Goal: Task Accomplishment & Management: Manage account settings

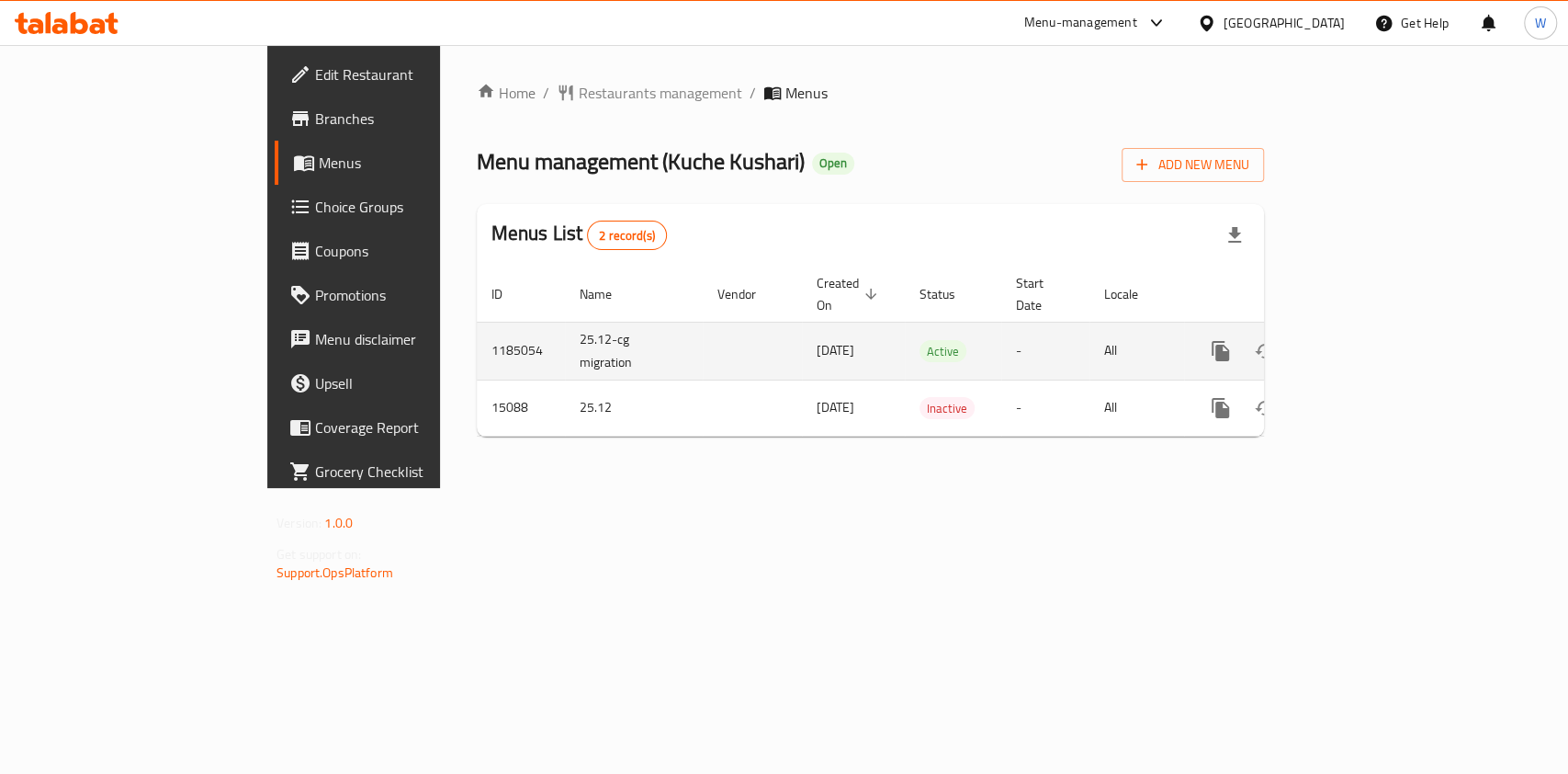
click at [1365, 340] on icon "enhanced table" at bounding box center [1353, 351] width 22 height 22
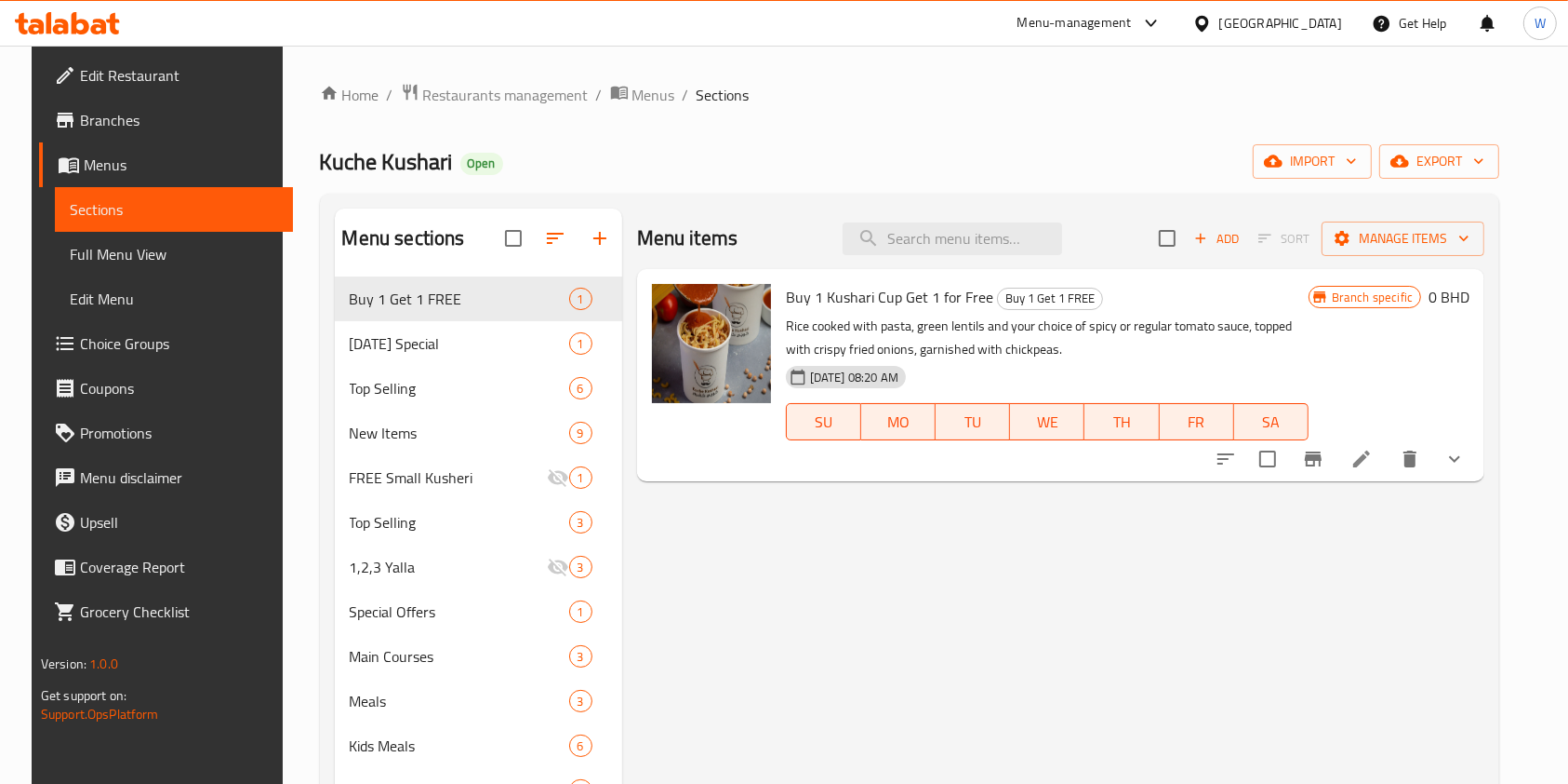
click at [980, 261] on div "Menu items Add Sort Manage items" at bounding box center [1061, 239] width 848 height 61
click at [986, 235] on input "search" at bounding box center [952, 238] width 220 height 32
paste input "small kushari"
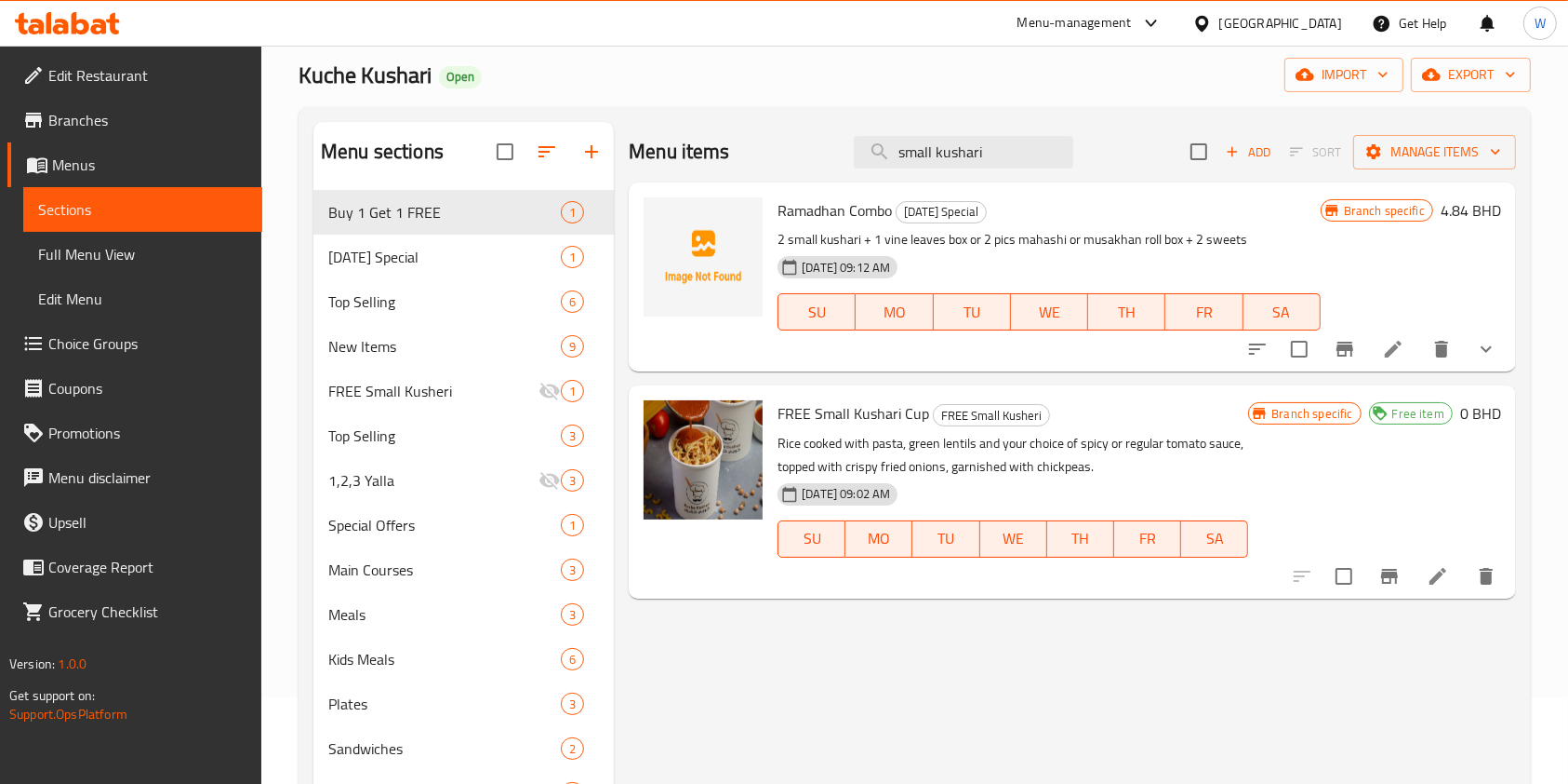
scroll to position [124, 0]
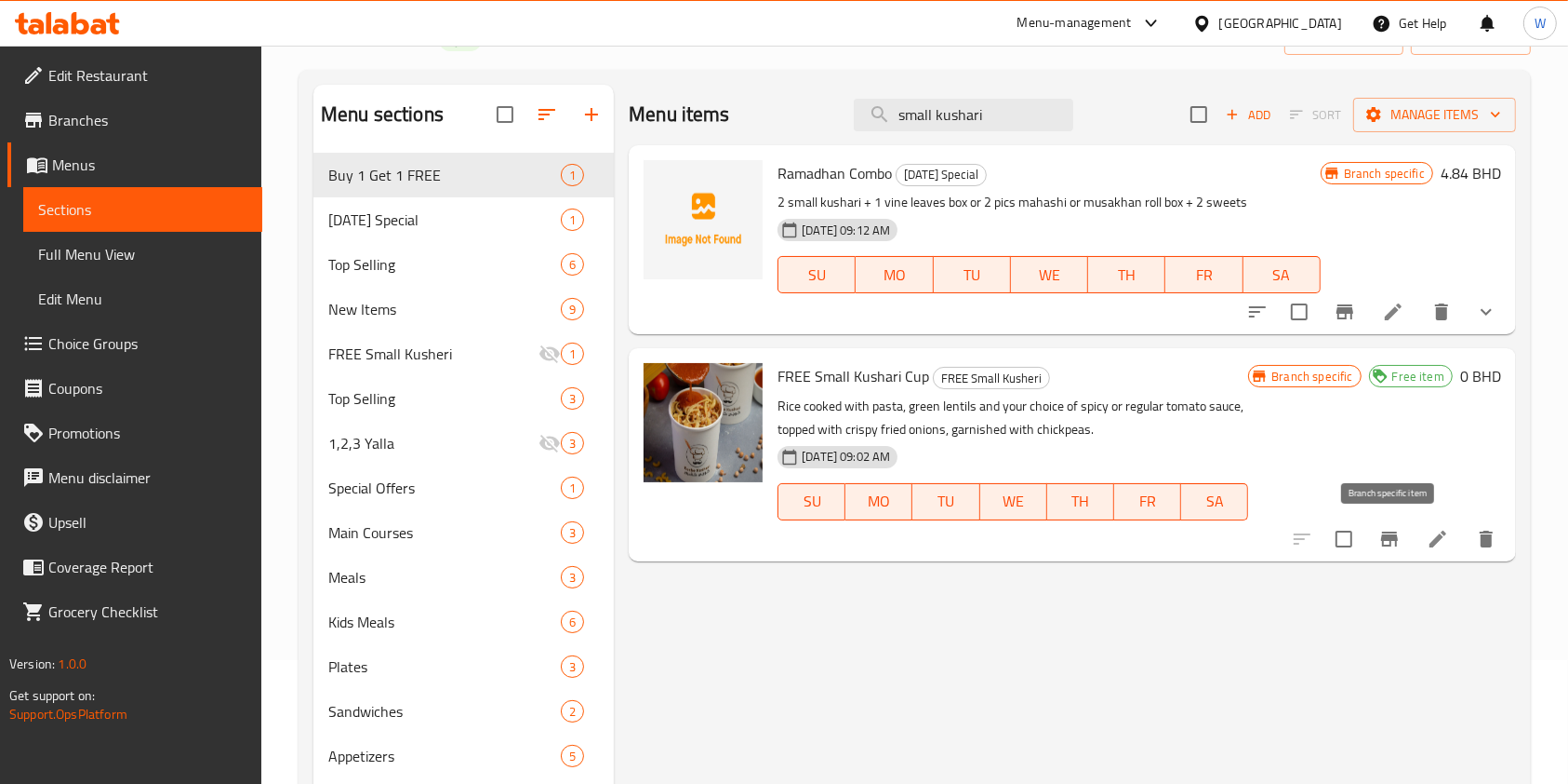
click at [1386, 540] on icon "Branch-specific-item" at bounding box center [1389, 538] width 17 height 15
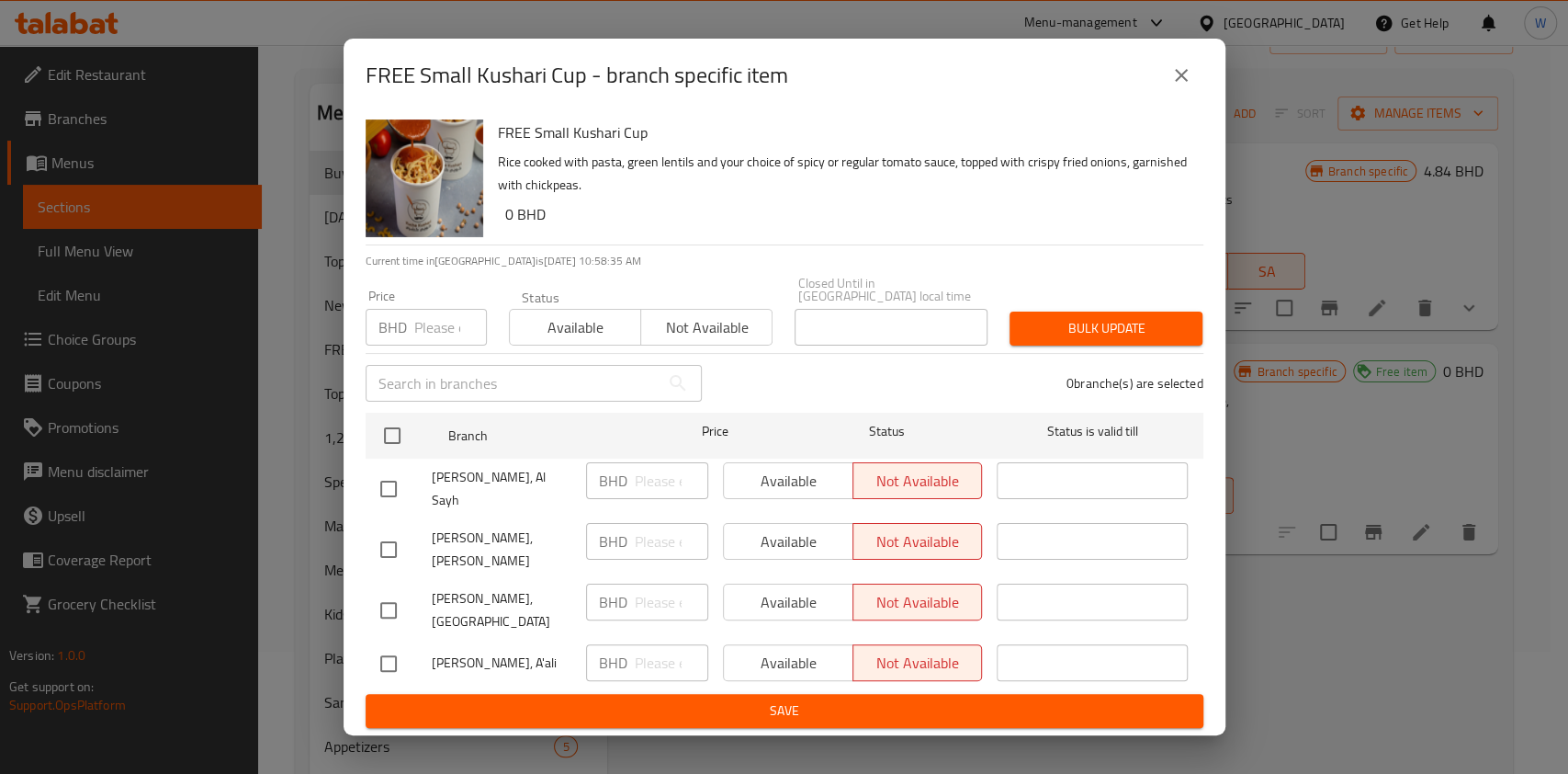
click at [1194, 97] on button "close" at bounding box center [1182, 75] width 44 height 44
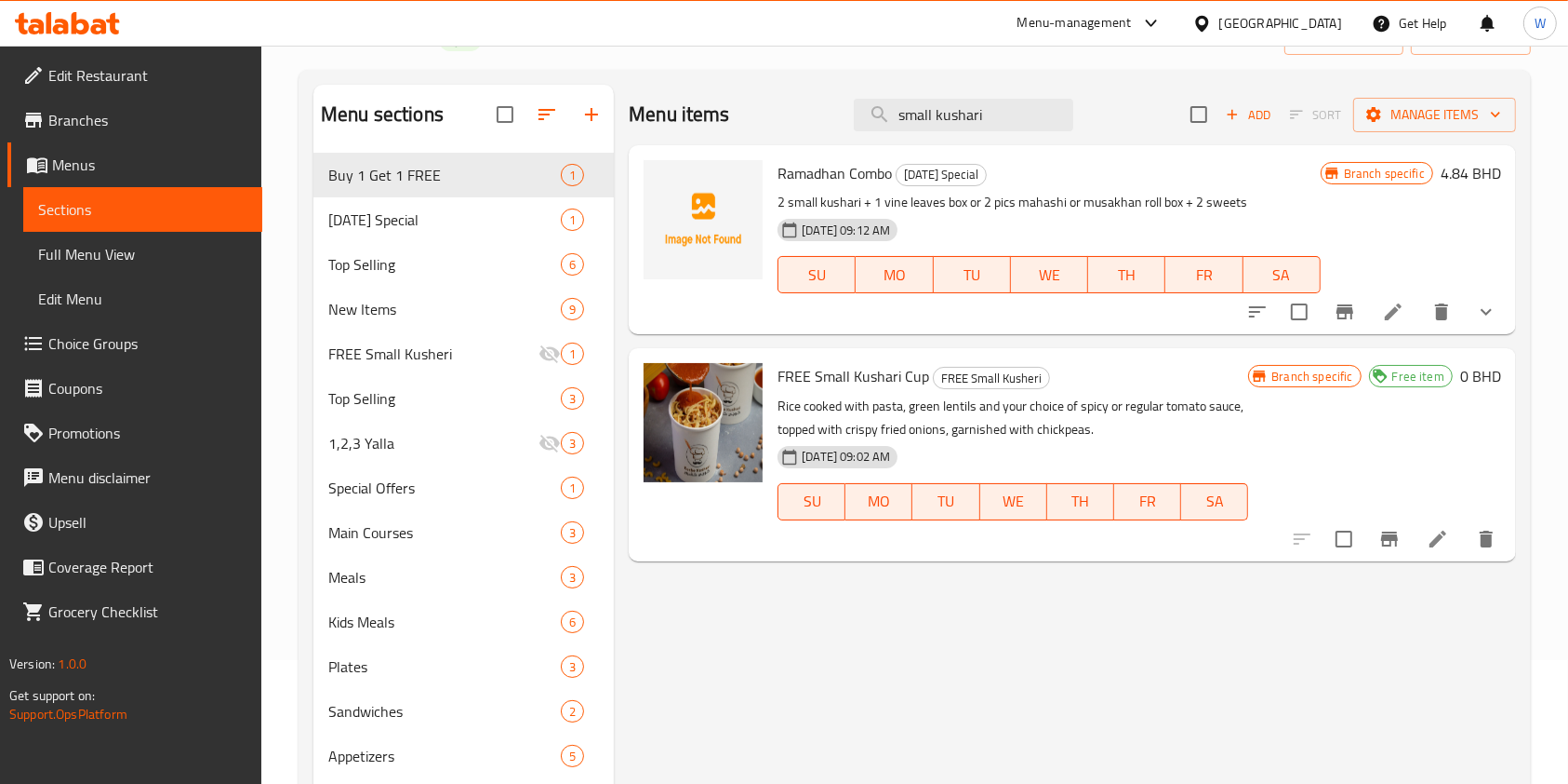
scroll to position [0, 0]
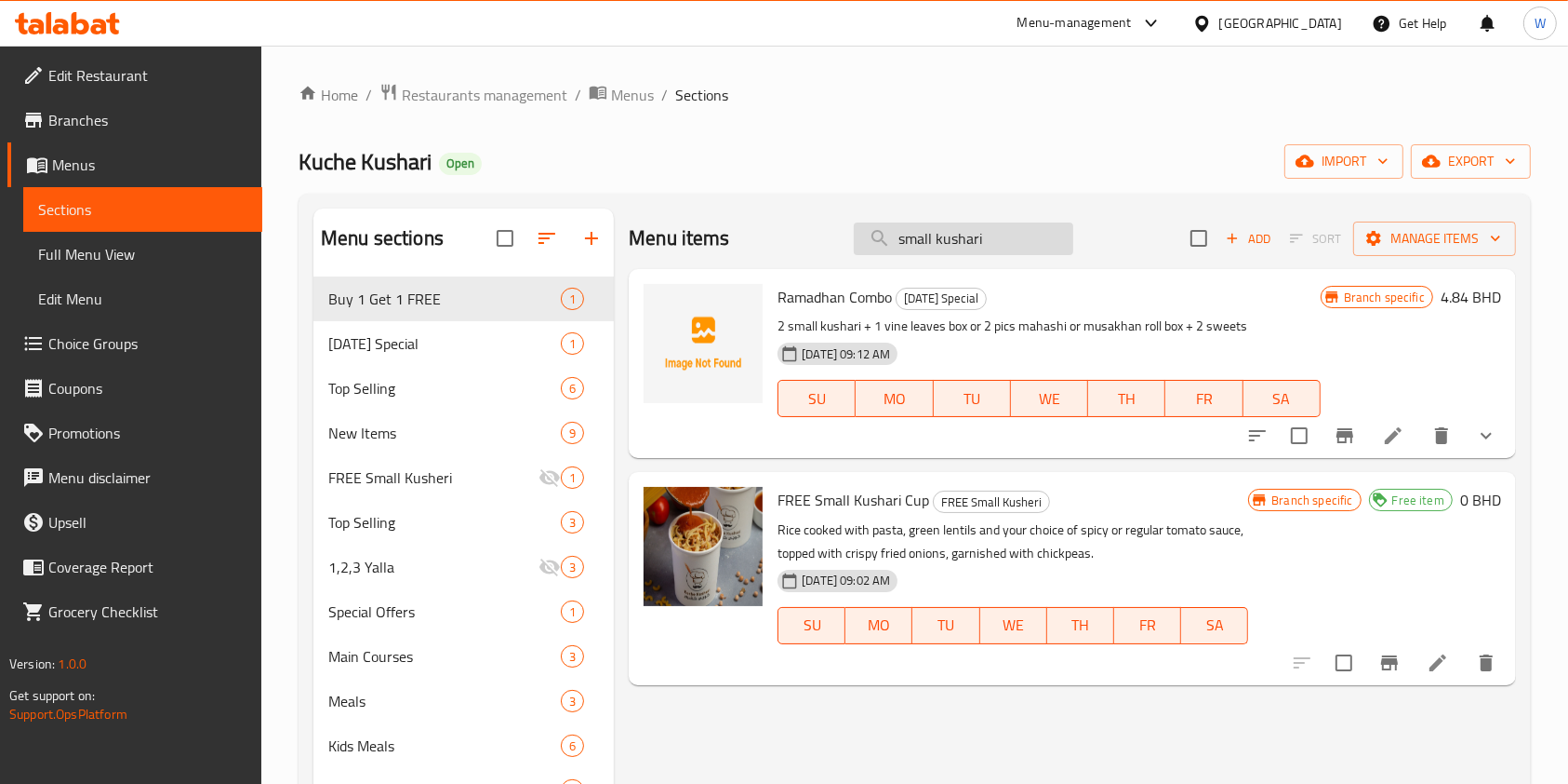
click at [985, 223] on input "small kushari" at bounding box center [963, 238] width 220 height 32
click at [933, 242] on input "small kushari" at bounding box center [963, 238] width 220 height 32
click at [938, 242] on input "small kushari" at bounding box center [963, 238] width 220 height 32
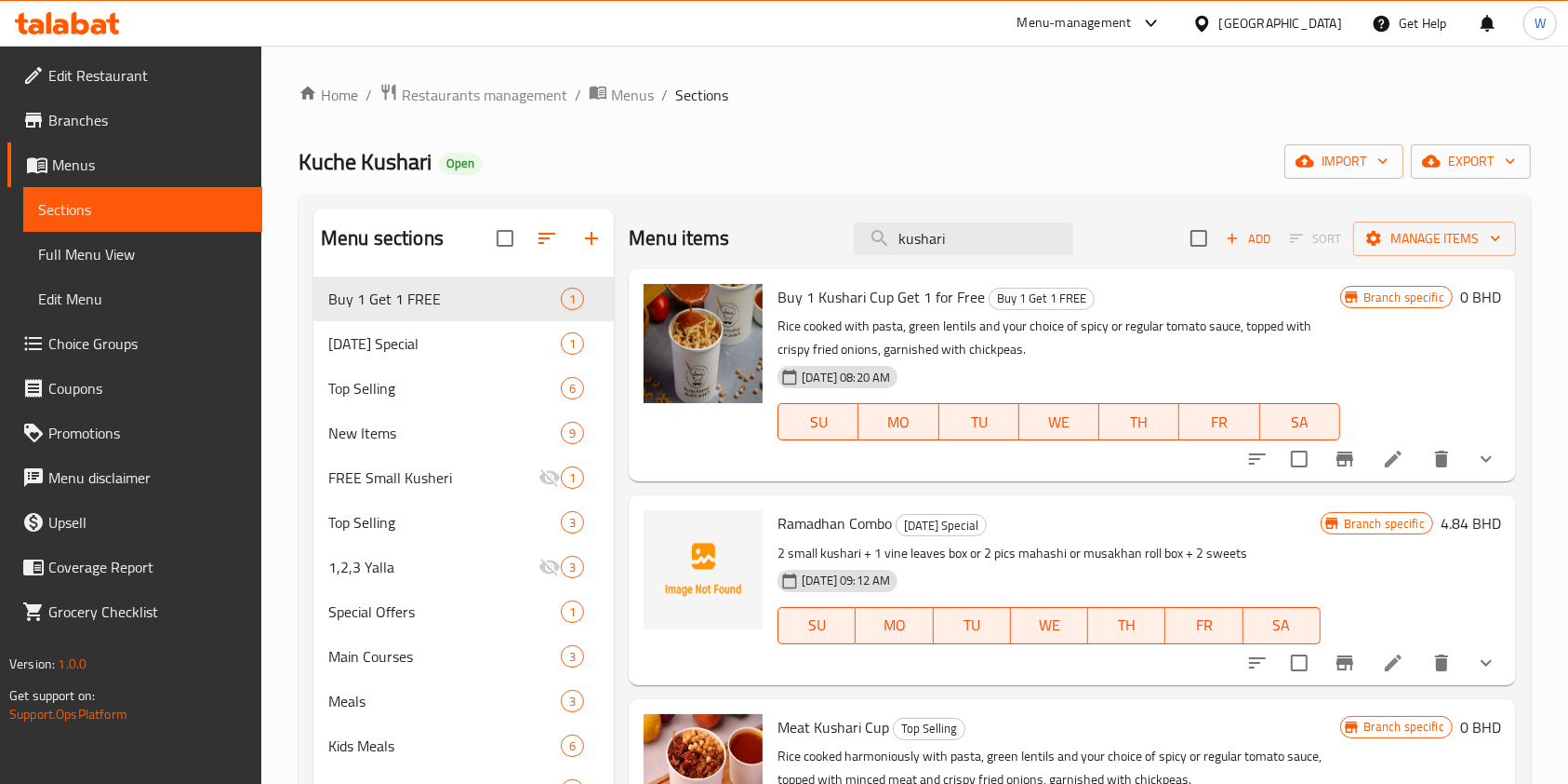
type input "kushari"
click at [1089, 715] on h6 "Meat Kushari Cup Top Selling" at bounding box center [1059, 726] width 562 height 26
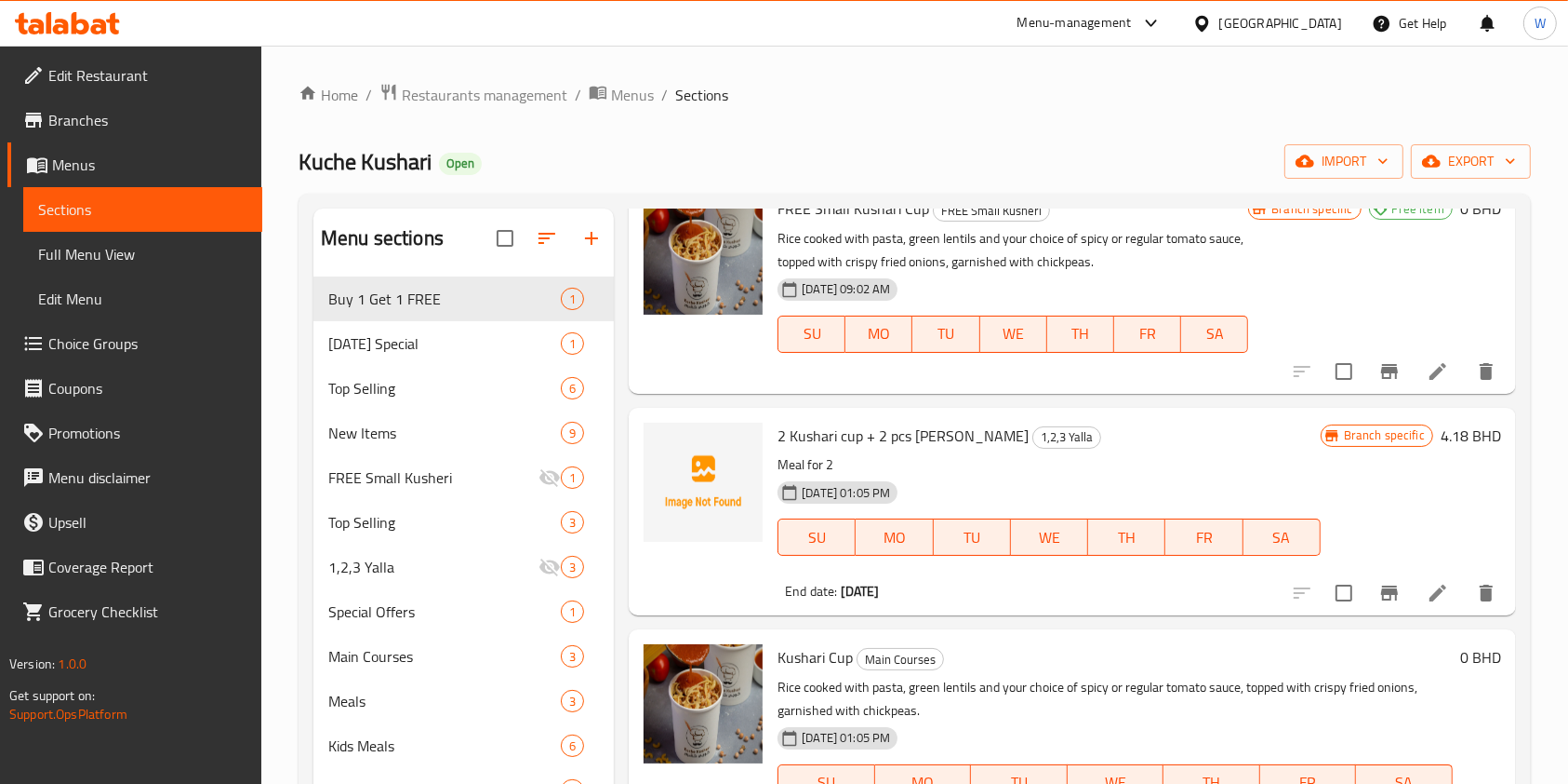
scroll to position [992, 0]
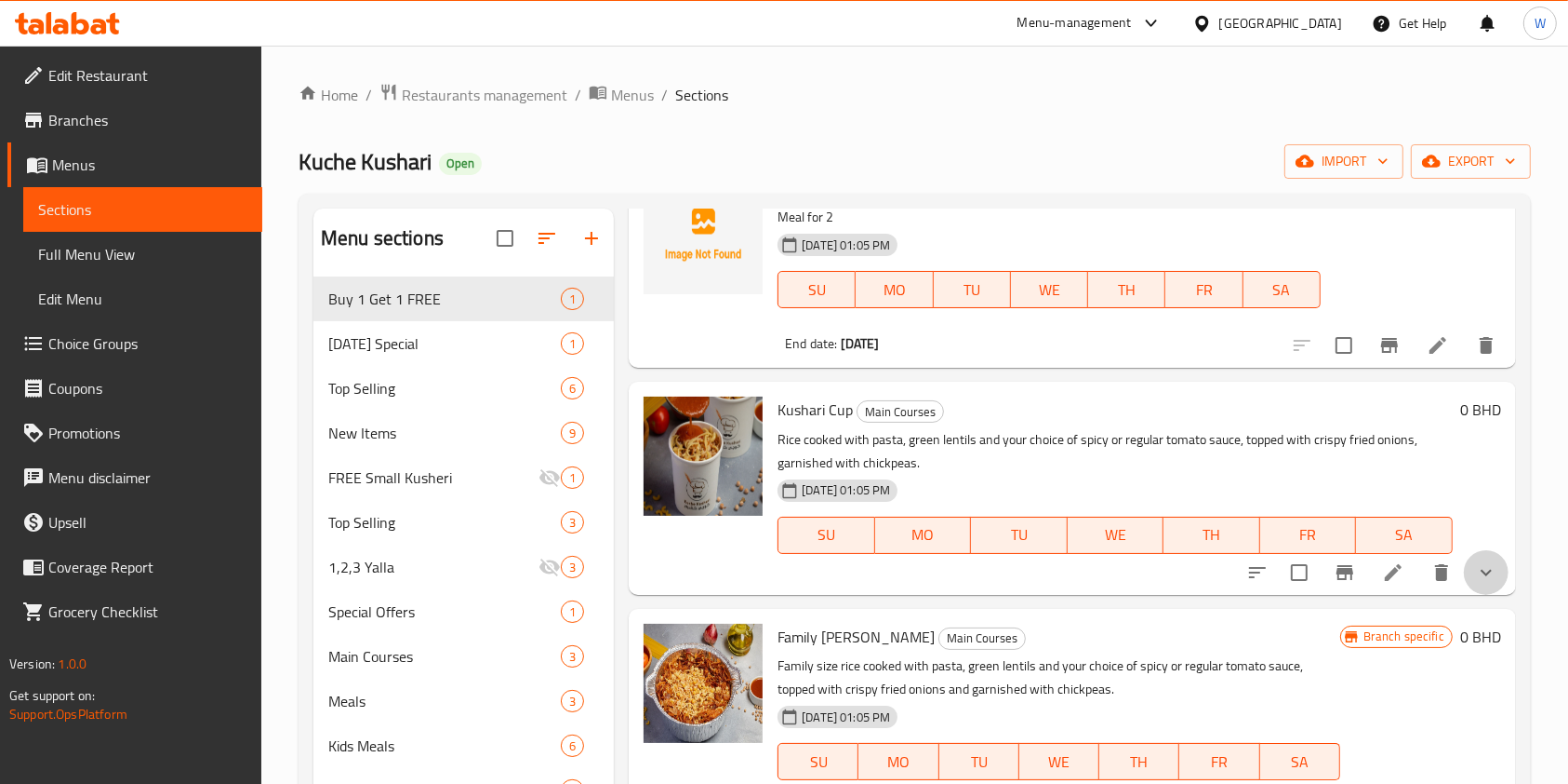
click at [1475, 582] on icon "show more" at bounding box center [1486, 572] width 22 height 22
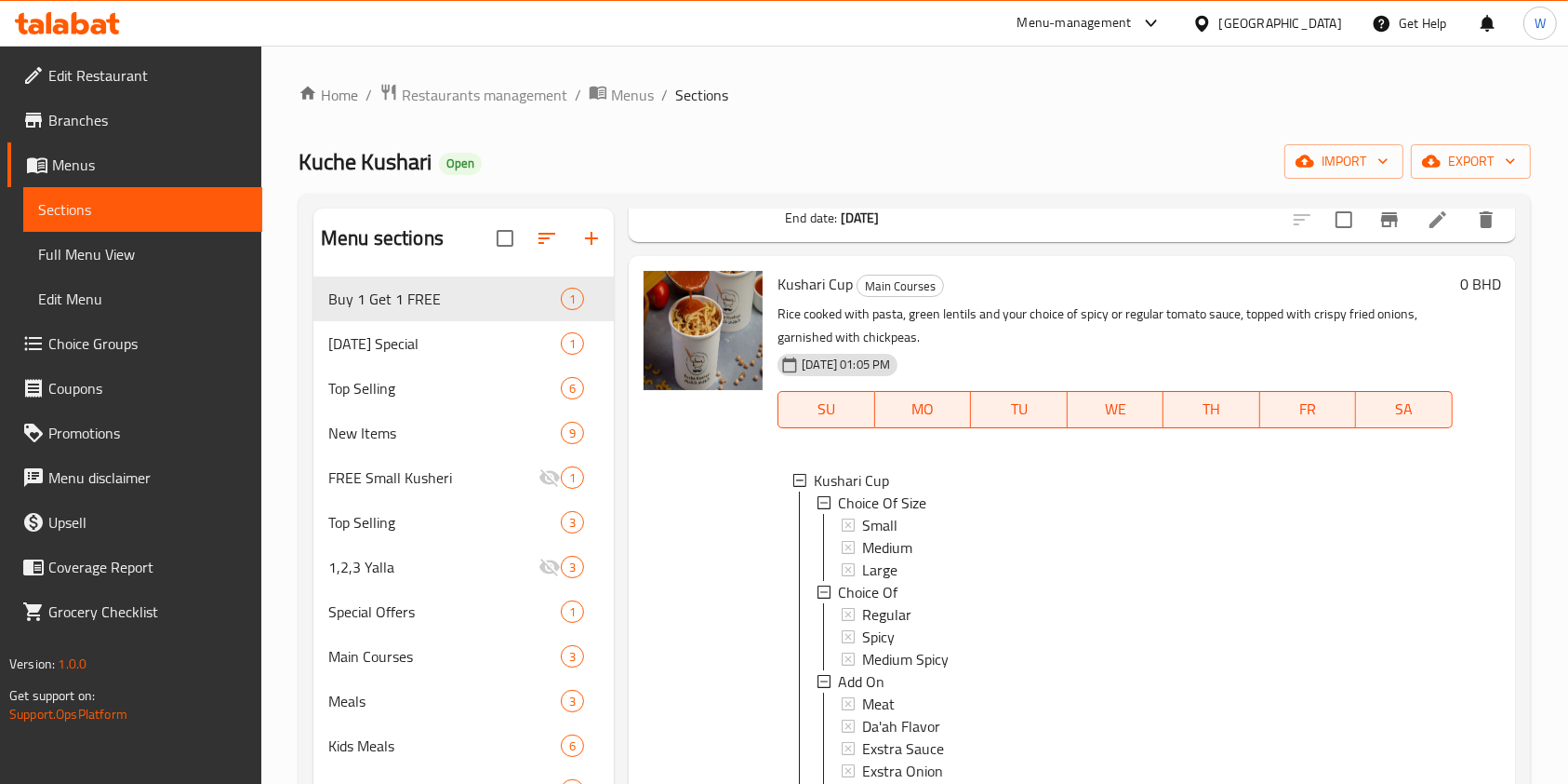
scroll to position [1241, 0]
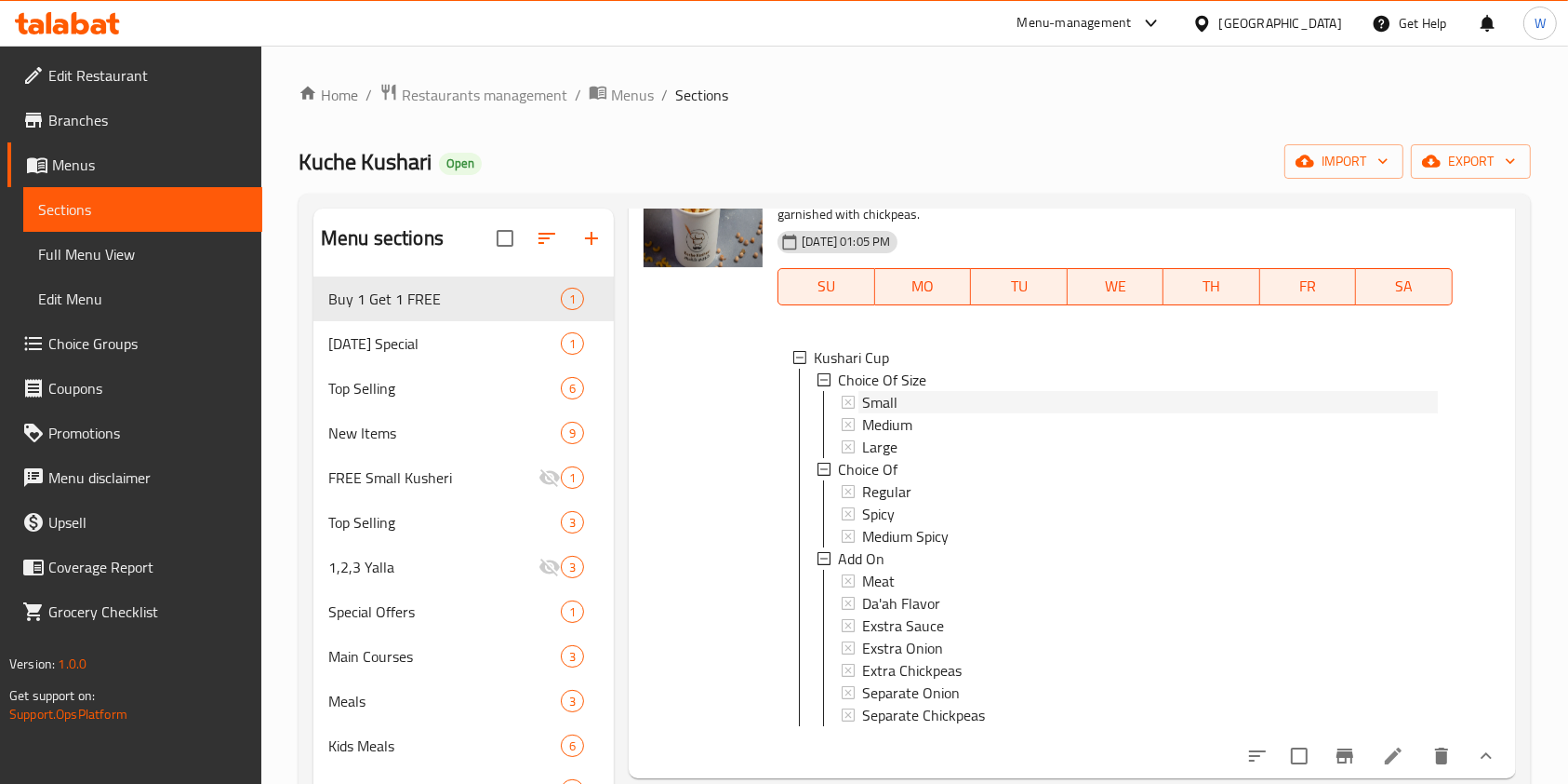
click at [883, 399] on span "Small" at bounding box center [880, 401] width 35 height 22
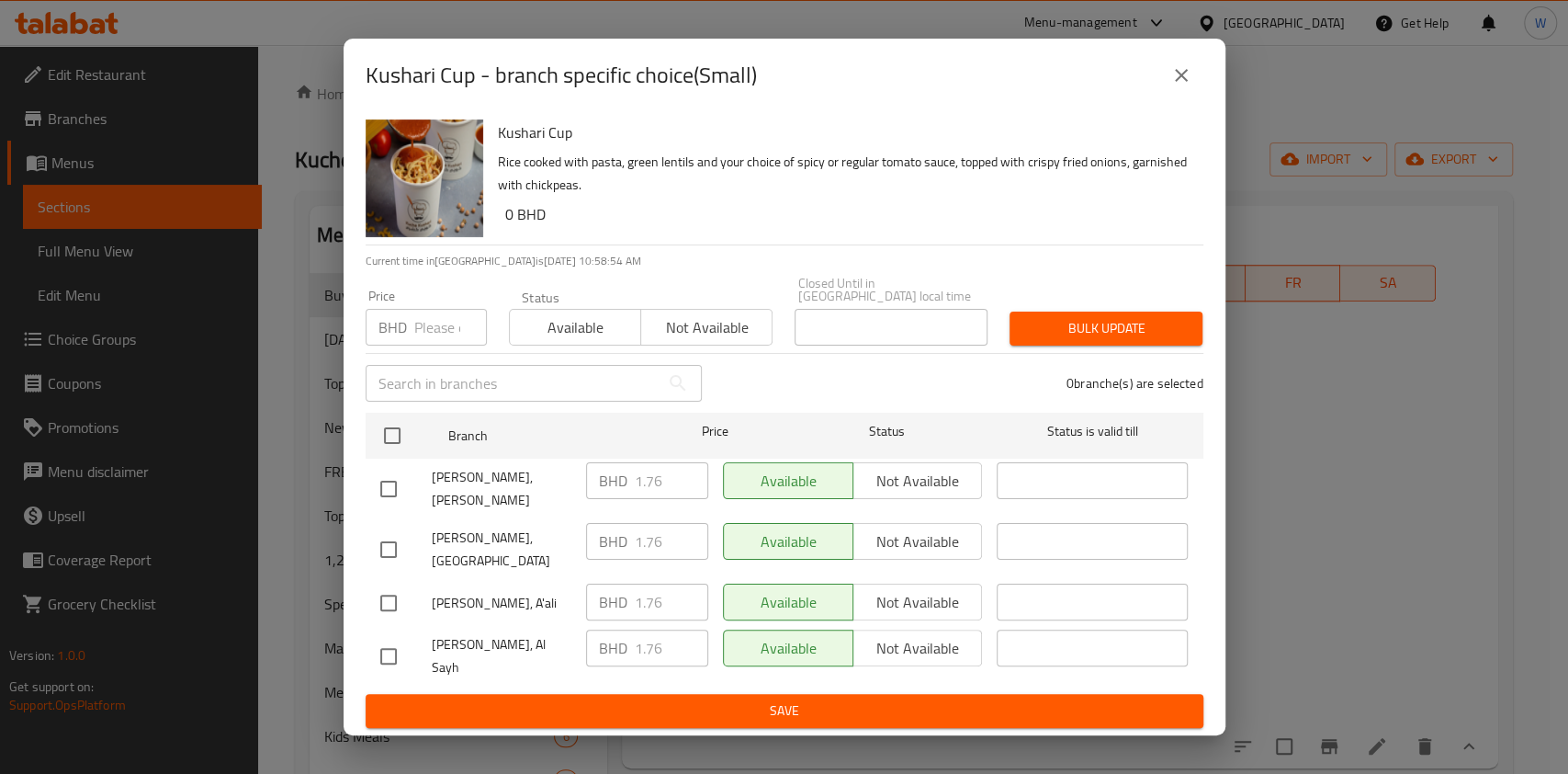
click at [1183, 82] on icon "close" at bounding box center [1181, 75] width 13 height 13
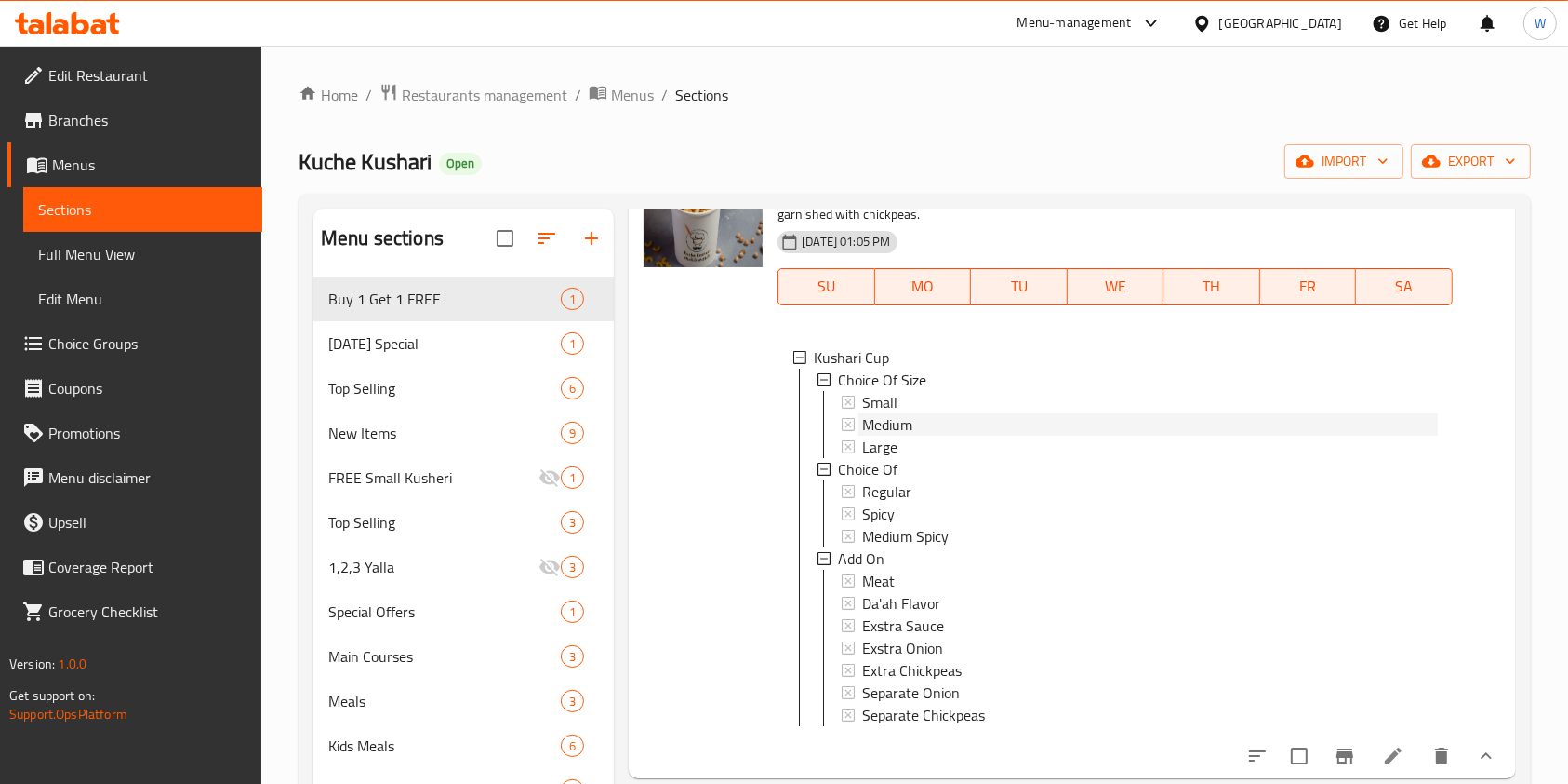
click at [880, 418] on span "Medium" at bounding box center [887, 424] width 50 height 22
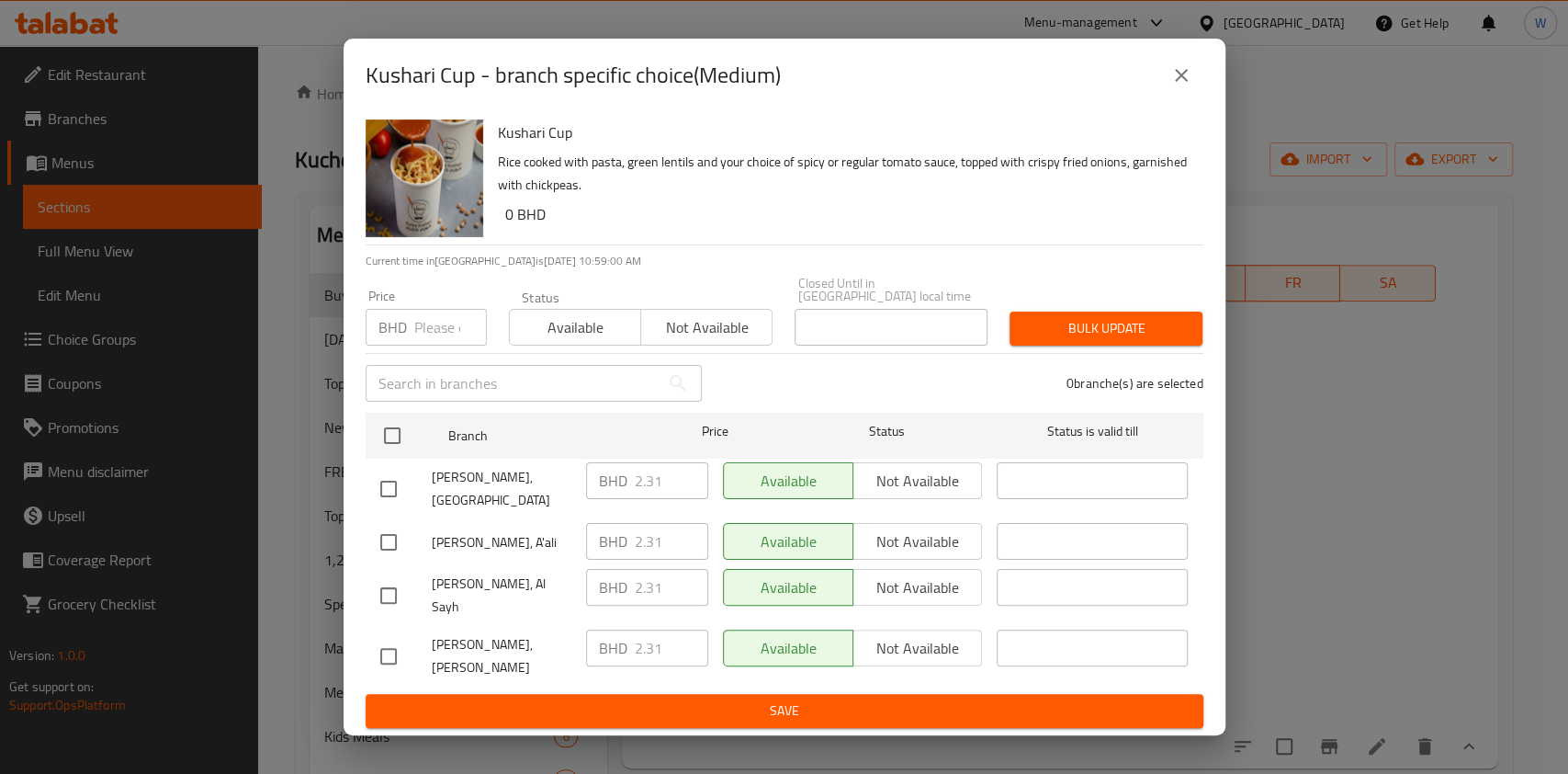
click at [1179, 87] on icon "close" at bounding box center [1182, 75] width 22 height 22
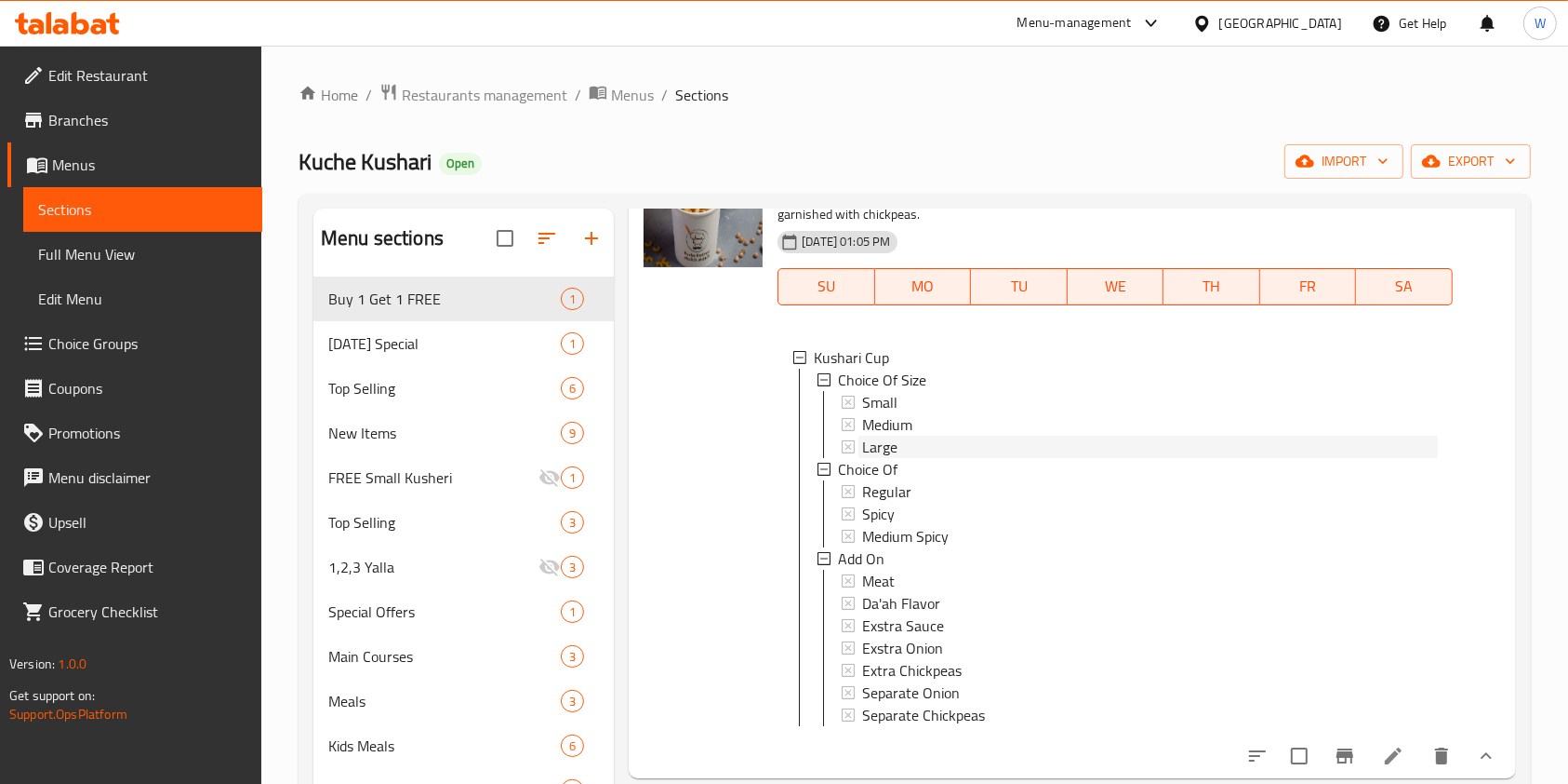
click at [990, 442] on div "Large" at bounding box center [1150, 446] width 576 height 22
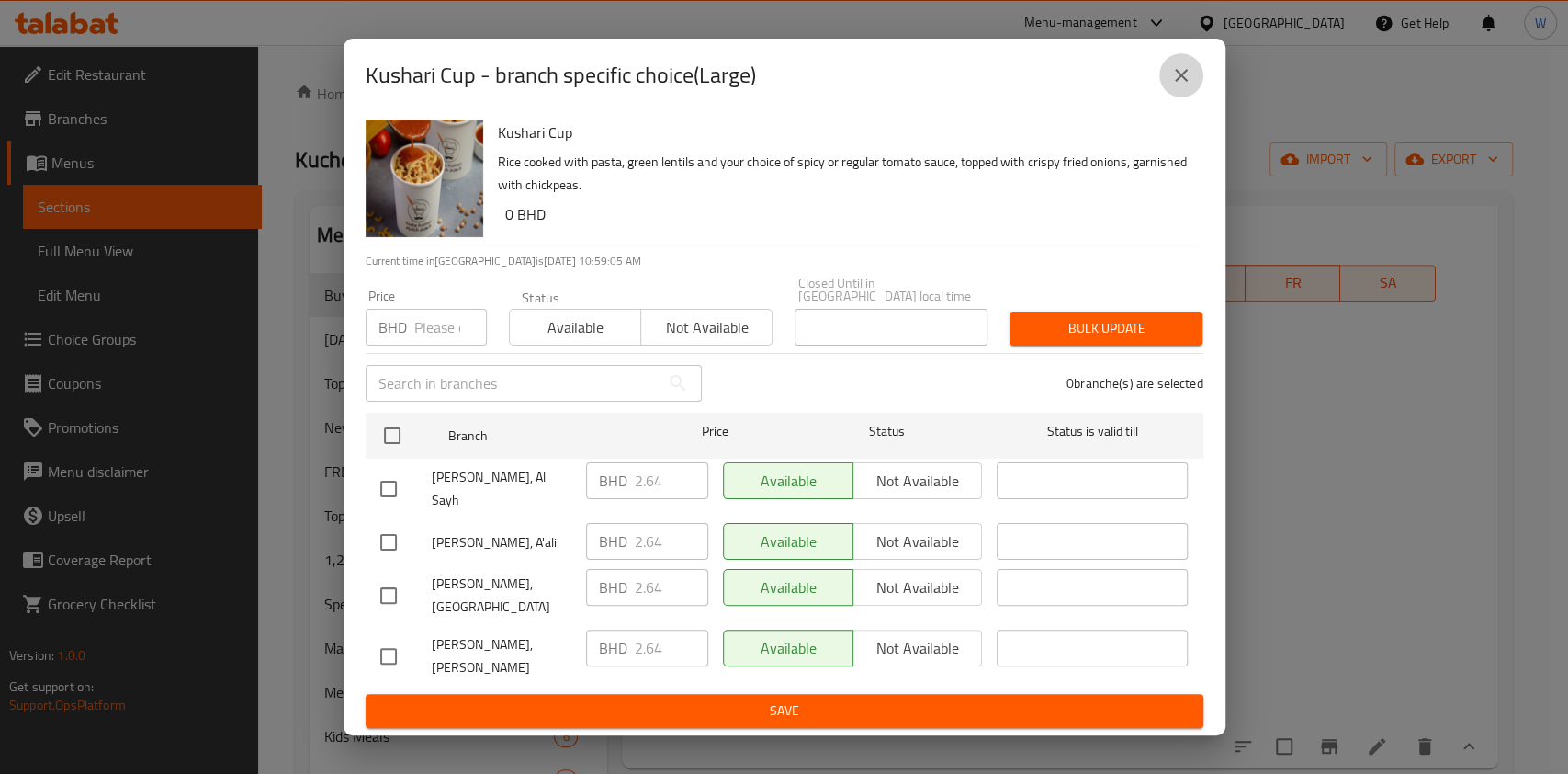
click at [1183, 87] on icon "close" at bounding box center [1182, 75] width 22 height 22
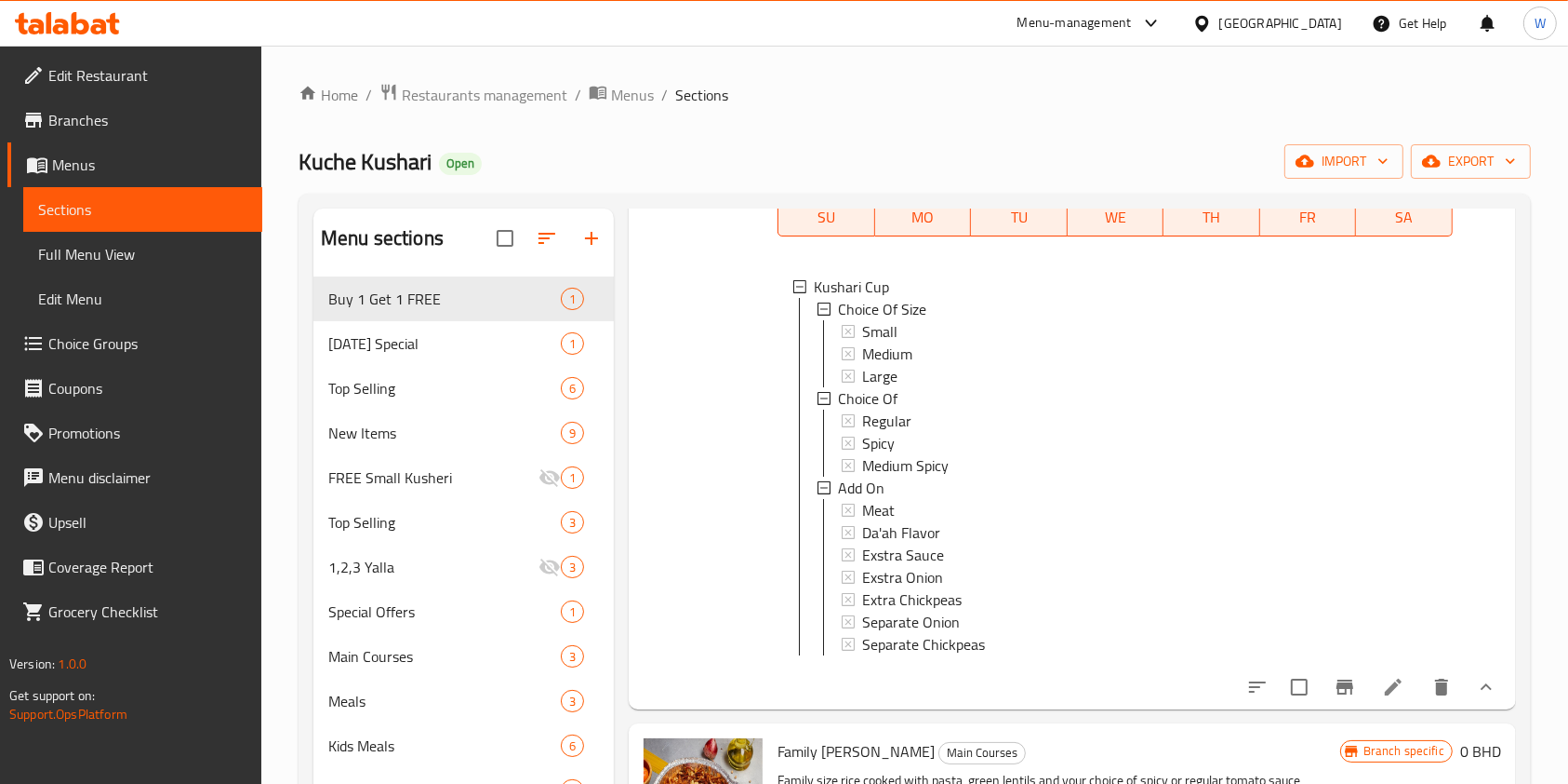
scroll to position [1365, 0]
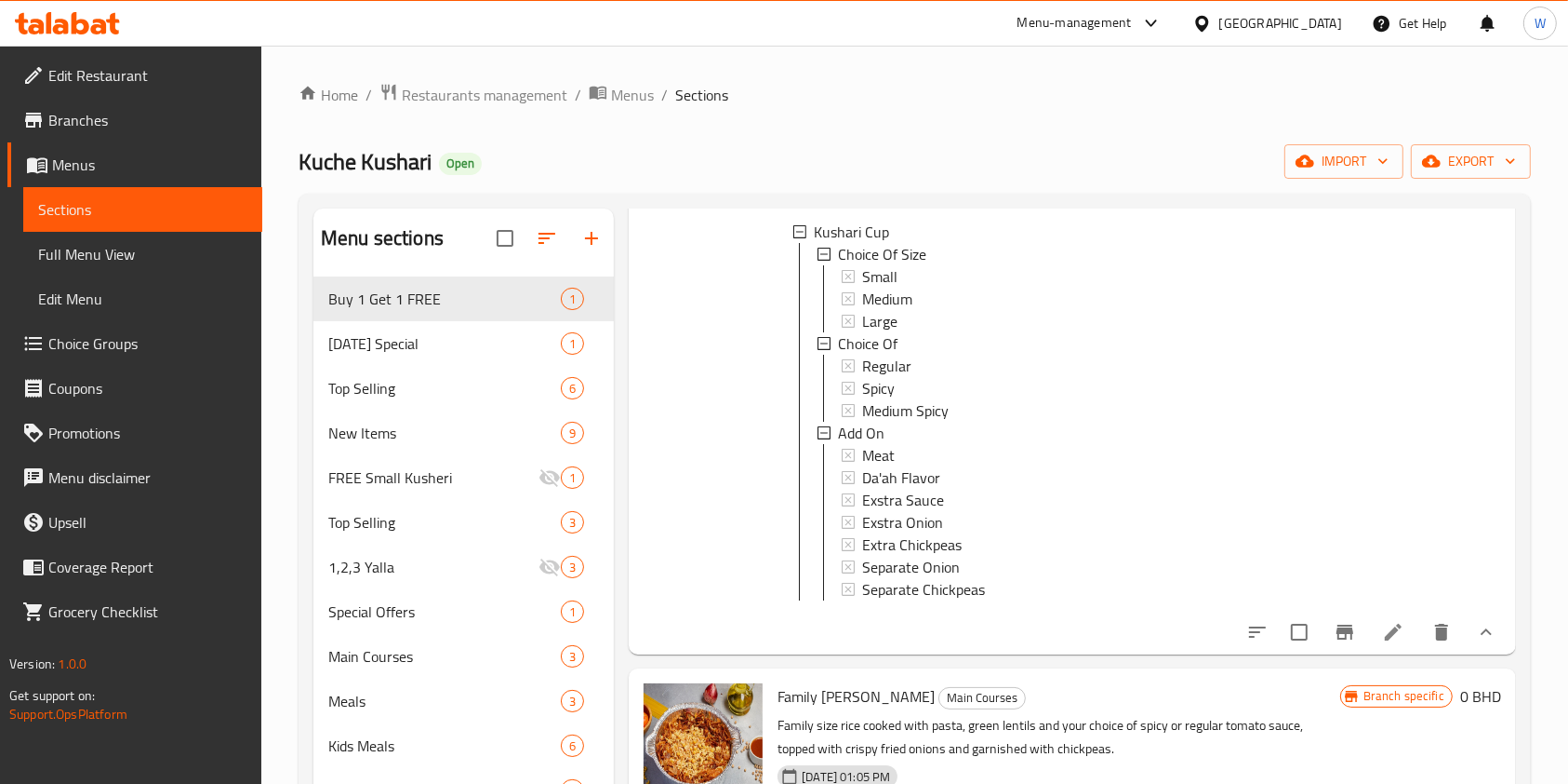
click at [1386, 649] on li at bounding box center [1393, 632] width 52 height 33
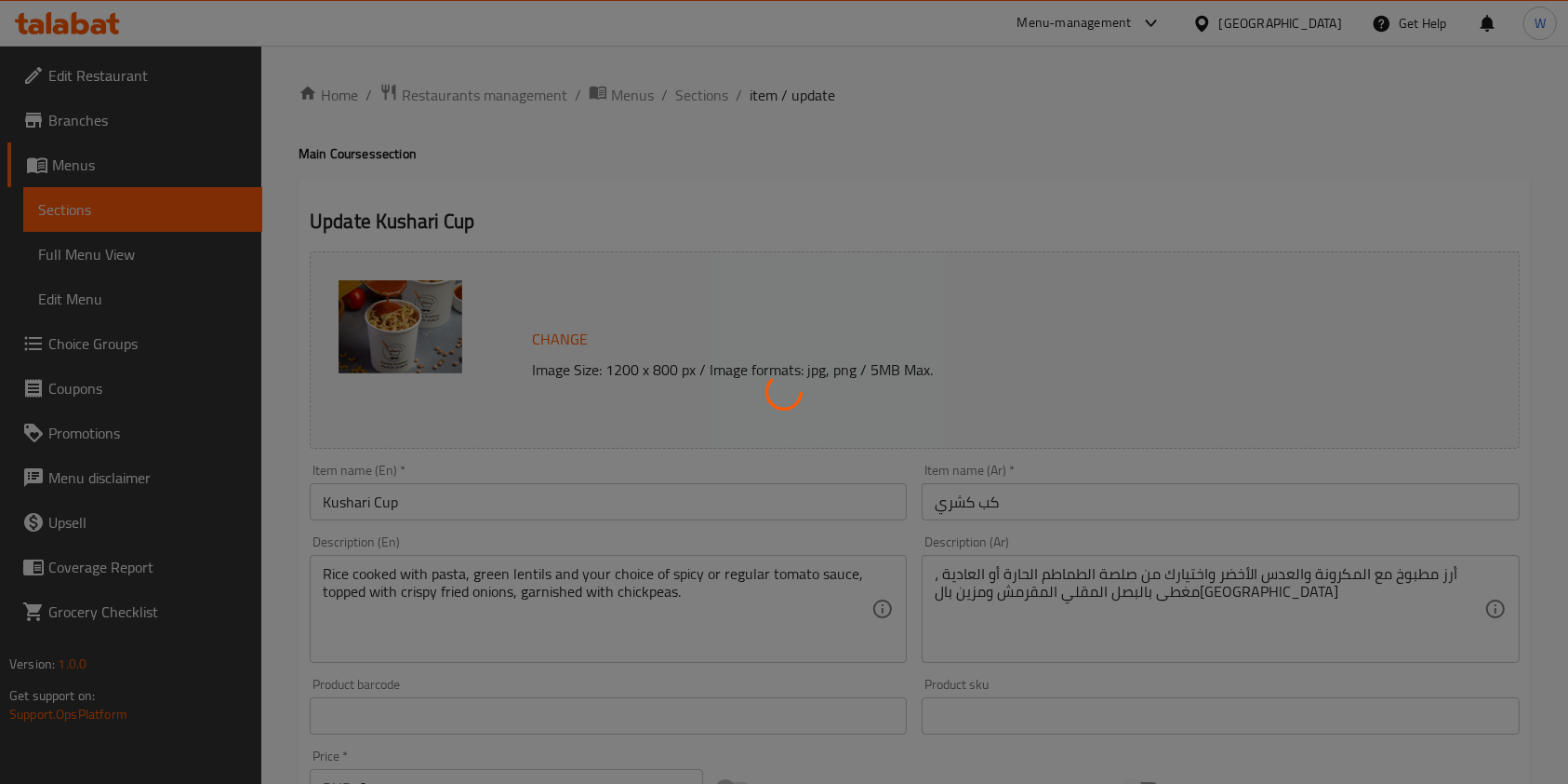
type input "اختيارك من الحجم"
type input "1"
type input "اختيارك من"
type input "1"
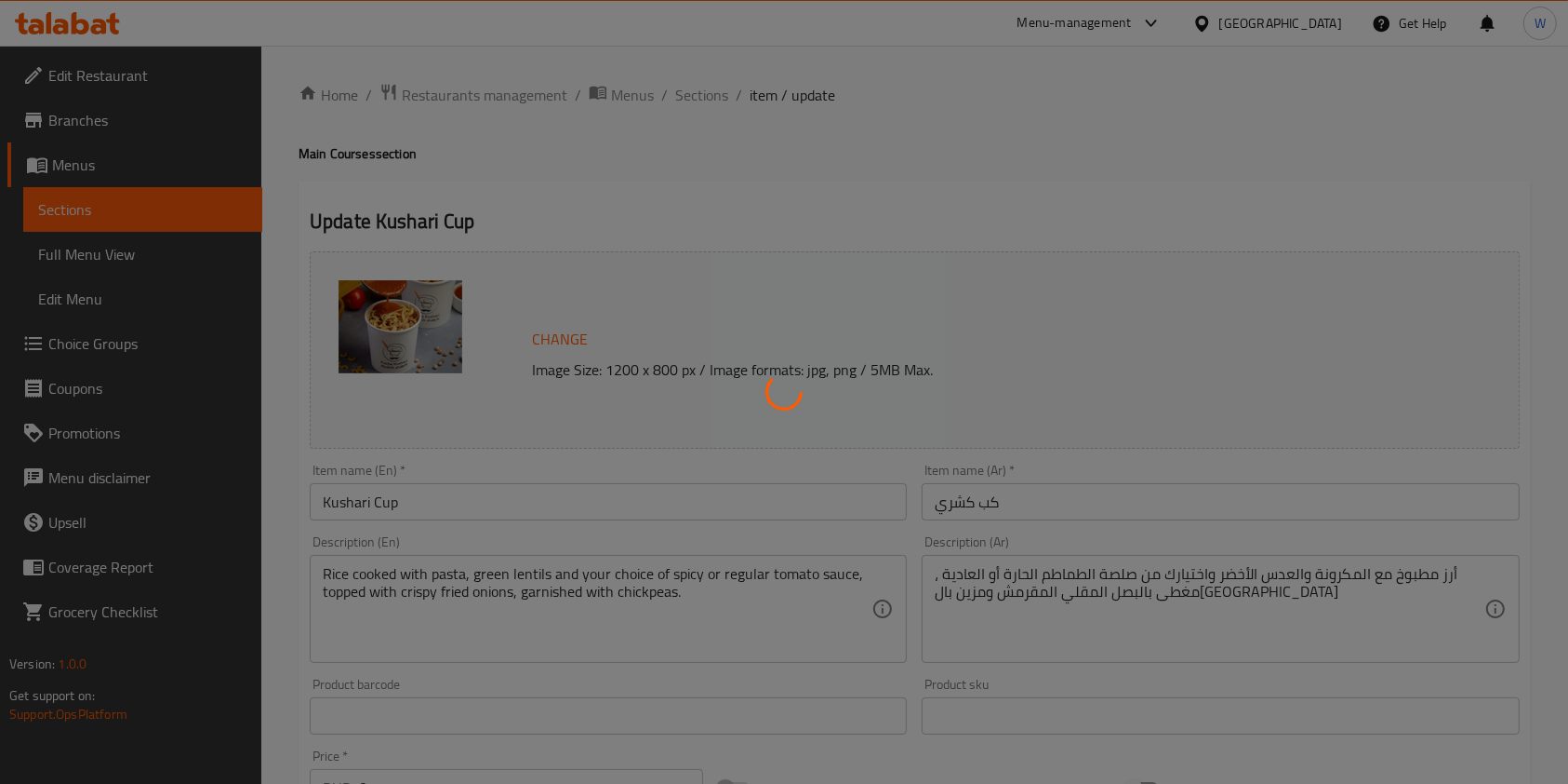
type input "1"
type input "الإضافات"
type input "0"
type input "7"
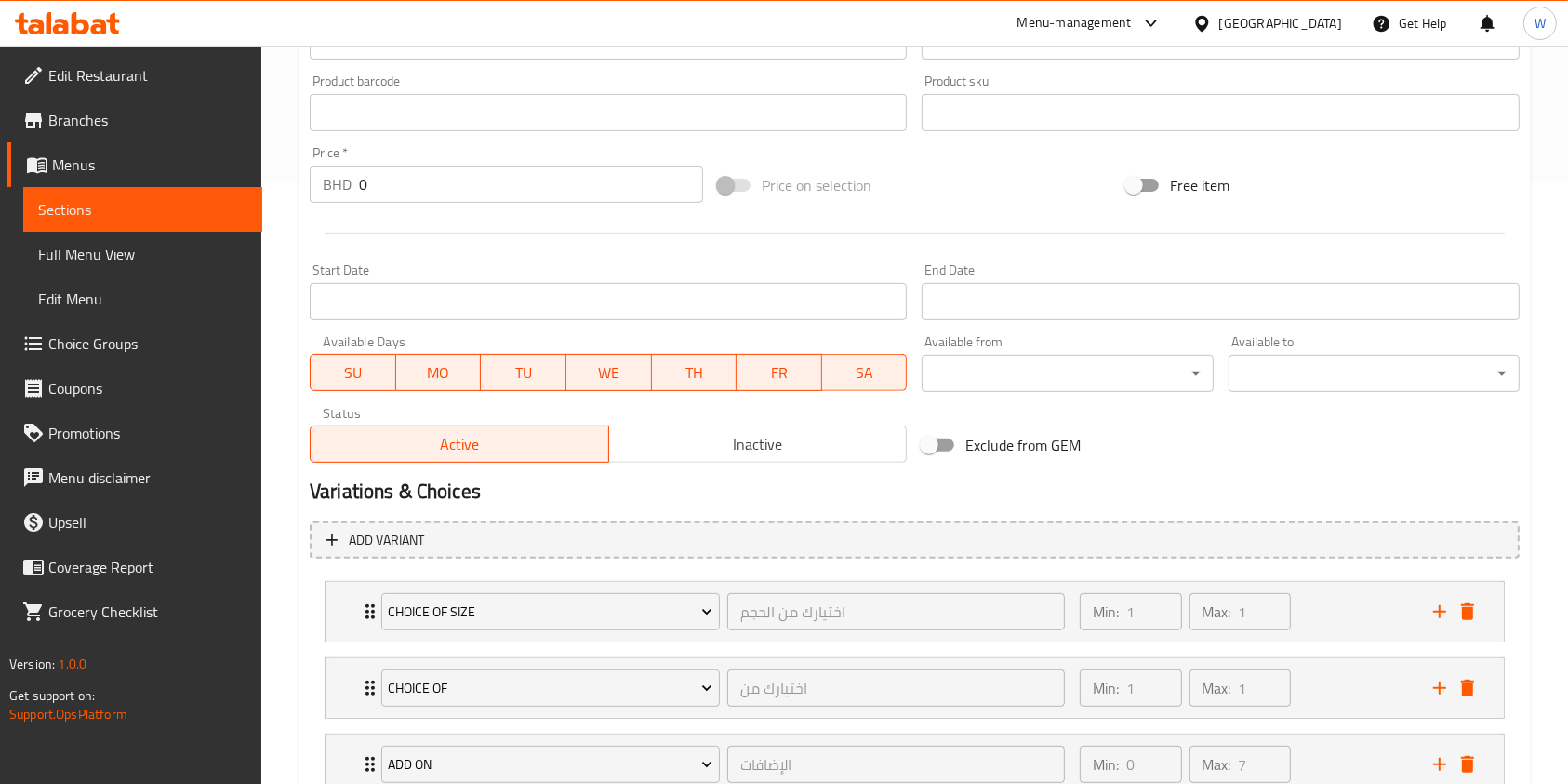
scroll to position [741, 0]
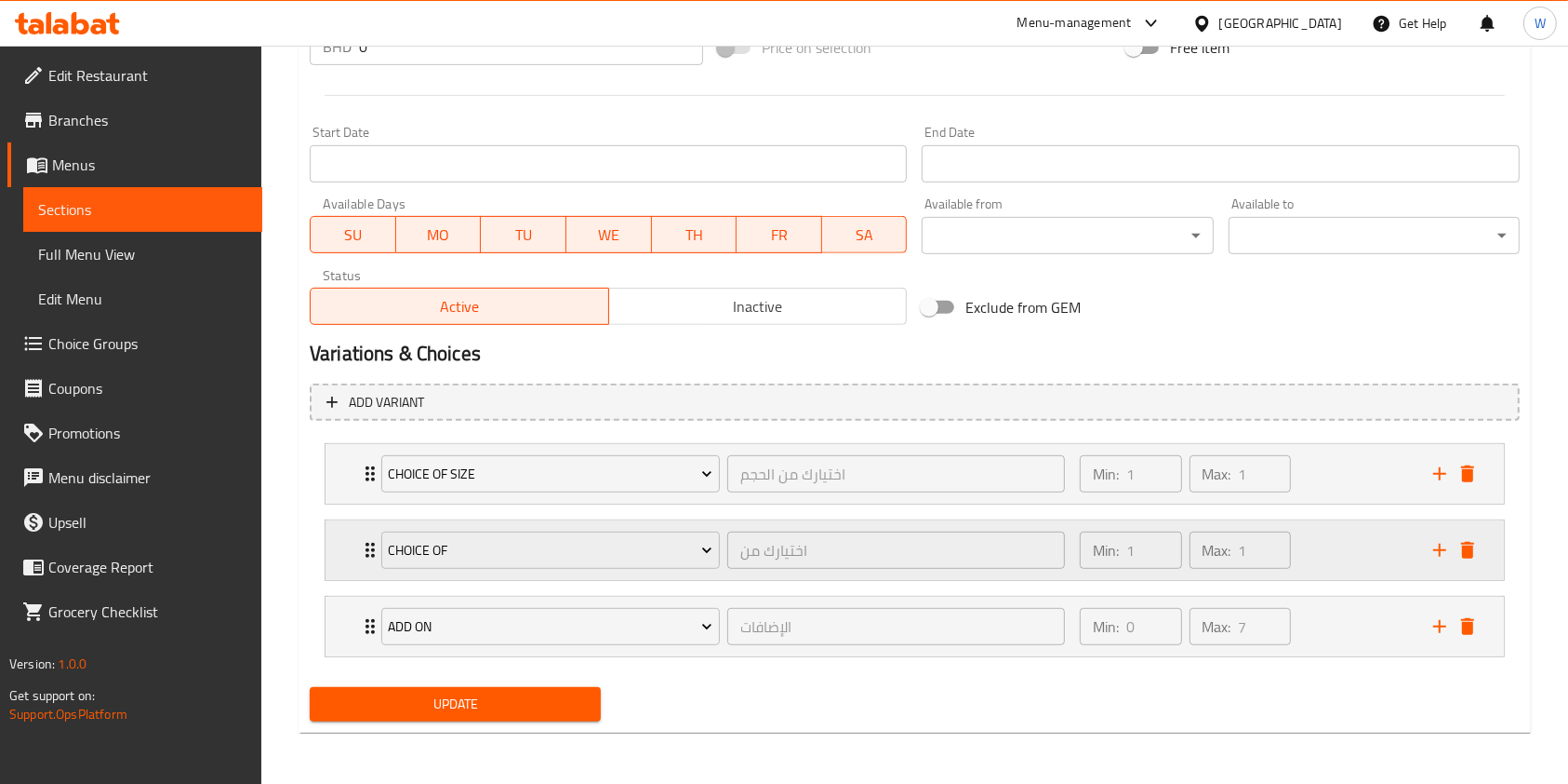
click at [368, 561] on div "Choice Of اختيارك من ​ Min: 1 ​ Max: 1 ​" at bounding box center [920, 550] width 1123 height 60
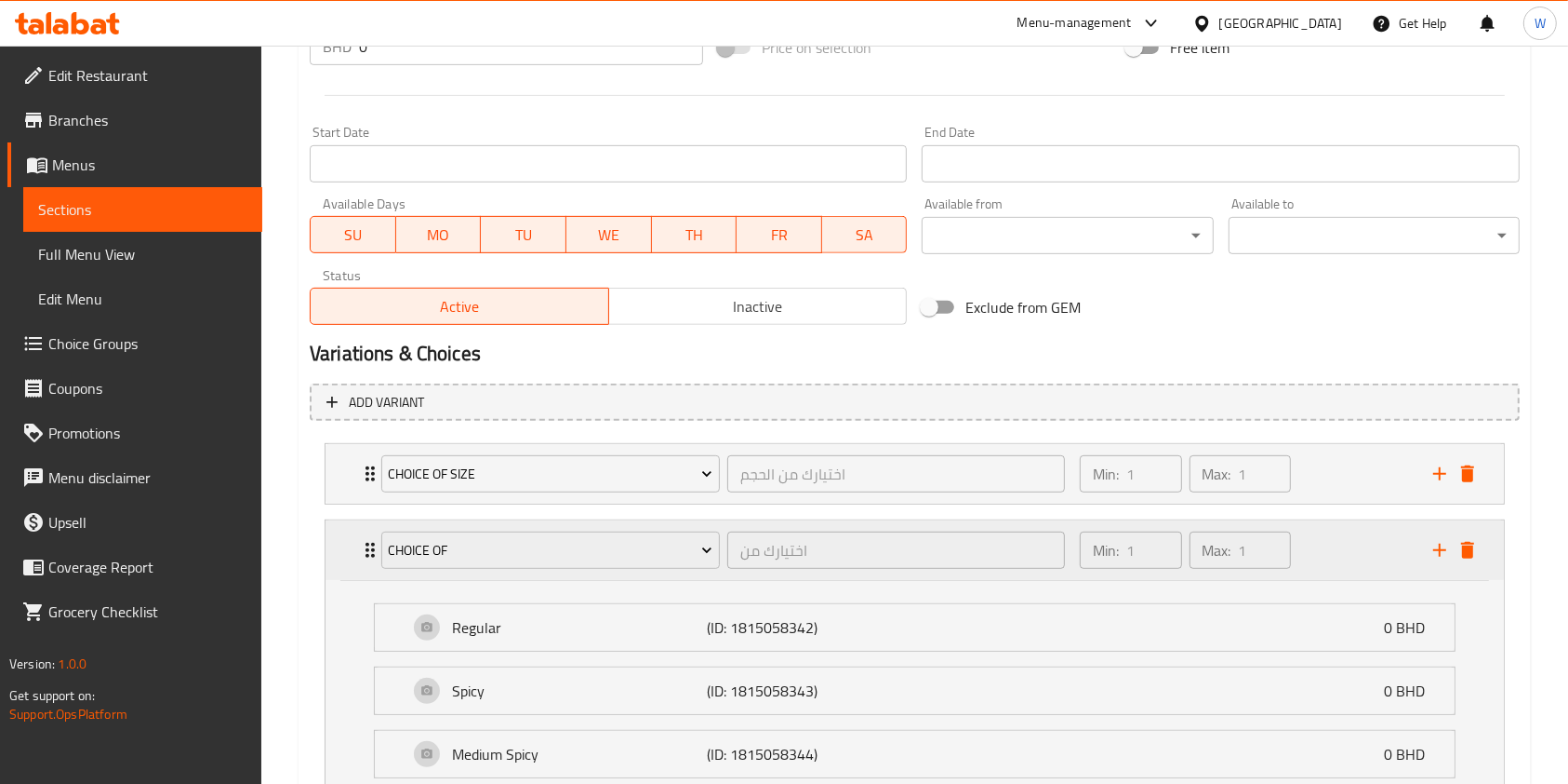
click at [368, 561] on div "Choice Of اختيارك من ​ Min: 1 ​ Max: 1 ​" at bounding box center [920, 550] width 1123 height 60
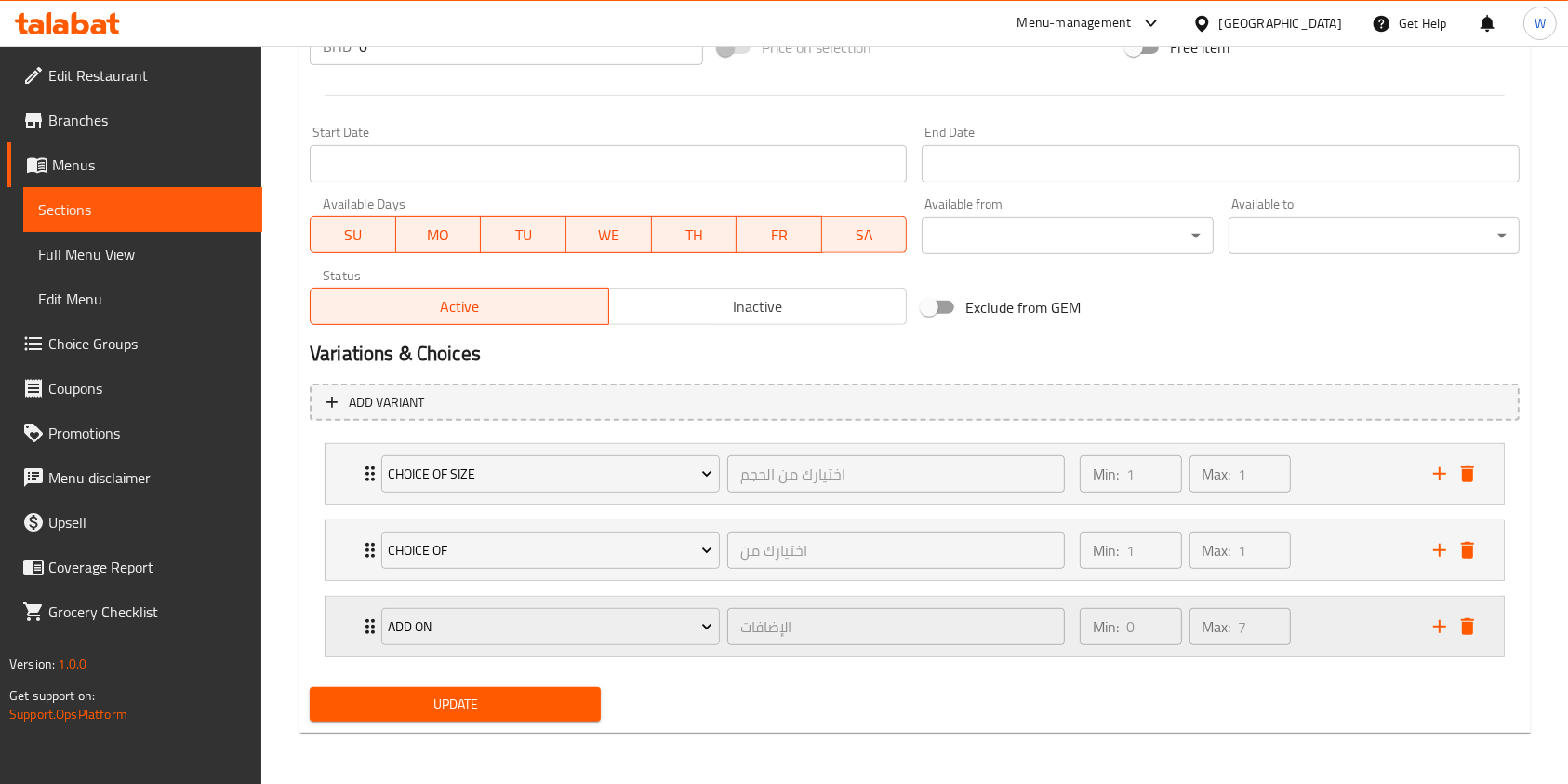
click at [359, 632] on icon "Expand" at bounding box center [370, 626] width 22 height 22
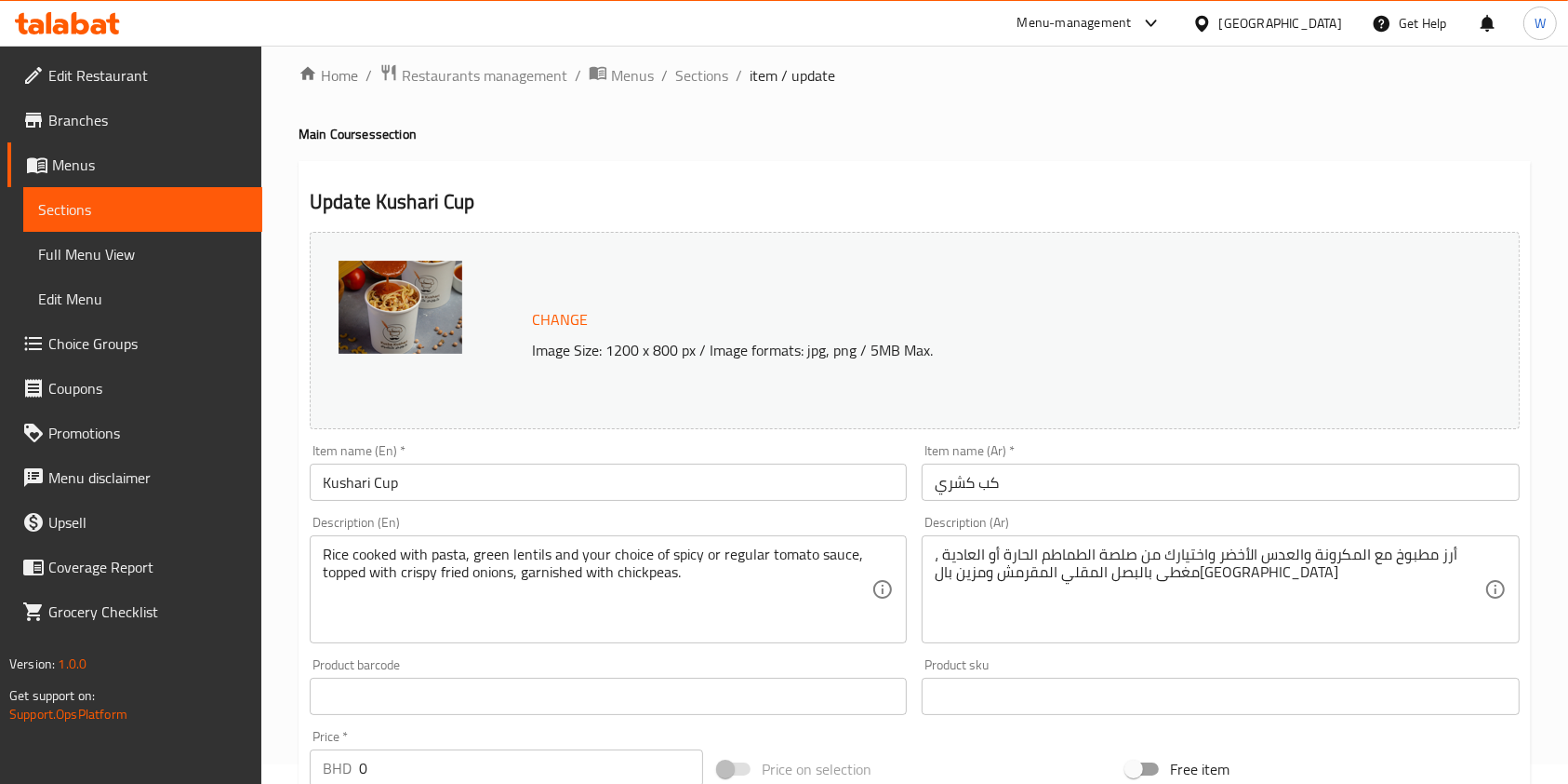
scroll to position [0, 0]
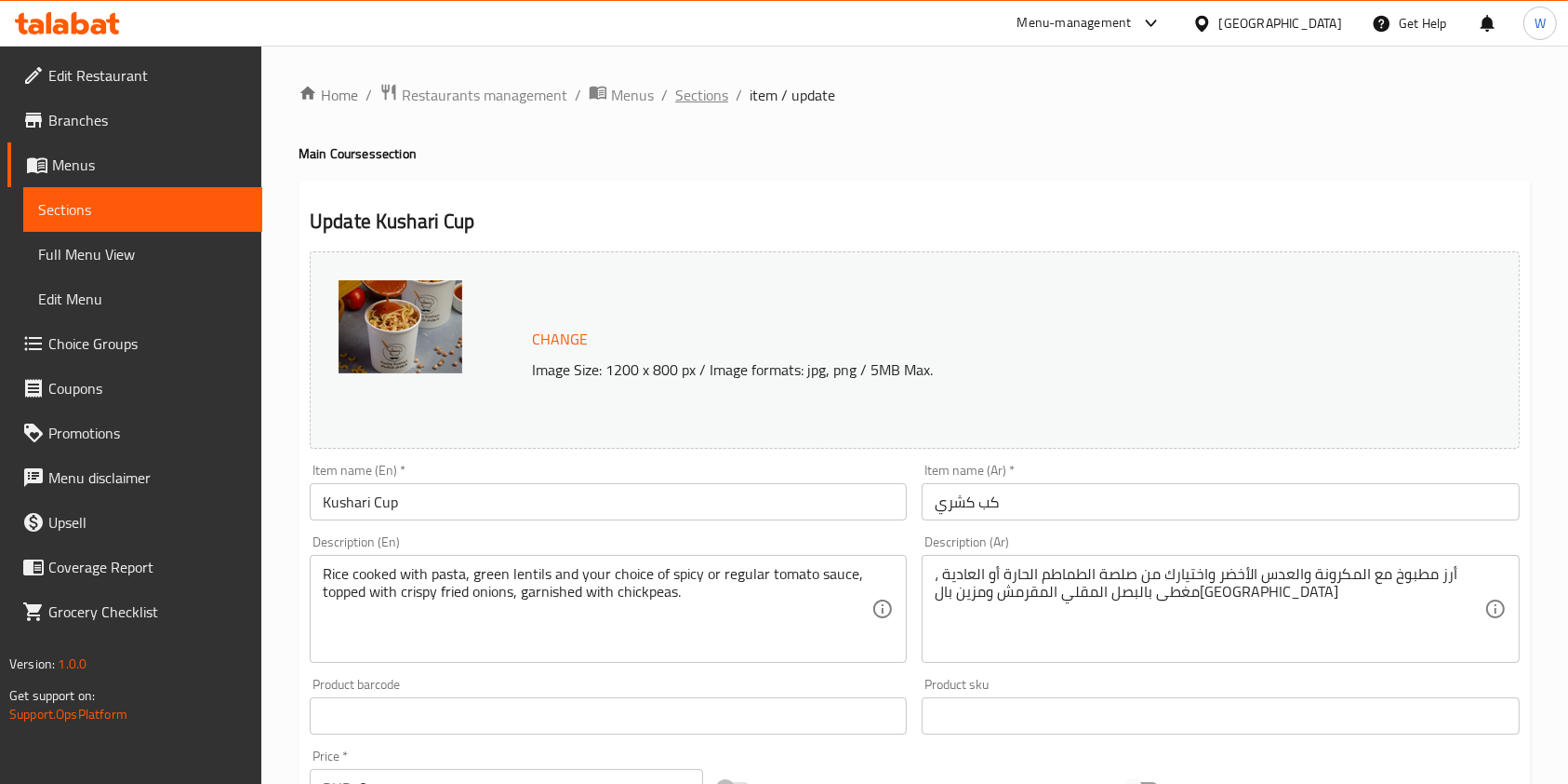
click at [680, 97] on span "Sections" at bounding box center [702, 95] width 53 height 22
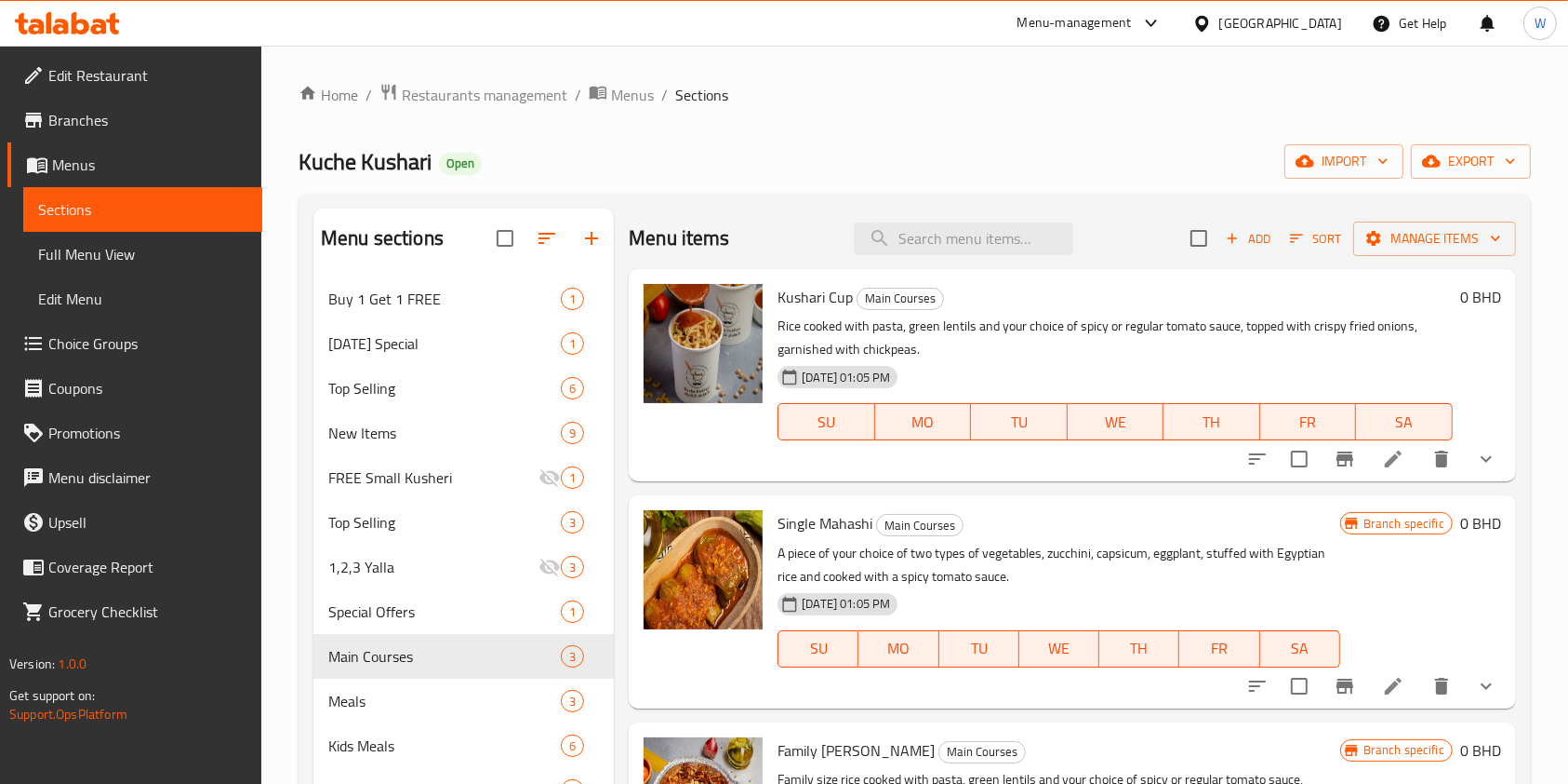
click at [923, 256] on div "Menu items Add Sort Manage items" at bounding box center [1073, 239] width 888 height 61
click at [930, 239] on input "search" at bounding box center [963, 238] width 220 height 32
paste input "Small Family [PERSON_NAME]"
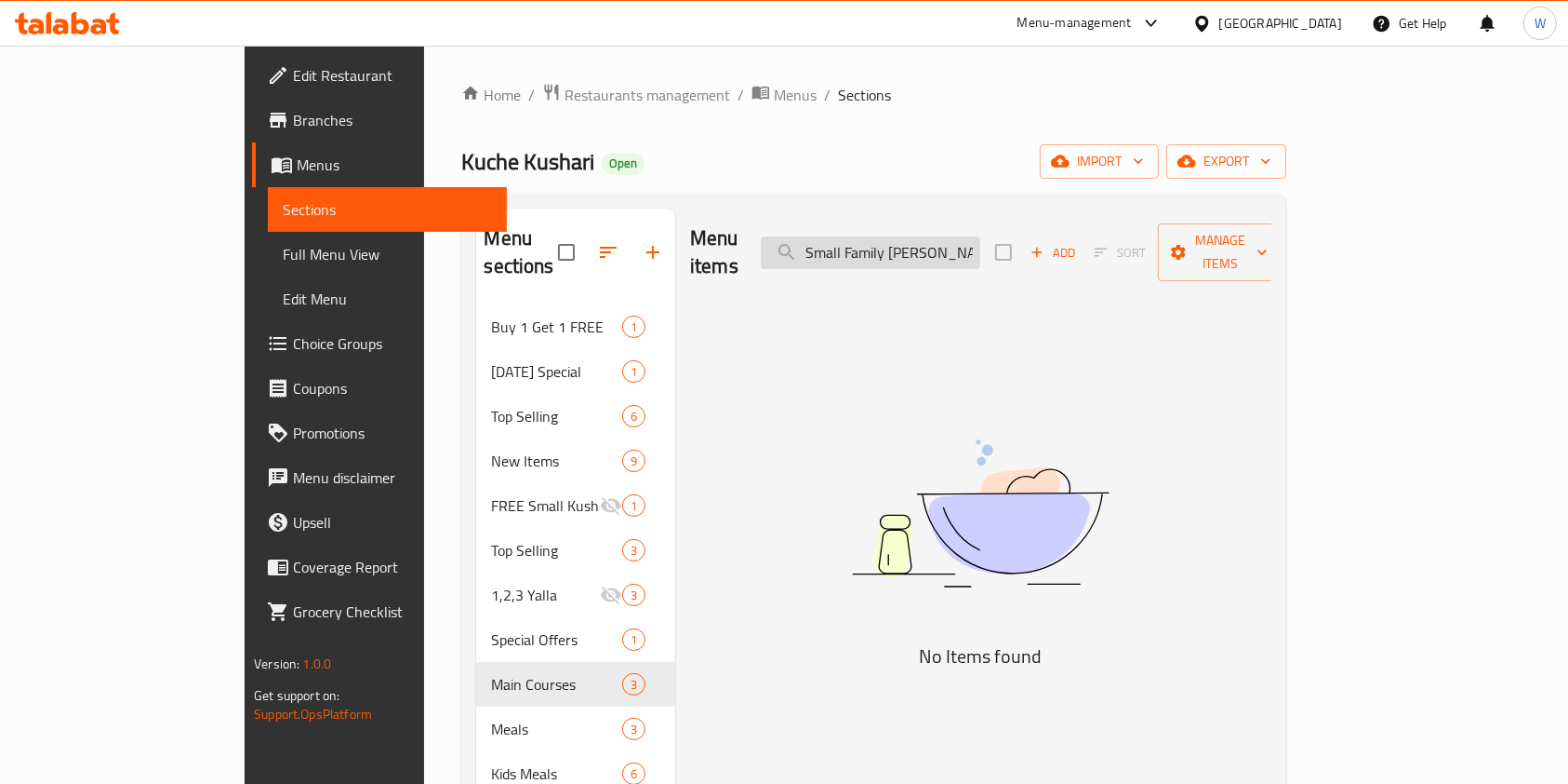
click at [940, 242] on input "Small Family [PERSON_NAME]" at bounding box center [870, 252] width 220 height 32
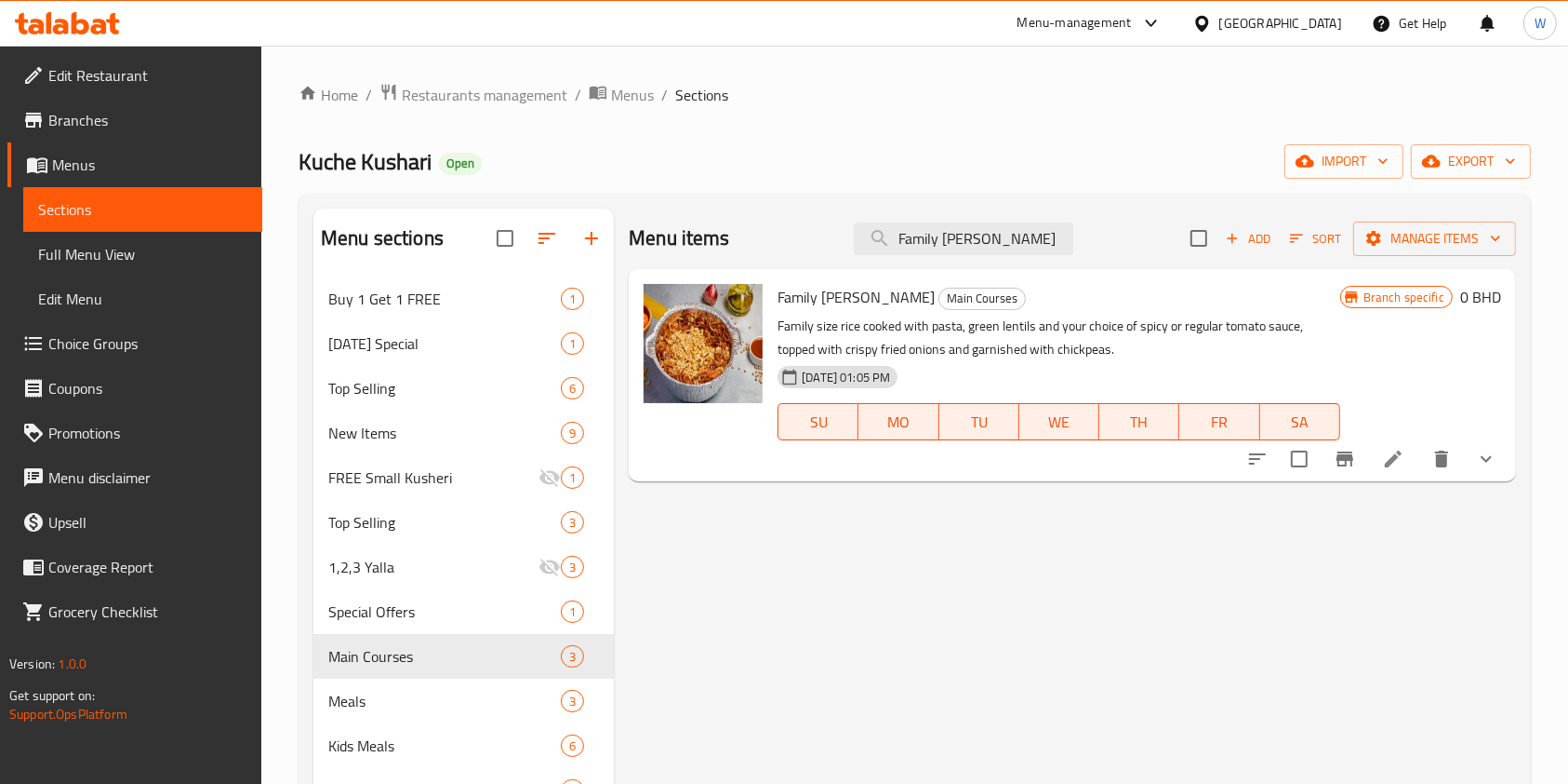
type input "Family [PERSON_NAME]"
click at [1479, 470] on icon "show more" at bounding box center [1486, 459] width 22 height 22
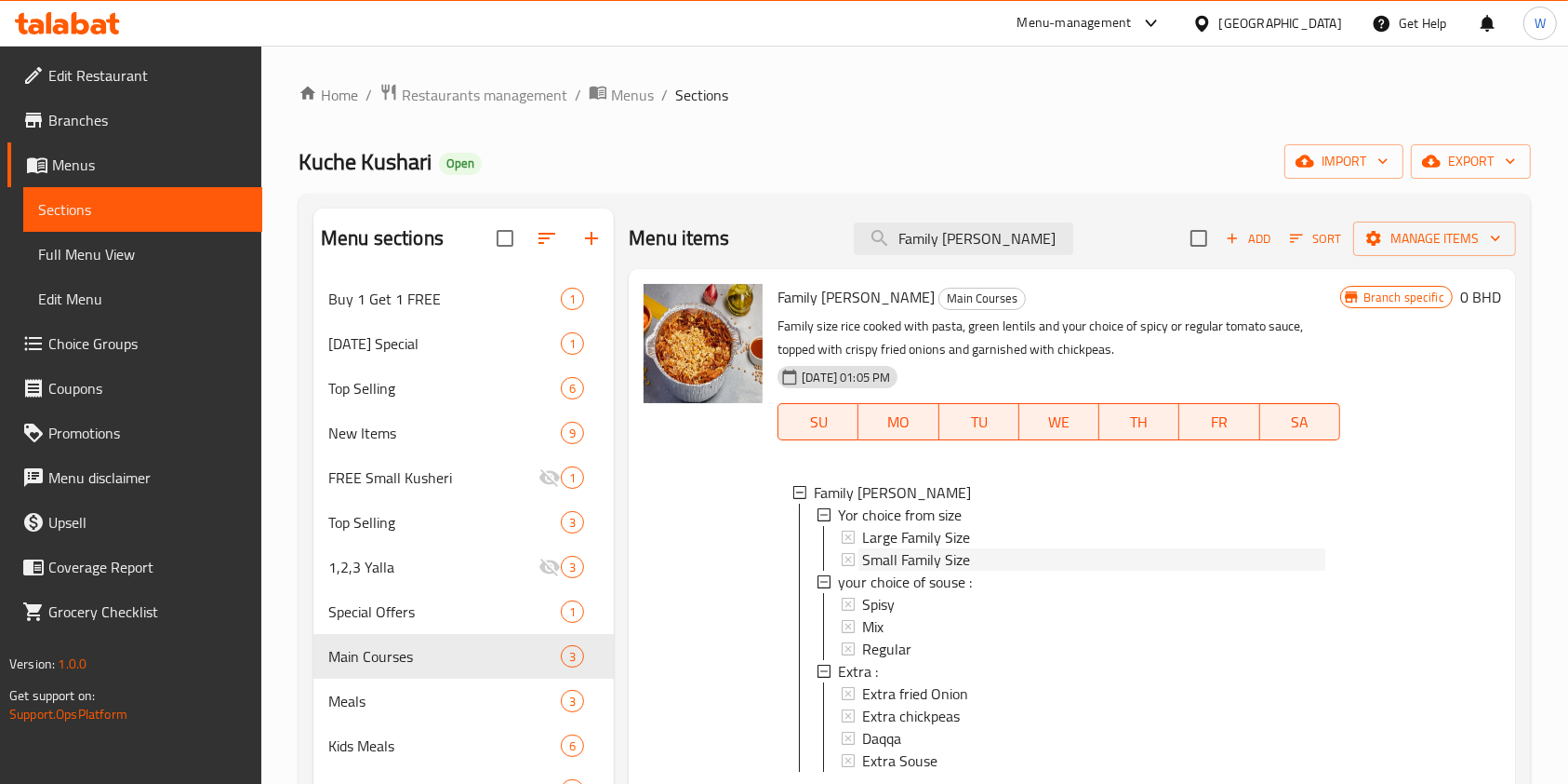
click at [985, 565] on div "Small Family Size" at bounding box center [1094, 559] width 462 height 22
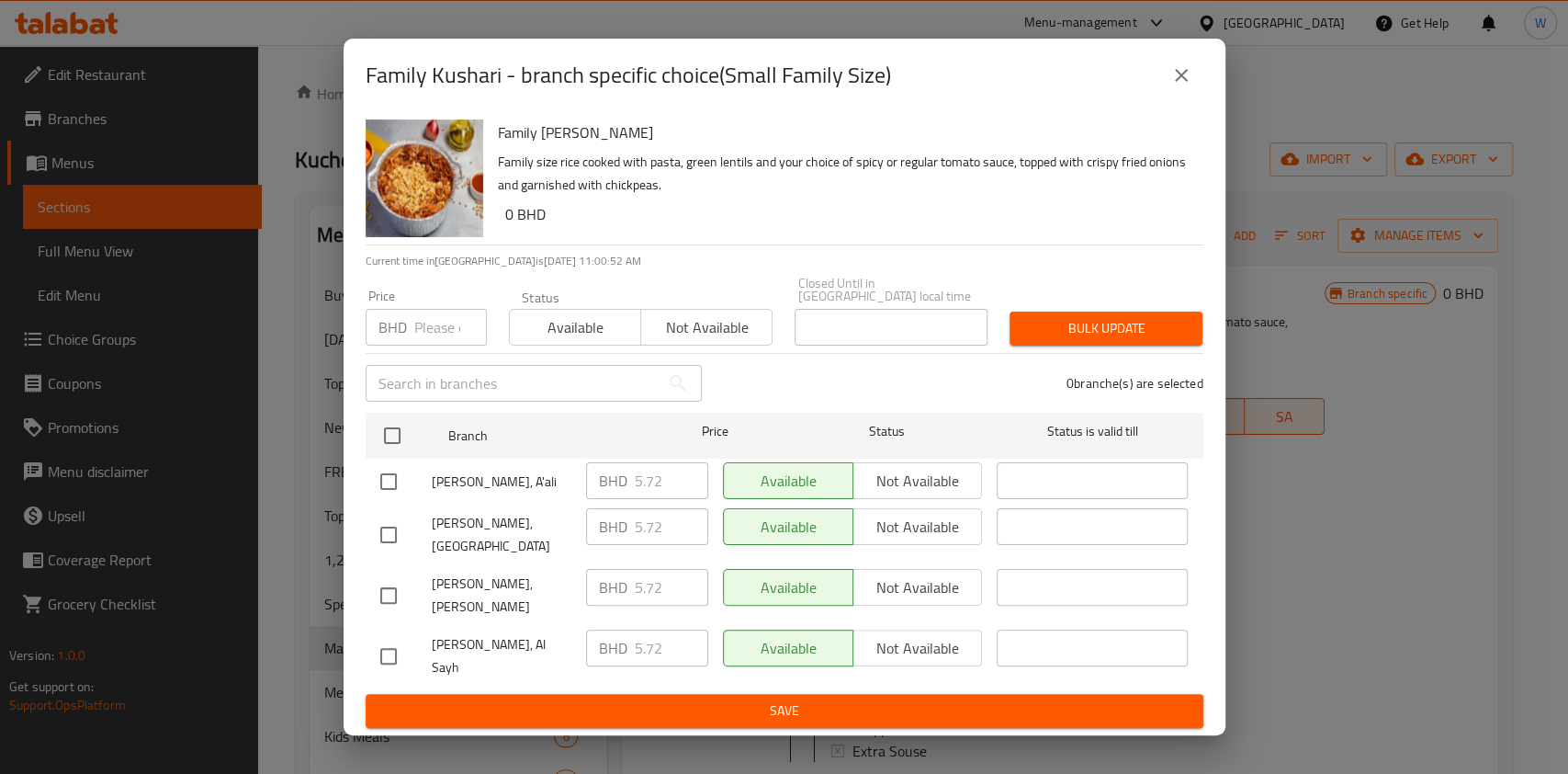
click at [424, 342] on input "number" at bounding box center [450, 327] width 72 height 37
paste input "6.6"
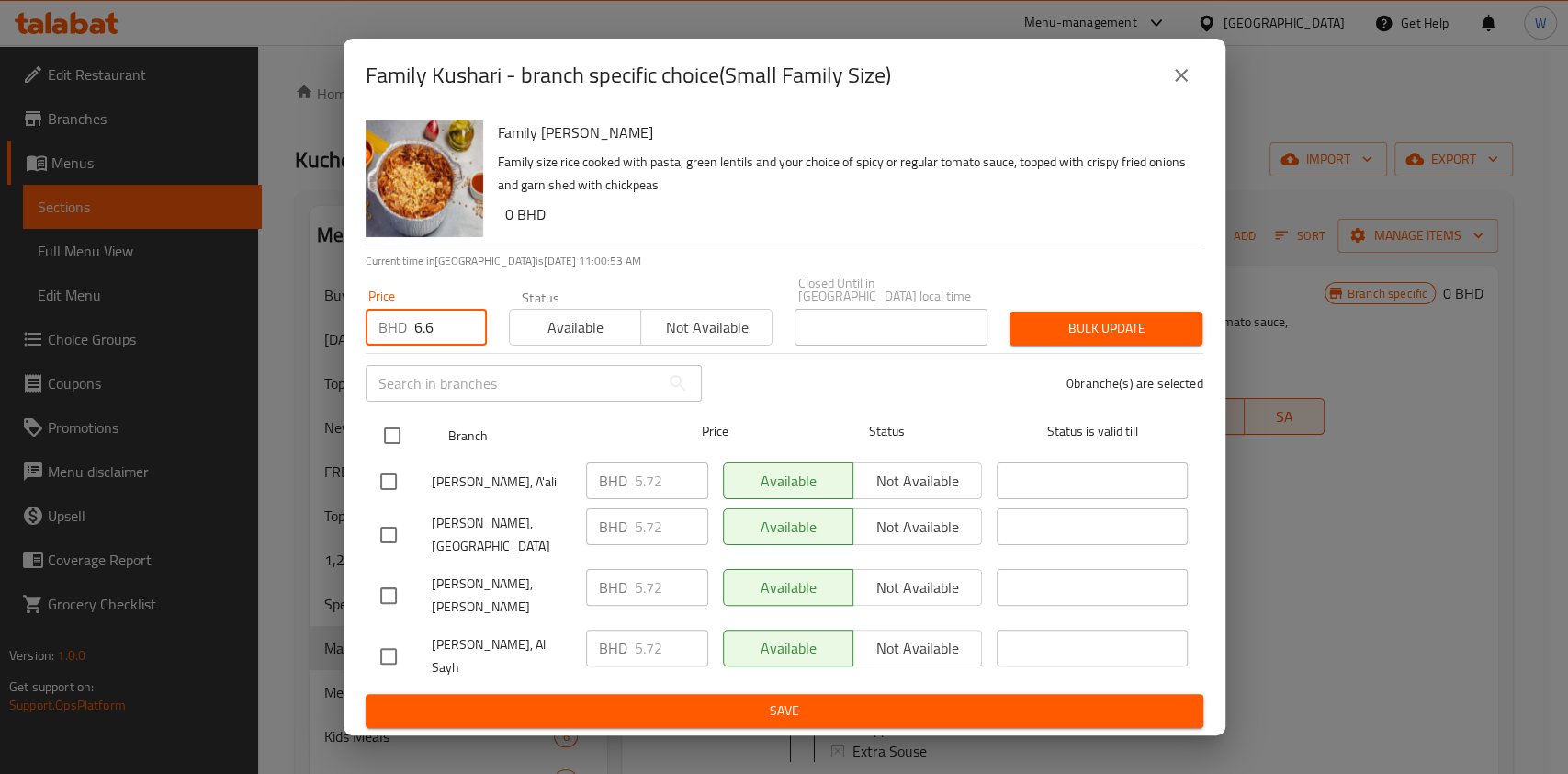
type input "6.6"
click at [388, 444] on input "checkbox" at bounding box center [392, 436] width 39 height 39
checkbox input "true"
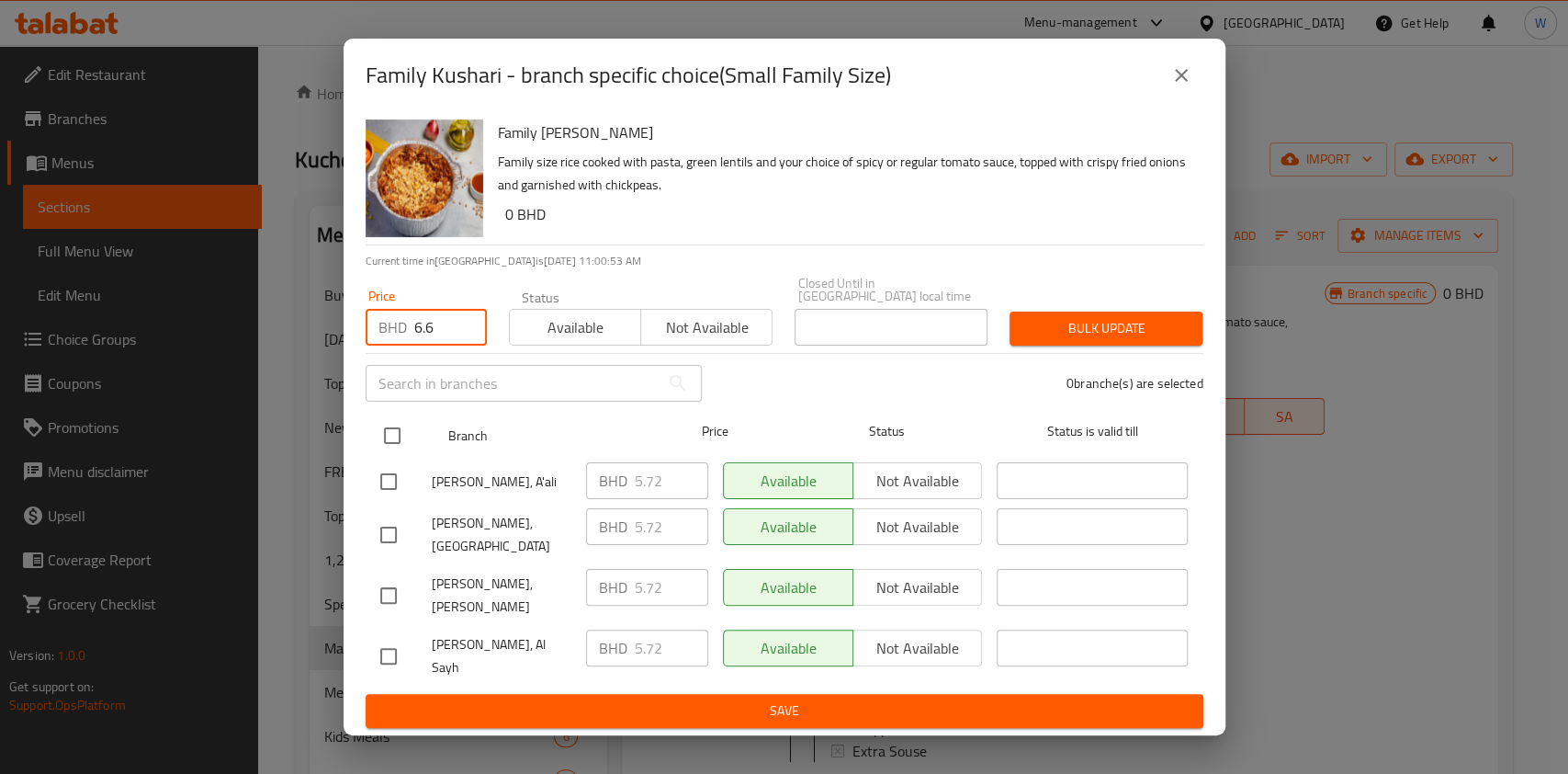
checkbox input "true"
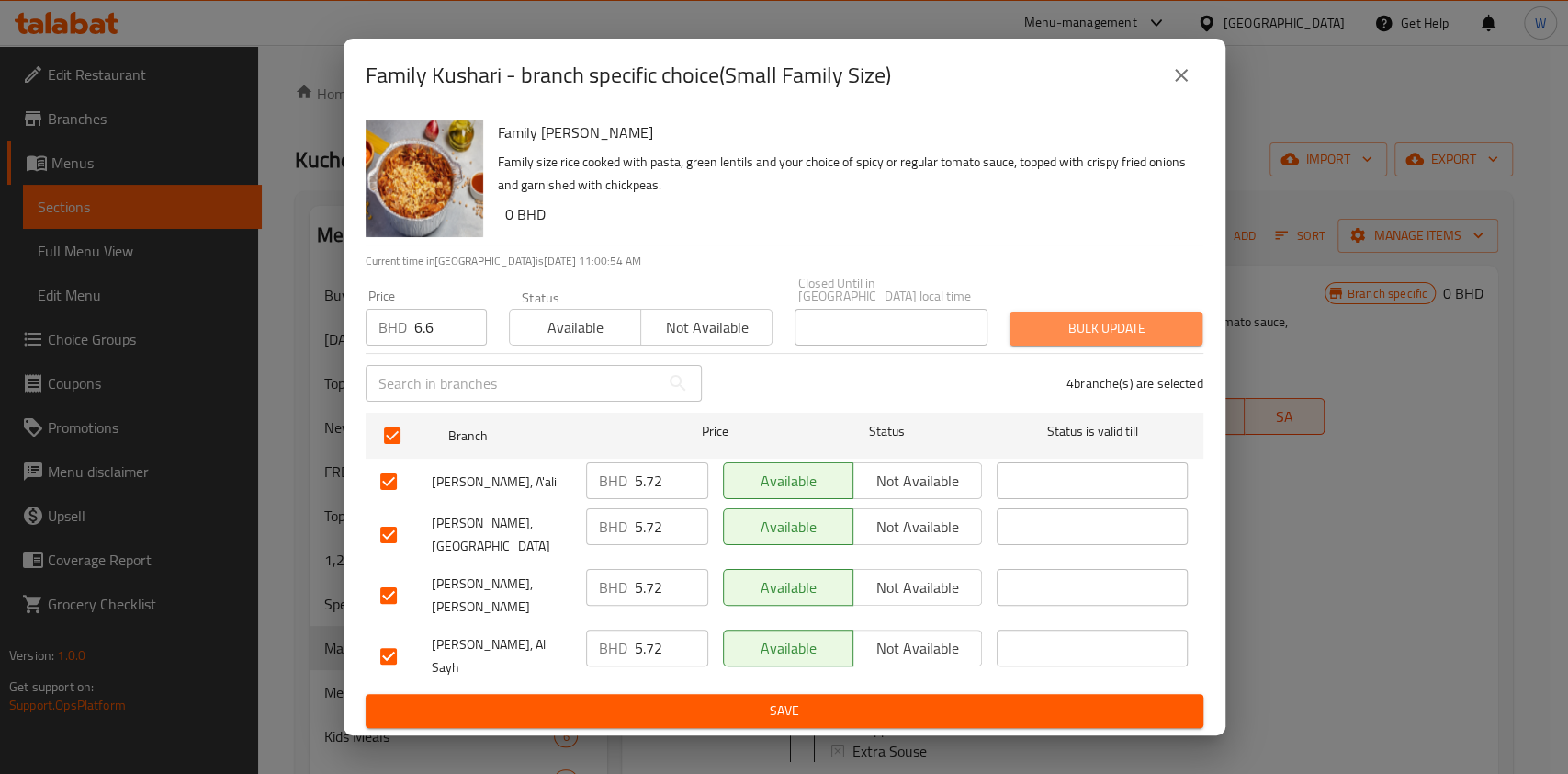
click at [1042, 340] on span "Bulk update" at bounding box center [1106, 329] width 164 height 23
click at [1166, 97] on button "close" at bounding box center [1182, 75] width 44 height 44
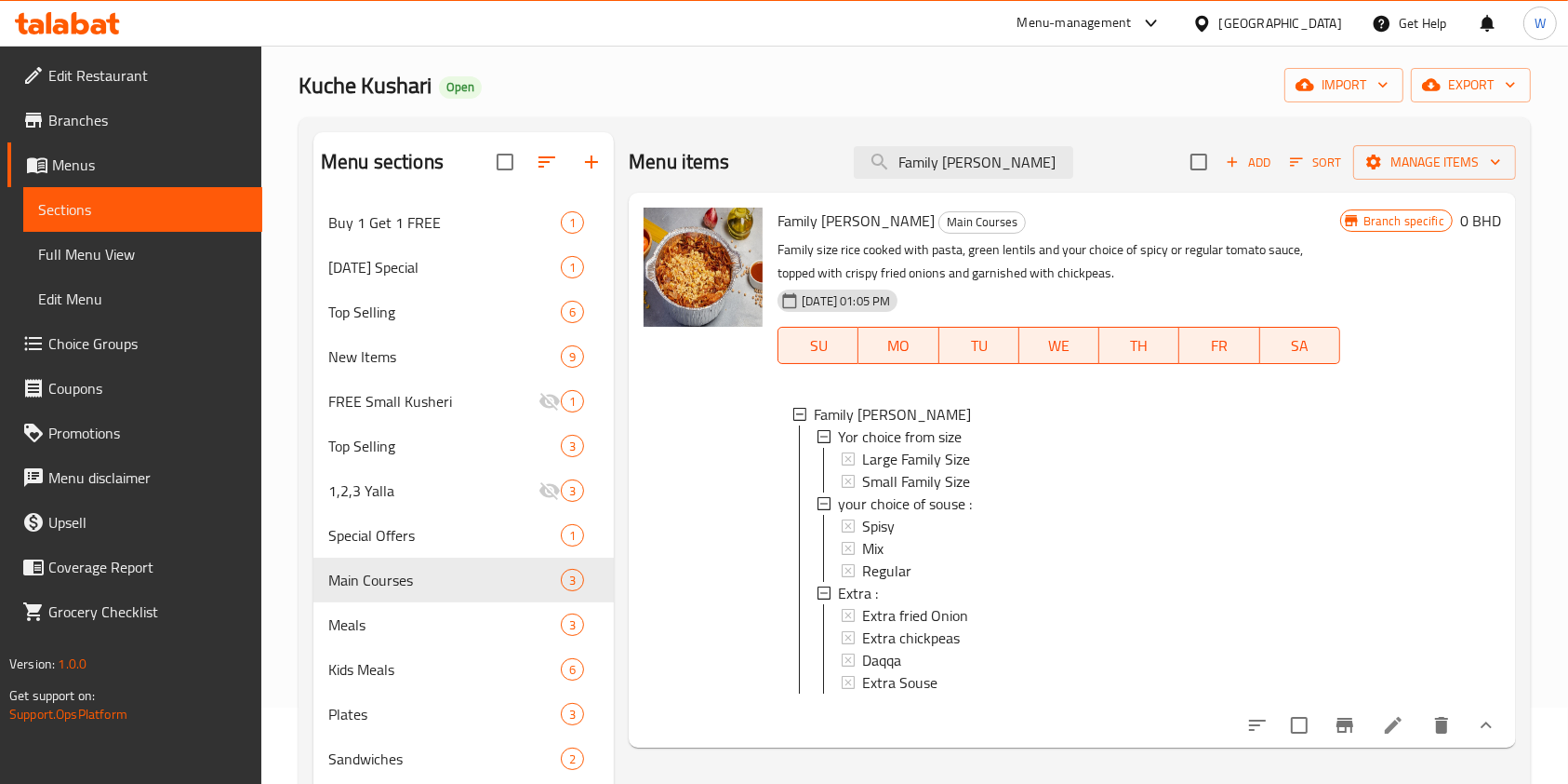
scroll to position [311, 0]
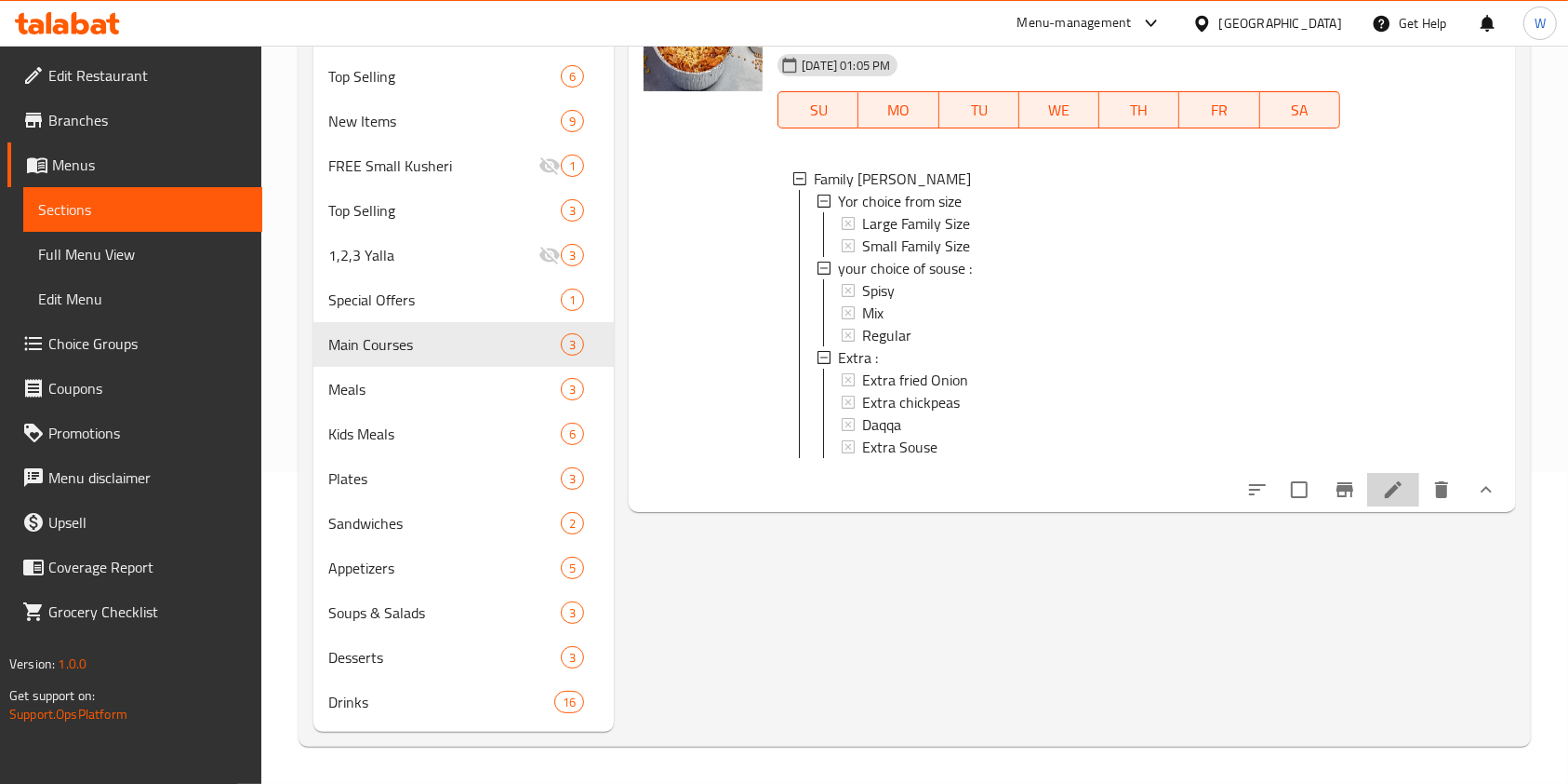
click at [1396, 507] on li at bounding box center [1393, 489] width 52 height 33
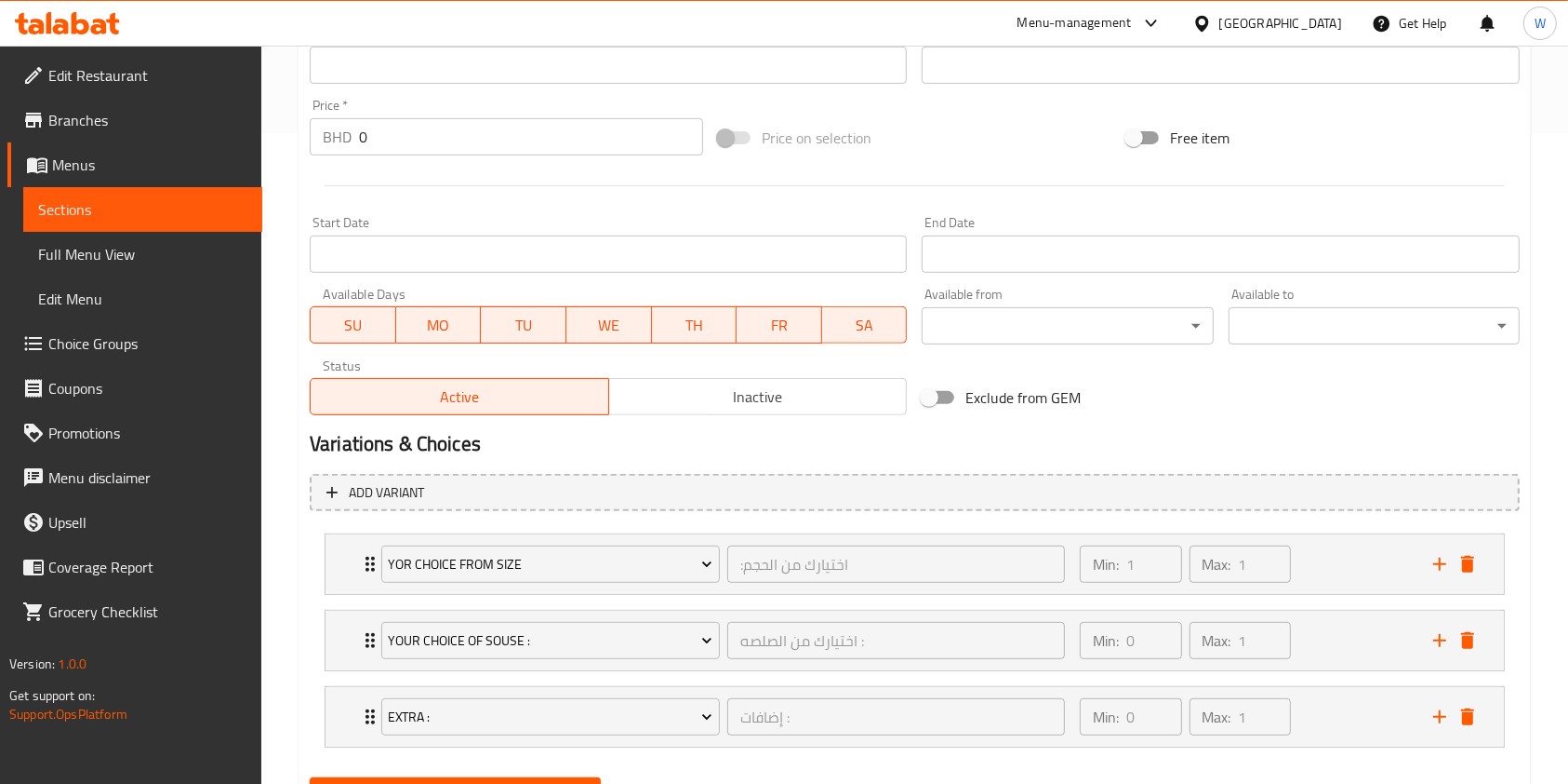
scroll to position [741, 0]
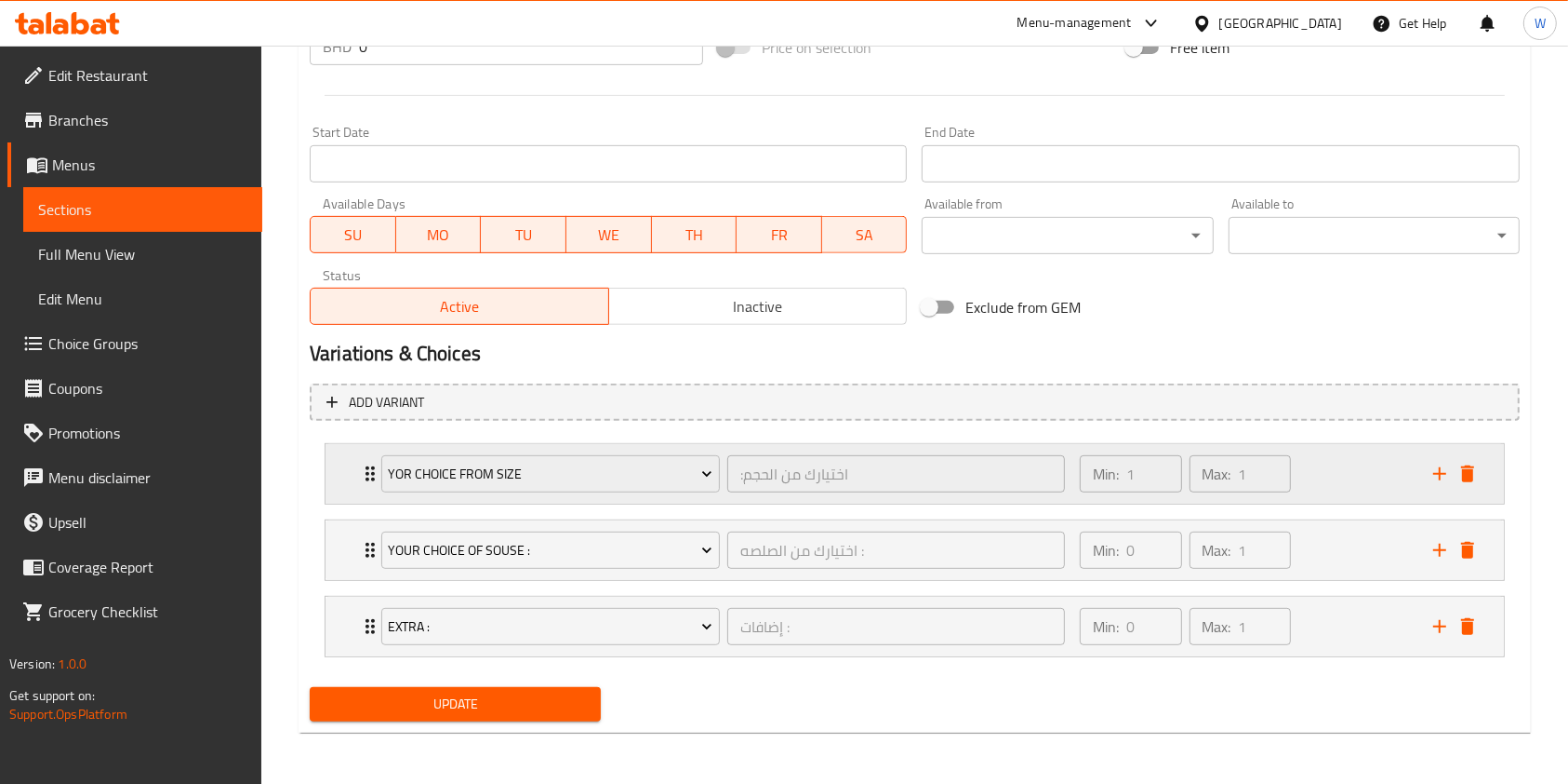
click at [378, 472] on div "Yor choice from size" at bounding box center [550, 474] width 346 height 45
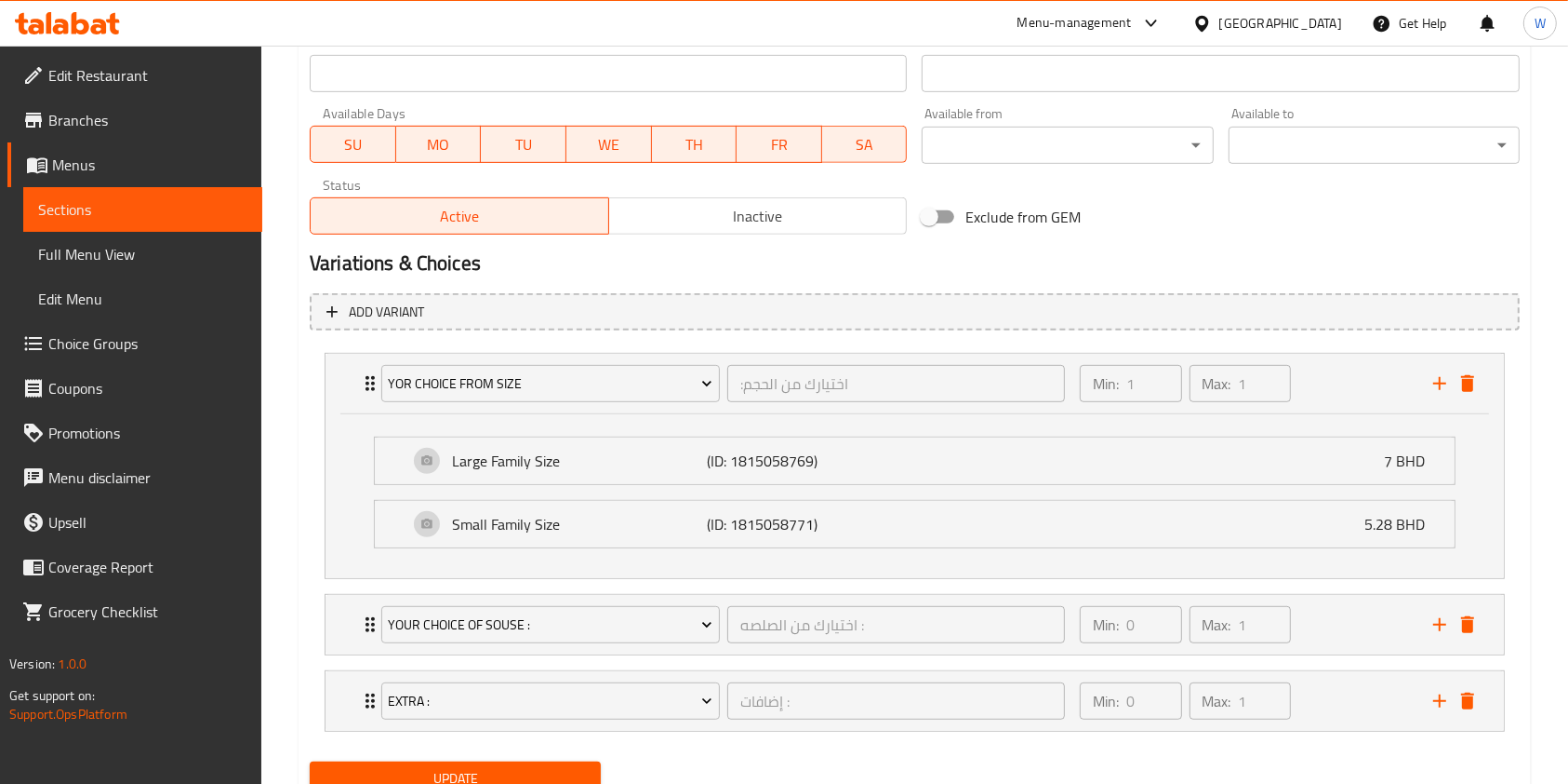
scroll to position [906, 0]
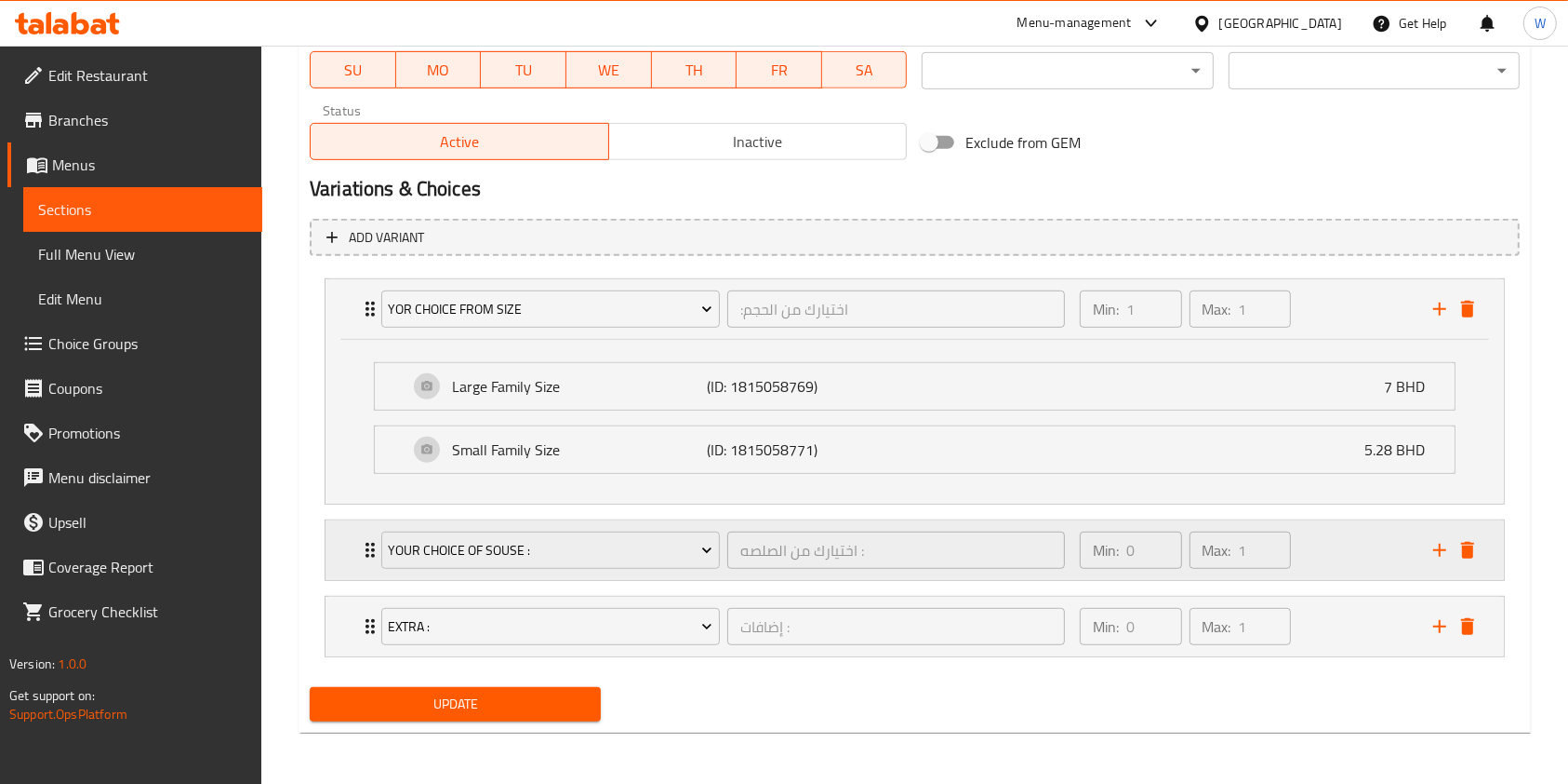
click at [375, 548] on div "your choice of souse : اختيارك من الصلصه : ​" at bounding box center [723, 550] width 706 height 60
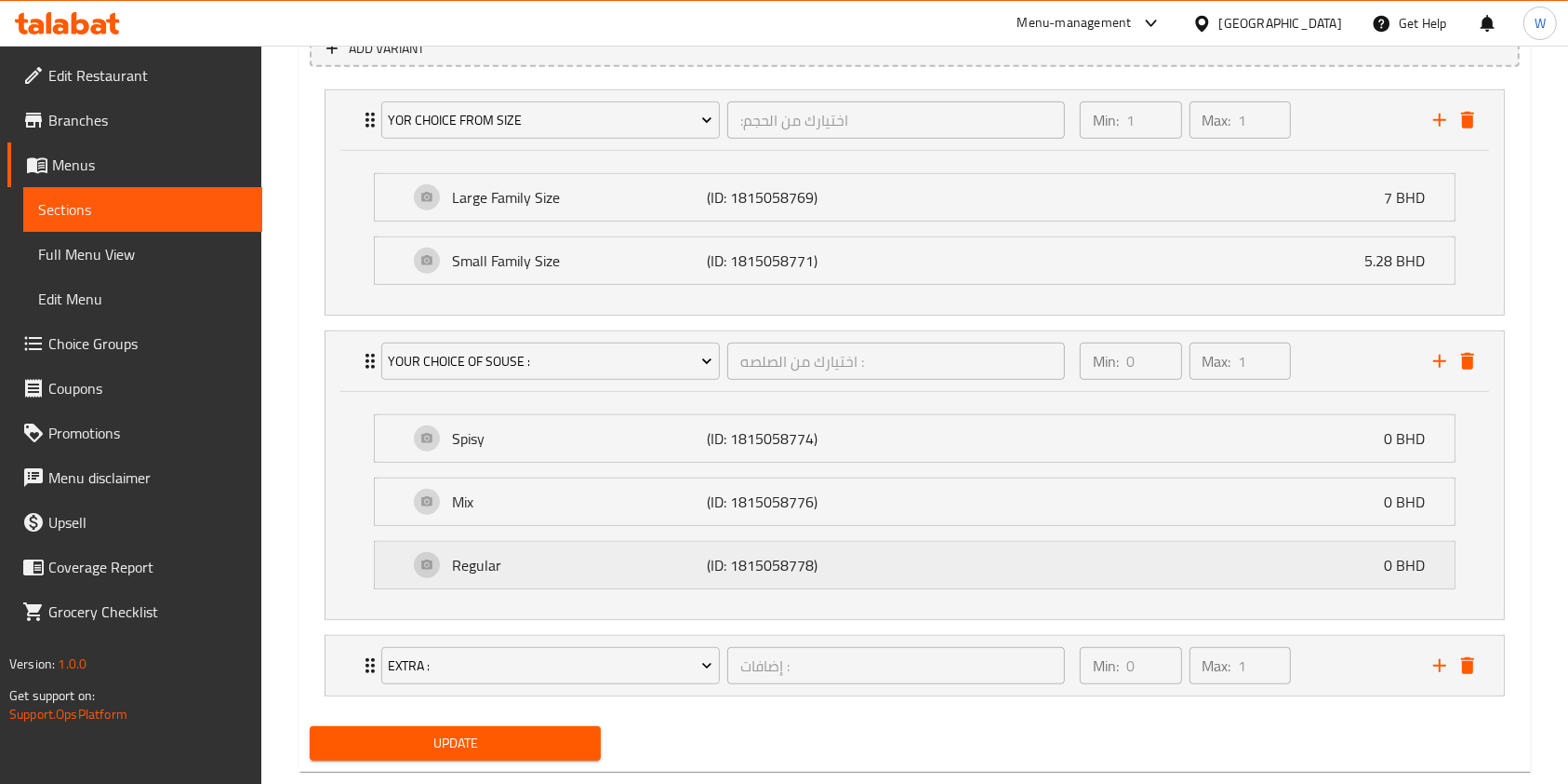
scroll to position [1133, 0]
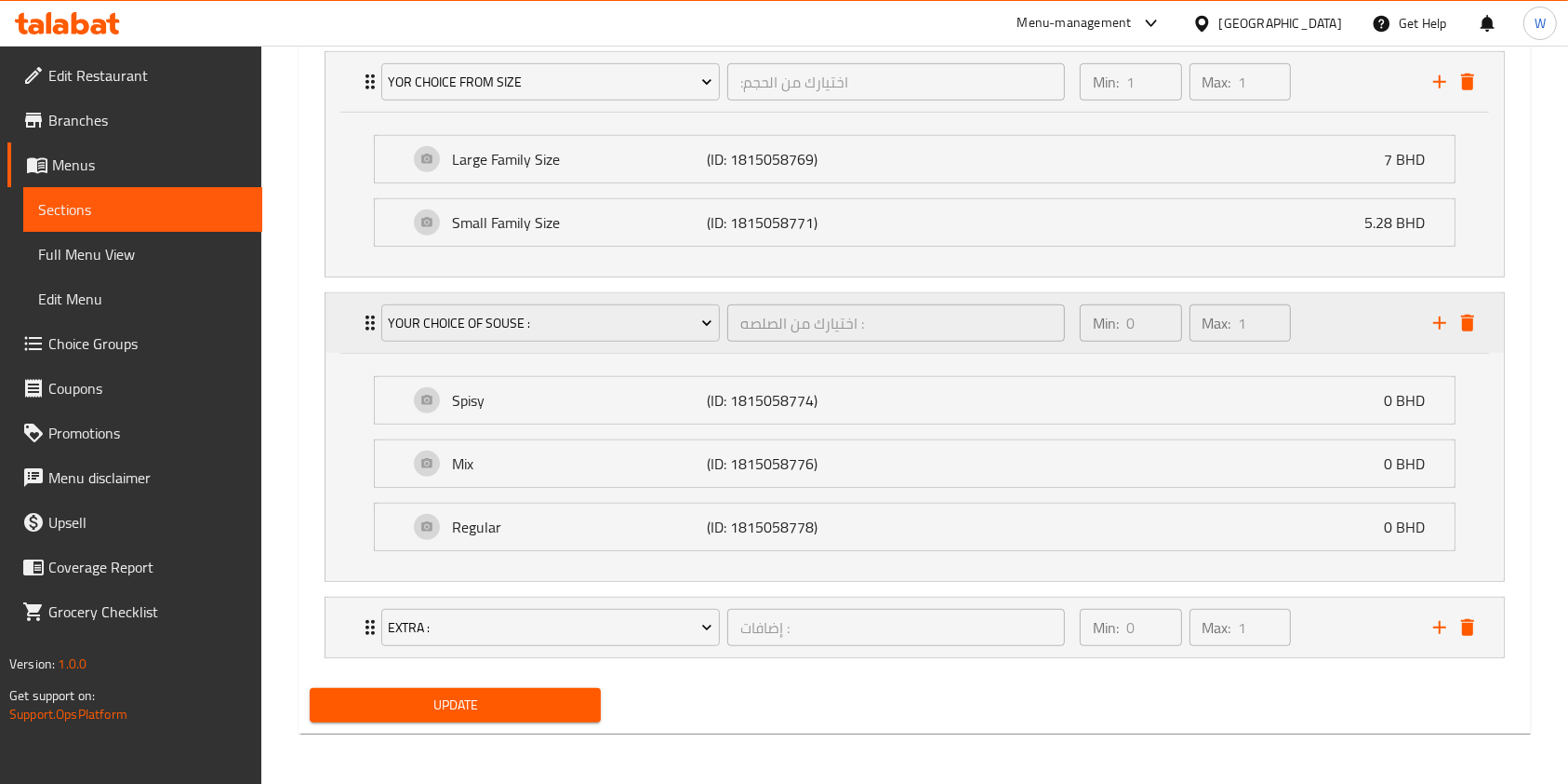
click at [370, 325] on div "your choice of souse : اختيارك من الصلصه : ​" at bounding box center [723, 322] width 706 height 60
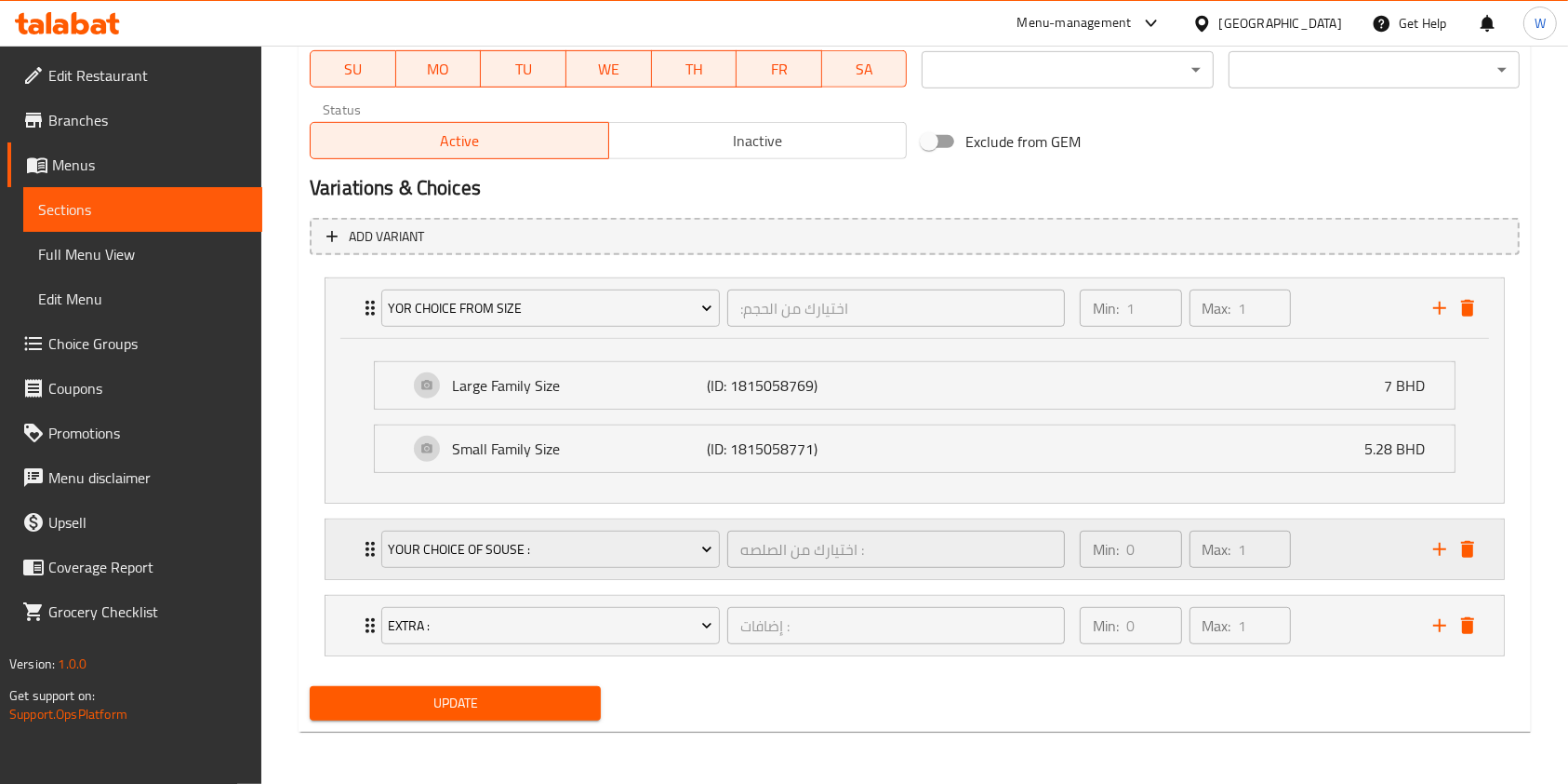
scroll to position [906, 0]
click at [1466, 309] on icon "delete" at bounding box center [1467, 309] width 13 height 17
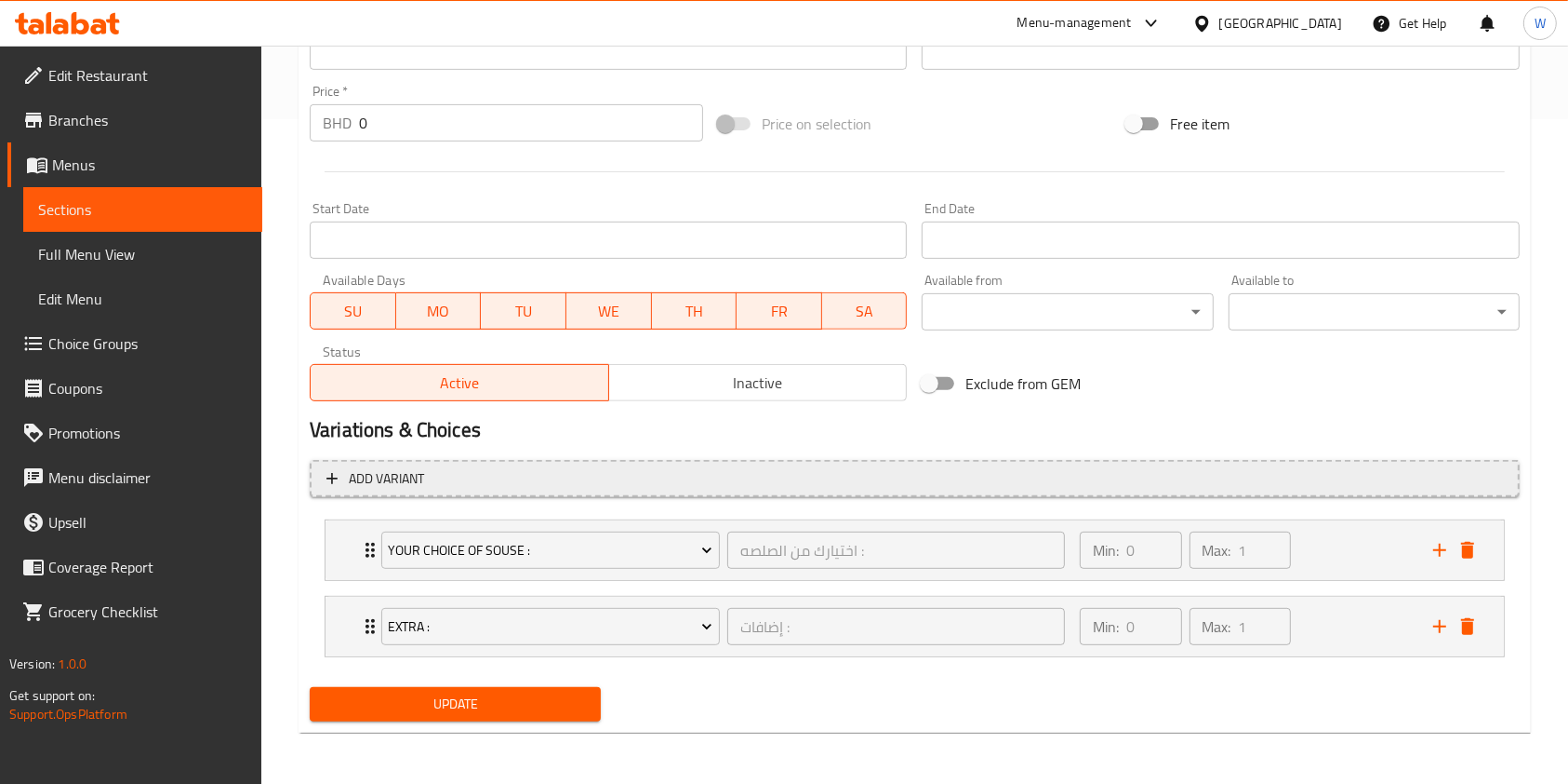
click at [421, 483] on span "Add variant" at bounding box center [386, 479] width 75 height 23
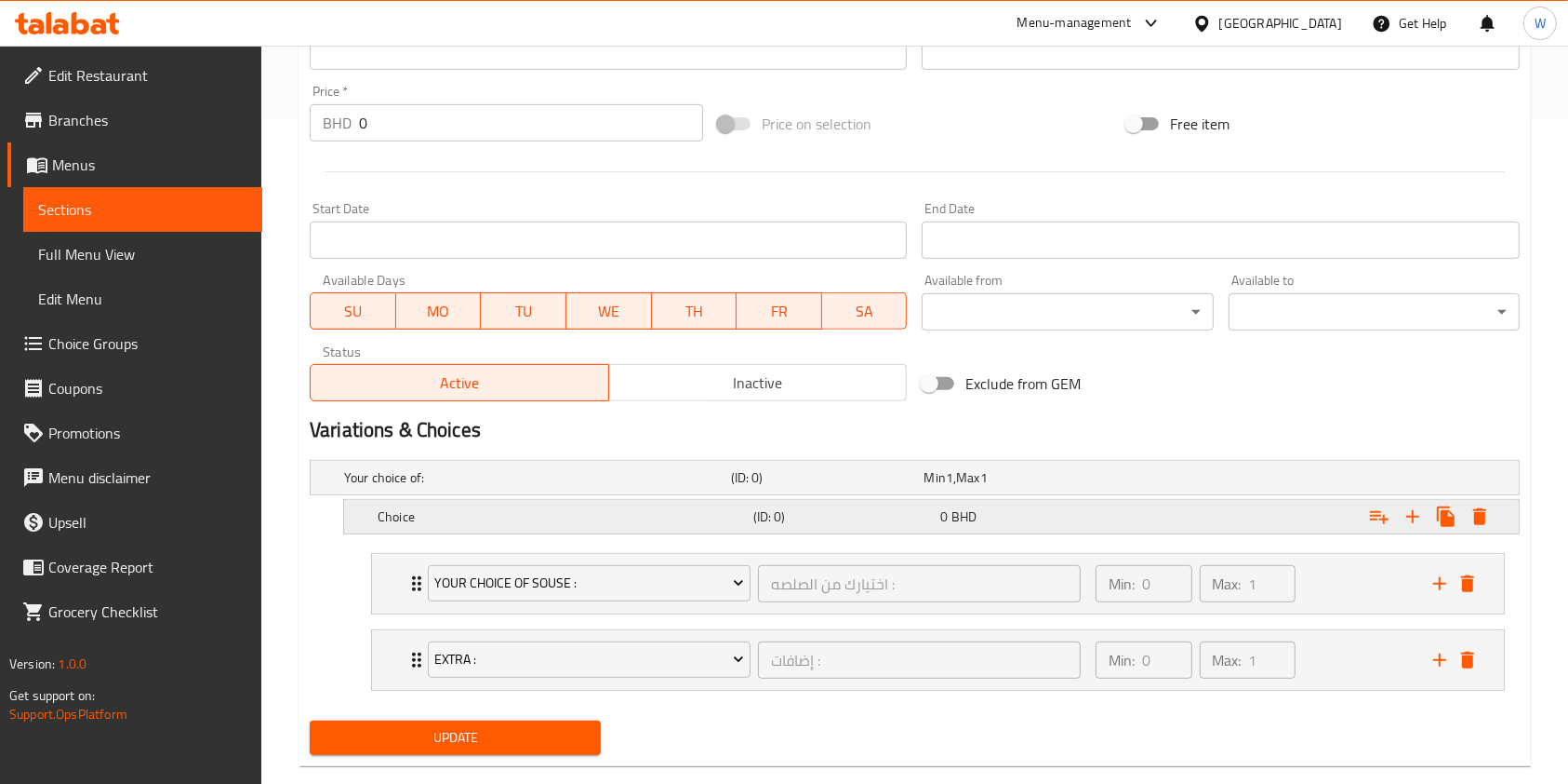
click at [532, 509] on h5 "Choice" at bounding box center [562, 516] width 369 height 19
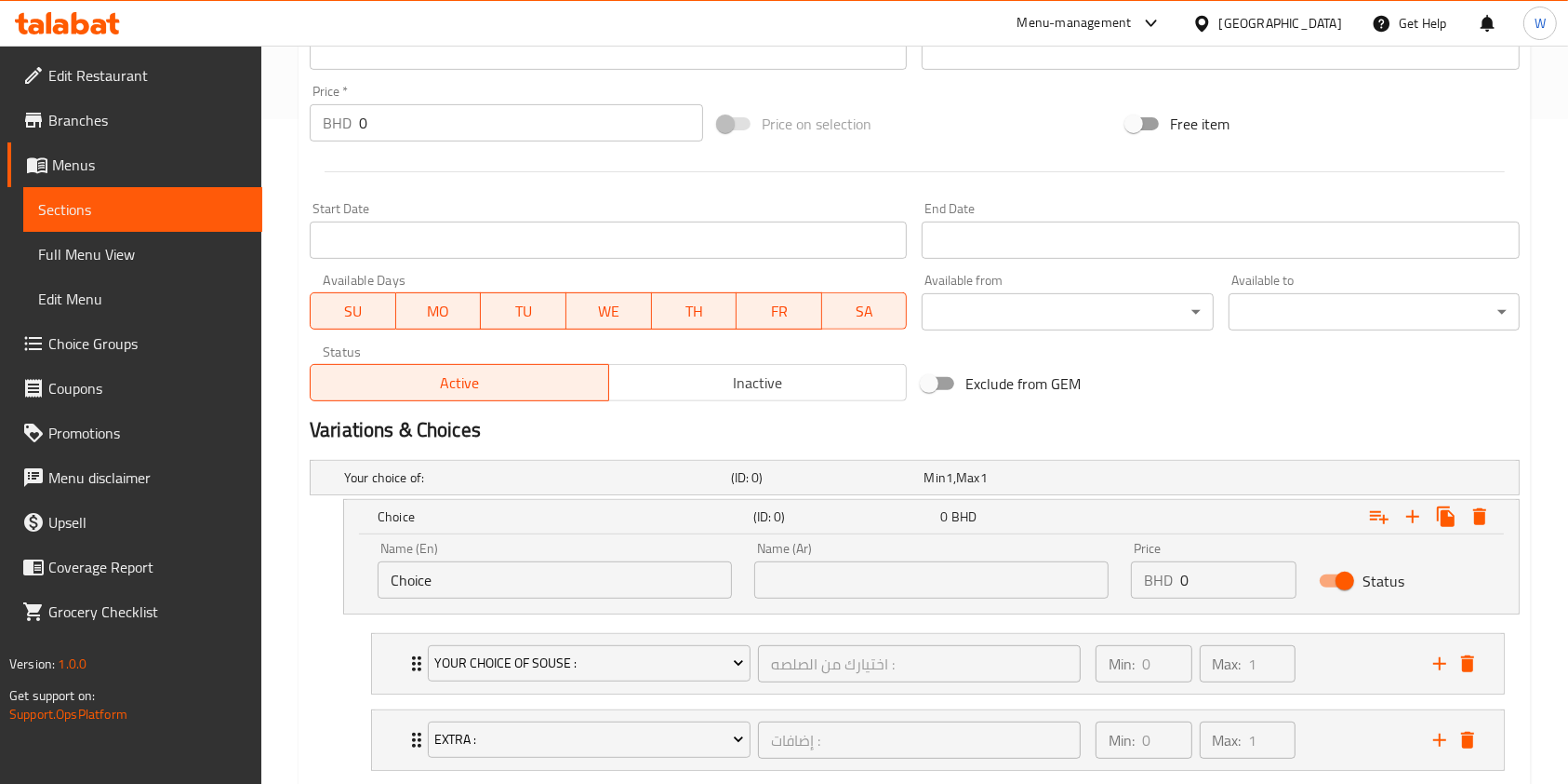
click at [504, 584] on input "Choice" at bounding box center [554, 580] width 354 height 37
paste input "Small Family [PERSON_NAME]"
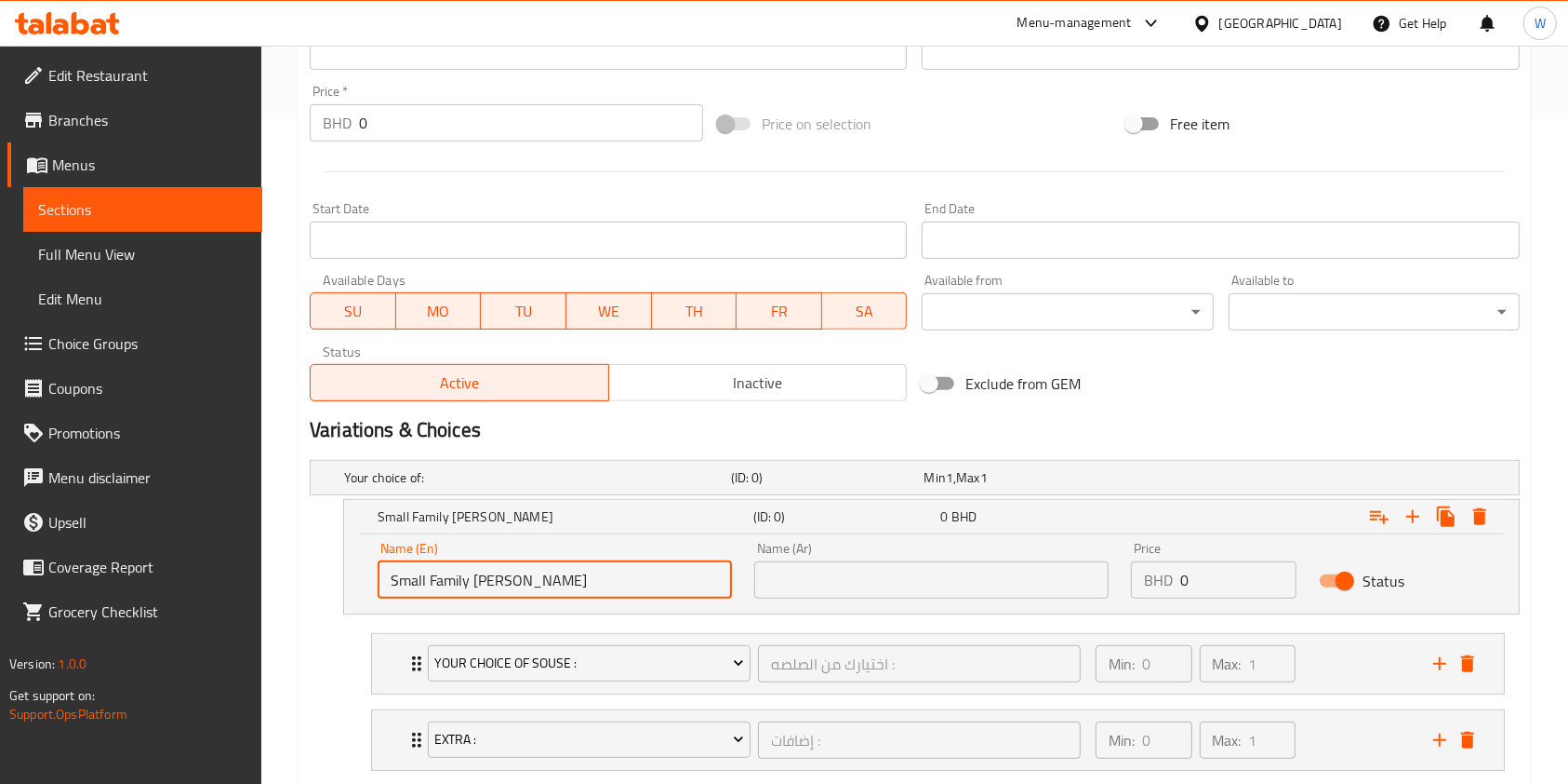
type input "Small Family [PERSON_NAME]"
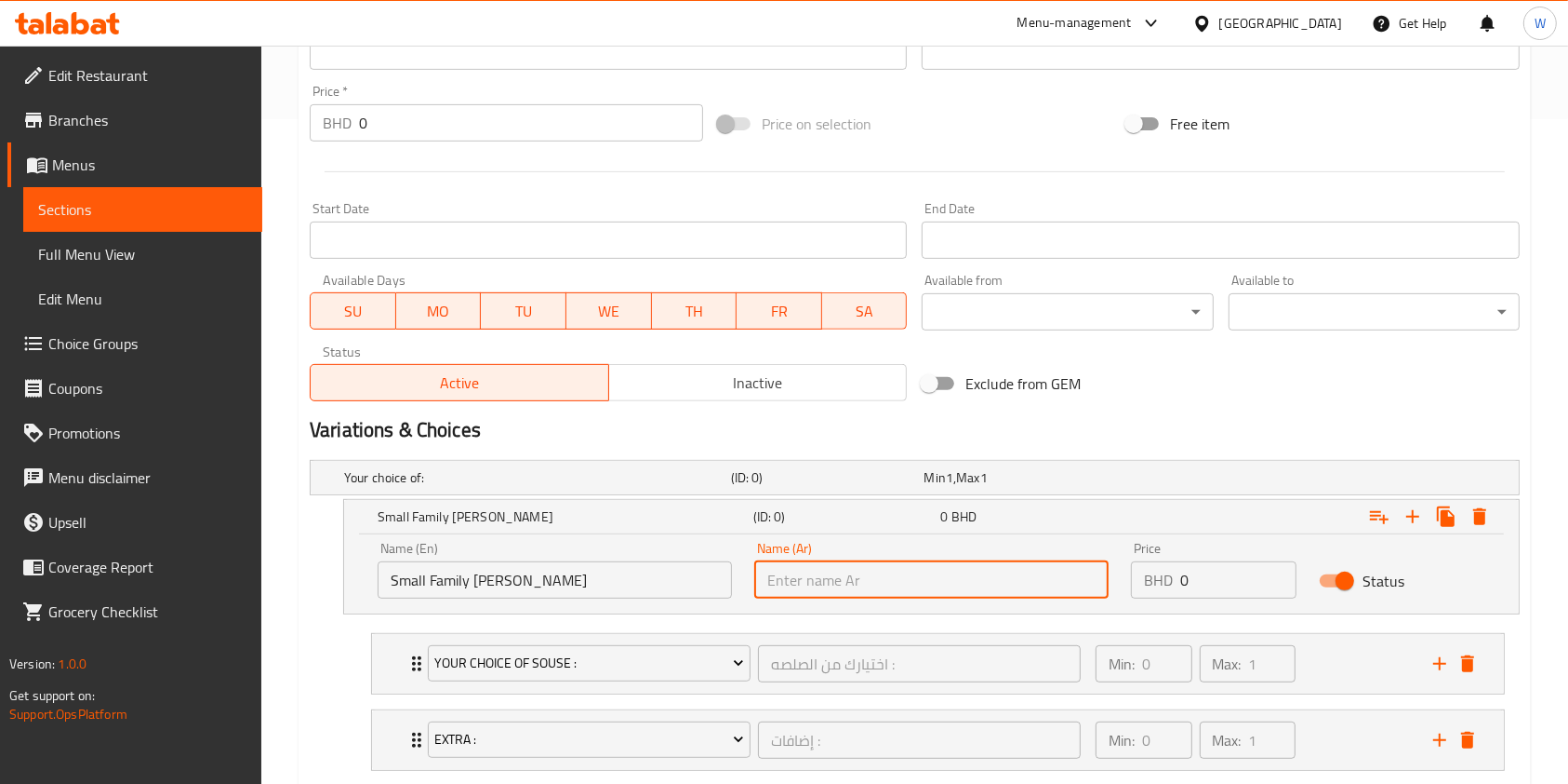
click at [897, 561] on input "text" at bounding box center [931, 580] width 354 height 37
paste input "Small Family [PERSON_NAME]"
type input "Small Family [PERSON_NAME]"
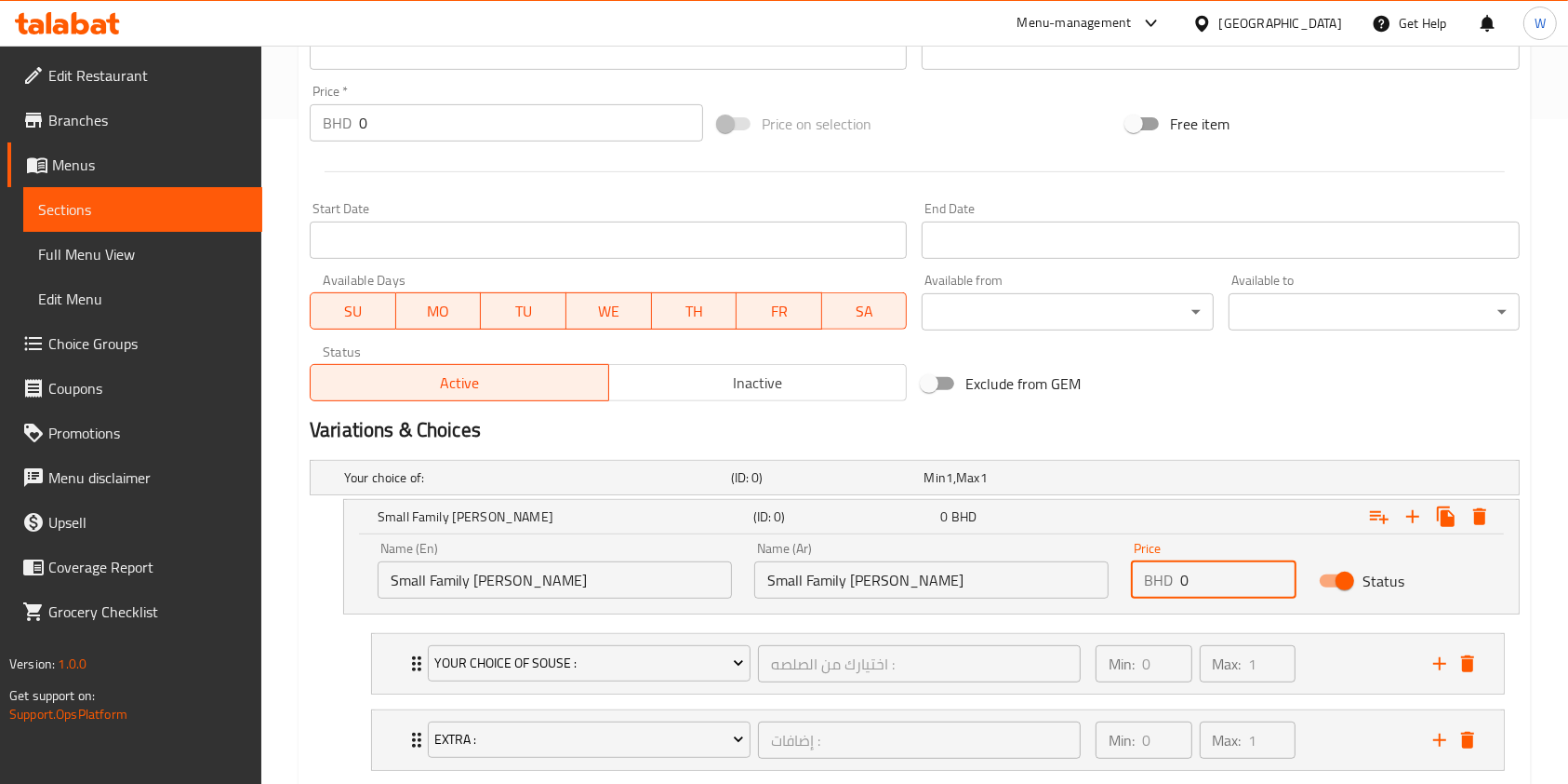
click at [1185, 595] on input "0" at bounding box center [1238, 580] width 116 height 37
drag, startPoint x: 1198, startPoint y: 584, endPoint x: 1146, endPoint y: 584, distance: 52.0
click at [1146, 584] on div "BHD 0 Price" at bounding box center [1214, 580] width 166 height 37
paste input "6.6"
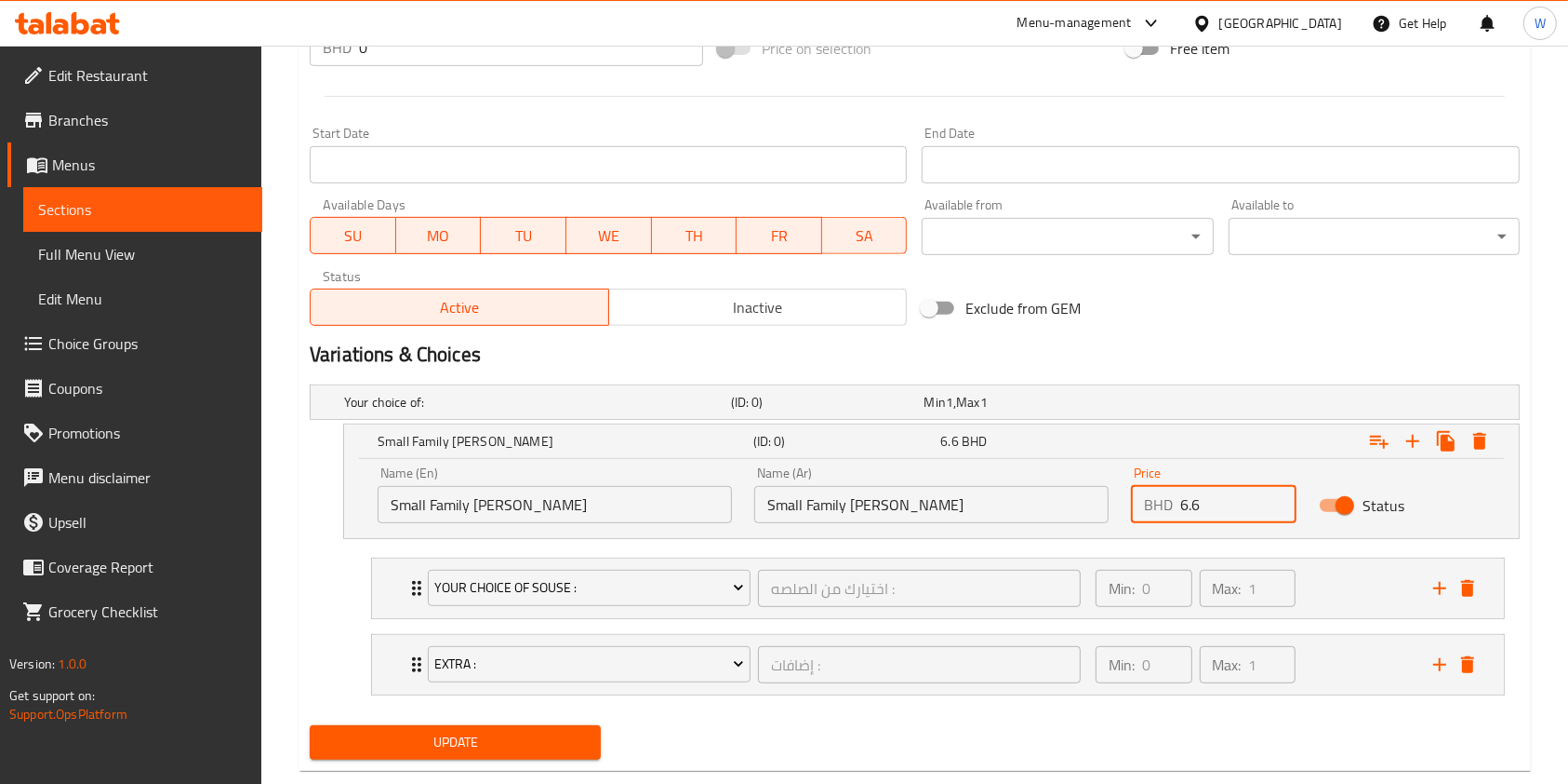
scroll to position [777, 0]
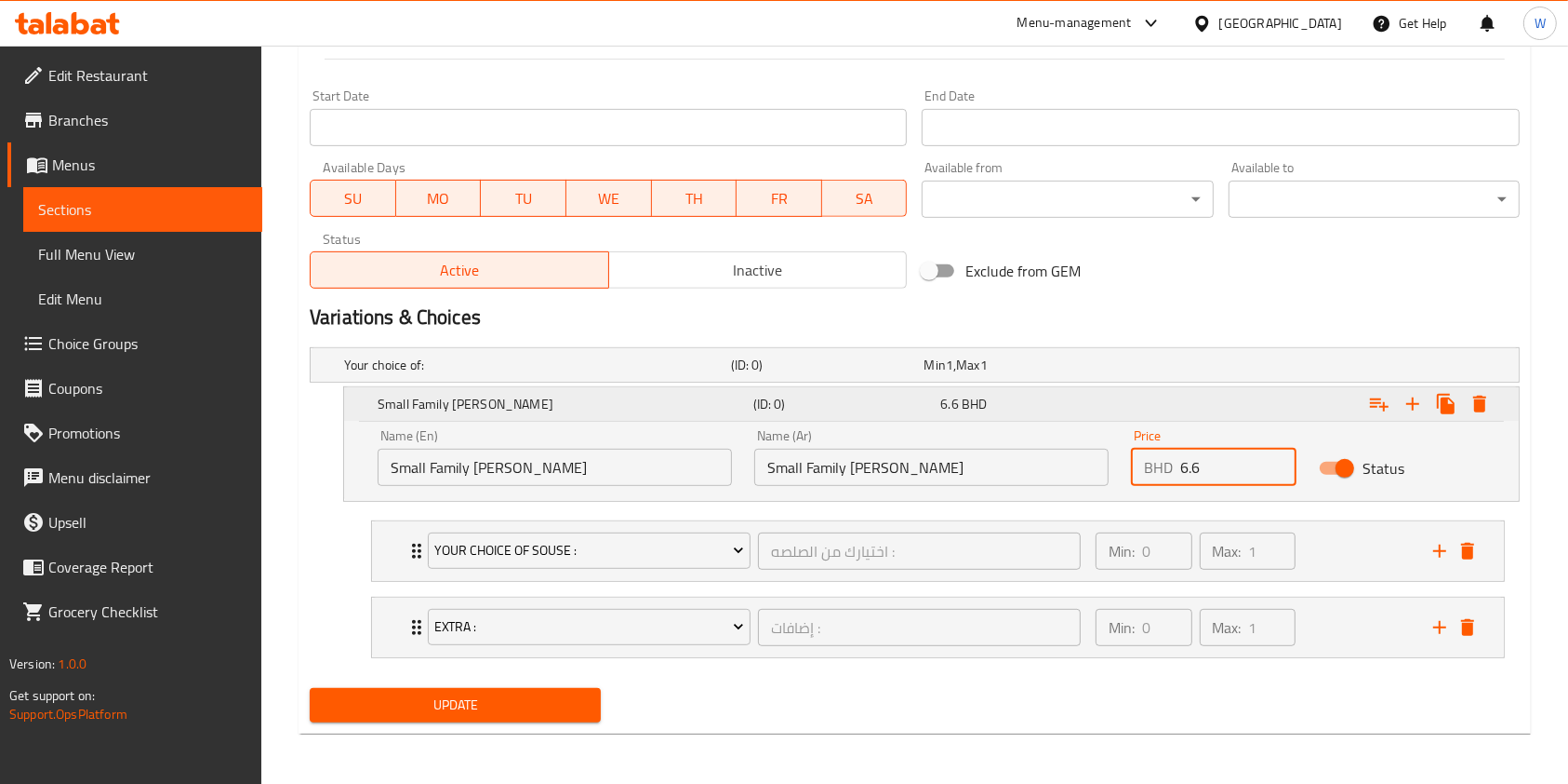
type input "6.6"
click at [1409, 400] on icon "Expand" at bounding box center [1413, 403] width 22 height 22
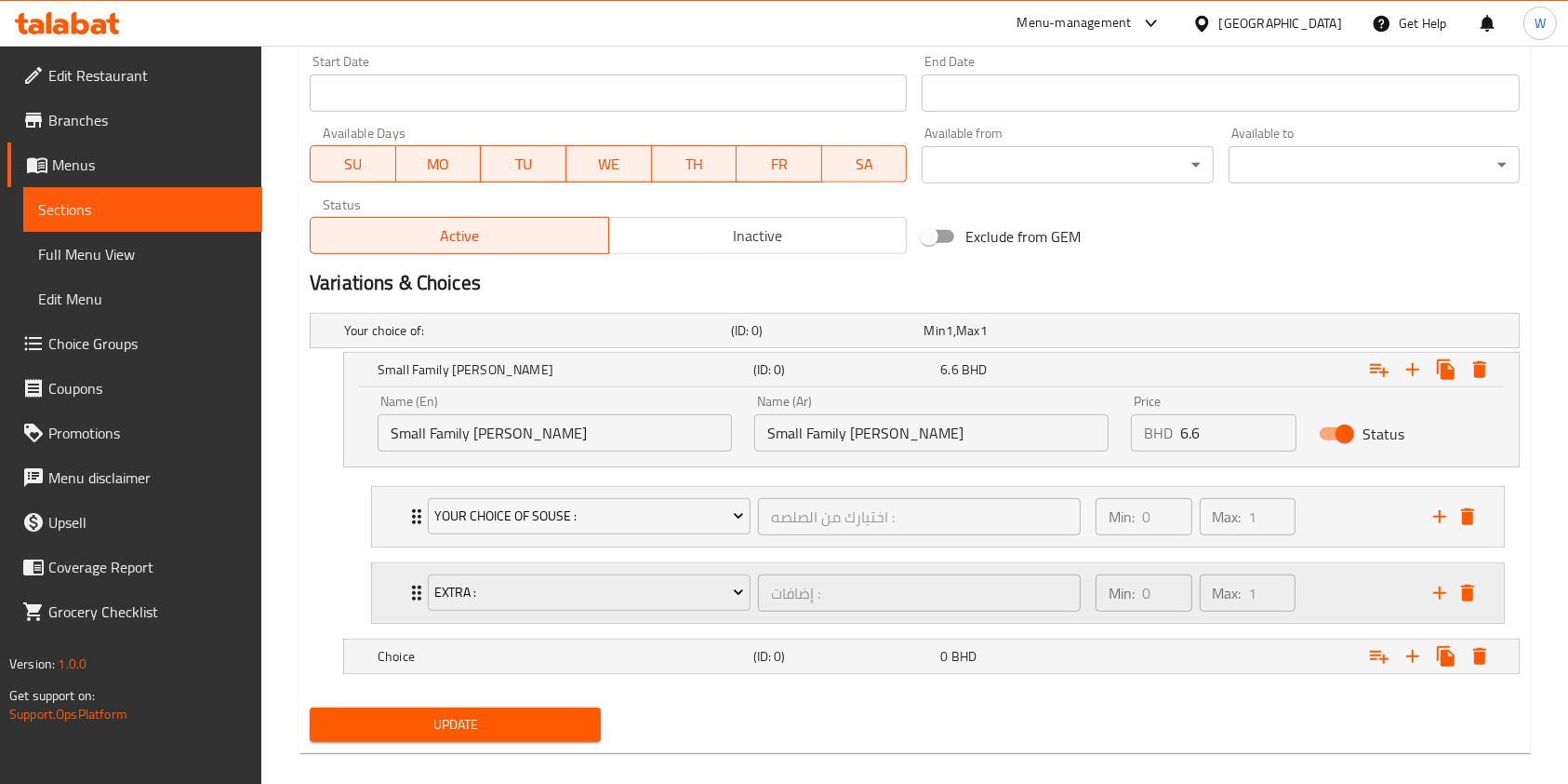
scroll to position [831, 0]
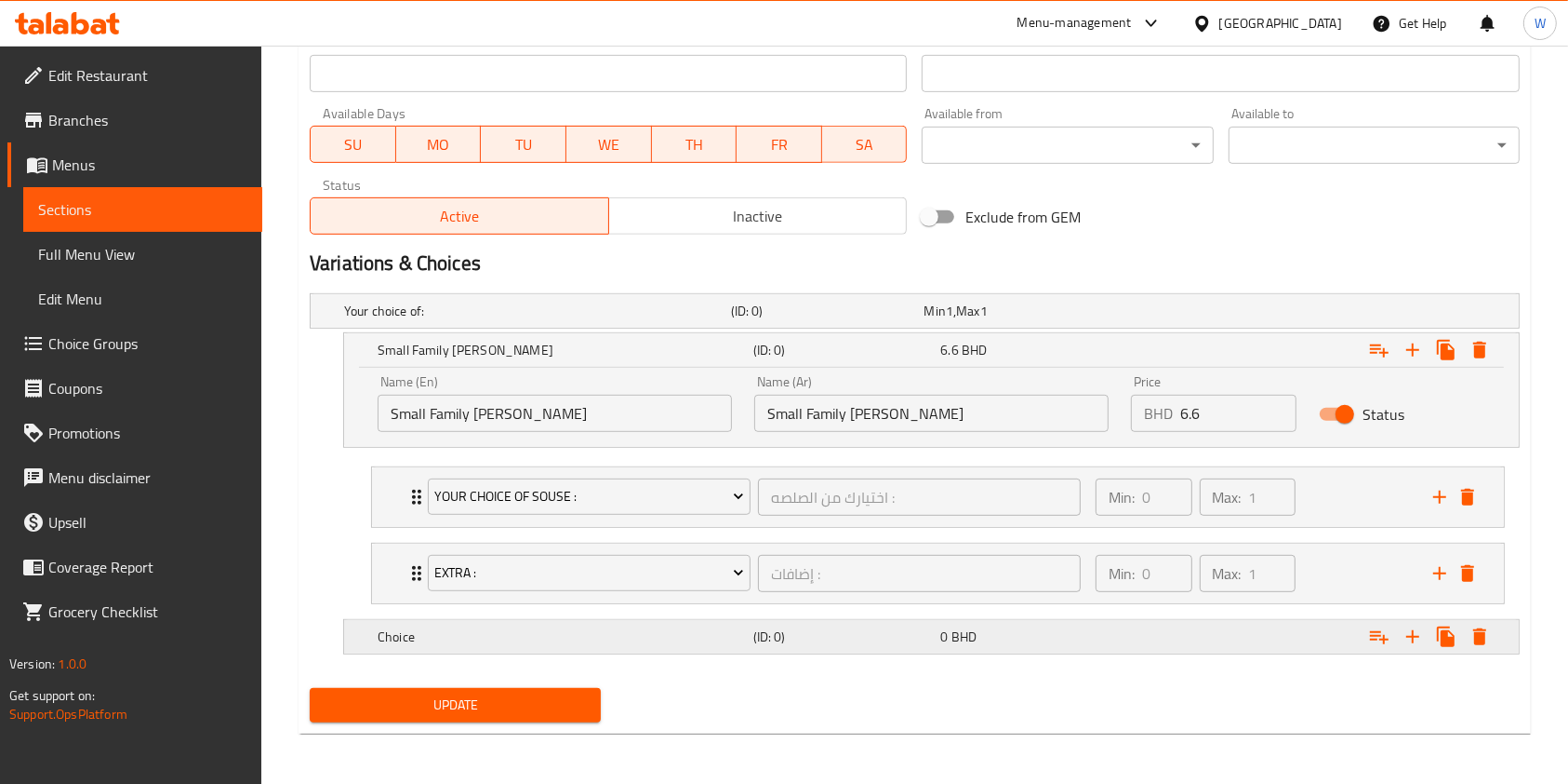
click at [670, 640] on h5 "Choice" at bounding box center [562, 637] width 369 height 19
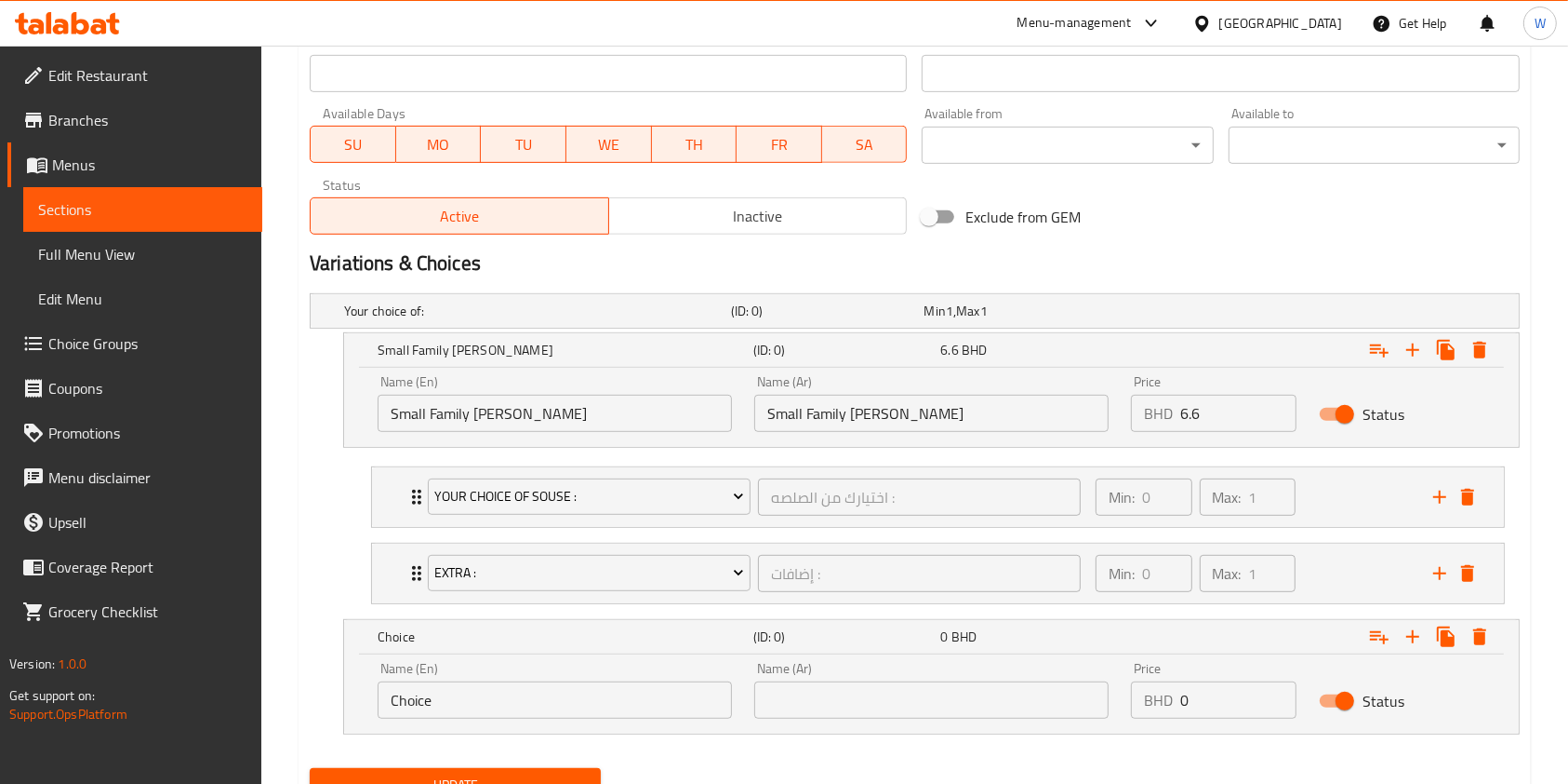
click at [476, 692] on input "Choice" at bounding box center [554, 700] width 354 height 37
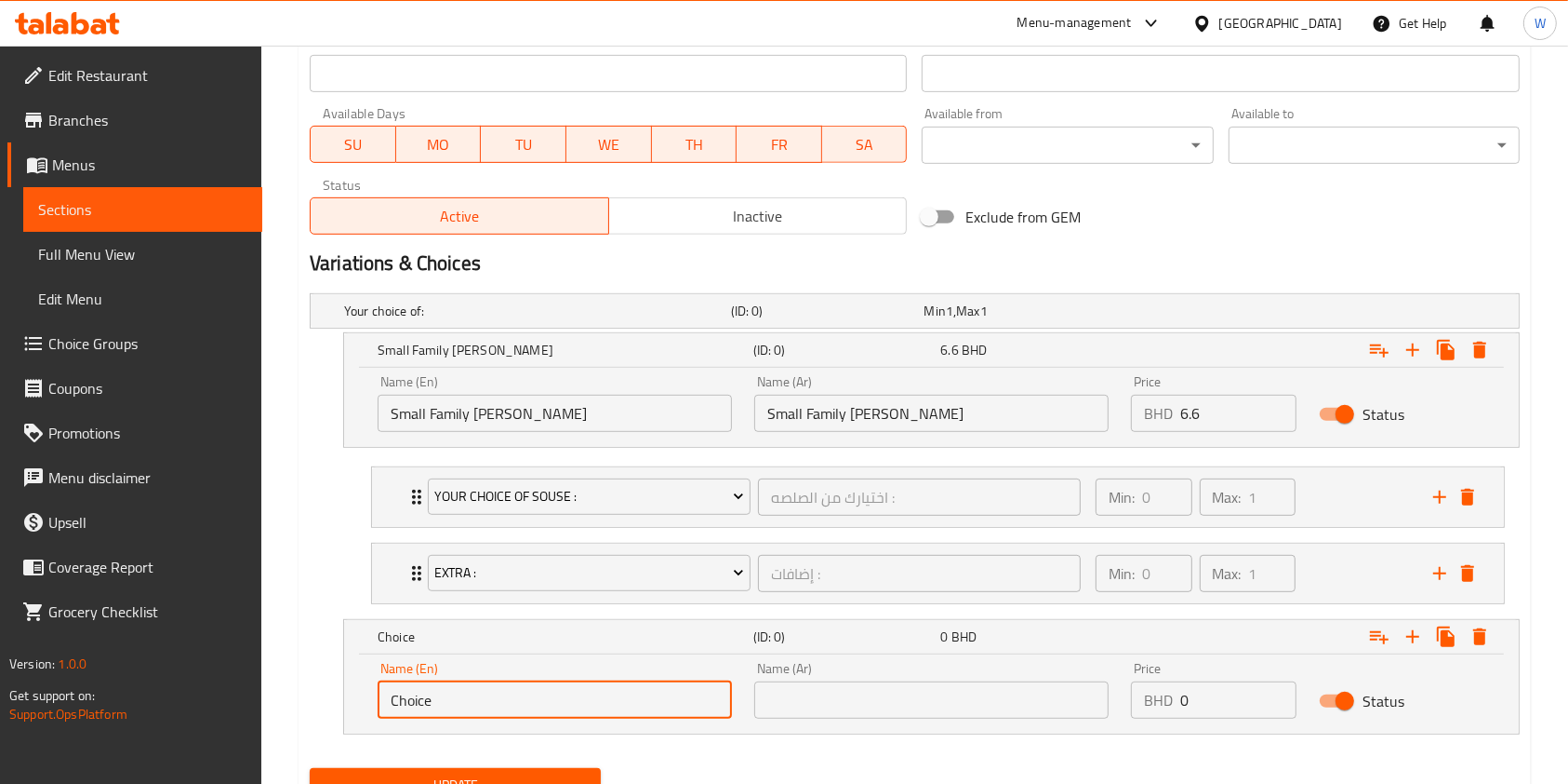
click at [476, 692] on input "Choice" at bounding box center [554, 700] width 354 height 37
paste input "Saving Family [PERSON_NAME]"
type input "Saving Family [PERSON_NAME]"
click at [773, 689] on input "text" at bounding box center [931, 700] width 354 height 37
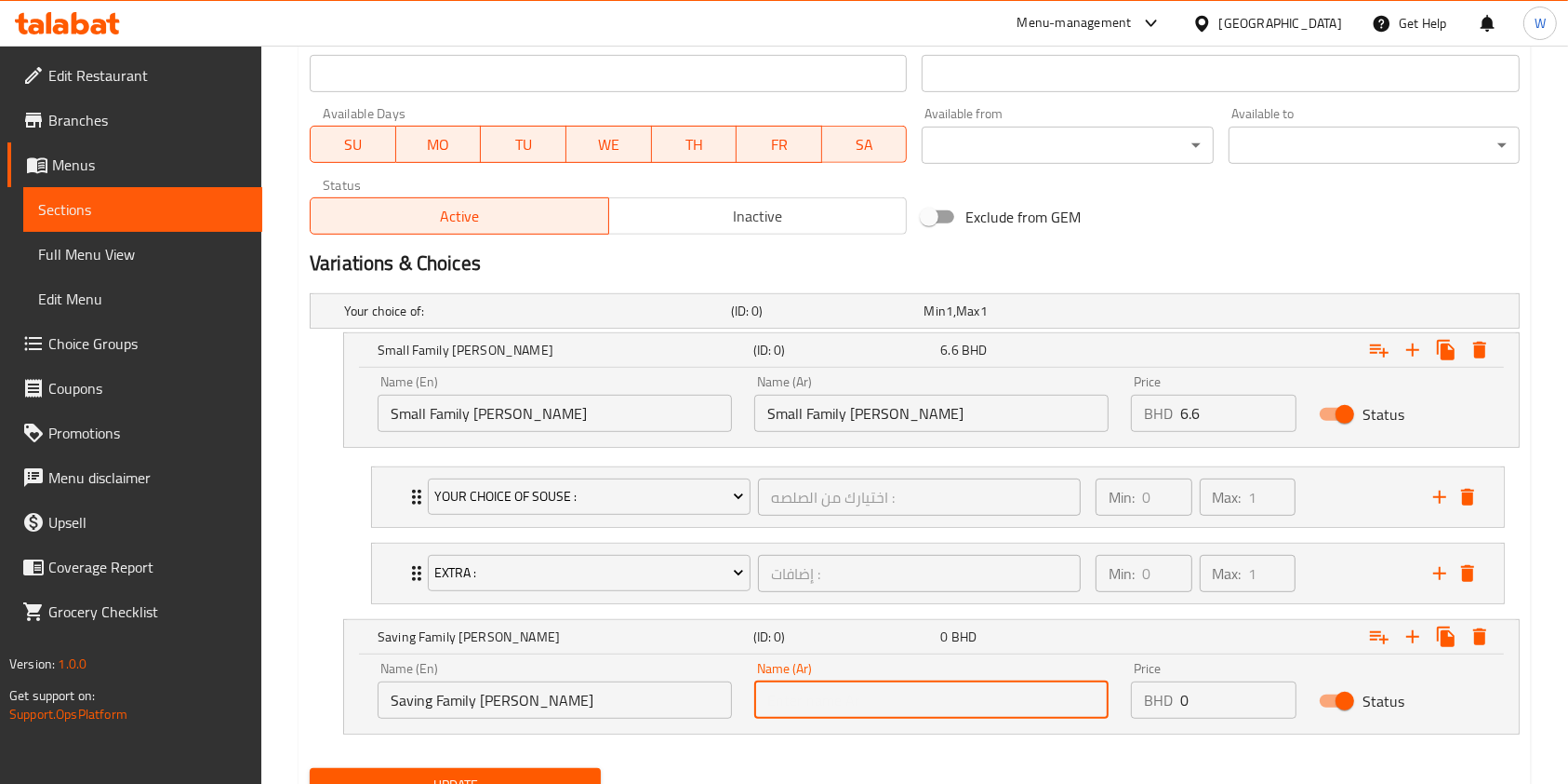
paste input "Saving Family [PERSON_NAME]"
type input "Saving Family [PERSON_NAME]"
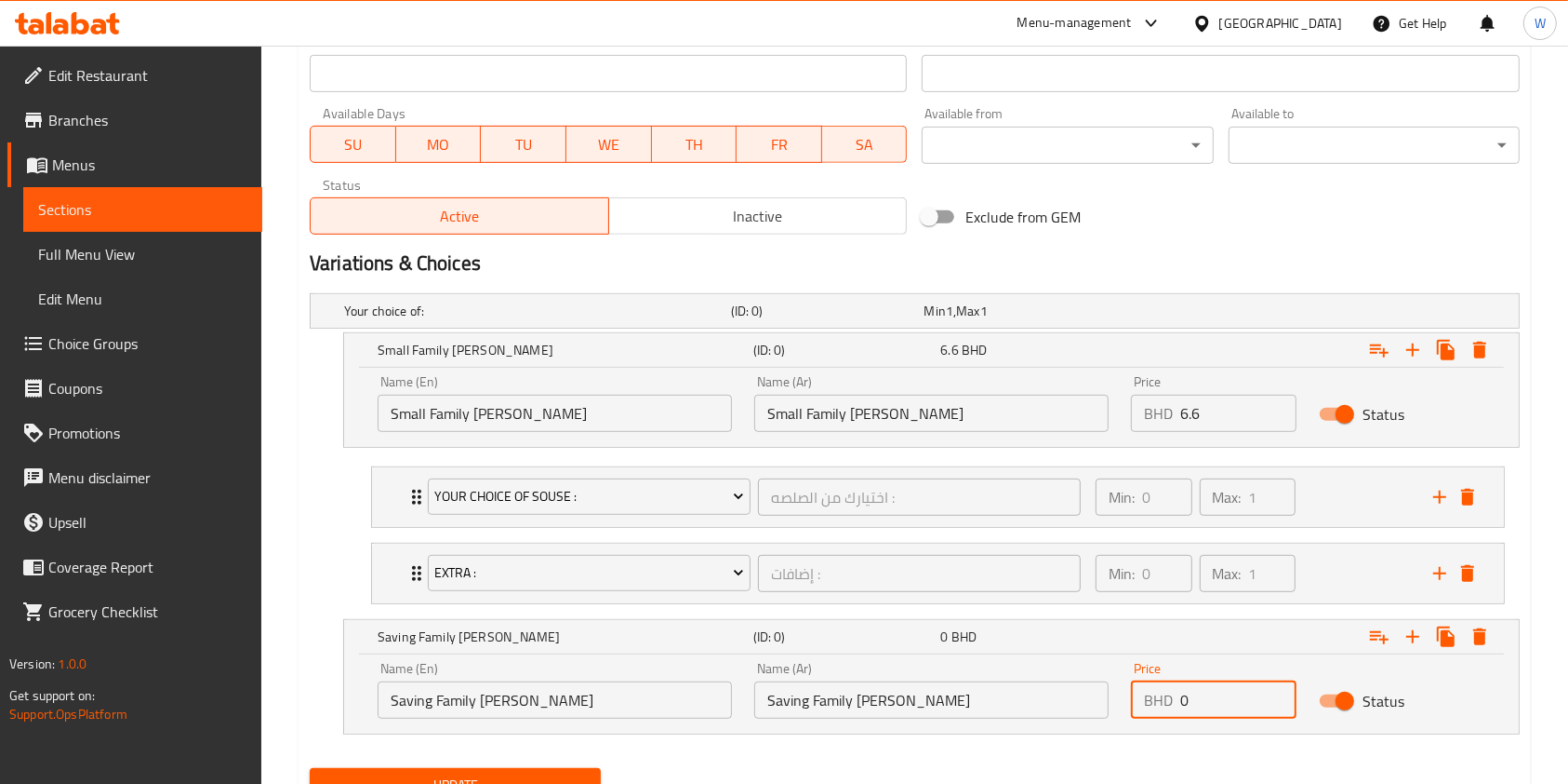
drag, startPoint x: 1211, startPoint y: 696, endPoint x: 1127, endPoint y: 707, distance: 84.7
click at [1129, 707] on div "Price BHD 0 Price" at bounding box center [1214, 689] width 188 height 79
paste input "8.8"
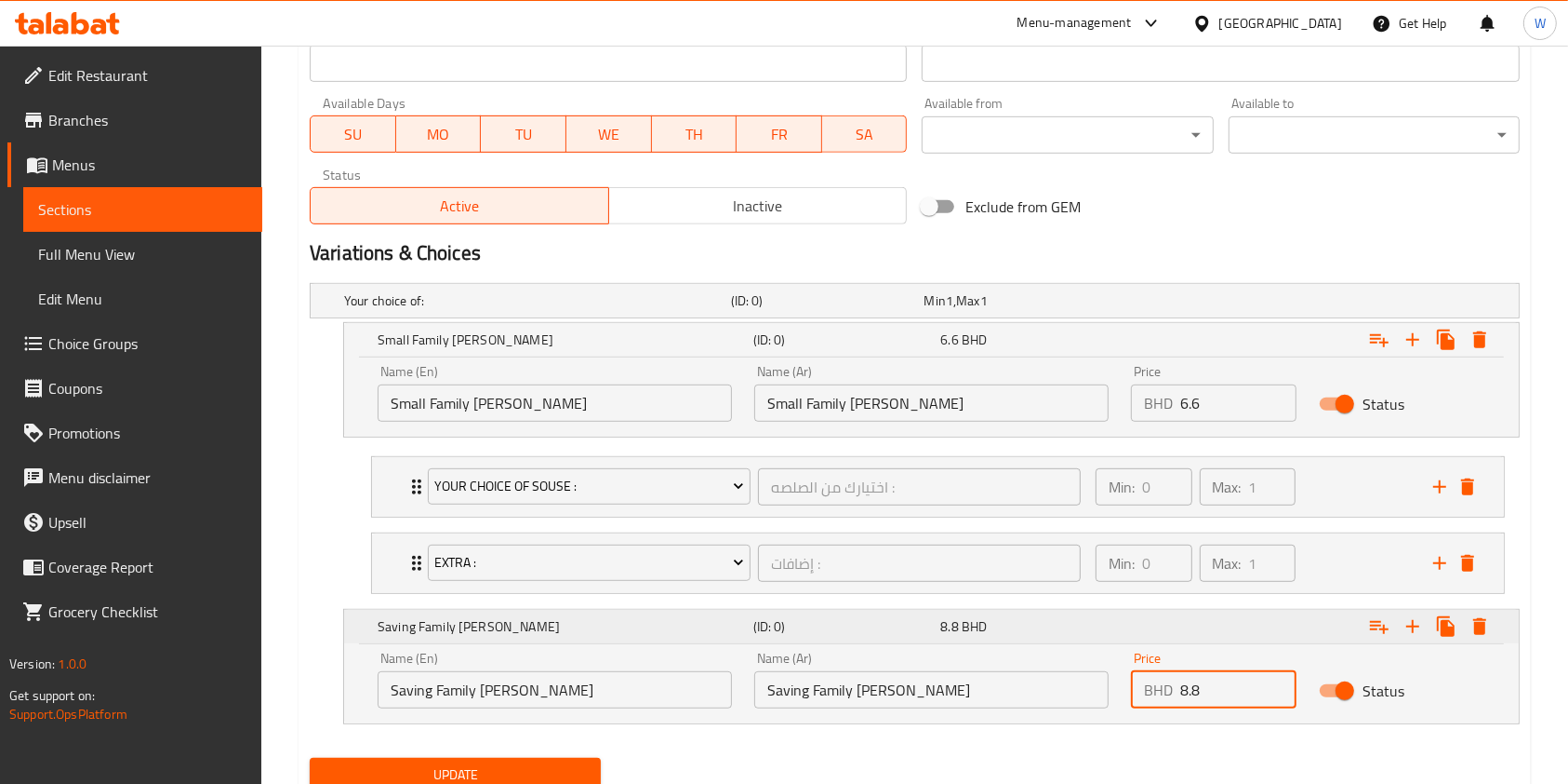
scroll to position [911, 0]
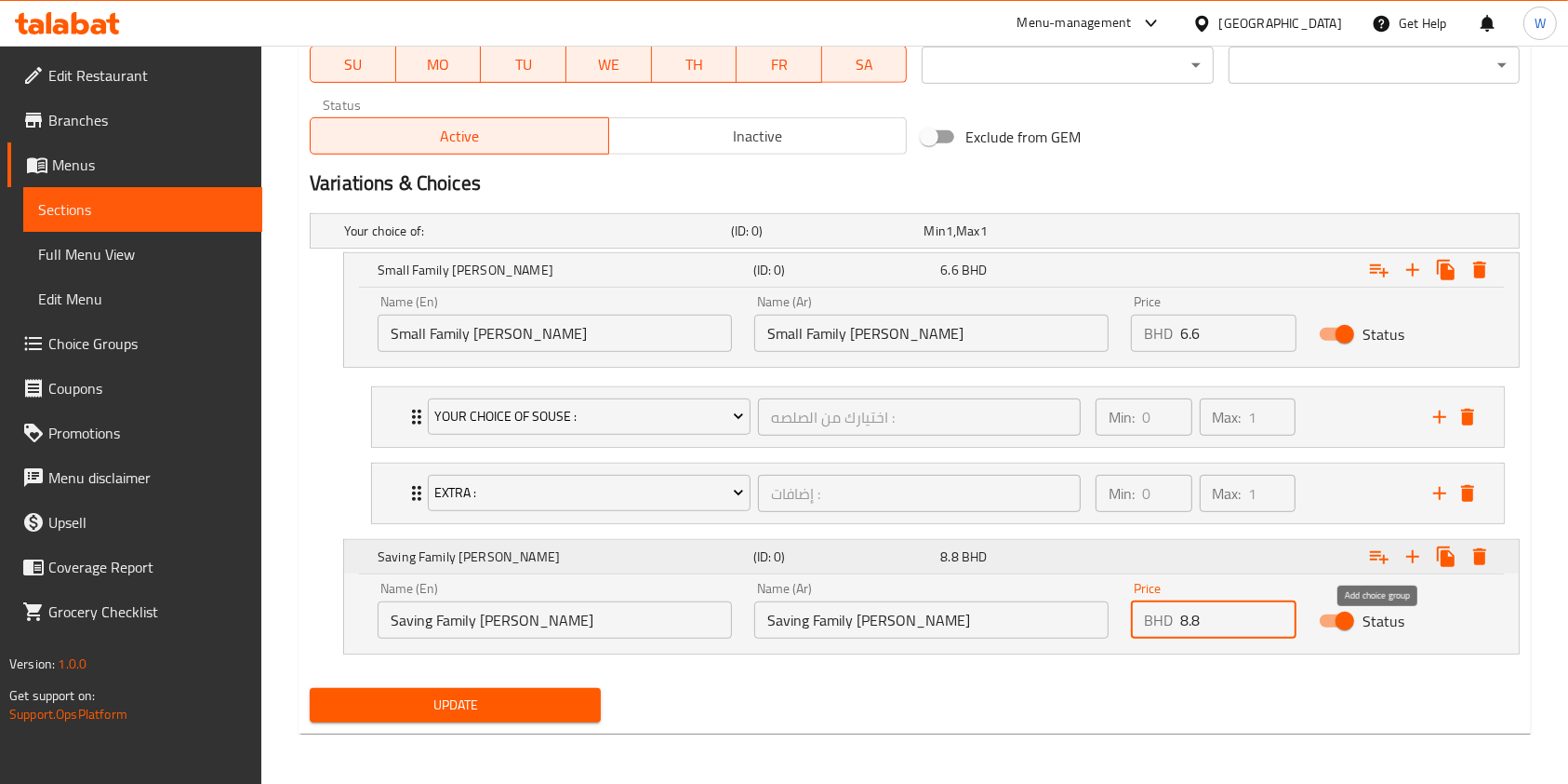
type input "8.8"
click at [1387, 563] on icon "Expand" at bounding box center [1379, 557] width 22 height 22
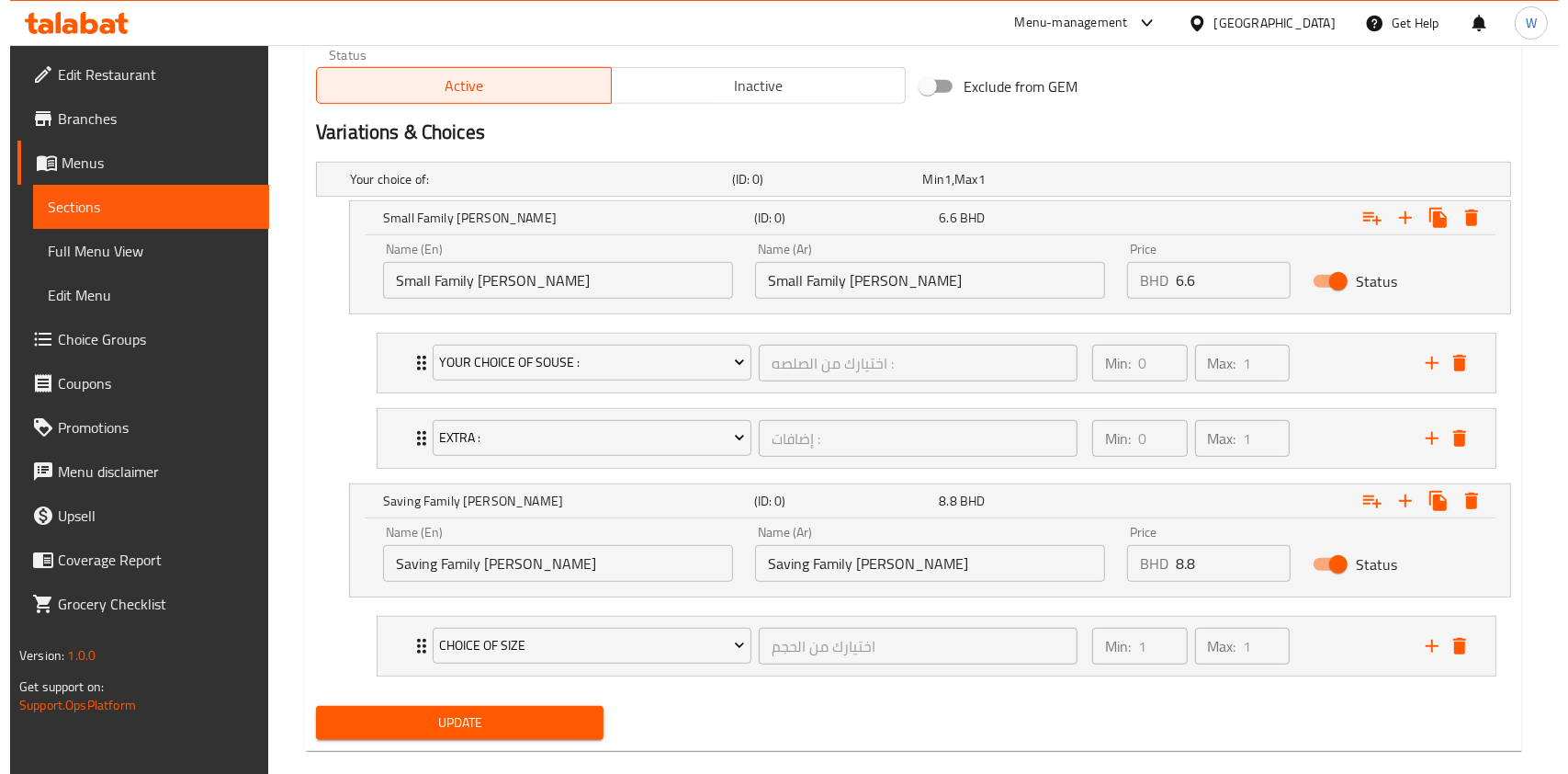
scroll to position [975, 0]
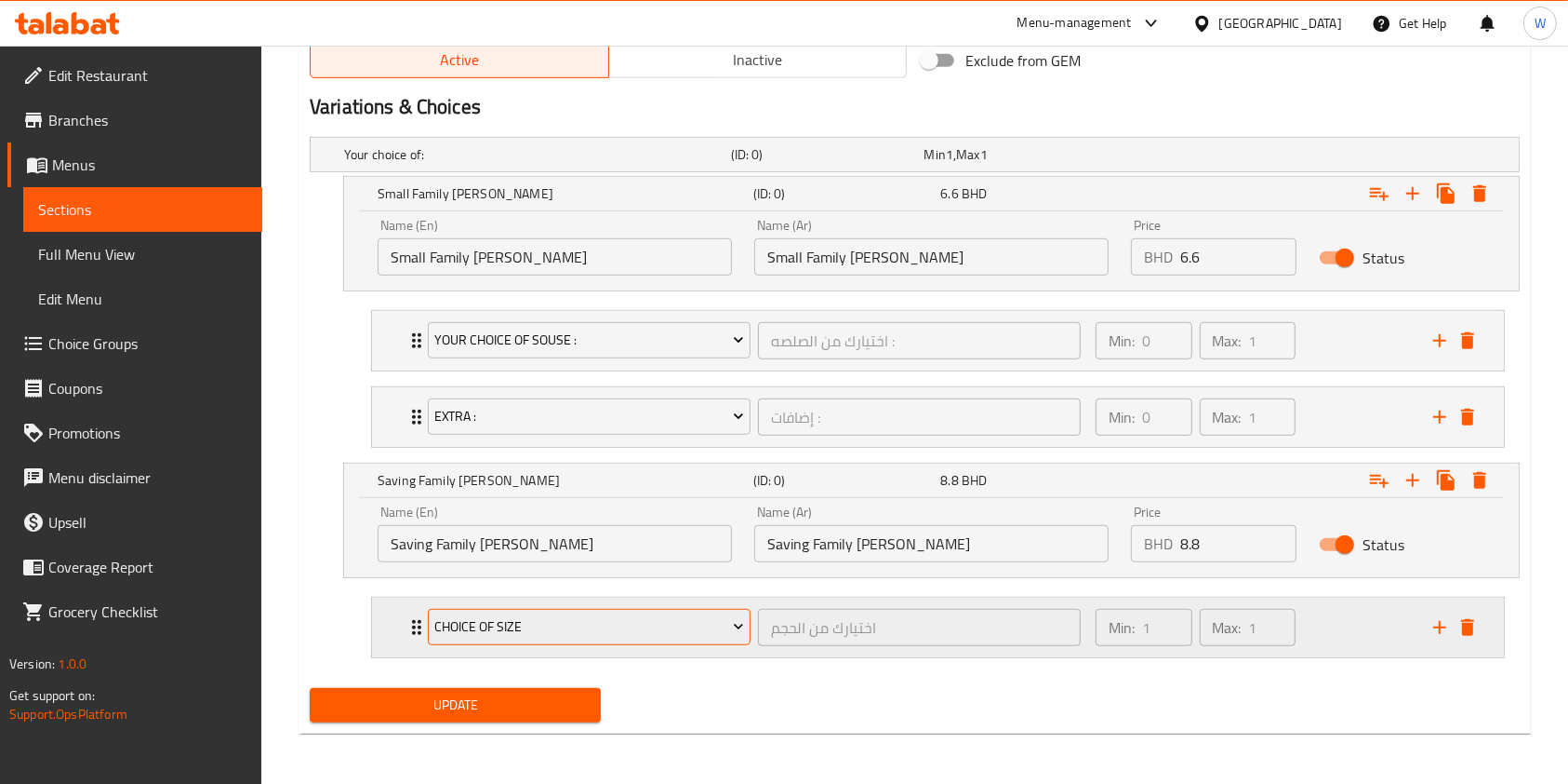
click at [495, 633] on span "Choice Of Size" at bounding box center [588, 627] width 309 height 23
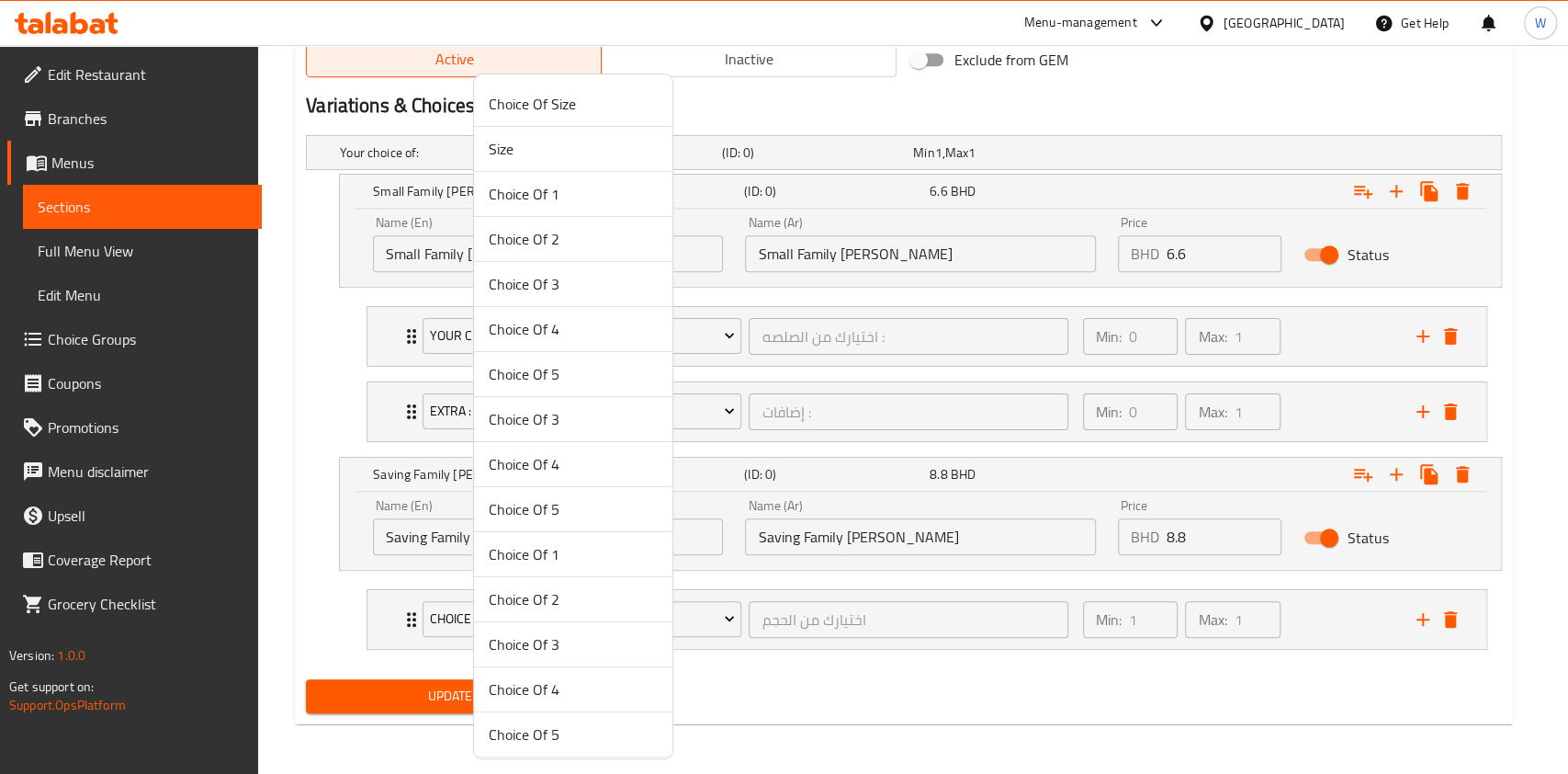
click at [844, 641] on div at bounding box center [784, 387] width 1568 height 774
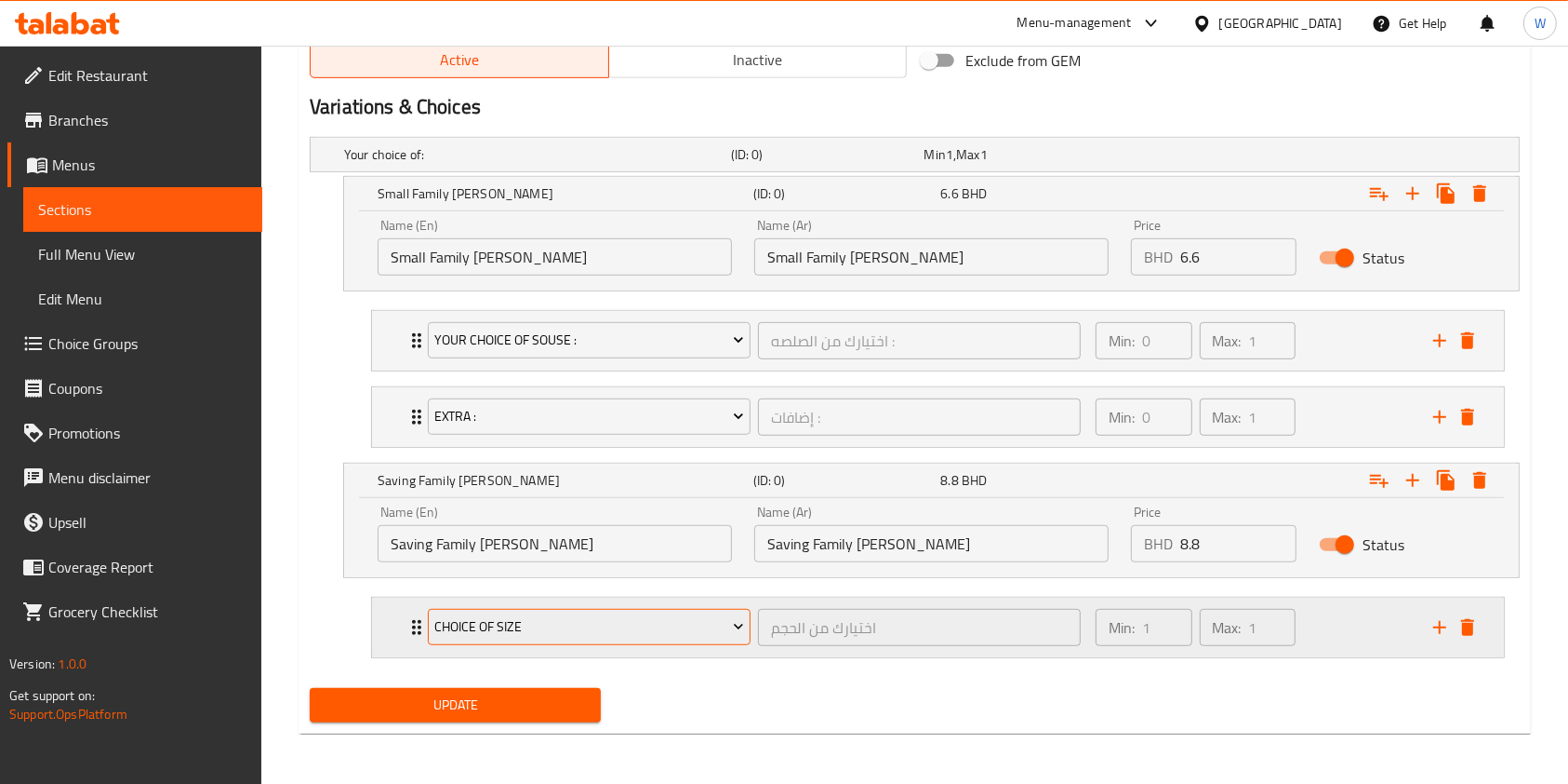
click at [579, 634] on span "Choice Of Size" at bounding box center [588, 627] width 309 height 23
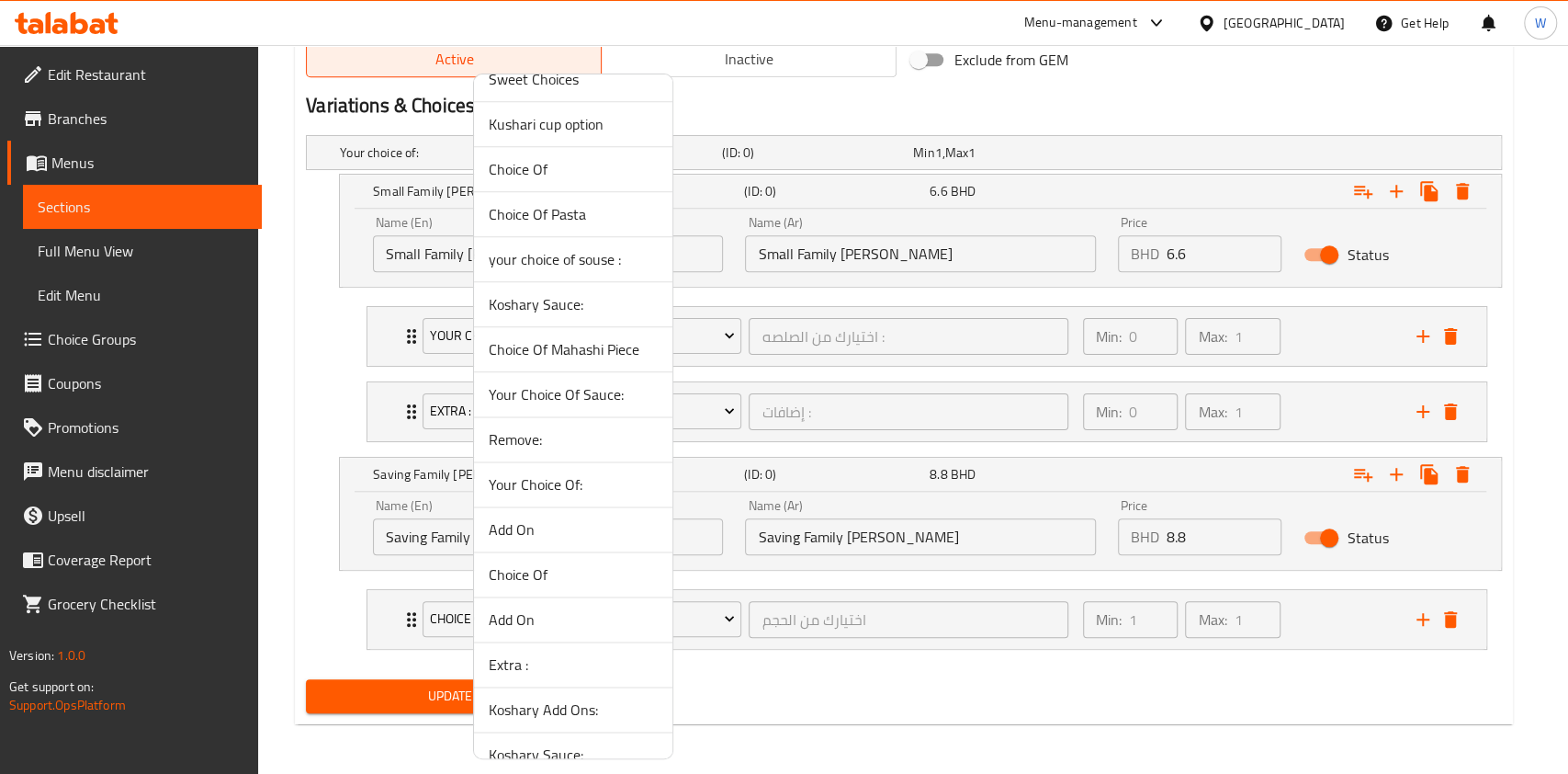
scroll to position [1225, 0]
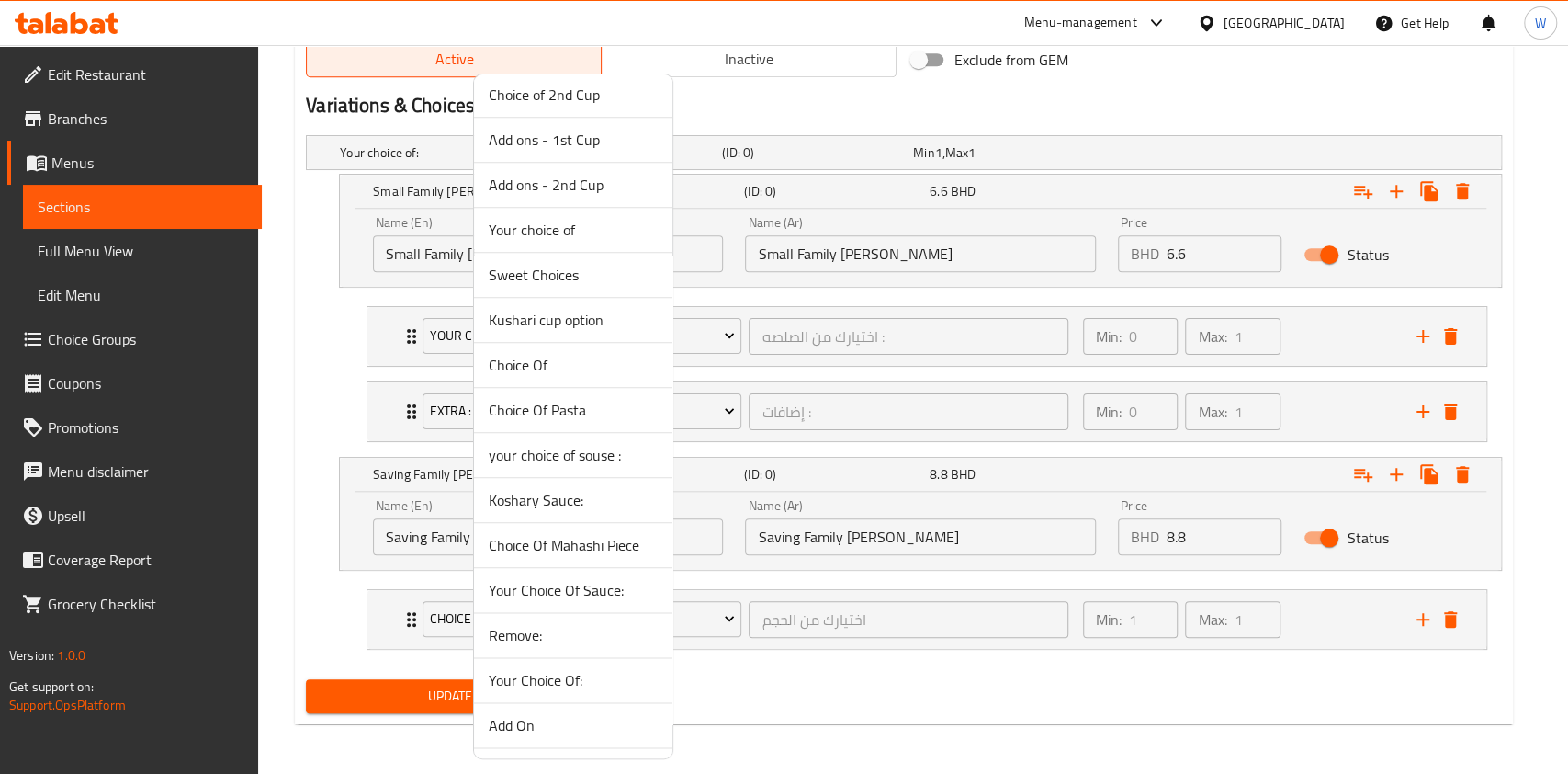
click at [567, 446] on span "your choice of souse :" at bounding box center [572, 455] width 169 height 22
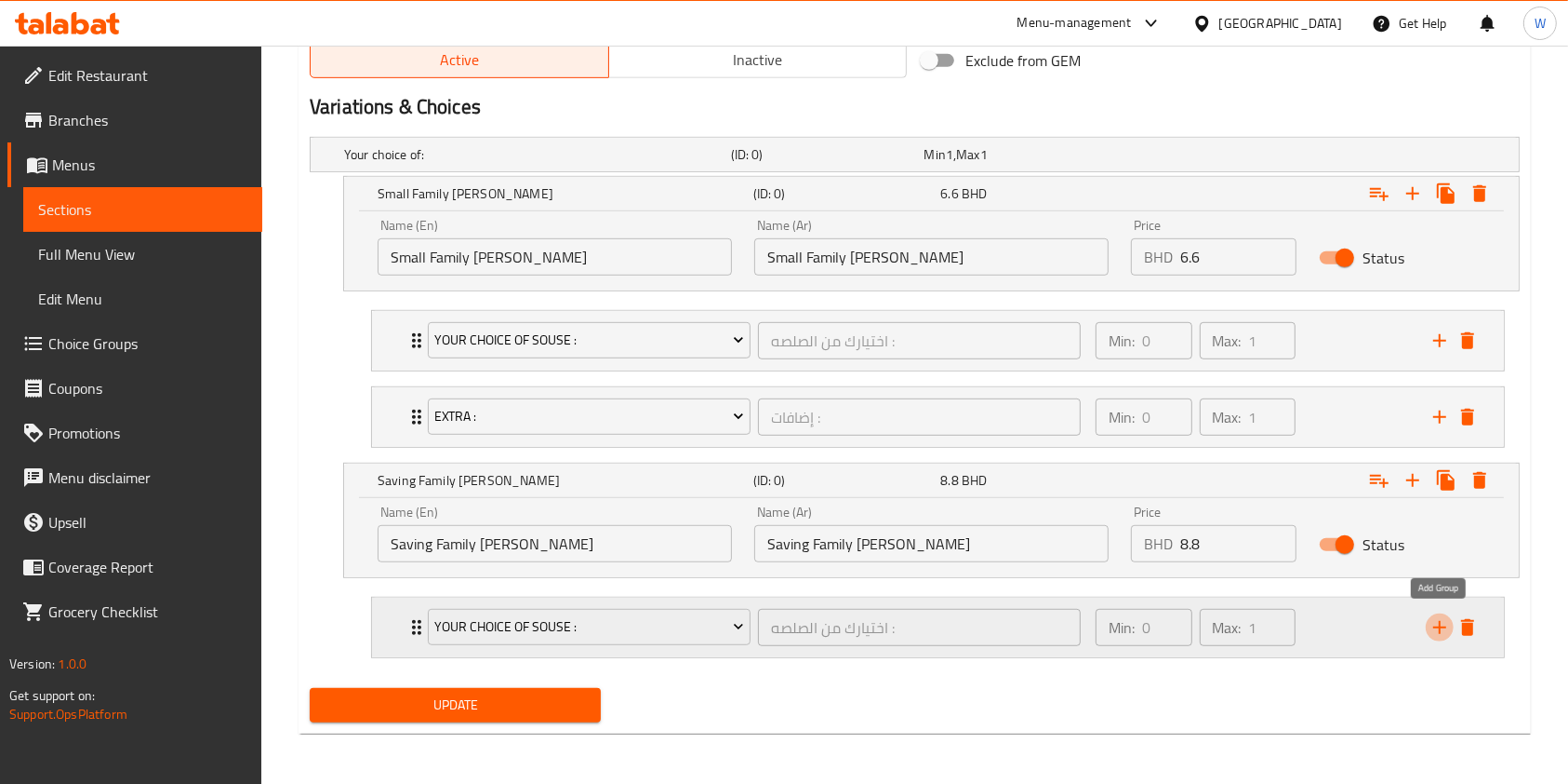
click at [1447, 620] on icon "add" at bounding box center [1439, 627] width 22 height 22
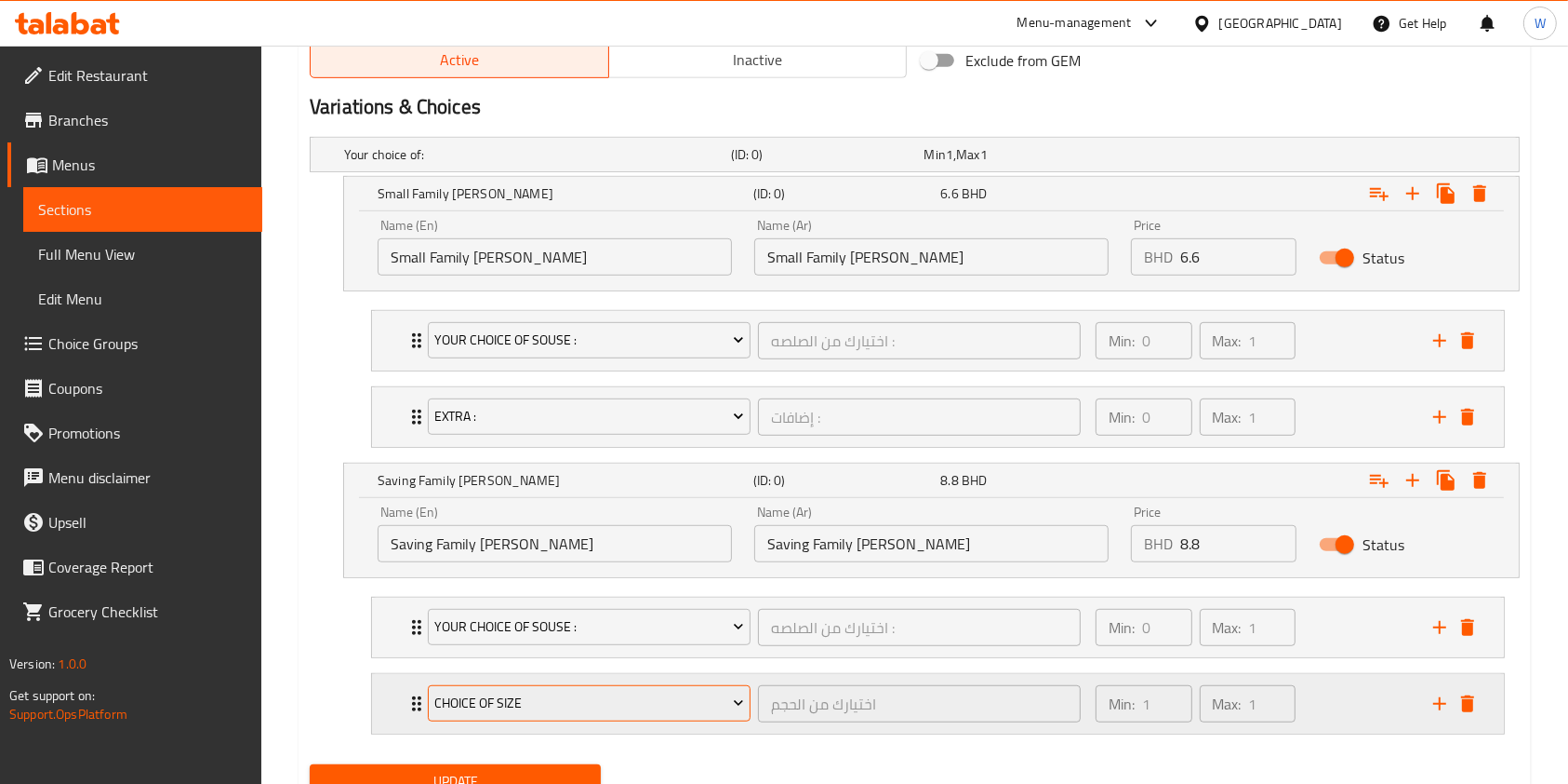
click at [503, 709] on span "Choice Of Size" at bounding box center [588, 703] width 309 height 23
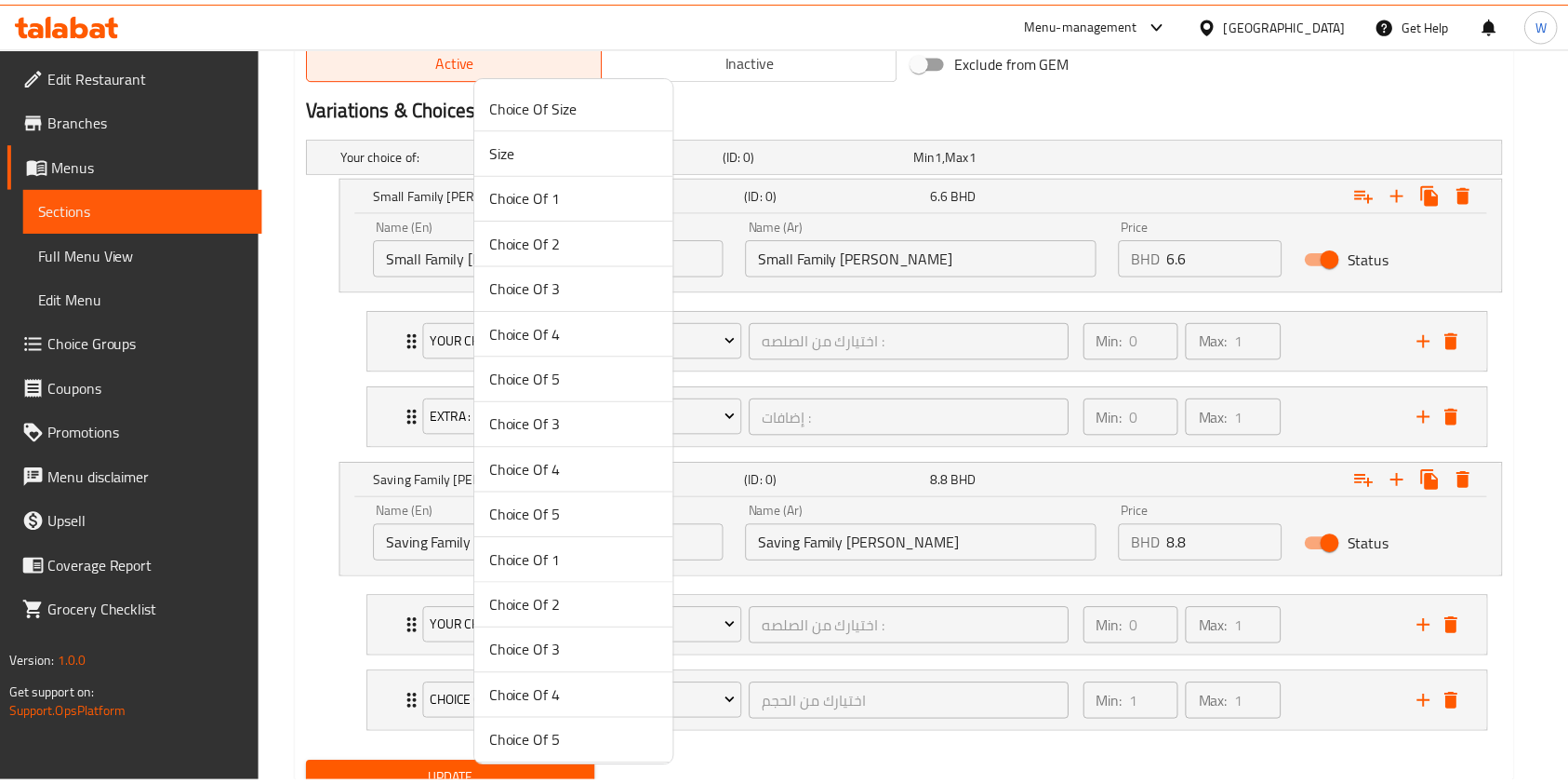
scroll to position [1686, 0]
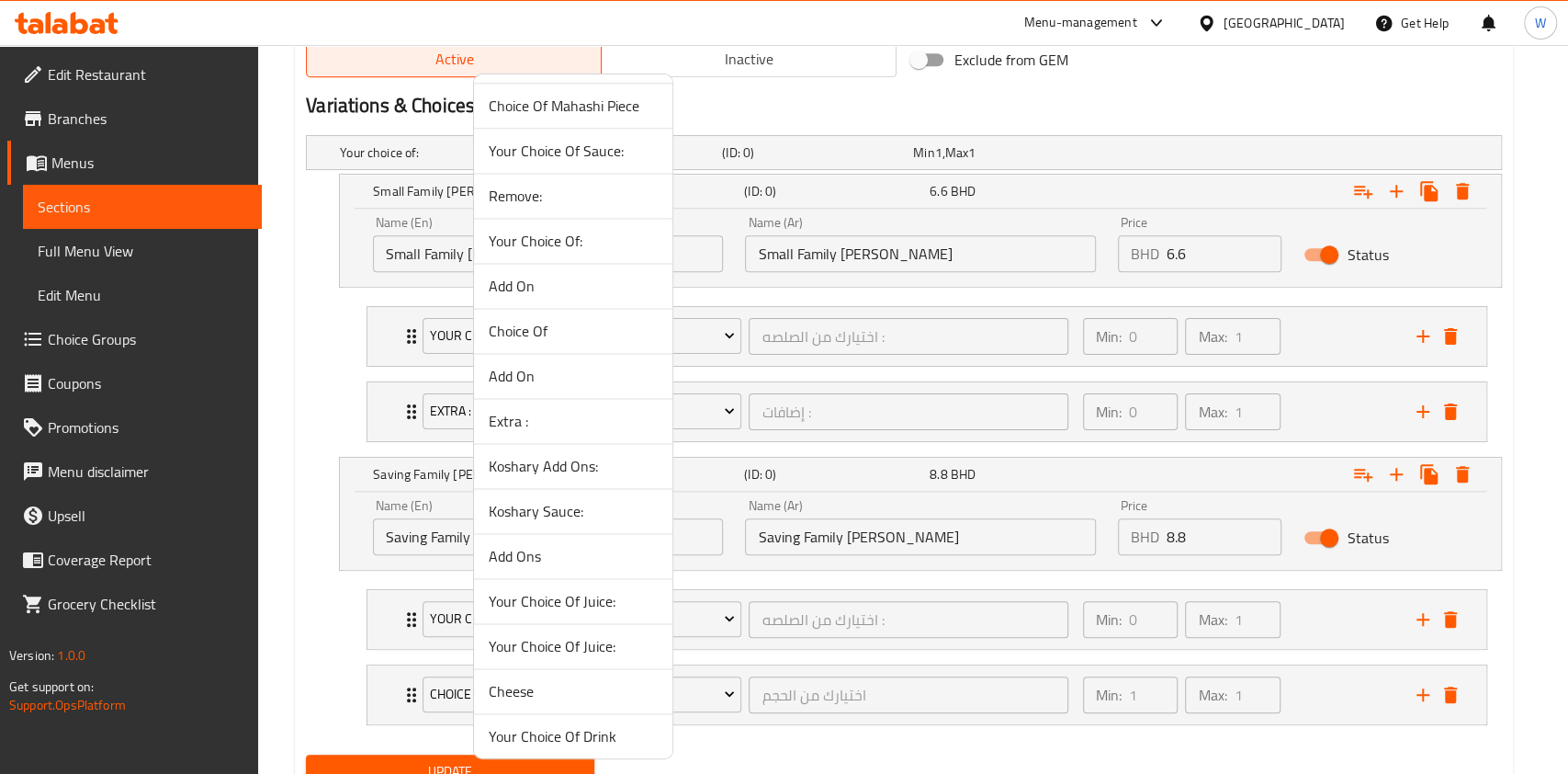
click at [601, 410] on span "Extra :" at bounding box center [572, 420] width 169 height 22
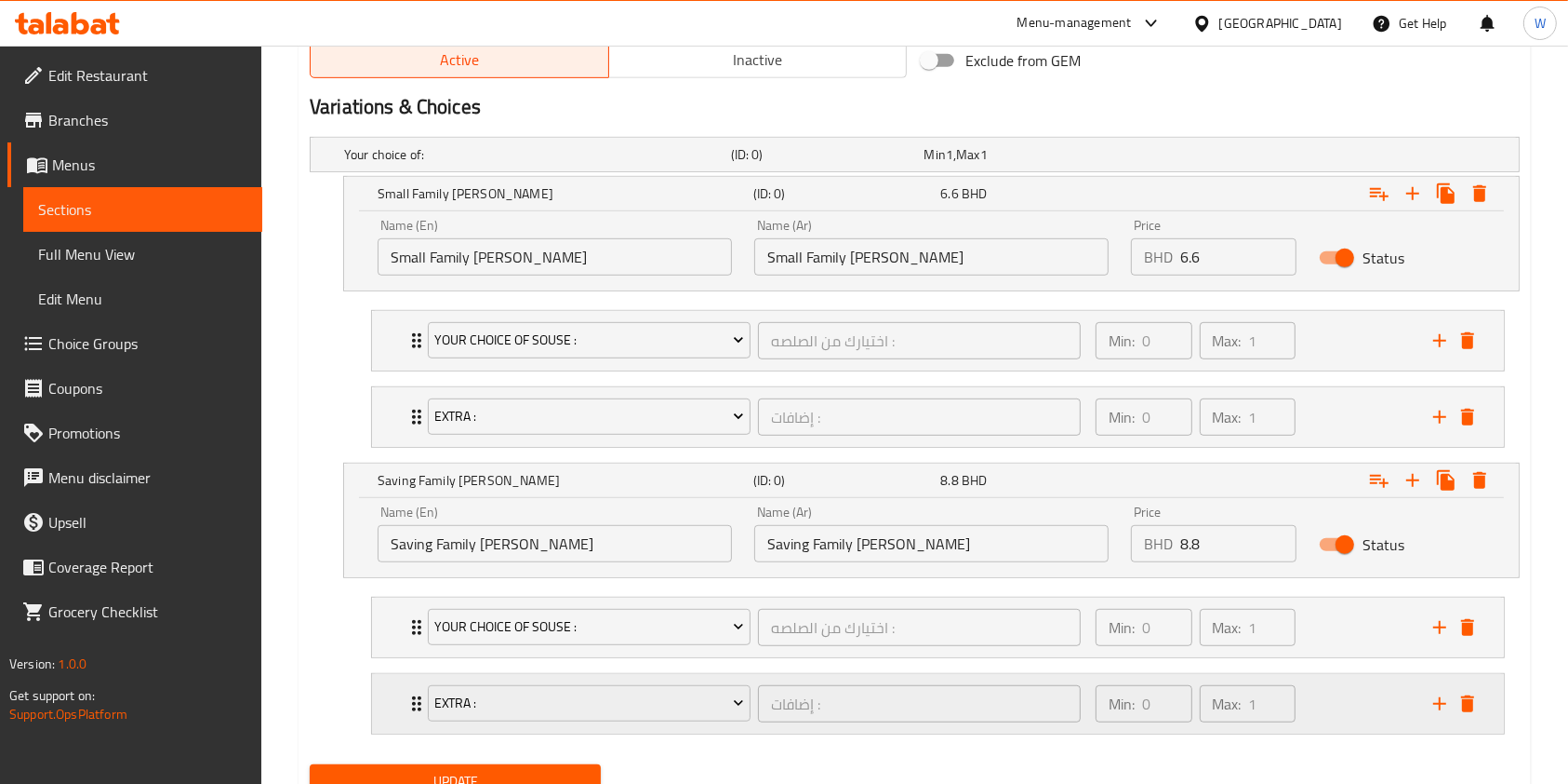
click at [417, 686] on div "Extra : إضافات : ​" at bounding box center [754, 703] width 675 height 60
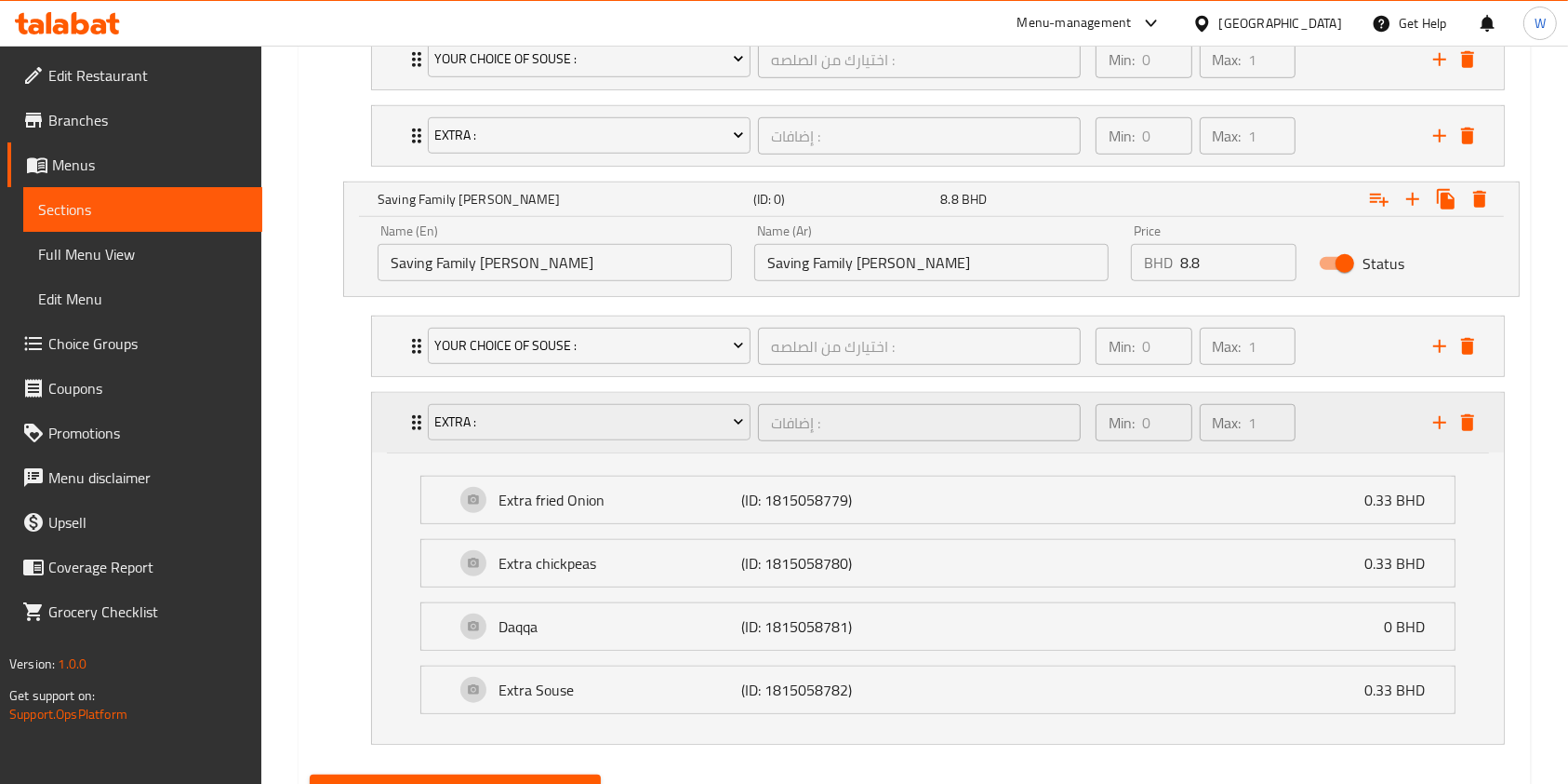
scroll to position [1229, 0]
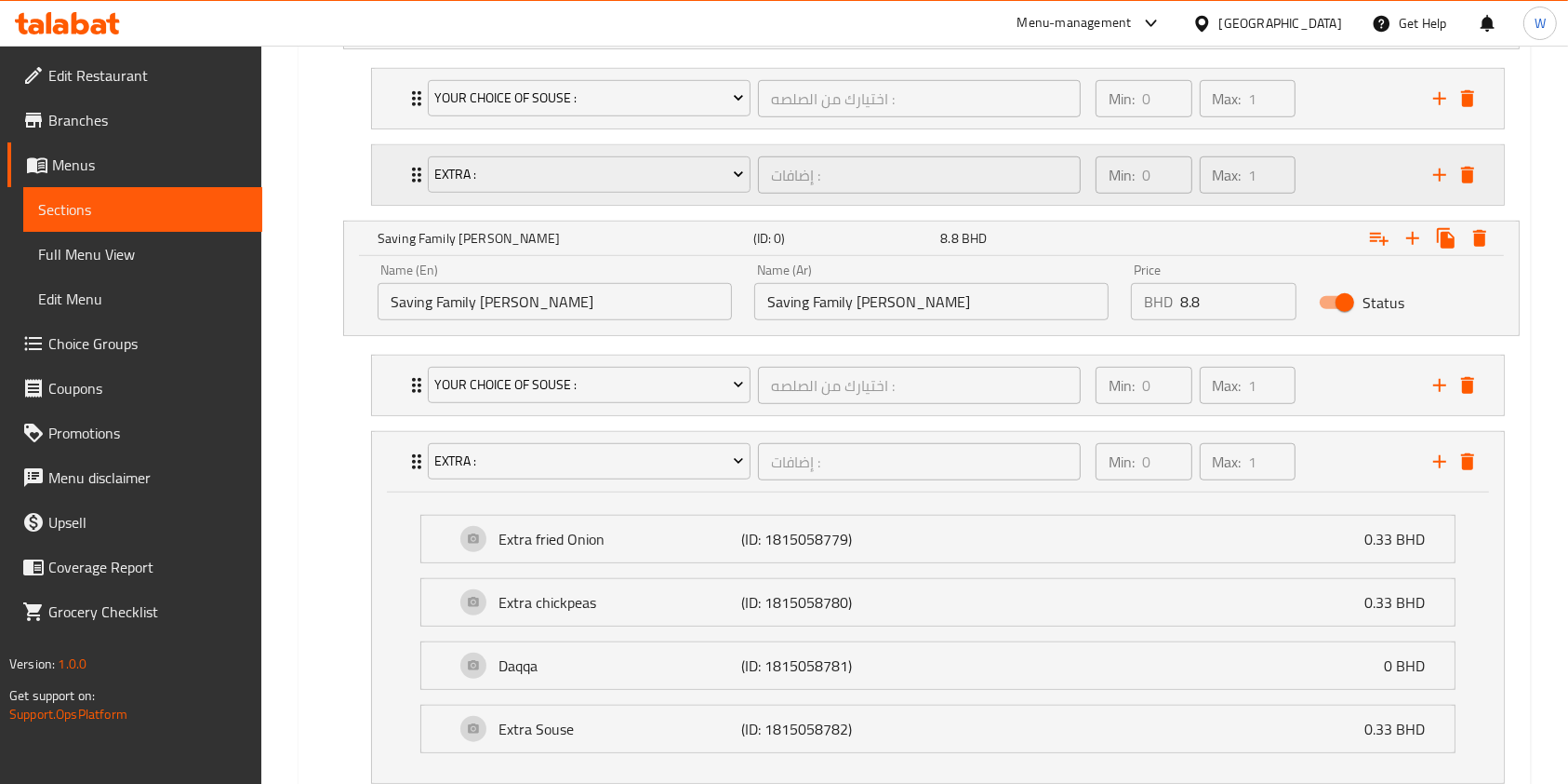
click at [414, 170] on icon "Expand" at bounding box center [417, 175] width 22 height 22
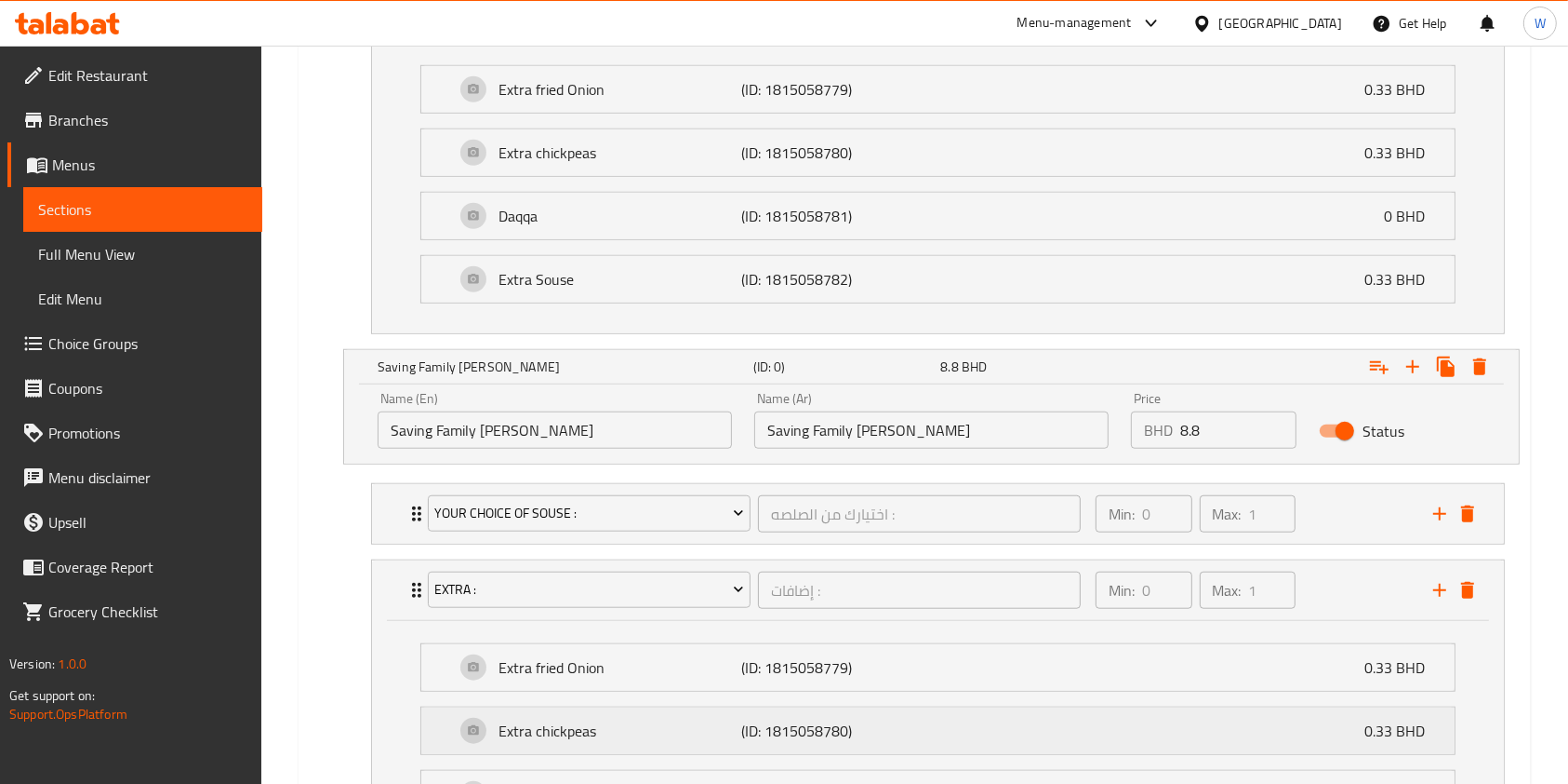
scroll to position [1602, 0]
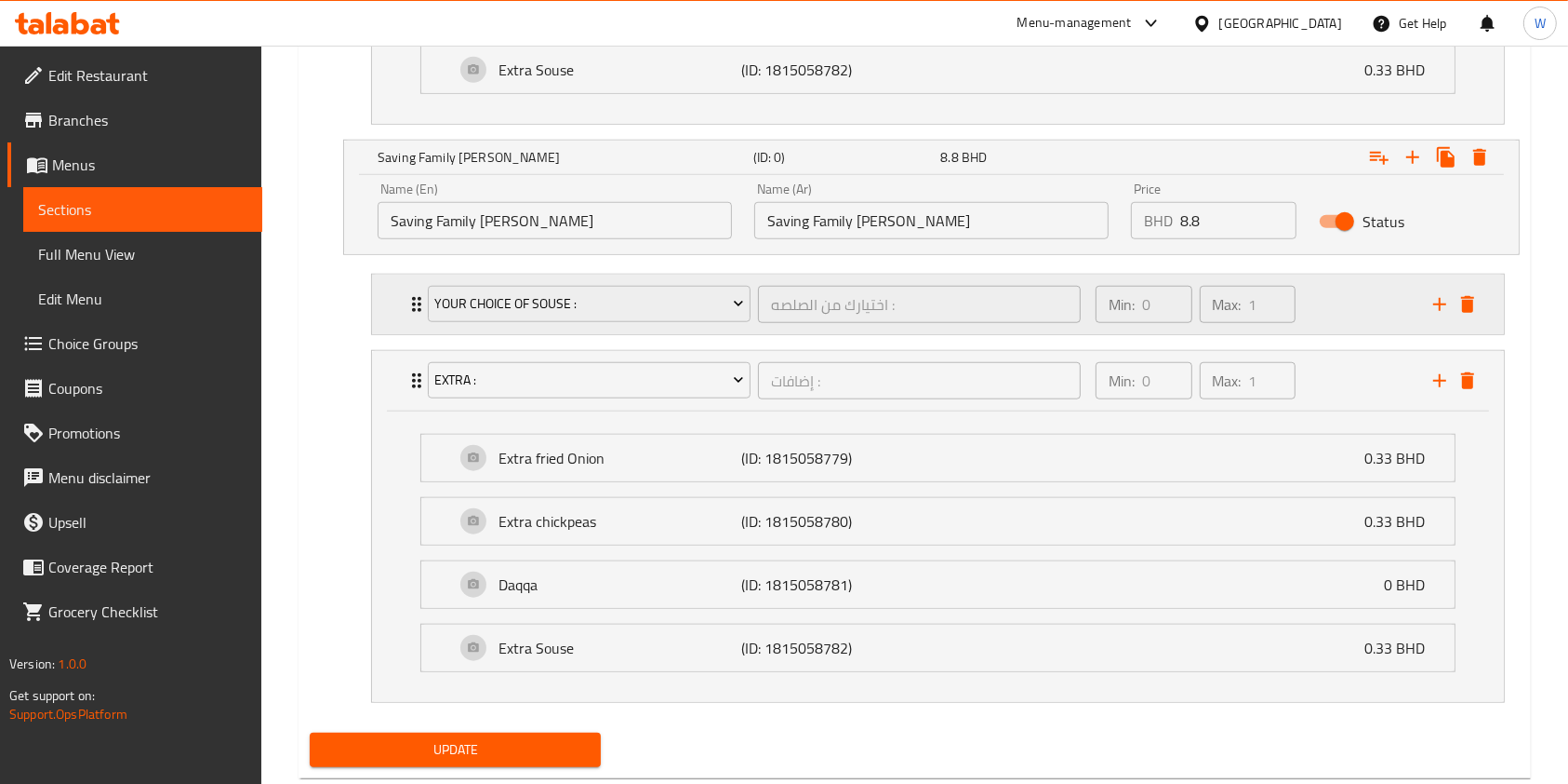
click at [408, 313] on div "your choice of souse : اختيارك من الصلصه : ​ Min: 0 ​ Max: 1 ​" at bounding box center [944, 304] width 1076 height 60
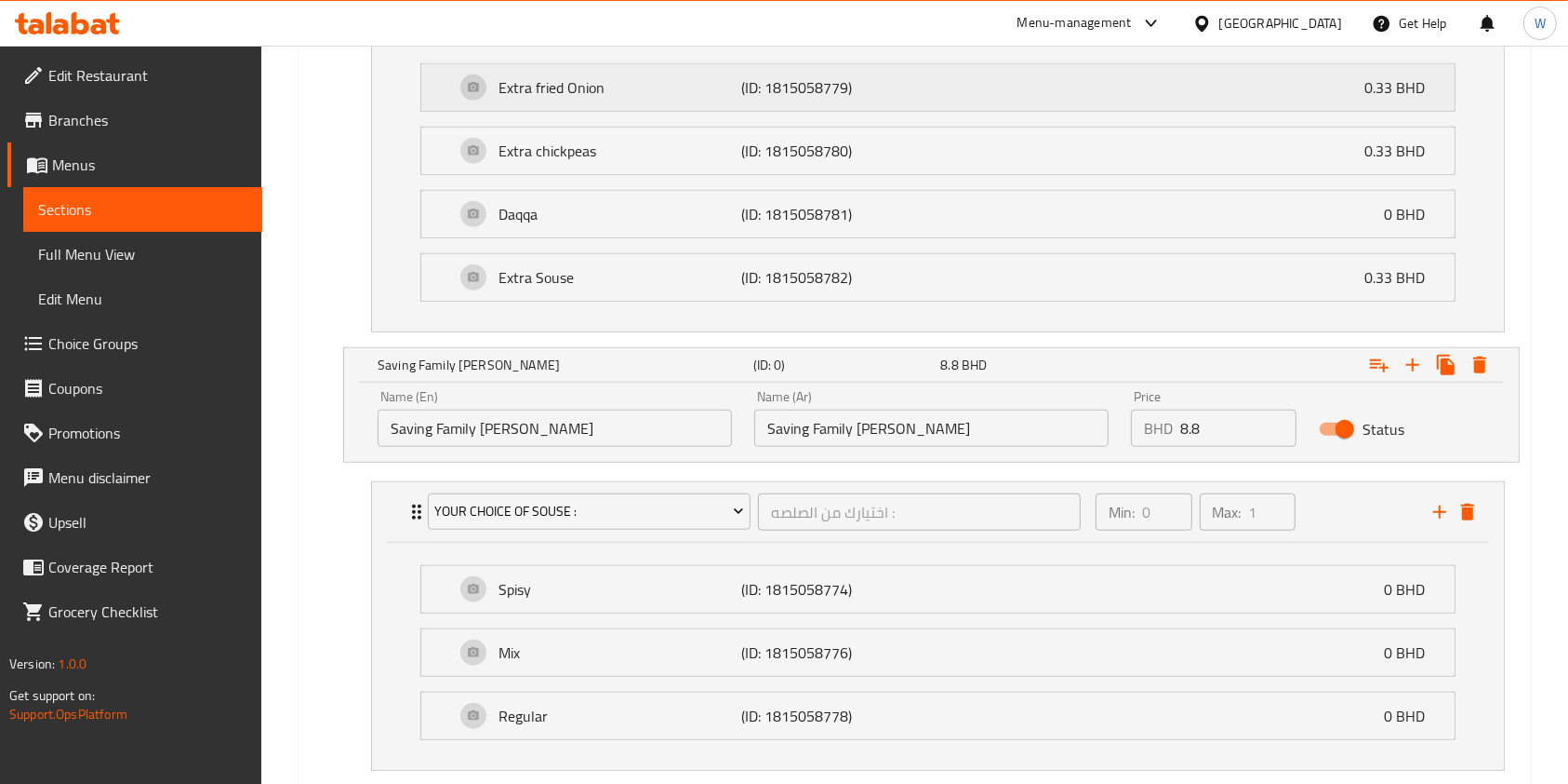
scroll to position [1106, 0]
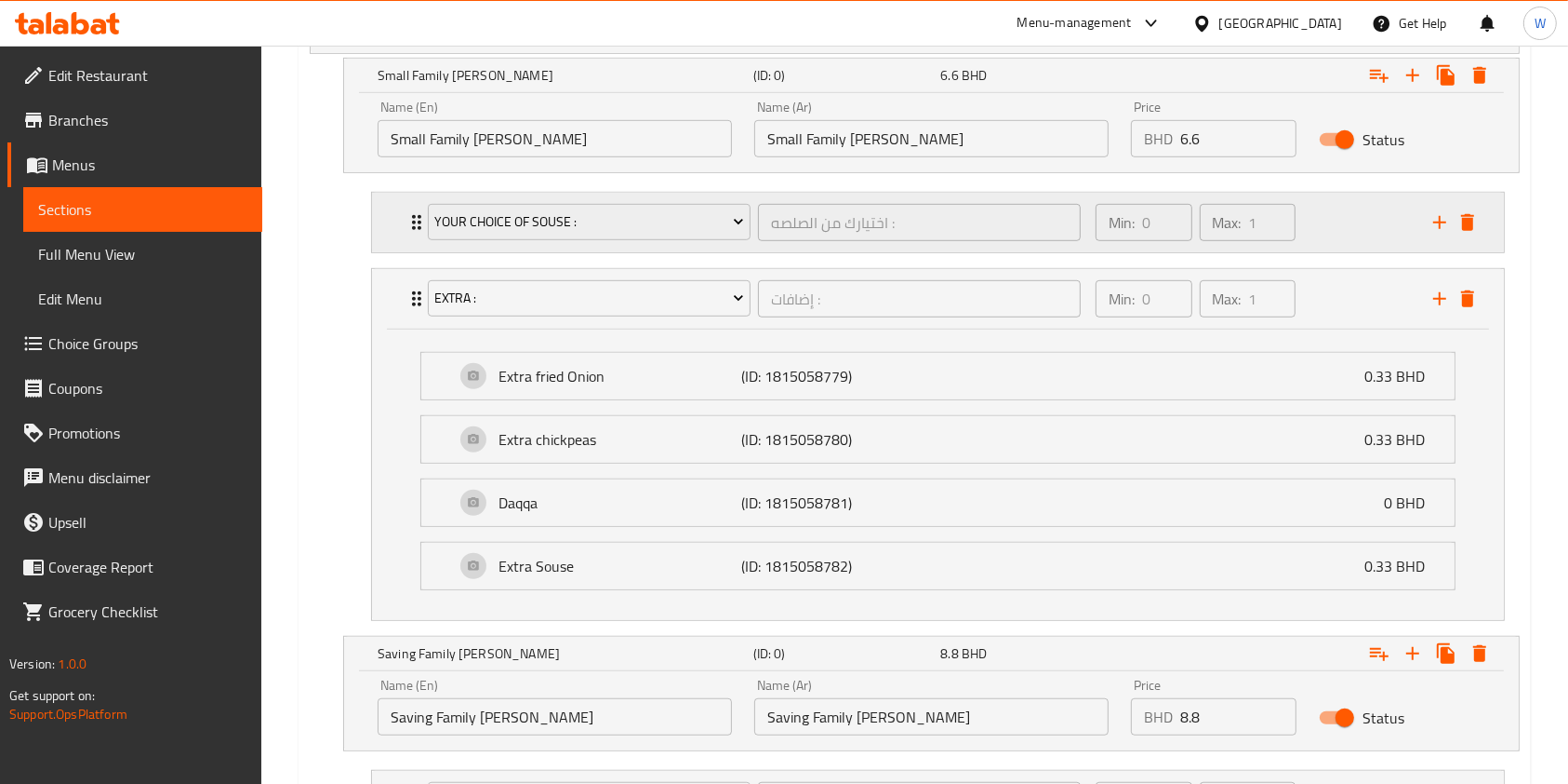
click at [422, 217] on div "your choice of souse : اختيارك من الصلصه : ​" at bounding box center [754, 222] width 675 height 60
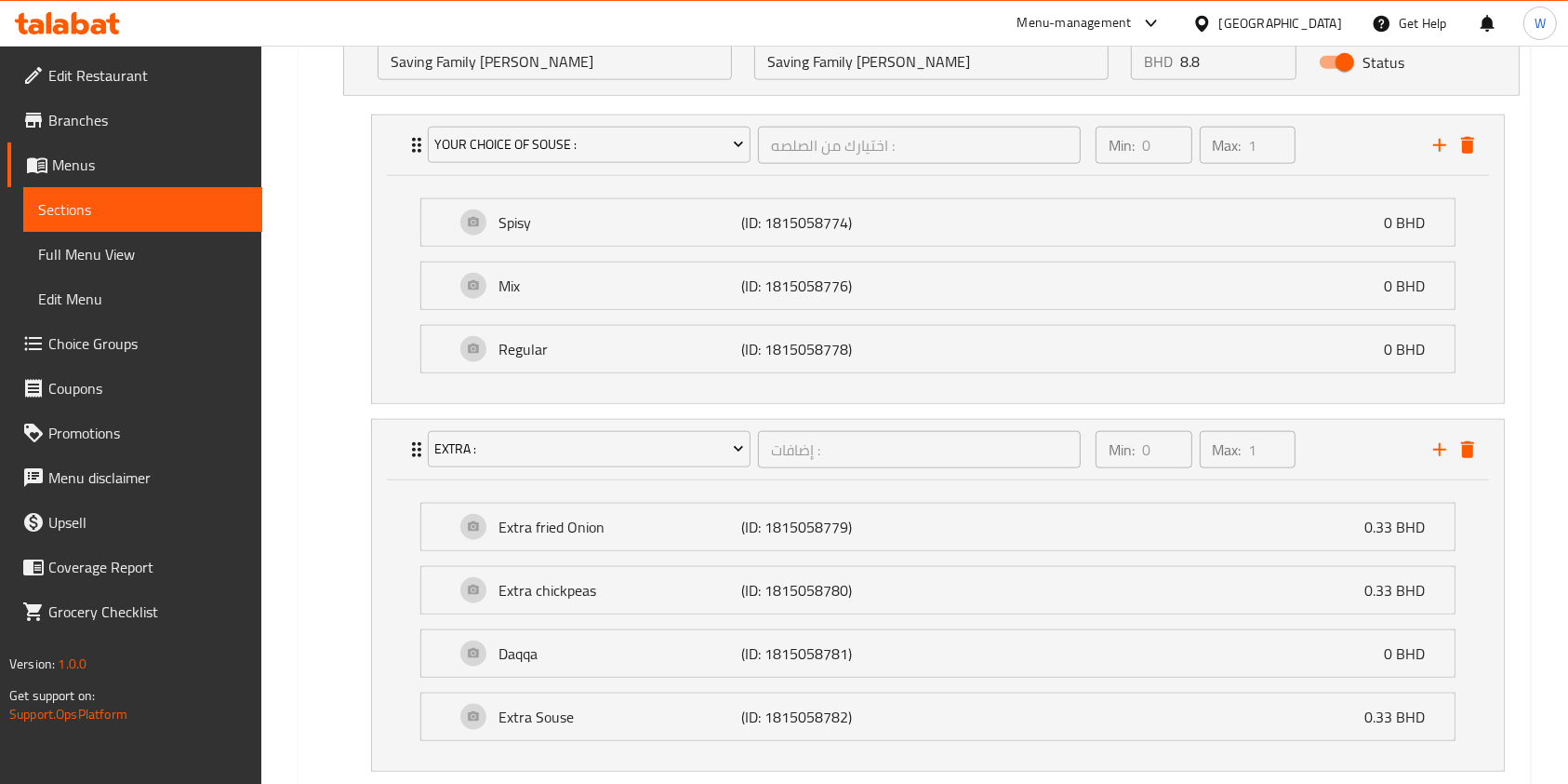
scroll to position [2100, 0]
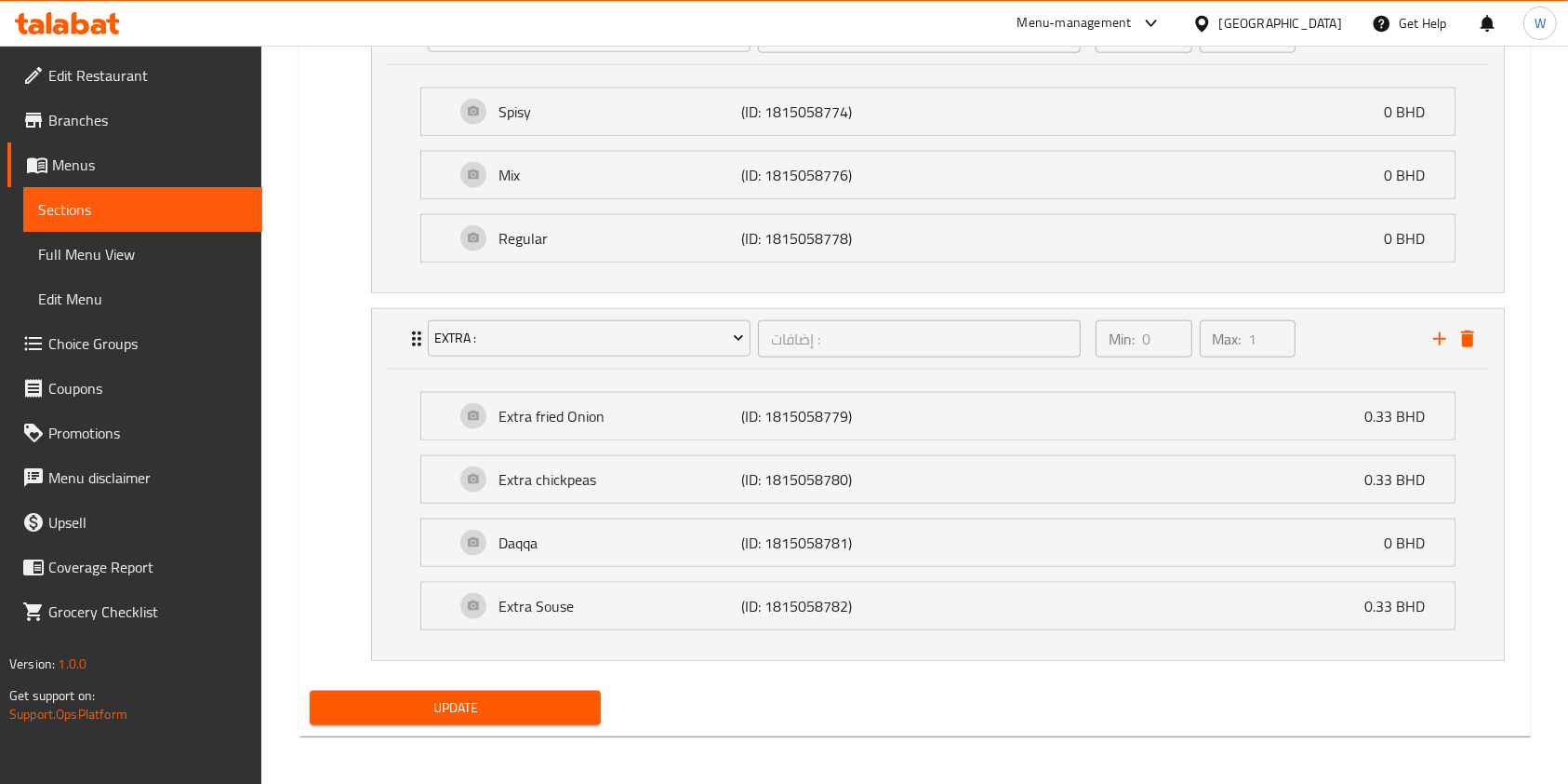
click at [462, 717] on button "Update" at bounding box center [455, 707] width 291 height 34
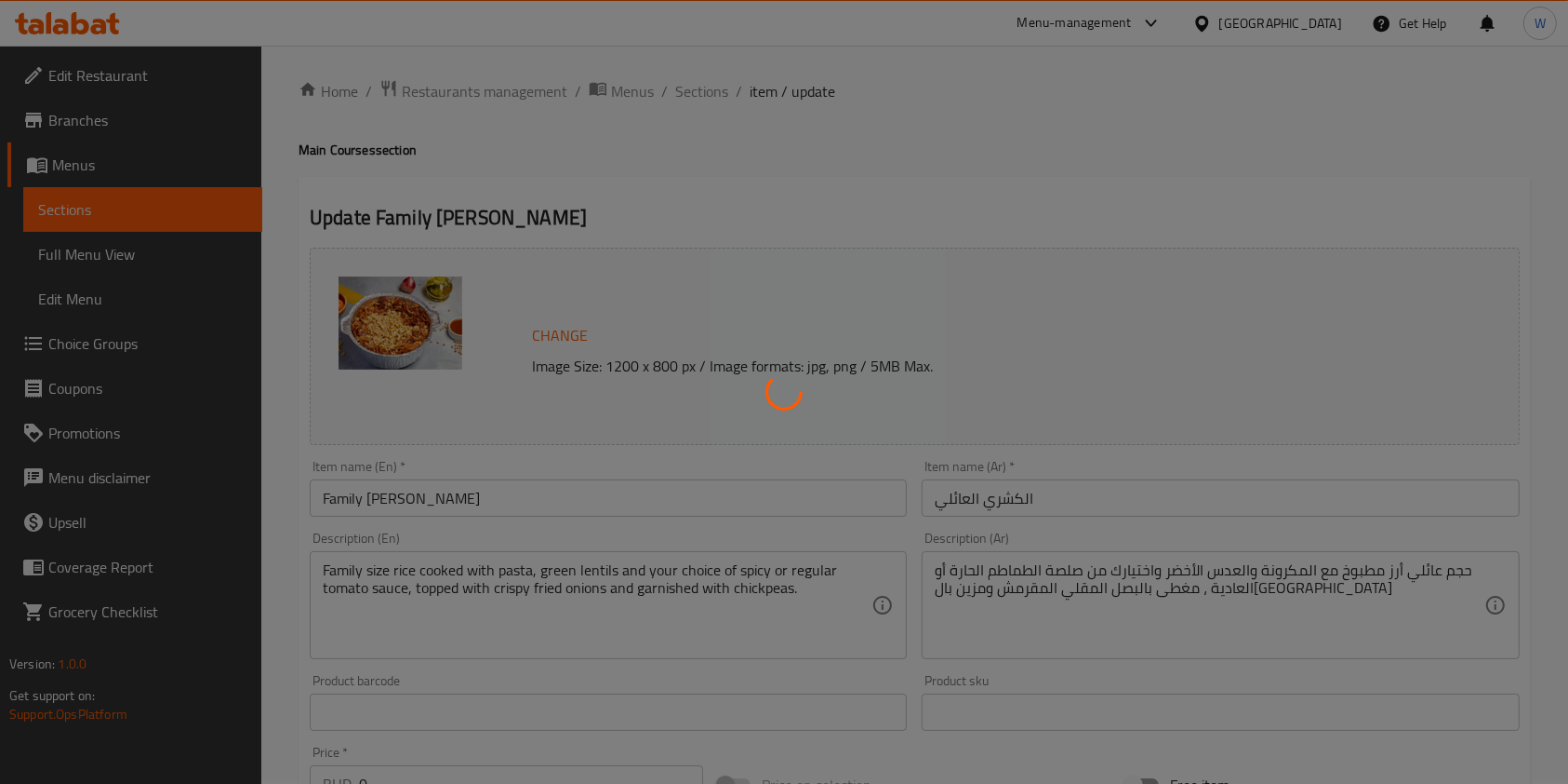
scroll to position [0, 0]
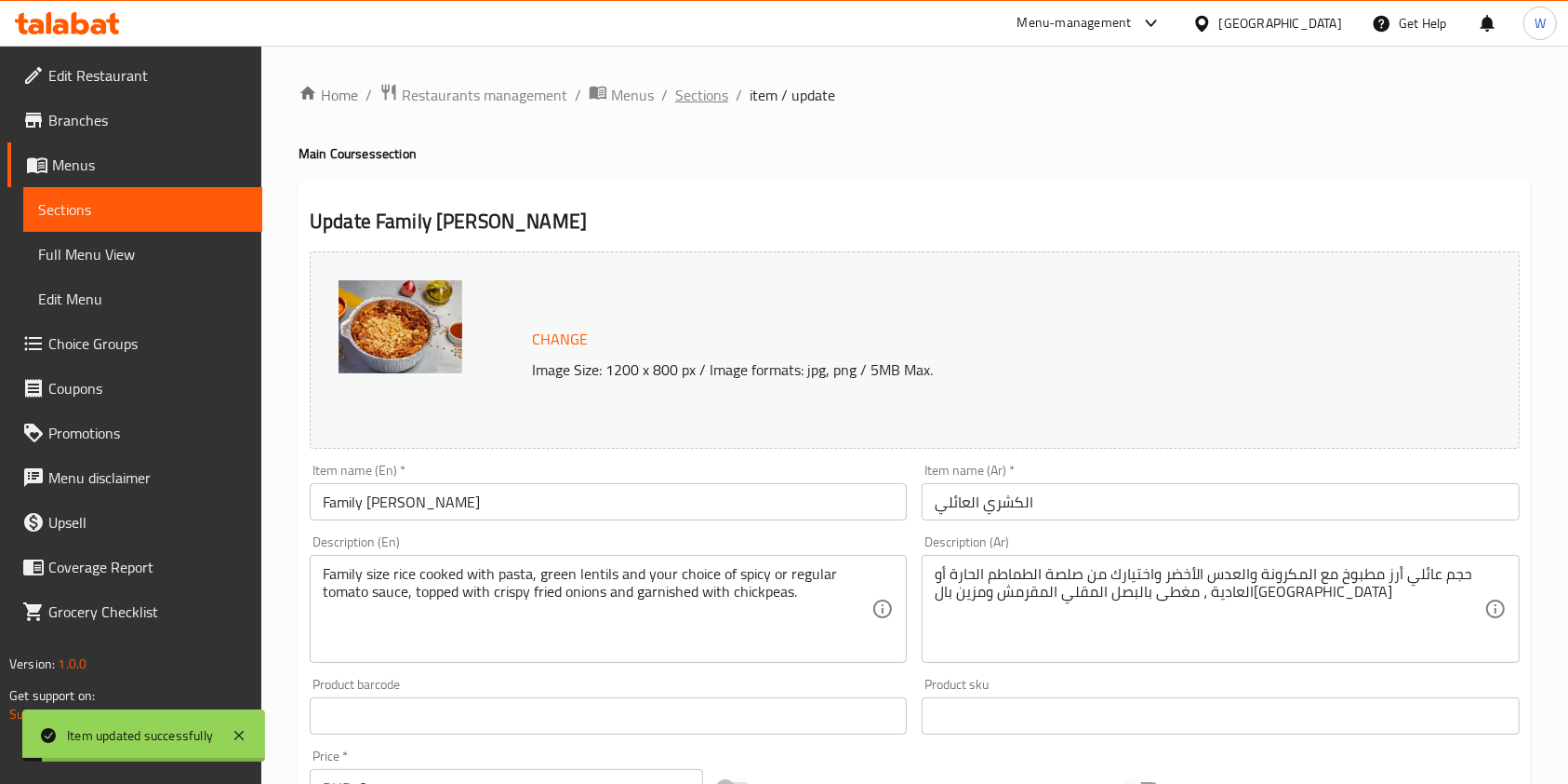
click at [710, 91] on span "Sections" at bounding box center [702, 95] width 53 height 22
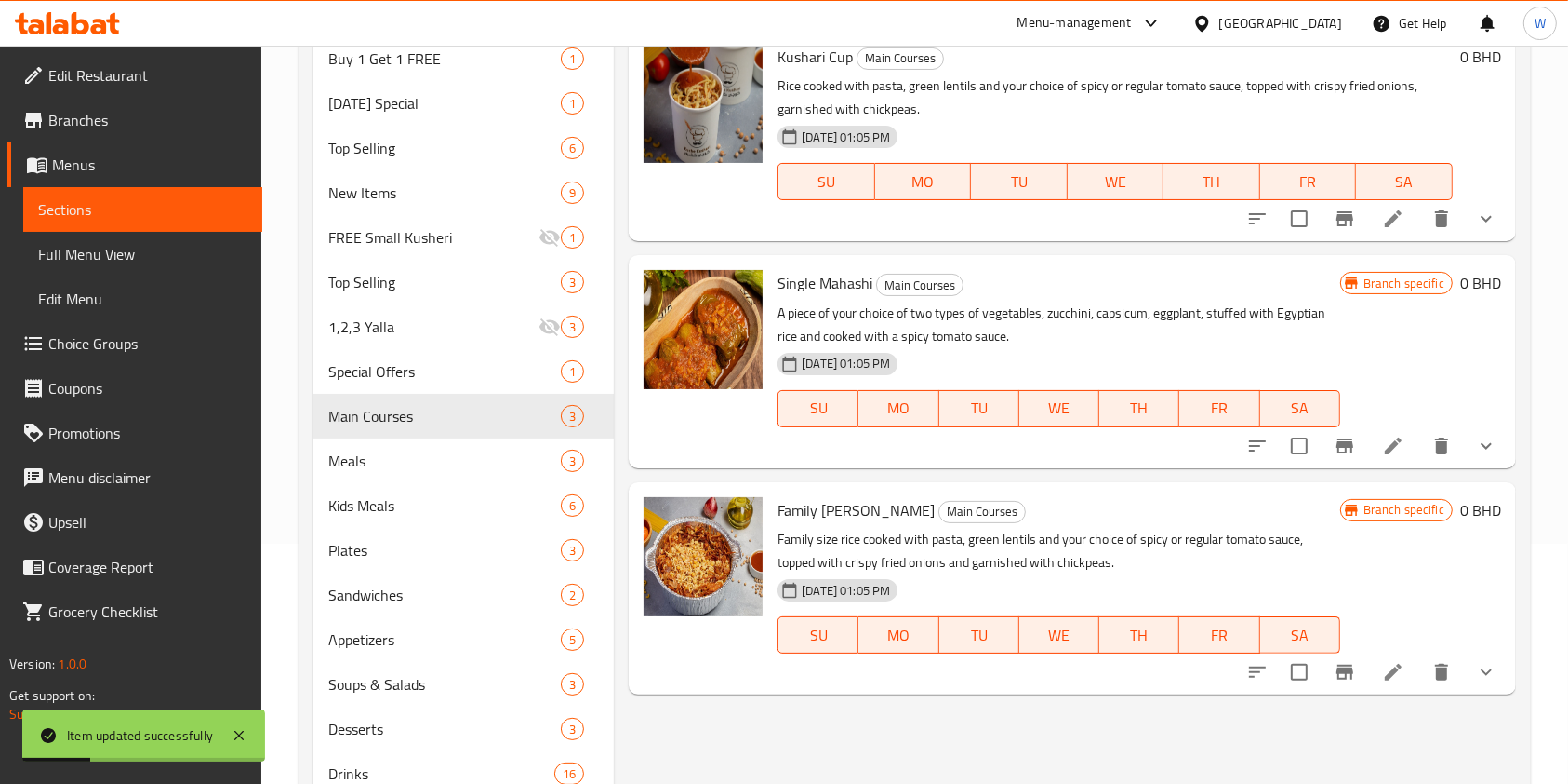
scroll to position [311, 0]
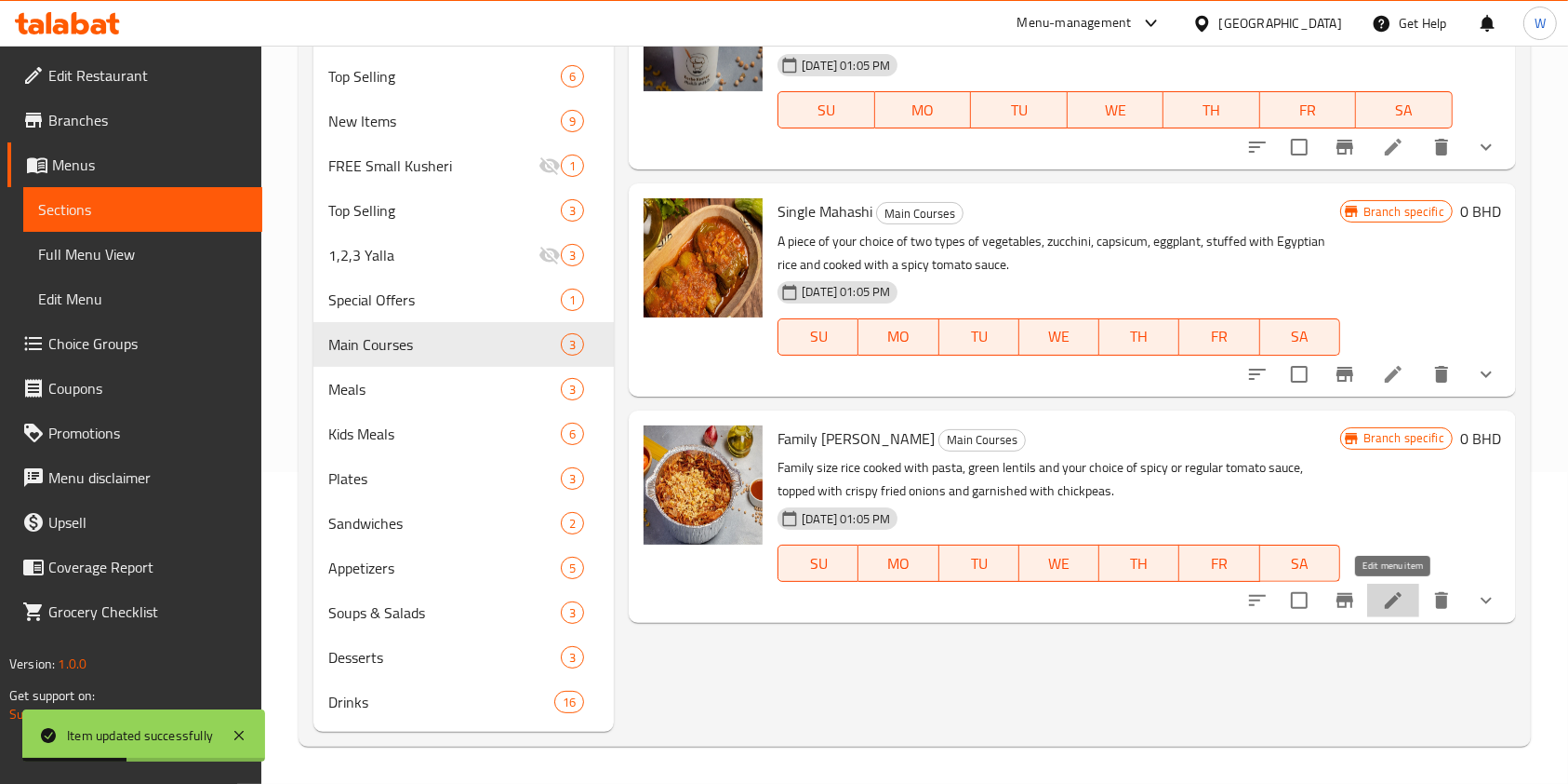
click at [1388, 600] on icon at bounding box center [1393, 600] width 22 height 22
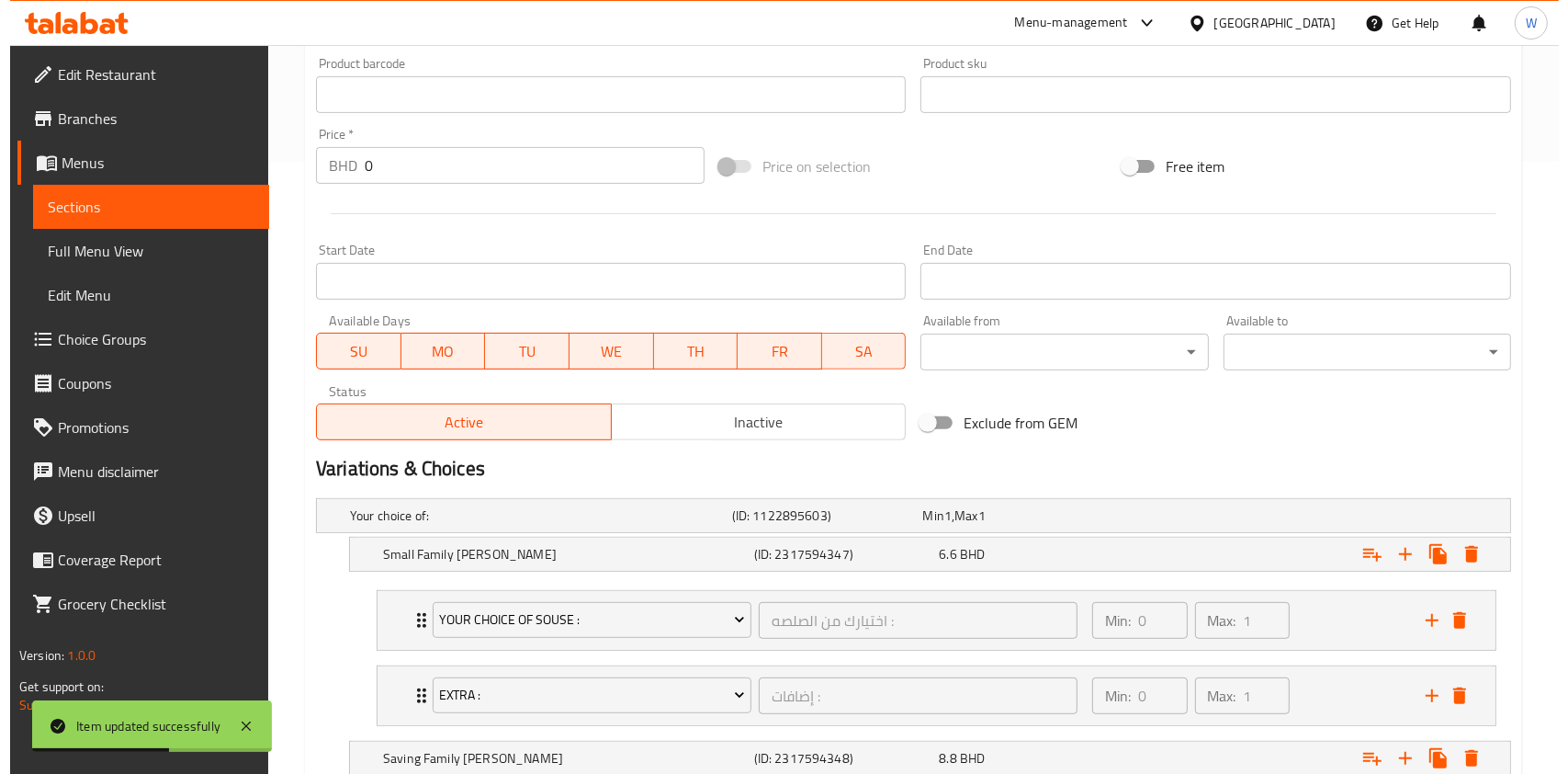
scroll to position [1036, 0]
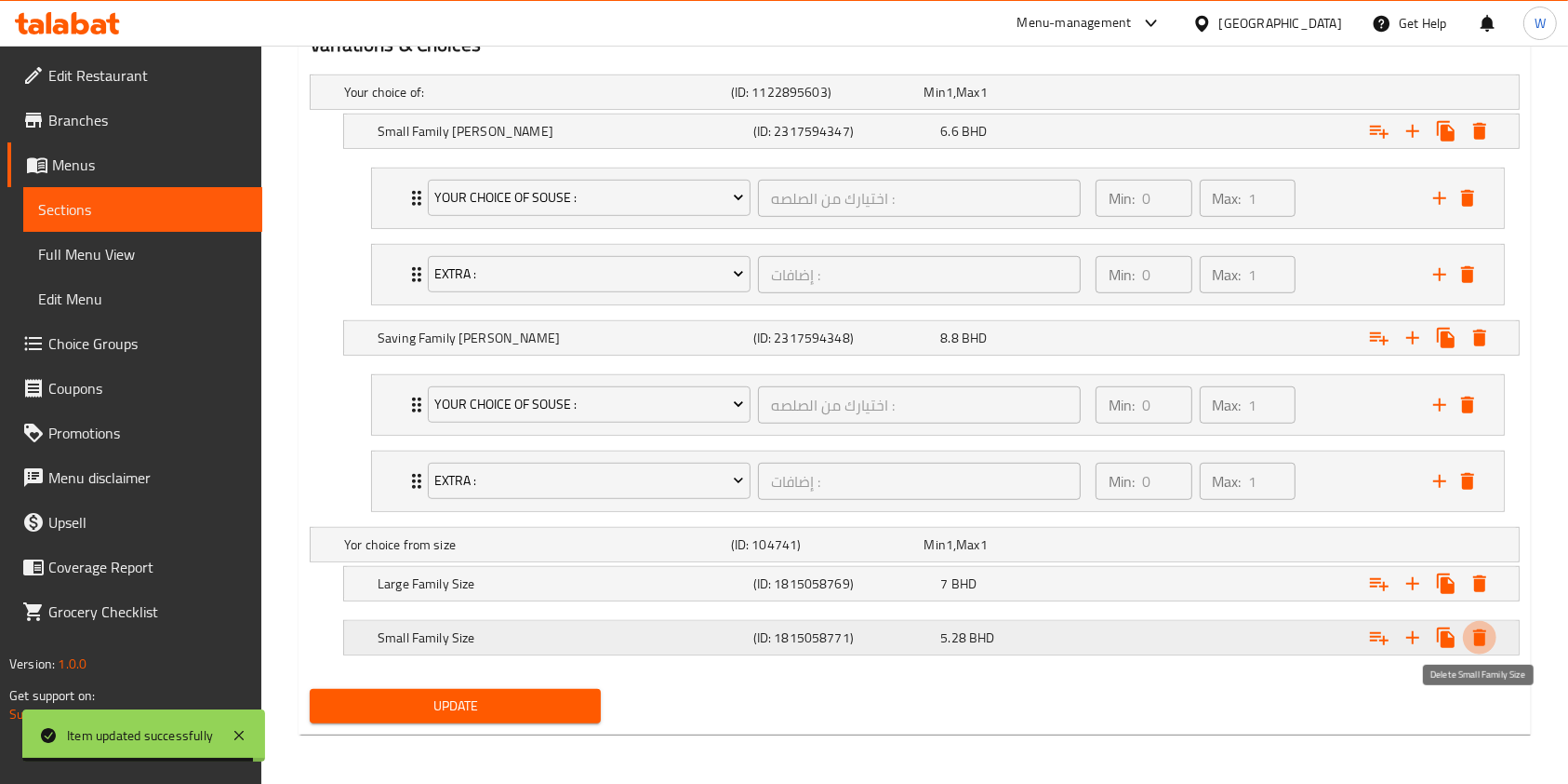
click at [1485, 630] on icon "Expand" at bounding box center [1479, 638] width 13 height 17
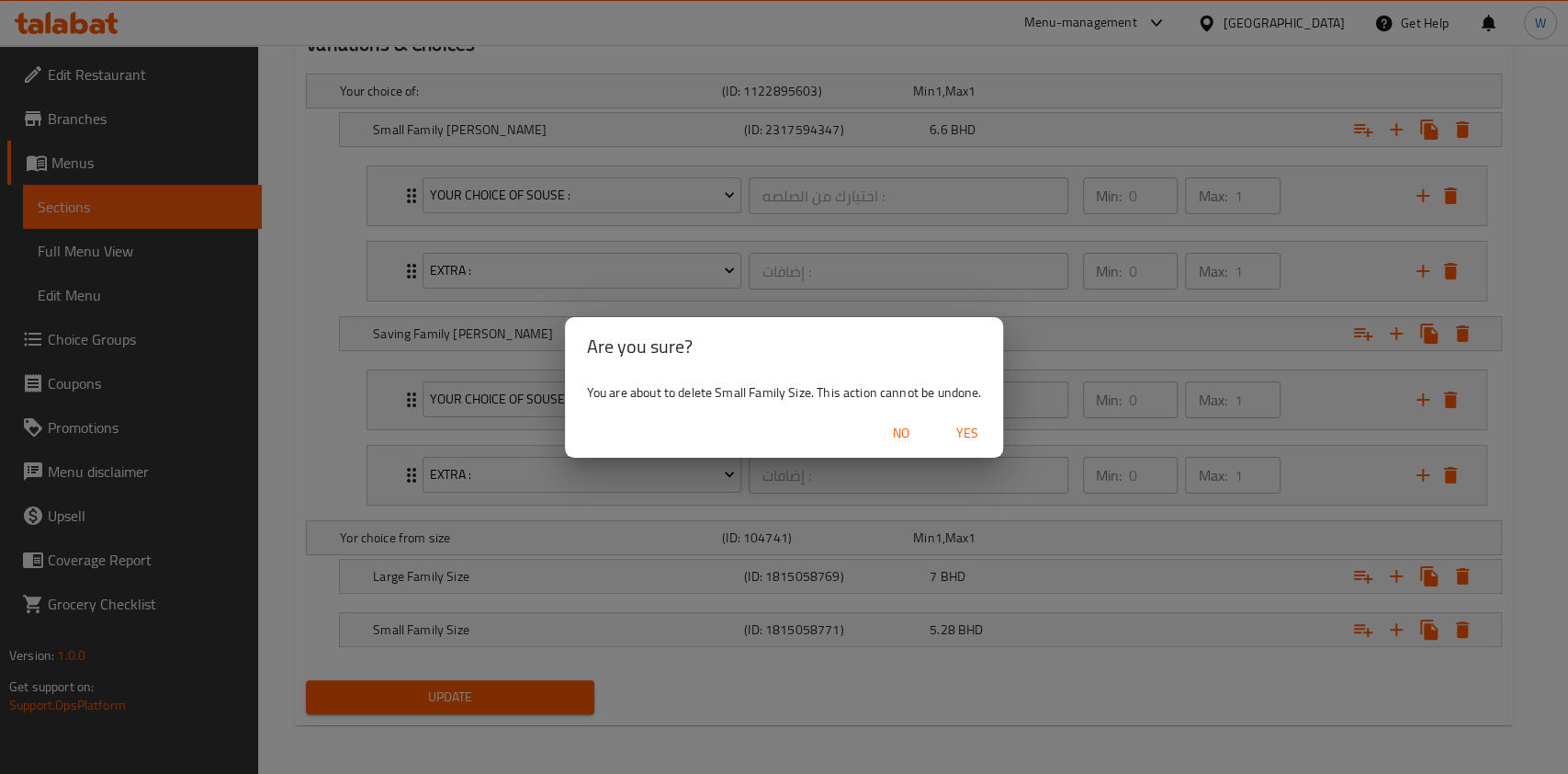
click at [953, 424] on span "Yes" at bounding box center [967, 434] width 44 height 23
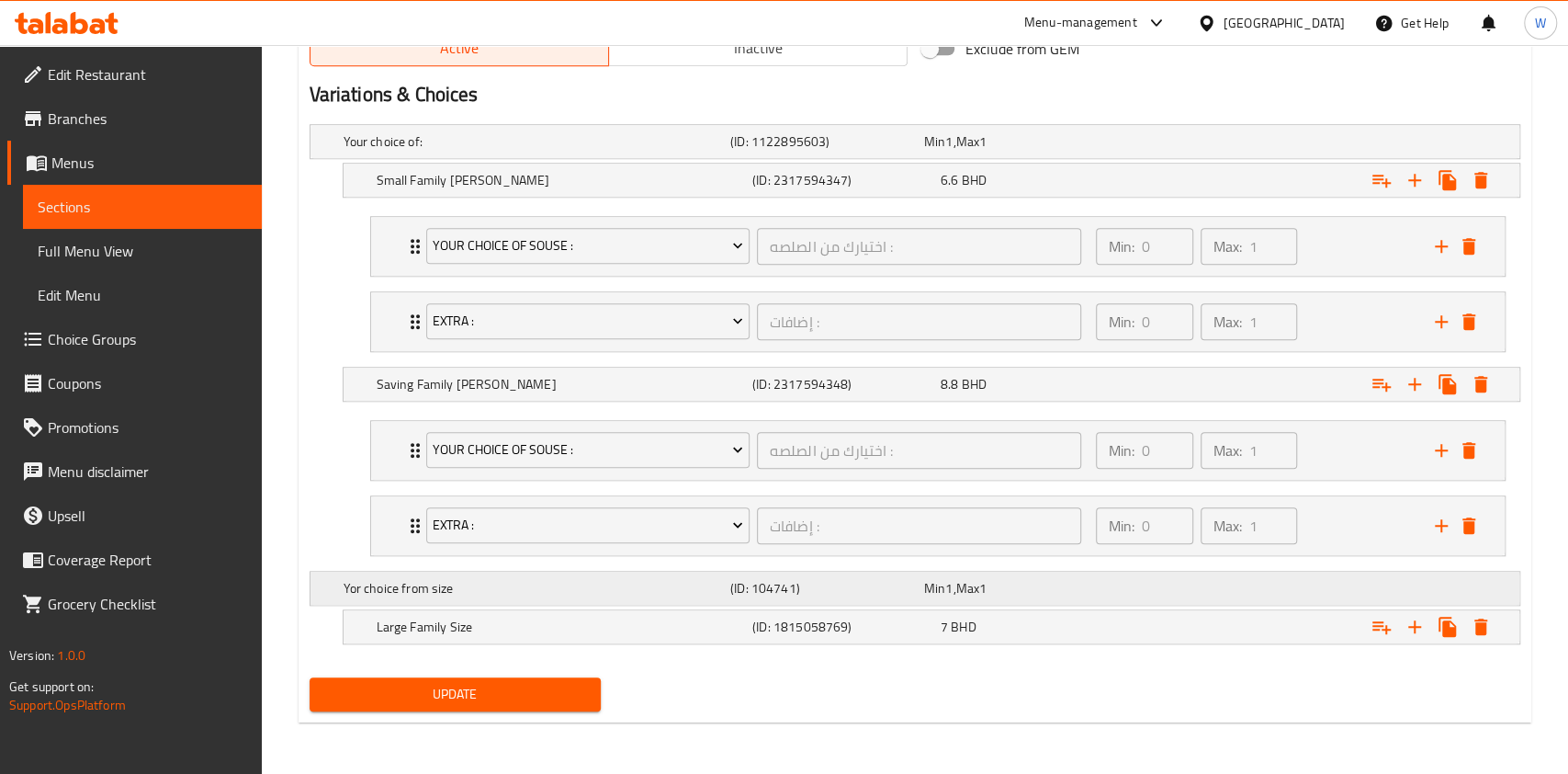
scroll to position [984, 0]
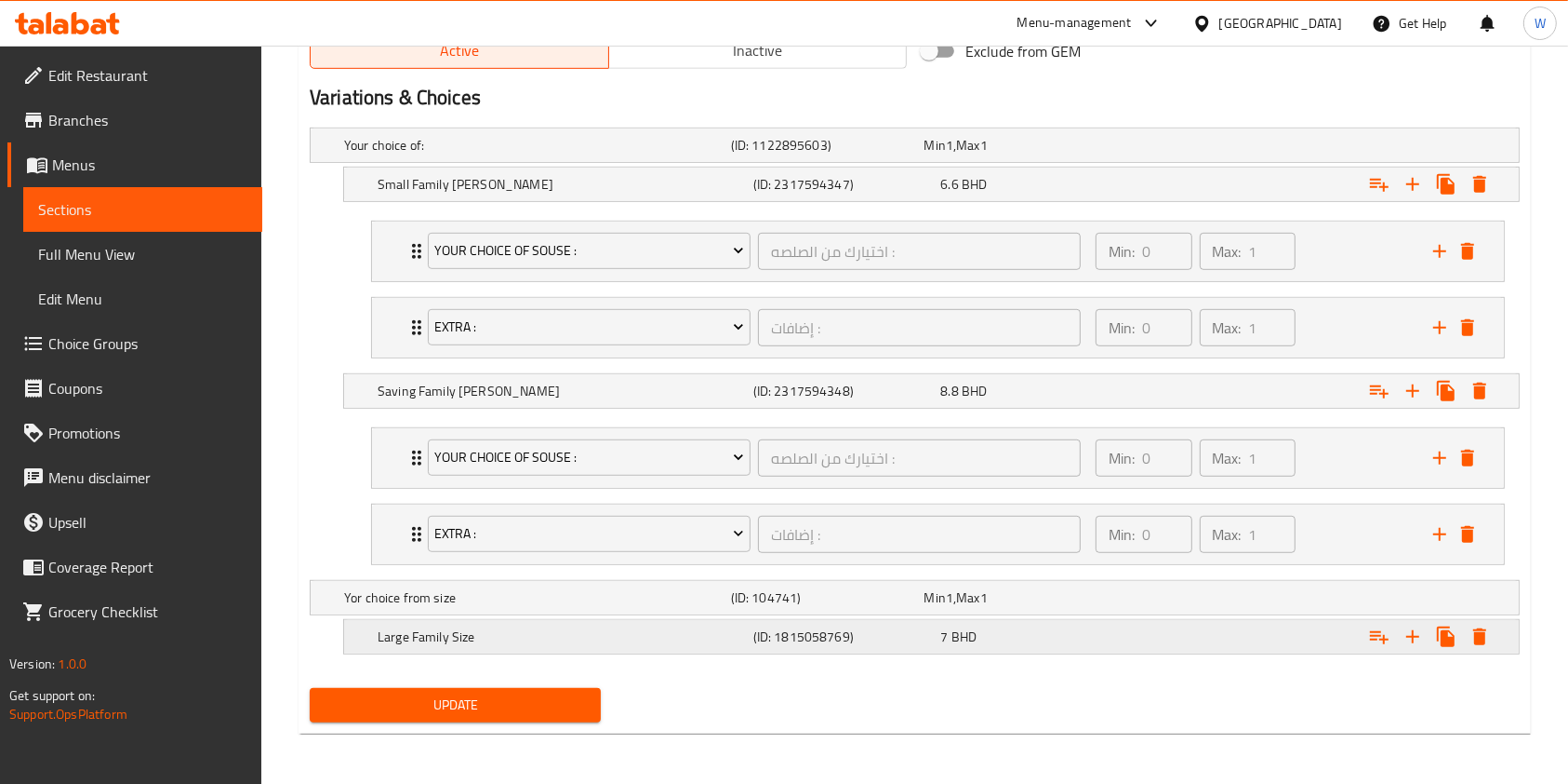
click at [1482, 635] on icon "Expand" at bounding box center [1479, 637] width 13 height 17
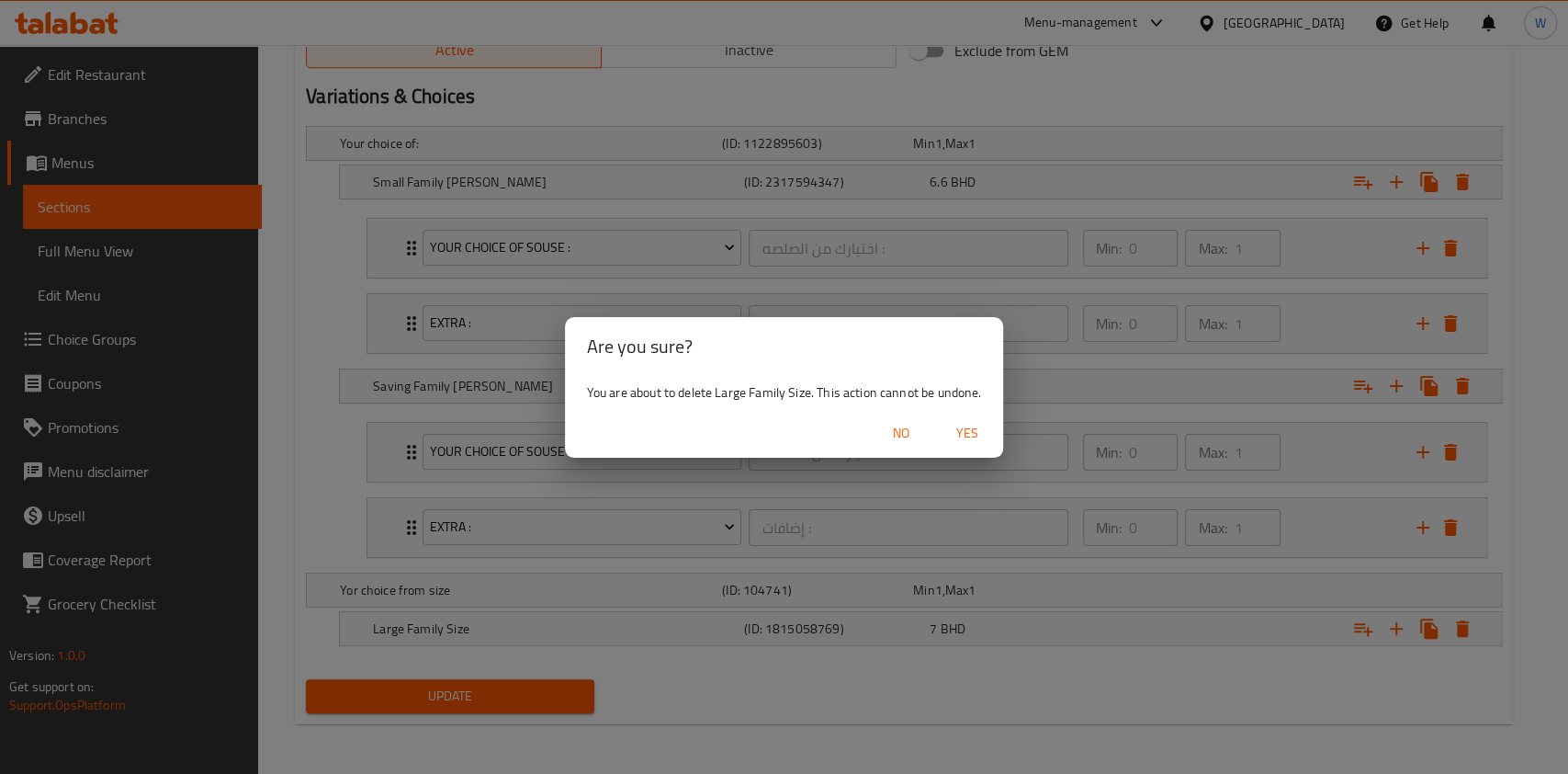
click at [959, 436] on span "Yes" at bounding box center [967, 434] width 44 height 23
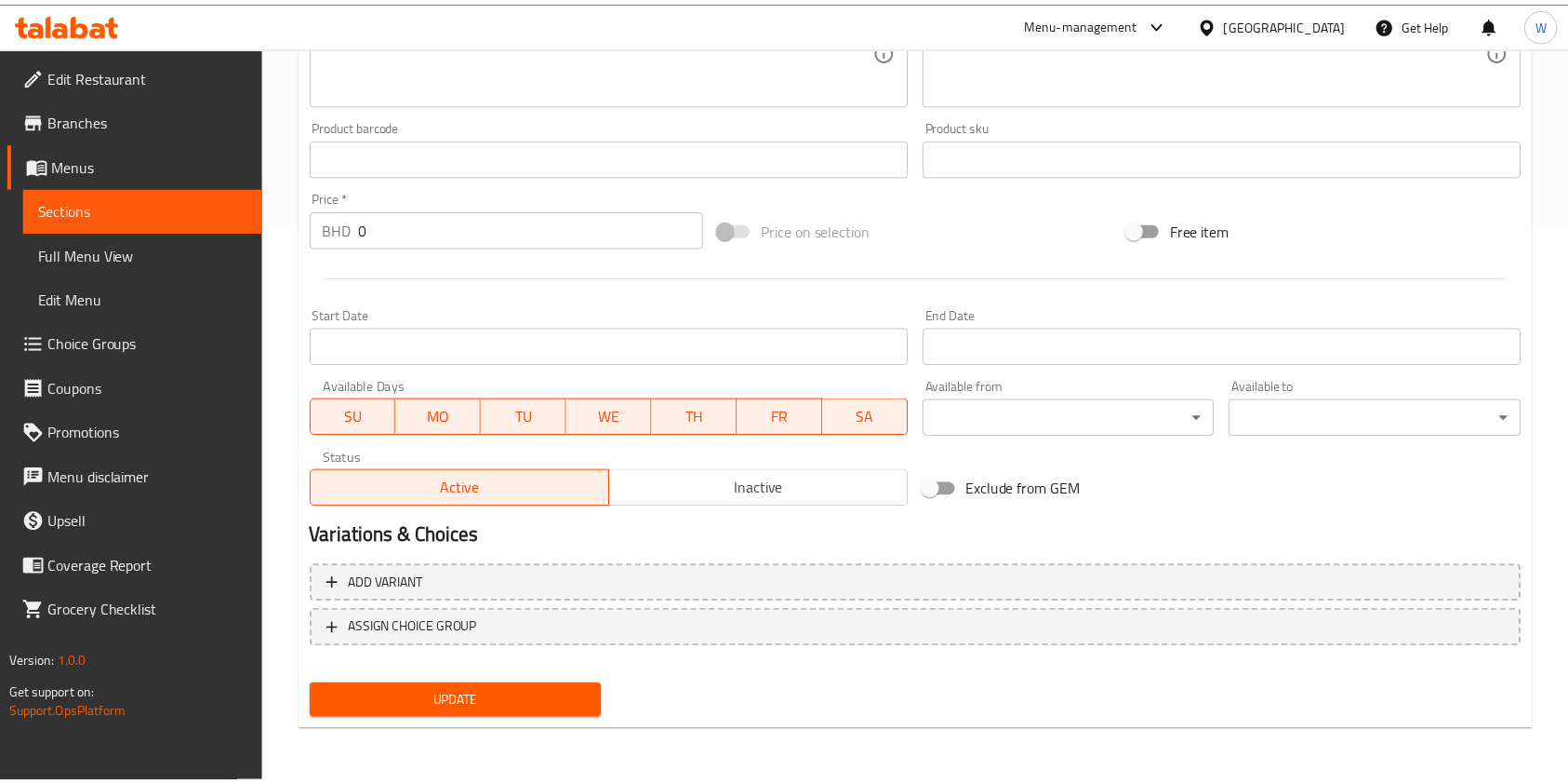
scroll to position [540, 0]
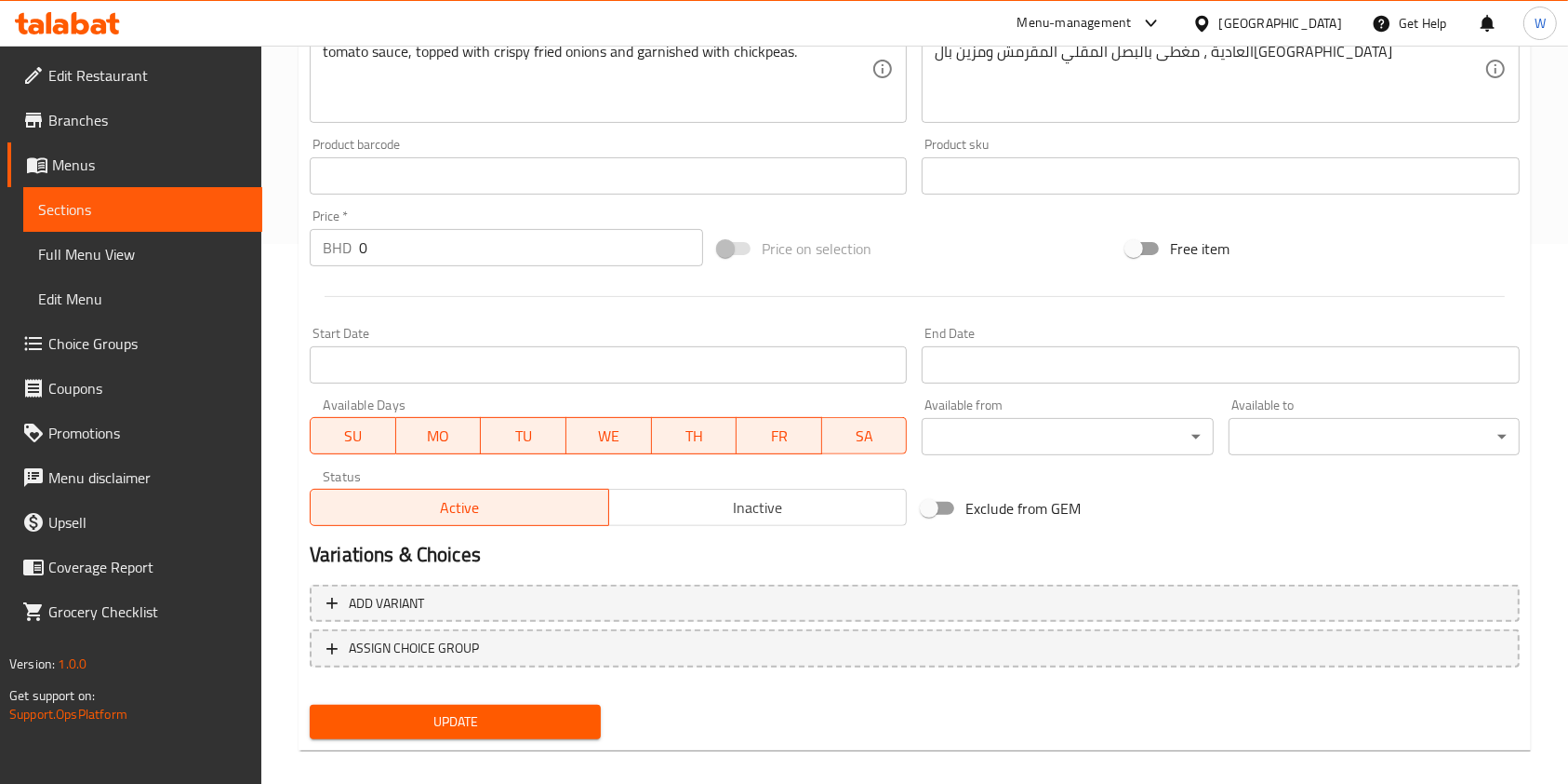
click at [472, 731] on span "Update" at bounding box center [456, 722] width 261 height 23
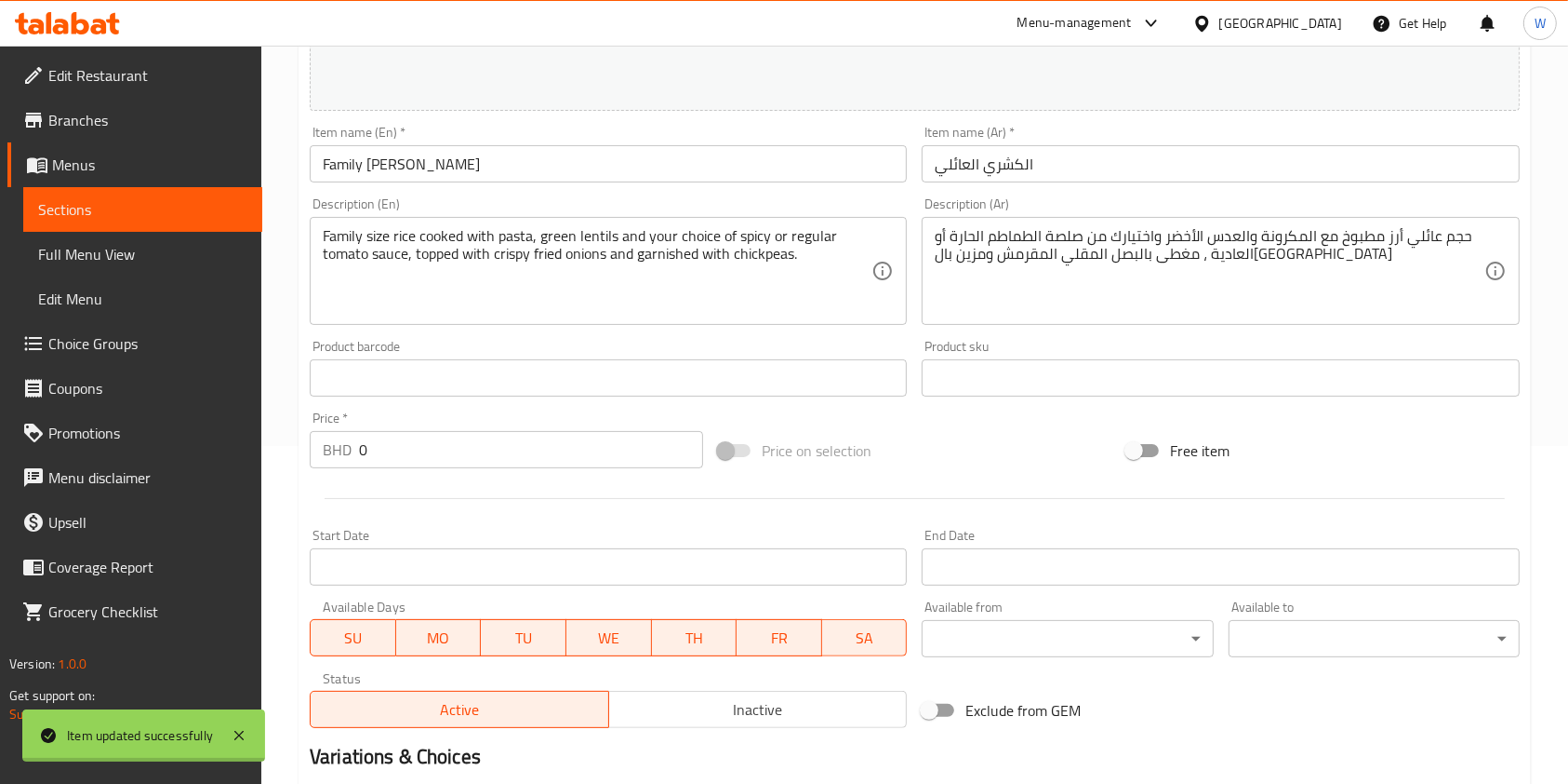
scroll to position [44, 0]
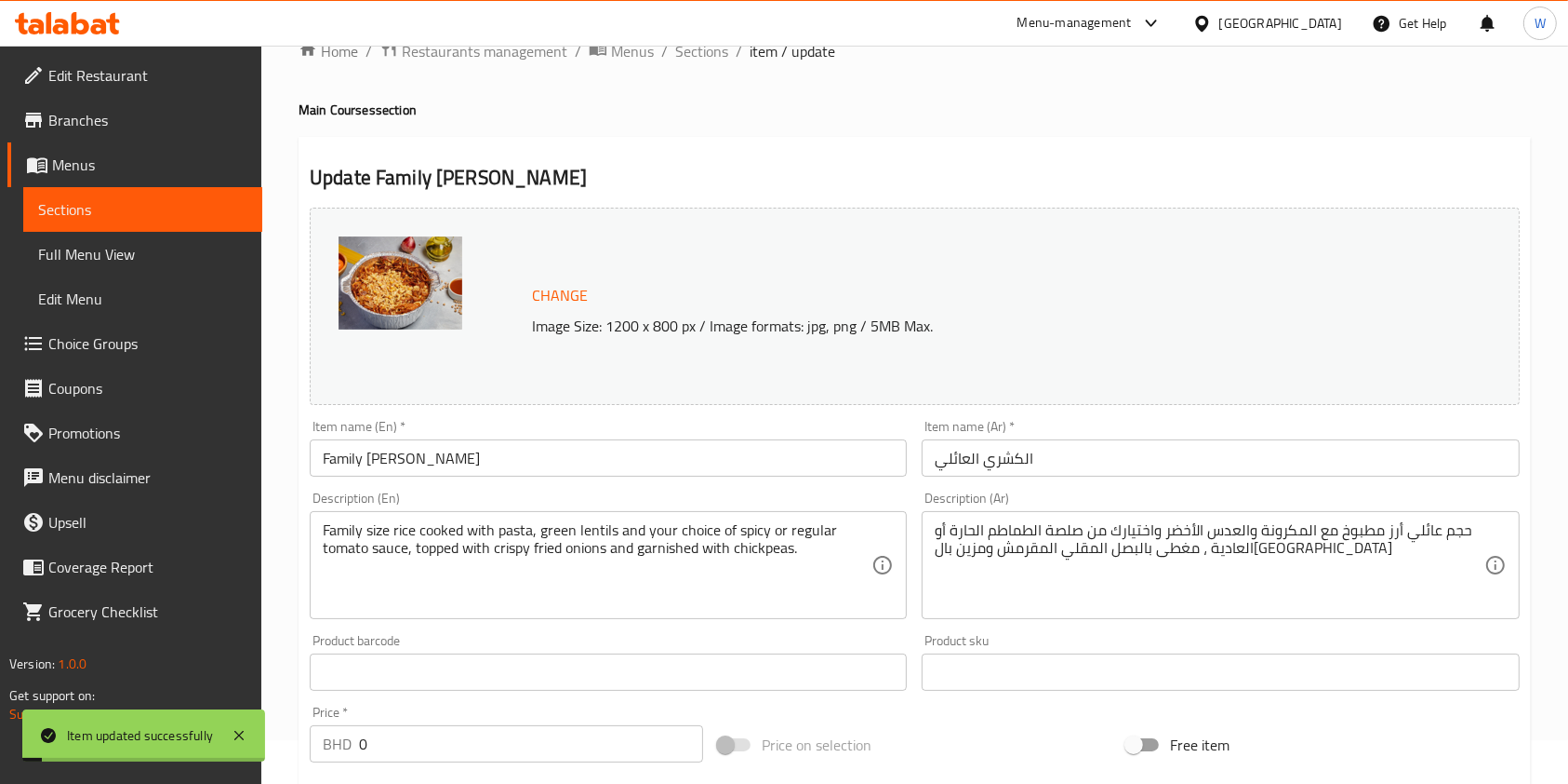
click at [708, 41] on div "Menu-management Bahrain Get Help W" at bounding box center [784, 23] width 1568 height 45
click at [704, 49] on span "Sections" at bounding box center [702, 51] width 53 height 22
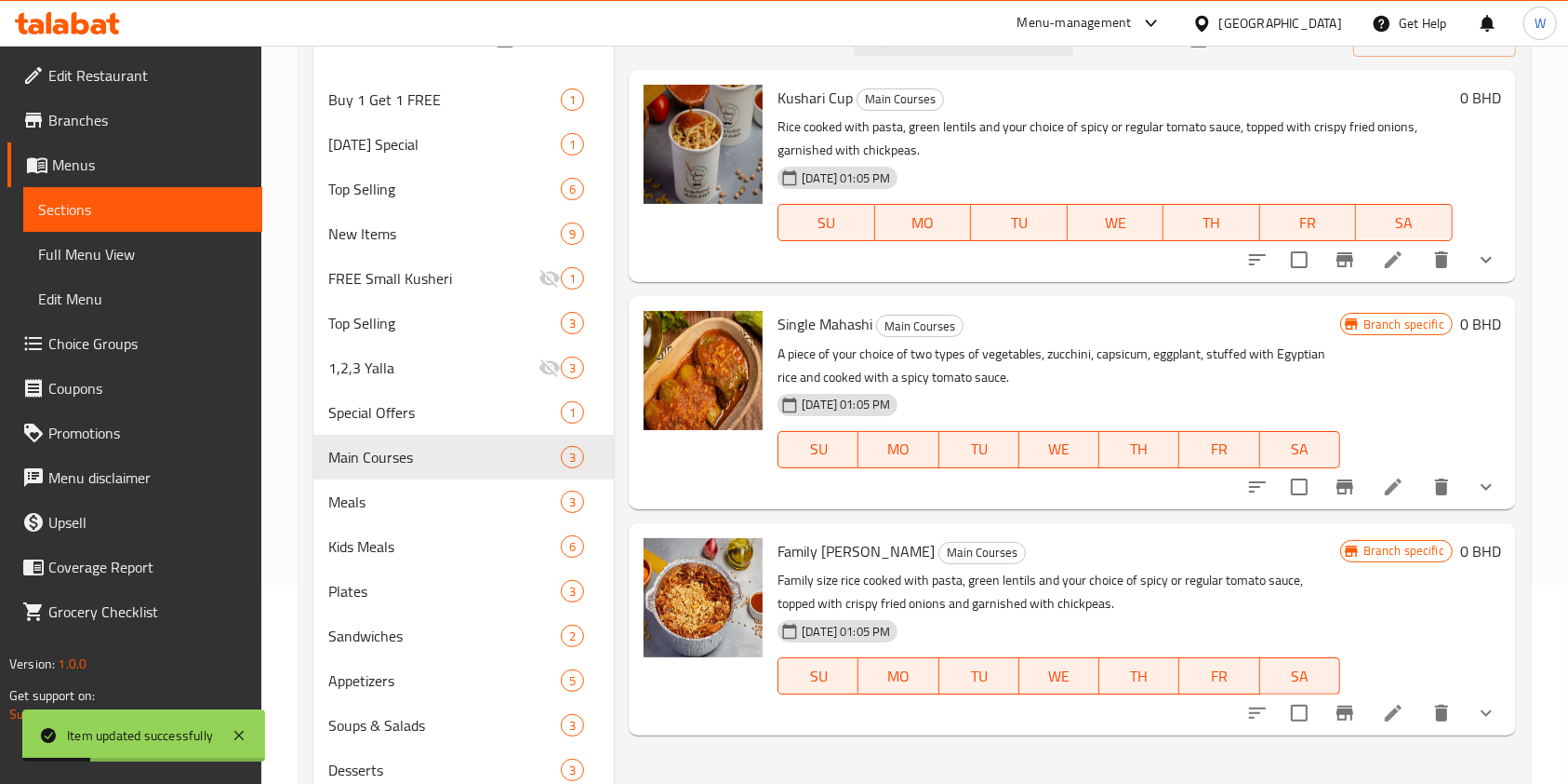
scroll to position [311, 0]
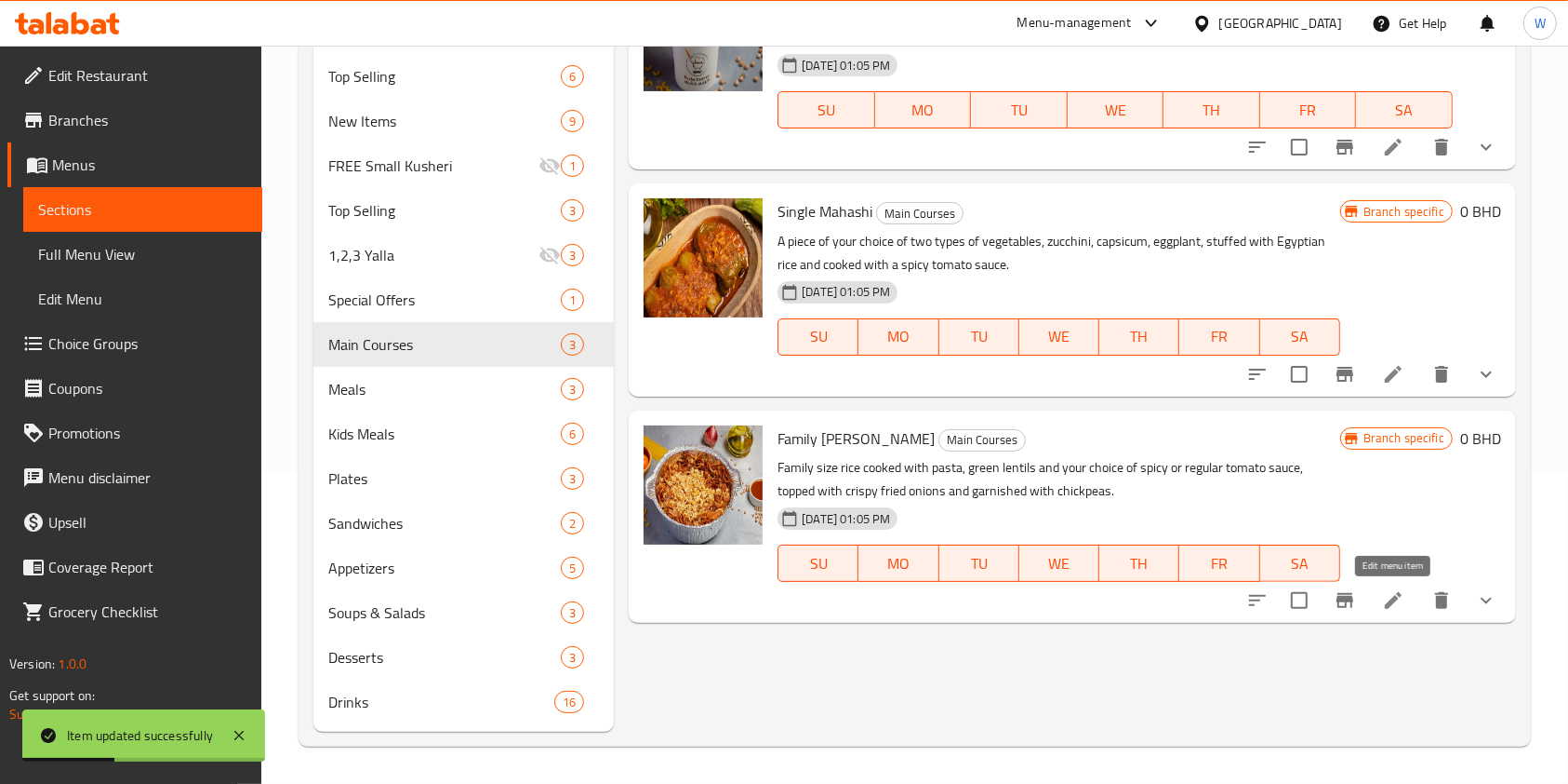
click at [1384, 600] on icon at bounding box center [1393, 600] width 22 height 22
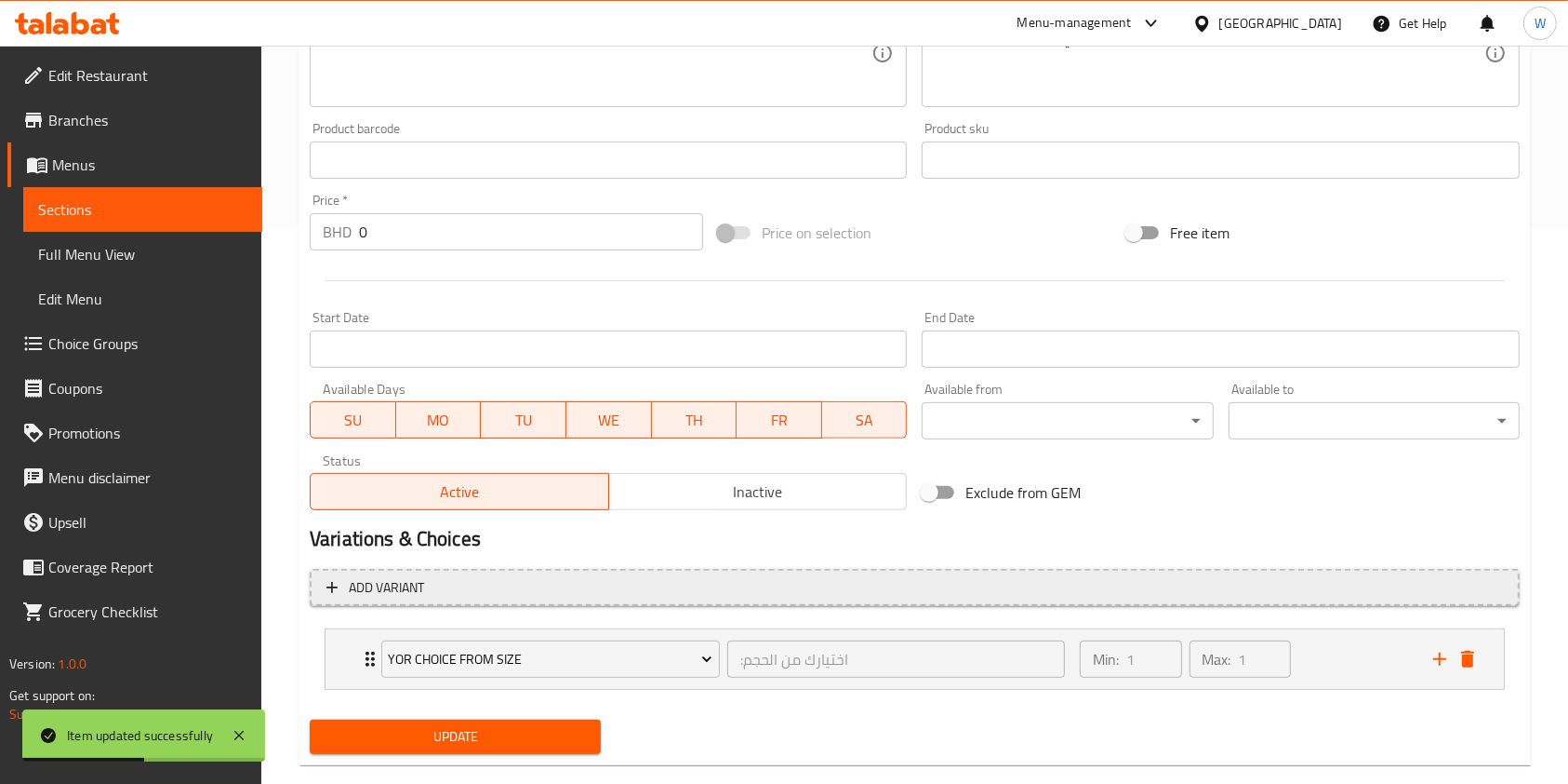
scroll to position [589, 0]
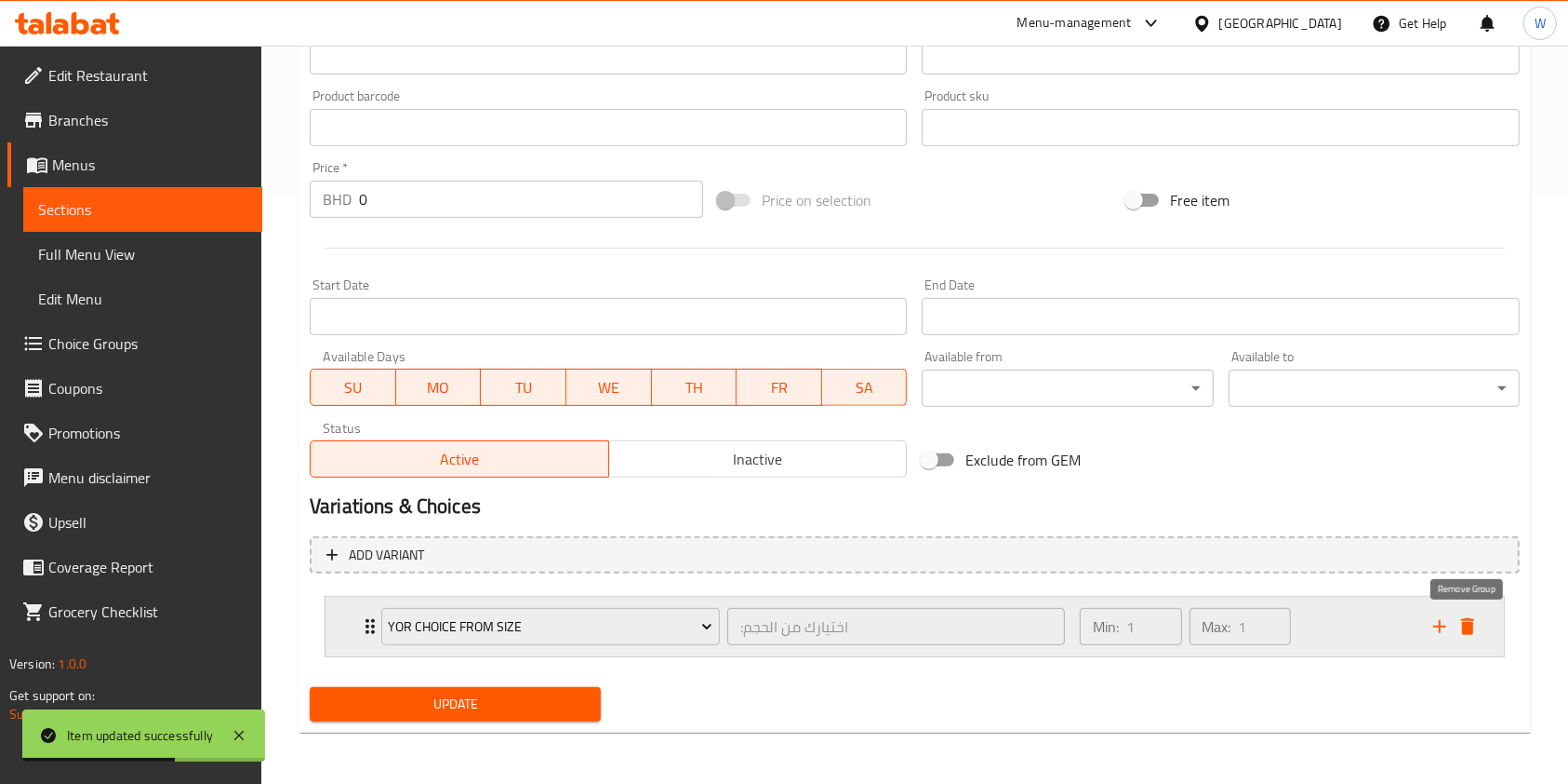
click at [1467, 621] on icon "delete" at bounding box center [1467, 626] width 13 height 17
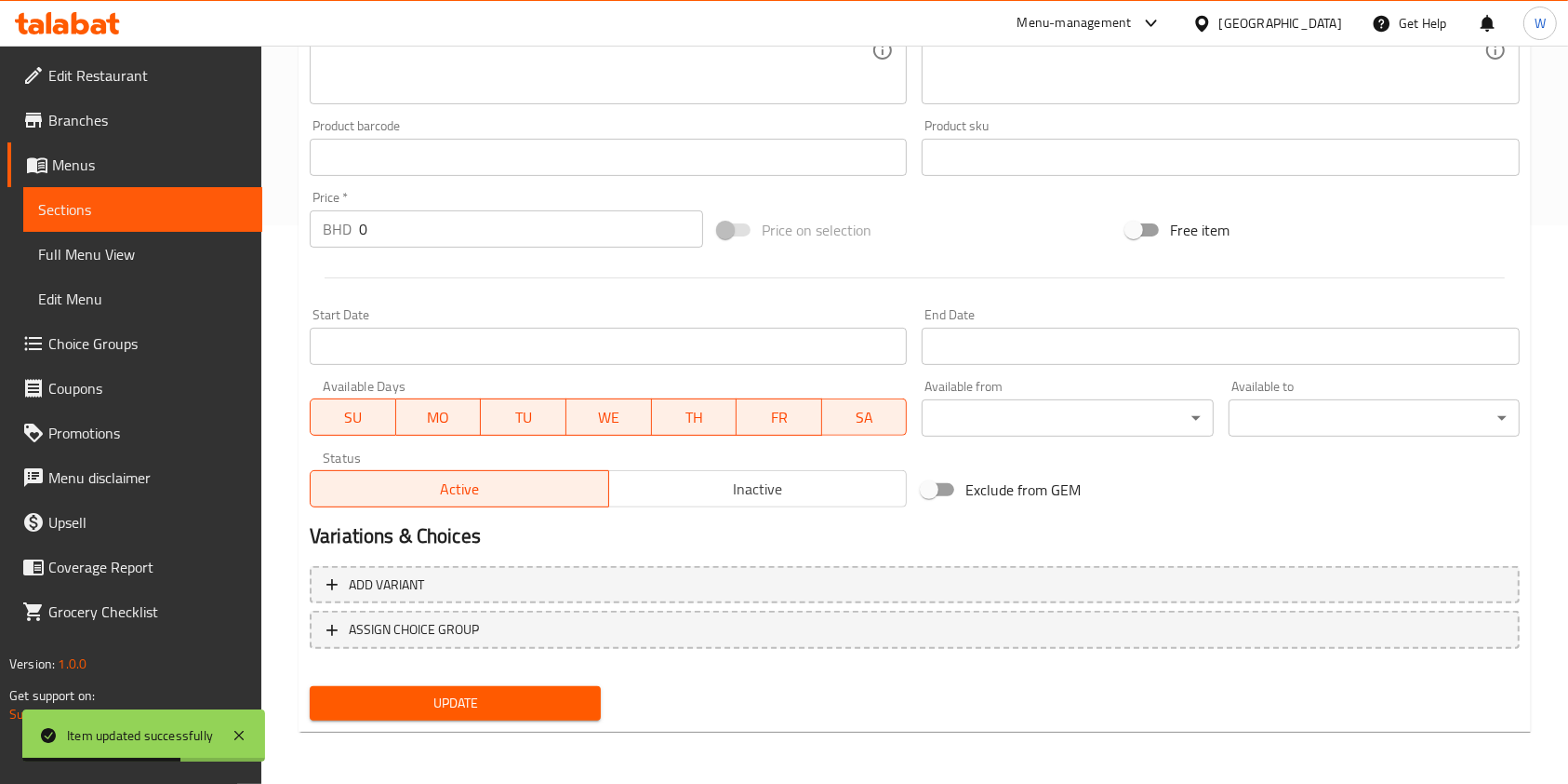
scroll to position [558, 0]
click at [538, 702] on span "Update" at bounding box center [456, 703] width 261 height 23
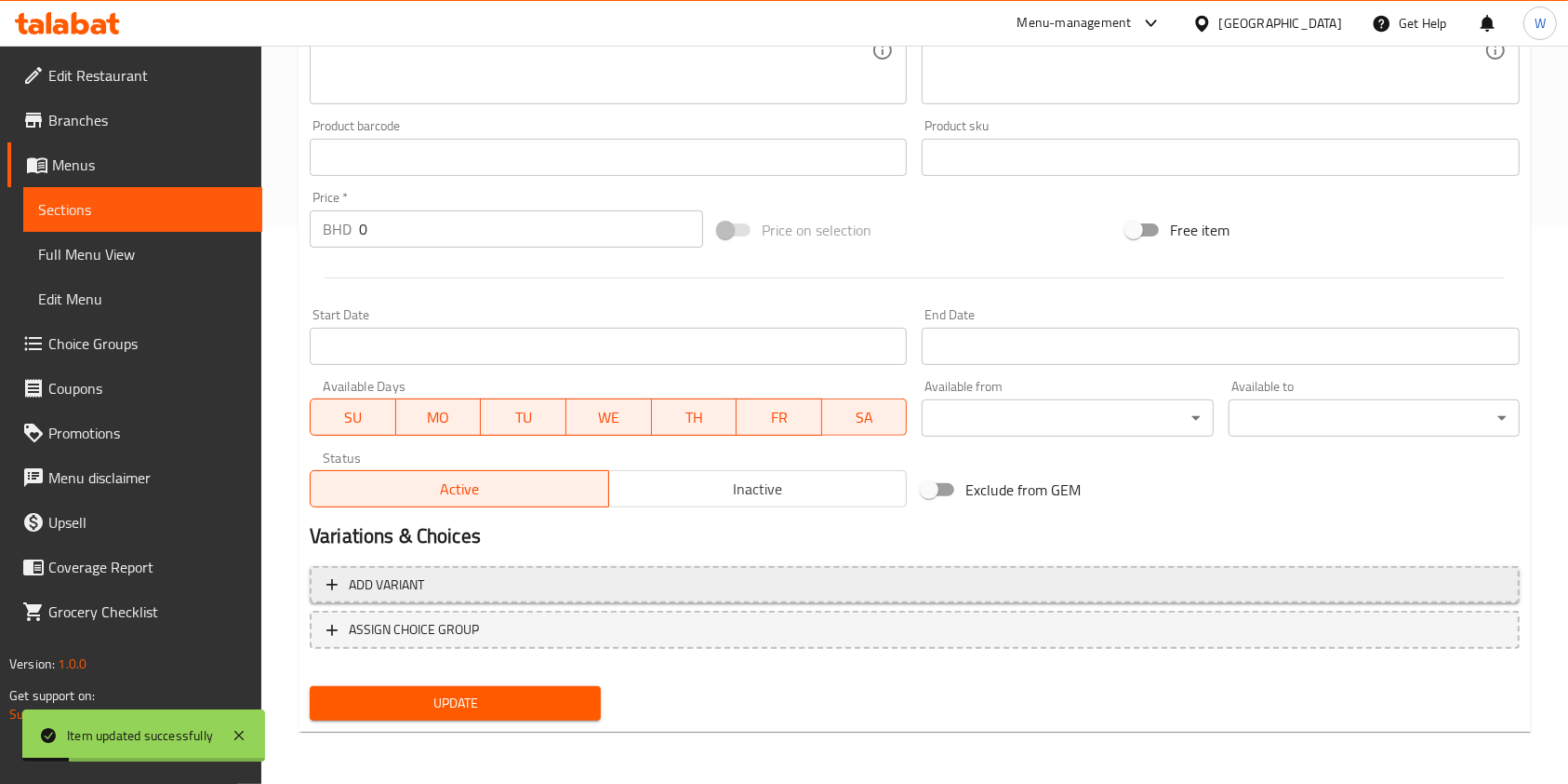
click at [488, 596] on button "Add variant" at bounding box center [914, 585] width 1210 height 38
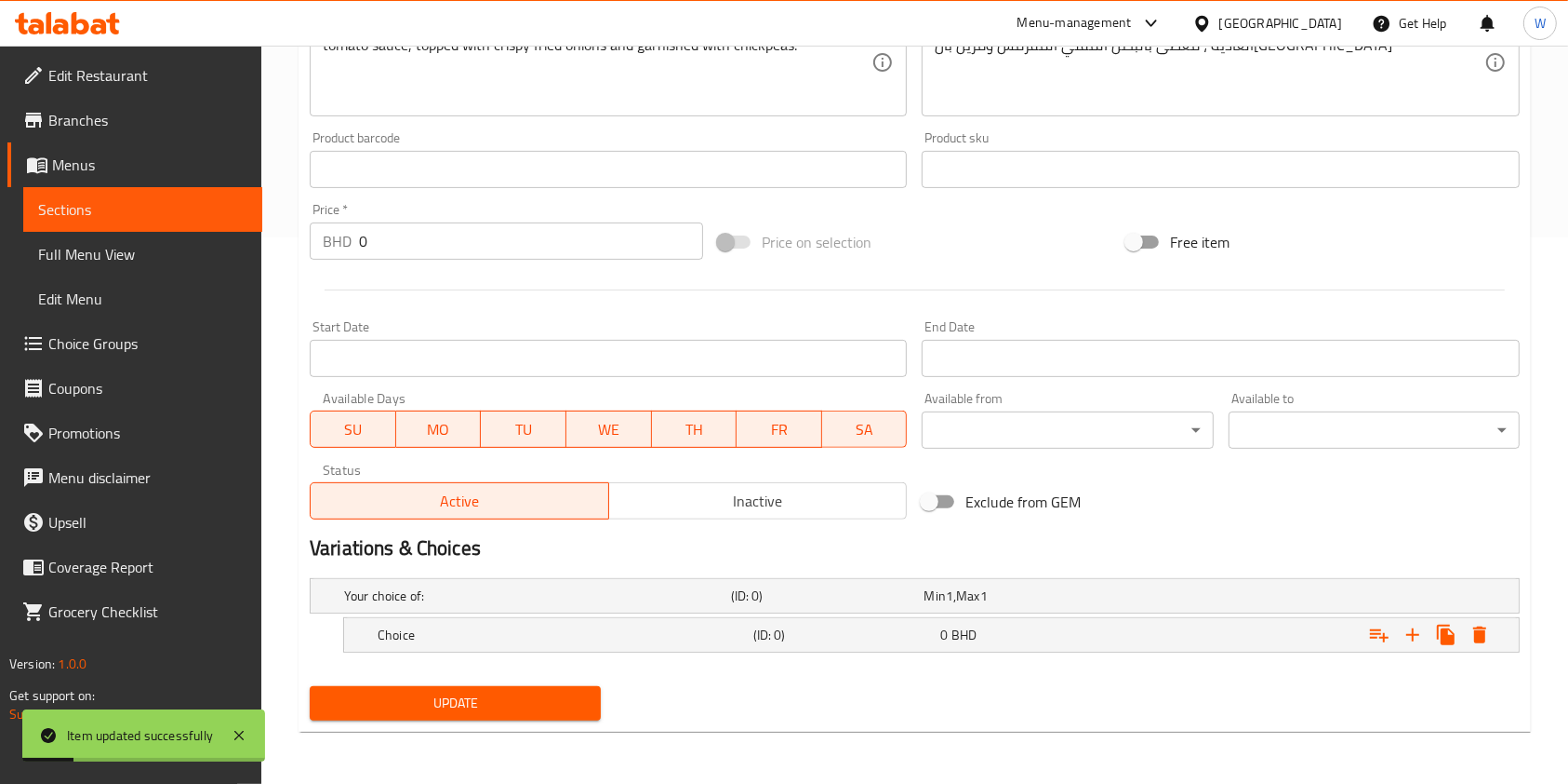
scroll to position [546, 0]
click at [655, 631] on h5 "Choice" at bounding box center [562, 636] width 369 height 19
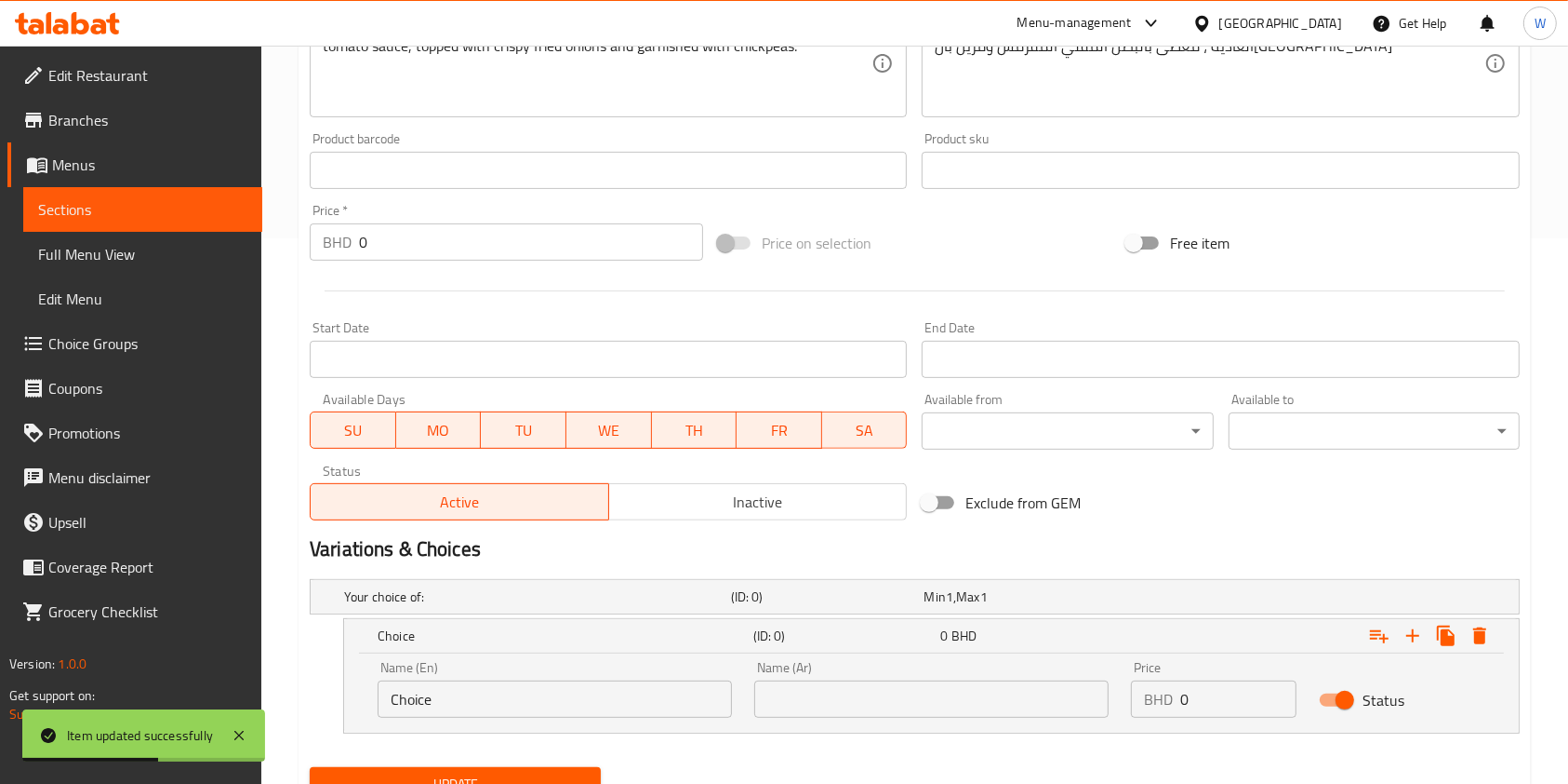
click at [658, 696] on input "Choice" at bounding box center [554, 699] width 354 height 37
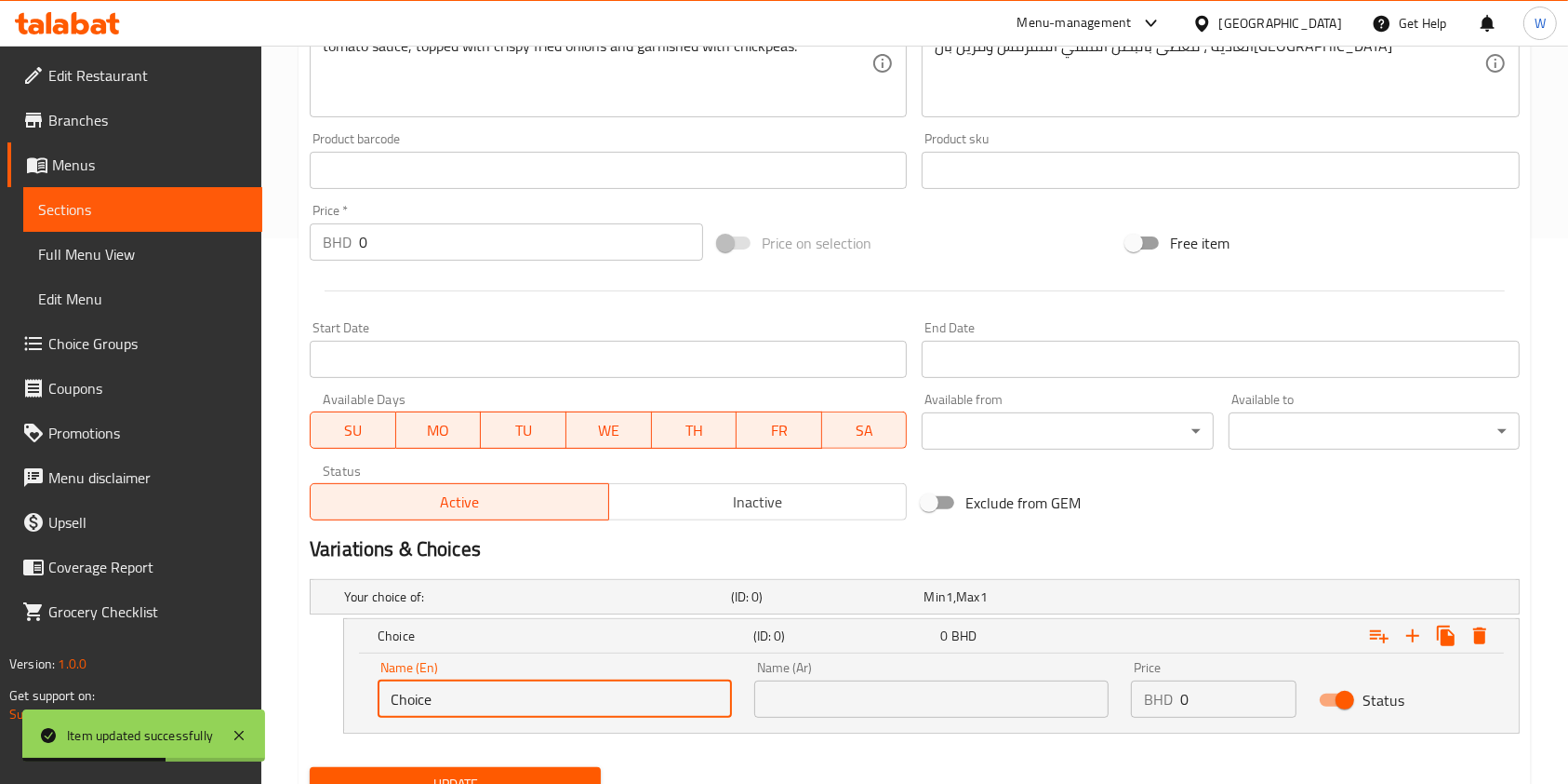
click at [658, 696] on input "Choice" at bounding box center [554, 699] width 354 height 37
paste input "Small Family [PERSON_NAME]"
type input "Small Family [PERSON_NAME]"
click at [886, 696] on input "text" at bounding box center [931, 699] width 354 height 37
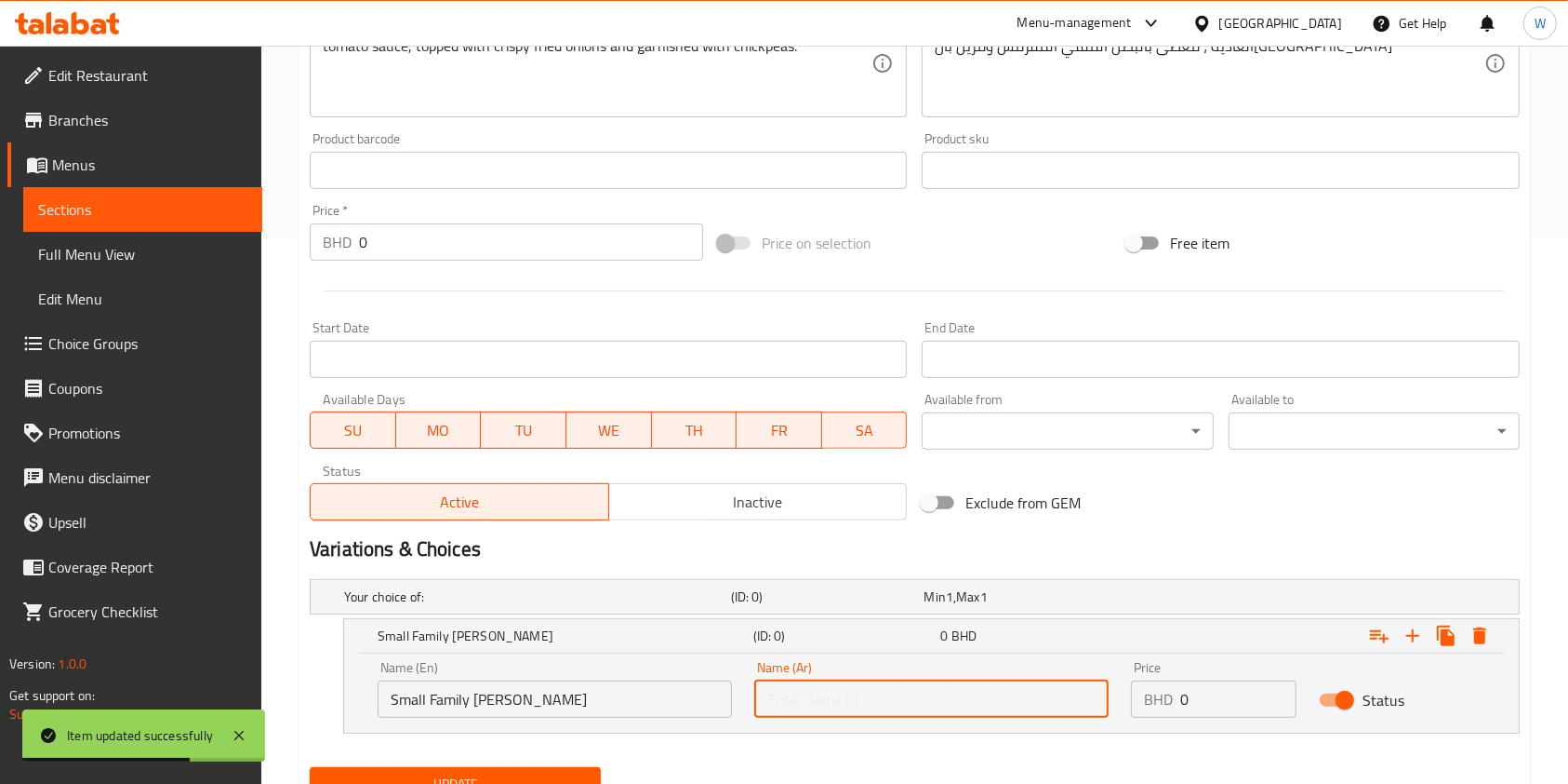
paste input "Small Family [PERSON_NAME]"
type input "Small Family [PERSON_NAME]"
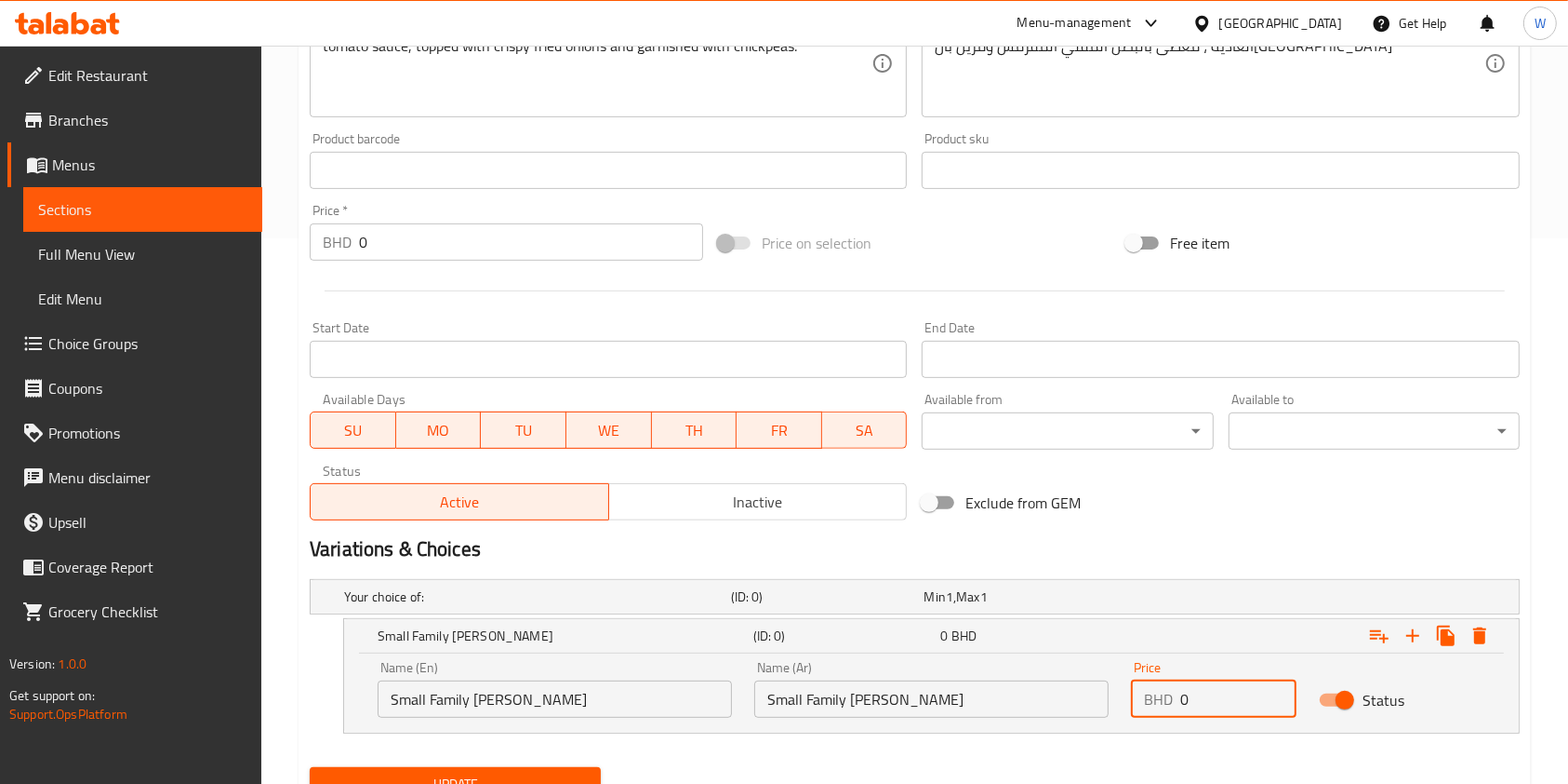
drag, startPoint x: 1196, startPoint y: 704, endPoint x: 1125, endPoint y: 716, distance: 72.0
click at [1134, 700] on div "BHD 0 Price" at bounding box center [1214, 699] width 166 height 37
paste input "6.6"
type input "6.6"
click at [1134, 741] on nav at bounding box center [914, 744] width 1210 height 15
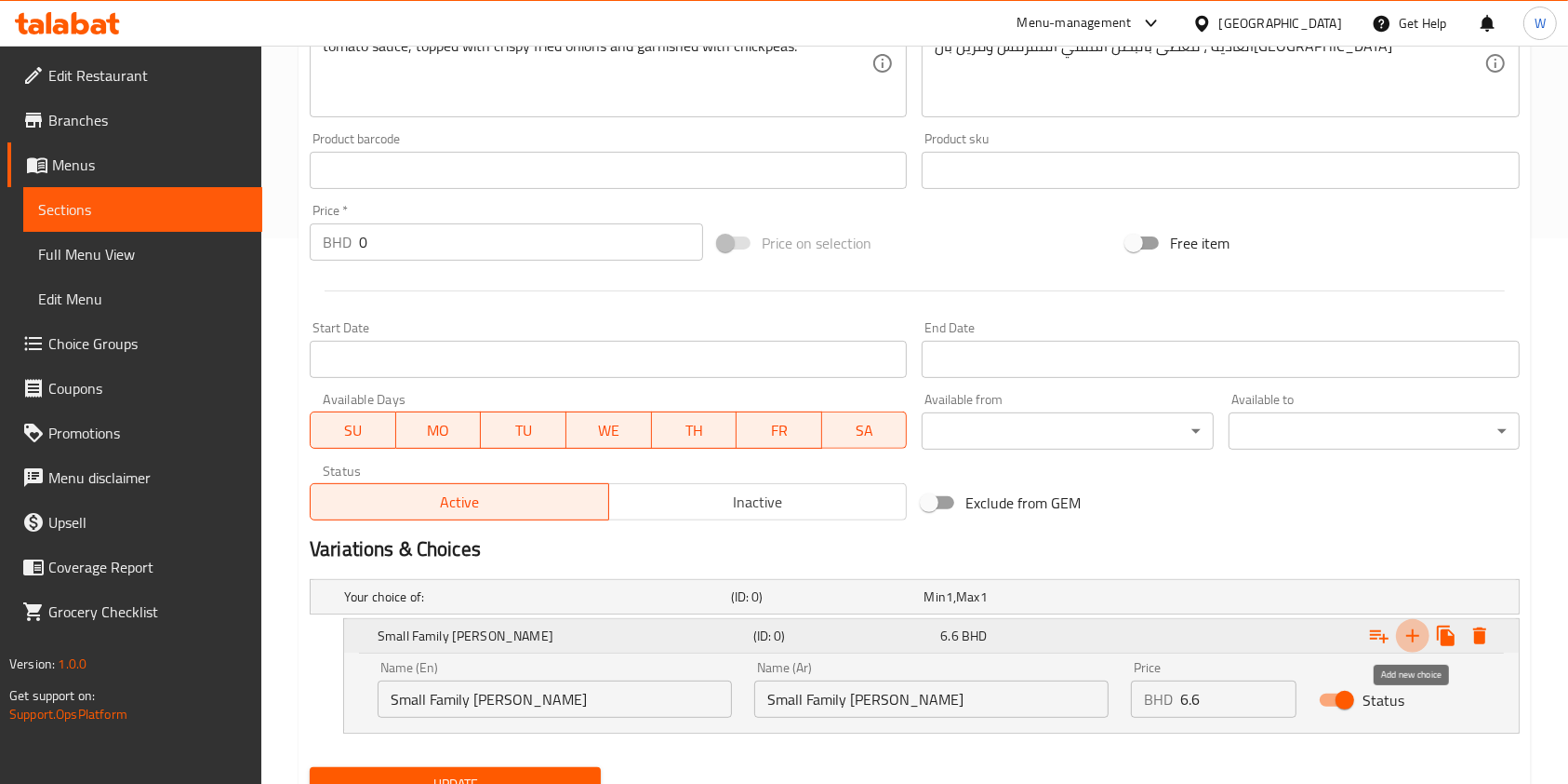
click at [1418, 631] on icon "Expand" at bounding box center [1413, 636] width 22 height 22
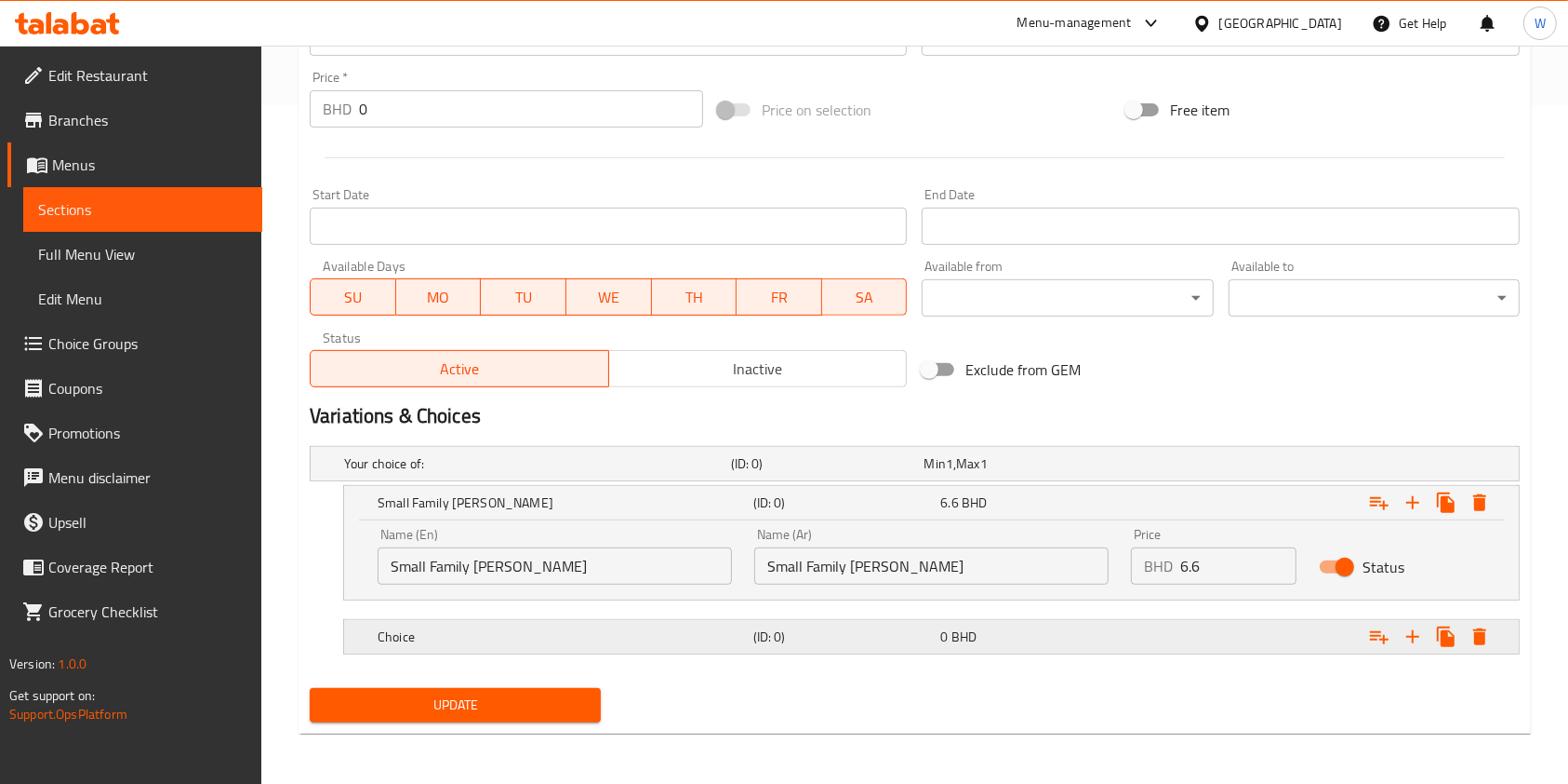
click at [433, 640] on h5 "Choice" at bounding box center [562, 637] width 369 height 19
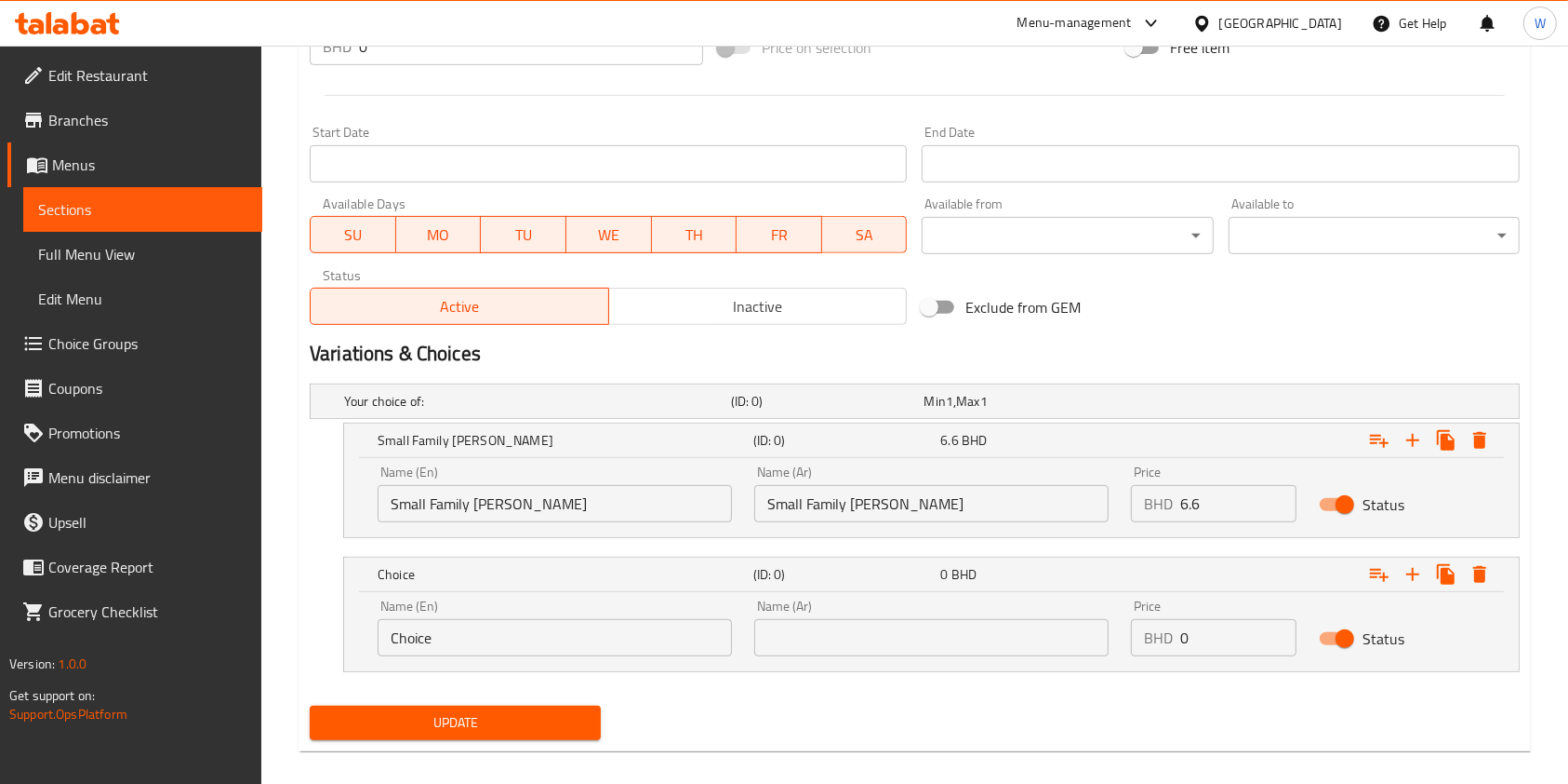
scroll to position [760, 0]
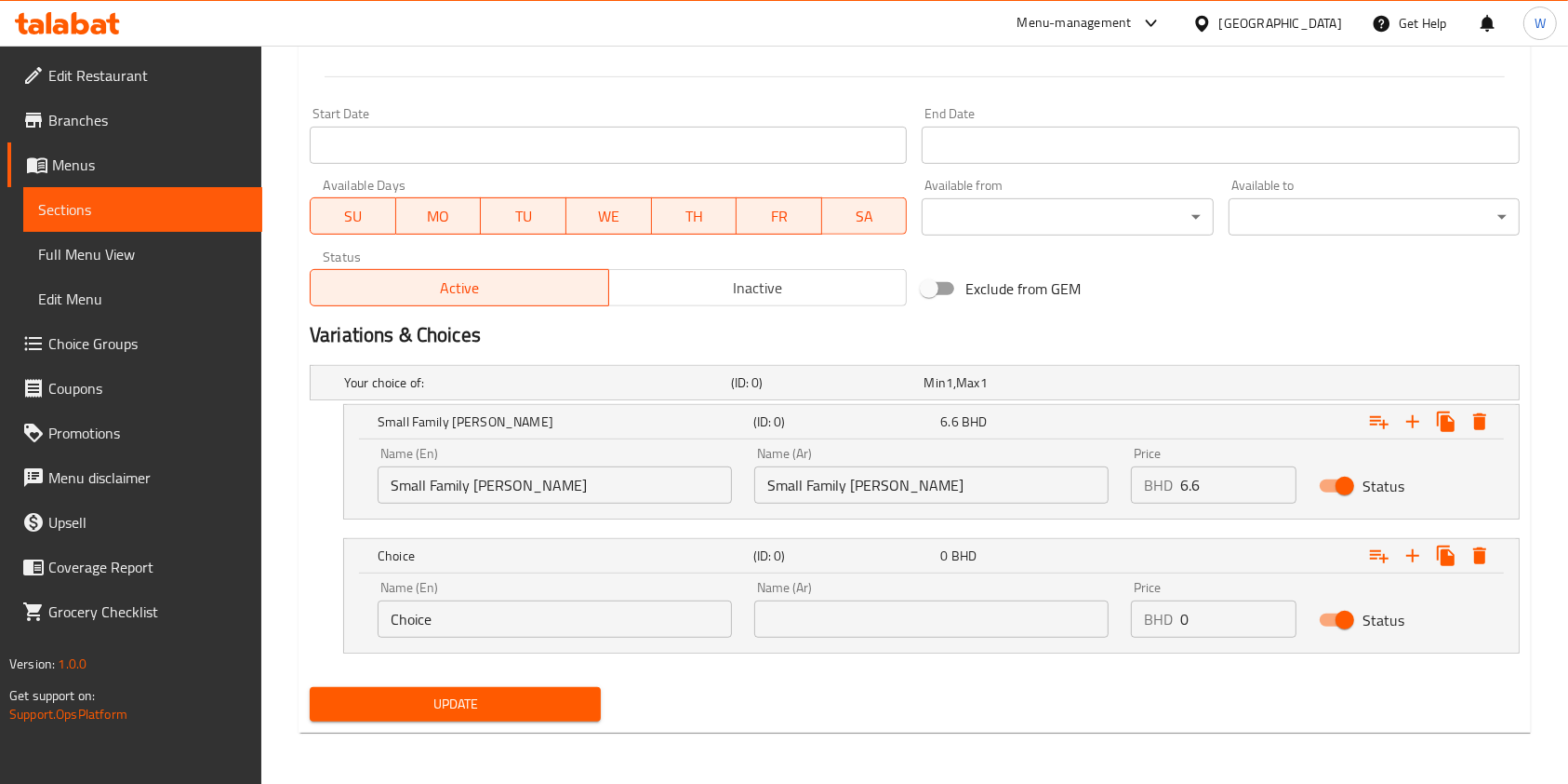
click at [456, 602] on input "Choice" at bounding box center [554, 619] width 354 height 37
click at [530, 638] on div "Name (En) Choice Name (En)" at bounding box center [555, 608] width 377 height 79
click at [542, 618] on input "Choice" at bounding box center [554, 619] width 354 height 37
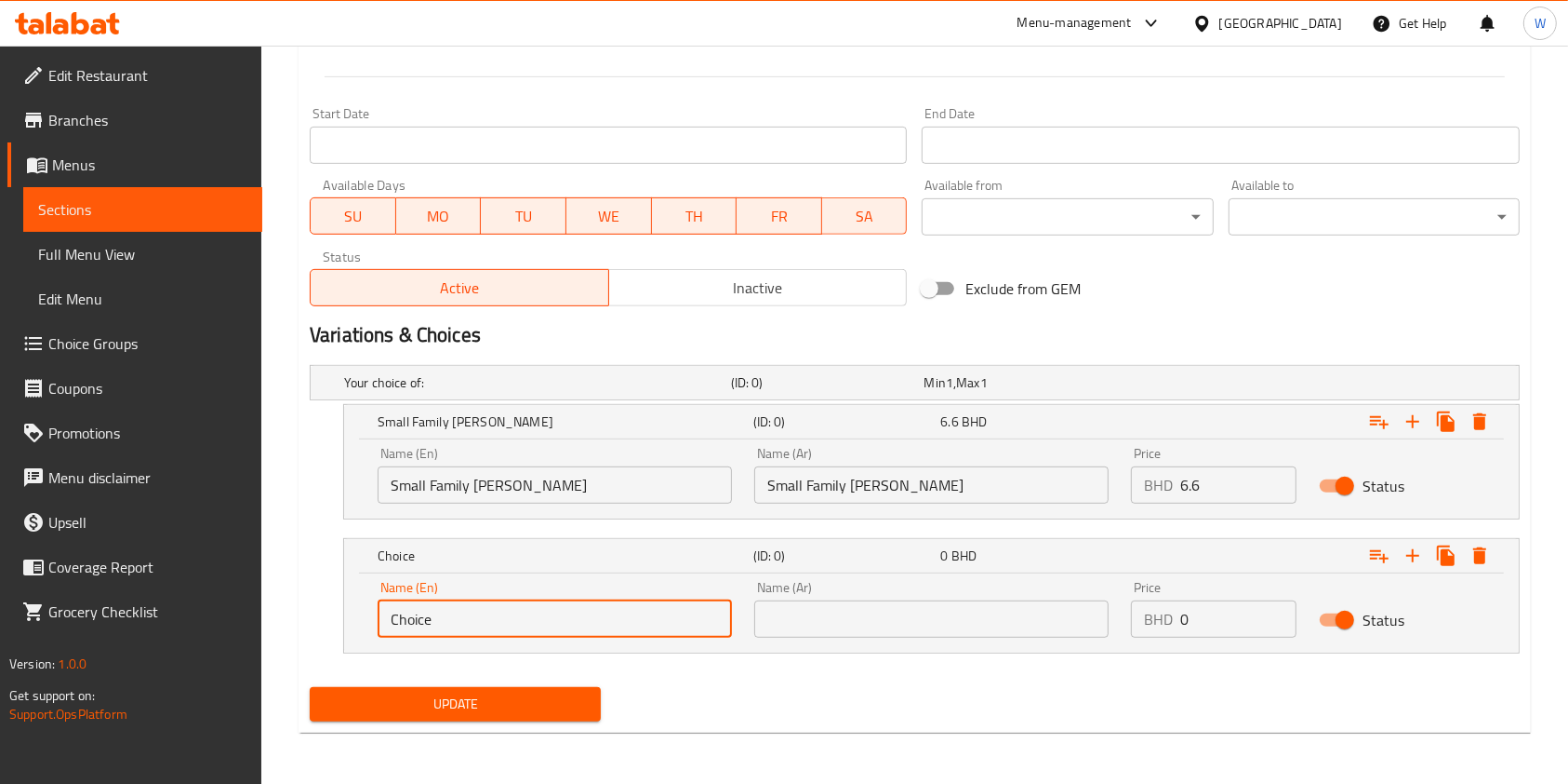
click at [542, 618] on input "Choice" at bounding box center [554, 619] width 354 height 37
paste input "Saving Family [PERSON_NAME]"
type input "Saving Family [PERSON_NAME]"
click at [843, 616] on input "text" at bounding box center [931, 619] width 354 height 37
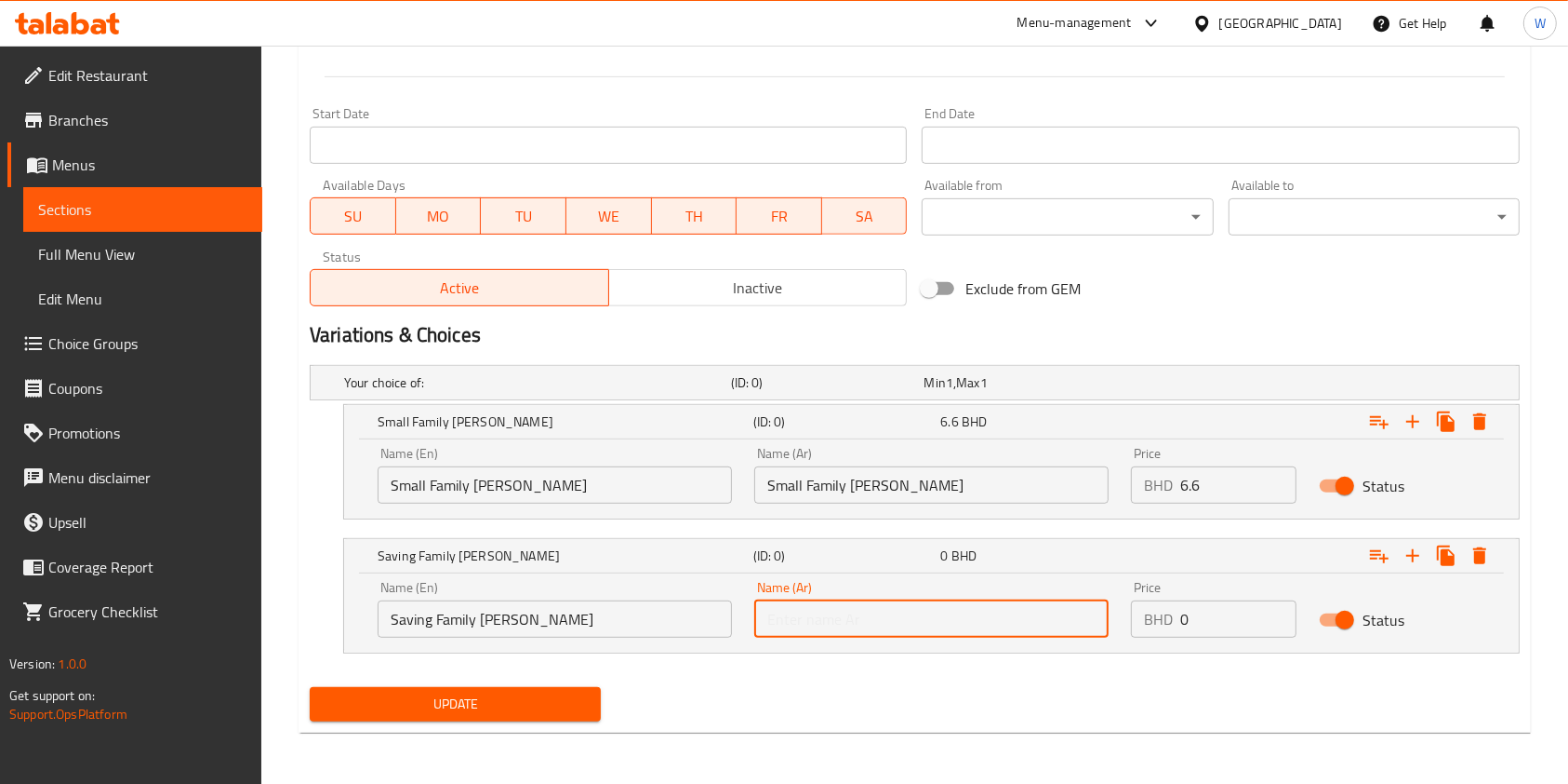
paste input "Saving Family [PERSON_NAME]"
type input "Saving Family [PERSON_NAME]"
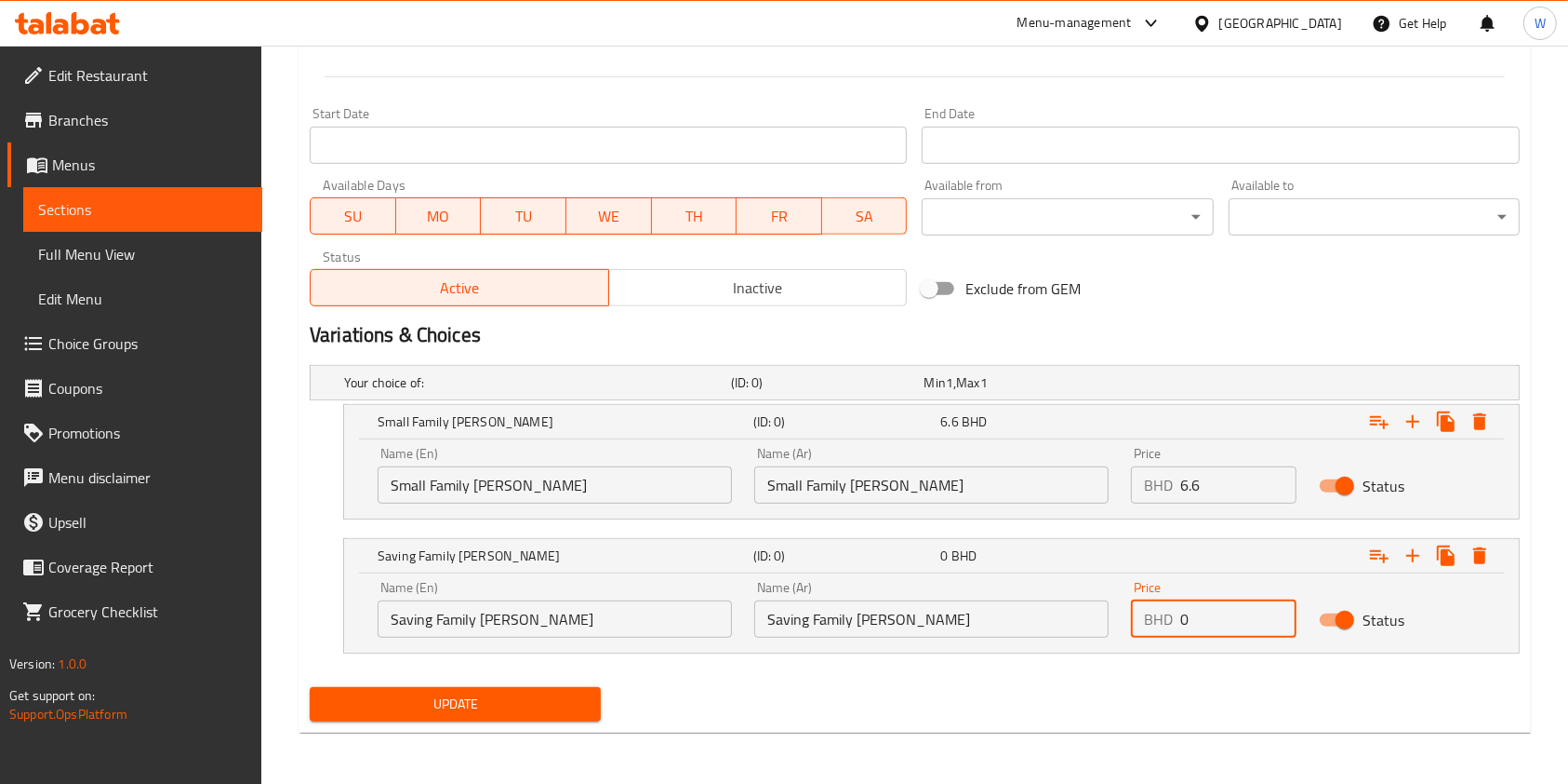
drag, startPoint x: 1224, startPoint y: 624, endPoint x: 1043, endPoint y: 643, distance: 182.0
click at [1061, 637] on div "Name (En) Saving Family Kushari Name (En) Name (Ar) Saving Family Kushari Name …" at bounding box center [932, 608] width 1130 height 79
paste input "8.8"
type input "8.8"
click at [1016, 670] on nav at bounding box center [914, 664] width 1210 height 15
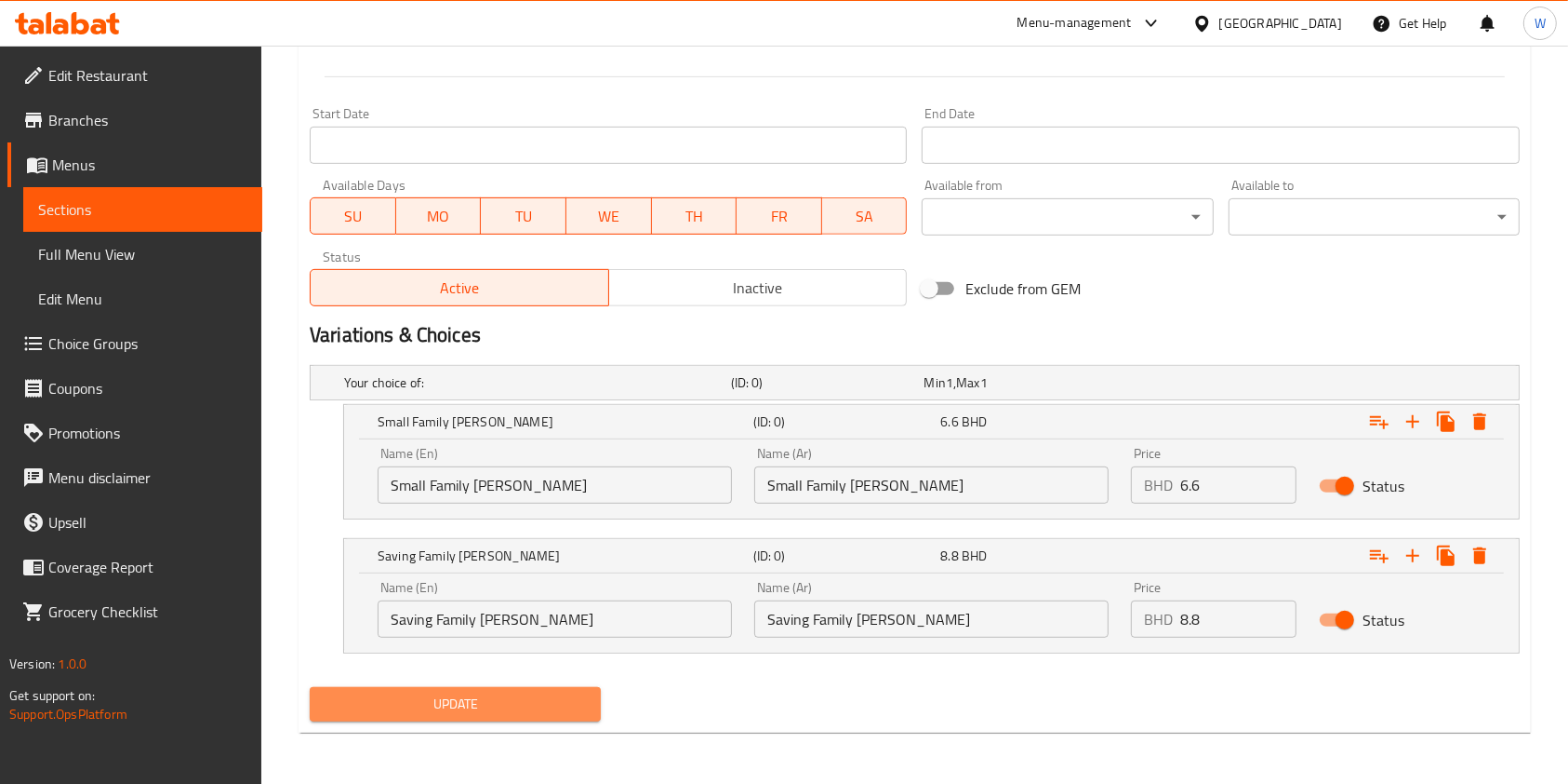
click at [534, 696] on span "Update" at bounding box center [456, 704] width 261 height 23
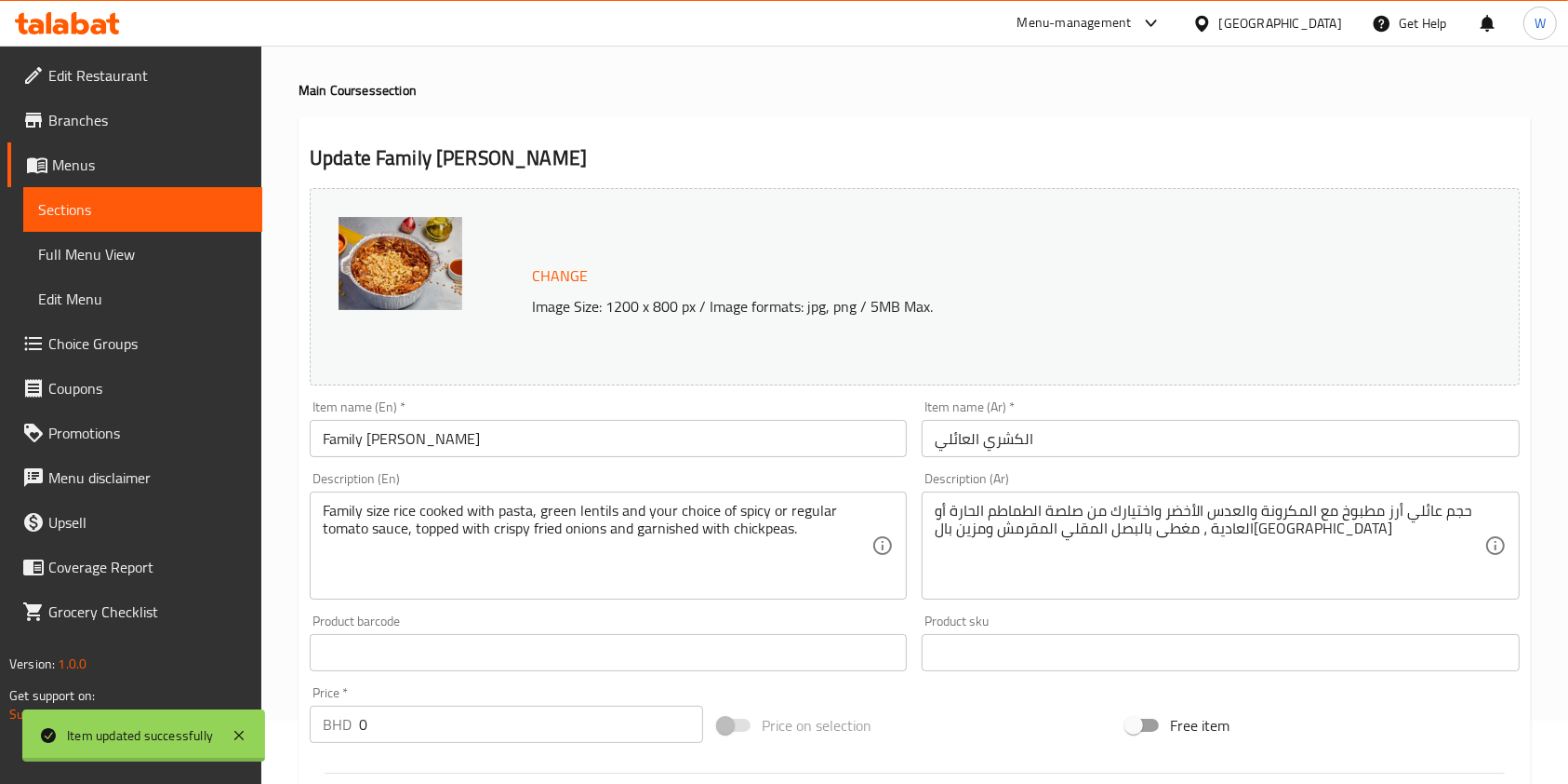
scroll to position [0, 0]
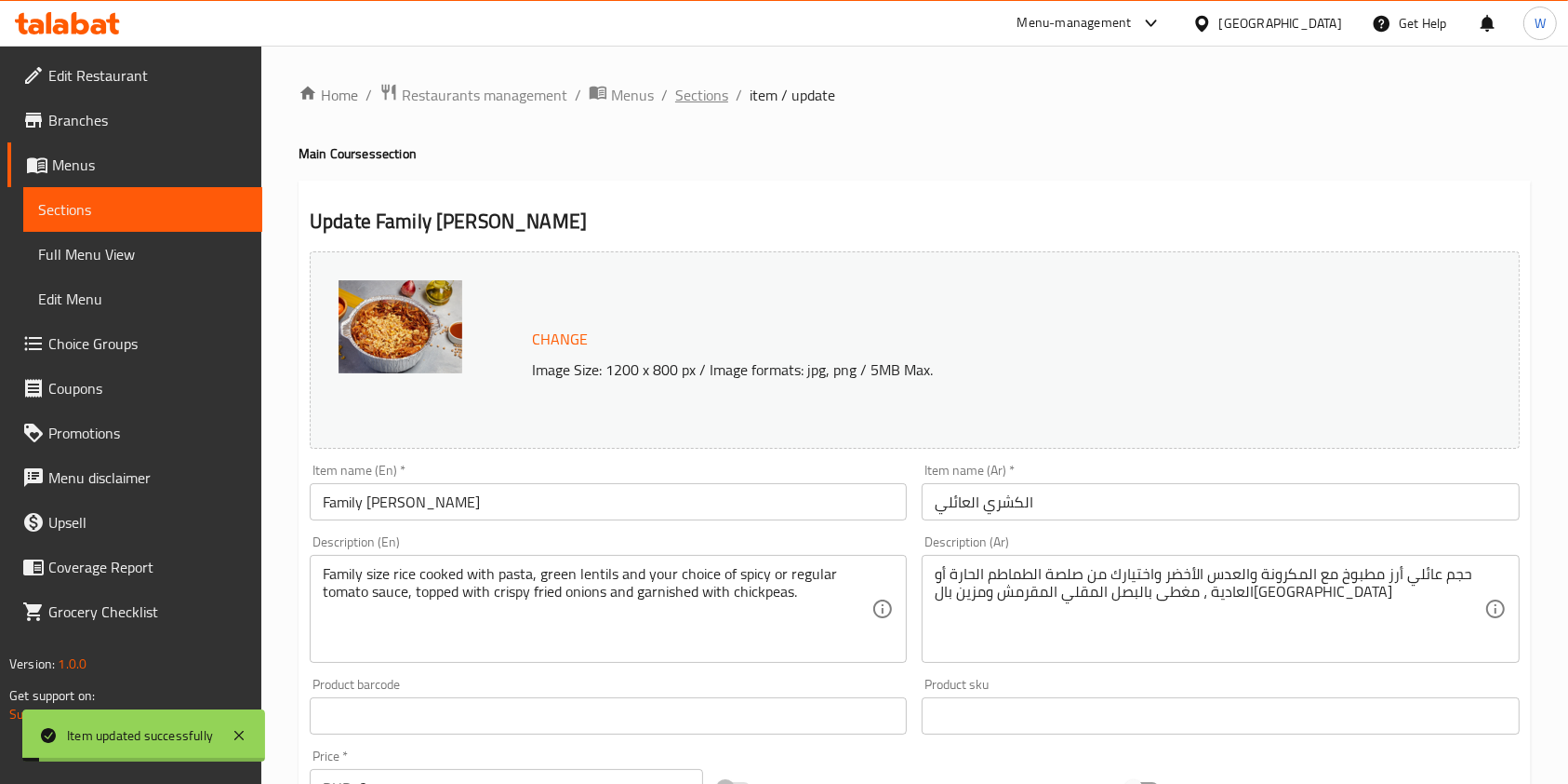
click at [714, 87] on span "Sections" at bounding box center [702, 95] width 53 height 22
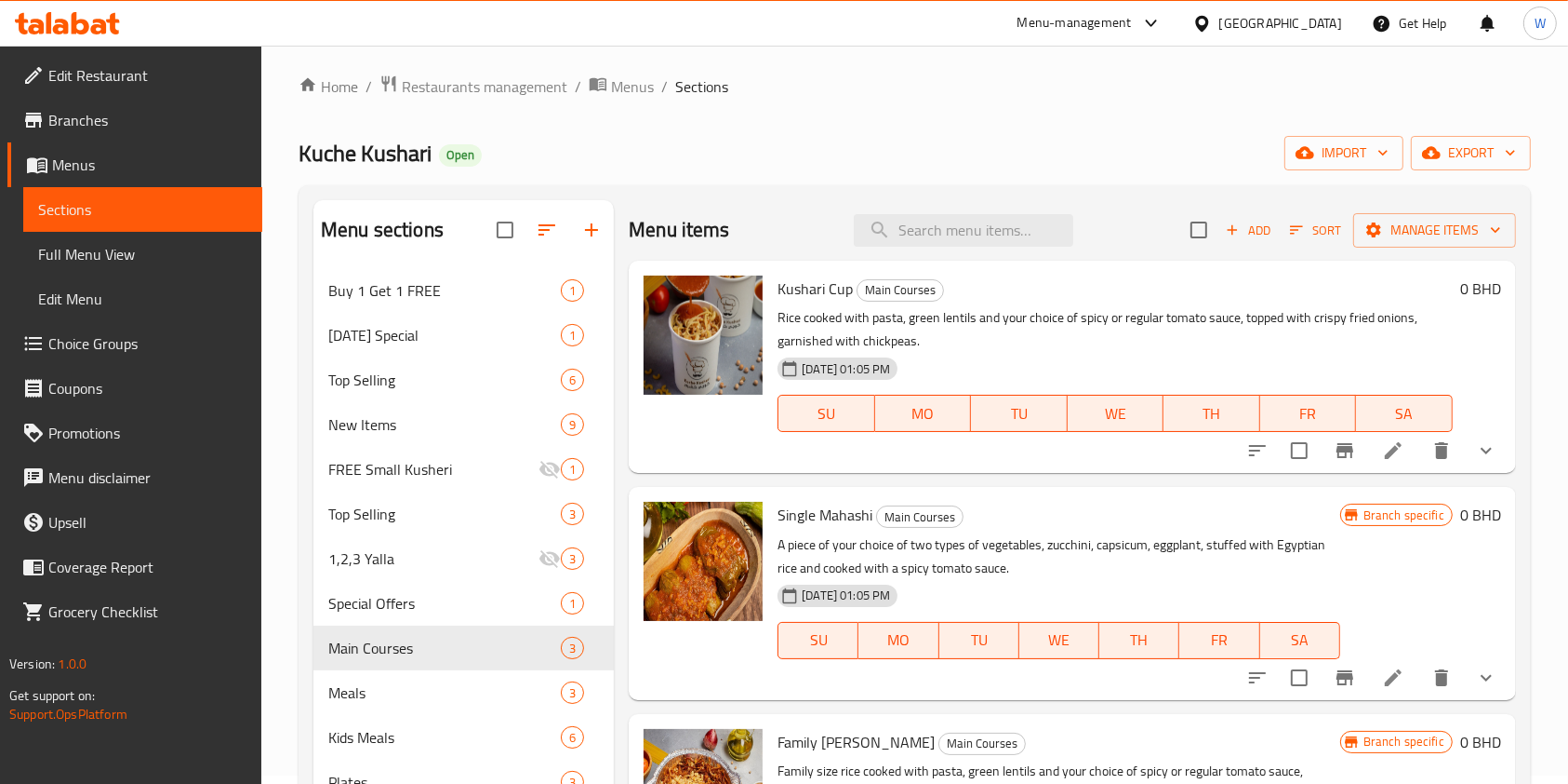
scroll to position [311, 0]
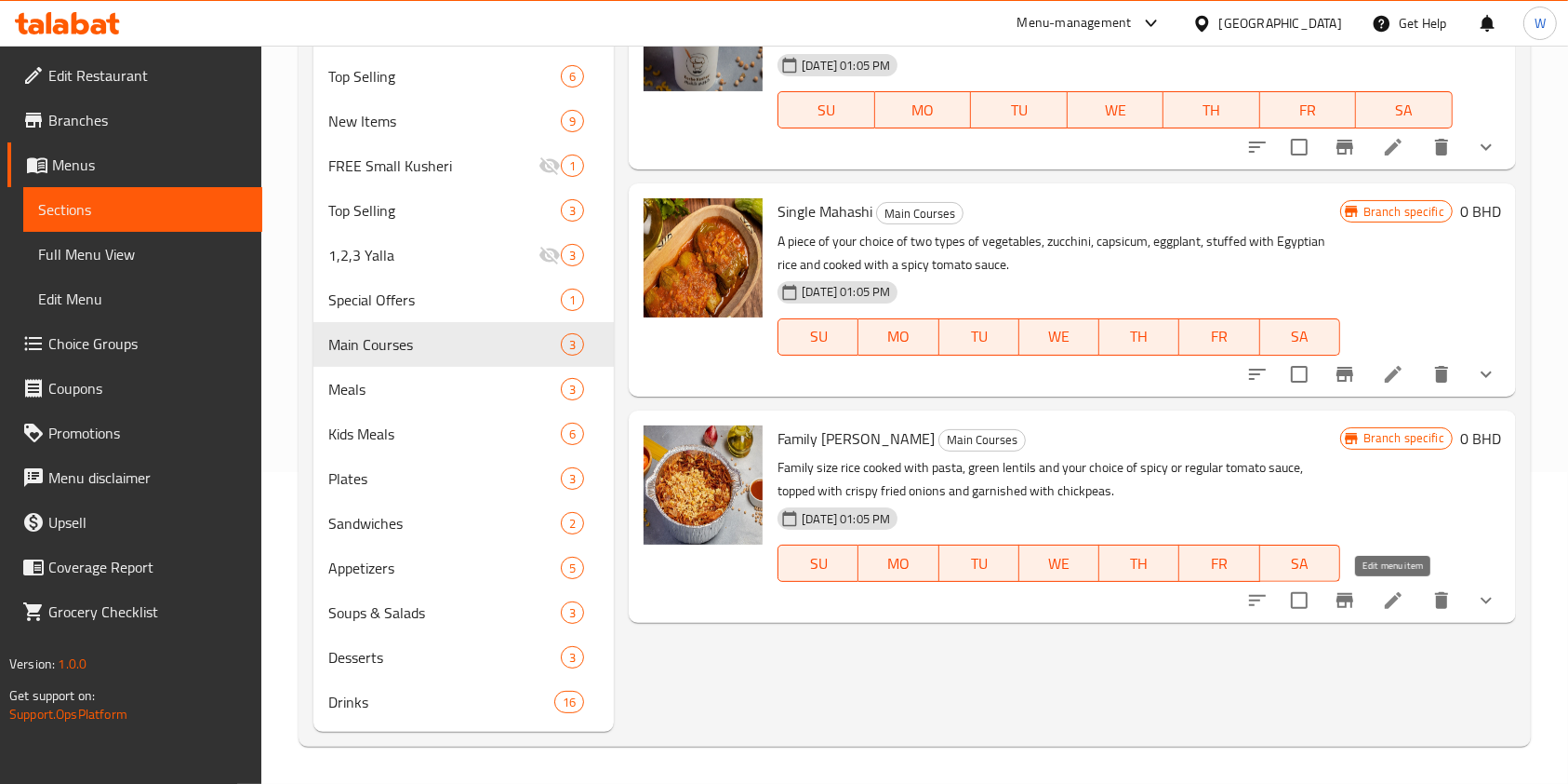
click at [1391, 592] on icon at bounding box center [1393, 600] width 22 height 22
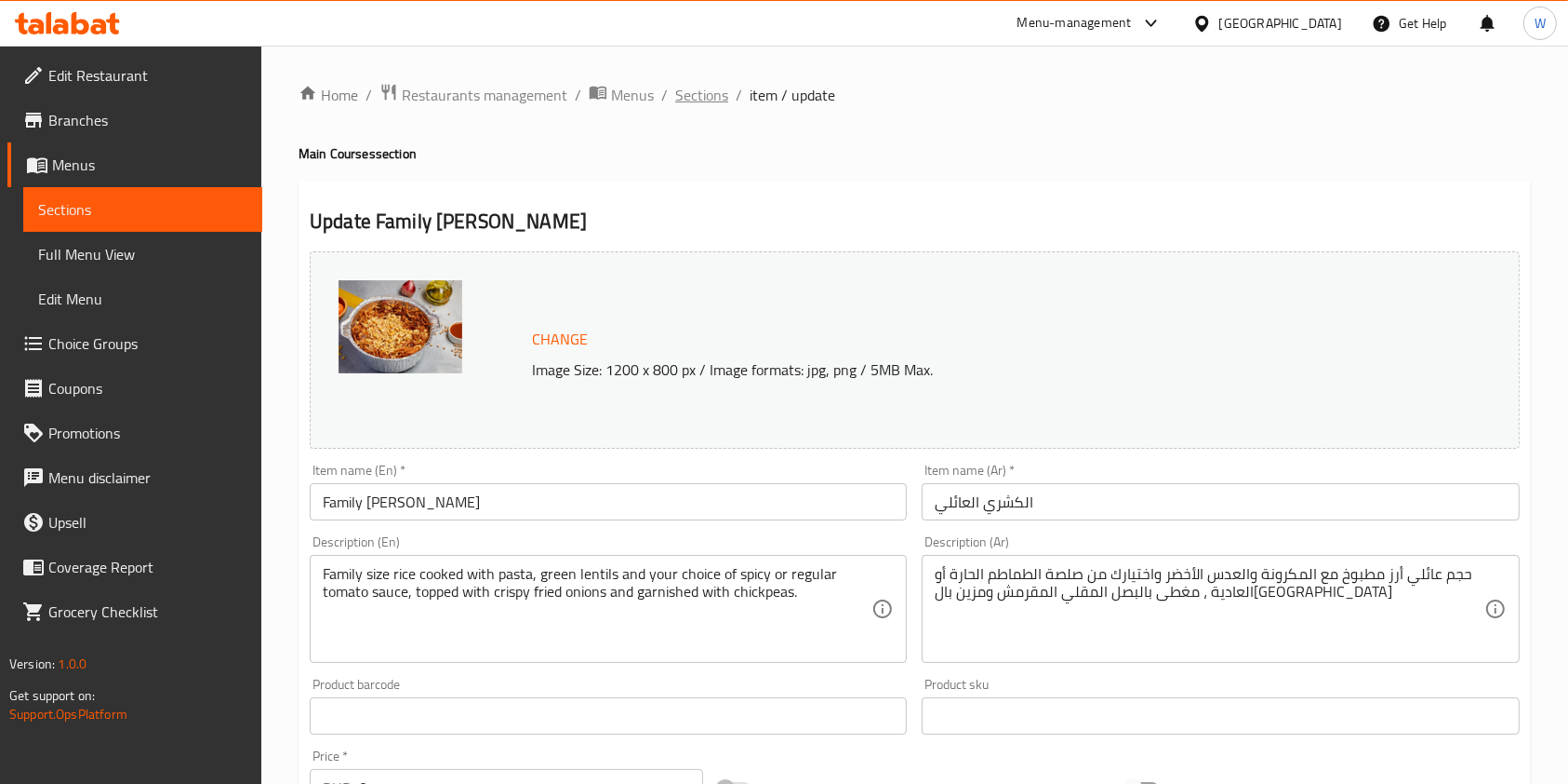
click at [692, 102] on span "Sections" at bounding box center [702, 95] width 53 height 22
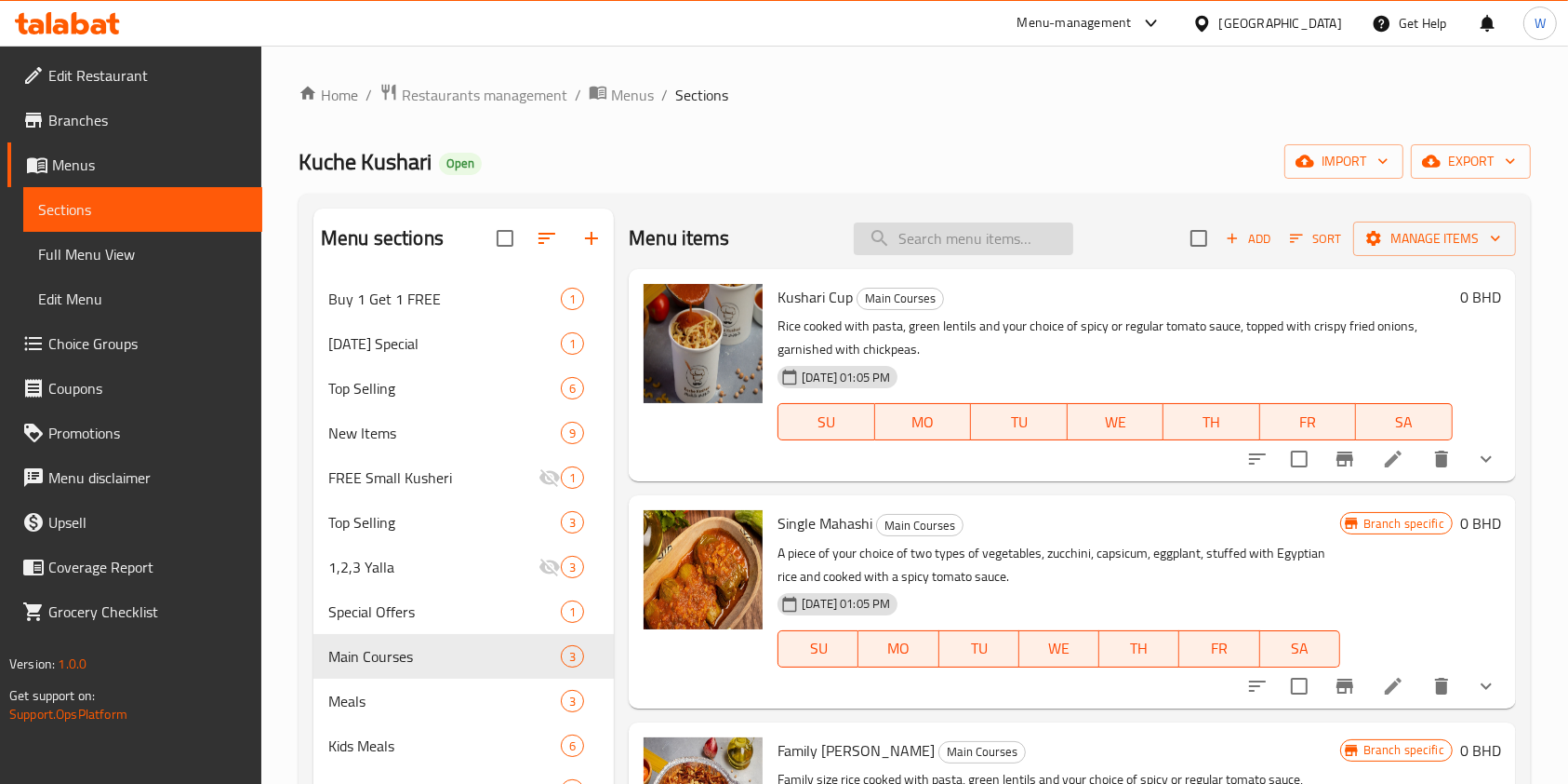
click at [935, 232] on input "search" at bounding box center [963, 238] width 220 height 32
paste input "Bechamel"
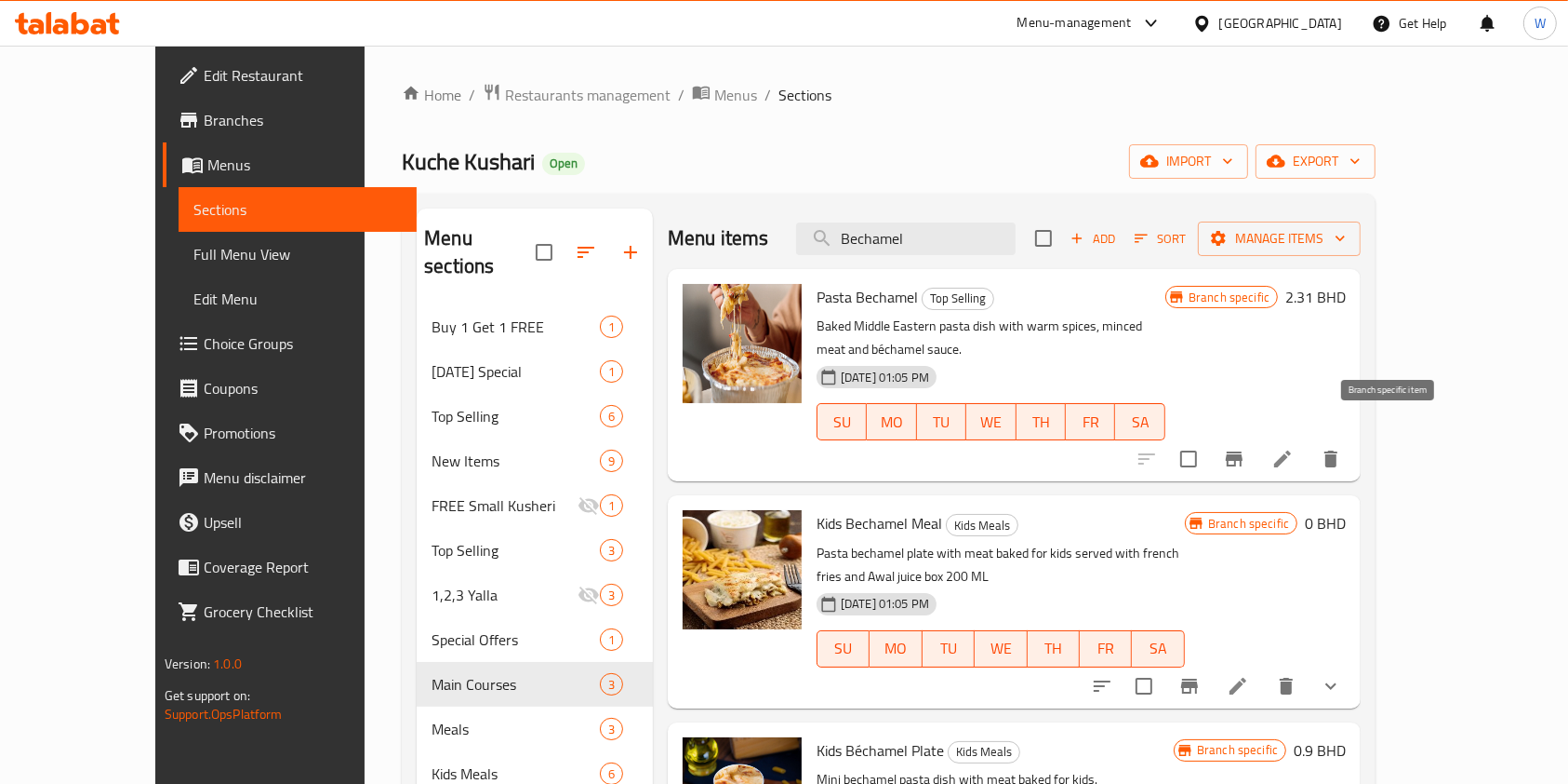
type input "Bechamel"
click at [1246, 448] on icon "Branch-specific-item" at bounding box center [1234, 459] width 22 height 22
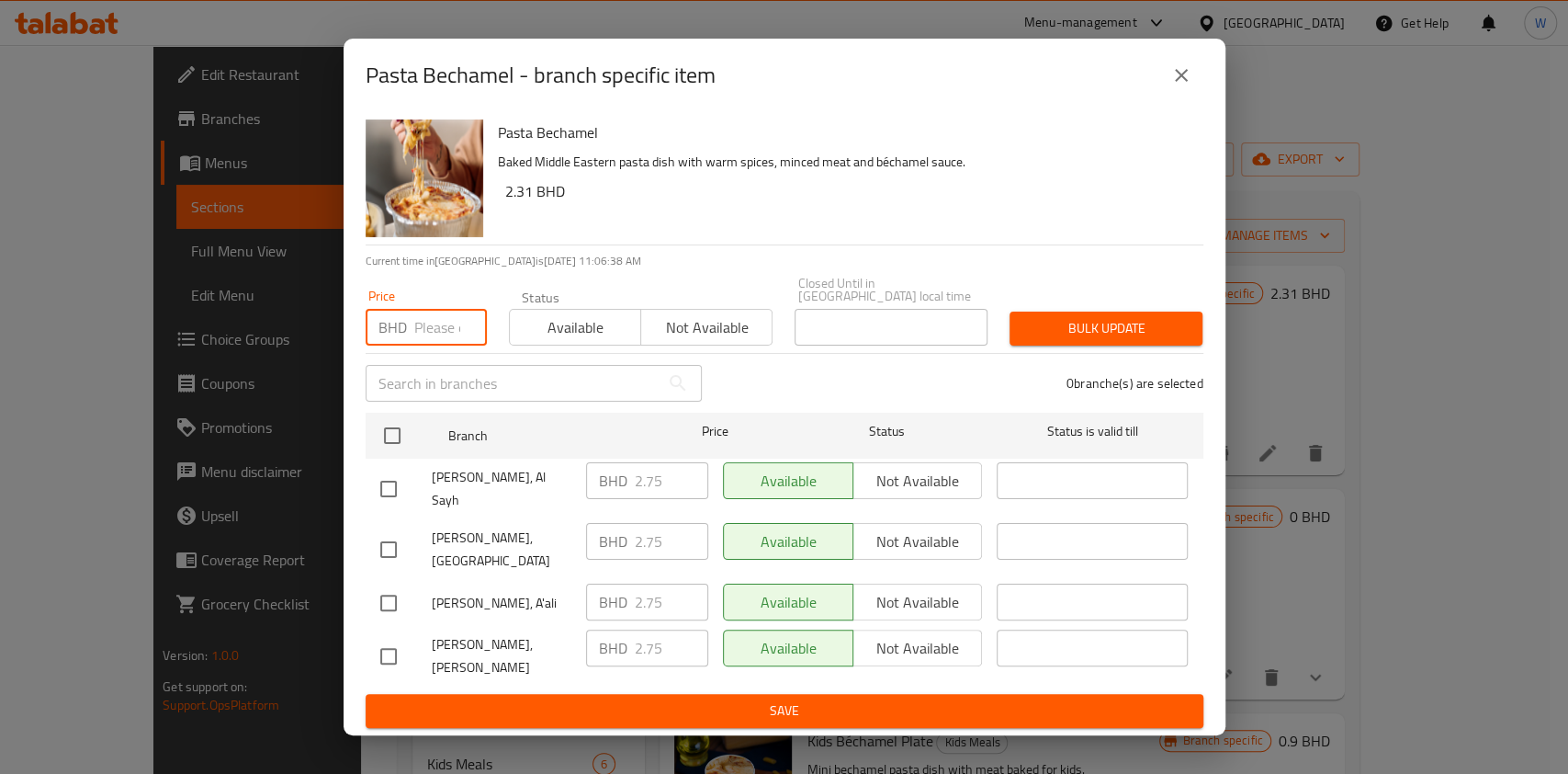
click at [434, 341] on input "number" at bounding box center [450, 327] width 72 height 37
paste input "2.97"
type input "2.97"
click at [405, 435] on input "checkbox" at bounding box center [392, 436] width 39 height 39
checkbox input "true"
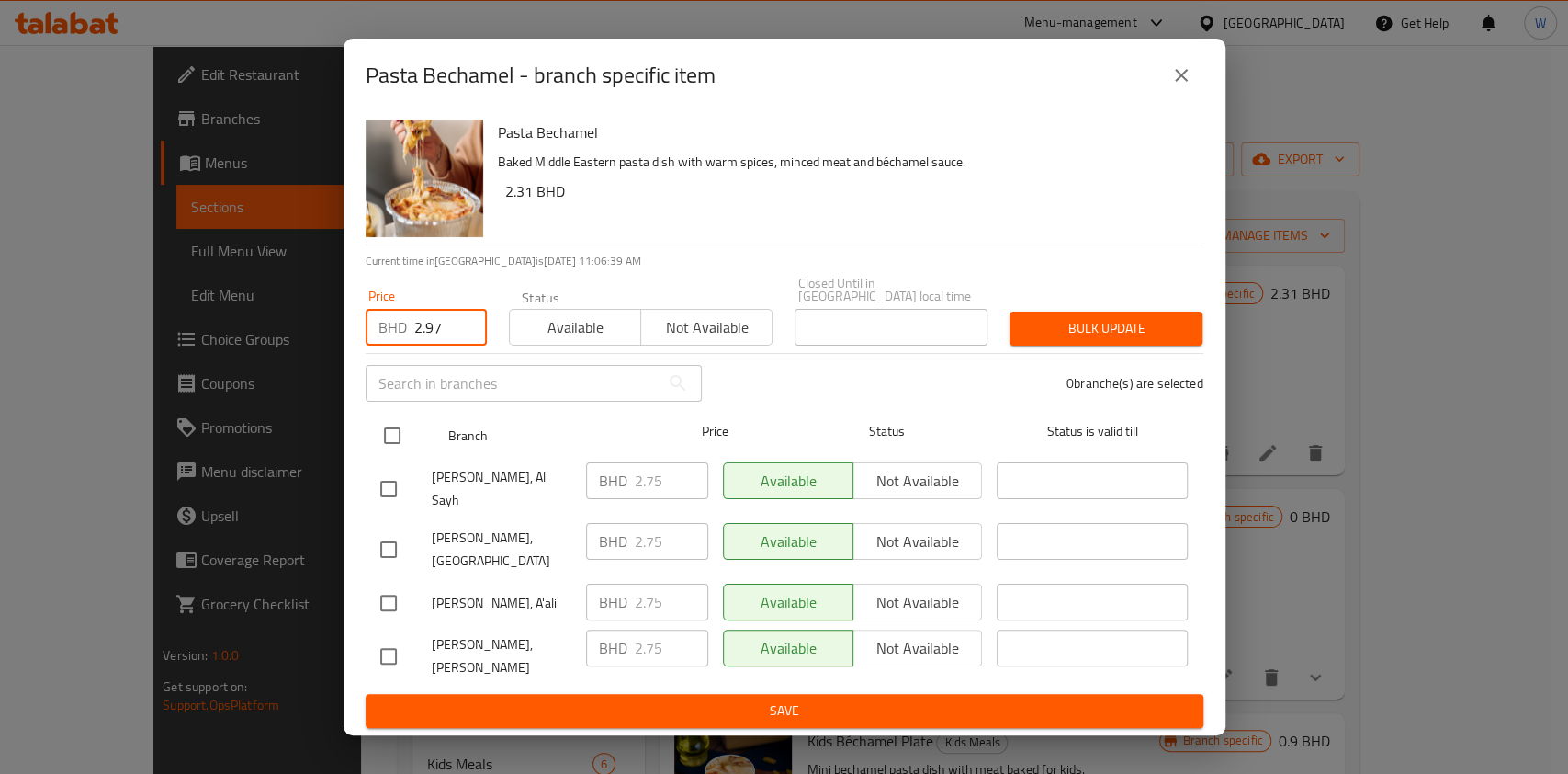
checkbox input "true"
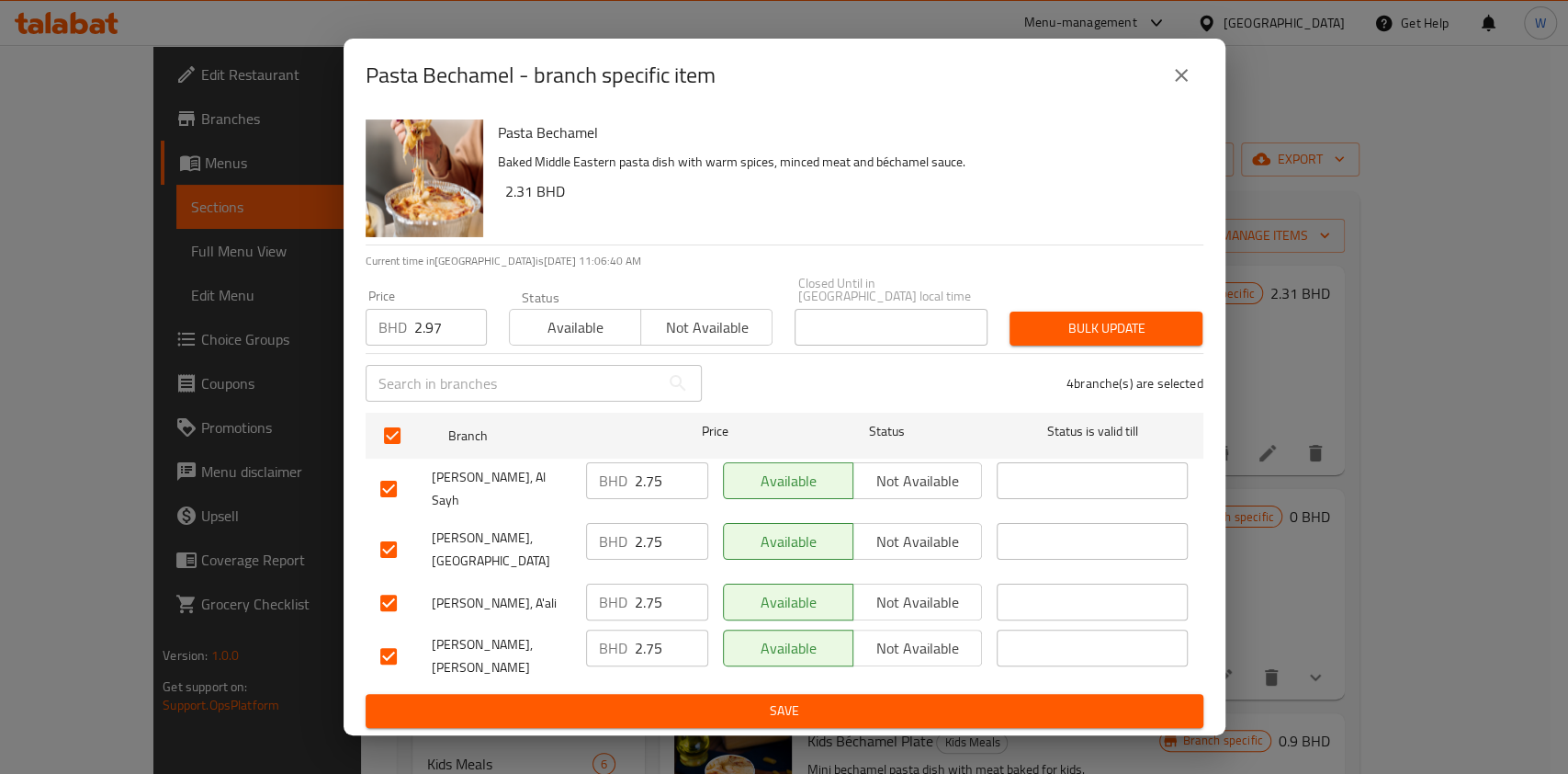
click at [1082, 340] on span "Bulk update" at bounding box center [1106, 329] width 164 height 23
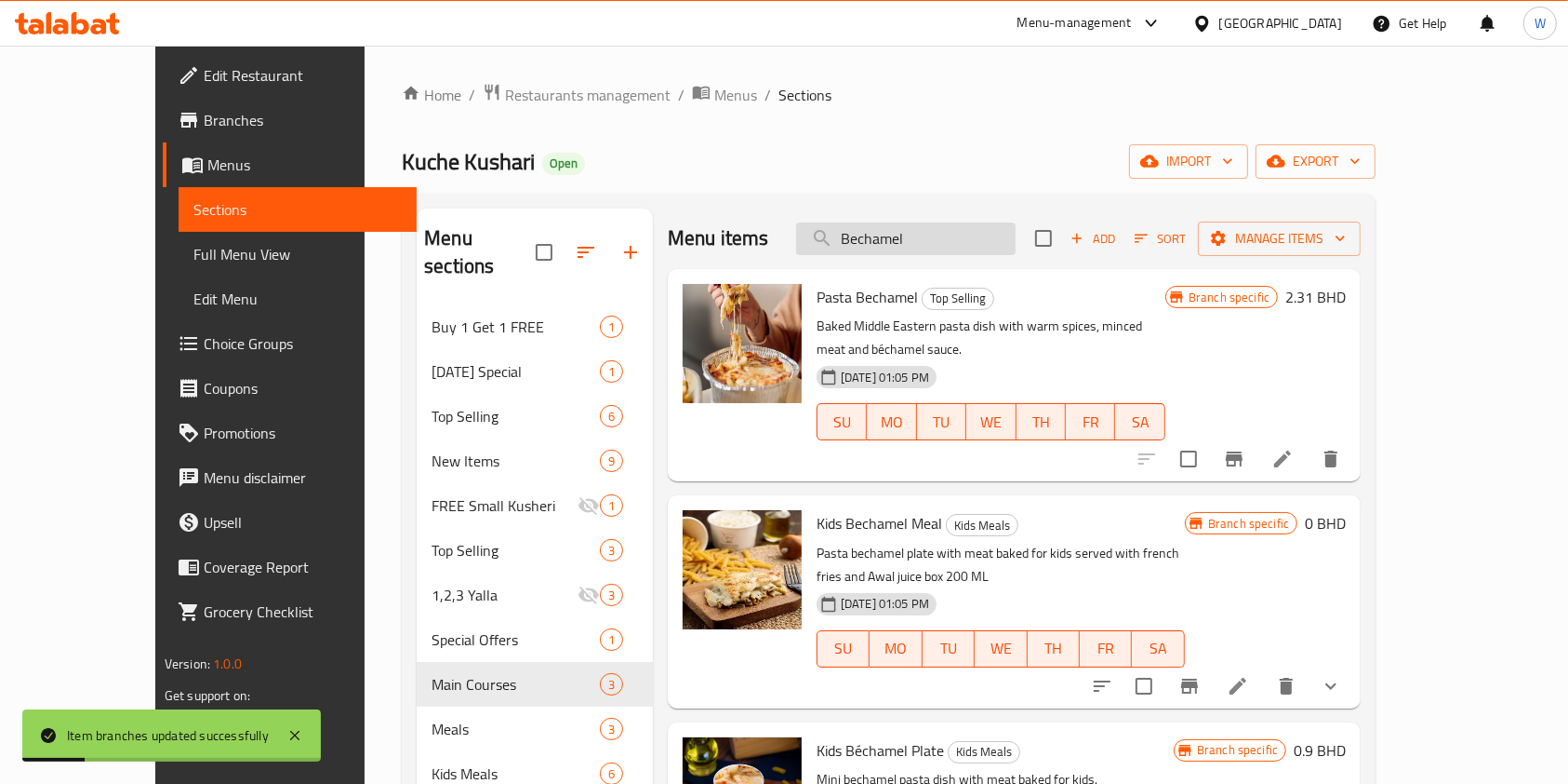
click at [922, 234] on input "Bechamel" at bounding box center [905, 238] width 220 height 32
paste input "Pasta small"
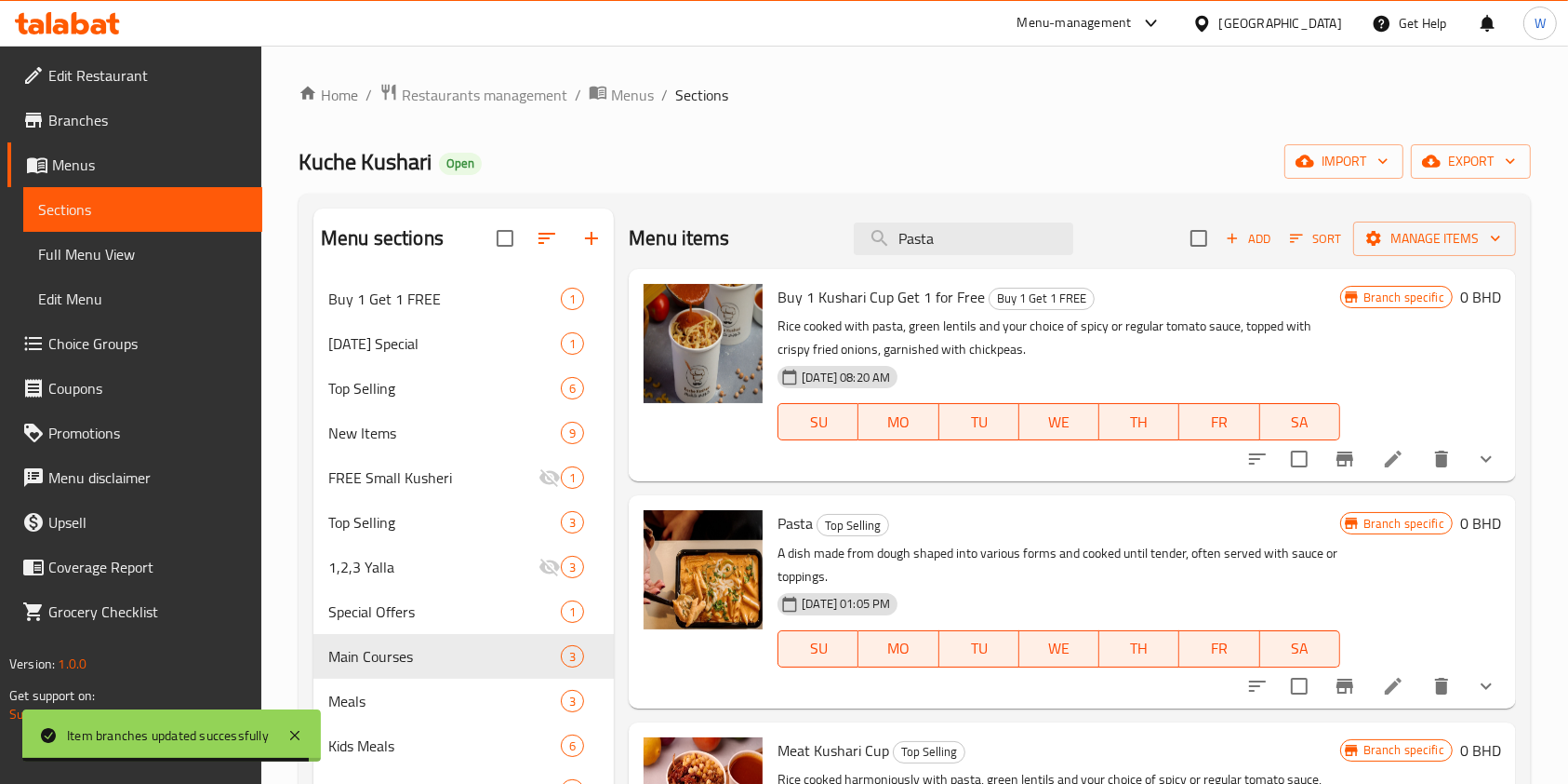
scroll to position [124, 0]
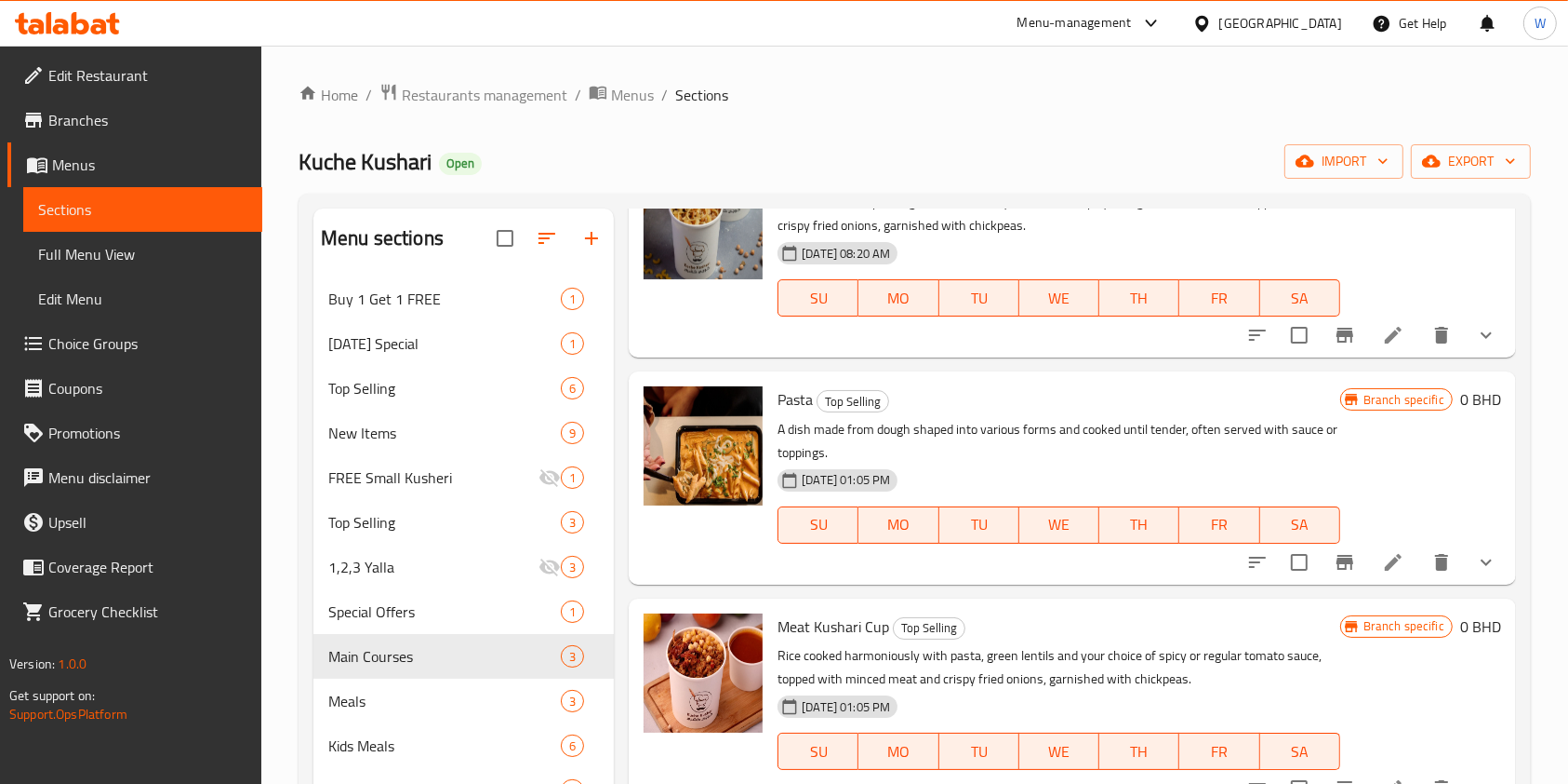
type input "Pasta"
click at [1475, 563] on icon "show more" at bounding box center [1486, 561] width 22 height 22
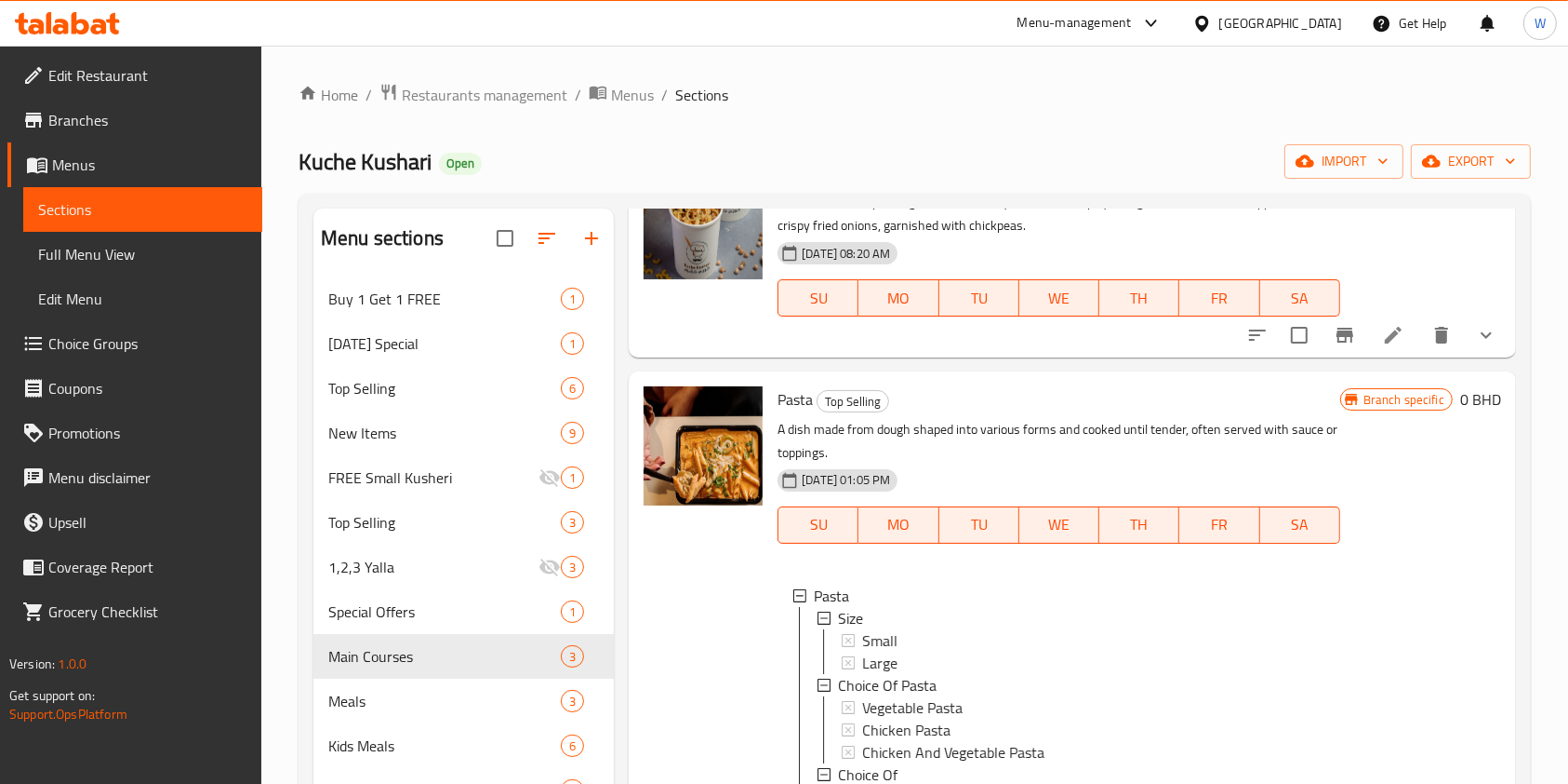
scroll to position [2, 0]
click at [954, 637] on div "Small" at bounding box center [1094, 639] width 462 height 22
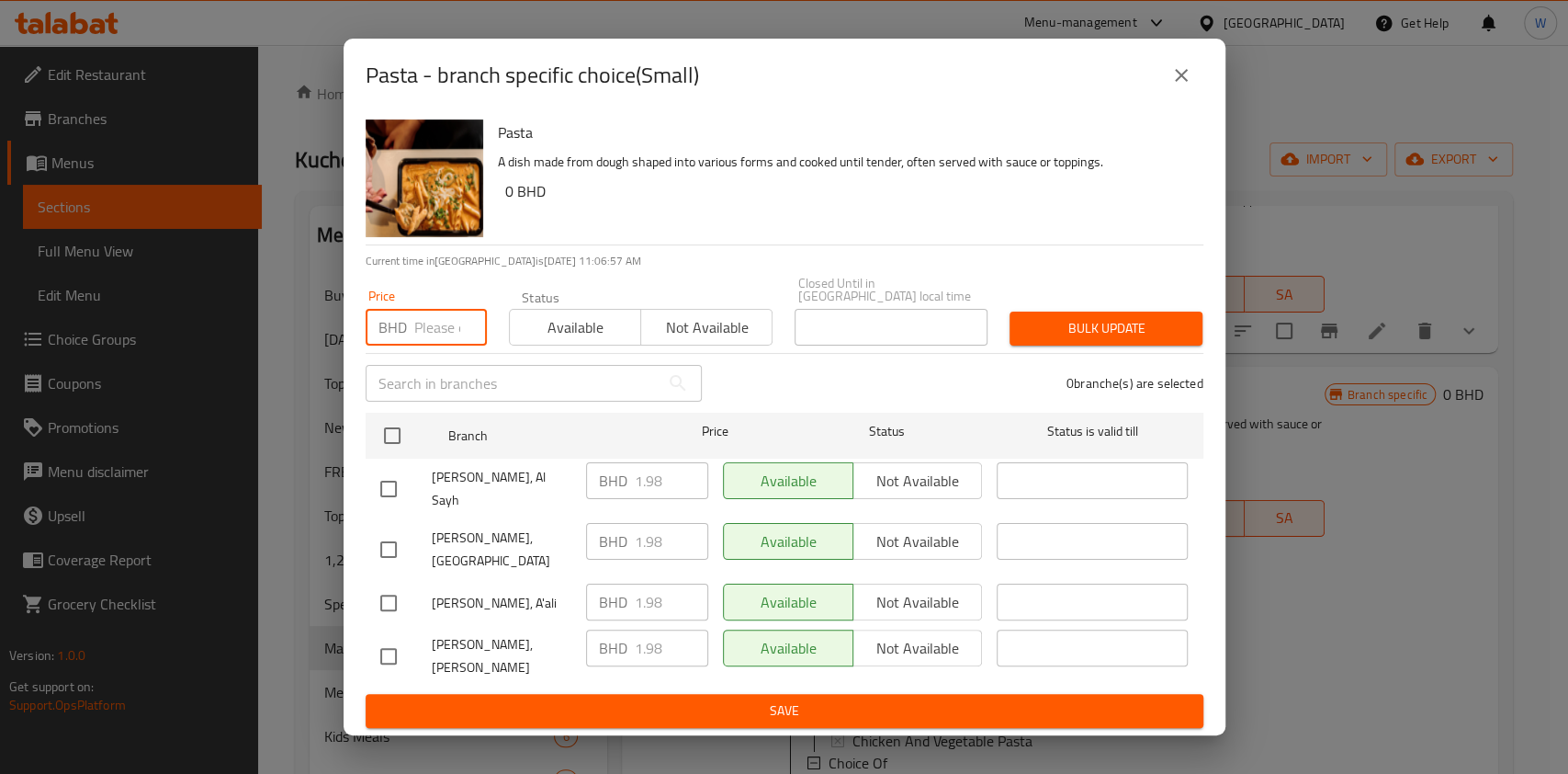
click at [422, 345] on input "number" at bounding box center [450, 327] width 72 height 37
paste input "2.2"
type input "2.2"
click at [398, 455] on input "checkbox" at bounding box center [392, 436] width 39 height 39
checkbox input "true"
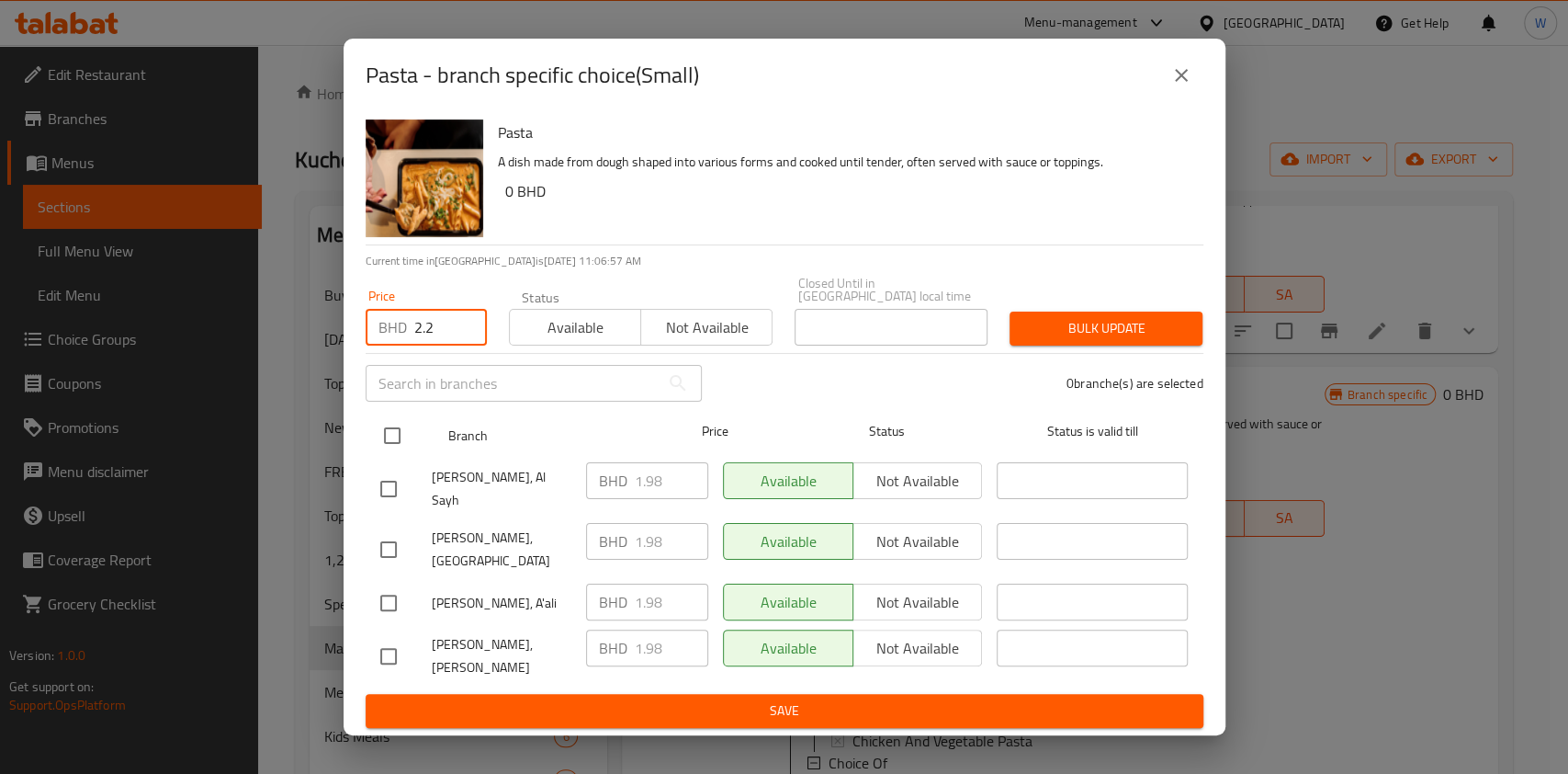
checkbox input "true"
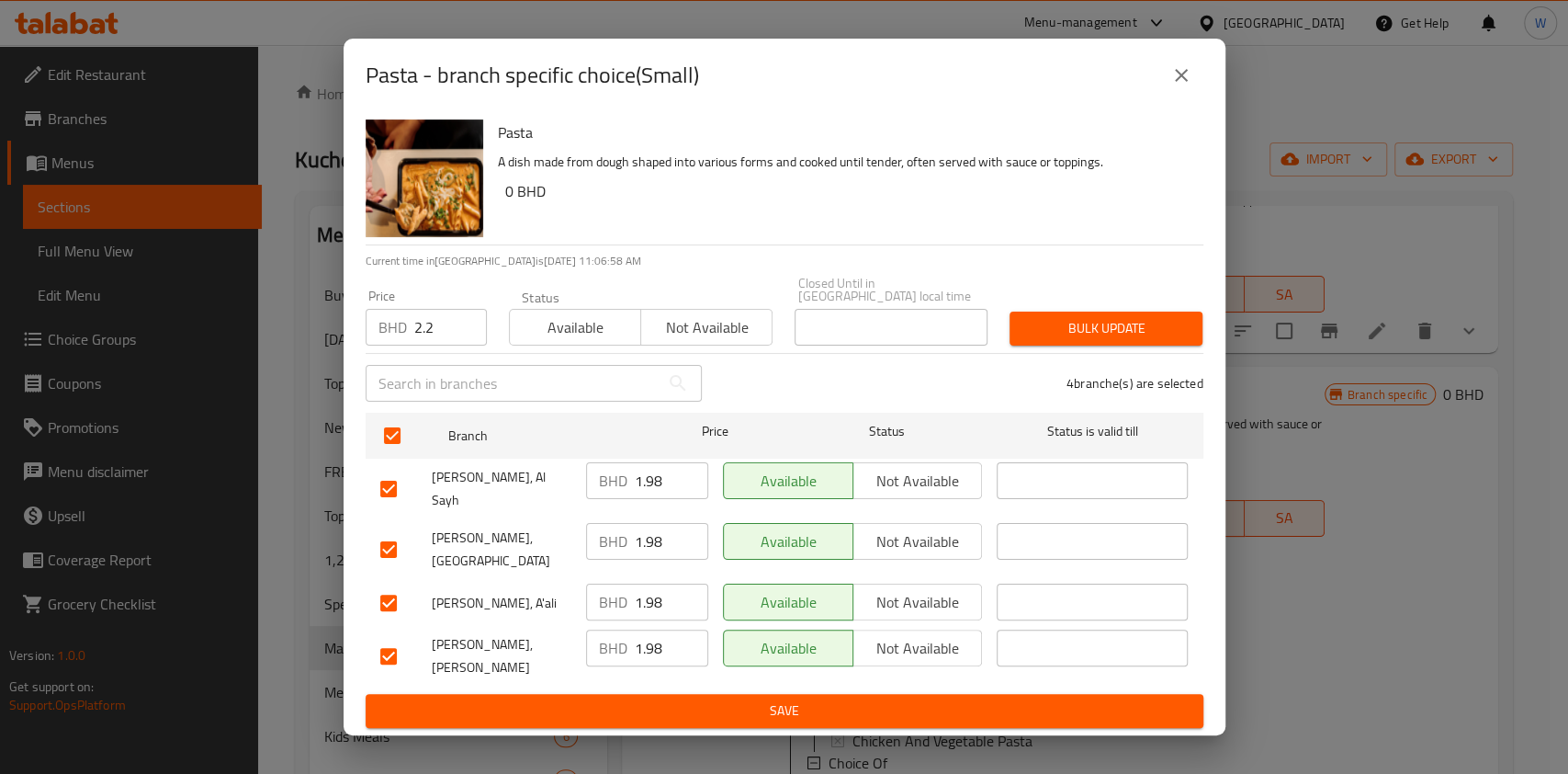
click at [1155, 340] on span "Bulk update" at bounding box center [1106, 329] width 164 height 23
click at [1184, 80] on div "Pasta - branch specific choice(Small)" at bounding box center [784, 75] width 882 height 73
click at [1179, 97] on button "close" at bounding box center [1182, 75] width 44 height 44
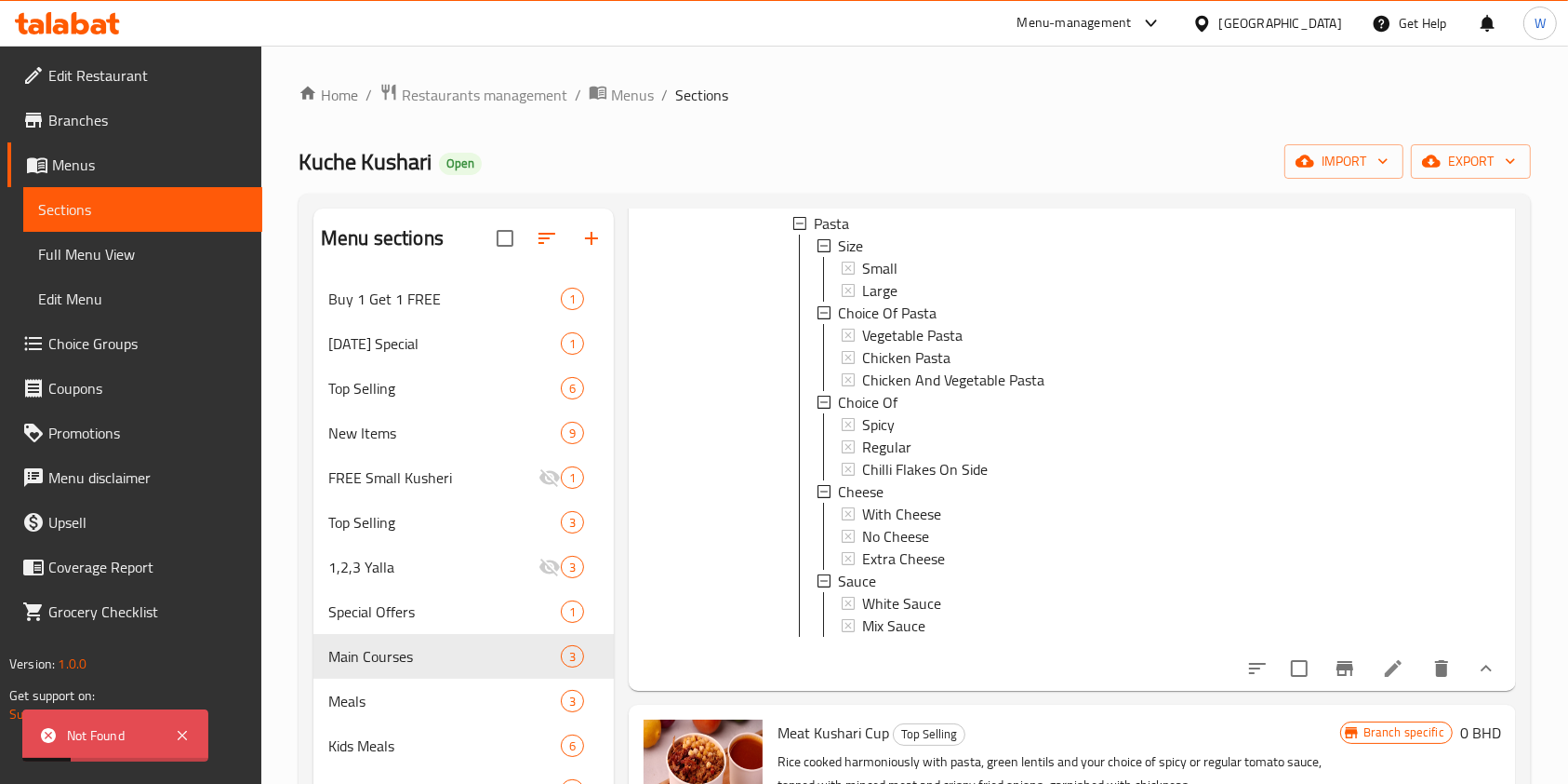
scroll to position [620, 0]
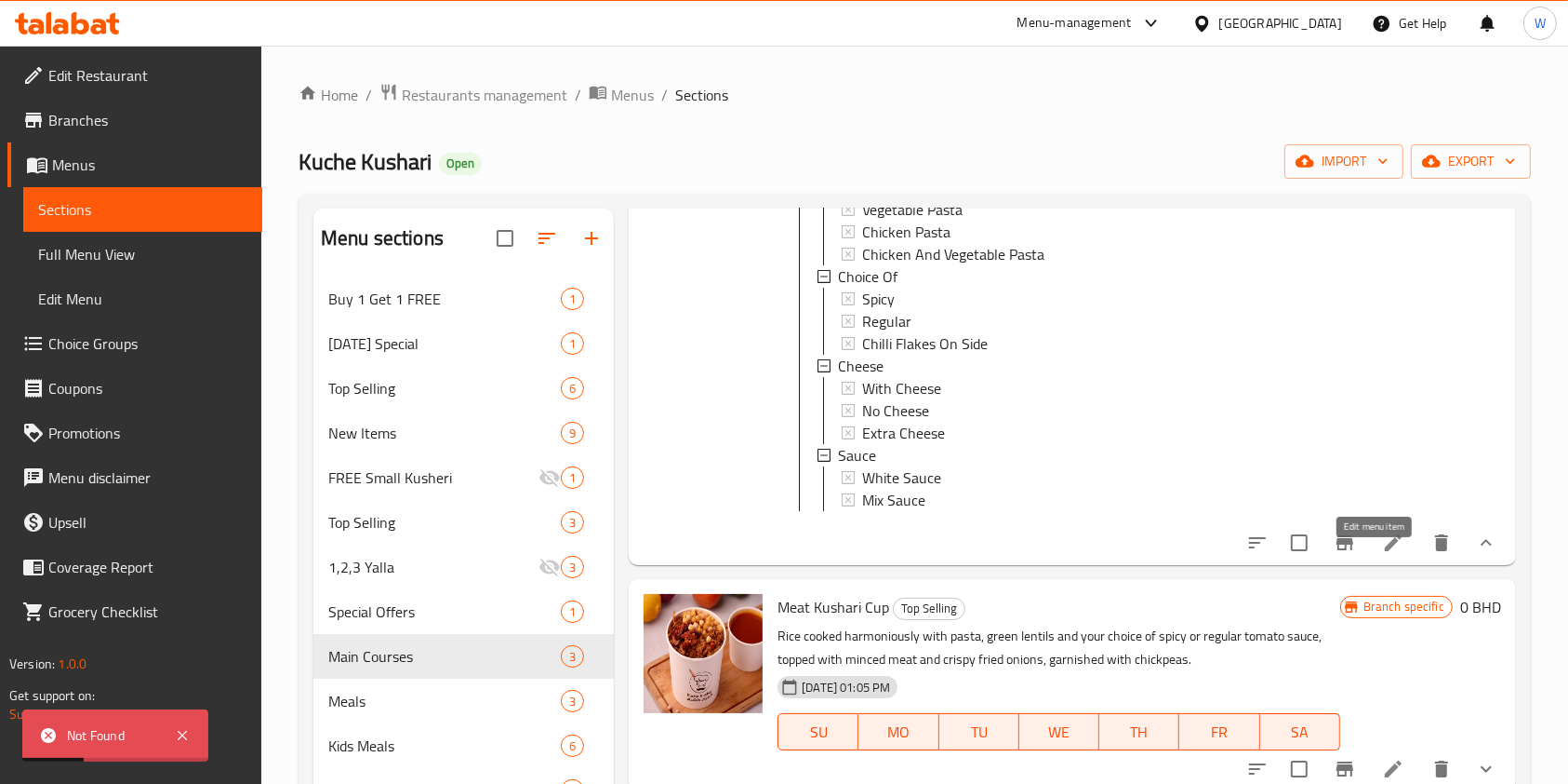
click at [1386, 551] on icon at bounding box center [1393, 542] width 17 height 17
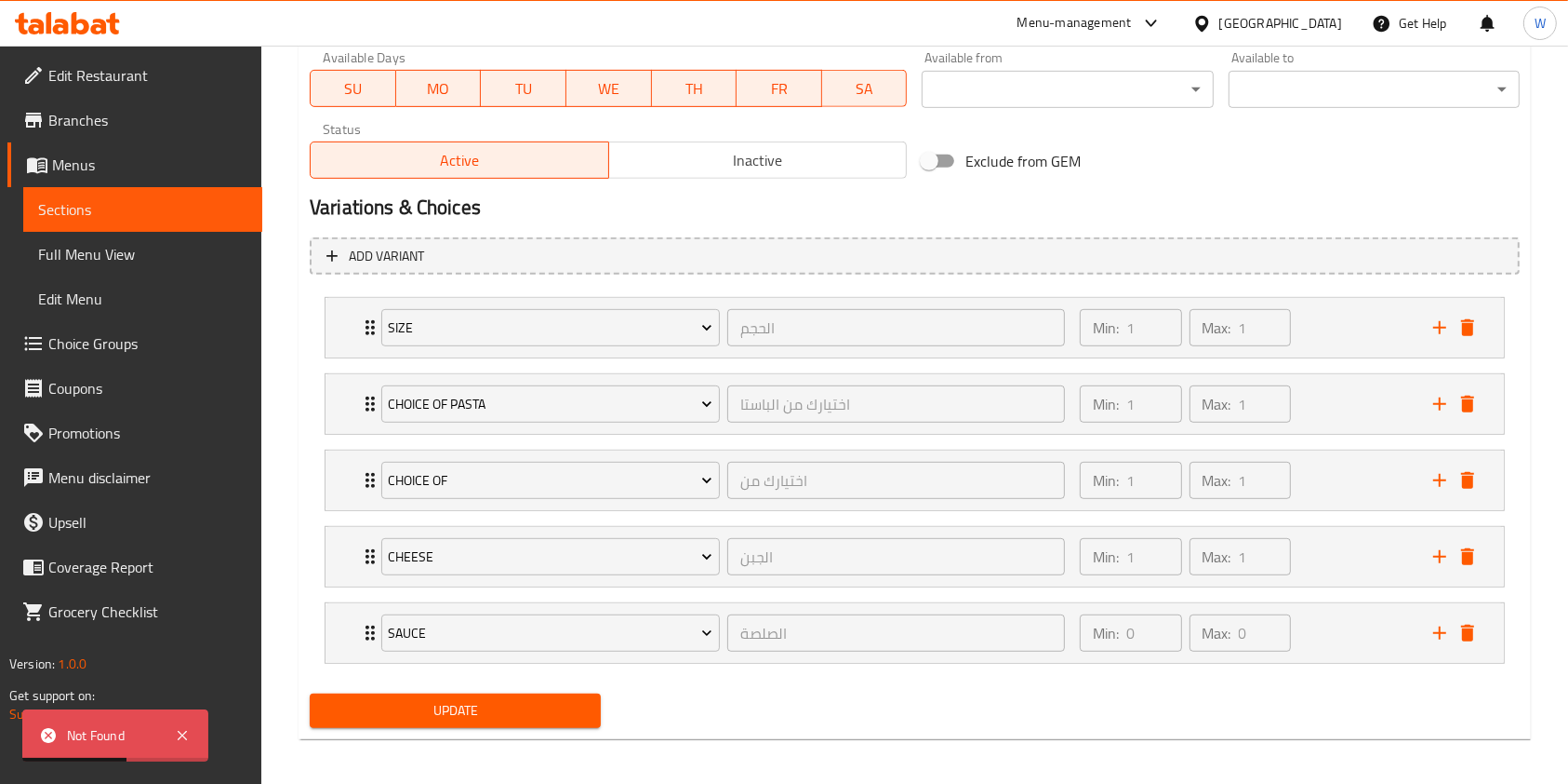
scroll to position [893, 0]
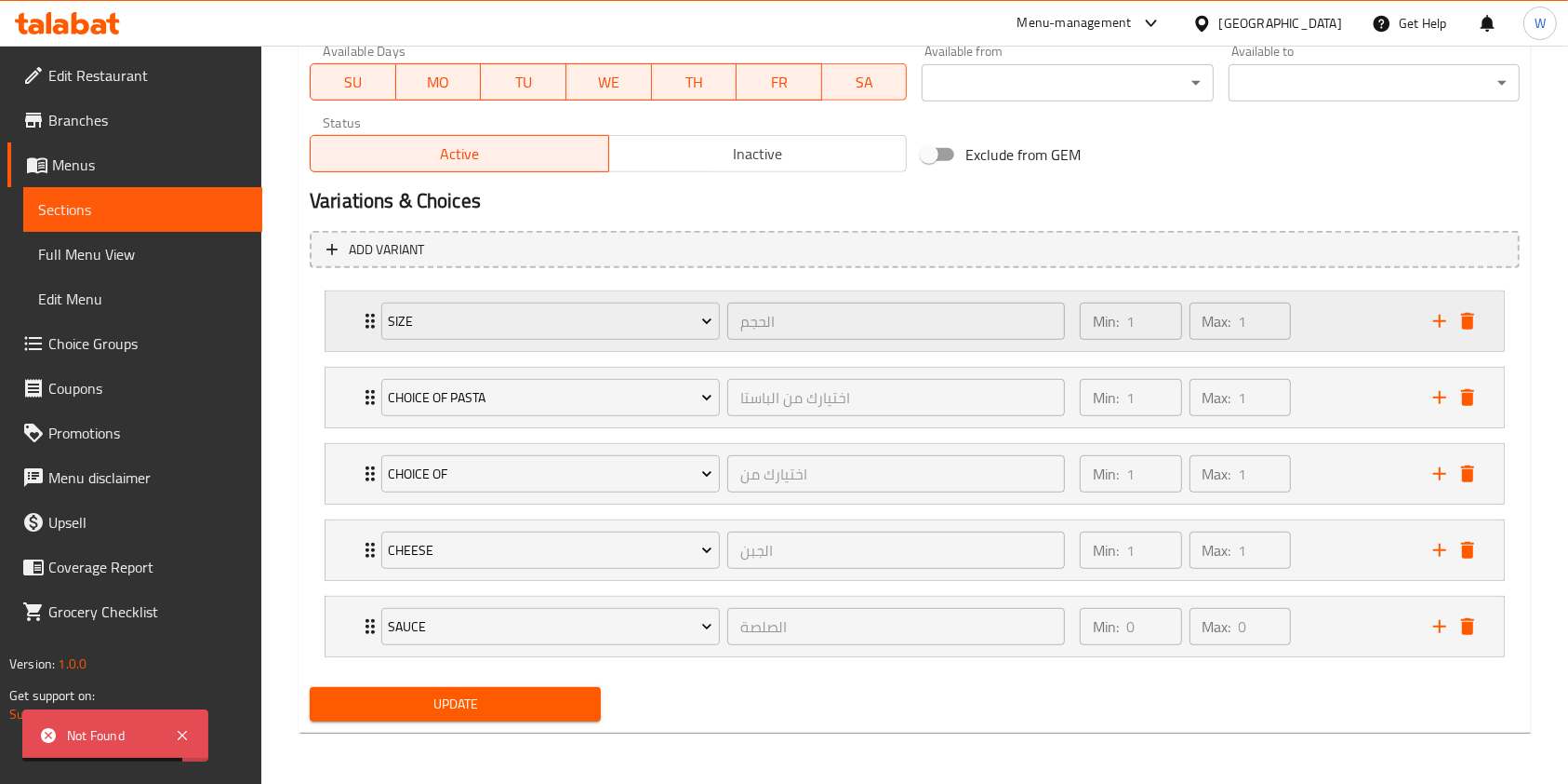
click at [378, 324] on div "Size" at bounding box center [550, 321] width 346 height 45
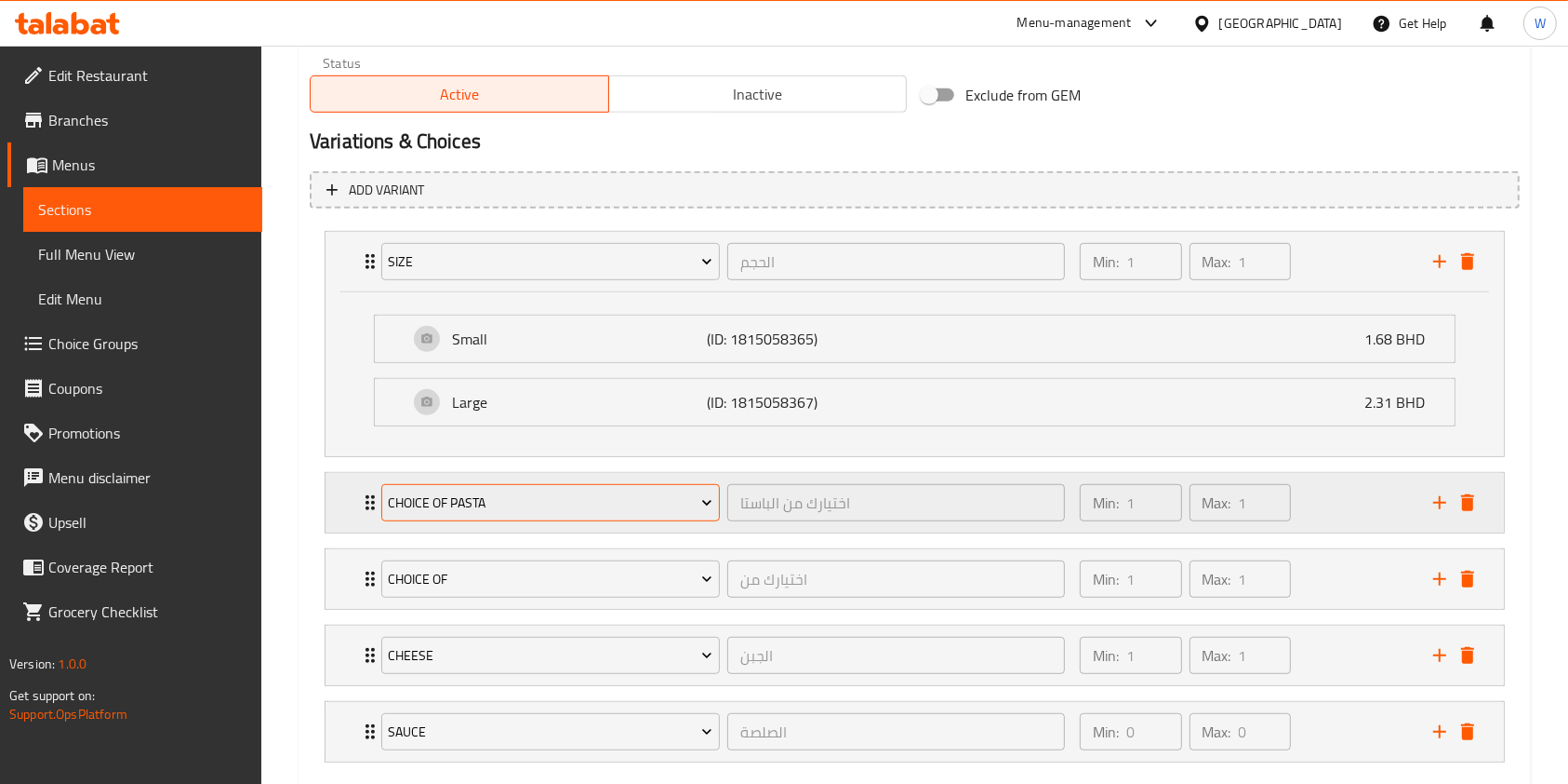
scroll to position [992, 0]
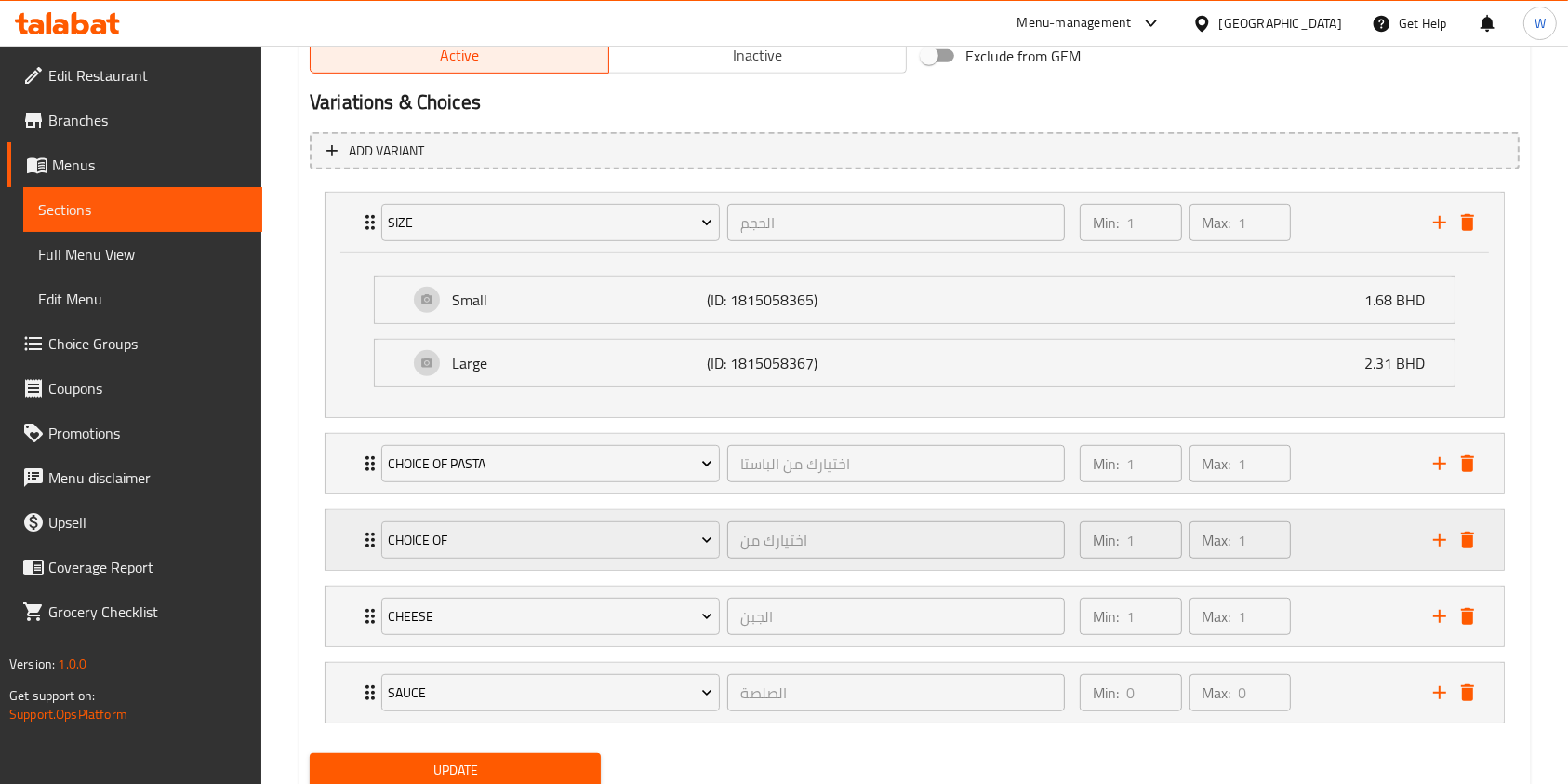
click at [362, 534] on icon "Expand" at bounding box center [370, 540] width 22 height 22
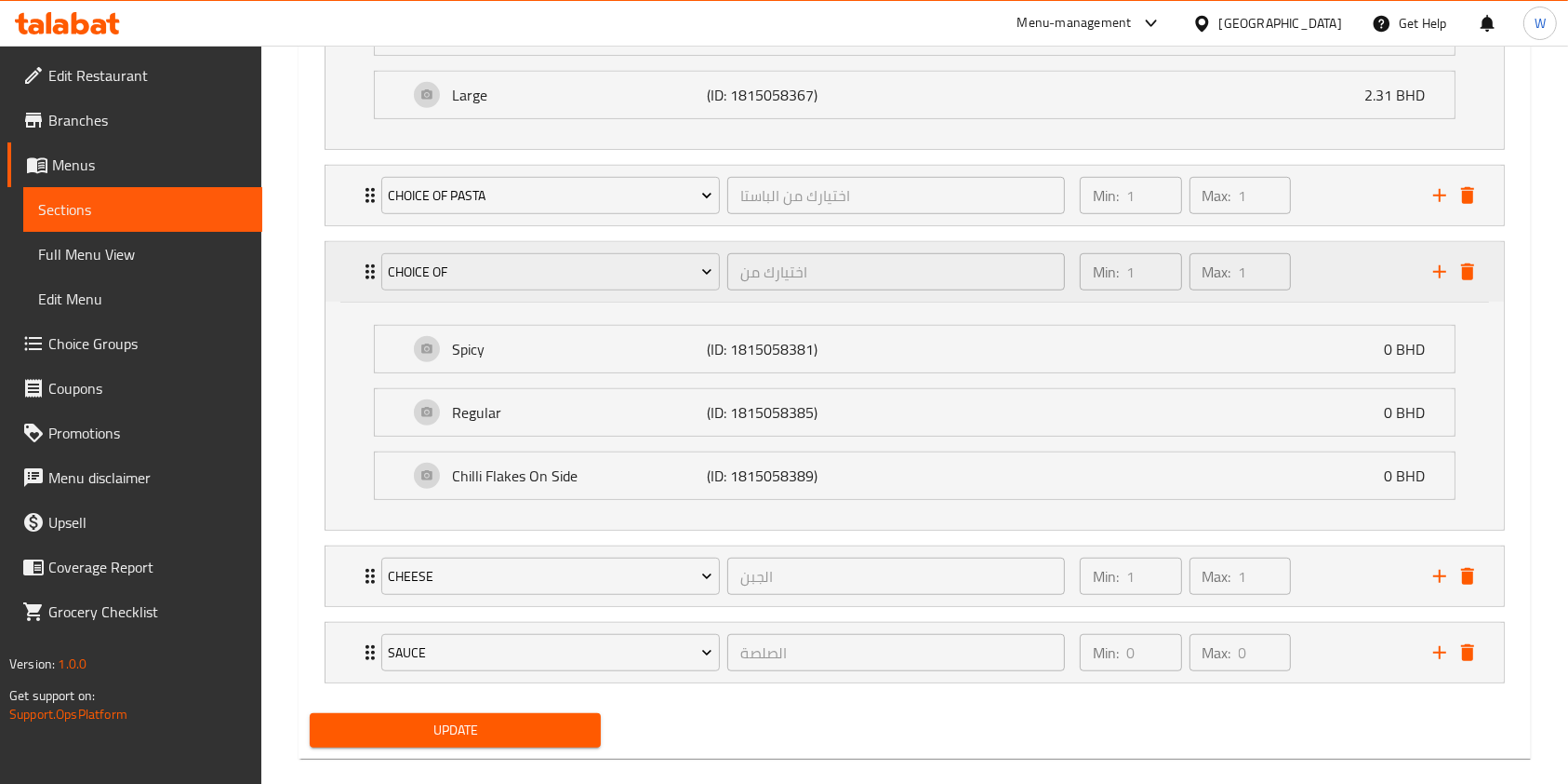
scroll to position [1286, 0]
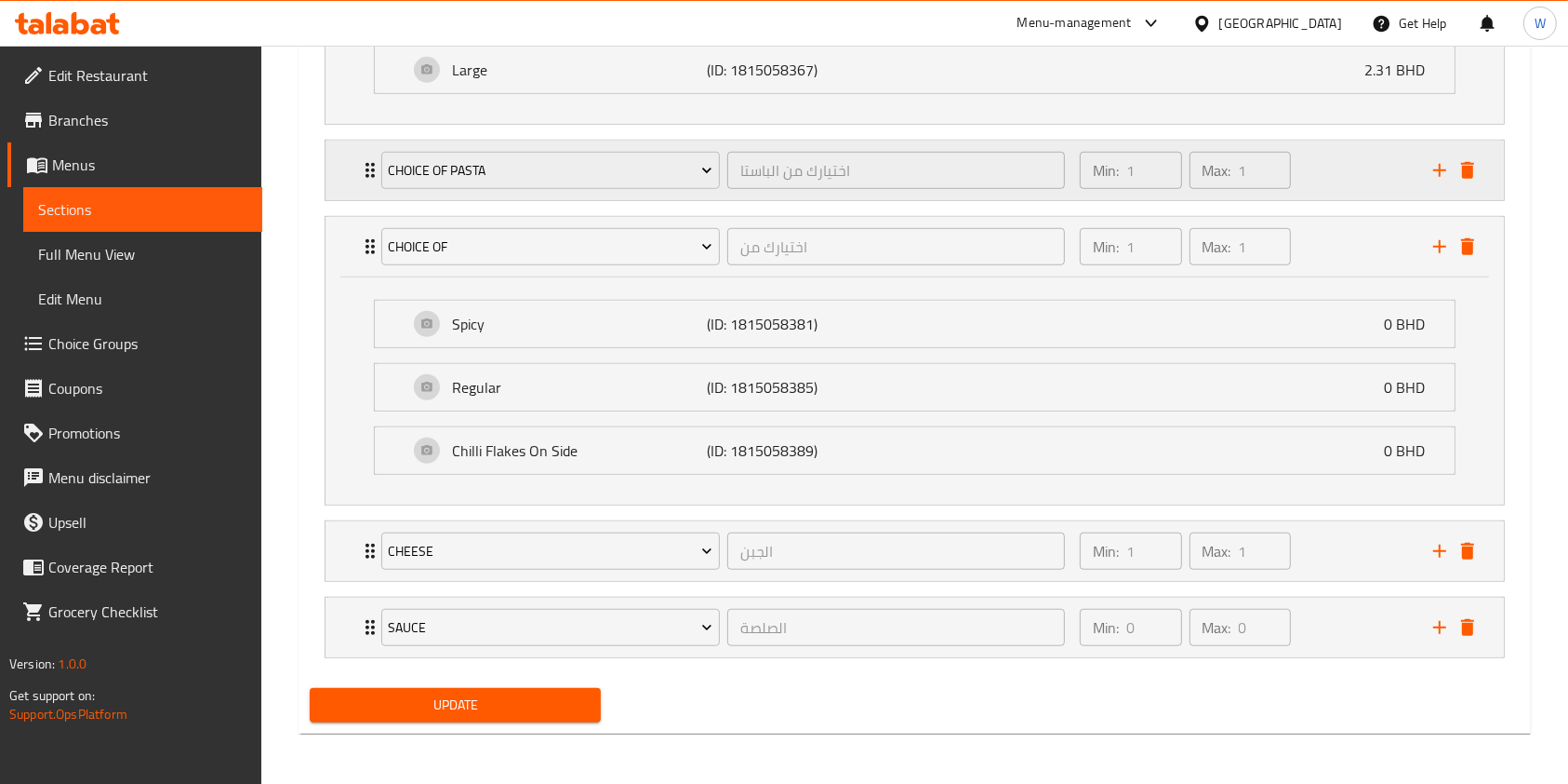
click at [365, 167] on icon "Expand" at bounding box center [370, 170] width 22 height 22
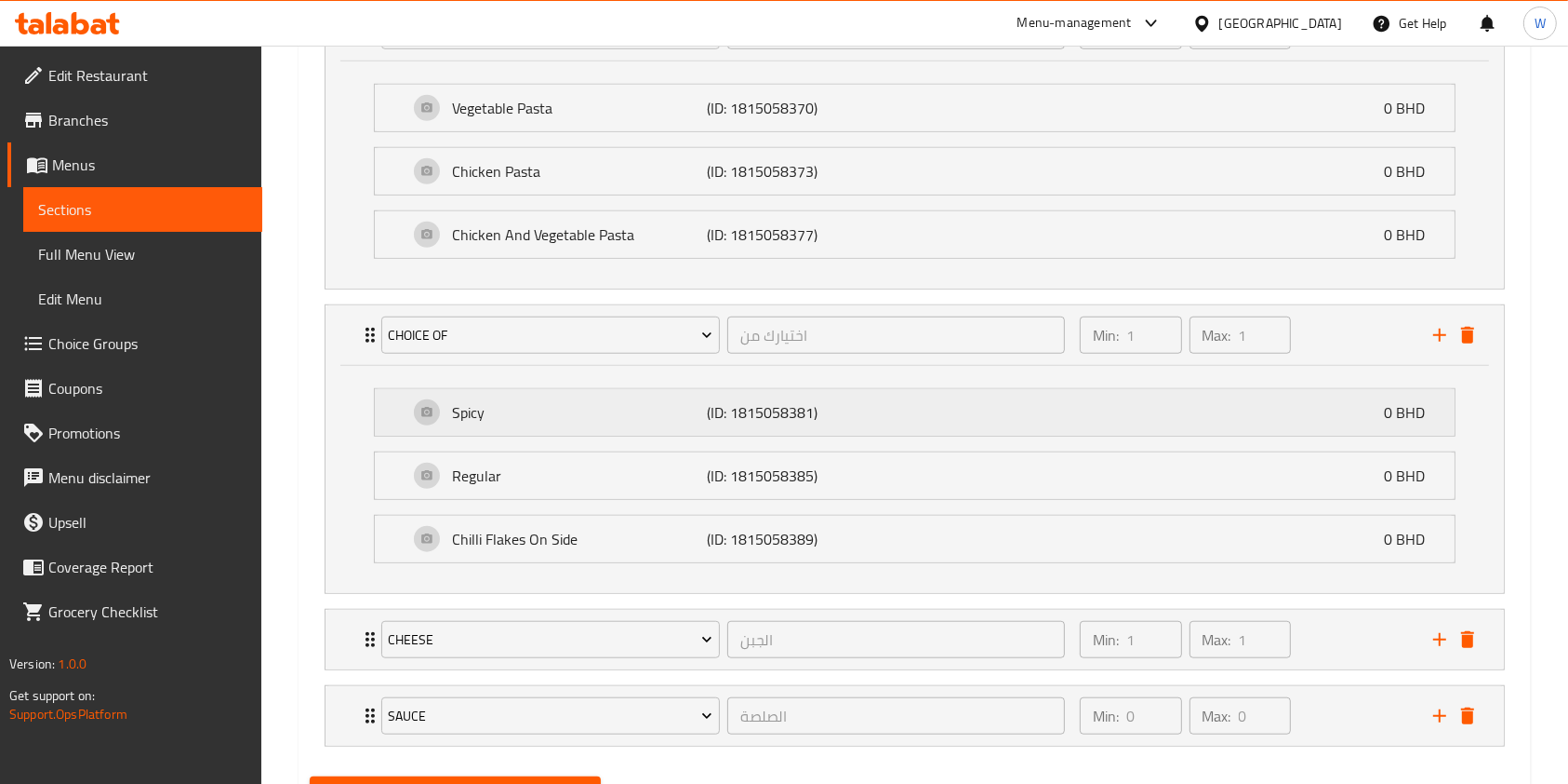
scroll to position [1512, 0]
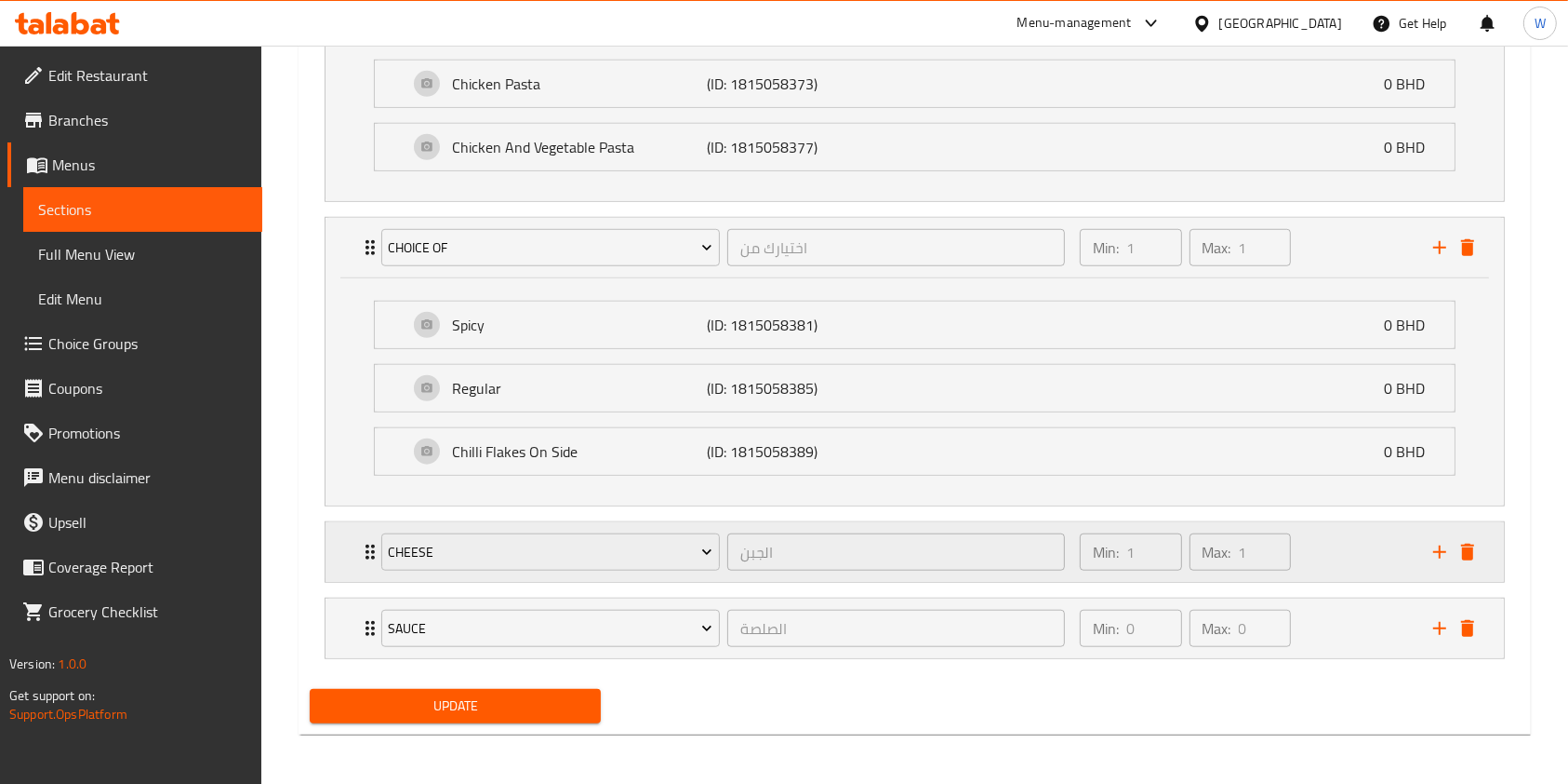
click at [372, 561] on div "Cheese الجبن ​" at bounding box center [723, 552] width 706 height 60
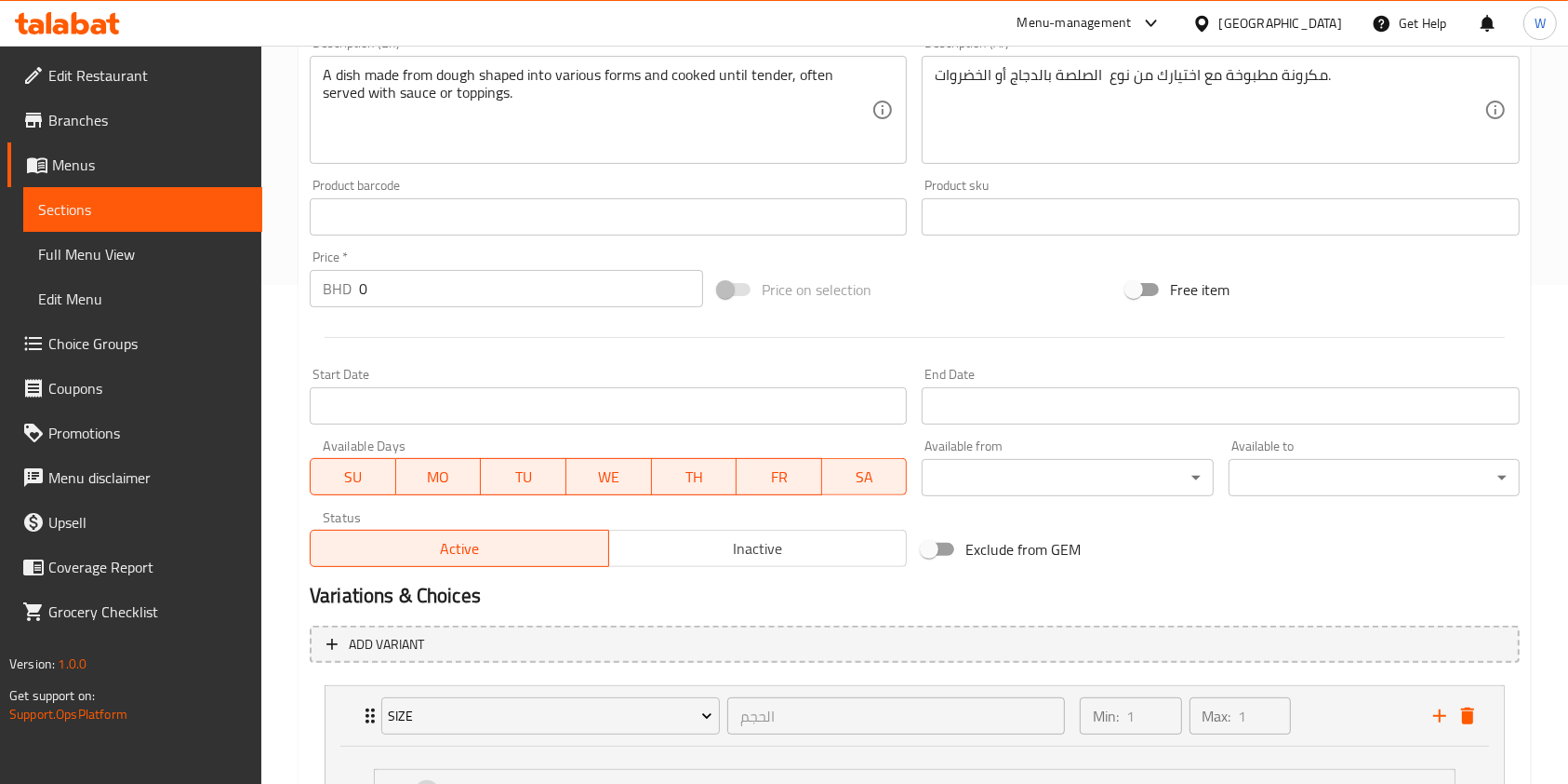
scroll to position [2, 0]
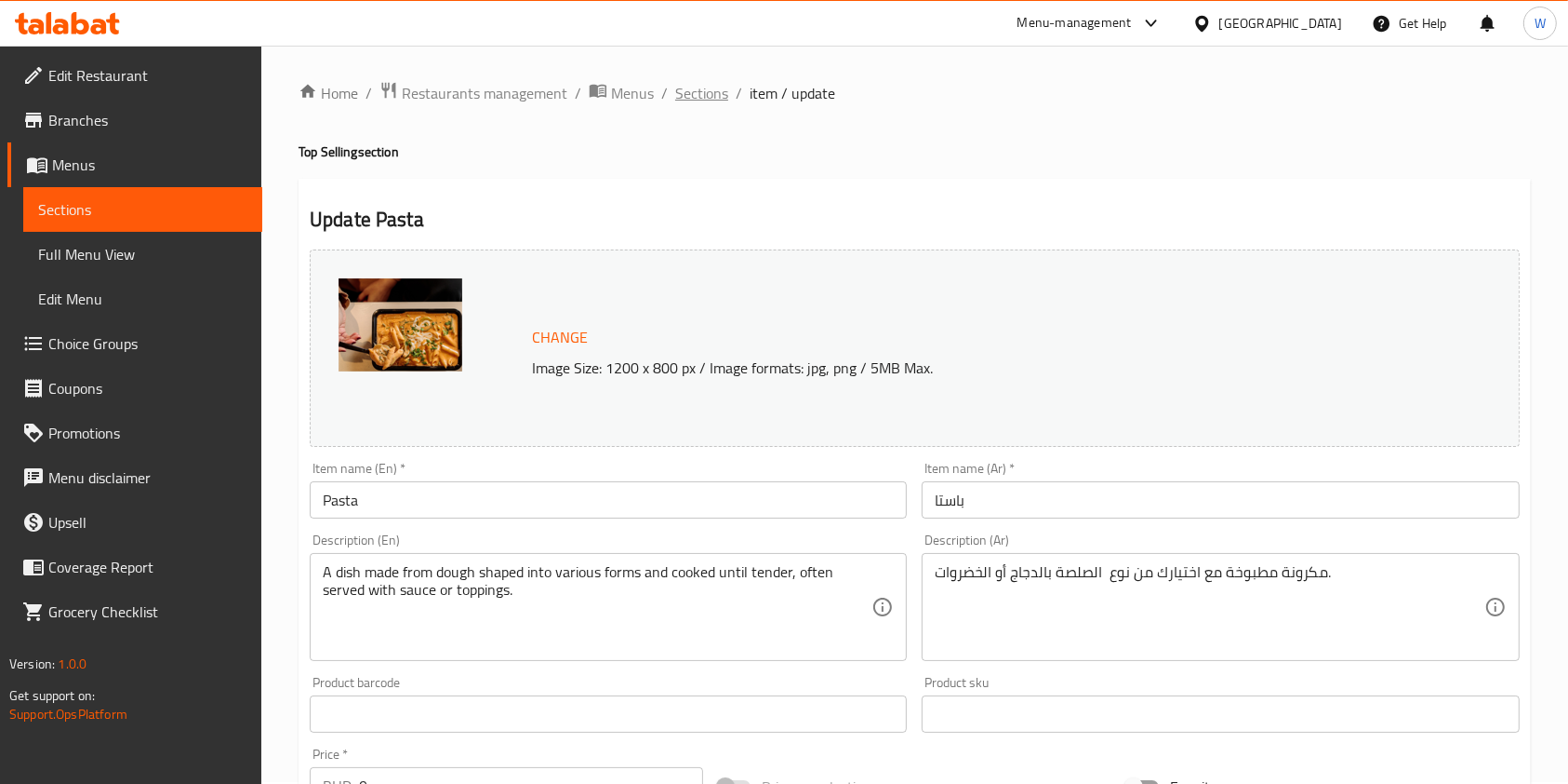
click at [688, 95] on span "Sections" at bounding box center [702, 93] width 53 height 22
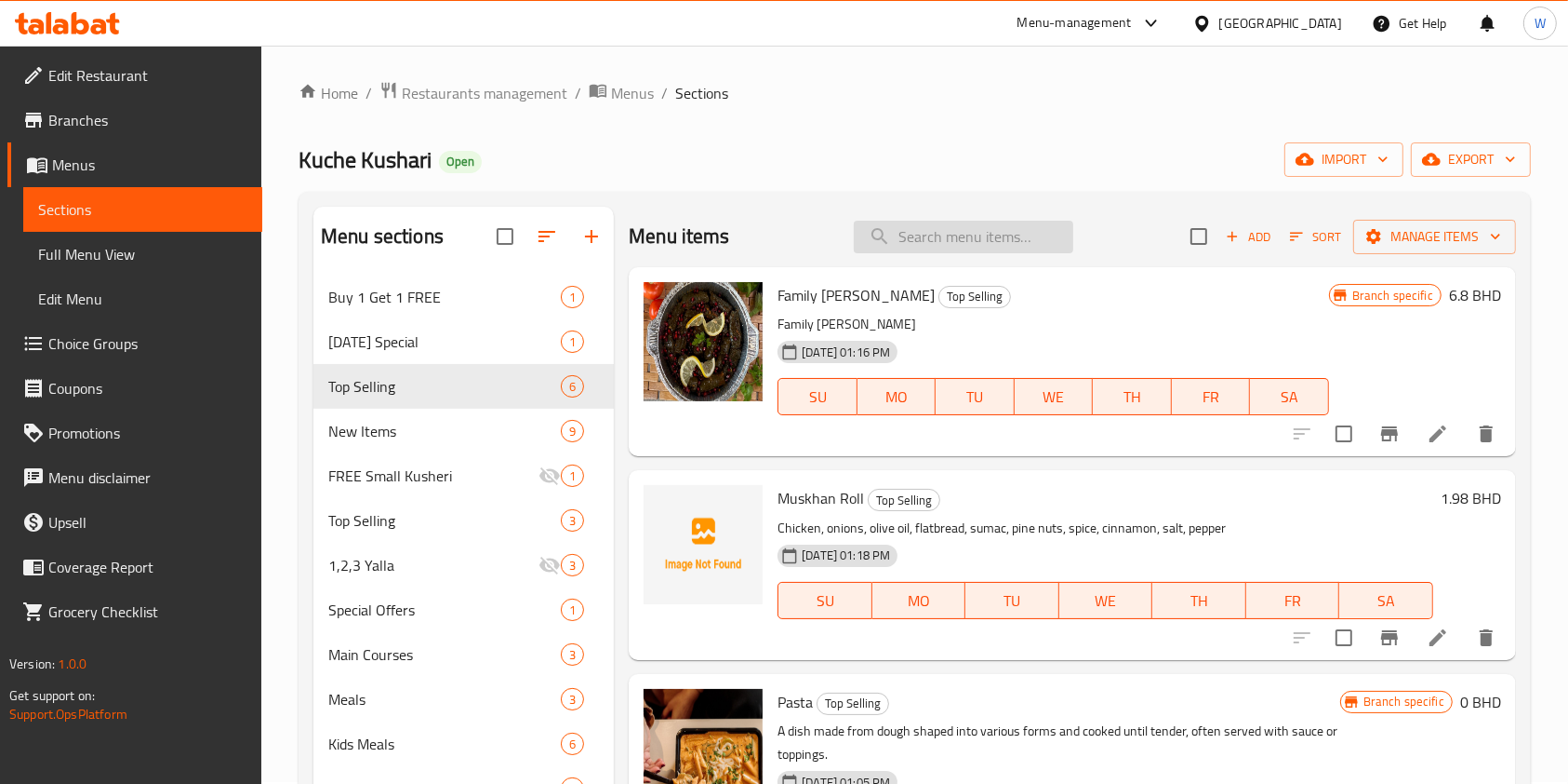
click at [983, 227] on input "search" at bounding box center [963, 236] width 220 height 32
paste input "Meal With Fries Small"
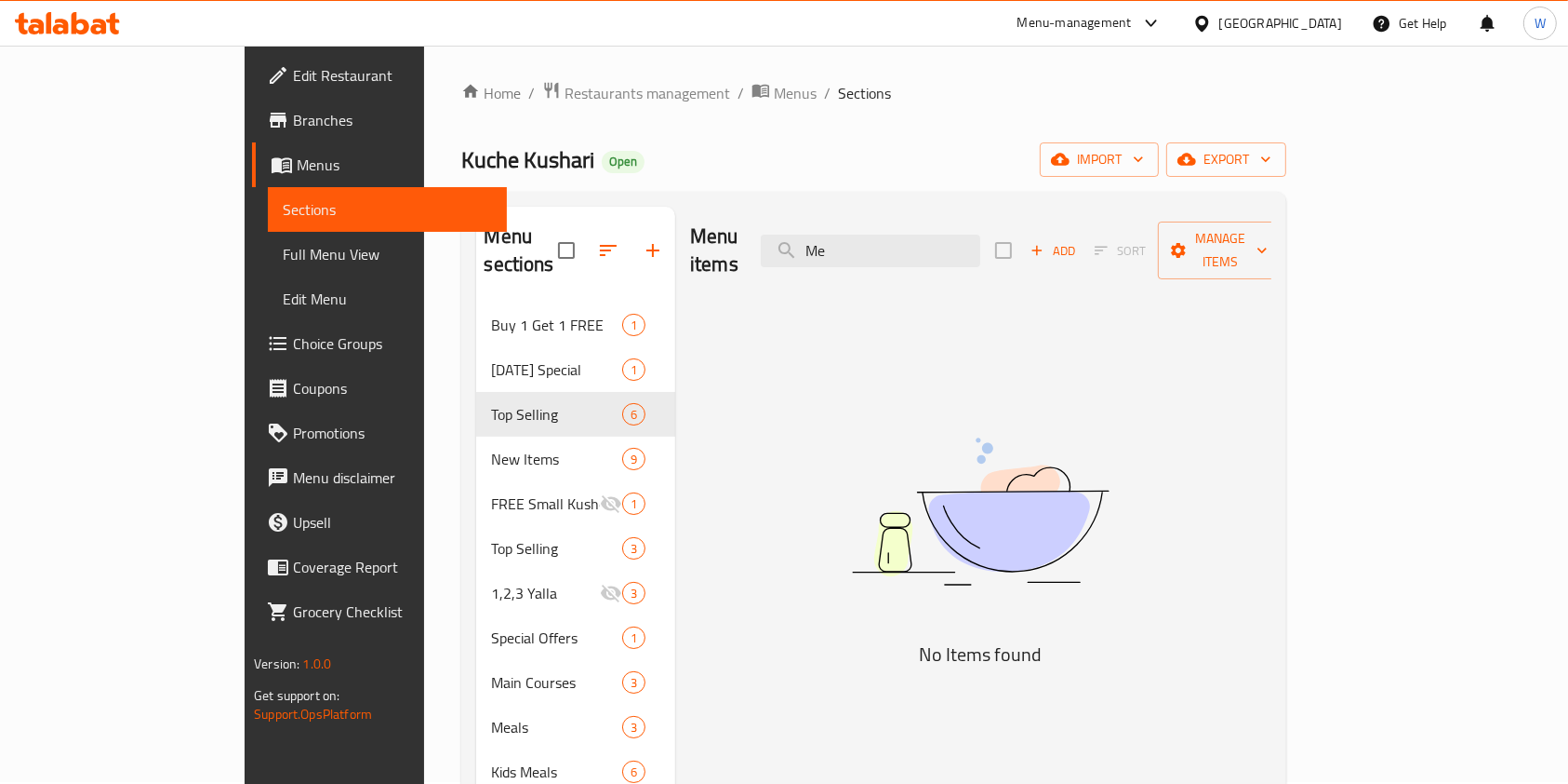
type input "M"
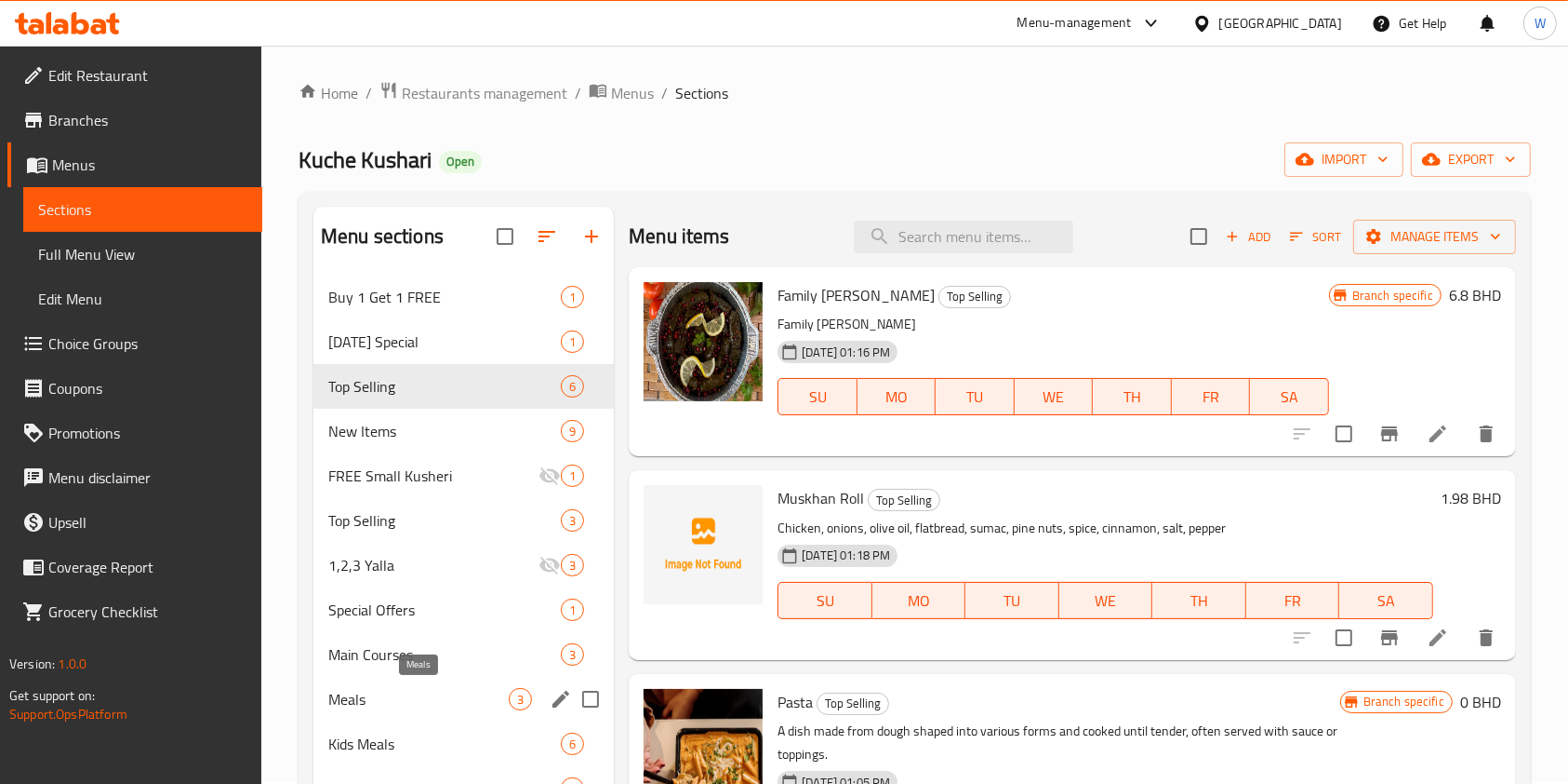
click at [393, 704] on span "Meals" at bounding box center [419, 699] width 181 height 22
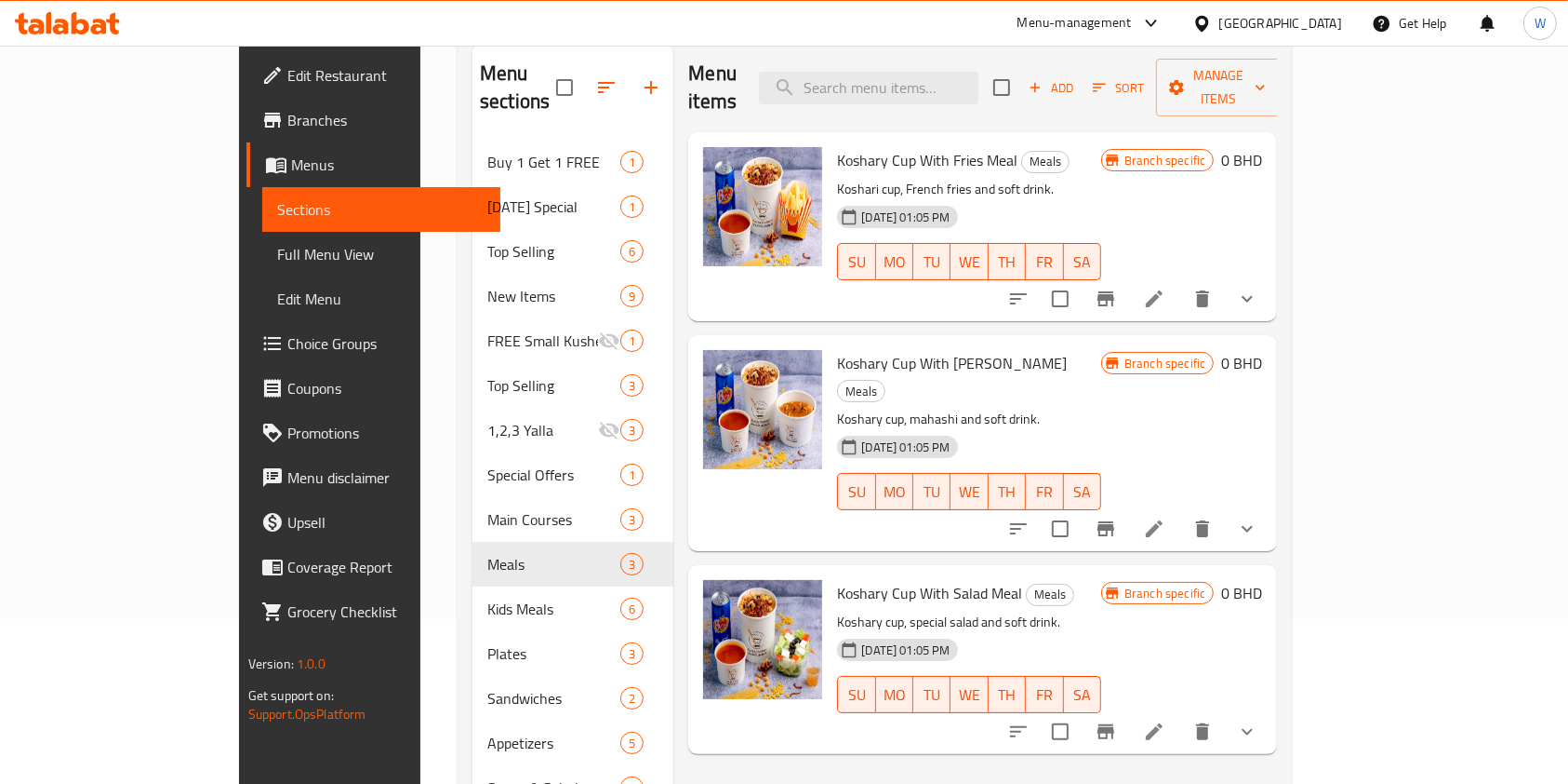
scroll to position [127, 0]
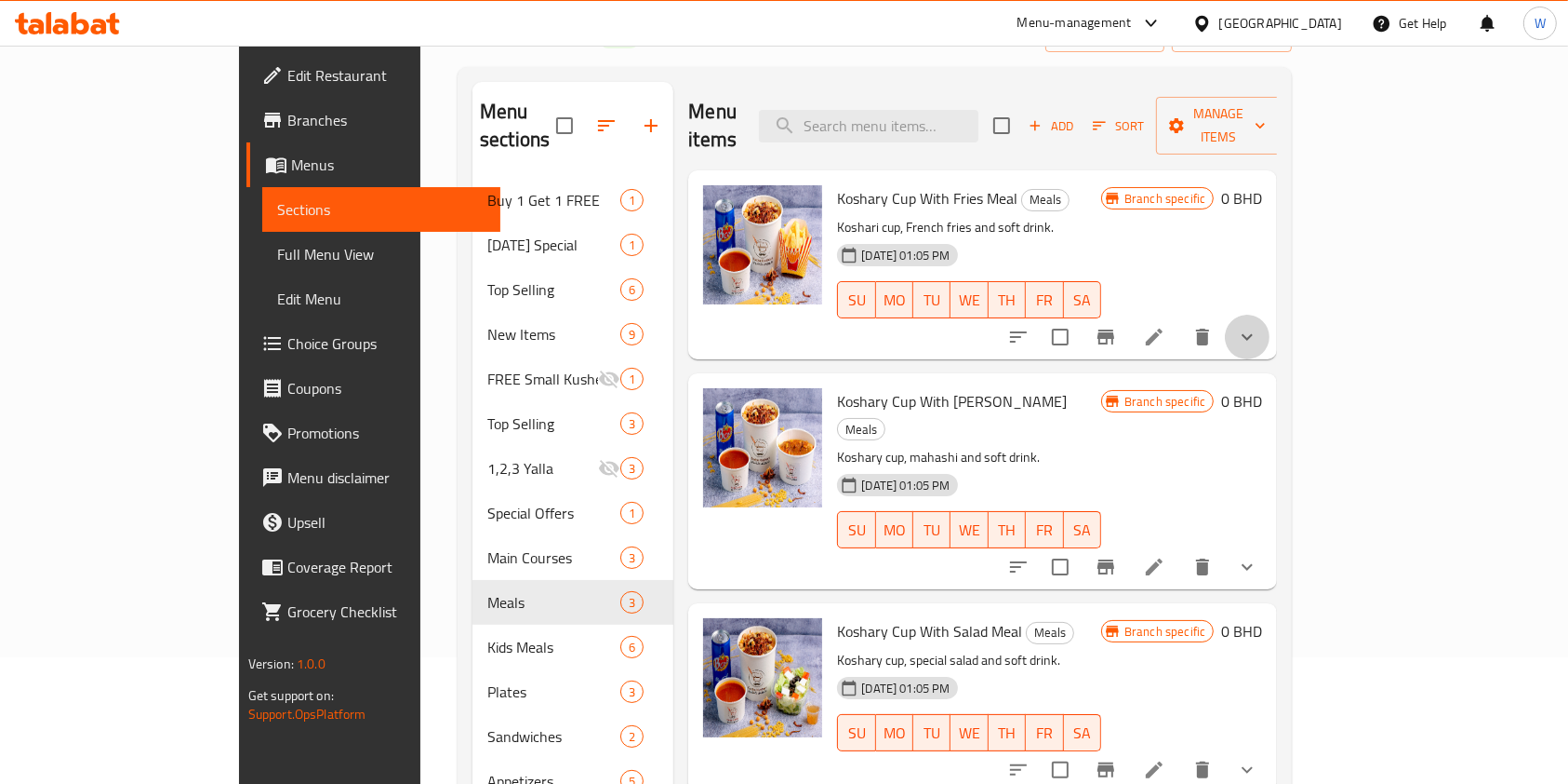
click at [1269, 324] on button "show more" at bounding box center [1248, 337] width 45 height 45
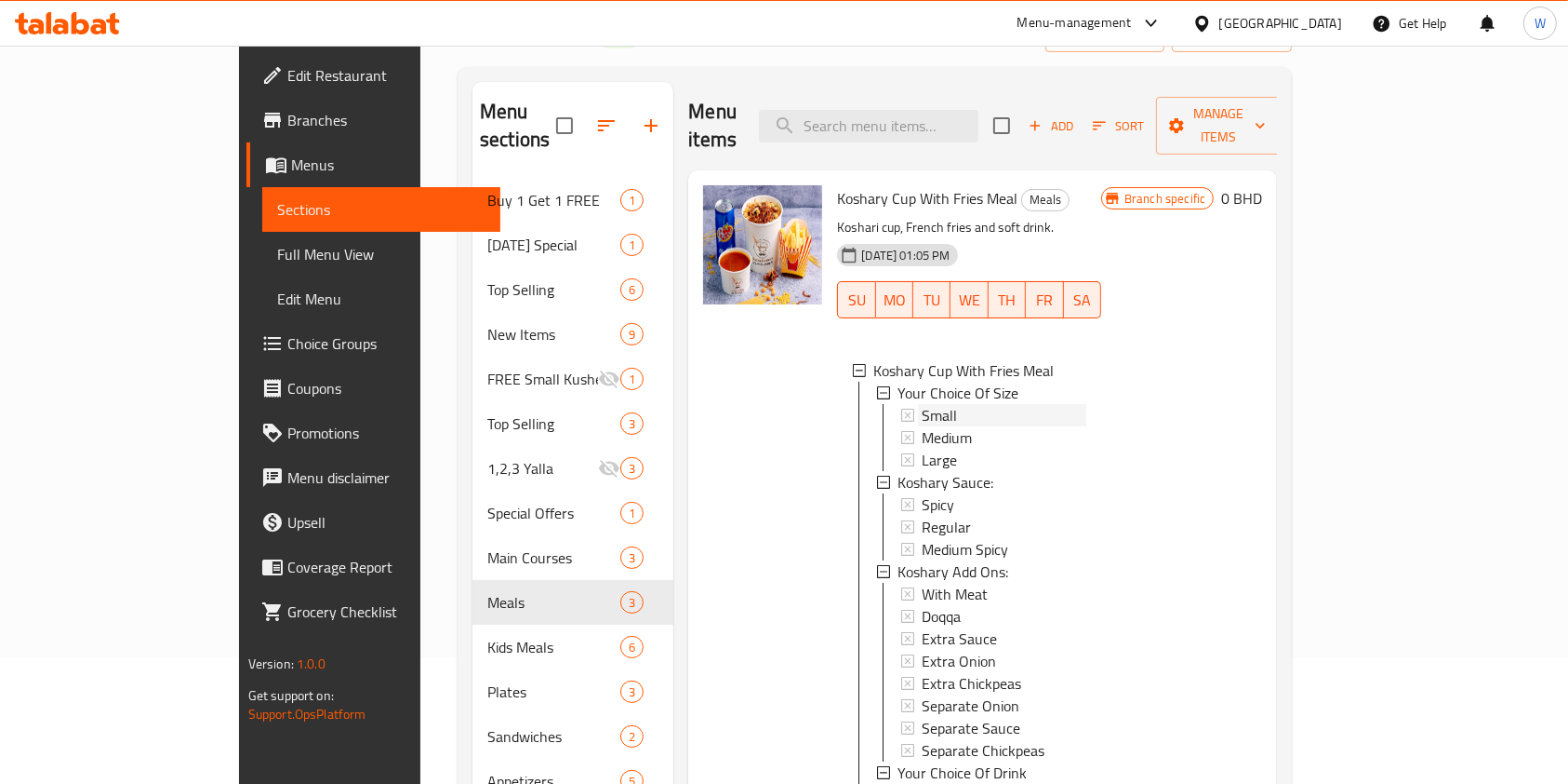
click at [1045, 404] on div "Small" at bounding box center [1004, 415] width 165 height 22
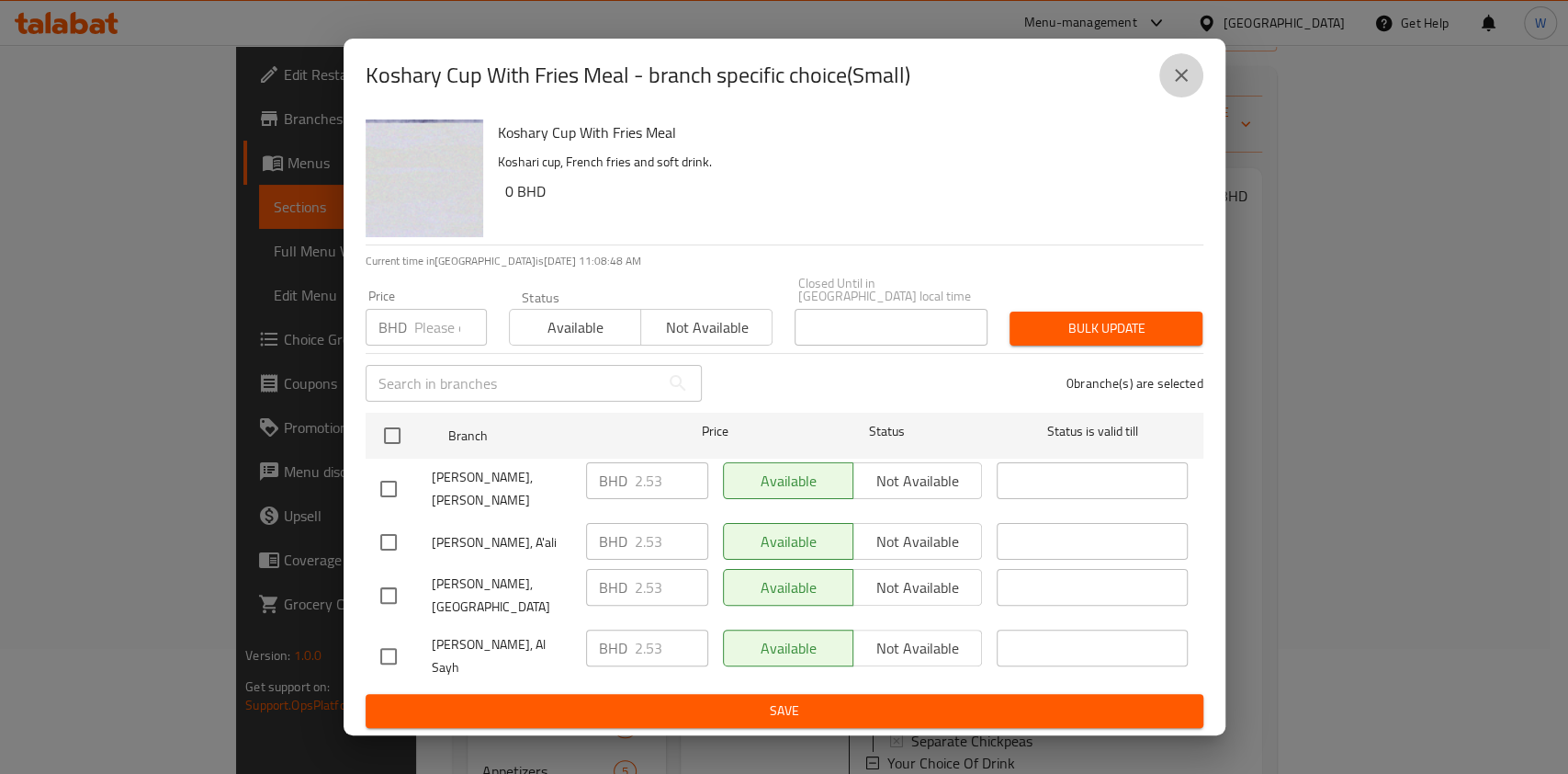
click at [1173, 97] on button "close" at bounding box center [1182, 75] width 44 height 44
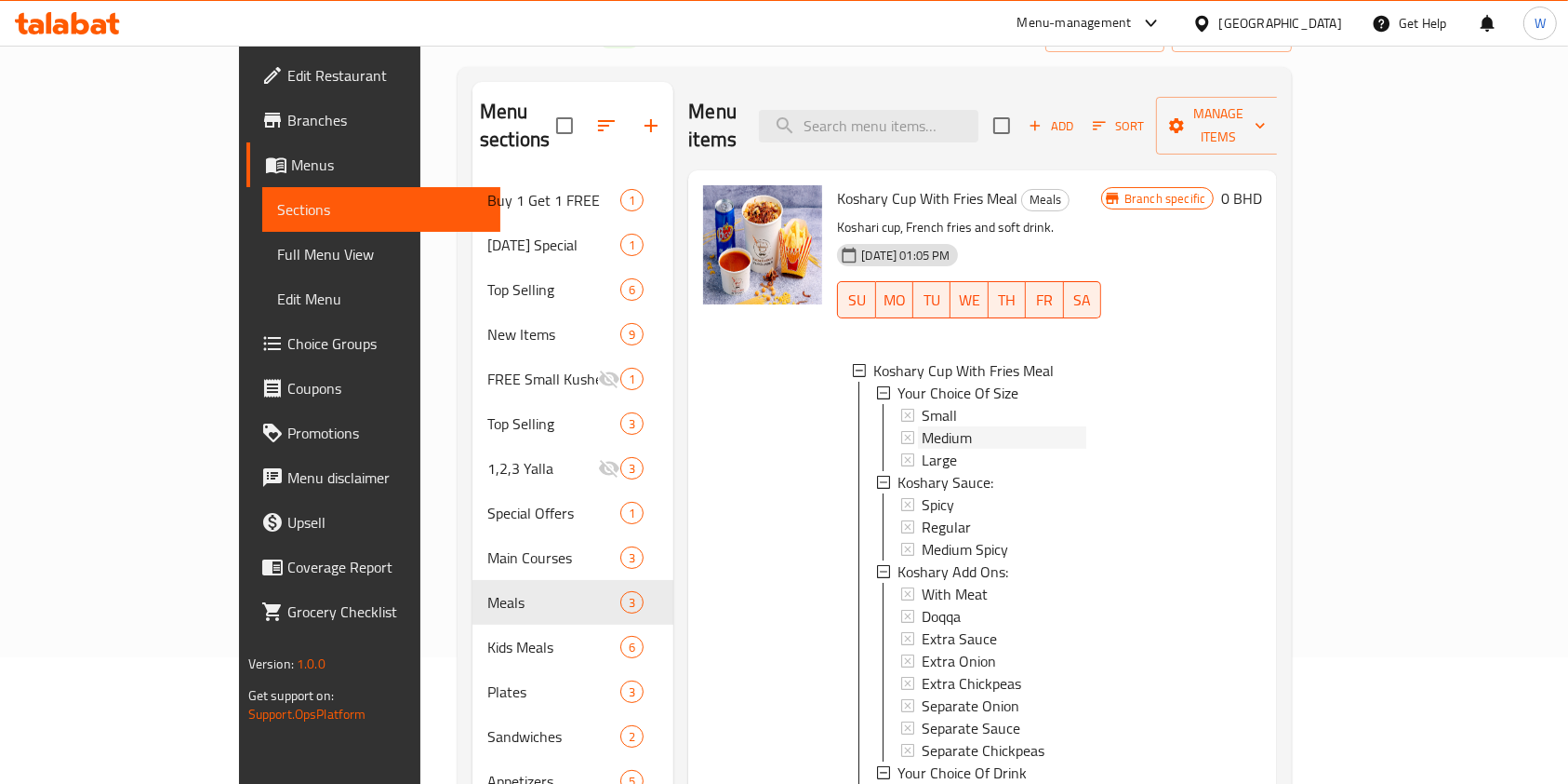
click at [935, 427] on div "Medium" at bounding box center [1004, 437] width 165 height 22
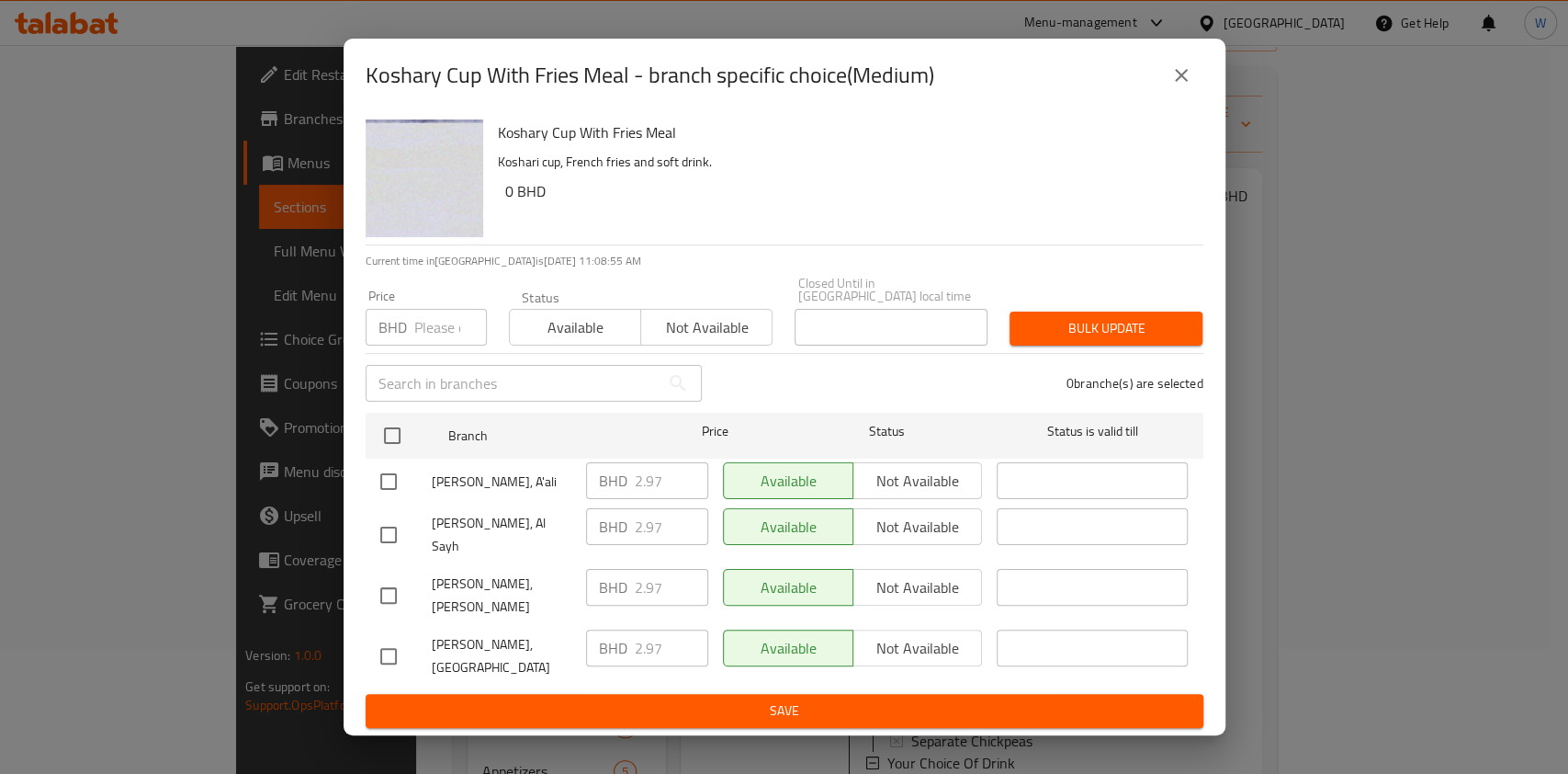
click at [1179, 97] on button "close" at bounding box center [1182, 75] width 44 height 44
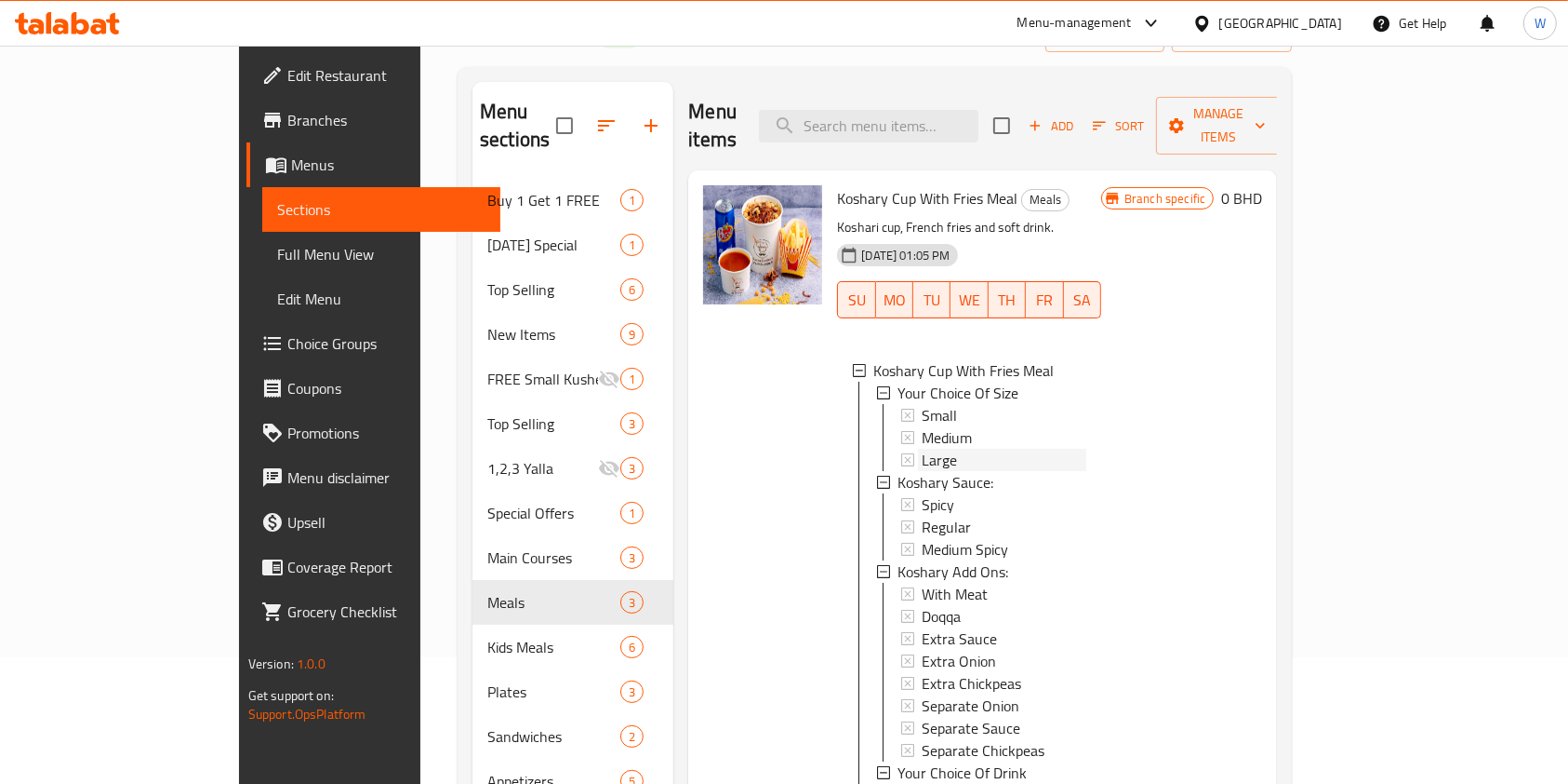
click at [1022, 449] on div "Large" at bounding box center [1004, 460] width 165 height 22
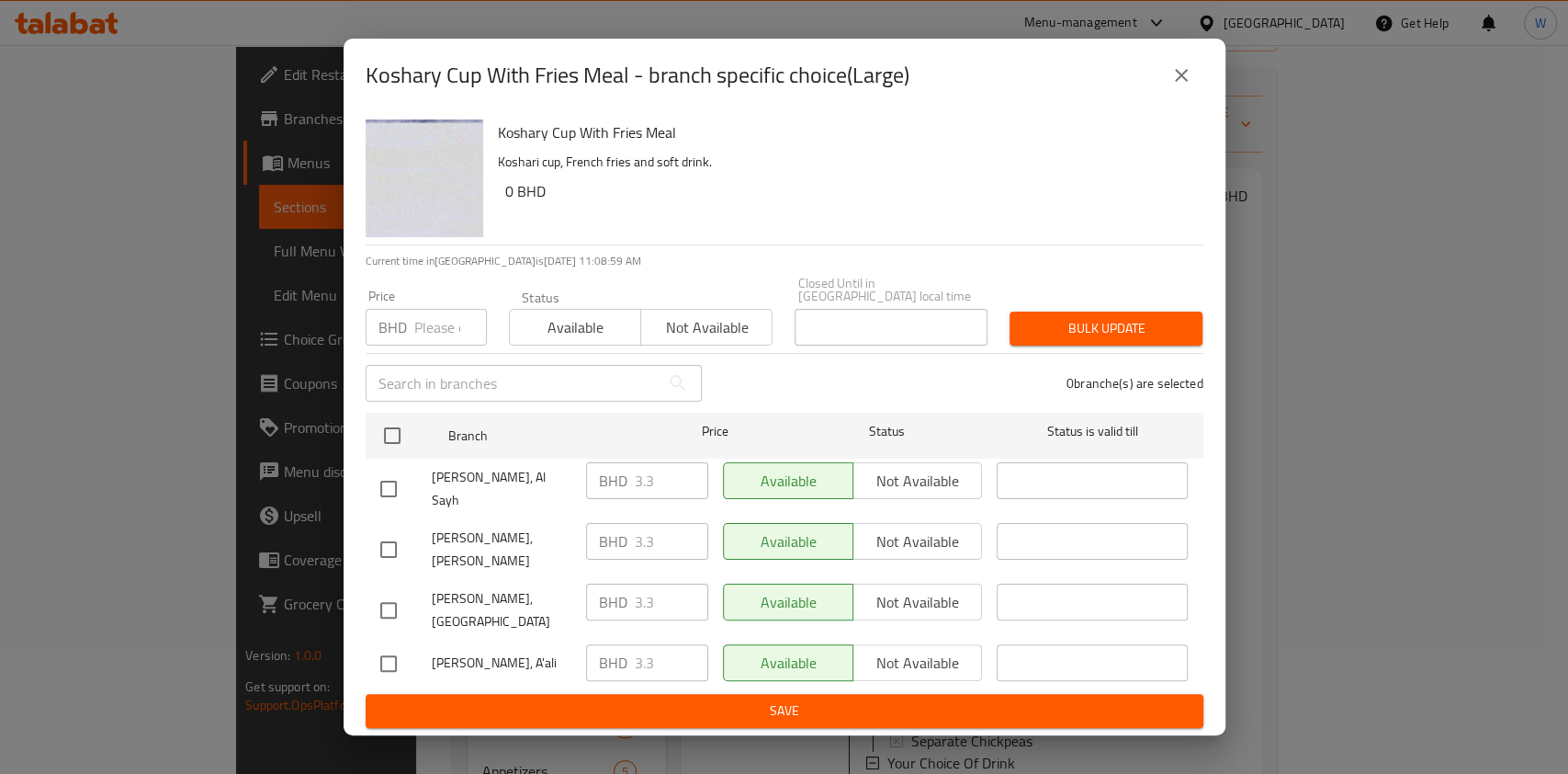
click at [1199, 97] on button "close" at bounding box center [1182, 75] width 44 height 44
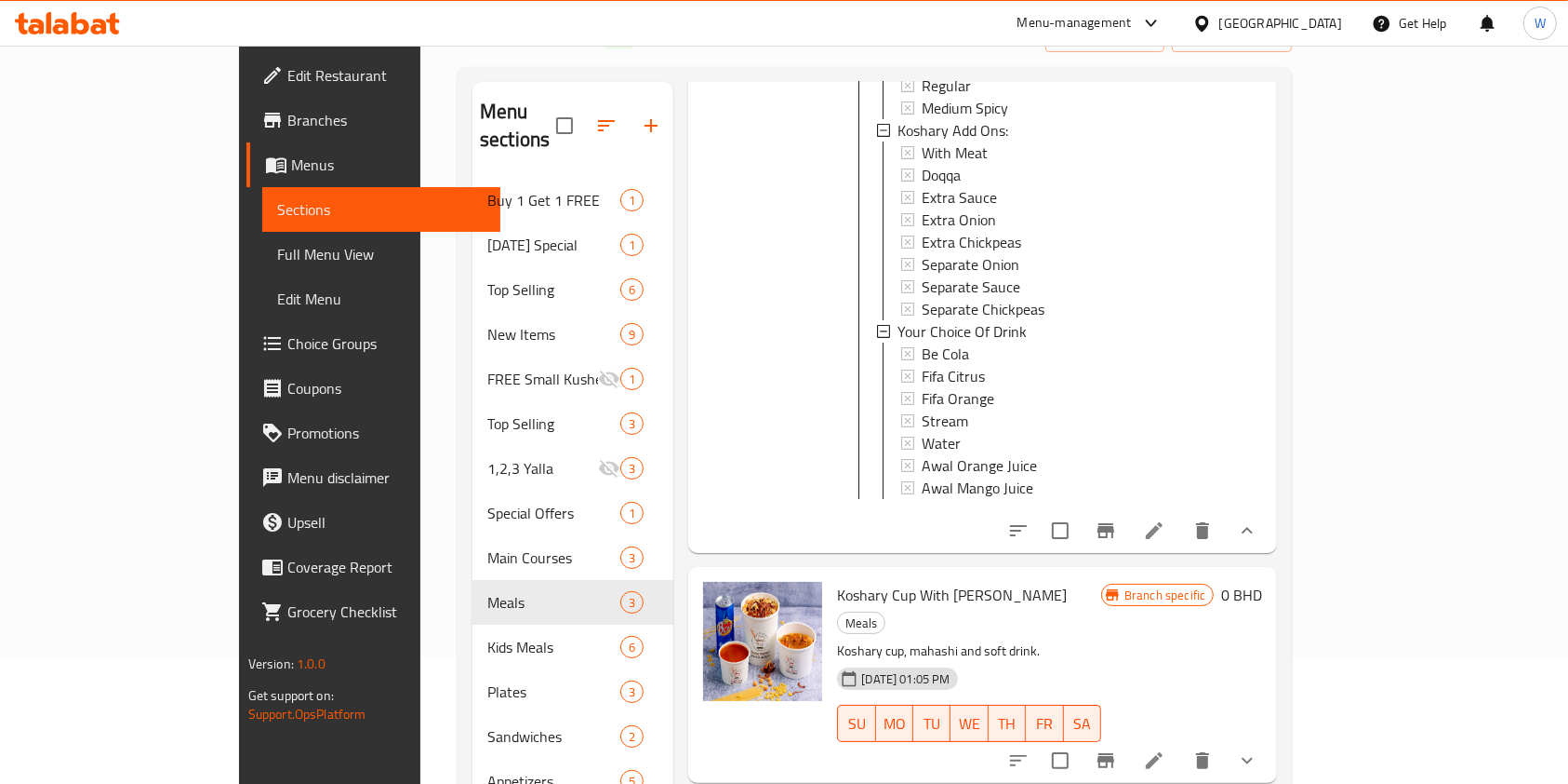
scroll to position [473, 0]
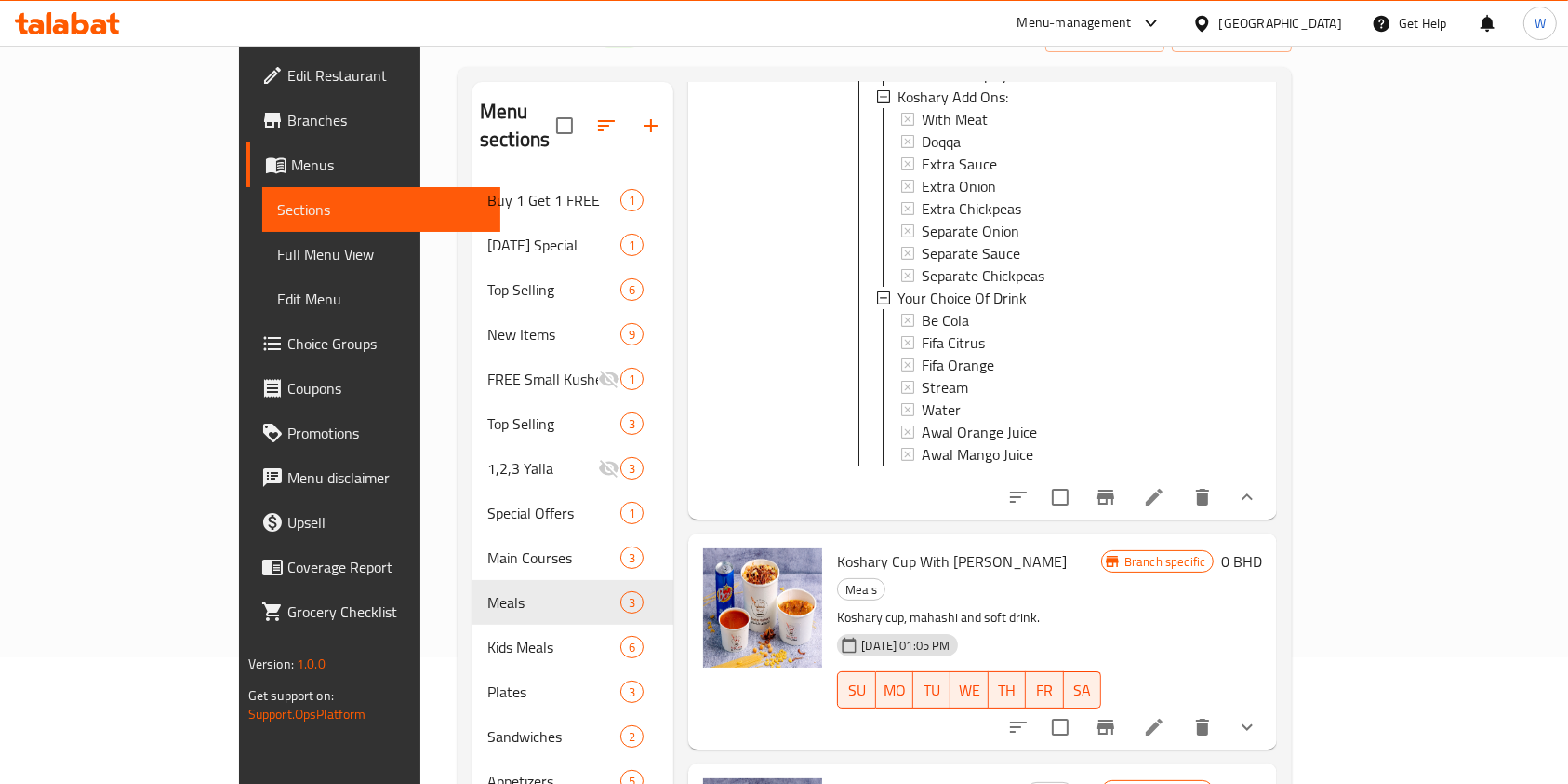
click at [1269, 705] on button "show more" at bounding box center [1248, 727] width 45 height 45
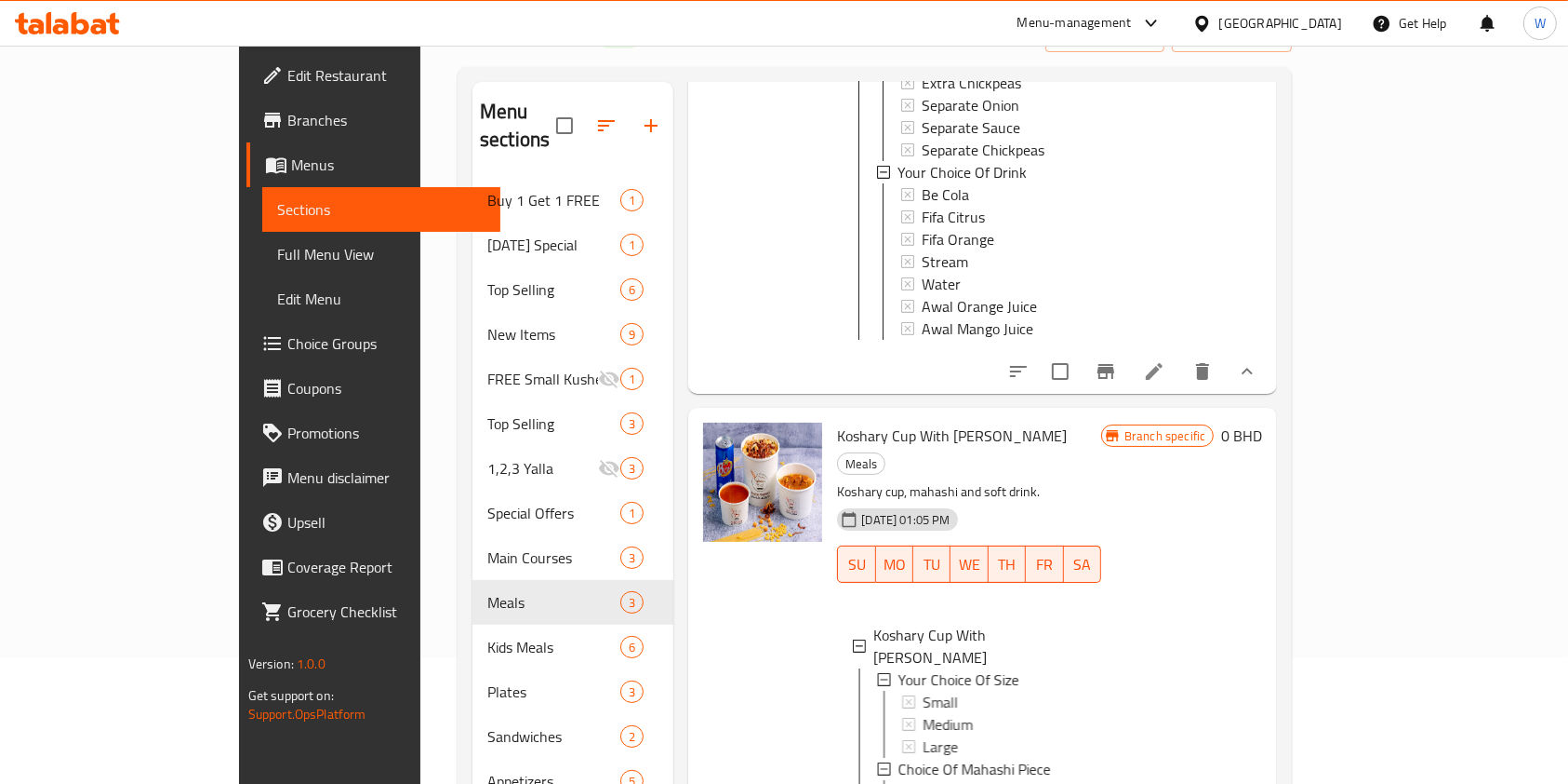
scroll to position [722, 0]
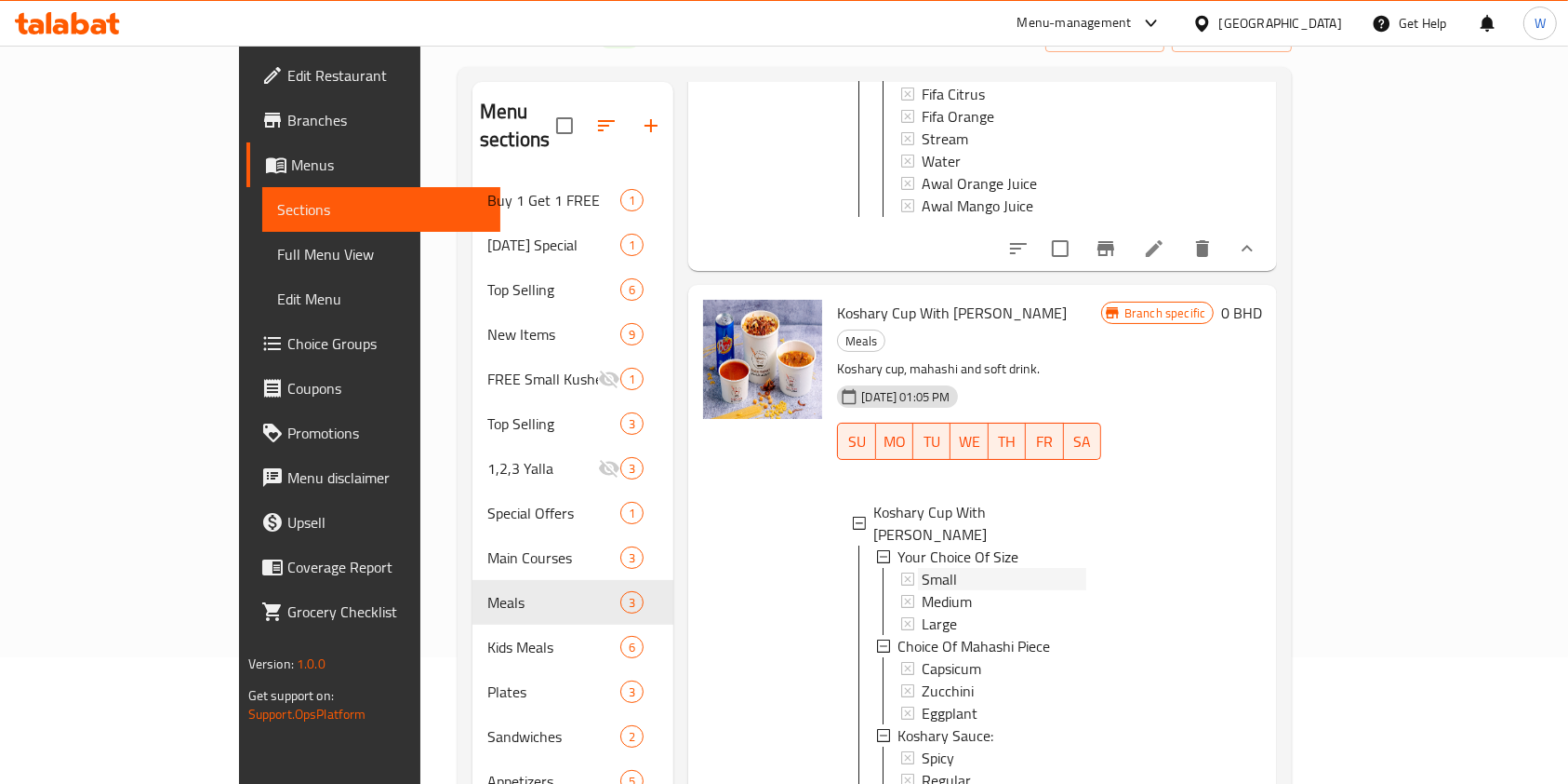
click at [922, 568] on div "Small" at bounding box center [1004, 579] width 165 height 22
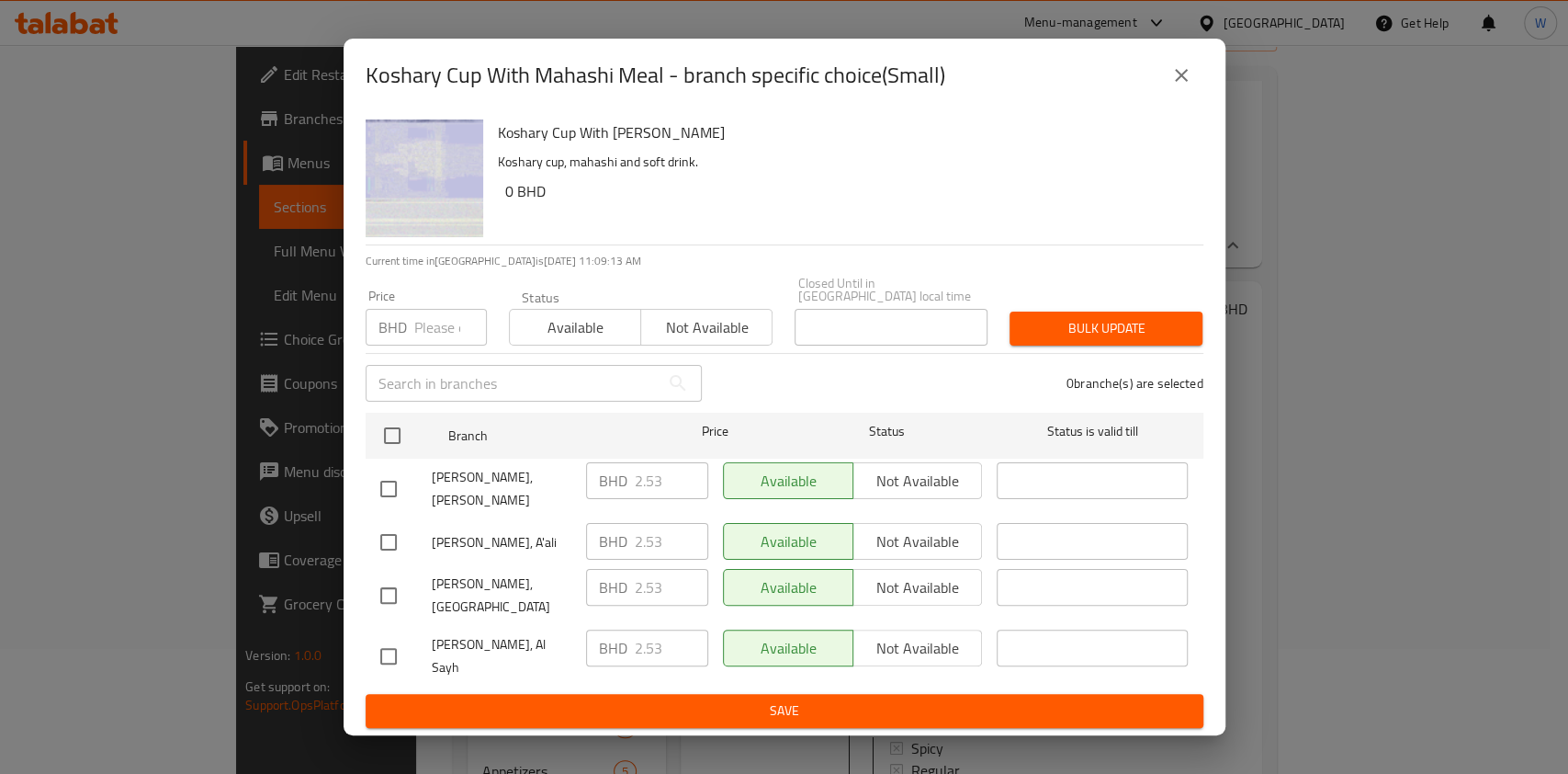
click at [1195, 92] on button "close" at bounding box center [1182, 75] width 44 height 44
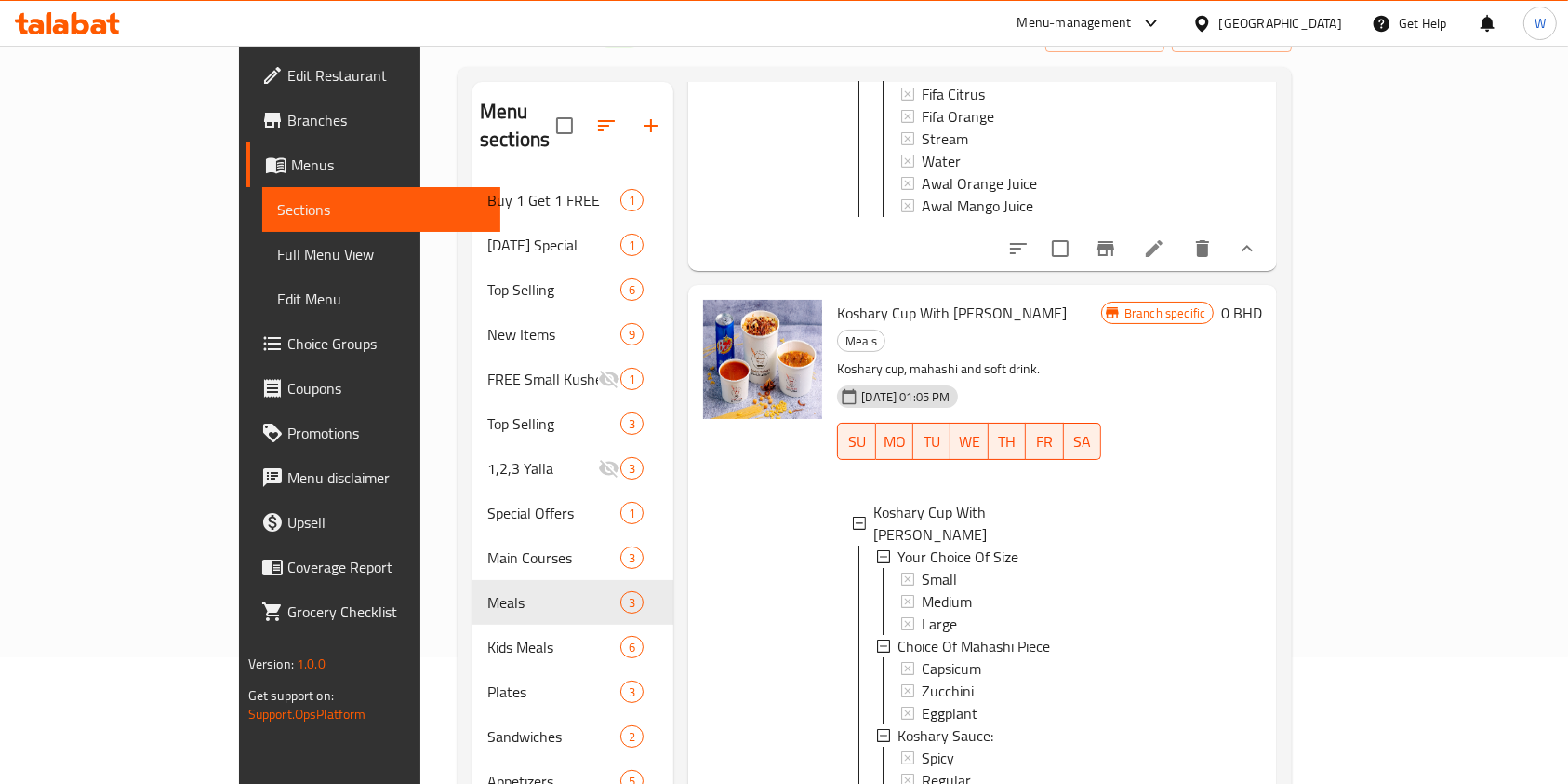
click at [996, 568] on div "Small" at bounding box center [1004, 579] width 165 height 22
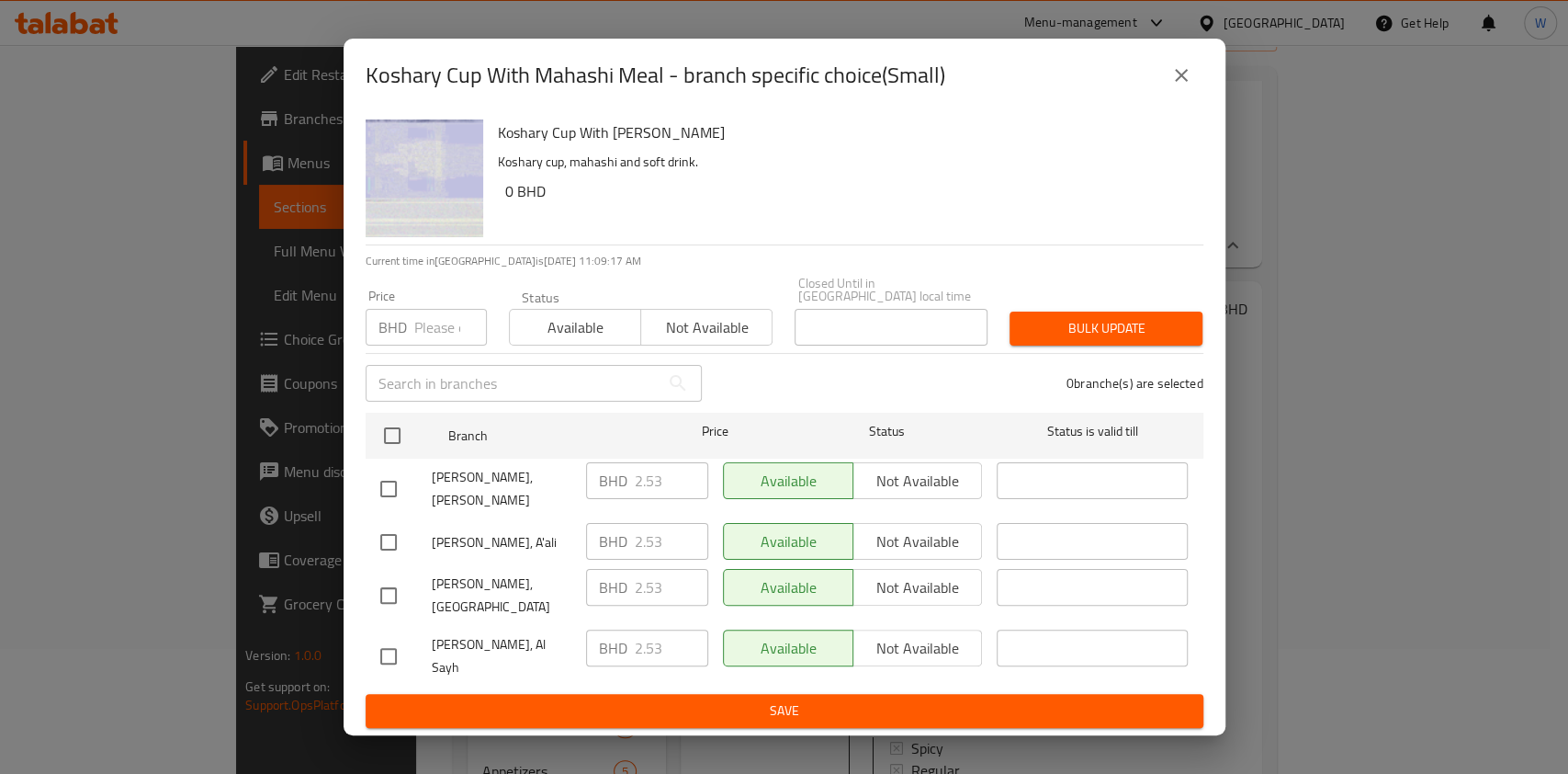
click at [1188, 87] on icon "close" at bounding box center [1182, 75] width 22 height 22
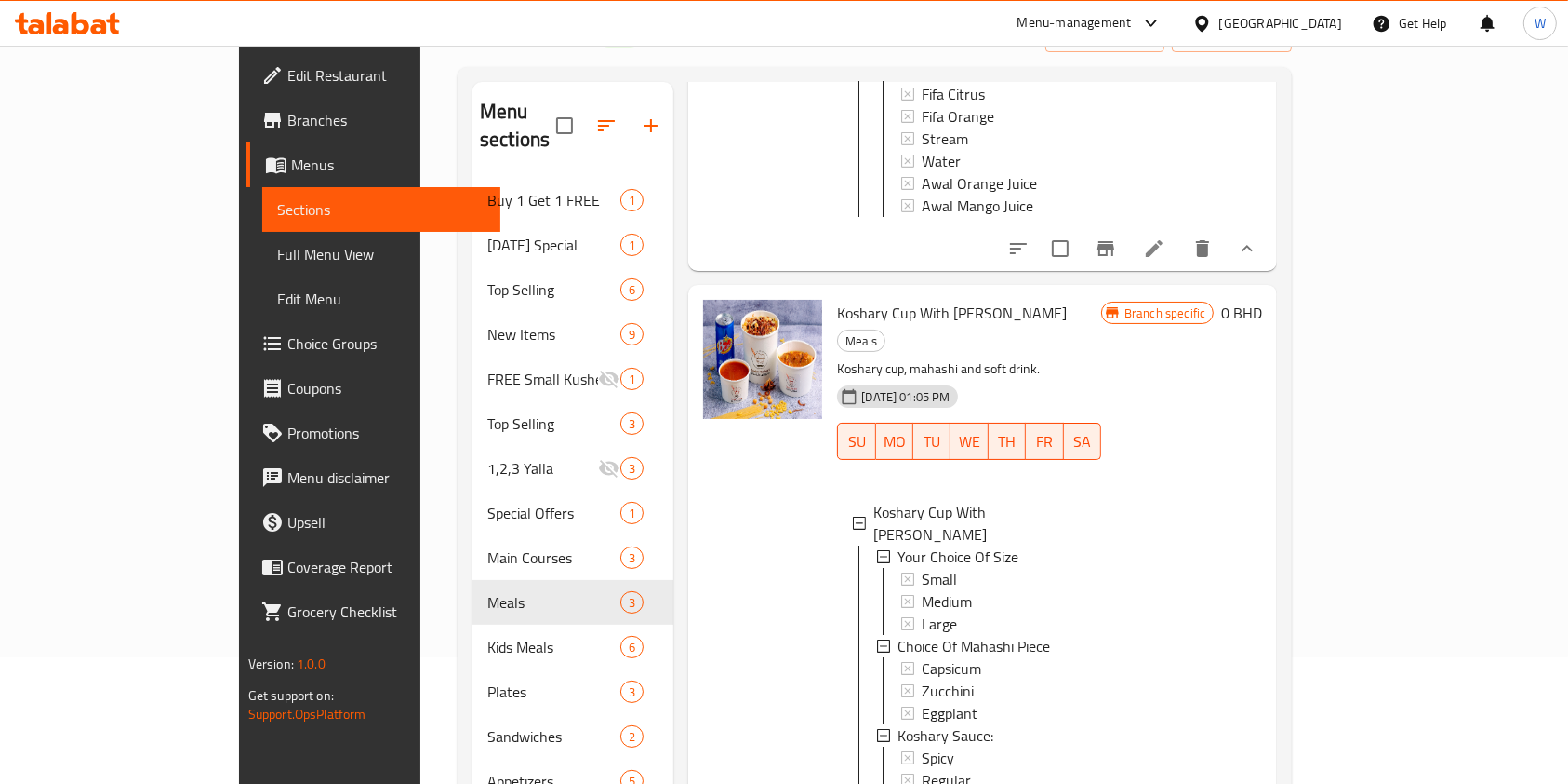
click at [1263, 485] on div "Branch specific 0 BHD" at bounding box center [1182, 731] width 161 height 863
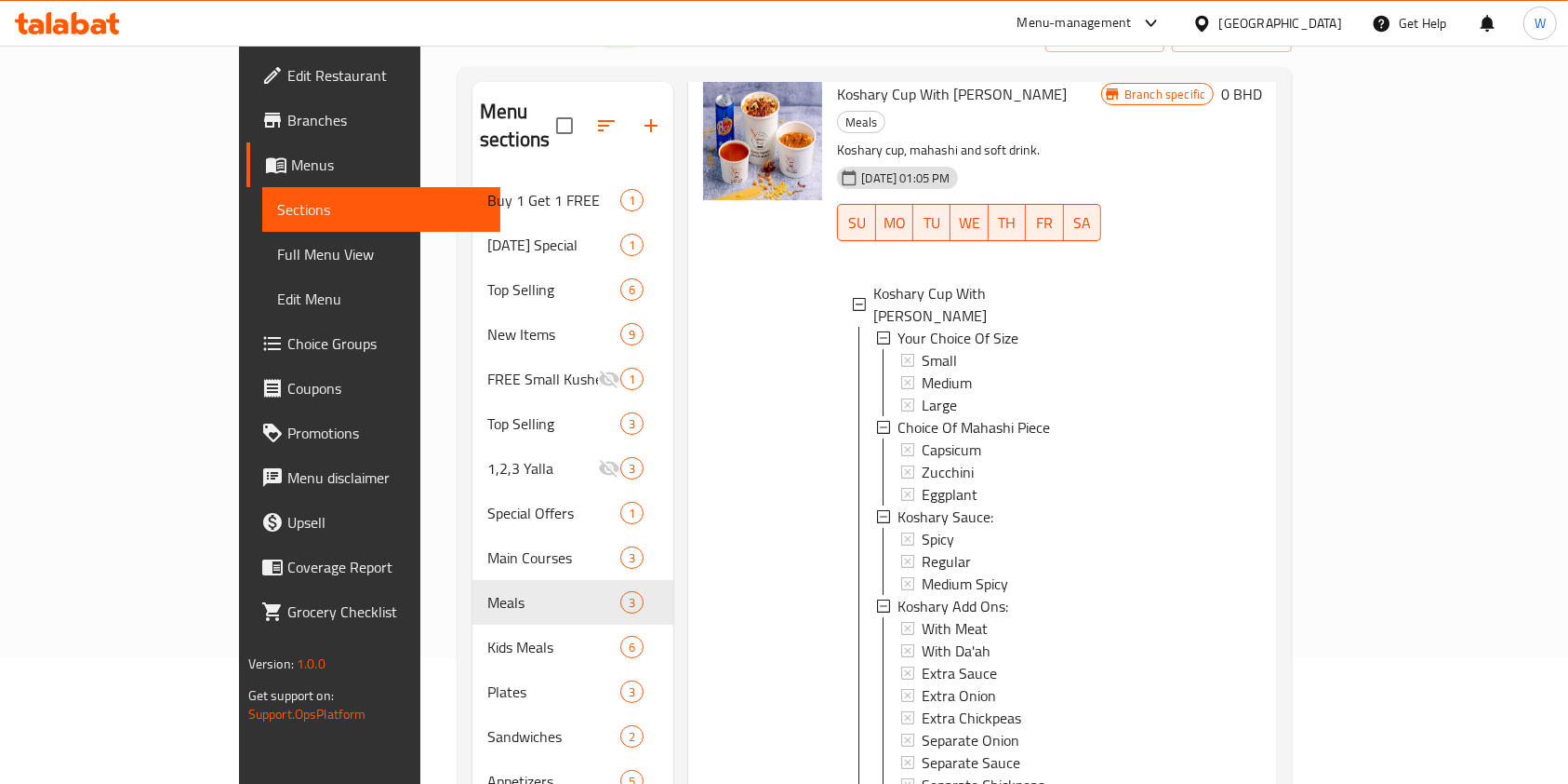
scroll to position [1147, 0]
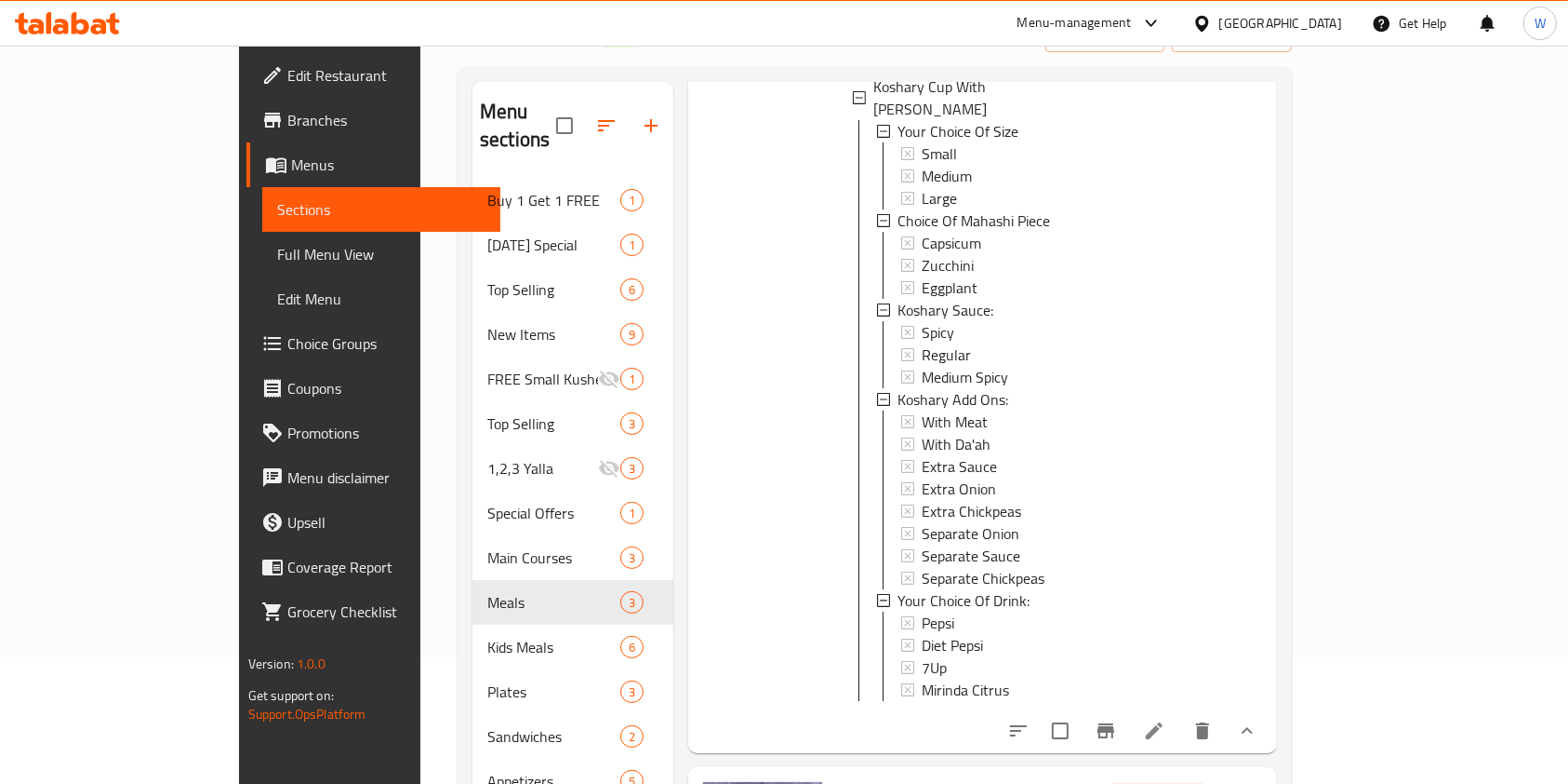
click at [1166, 720] on icon at bounding box center [1154, 730] width 22 height 22
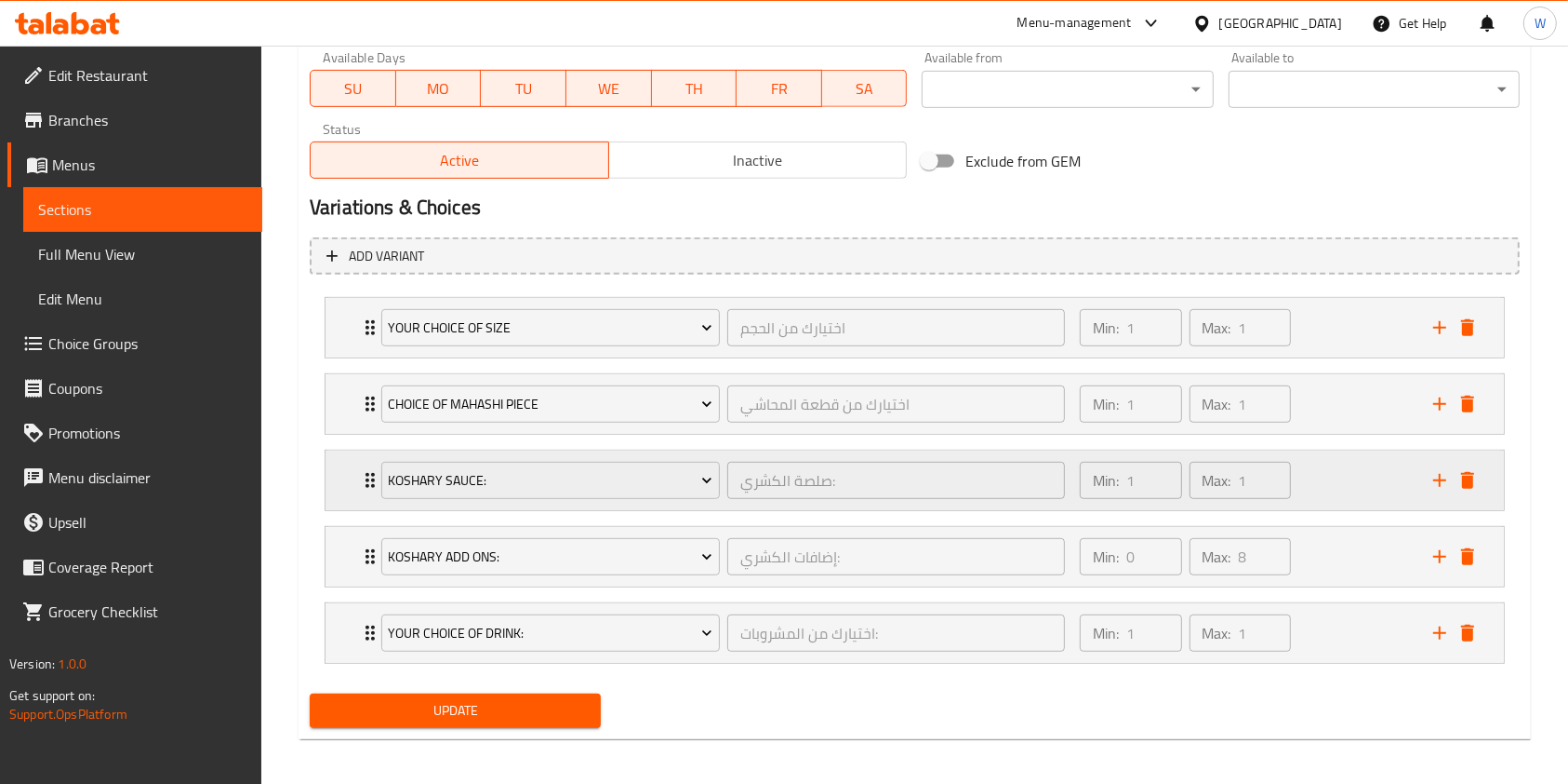
scroll to position [893, 0]
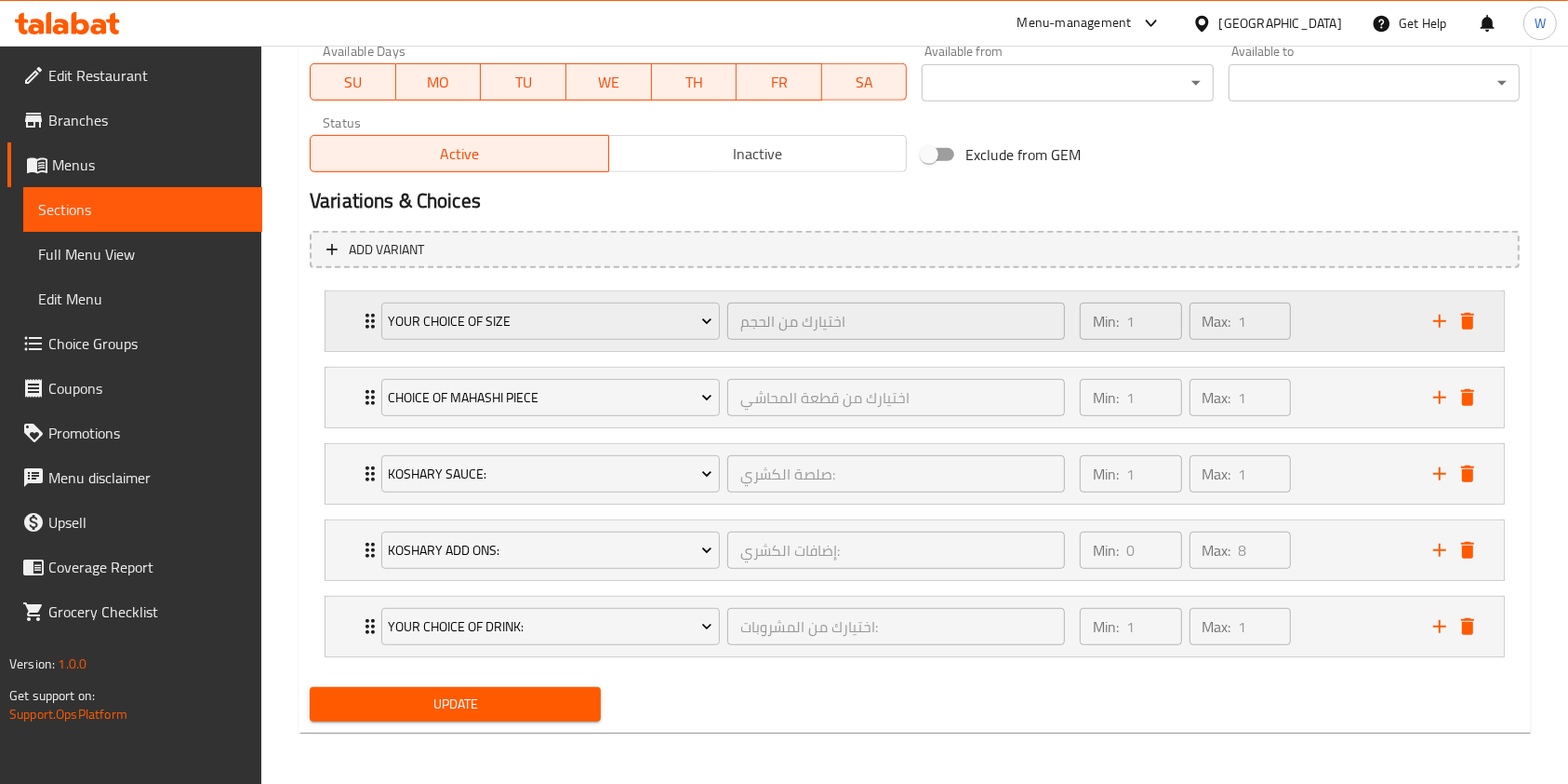
click at [359, 322] on icon "Expand" at bounding box center [370, 320] width 22 height 22
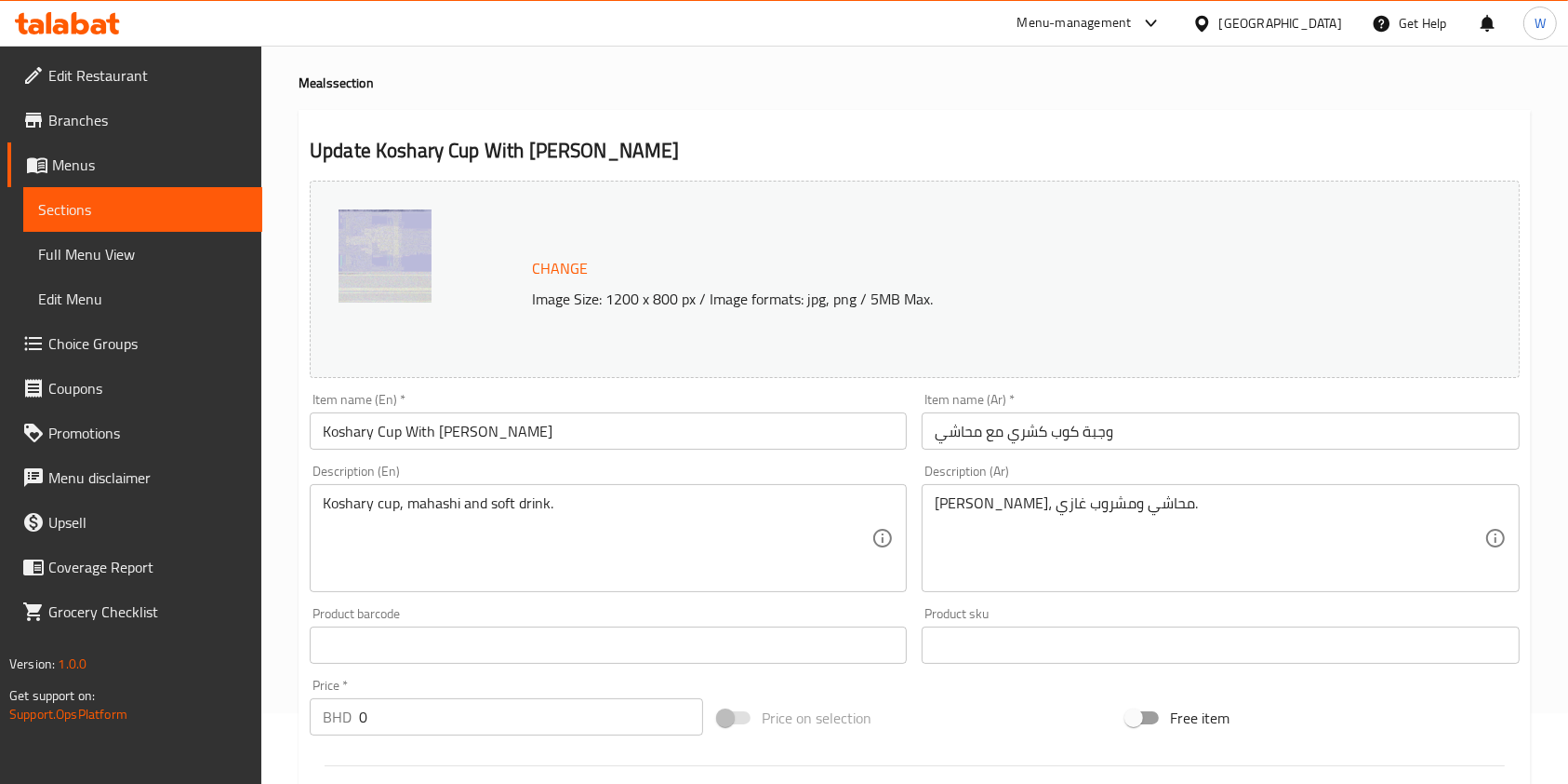
scroll to position [0, 0]
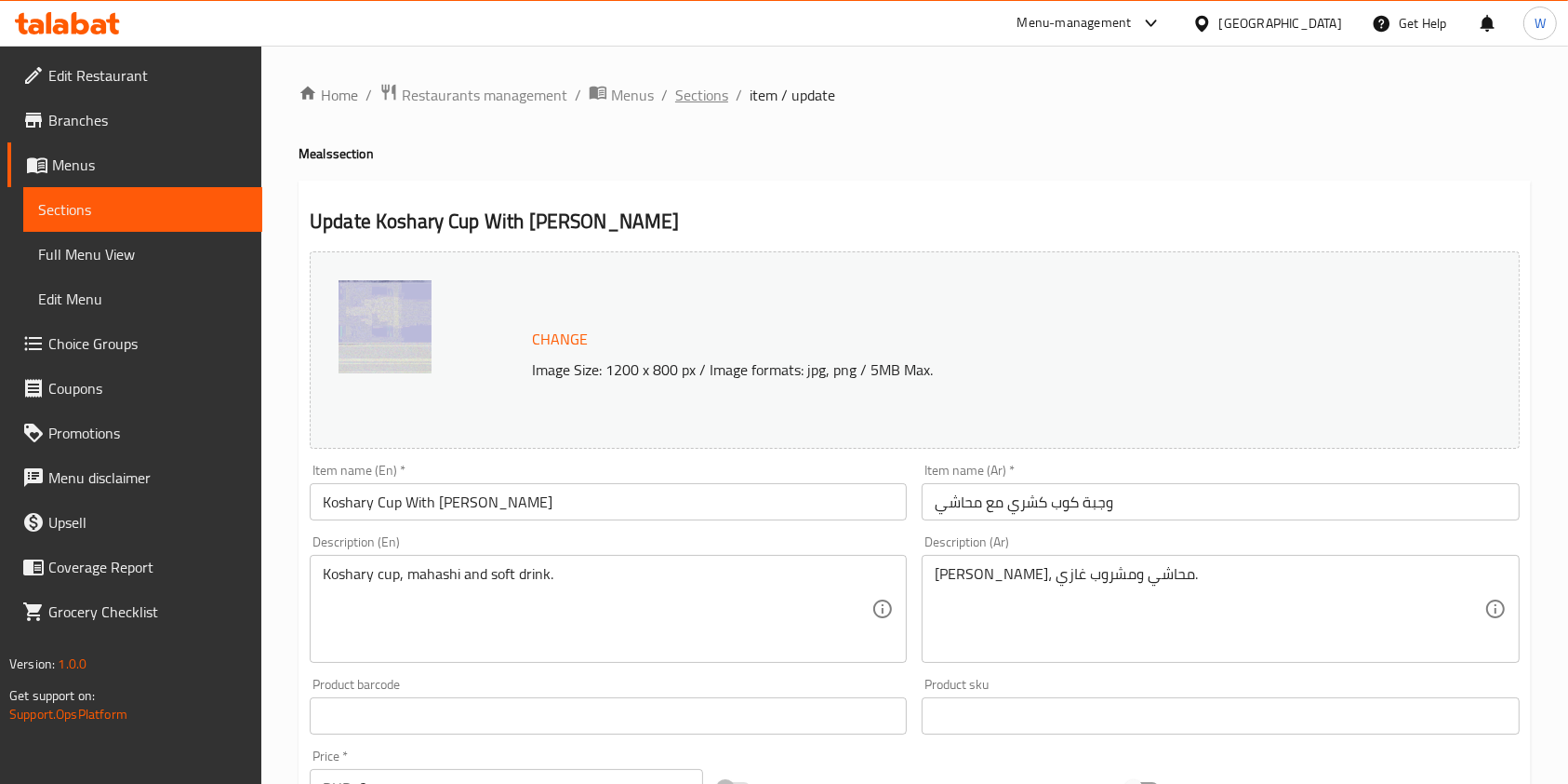
click at [710, 97] on span "Sections" at bounding box center [702, 95] width 53 height 22
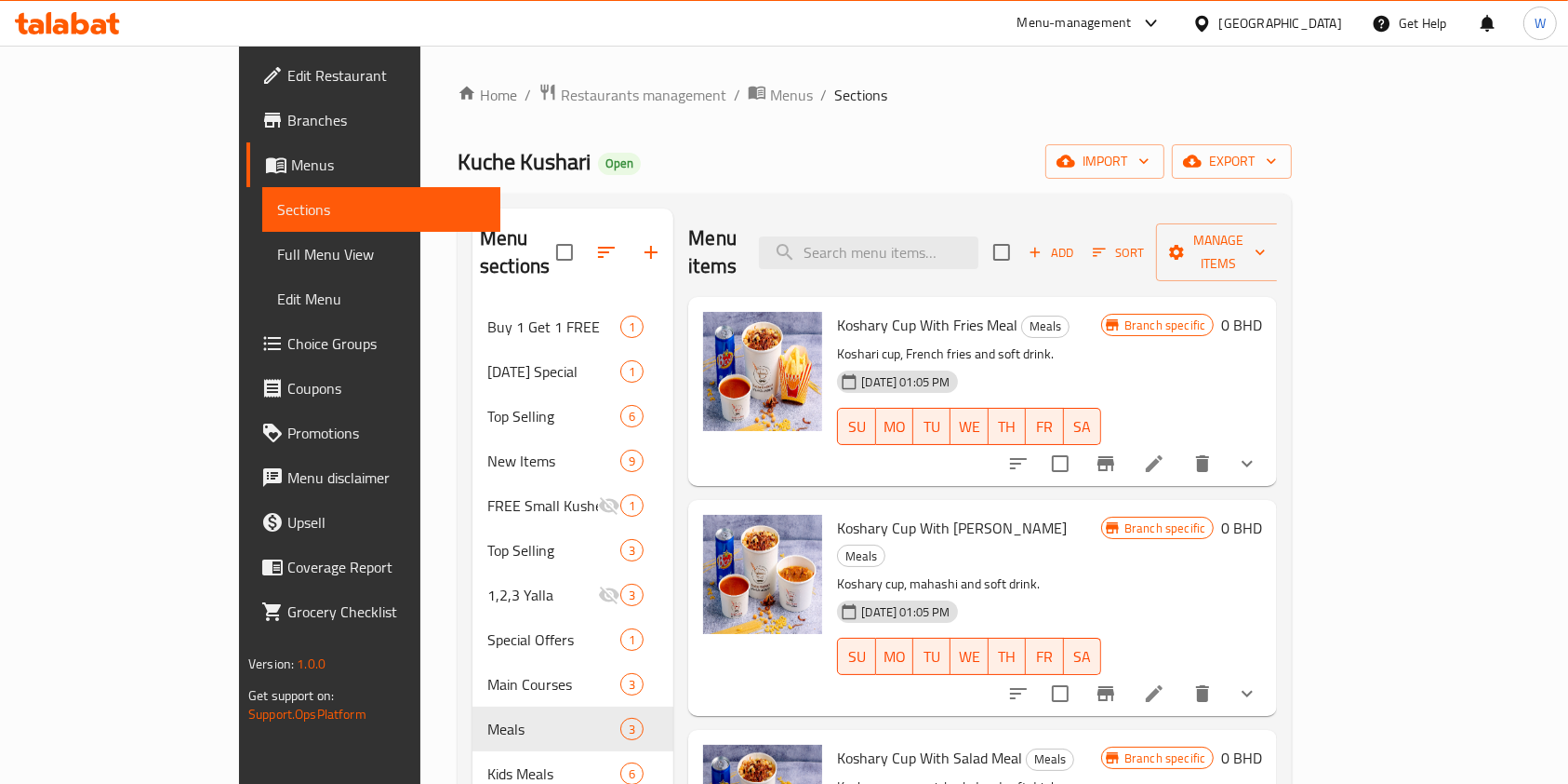
click at [969, 257] on div "Menu items Add Sort Manage items" at bounding box center [984, 253] width 589 height 89
click at [970, 241] on input "search" at bounding box center [868, 252] width 220 height 32
paste input "Mushroom SOUP"
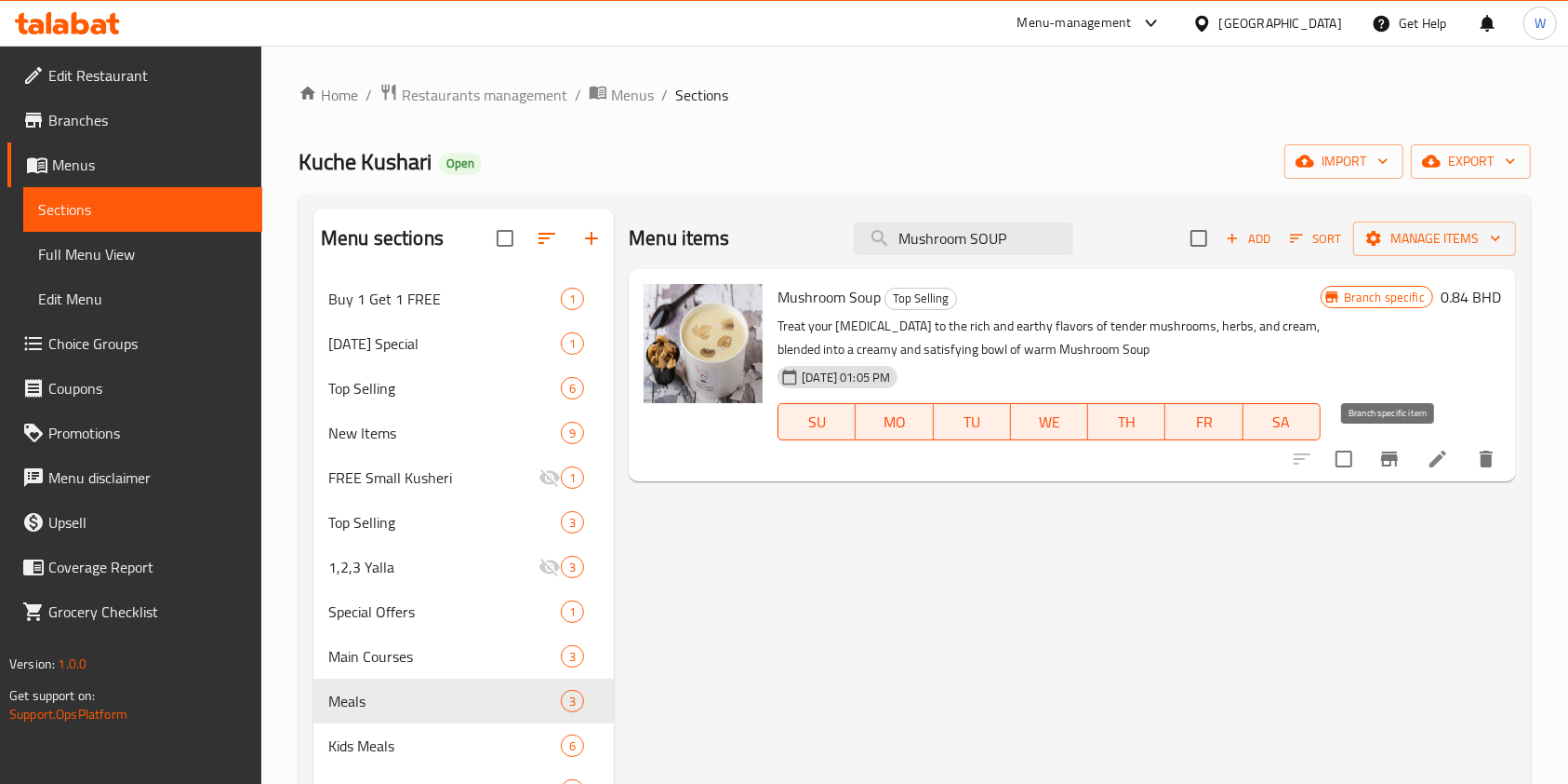
type input "Mushroom SOUP"
click at [1391, 464] on icon "Branch-specific-item" at bounding box center [1389, 458] width 17 height 15
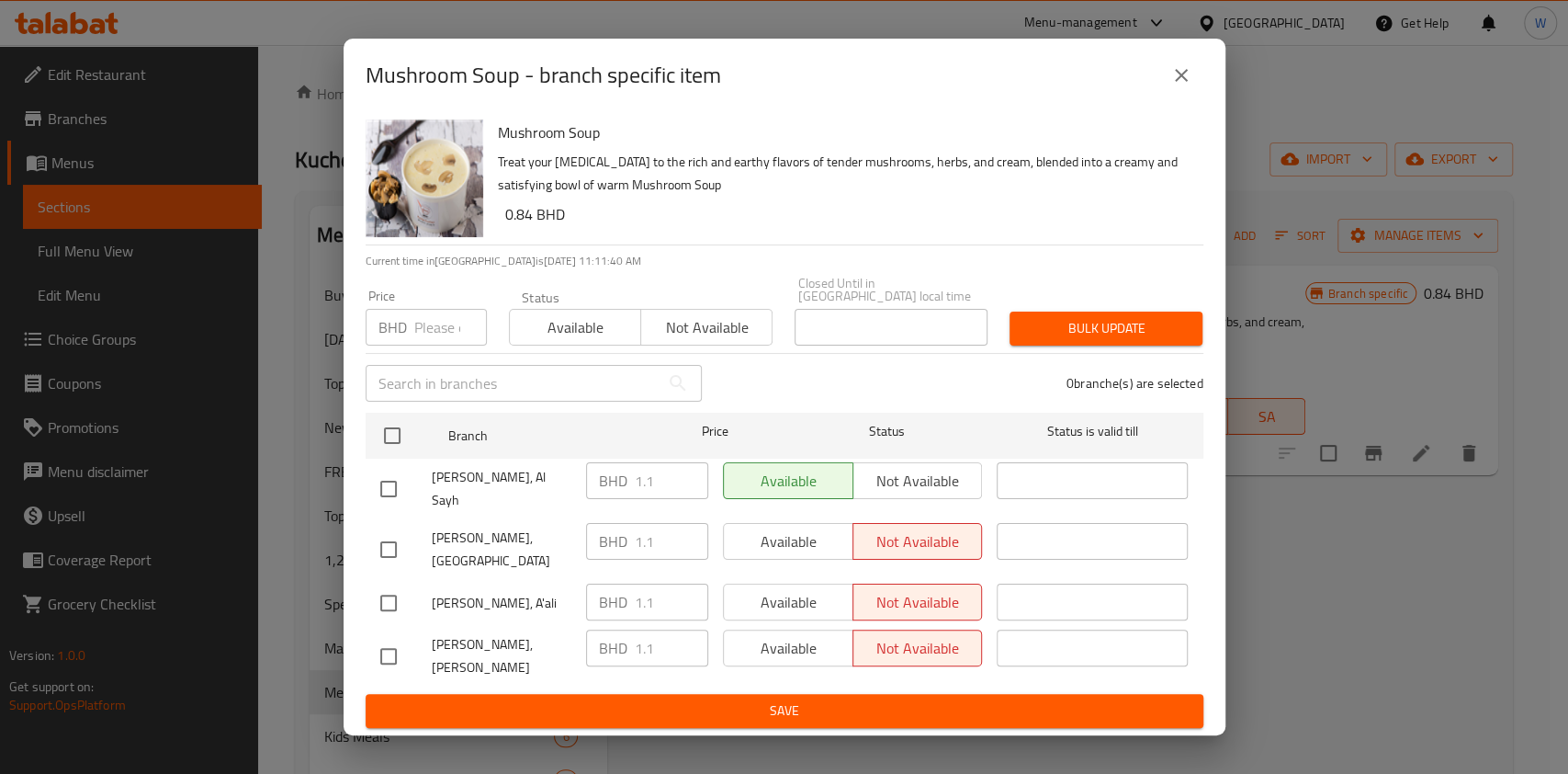
click at [422, 344] on input "number" at bounding box center [450, 327] width 72 height 37
paste input "1.32"
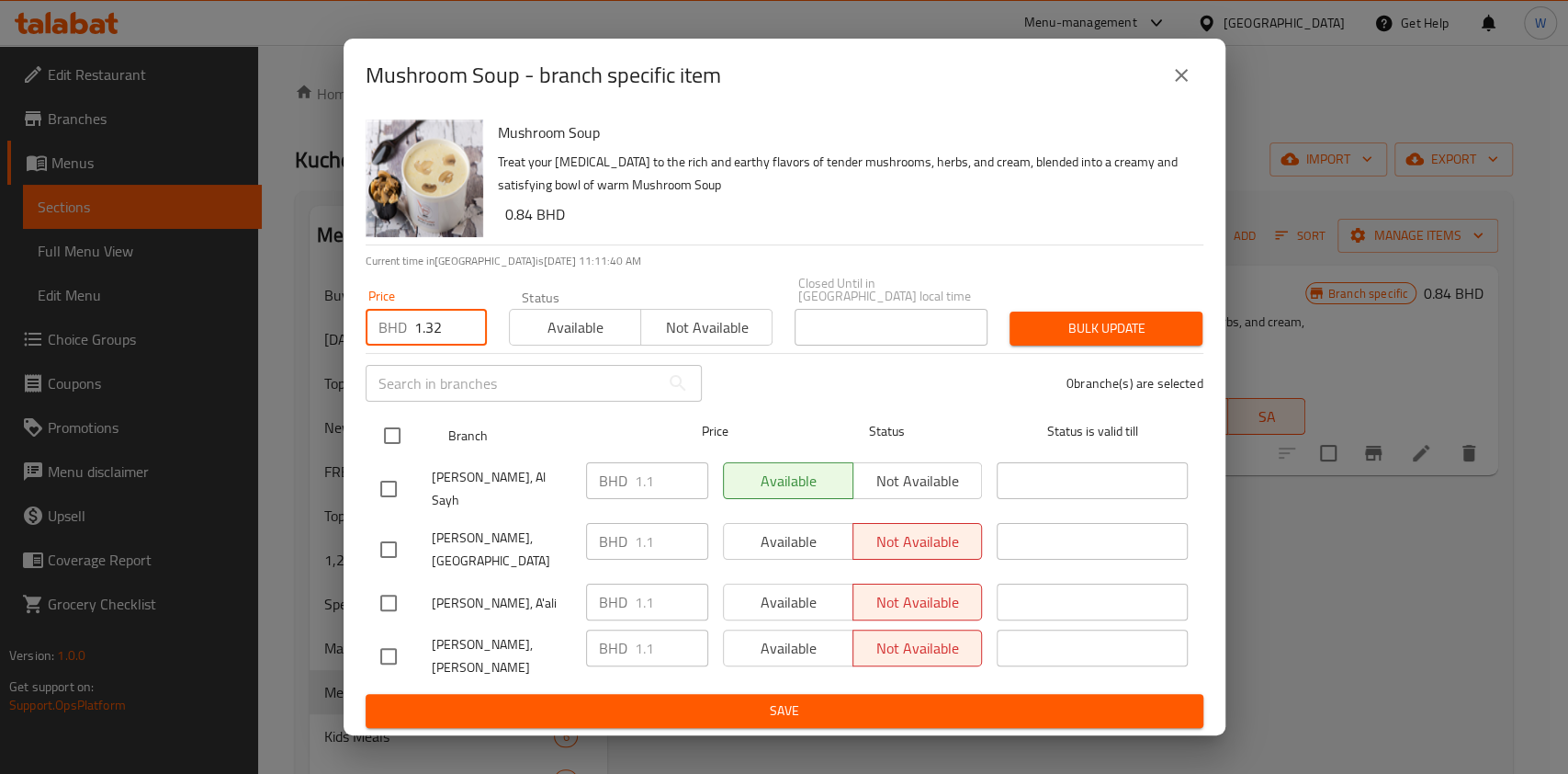
type input "1.32"
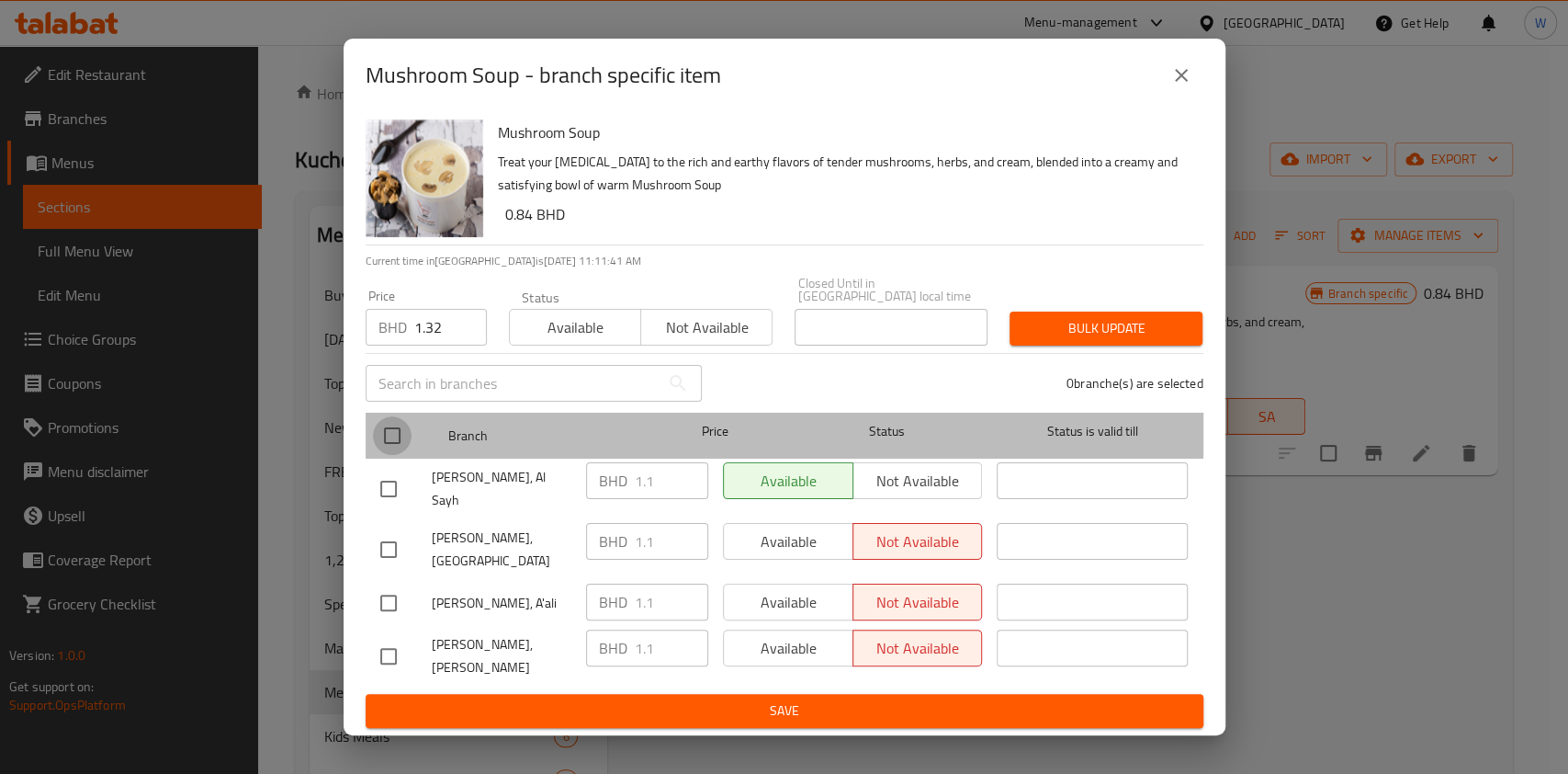
click at [400, 443] on input "checkbox" at bounding box center [392, 436] width 39 height 39
checkbox input "true"
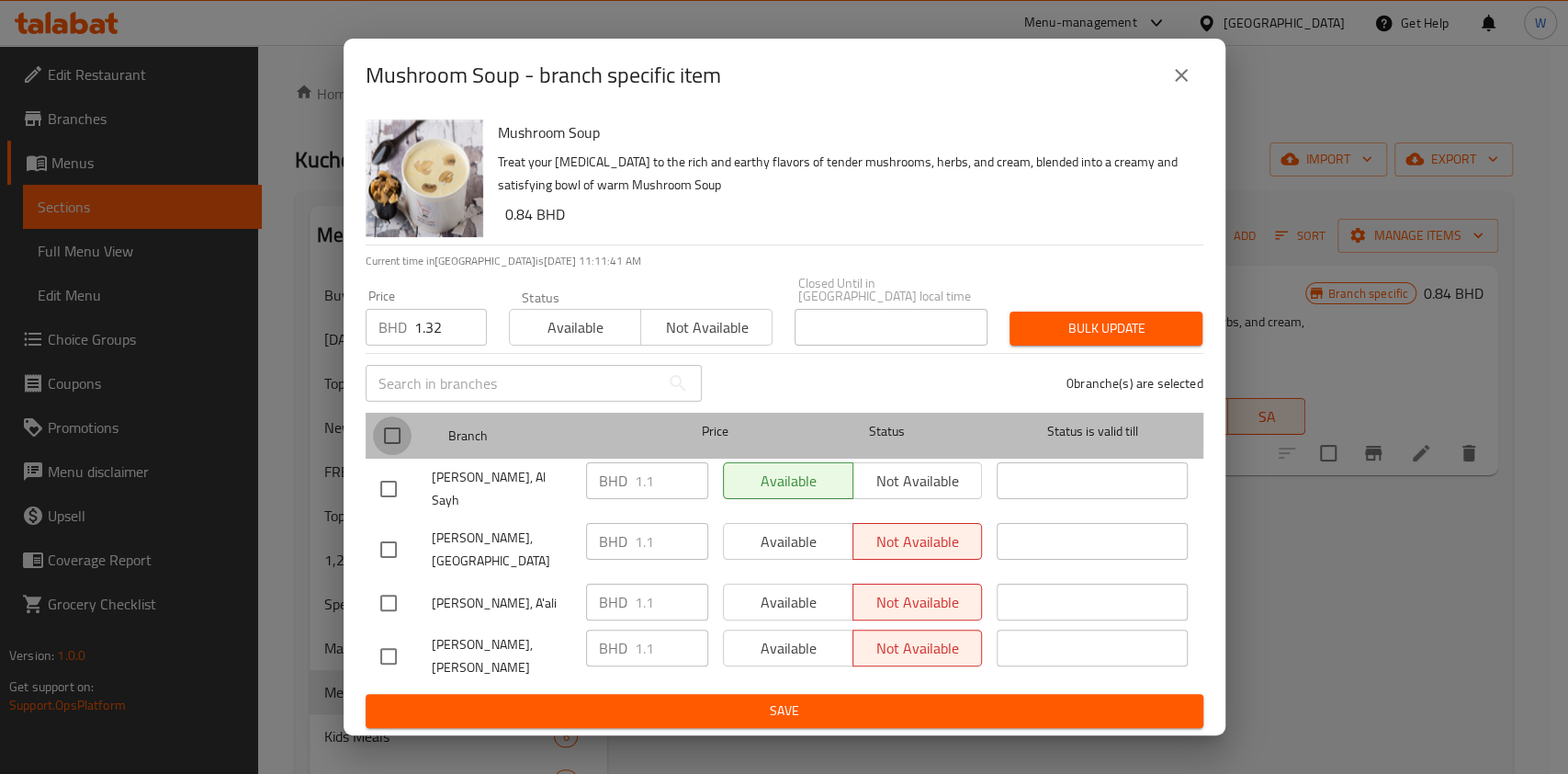
checkbox input "true"
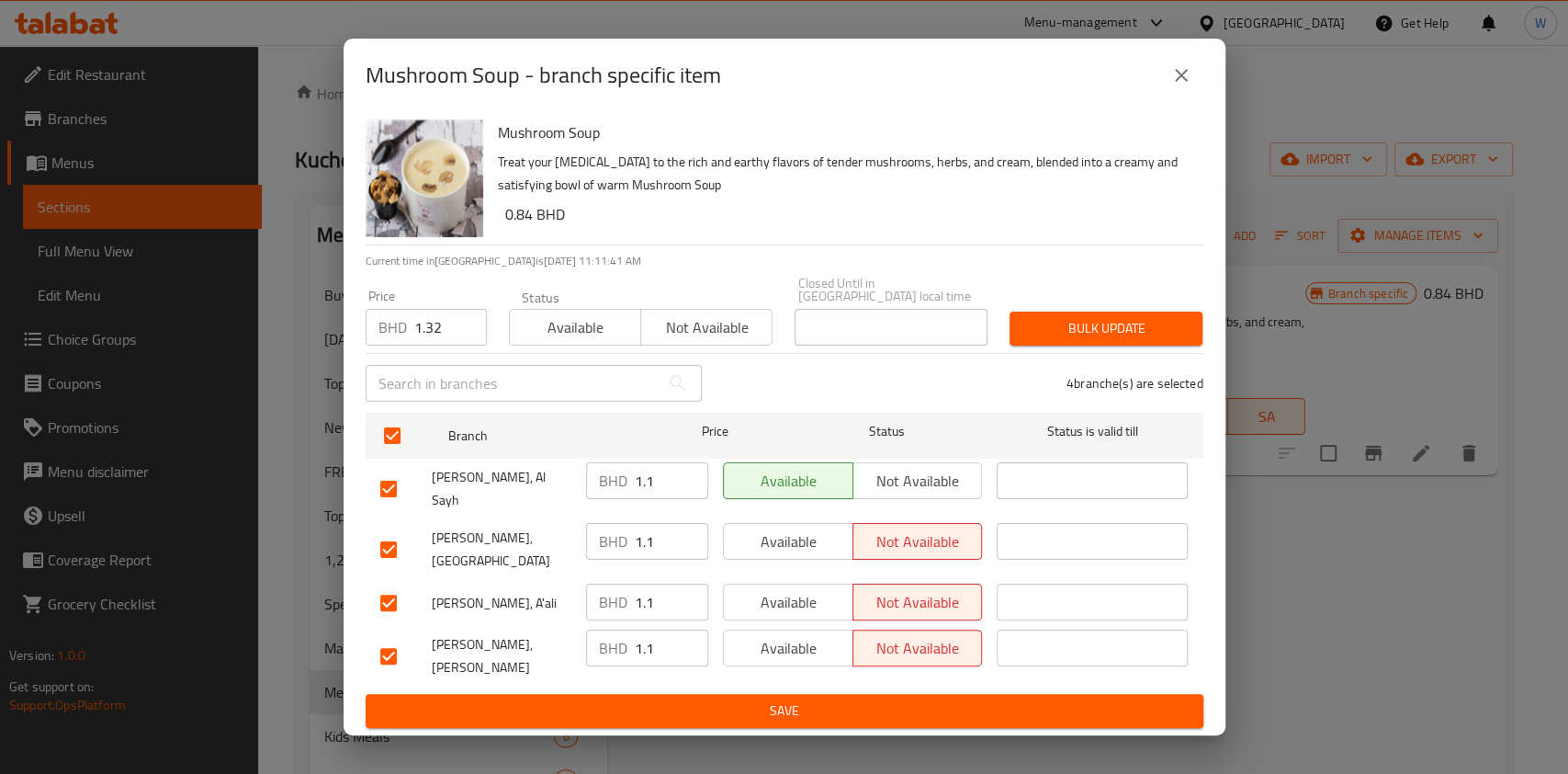
click at [1054, 340] on span "Bulk update" at bounding box center [1106, 329] width 164 height 23
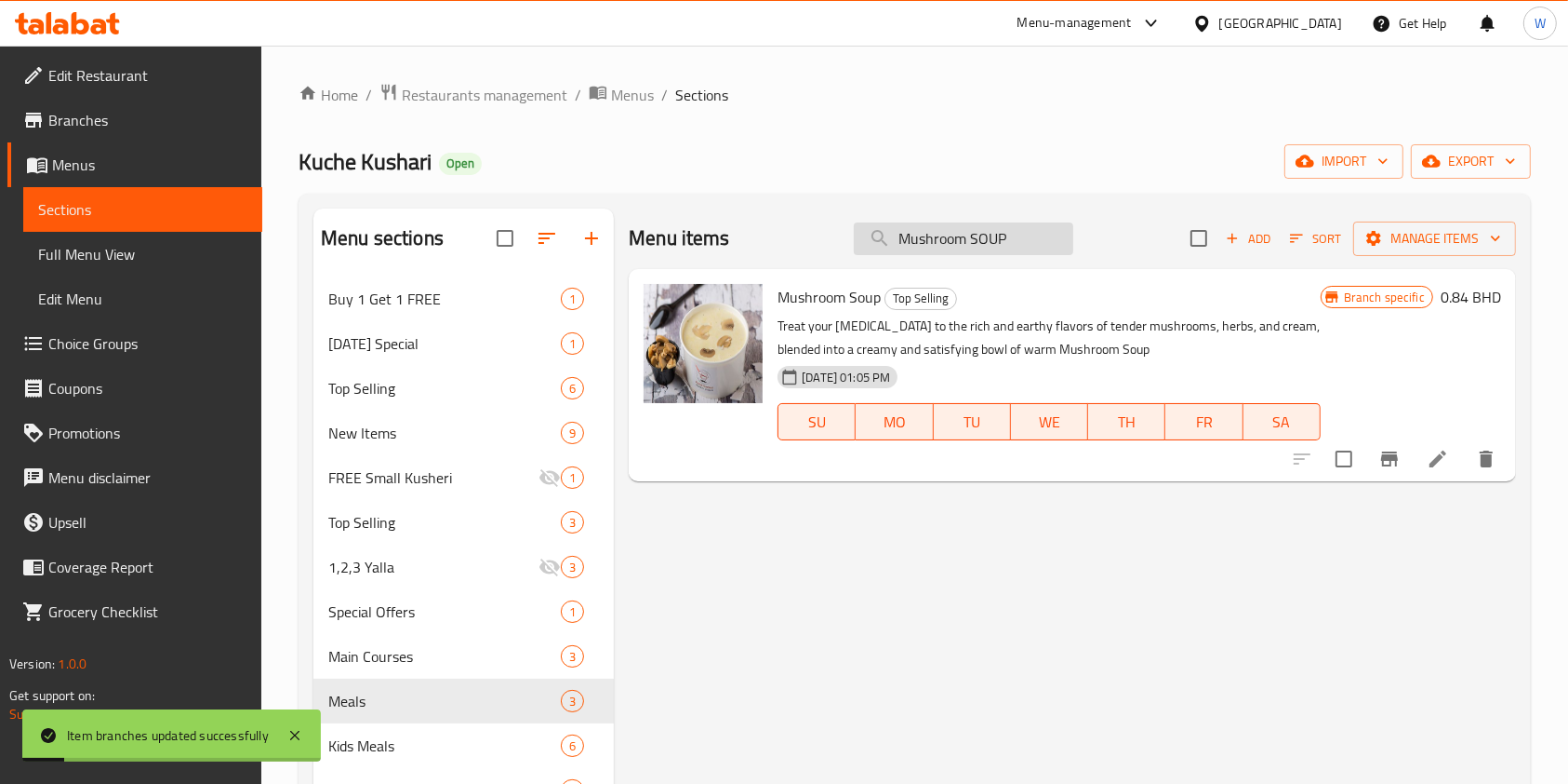
click at [985, 229] on input "Mushroom SOUP" at bounding box center [963, 238] width 220 height 32
paste input "Tabbouleh Salad"
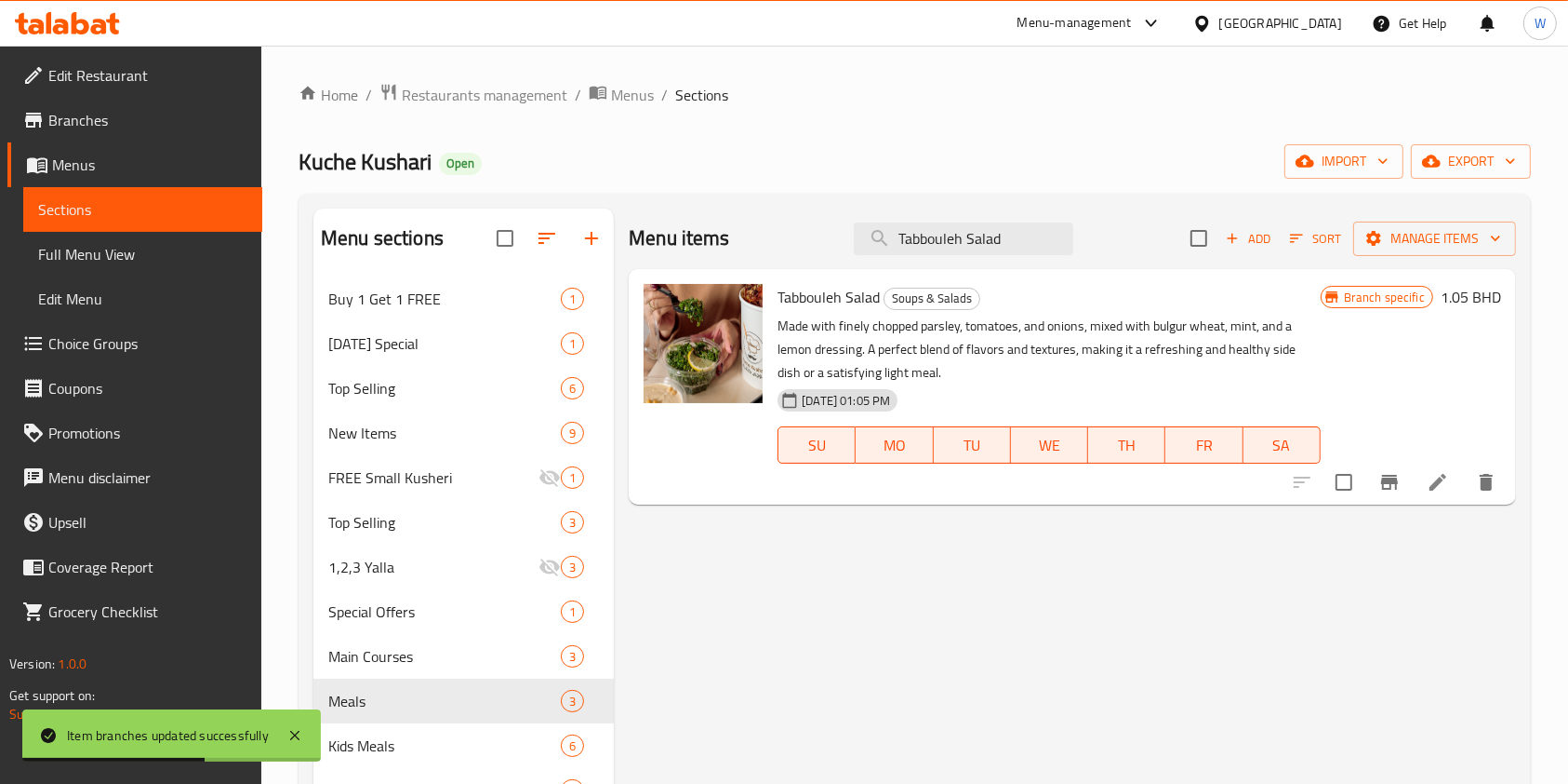
type input "Tabbouleh Salad"
click at [1377, 490] on button "Branch-specific-item" at bounding box center [1390, 482] width 45 height 45
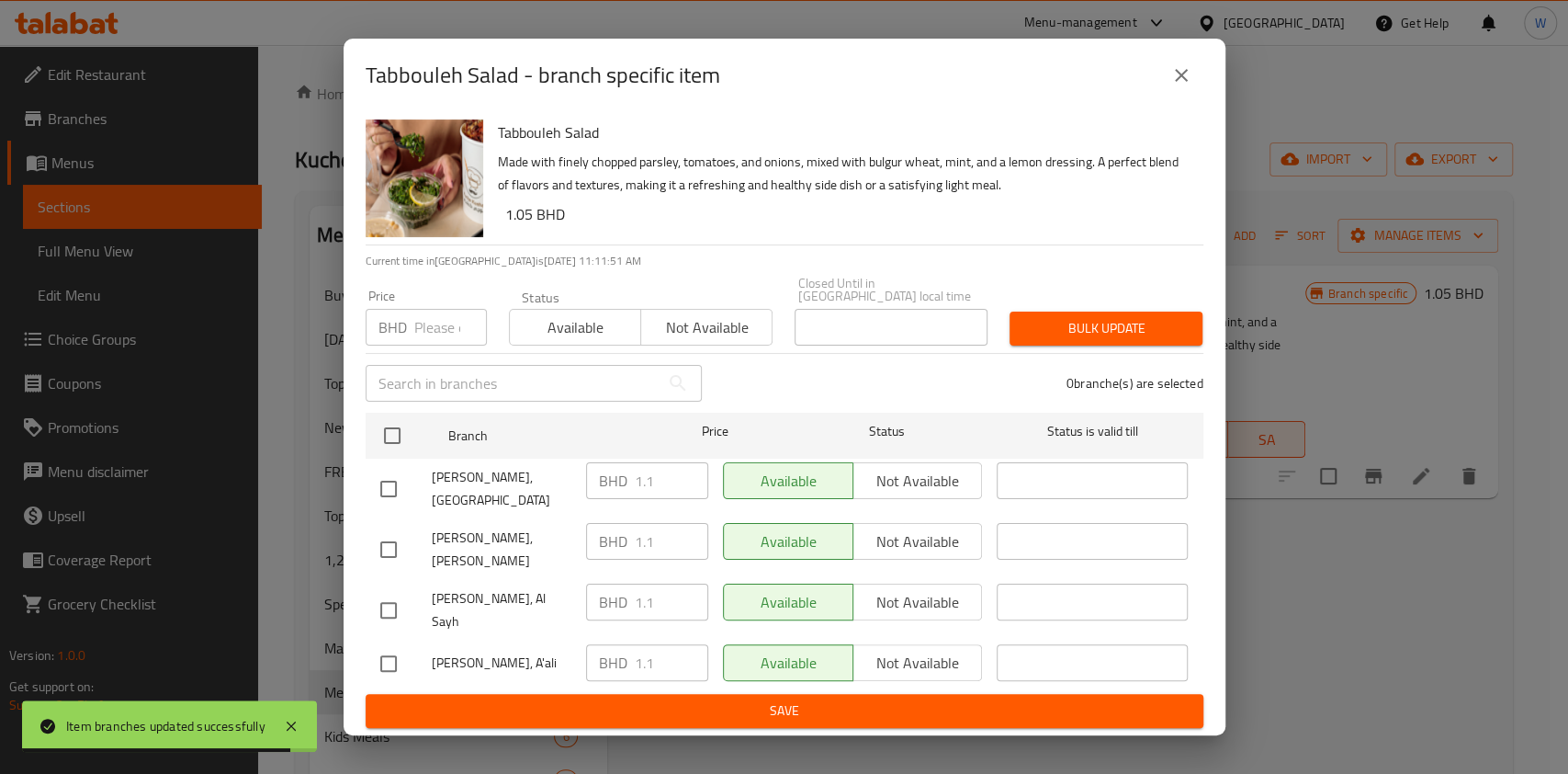
click at [443, 340] on input "number" at bounding box center [450, 327] width 72 height 37
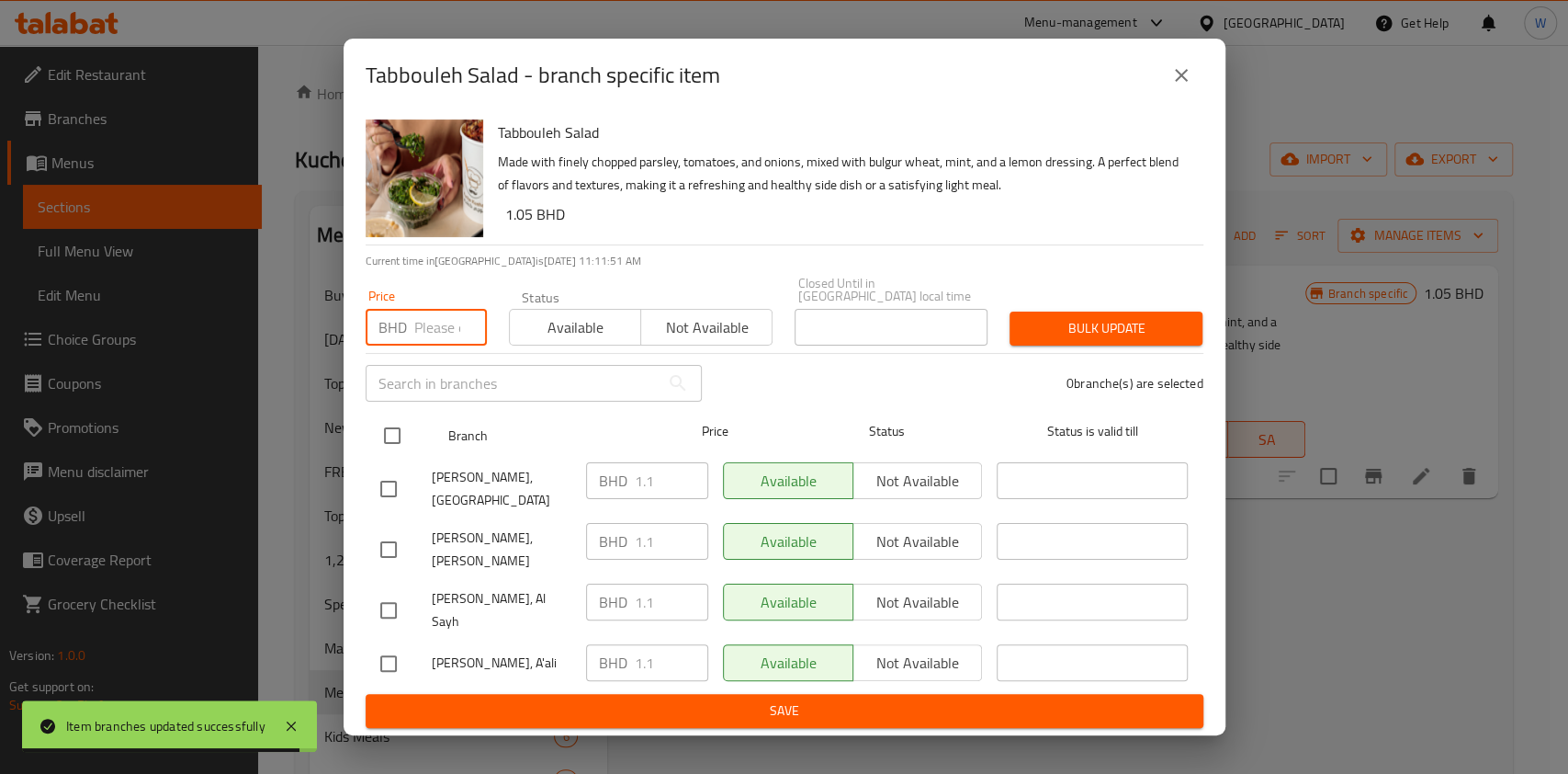
paste input "1.32"
type input "1.32"
click at [385, 472] on div "[PERSON_NAME], [GEOGRAPHIC_DATA]" at bounding box center [476, 489] width 206 height 68
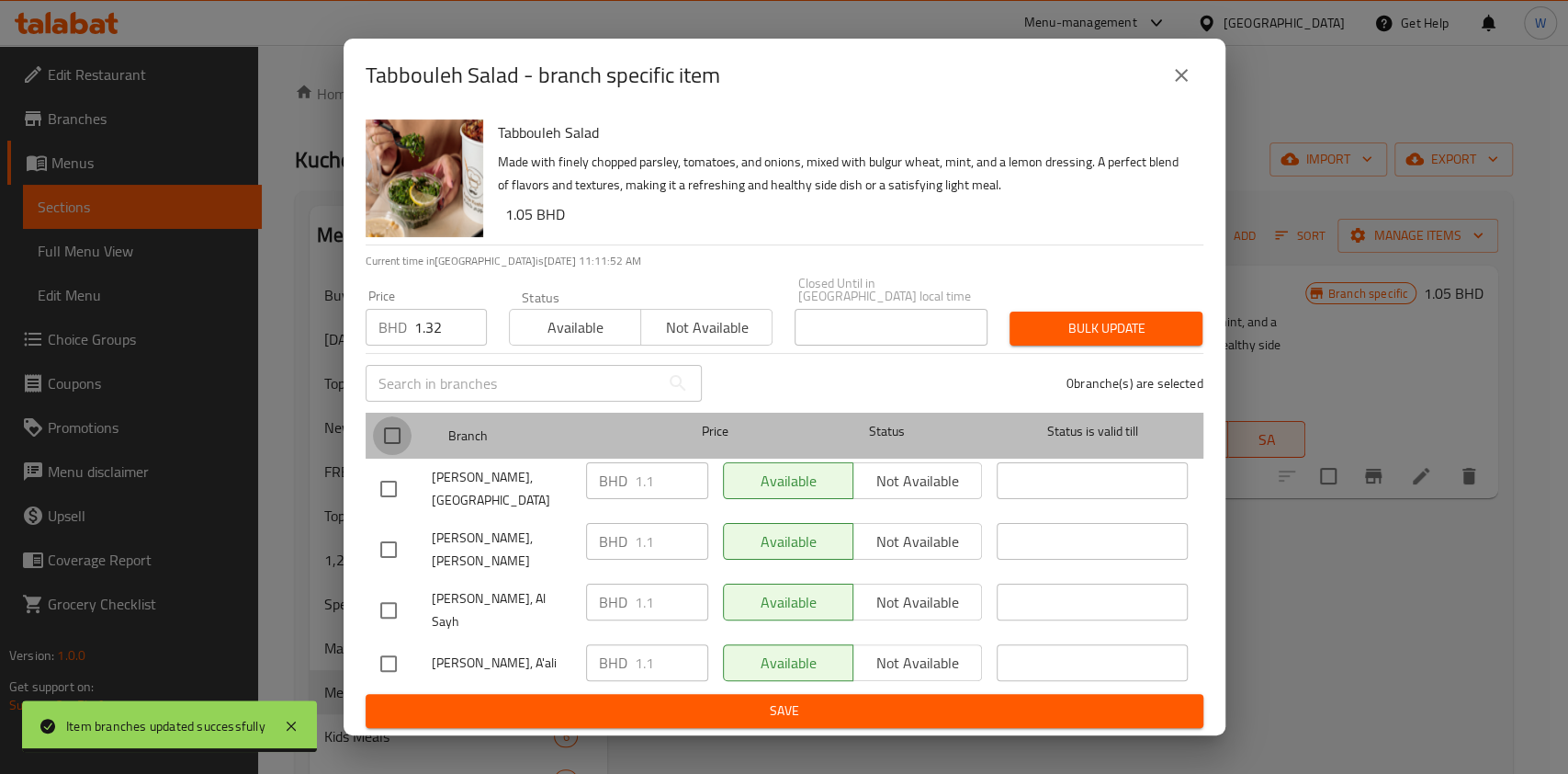
click at [397, 451] on input "checkbox" at bounding box center [392, 436] width 39 height 39
checkbox input "true"
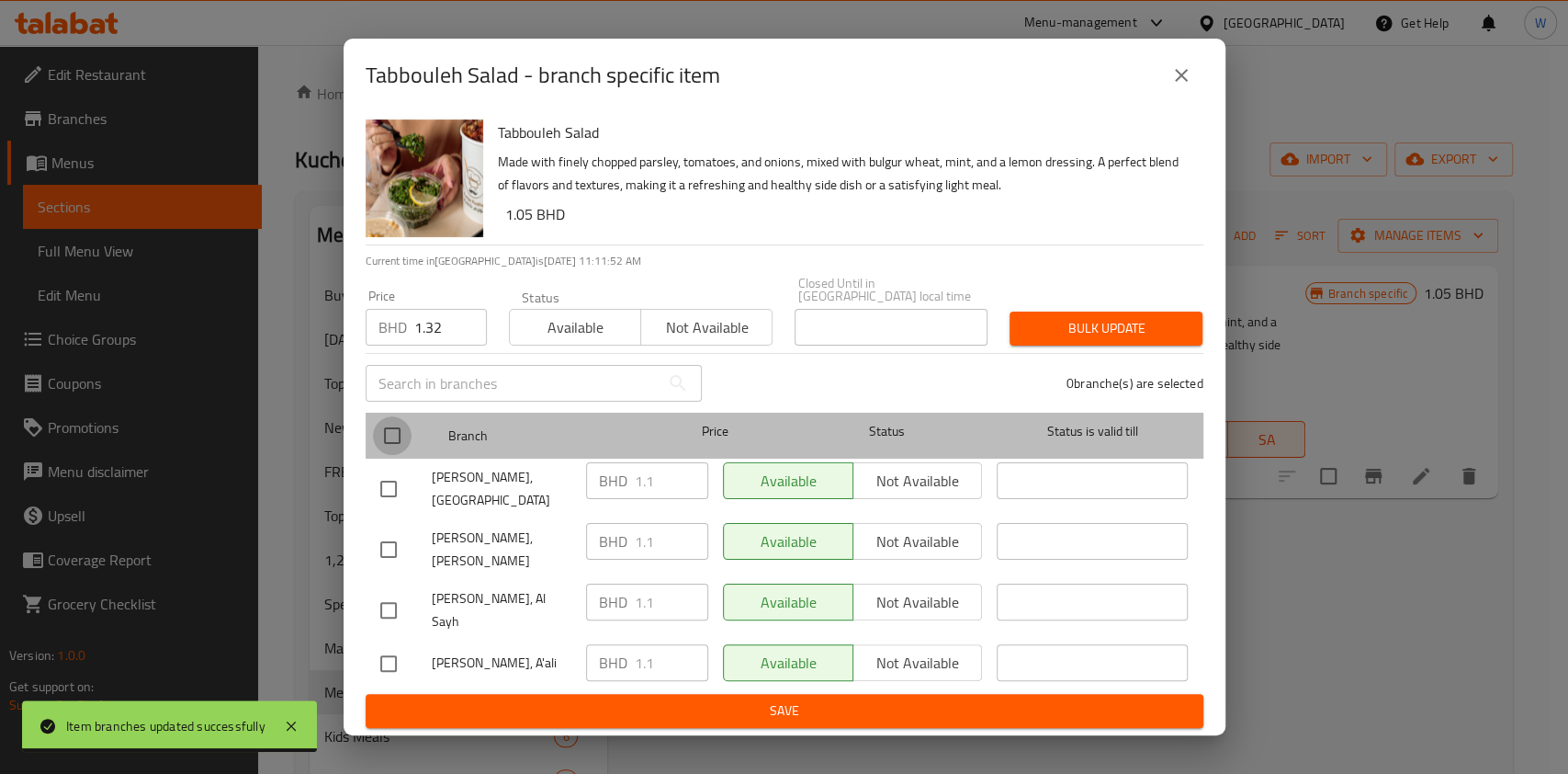
checkbox input "true"
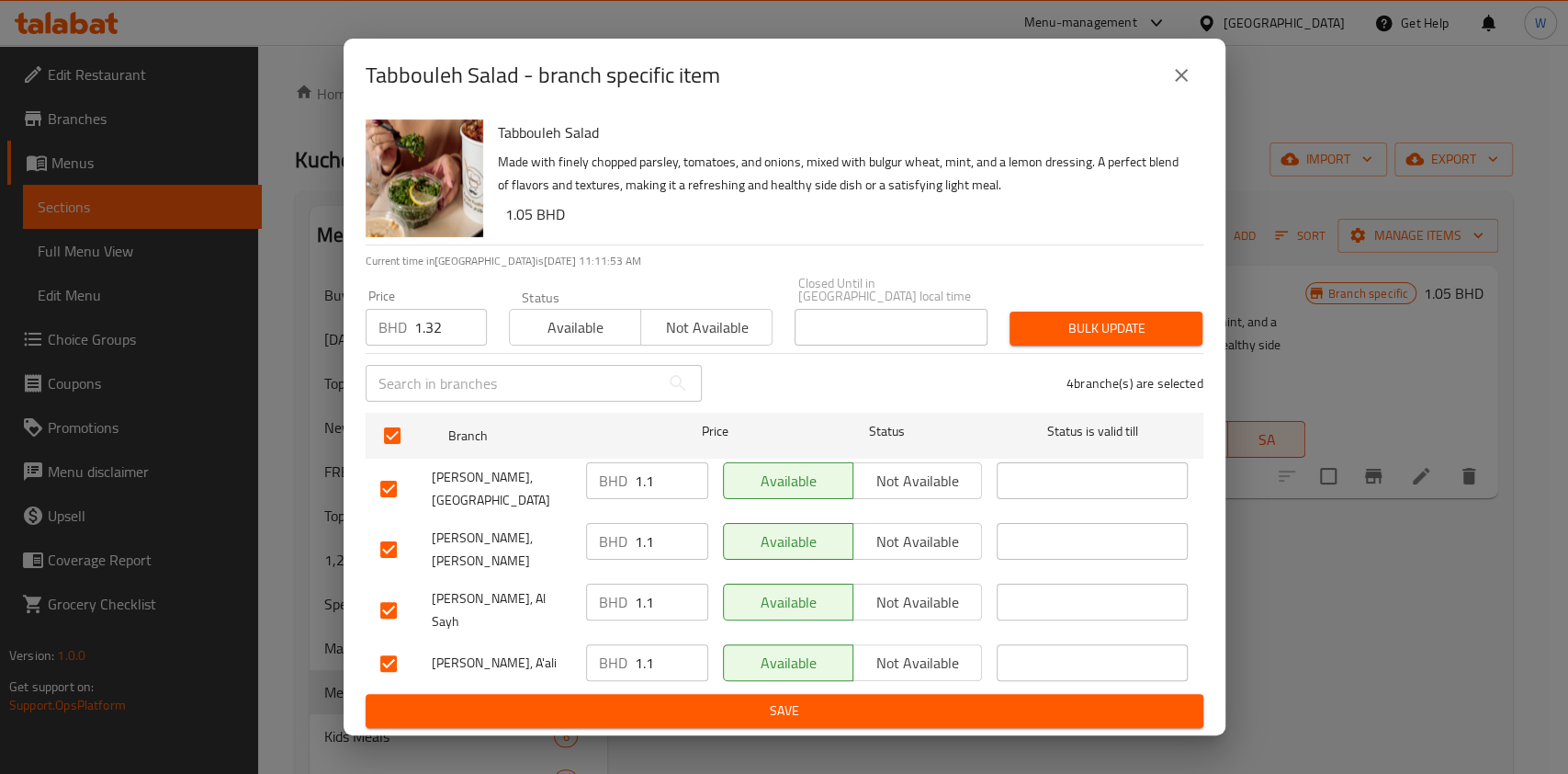
click at [914, 374] on div "4 branche(s) are selected" at bounding box center [964, 383] width 502 height 67
click at [1128, 325] on div "Bulk update" at bounding box center [1105, 329] width 215 height 56
click at [1132, 334] on span "Bulk update" at bounding box center [1106, 329] width 164 height 23
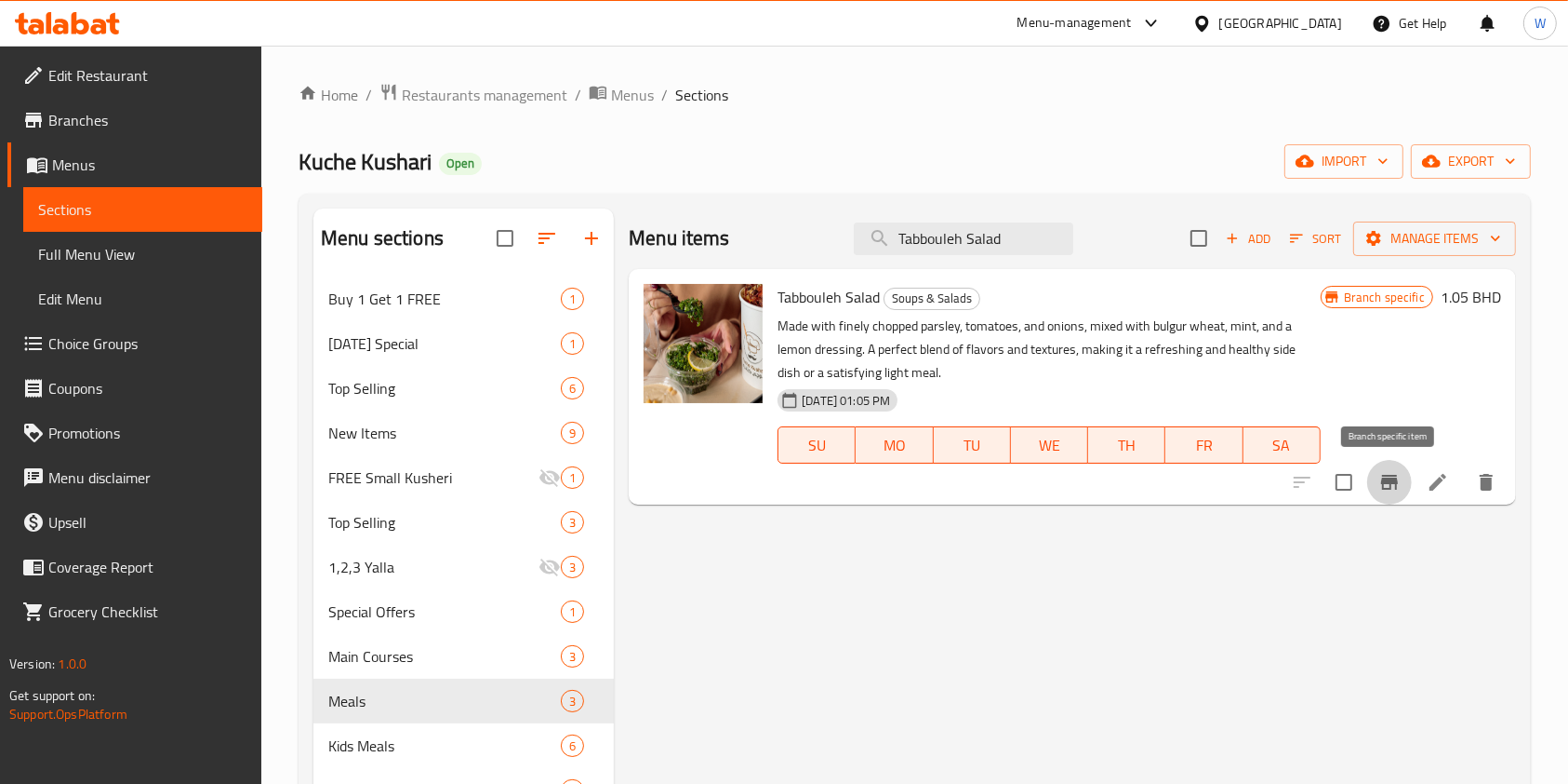
click at [1395, 473] on icon "Branch-specific-item" at bounding box center [1389, 481] width 22 height 22
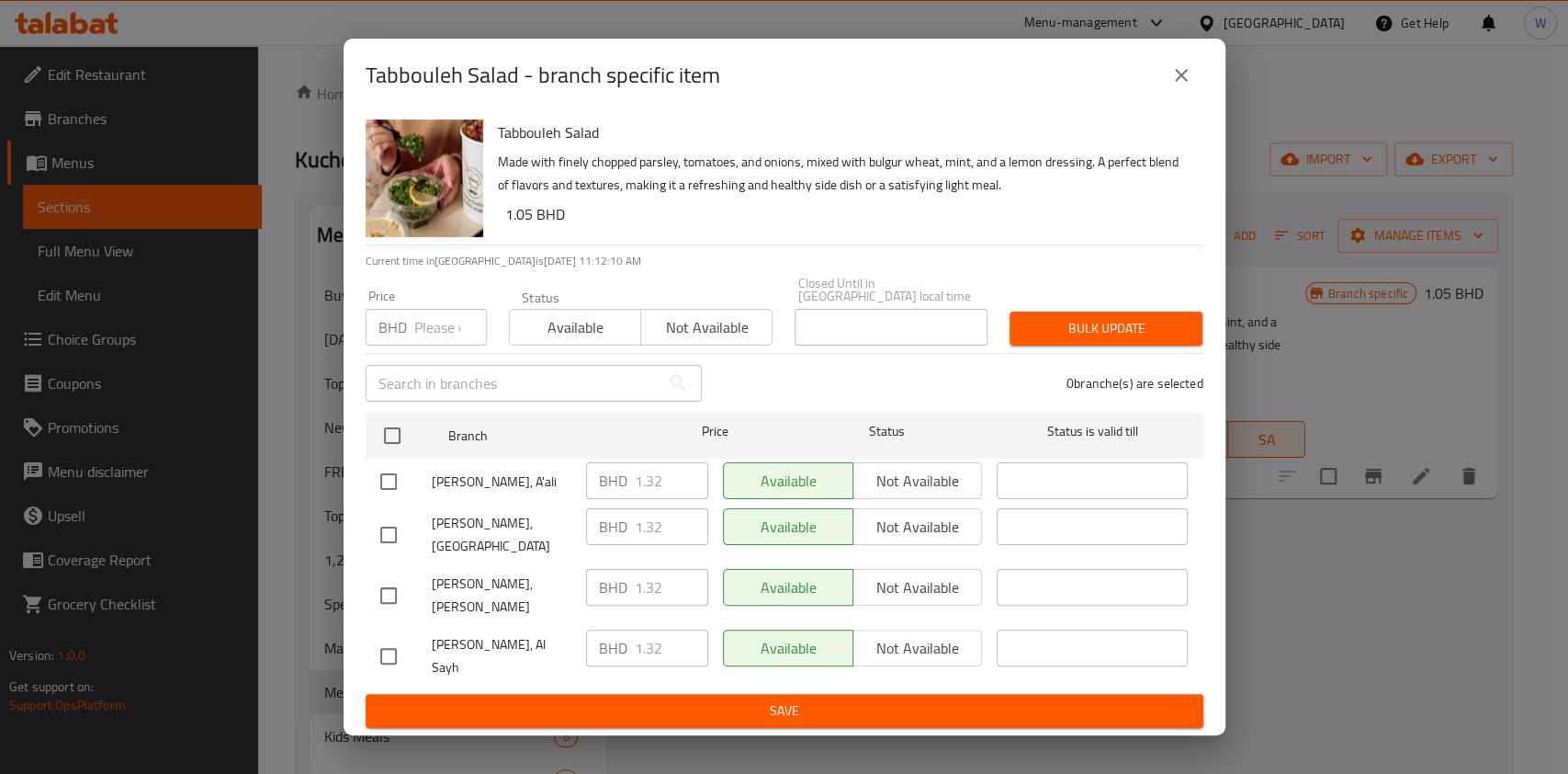
click at [1164, 97] on button "close" at bounding box center [1182, 75] width 44 height 44
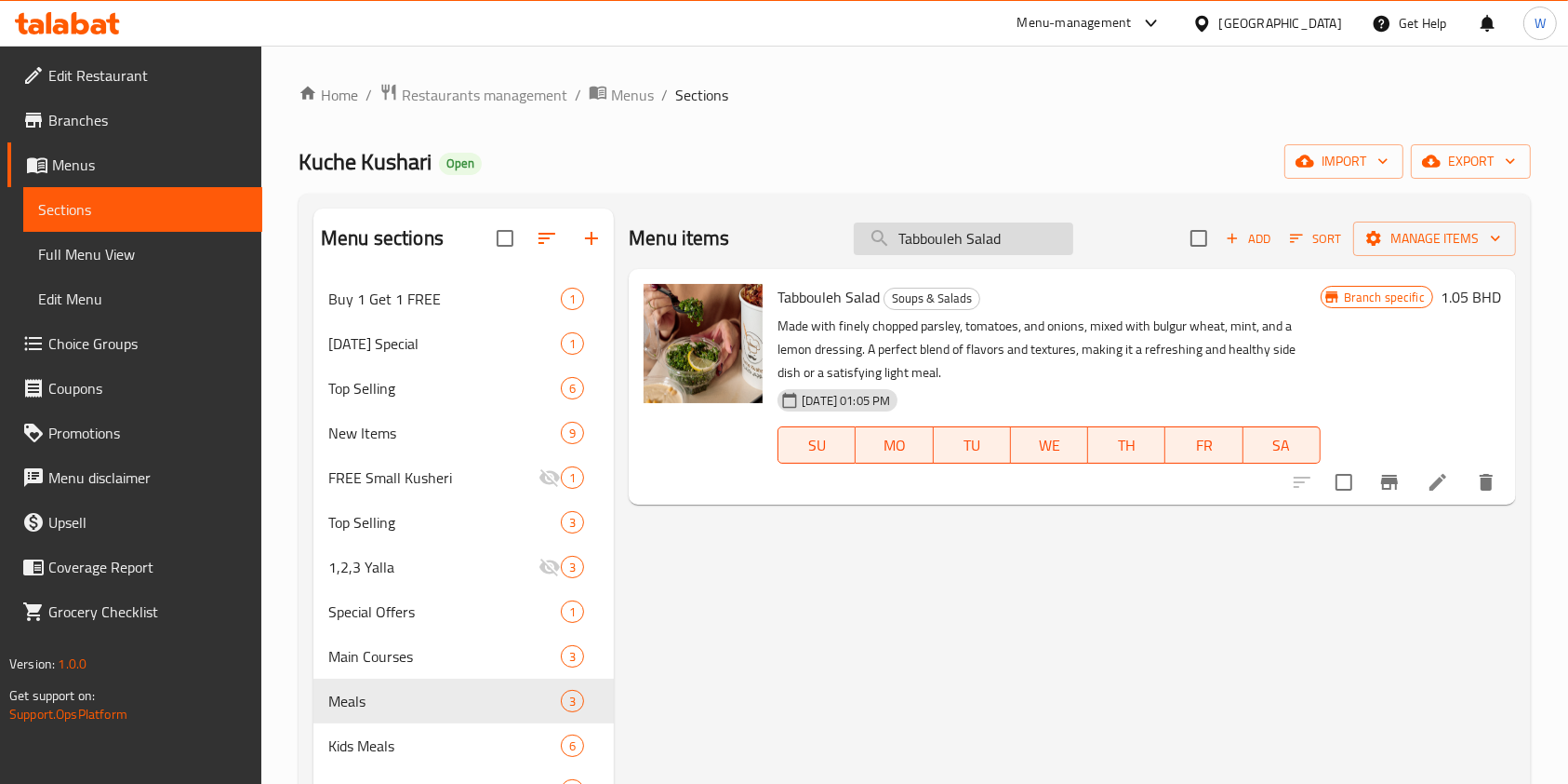
click at [1027, 227] on input "Tabbouleh Salad" at bounding box center [963, 238] width 220 height 32
paste input "Fattoush Salad"
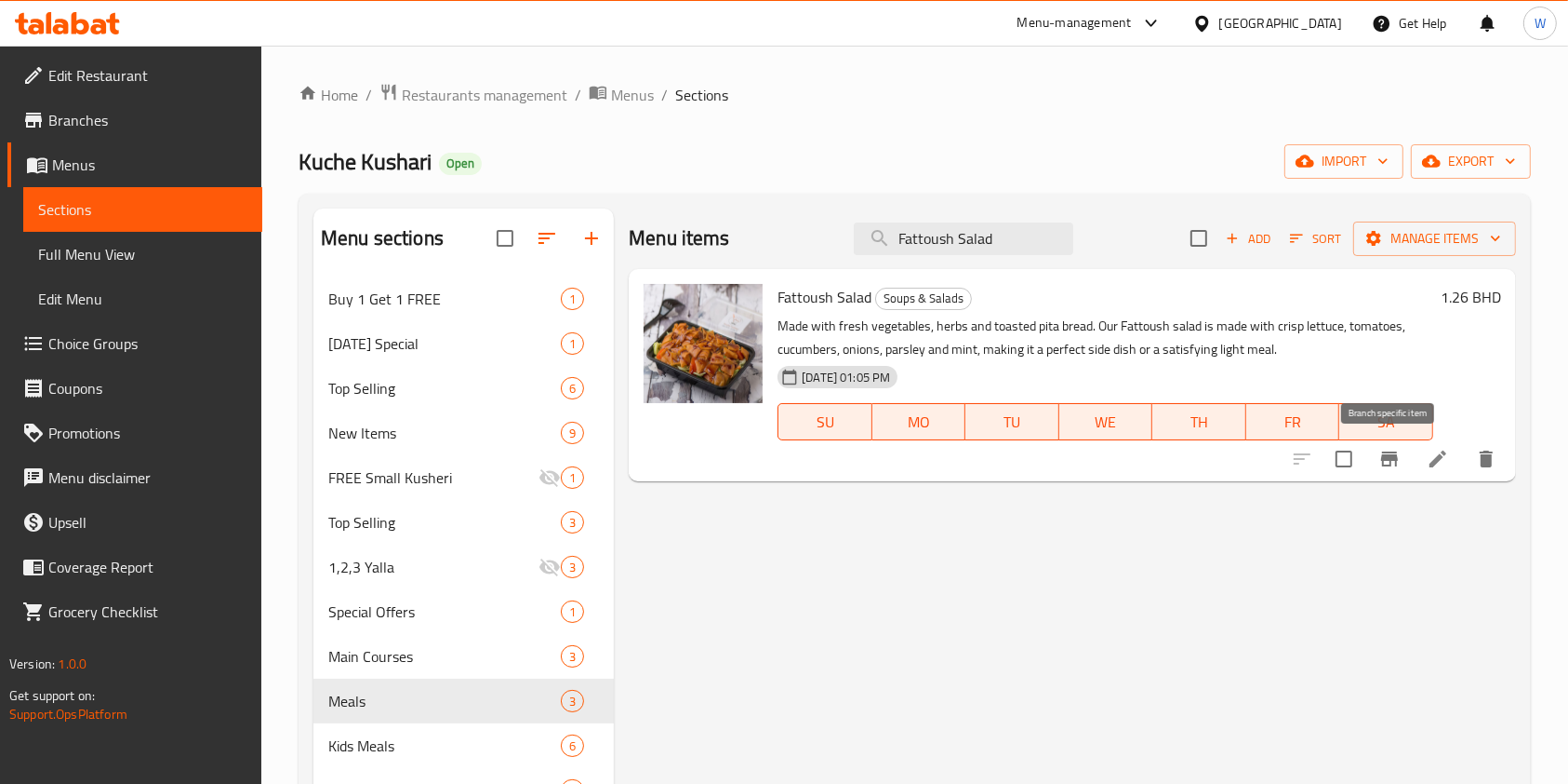
type input "Fattoush Salad"
click at [1390, 458] on icon "Branch-specific-item" at bounding box center [1389, 458] width 17 height 15
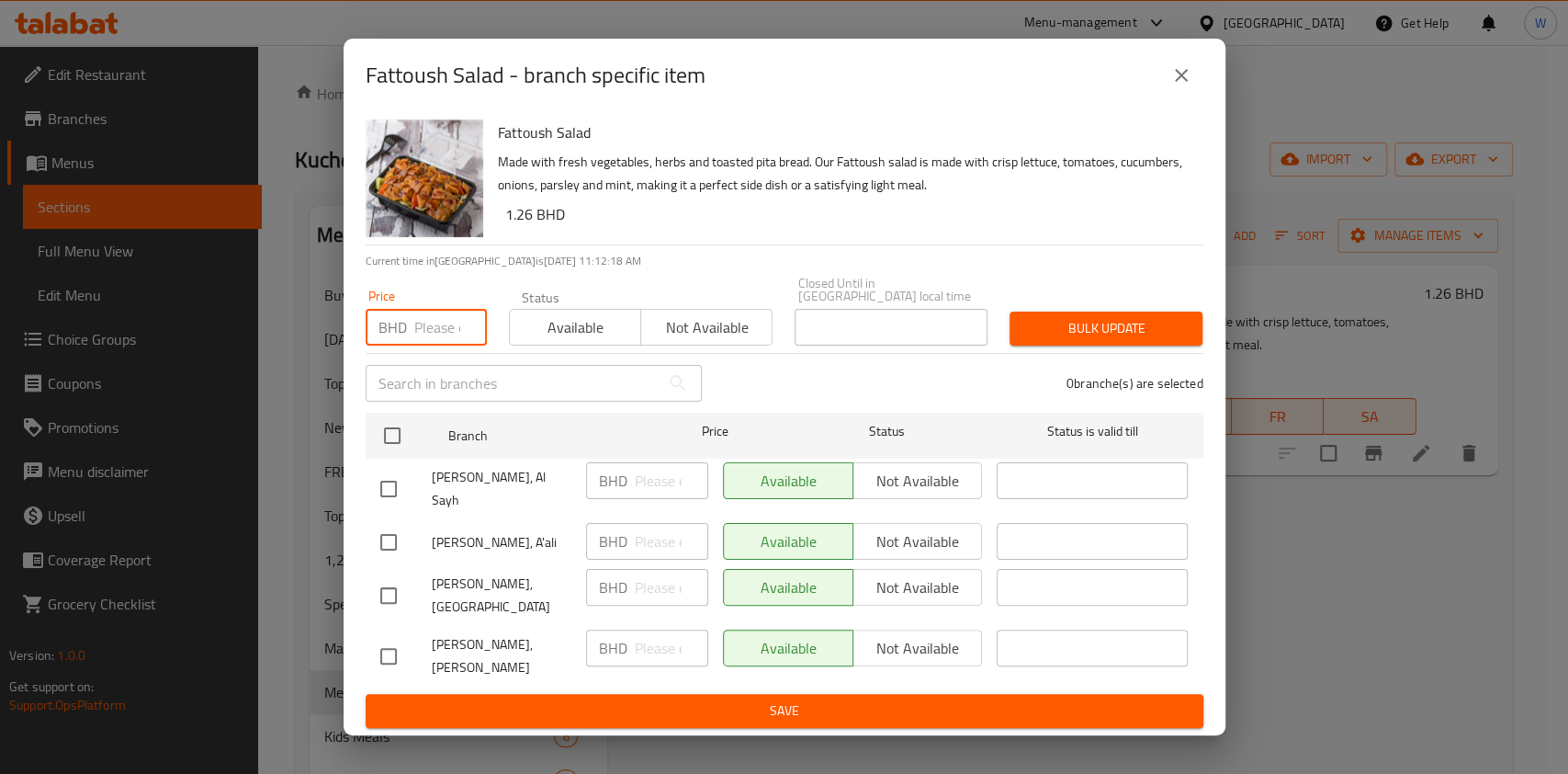
click at [414, 345] on input "number" at bounding box center [450, 327] width 72 height 37
click at [394, 440] on input "checkbox" at bounding box center [392, 436] width 39 height 39
checkbox input "true"
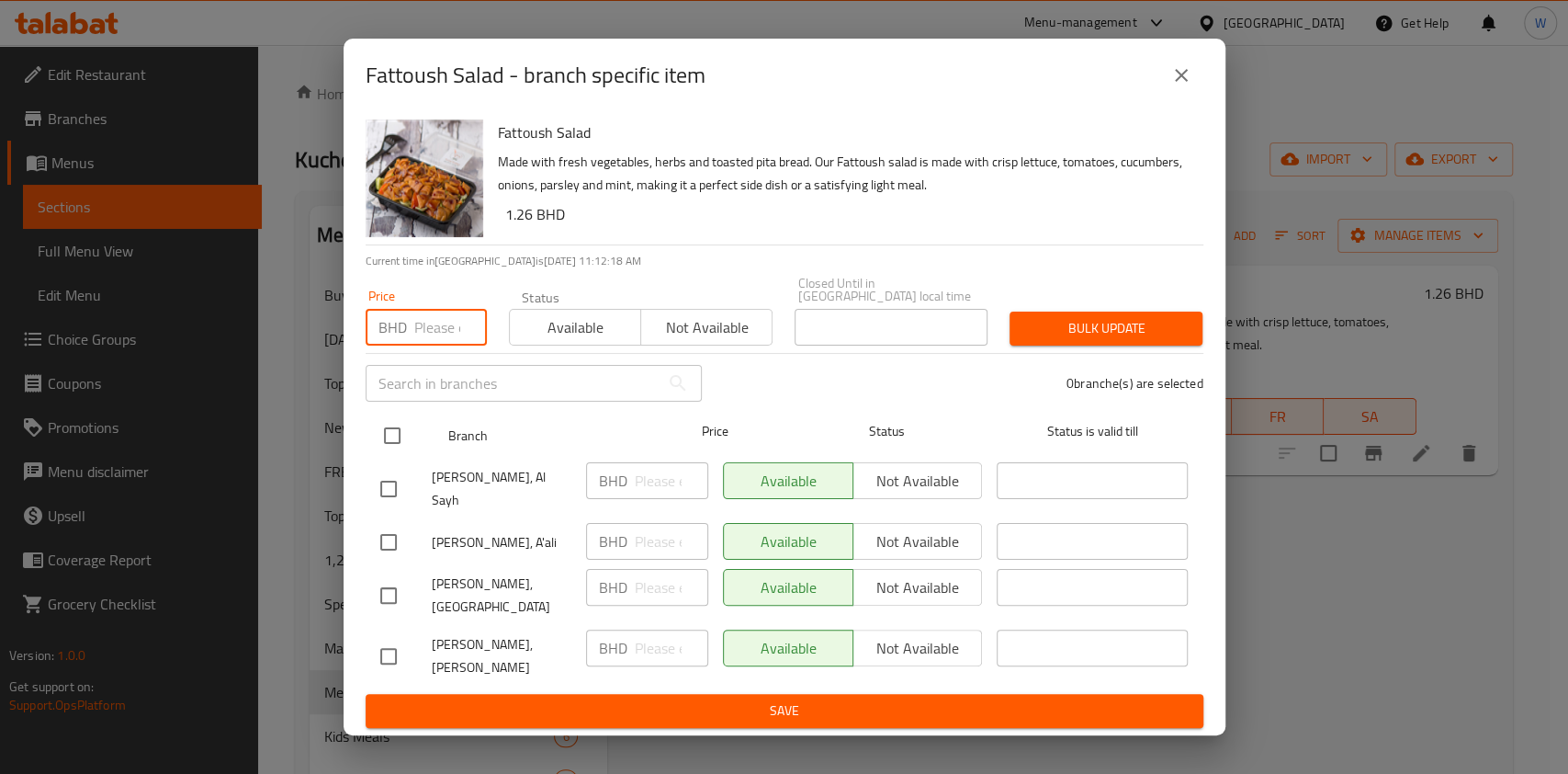
checkbox input "true"
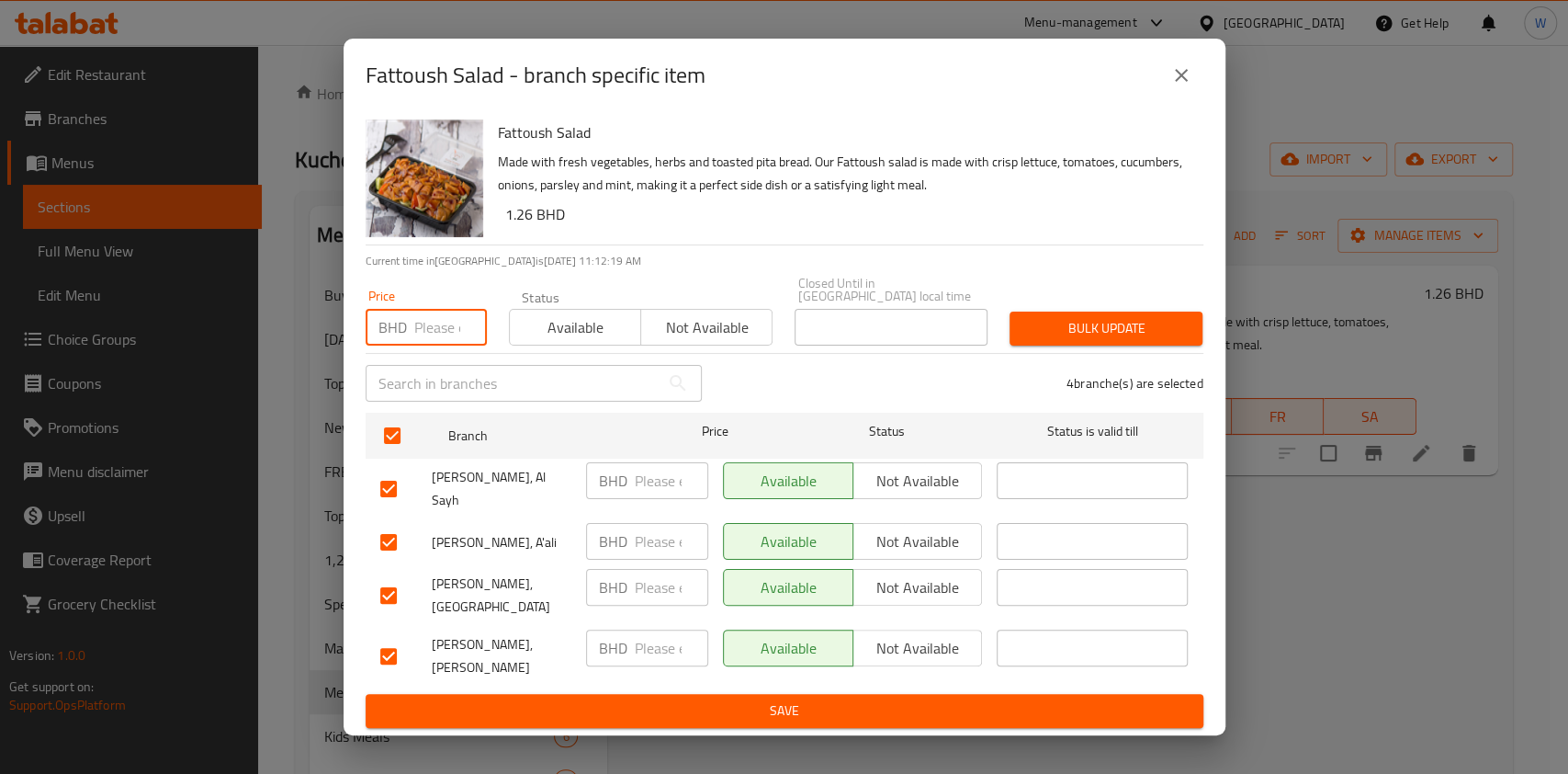
click at [428, 345] on input "number" at bounding box center [450, 327] width 72 height 37
paste input "1.65"
type input "1.65"
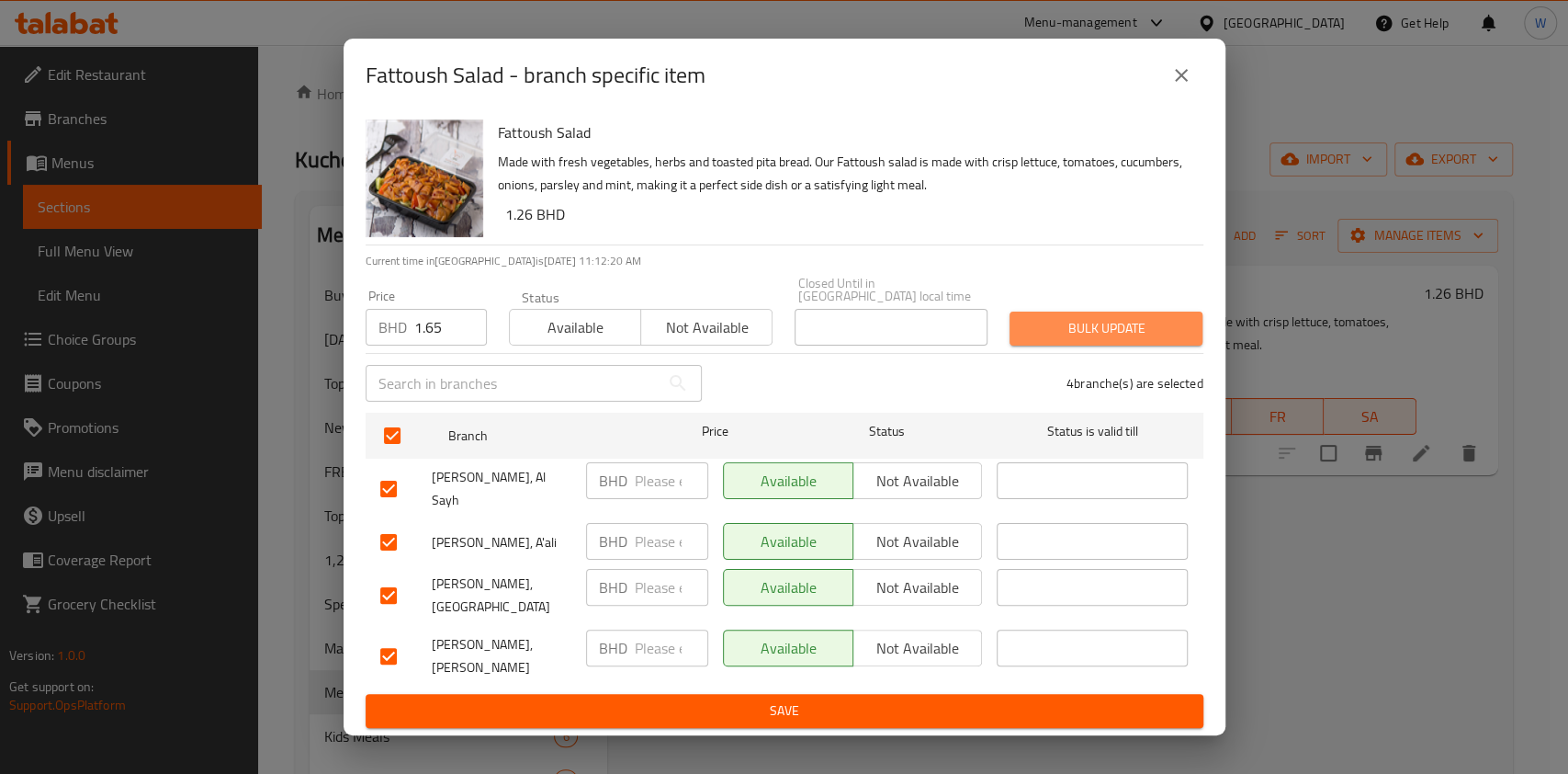
click at [1062, 334] on span "Bulk update" at bounding box center [1106, 329] width 164 height 23
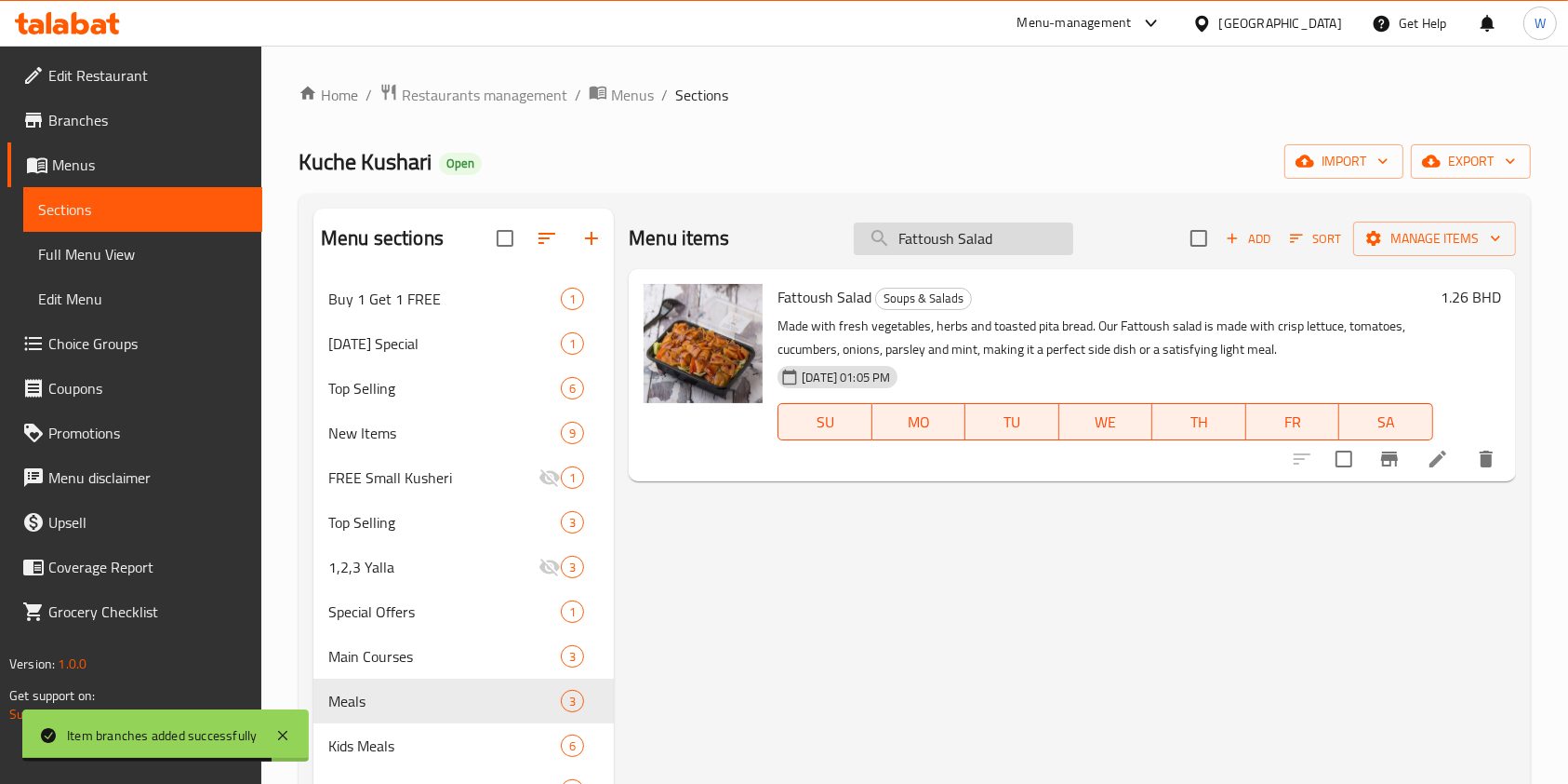
click at [940, 240] on input "Fattoush Salad" at bounding box center [963, 238] width 220 height 32
paste input "Custar"
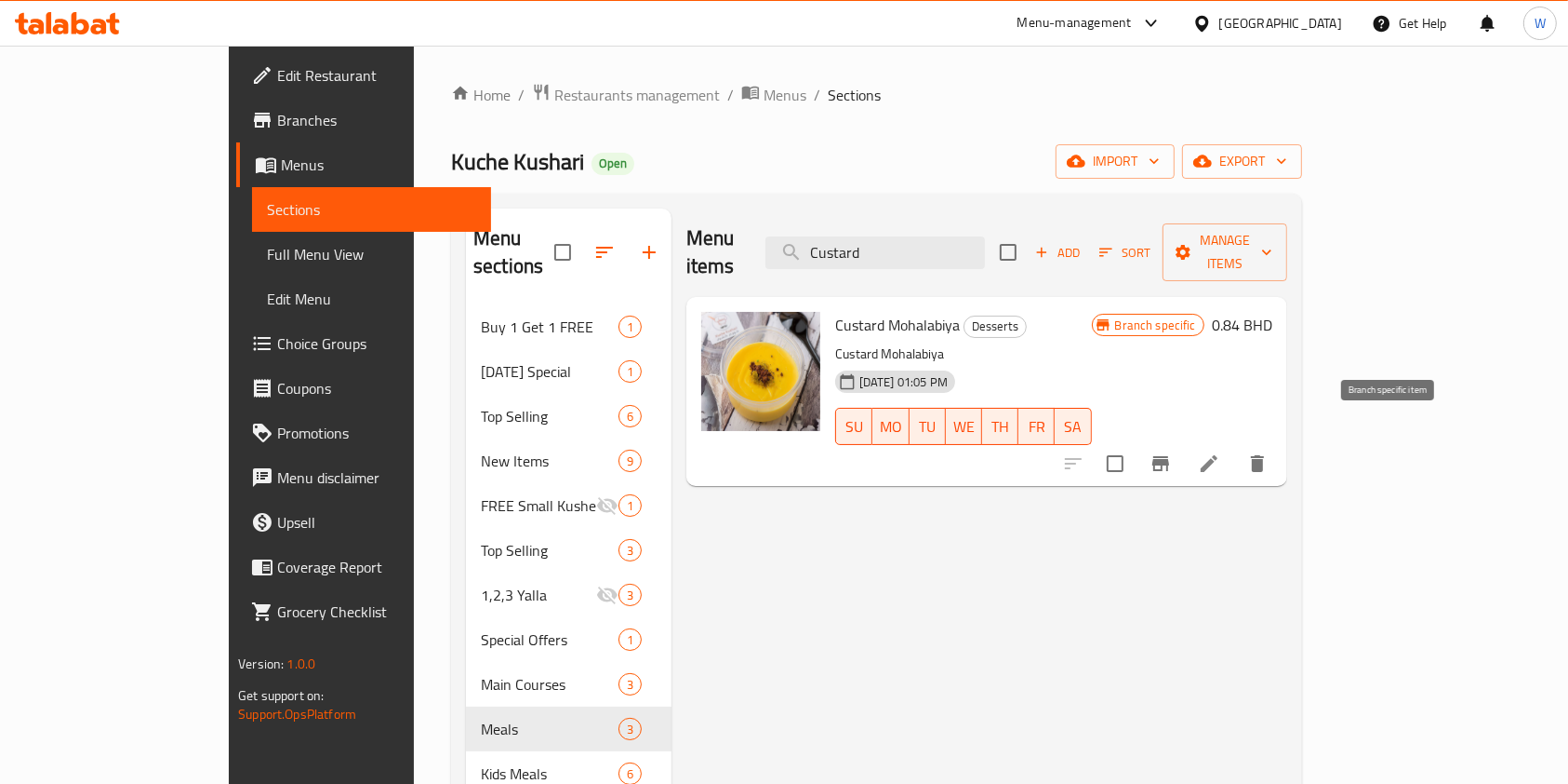
type input "Custard"
click at [1169, 456] on icon "Branch-specific-item" at bounding box center [1160, 463] width 17 height 15
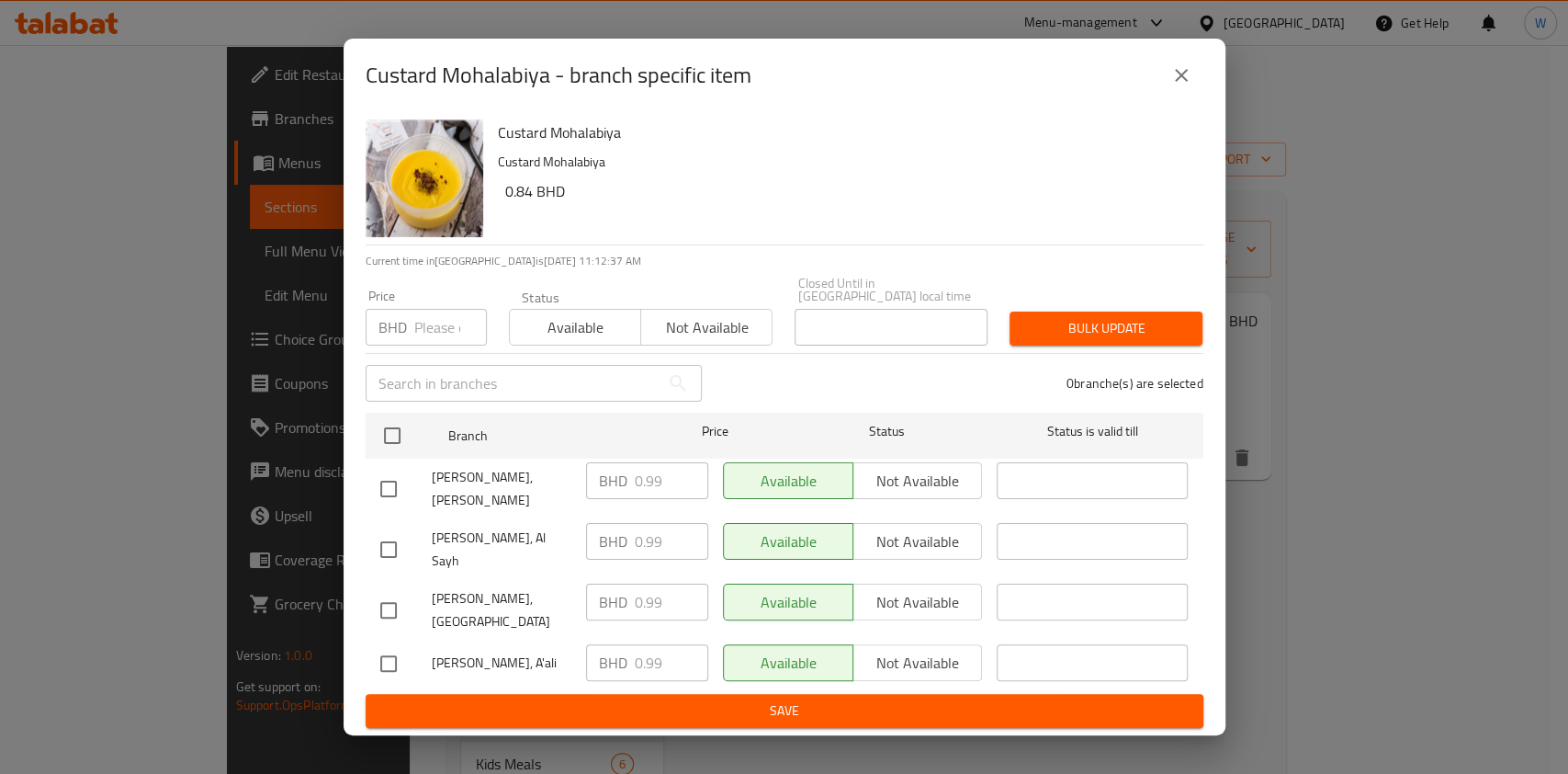
click at [416, 345] on input "number" at bounding box center [450, 327] width 72 height 37
paste input "1.1"
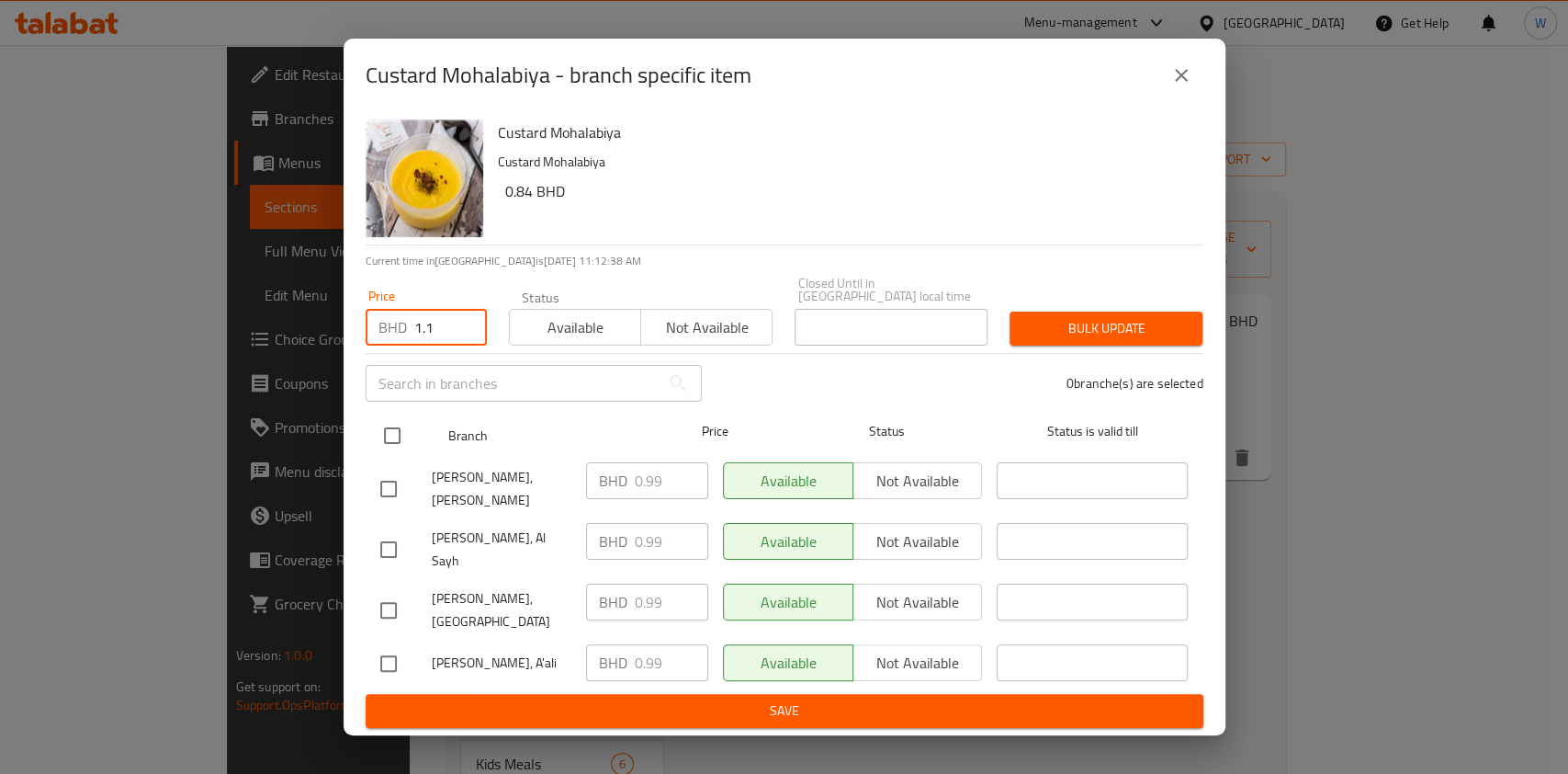
type input "1.1"
click at [403, 444] on input "checkbox" at bounding box center [392, 436] width 39 height 39
checkbox input "true"
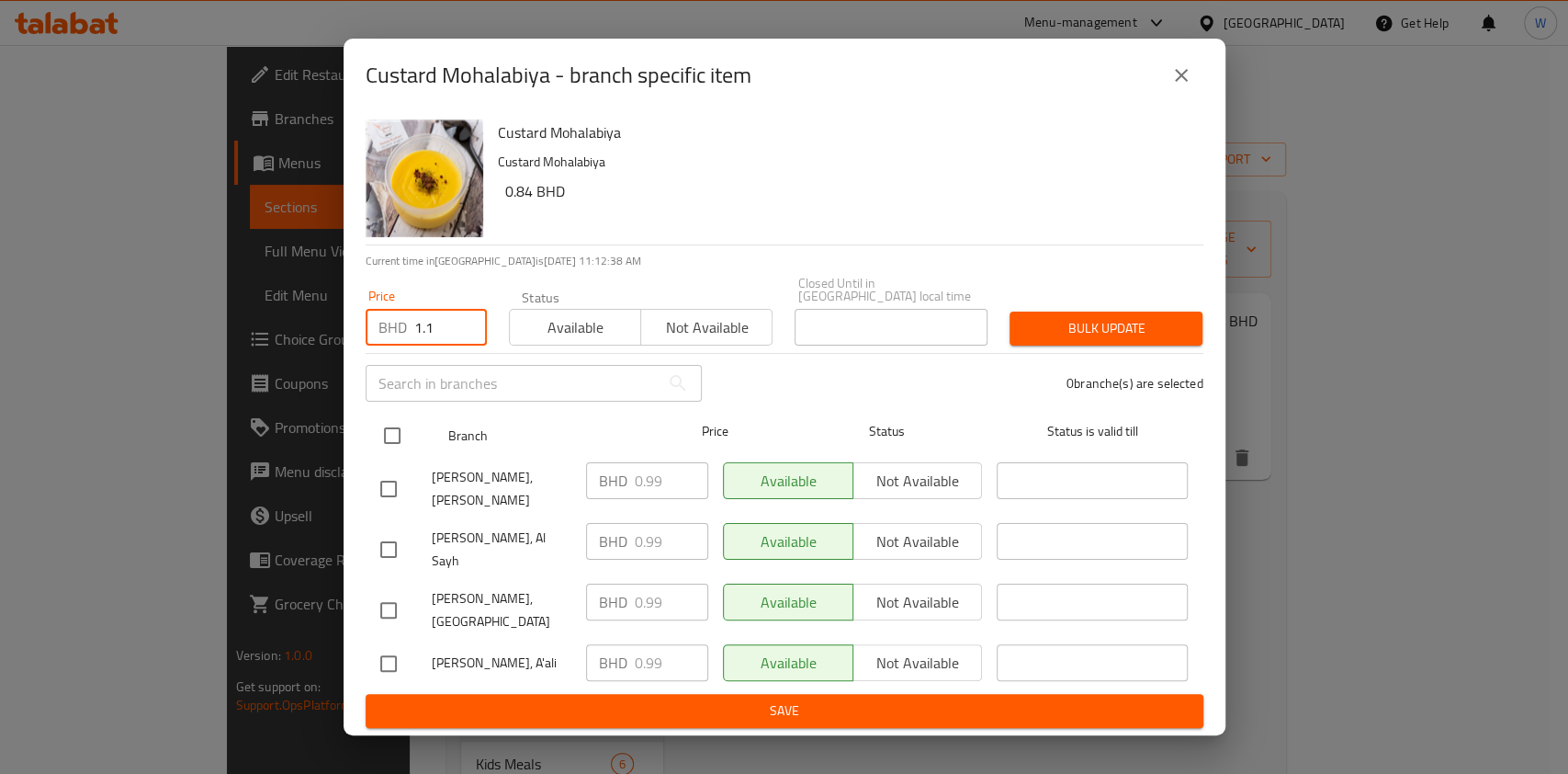
checkbox input "true"
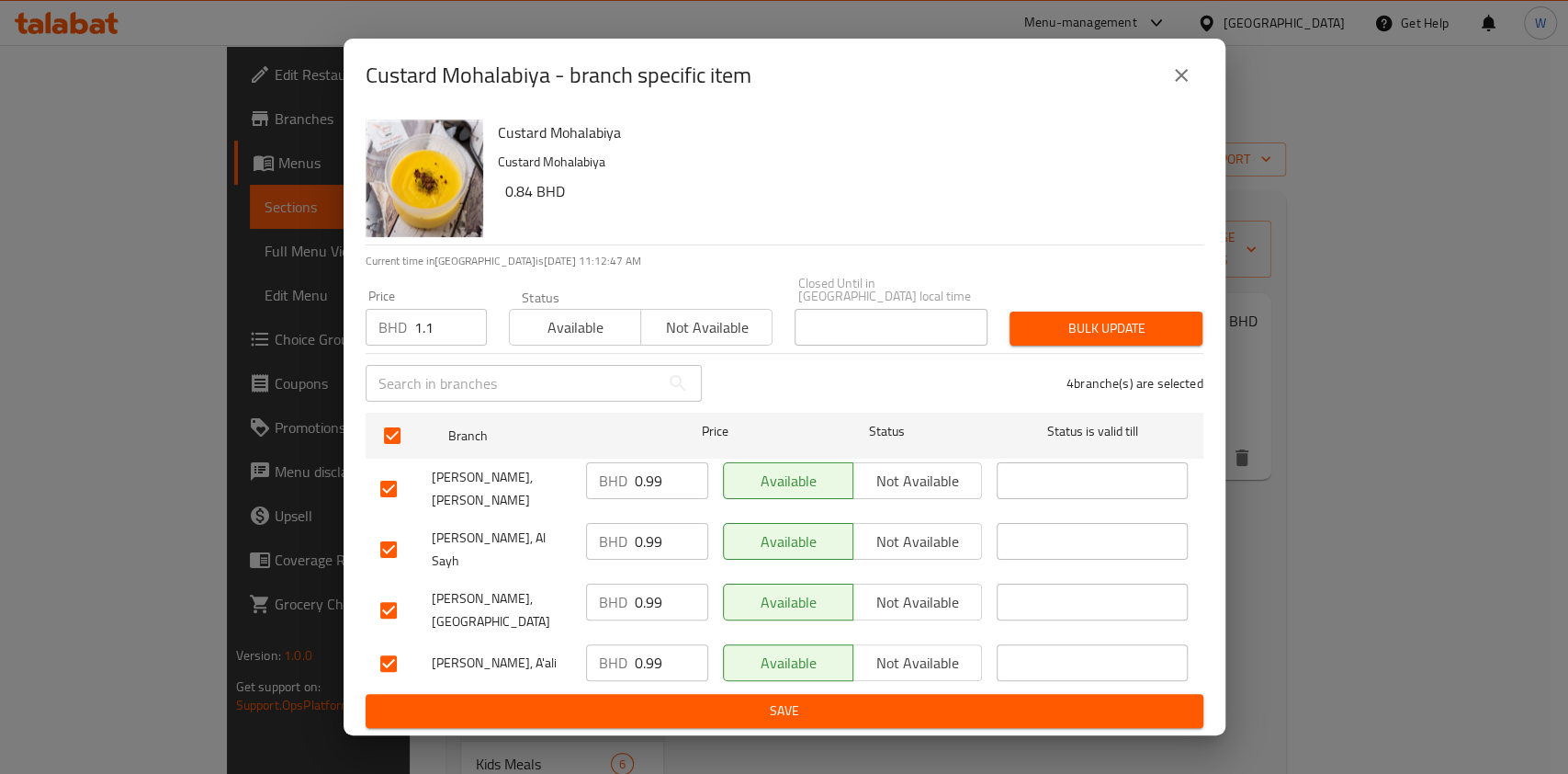
click at [1107, 340] on span "Bulk update" at bounding box center [1106, 329] width 164 height 23
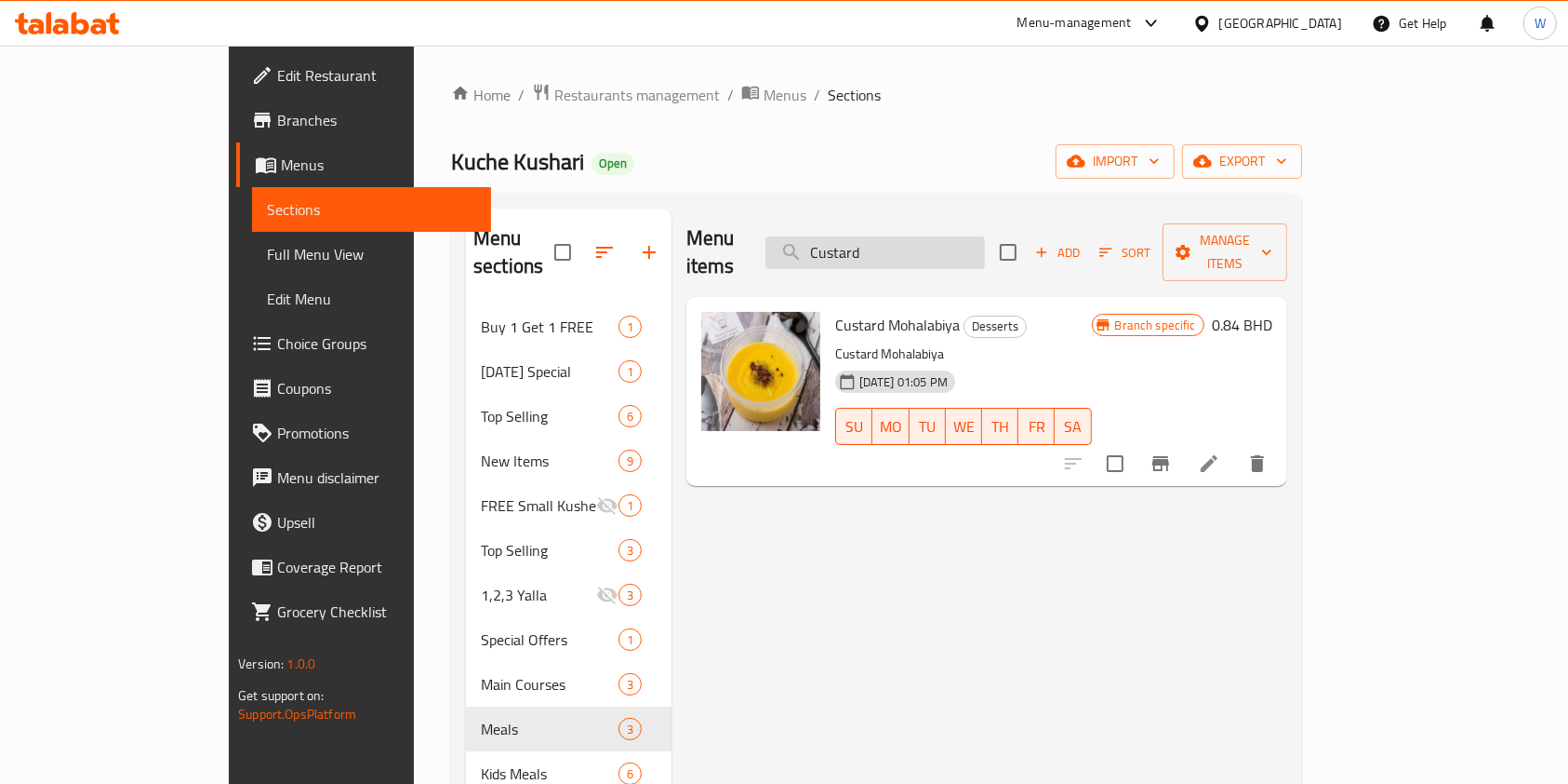
click at [985, 236] on input "Custard" at bounding box center [875, 252] width 220 height 32
paste input "Rise Muhalabiya"
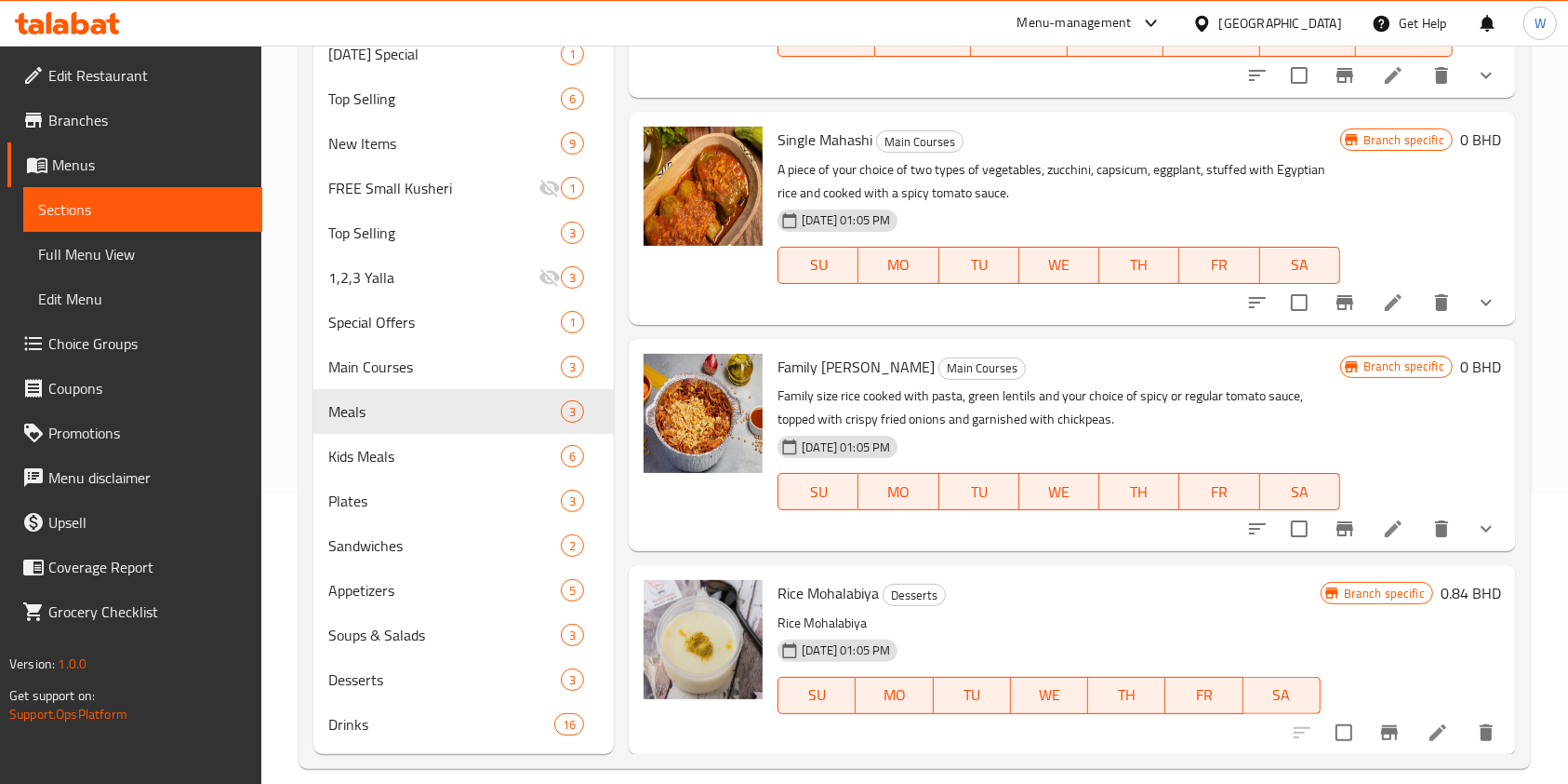
scroll to position [311, 0]
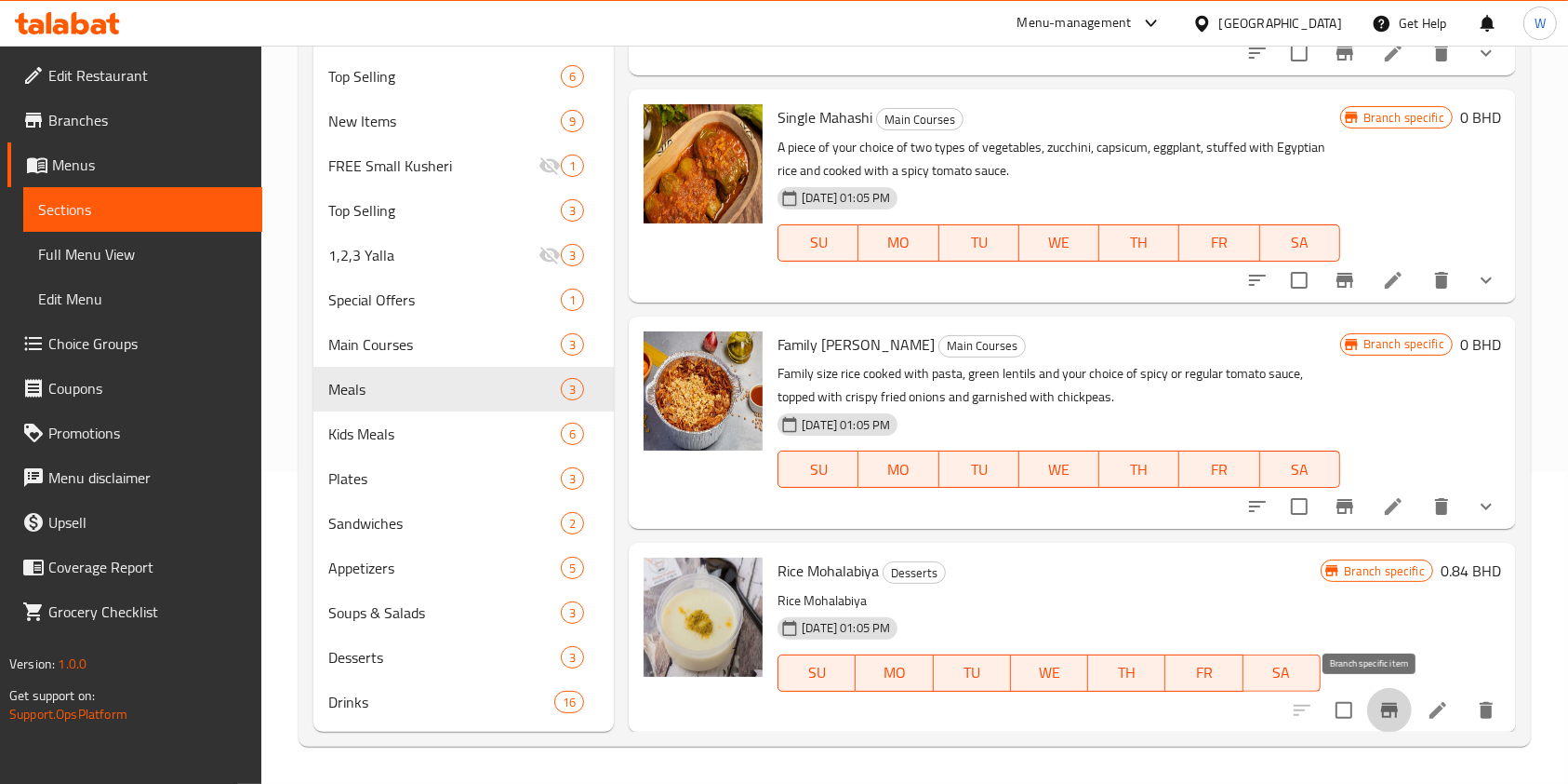
click at [1382, 706] on icon "Branch-specific-item" at bounding box center [1389, 710] width 17 height 15
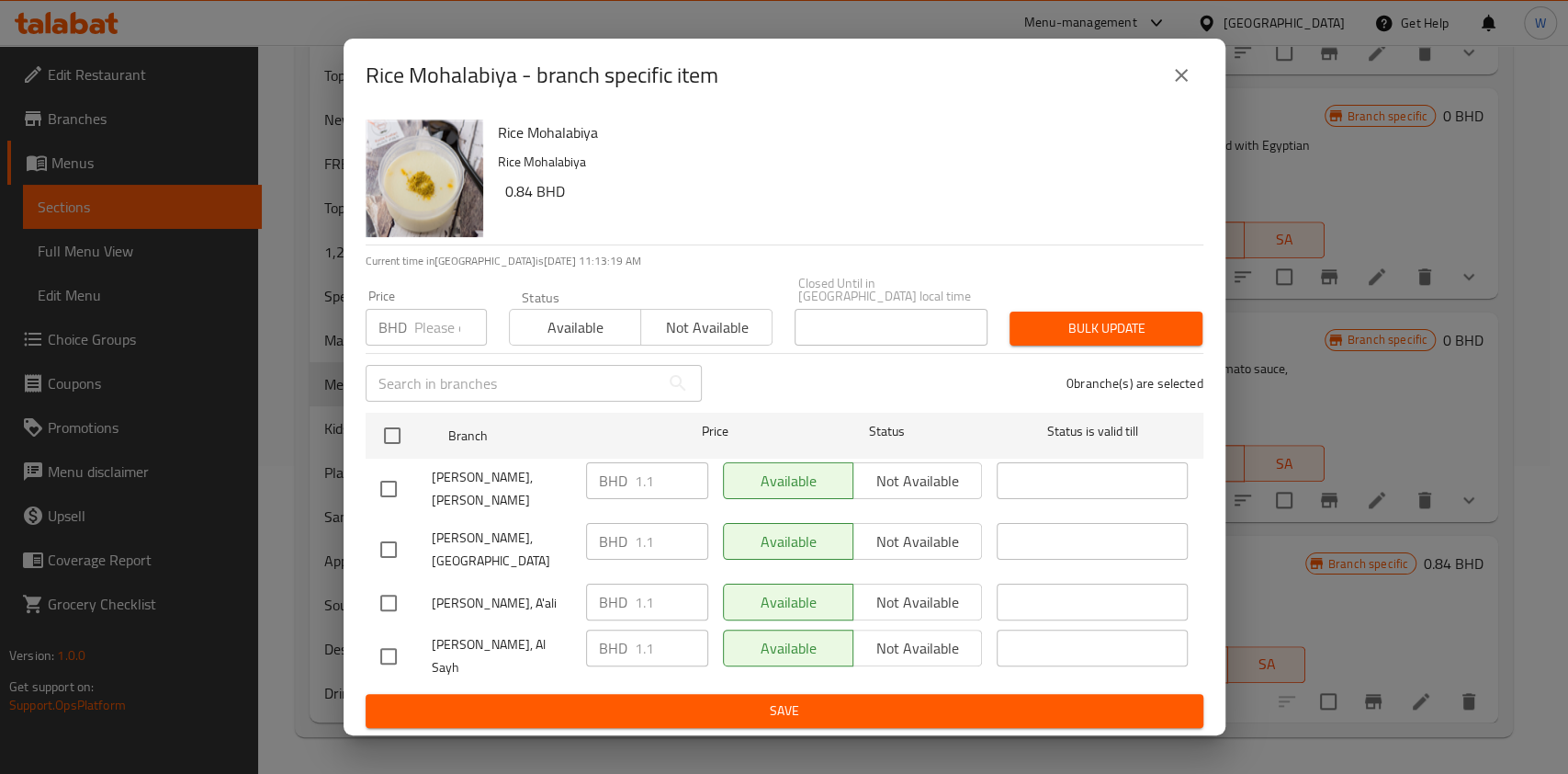
click at [1209, 106] on div "Rice Mohalabiya - branch specific item" at bounding box center [784, 75] width 882 height 73
click at [1199, 97] on button "close" at bounding box center [1182, 75] width 44 height 44
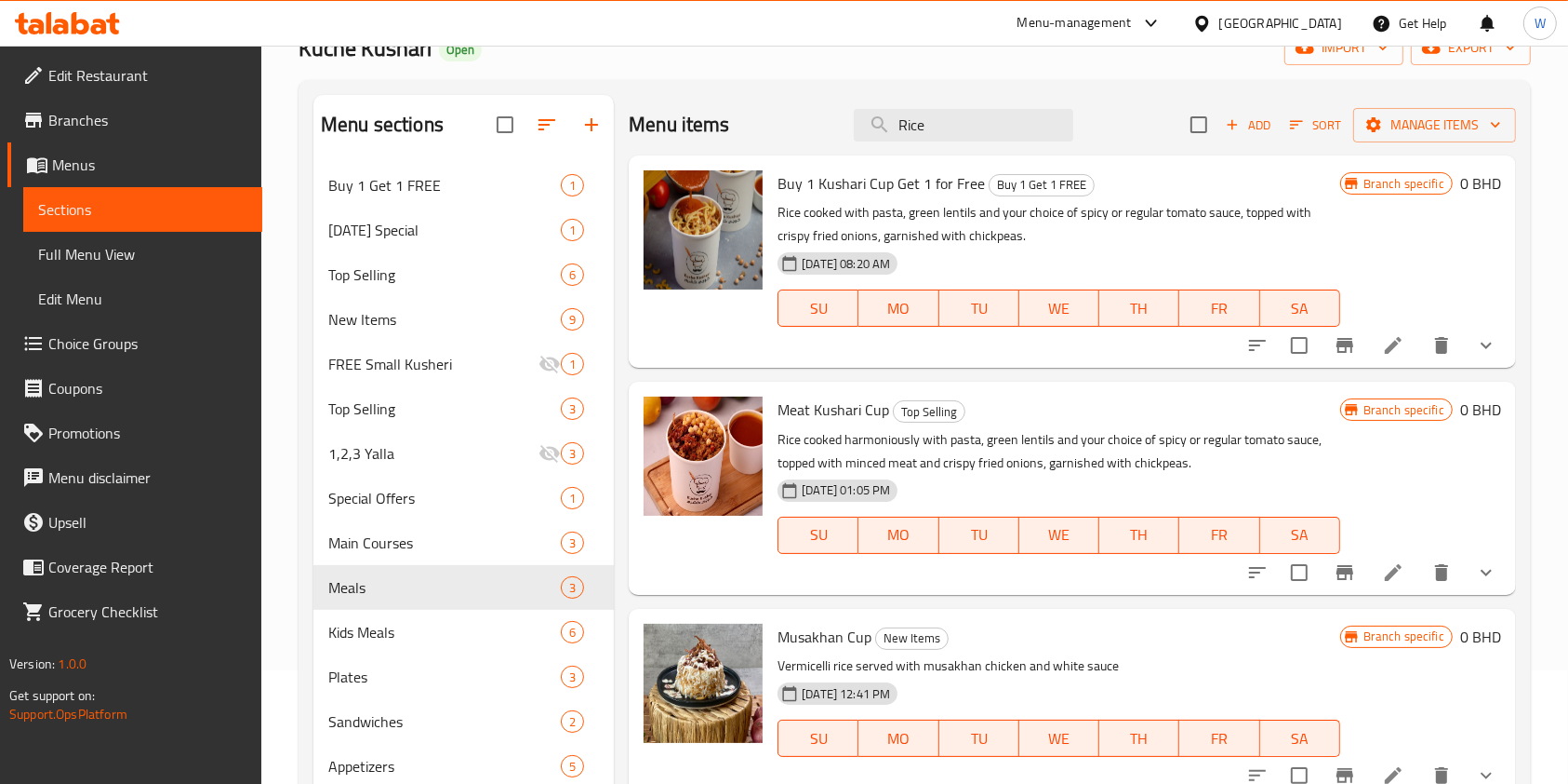
scroll to position [0, 0]
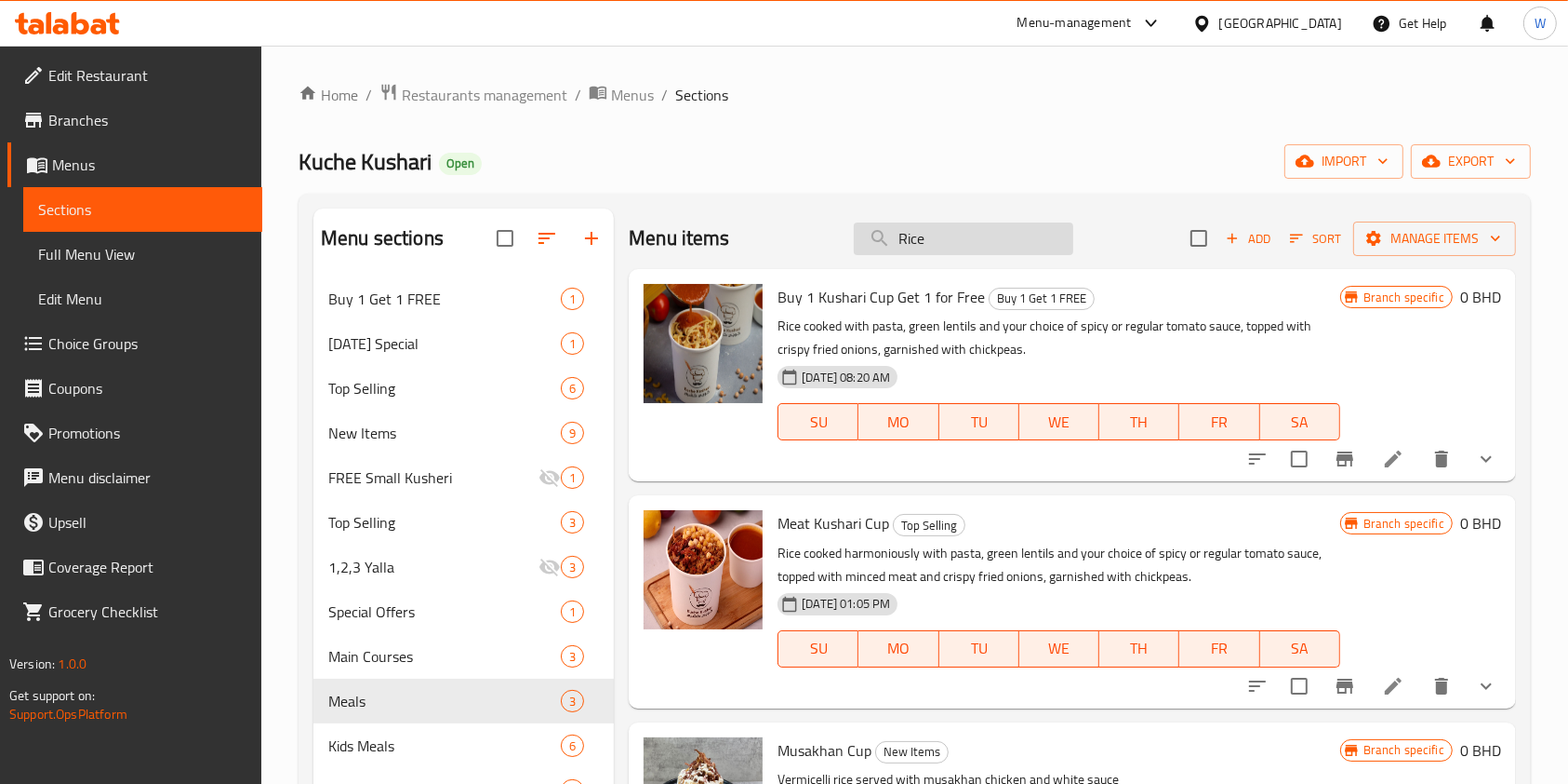
click at [931, 234] on input "Rice" at bounding box center [963, 238] width 220 height 32
paste input "Fata salad"
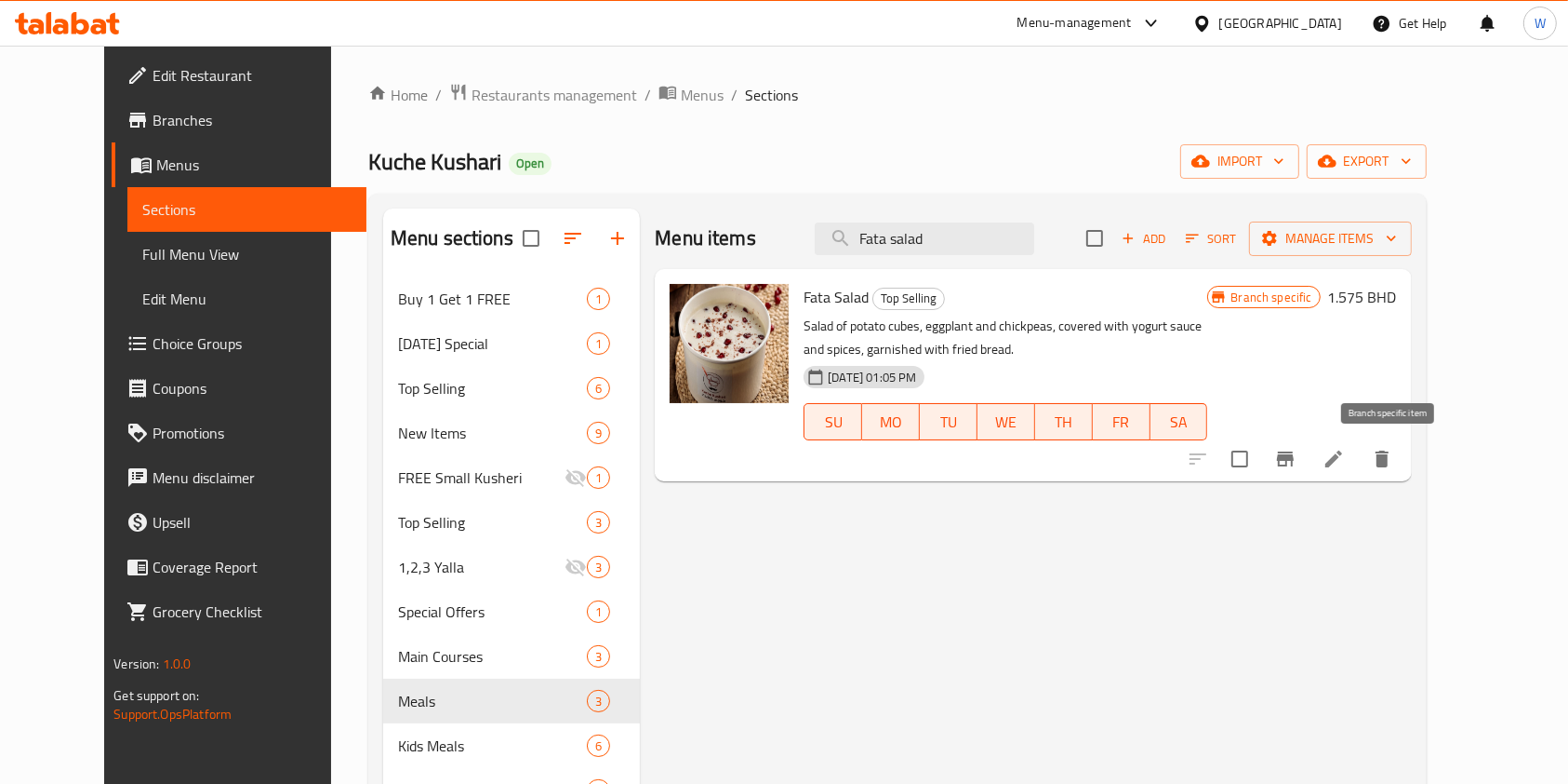
type input "Fata salad"
click at [1308, 469] on button "Branch-specific-item" at bounding box center [1286, 459] width 45 height 45
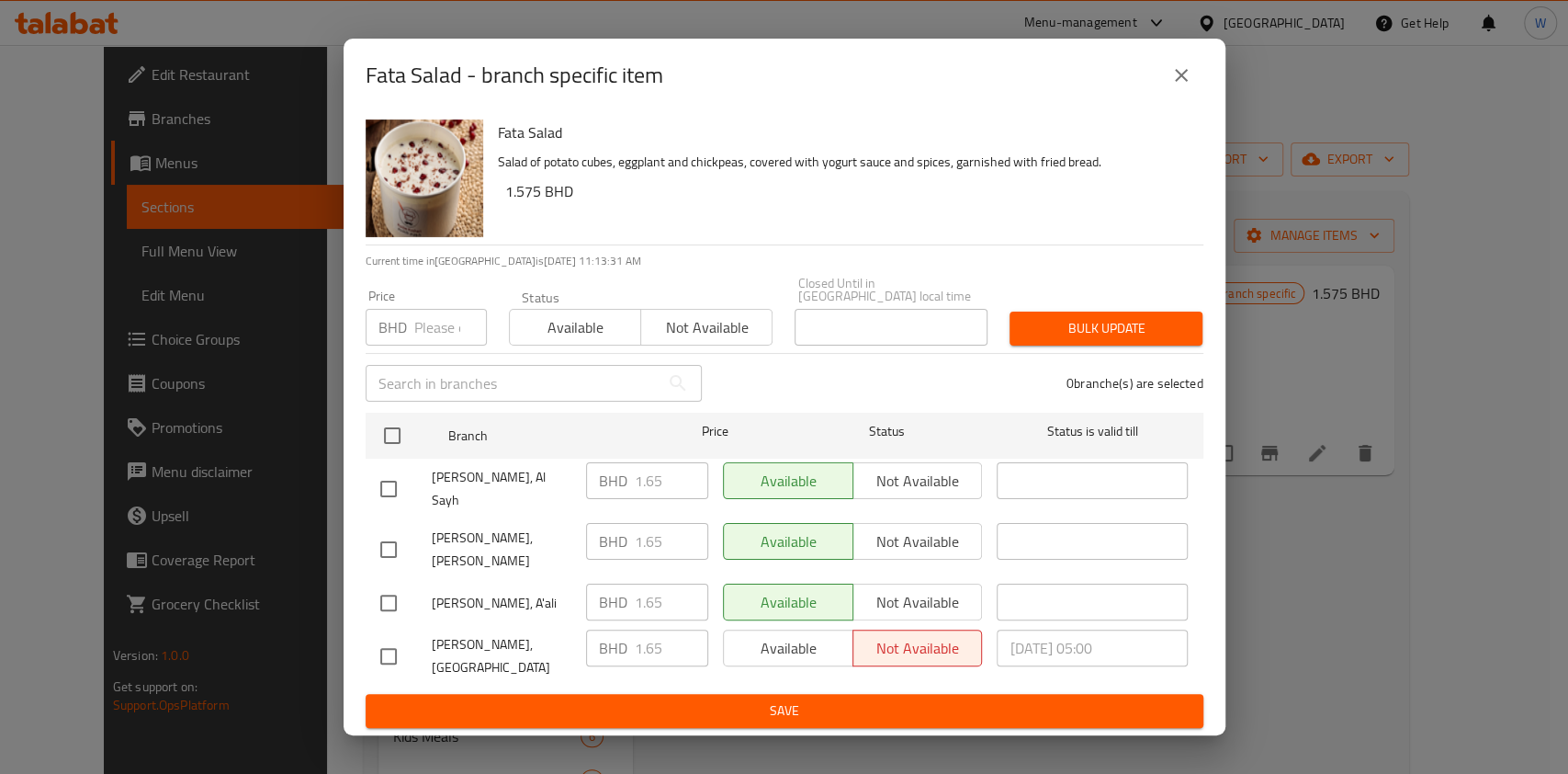
click at [428, 345] on input "number" at bounding box center [450, 327] width 72 height 37
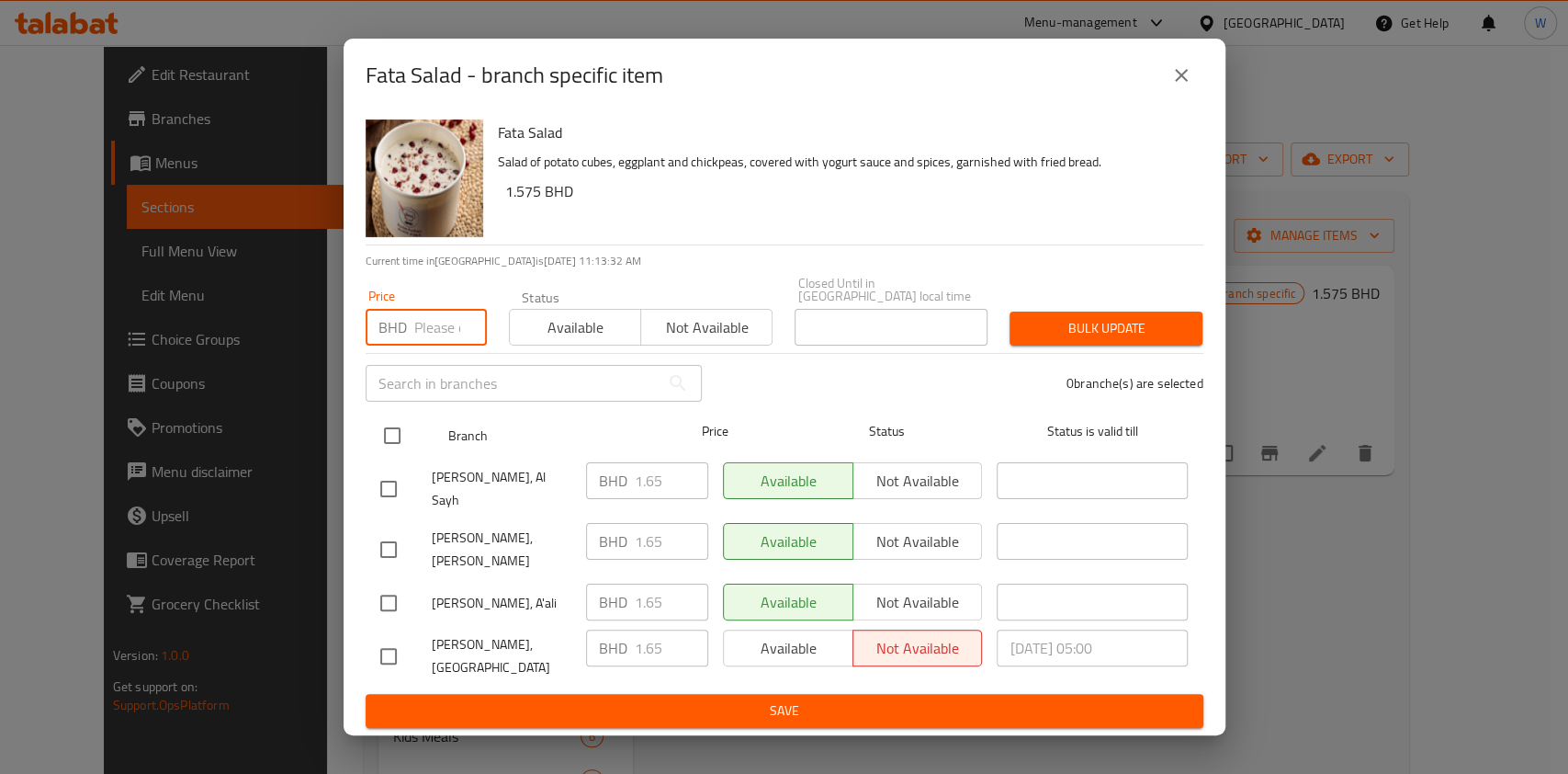
paste input "1.87"
type input "1.87"
click at [400, 455] on input "checkbox" at bounding box center [392, 436] width 39 height 39
checkbox input "true"
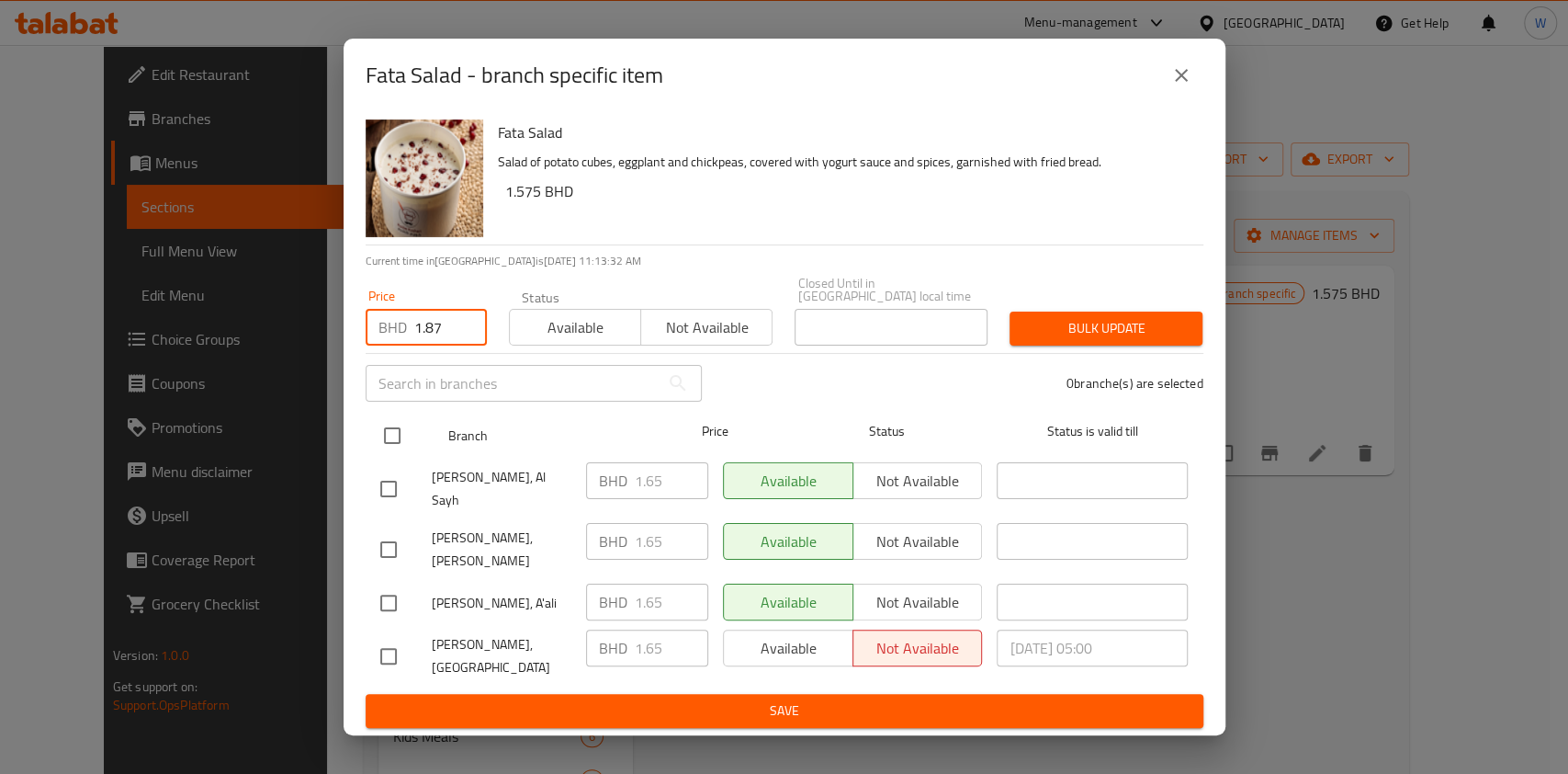
checkbox input "true"
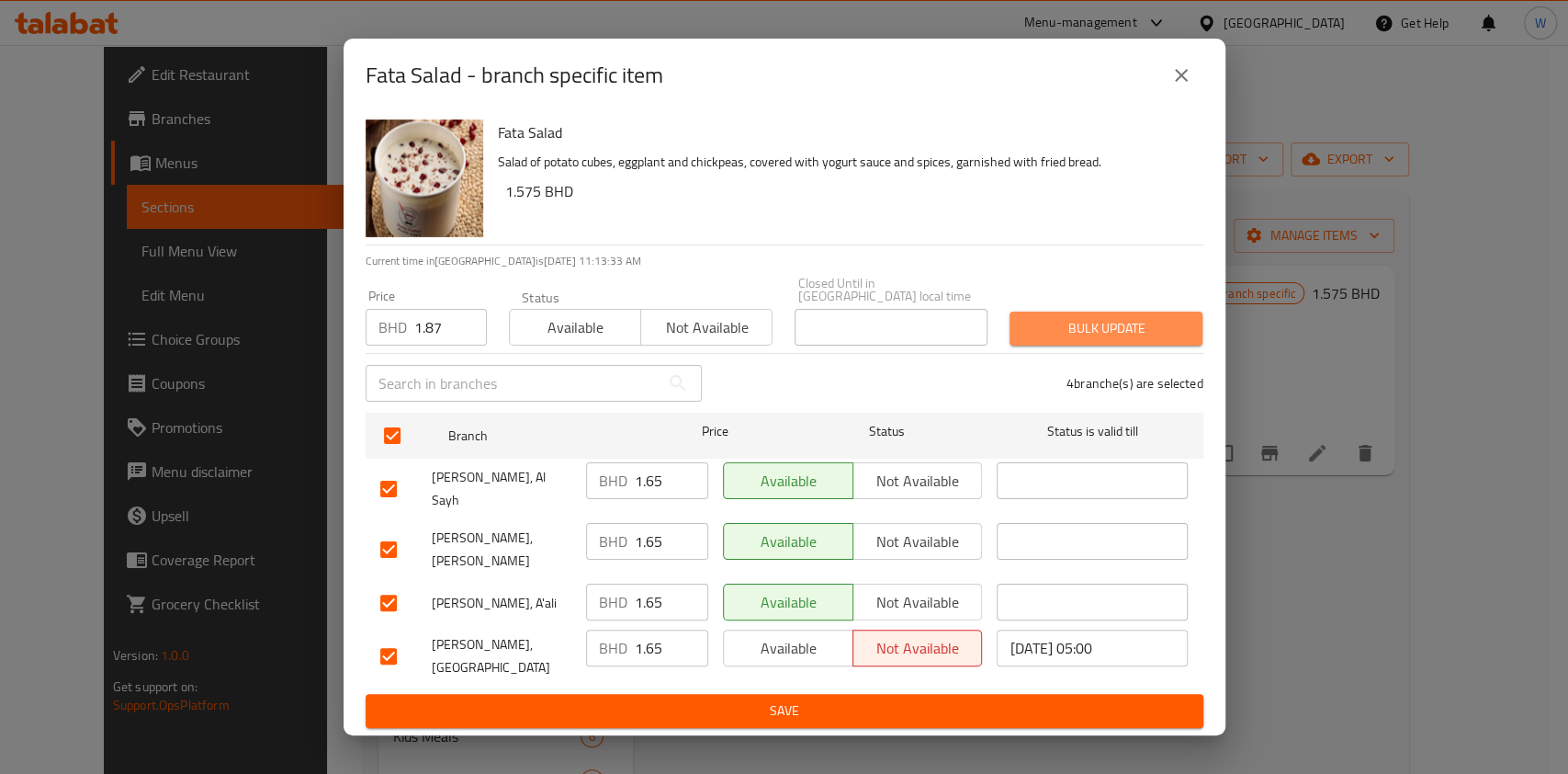
click at [1088, 340] on span "Bulk update" at bounding box center [1106, 329] width 164 height 23
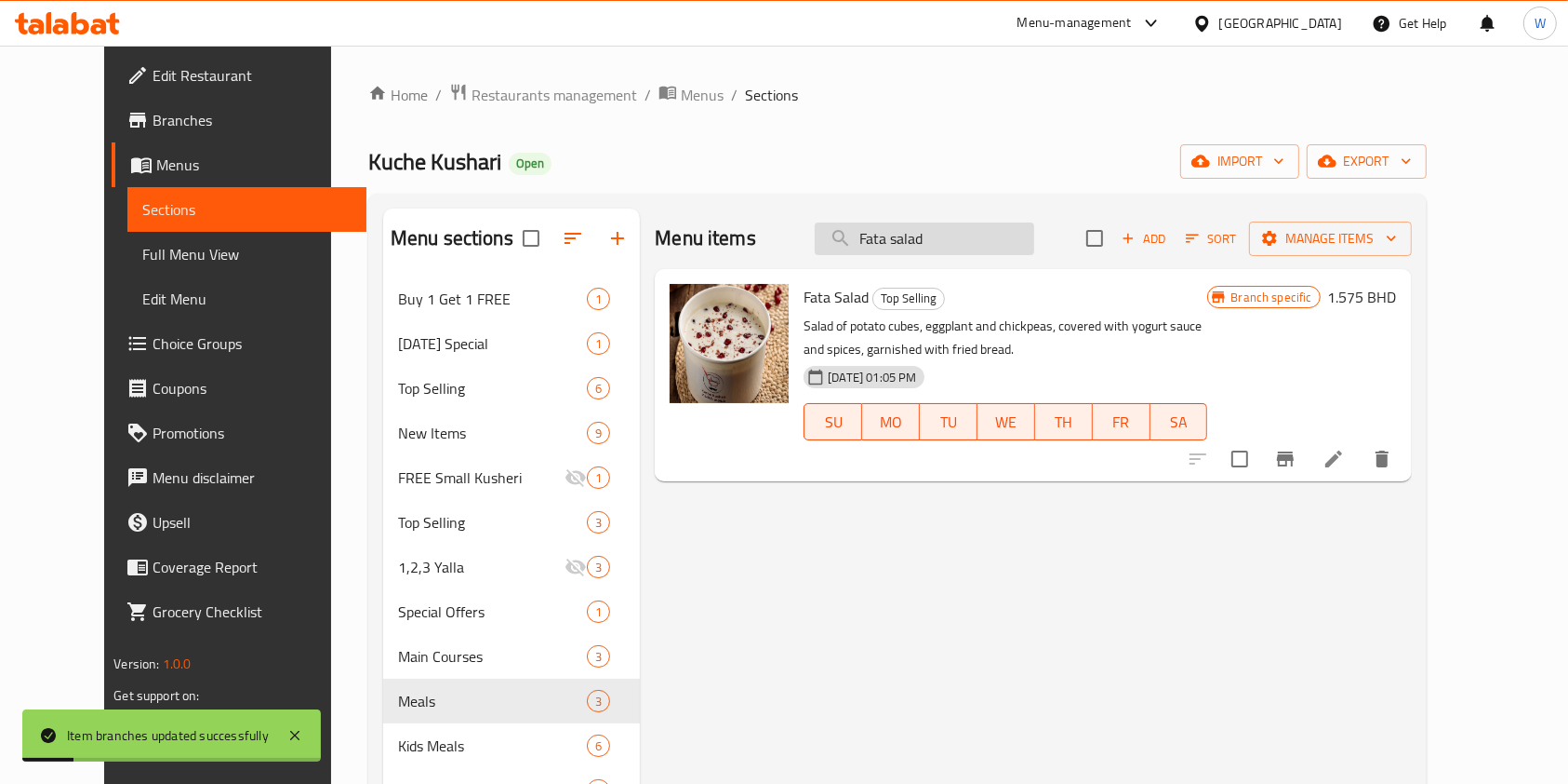
click at [985, 239] on input "Fata salad" at bounding box center [924, 238] width 220 height 32
paste input "Vine Leaves"
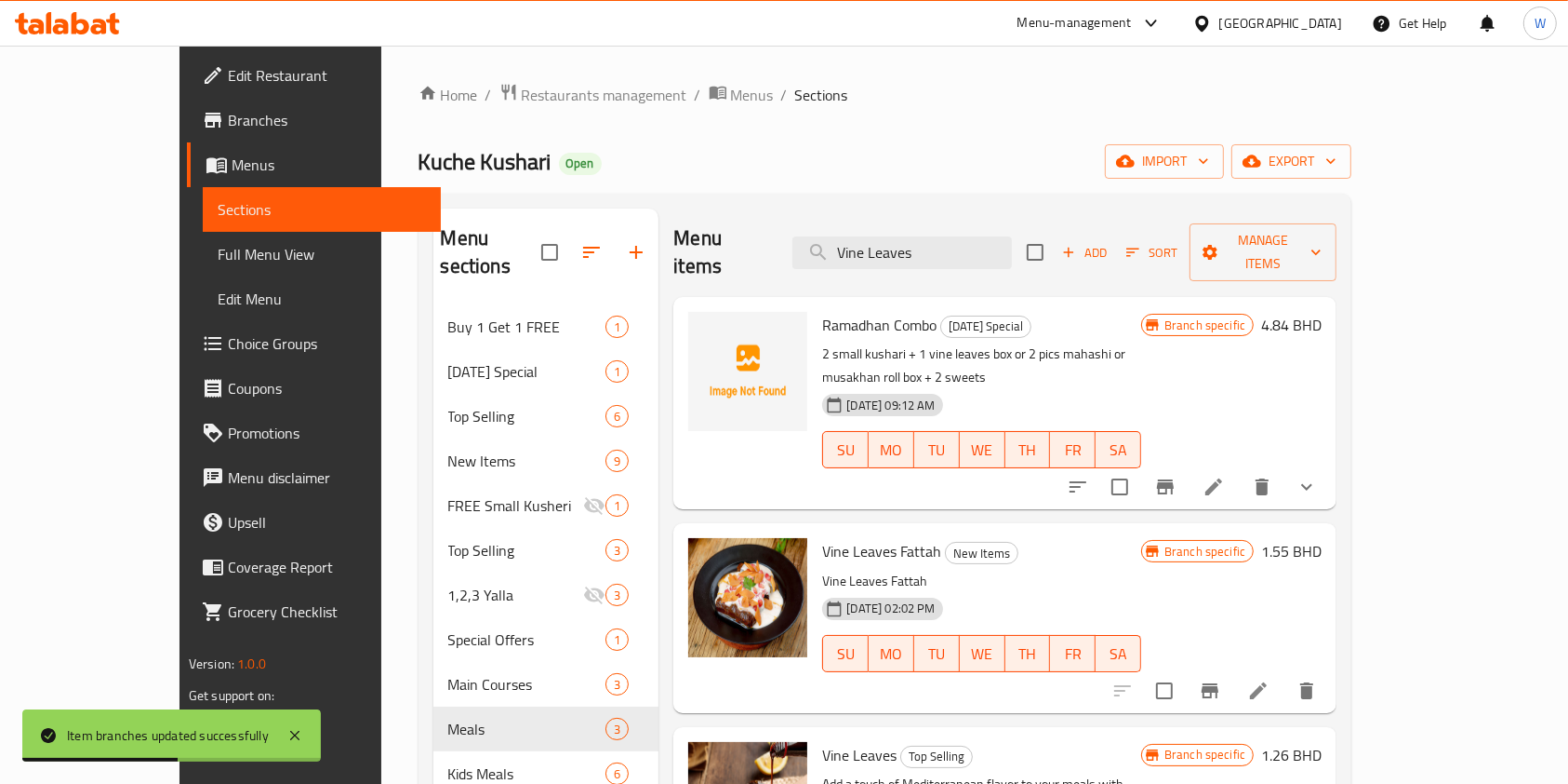
scroll to position [248, 0]
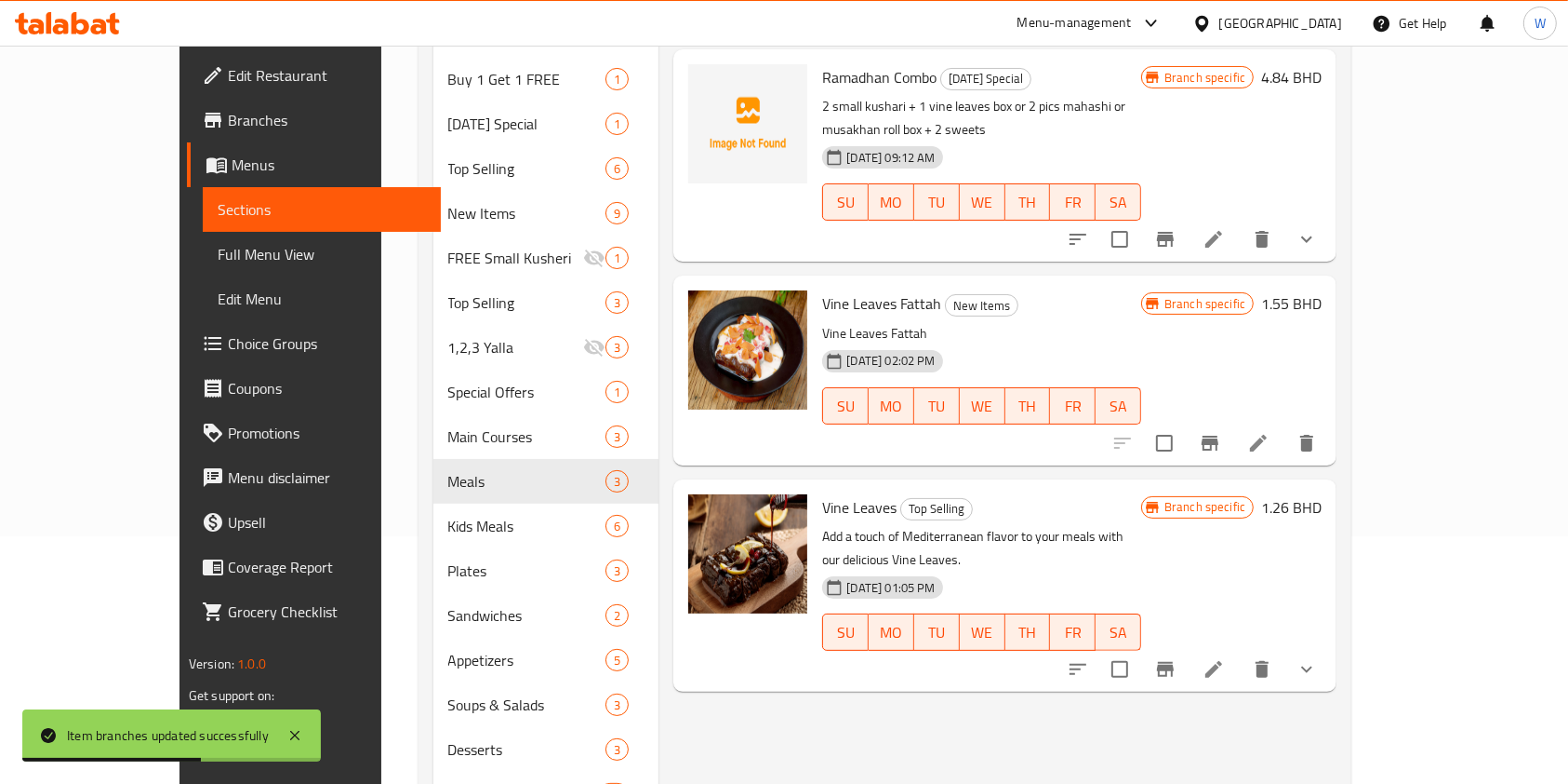
type input "Vine Leaves"
click at [1177, 658] on icon "Branch-specific-item" at bounding box center [1165, 669] width 22 height 22
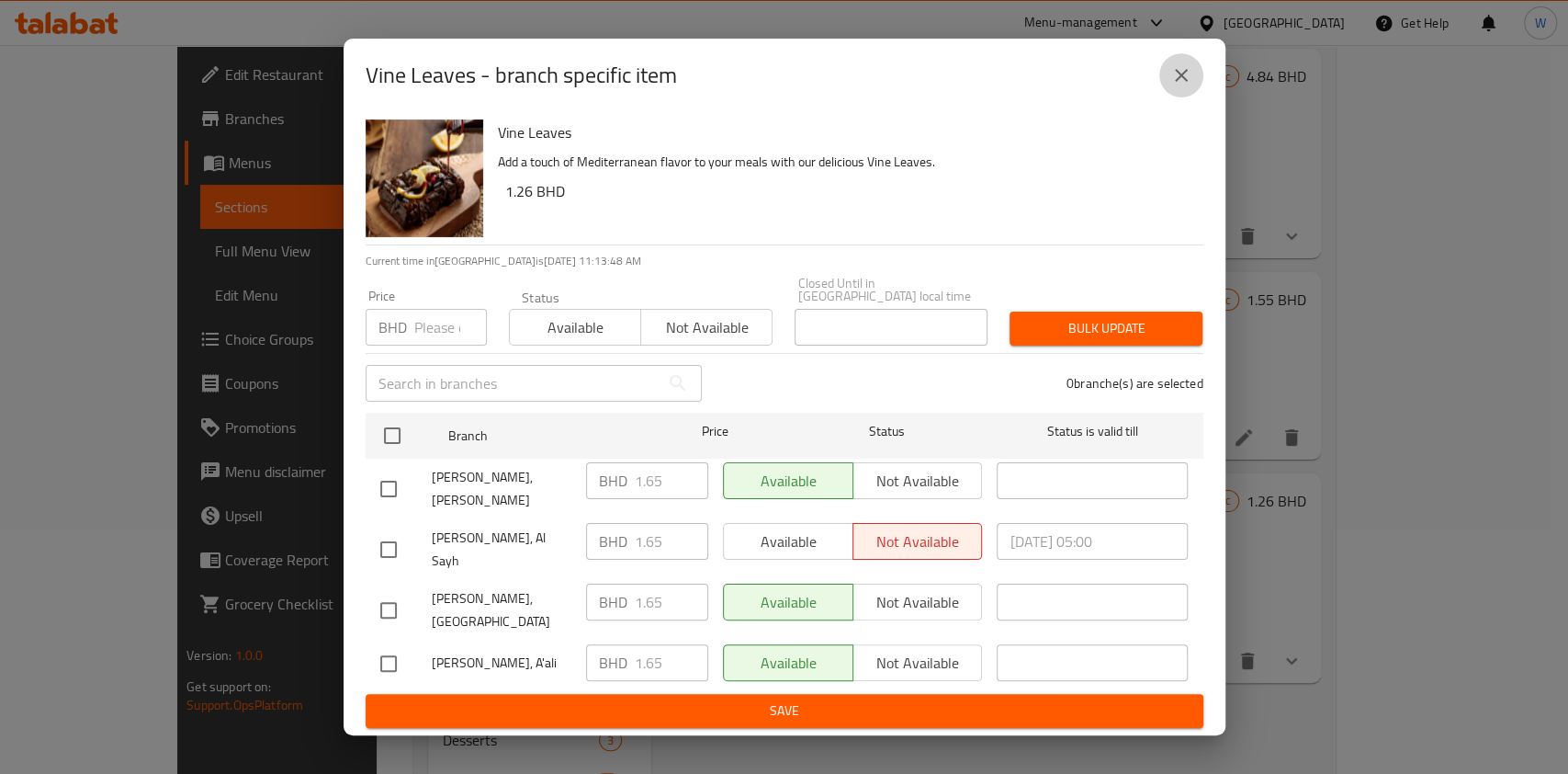
click at [1173, 87] on icon "close" at bounding box center [1182, 75] width 22 height 22
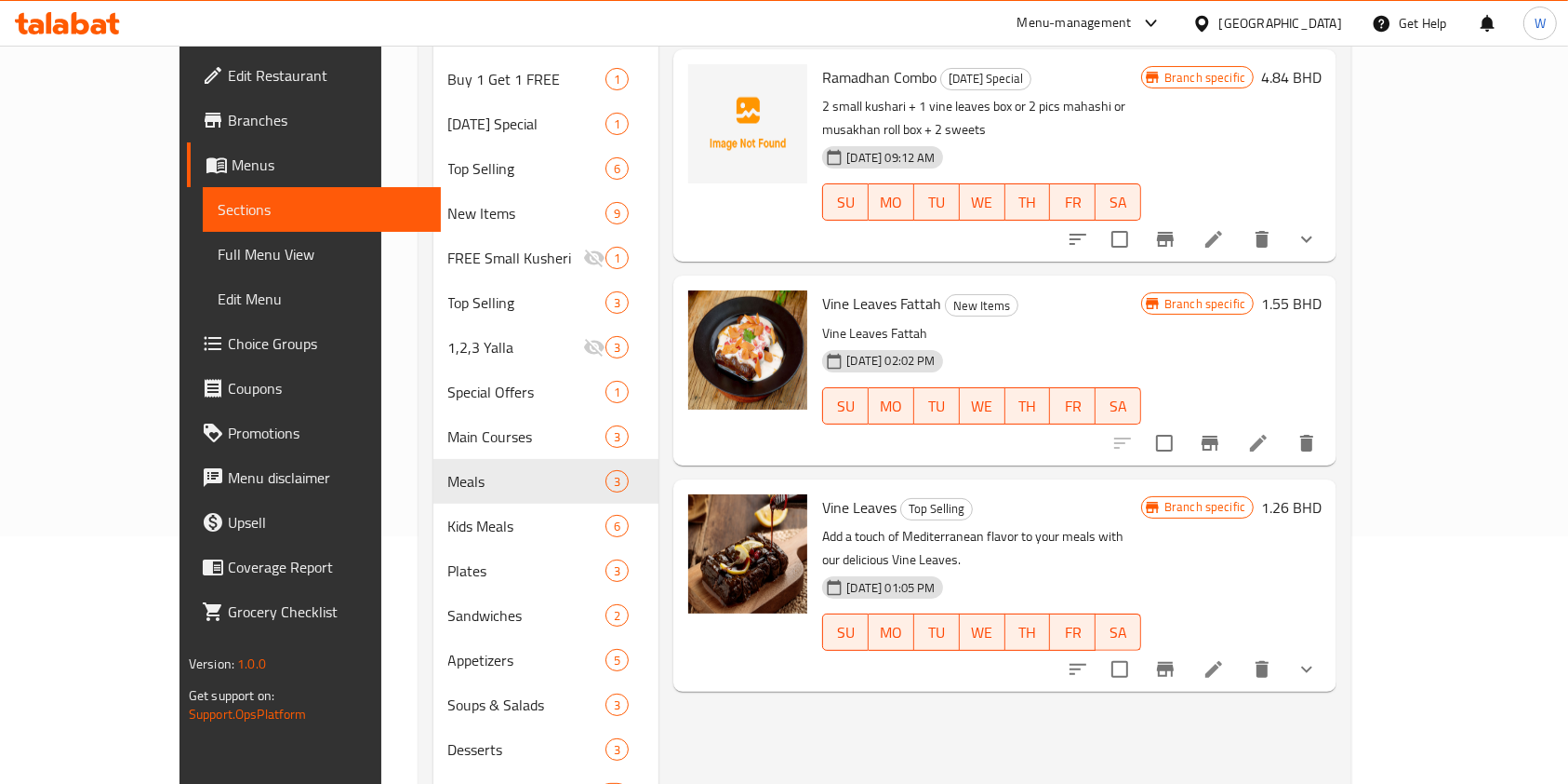
click at [1240, 652] on li at bounding box center [1214, 669] width 52 height 33
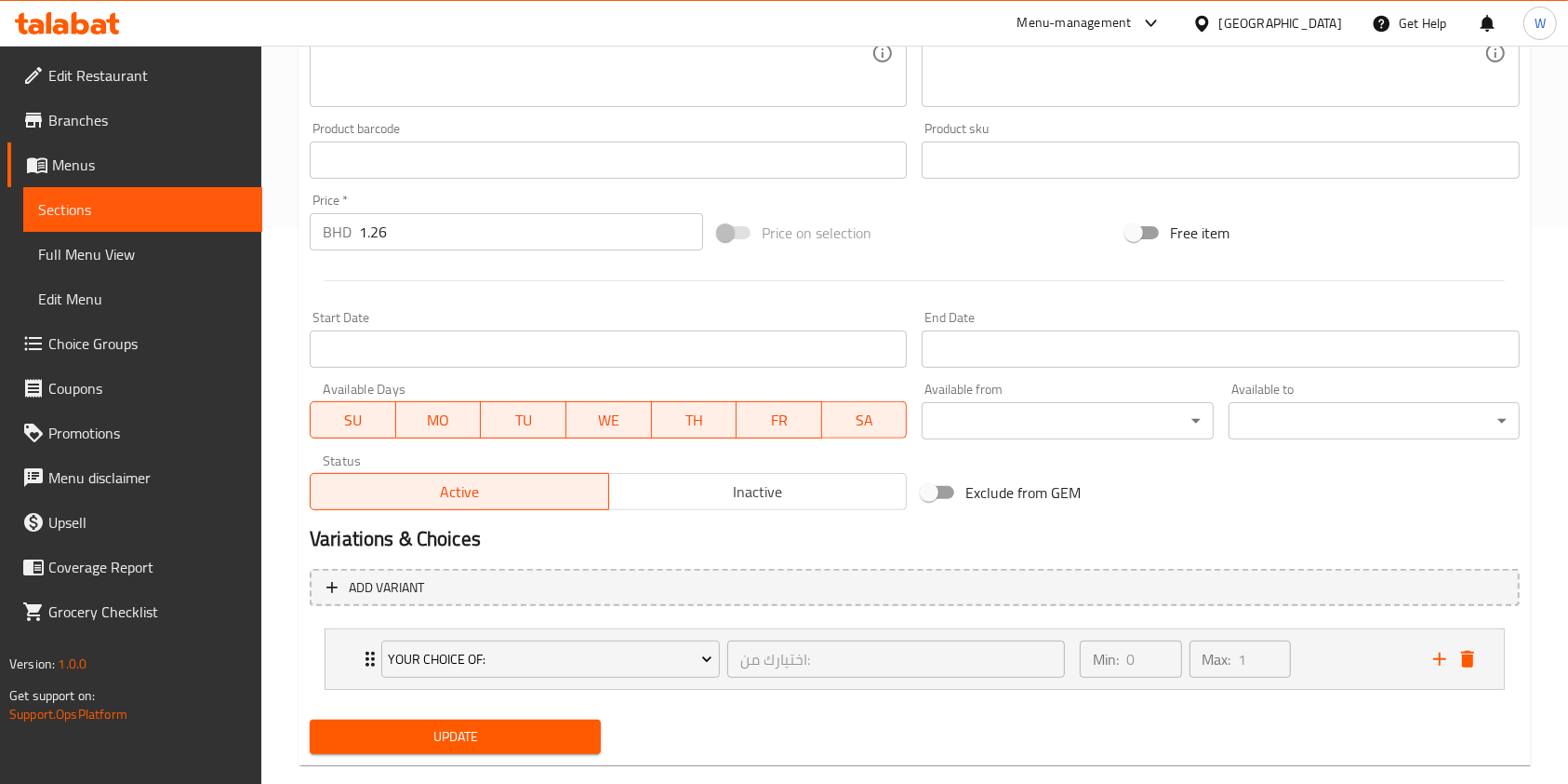
scroll to position [589, 0]
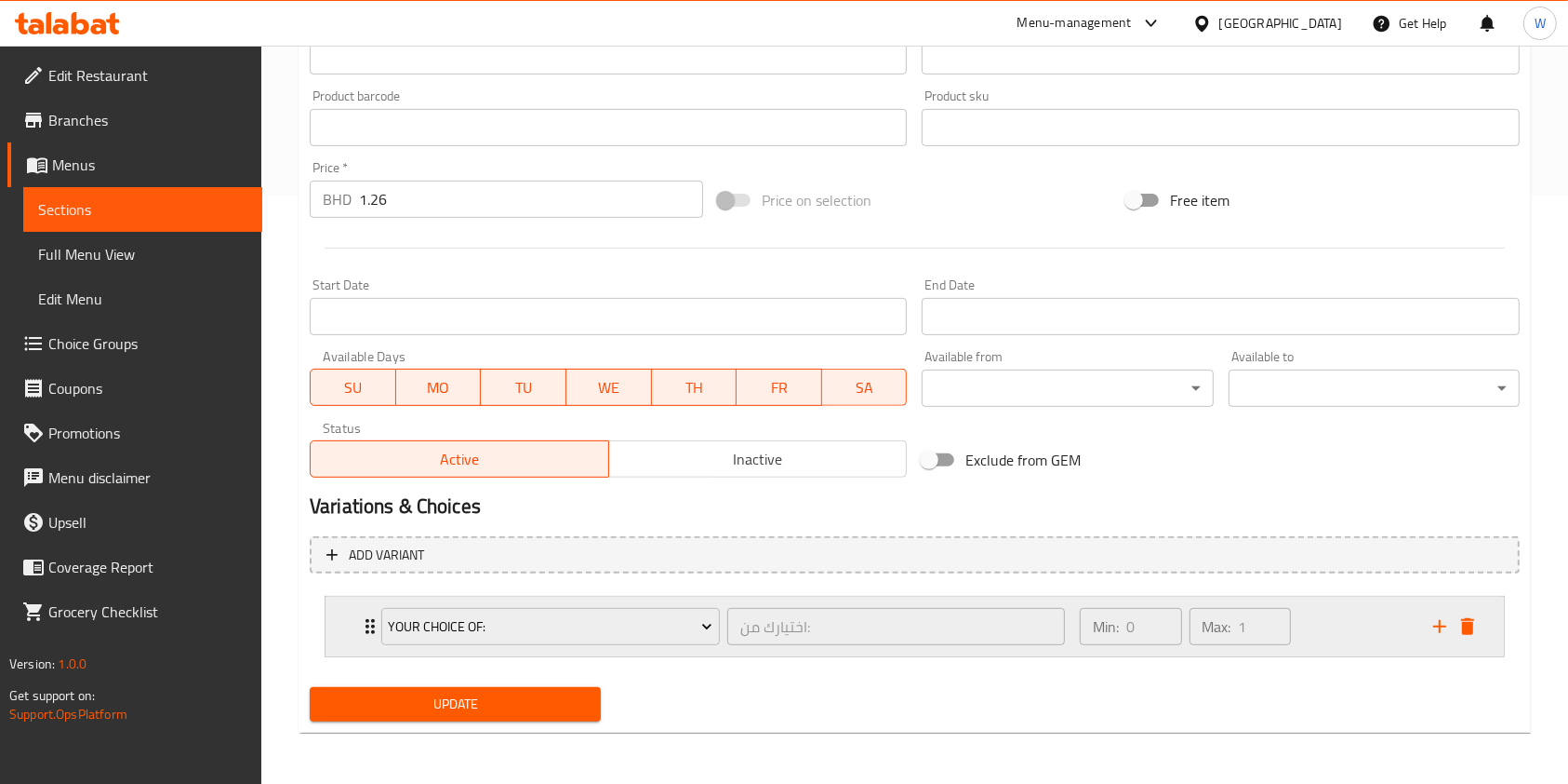
click at [370, 629] on div "Your Choice of: اختيارك من: ​" at bounding box center [723, 626] width 706 height 60
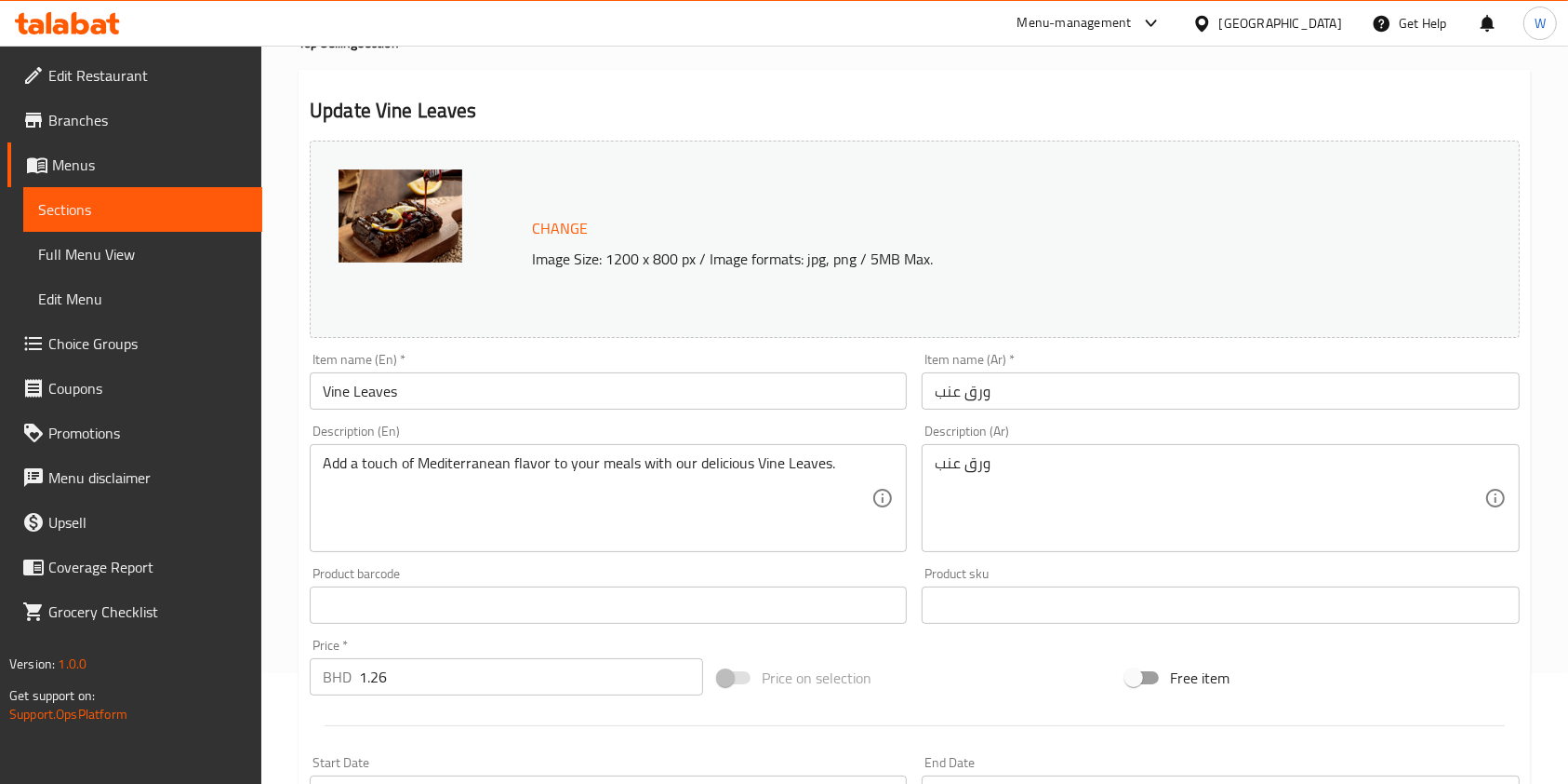
scroll to position [0, 0]
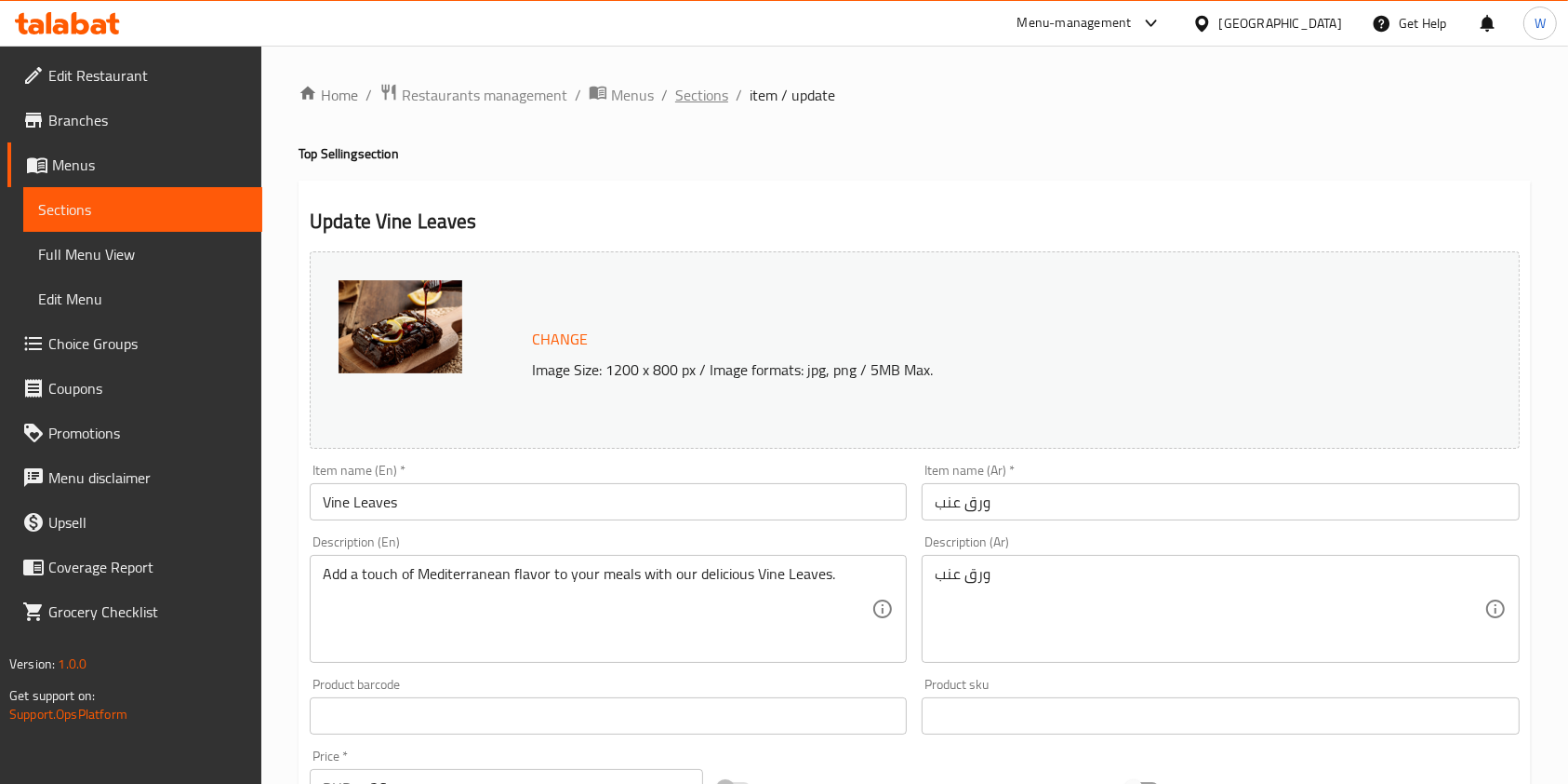
click at [709, 101] on span "Sections" at bounding box center [702, 95] width 53 height 22
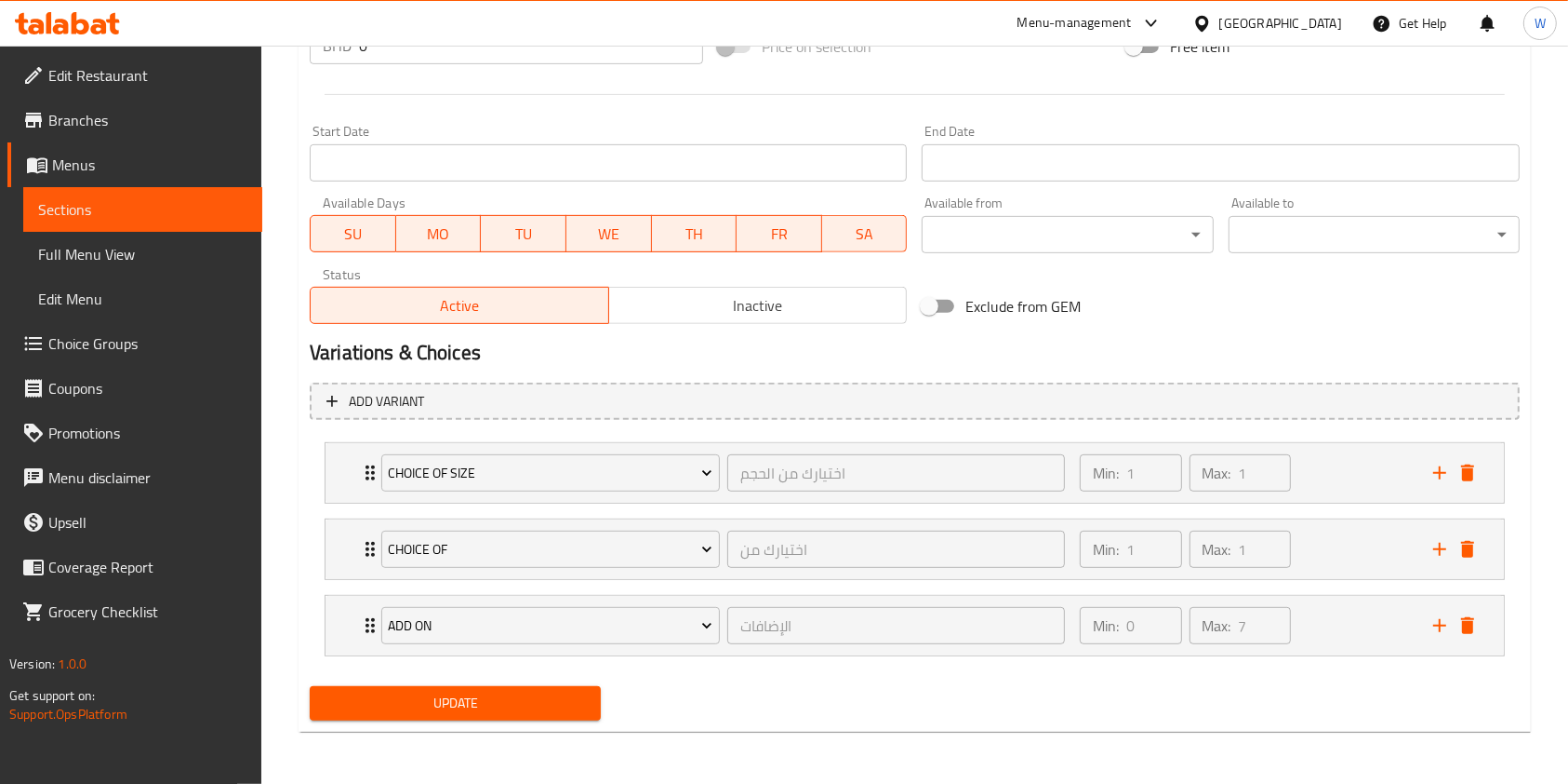
scroll to position [741, 0]
click at [166, 346] on span "Choice Groups" at bounding box center [148, 343] width 199 height 22
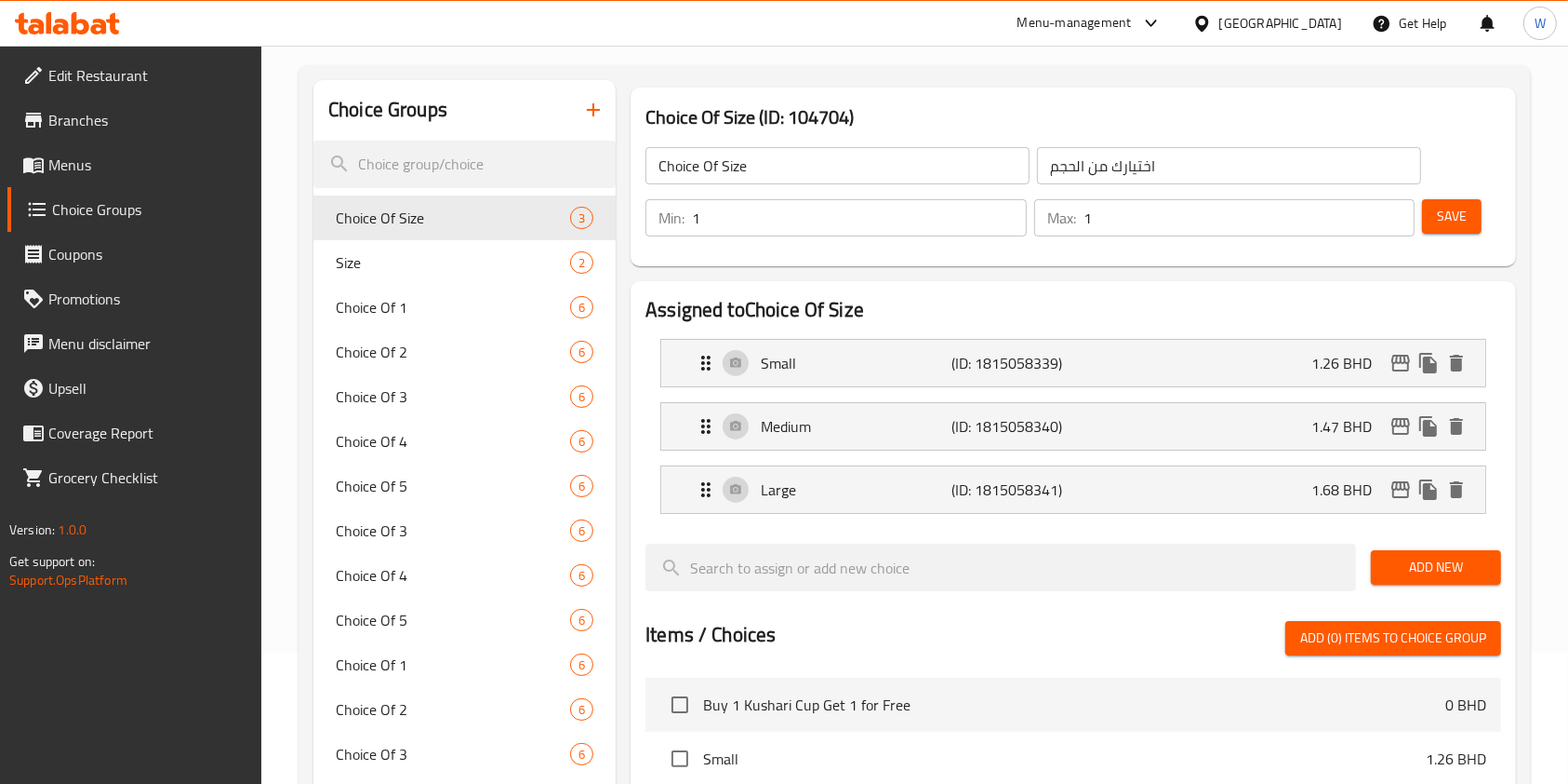
scroll to position [15, 0]
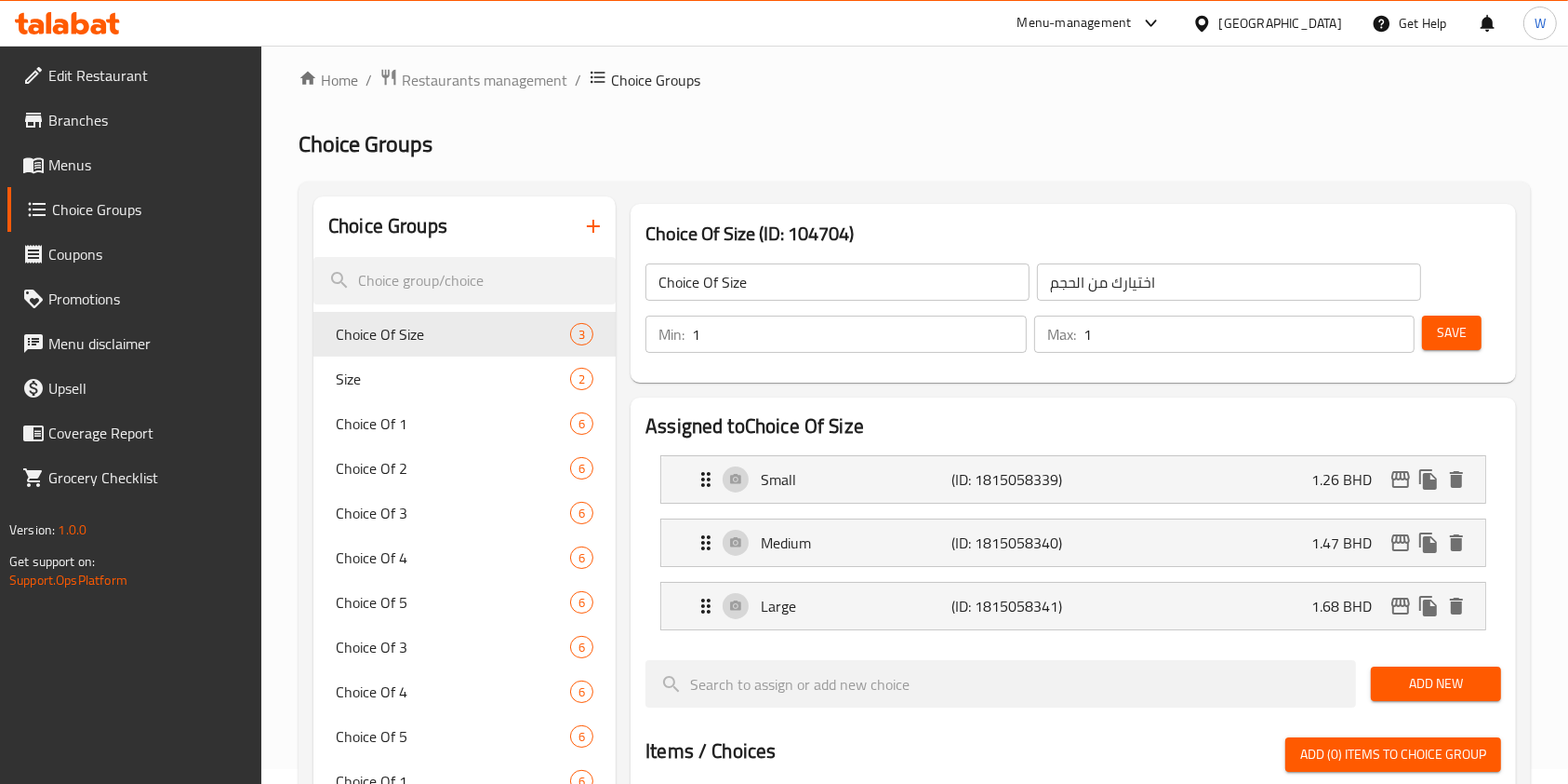
click at [423, 248] on div "Choice Groups" at bounding box center [464, 227] width 302 height 61
click at [423, 264] on input "search" at bounding box center [464, 280] width 302 height 48
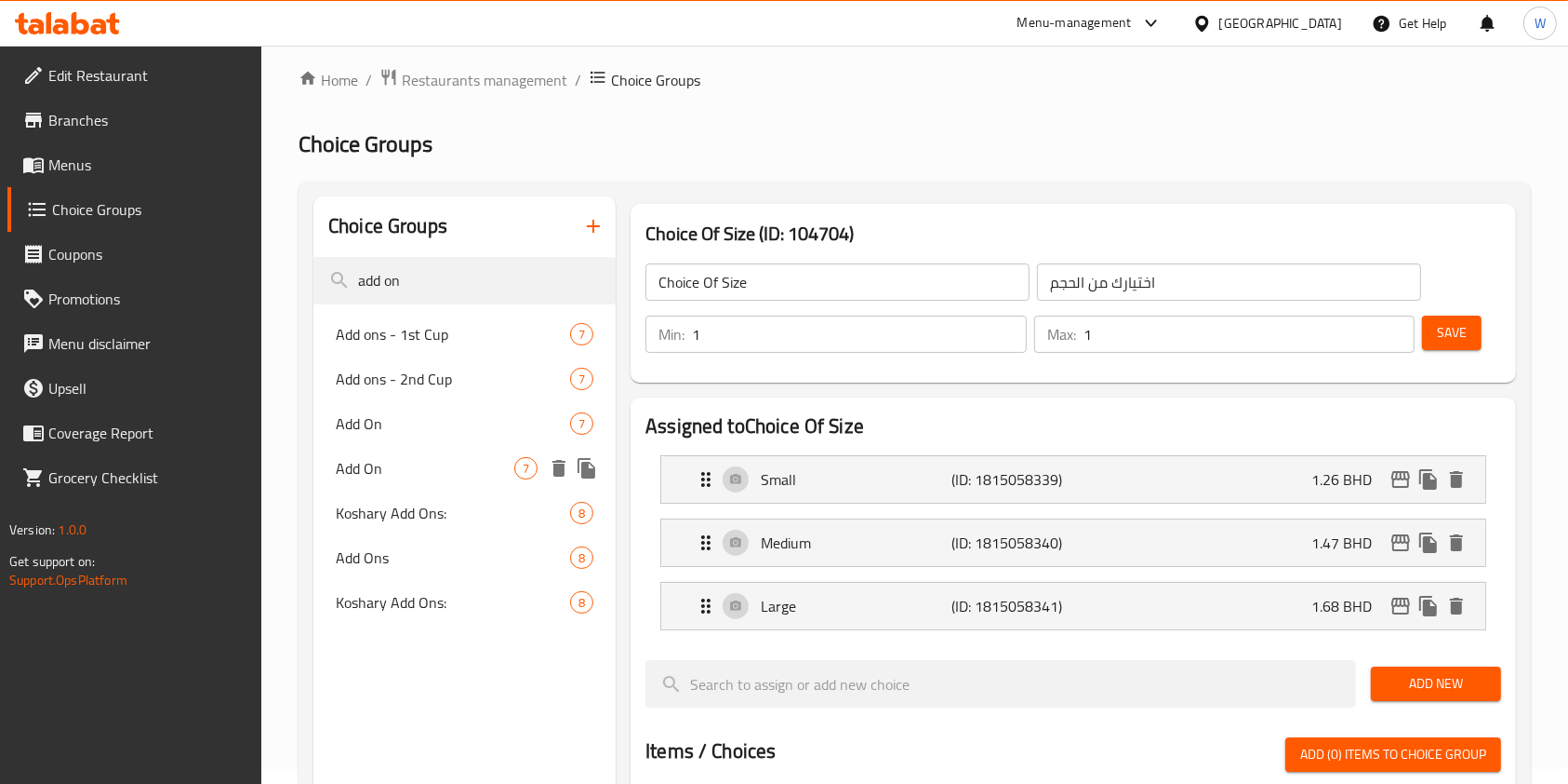
type input "add on"
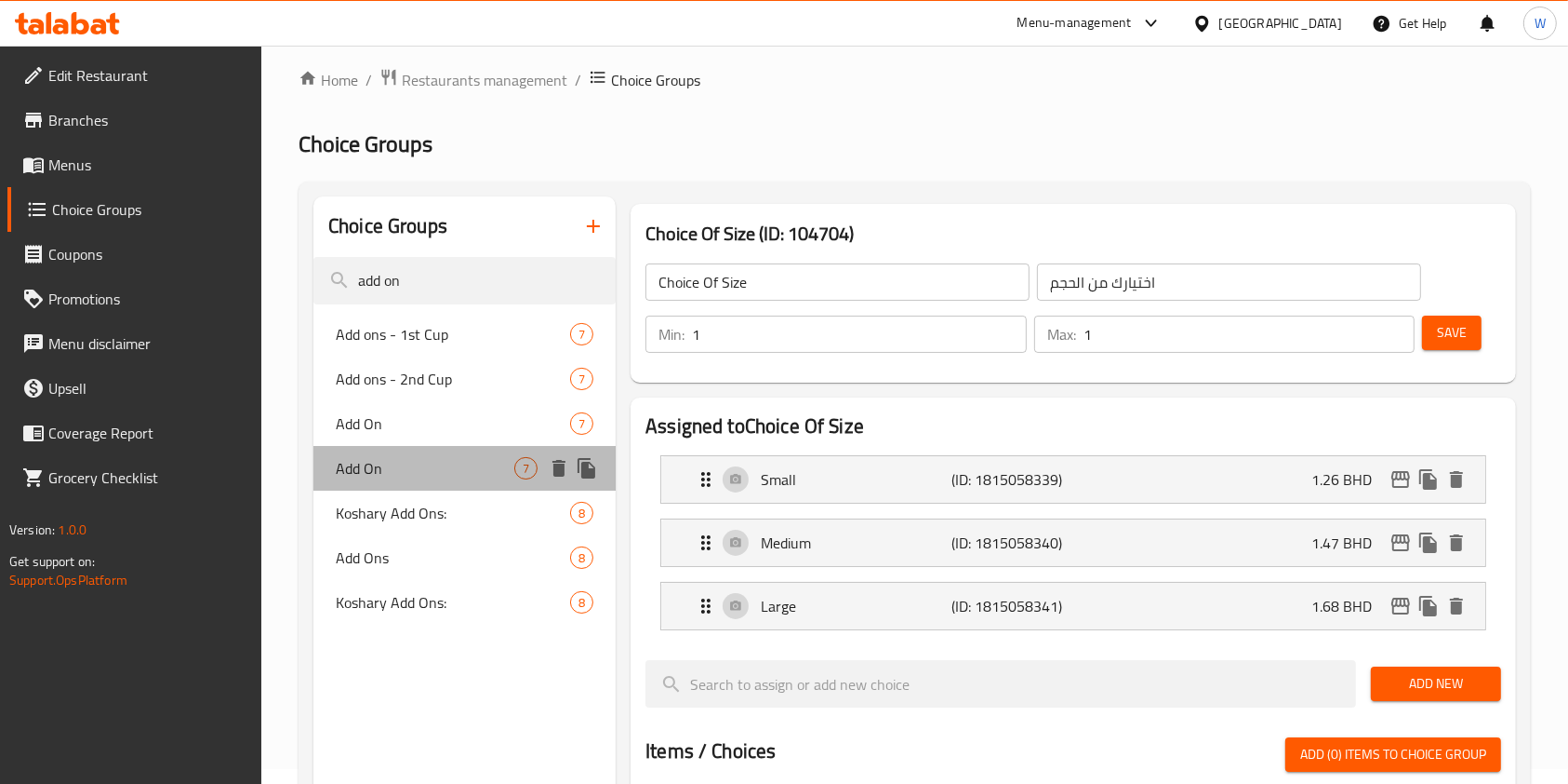
click at [447, 473] on span "Add On" at bounding box center [424, 468] width 179 height 22
type input "Add On"
type input "الاضافات"
type input "0"
type input "7"
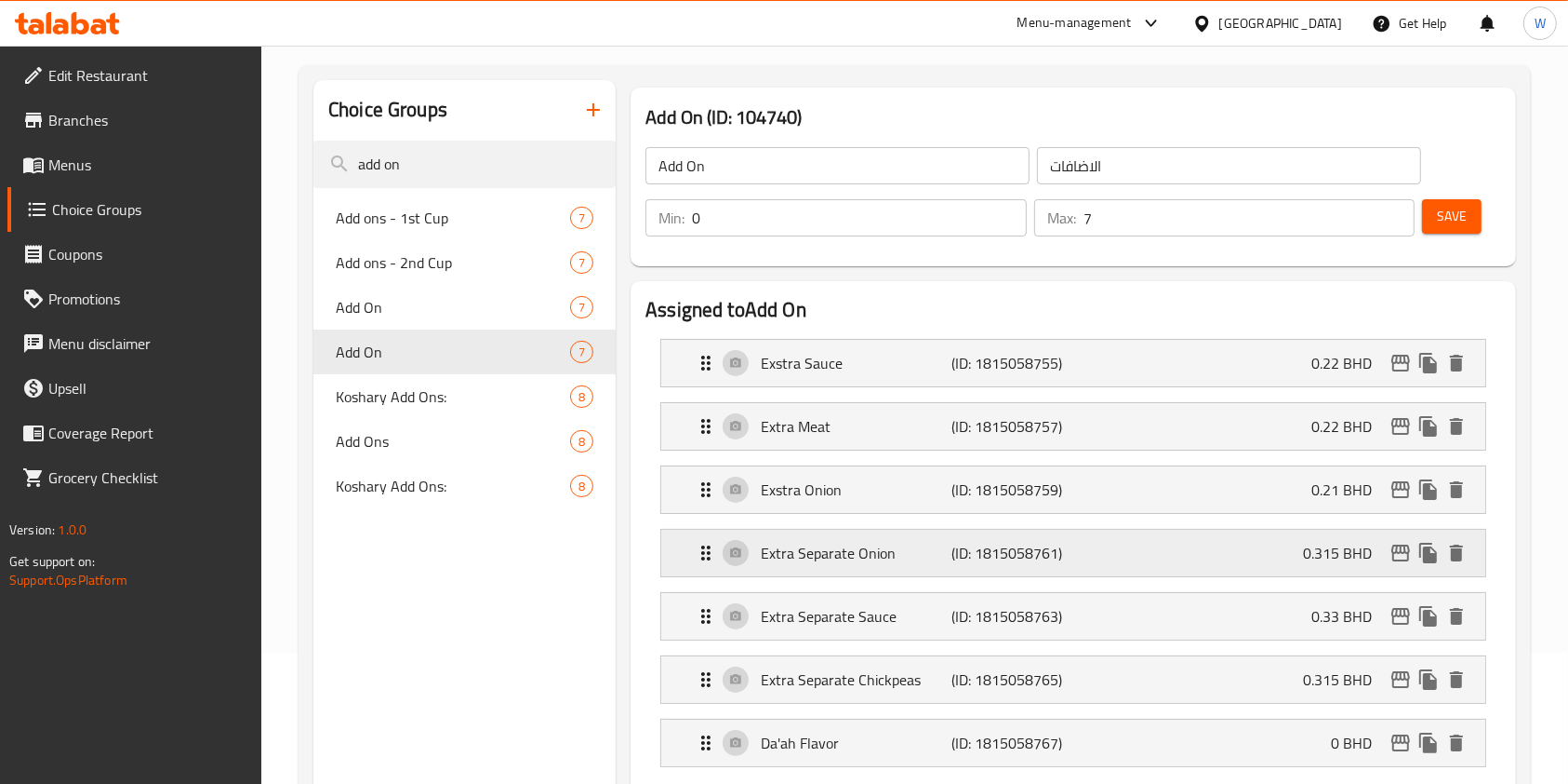
scroll to position [264, 0]
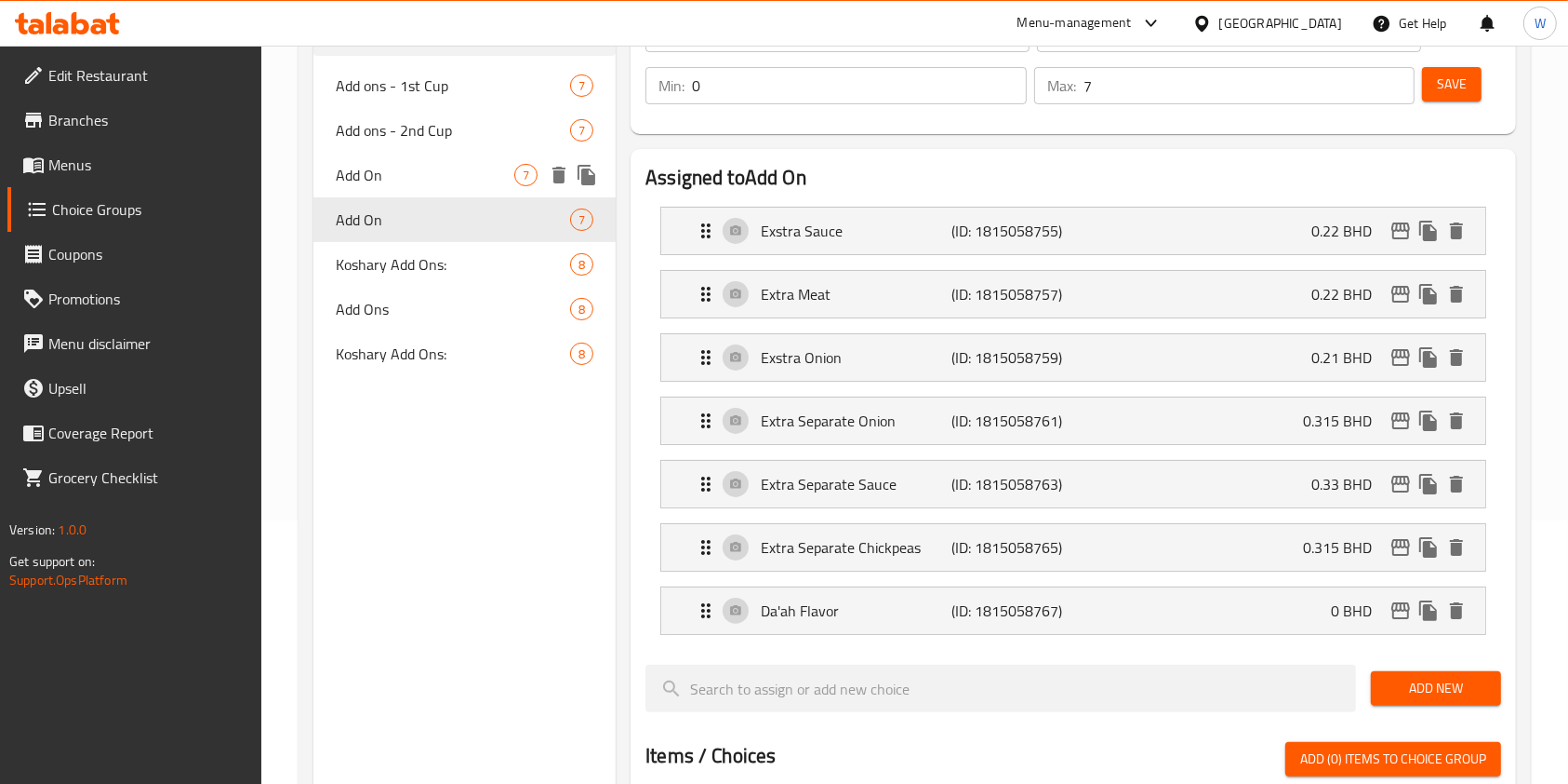
click at [363, 164] on span "Add On" at bounding box center [424, 175] width 179 height 22
type input "الإضافات"
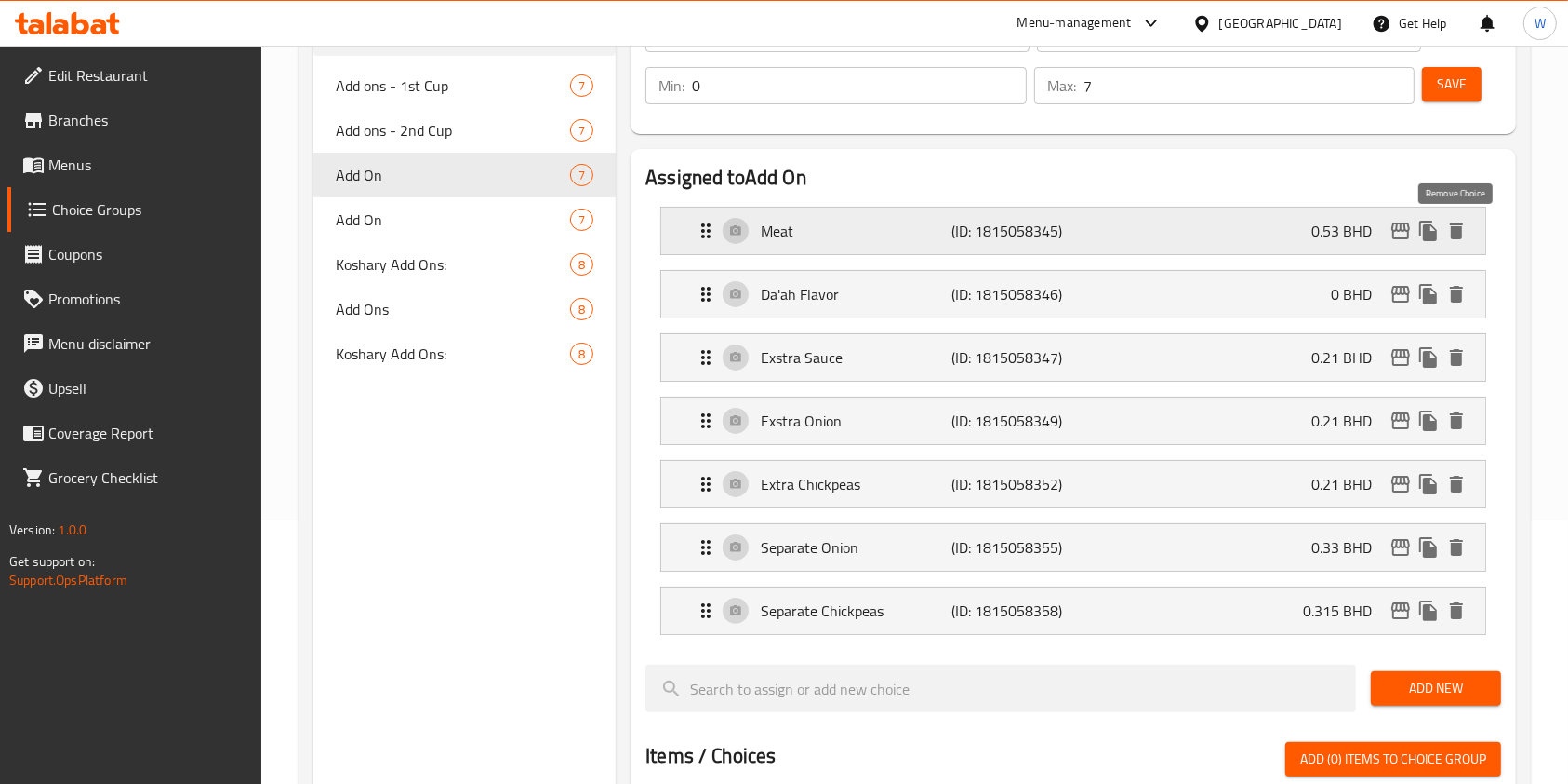
click at [1467, 230] on icon "delete" at bounding box center [1457, 230] width 22 height 22
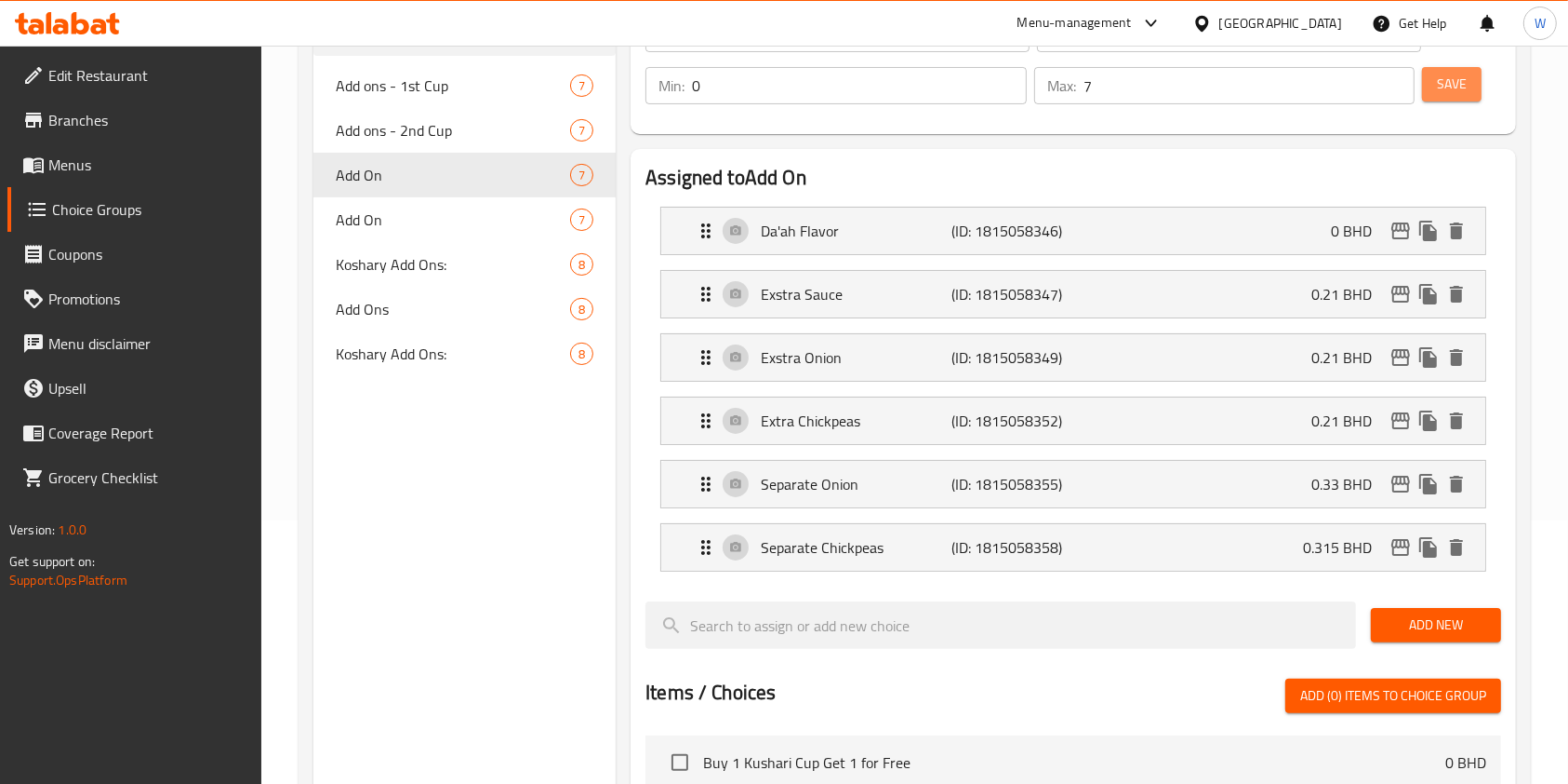
click at [1448, 85] on span "Save" at bounding box center [1452, 84] width 30 height 23
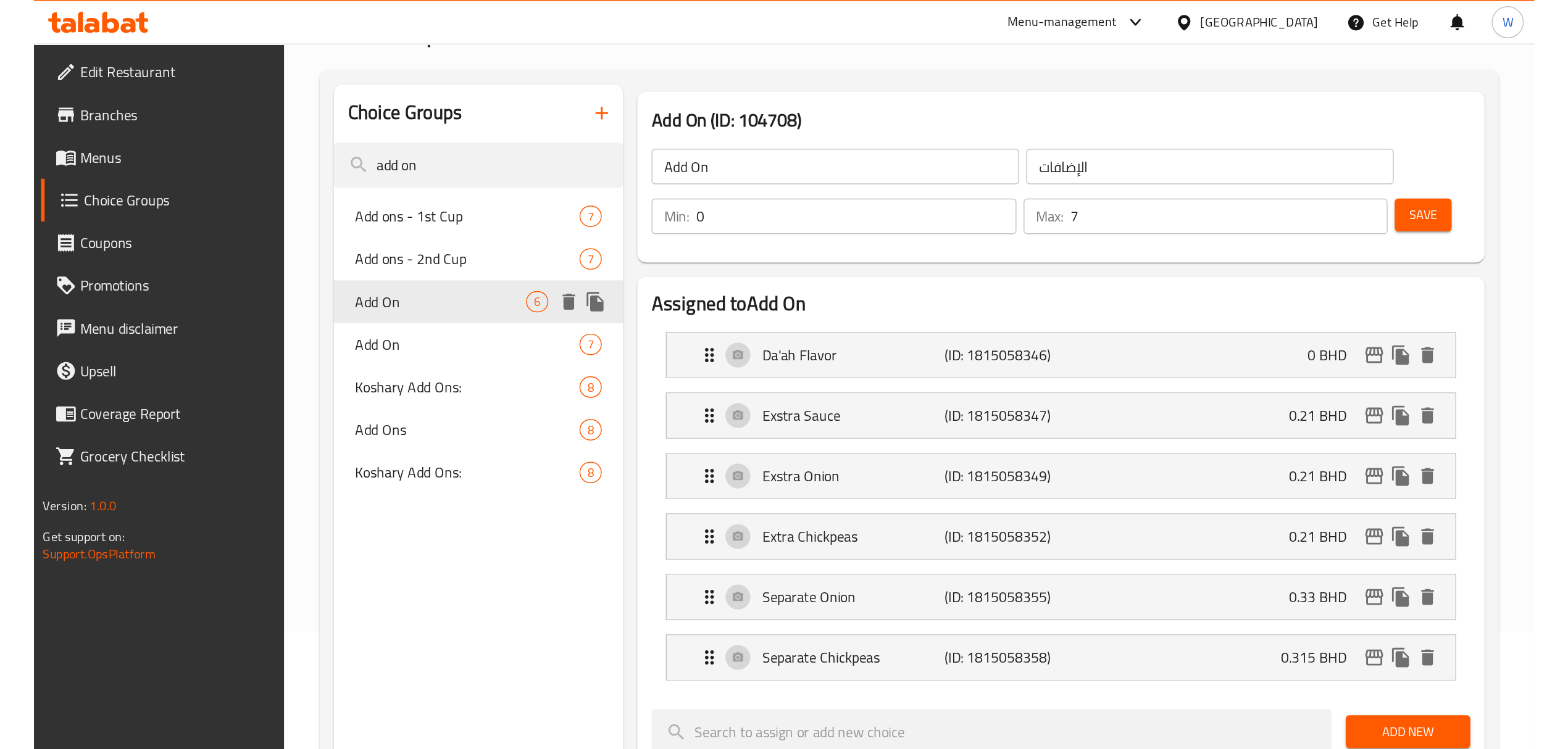
scroll to position [0, 0]
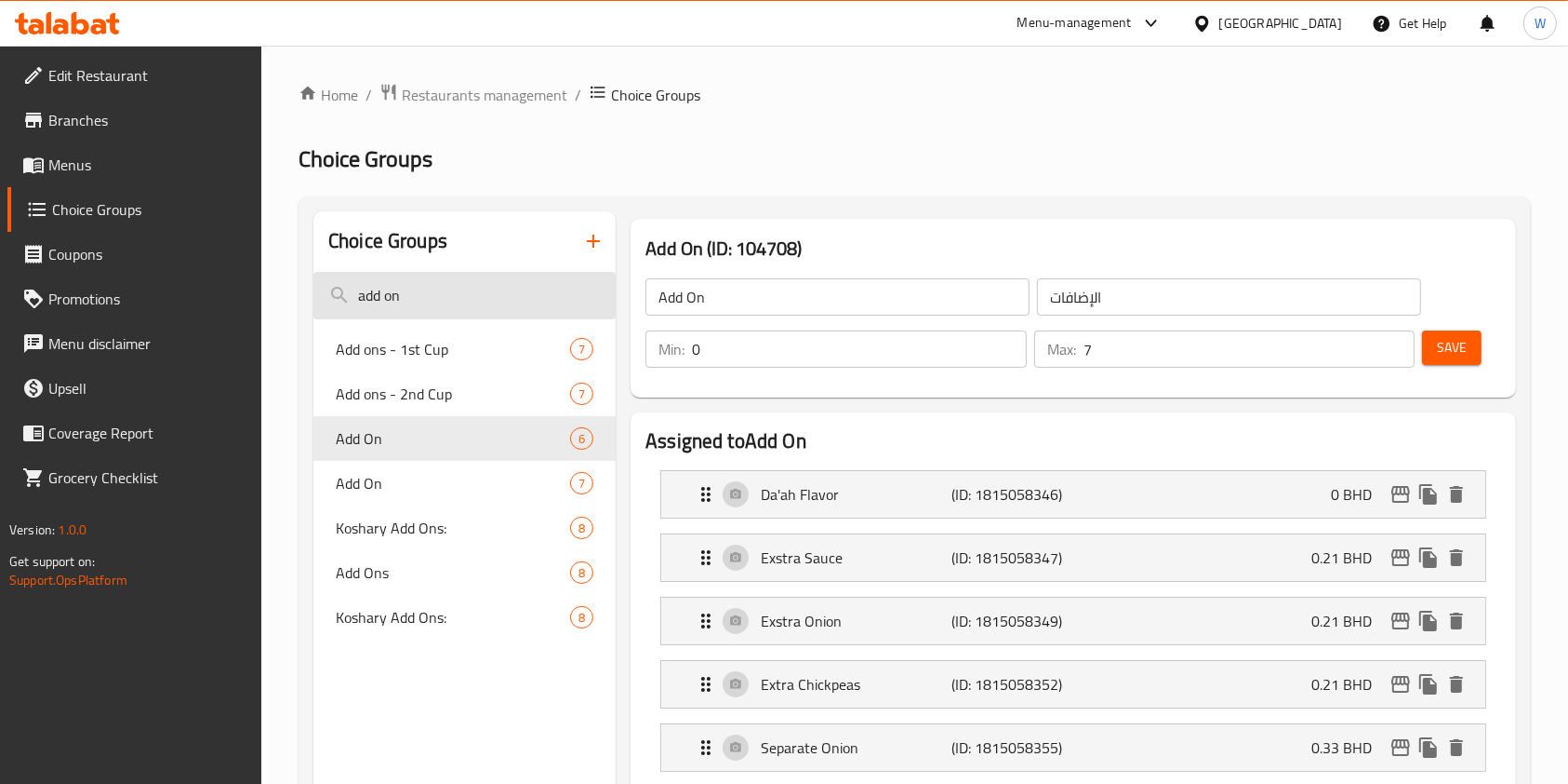
click at [413, 292] on input "add on" at bounding box center [464, 295] width 302 height 48
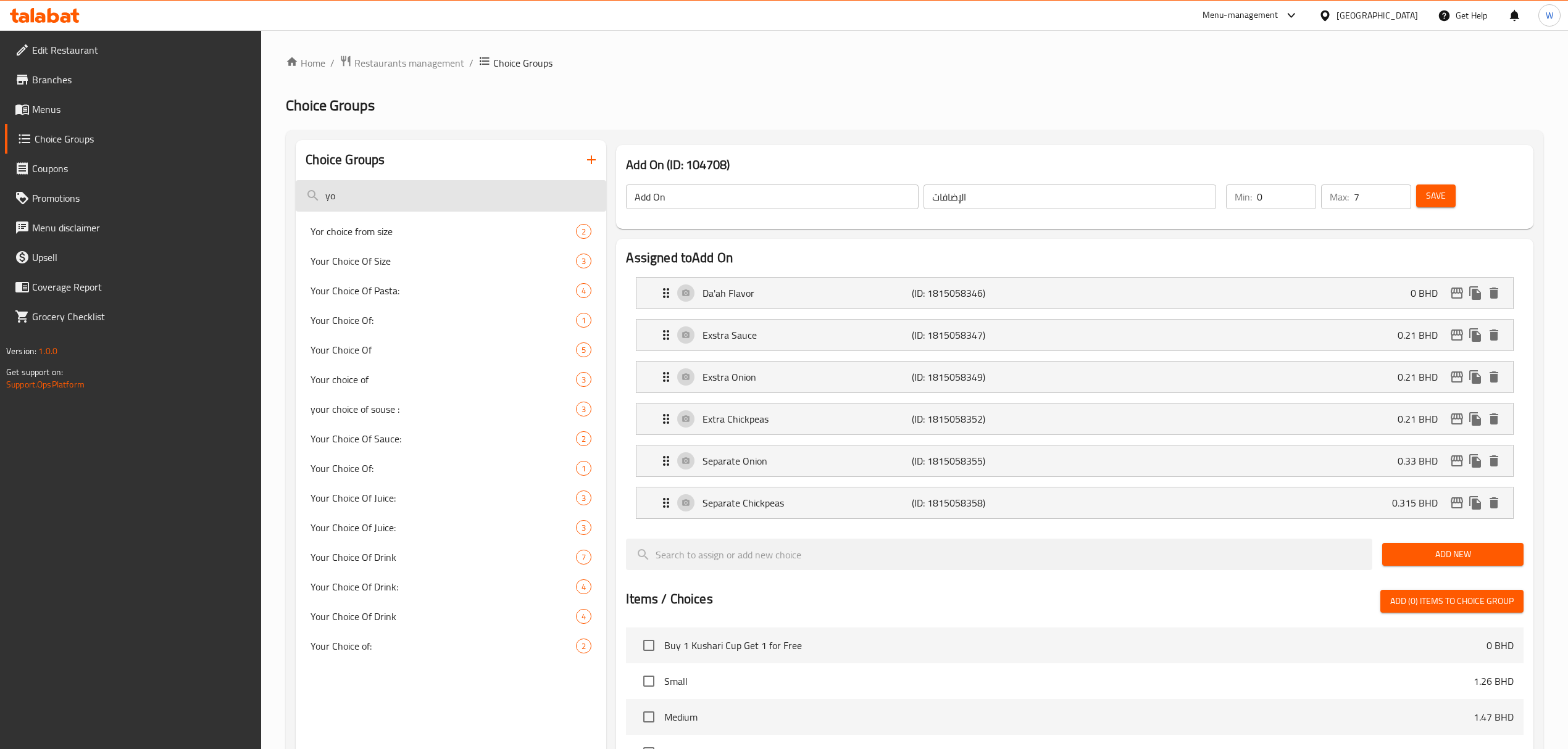
click at [399, 192] on input "yo" at bounding box center [451, 196] width 311 height 32
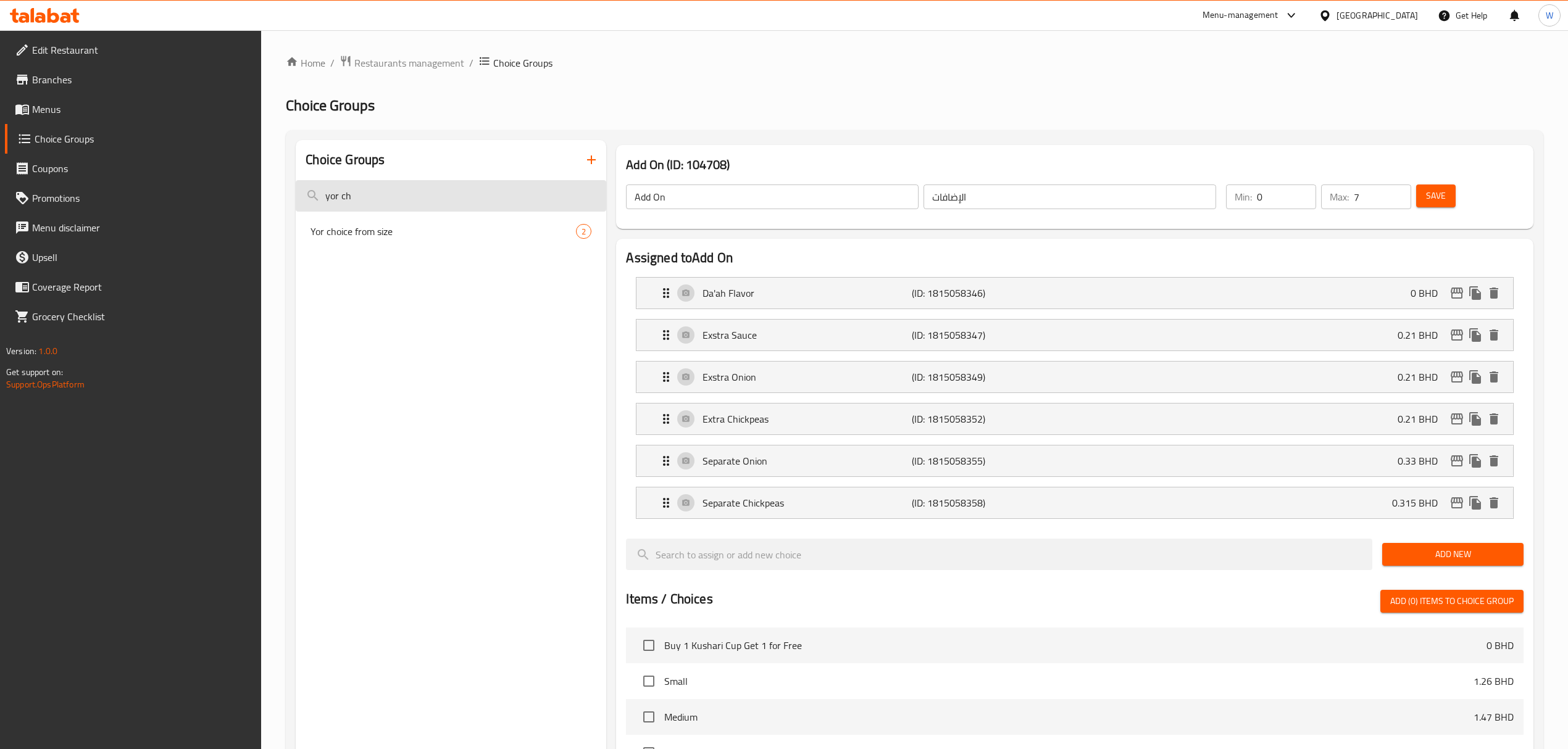
click at [425, 203] on input "yor ch" at bounding box center [451, 196] width 311 height 32
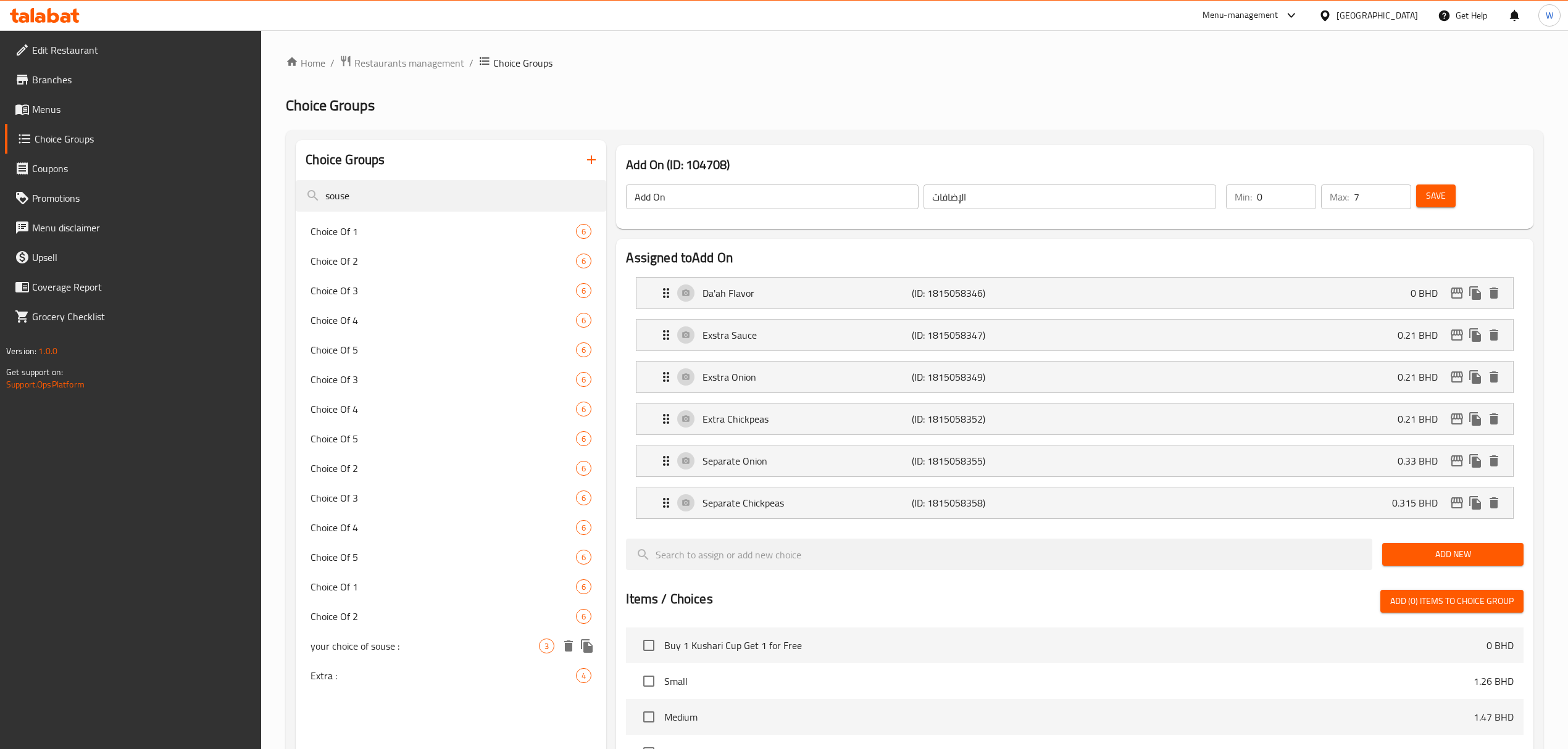
type input "souse"
click at [363, 519] on div "your choice of souse : 3" at bounding box center [451, 646] width 311 height 30
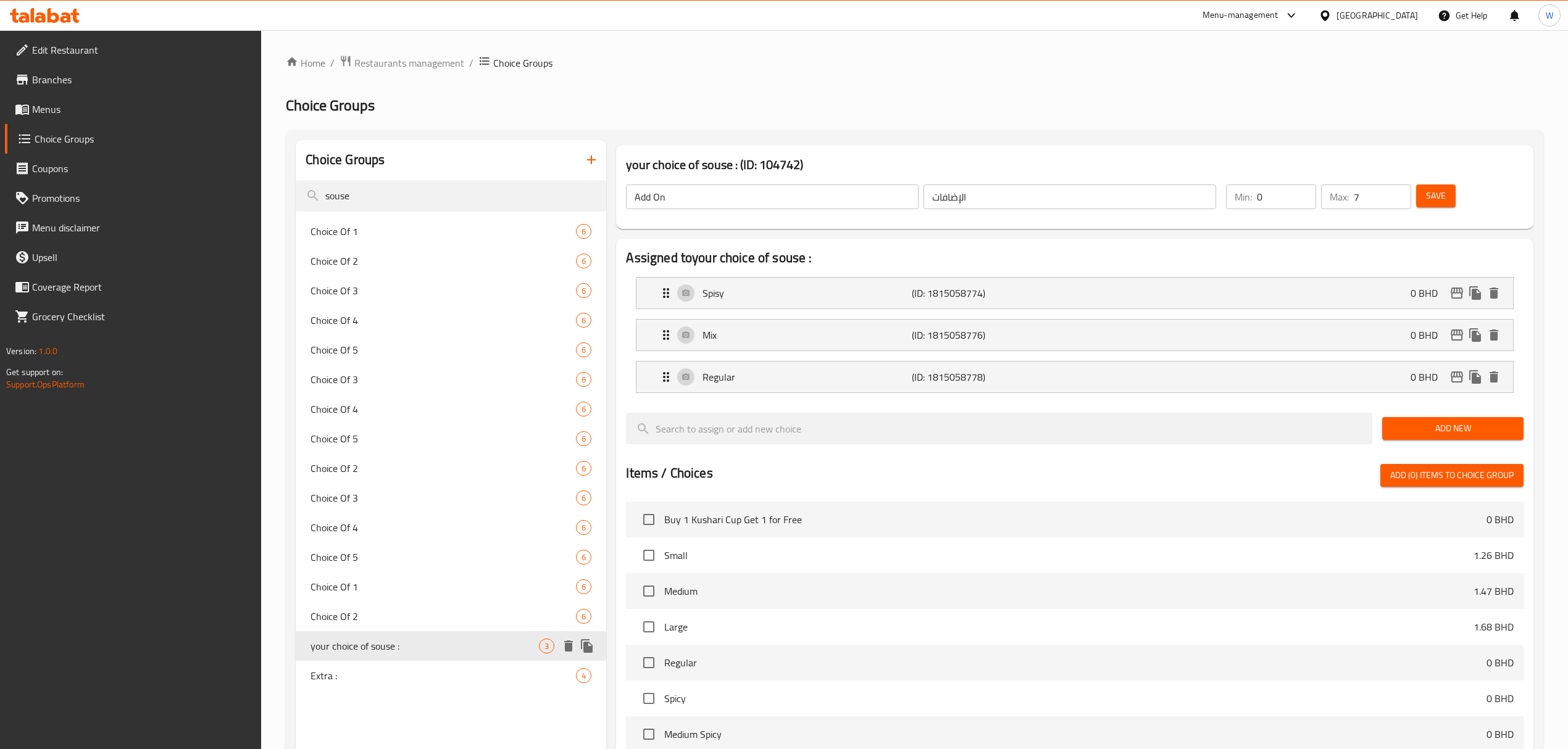
type input "your choice of souse :"
type input "اختيارك من الصلصه :"
type input "1"
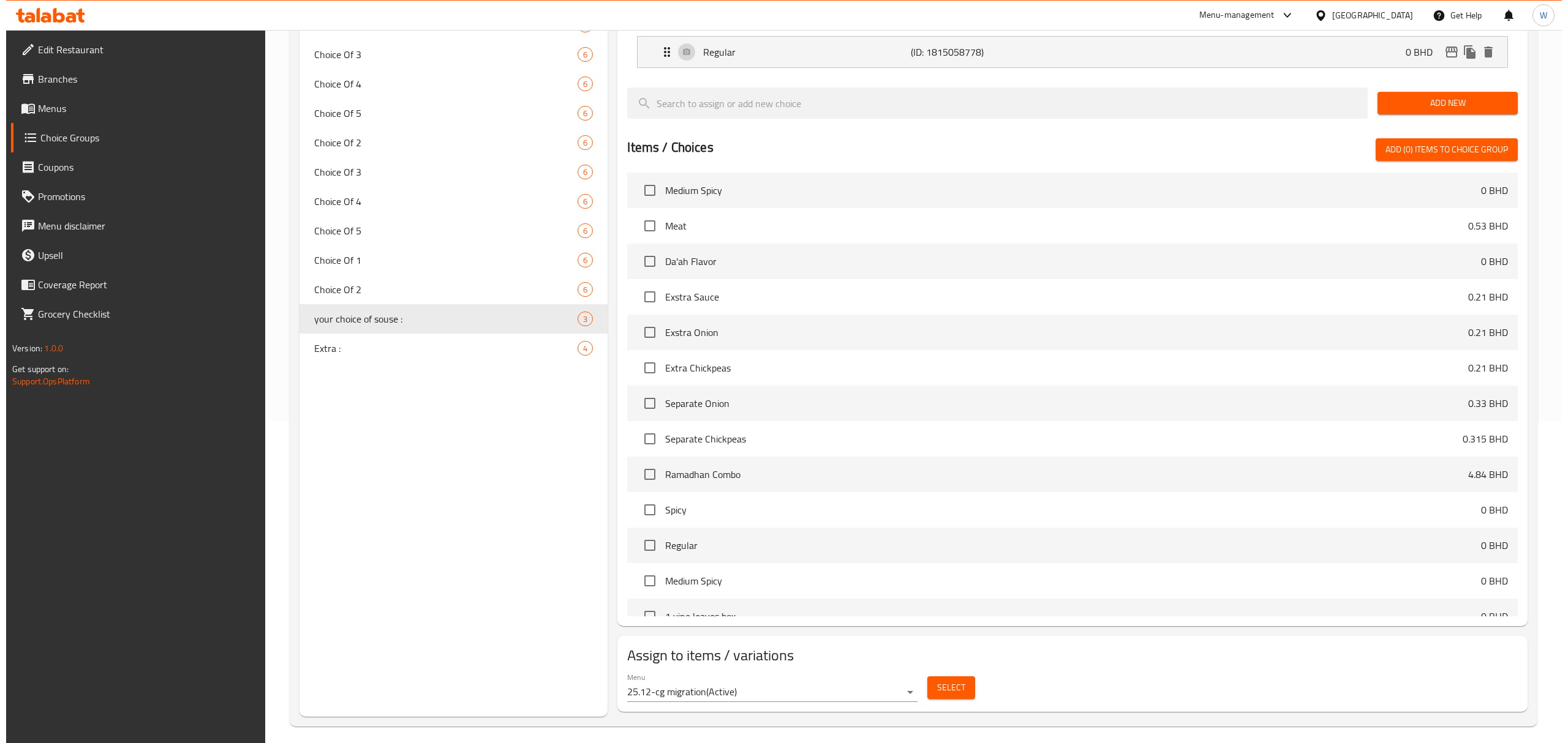
scroll to position [331, 0]
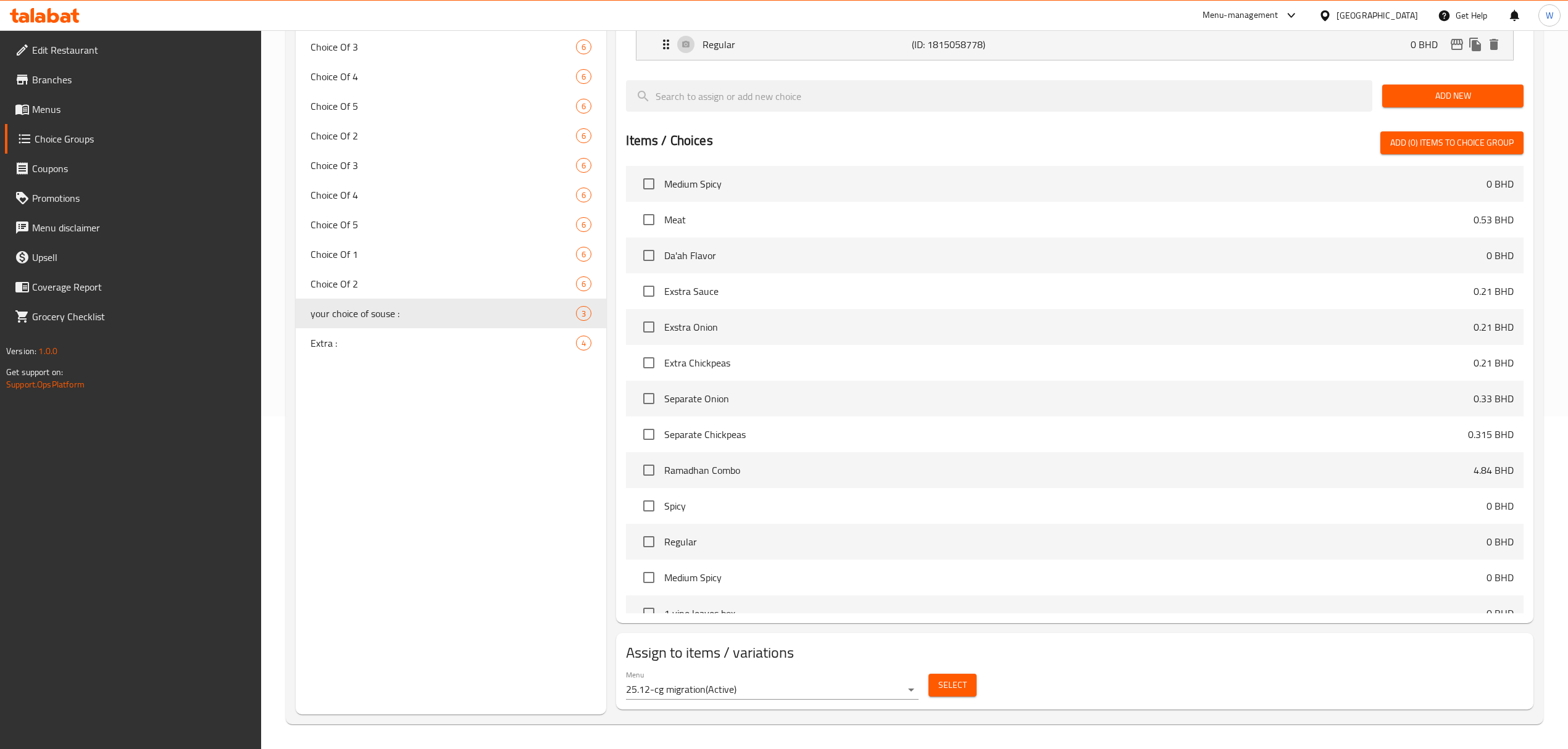
click at [930, 519] on button "Select" at bounding box center [952, 685] width 48 height 23
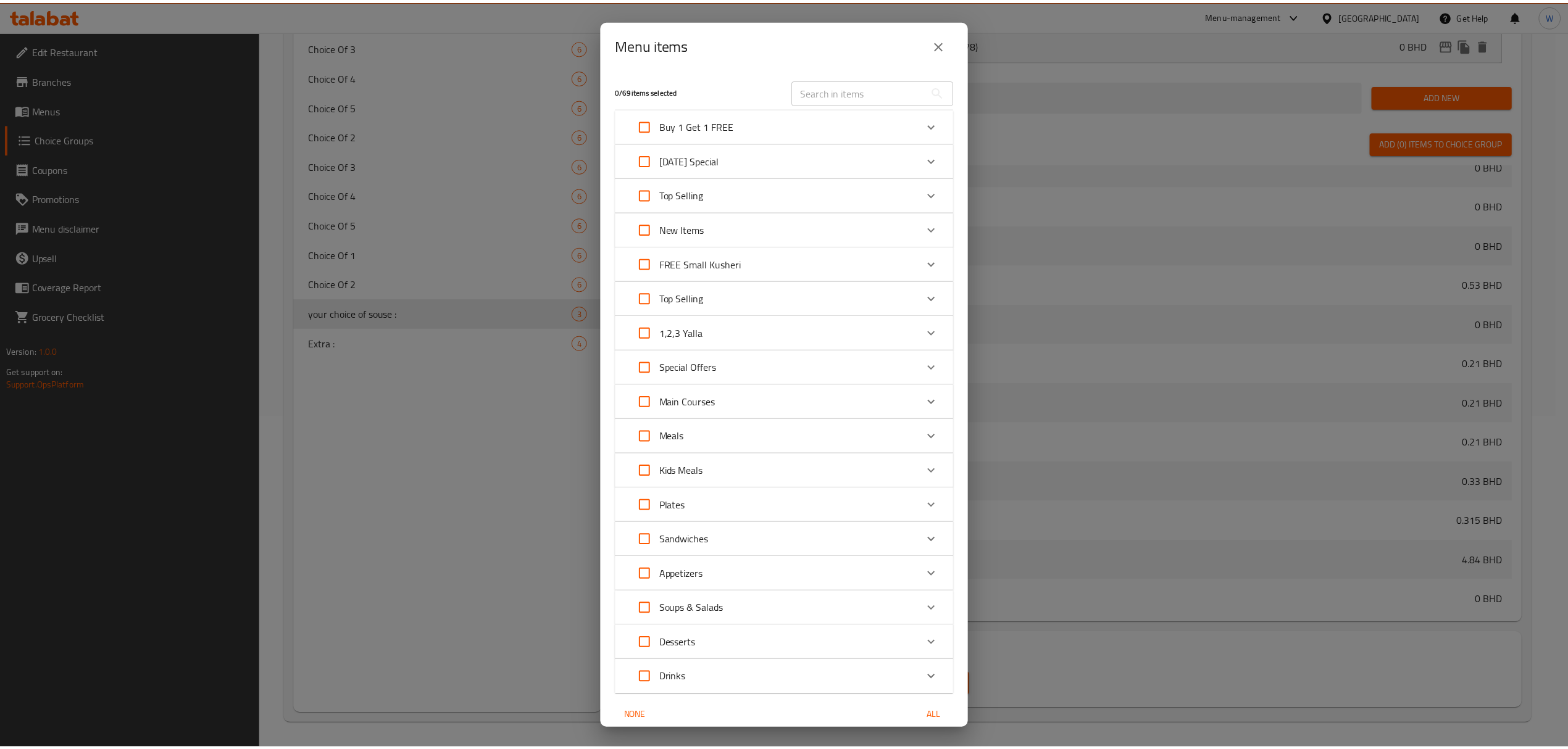
scroll to position [631, 0]
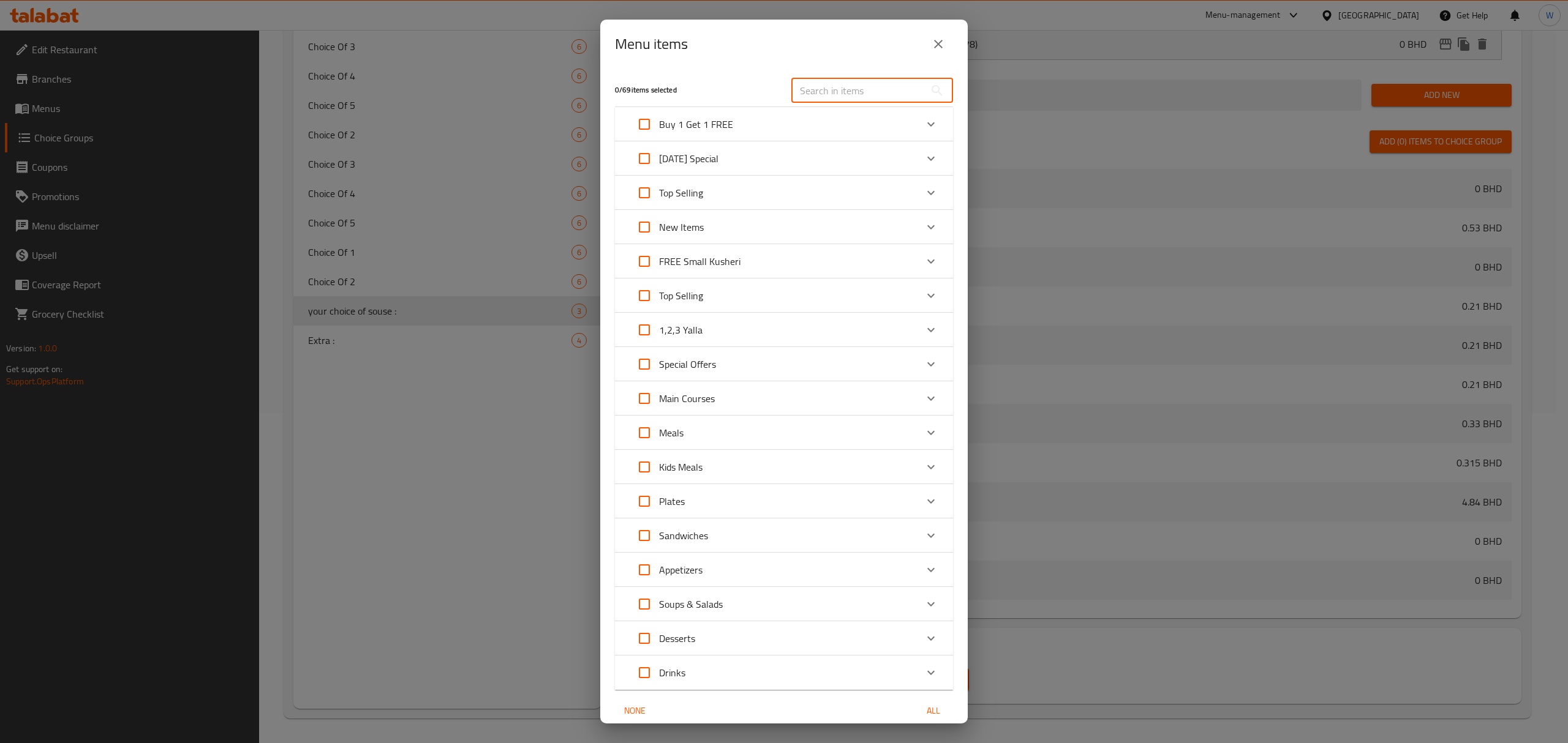
click at [813, 85] on input "text" at bounding box center [858, 91] width 134 height 24
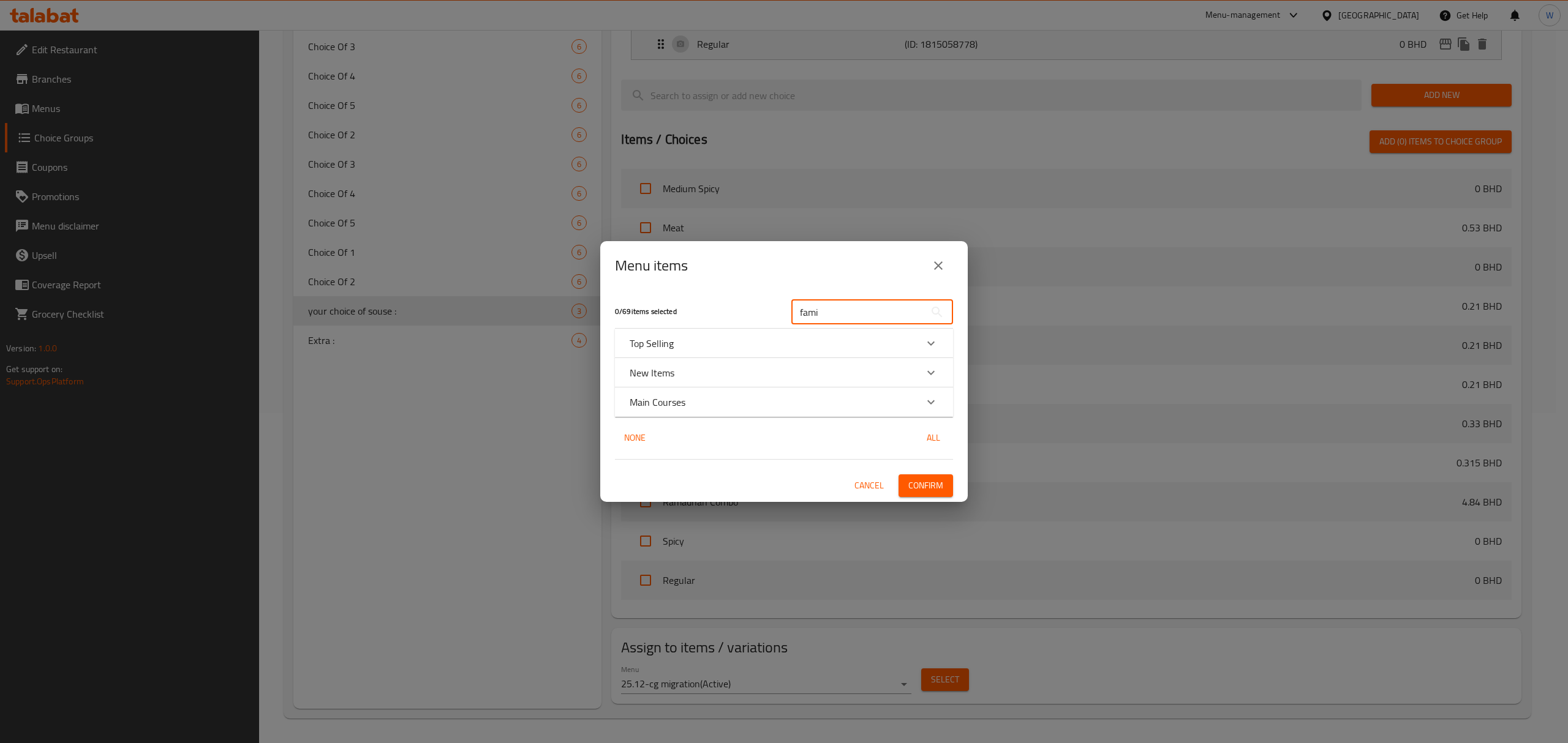
type input "fami"
click at [920, 368] on div "Expand" at bounding box center [931, 373] width 30 height 30
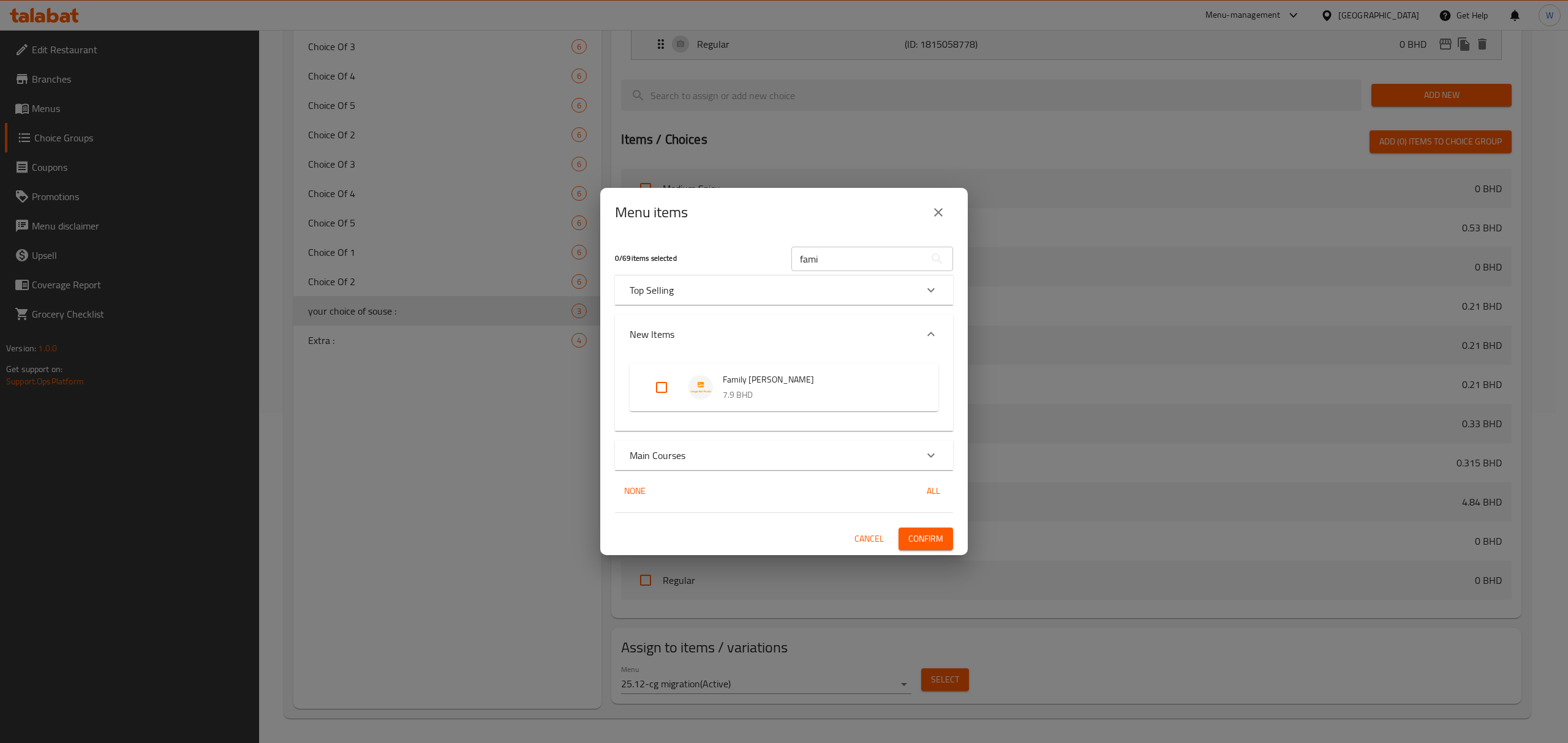
click at [924, 432] on div "0 / 69 items selected fami ​ Top Selling Family Vine Leavs 6.8 BHD New Items Fa…" at bounding box center [784, 396] width 367 height 319
click at [921, 442] on div "Main Courses" at bounding box center [784, 455] width 338 height 30
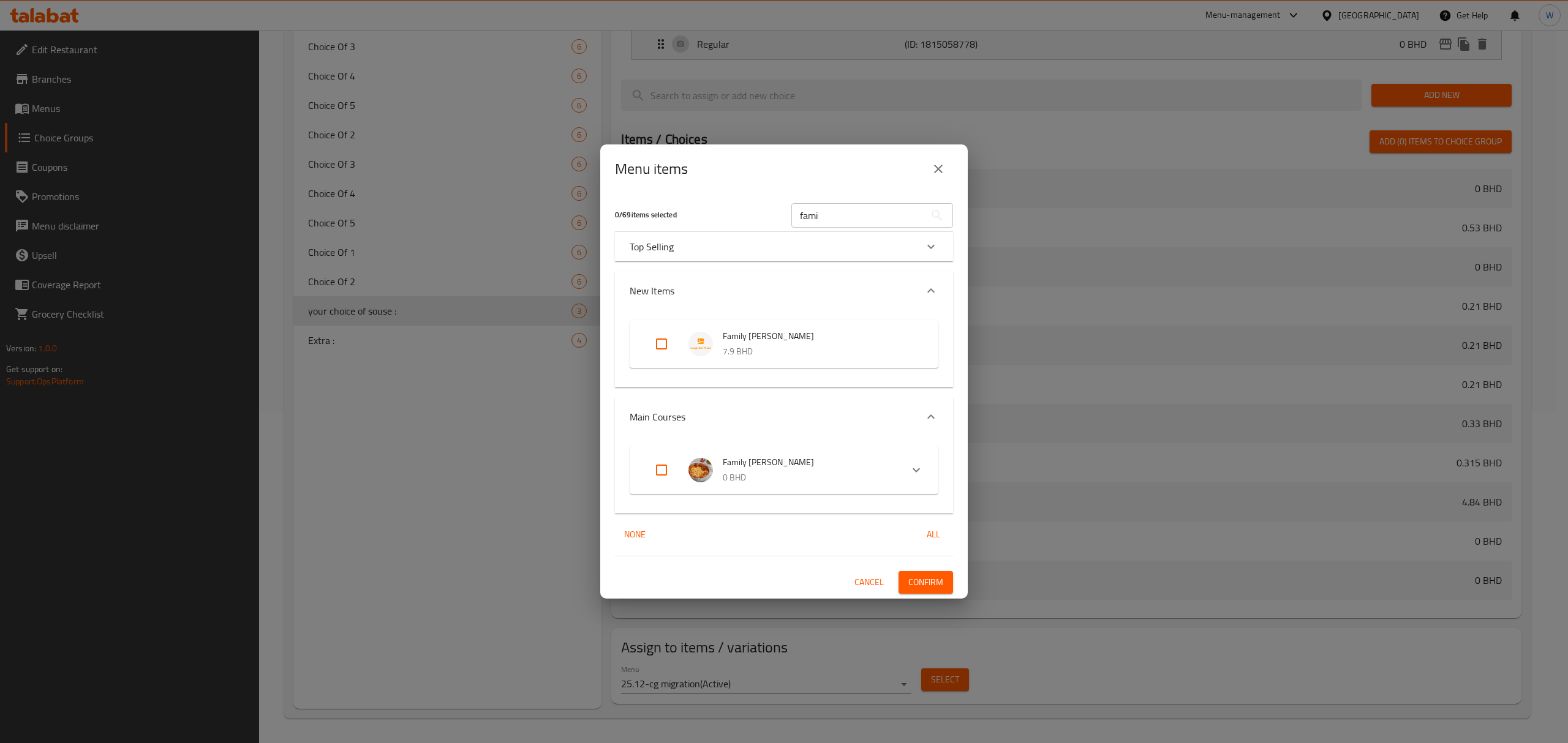
click at [666, 468] on input "Expand" at bounding box center [662, 470] width 30 height 30
checkbox input "true"
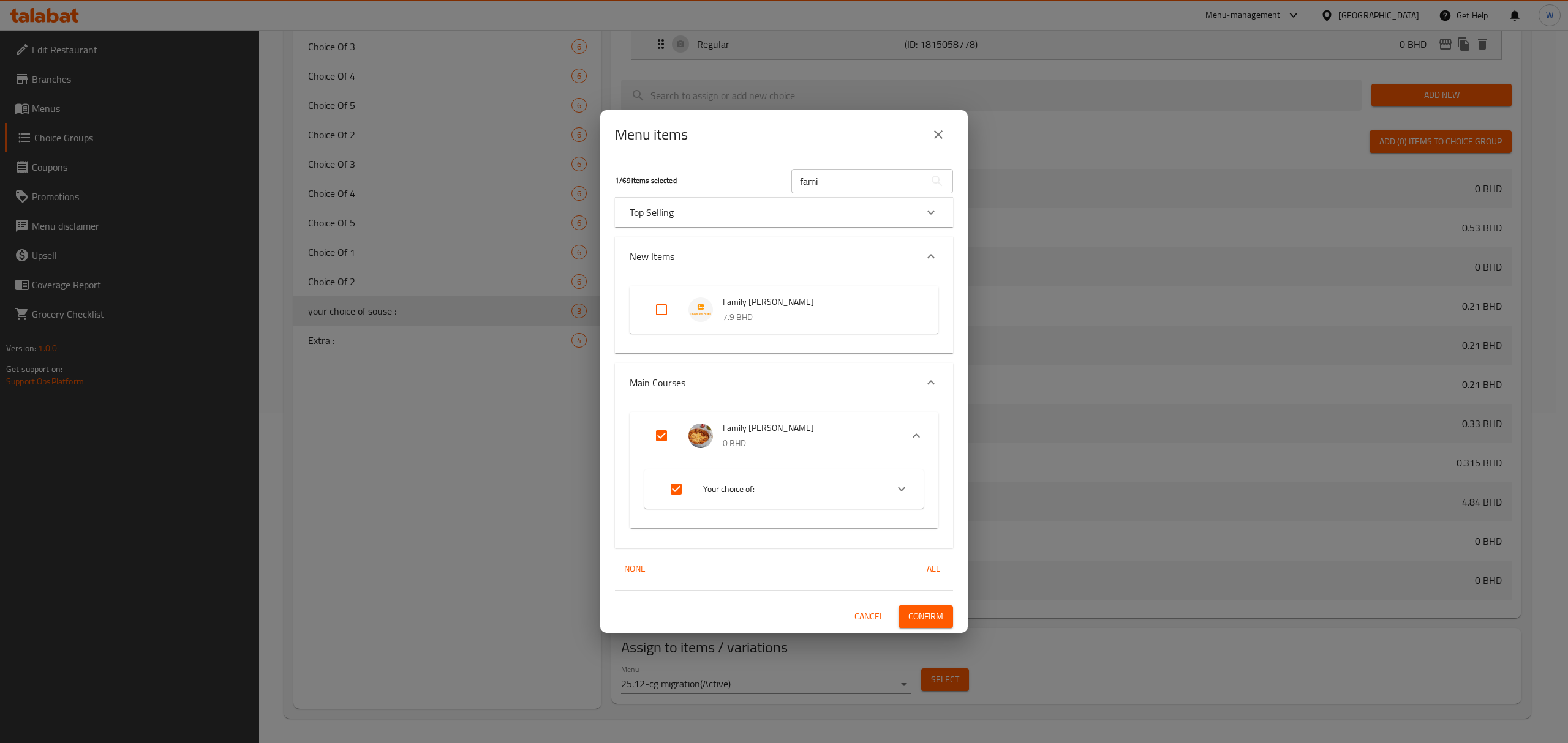
click at [946, 515] on button "Confirm" at bounding box center [926, 616] width 55 height 22
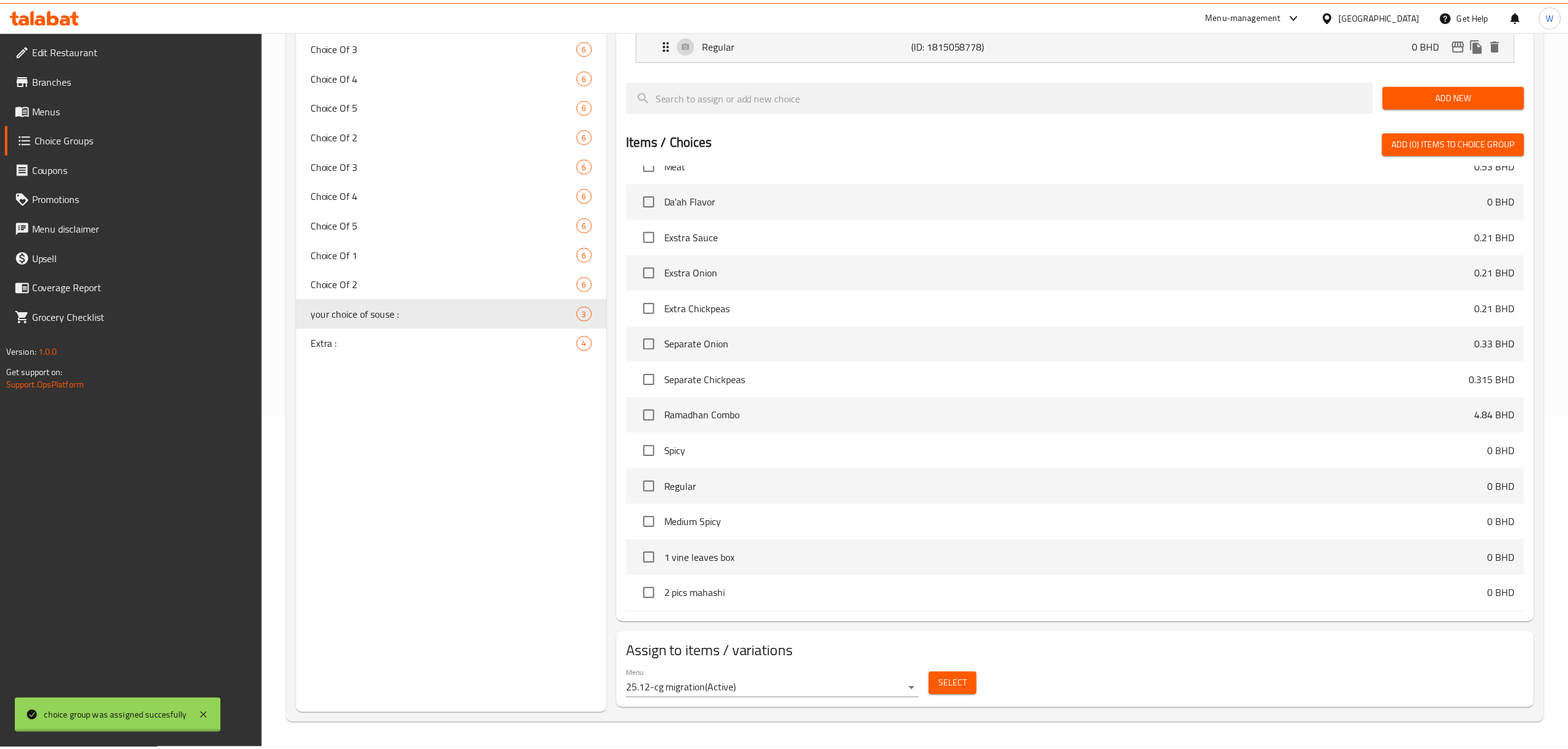
scroll to position [576, 0]
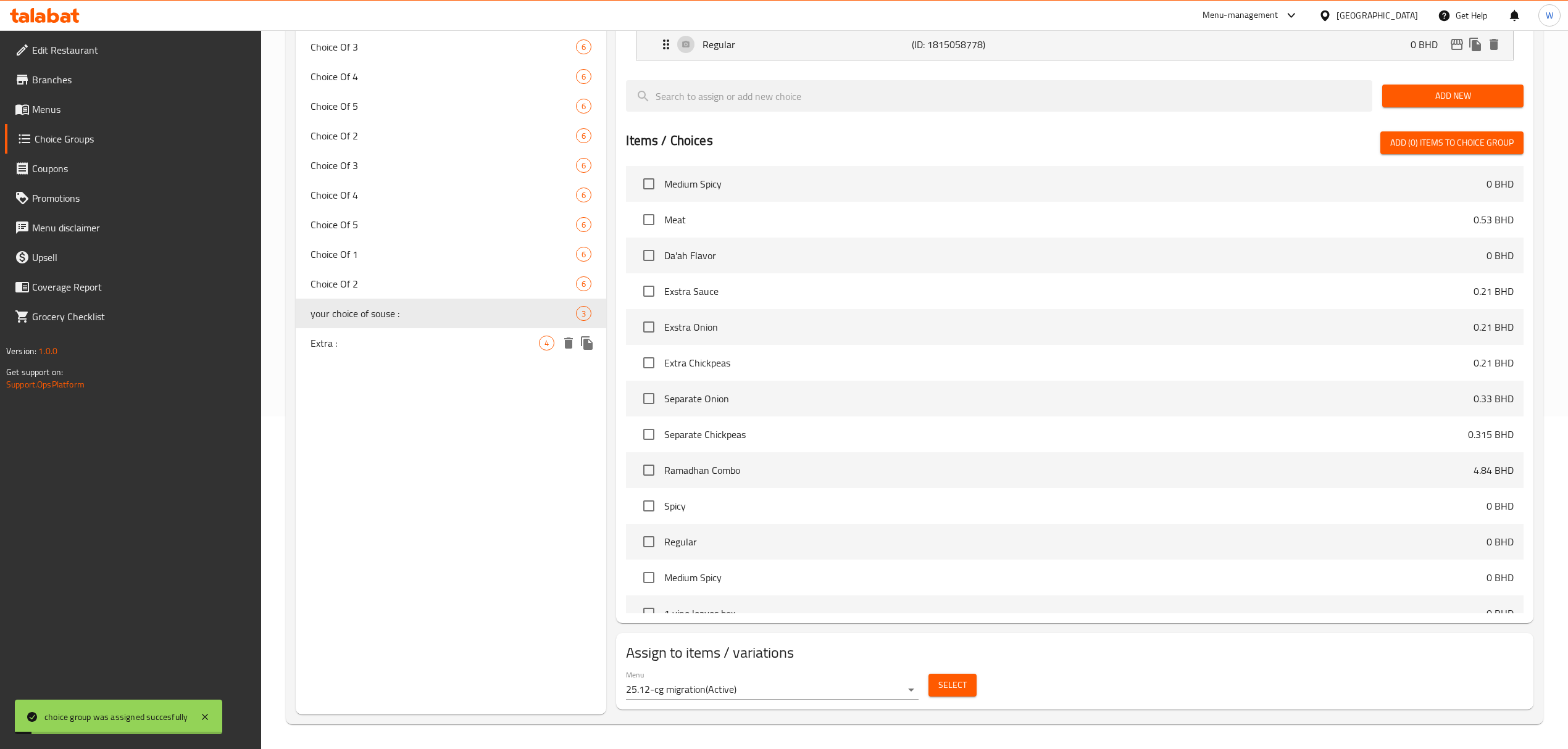
click at [452, 341] on span "Extra :" at bounding box center [425, 343] width 229 height 15
type input "Extra :"
type input "إضافات :"
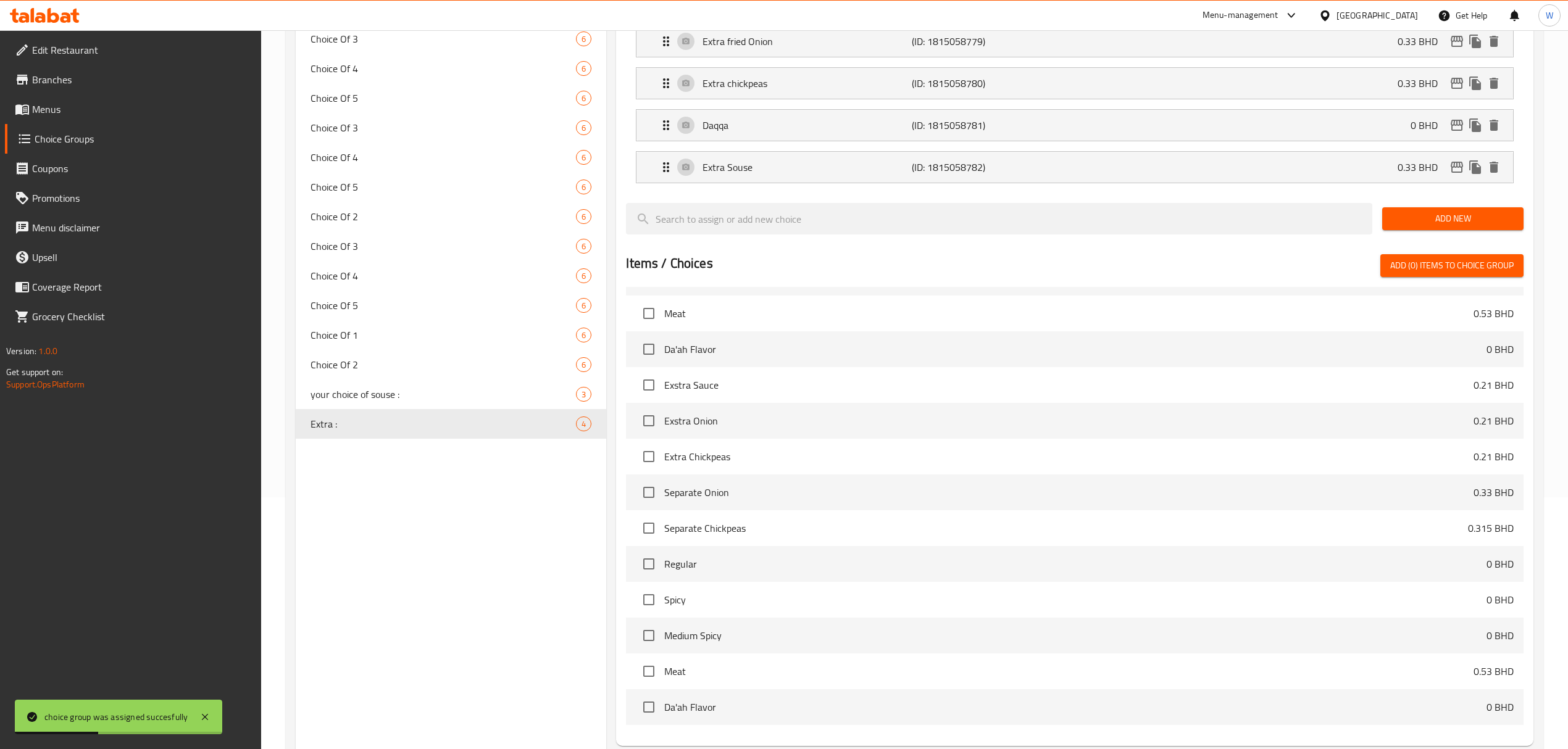
scroll to position [377, 0]
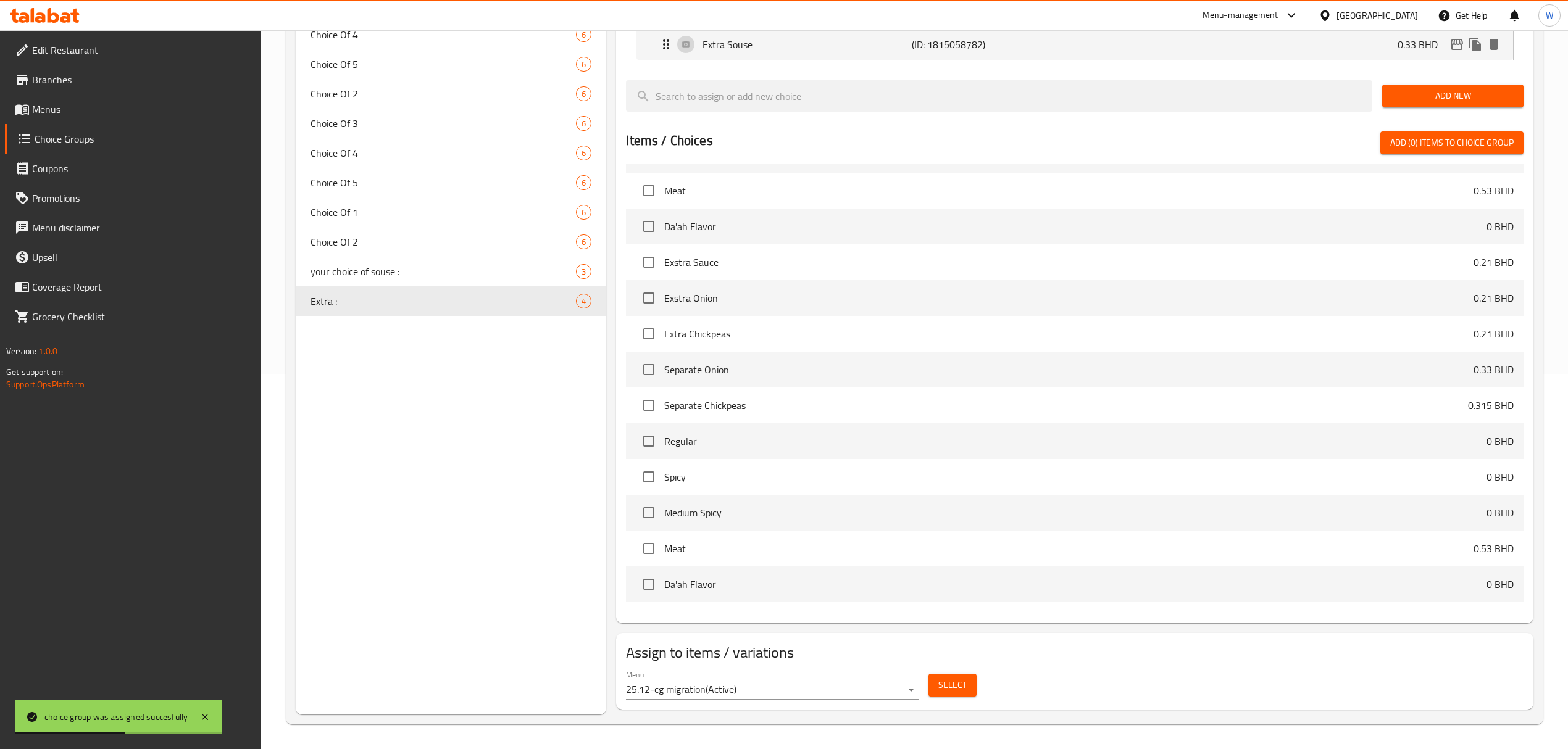
click at [939, 519] on span "Select" at bounding box center [952, 686] width 28 height 16
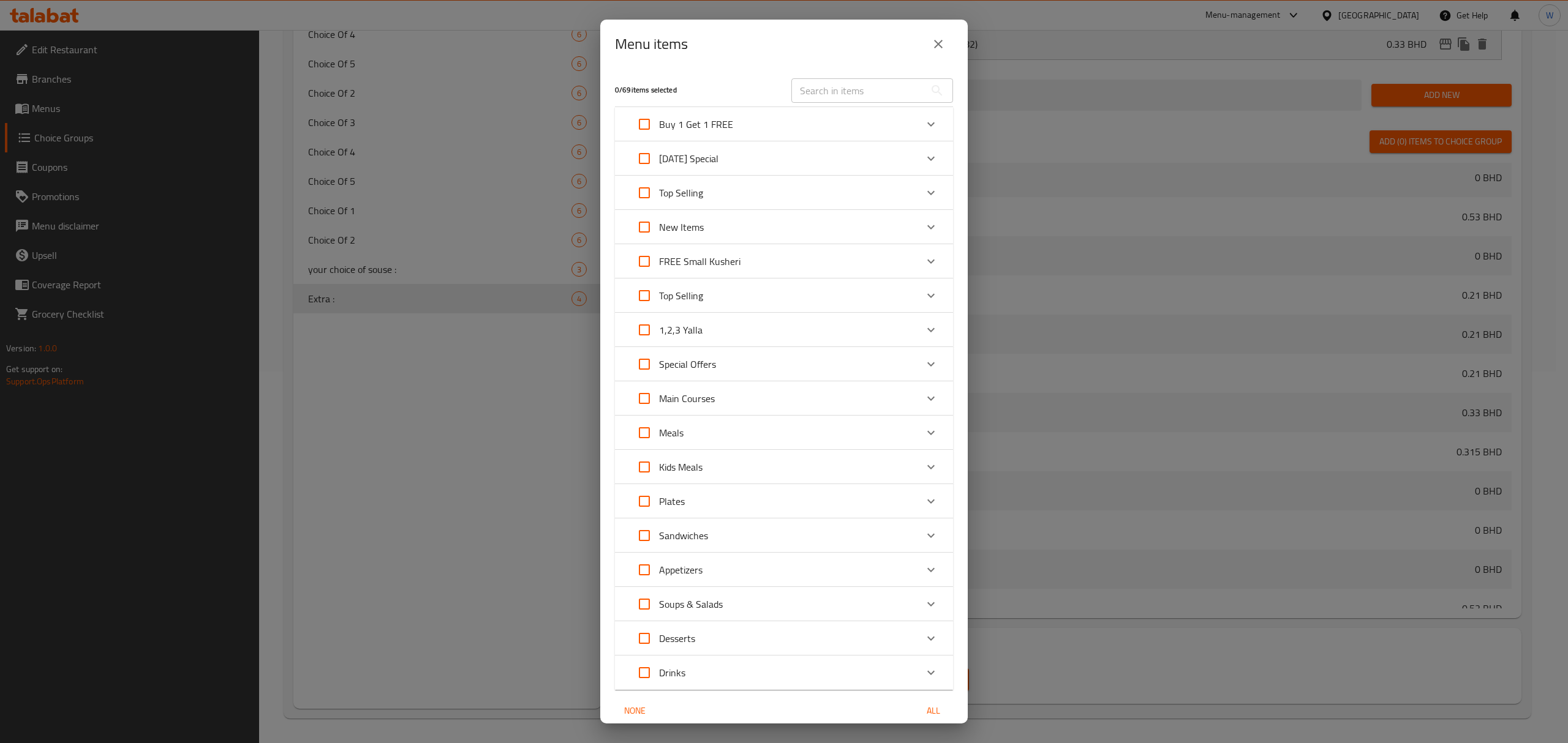
click at [853, 88] on input "text" at bounding box center [858, 91] width 134 height 24
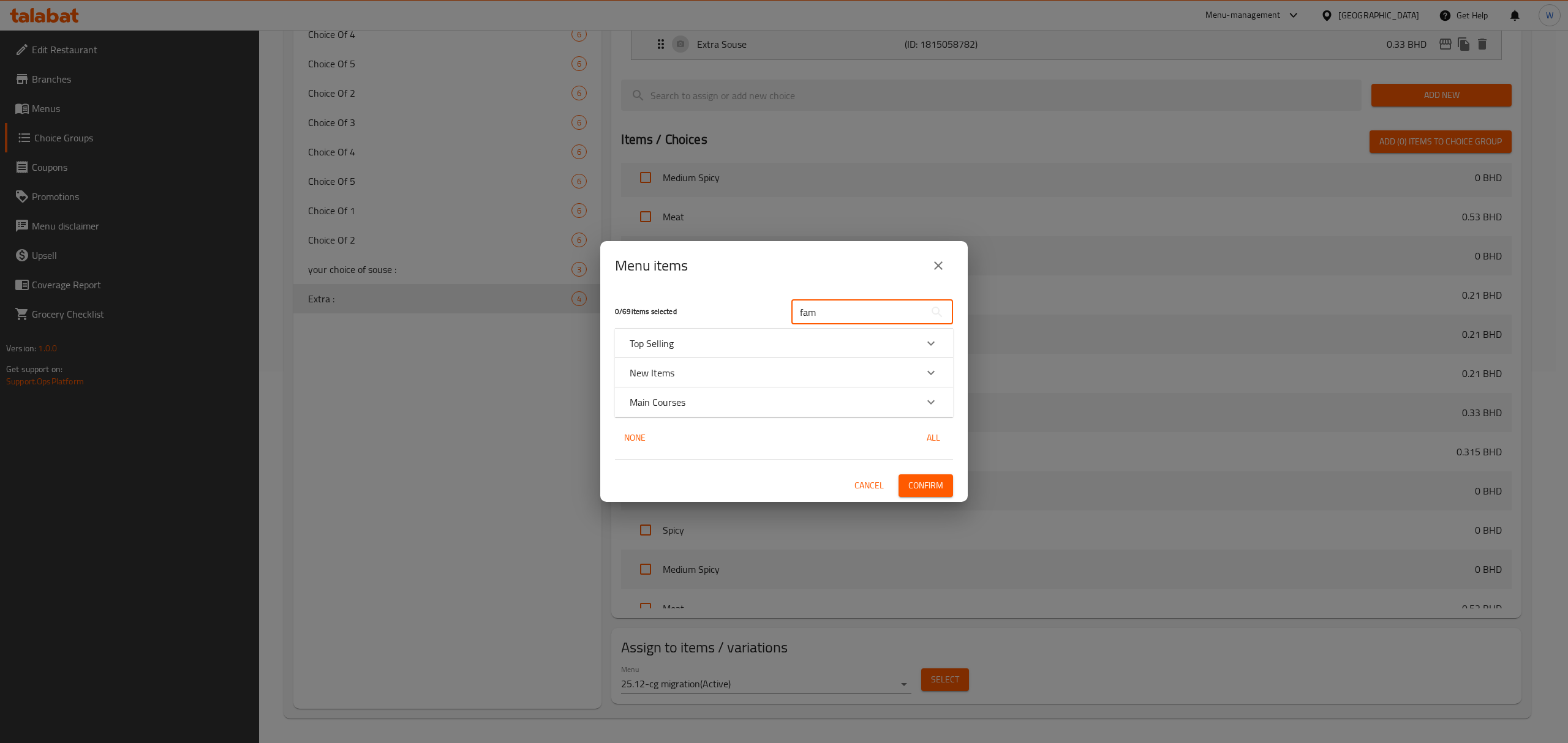
type input "fam"
click at [922, 405] on div "Expand" at bounding box center [931, 403] width 30 height 30
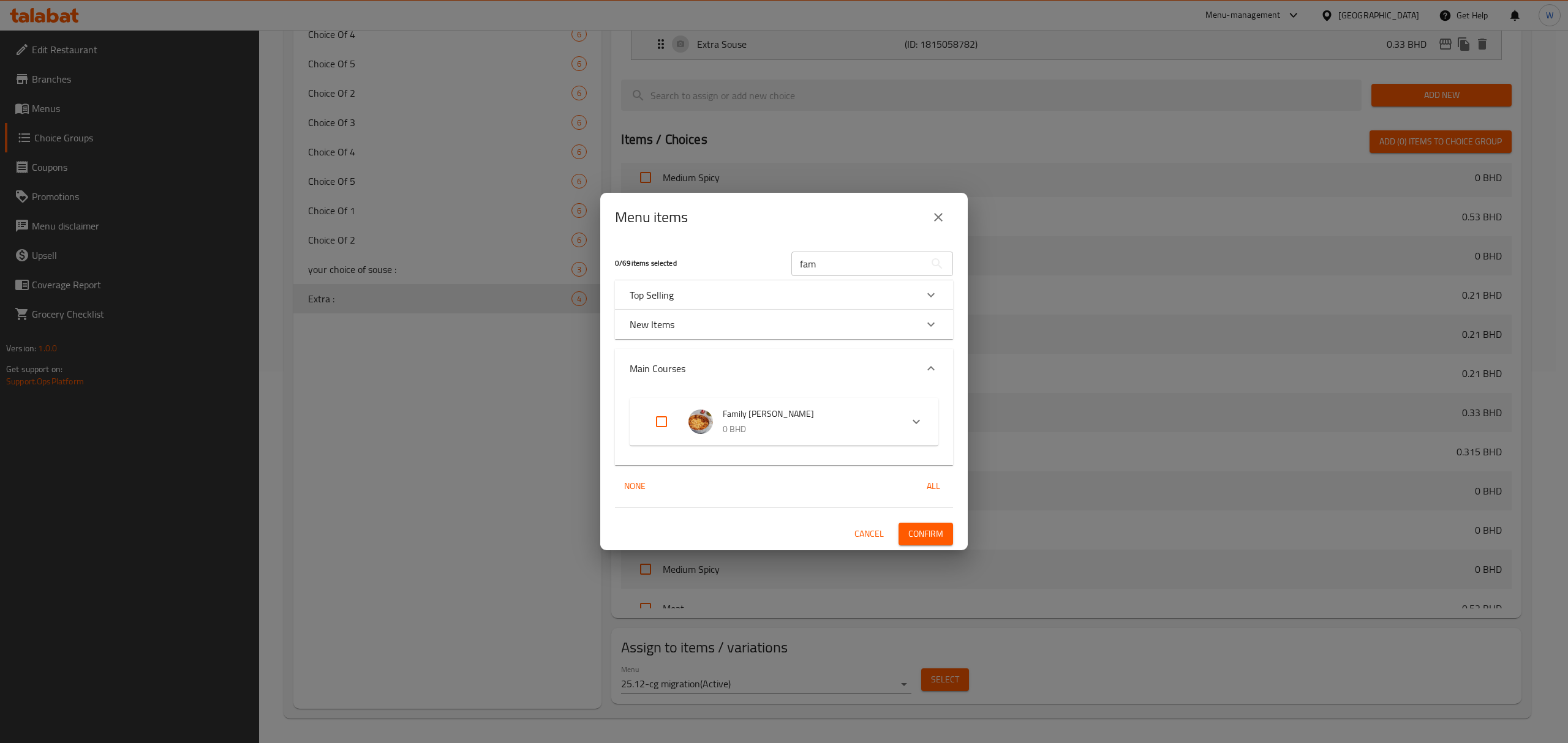
click at [669, 417] on input "Expand" at bounding box center [662, 422] width 30 height 30
checkbox input "true"
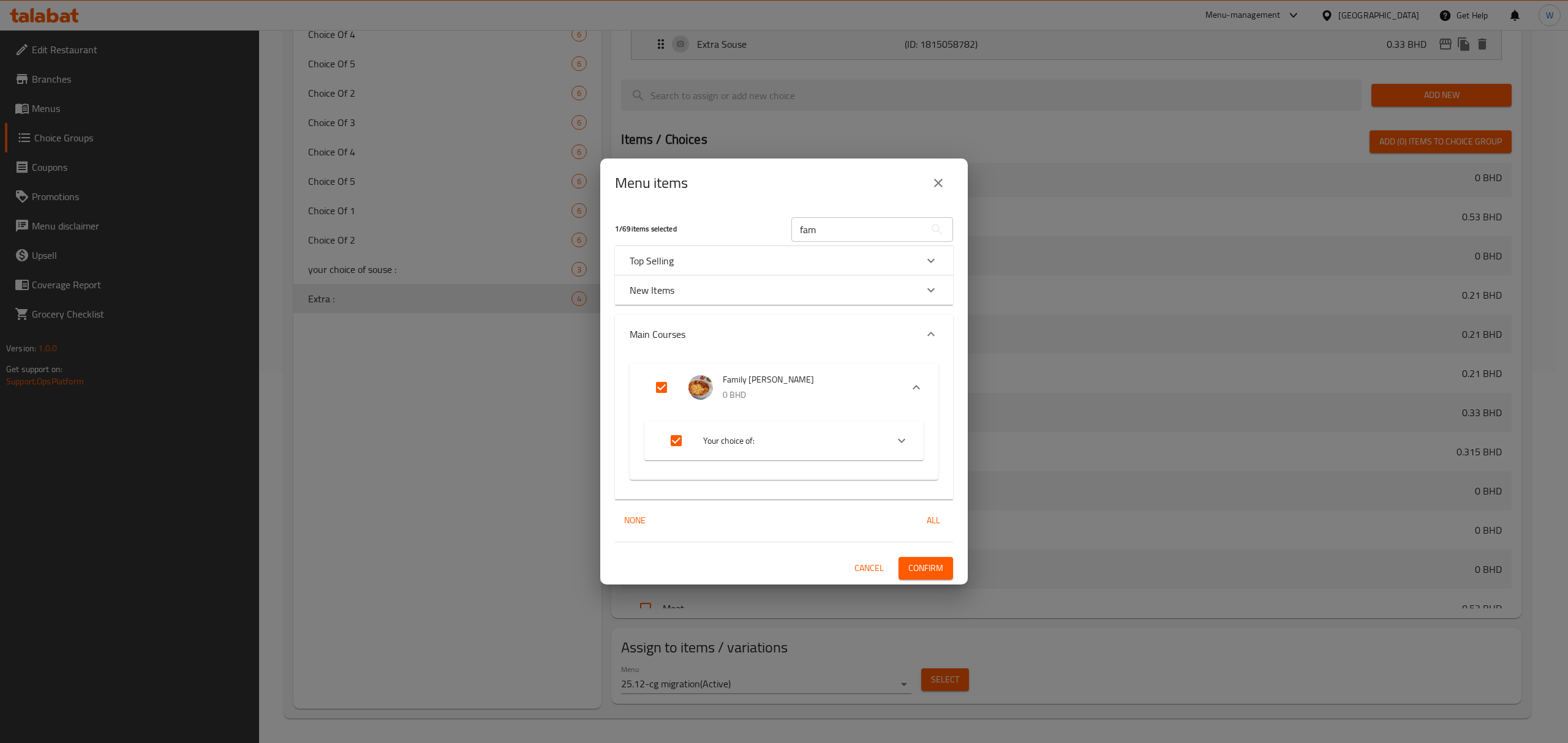
checkbox input "true"
click at [909, 515] on span "Confirm" at bounding box center [926, 568] width 35 height 15
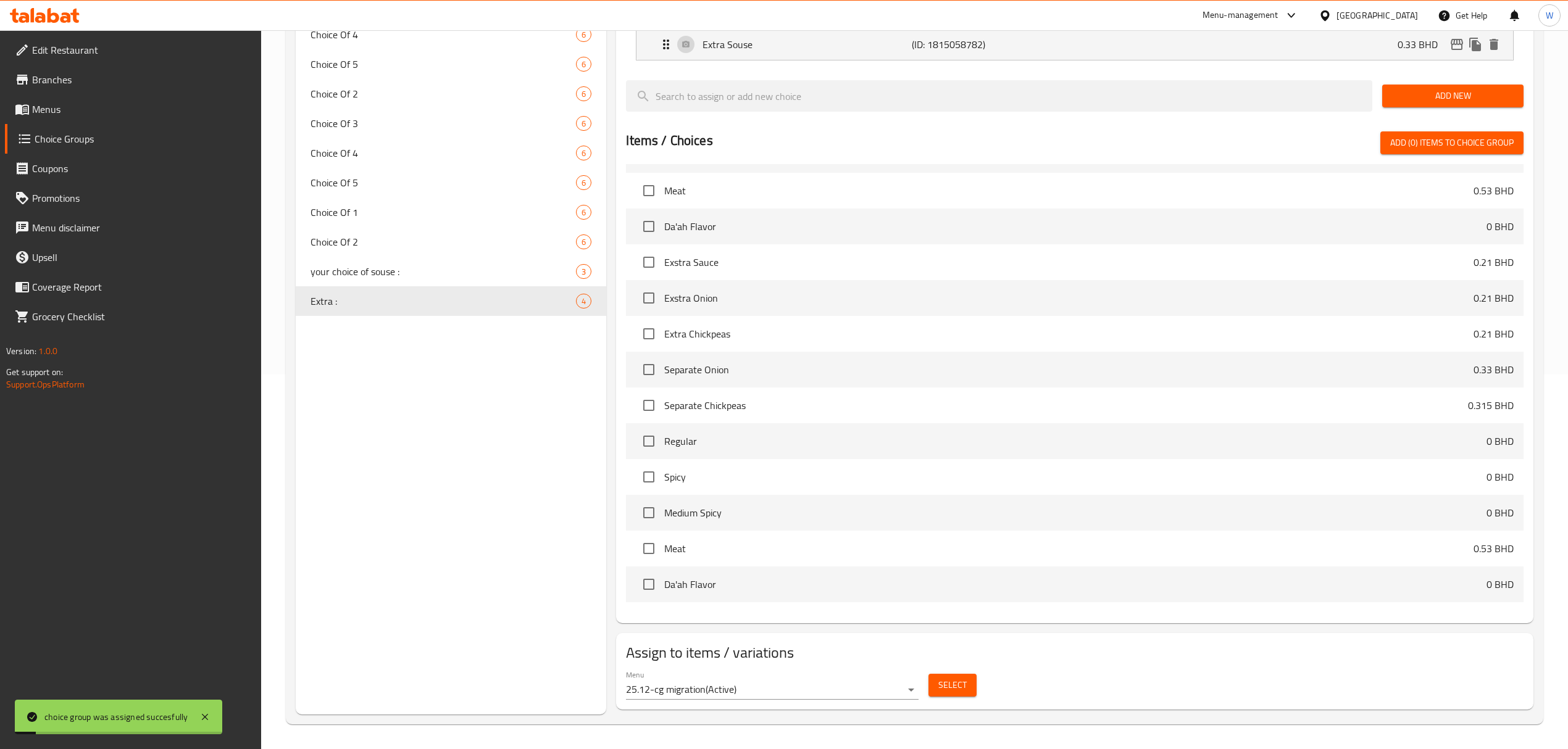
click at [452, 502] on div "Choice Groups souse Choice Of 1 6 Choice Of 2 6 Choice Of 3 6 Choice Of 4 6 Cho…" at bounding box center [451, 240] width 311 height 949
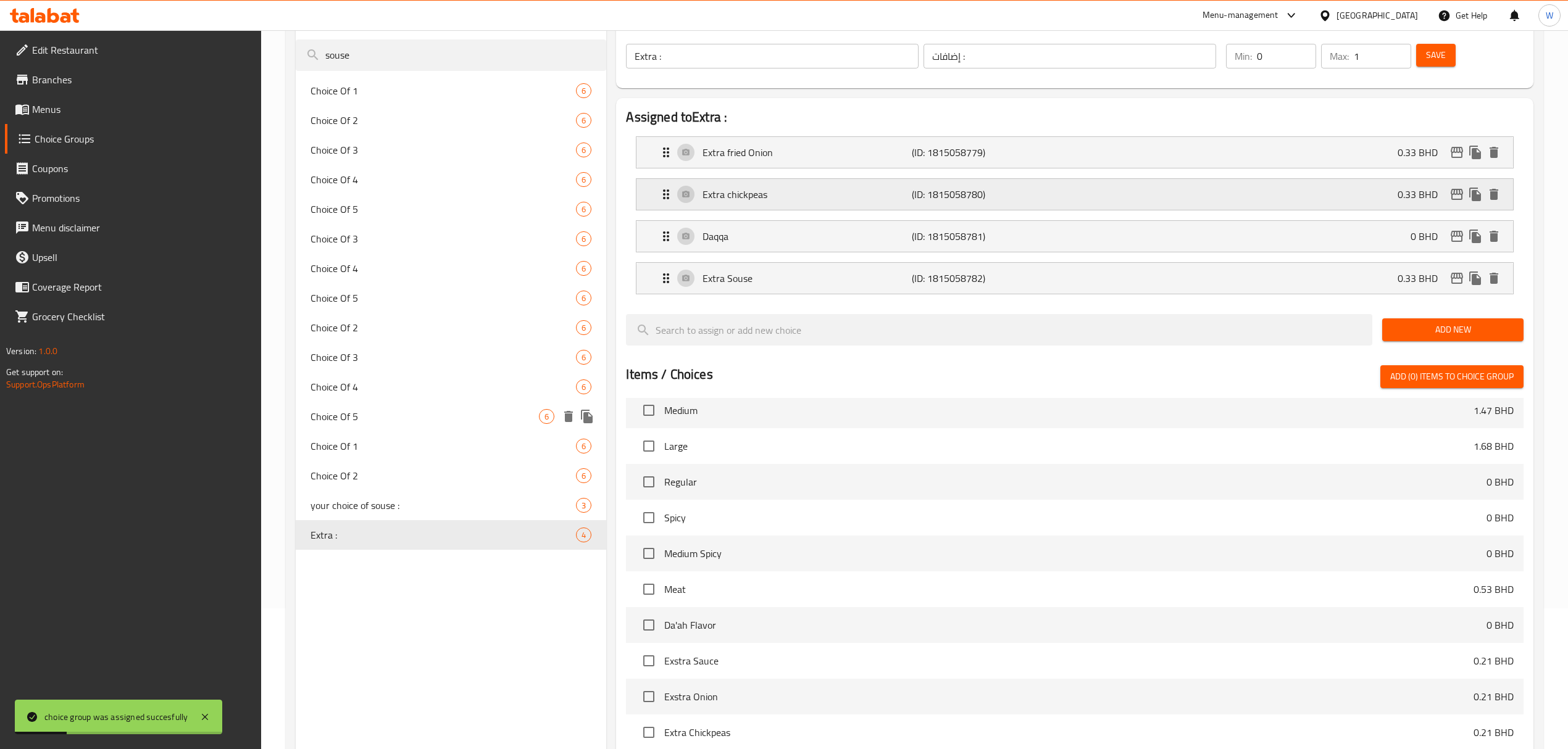
scroll to position [47, 0]
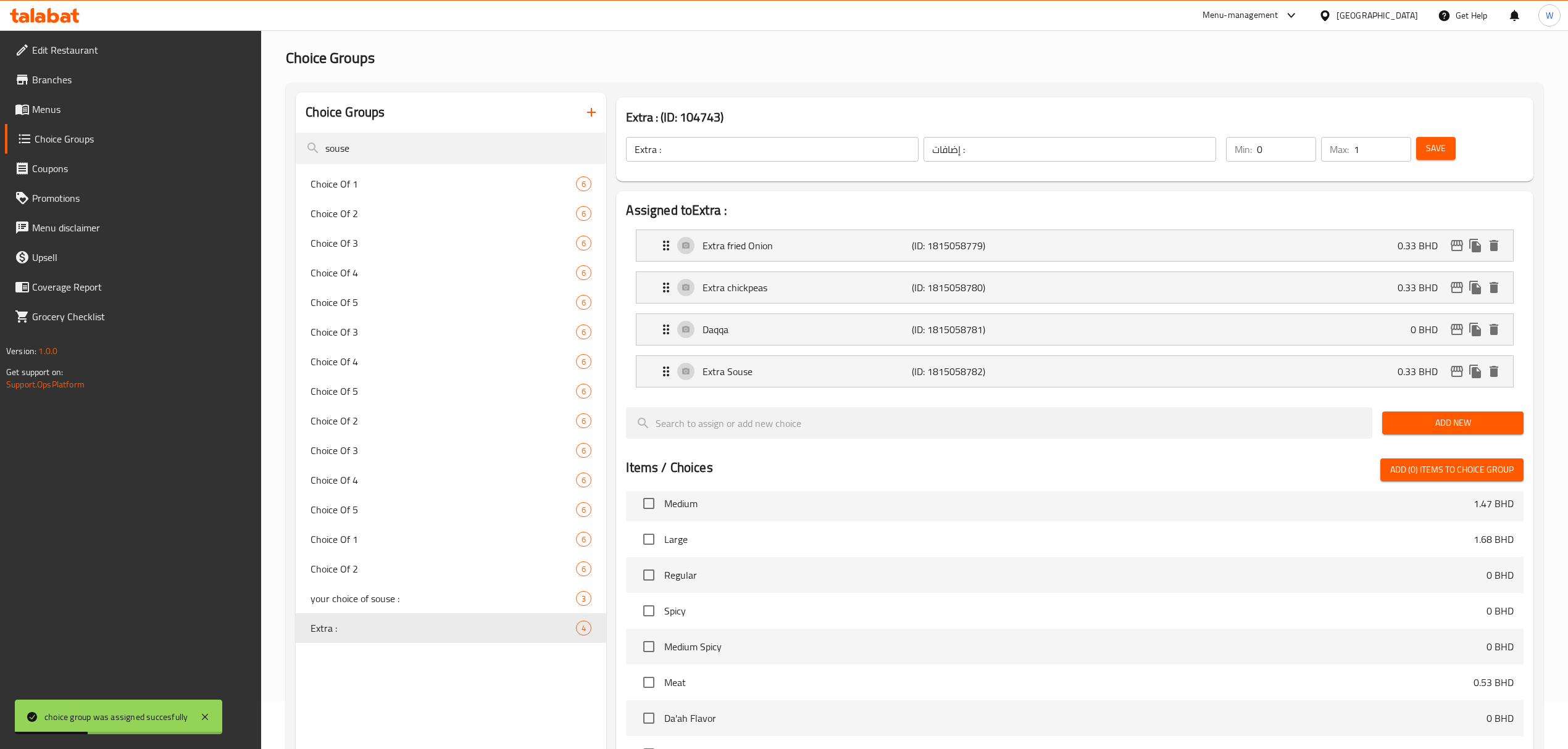
click at [1053, 356] on div "Extra Souse (ID: 1815058782) 0.33 BHD Name (En) Extra Souse Name (En) Name (Ar)…" at bounding box center [1074, 372] width 877 height 32
click at [1053, 368] on div "Extra Souse (ID: 1815058782) 0.33 BHD" at bounding box center [1078, 372] width 839 height 31
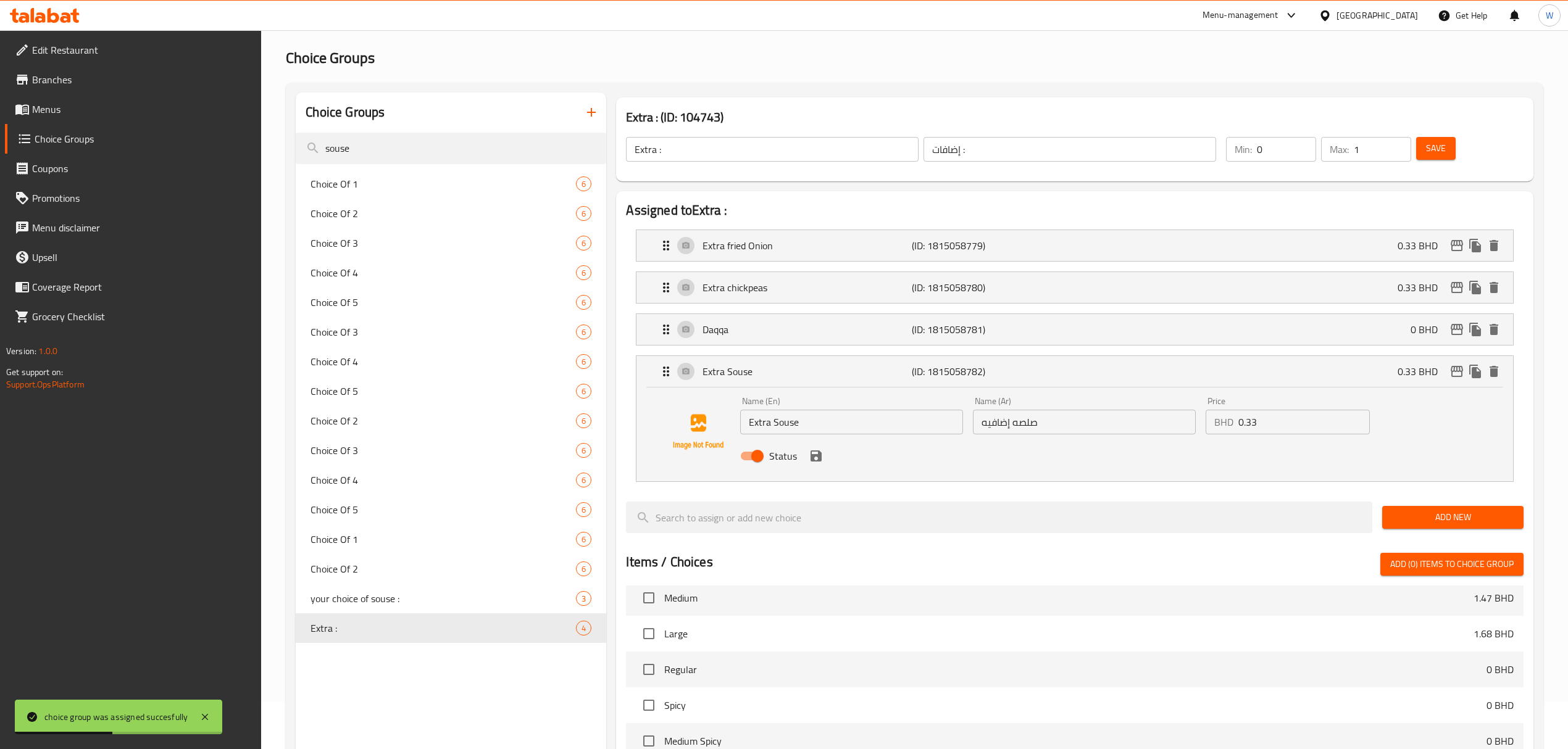
click at [802, 427] on input "Extra Souse" at bounding box center [851, 422] width 223 height 25
type input "Extra Sauce"
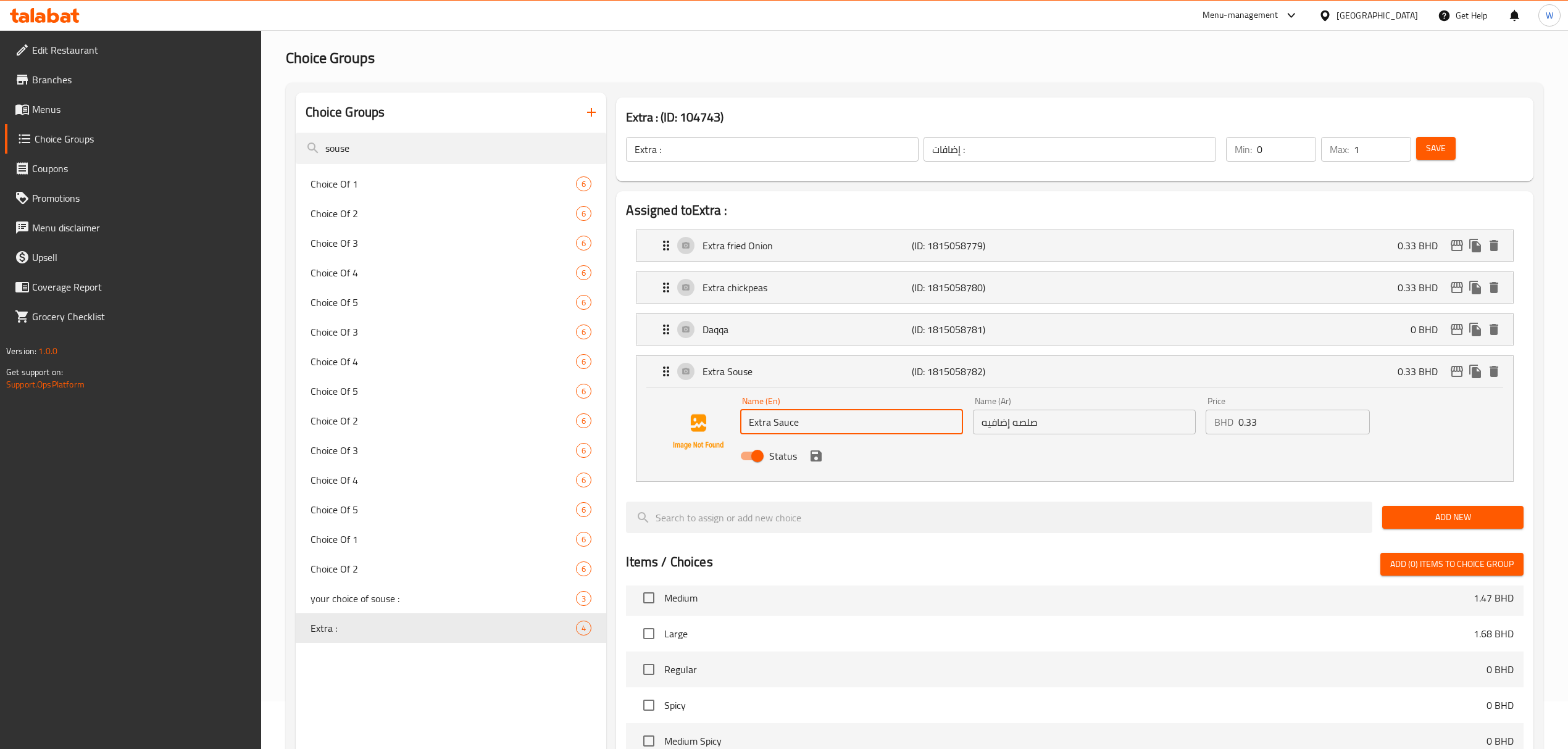
click at [820, 462] on icon "save" at bounding box center [816, 456] width 11 height 11
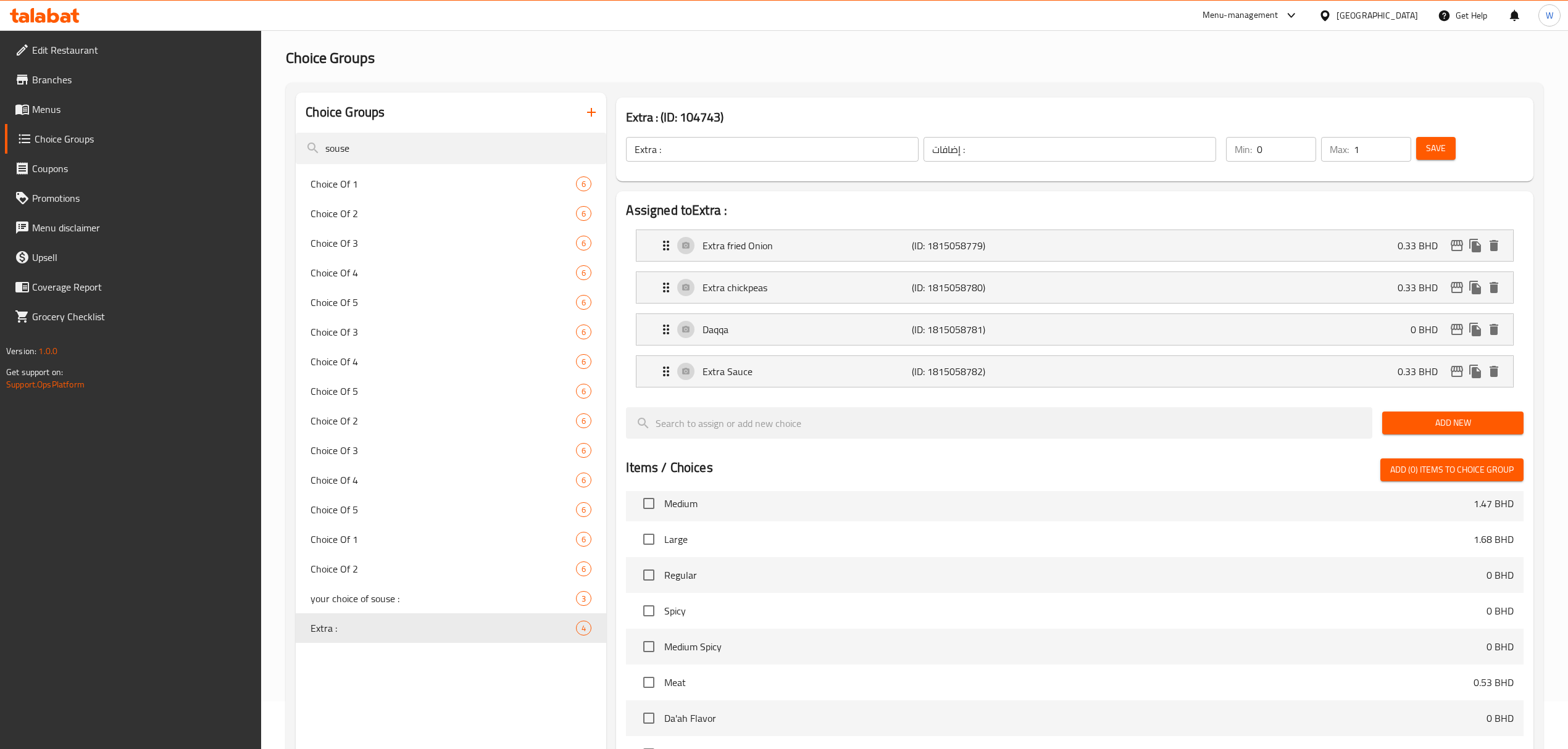
click at [1053, 151] on button "Save" at bounding box center [1435, 148] width 39 height 23
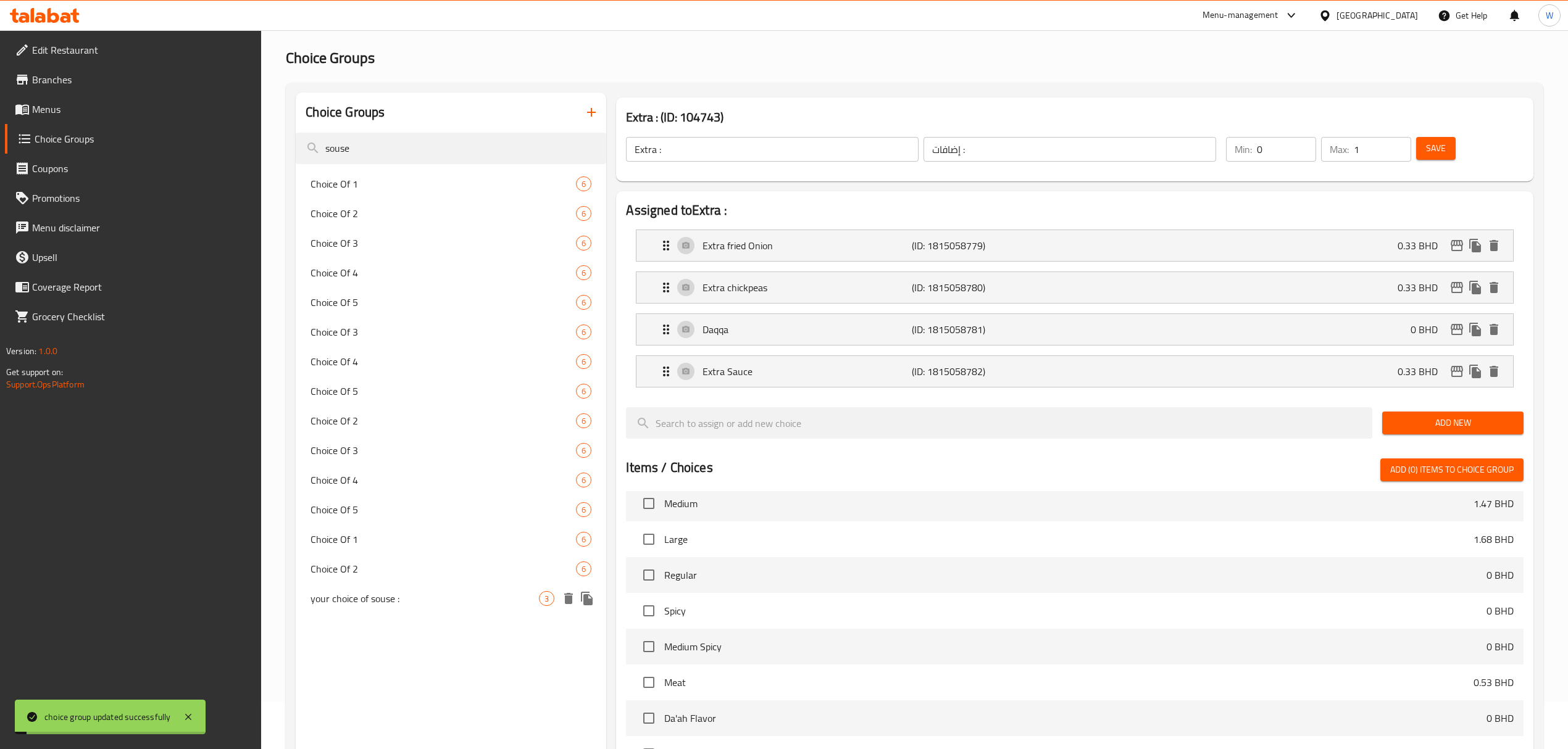
click at [369, 519] on span "your choice of souse :" at bounding box center [425, 598] width 229 height 15
type input "your choice of souse :"
type input "اختيارك من الصلصه :"
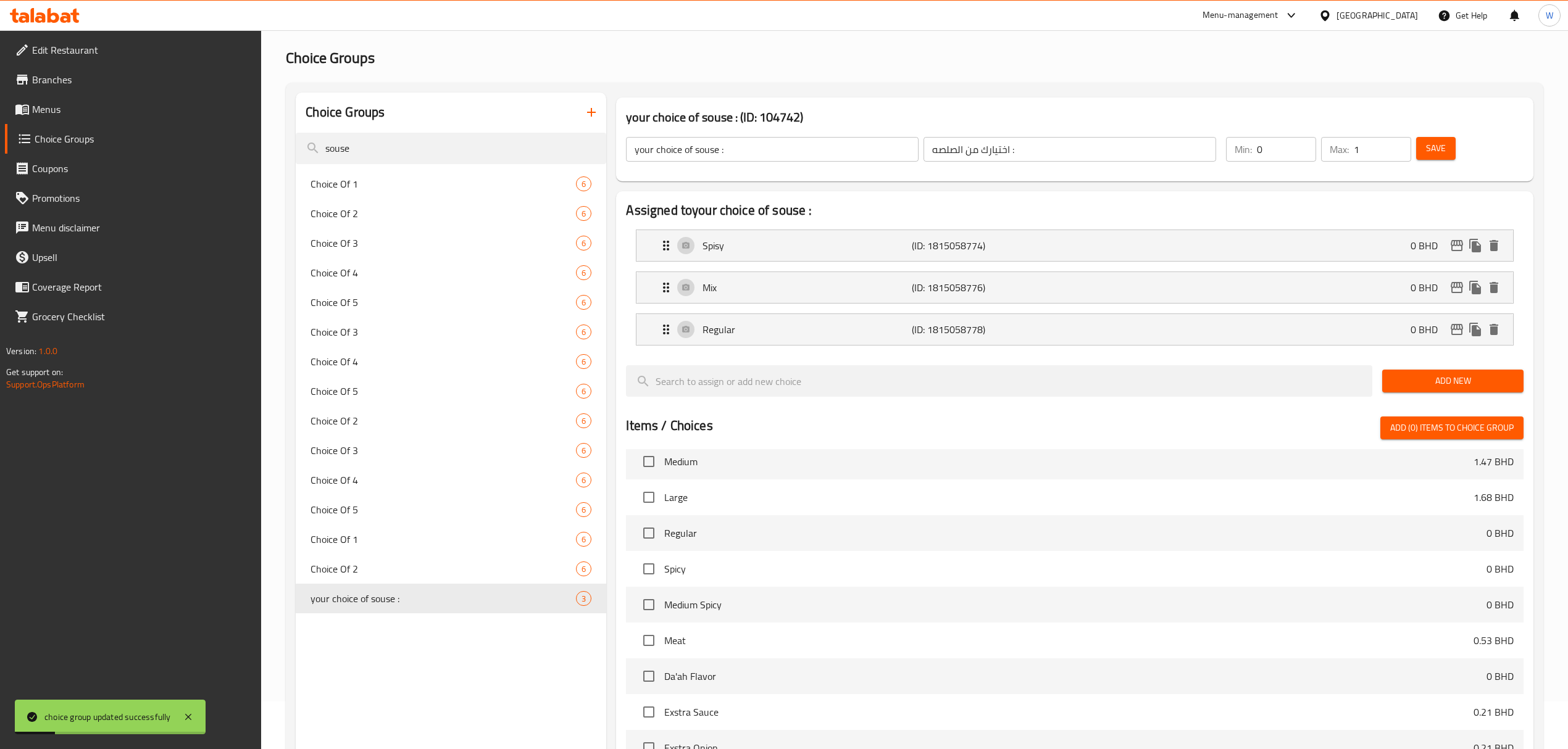
click at [717, 151] on input "your choice of souse :" at bounding box center [772, 150] width 293 height 25
click at [720, 148] on input "your choice of sauce :" at bounding box center [772, 150] width 293 height 25
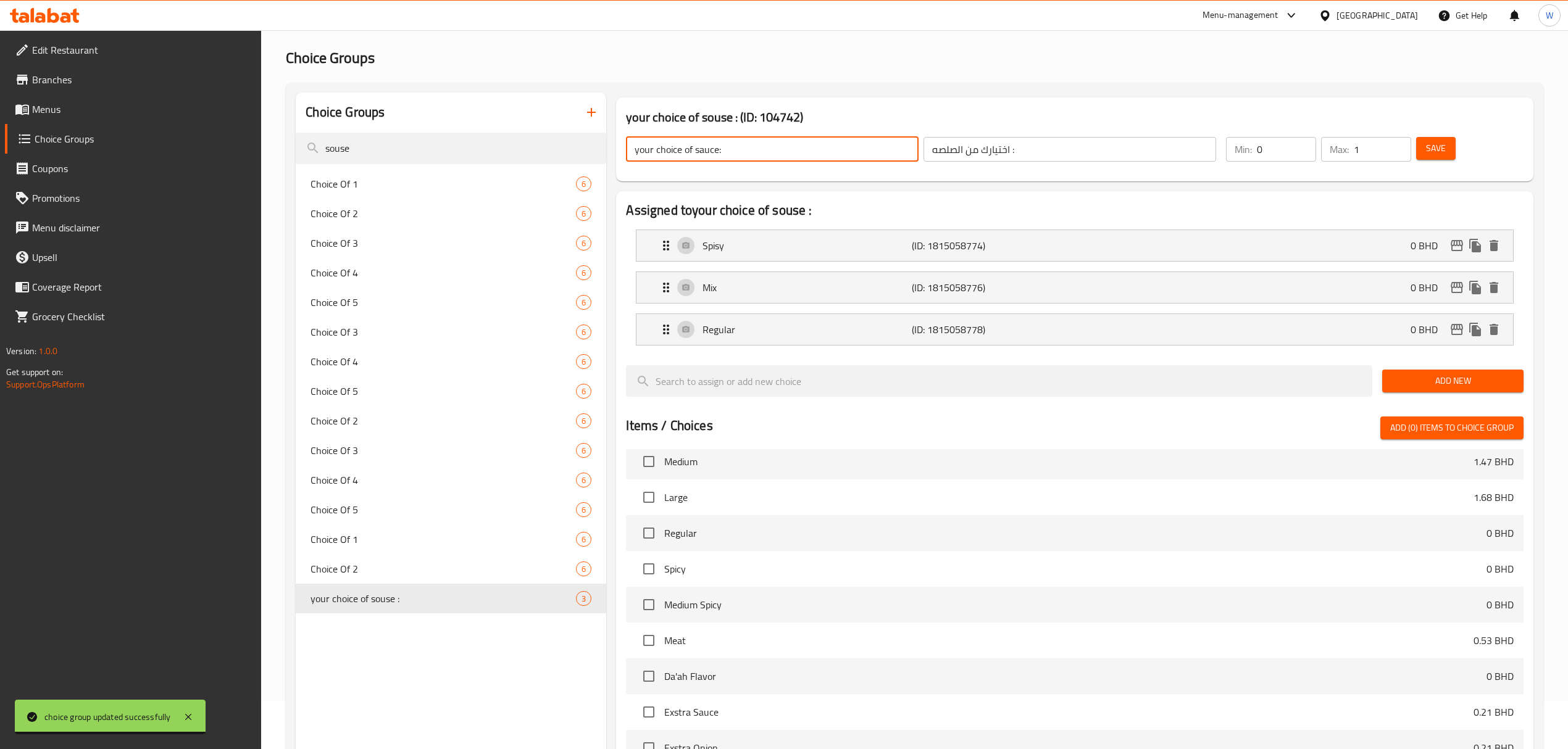
type input "your choice of sauce:"
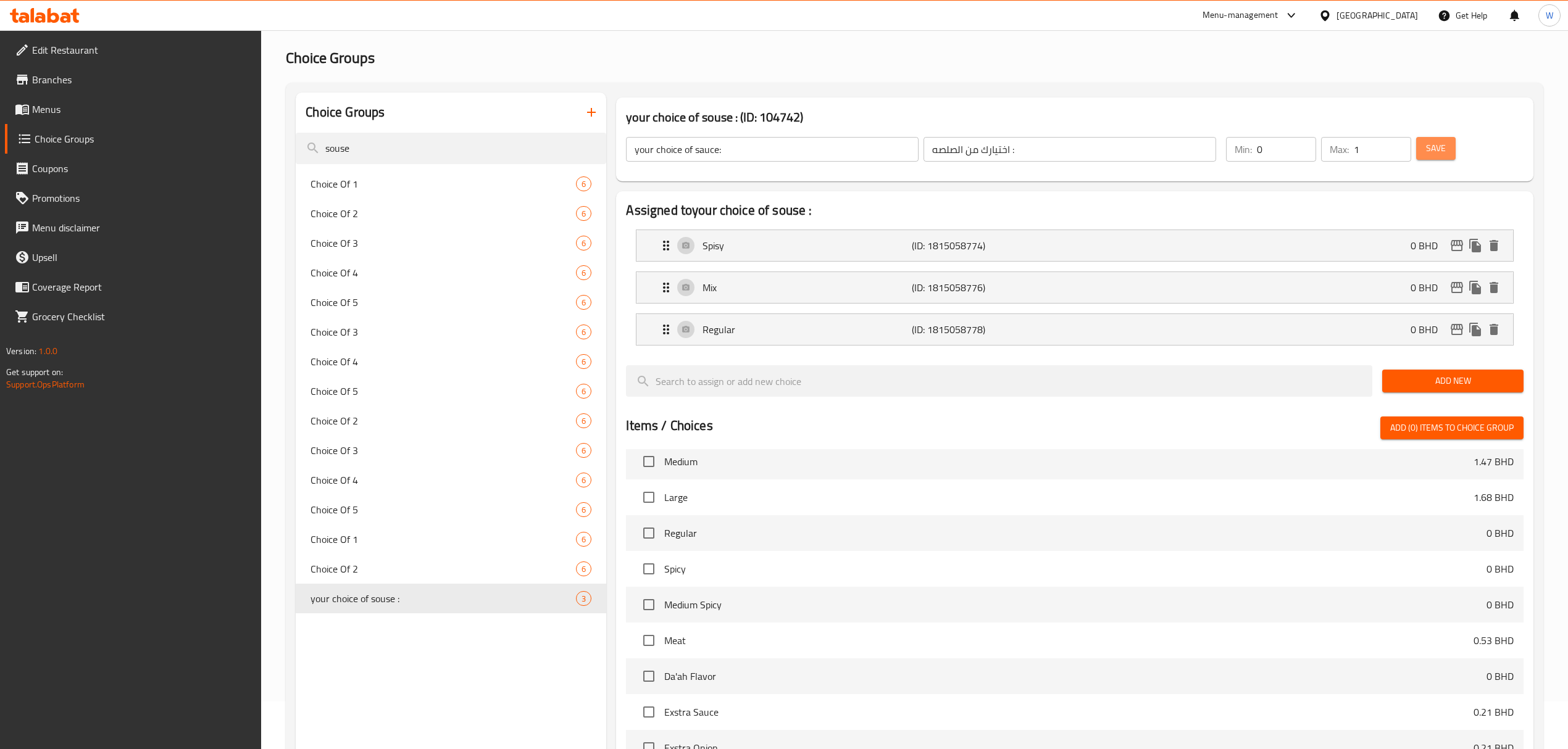
click at [1053, 144] on button "Save" at bounding box center [1435, 148] width 39 height 23
click at [963, 227] on li "Spisy (ID: 1815058774) 0 BHD Name (En) Spisy Name (En) Name (Ar) حارة Name (Ar)…" at bounding box center [1074, 245] width 897 height 42
click at [964, 235] on div "Spisy (ID: 1815058774) 0 BHD" at bounding box center [1078, 246] width 839 height 31
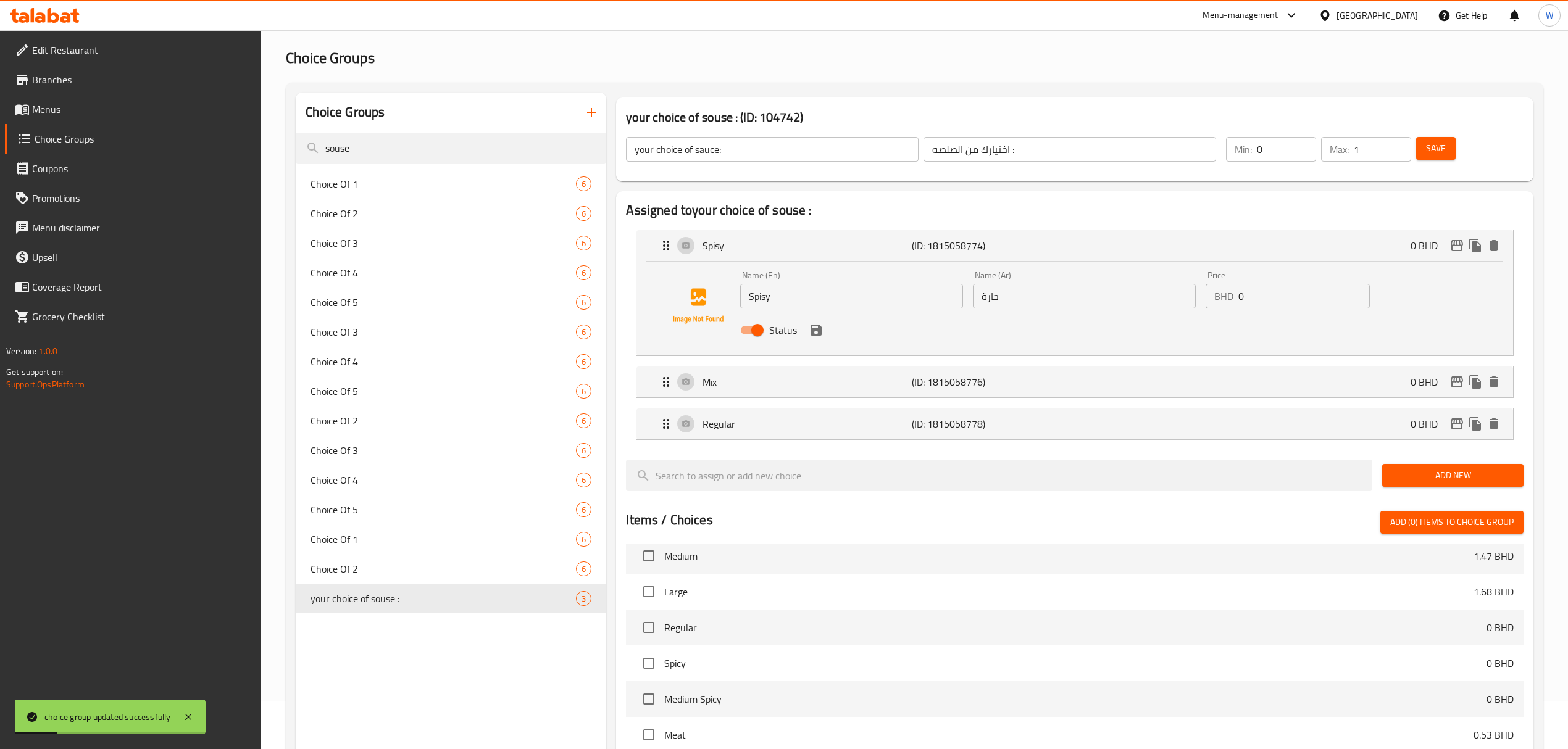
click at [790, 297] on input "Spisy" at bounding box center [851, 296] width 223 height 25
click at [767, 299] on input "Spisy" at bounding box center [851, 296] width 223 height 25
click at [826, 337] on div "Status" at bounding box center [1084, 330] width 697 height 33
click at [821, 335] on icon "save" at bounding box center [816, 330] width 15 height 15
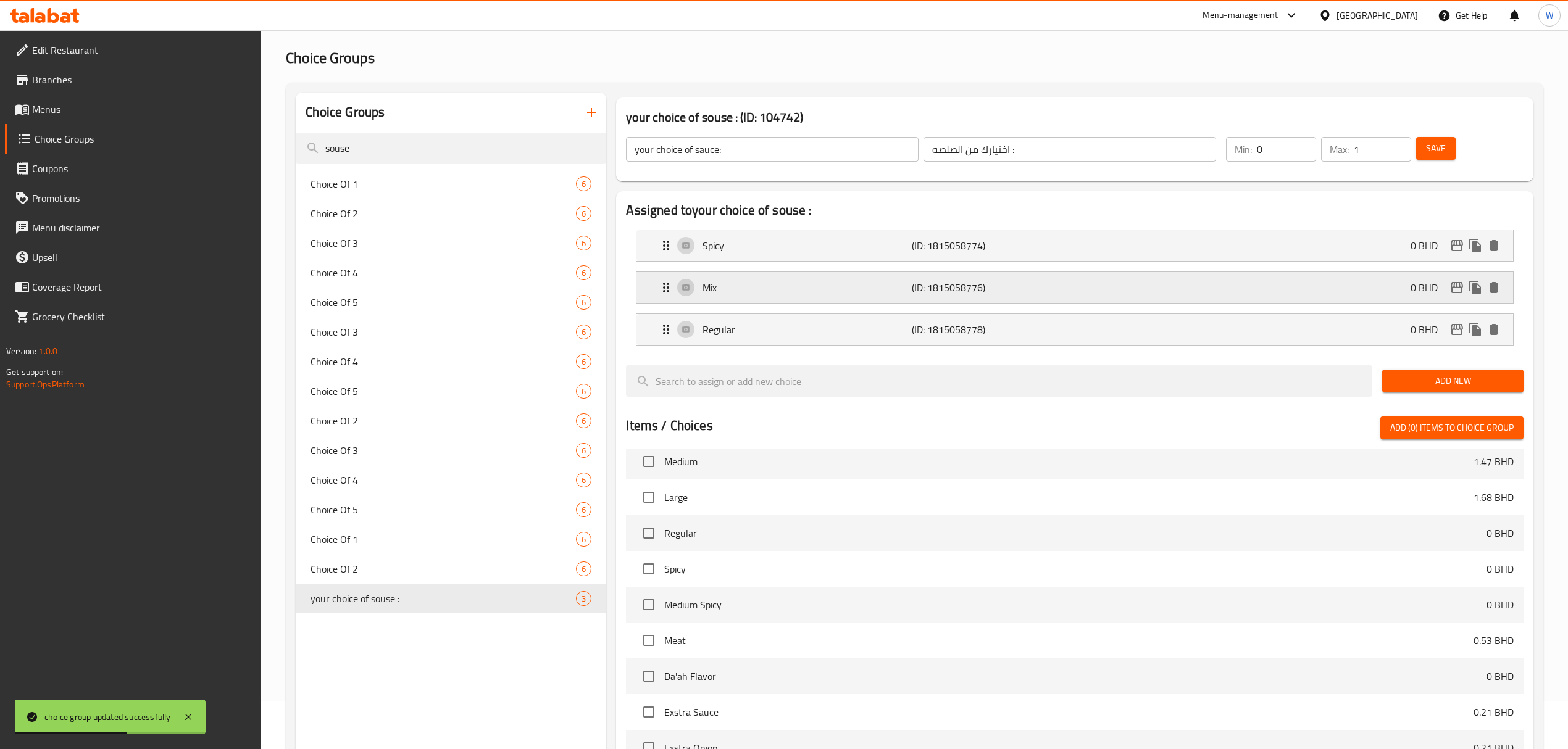
type input "Spicy"
click at [1053, 149] on span "Save" at bounding box center [1435, 148] width 20 height 16
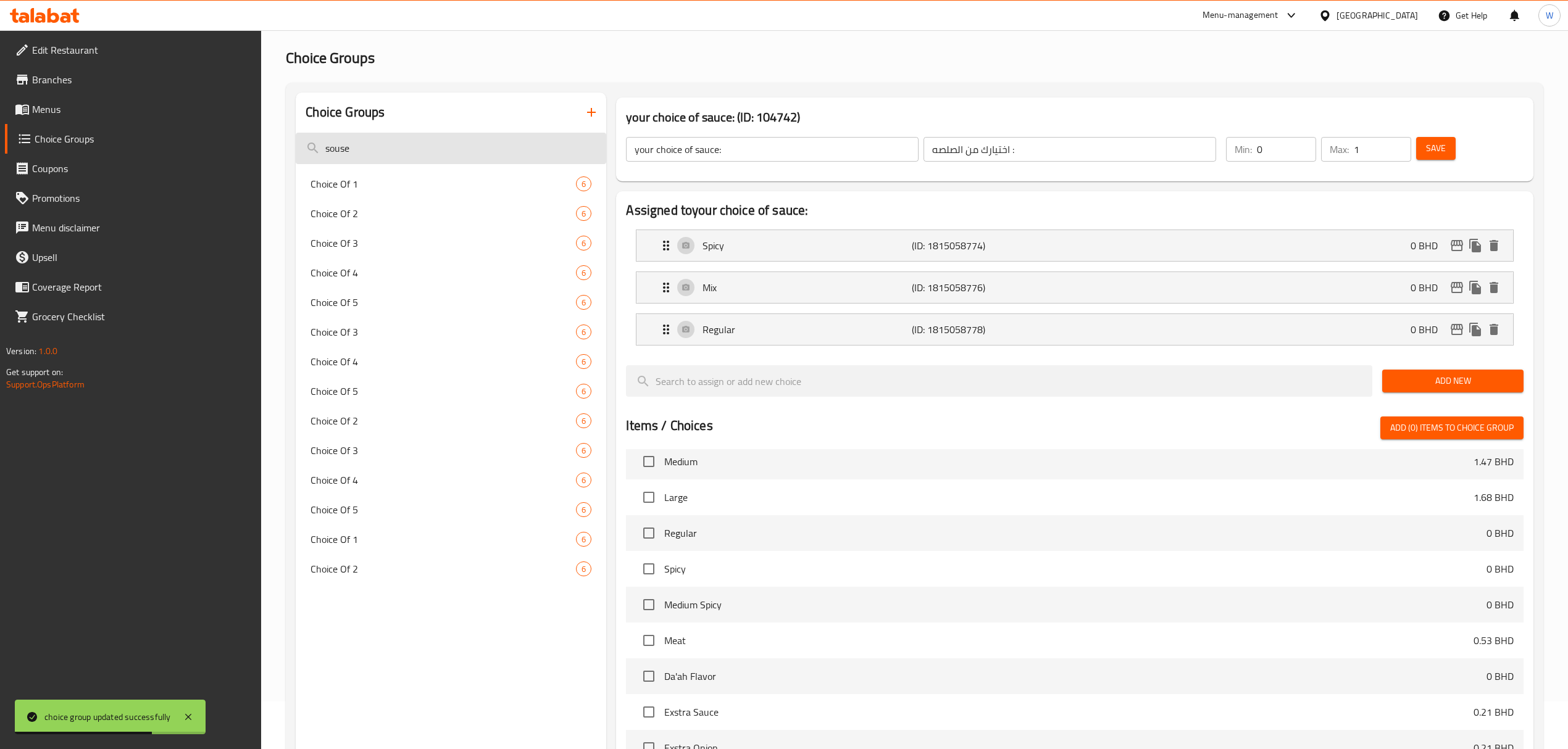
click at [482, 146] on input "souse" at bounding box center [451, 148] width 311 height 32
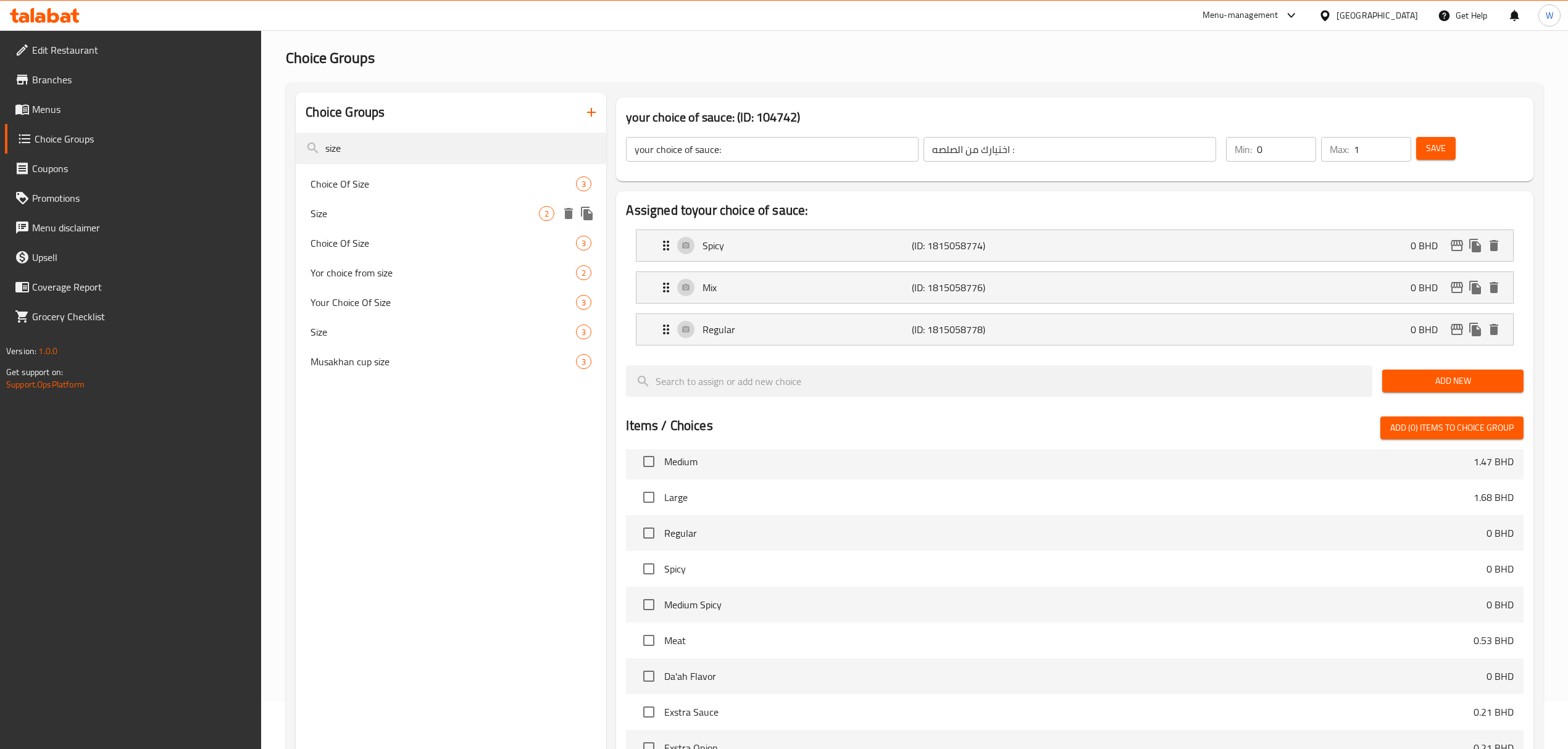
type input "size"
click at [467, 216] on span "Size" at bounding box center [425, 213] width 229 height 15
type input "Size"
type input "الحجم"
type input "1"
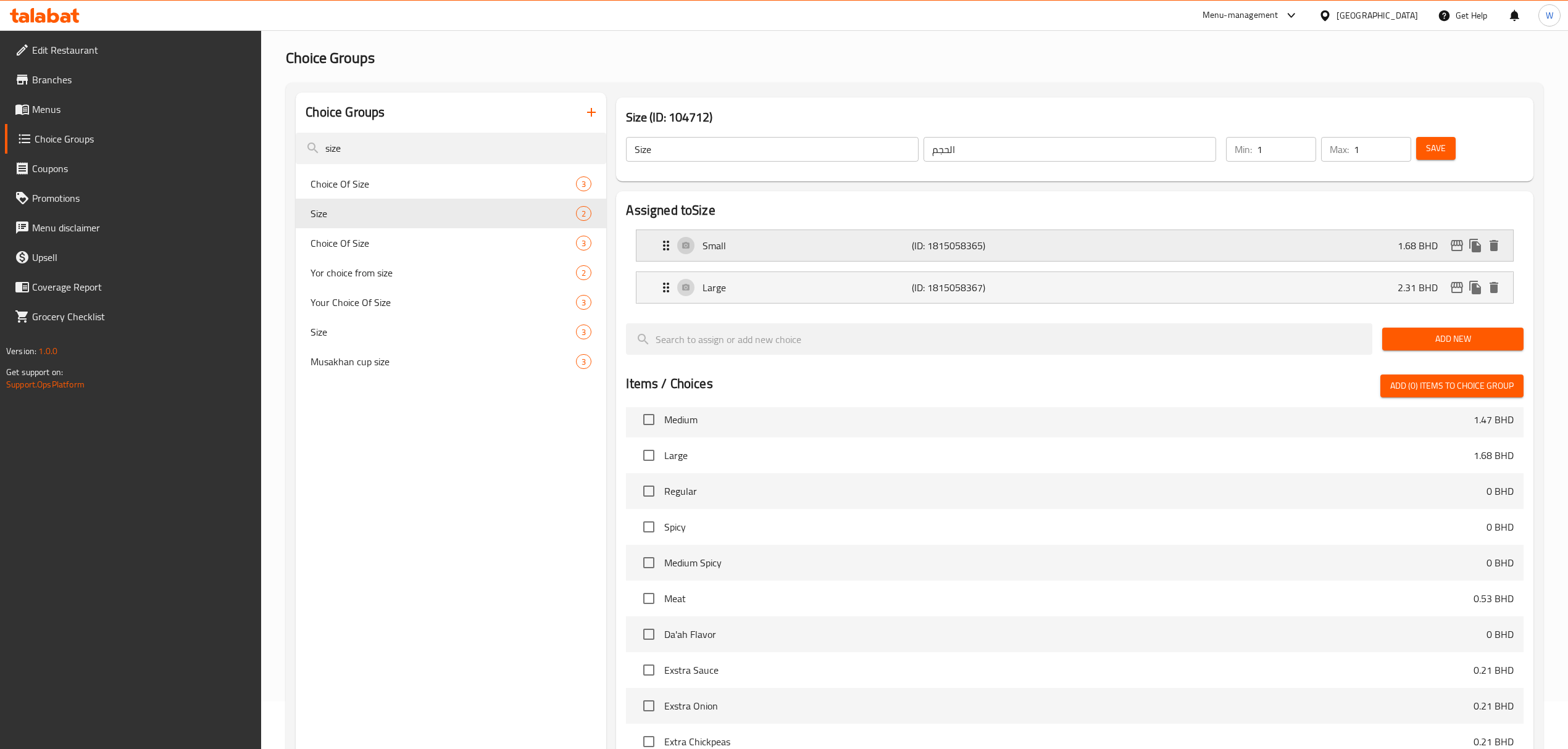
click at [1053, 245] on icon "edit" at bounding box center [1457, 245] width 12 height 11
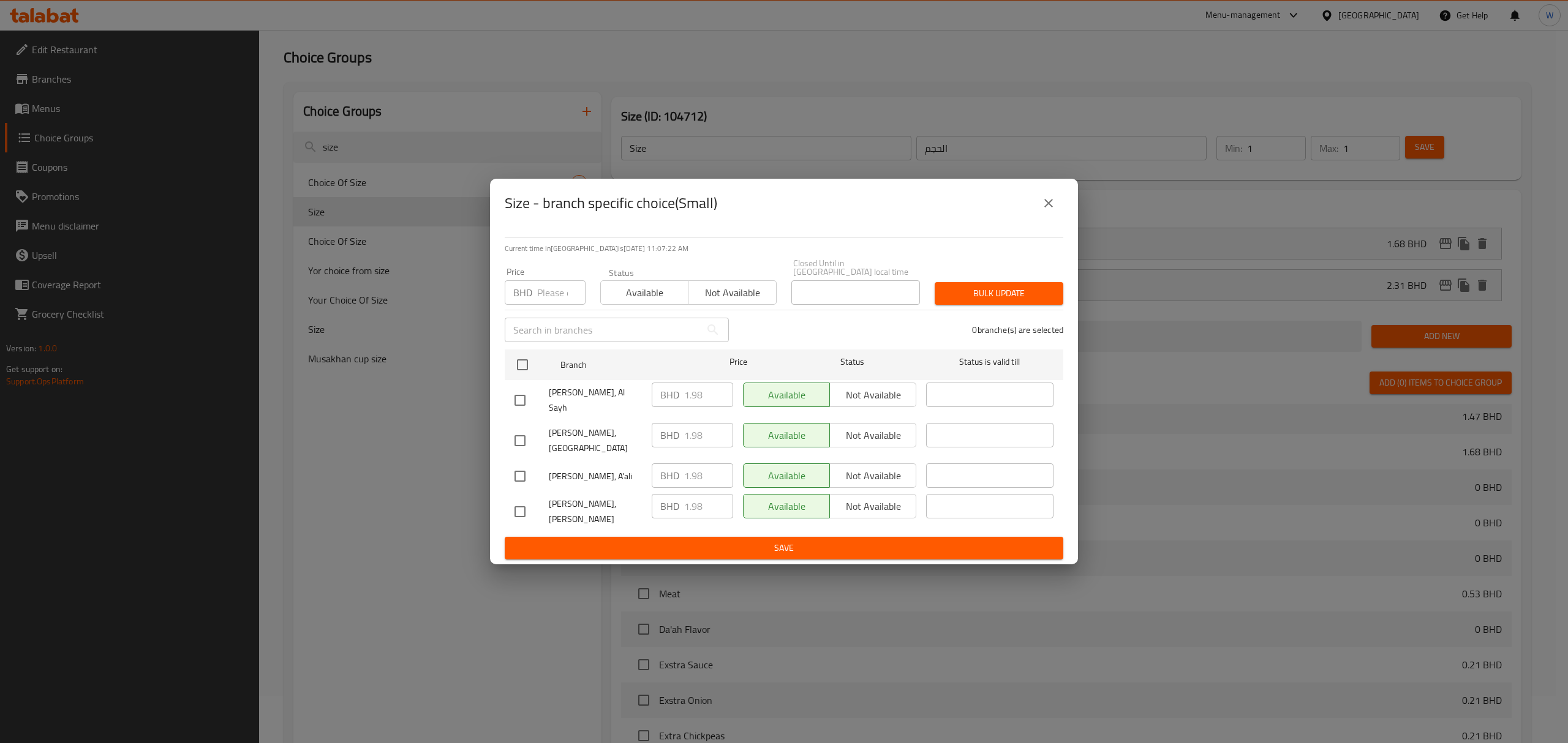
click at [538, 299] on input "number" at bounding box center [561, 293] width 48 height 24
paste input "2.2"
type input "2.2"
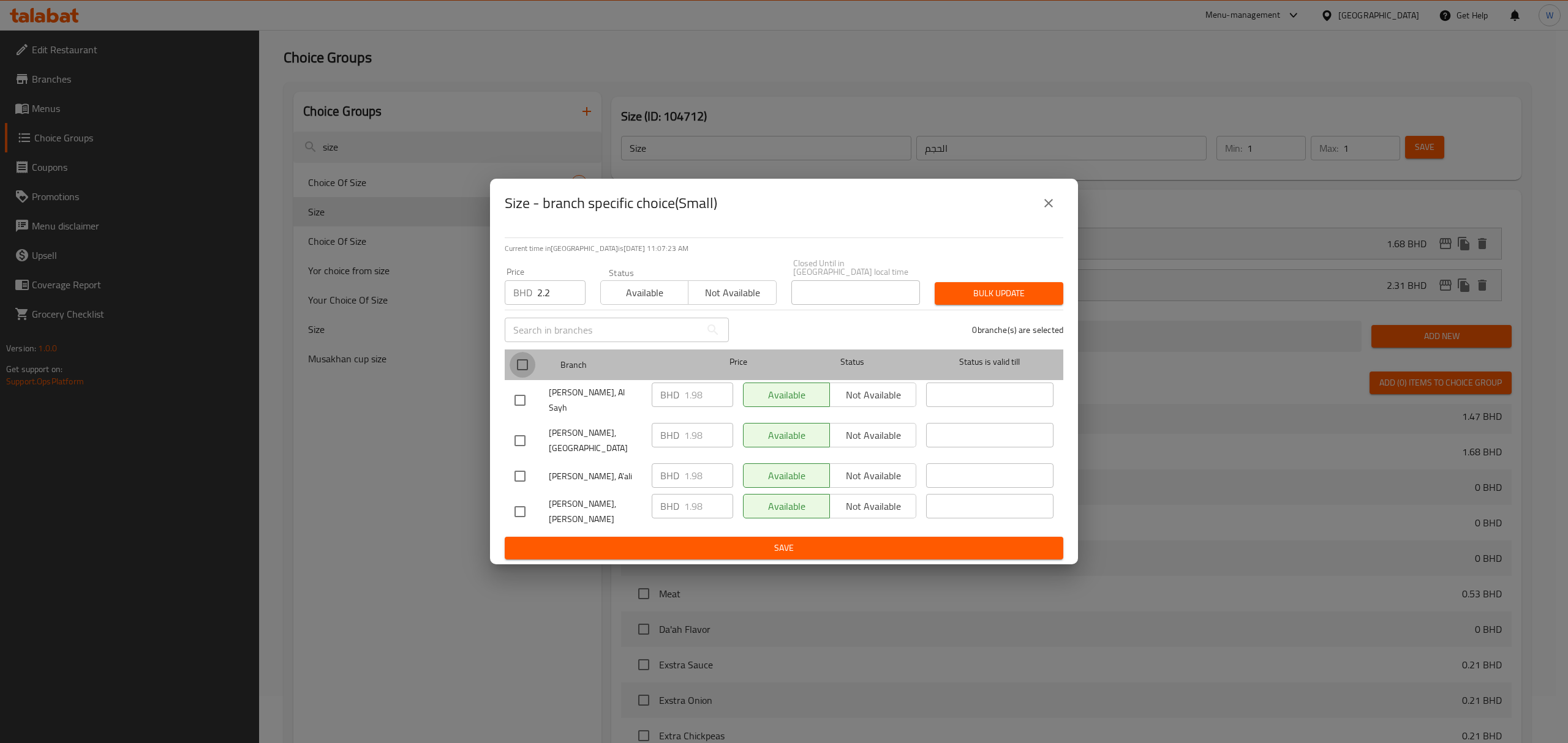
click at [520, 371] on input "checkbox" at bounding box center [522, 365] width 26 height 26
checkbox input "true"
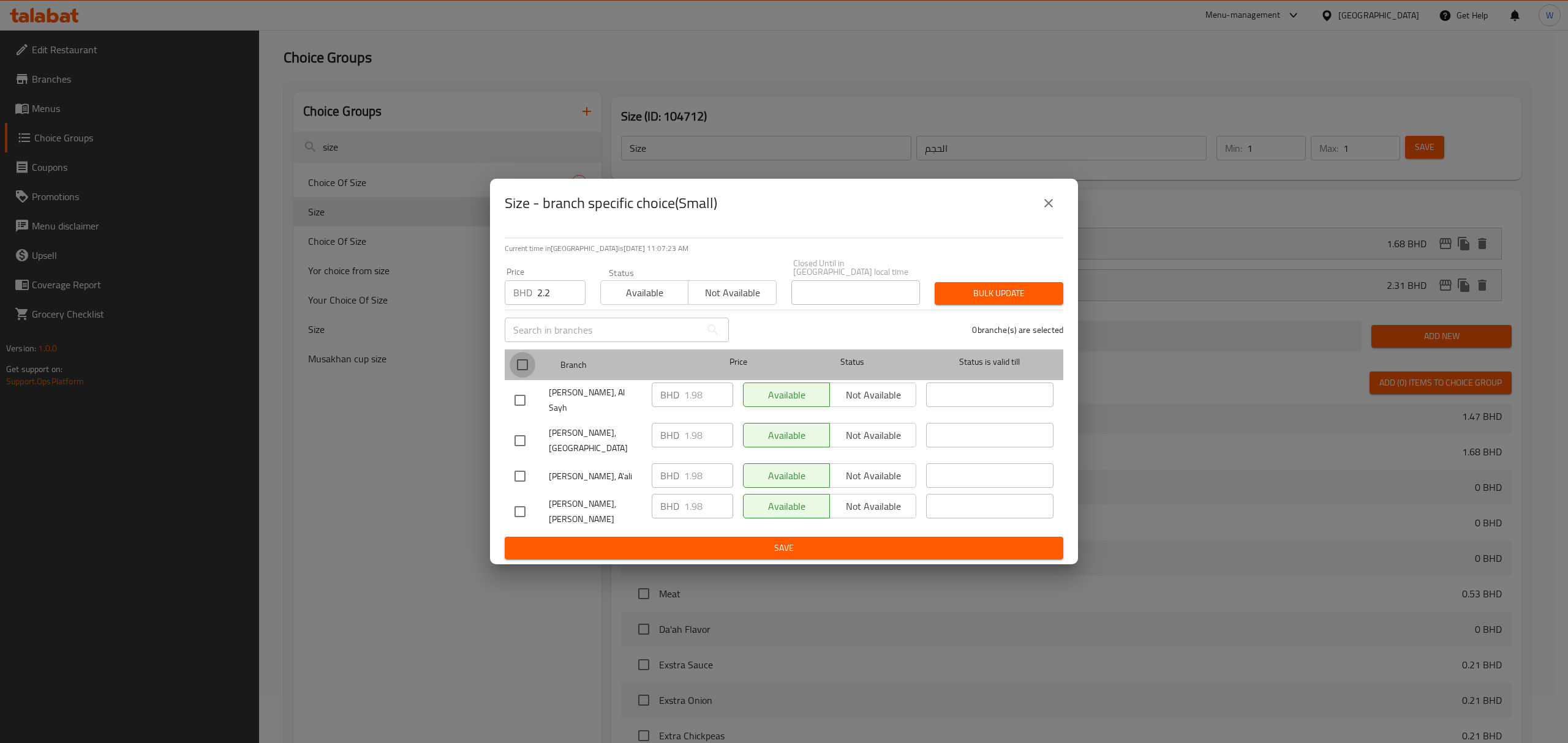
checkbox input "true"
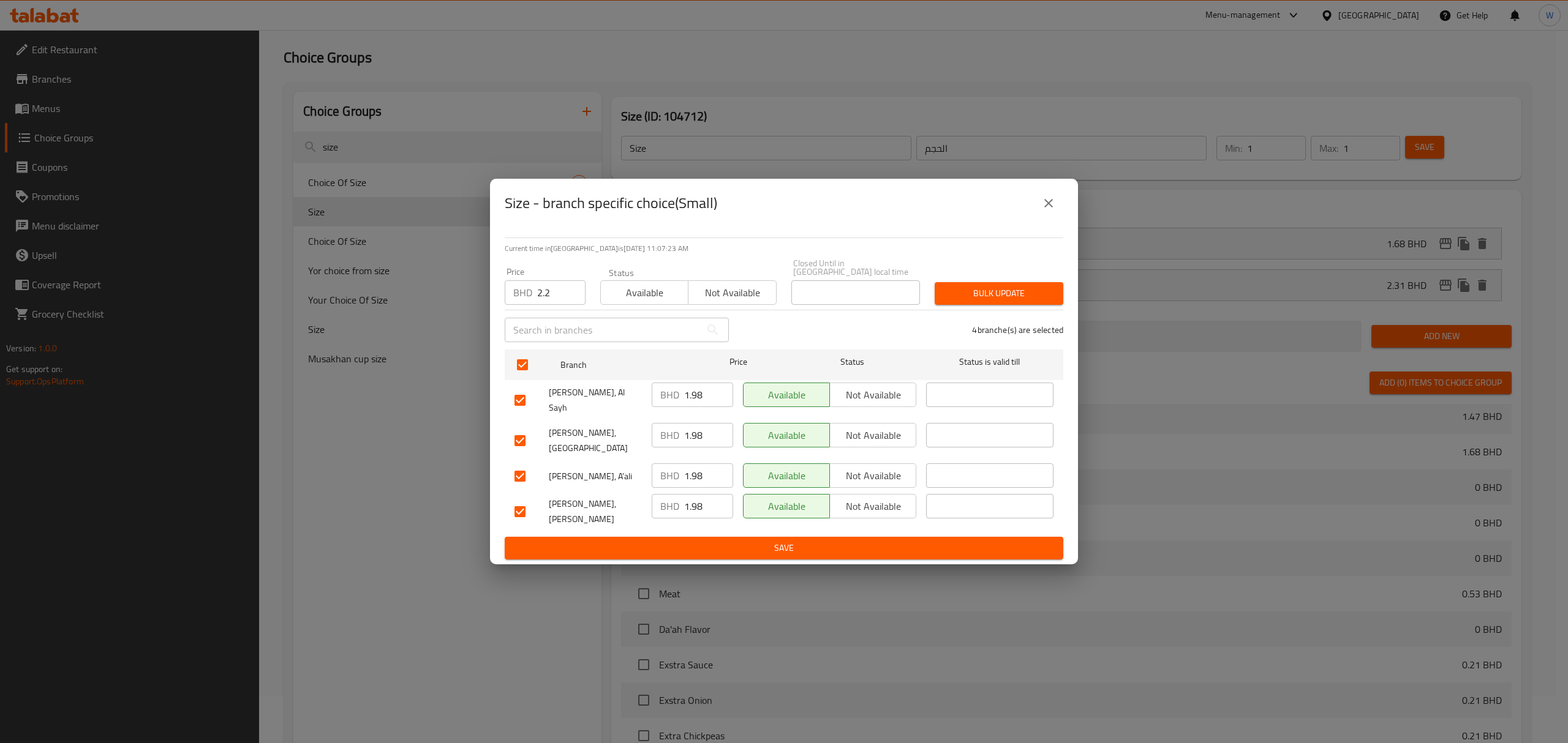
click at [1032, 312] on div "Bulk update" at bounding box center [998, 293] width 143 height 37
click at [1039, 301] on span "Bulk update" at bounding box center [999, 293] width 109 height 15
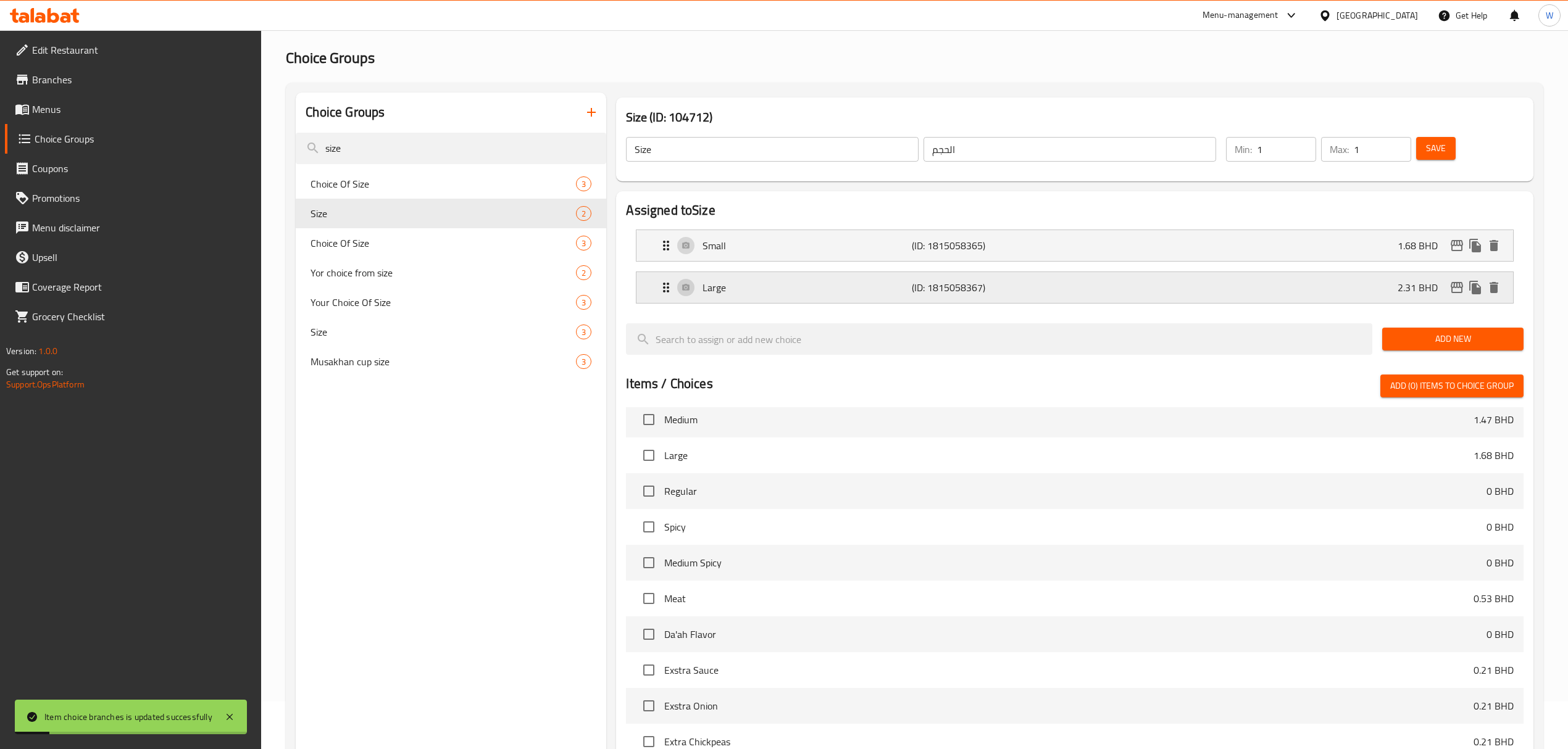
click at [1053, 295] on icon "edit" at bounding box center [1457, 287] width 15 height 15
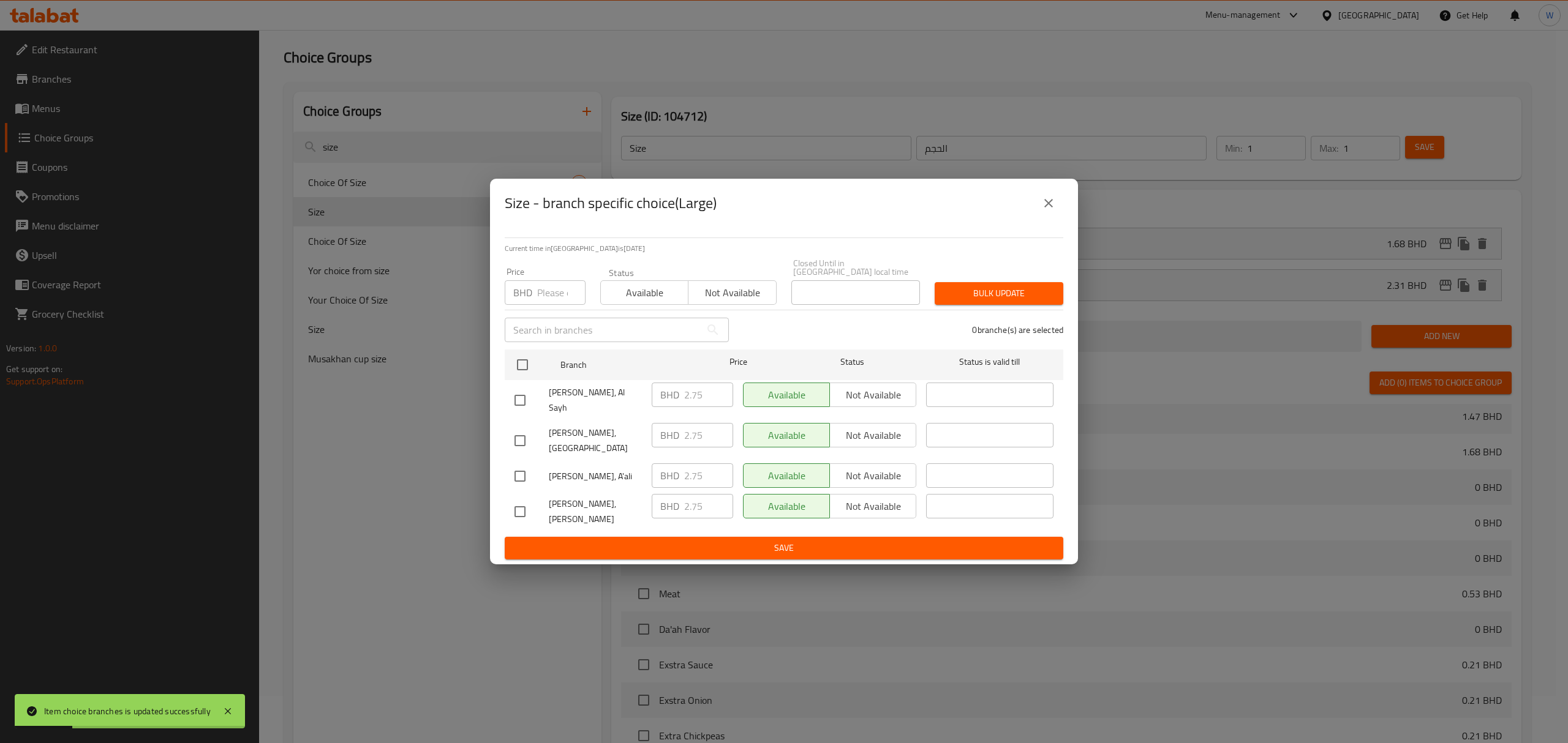
click at [561, 305] on input "number" at bounding box center [561, 293] width 48 height 24
paste input "2.97"
type input "2.97"
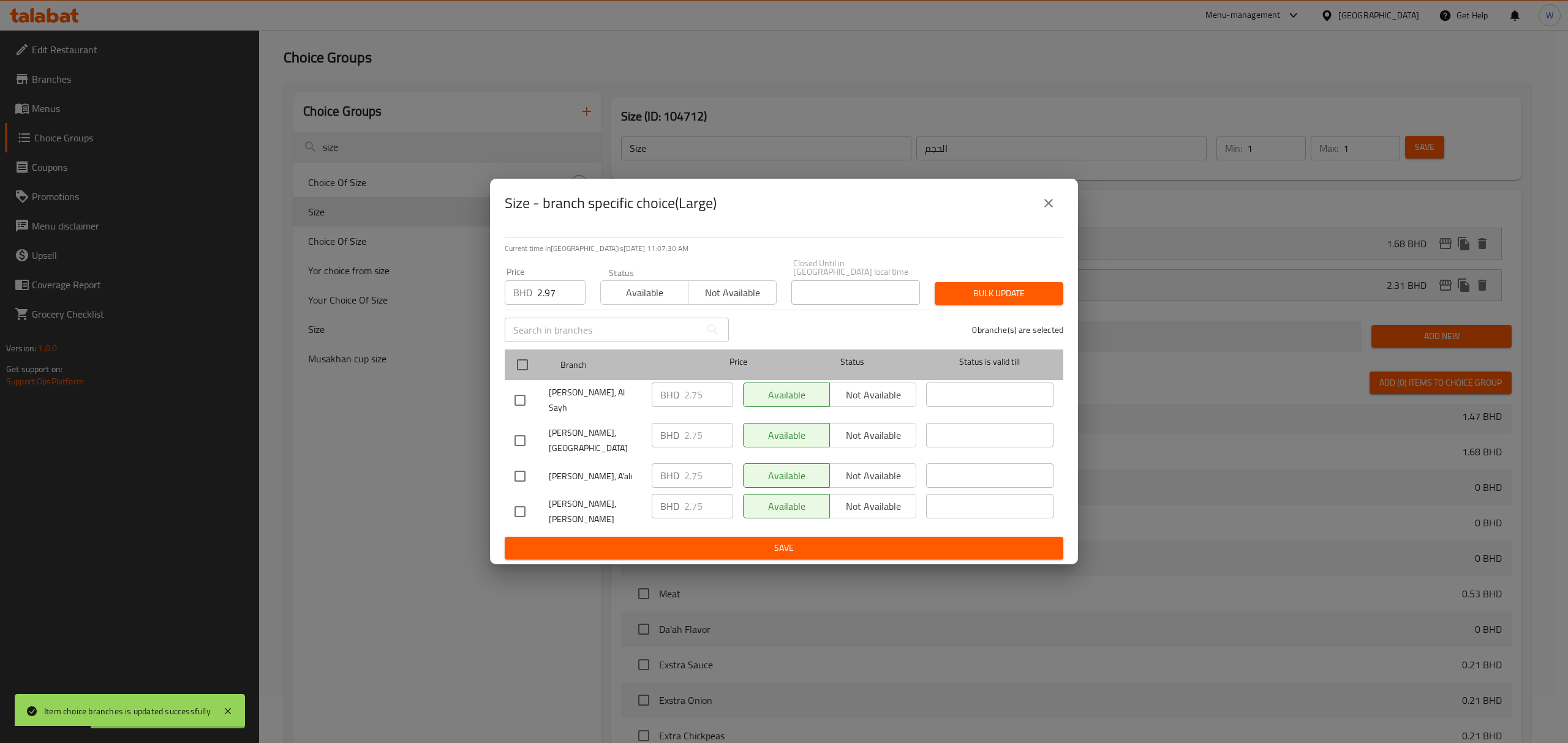
click at [507, 368] on div "Branch Price Status Status is valid till" at bounding box center [784, 365] width 559 height 31
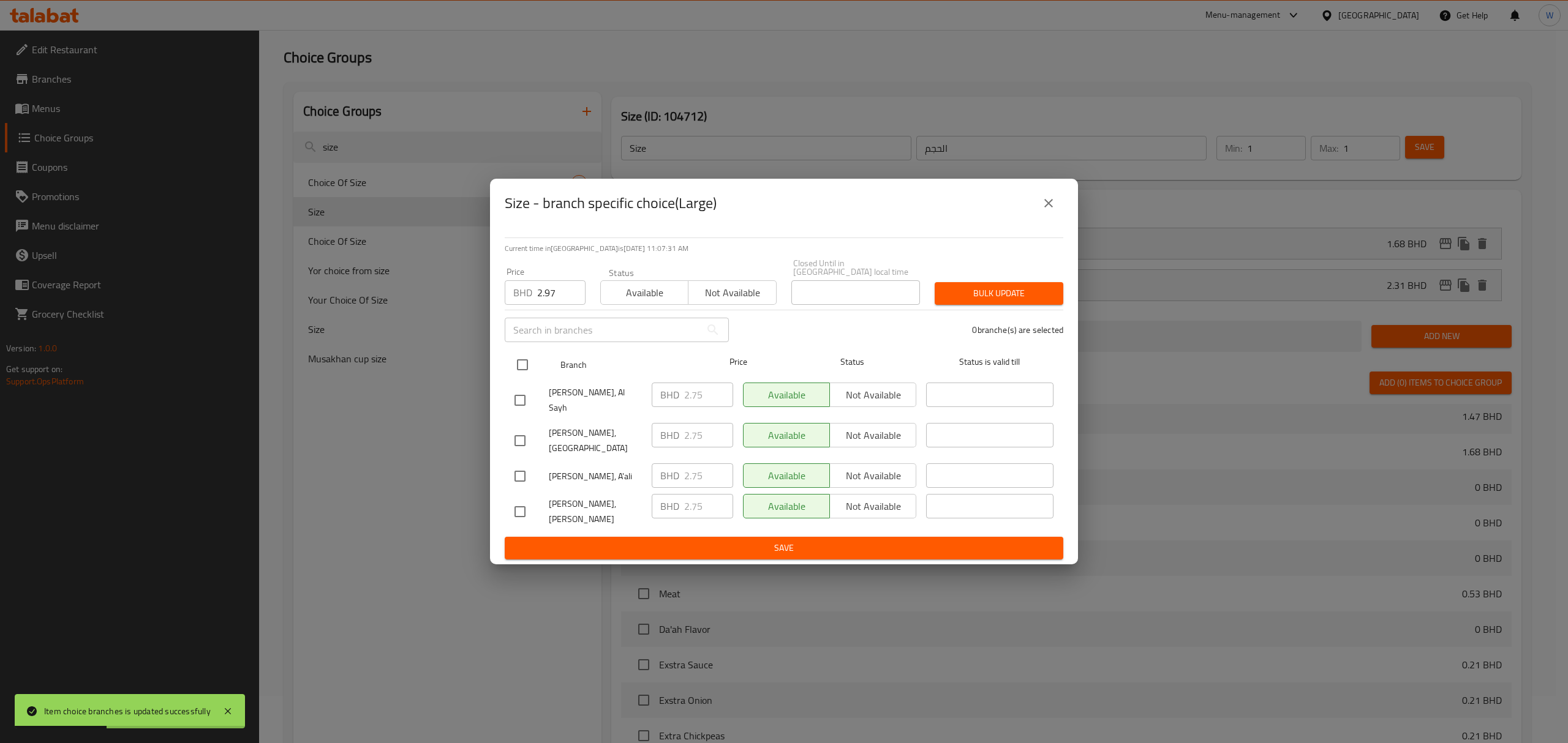
click at [518, 373] on input "checkbox" at bounding box center [522, 365] width 26 height 26
checkbox input "true"
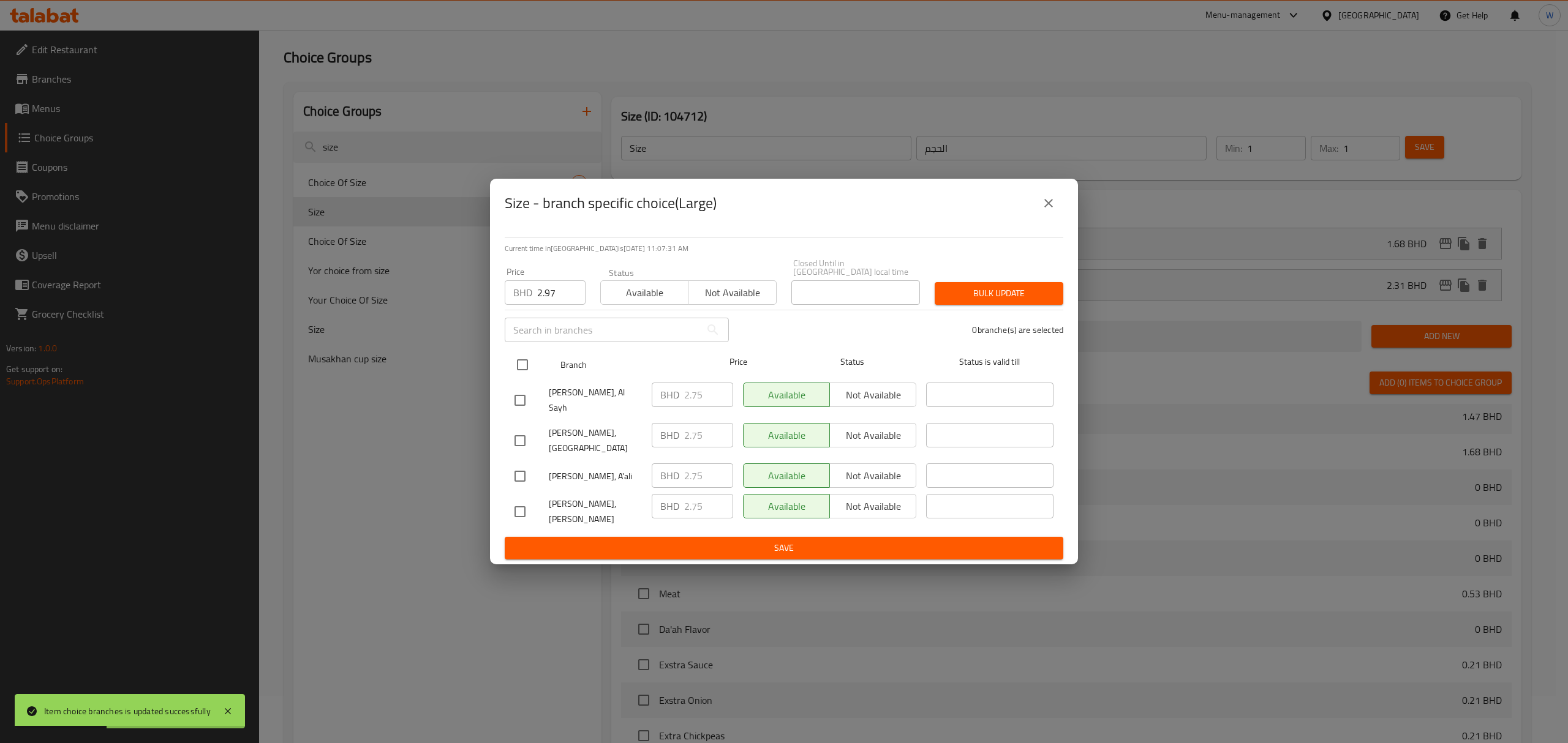
checkbox input "true"
click at [1045, 290] on div "Bulk update" at bounding box center [998, 293] width 143 height 37
click at [1045, 292] on div "Bulk update" at bounding box center [998, 293] width 143 height 37
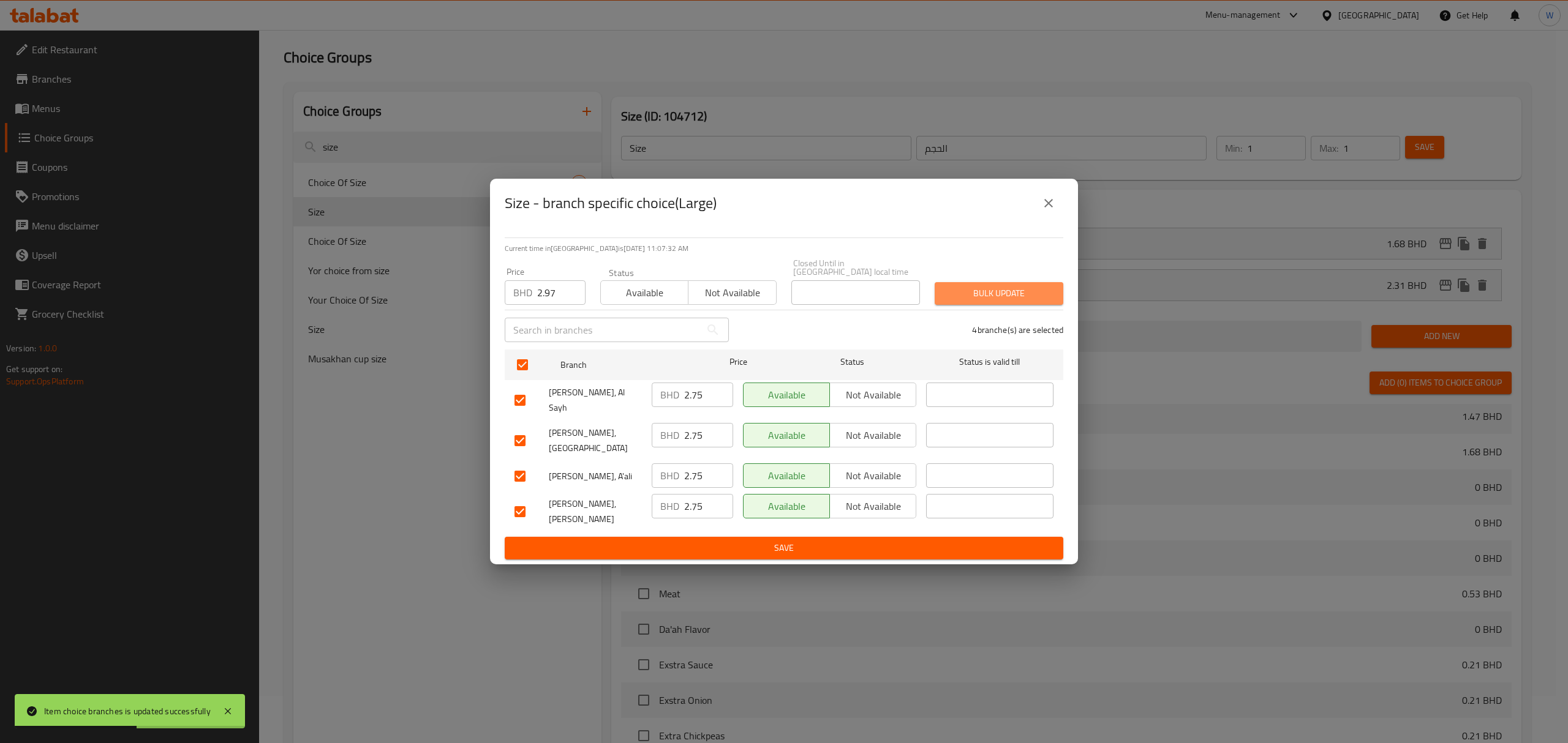
click at [1045, 301] on button "Bulk update" at bounding box center [999, 293] width 128 height 22
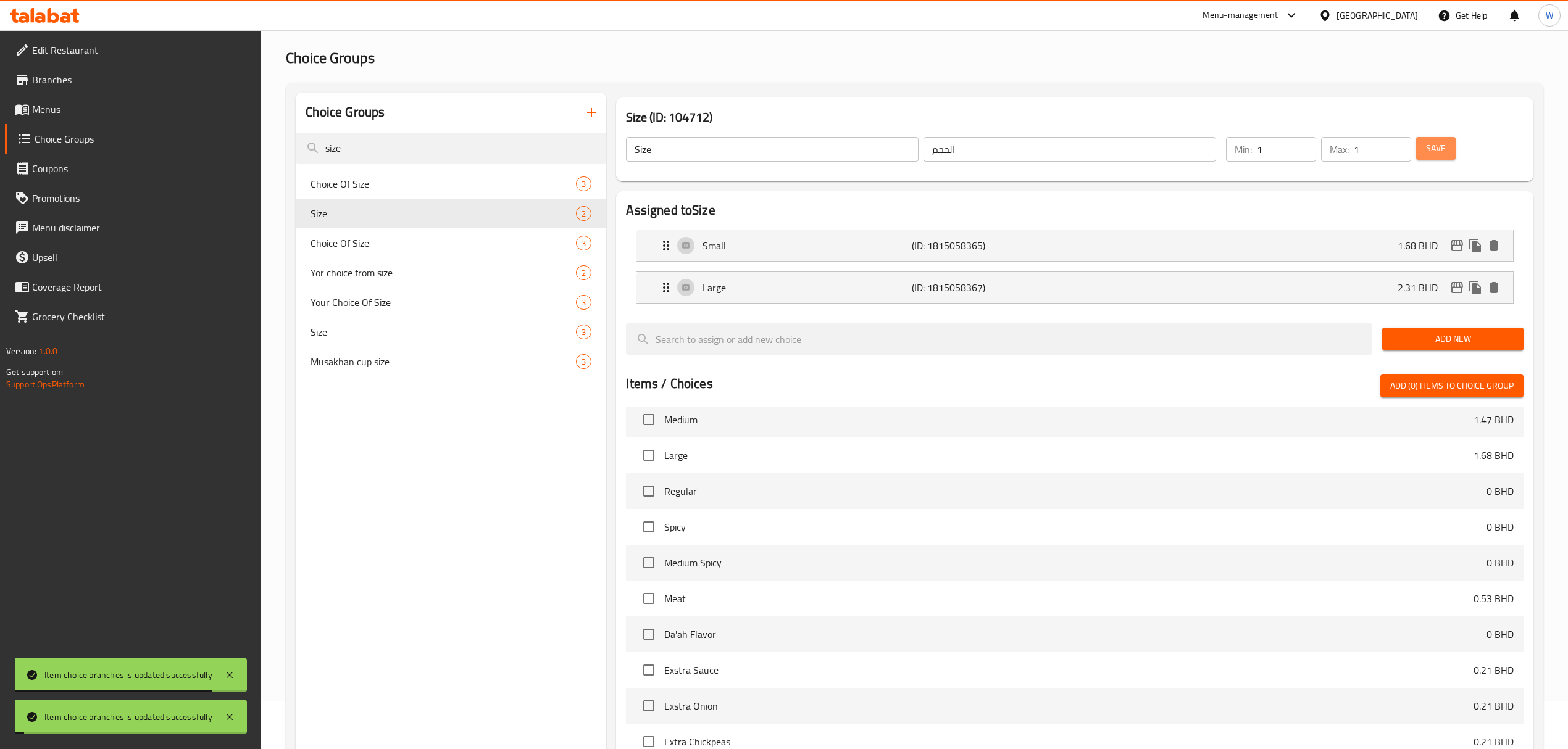
click at [1053, 153] on span "Save" at bounding box center [1435, 148] width 20 height 16
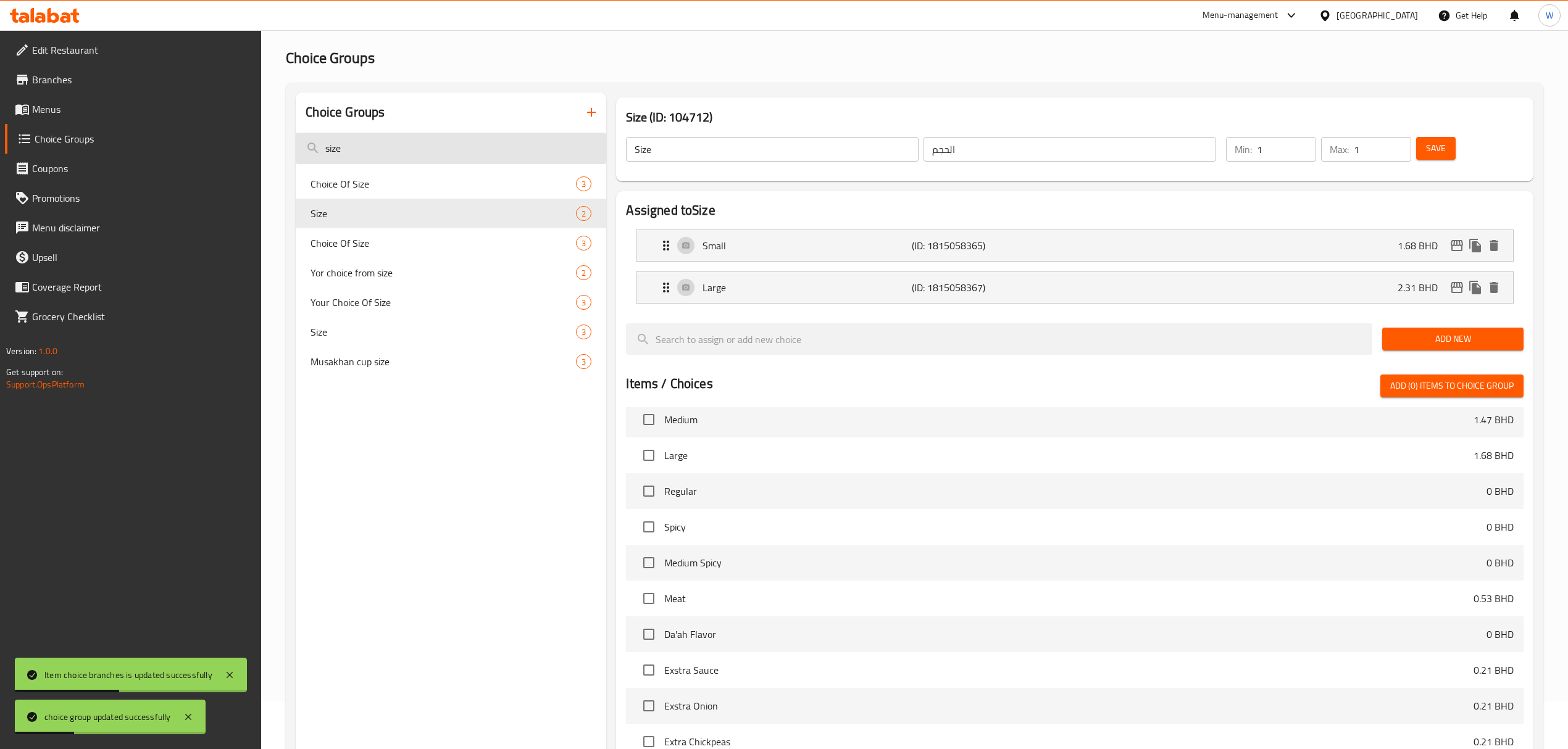
click at [426, 139] on input "size" at bounding box center [451, 148] width 311 height 32
paste input "Extra Cheese"
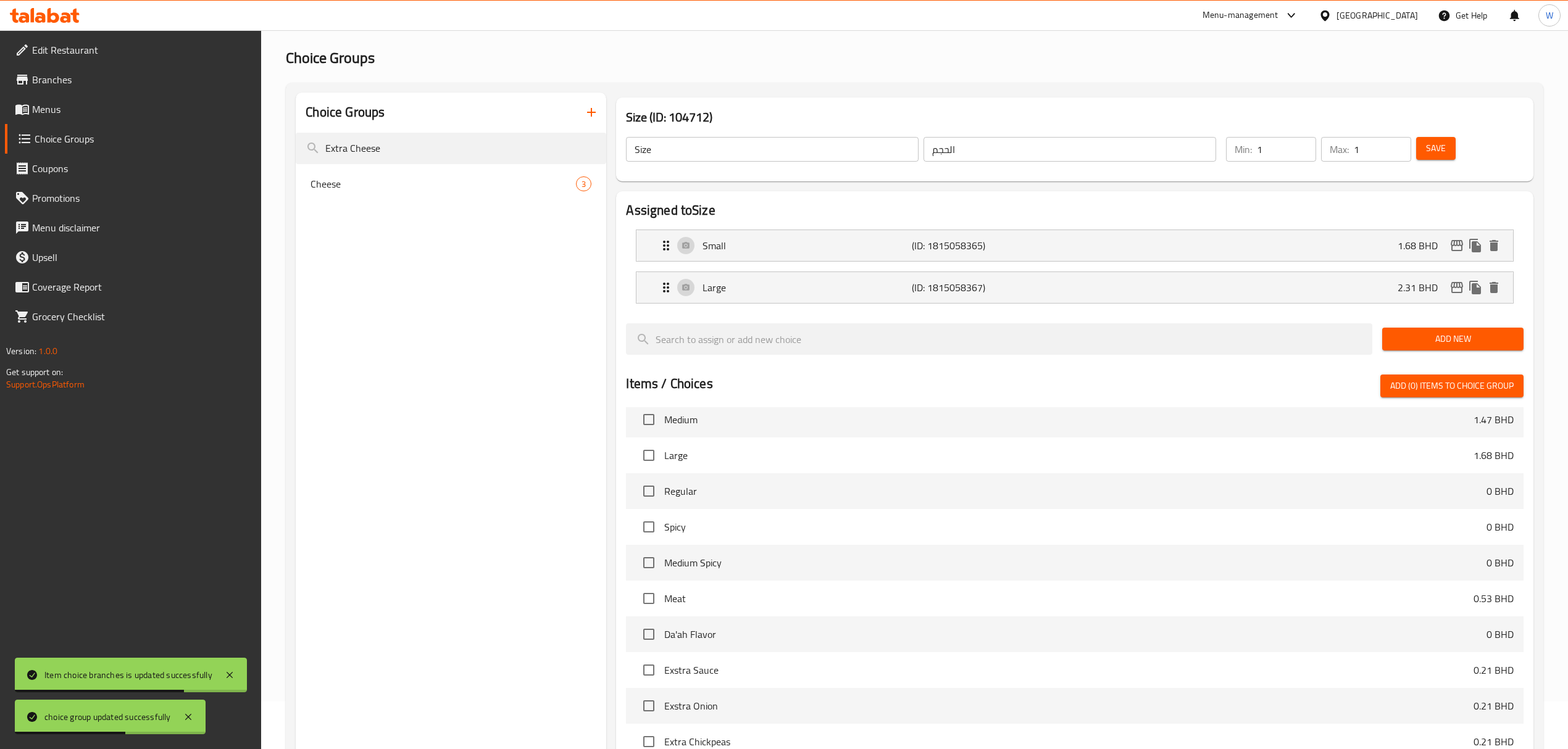
type input "Extra Cheese"
click at [509, 192] on div "Cheese 3" at bounding box center [451, 184] width 311 height 30
type input "Cheese"
type input "الجبن"
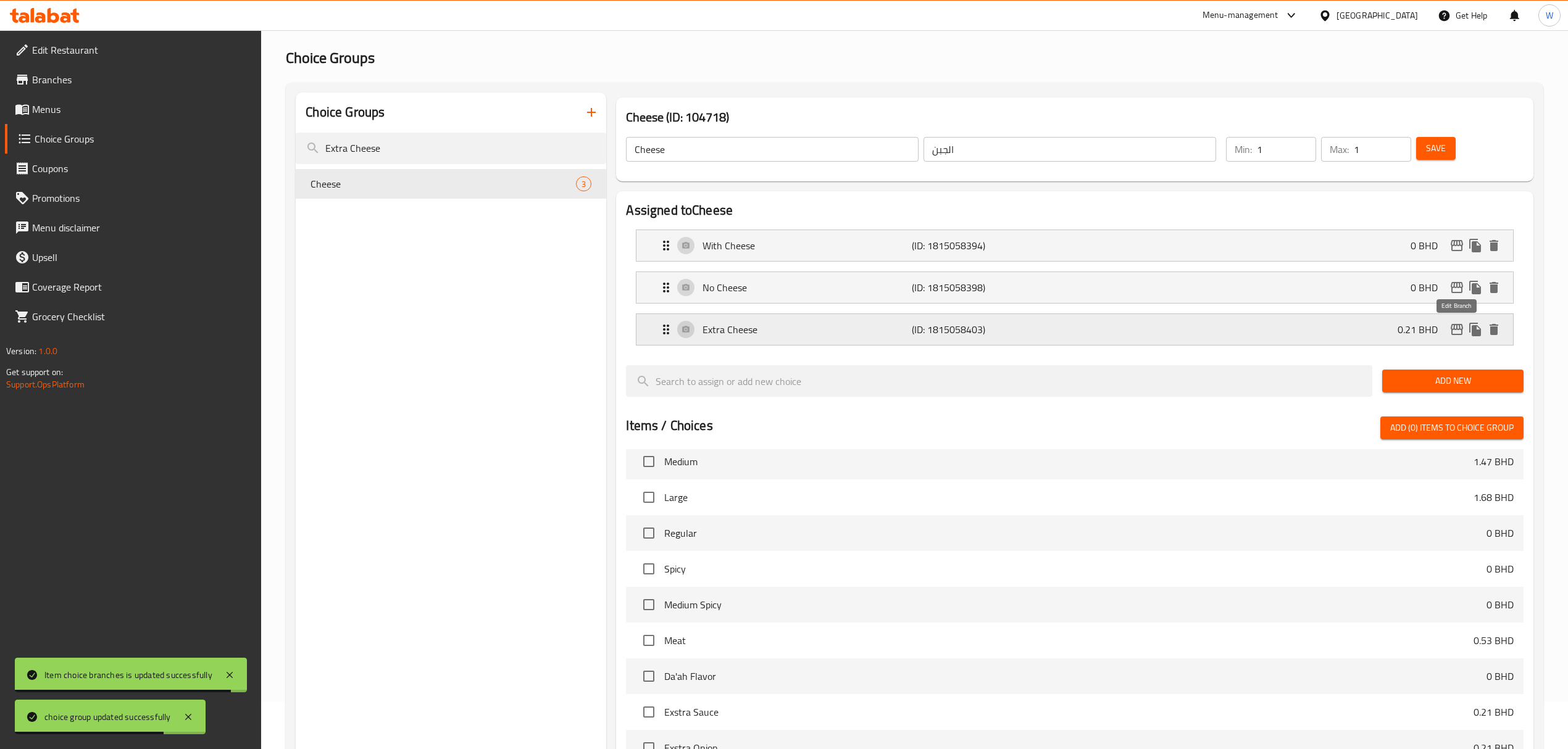
click at [1053, 329] on icon "edit" at bounding box center [1457, 330] width 15 height 15
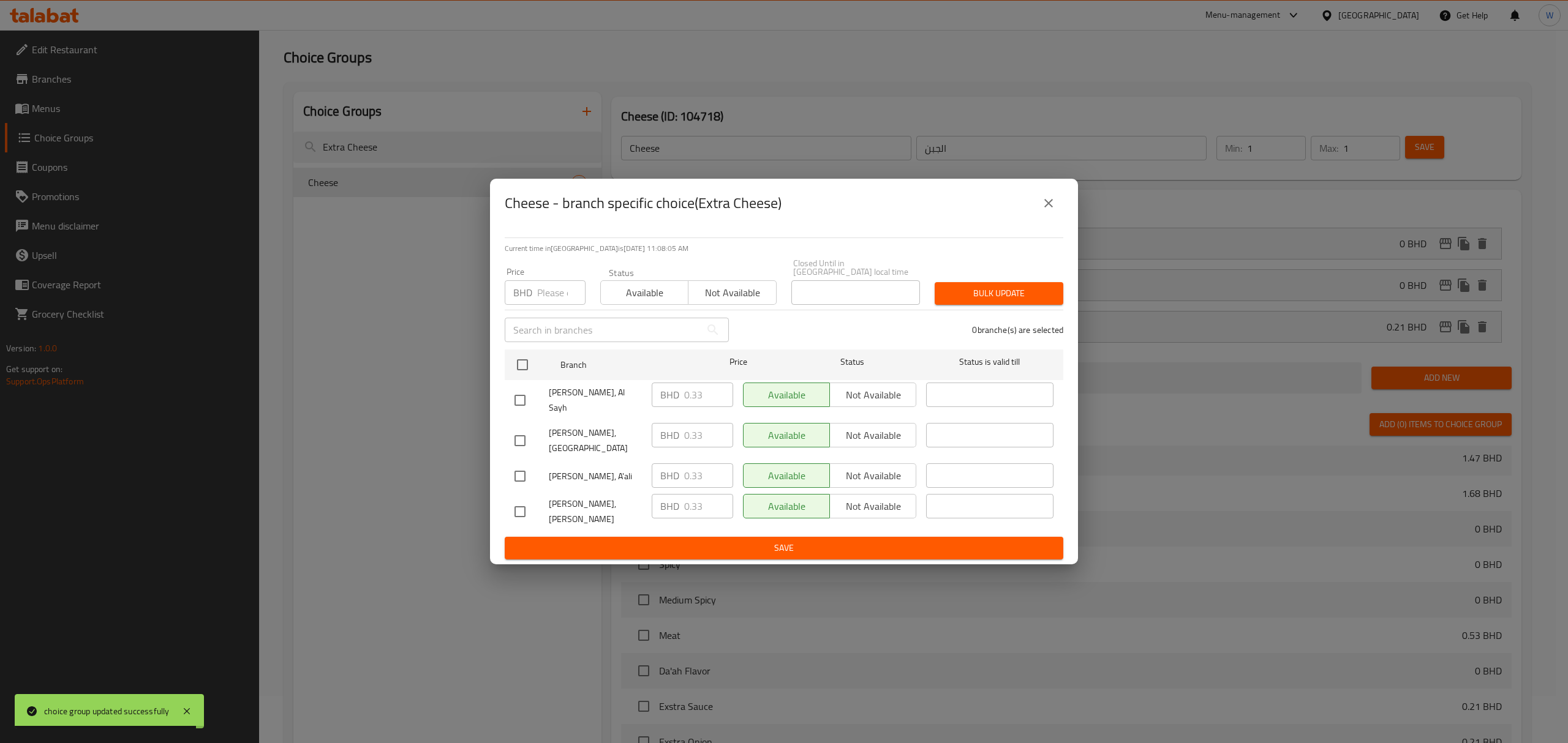
click at [547, 297] on input "number" at bounding box center [561, 293] width 48 height 24
paste input "0.44"
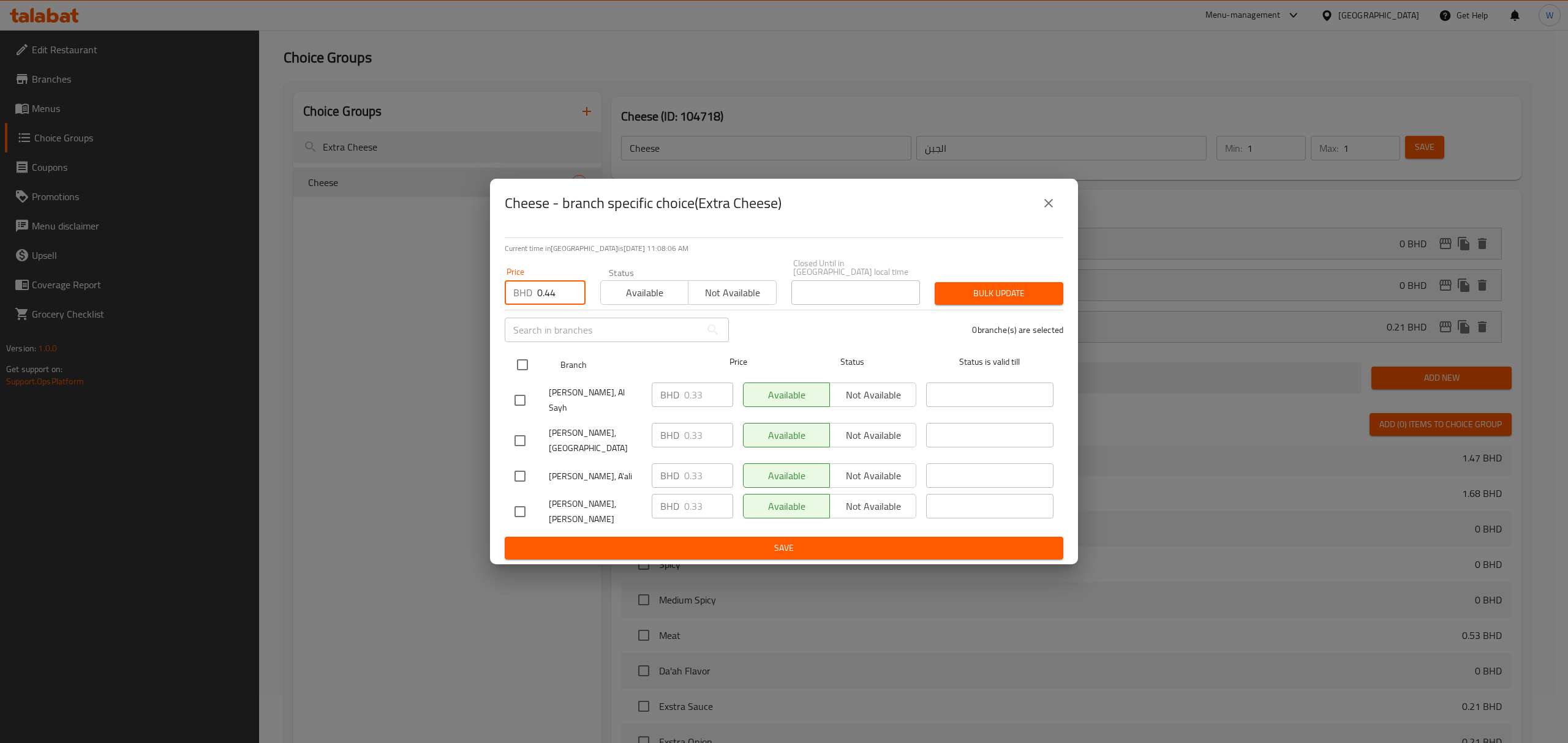
type input "0.44"
click at [518, 378] on input "checkbox" at bounding box center [522, 365] width 26 height 26
checkbox input "true"
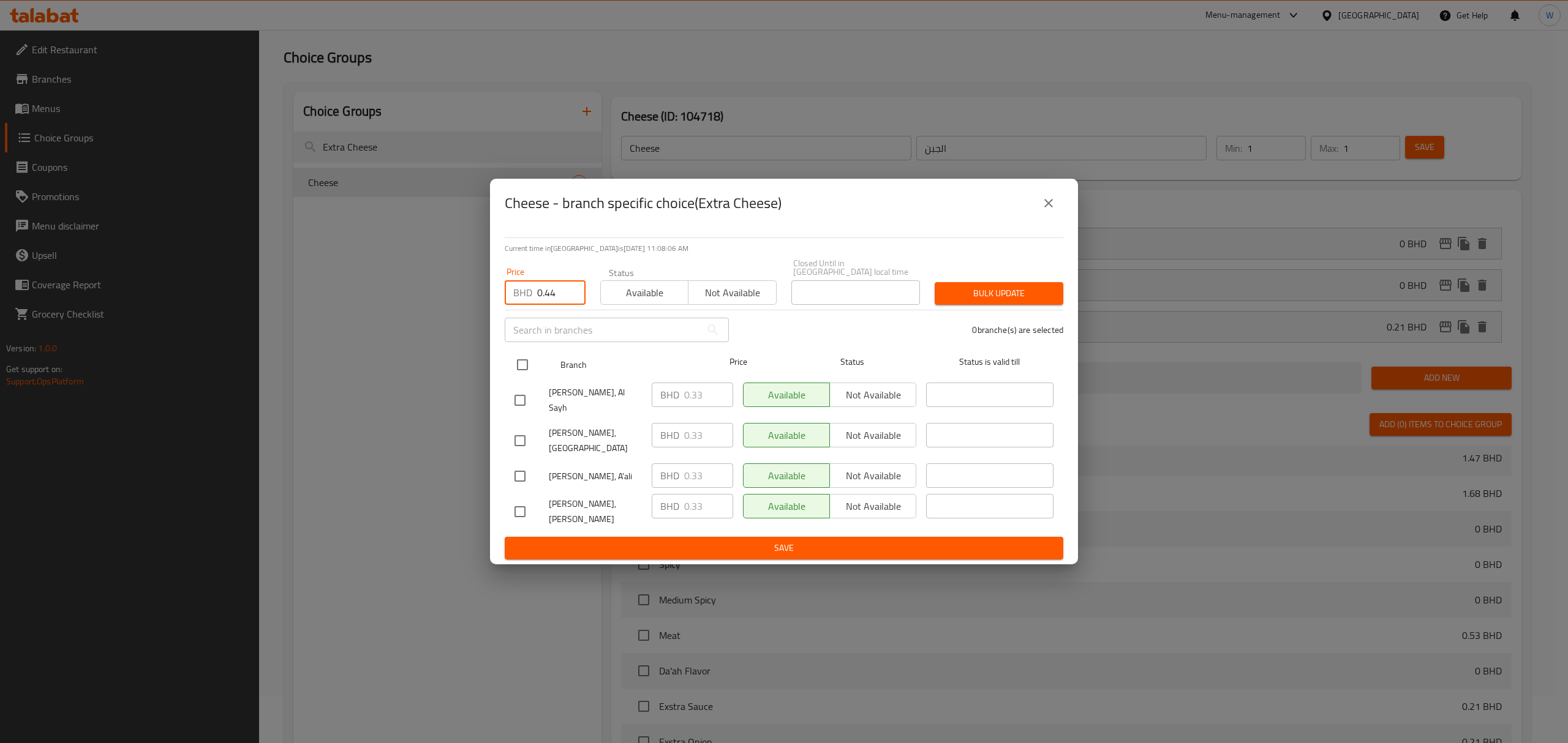
checkbox input "true"
click at [987, 295] on span "Bulk update" at bounding box center [999, 293] width 109 height 15
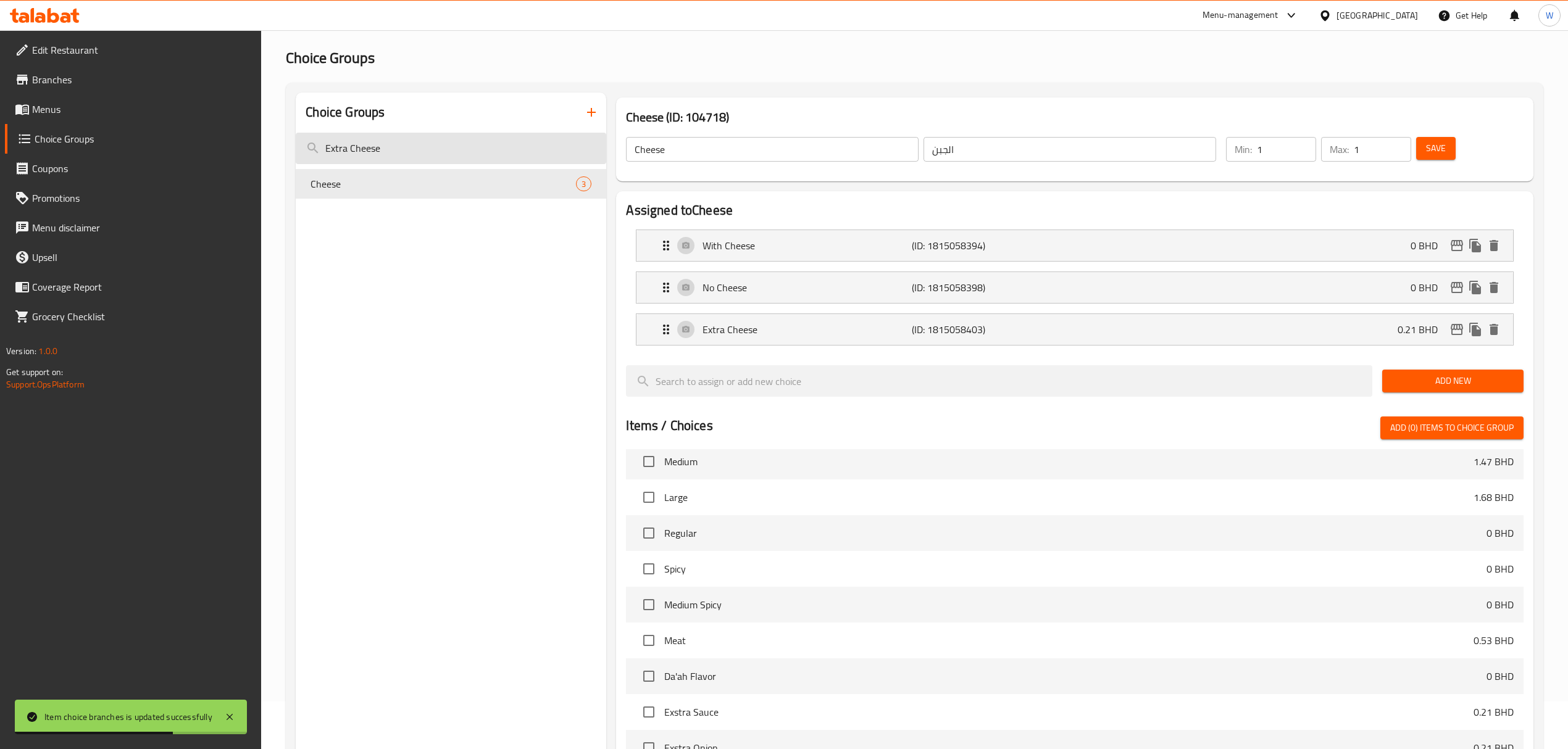
click at [499, 151] on input "Extra Cheese" at bounding box center [451, 148] width 311 height 32
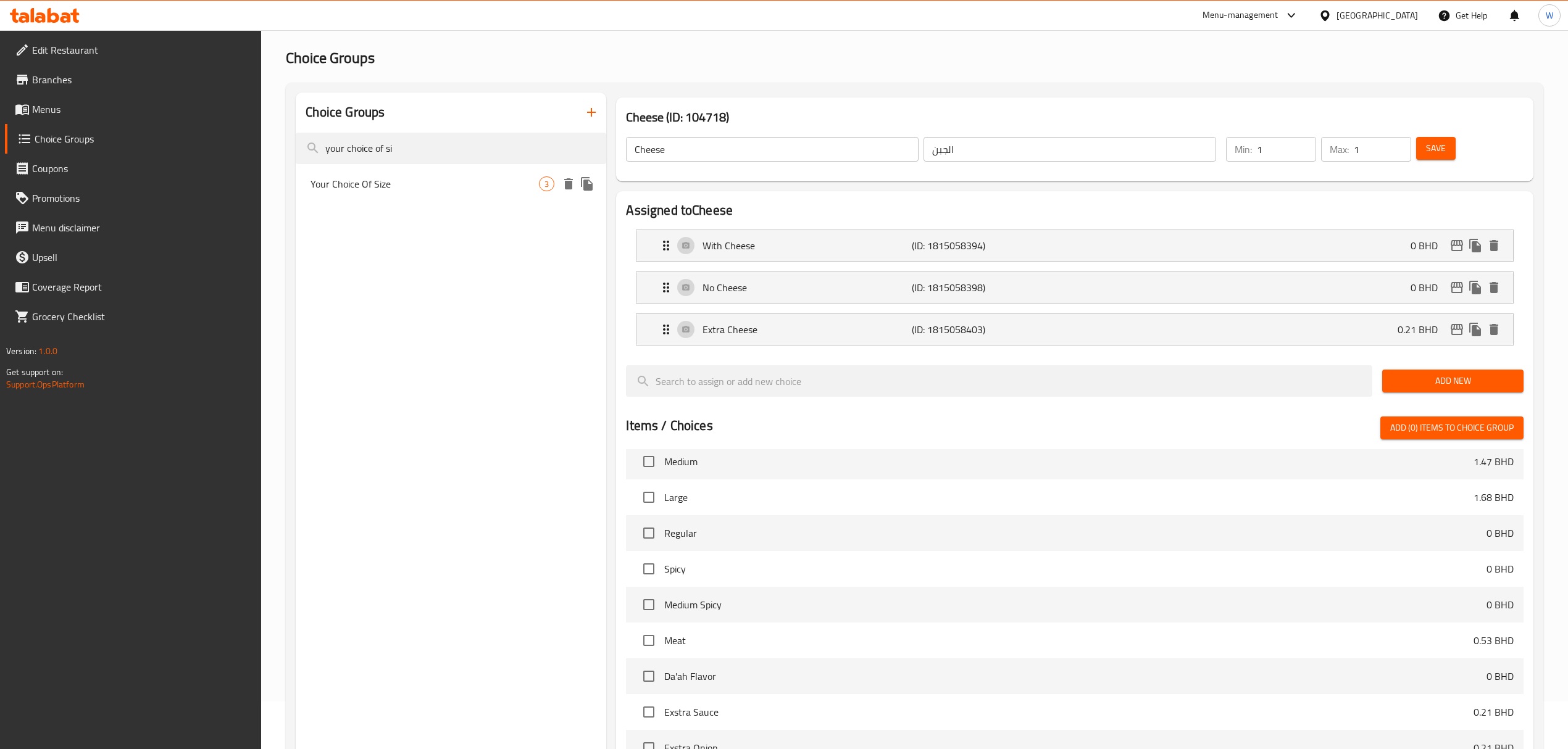
type input "your choice of si"
click at [478, 195] on div "Your Choice Of Size 3" at bounding box center [451, 184] width 311 height 30
type input "Your Choice Of Size"
type input "اختيارك من الحجم"
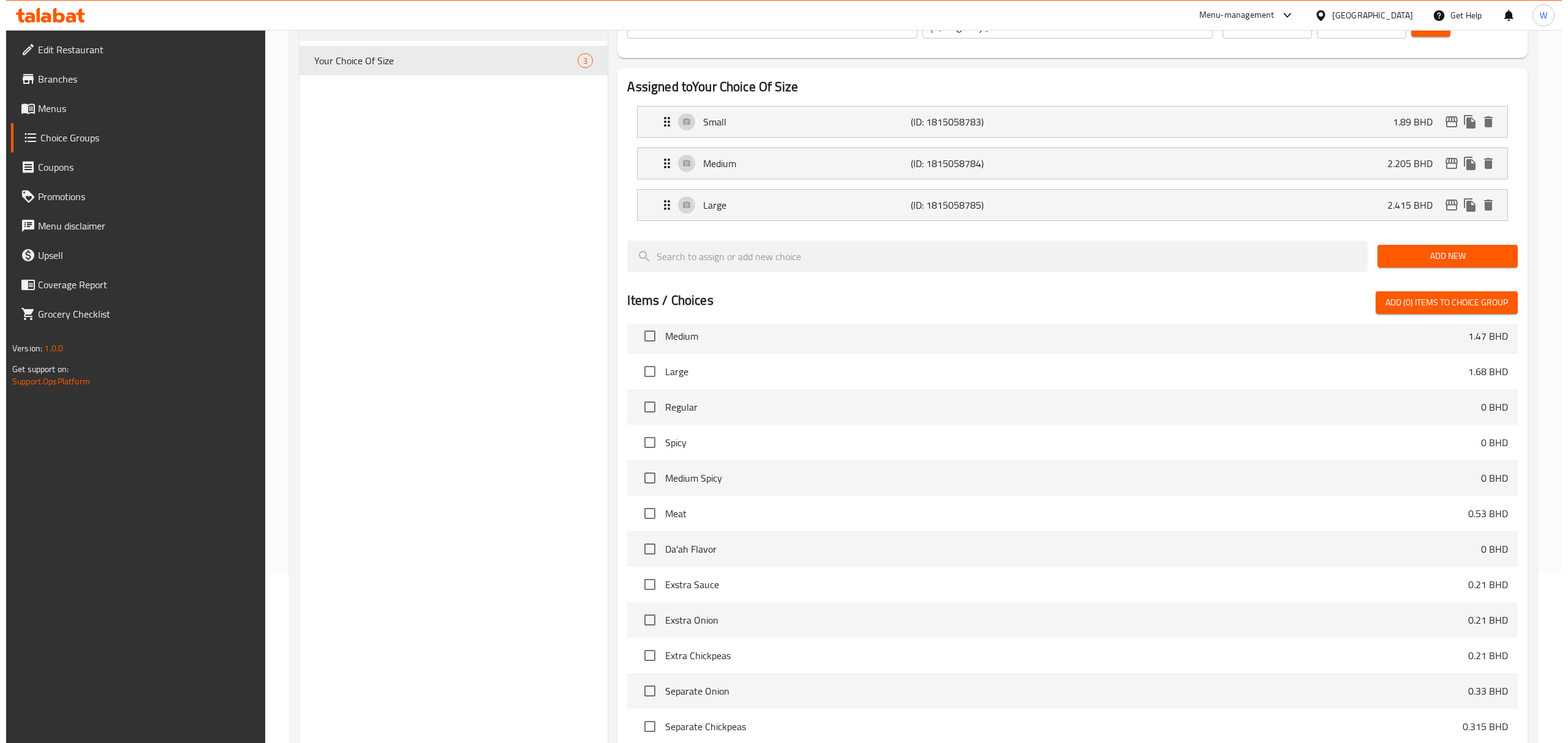
scroll to position [331, 0]
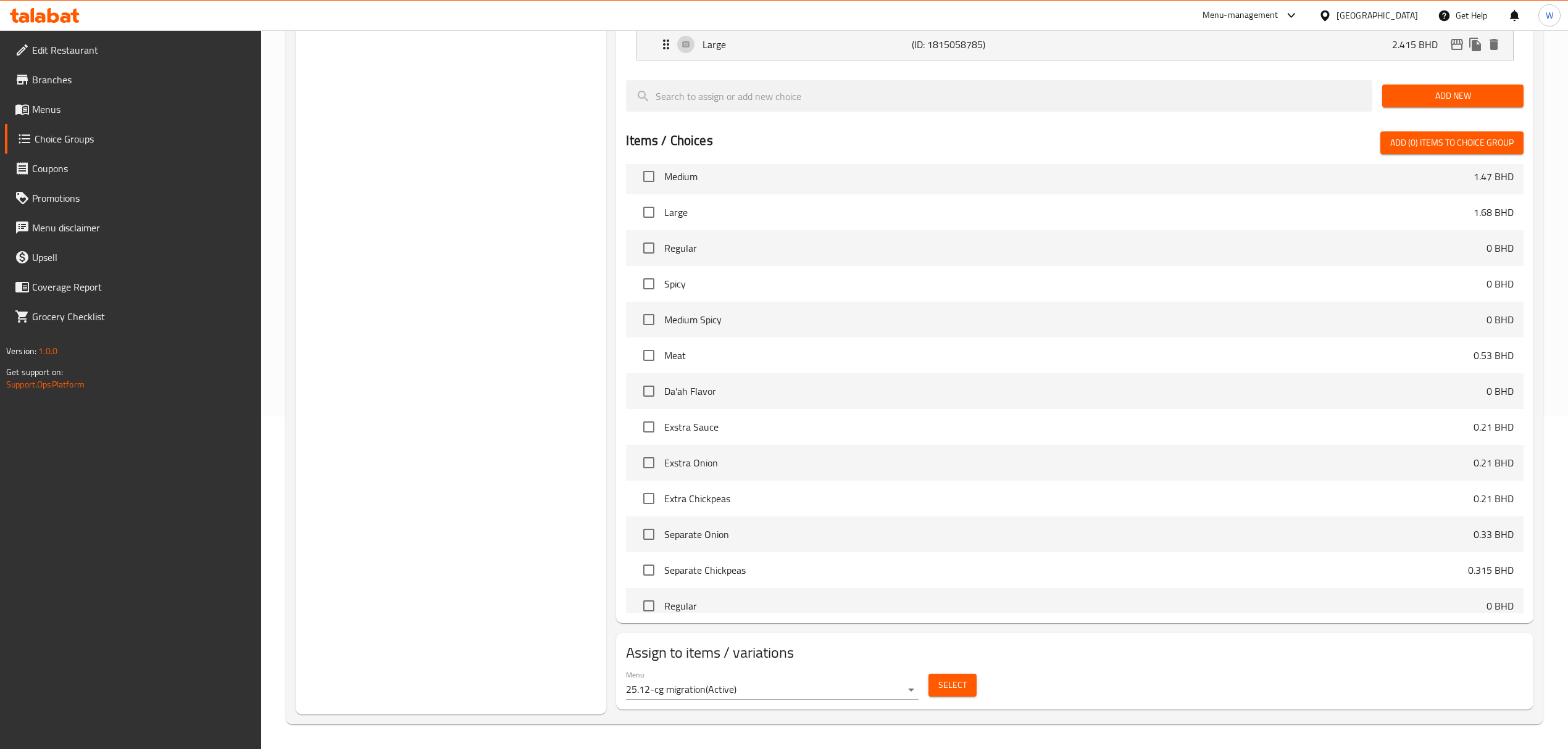
click at [939, 519] on span "Select" at bounding box center [952, 686] width 28 height 16
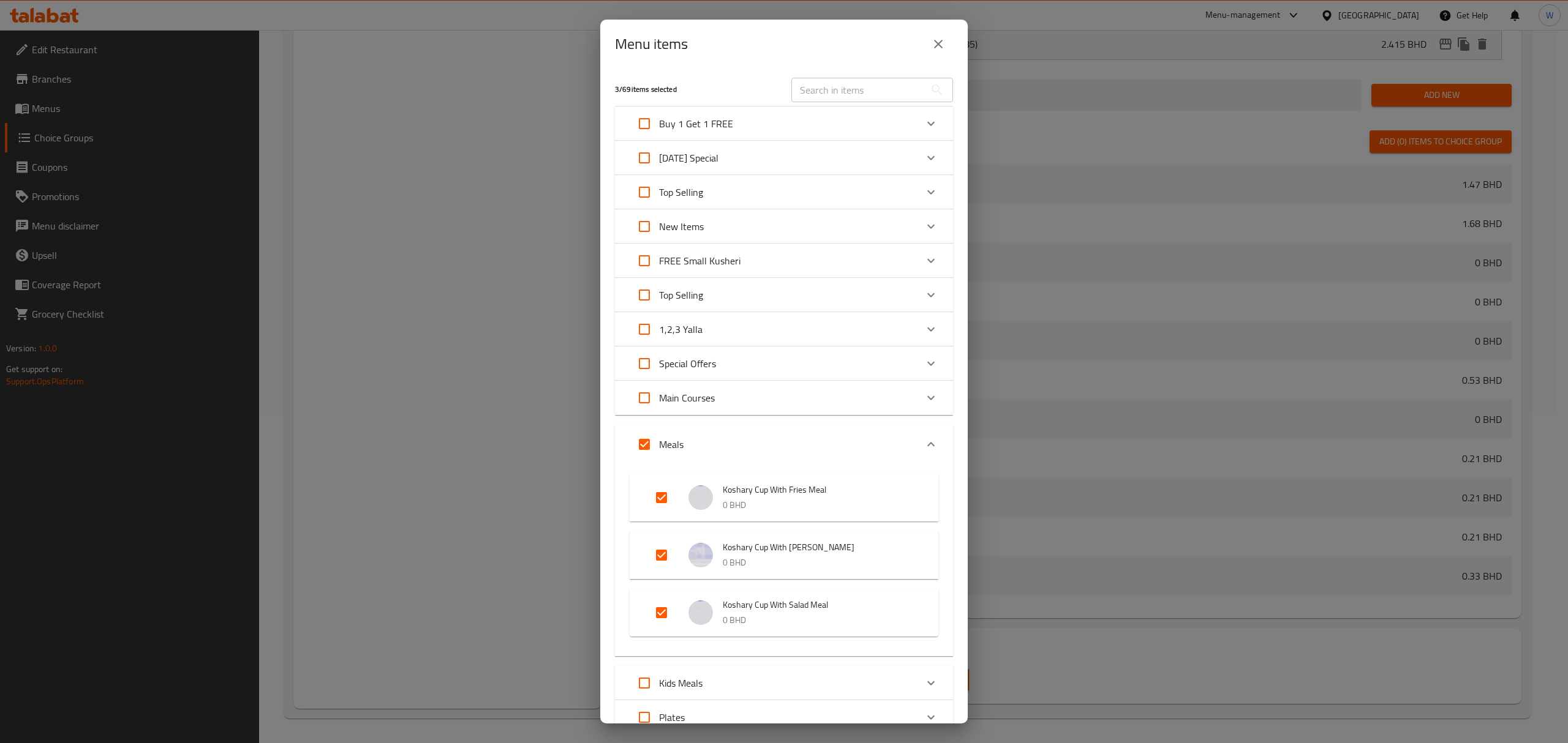
scroll to position [0, 0]
click at [662, 515] on input "Expand" at bounding box center [662, 556] width 30 height 30
checkbox input "false"
click at [663, 515] on input "Expand" at bounding box center [662, 613] width 30 height 30
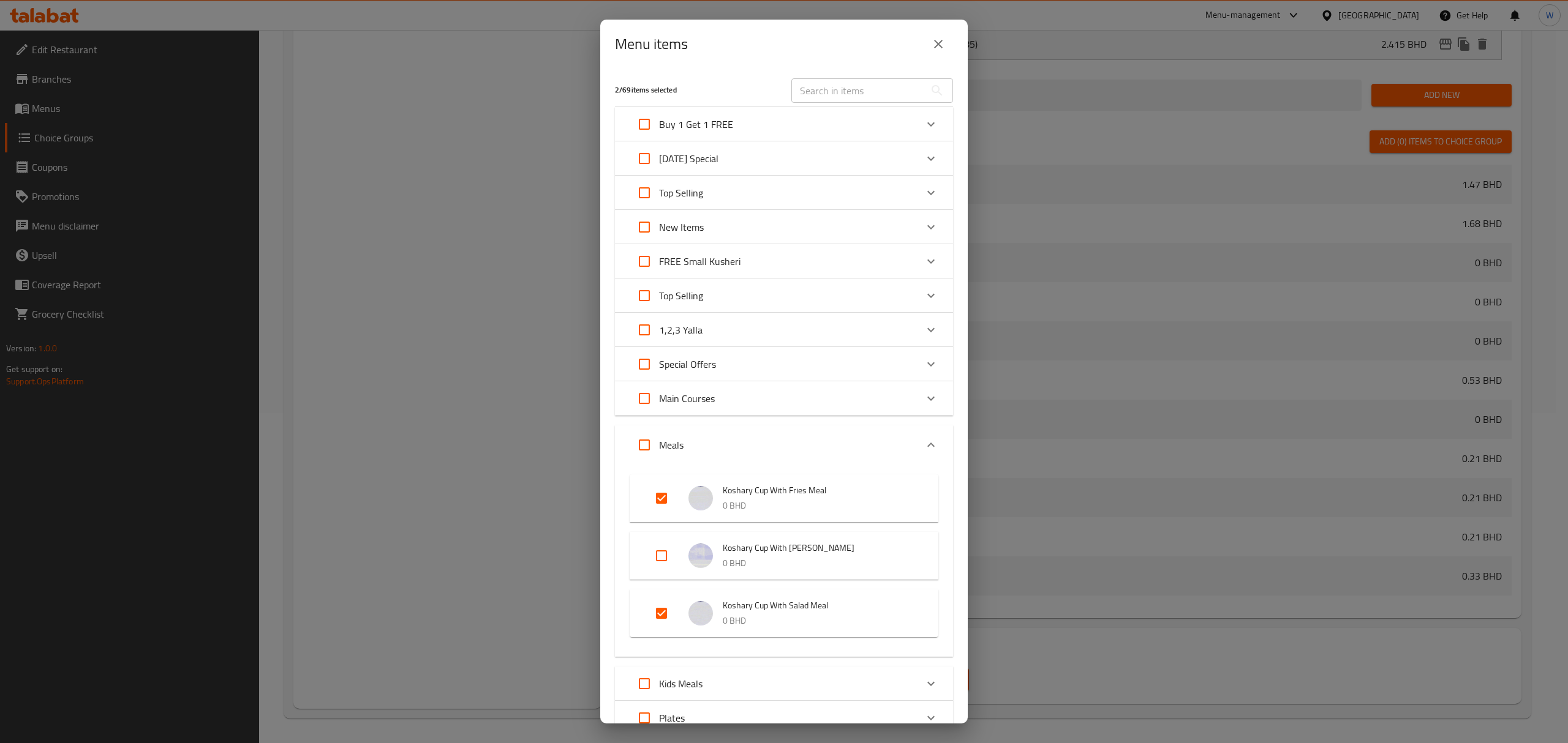
checkbox input "false"
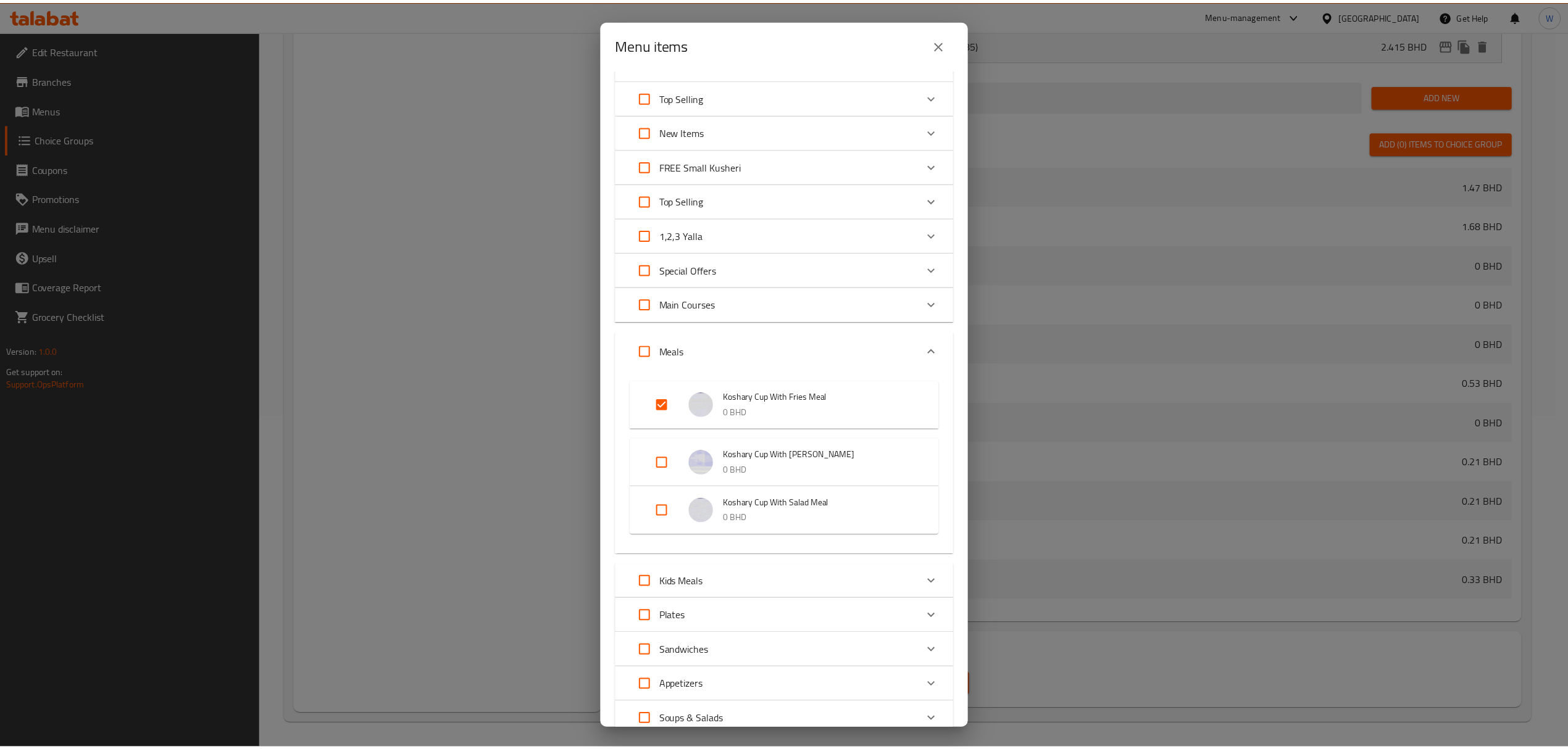
scroll to position [260, 0]
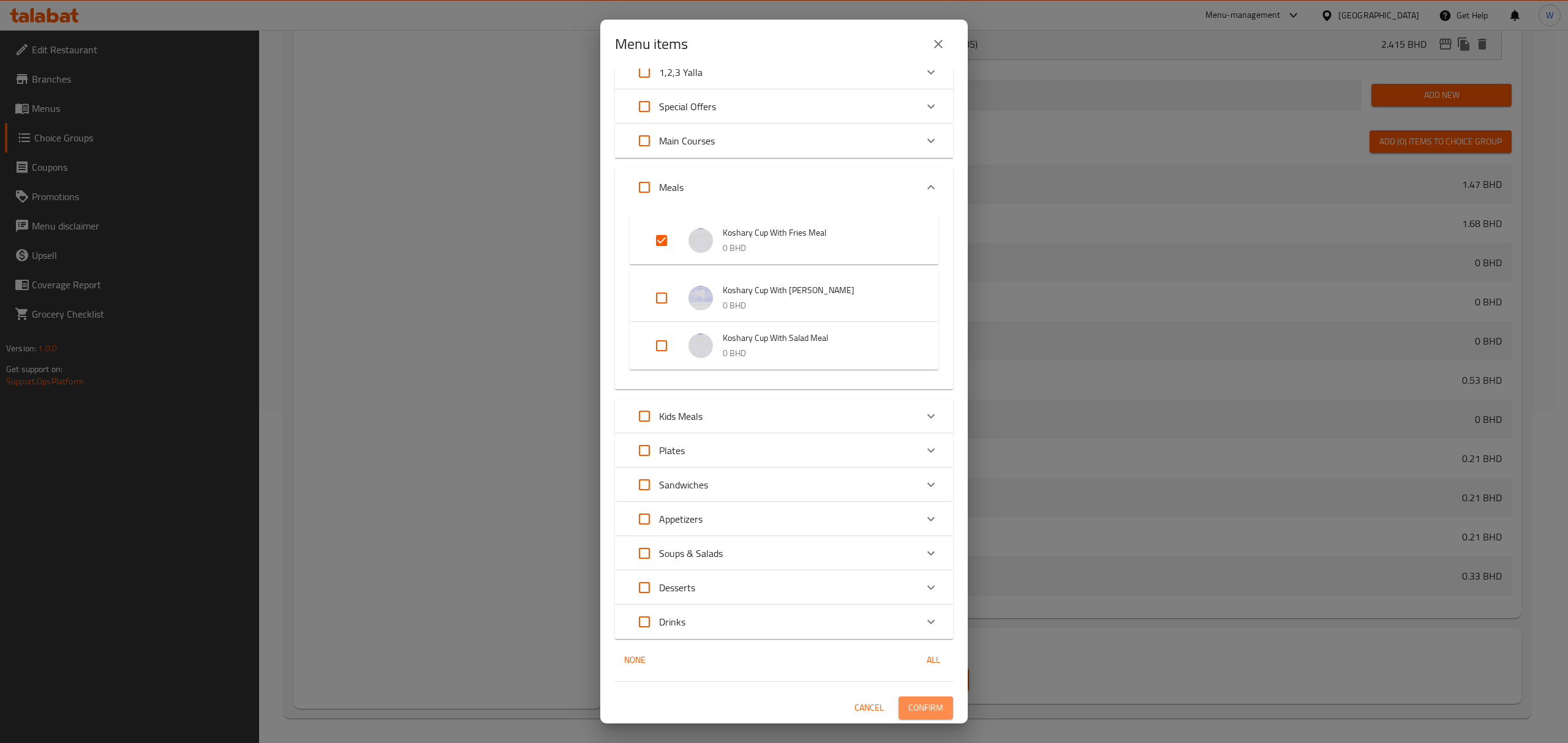
click at [912, 515] on span "Confirm" at bounding box center [926, 708] width 35 height 15
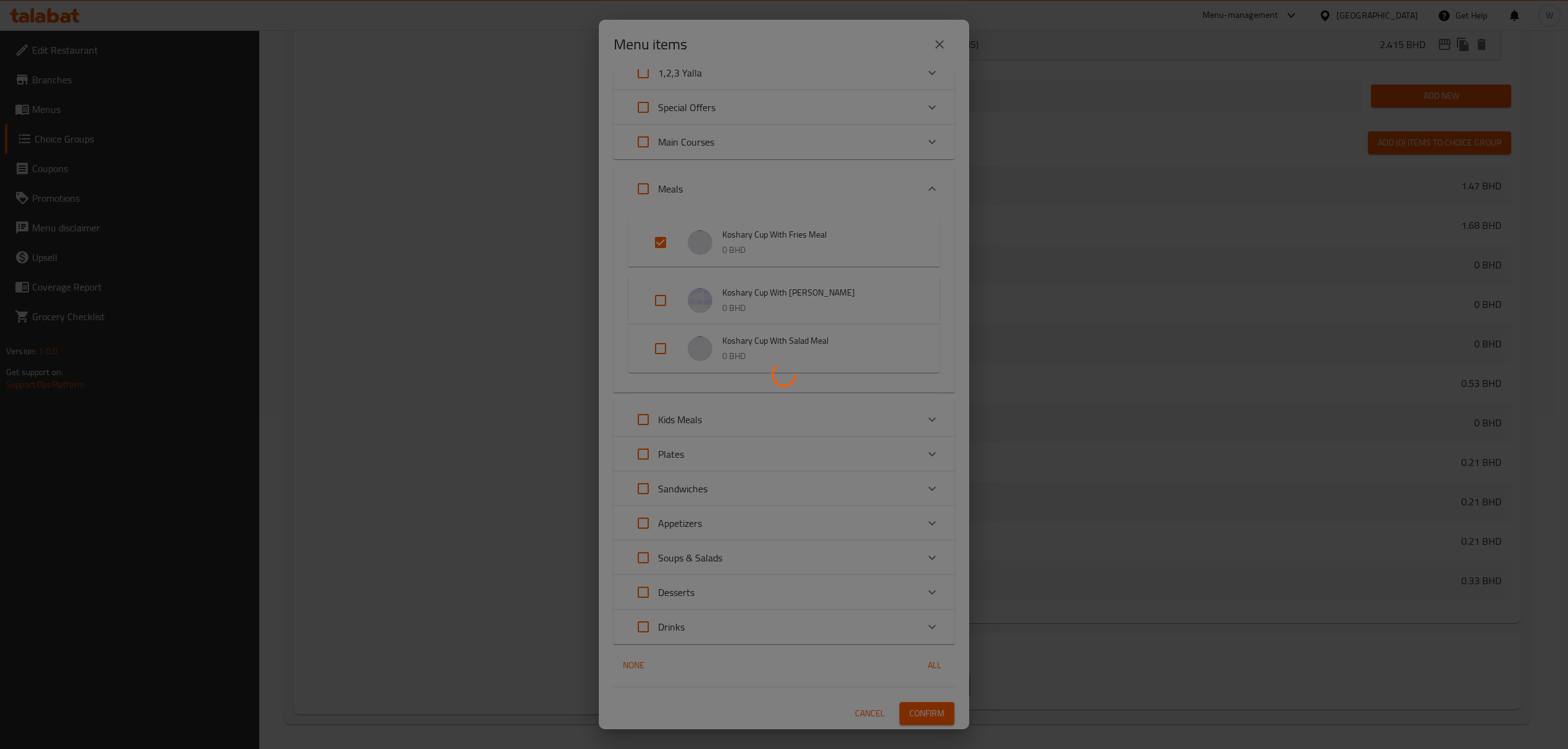
scroll to position [79, 0]
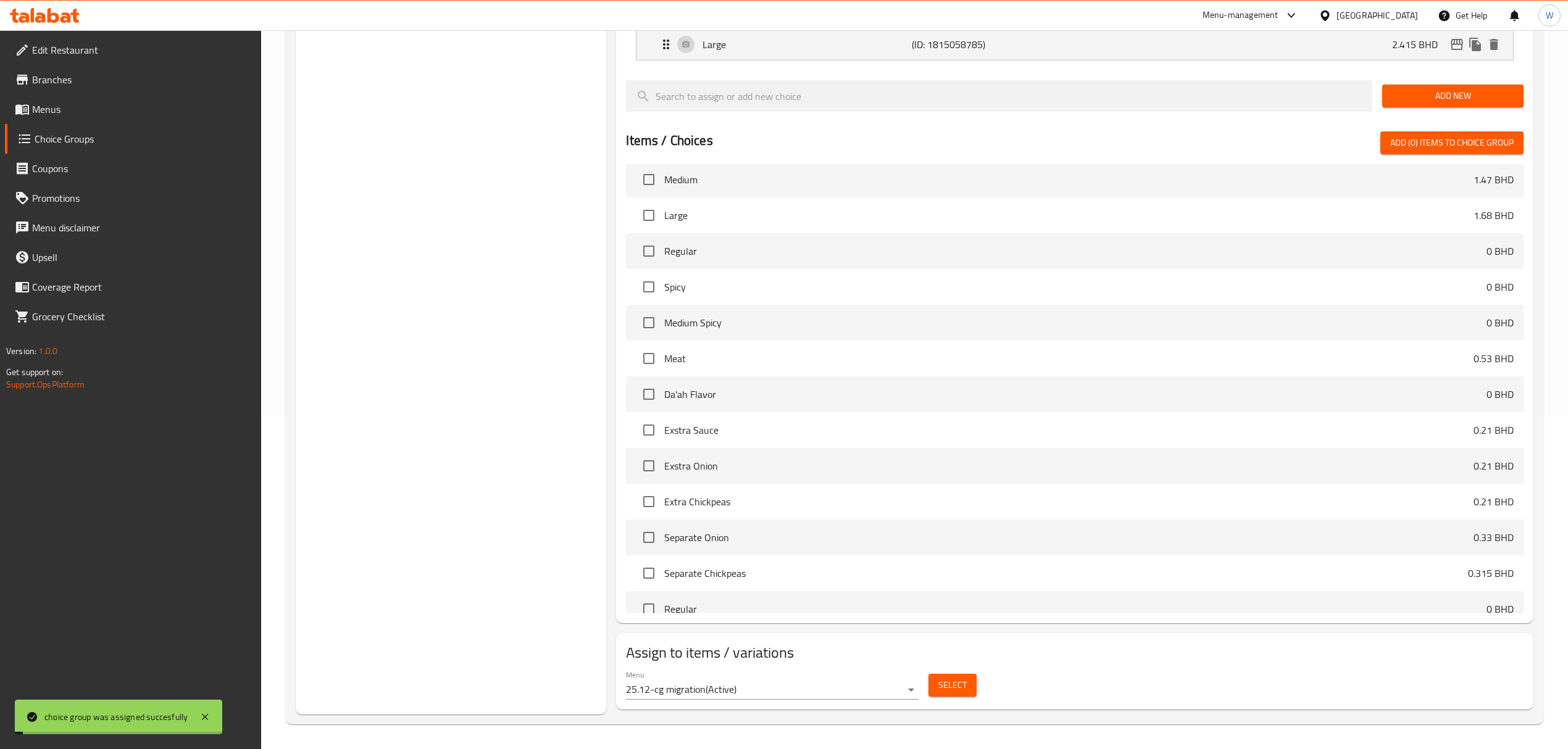
click at [484, 519] on div "Choice Groups your choice of si Your Choice Of Size 3" at bounding box center [451, 262] width 311 height 908
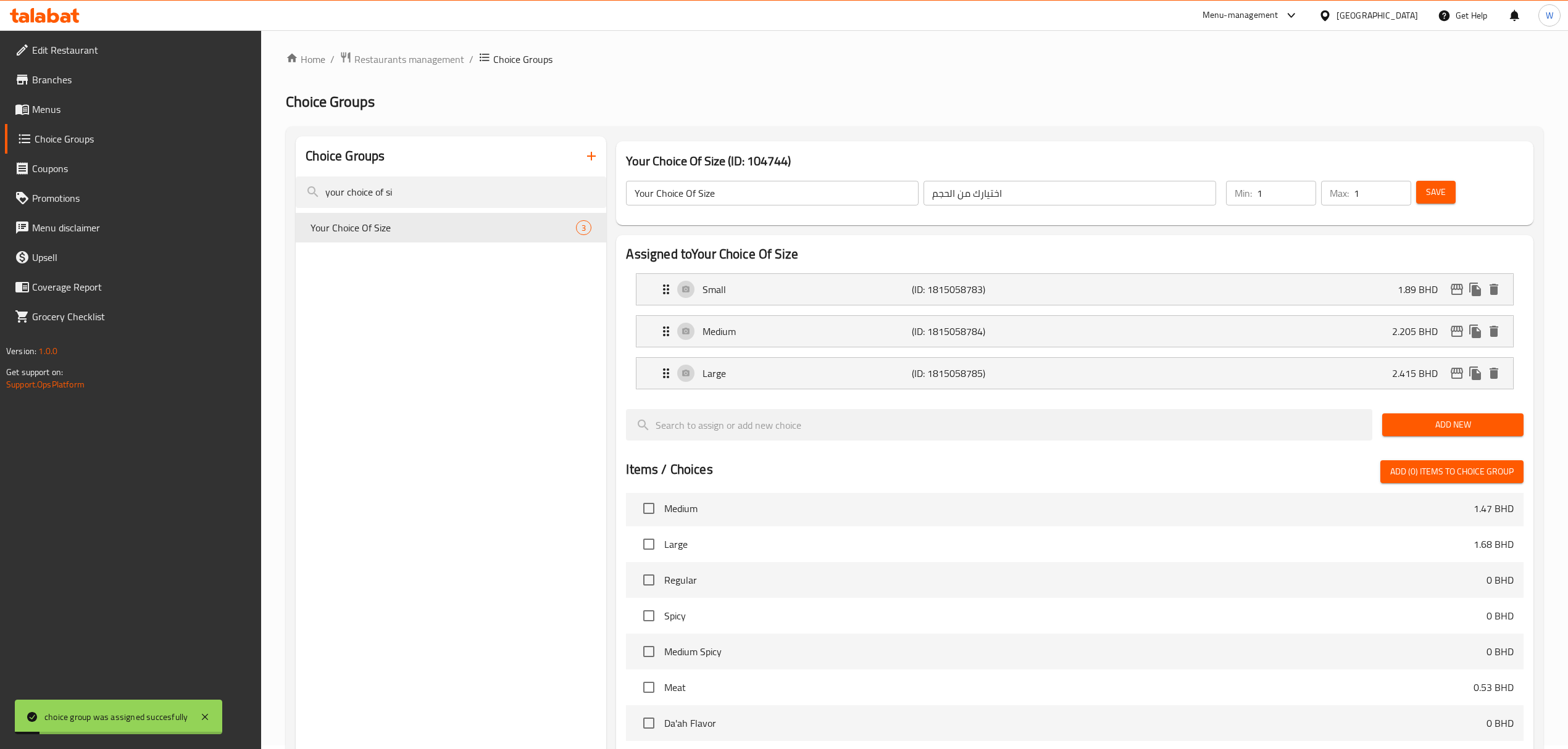
scroll to position [0, 0]
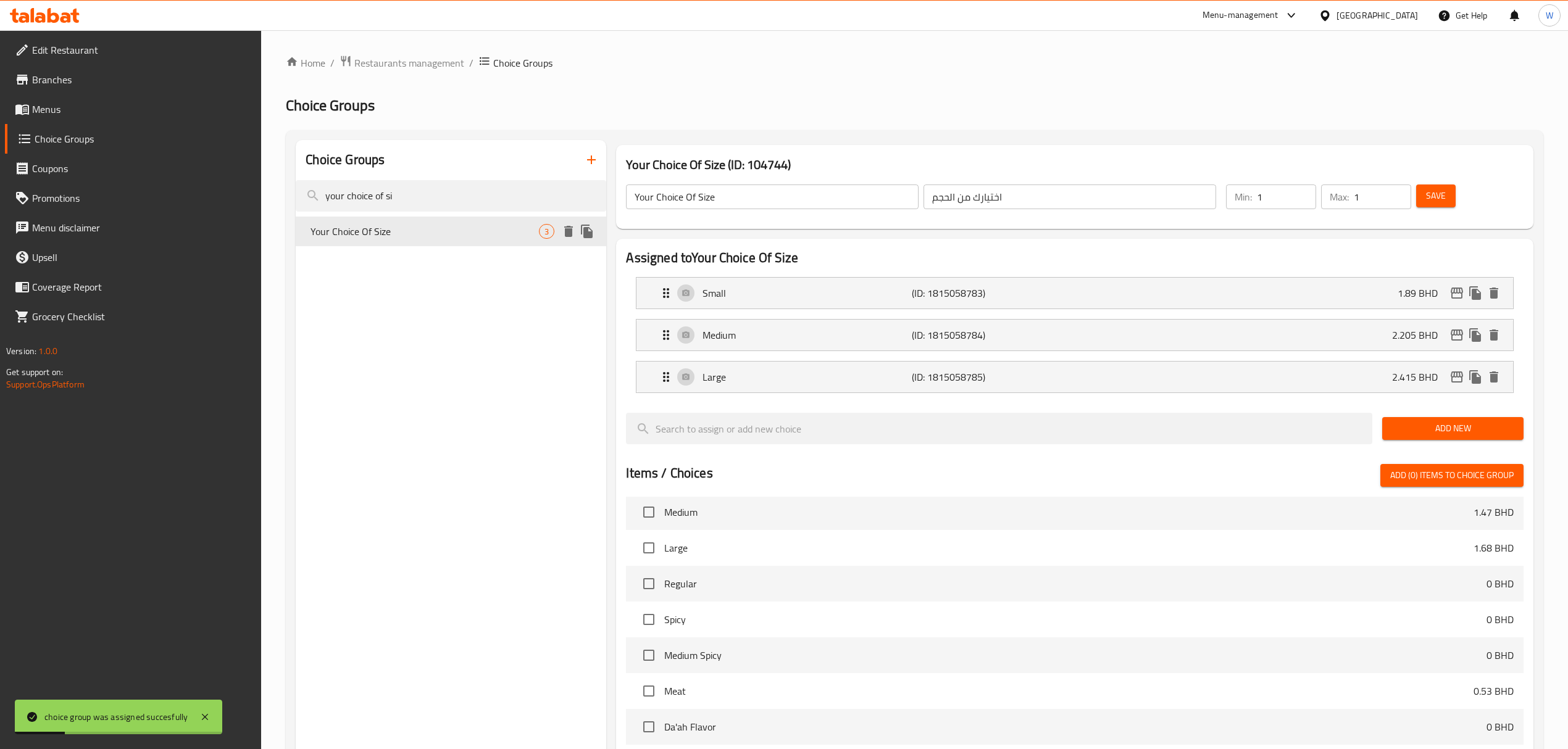
click at [587, 234] on icon "duplicate" at bounding box center [587, 231] width 12 height 14
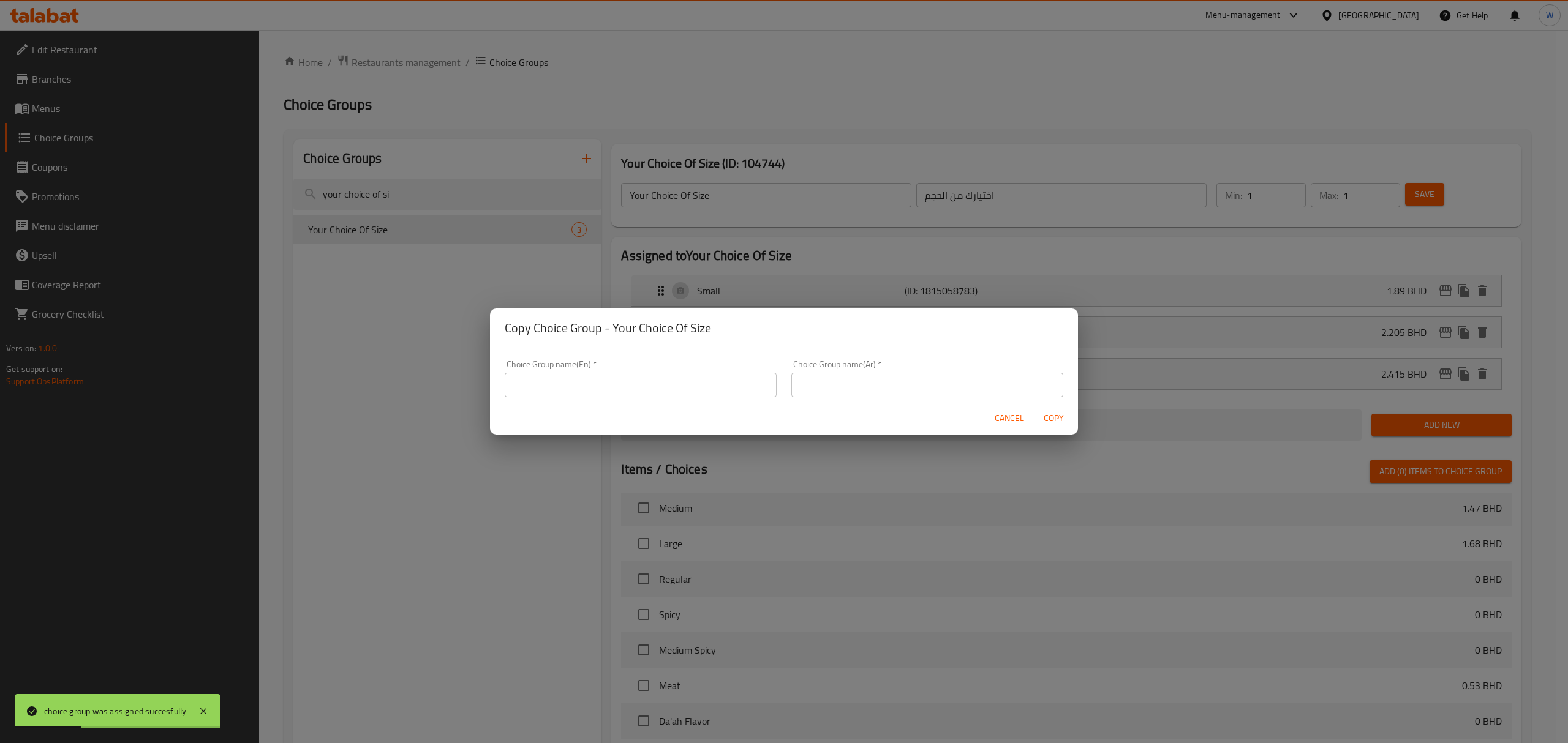
click at [674, 378] on input "text" at bounding box center [640, 385] width 272 height 24
click at [1010, 427] on button "Cancel" at bounding box center [1009, 418] width 39 height 22
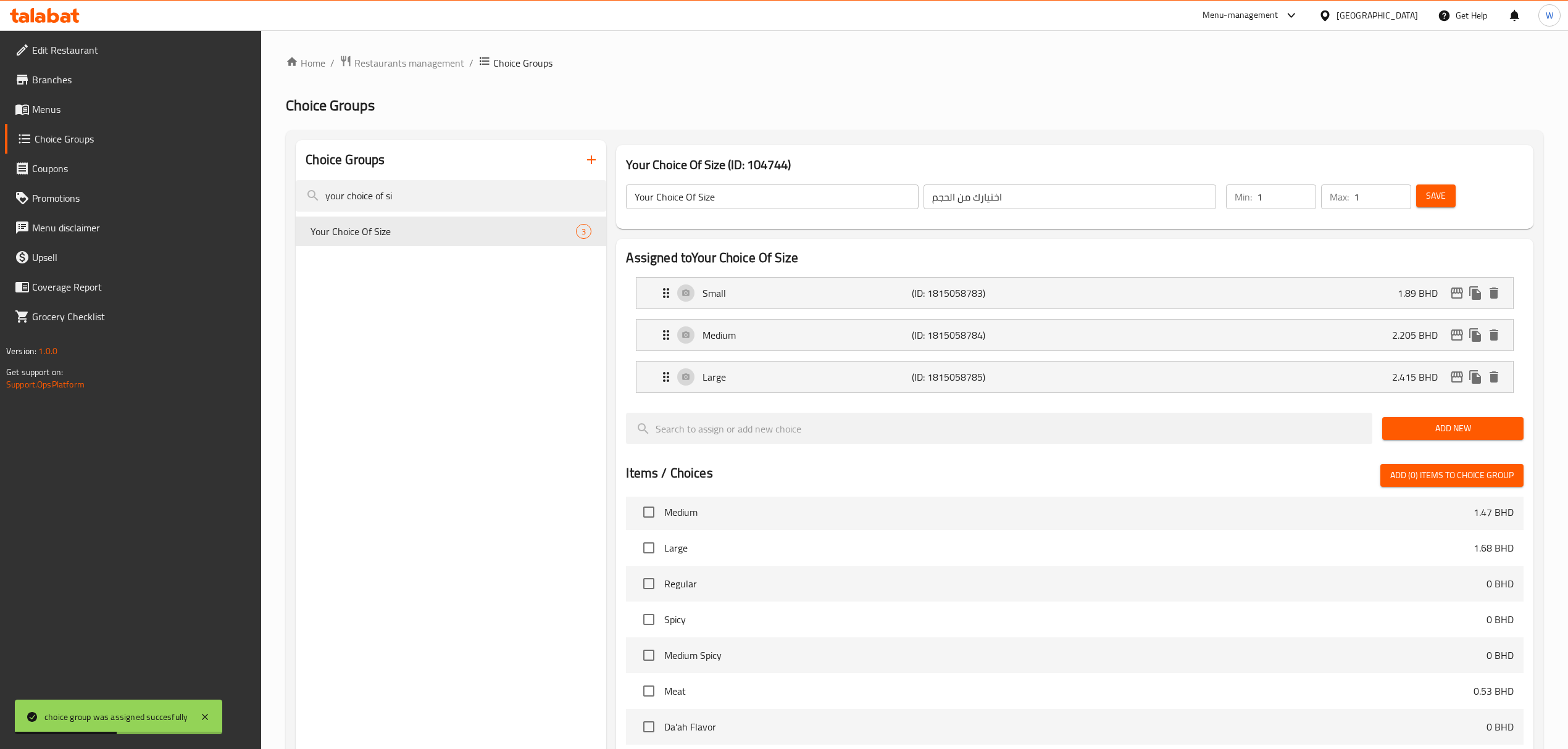
click at [665, 205] on input "Your Choice Of Size" at bounding box center [772, 197] width 293 height 25
click at [587, 232] on icon "duplicate" at bounding box center [587, 231] width 12 height 14
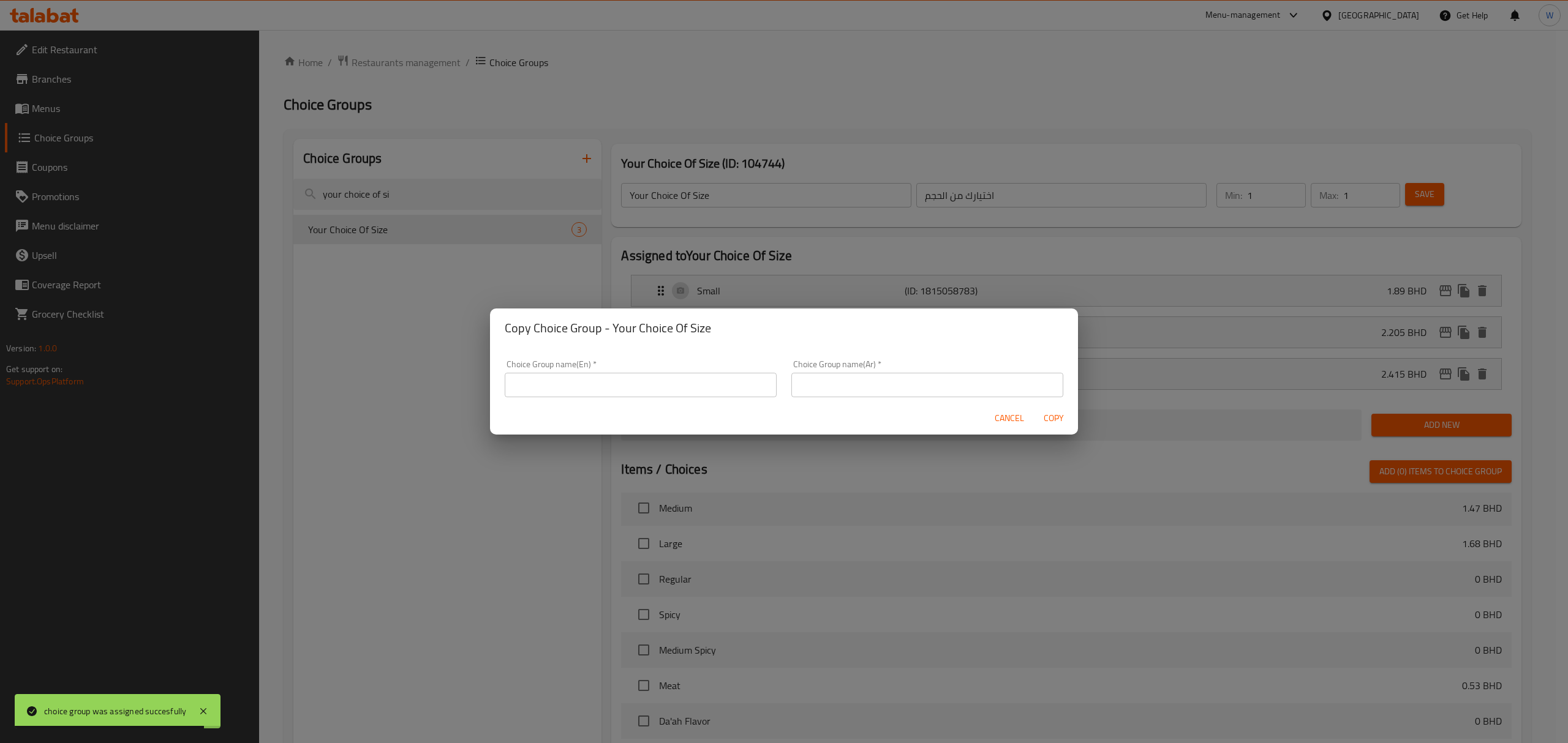
click at [600, 383] on input "text" at bounding box center [640, 385] width 272 height 24
paste input "Your Choice Of Size"
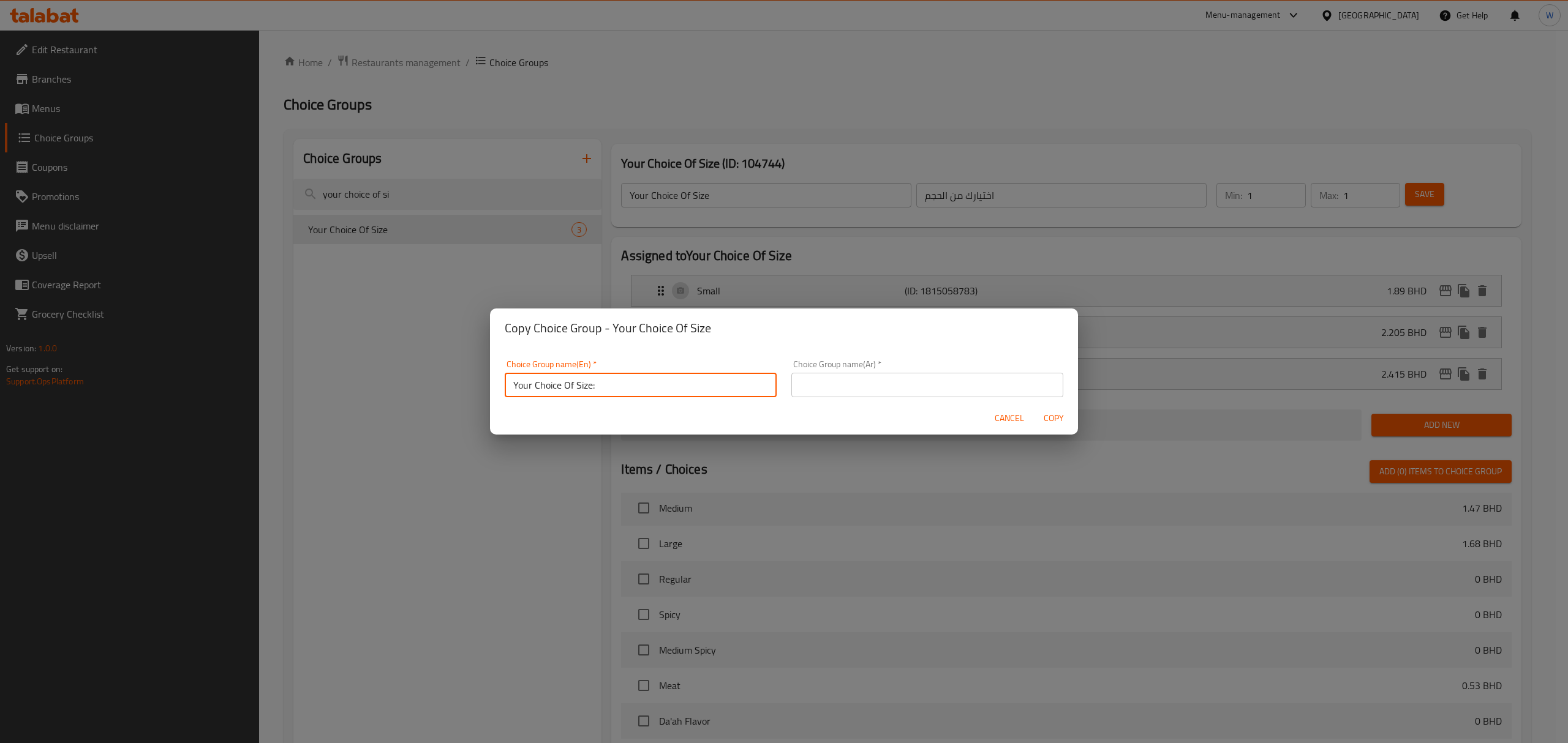
type input "Your Choice Of Size:"
click at [818, 394] on input "text" at bounding box center [927, 385] width 272 height 24
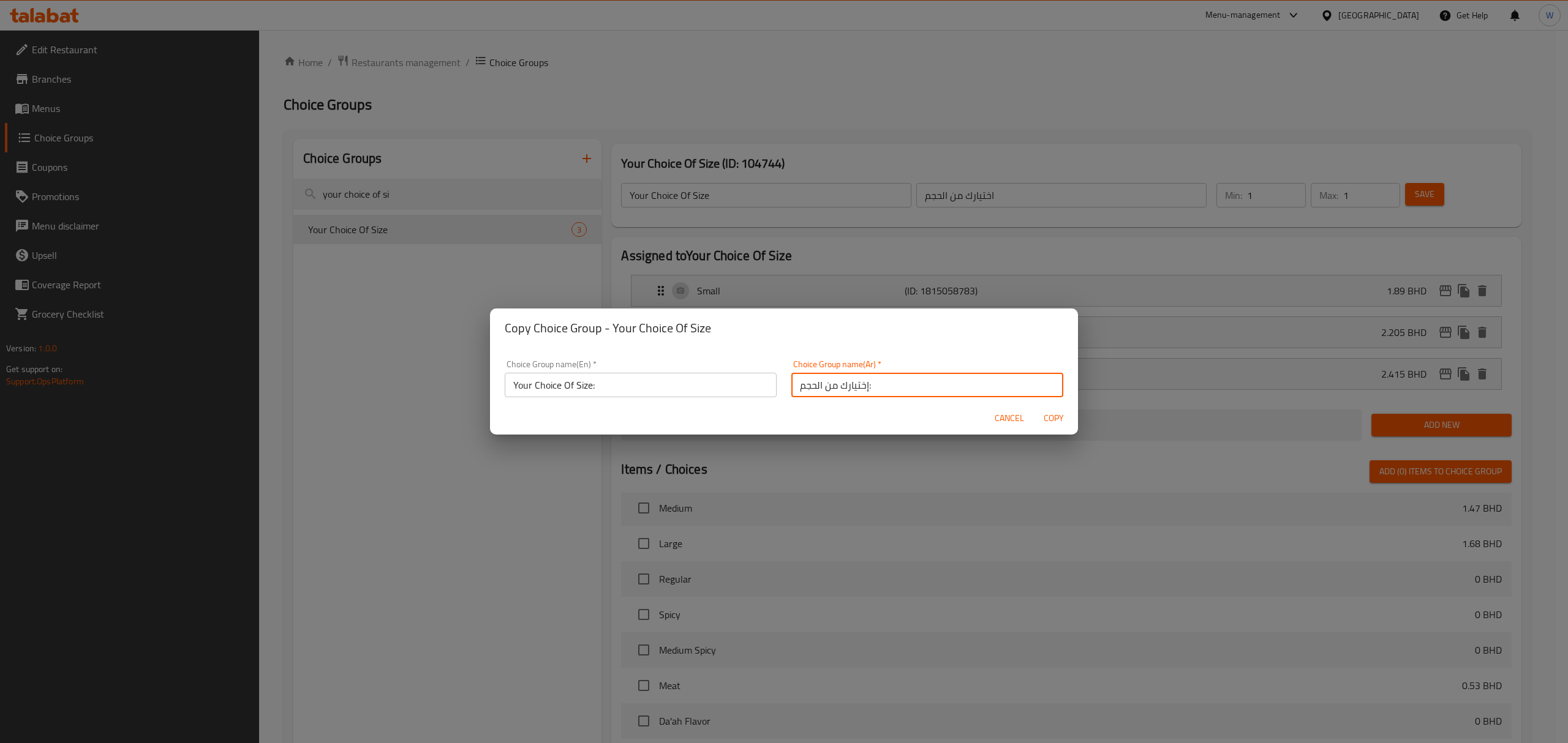
type input "إختيارك من الحجم:"
click at [1045, 413] on span "Copy" at bounding box center [1053, 419] width 30 height 15
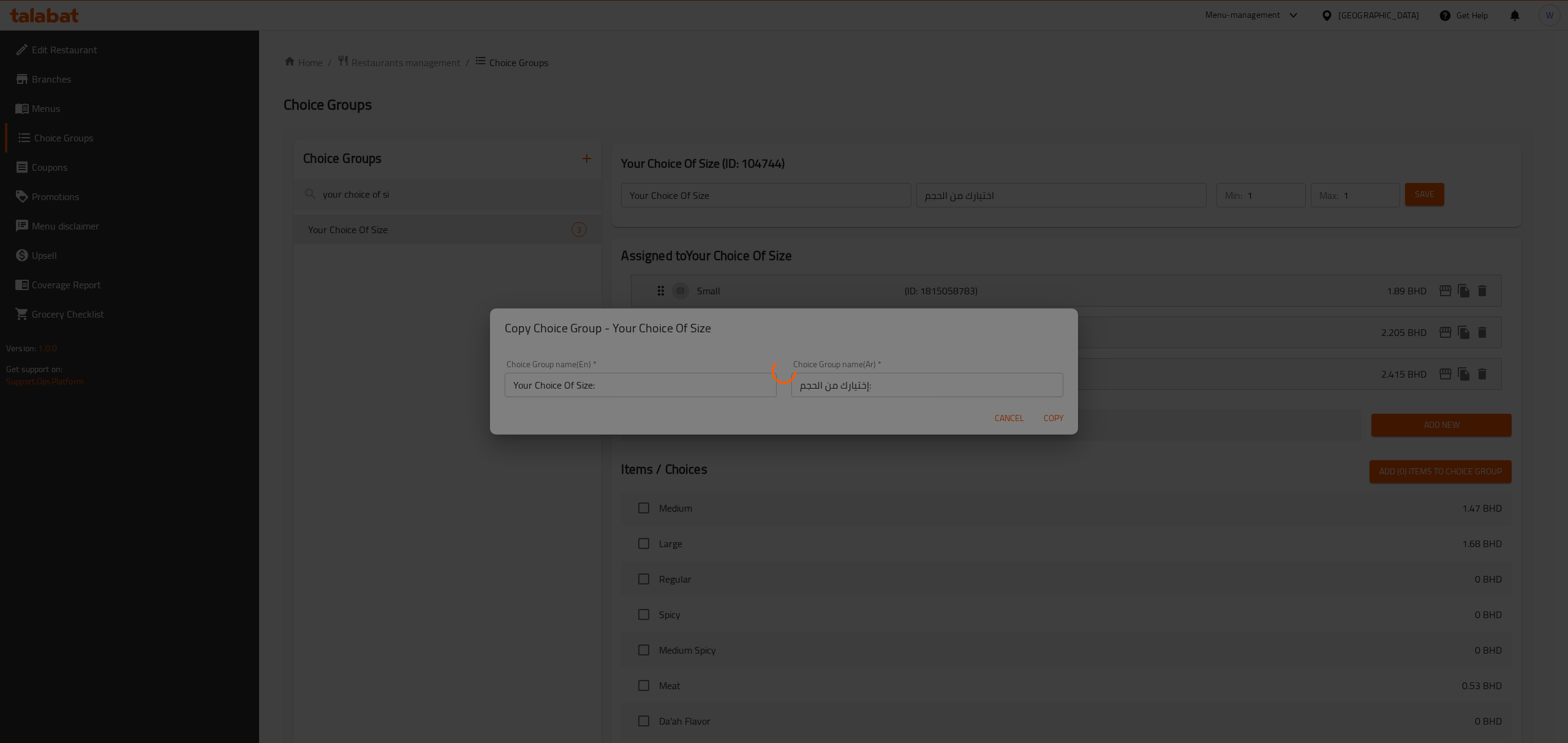
type input "Your Choice Of Size:"
type input "إختيارك من الحجم:"
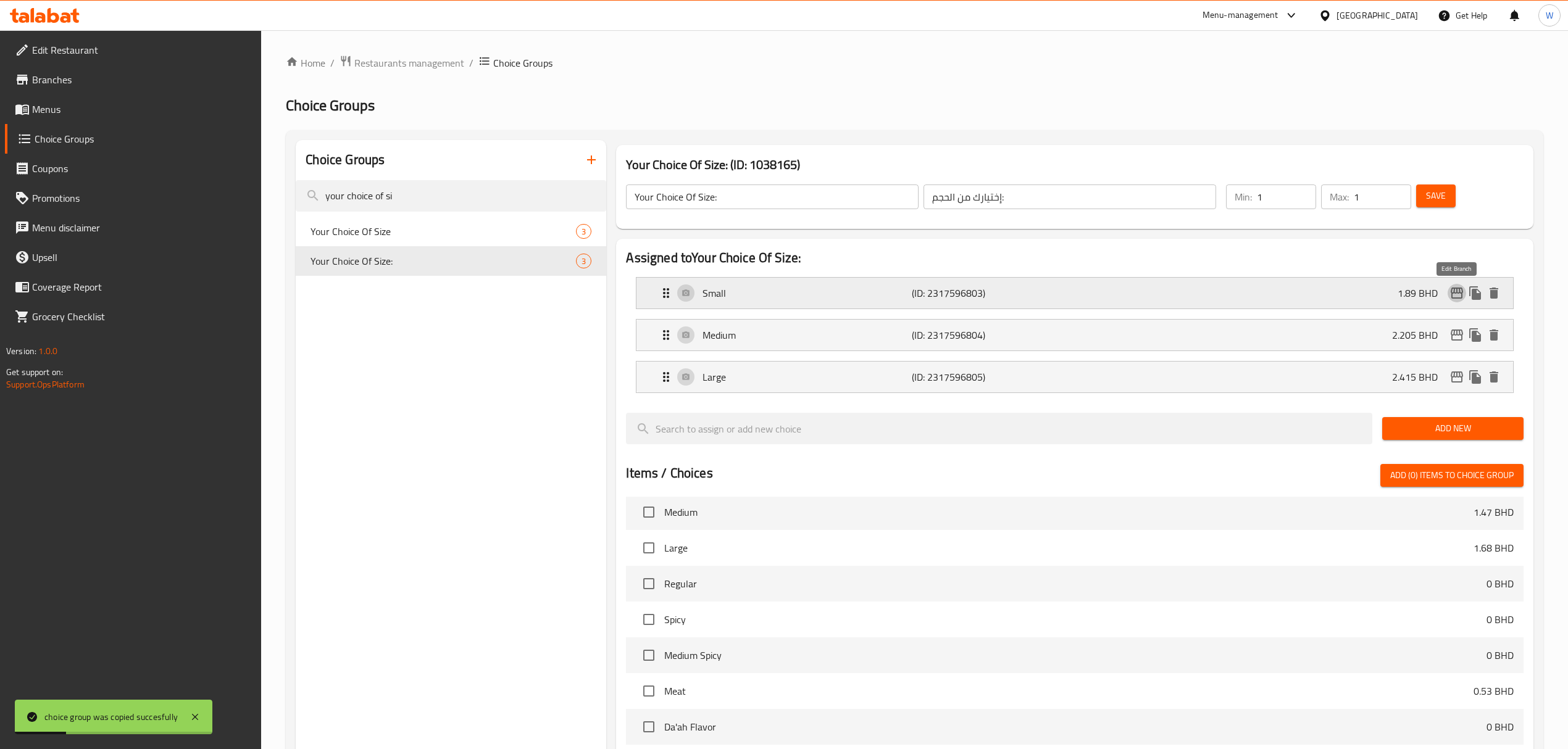
click at [1053, 291] on icon "edit" at bounding box center [1457, 293] width 12 height 11
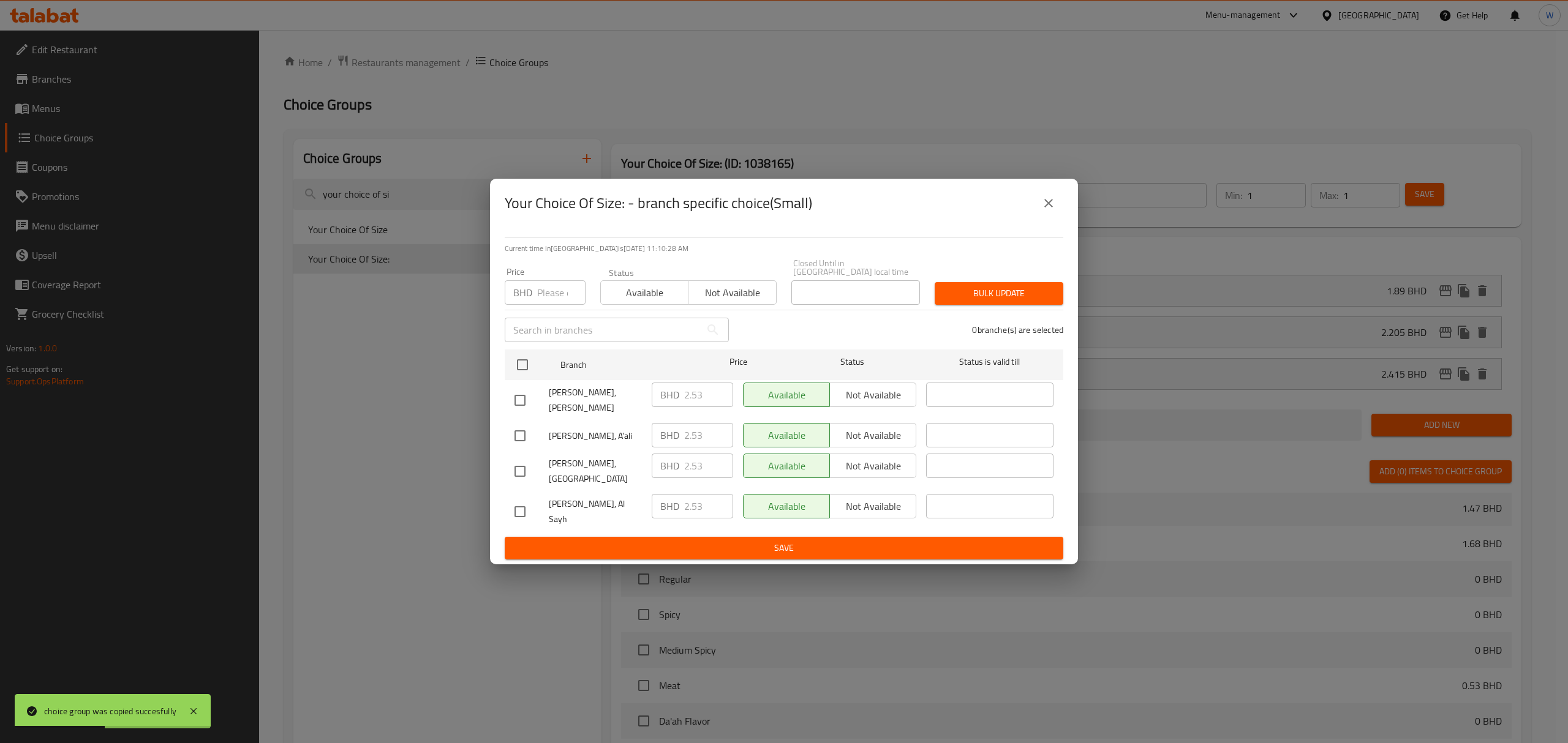
click at [549, 299] on input "number" at bounding box center [561, 293] width 48 height 24
paste input "2.87"
type input "2.87"
click at [503, 371] on div "Current time in [GEOGRAPHIC_DATA] is [DATE] 11:10:29 AM Price BHD 2.87 Price St…" at bounding box center [784, 396] width 588 height 337
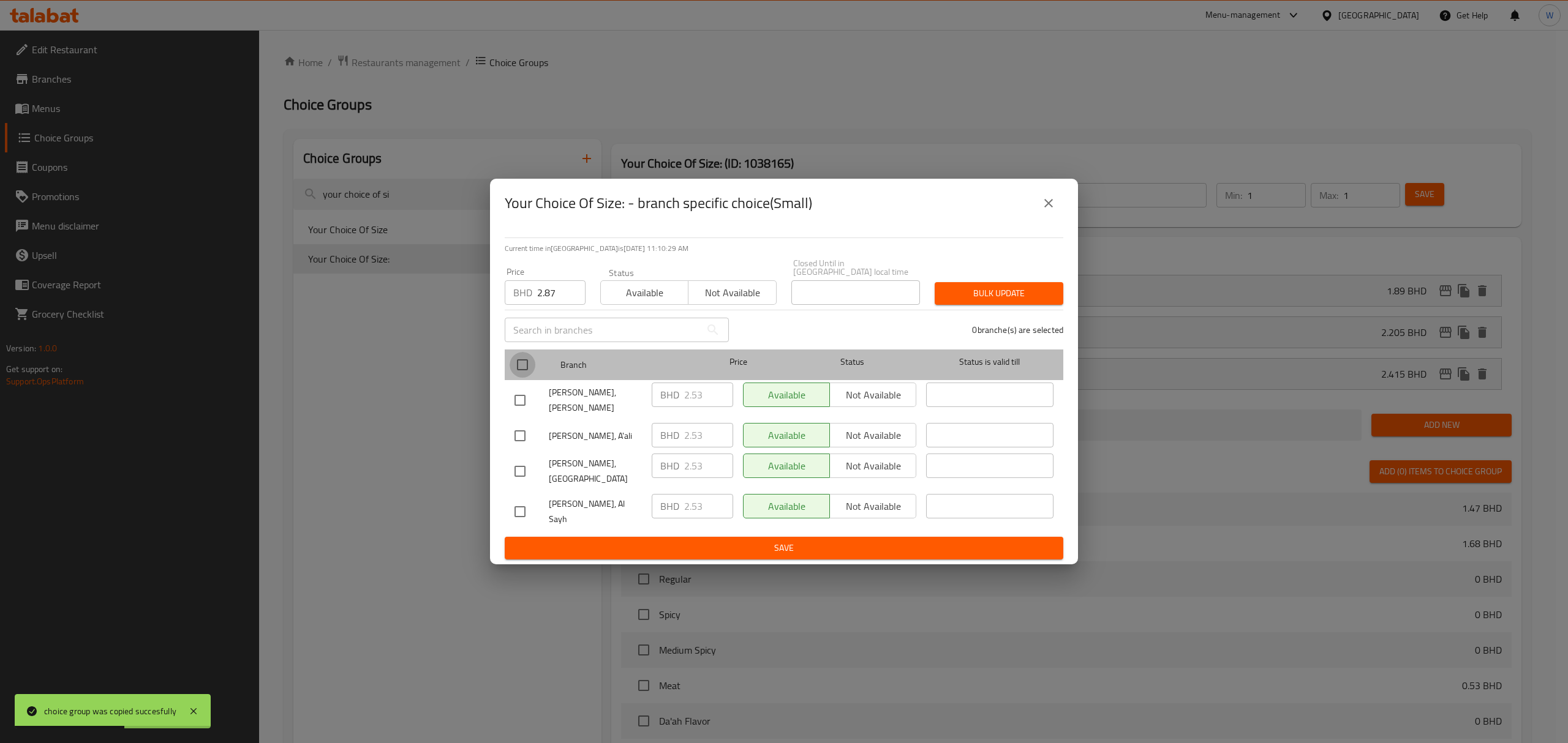
click at [520, 371] on input "checkbox" at bounding box center [522, 365] width 26 height 26
checkbox input "true"
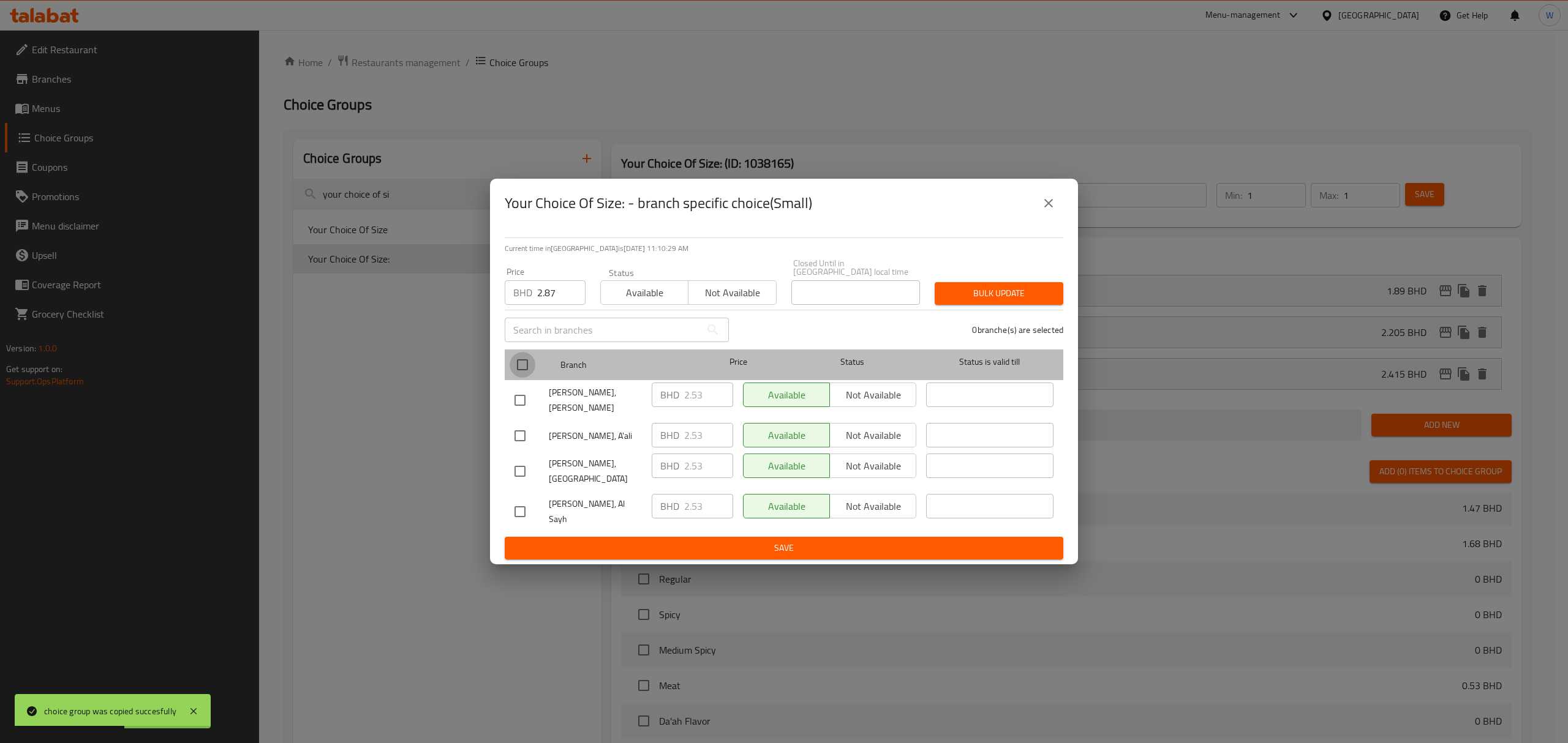
checkbox input "true"
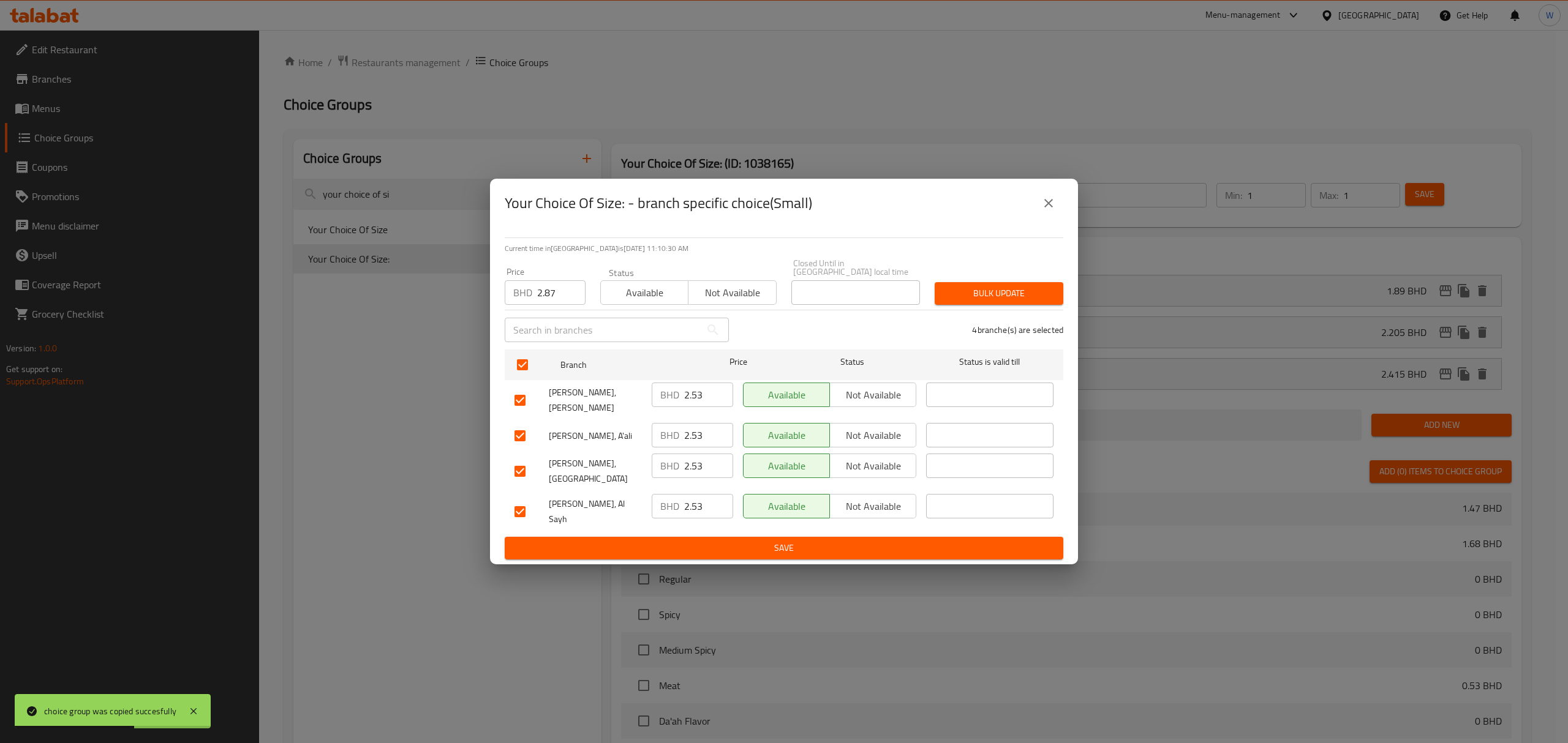
click at [1008, 301] on span "Bulk update" at bounding box center [999, 293] width 109 height 15
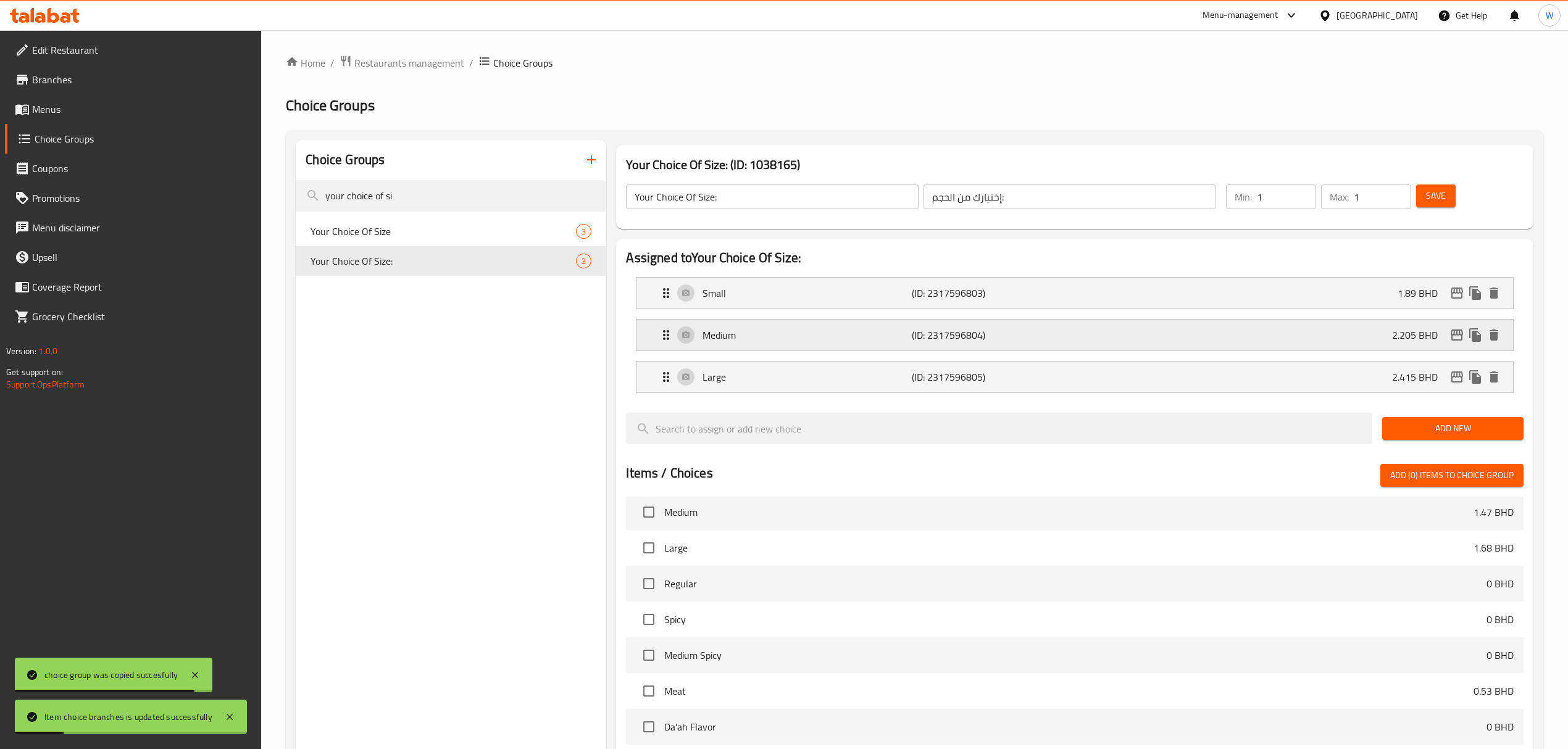
click at [1053, 333] on icon "edit" at bounding box center [1457, 335] width 15 height 15
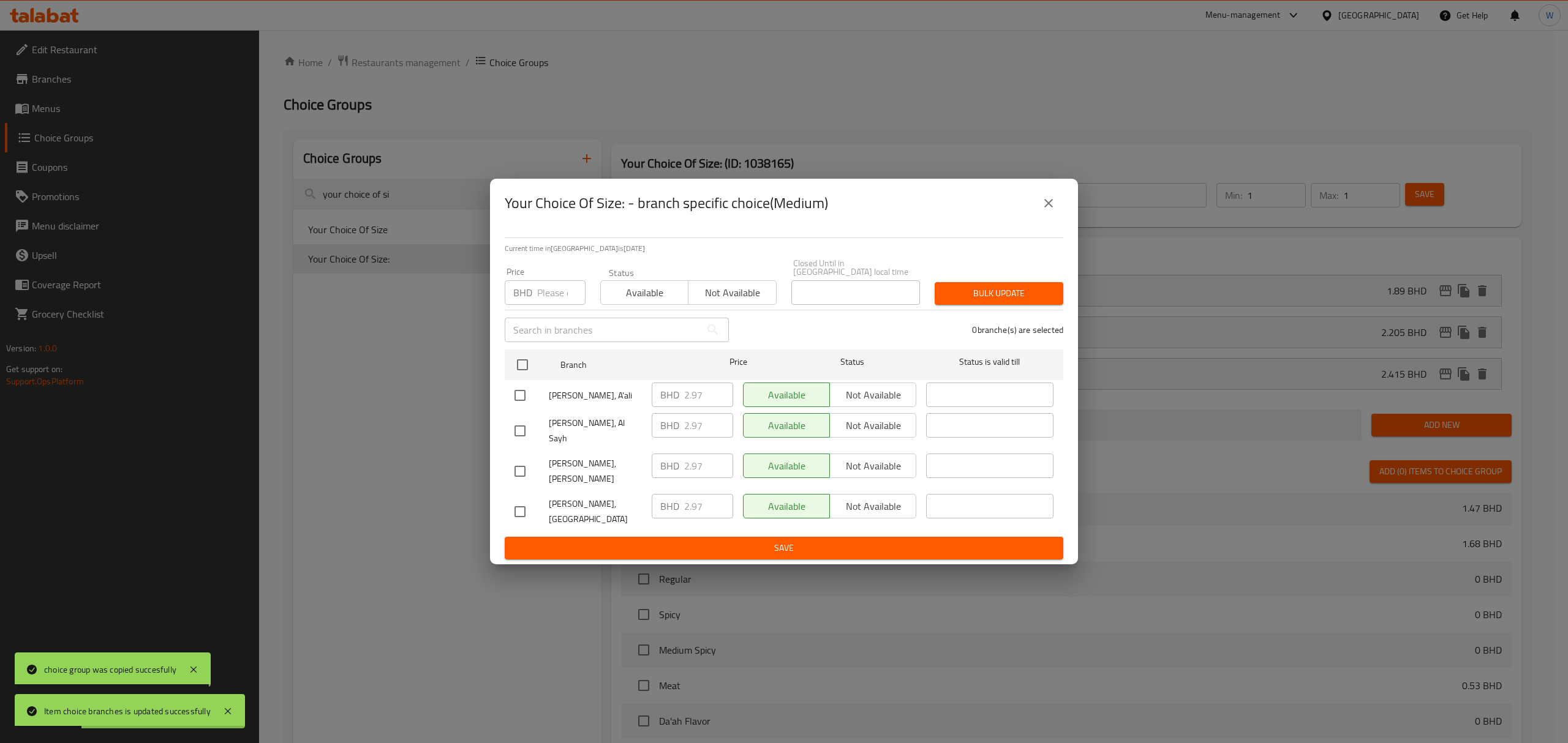
click at [557, 302] on input "number" at bounding box center [561, 293] width 48 height 24
paste input "3.3"
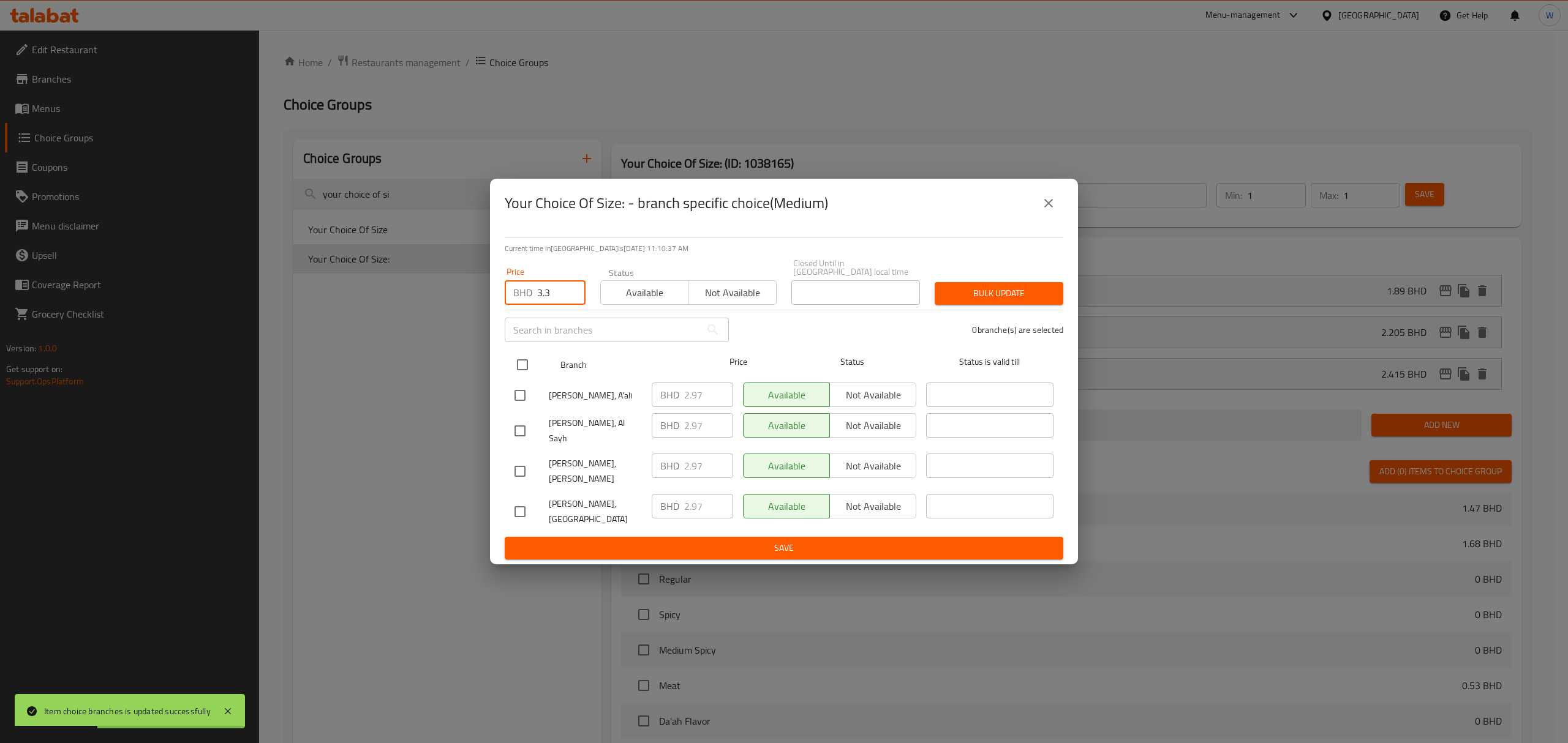
type input "3.3"
click at [523, 378] on input "checkbox" at bounding box center [522, 365] width 26 height 26
checkbox input "true"
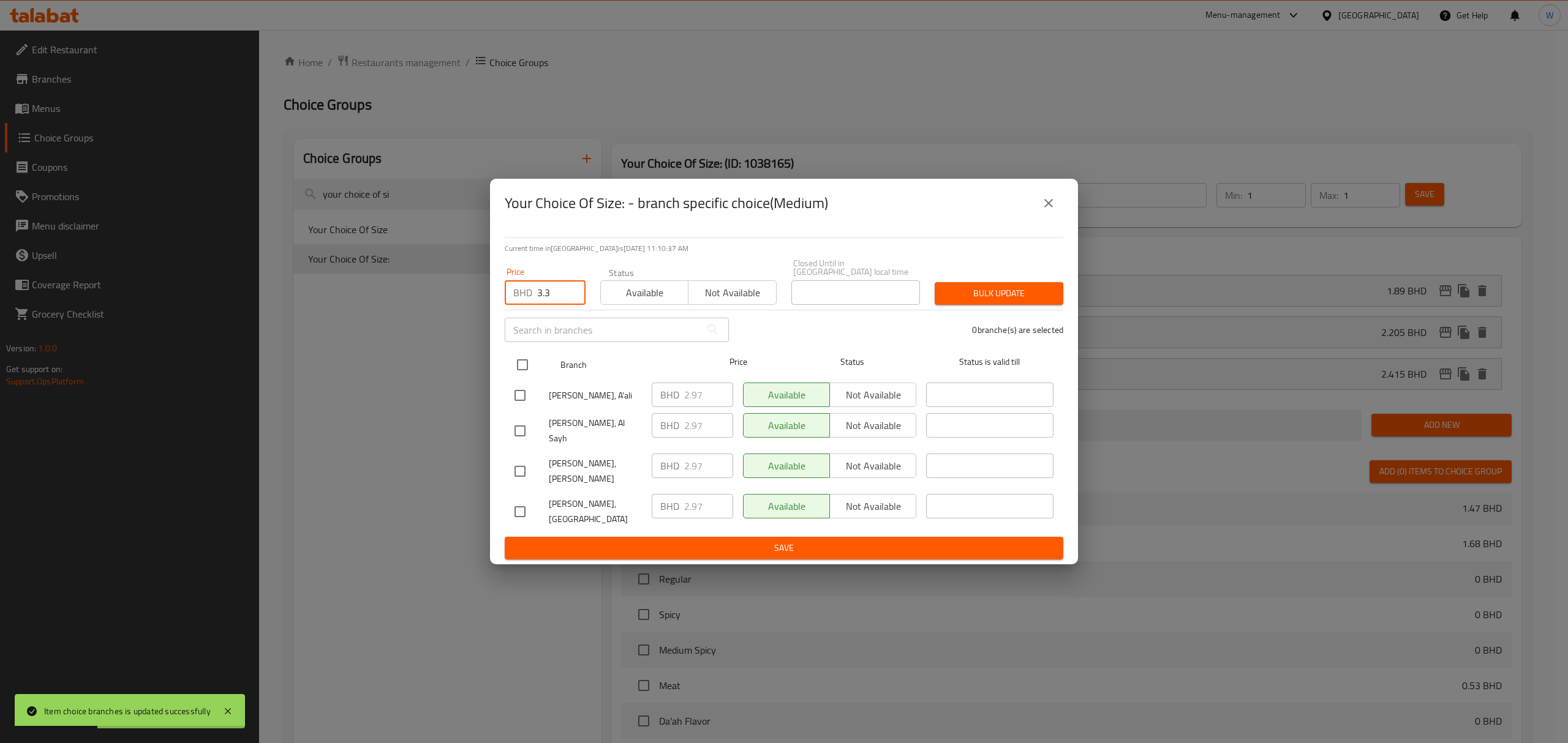
checkbox input "true"
click at [986, 305] on button "Bulk update" at bounding box center [999, 293] width 128 height 22
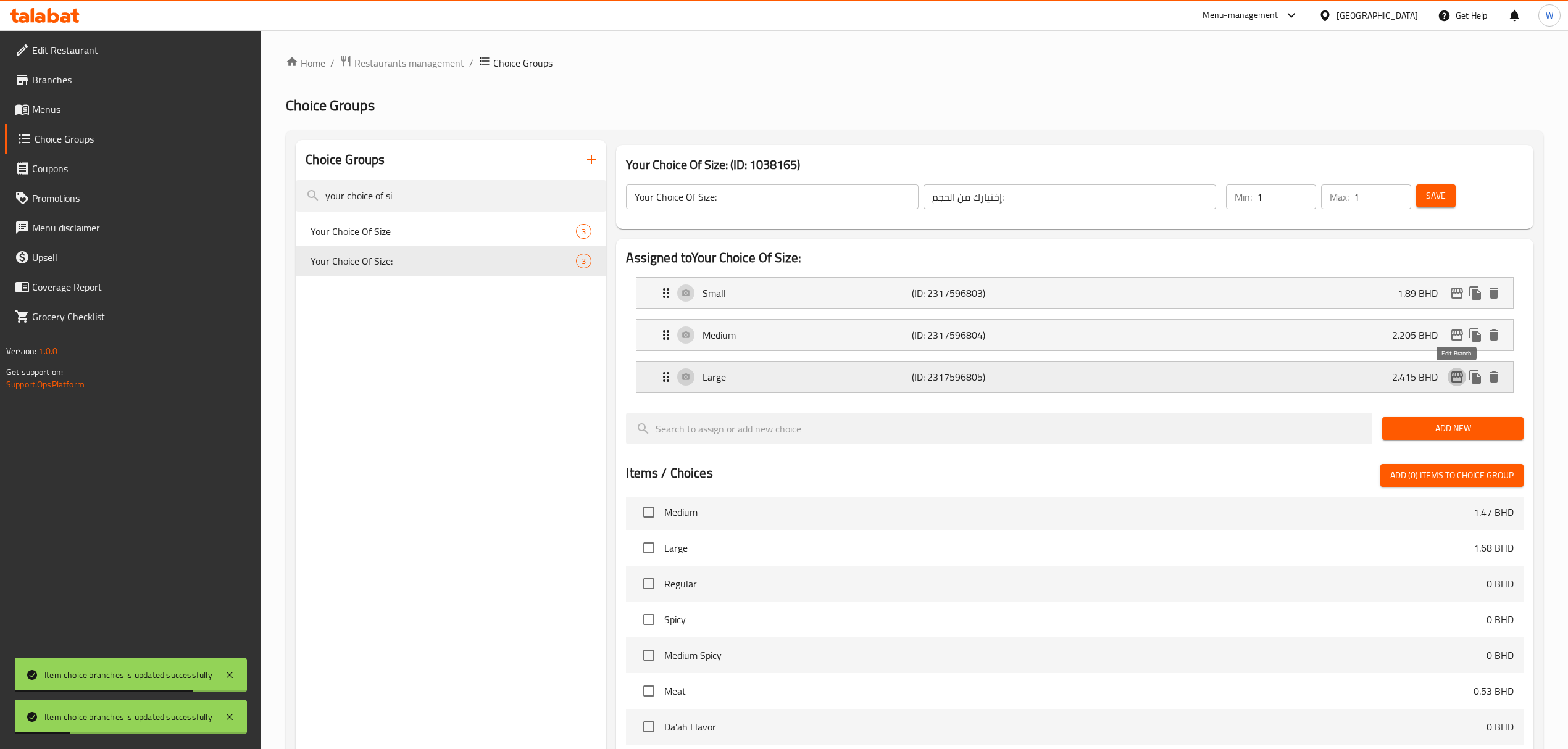
click at [1053, 381] on icon "edit" at bounding box center [1457, 377] width 15 height 15
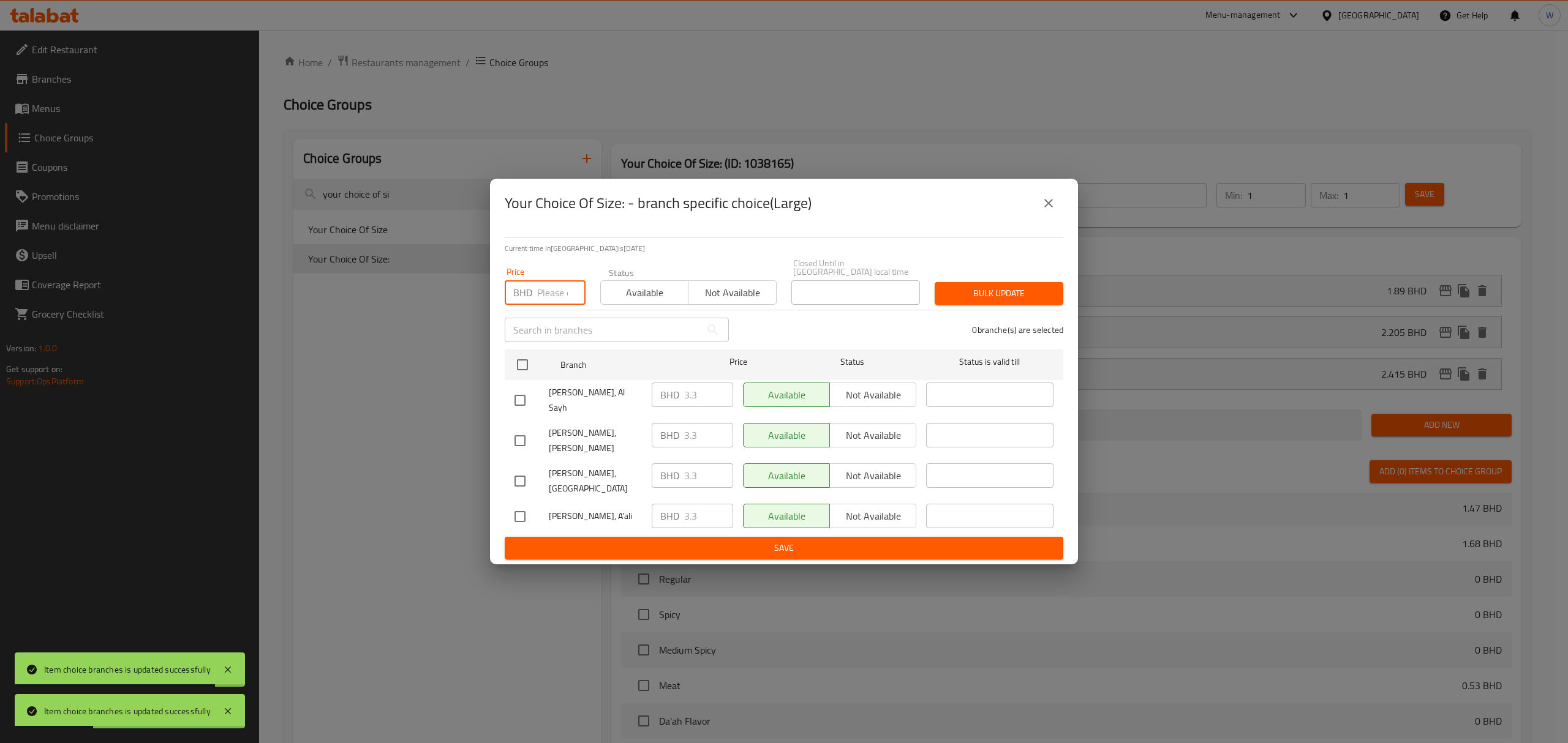
click at [557, 305] on input "number" at bounding box center [561, 293] width 48 height 24
paste input "3.63"
type input "3.63"
click at [525, 378] on input "checkbox" at bounding box center [522, 365] width 26 height 26
checkbox input "true"
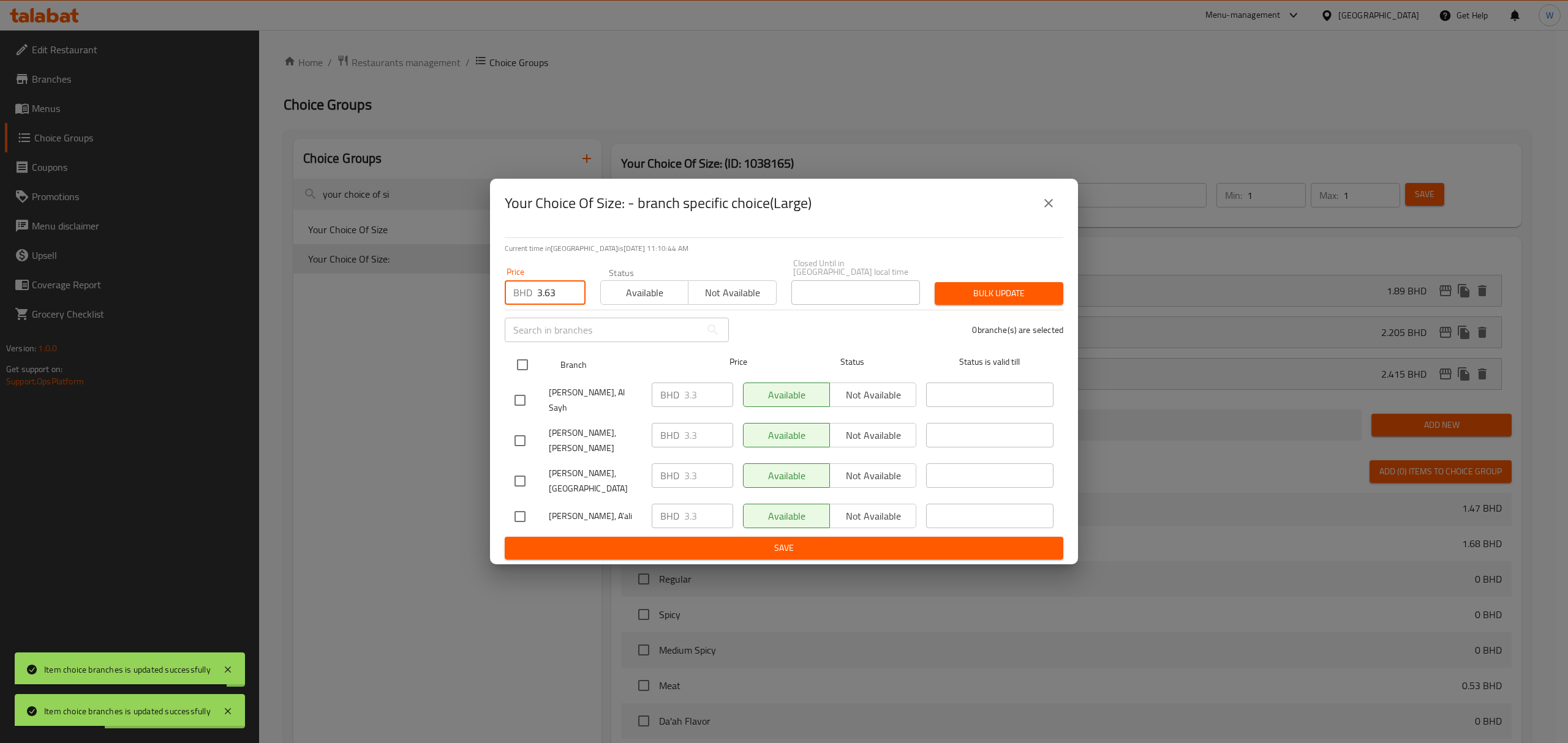
checkbox input "true"
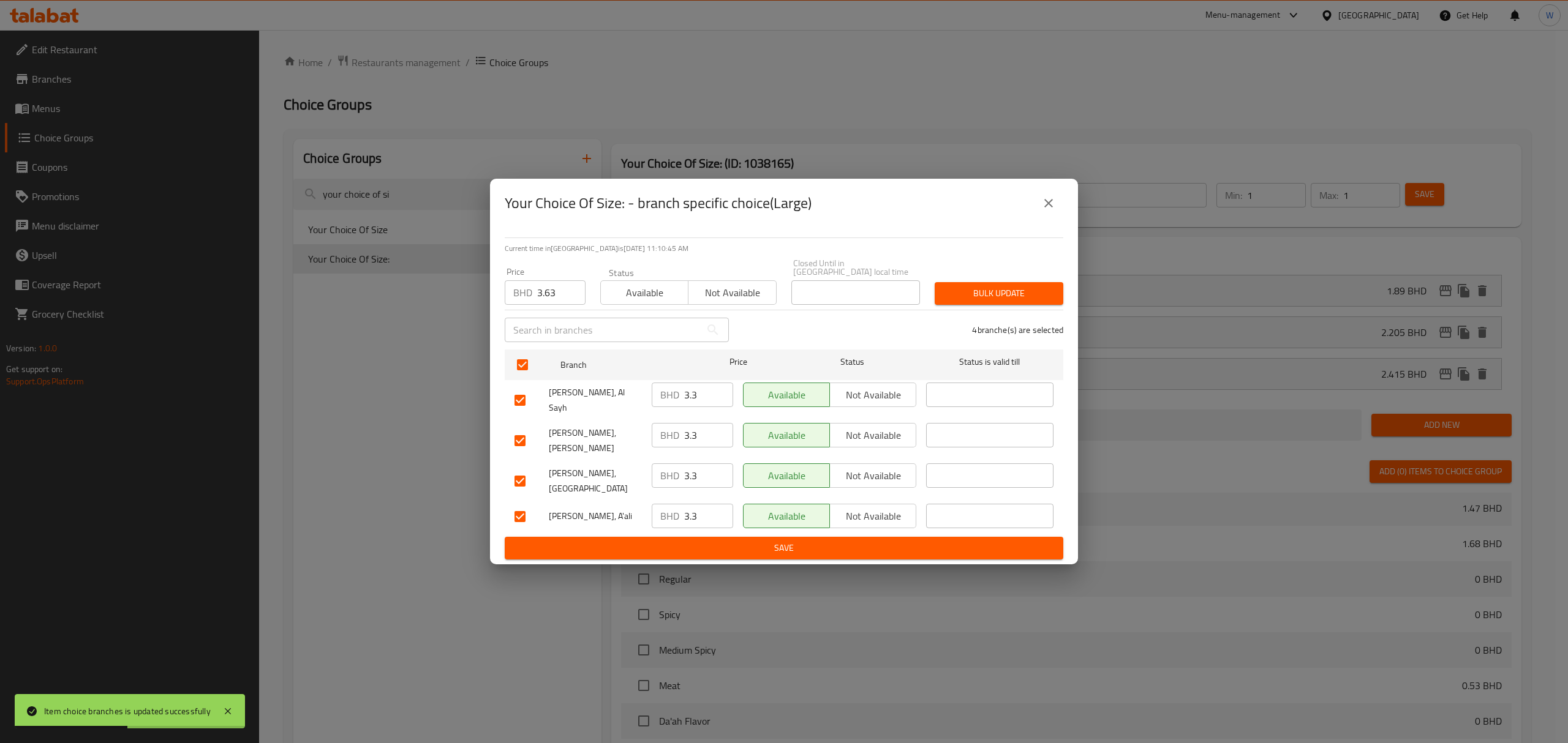
click at [998, 305] on button "Bulk update" at bounding box center [999, 293] width 128 height 22
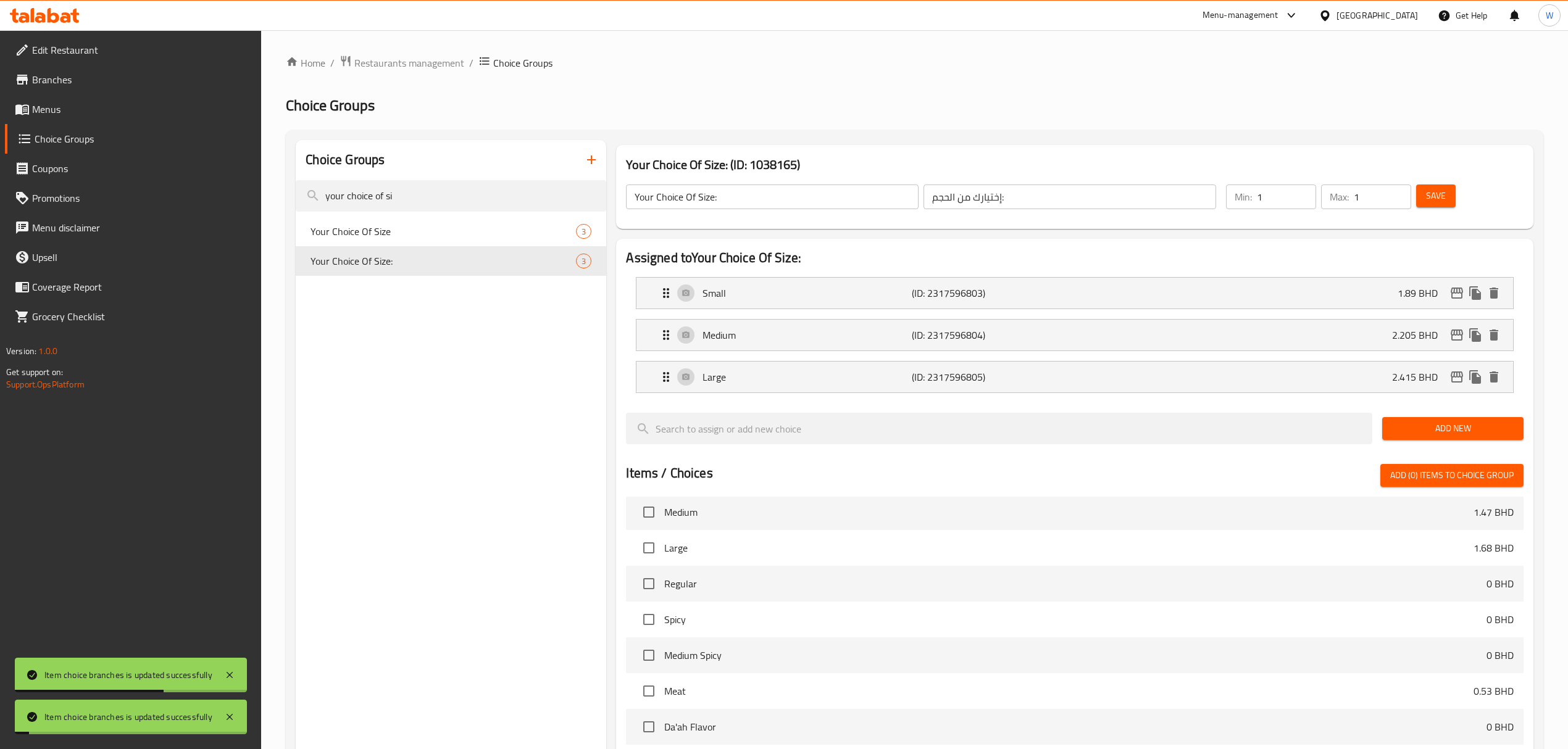
click at [1053, 189] on div "Save" at bounding box center [1462, 197] width 98 height 30
click at [1053, 197] on button "Save" at bounding box center [1435, 196] width 39 height 23
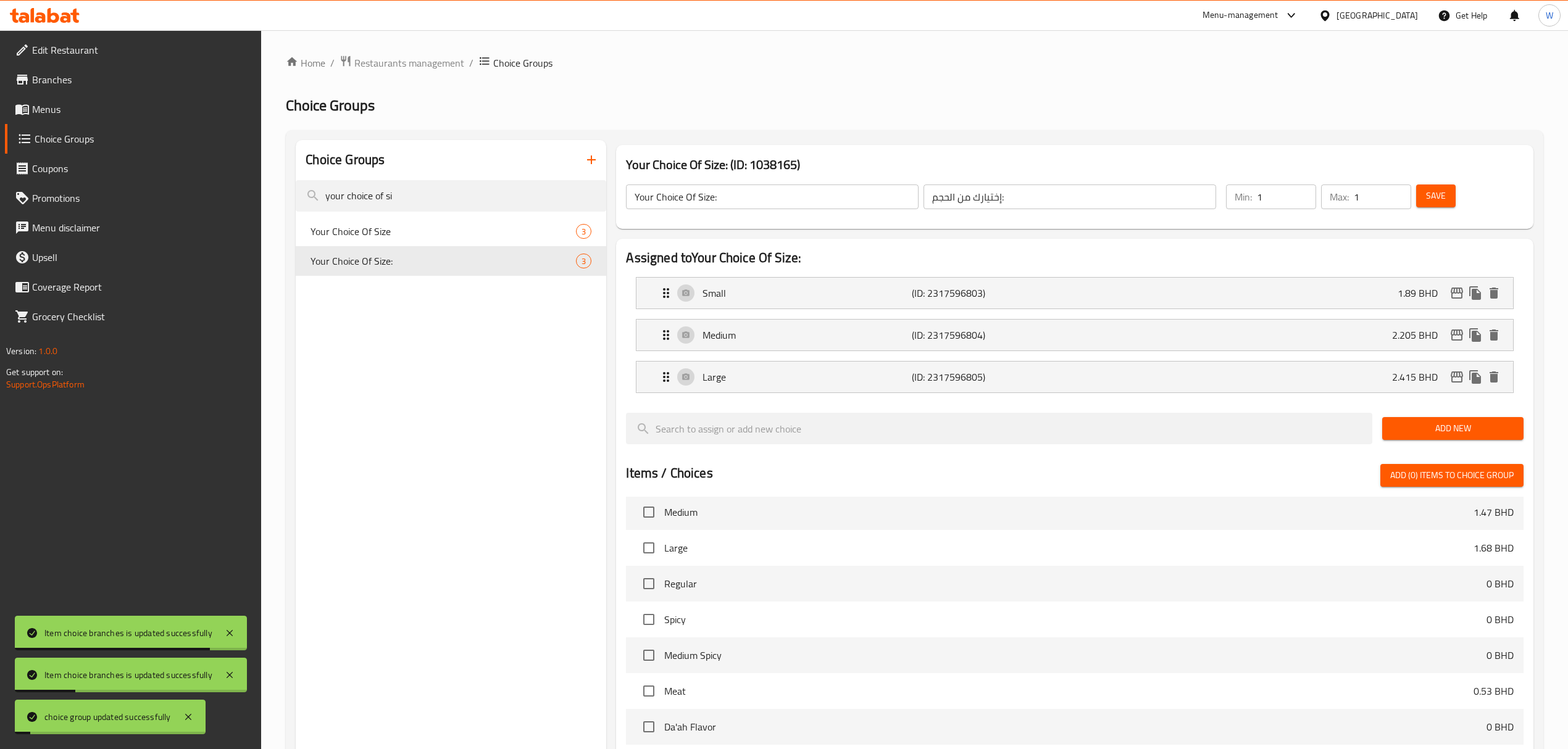
click at [444, 441] on div "Choice Groups your choice of si Your Choice Of Size 3 Your Choice Of Size: 3" at bounding box center [451, 594] width 311 height 908
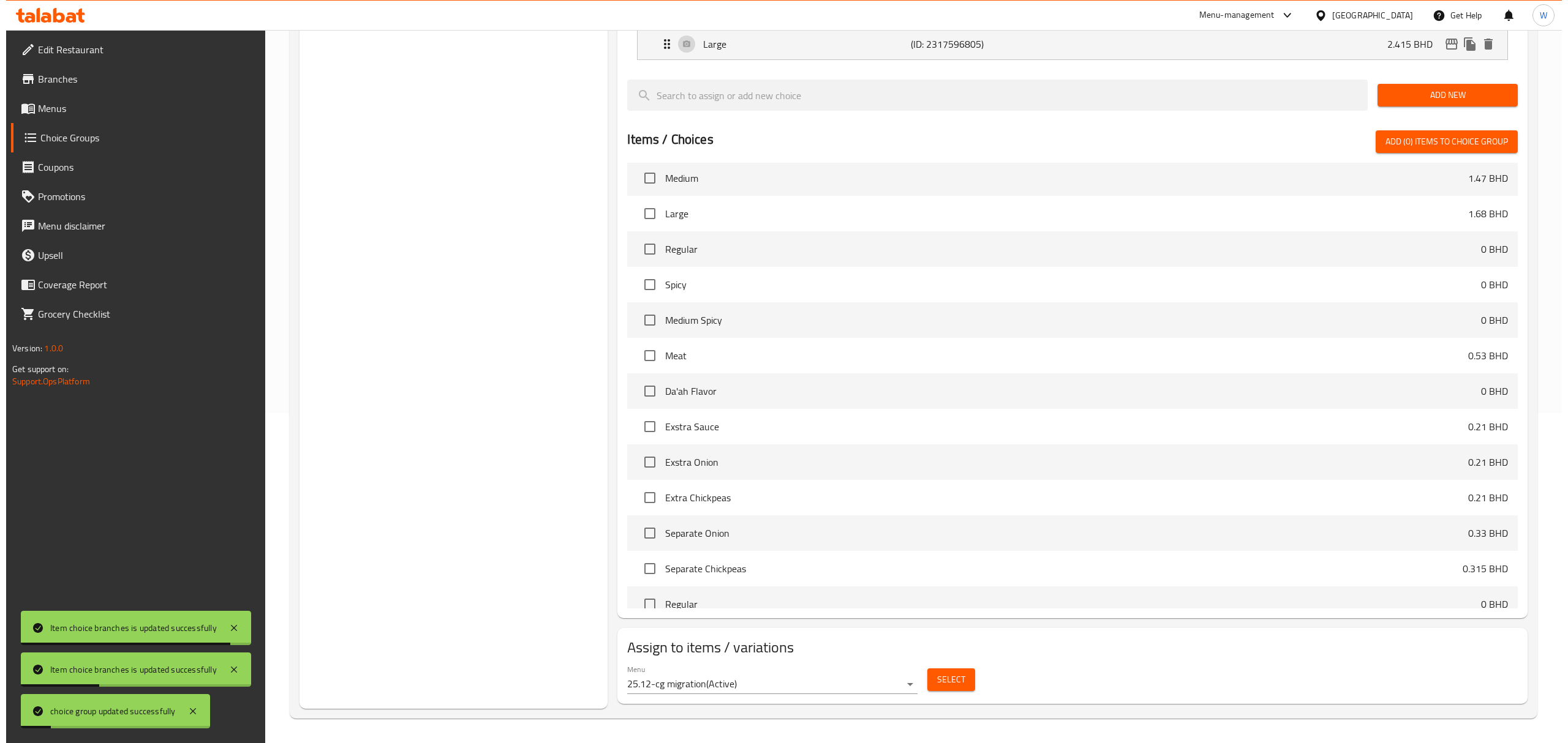
scroll to position [331, 0]
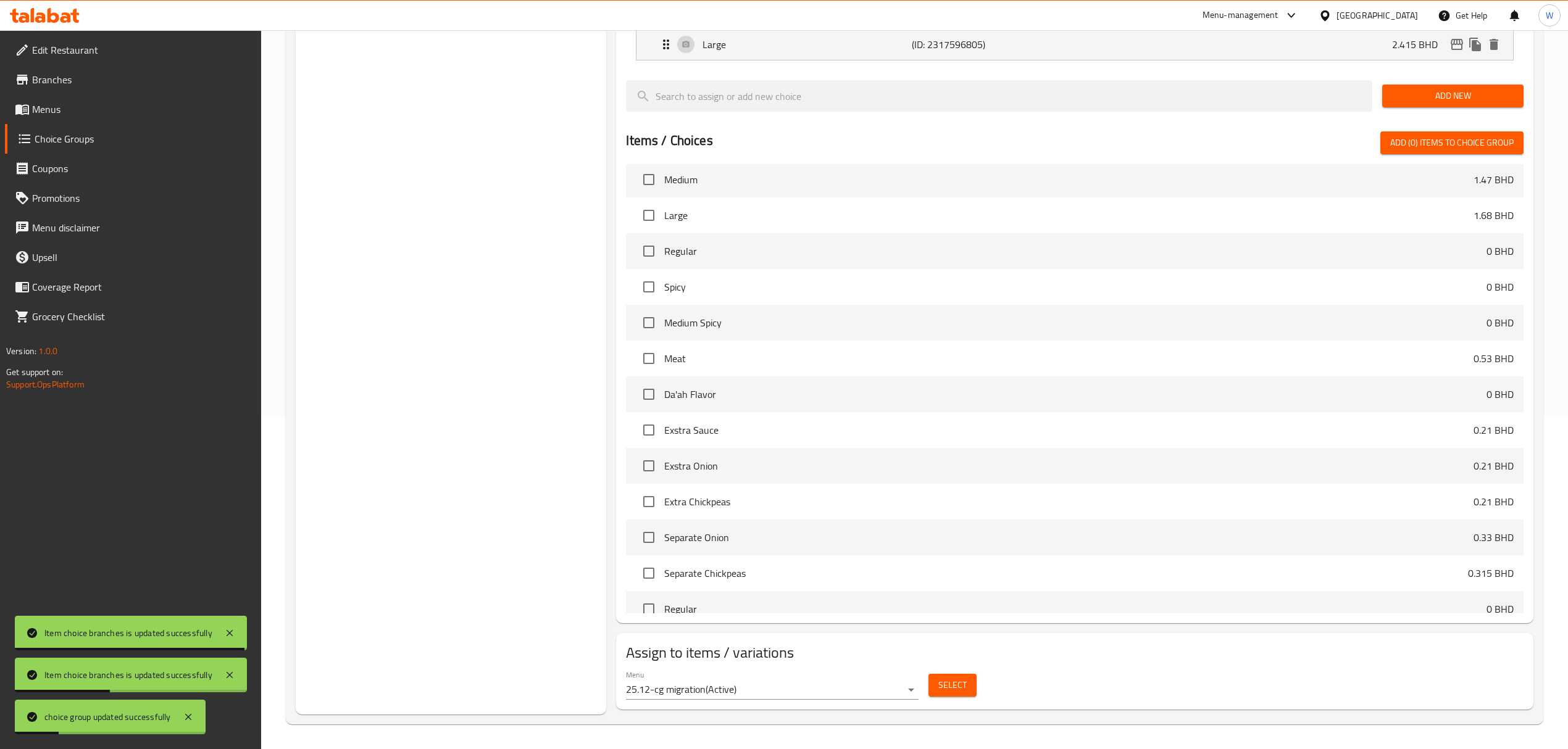
click at [945, 519] on button "Select" at bounding box center [952, 685] width 48 height 23
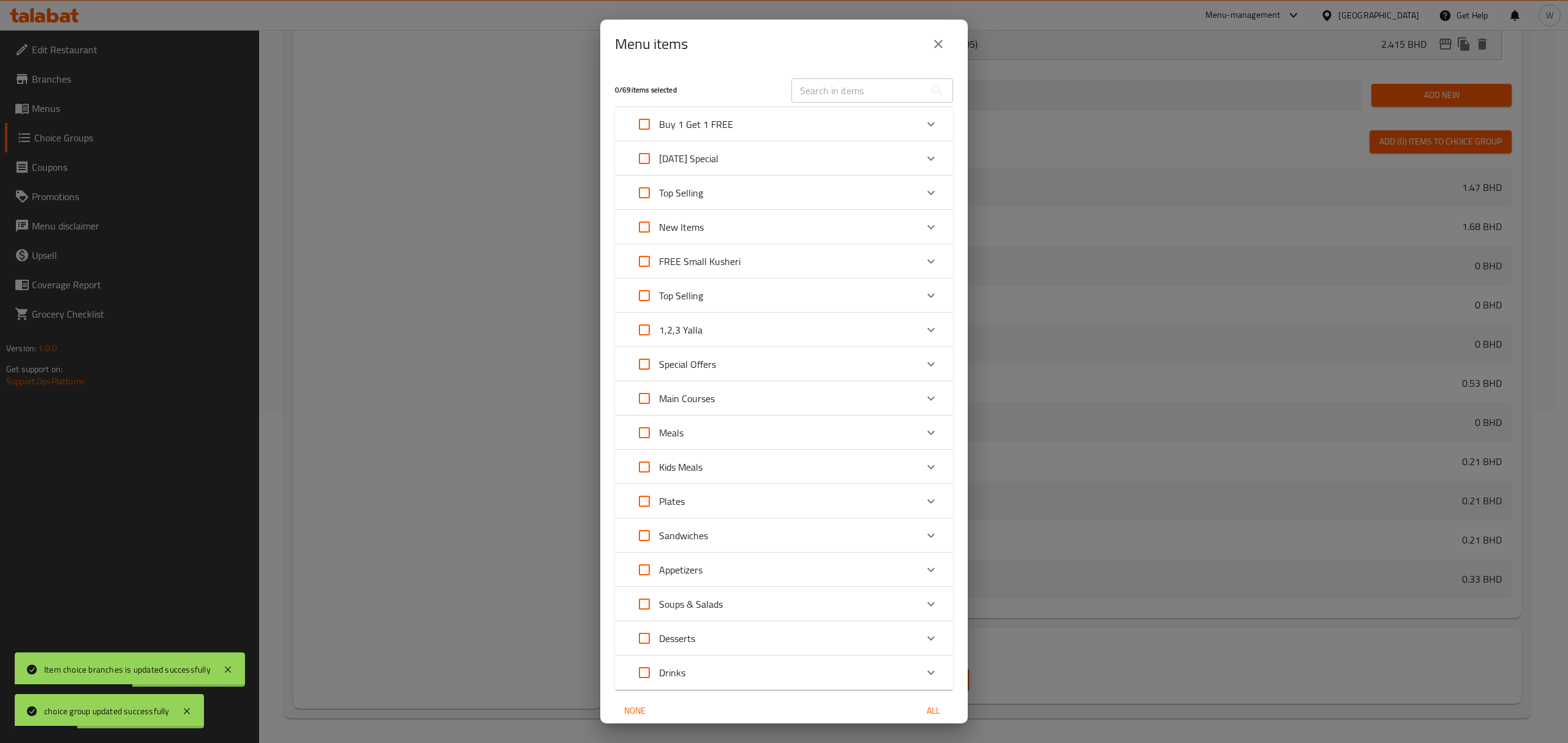
scroll to position [82, 0]
click at [924, 432] on icon "Expand" at bounding box center [931, 433] width 15 height 15
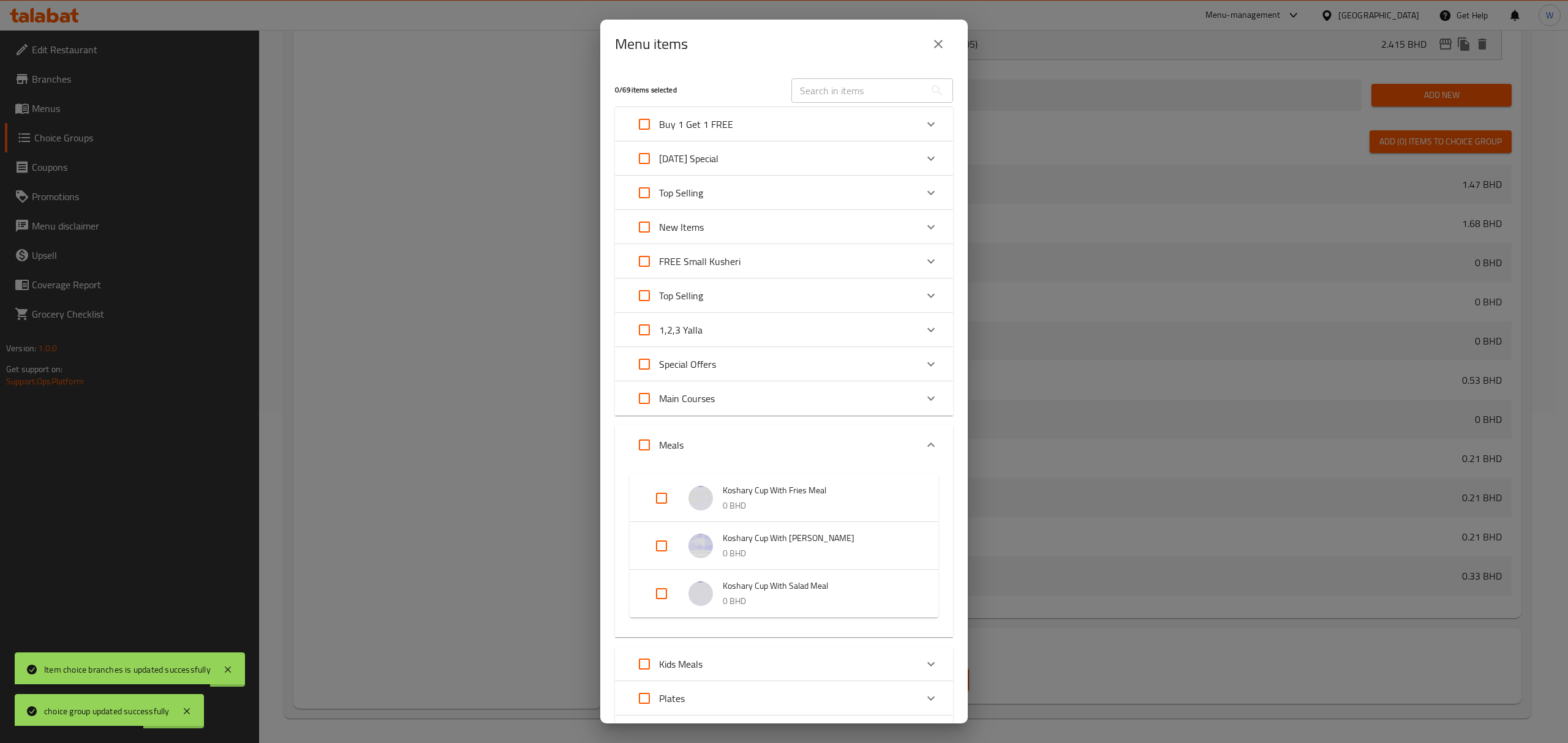
click at [660, 515] on input "Expand" at bounding box center [662, 546] width 30 height 30
checkbox input "true"
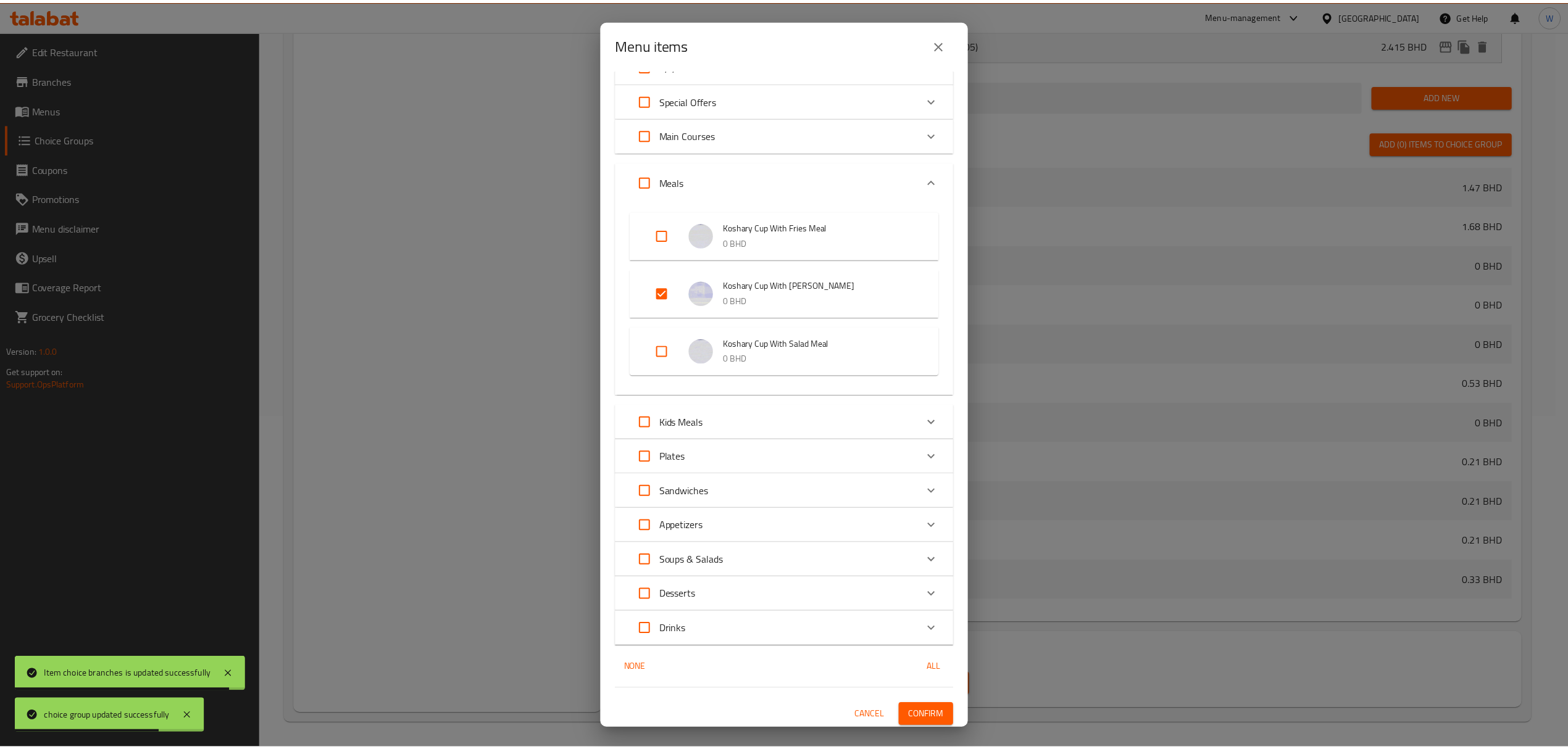
scroll to position [270, 0]
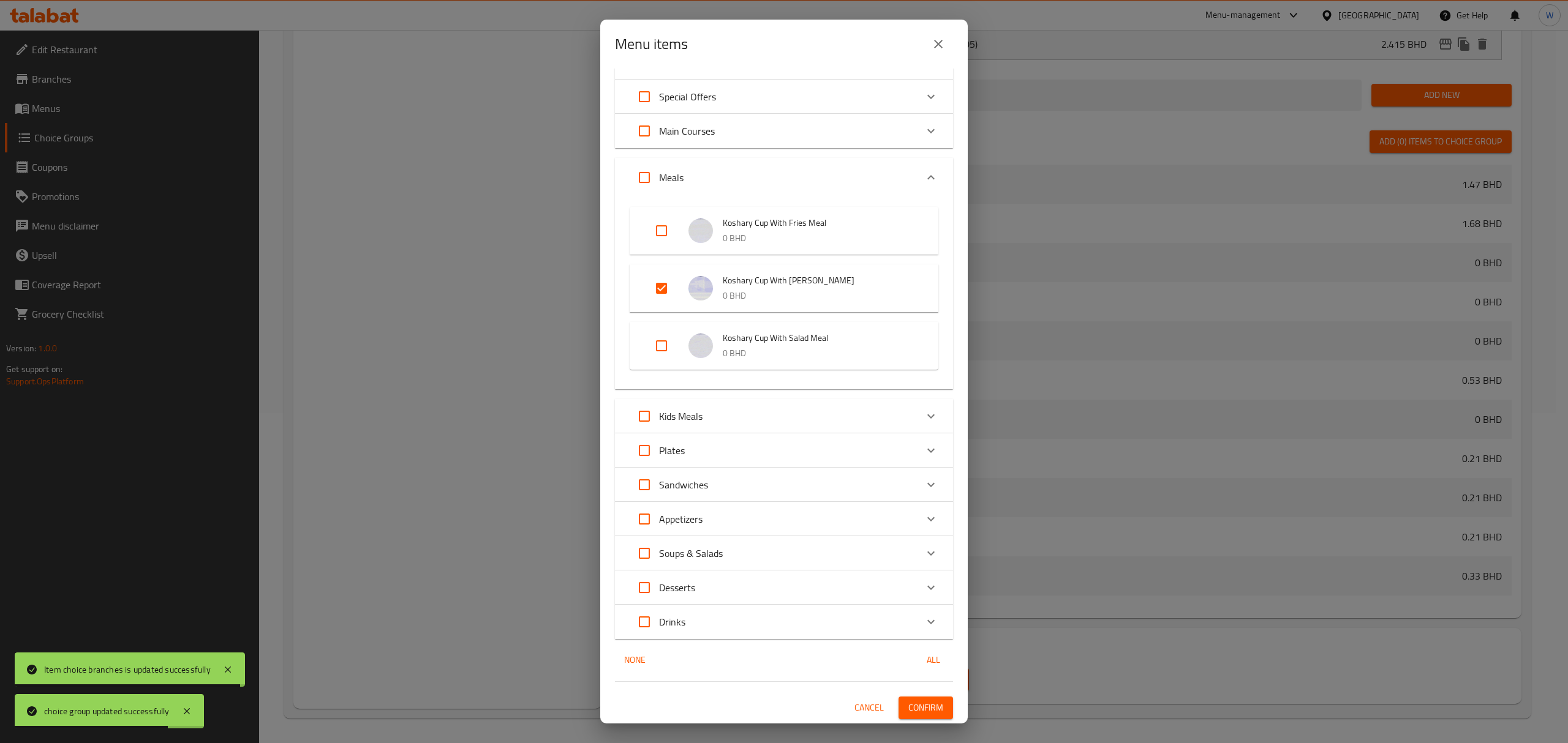
click at [913, 515] on span "Confirm" at bounding box center [926, 708] width 35 height 15
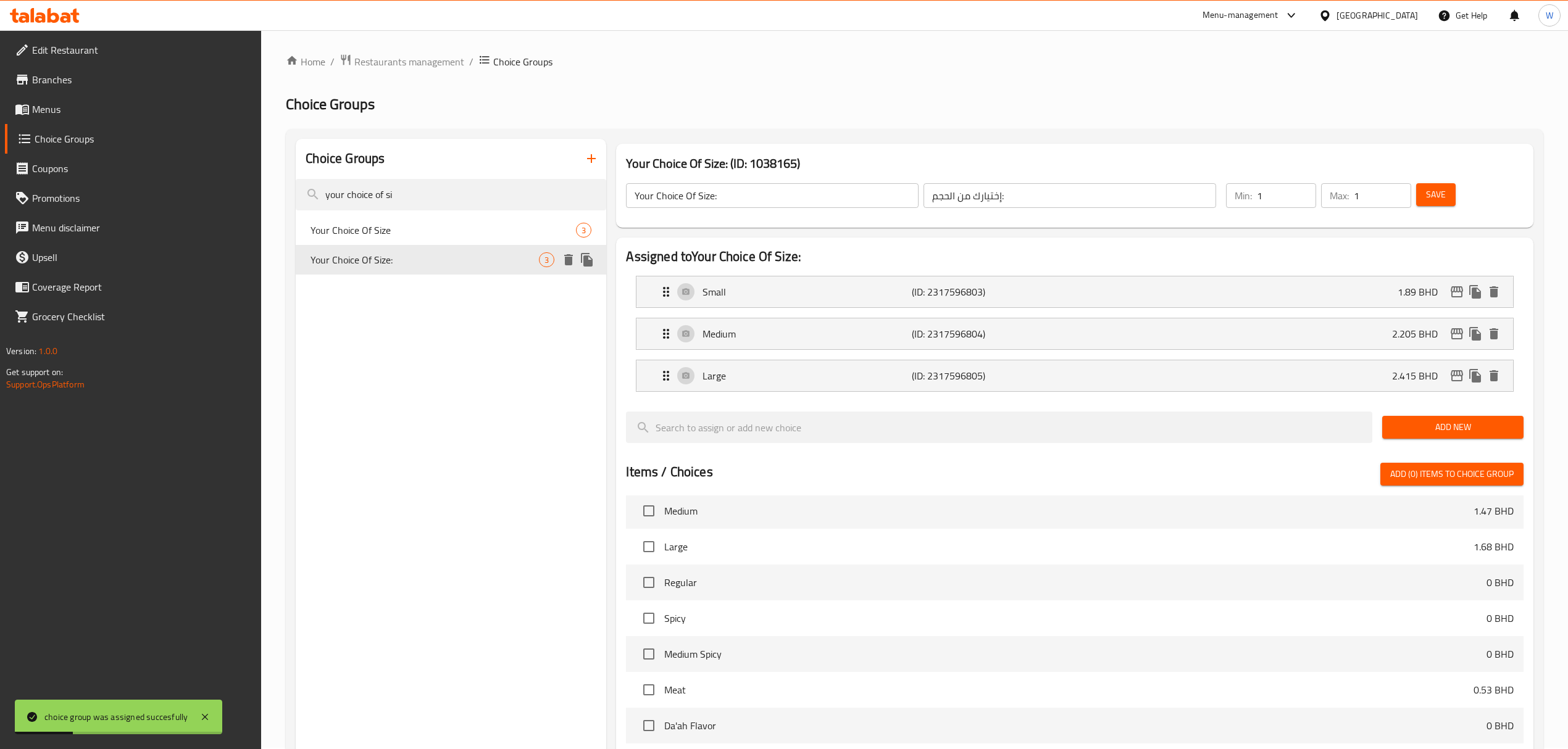
scroll to position [0, 0]
click at [388, 227] on span "Your Choice Of Size" at bounding box center [425, 231] width 229 height 15
type input "Your Choice Of Size"
type input "اختيارك من الحجم"
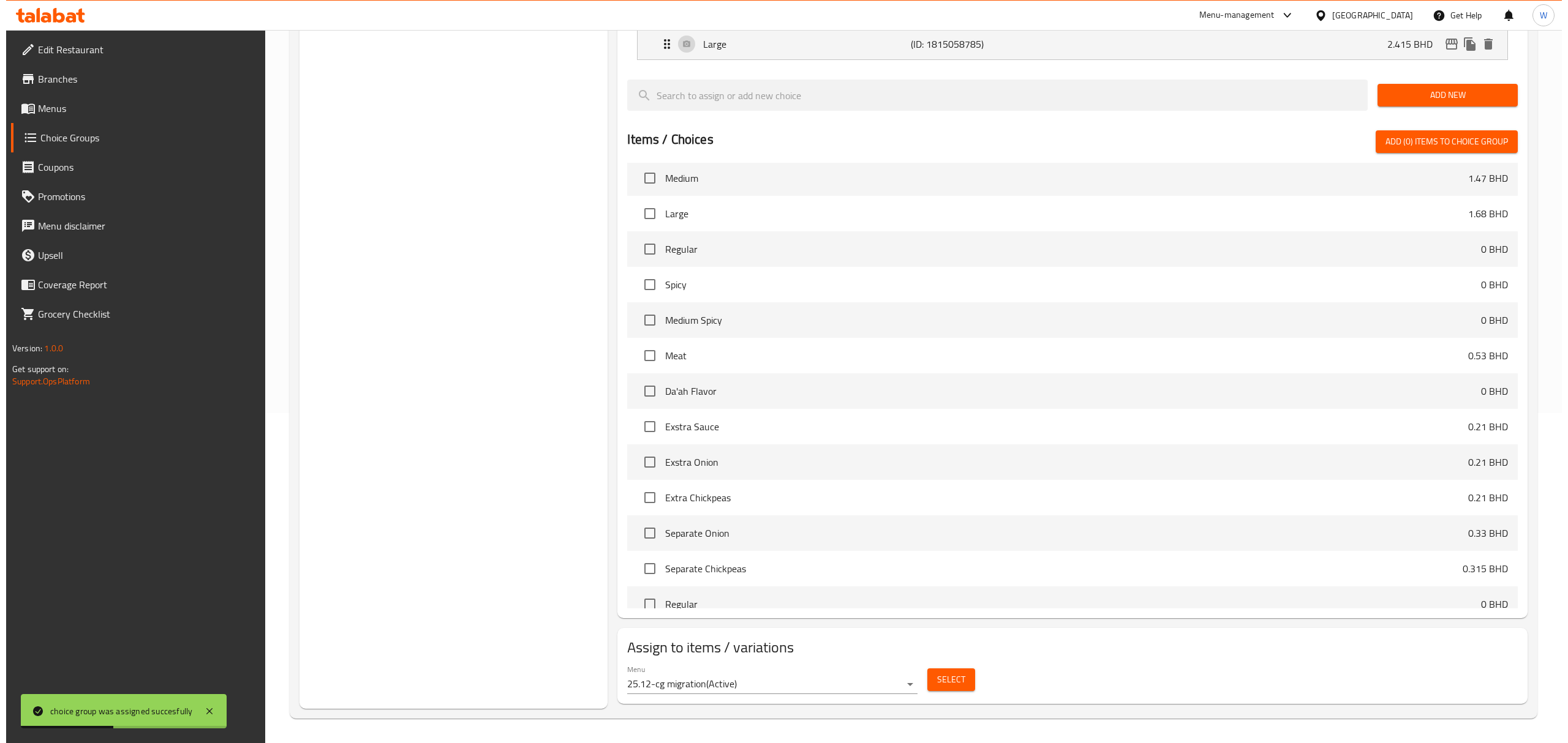
scroll to position [331, 0]
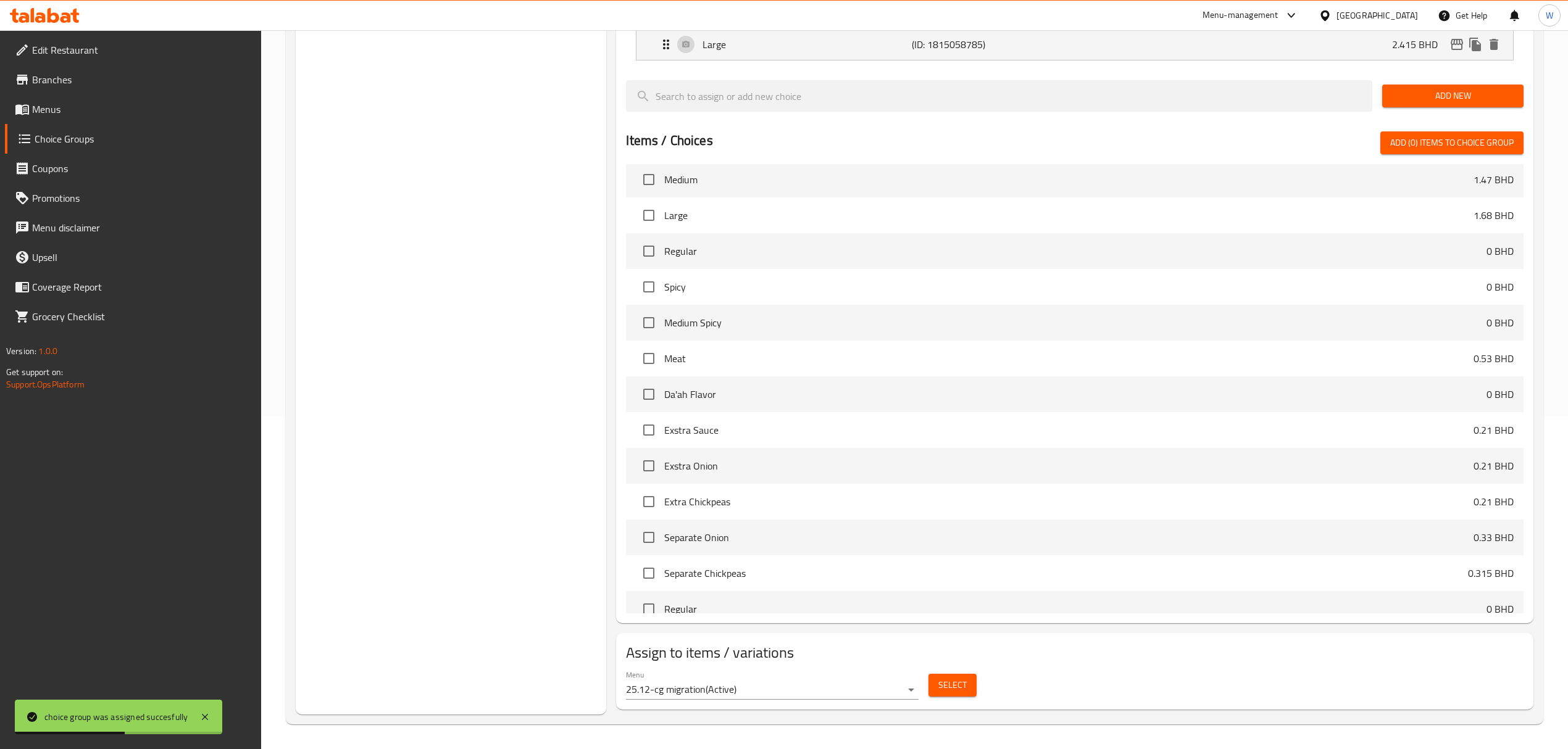
click at [966, 519] on div "Select" at bounding box center [952, 686] width 58 height 33
click at [968, 519] on button "Select" at bounding box center [952, 685] width 48 height 23
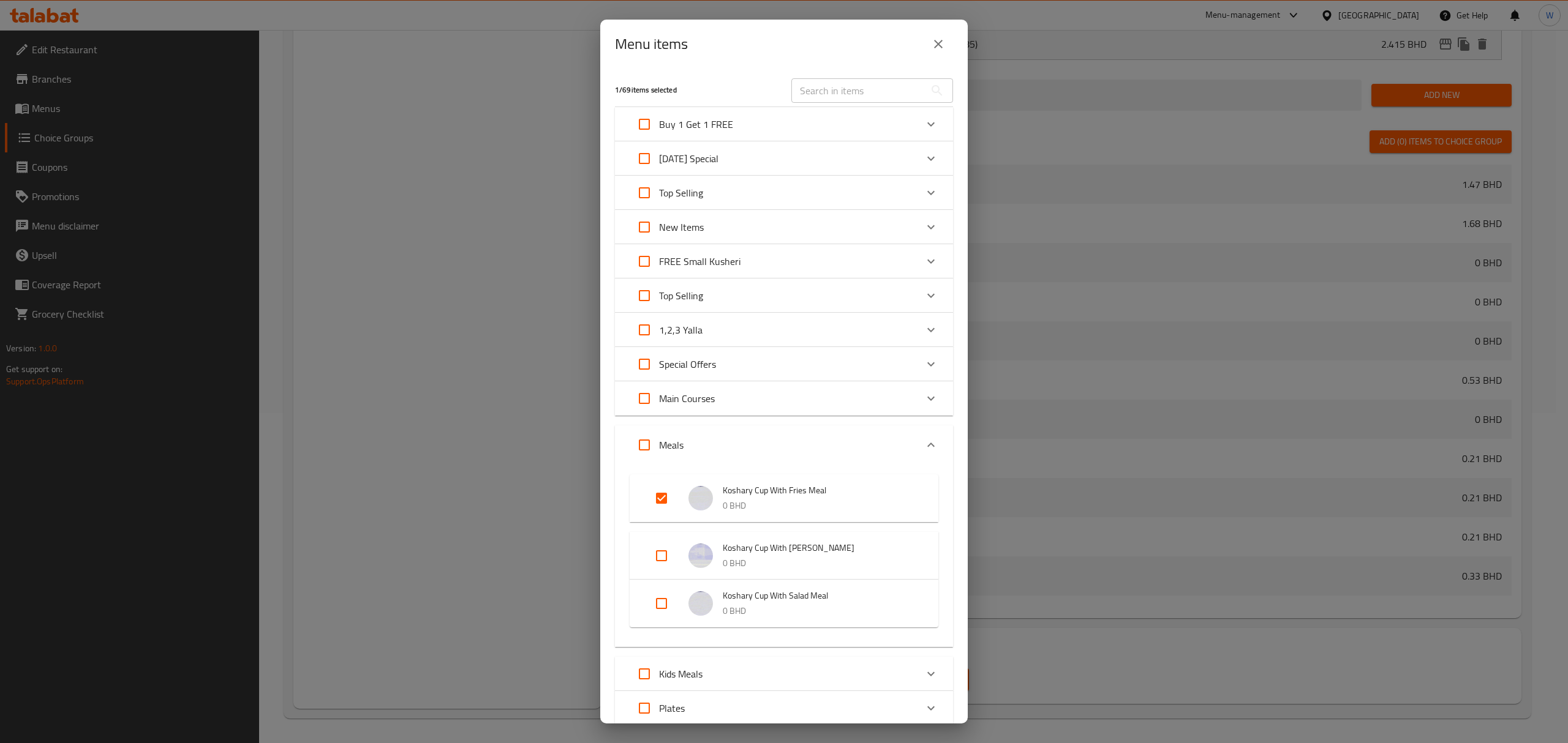
scroll to position [82, 0]
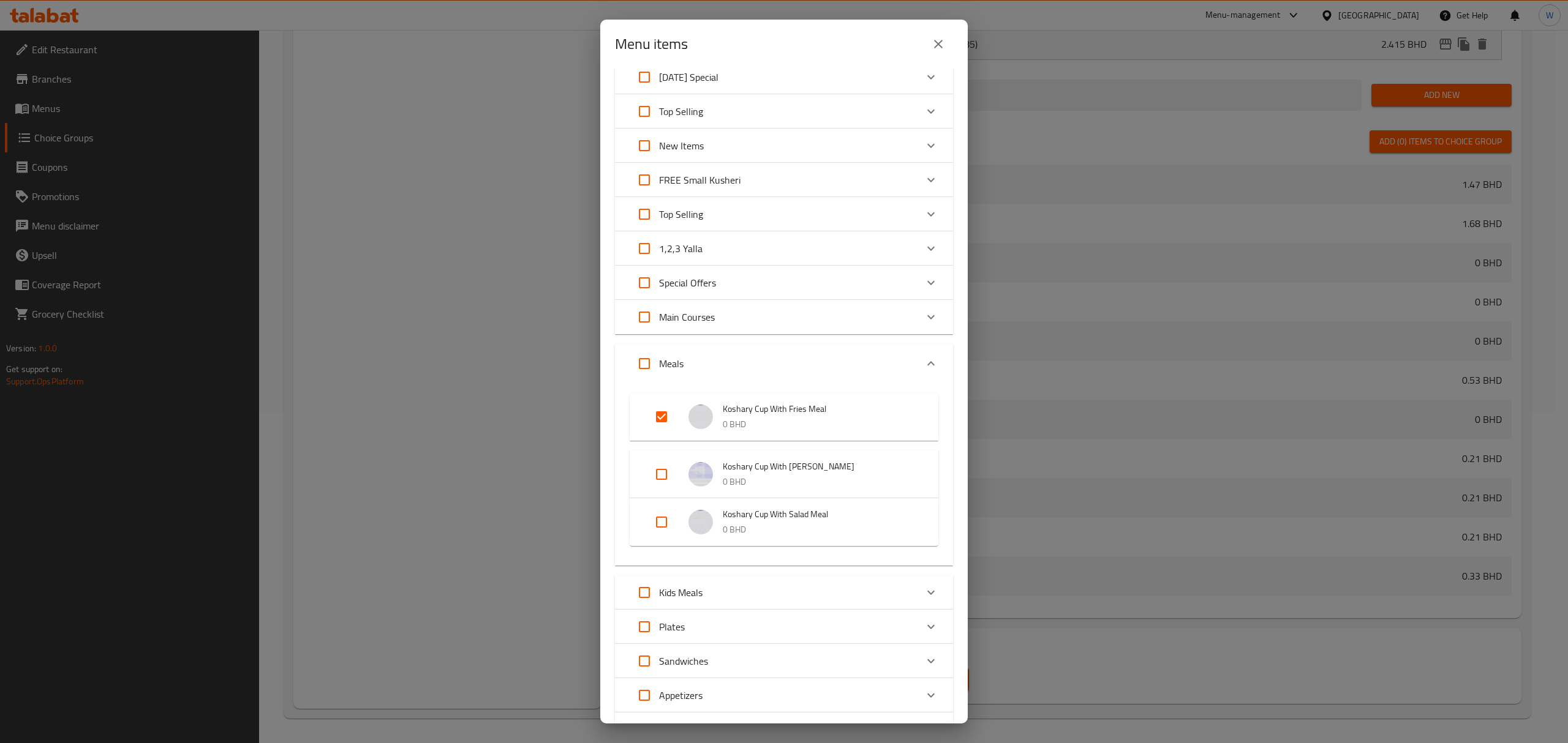
click at [663, 515] on input "Expand" at bounding box center [662, 522] width 30 height 30
checkbox input "true"
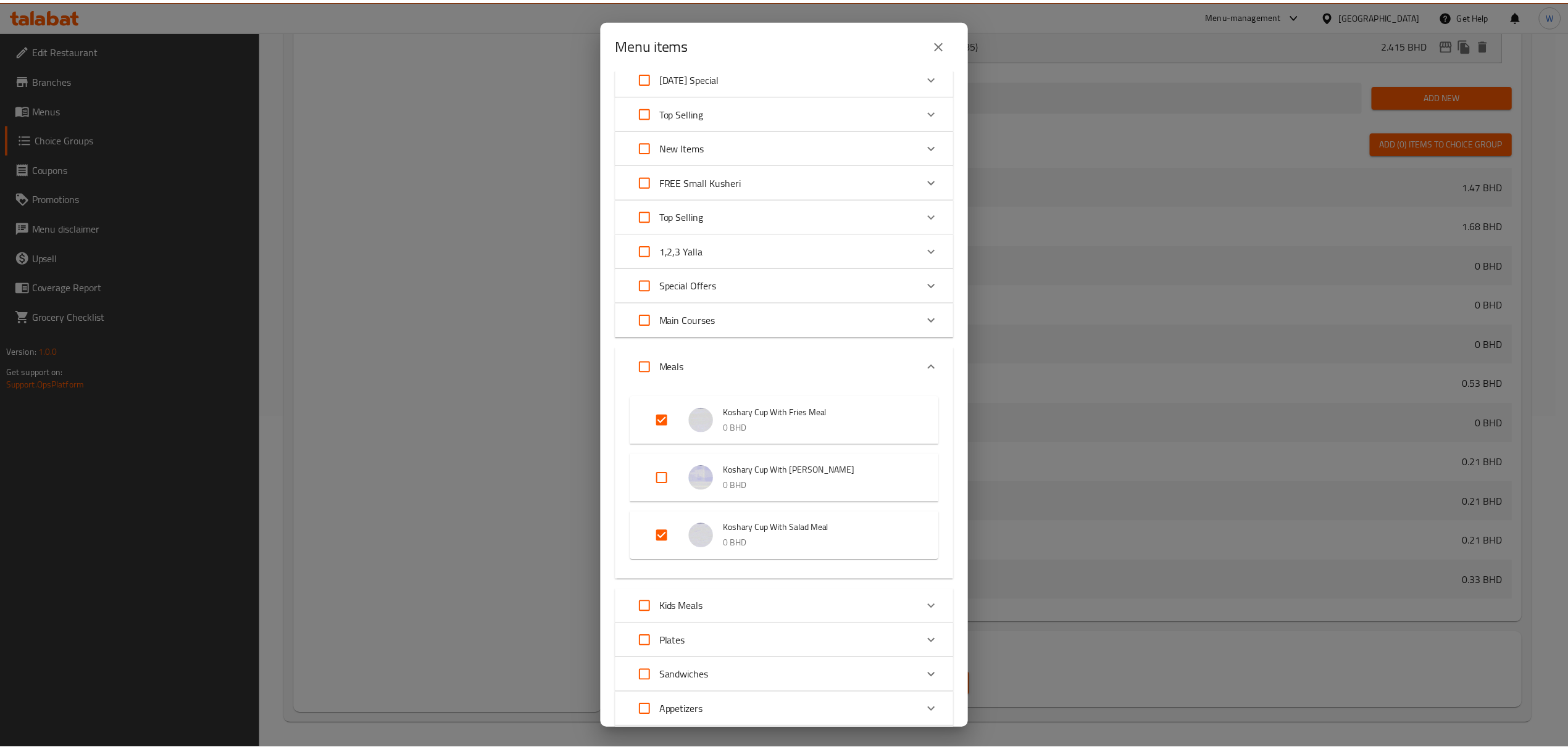
scroll to position [270, 0]
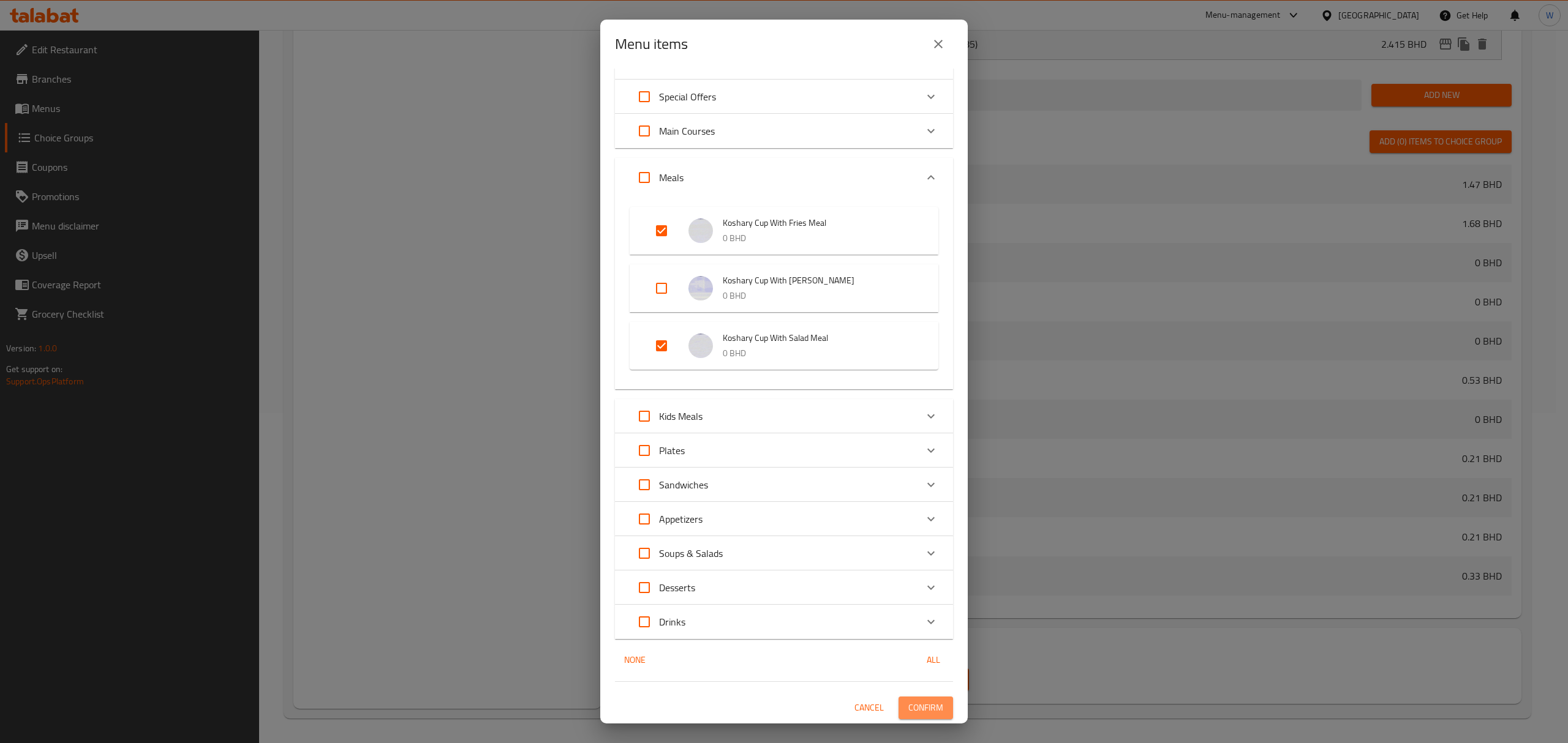
click at [917, 515] on span "Confirm" at bounding box center [926, 708] width 35 height 15
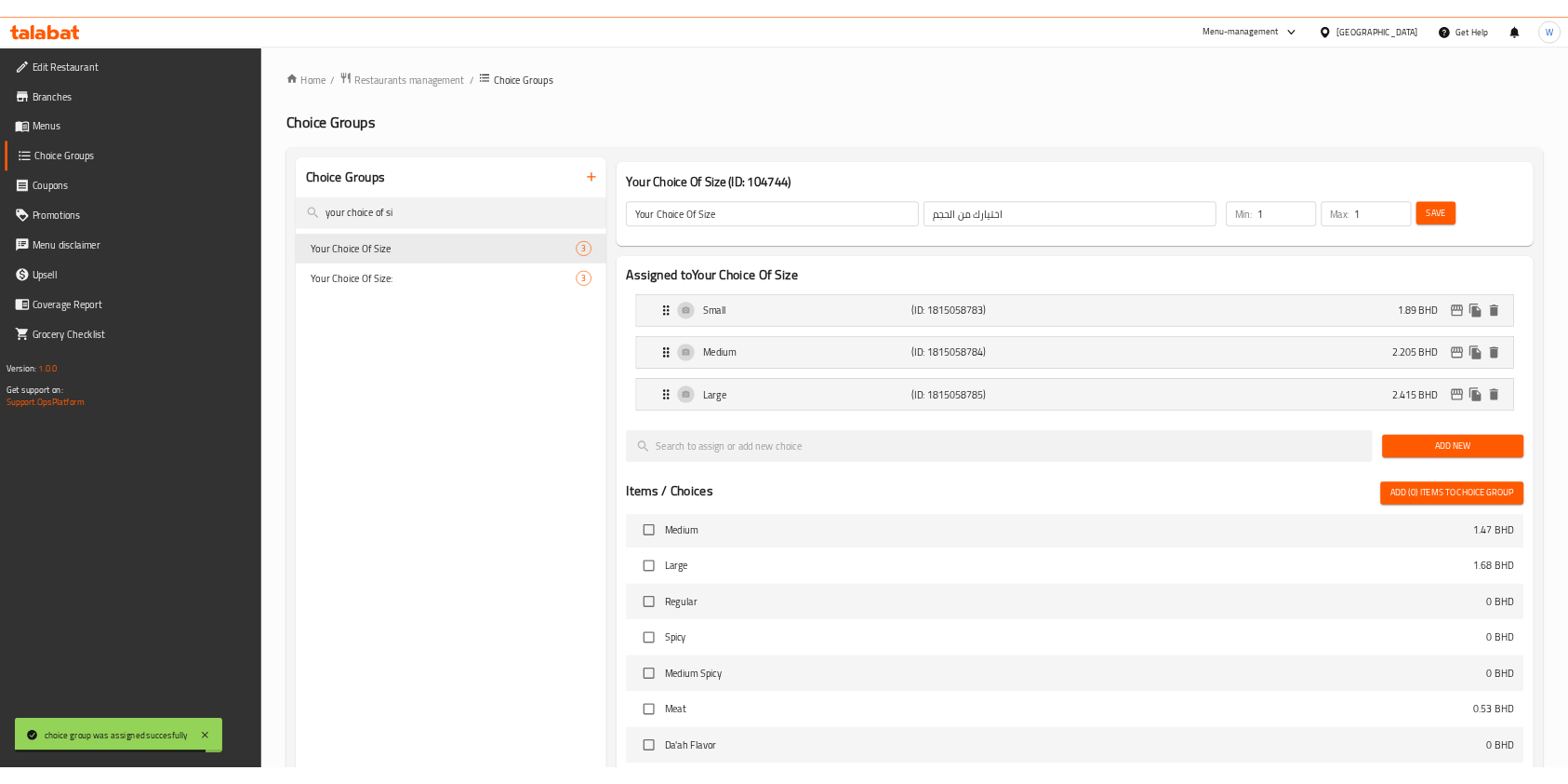
scroll to position [119, 0]
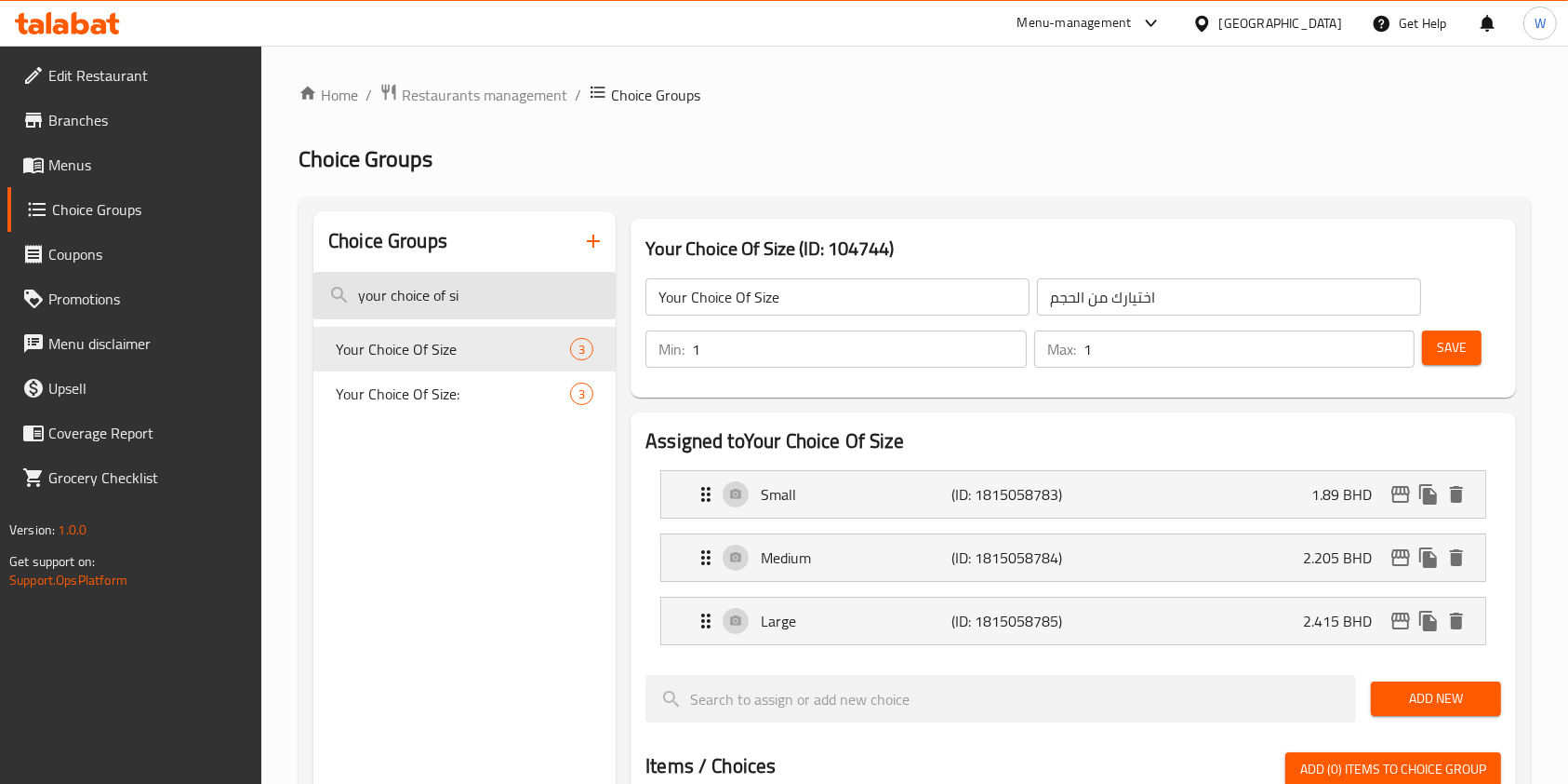
click at [397, 288] on input "your choice of si" at bounding box center [464, 295] width 302 height 48
paste input "Exstra Sauce"
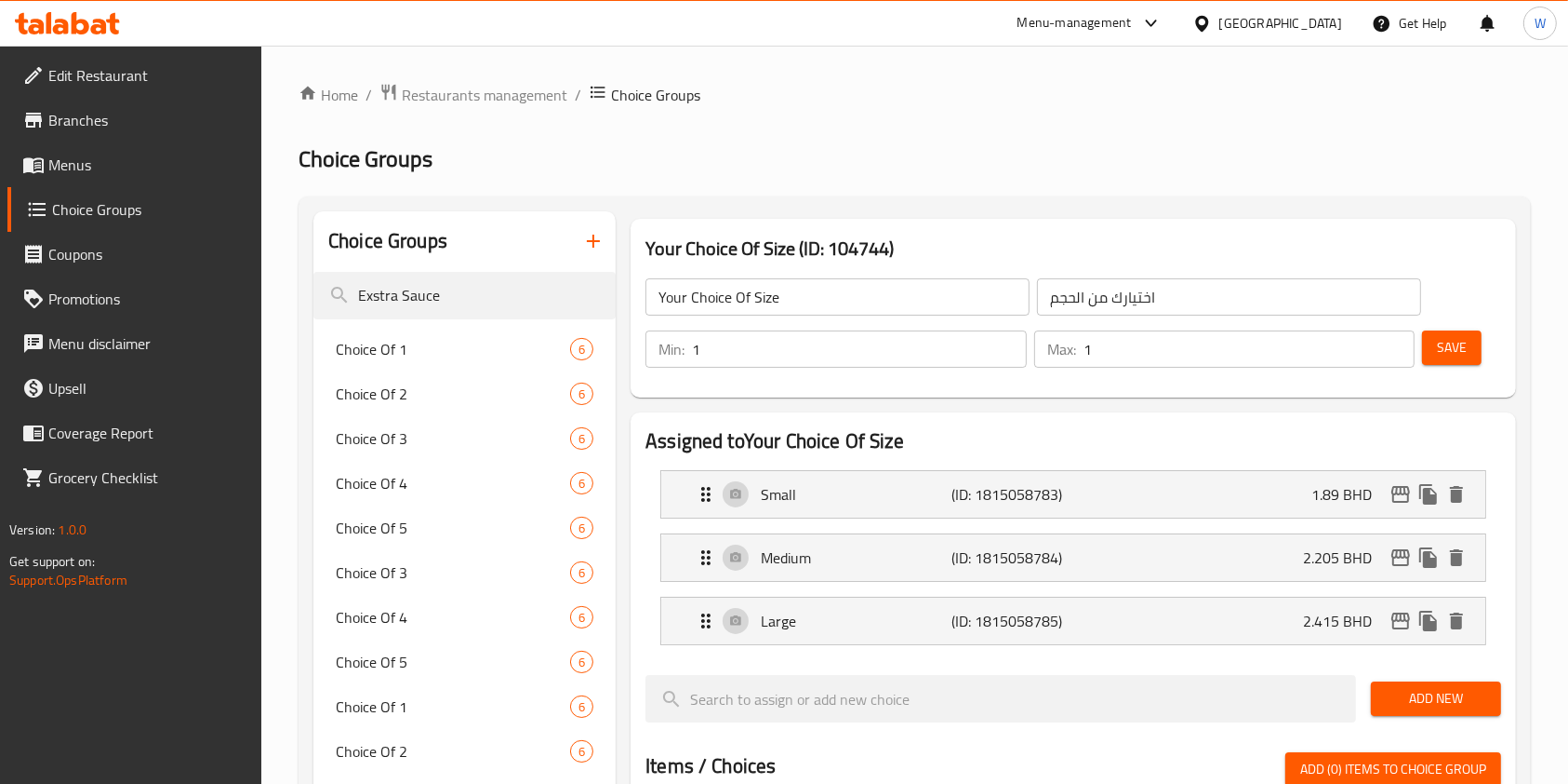
type input "Exstra Sauce"
click at [478, 361] on div "Choice Of 1 6" at bounding box center [464, 350] width 302 height 45
type input "Choice Of 1"
type input "اختبارك من 1"
type input "0"
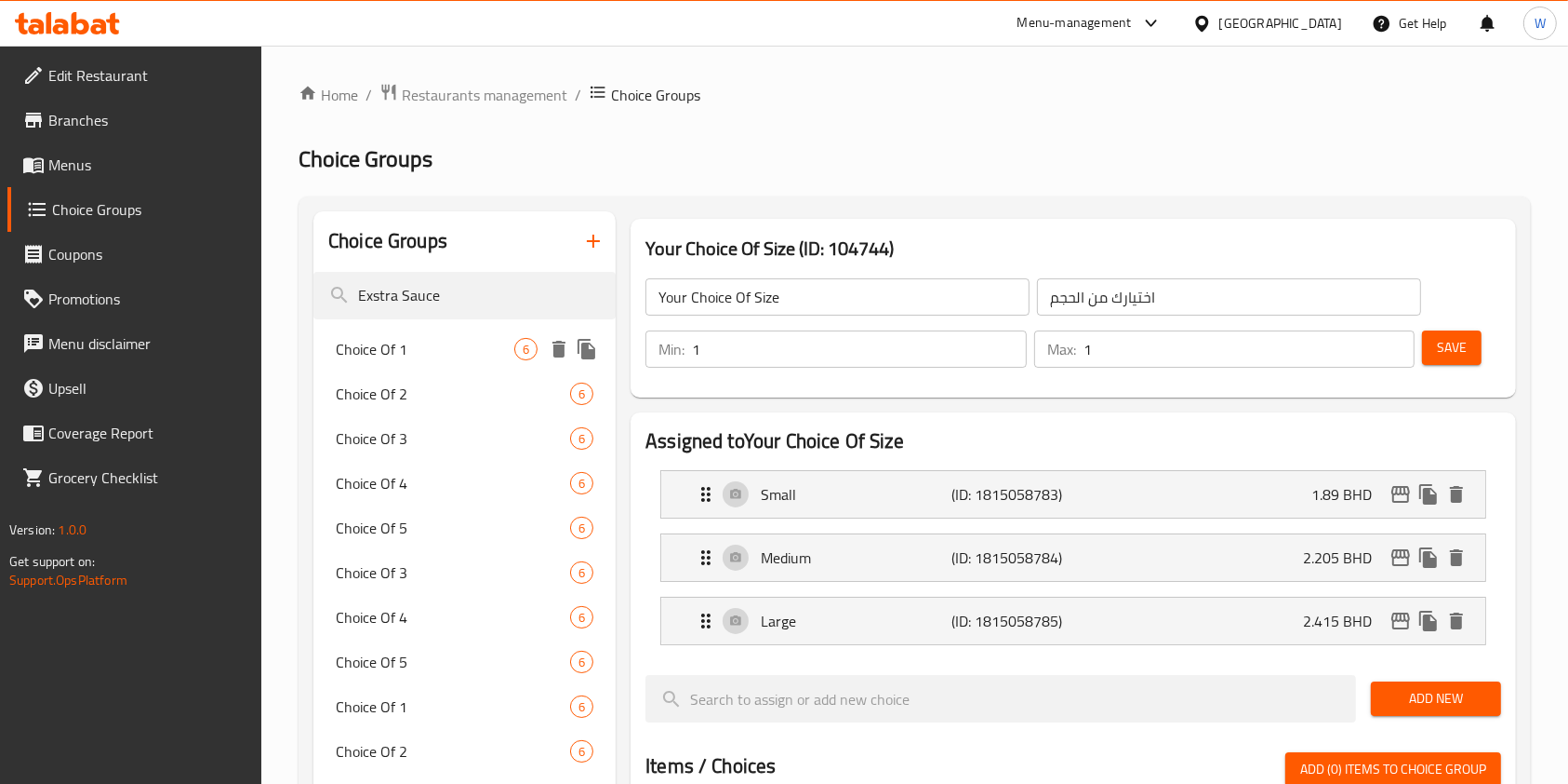
type input "5"
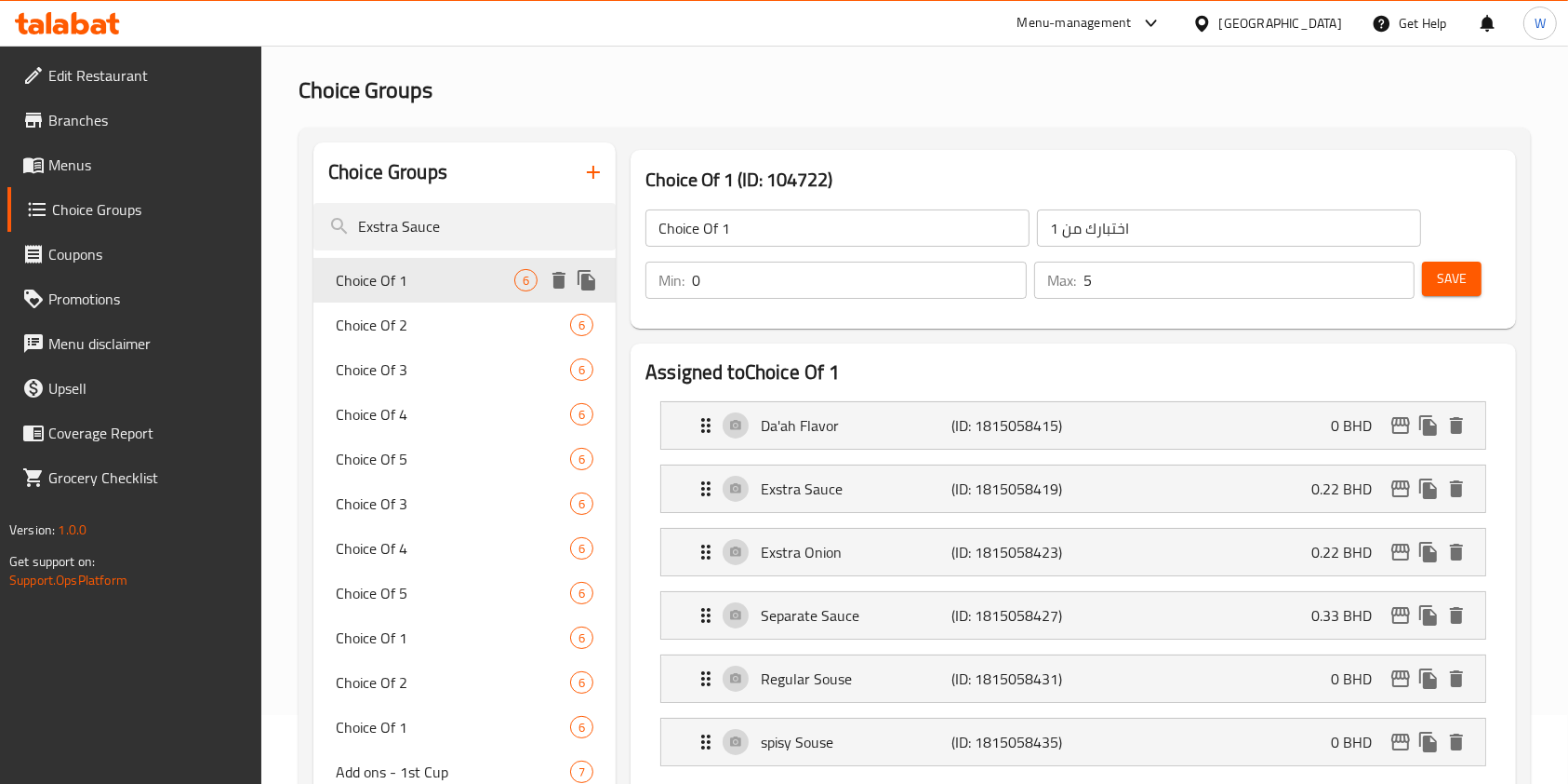
scroll to position [124, 0]
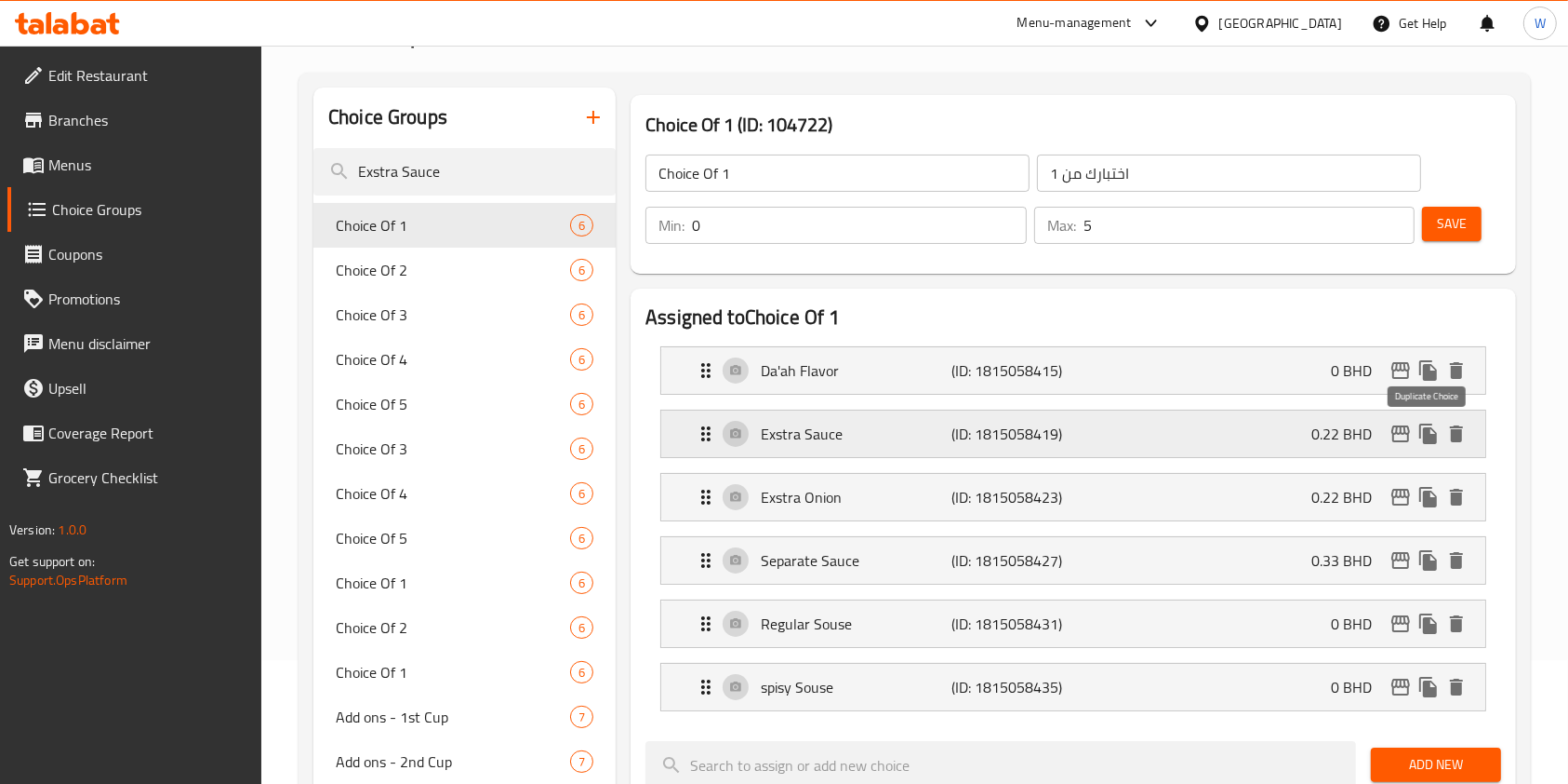
click at [1409, 435] on icon "edit" at bounding box center [1400, 433] width 22 height 22
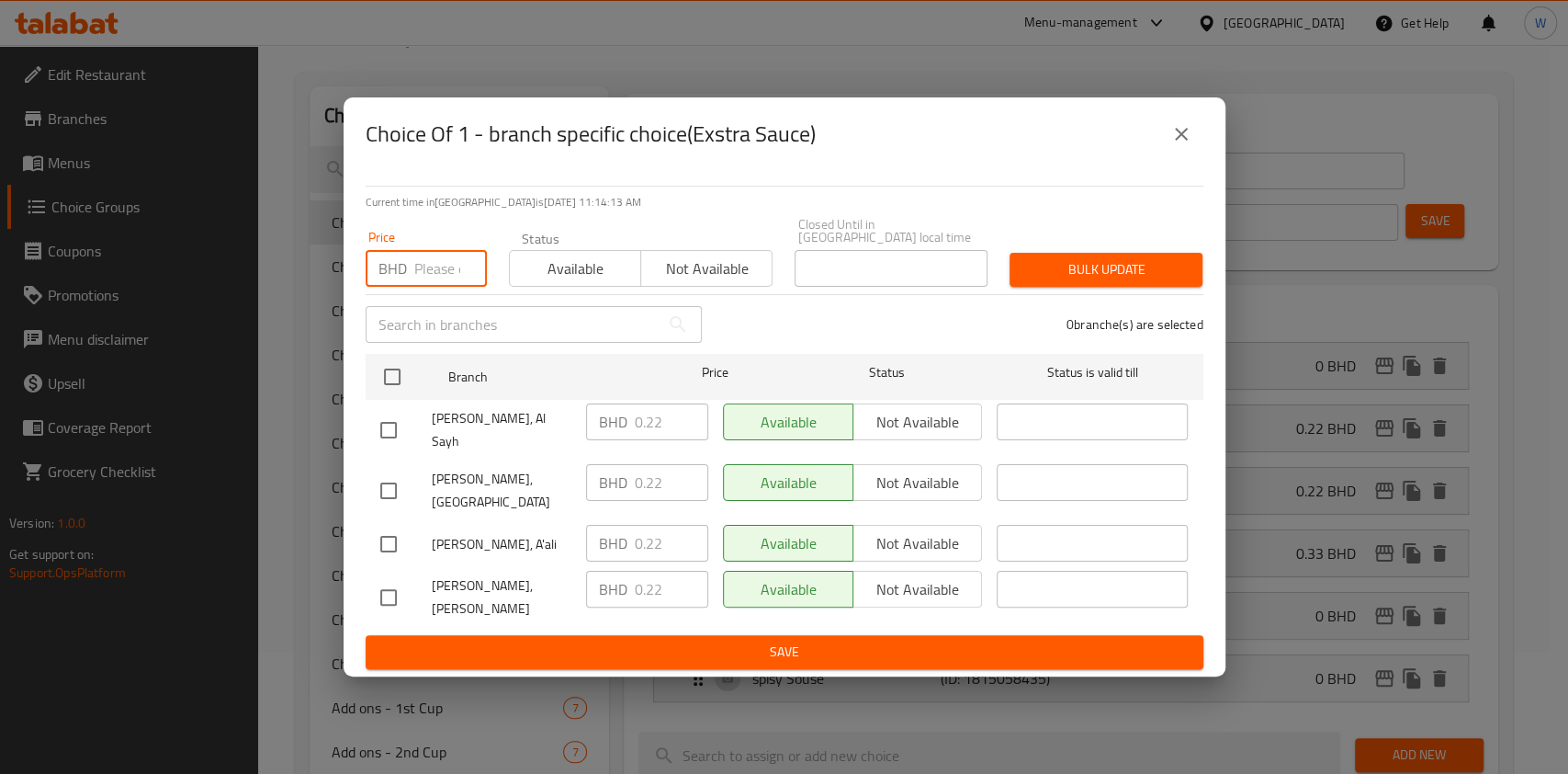
click at [442, 286] on input "number" at bounding box center [450, 268] width 72 height 37
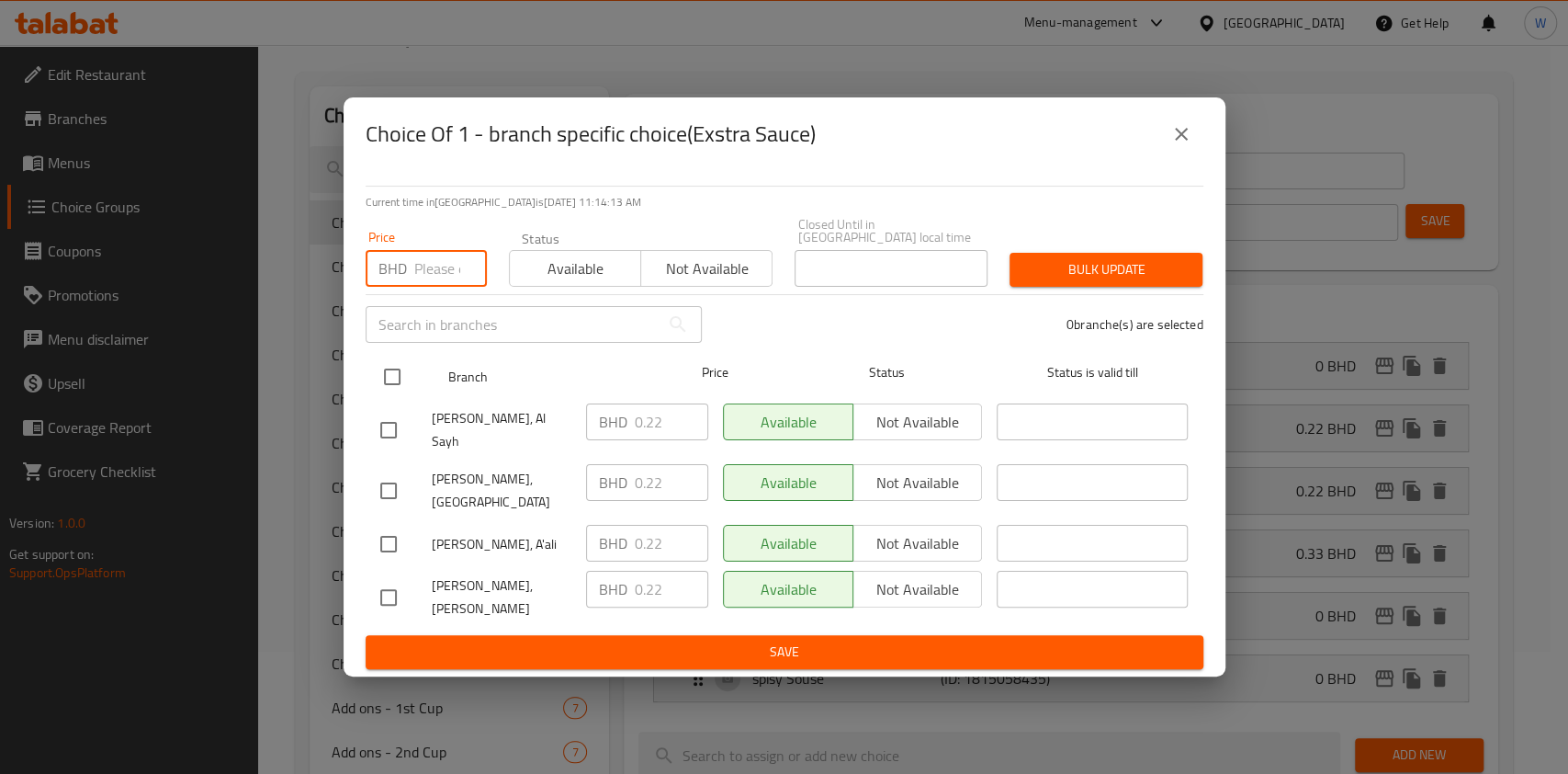
paste input "0.33"
type input "0.33"
click at [383, 379] on input "checkbox" at bounding box center [392, 377] width 39 height 39
checkbox input "true"
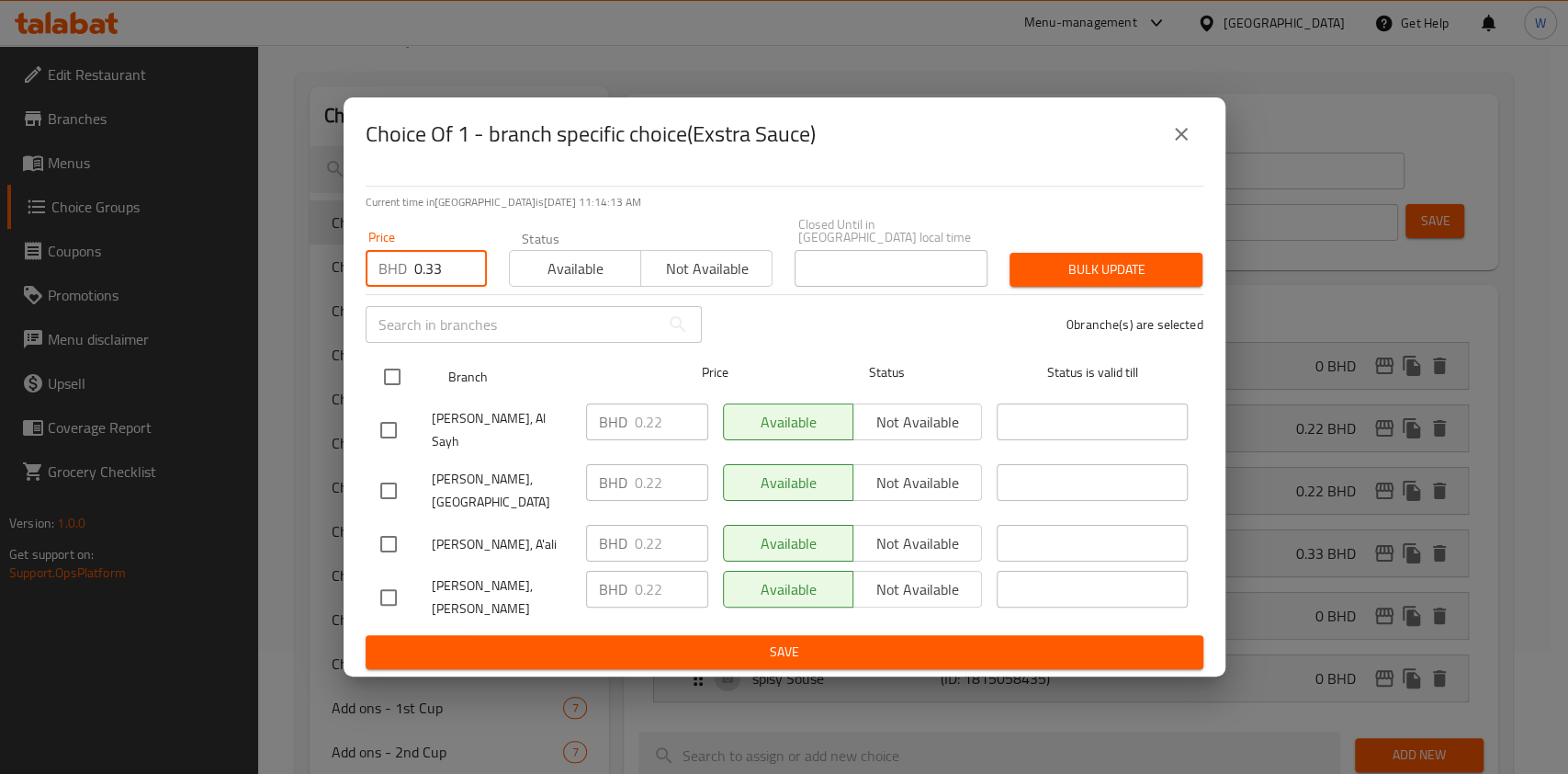
checkbox input "true"
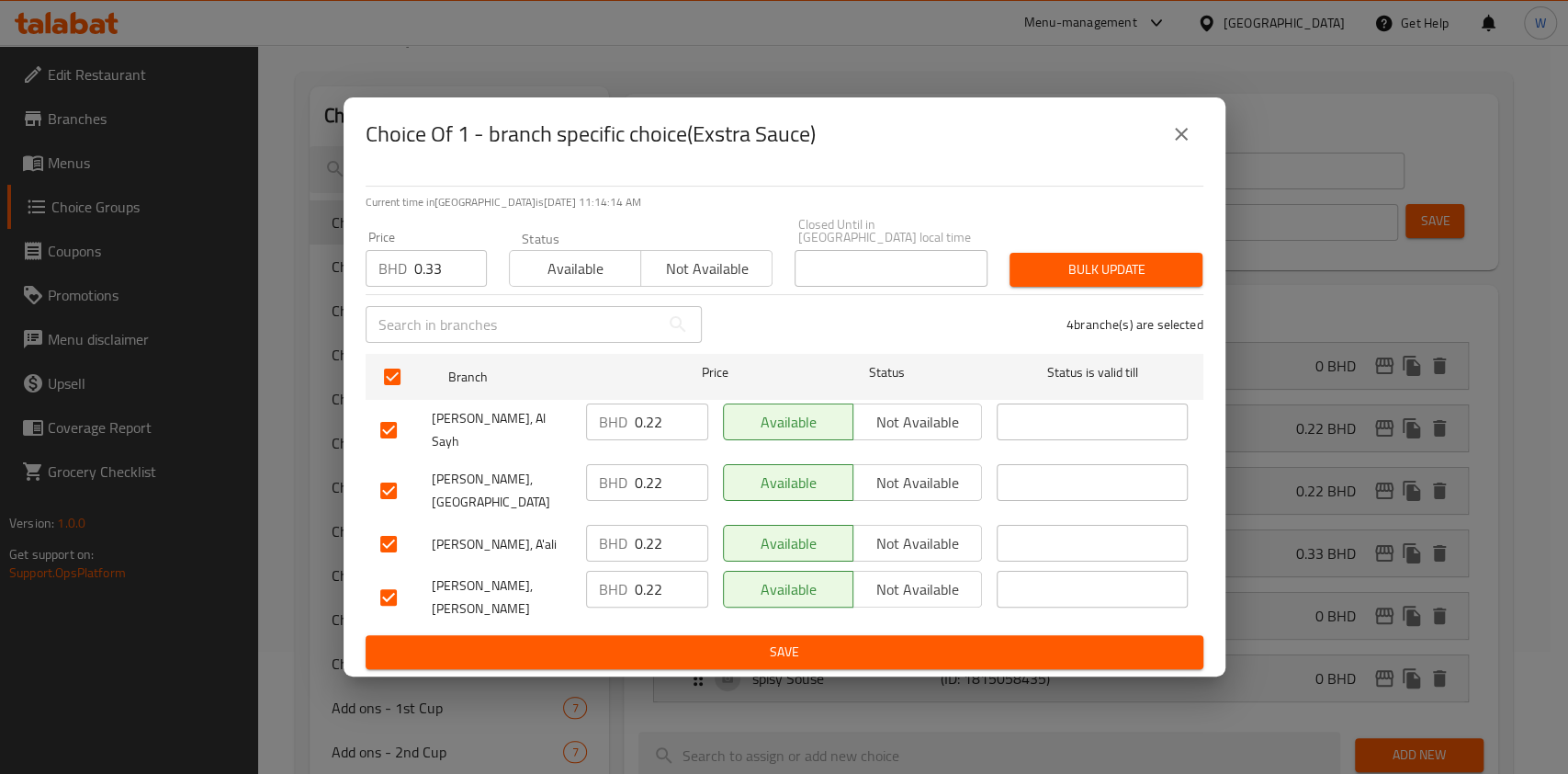
click at [1043, 267] on button "Bulk update" at bounding box center [1106, 269] width 193 height 34
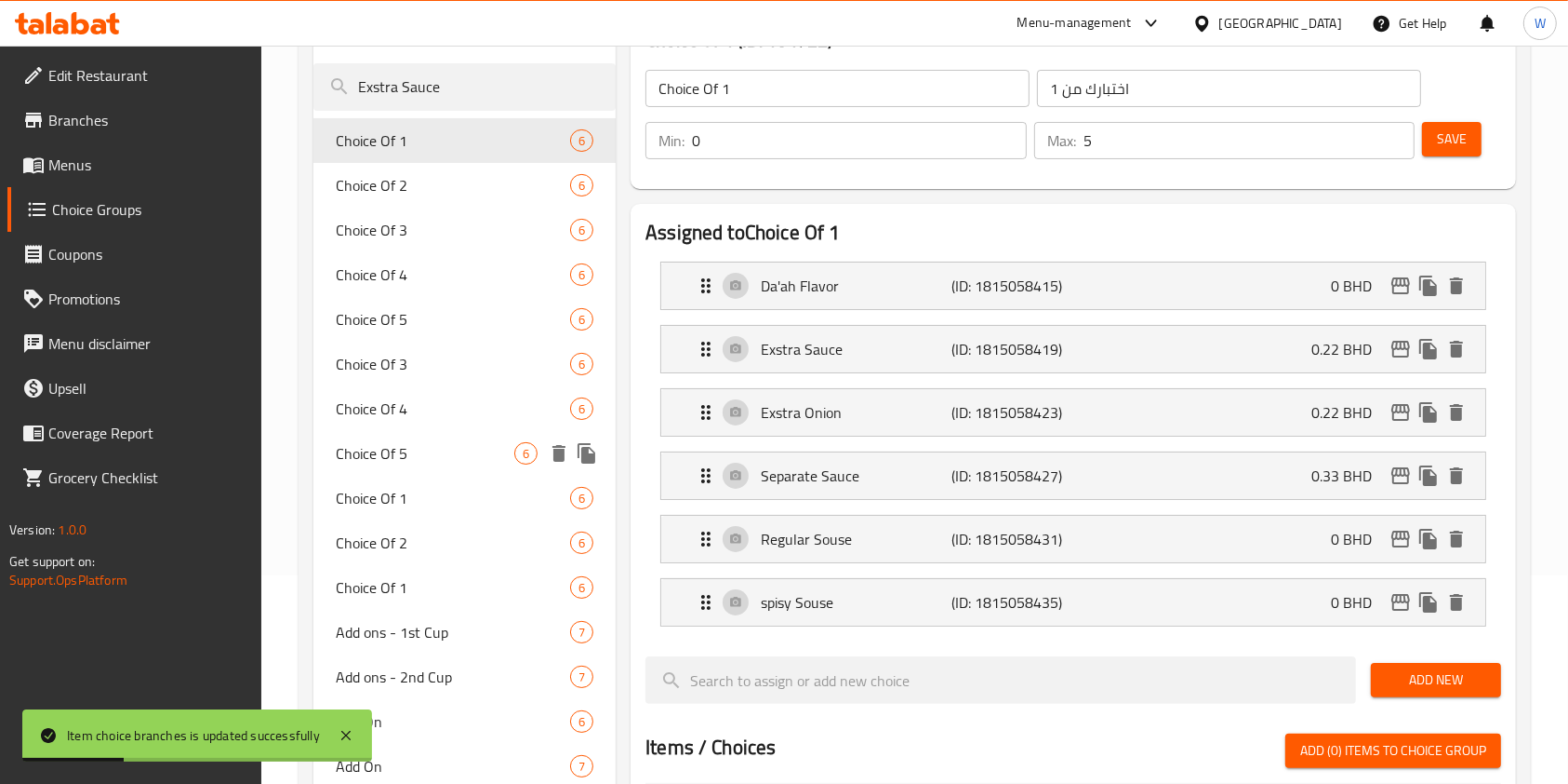
scroll to position [248, 0]
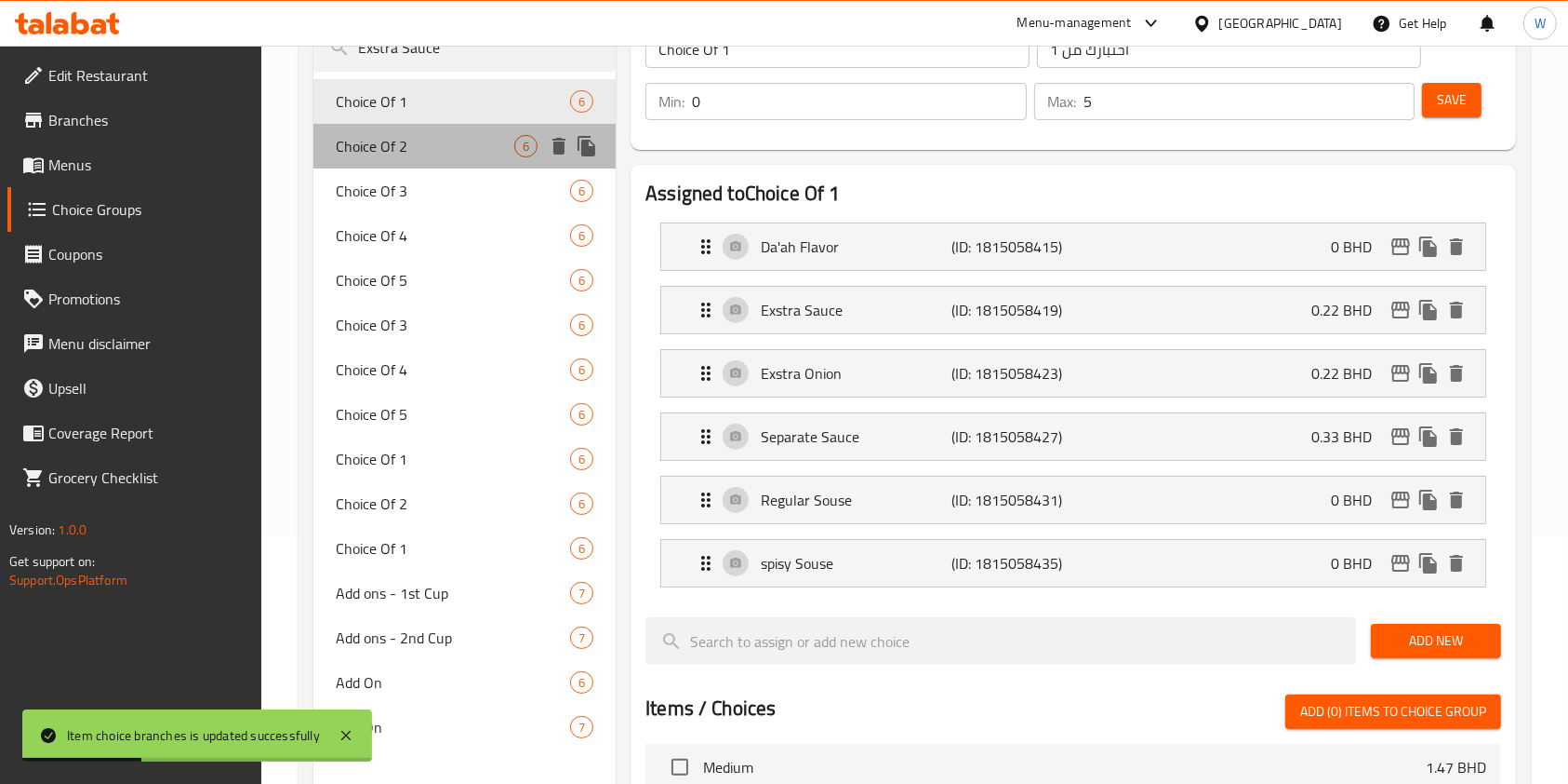
click at [439, 162] on div "Choice Of 2 6" at bounding box center [464, 146] width 302 height 45
type input "Choice Of 2"
type input "اختبارك من 2"
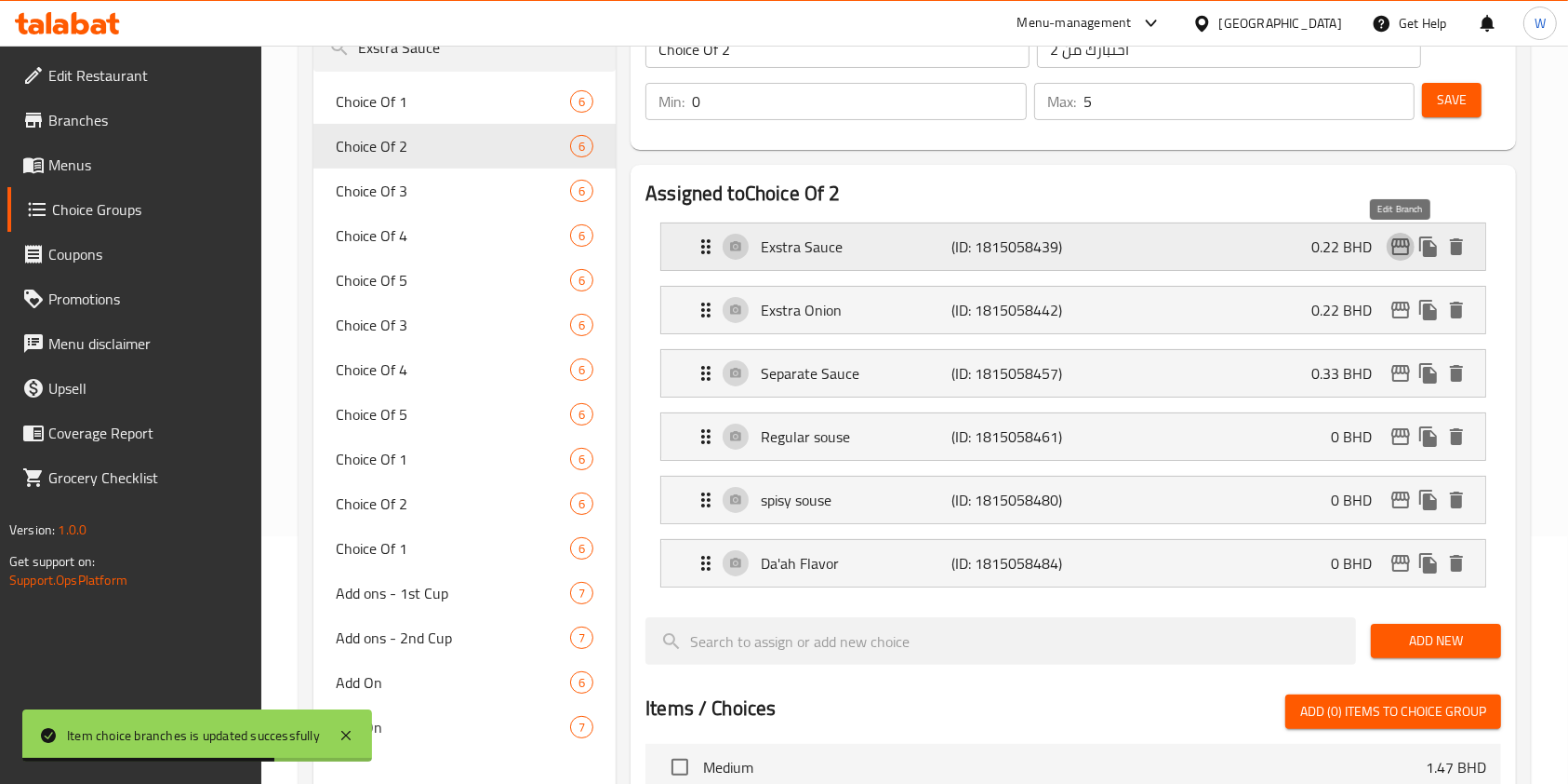
click at [1396, 250] on icon "edit" at bounding box center [1400, 246] width 22 height 22
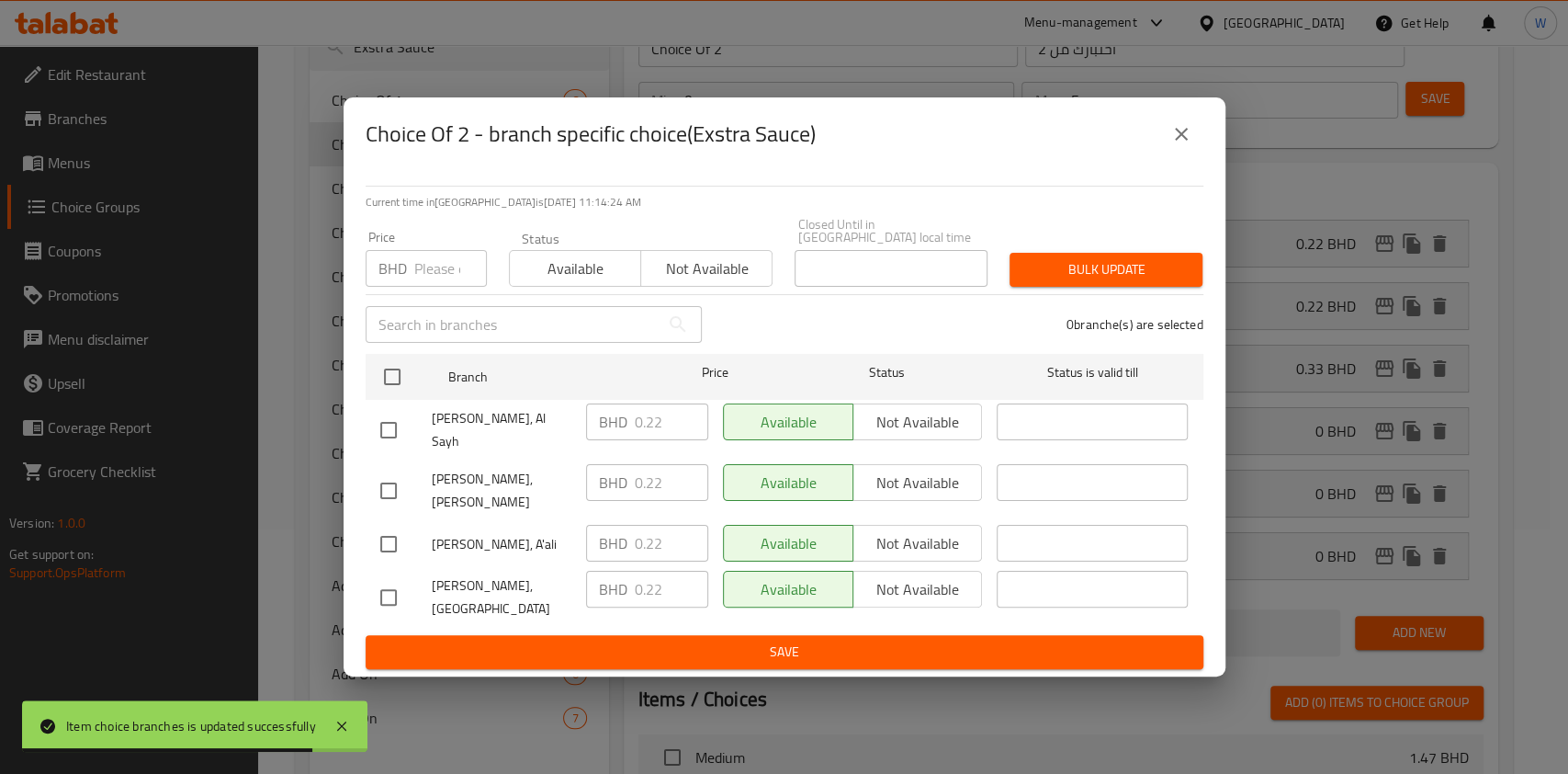
click at [422, 286] on input "number" at bounding box center [450, 268] width 72 height 37
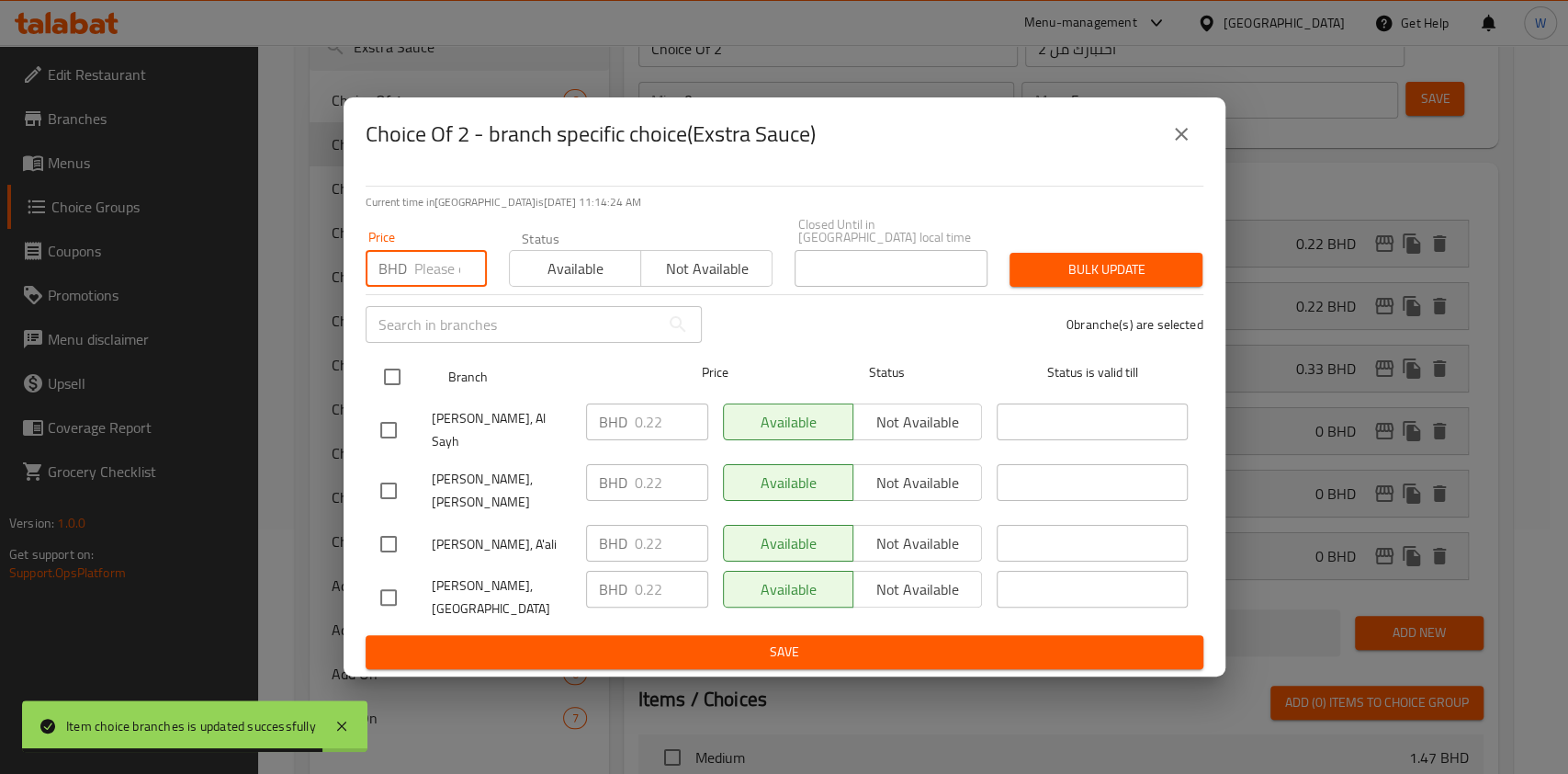
paste input "0.33"
type input "0.33"
click at [396, 379] on input "checkbox" at bounding box center [392, 377] width 39 height 39
checkbox input "true"
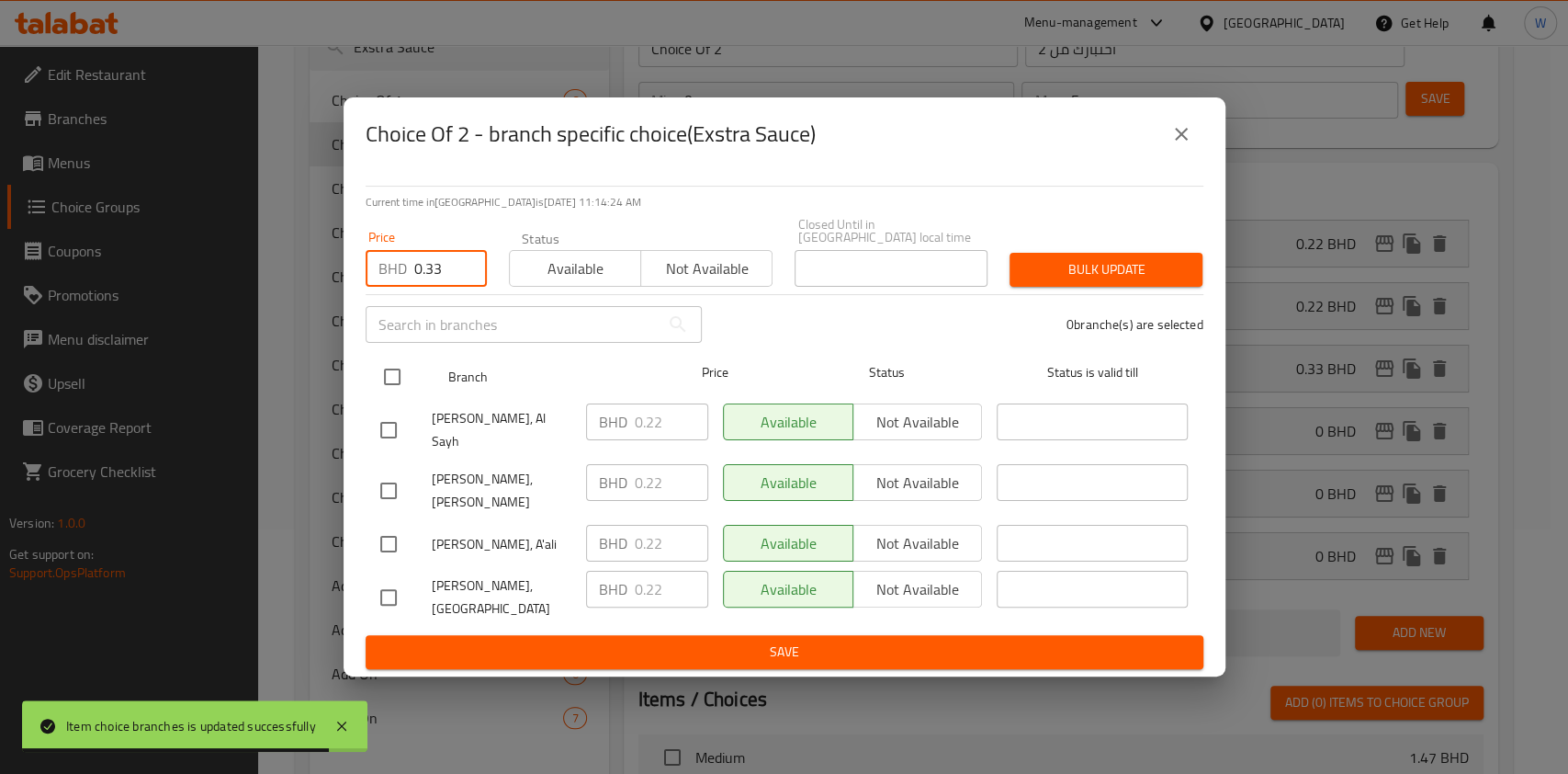
checkbox input "true"
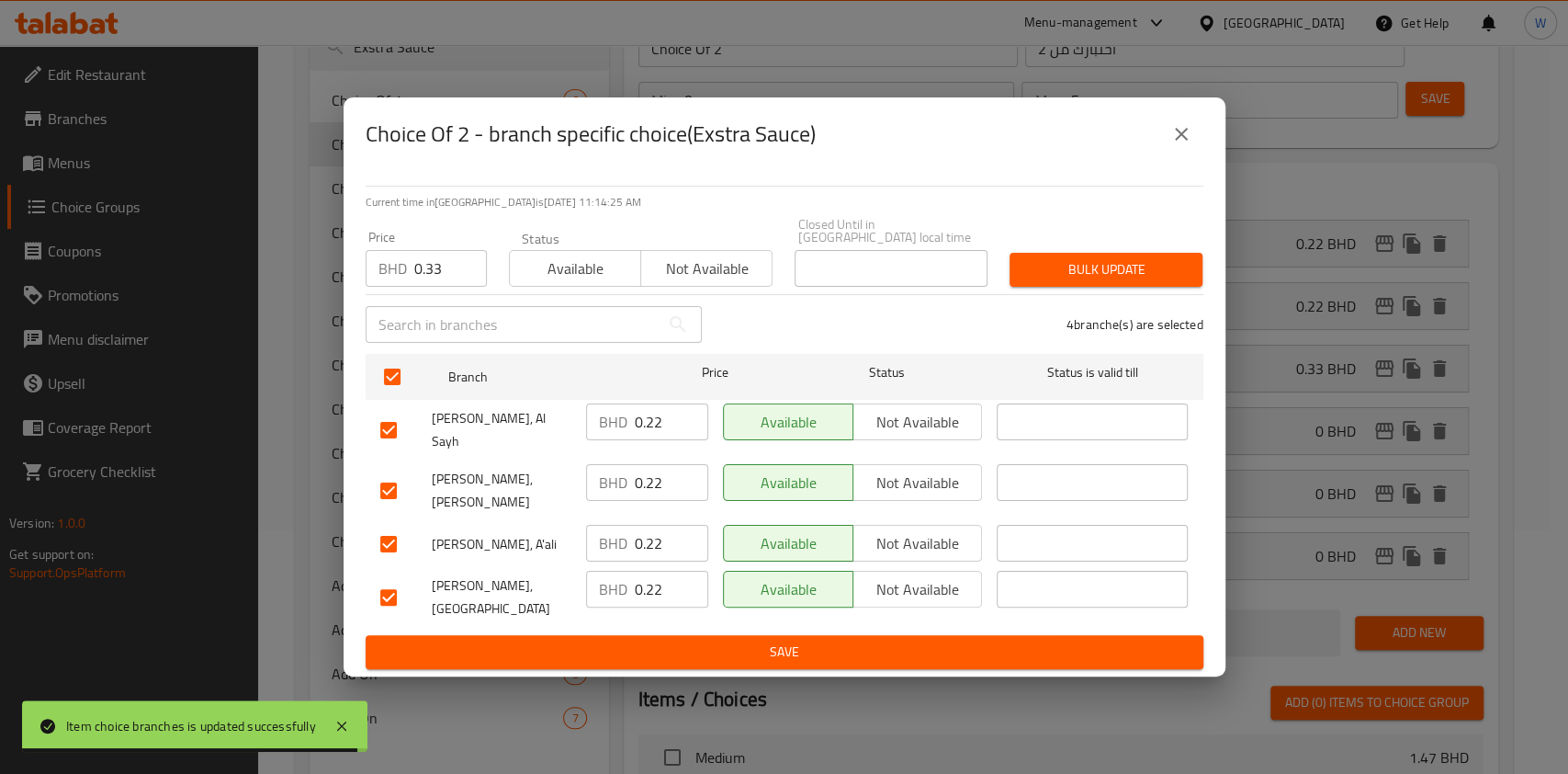
click at [1069, 266] on div "Bulk update" at bounding box center [1105, 270] width 215 height 56
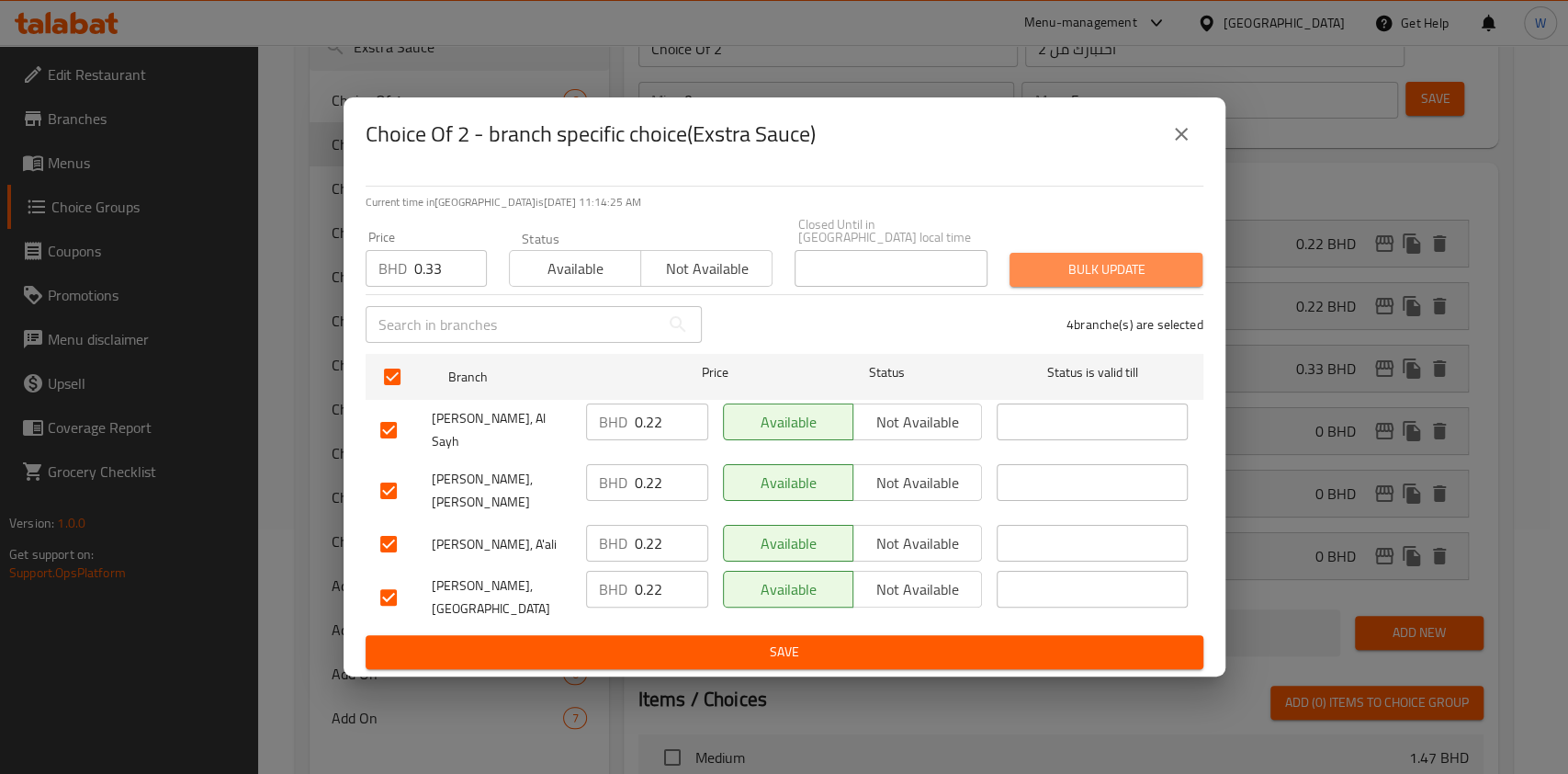
click at [1064, 281] on span "Bulk update" at bounding box center [1106, 270] width 164 height 23
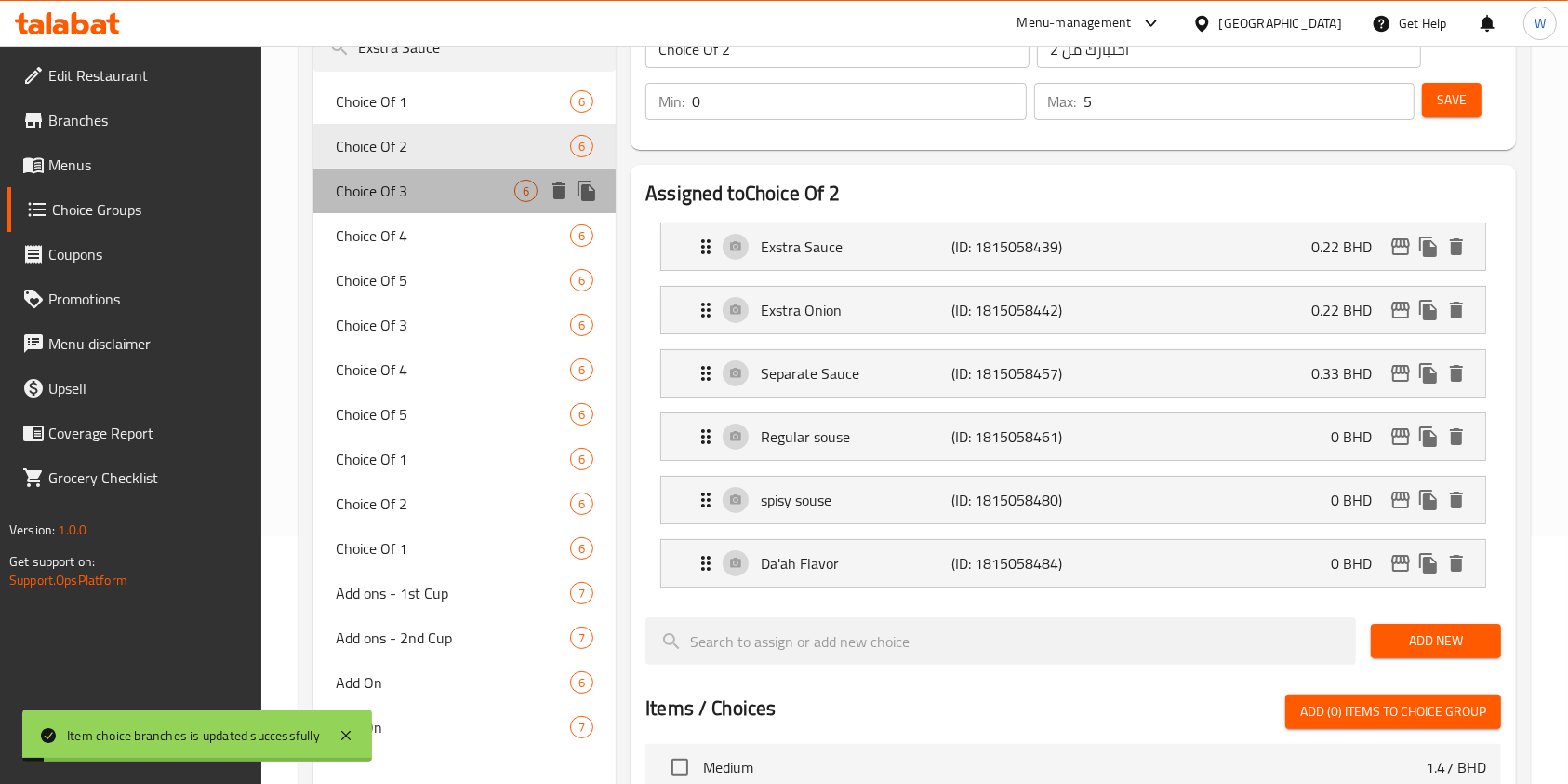
click at [389, 199] on span "Choice Of 3" at bounding box center [424, 190] width 179 height 22
type input "Choice Of 3"
type input "اختبارك من 3"
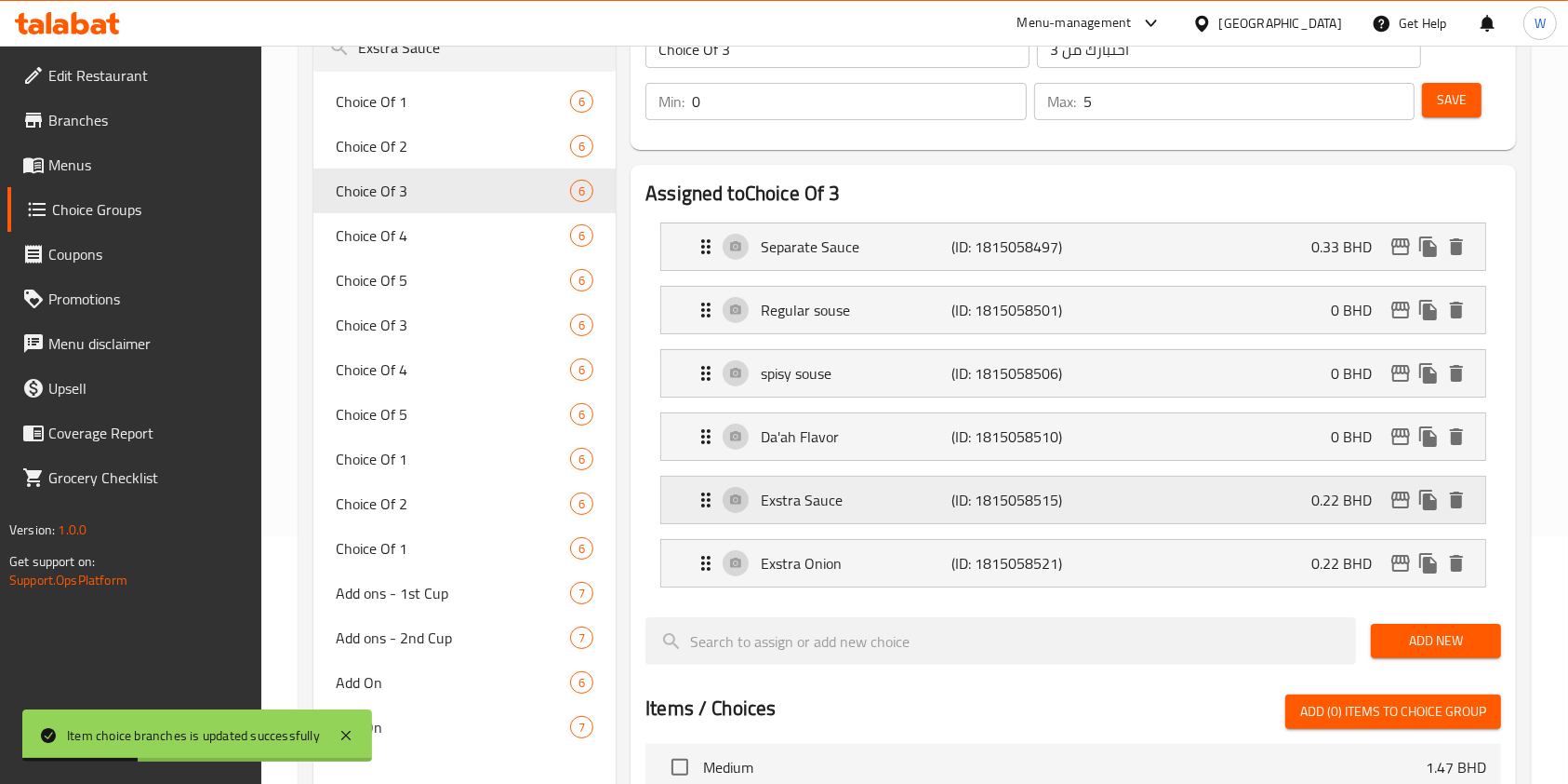
click at [1405, 497] on icon "edit" at bounding box center [1400, 499] width 19 height 17
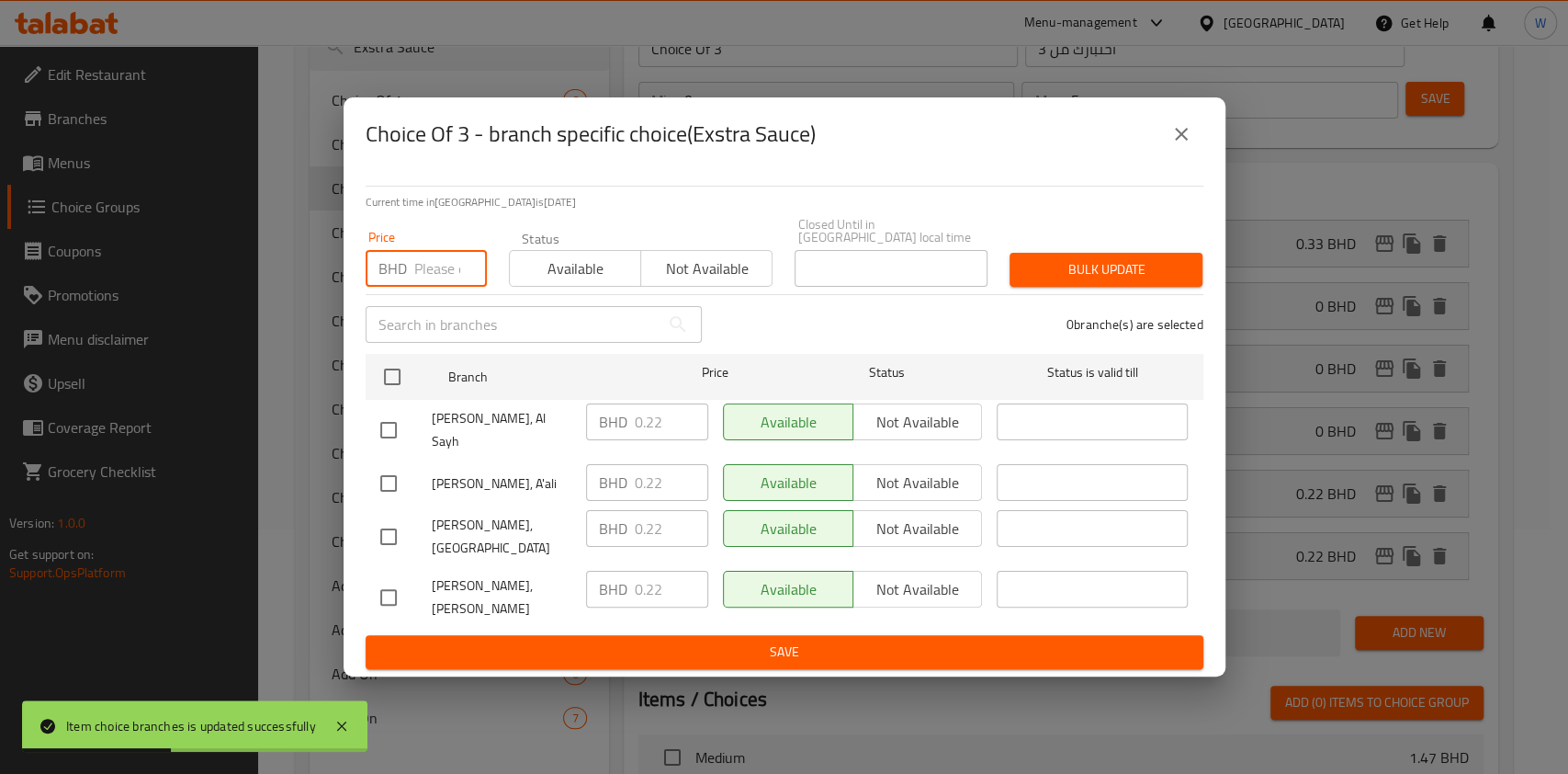
click at [443, 286] on input "number" at bounding box center [450, 268] width 72 height 37
paste input "0.33"
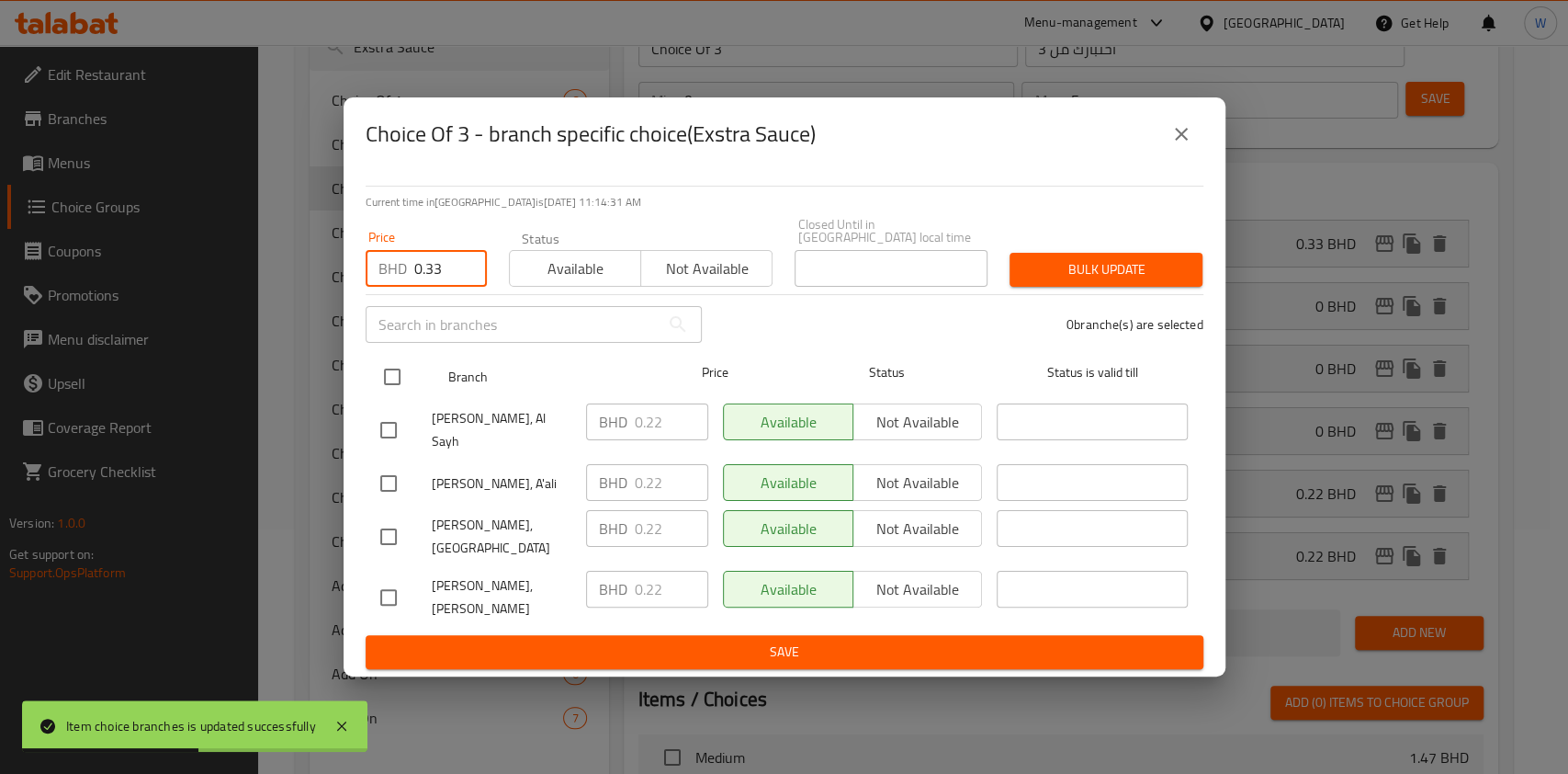
type input "0.33"
click at [407, 381] on input "checkbox" at bounding box center [392, 377] width 39 height 39
checkbox input "true"
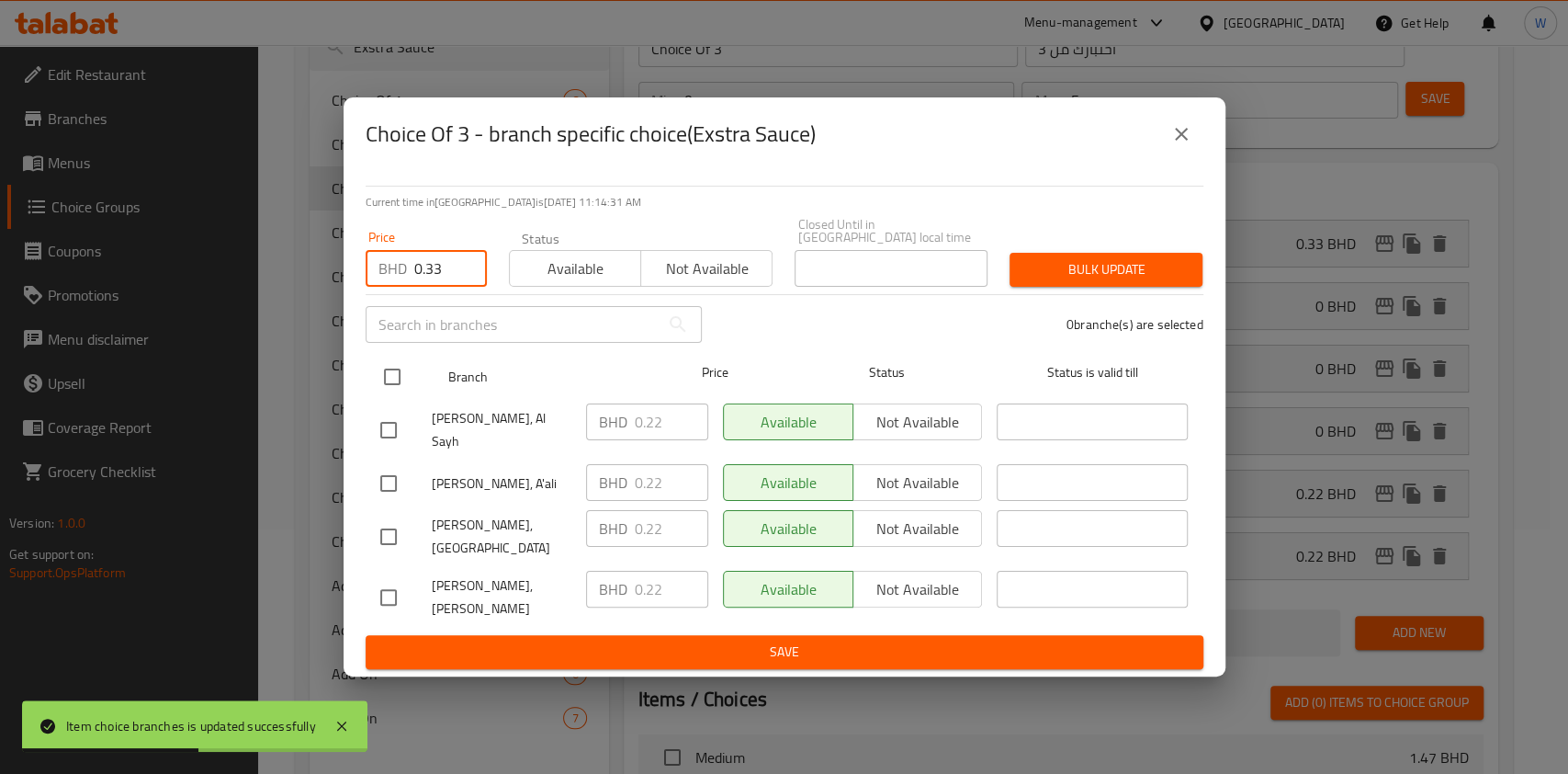
checkbox input "true"
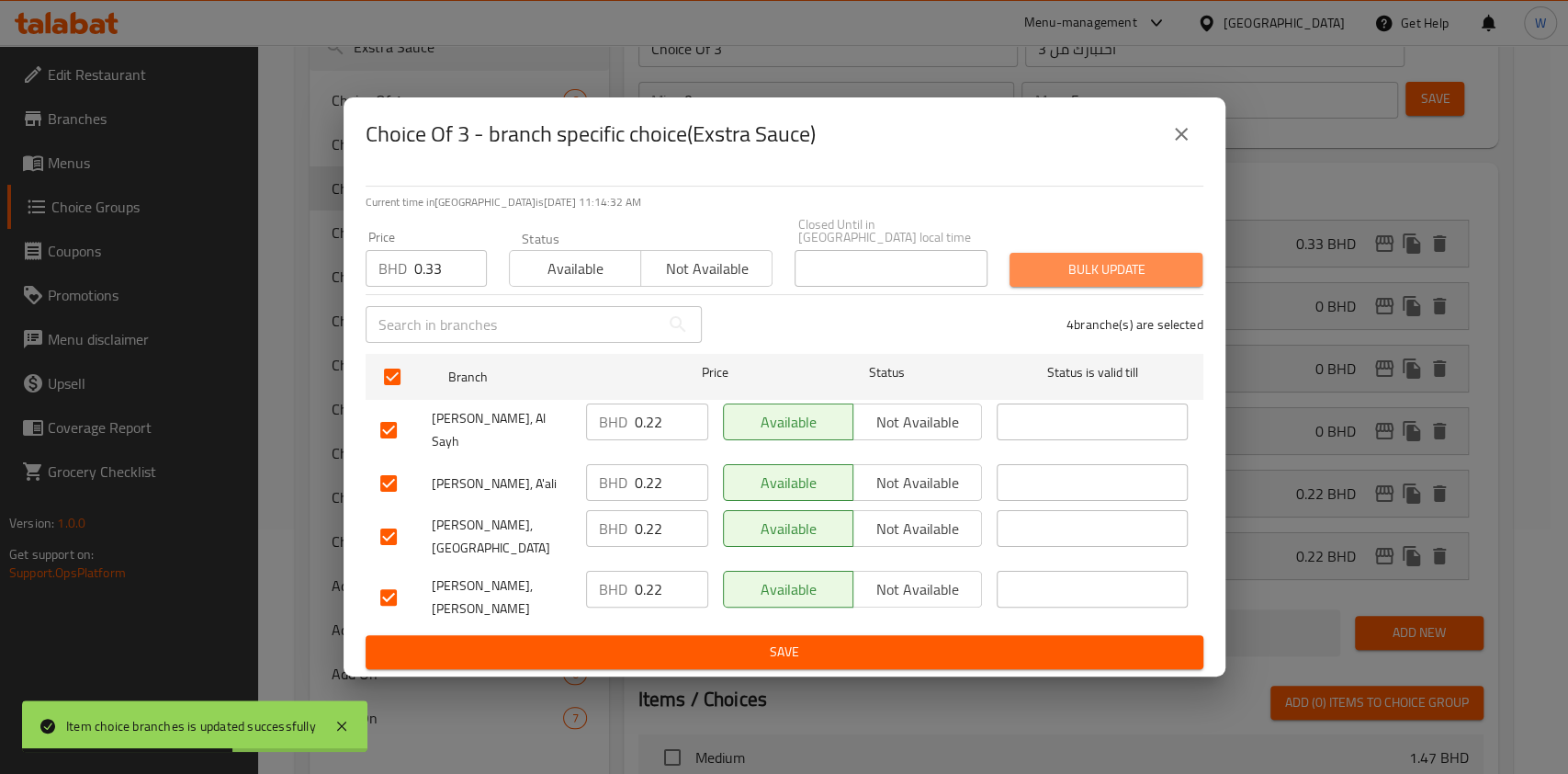
click at [1085, 277] on span "Bulk update" at bounding box center [1106, 270] width 164 height 23
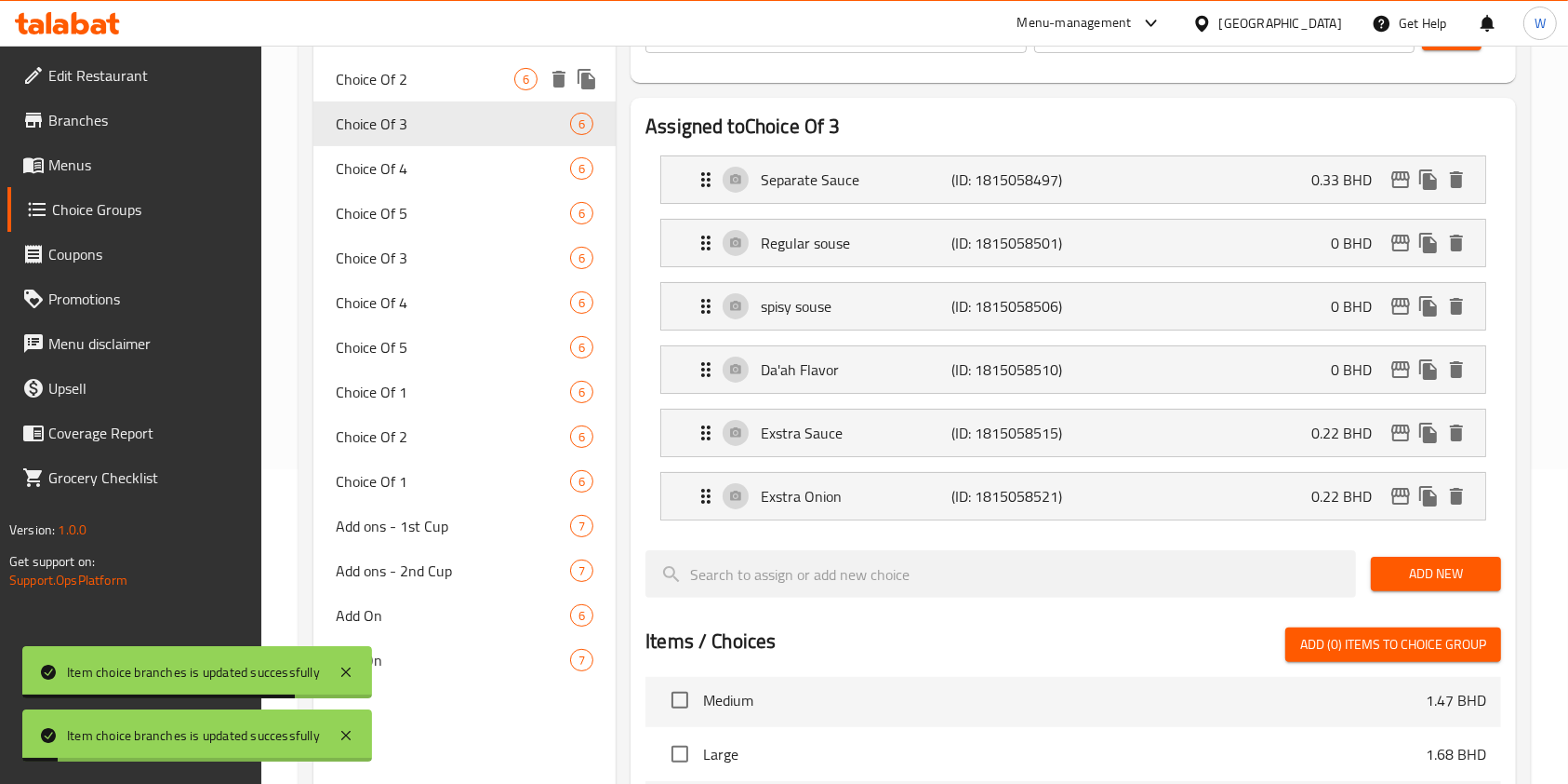
scroll to position [372, 0]
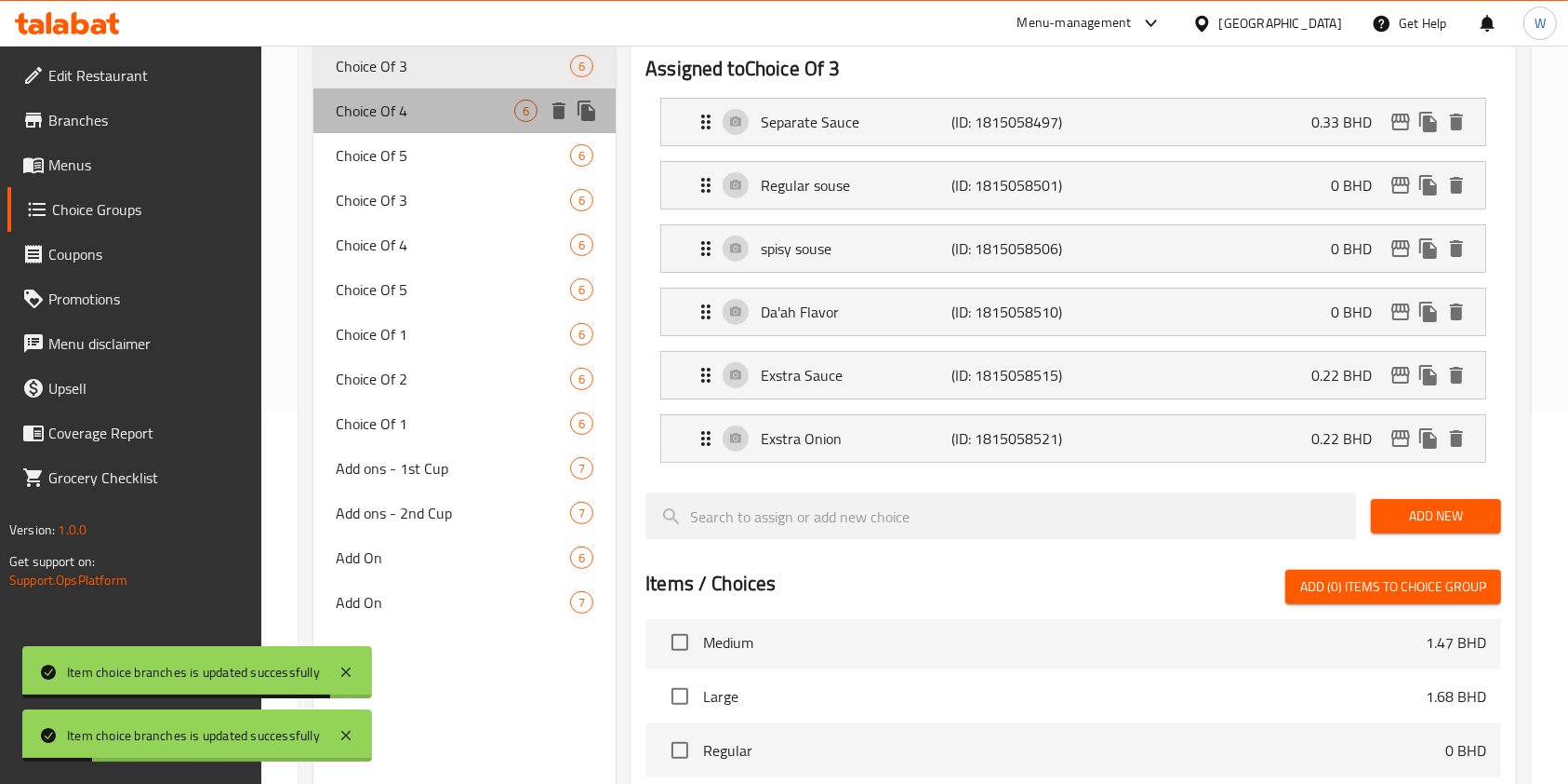
click at [409, 125] on div "Choice Of 4 6" at bounding box center [464, 111] width 302 height 45
type input "Choice Of 4"
type input "اختبارك من 4"
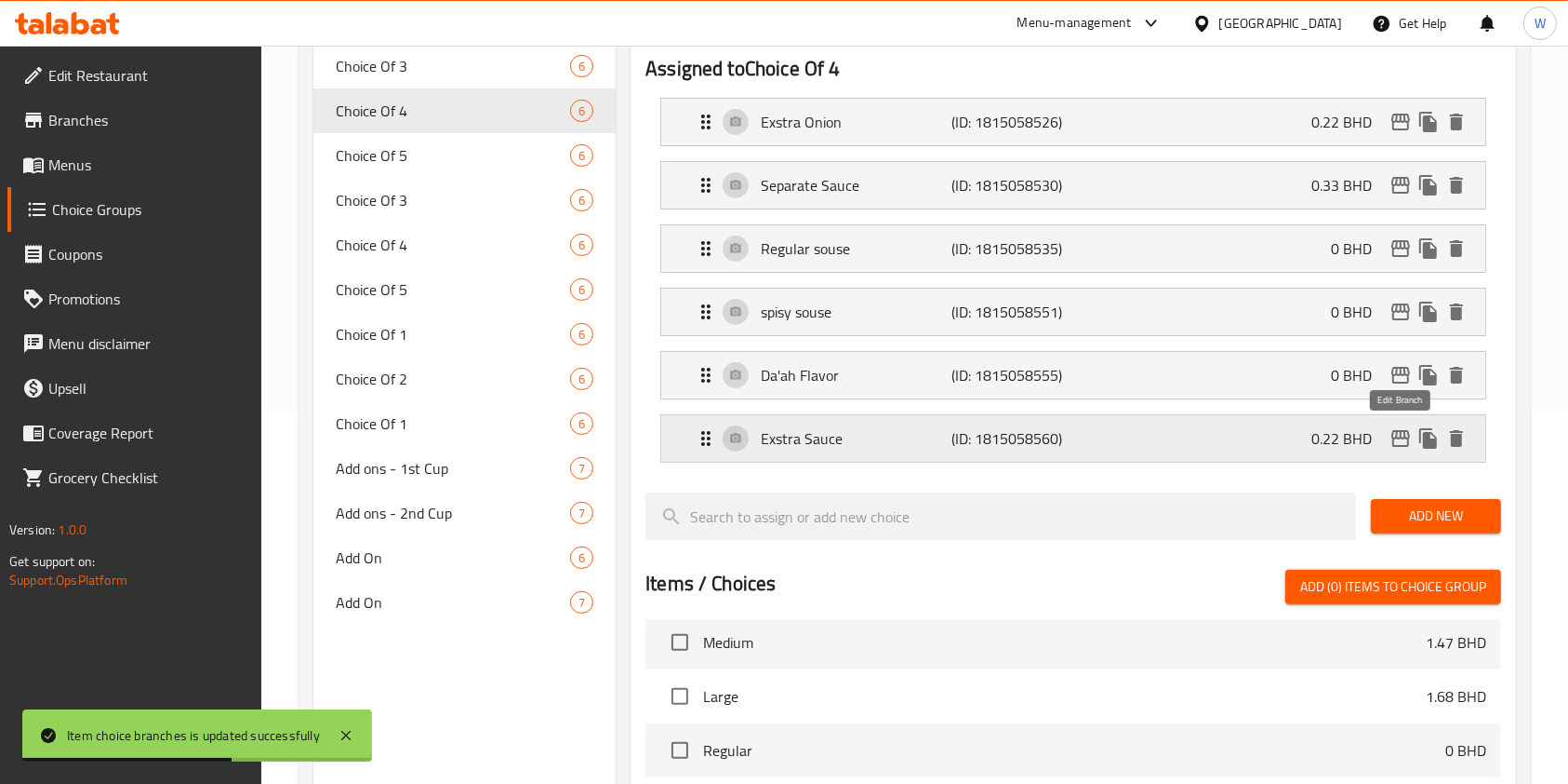
click at [1393, 437] on icon "edit" at bounding box center [1400, 437] width 19 height 17
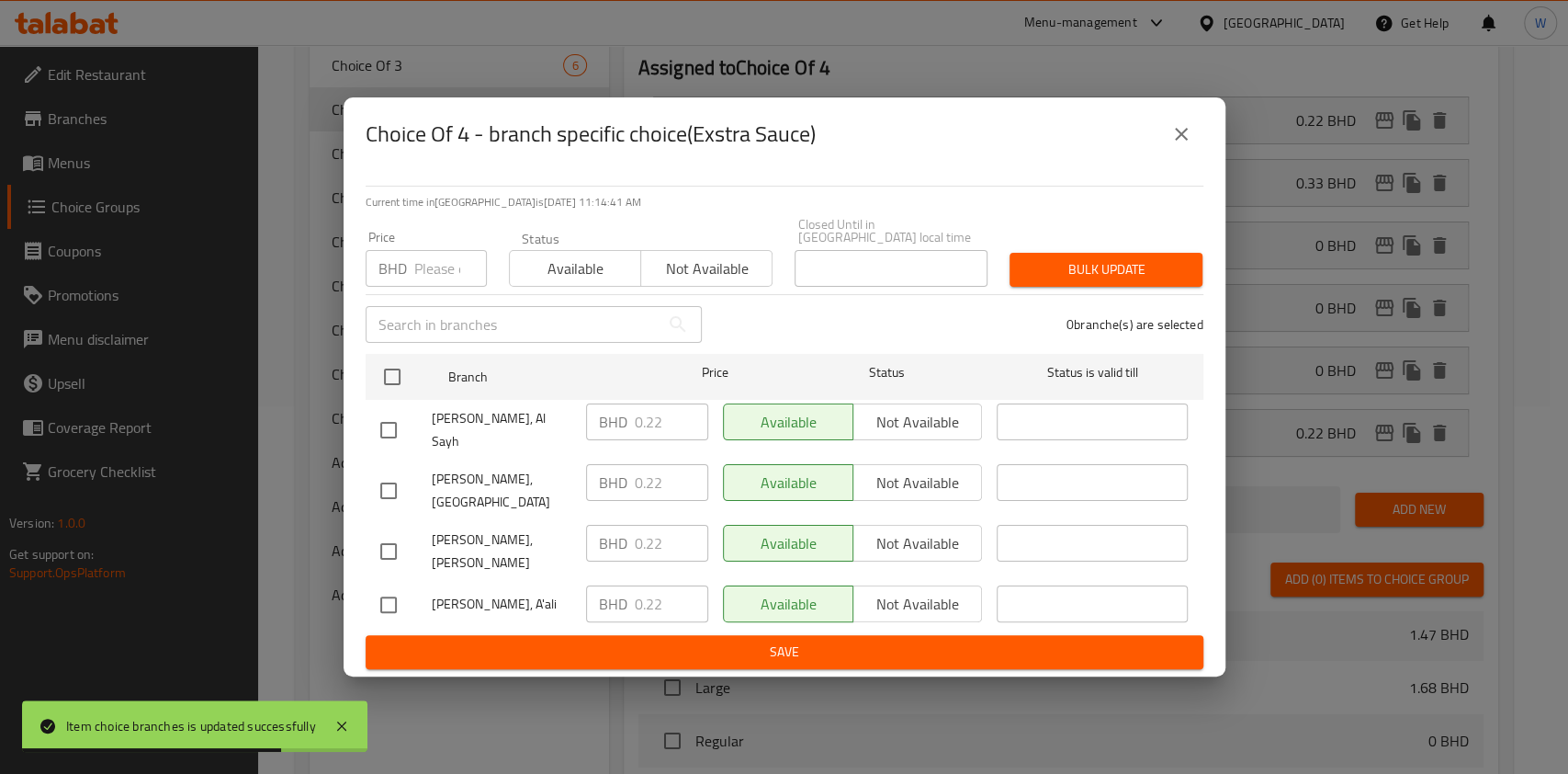
click at [433, 283] on input "number" at bounding box center [450, 268] width 72 height 37
paste input "0.33"
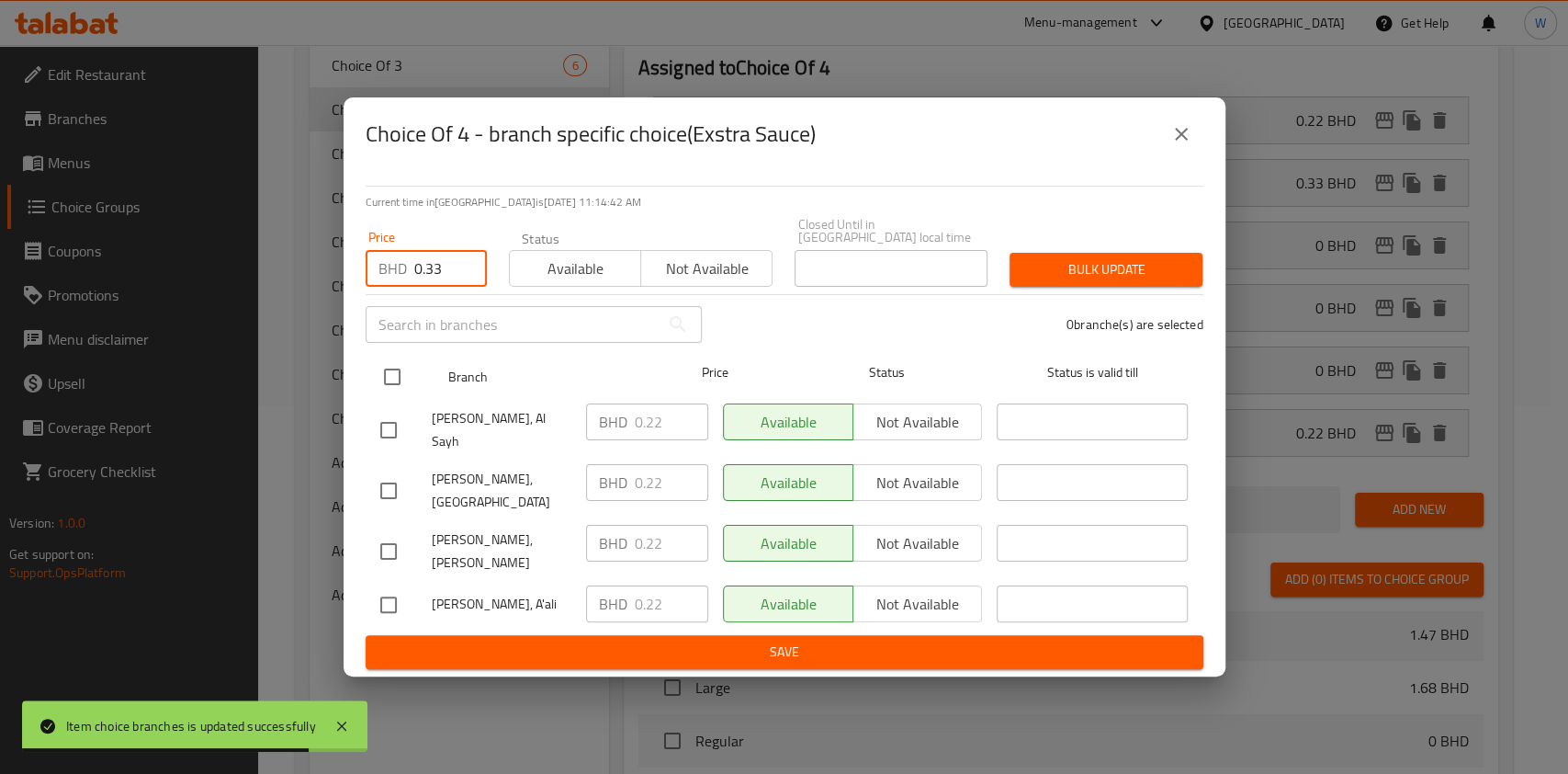
type input "0.33"
click at [400, 384] on input "checkbox" at bounding box center [392, 377] width 39 height 39
checkbox input "true"
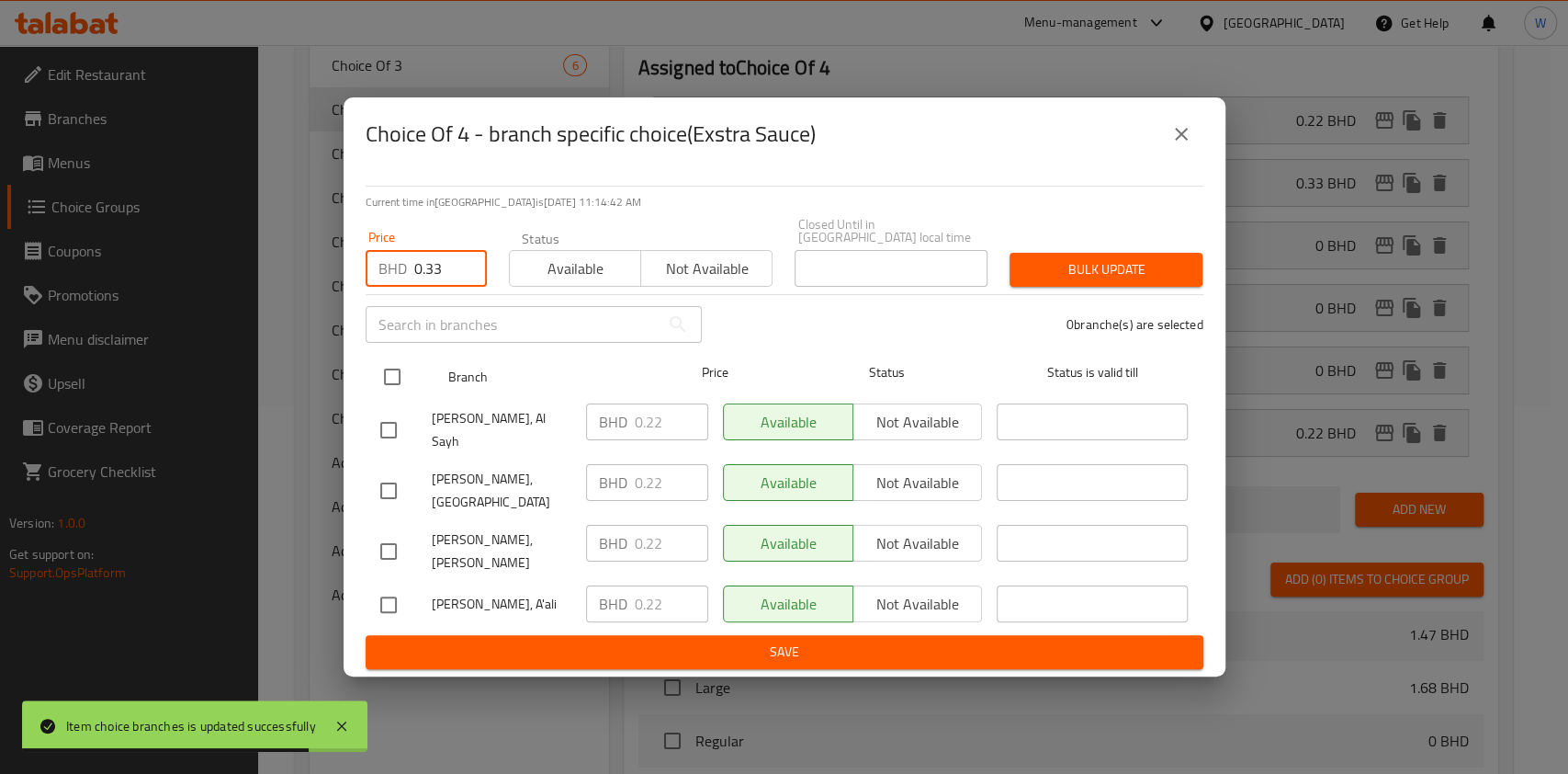
checkbox input "true"
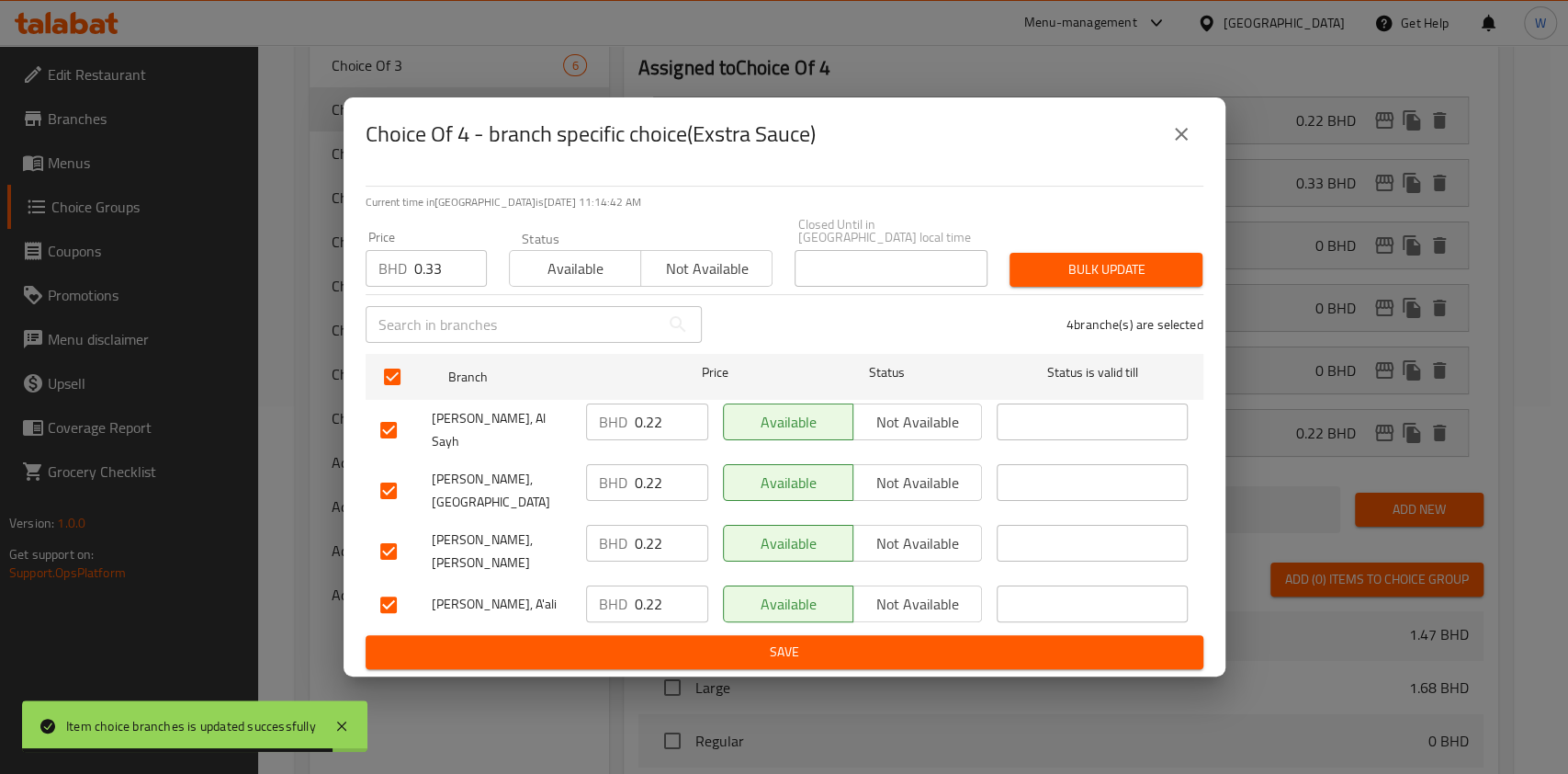
click at [998, 286] on div "Bulk update" at bounding box center [1105, 270] width 215 height 56
click at [1038, 281] on span "Bulk update" at bounding box center [1106, 270] width 164 height 23
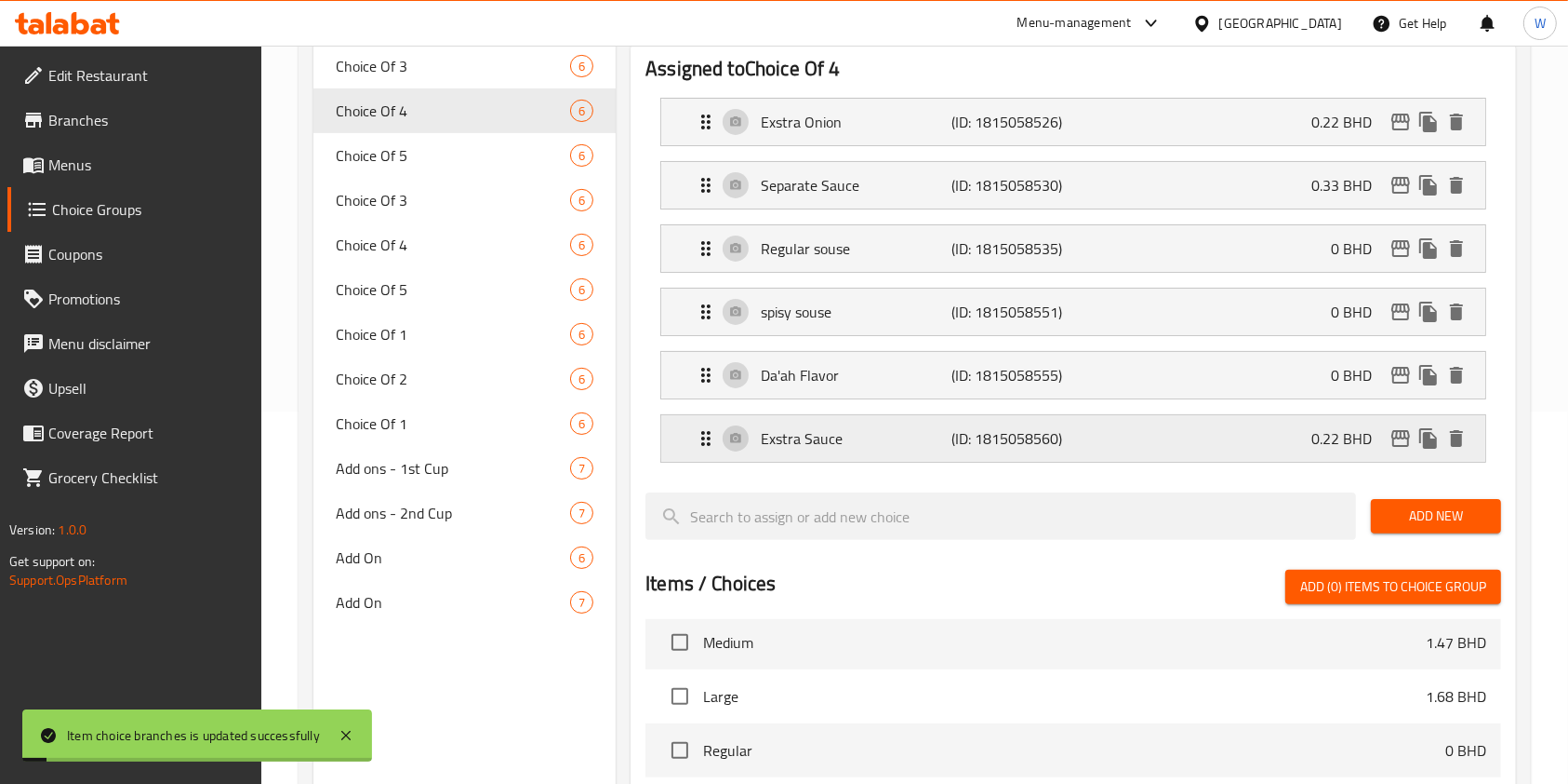
click at [785, 443] on p "Exstra Sauce" at bounding box center [856, 438] width 190 height 22
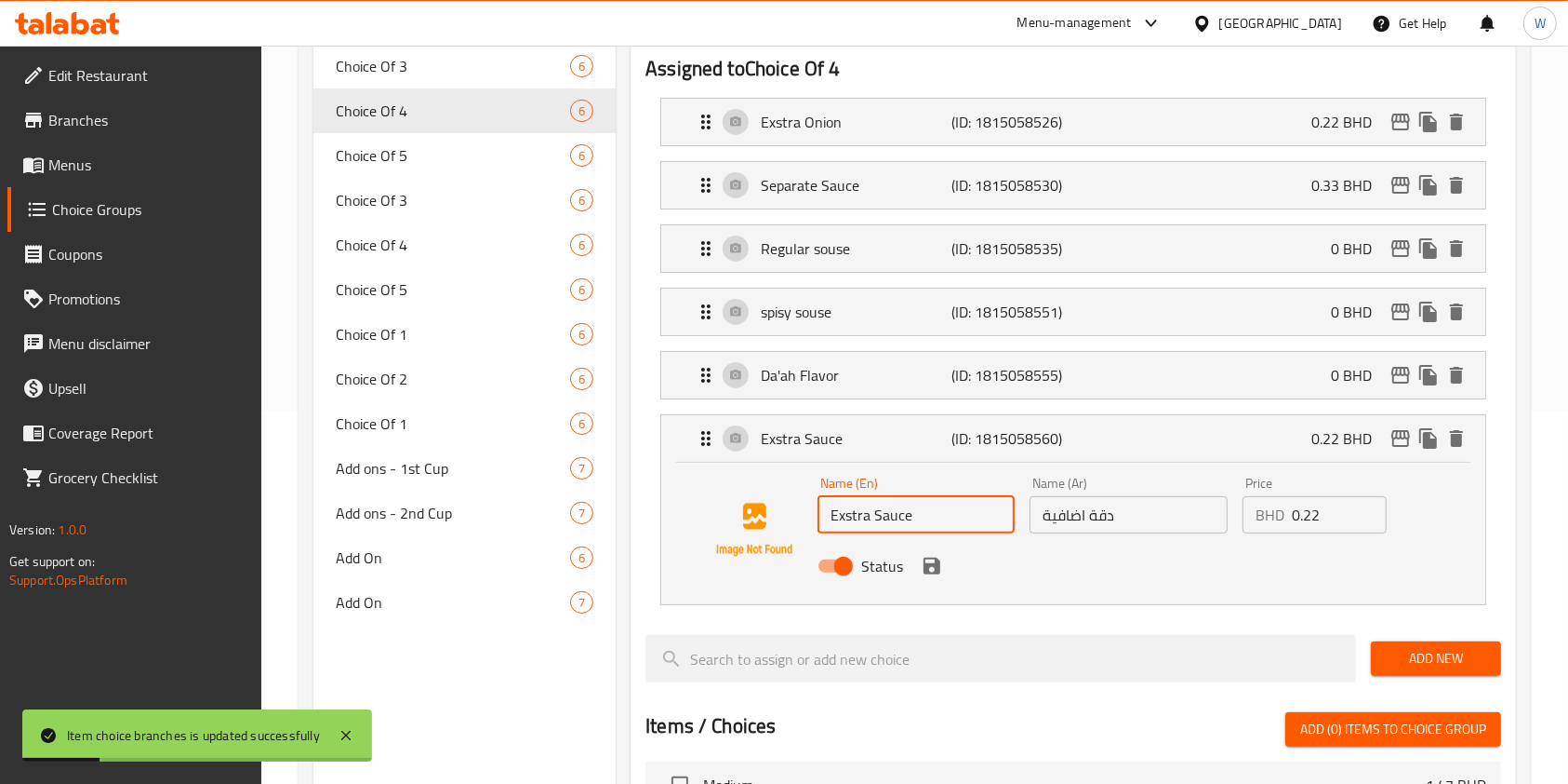
click at [849, 522] on input "Exstra Sauce" at bounding box center [916, 515] width 197 height 37
type input "Extra Sauce"
click at [935, 577] on button "save" at bounding box center [932, 565] width 28 height 28
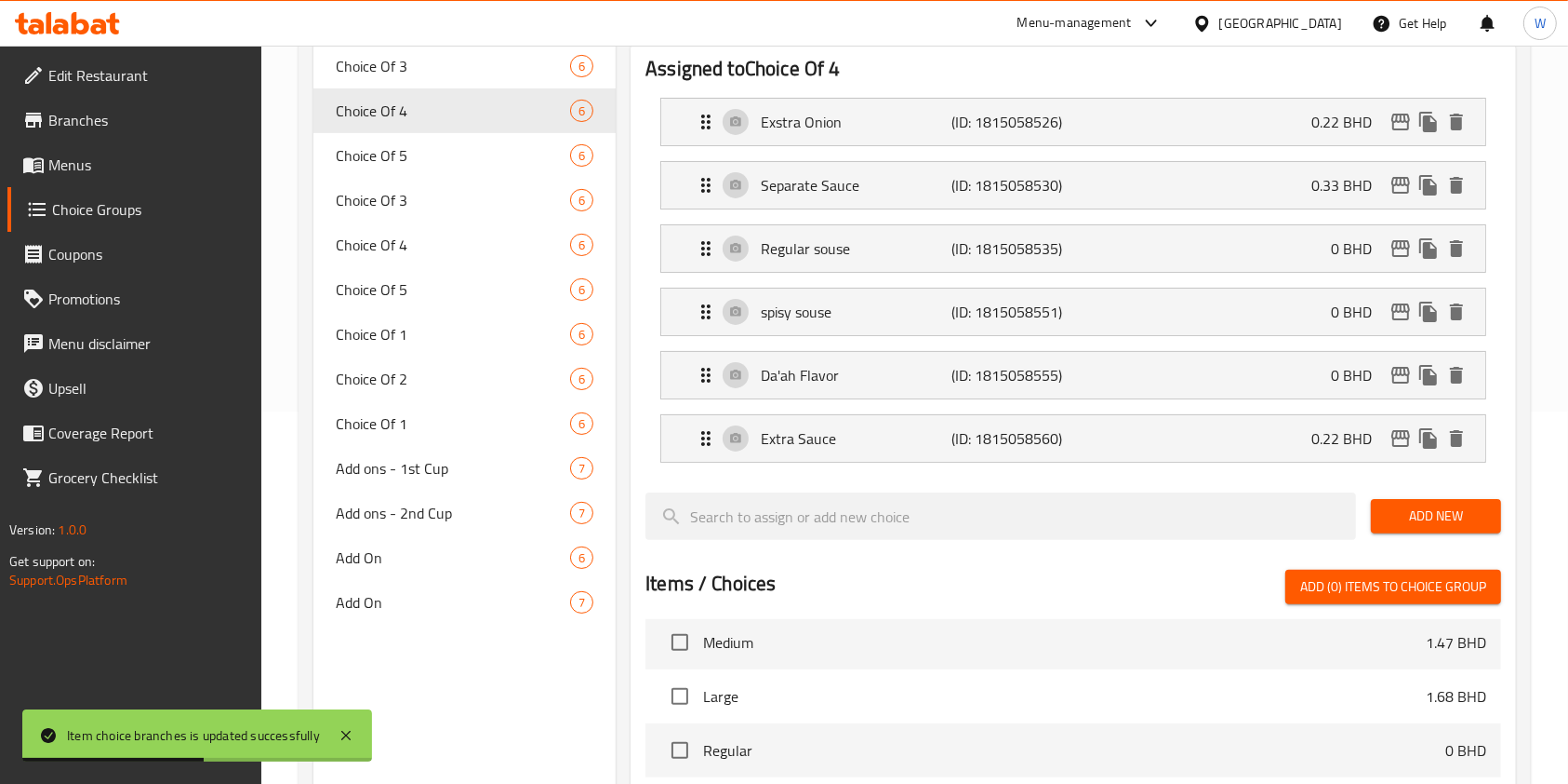
scroll to position [248, 0]
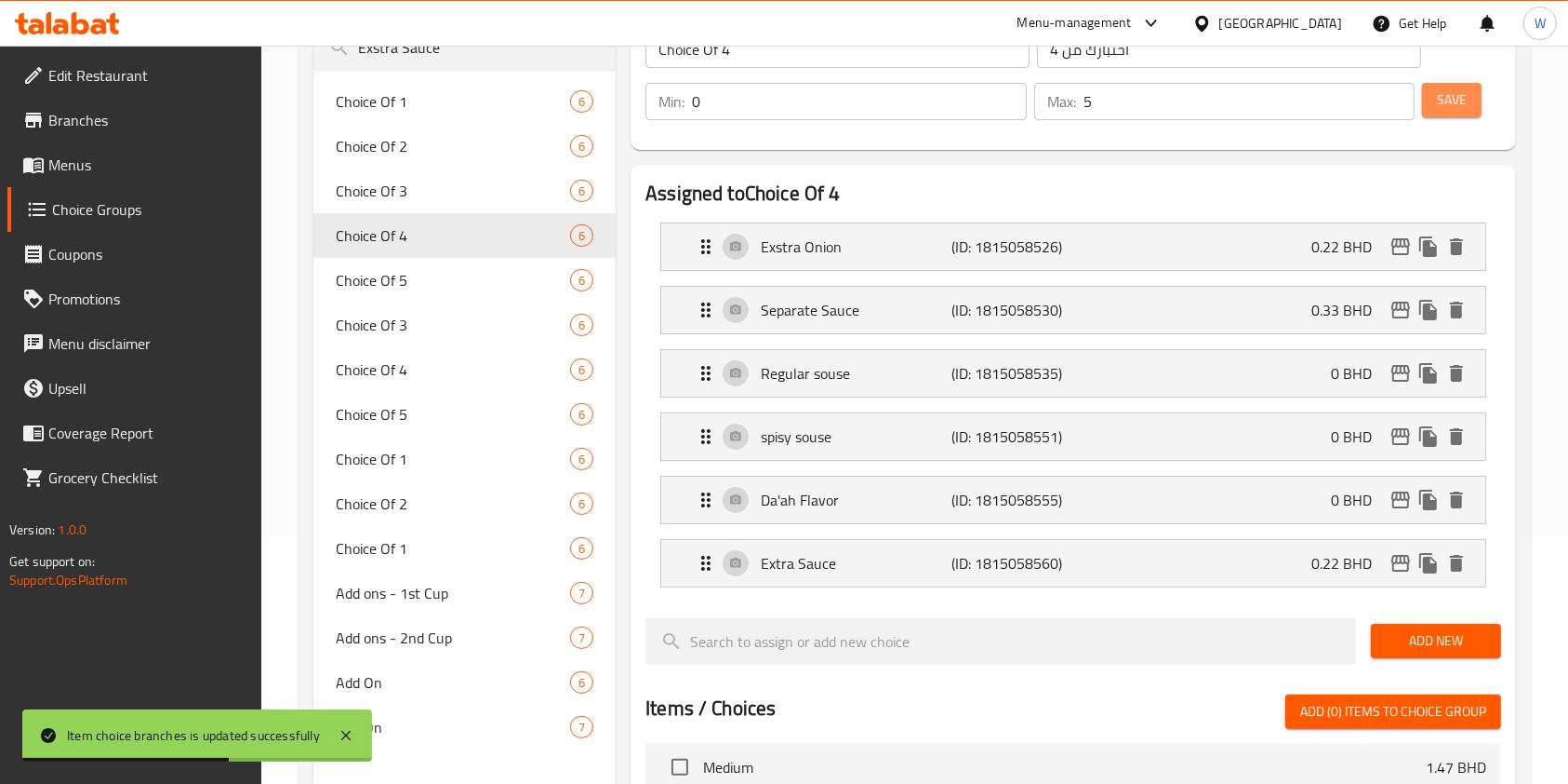
click at [1472, 95] on button "Save" at bounding box center [1452, 100] width 60 height 34
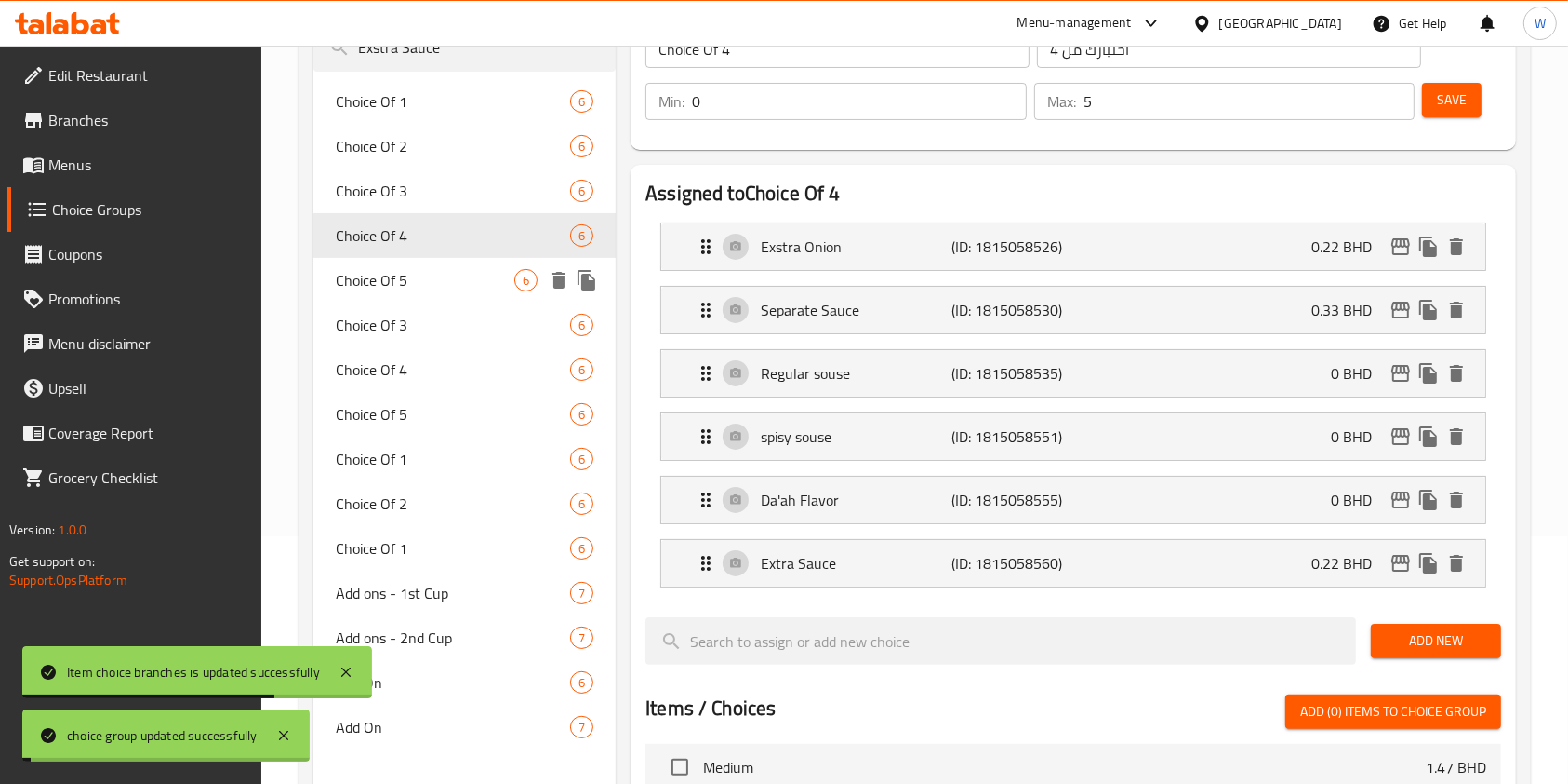
click at [417, 313] on span "Choice Of 3" at bounding box center [453, 324] width 234 height 22
type input "Choice Of 3"
type input "اختبارك من 3"
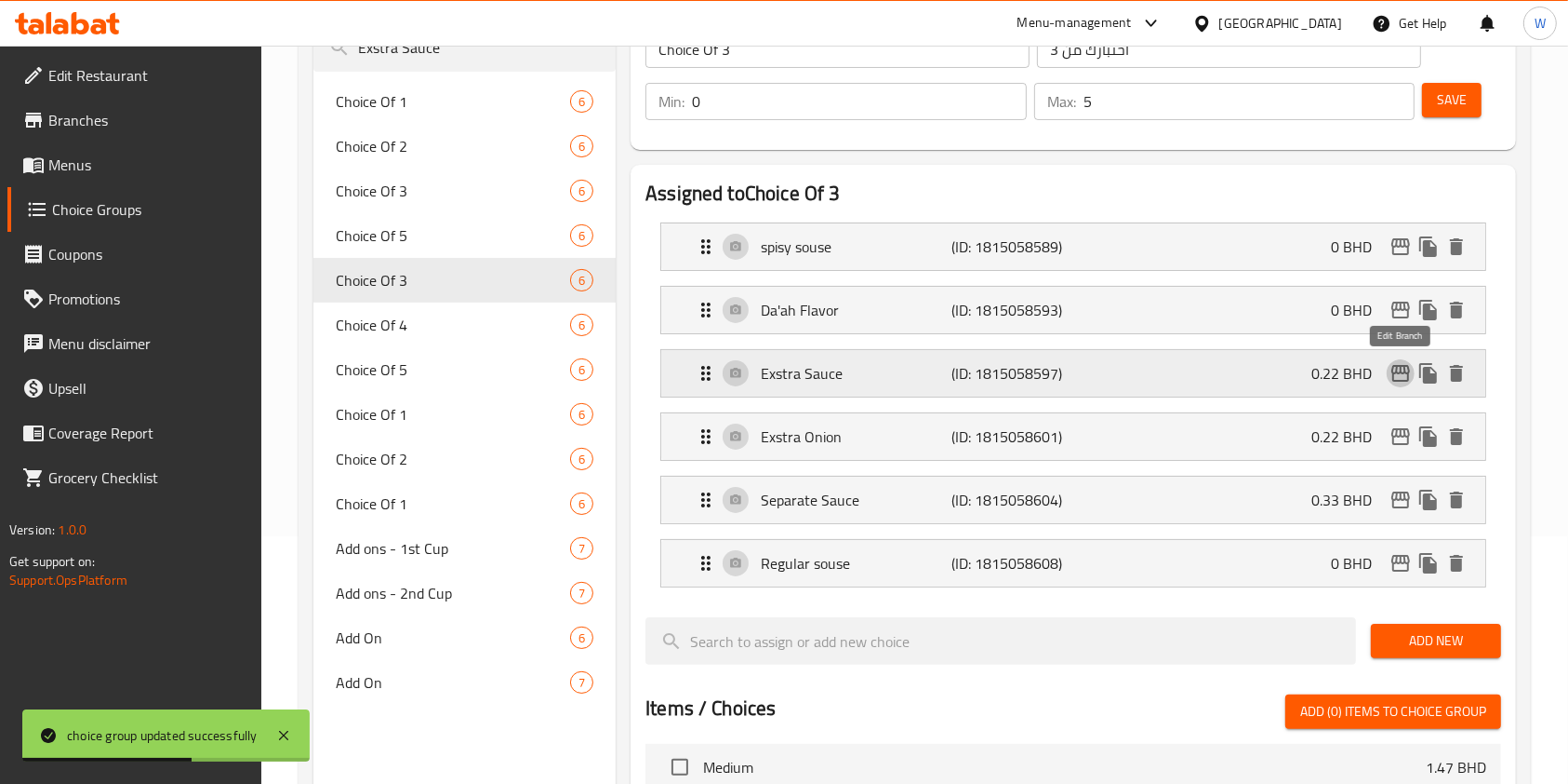
click at [1391, 368] on icon "edit" at bounding box center [1400, 373] width 19 height 17
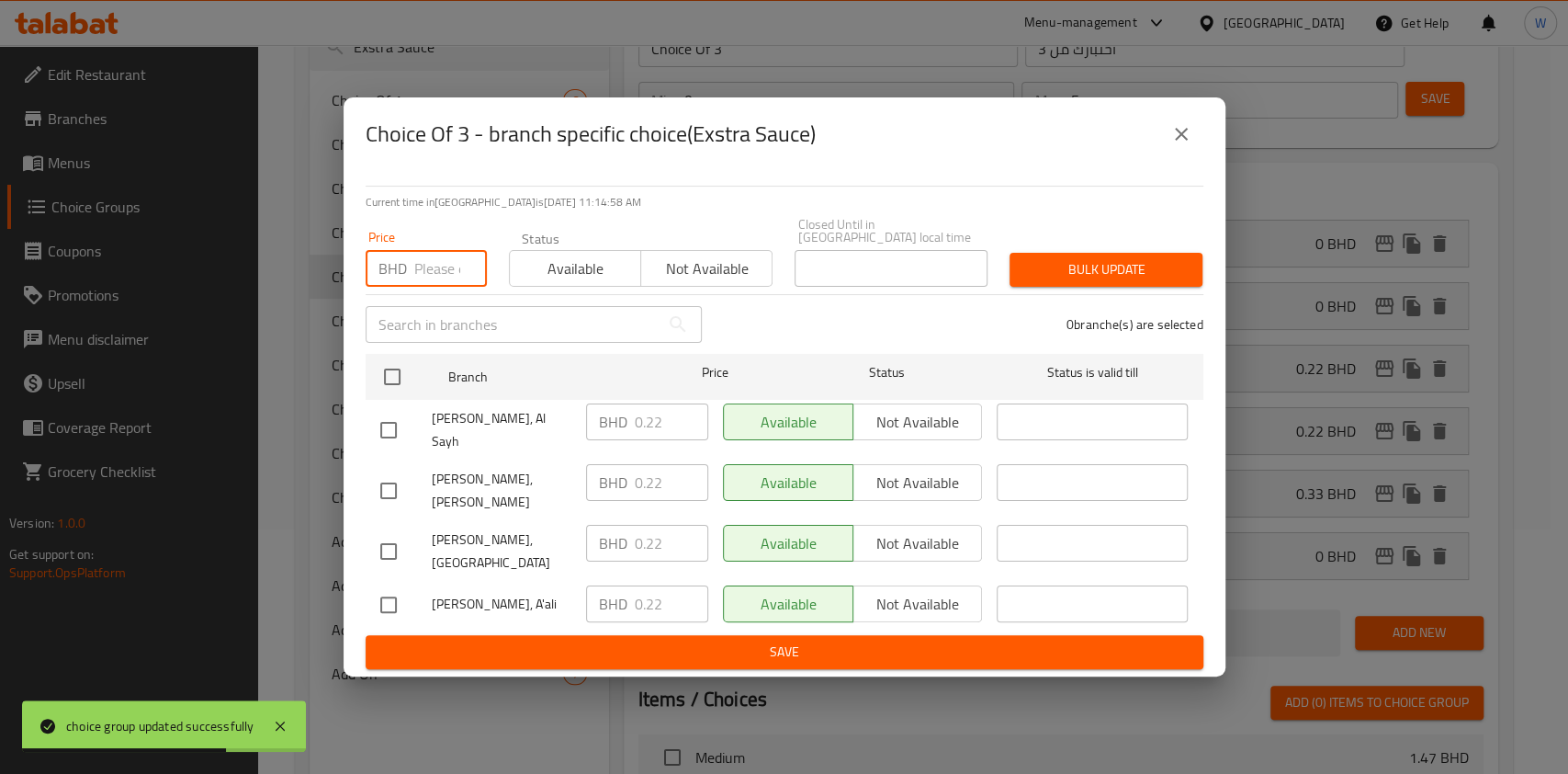
click at [430, 286] on input "number" at bounding box center [450, 268] width 72 height 37
paste input "0.33"
type input "0.33"
click at [409, 361] on ul "Branch Price Status Status is valid till Kuche Kushari, Al Sayh BHD 0.22 ​ Avai…" at bounding box center [784, 490] width 838 height 288
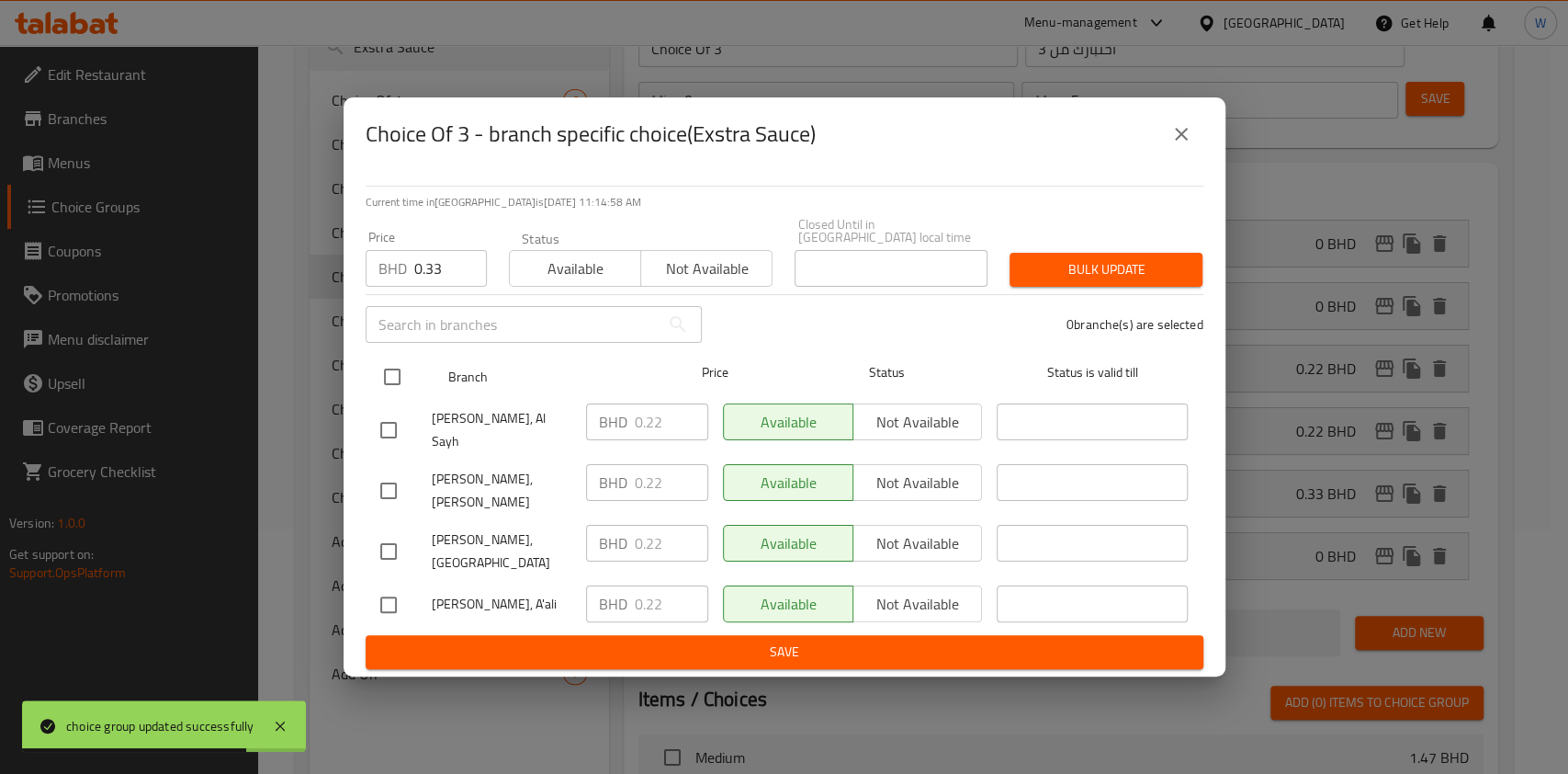
click at [387, 385] on input "checkbox" at bounding box center [392, 377] width 39 height 39
checkbox input "true"
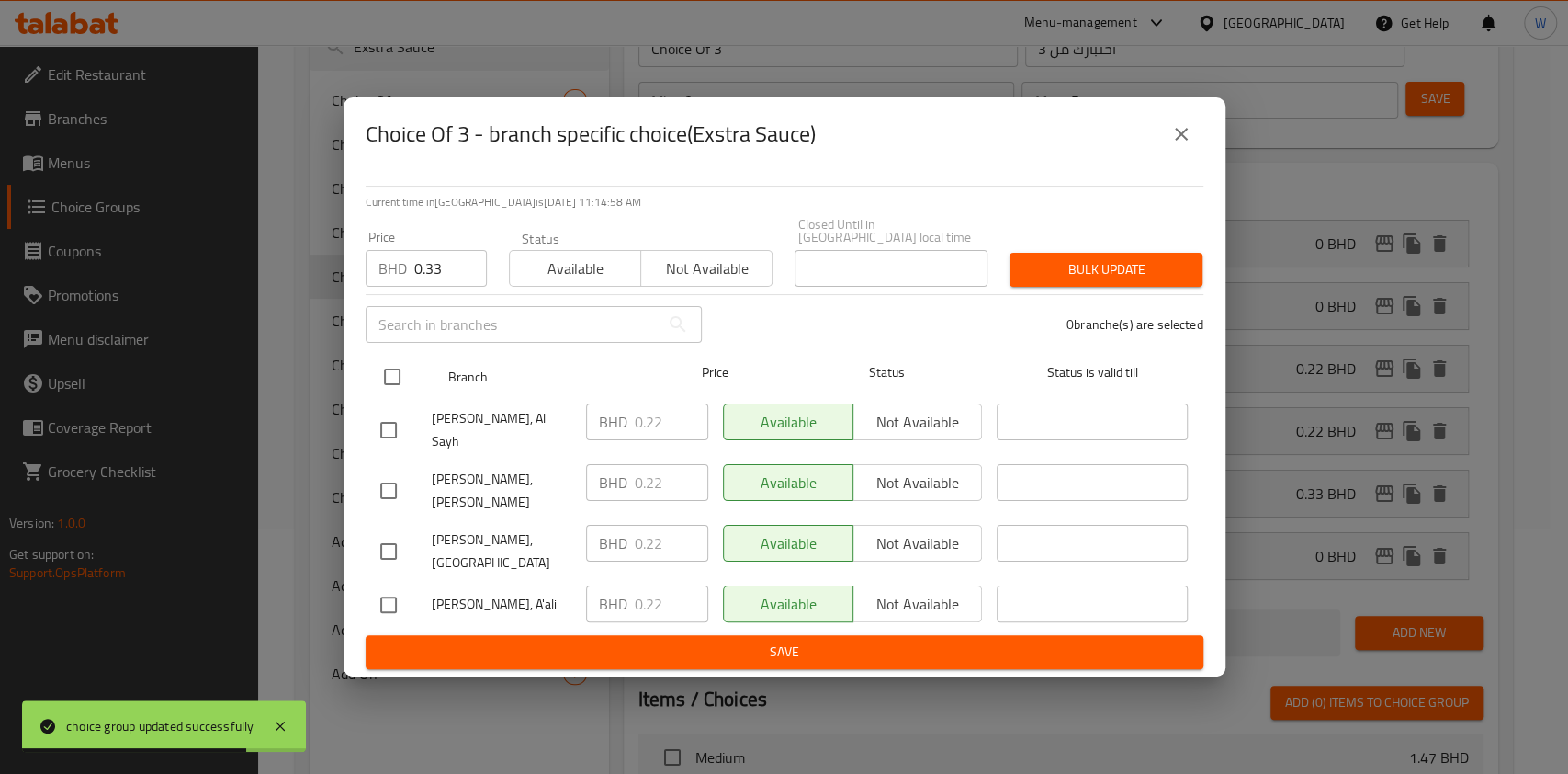
checkbox input "true"
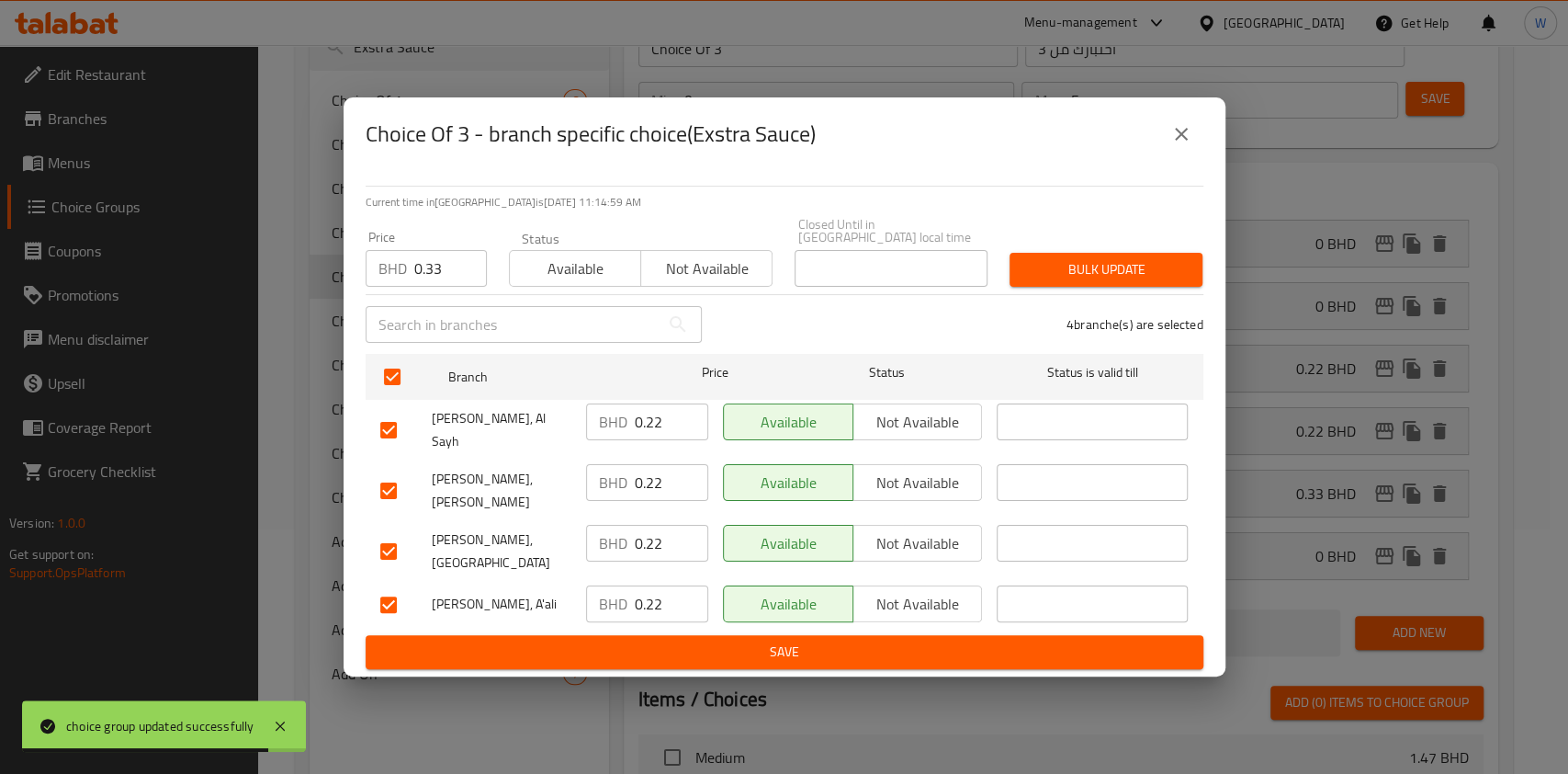
click at [1095, 266] on div "Bulk update" at bounding box center [1105, 270] width 215 height 56
click at [1099, 281] on span "Bulk update" at bounding box center [1106, 270] width 164 height 23
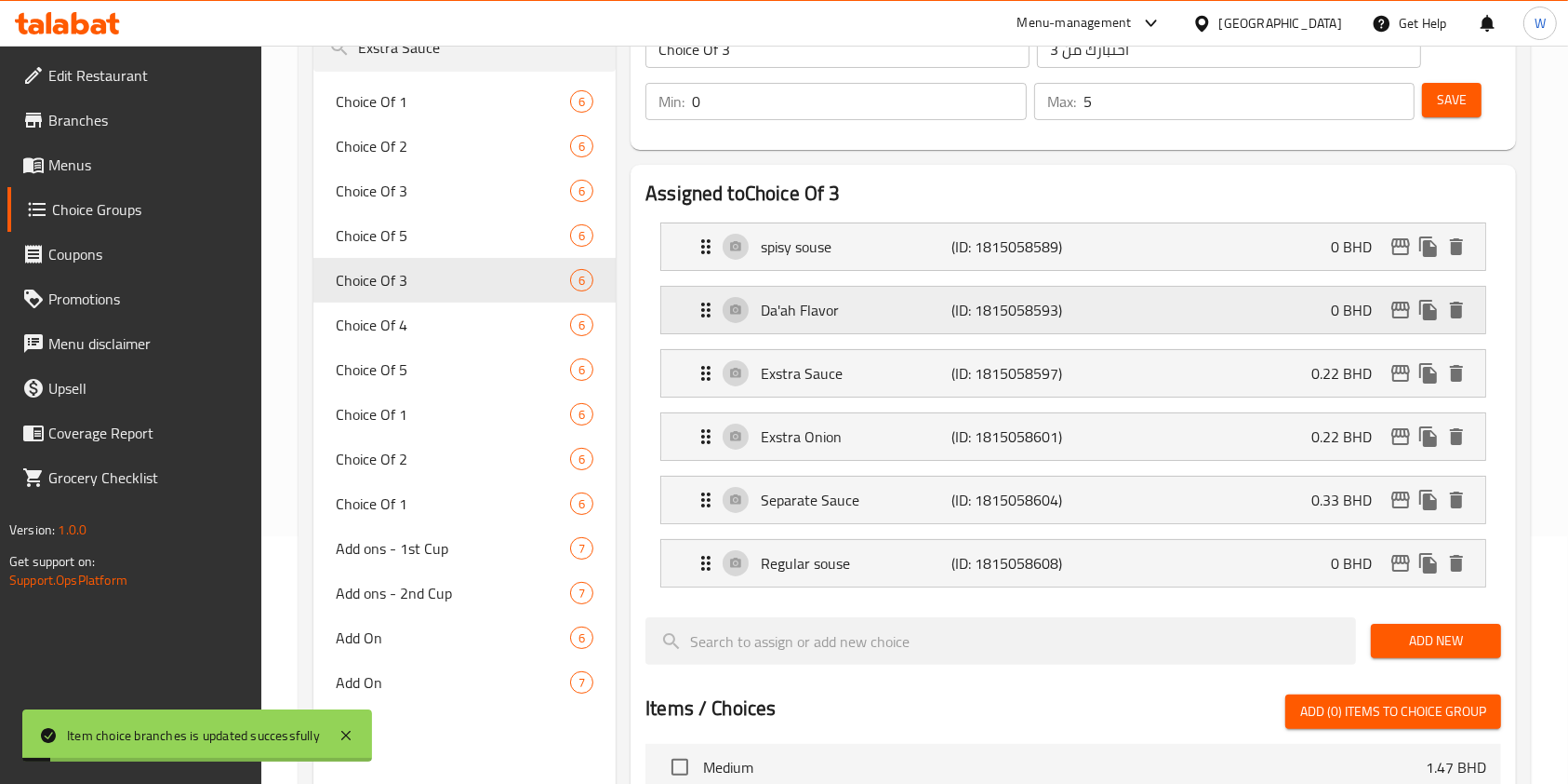
click at [809, 311] on p "Da'ah Flavor" at bounding box center [856, 309] width 190 height 22
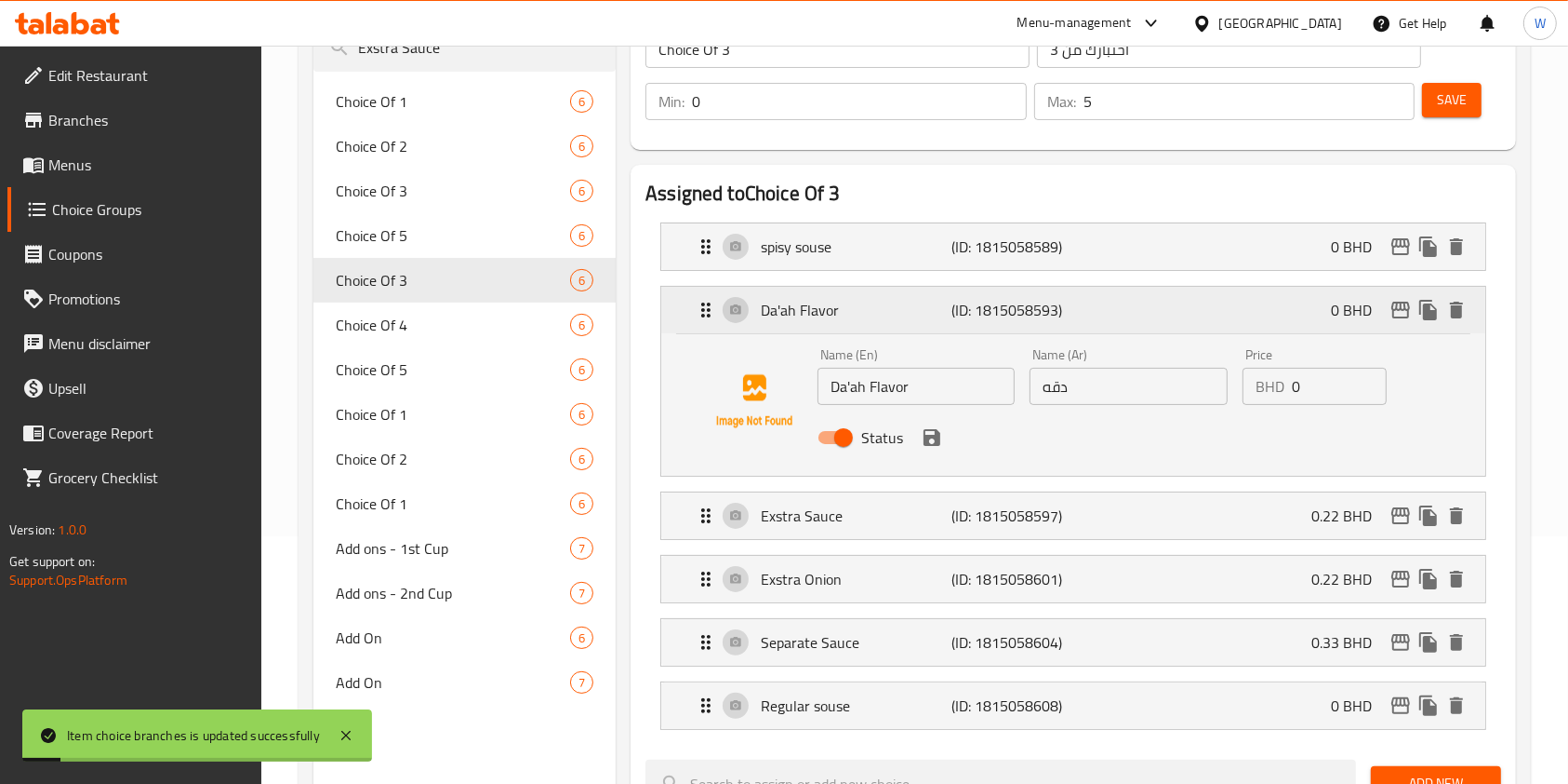
click at [809, 311] on p "Da'ah Flavor" at bounding box center [856, 309] width 190 height 22
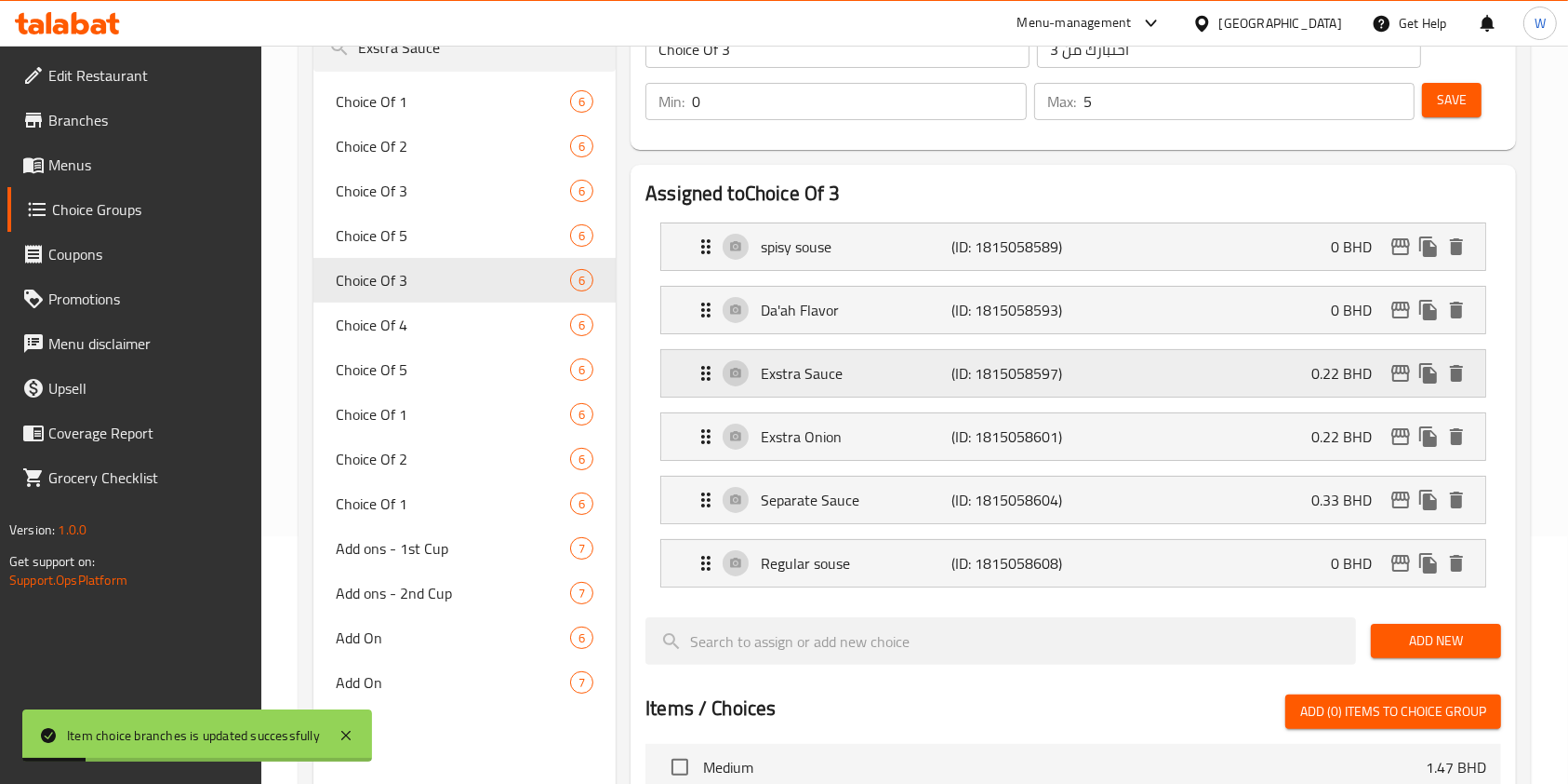
click at [814, 362] on p "Exstra Sauce" at bounding box center [856, 373] width 190 height 22
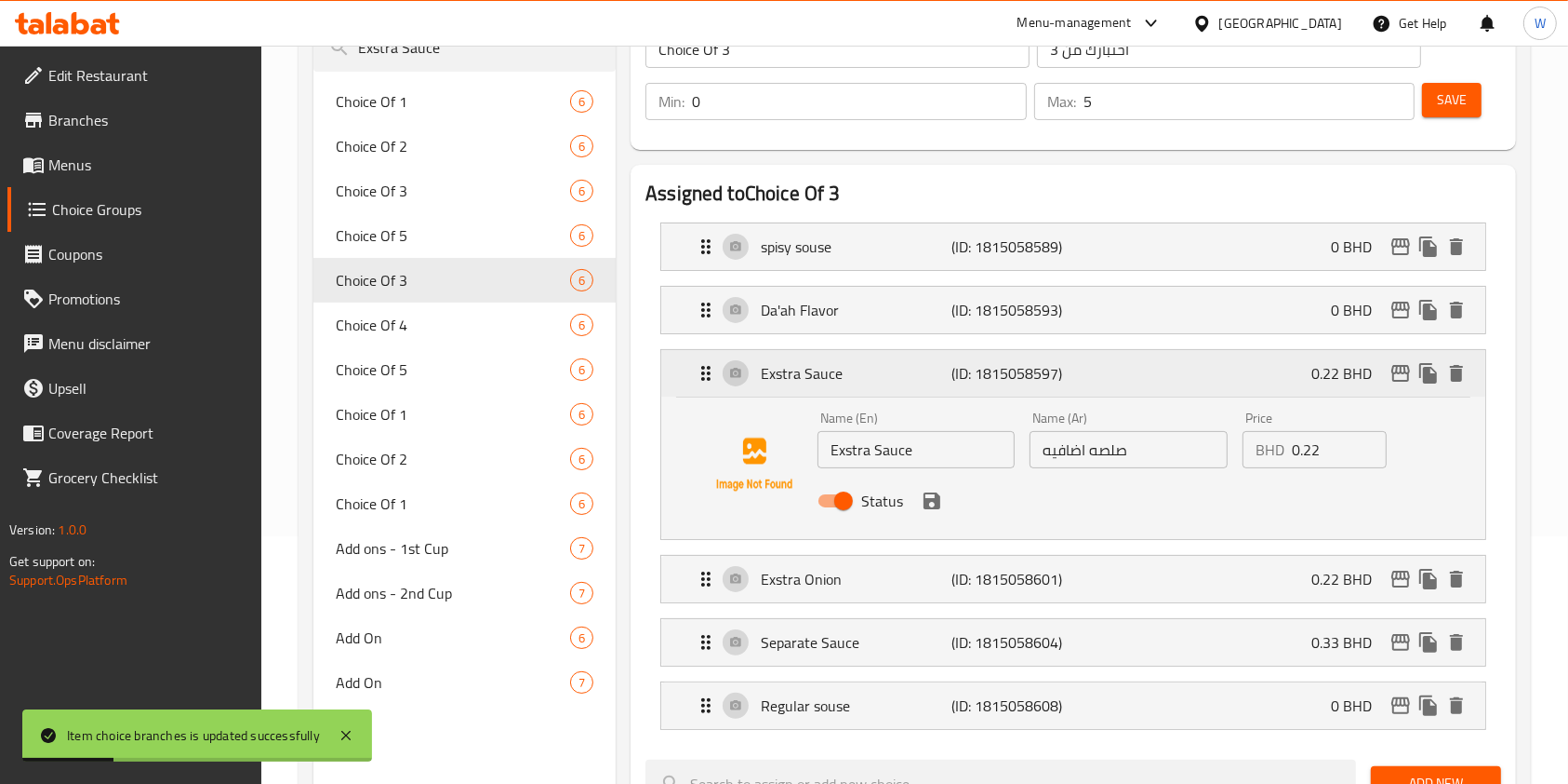
click at [784, 369] on p "Exstra Sauce" at bounding box center [856, 373] width 190 height 22
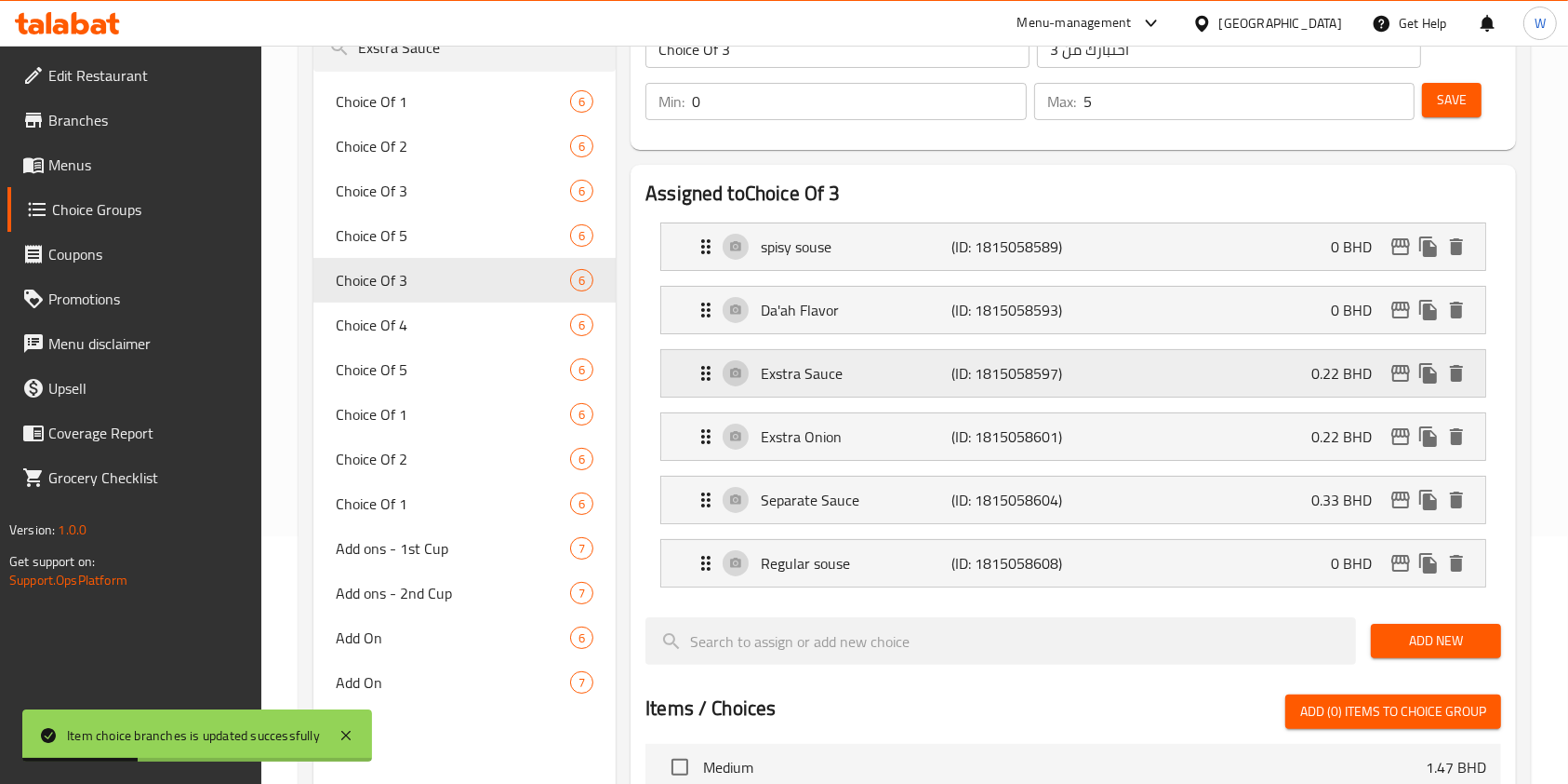
click at [794, 362] on p "Exstra Sauce" at bounding box center [856, 373] width 190 height 22
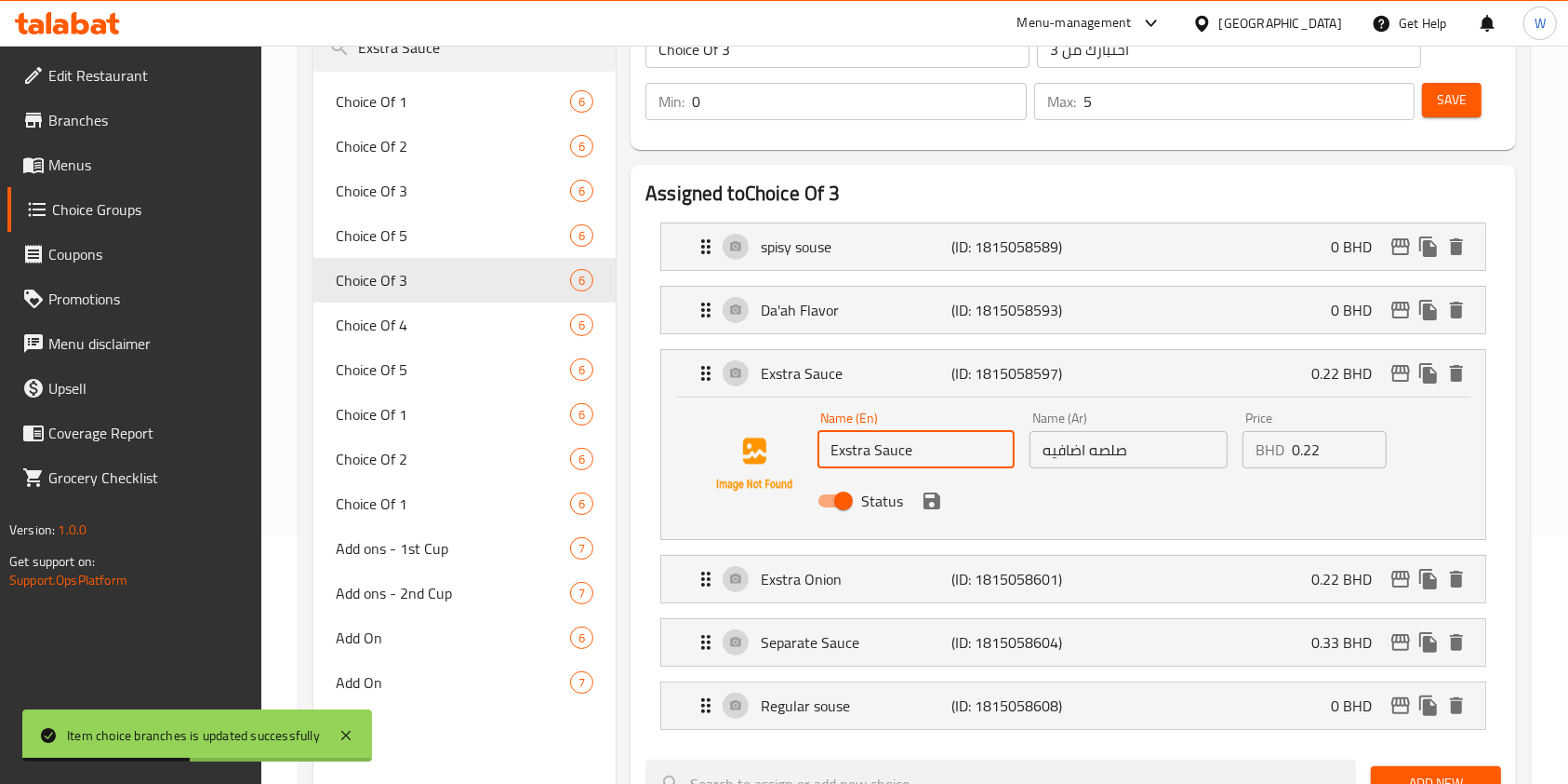
click at [851, 446] on input "Exstra Sauce" at bounding box center [916, 449] width 197 height 37
click at [933, 493] on icon "save" at bounding box center [932, 501] width 22 height 22
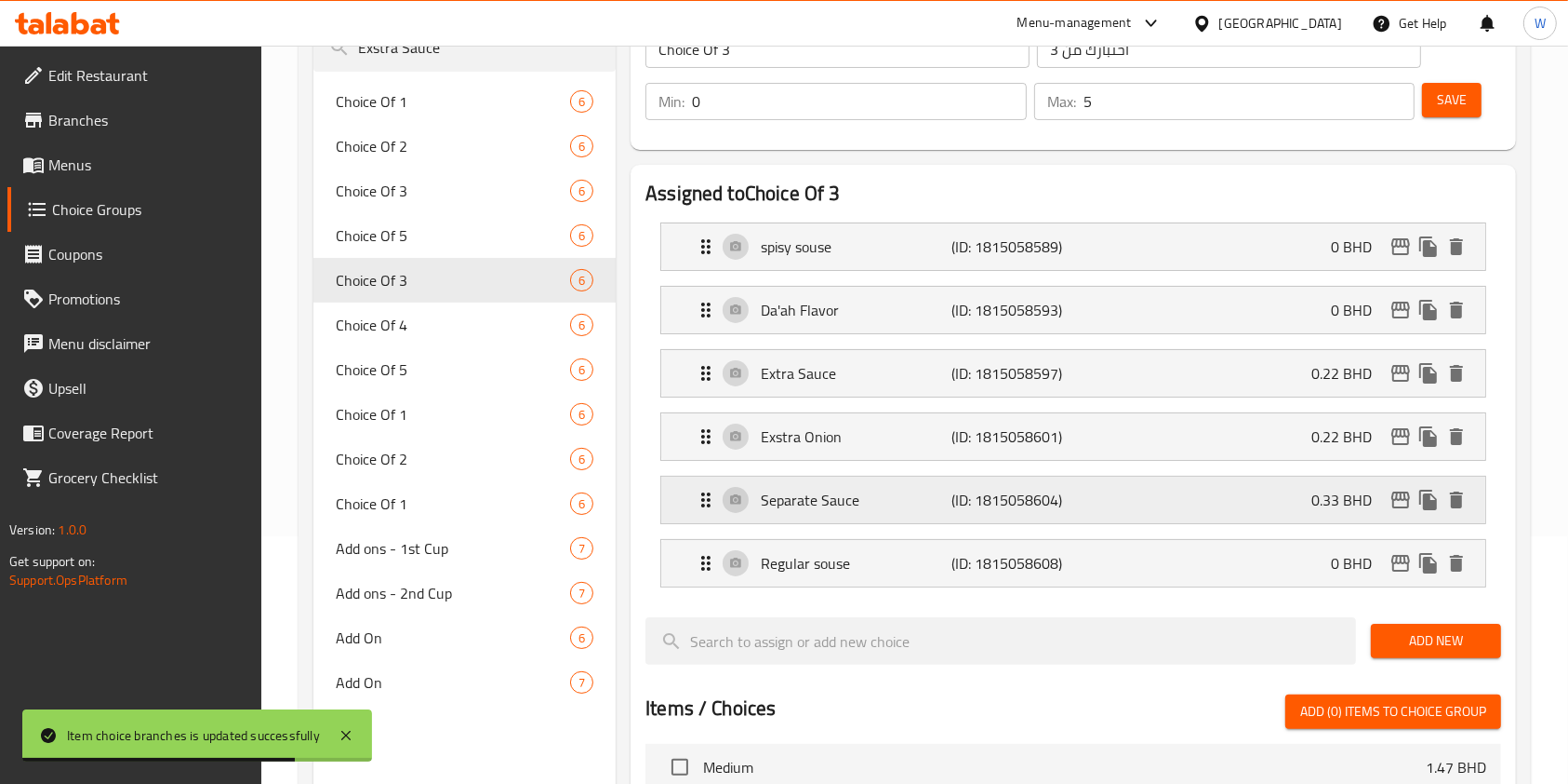
type input "Extra Sauce"
click at [1444, 103] on span "Save" at bounding box center [1452, 101] width 30 height 23
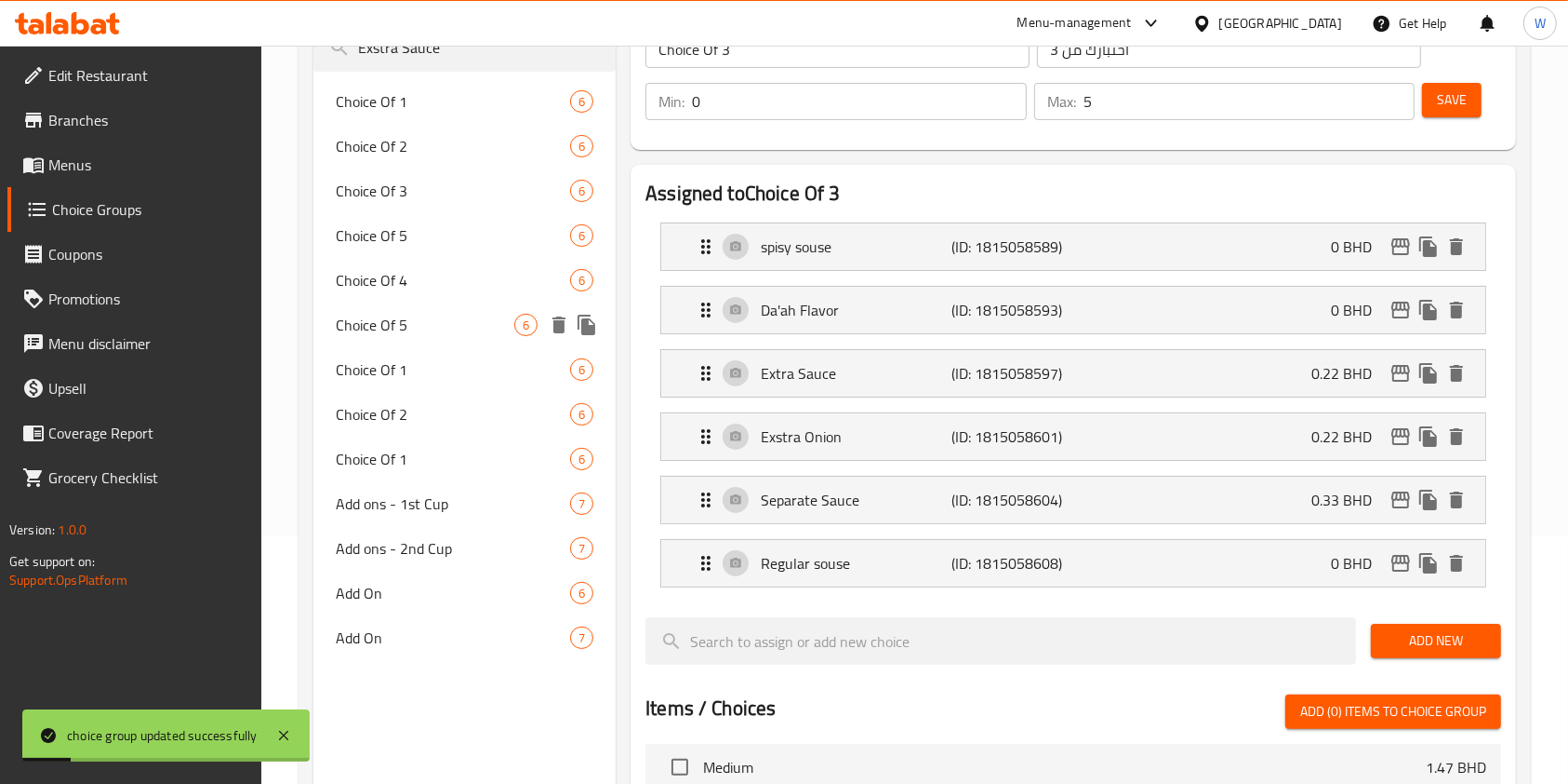
click at [416, 325] on span "Choice Of 5" at bounding box center [424, 324] width 179 height 22
type input "Choice Of 5"
type input "اختبارك من 5"
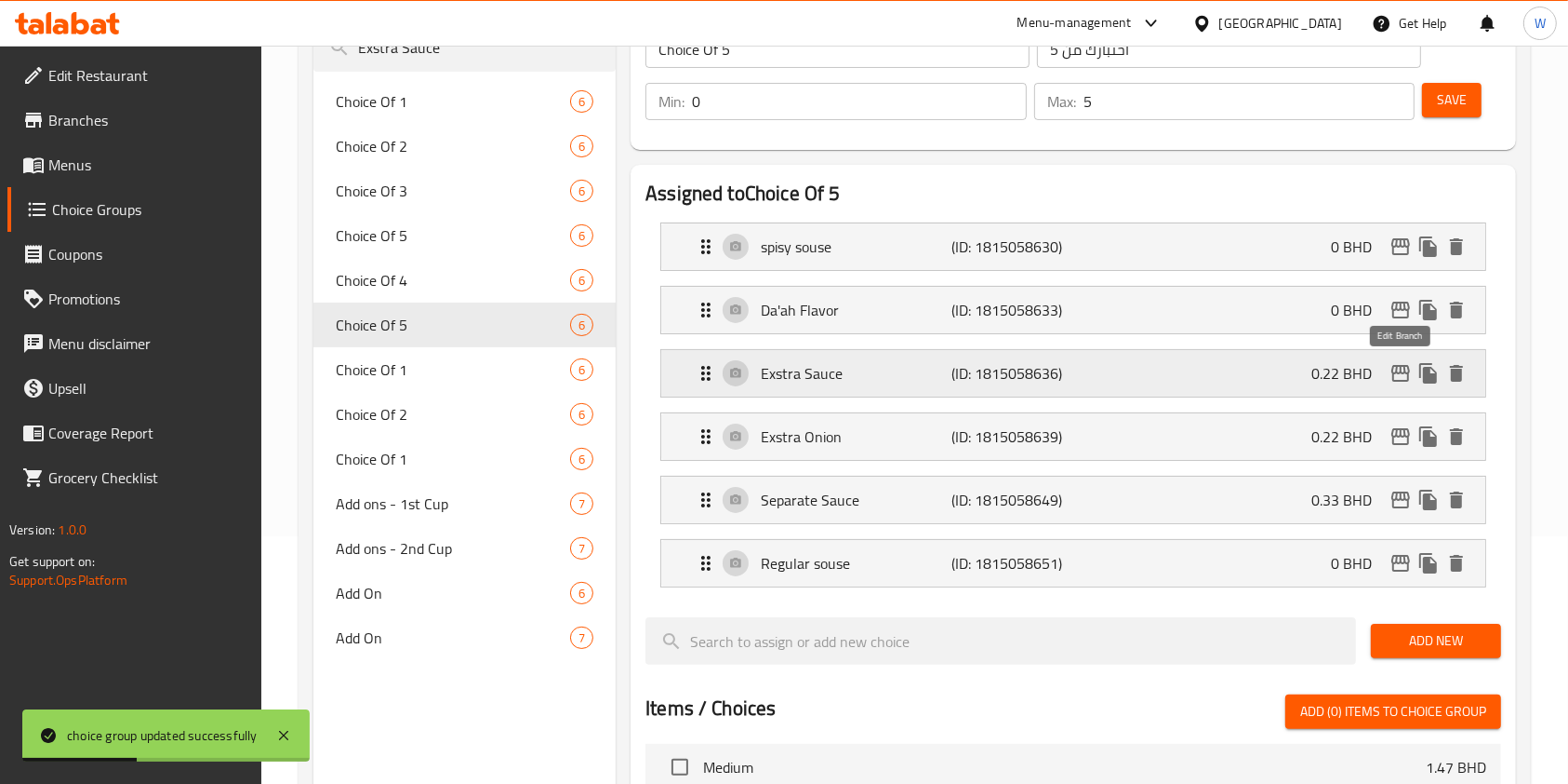
click at [1398, 372] on icon "edit" at bounding box center [1400, 373] width 19 height 17
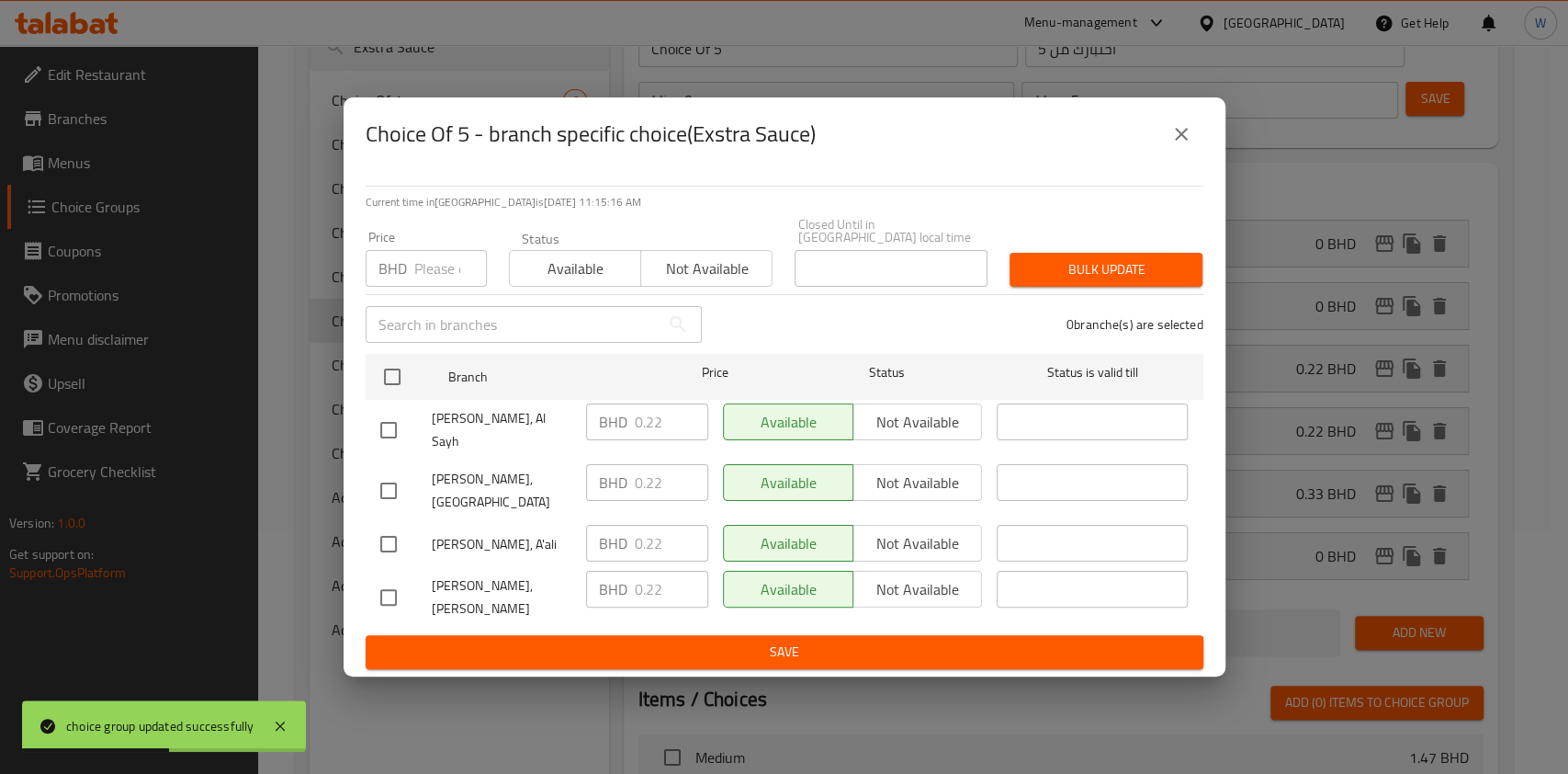
click at [419, 268] on input "number" at bounding box center [450, 268] width 72 height 37
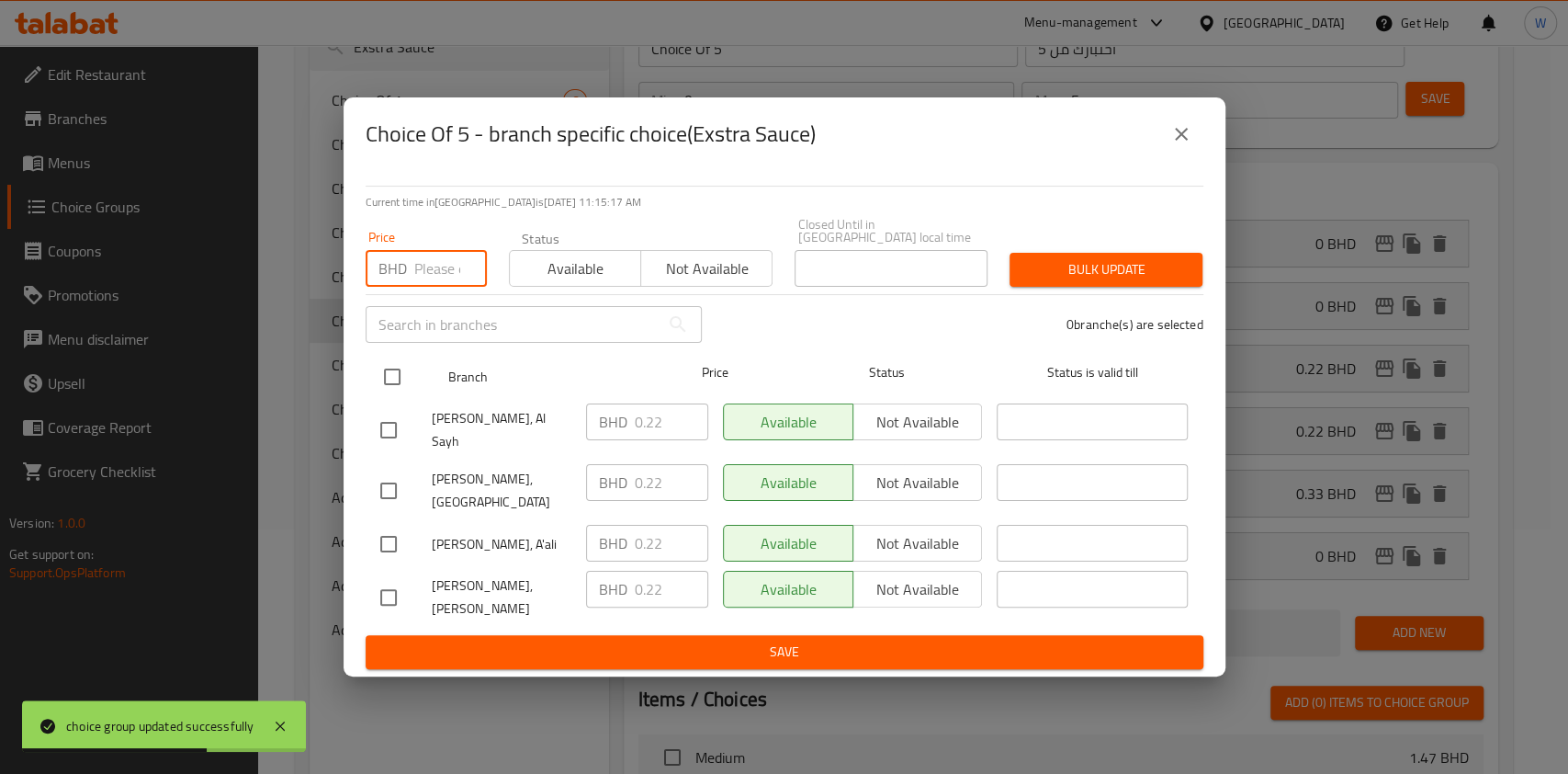
paste input "0.33"
type input "0.33"
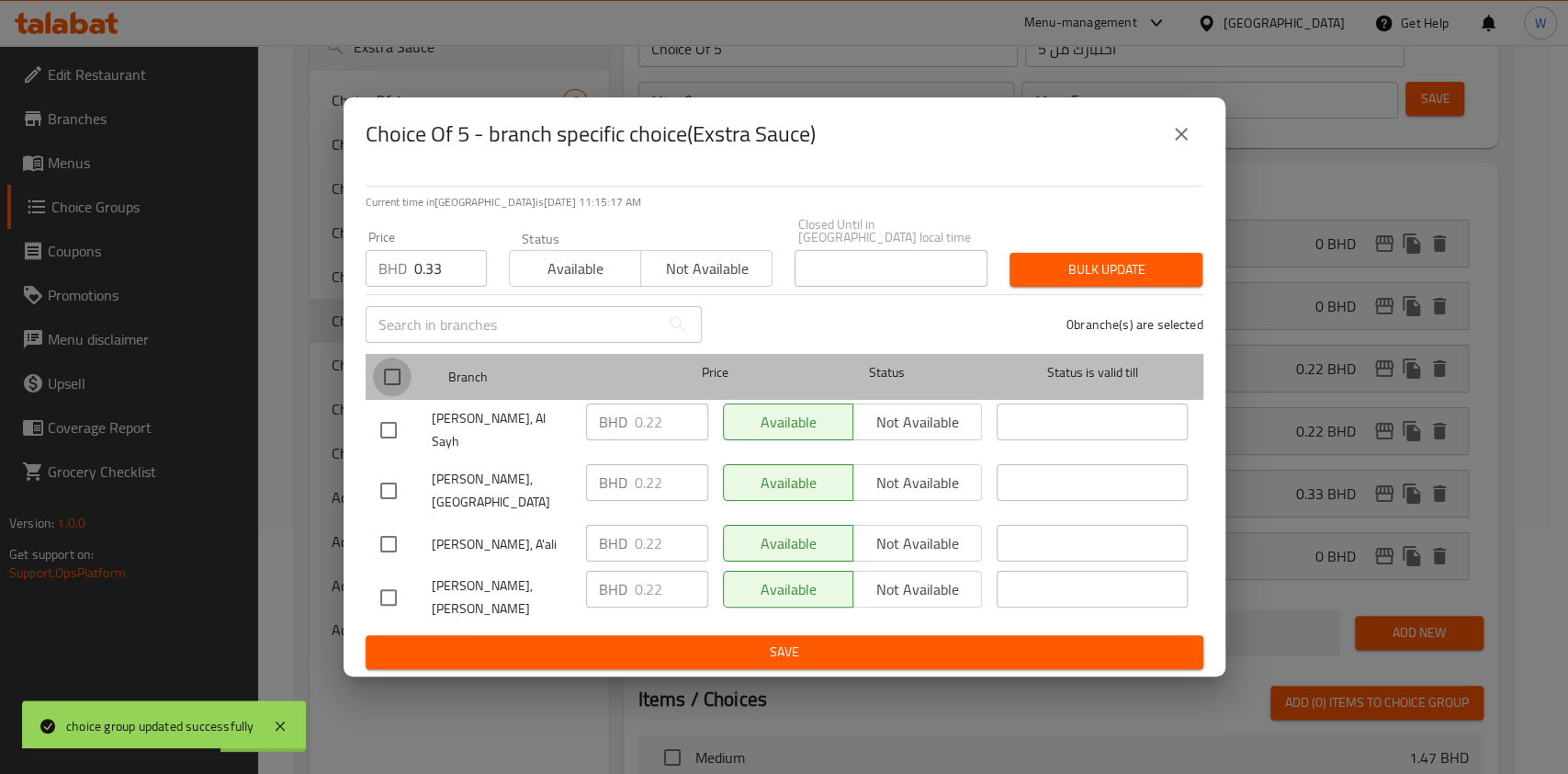
click at [403, 396] on input "checkbox" at bounding box center [392, 377] width 39 height 39
checkbox input "true"
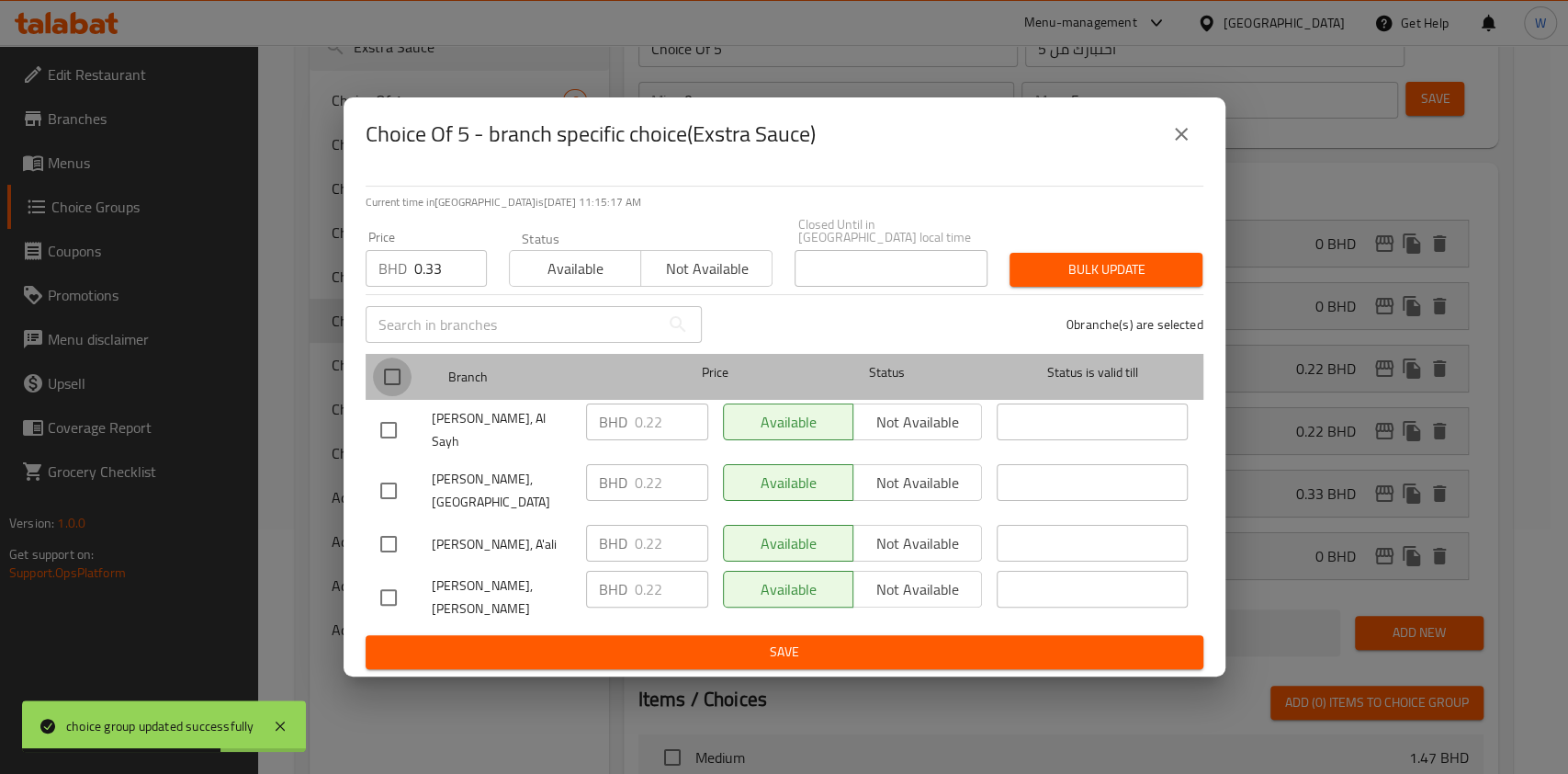
checkbox input "true"
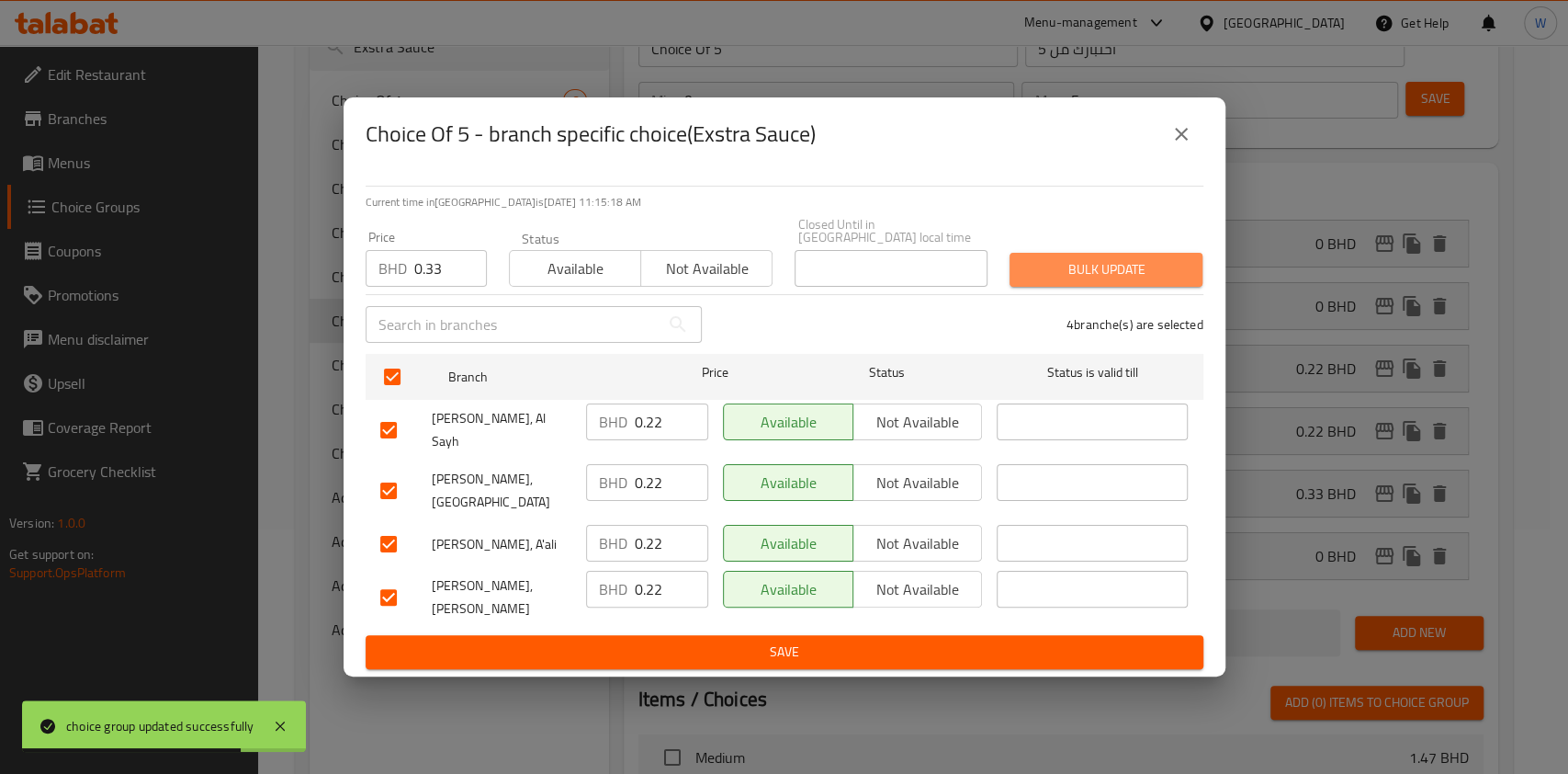
click at [1089, 281] on span "Bulk update" at bounding box center [1106, 270] width 164 height 23
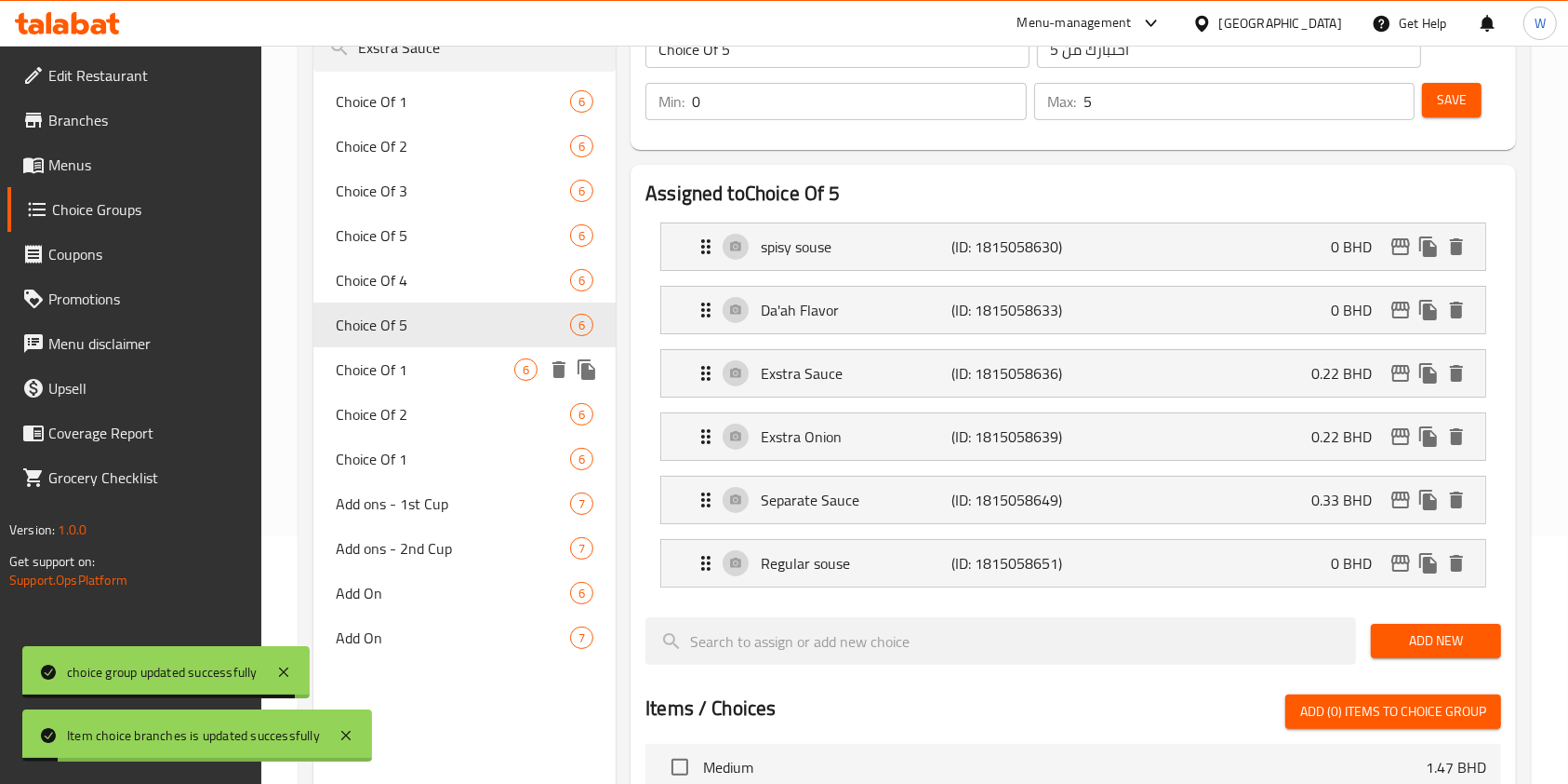
click at [442, 369] on span "Choice Of 1" at bounding box center [424, 369] width 179 height 22
type input "Choice Of 1"
type input "اختبارك من 1"
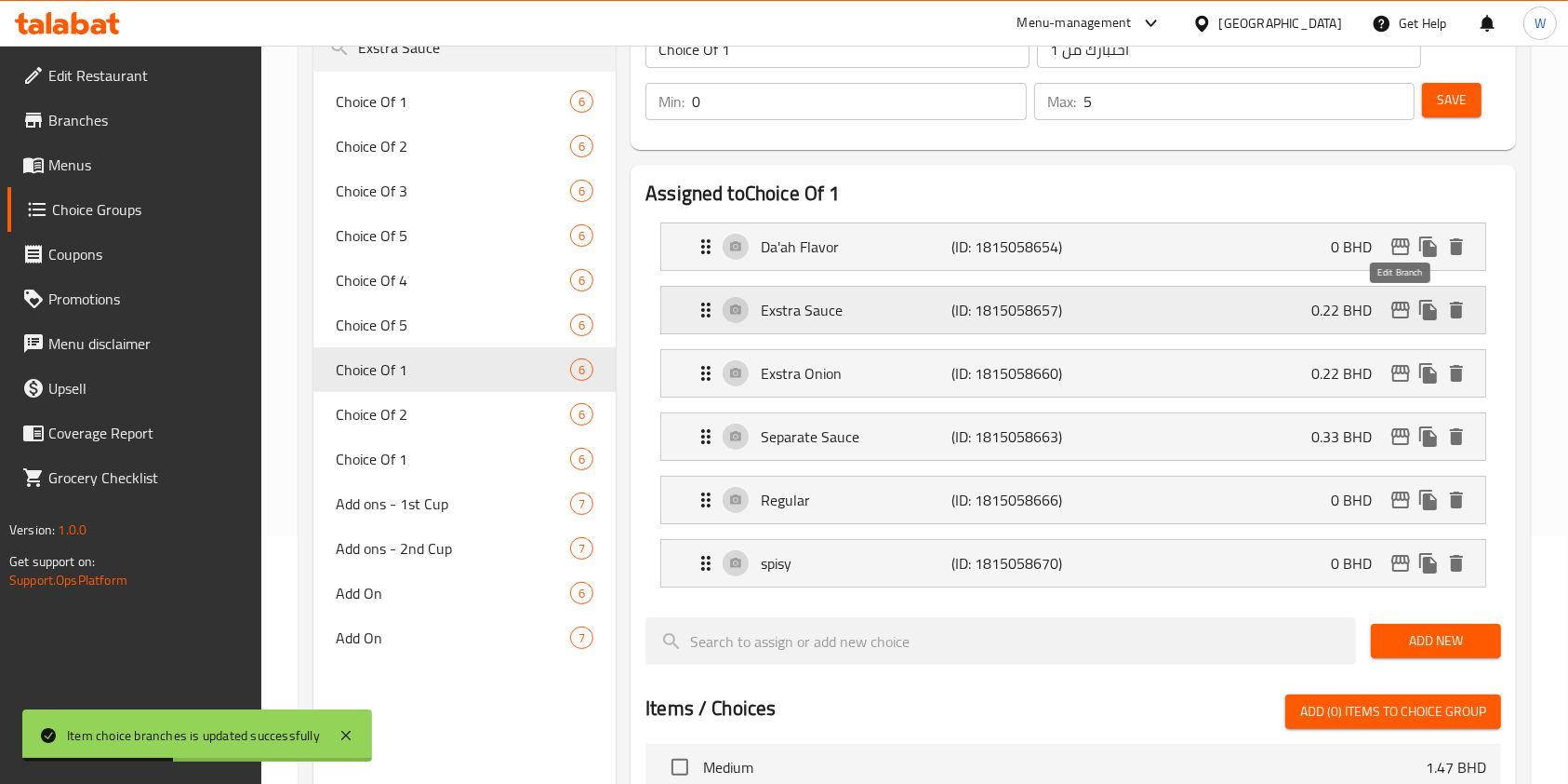
click at [1401, 315] on icon "edit" at bounding box center [1400, 309] width 22 height 22
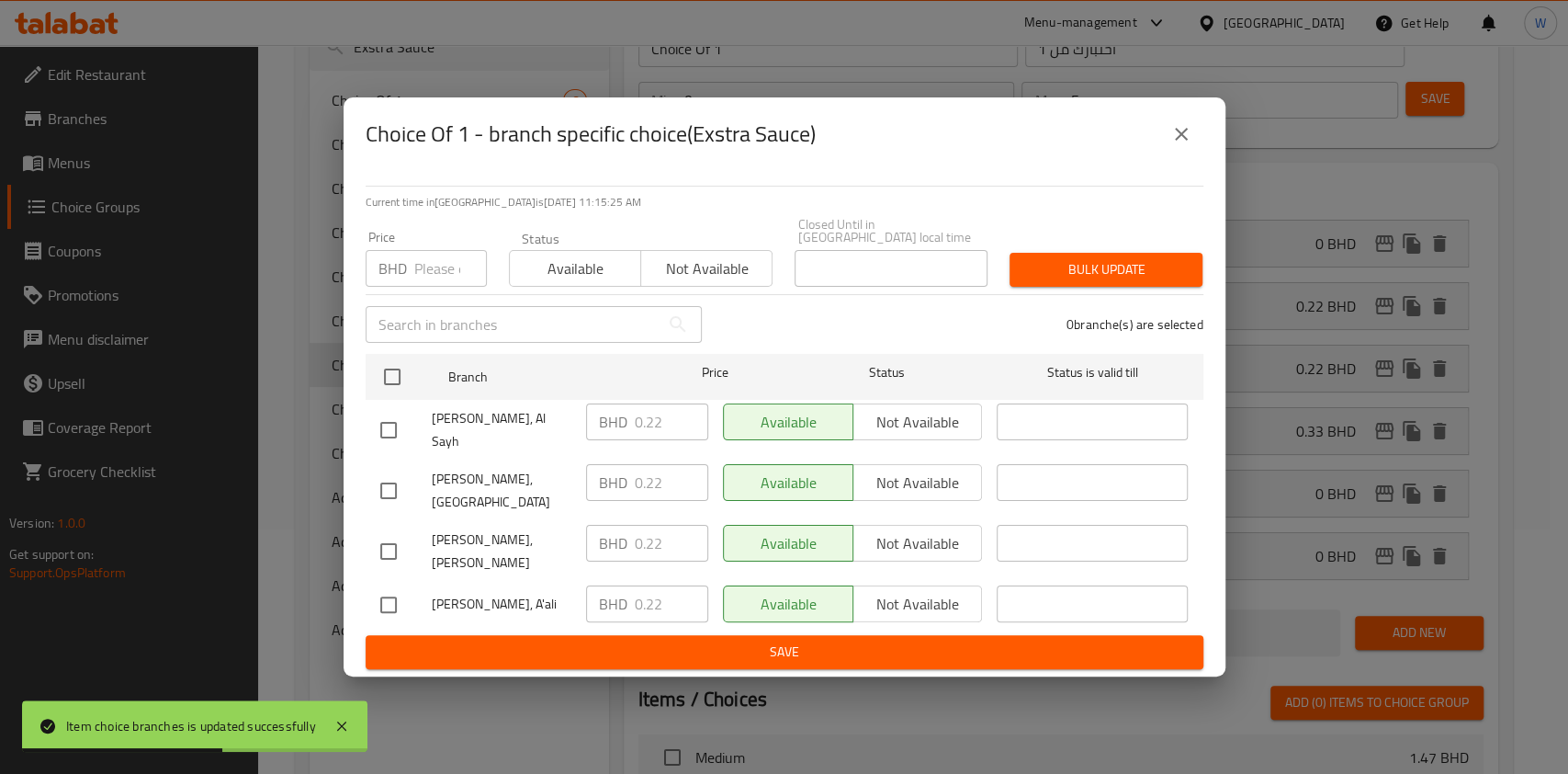
click at [424, 298] on div "Price BHD Price" at bounding box center [426, 258] width 144 height 78
click at [428, 286] on input "number" at bounding box center [450, 268] width 72 height 37
paste input "0.33"
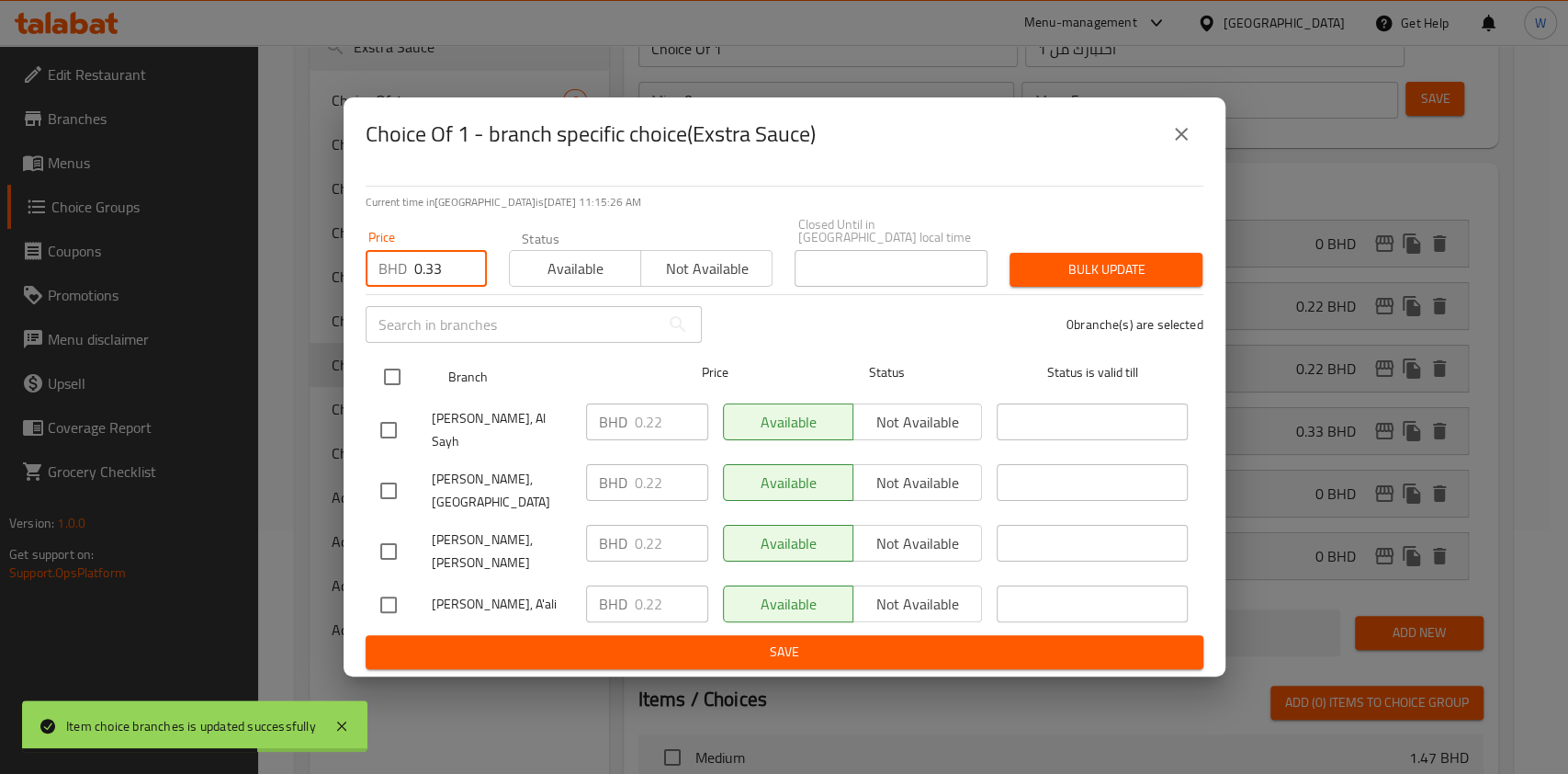
type input "0.33"
drag, startPoint x: 415, startPoint y: 389, endPoint x: 401, endPoint y: 387, distance: 14.1
click at [414, 389] on div at bounding box center [408, 376] width 69 height 53
click at [397, 387] on input "checkbox" at bounding box center [392, 377] width 39 height 39
checkbox input "true"
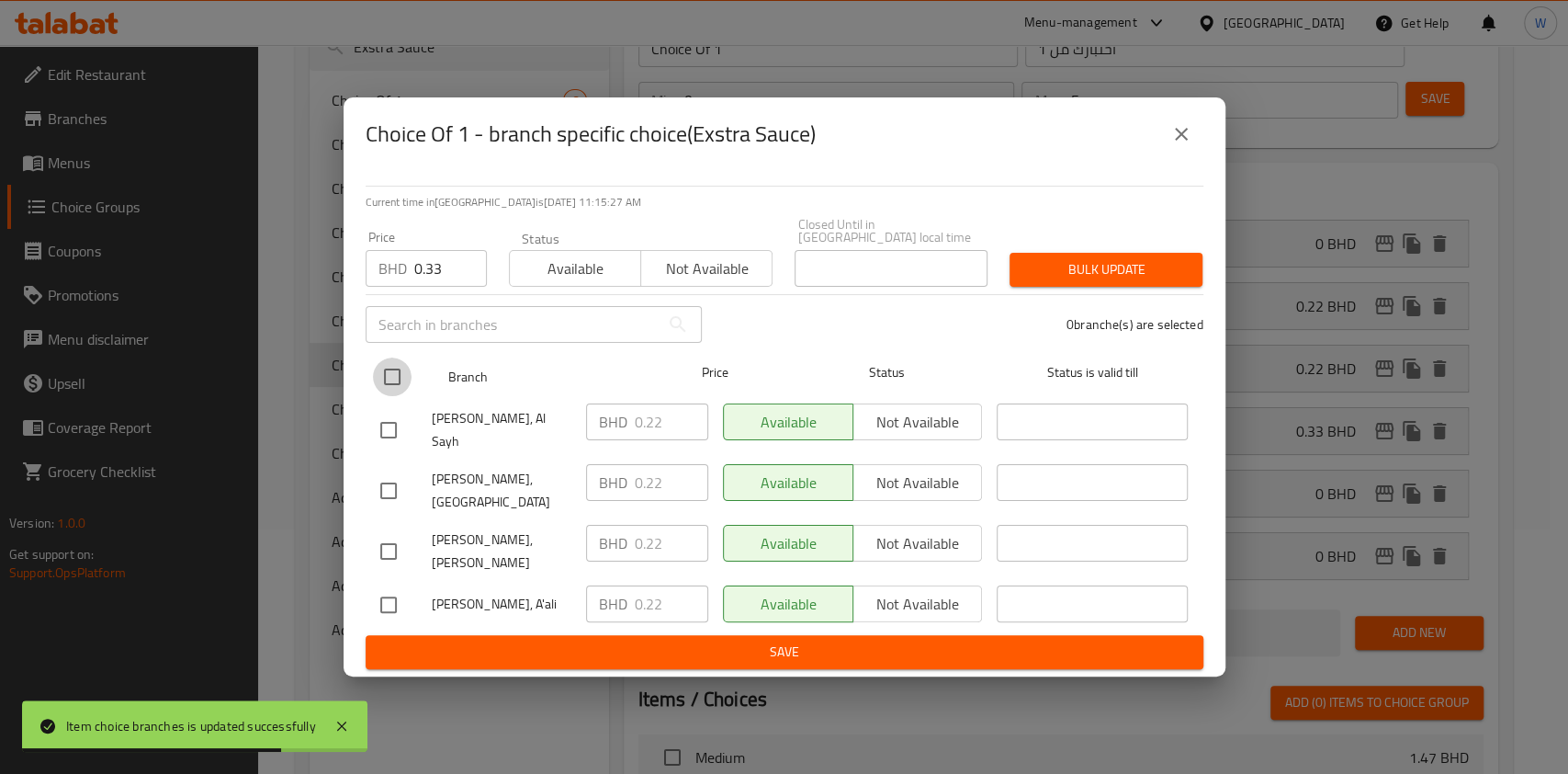
checkbox input "true"
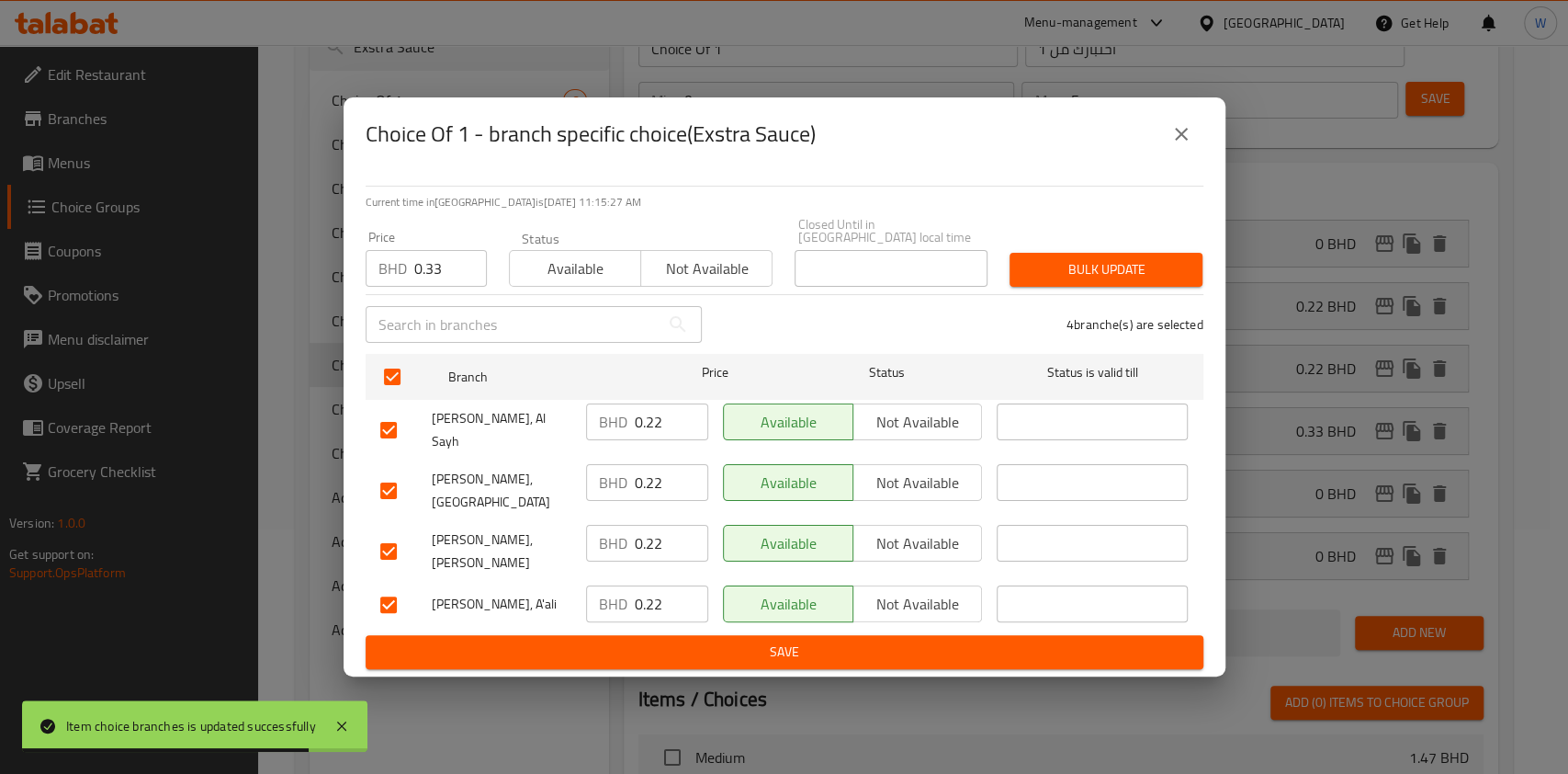
click at [1110, 281] on span "Bulk update" at bounding box center [1106, 270] width 164 height 23
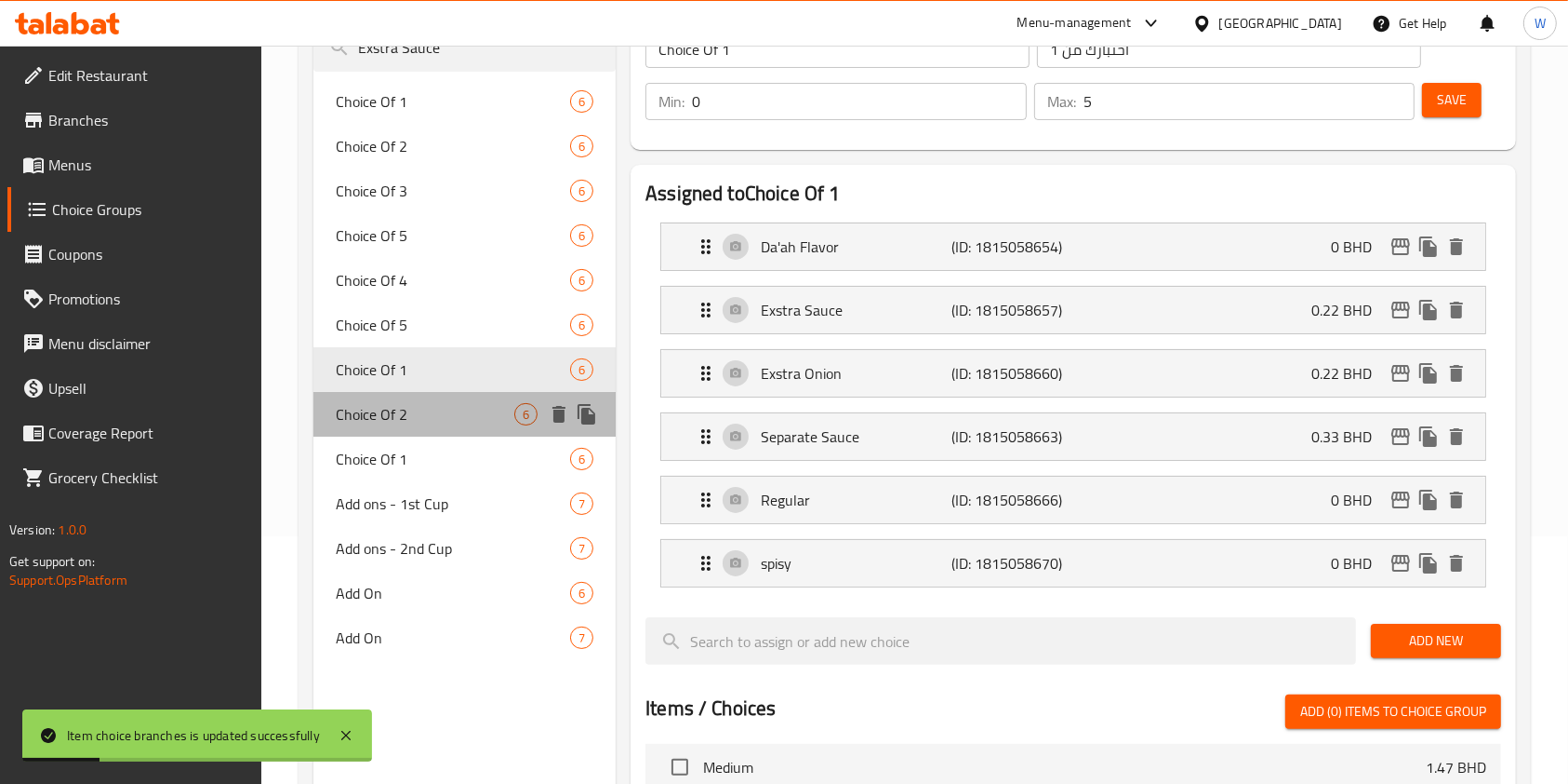
click at [355, 430] on div "Choice Of 2 6" at bounding box center [464, 414] width 302 height 45
type input "Choice Of 2"
type input "اختبارك من 2"
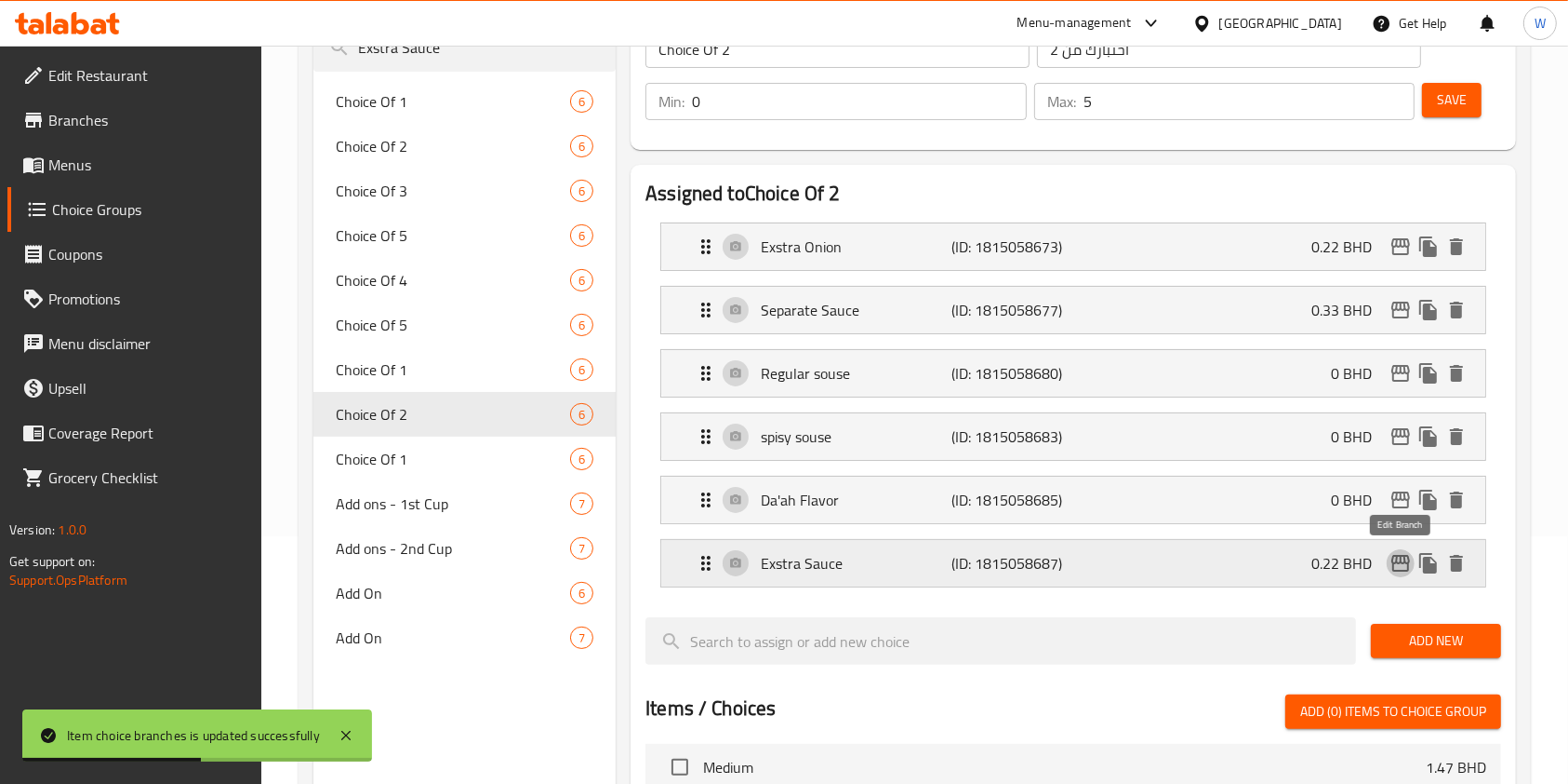
click at [1390, 568] on icon "edit" at bounding box center [1400, 562] width 22 height 22
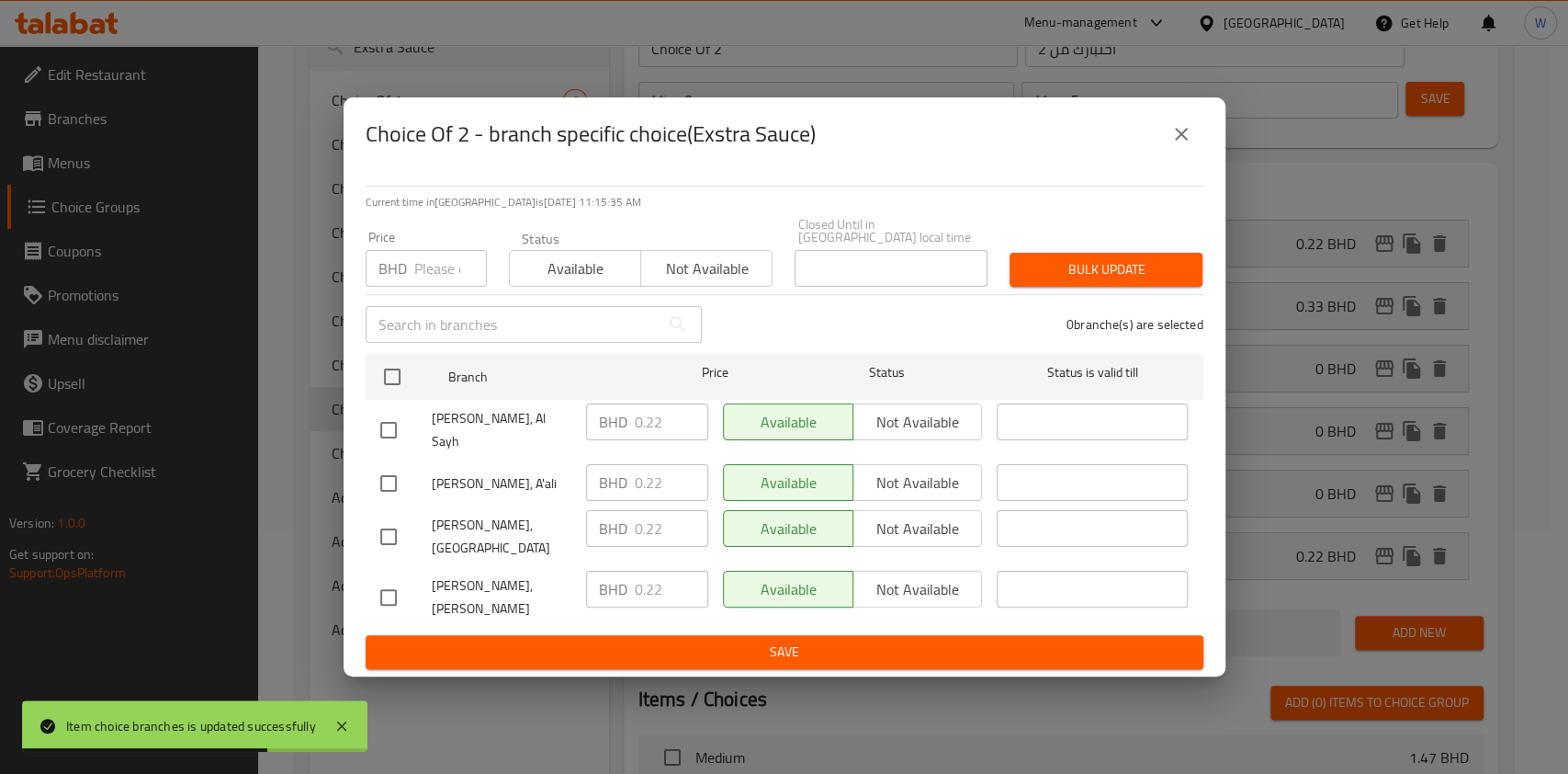
click at [439, 286] on input "number" at bounding box center [450, 268] width 72 height 37
paste input "0.33"
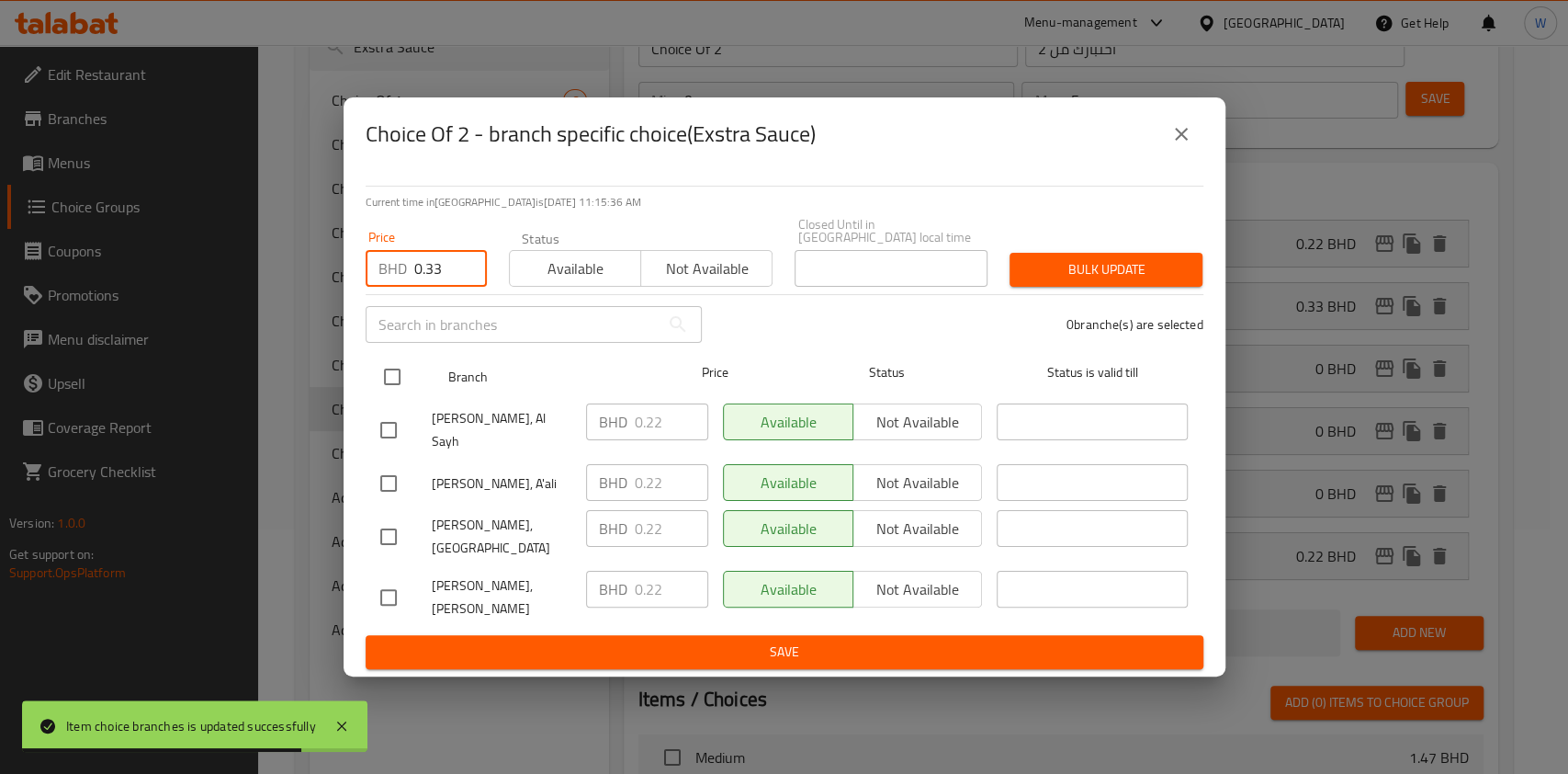
type input "0.33"
click at [409, 385] on input "checkbox" at bounding box center [392, 377] width 39 height 39
checkbox input "true"
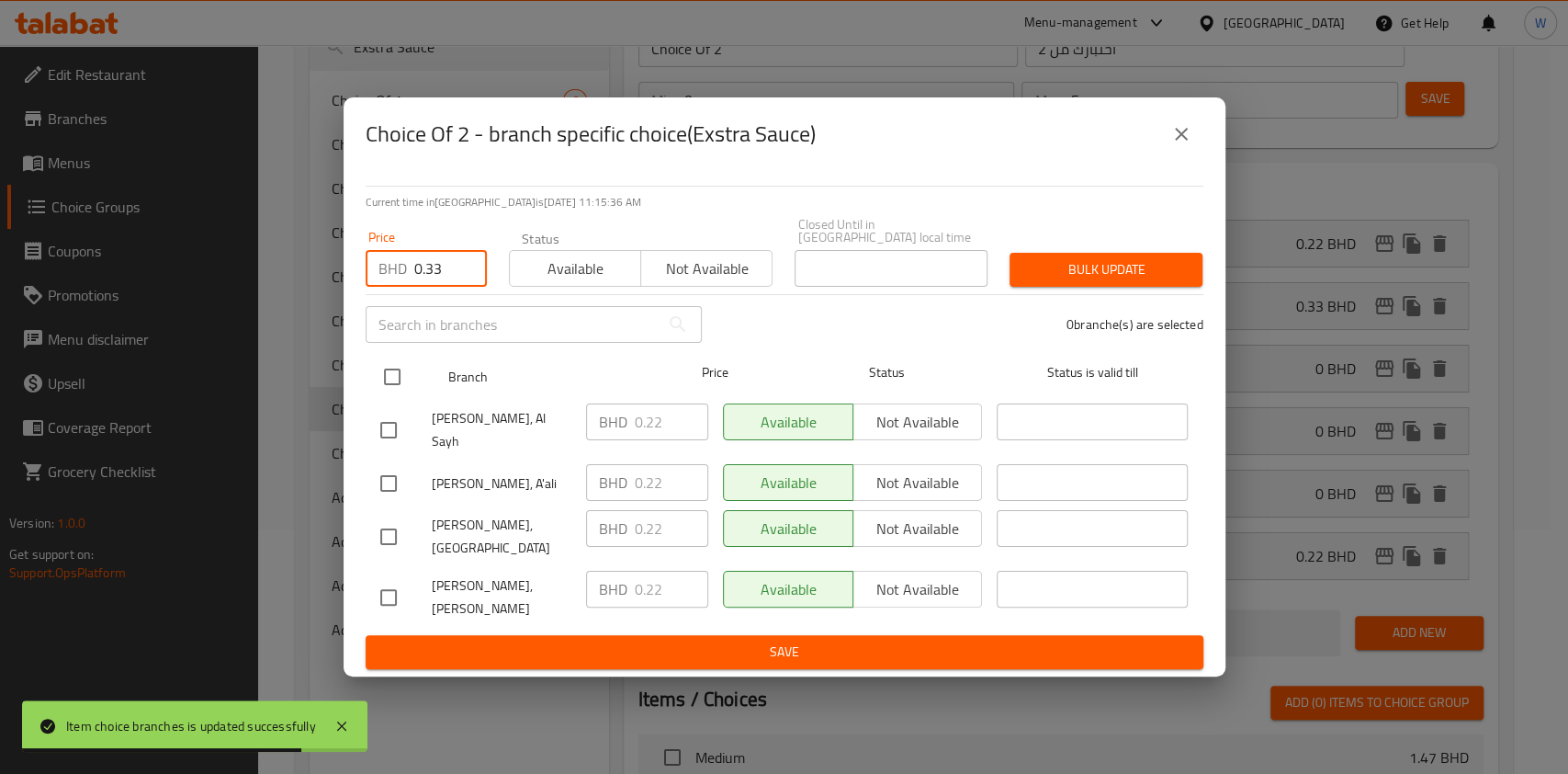
checkbox input "true"
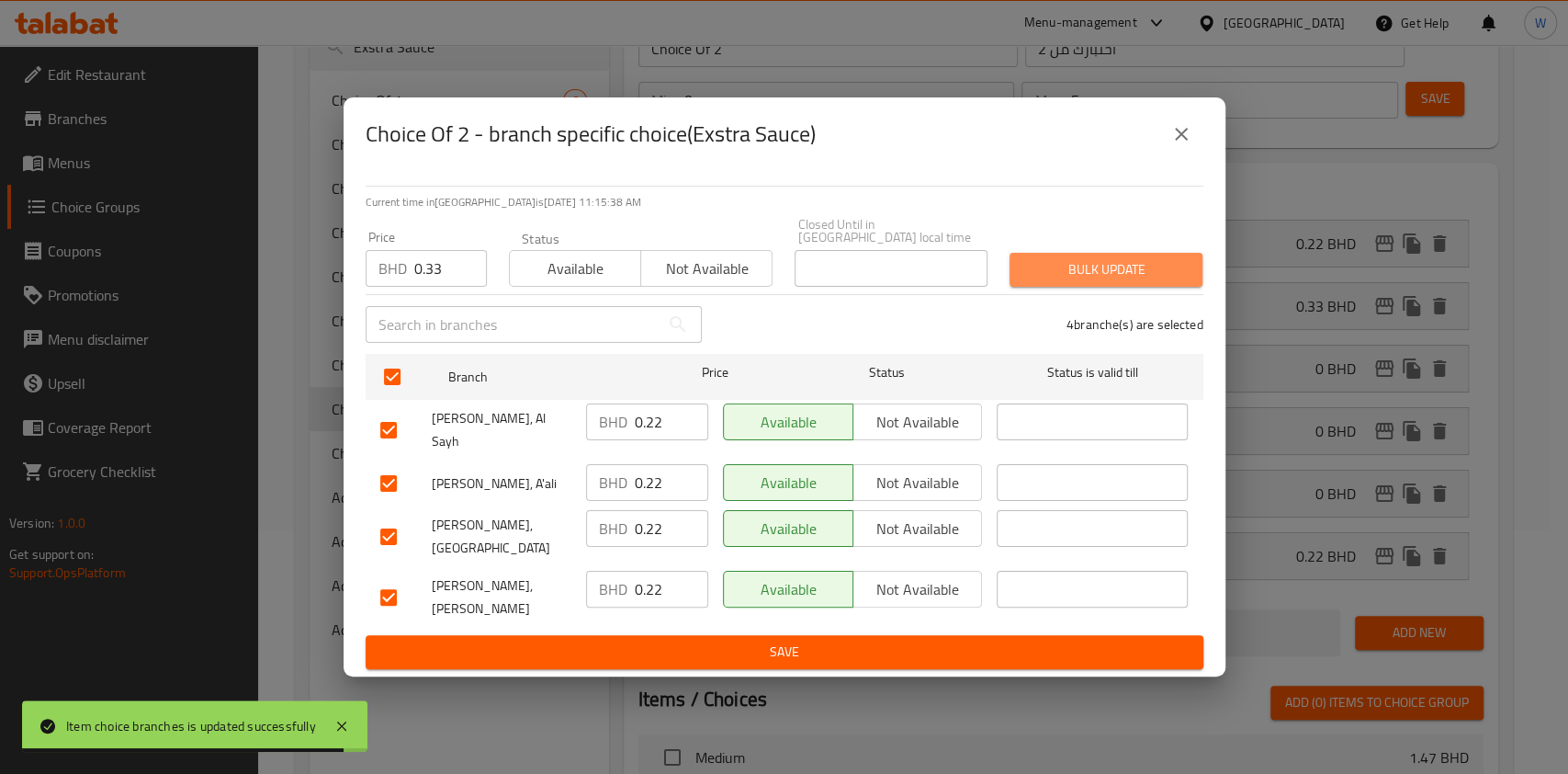
click at [1045, 281] on span "Bulk update" at bounding box center [1106, 270] width 164 height 23
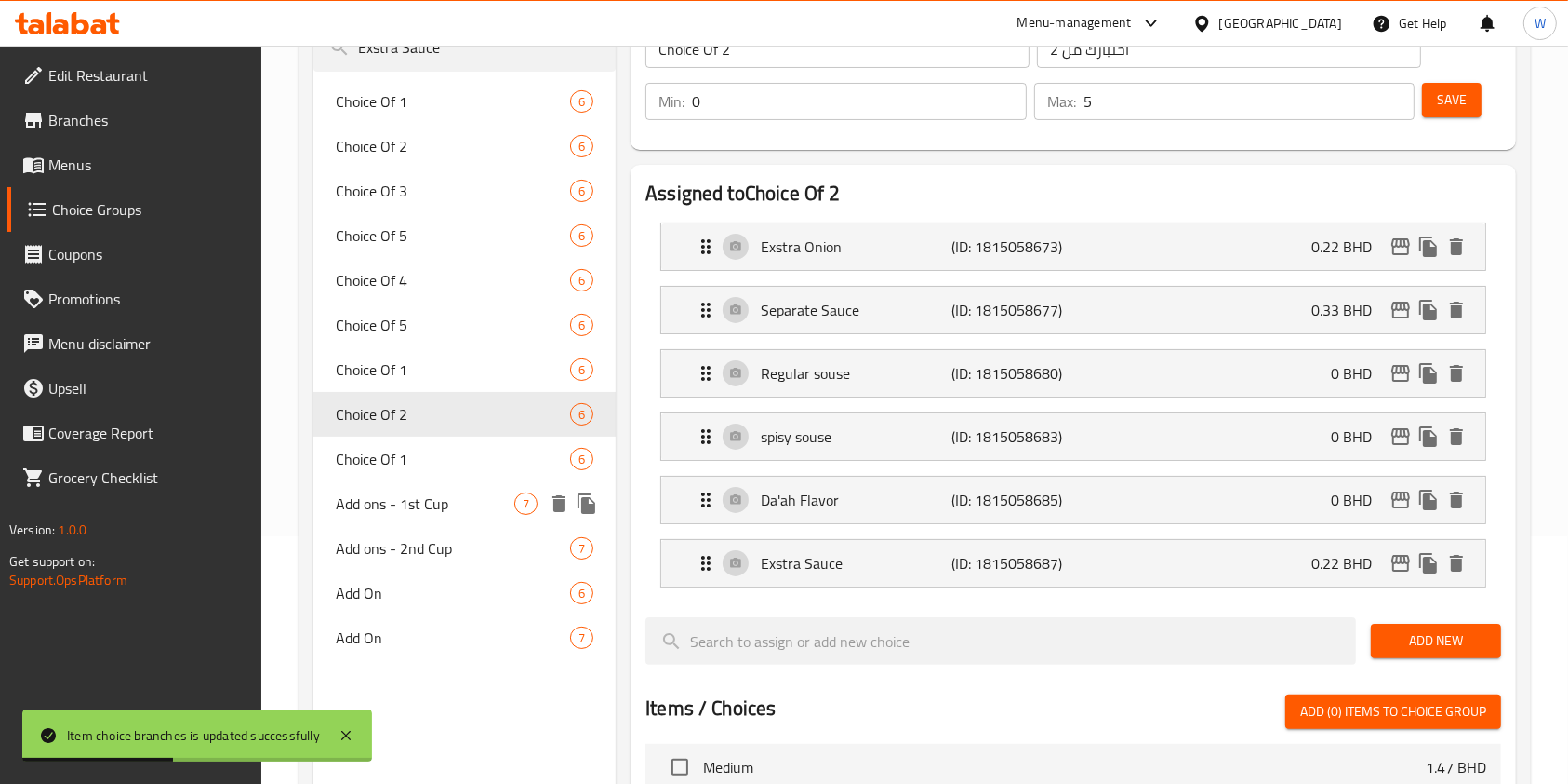
click at [490, 472] on div "Choice Of 1 6" at bounding box center [464, 459] width 302 height 45
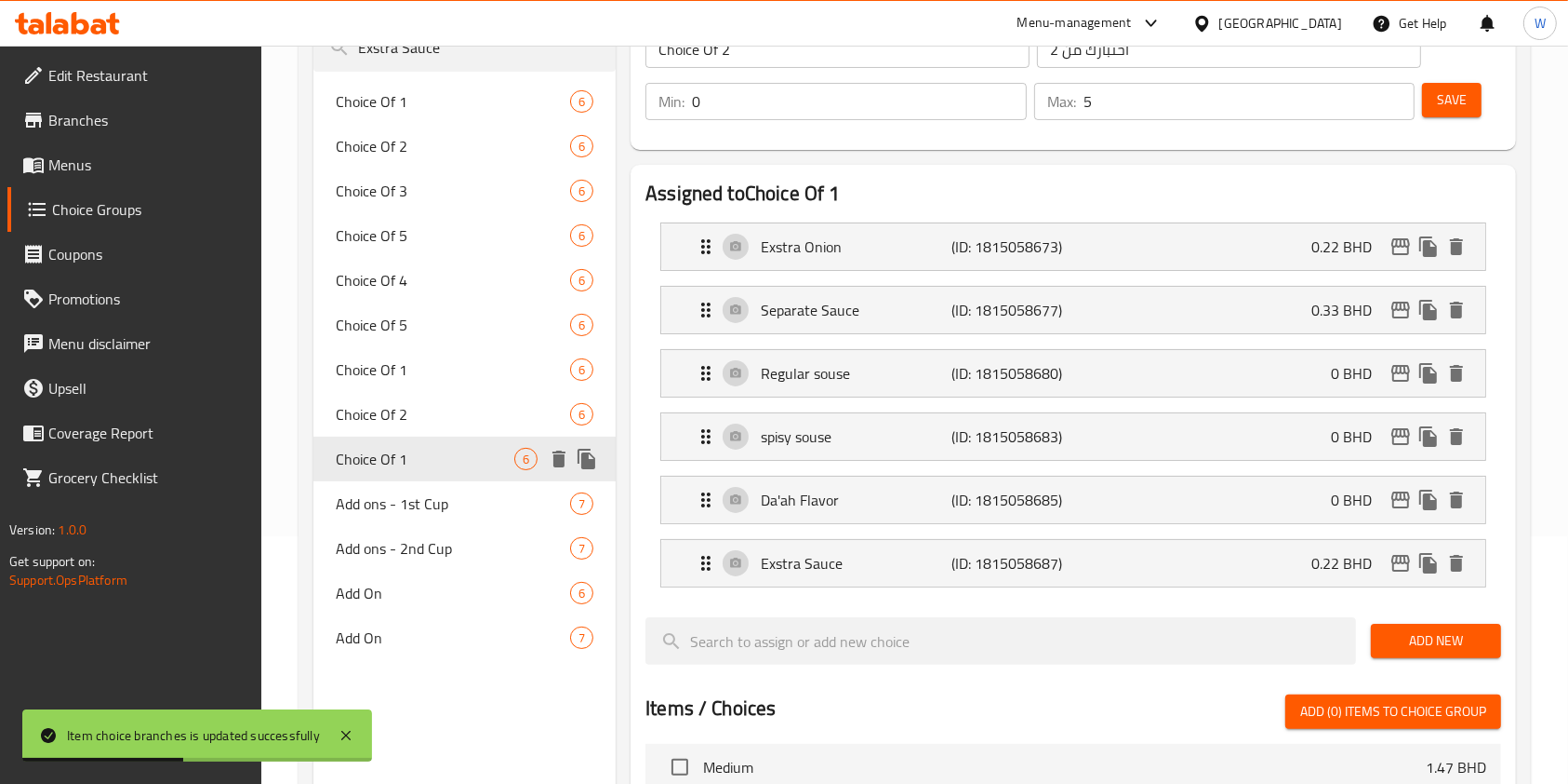
type input "Choice Of 1"
type input "اختبارك من 1"
click at [1408, 442] on icon "edit" at bounding box center [1400, 436] width 19 height 17
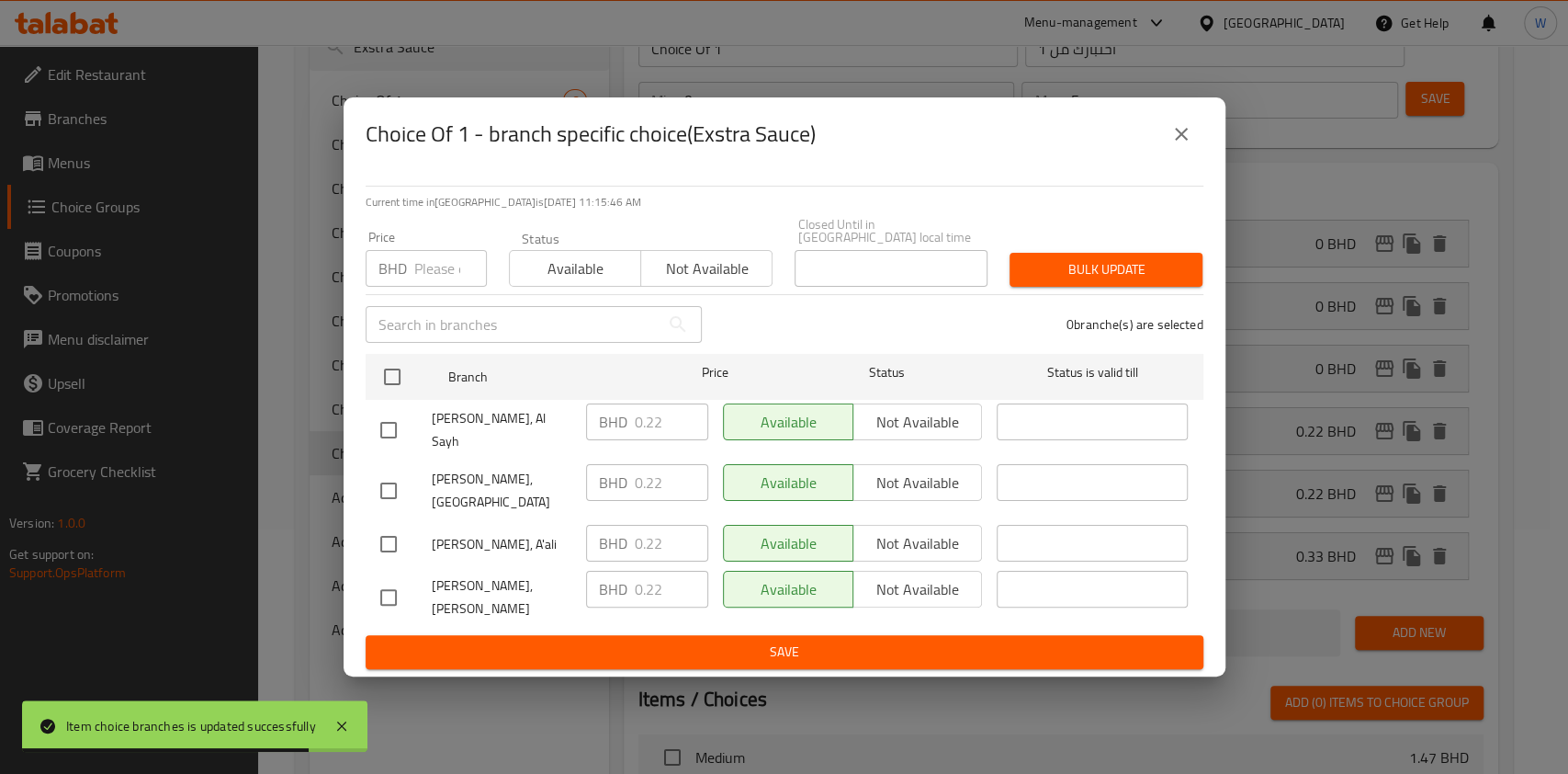
click at [452, 282] on input "number" at bounding box center [450, 268] width 72 height 37
paste input "0.33"
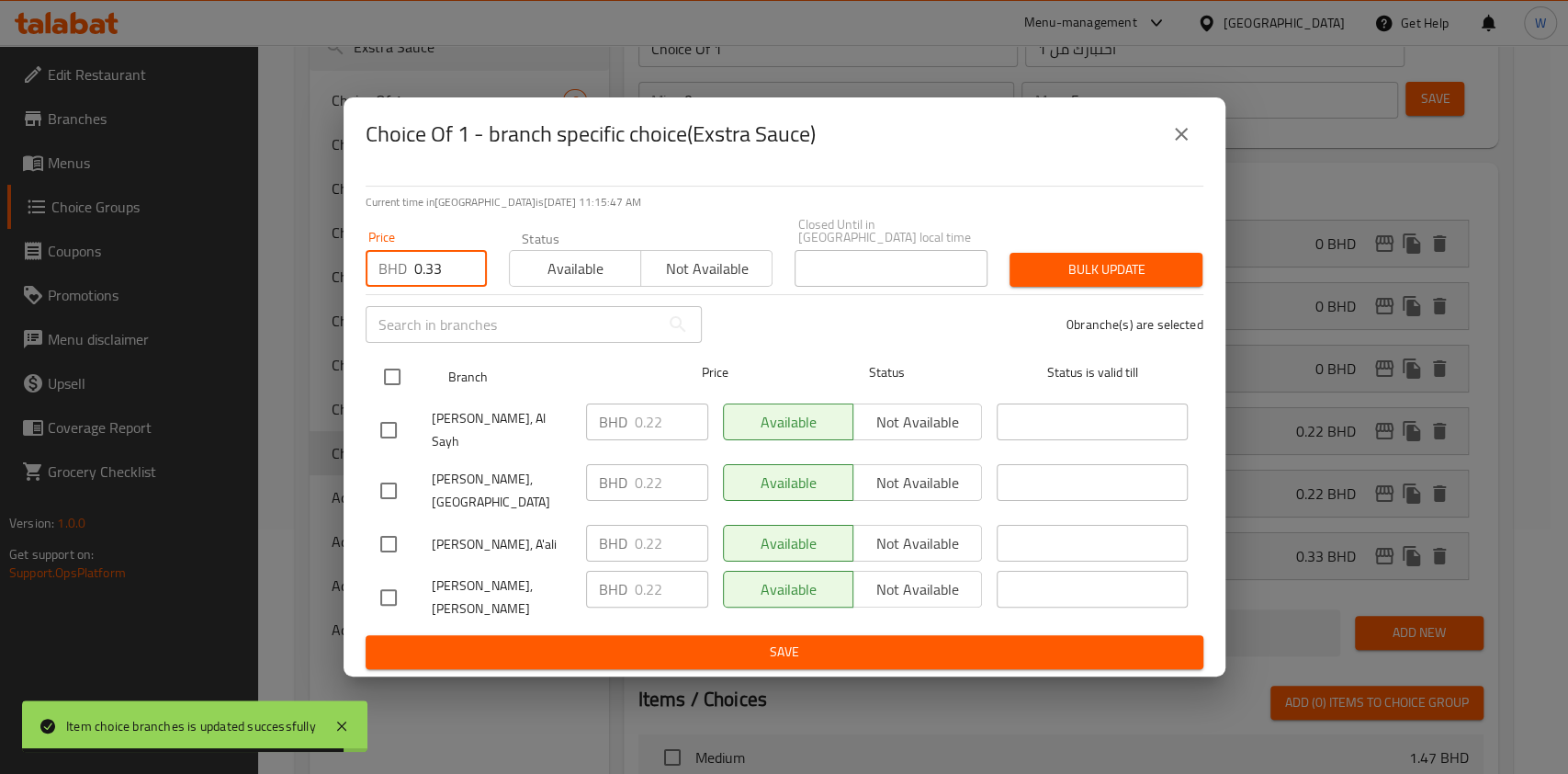
type input "0.33"
click at [389, 396] on input "checkbox" at bounding box center [392, 377] width 39 height 39
checkbox input "true"
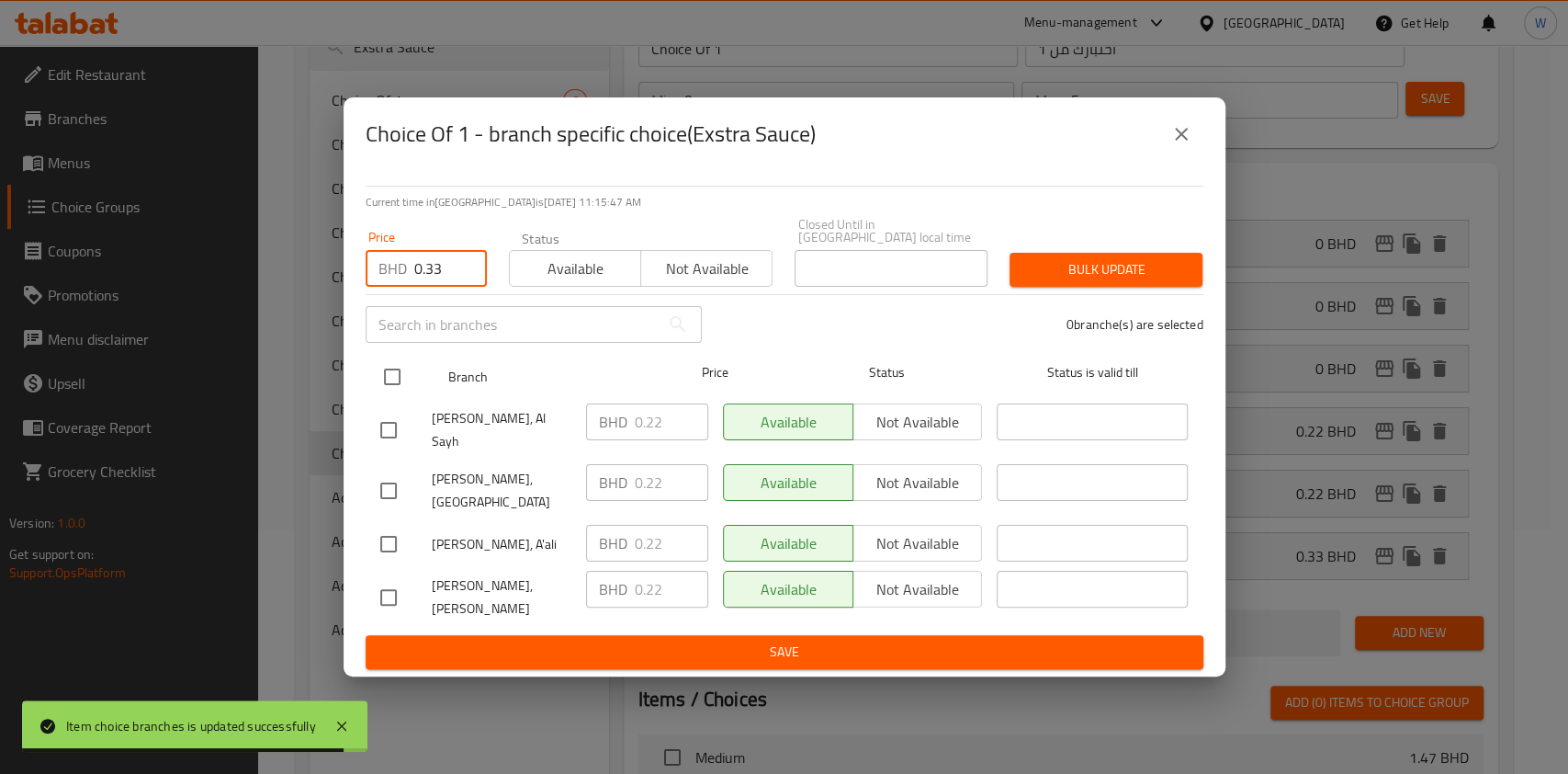
checkbox input "true"
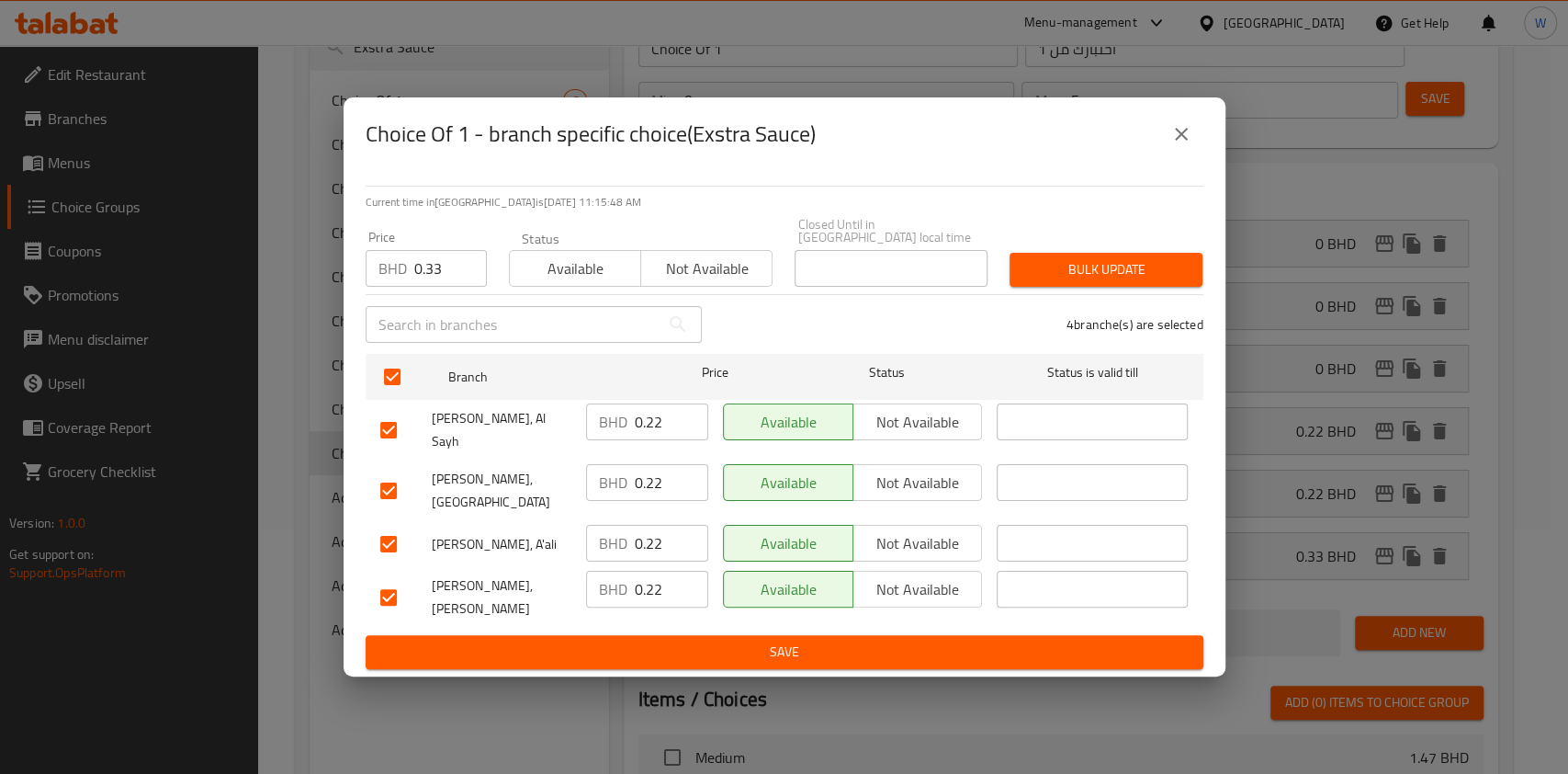
click at [1053, 310] on div "4 branche(s) are selected" at bounding box center [964, 324] width 502 height 67
click at [1053, 298] on div "Bulk update" at bounding box center [1105, 270] width 215 height 56
click at [1047, 307] on div "4 branche(s) are selected" at bounding box center [964, 324] width 502 height 67
click at [1066, 286] on button "Bulk update" at bounding box center [1106, 269] width 193 height 34
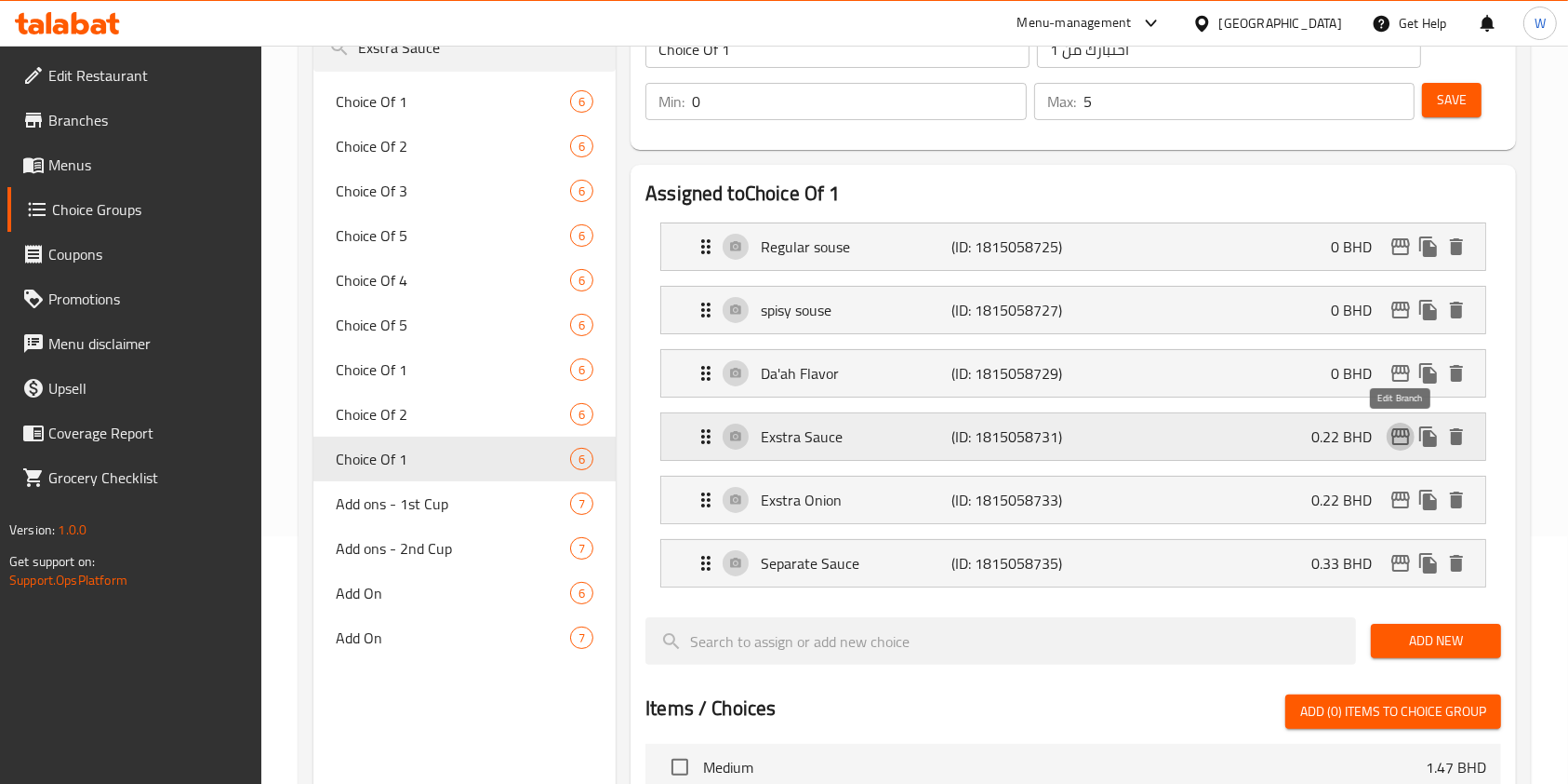
click at [1406, 442] on icon "edit" at bounding box center [1400, 436] width 19 height 17
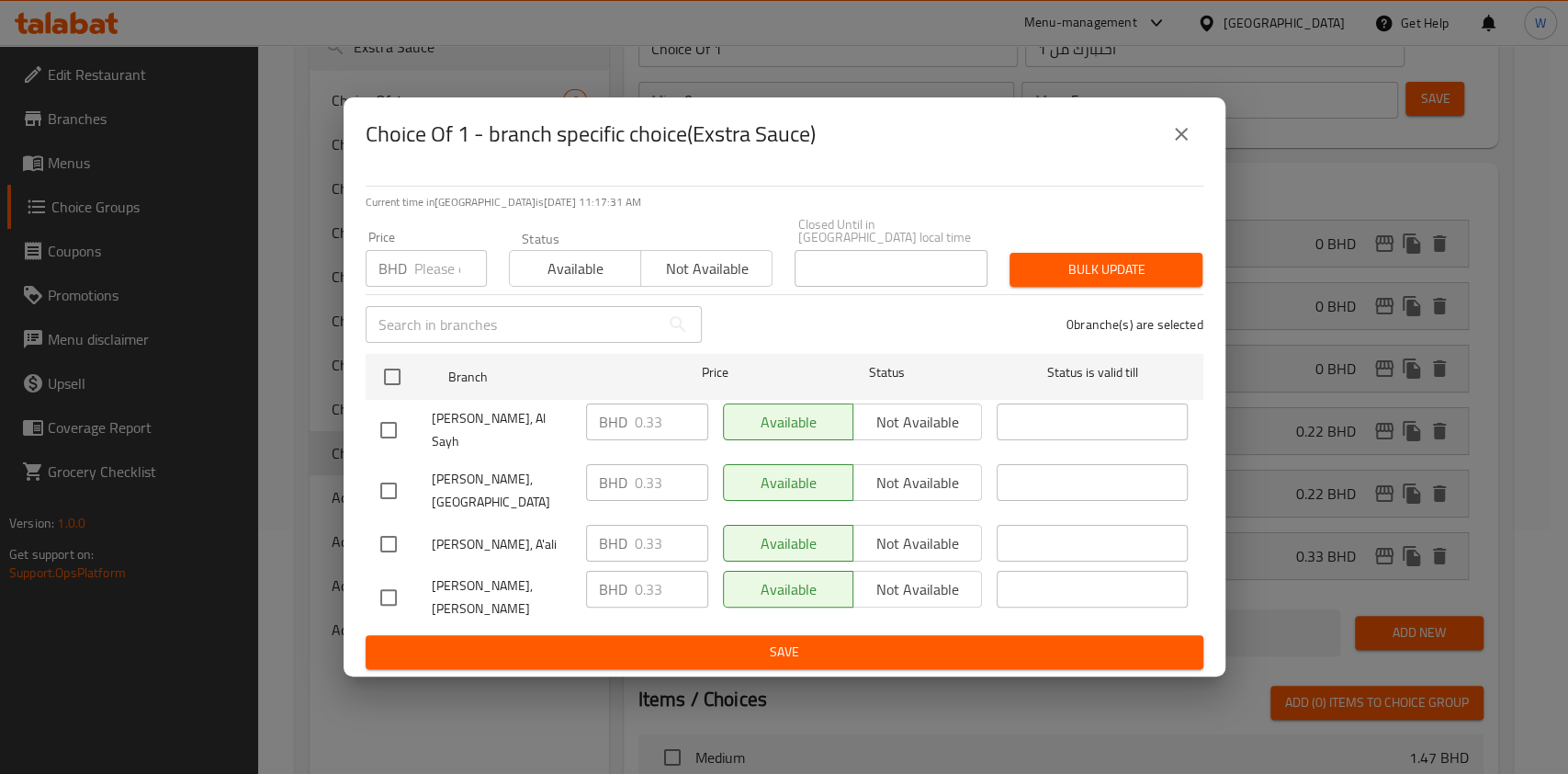
click at [1197, 156] on button "close" at bounding box center [1182, 134] width 44 height 44
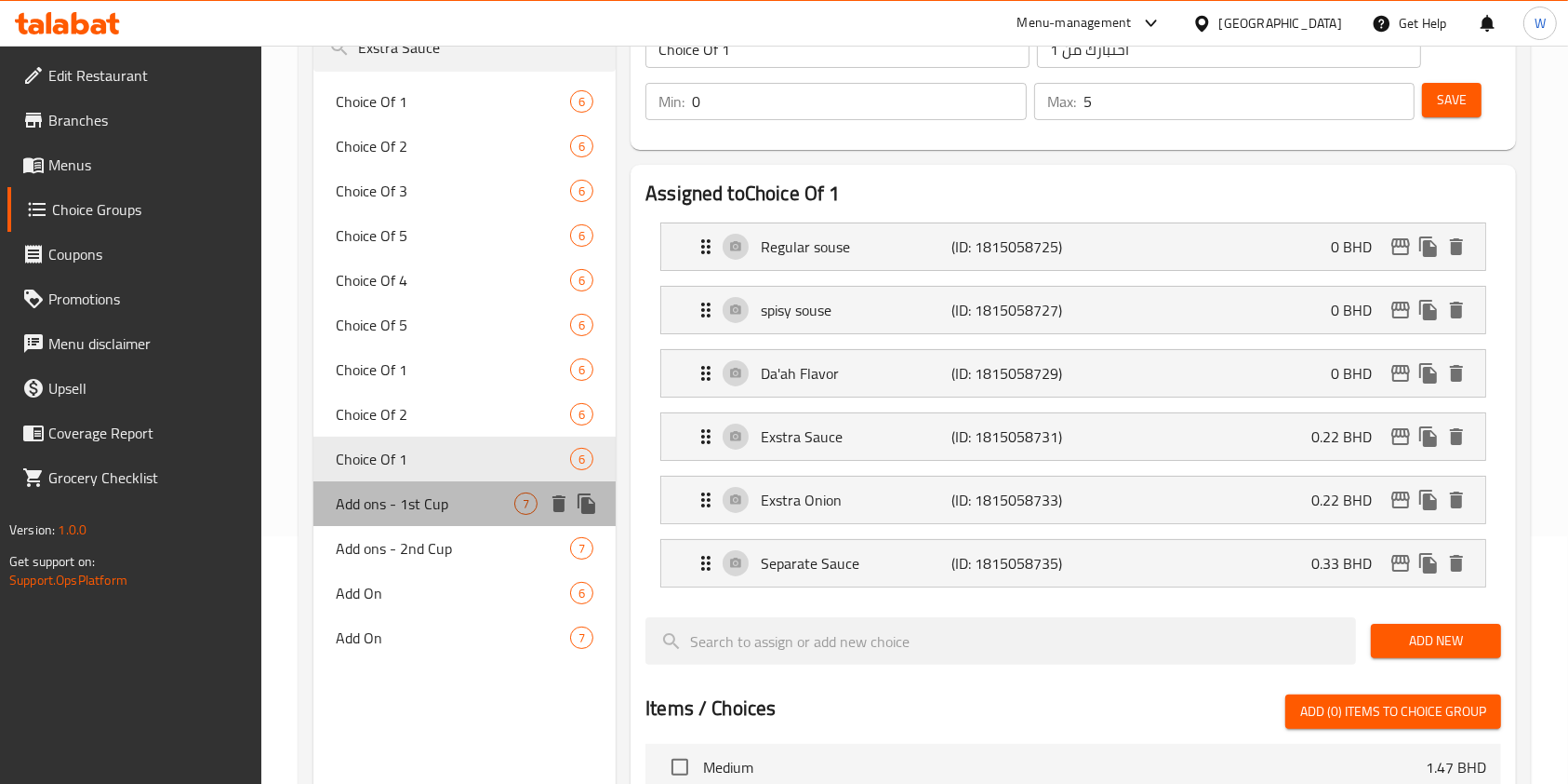
click at [457, 510] on span "Add ons - 1st Cup" at bounding box center [424, 503] width 179 height 22
type input "Add ons - 1st Cup"
type input "إضافات - الكأس الأول"
type input "7"
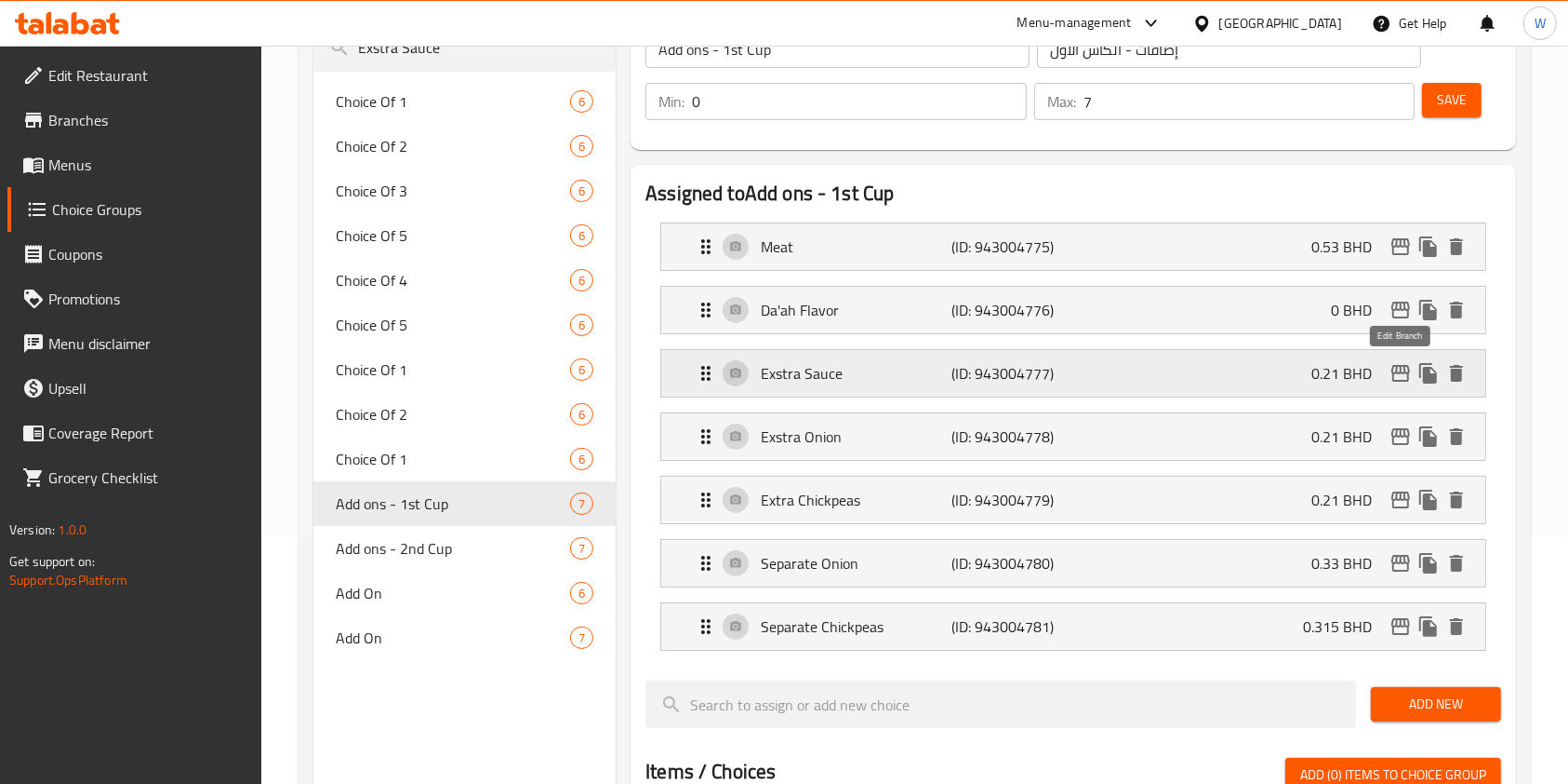
click at [1404, 371] on icon "edit" at bounding box center [1400, 373] width 19 height 17
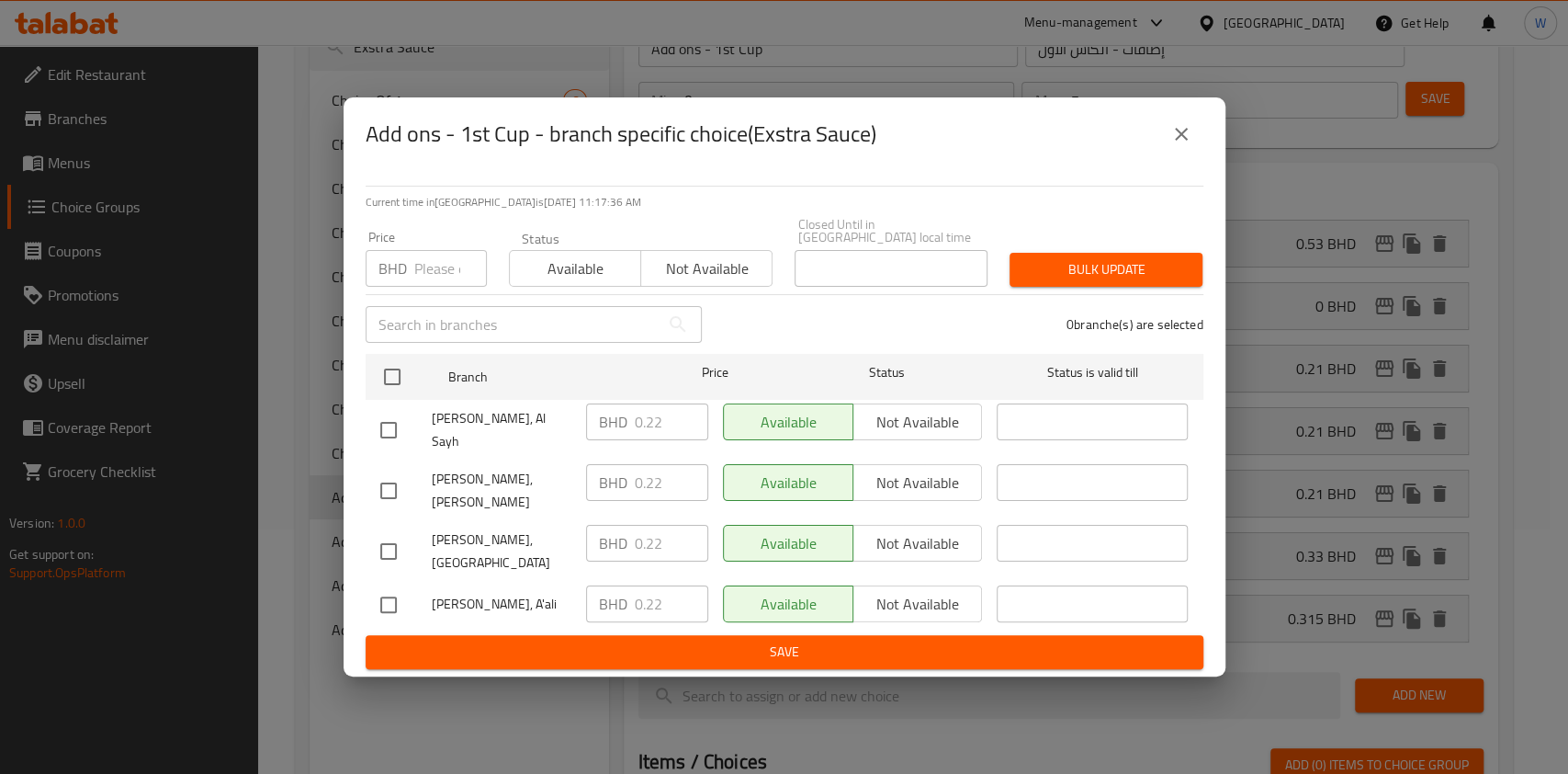
click at [449, 284] on input "number" at bounding box center [450, 268] width 72 height 37
paste input "0.33"
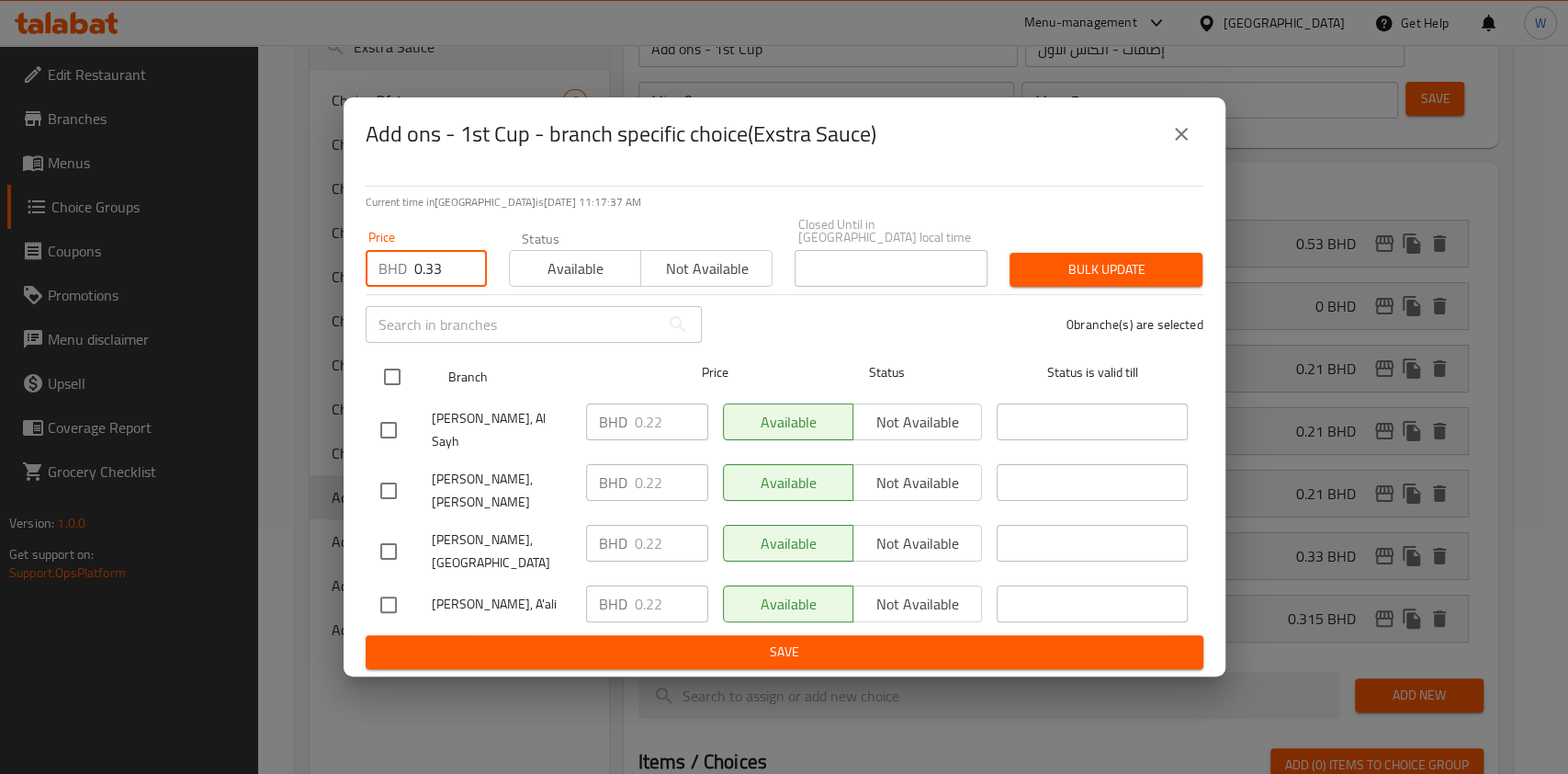
type input "0.33"
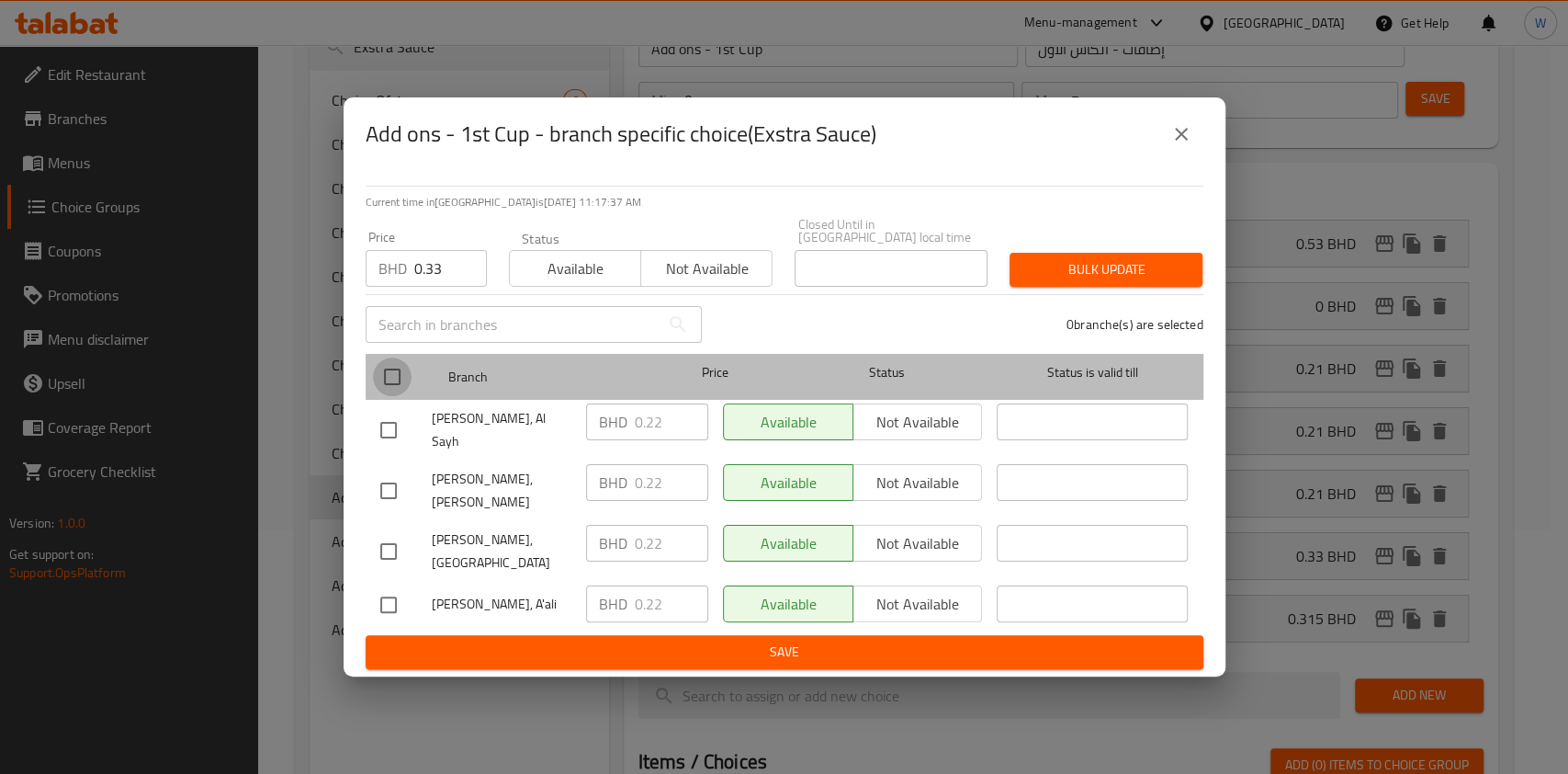
click at [406, 390] on input "checkbox" at bounding box center [392, 377] width 39 height 39
checkbox input "true"
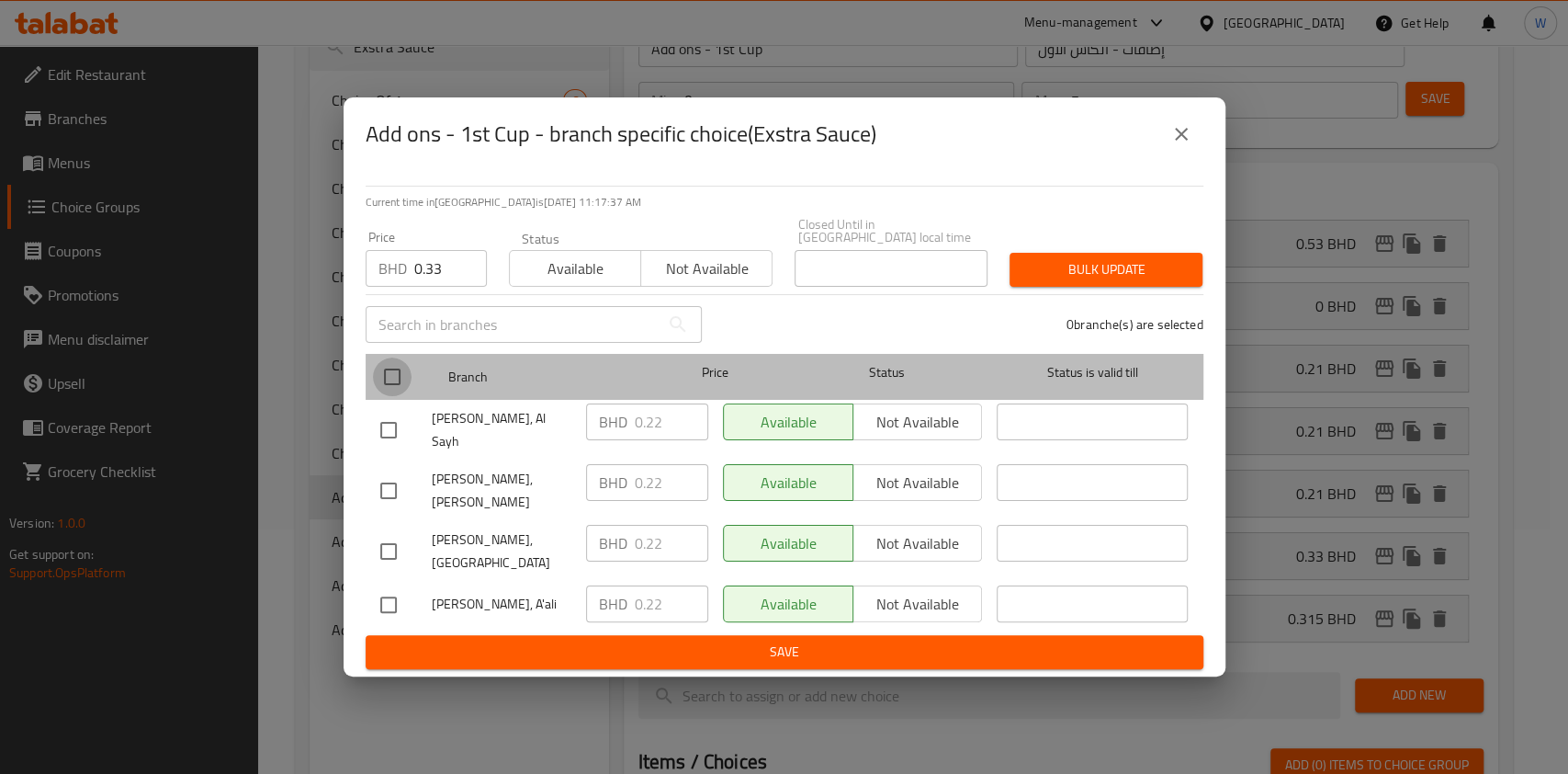
checkbox input "true"
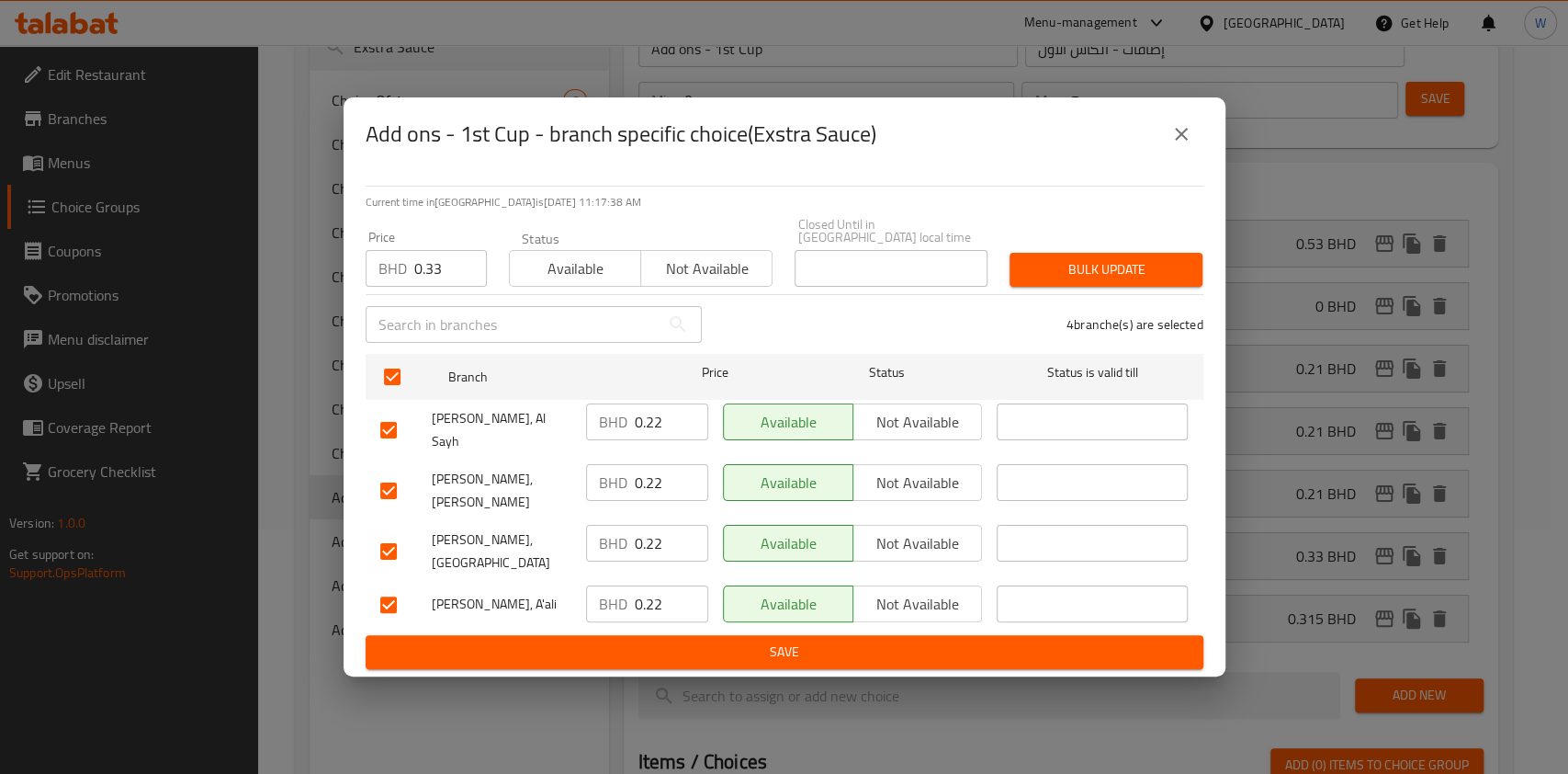
click at [1169, 272] on button "Bulk update" at bounding box center [1106, 269] width 193 height 34
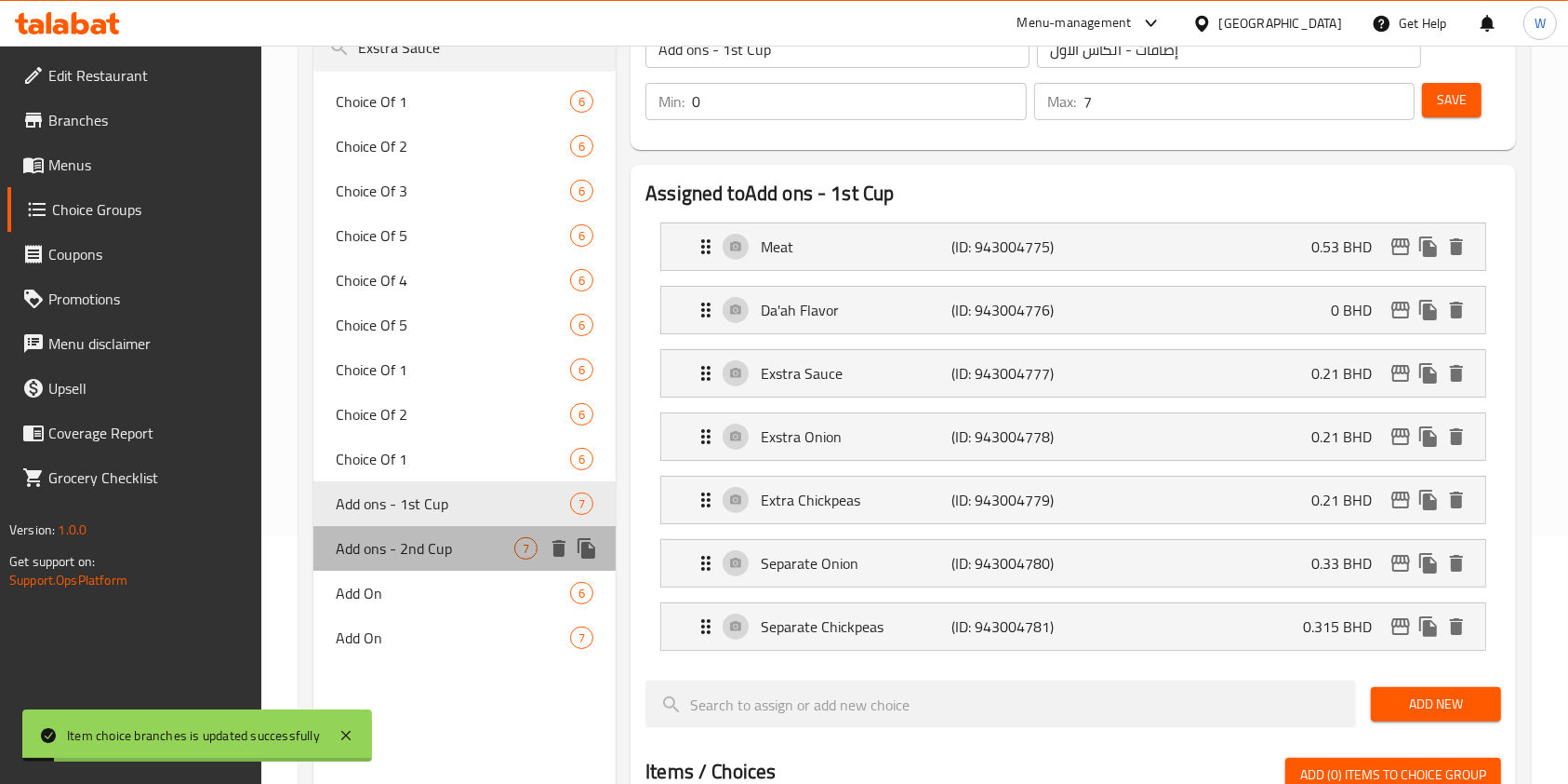
click at [454, 544] on span "Add ons - 2nd Cup" at bounding box center [424, 548] width 179 height 22
type input "Add ons - 2nd Cup"
type input "إضافات - الكأس الثاني"
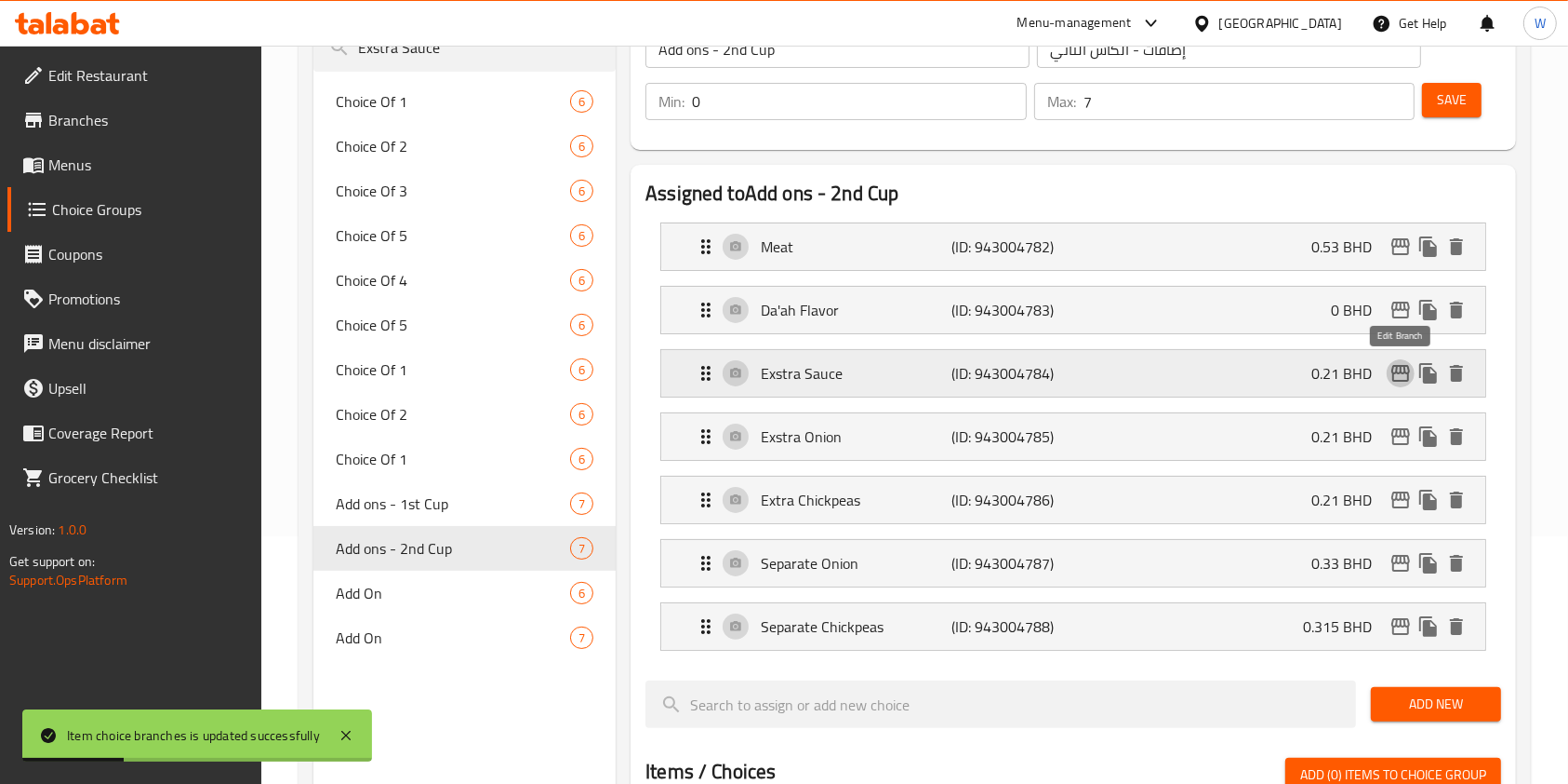
click at [1406, 375] on icon "edit" at bounding box center [1400, 373] width 22 height 22
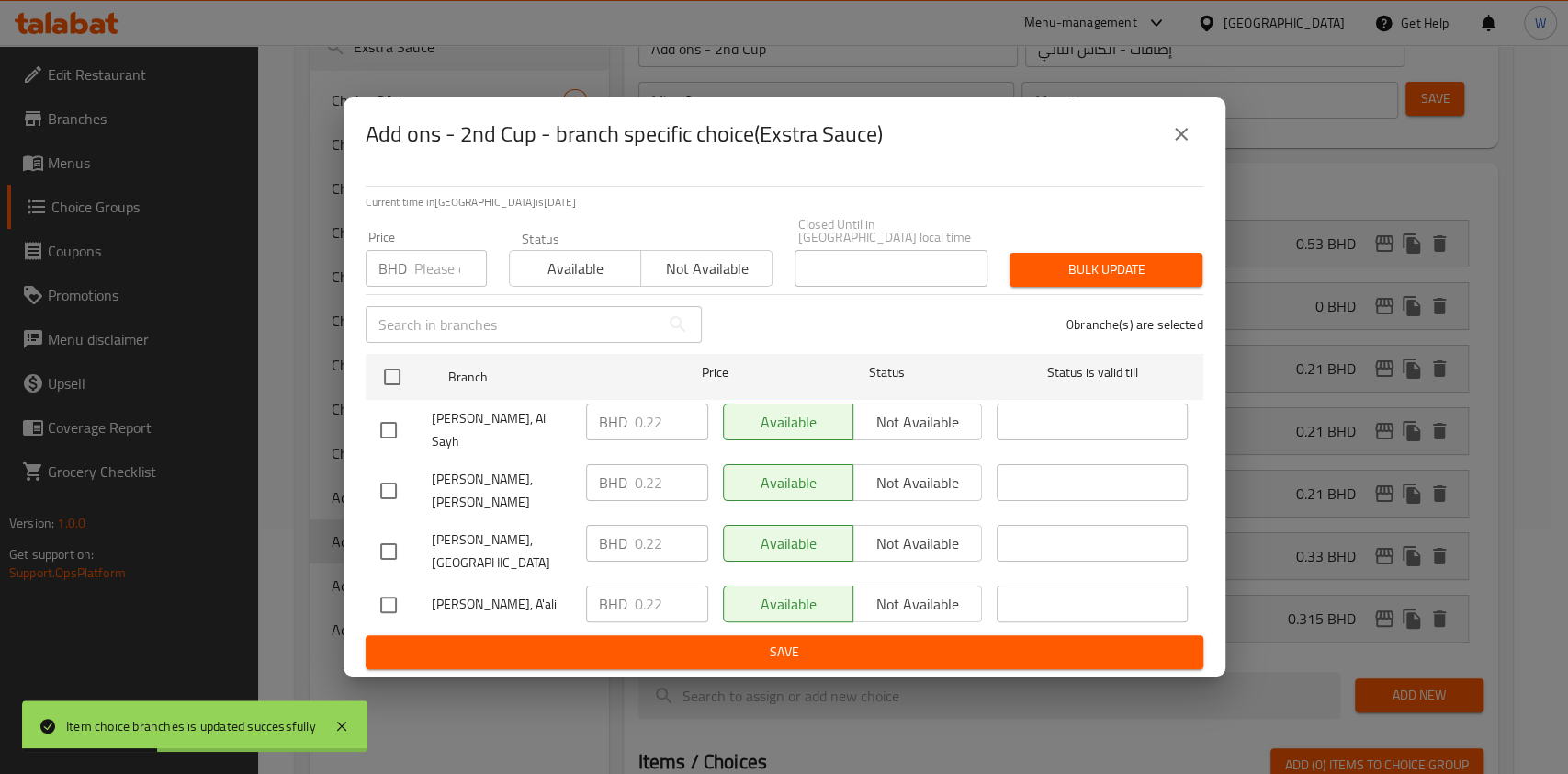
click at [435, 284] on input "number" at bounding box center [450, 268] width 72 height 37
paste input "0.33"
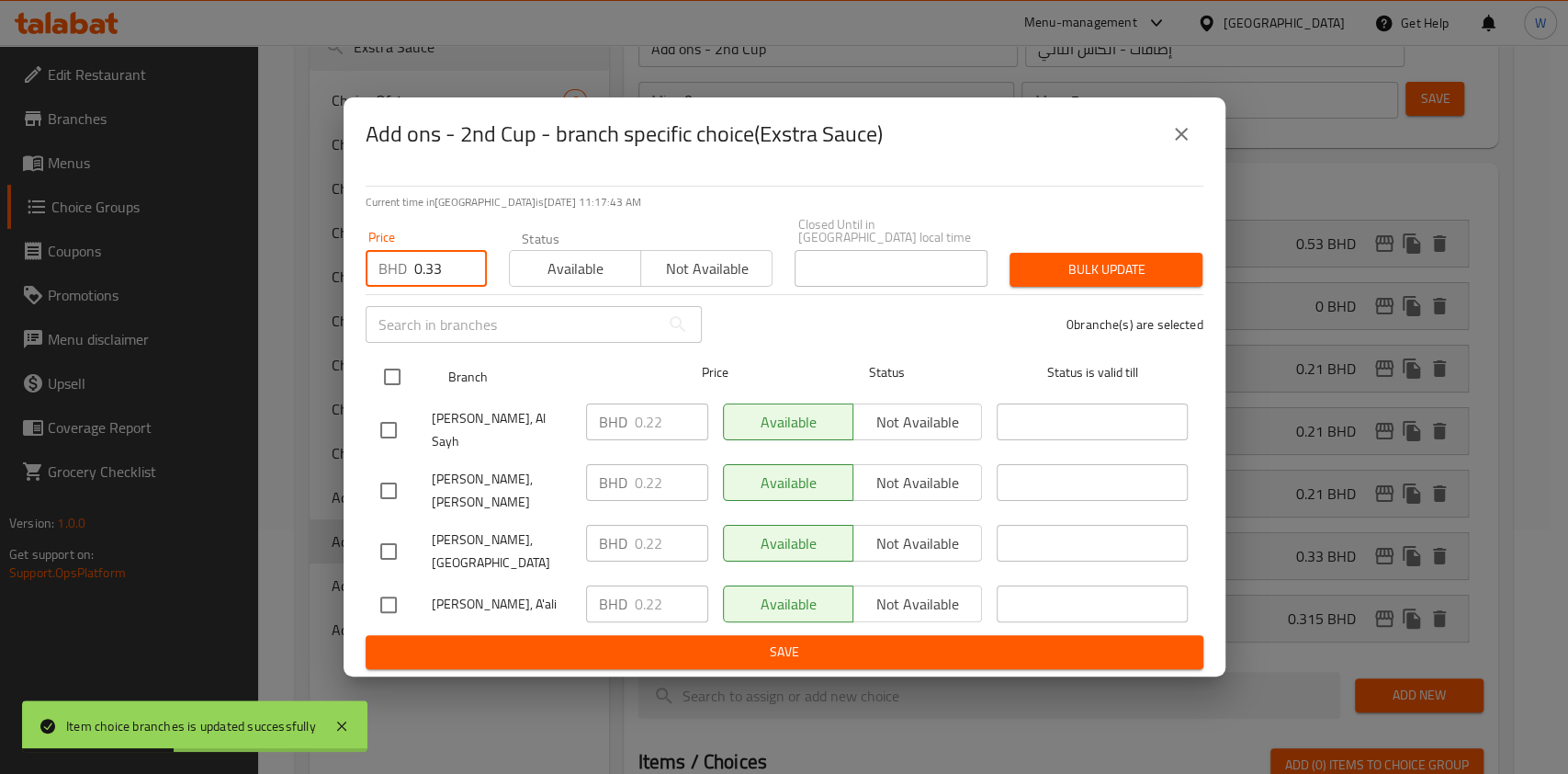
type input "0.33"
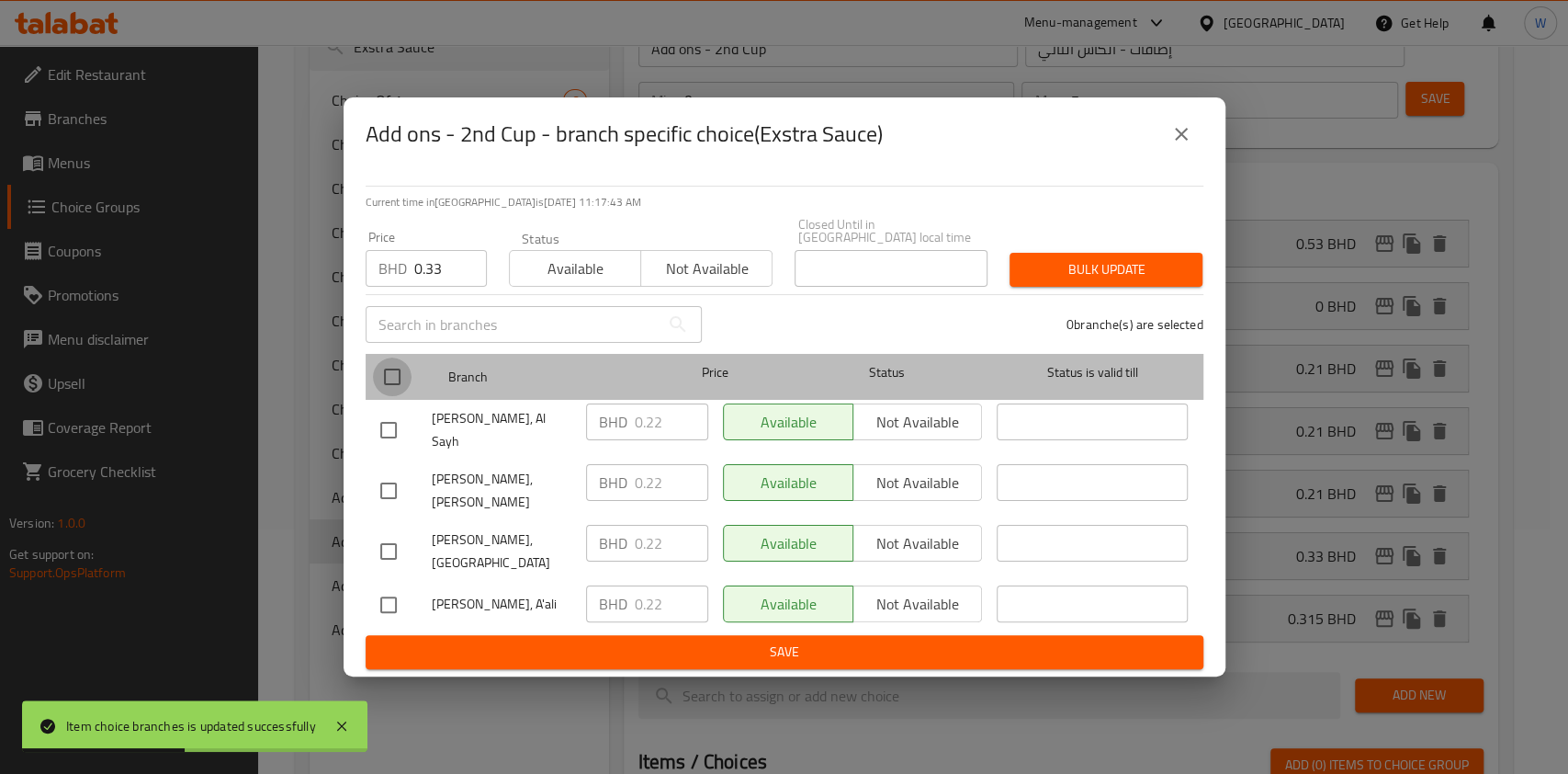
click at [407, 373] on input "checkbox" at bounding box center [392, 377] width 39 height 39
checkbox input "true"
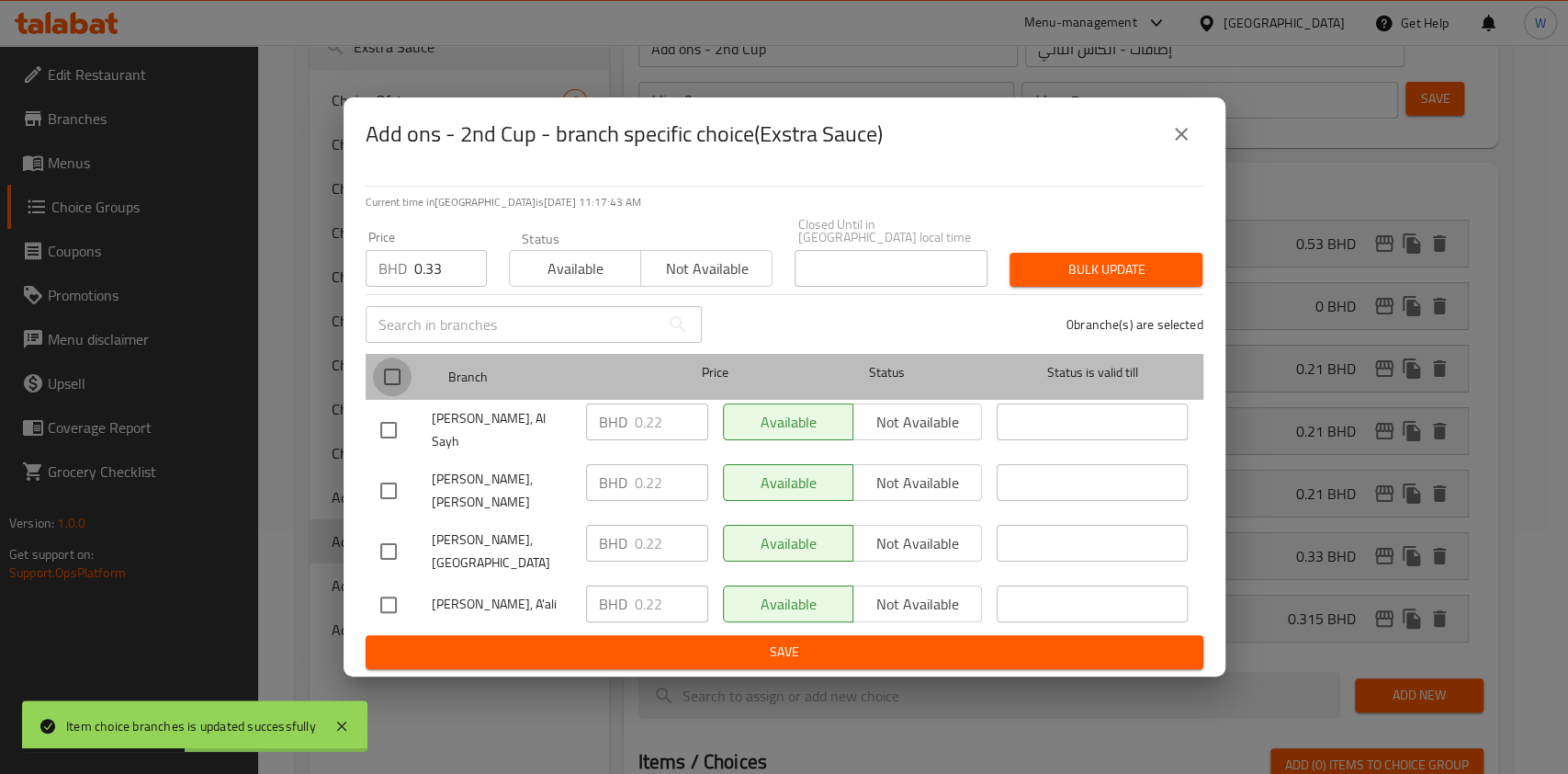
checkbox input "true"
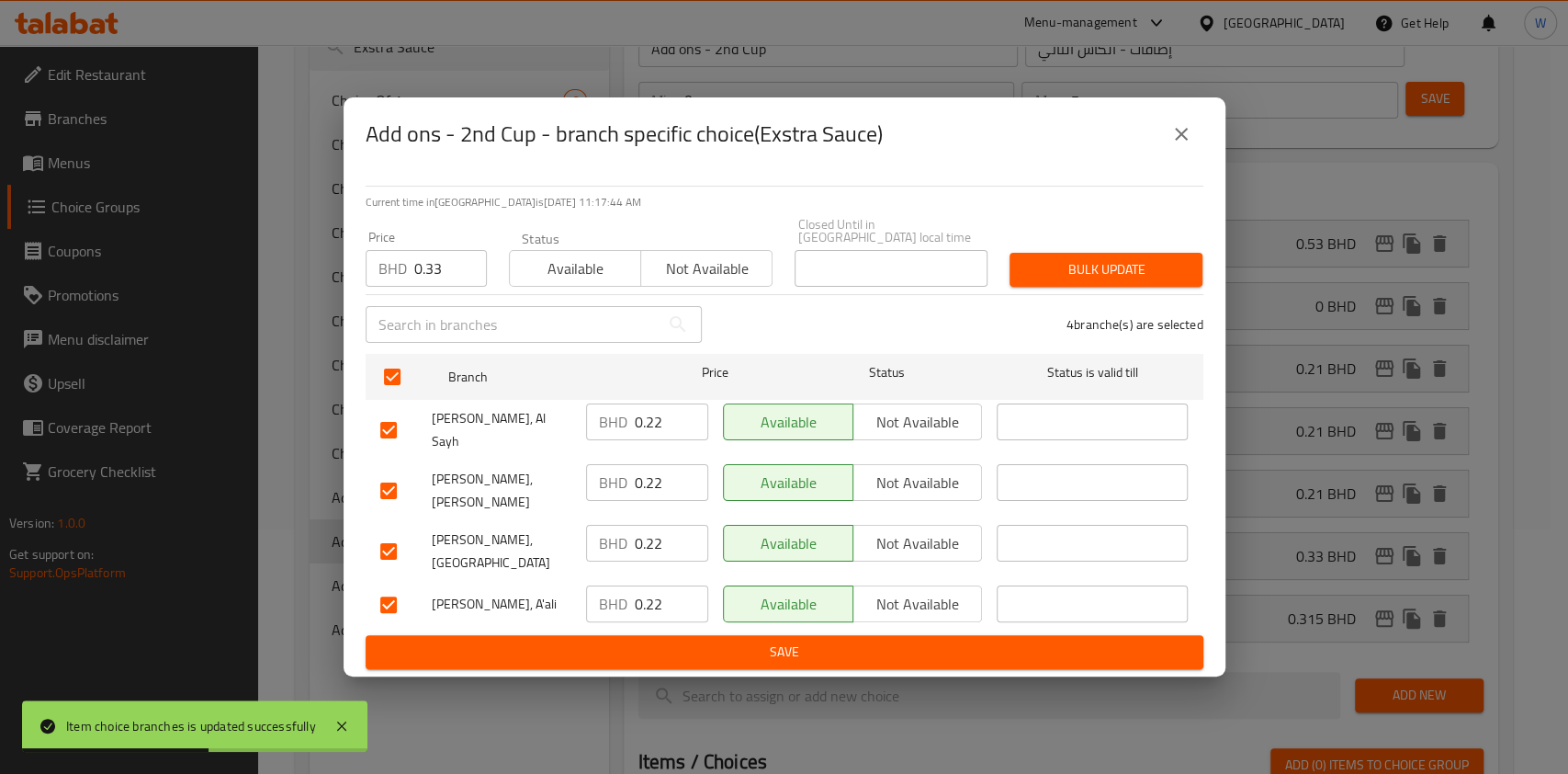
click at [1065, 281] on span "Bulk update" at bounding box center [1106, 270] width 164 height 23
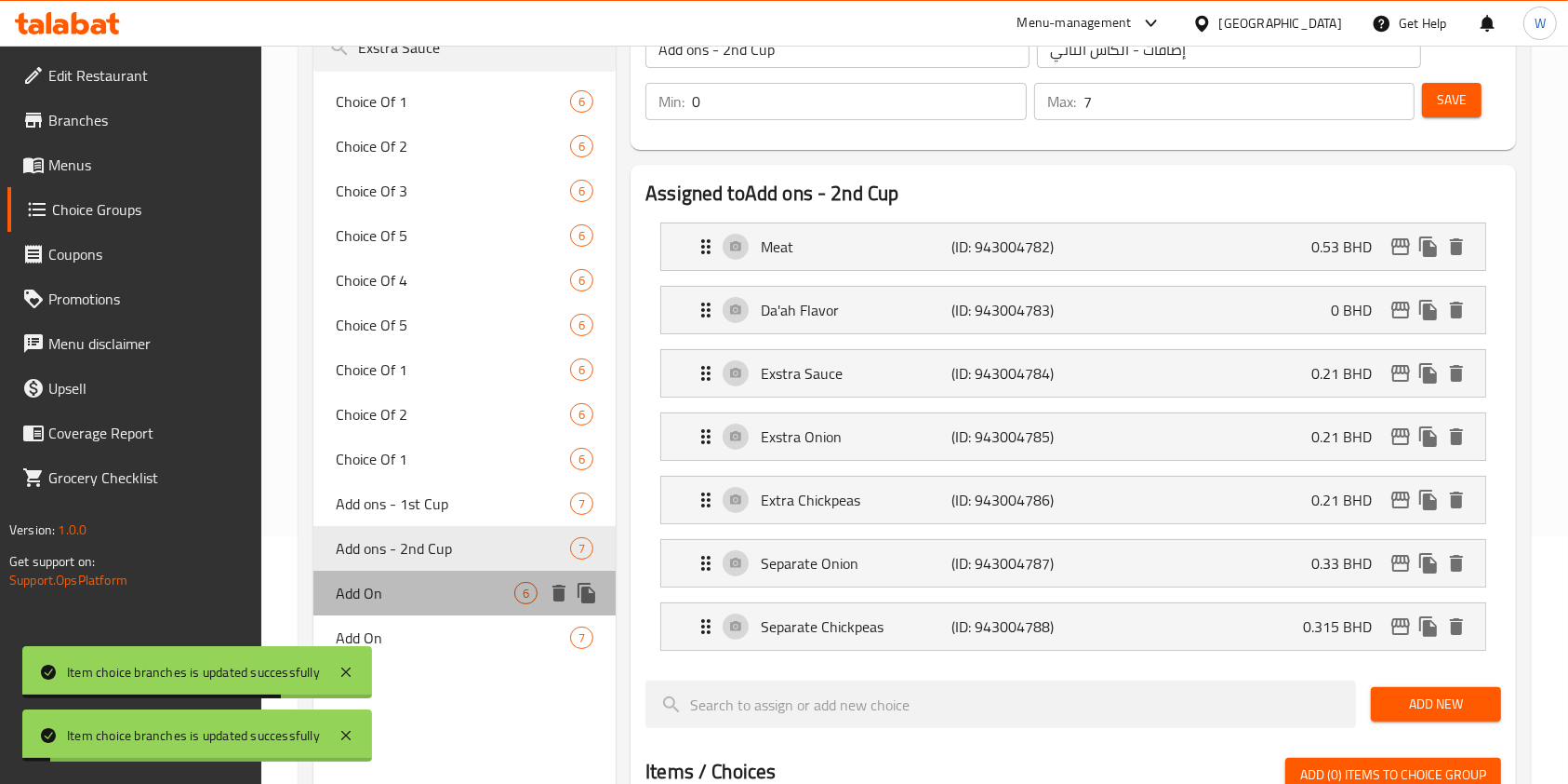
click at [444, 582] on span "Add On" at bounding box center [424, 593] width 179 height 22
type input "Add On"
type input "الإضافات"
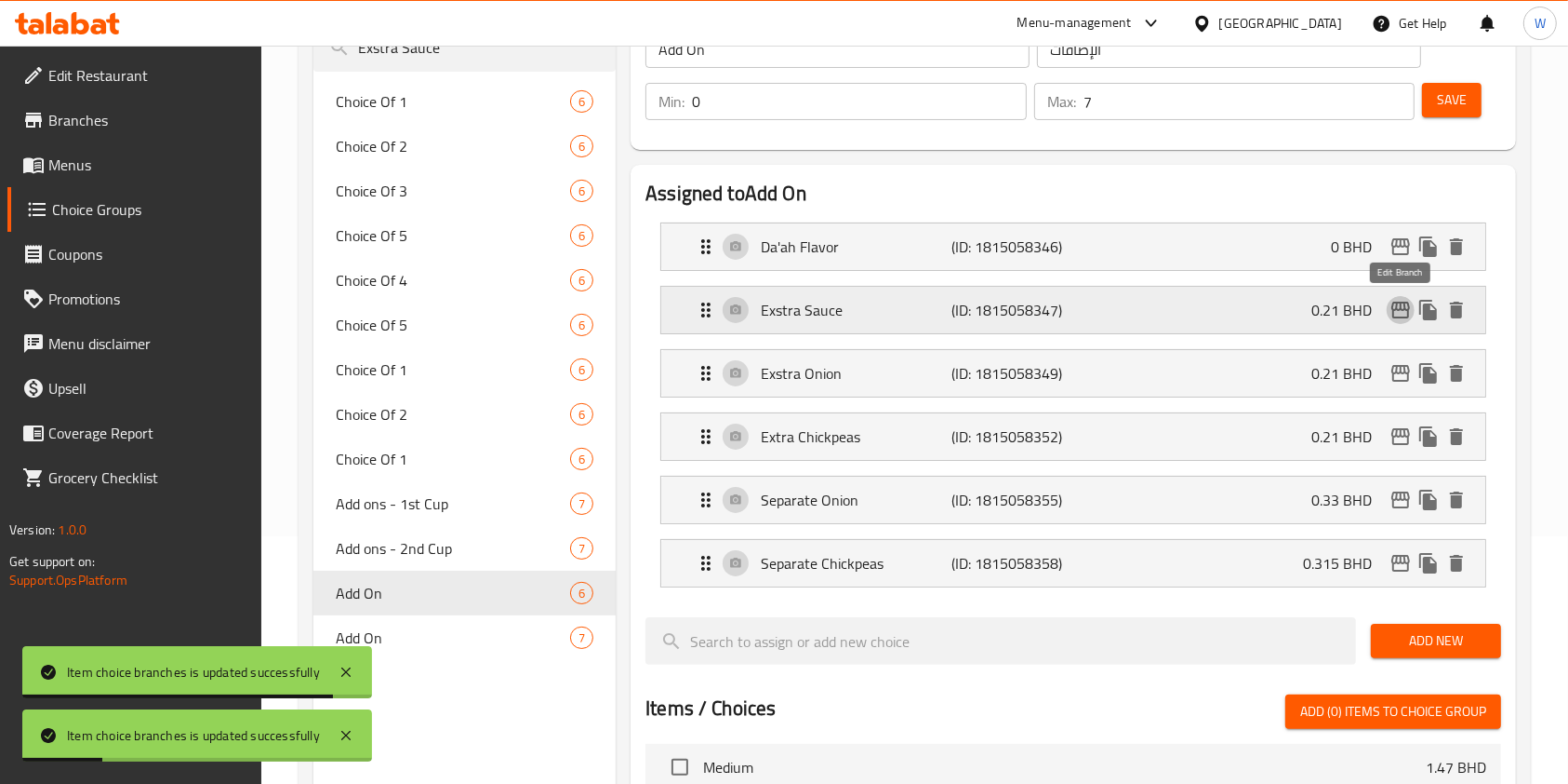
click at [1396, 304] on icon "edit" at bounding box center [1400, 309] width 19 height 17
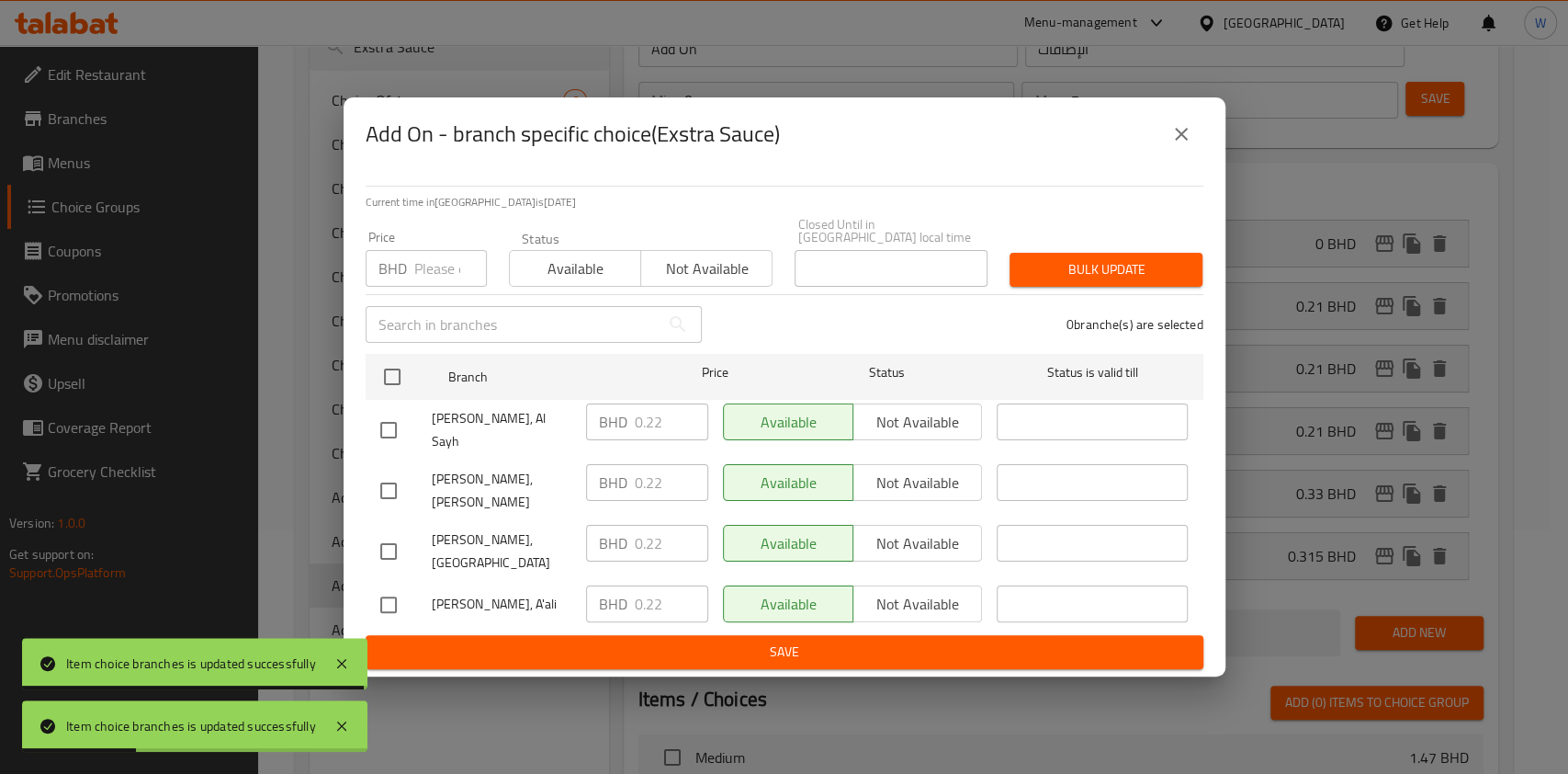
click at [412, 274] on div "BHD Price" at bounding box center [426, 268] width 121 height 37
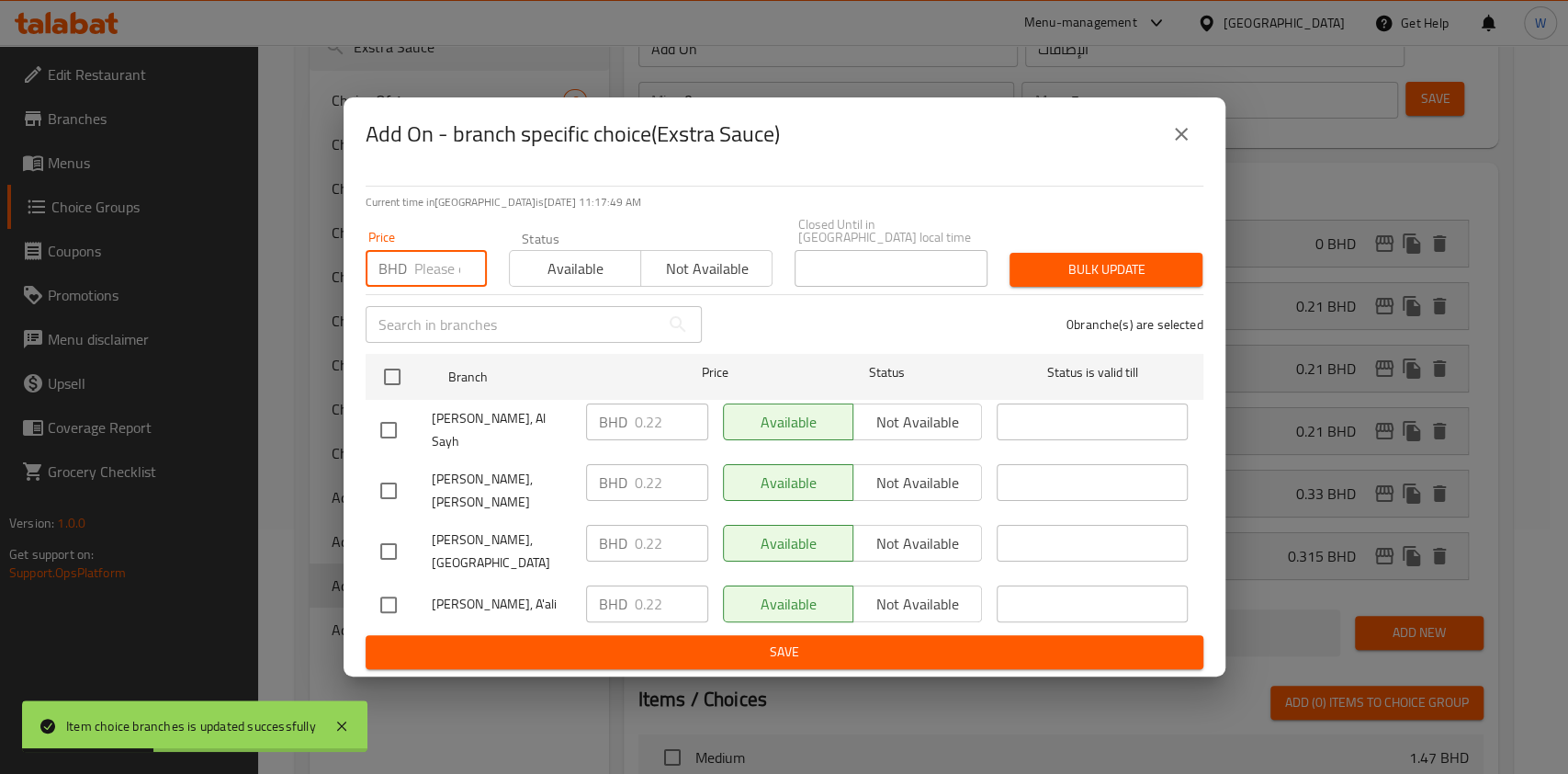
paste input "0.33"
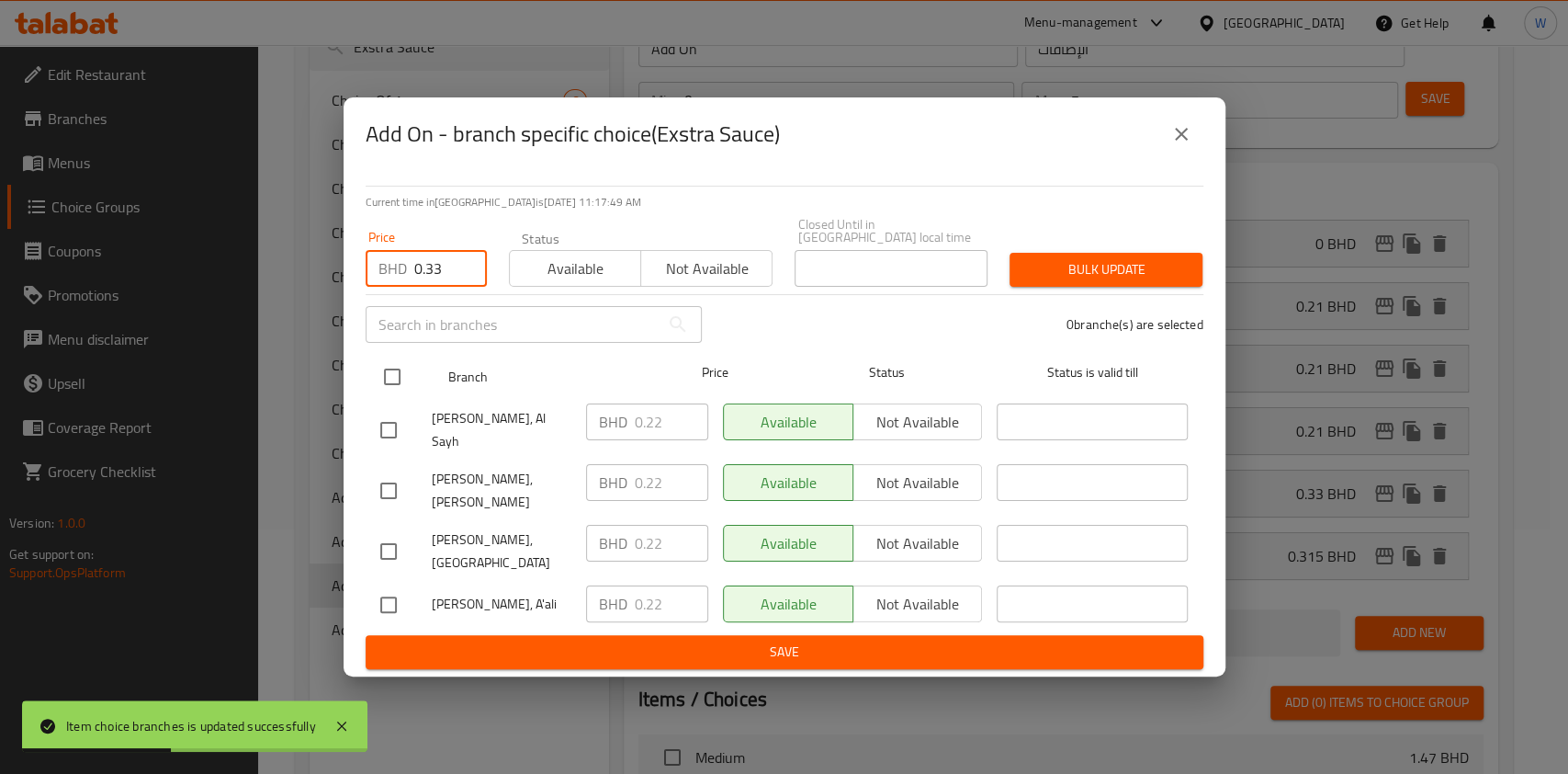
type input "0.33"
click at [389, 389] on input "checkbox" at bounding box center [392, 377] width 39 height 39
checkbox input "true"
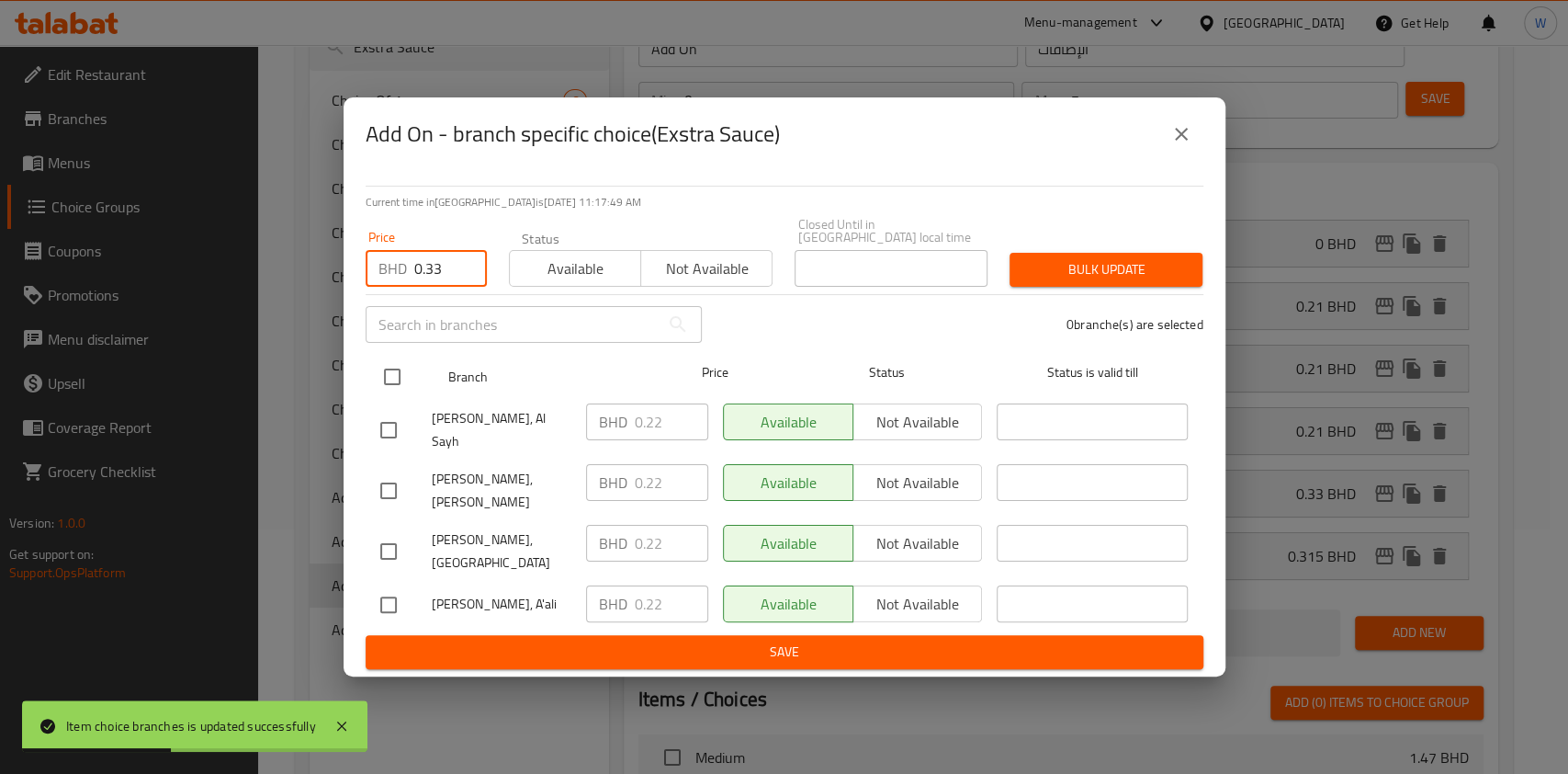
checkbox input "true"
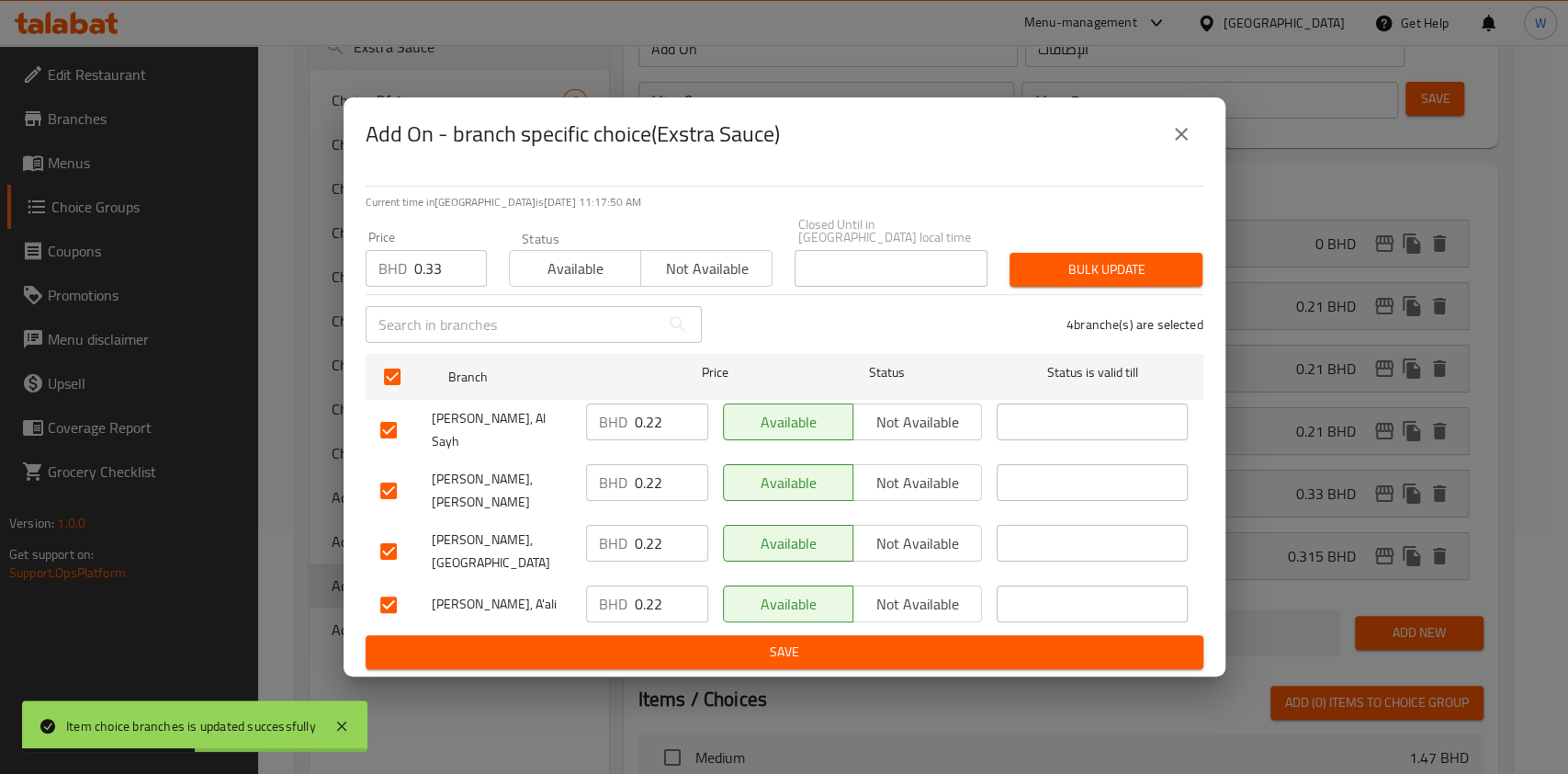
click at [1066, 308] on div "4 branche(s) are selected" at bounding box center [964, 324] width 502 height 67
click at [1082, 281] on span "Bulk update" at bounding box center [1106, 270] width 164 height 23
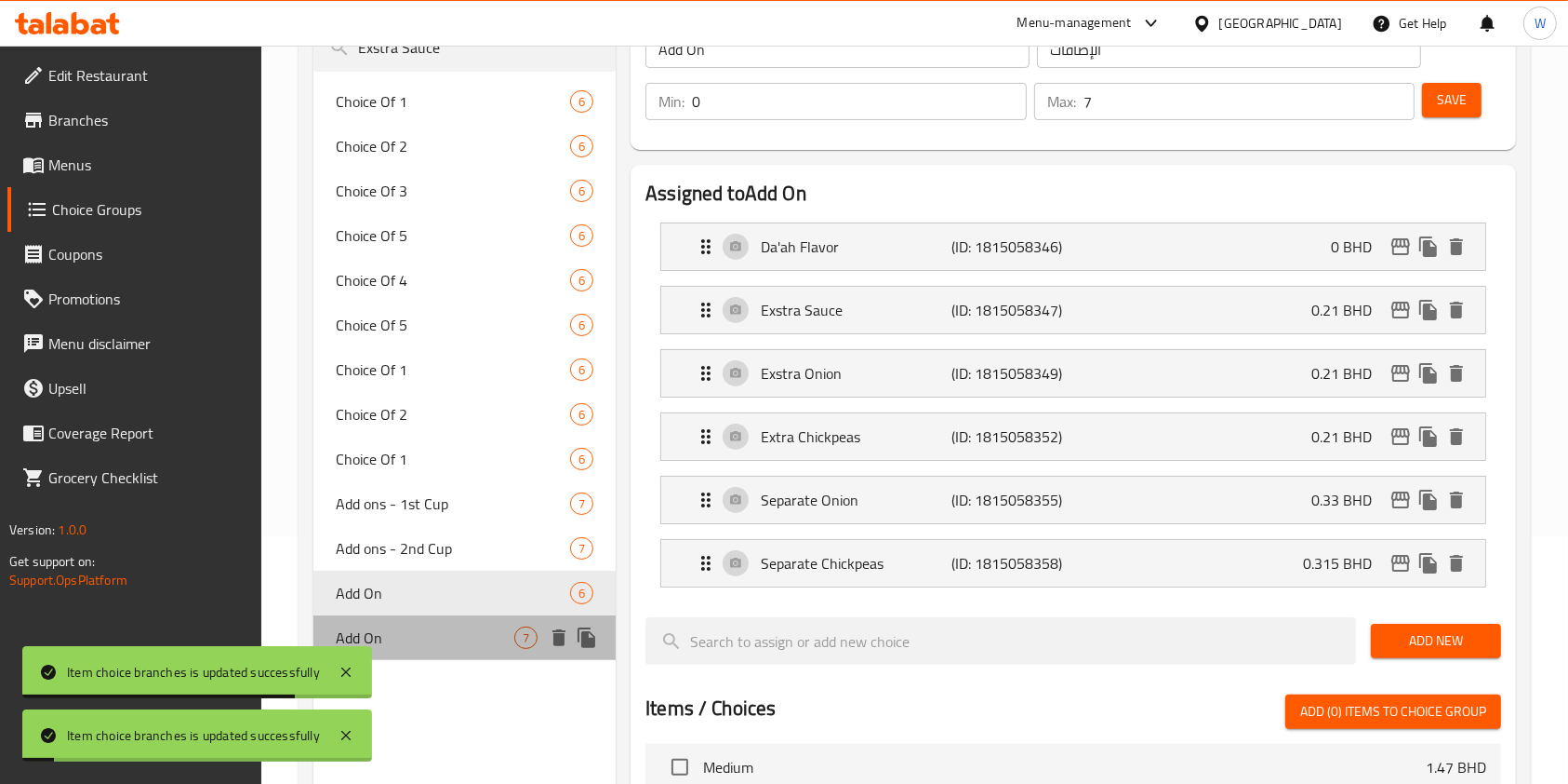
click at [402, 616] on div "Add On 7" at bounding box center [464, 638] width 302 height 45
type input "الاضافات"
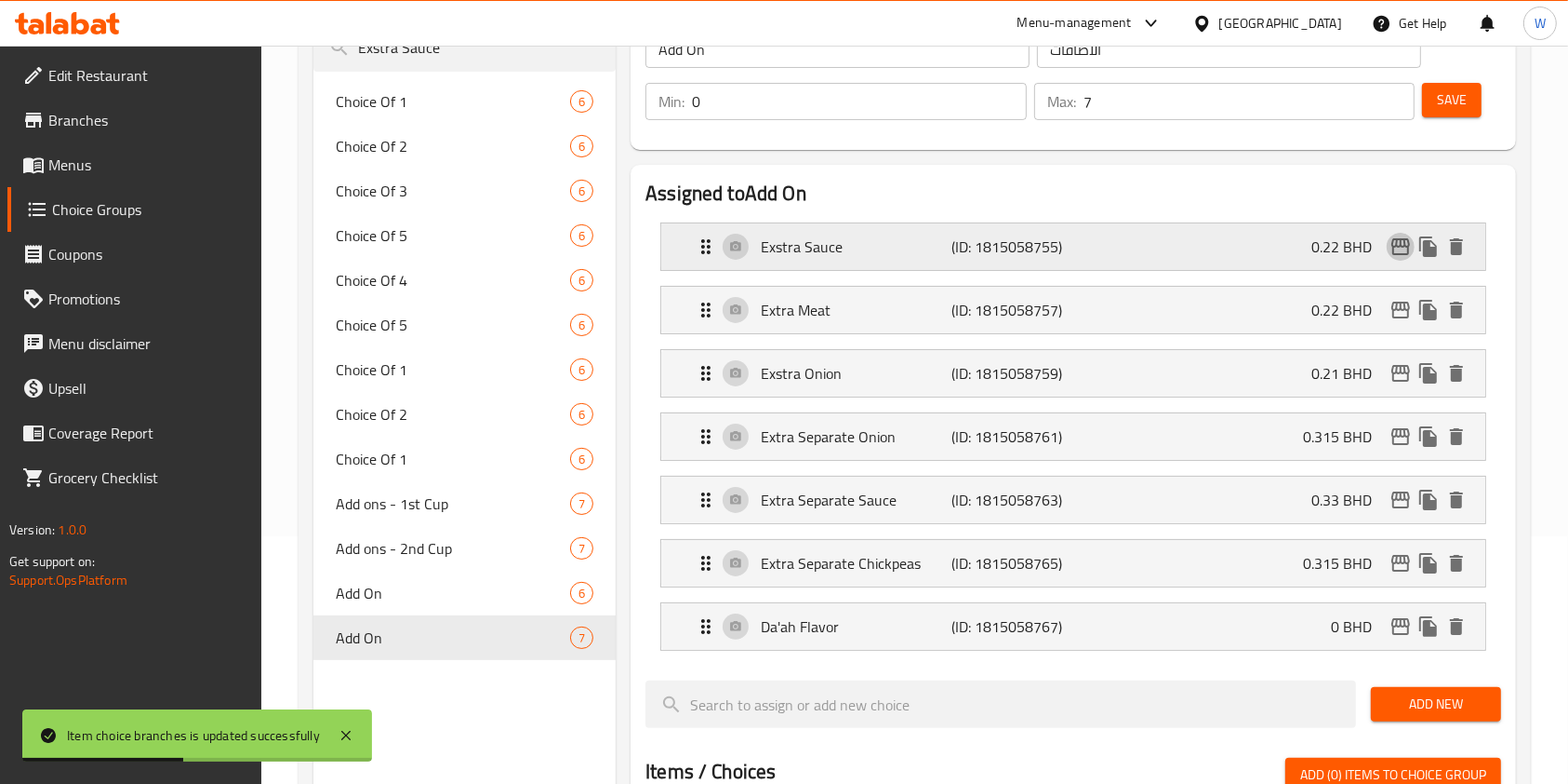
click at [1403, 249] on icon "edit" at bounding box center [1400, 246] width 22 height 22
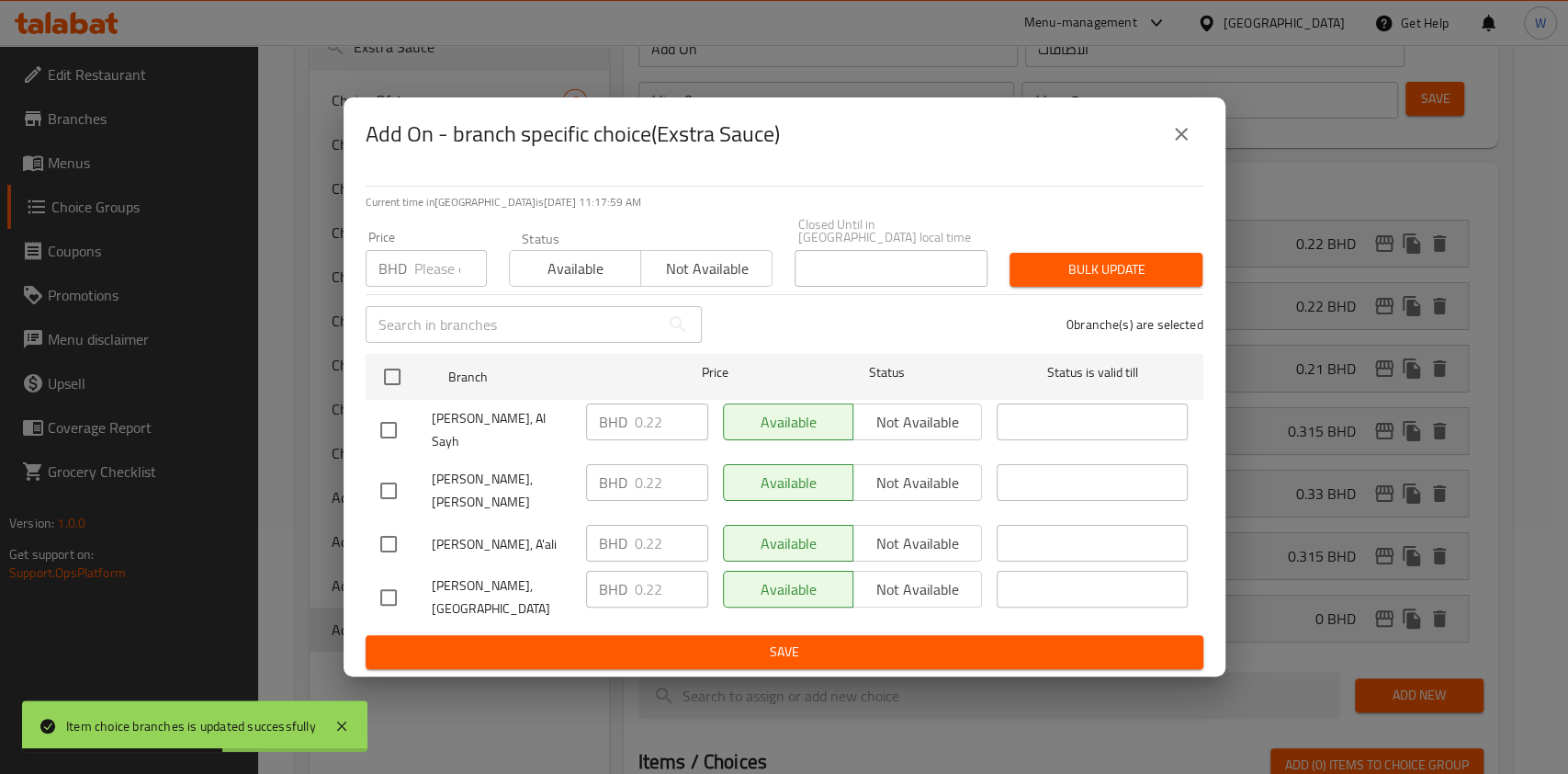
click at [437, 286] on input "number" at bounding box center [450, 268] width 72 height 37
paste input "0.33"
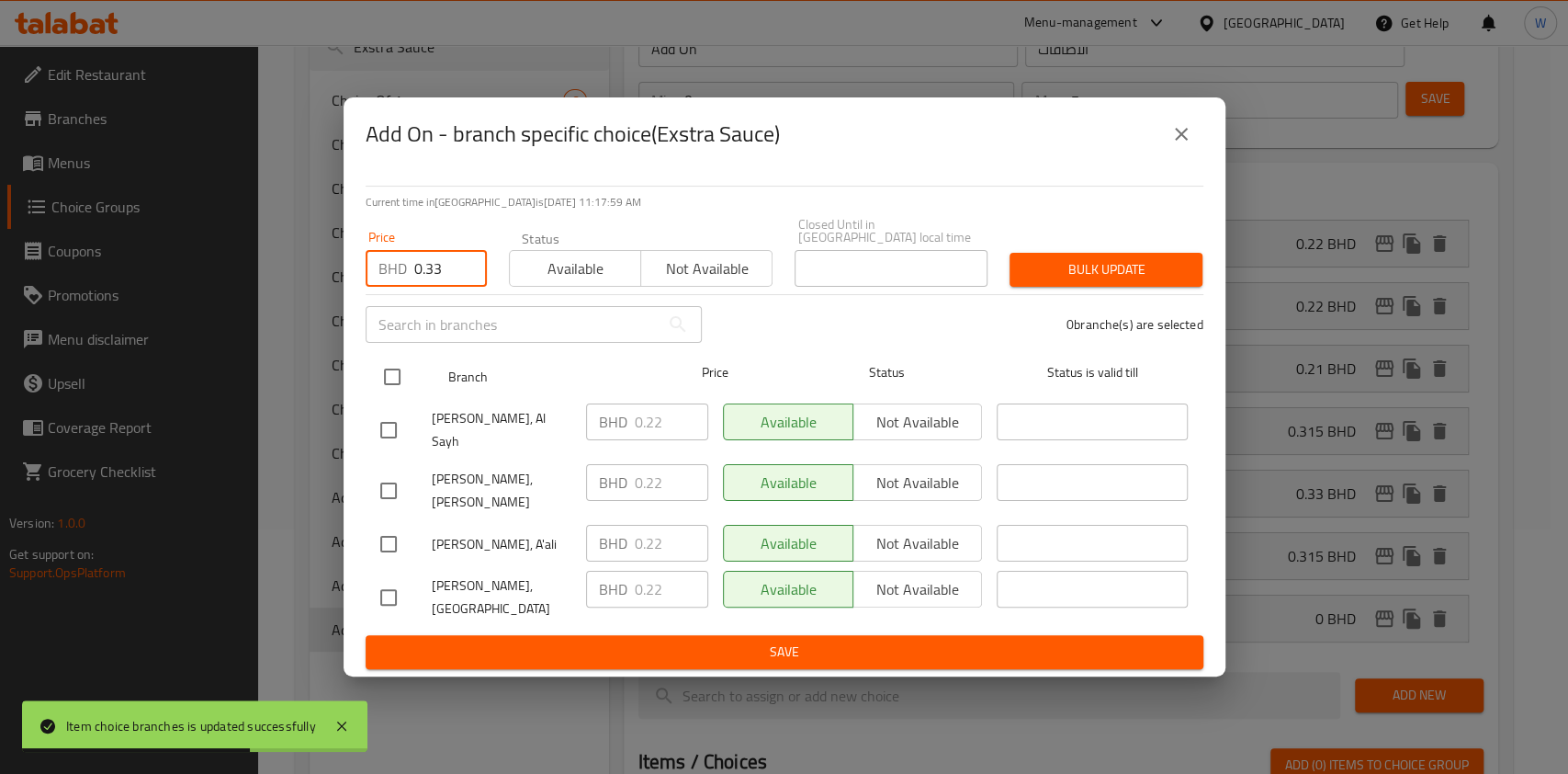
type input "0.33"
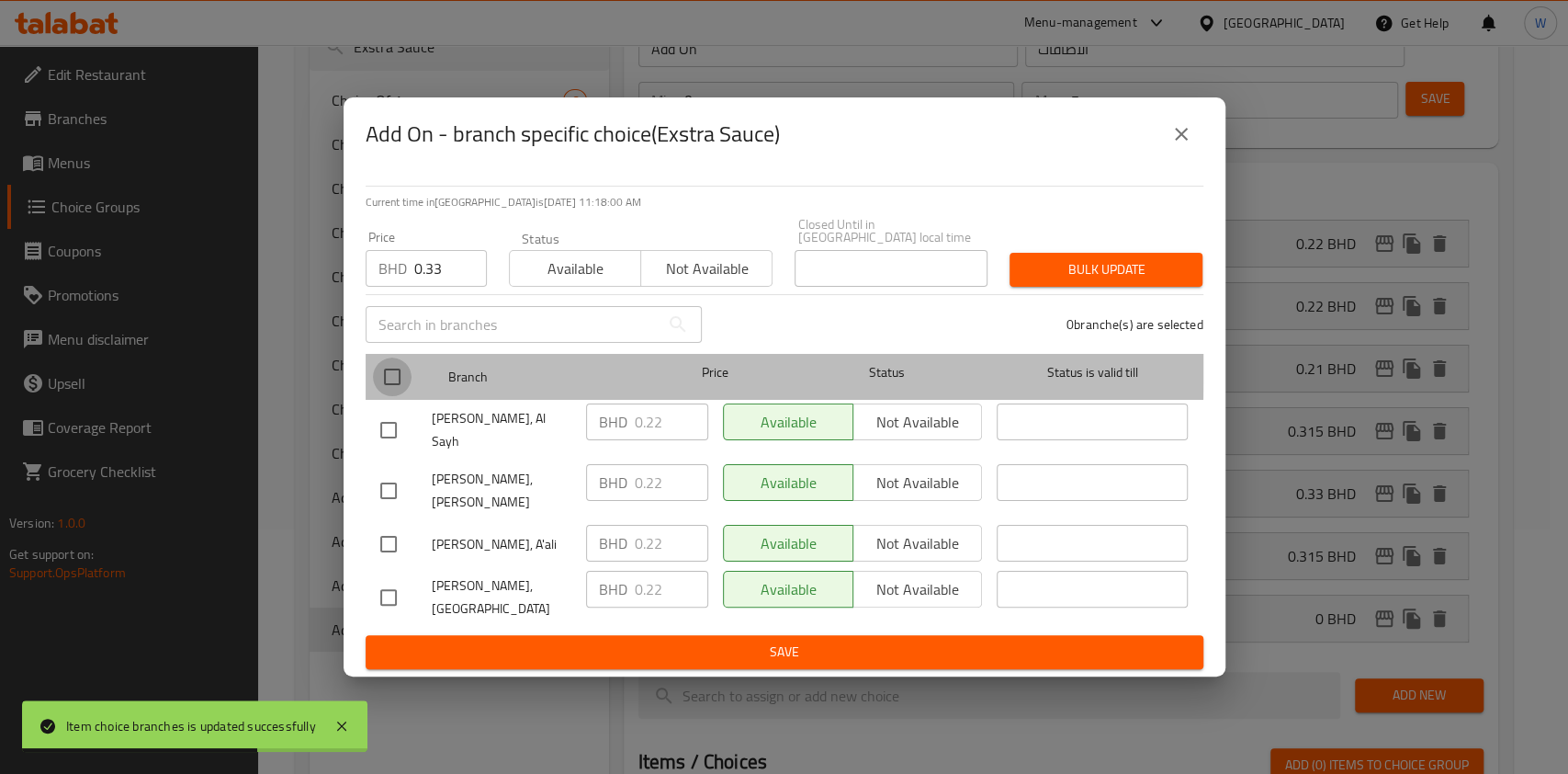
click at [400, 381] on input "checkbox" at bounding box center [392, 377] width 39 height 39
checkbox input "true"
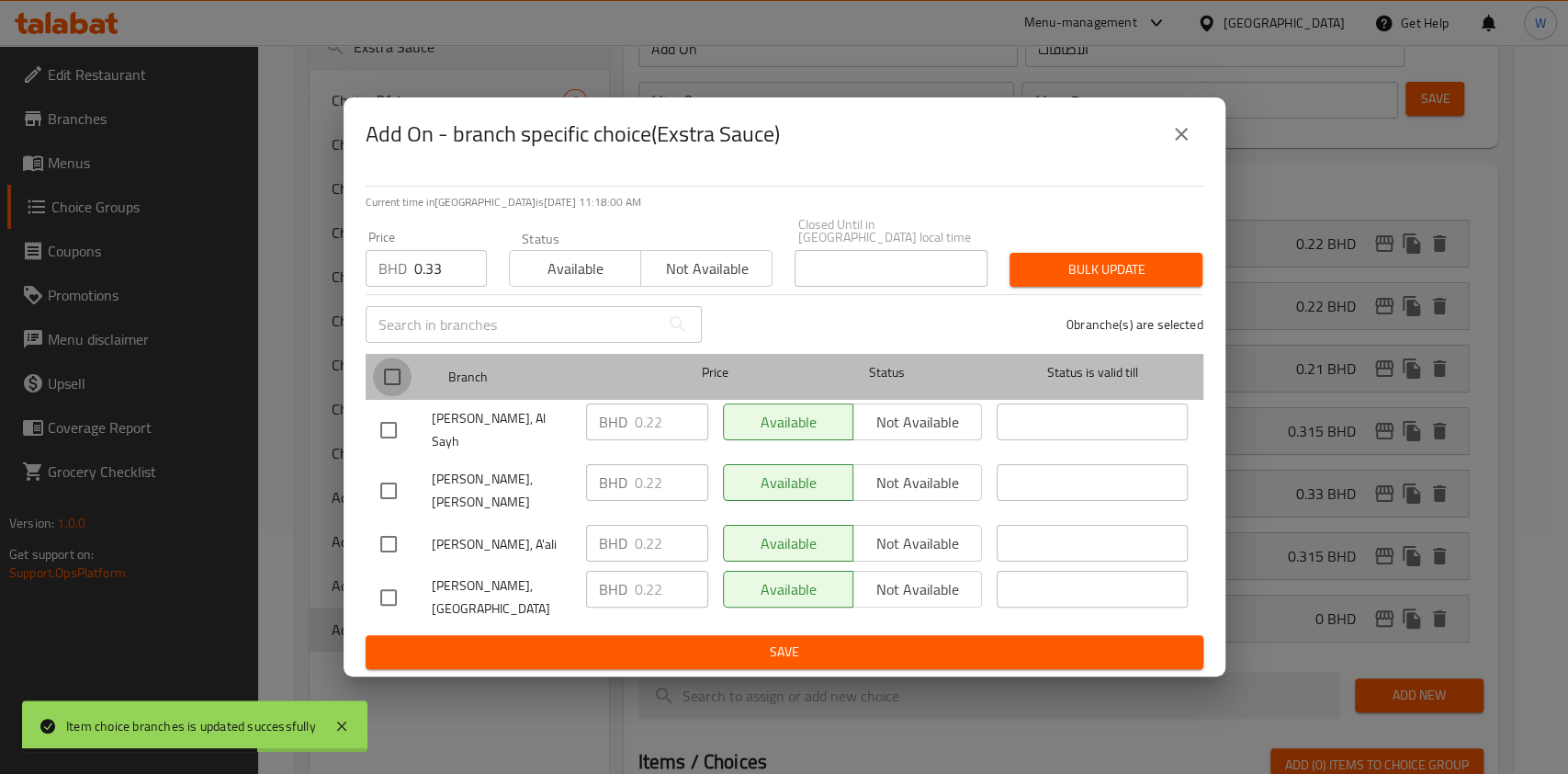
checkbox input "true"
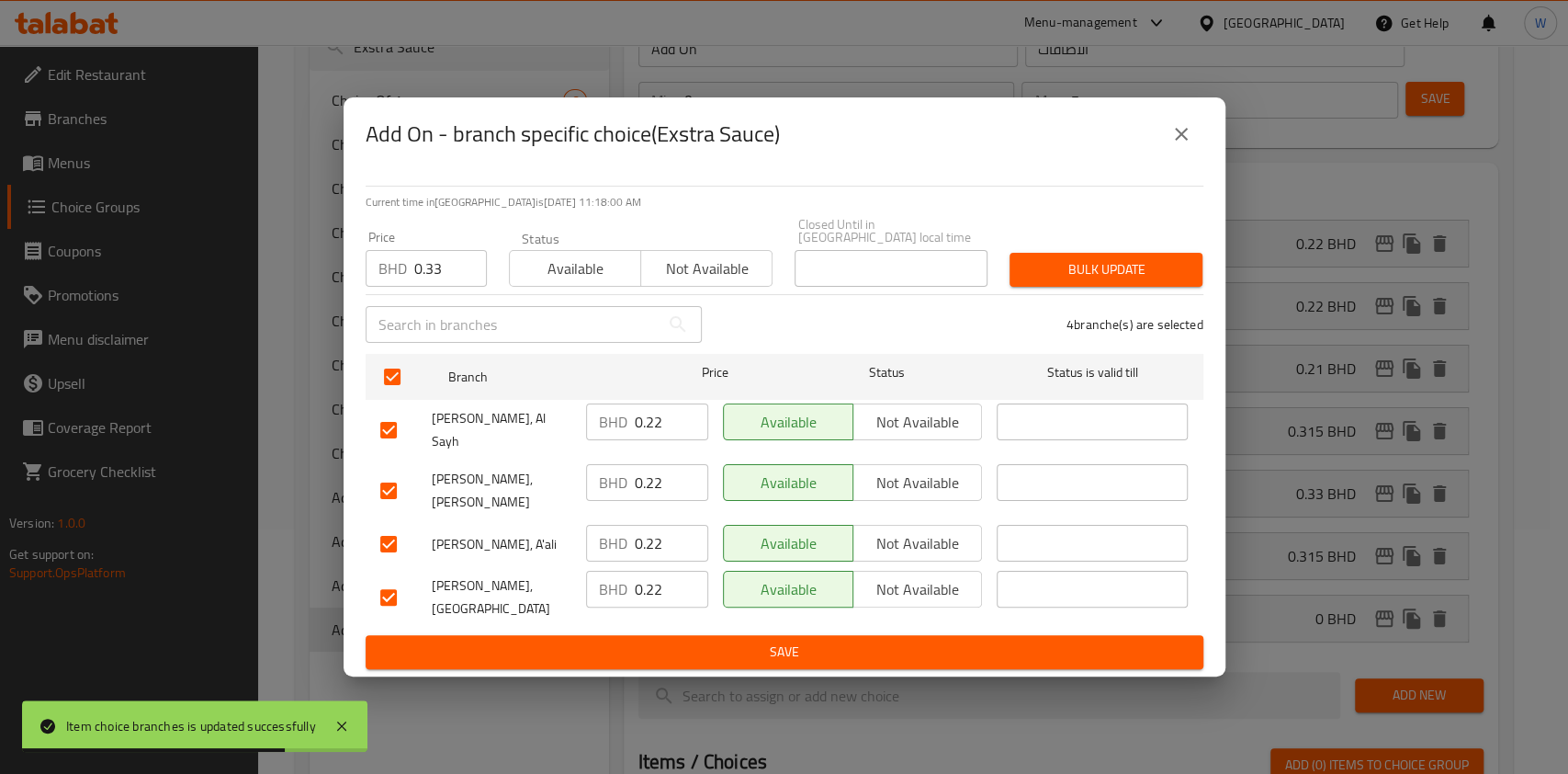
click at [1073, 286] on button "Bulk update" at bounding box center [1106, 269] width 193 height 34
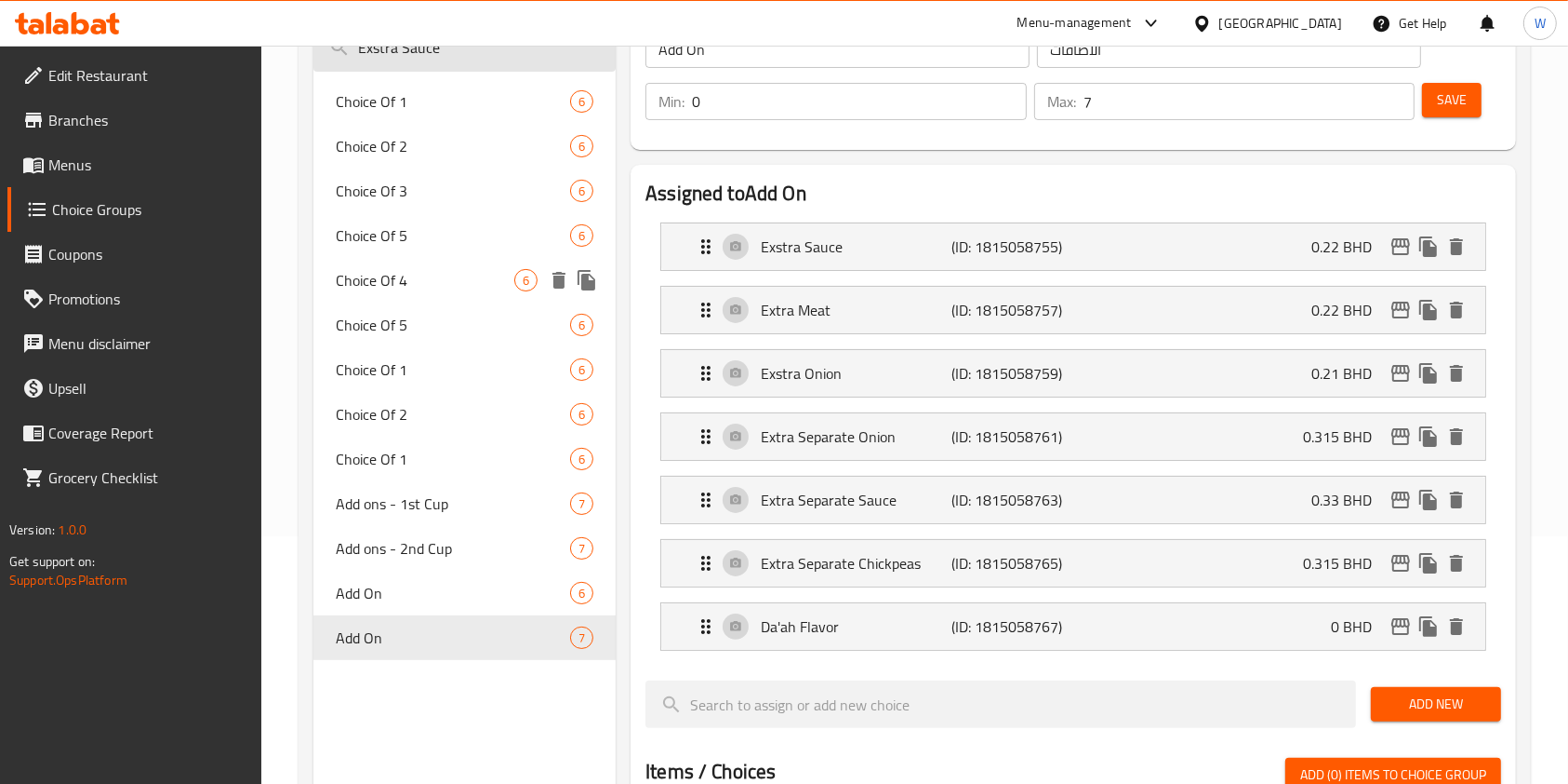
scroll to position [0, 0]
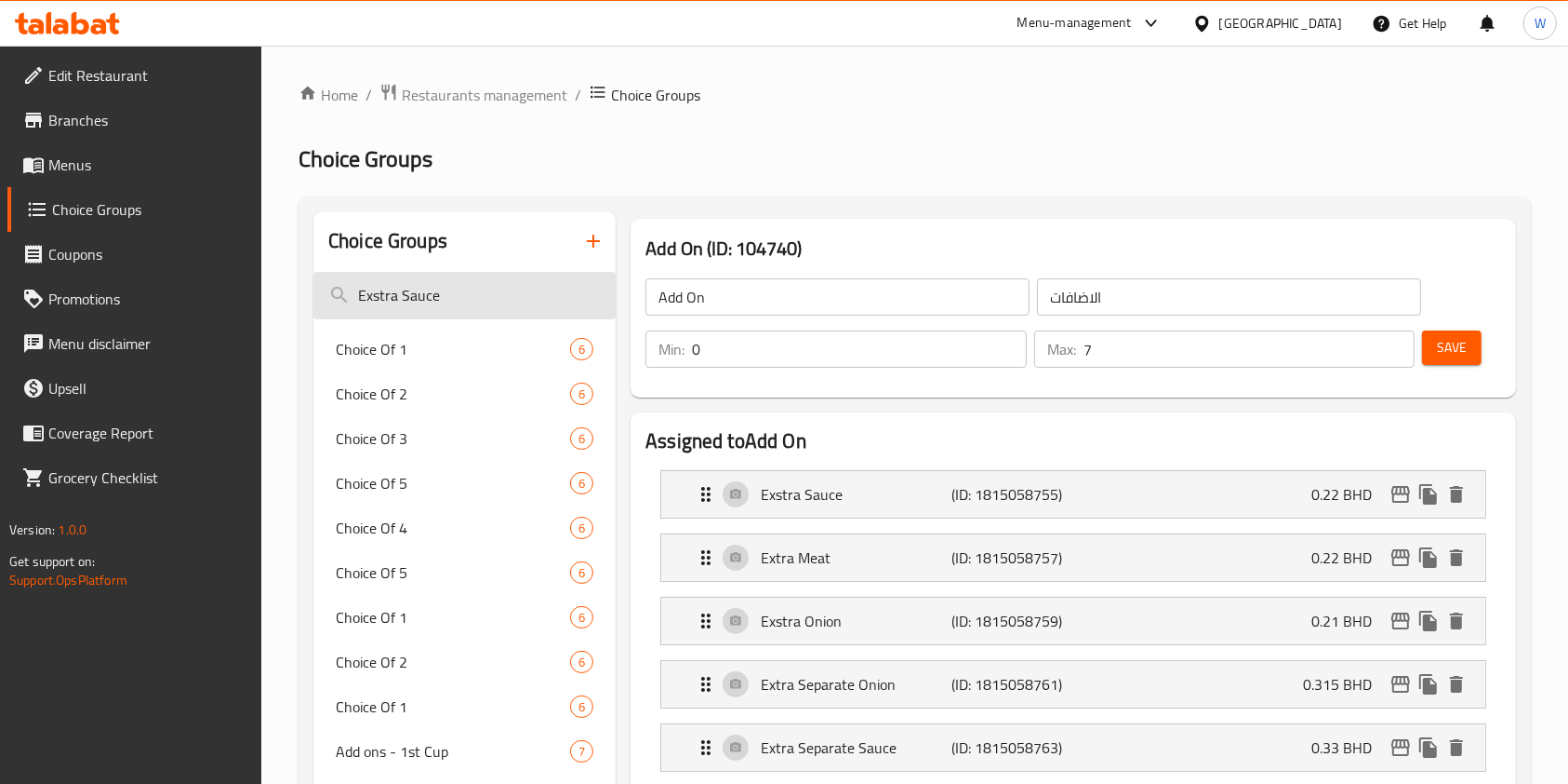
click at [399, 278] on input "Exstra Sauce" at bounding box center [464, 295] width 302 height 48
type input "onion"
click at [459, 343] on span "Choice Of 1" at bounding box center [424, 349] width 179 height 22
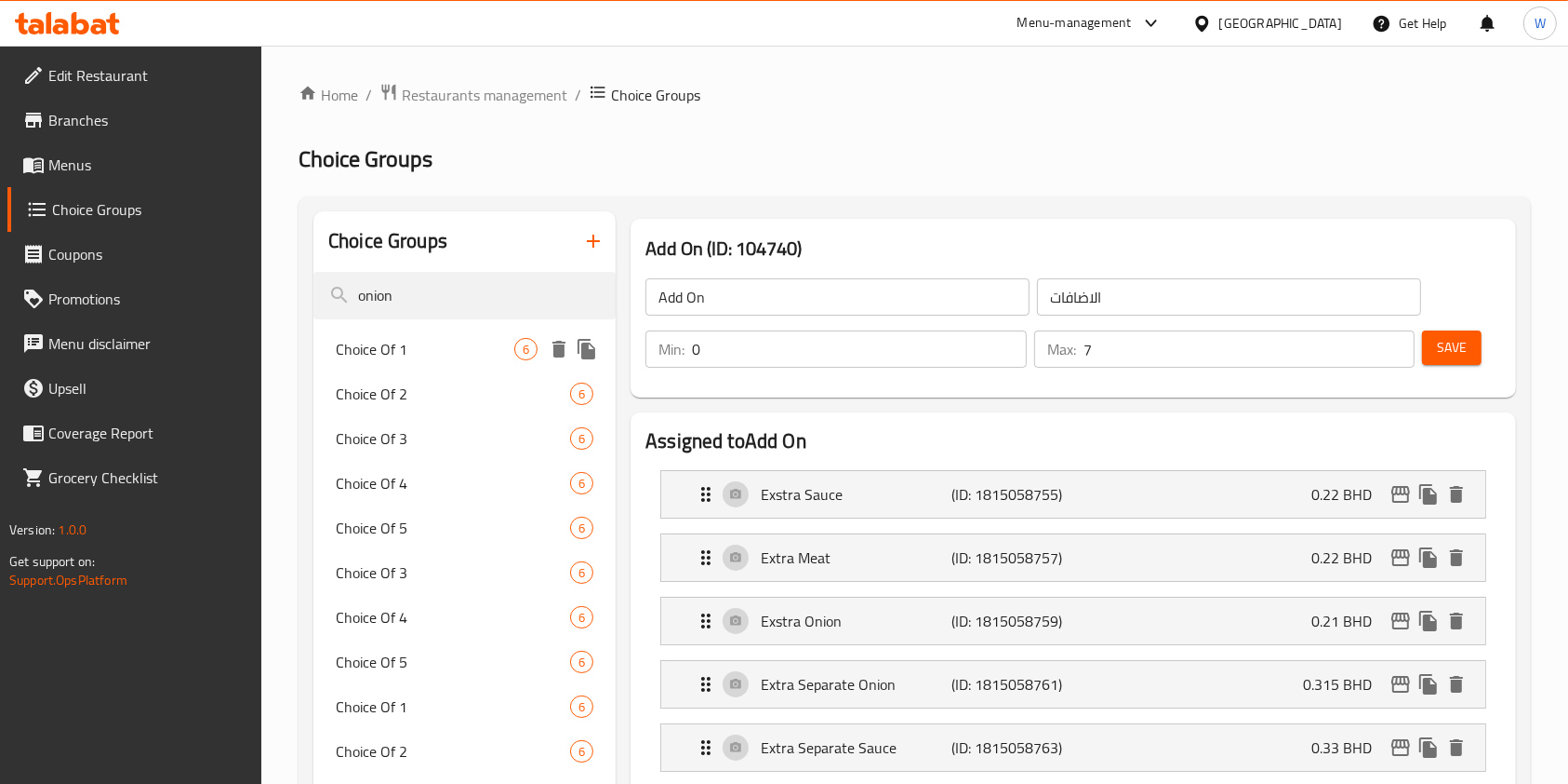
type input "Choice Of 1"
type input "اختبارك من 1"
type input "5"
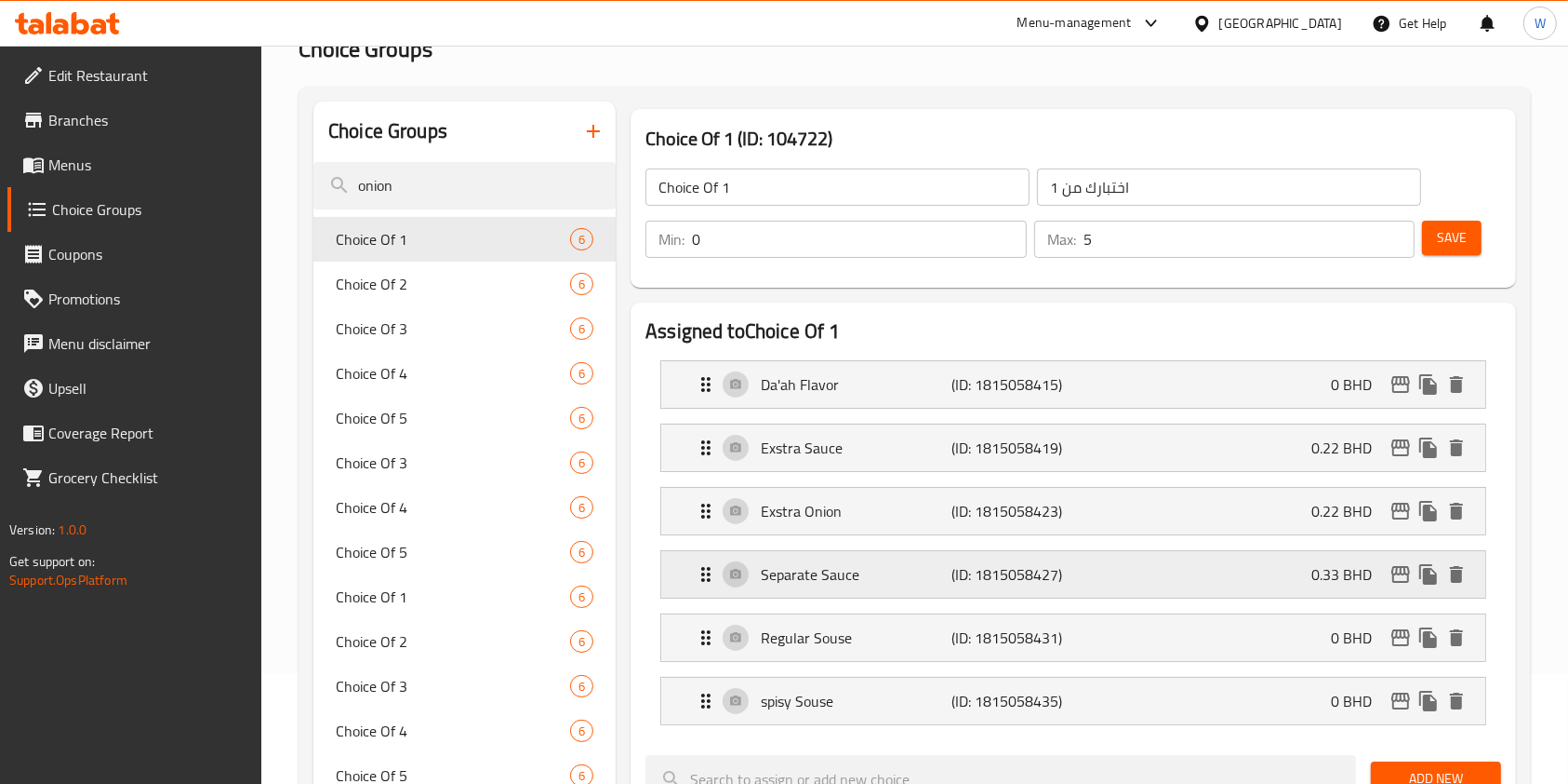
scroll to position [248, 0]
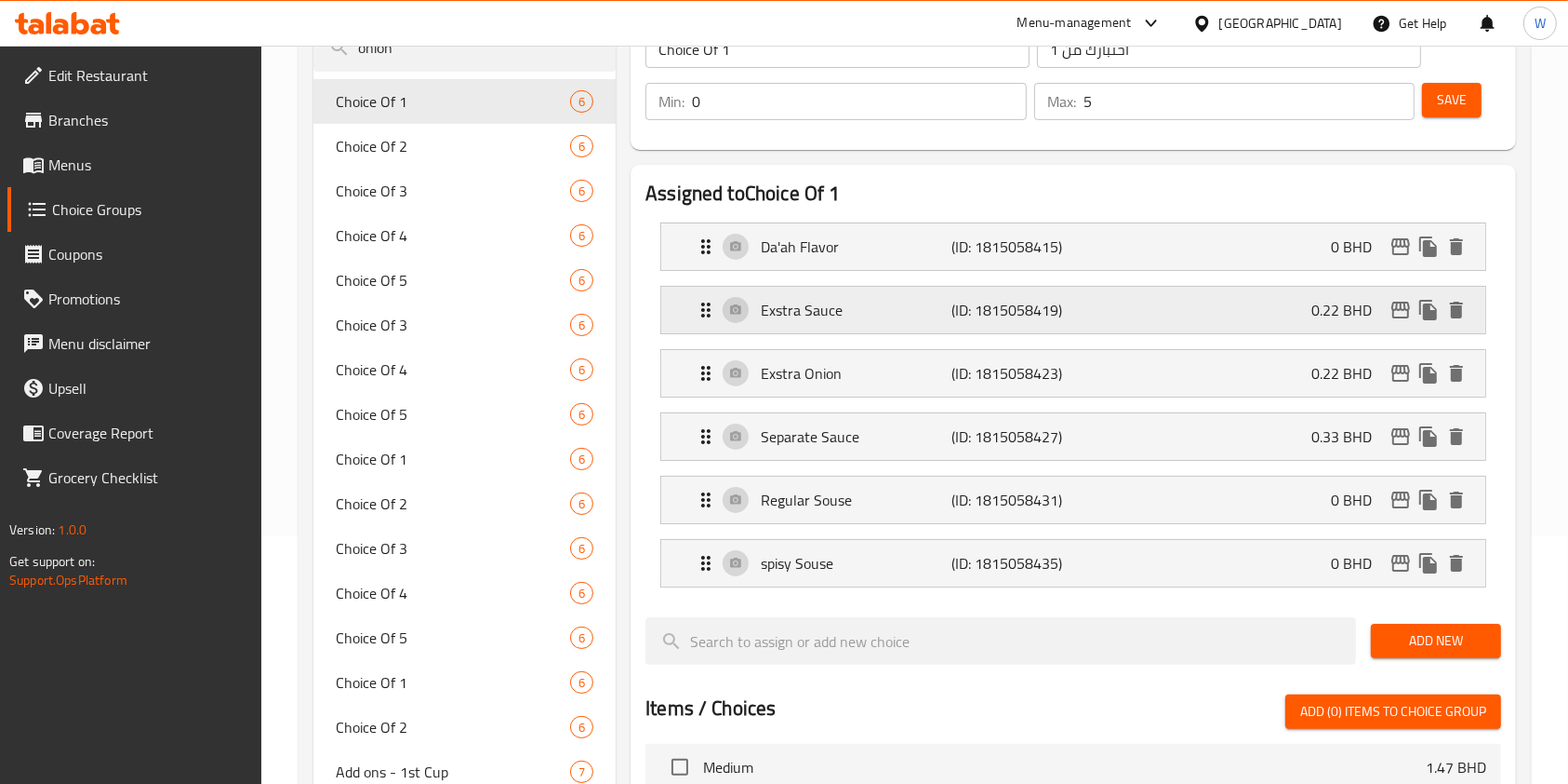
click at [1312, 299] on p "0.22 BHD" at bounding box center [1348, 309] width 75 height 22
click at [792, 309] on p "Exstra Sauce" at bounding box center [856, 309] width 190 height 22
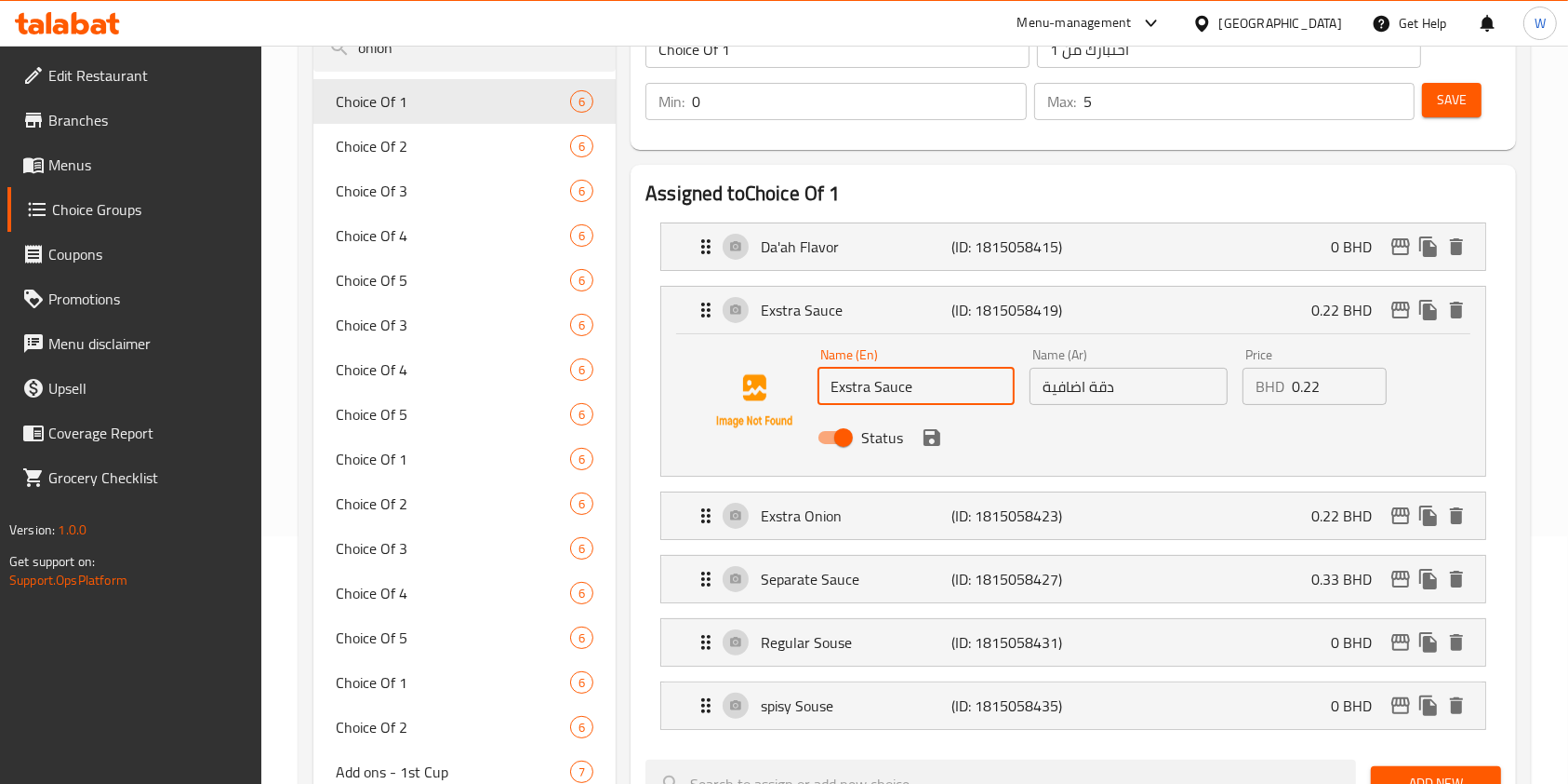
click at [853, 389] on input "Exstra Sauce" at bounding box center [916, 387] width 197 height 37
click at [930, 445] on icon "save" at bounding box center [932, 437] width 22 height 22
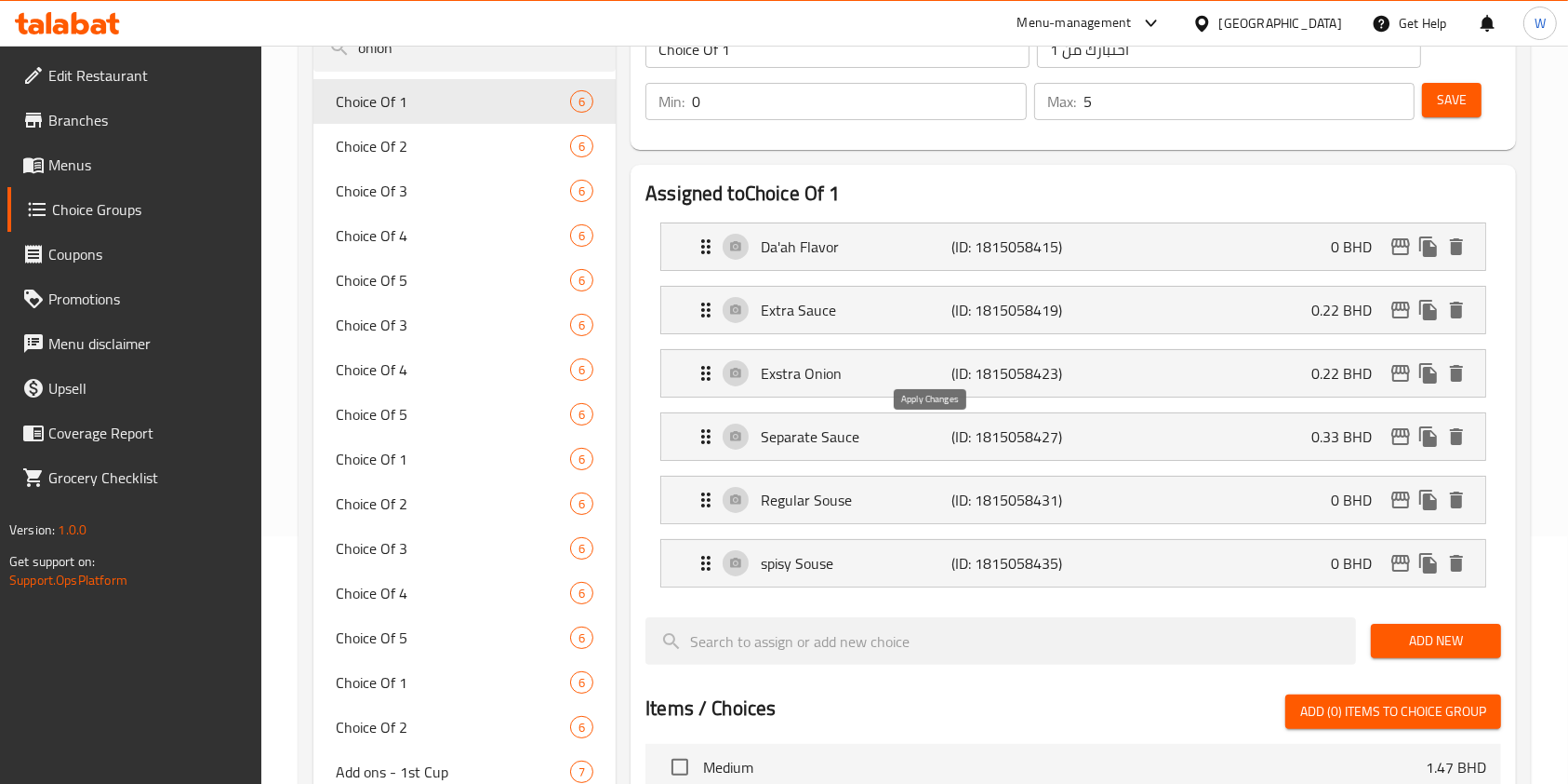
type input "Extra Sauce"
click at [793, 381] on p "Exstra Onion" at bounding box center [856, 373] width 190 height 22
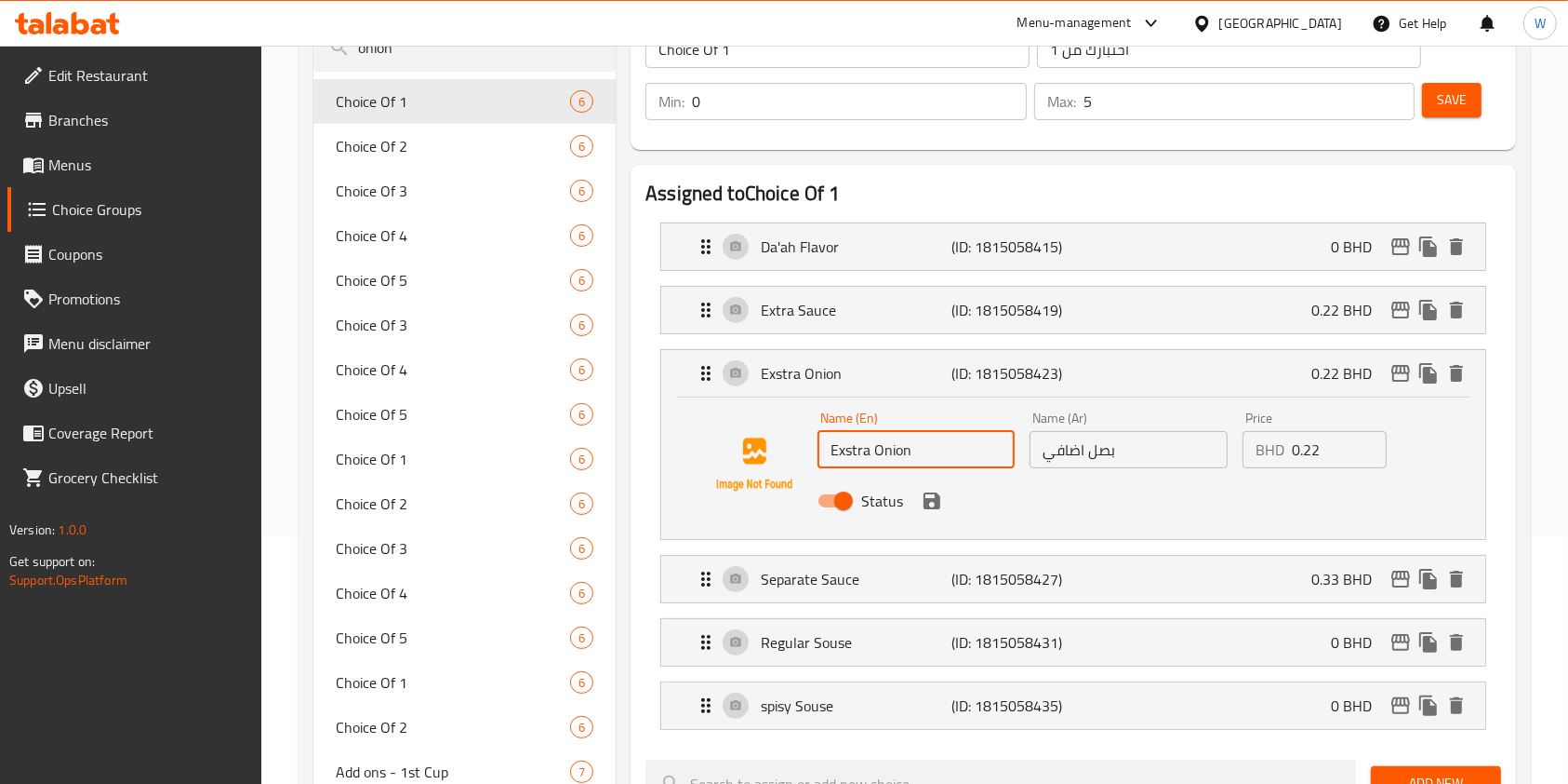
click at [860, 446] on input "Exstra Onion" at bounding box center [916, 449] width 197 height 37
click at [853, 446] on input "Exstra Onion" at bounding box center [916, 449] width 197 height 37
click at [941, 497] on icon "save" at bounding box center [932, 501] width 22 height 22
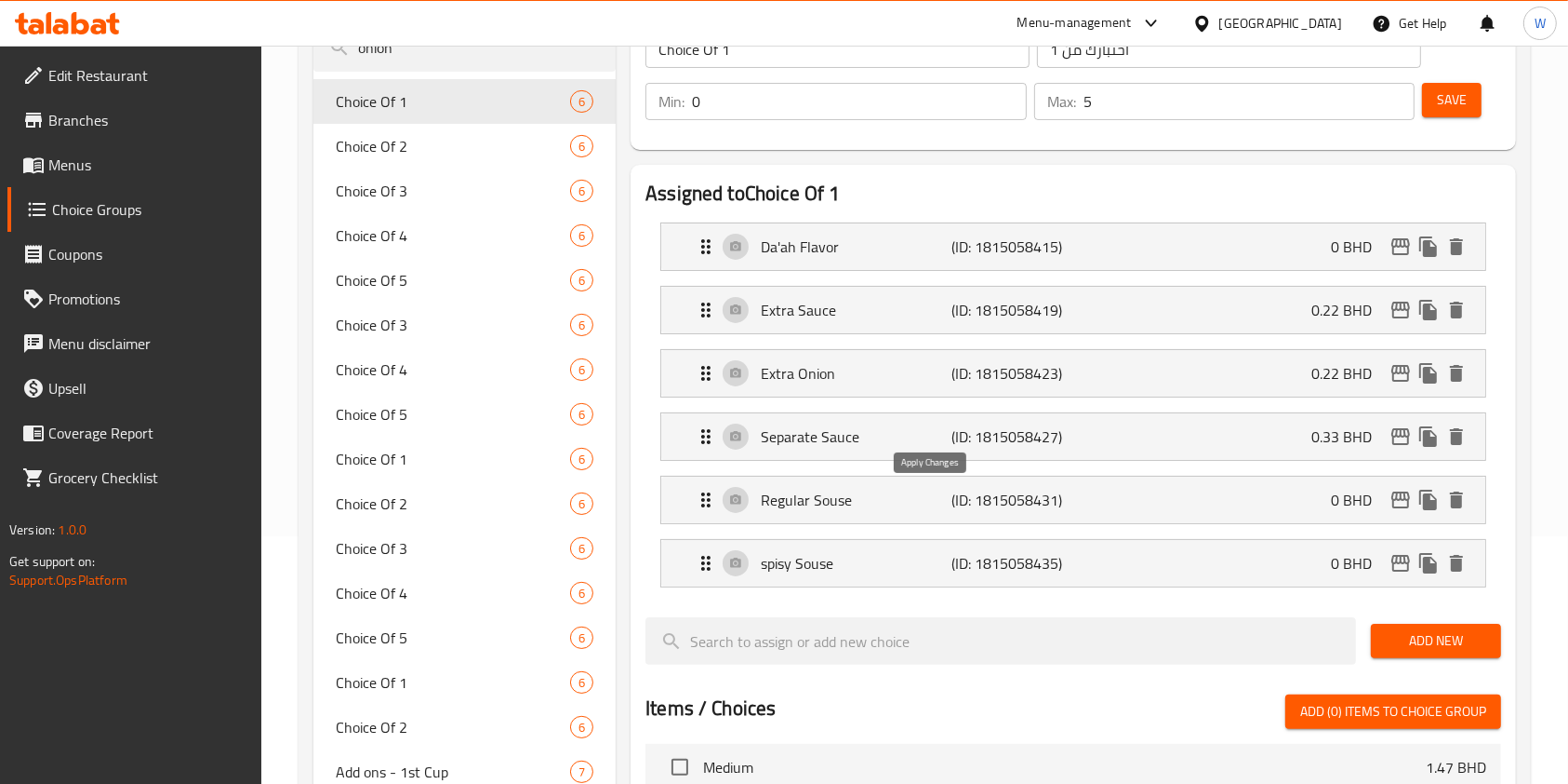
type input "Extra Onion"
click at [1462, 107] on span "Save" at bounding box center [1452, 101] width 30 height 23
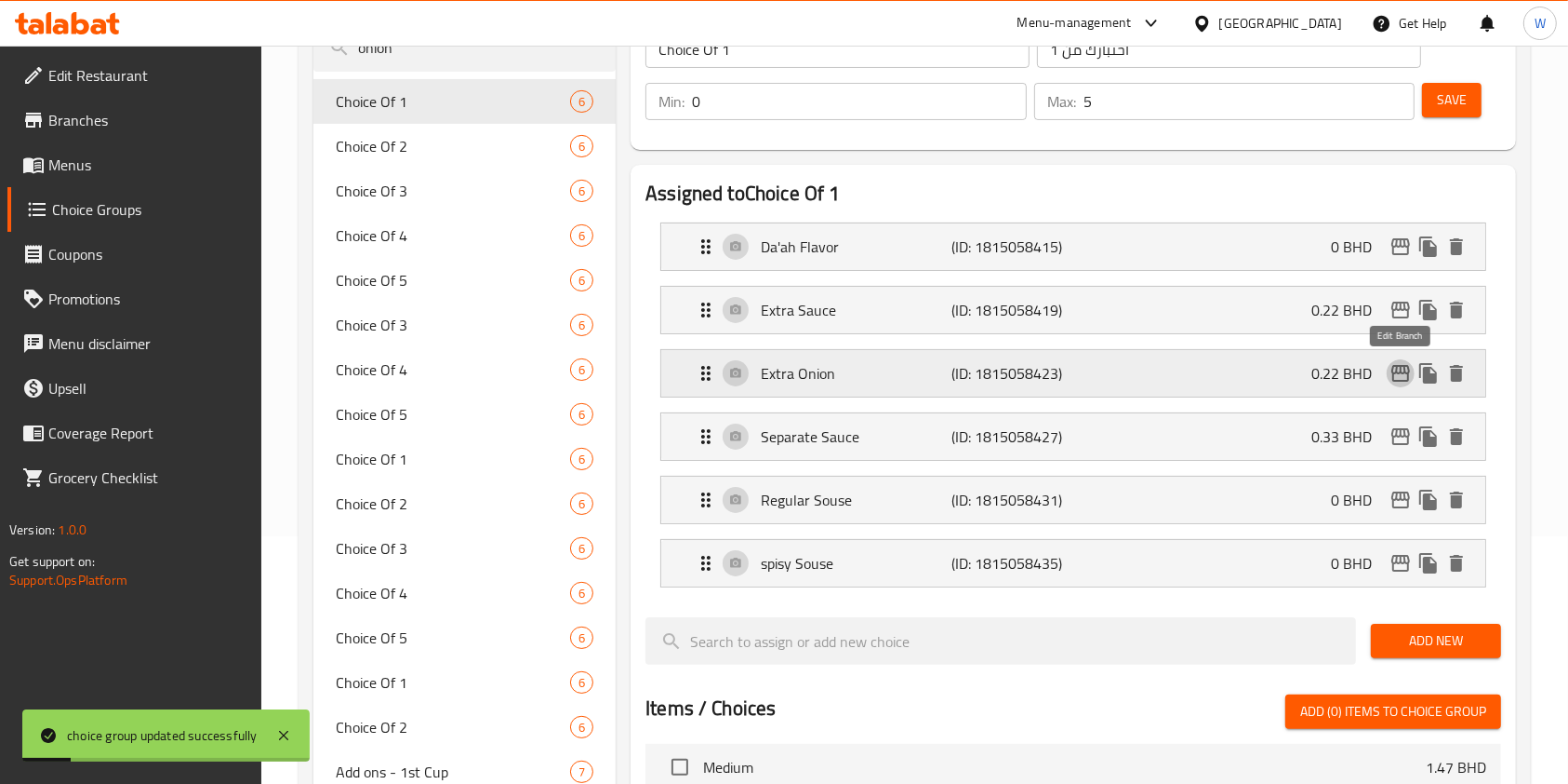
click at [1400, 362] on icon "edit" at bounding box center [1400, 373] width 22 height 22
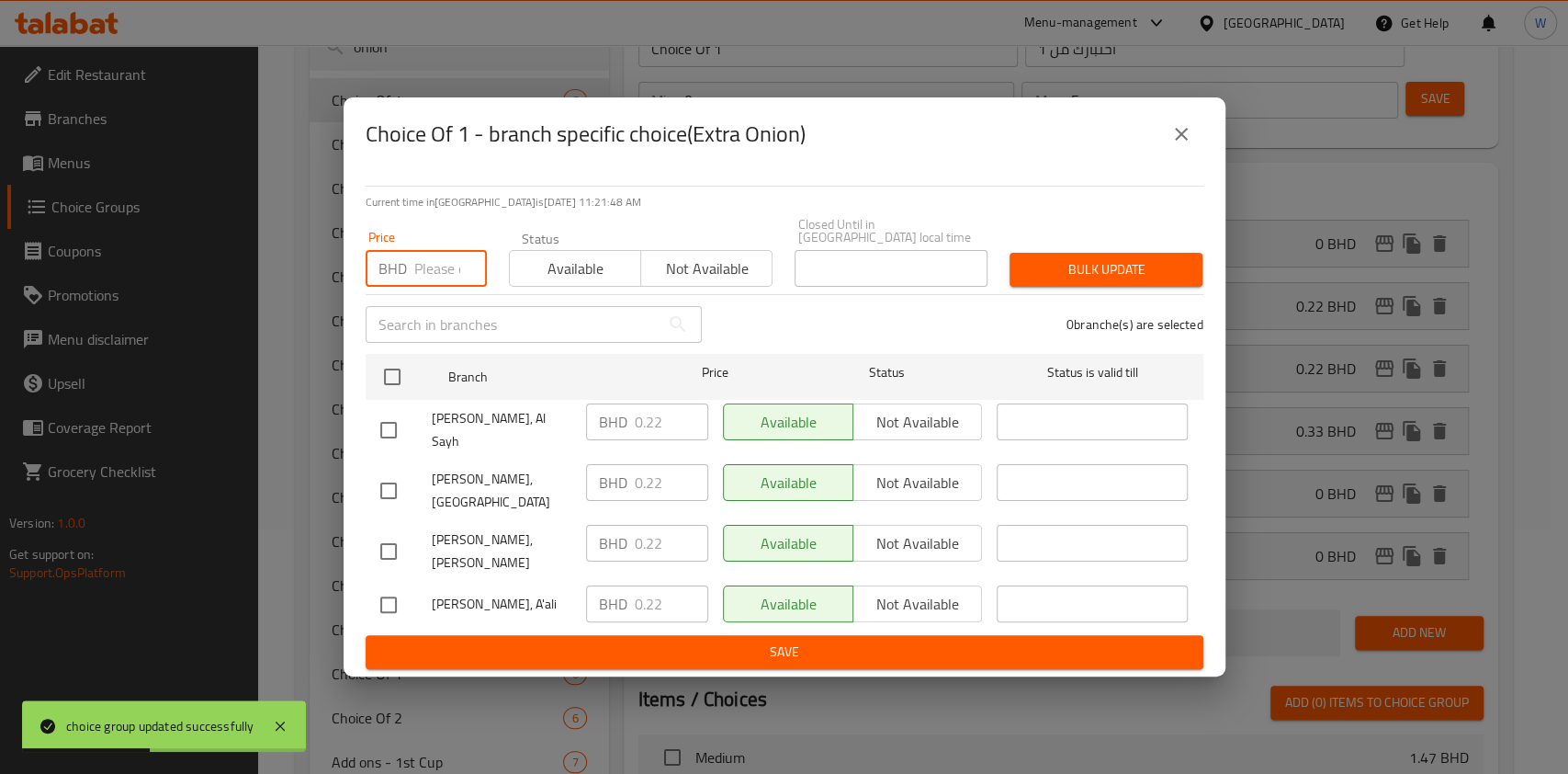
click at [443, 286] on input "number" at bounding box center [450, 268] width 72 height 37
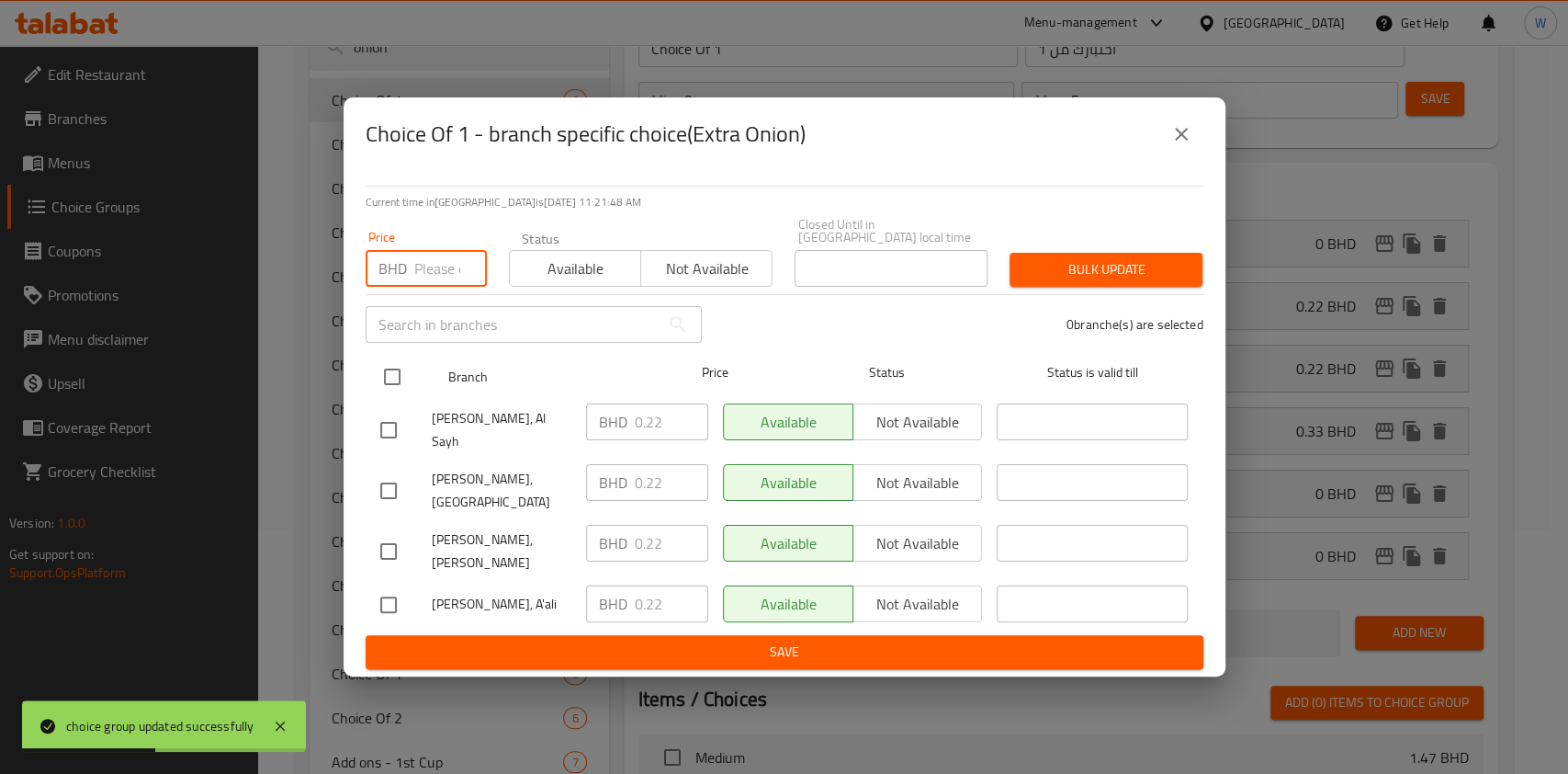
paste input "0.33"
type input "0.33"
click at [407, 396] on input "checkbox" at bounding box center [392, 377] width 39 height 39
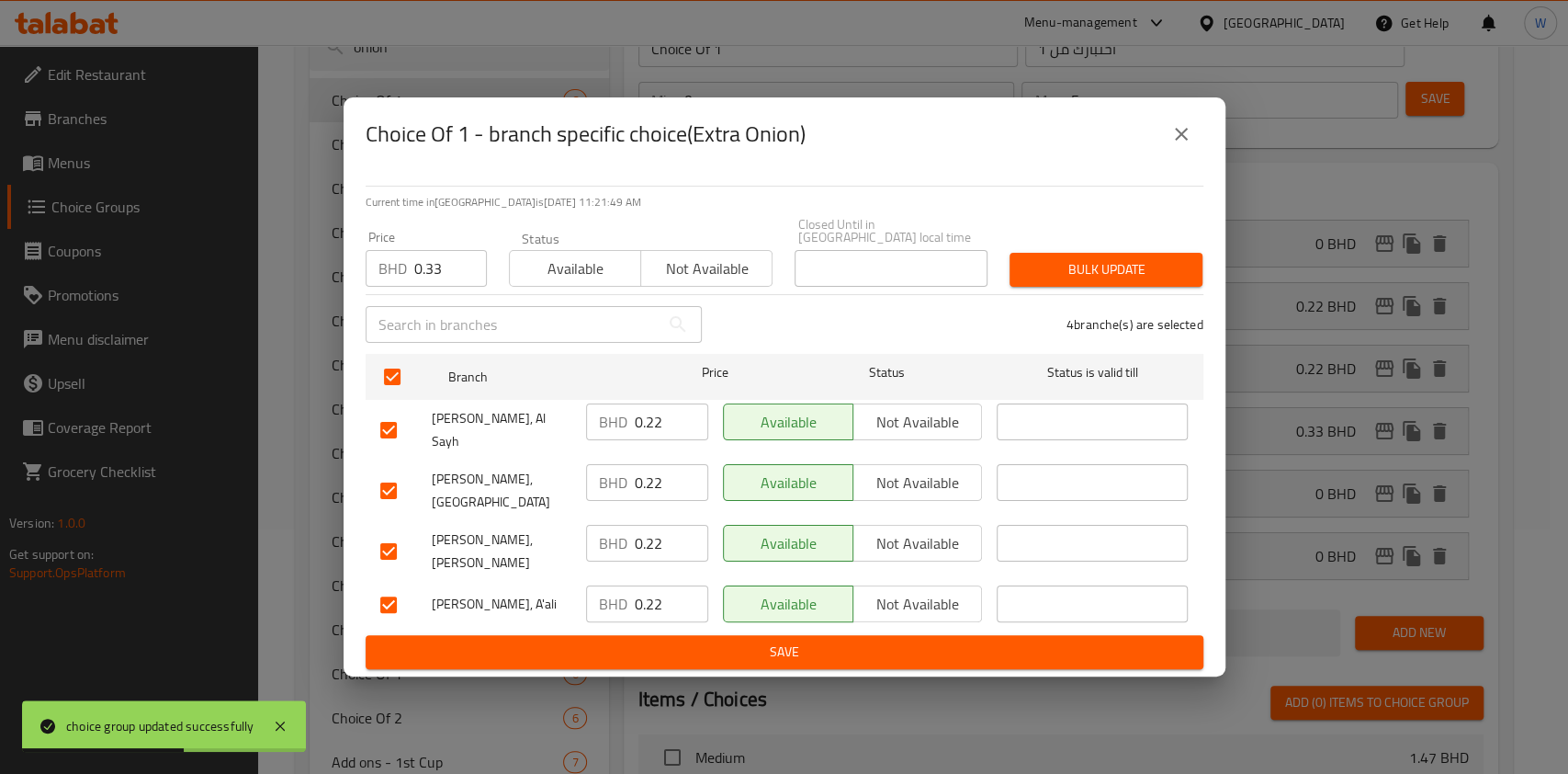
click at [1076, 259] on div "Bulk update" at bounding box center [1105, 270] width 215 height 56
click at [1076, 273] on span "Bulk update" at bounding box center [1106, 270] width 164 height 23
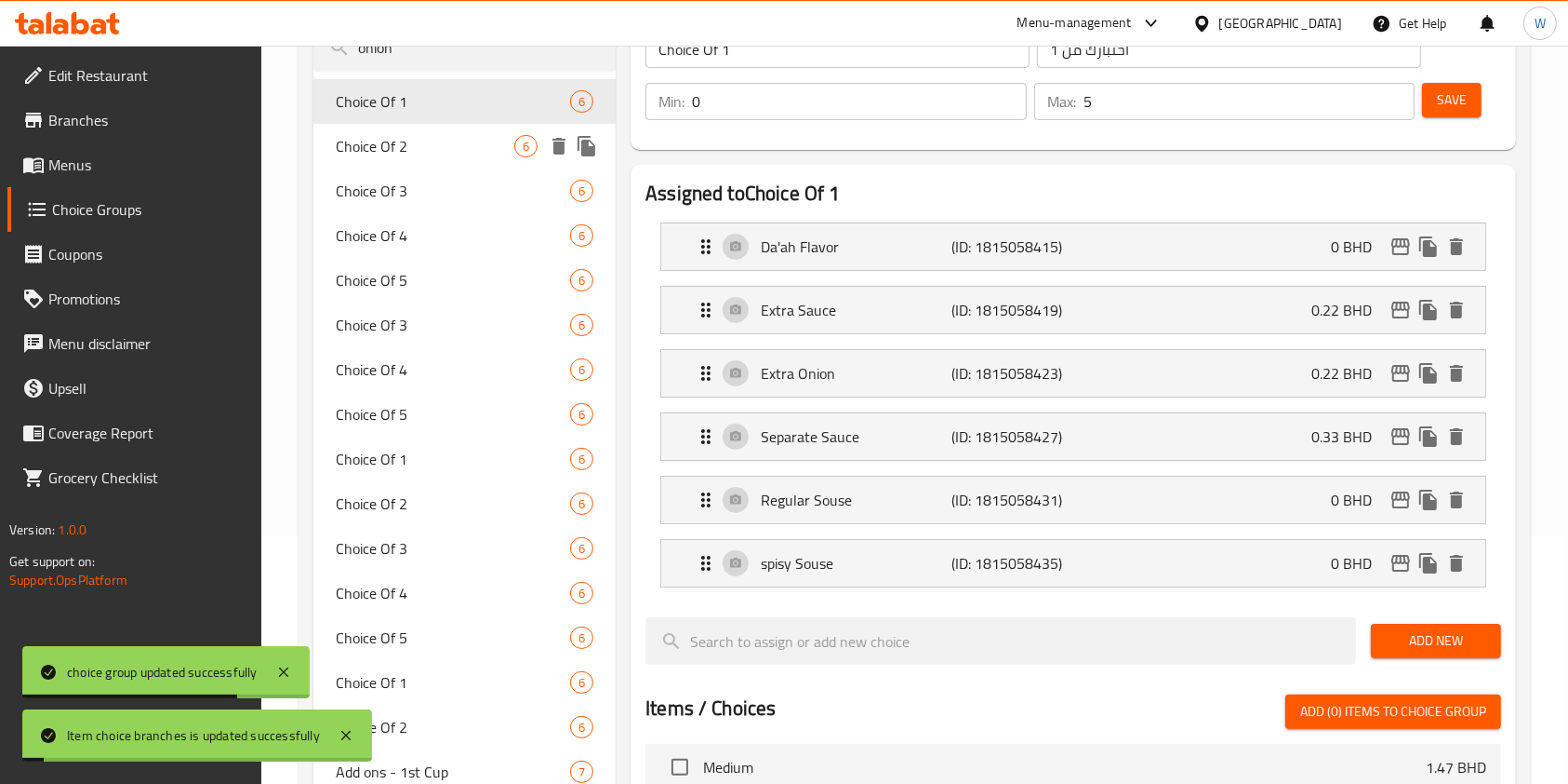
click at [399, 155] on span "Choice Of 2" at bounding box center [424, 145] width 179 height 22
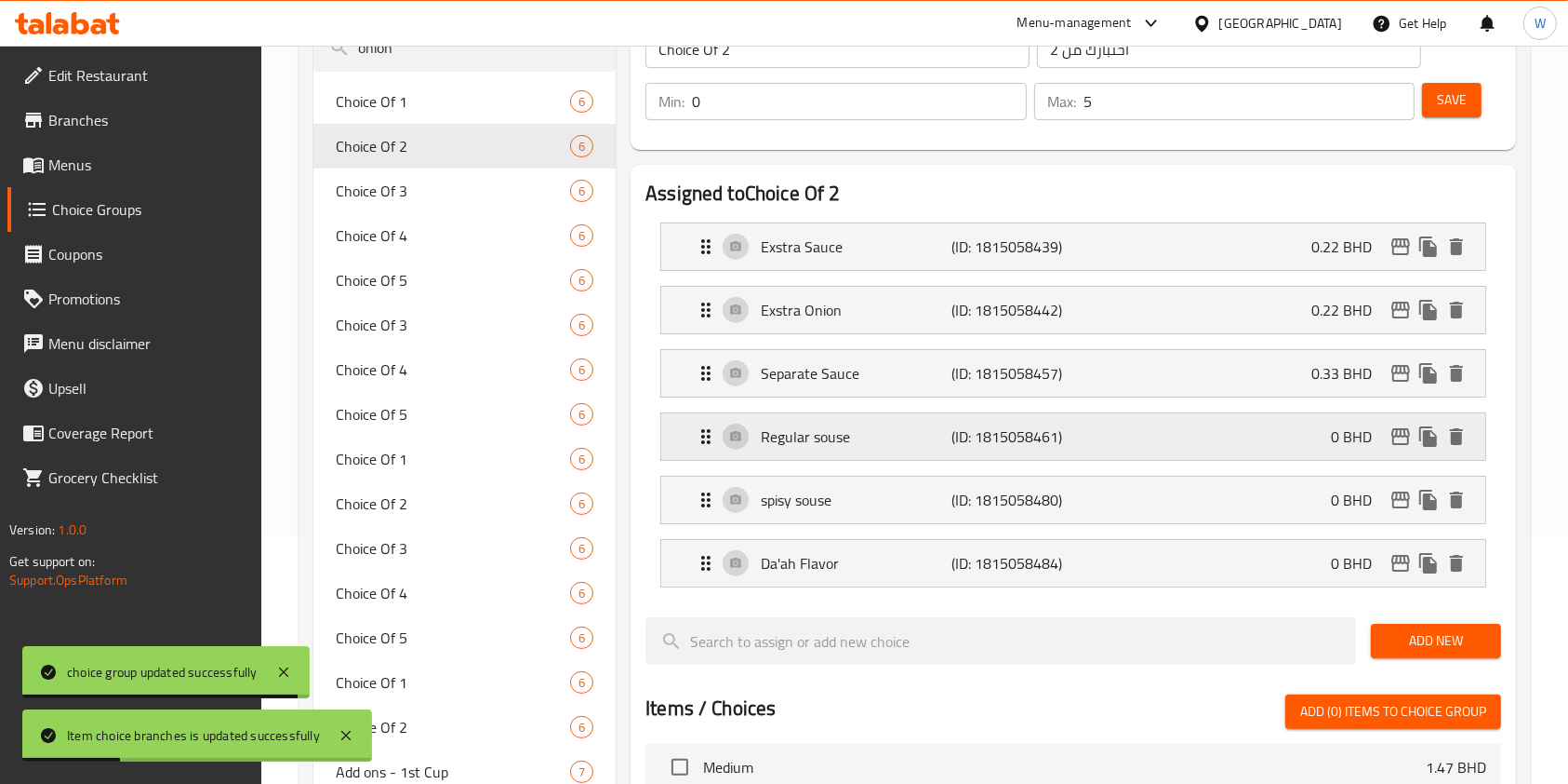
click at [927, 445] on p "Regular souse" at bounding box center [856, 436] width 190 height 22
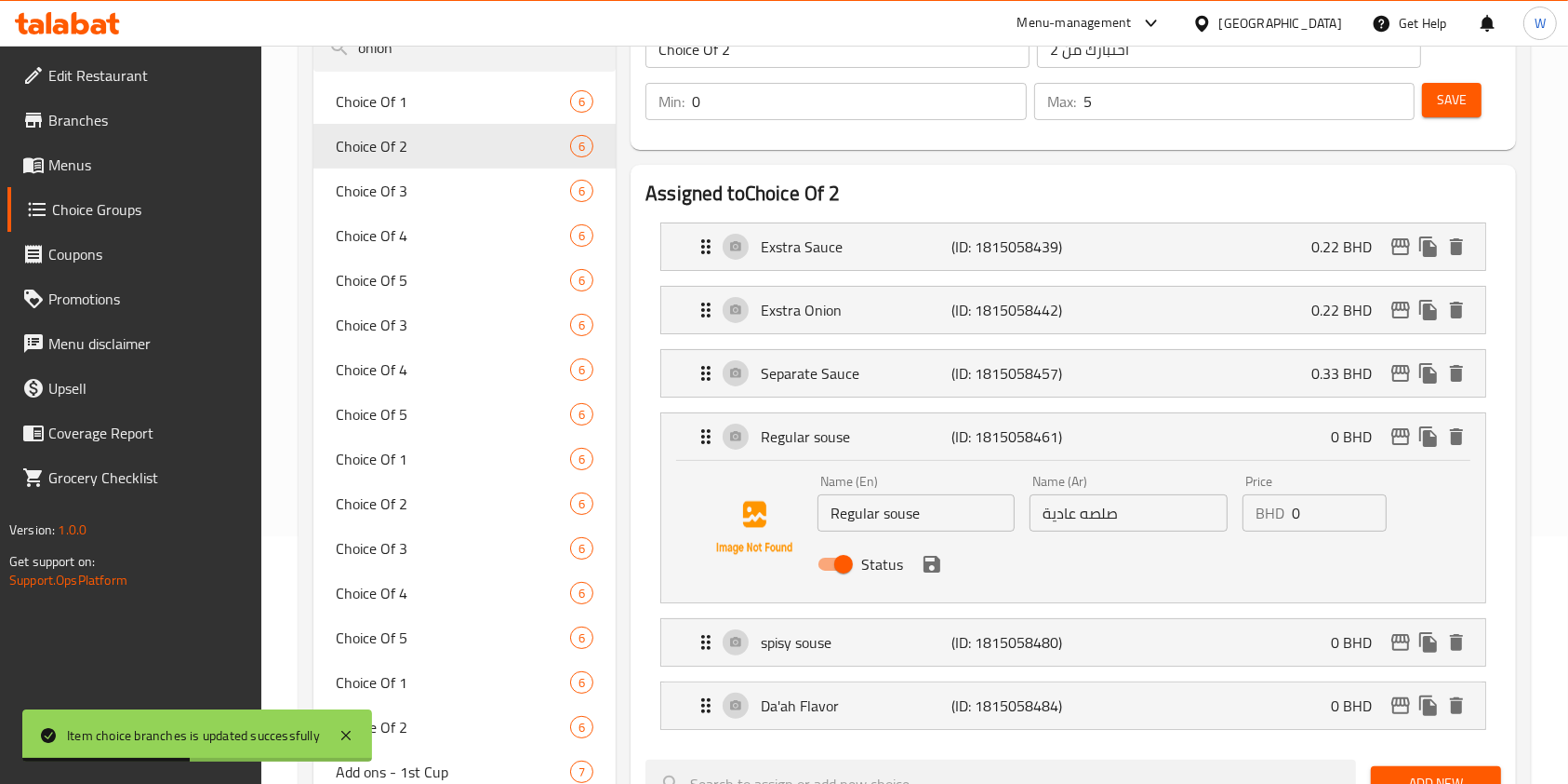
click at [899, 510] on input "Regular souse" at bounding box center [916, 513] width 197 height 37
click at [939, 562] on icon "save" at bounding box center [932, 563] width 17 height 17
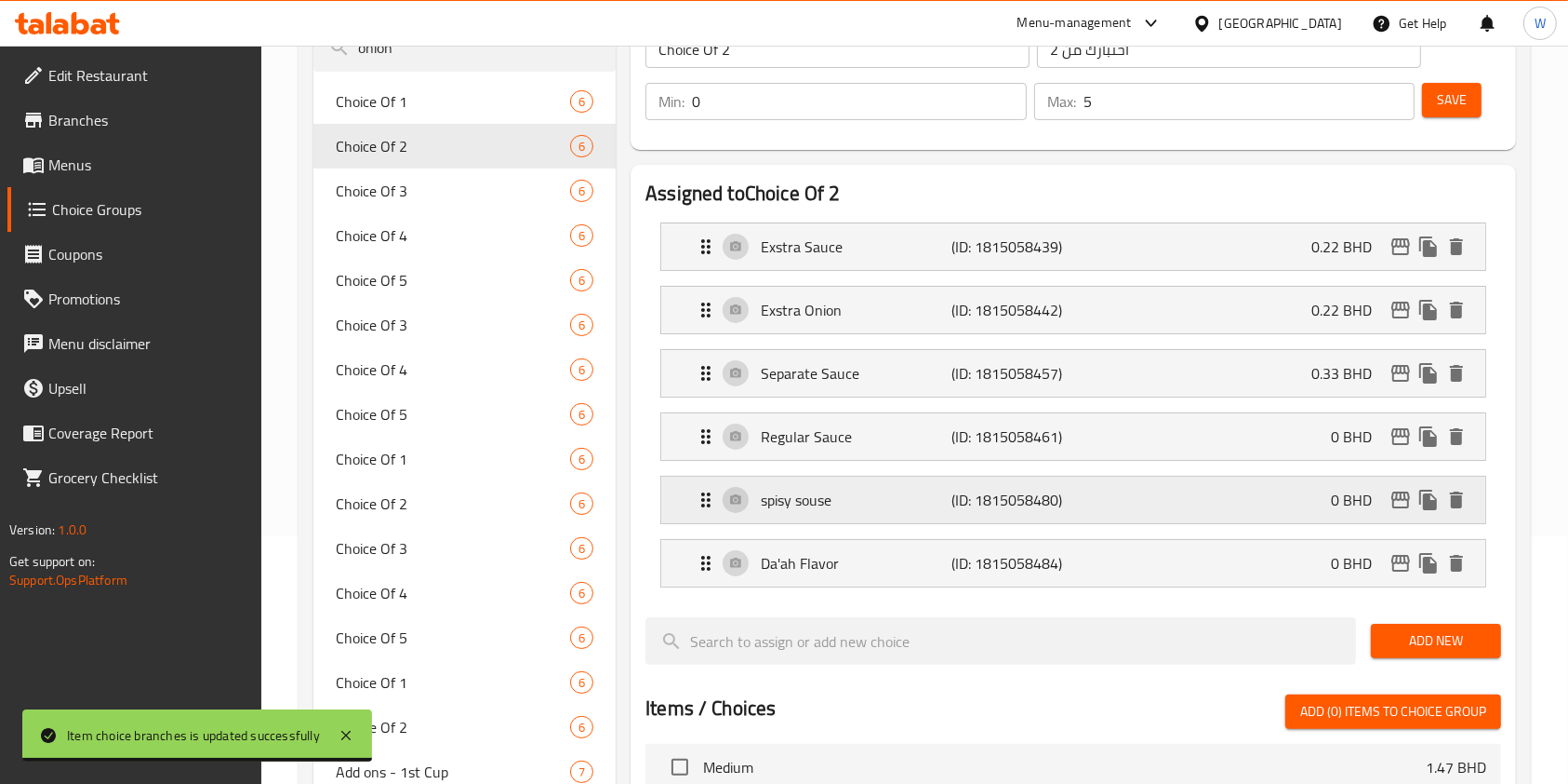
click at [893, 515] on div "spisy souse (ID: 1815058480) 0 BHD" at bounding box center [1079, 500] width 769 height 47
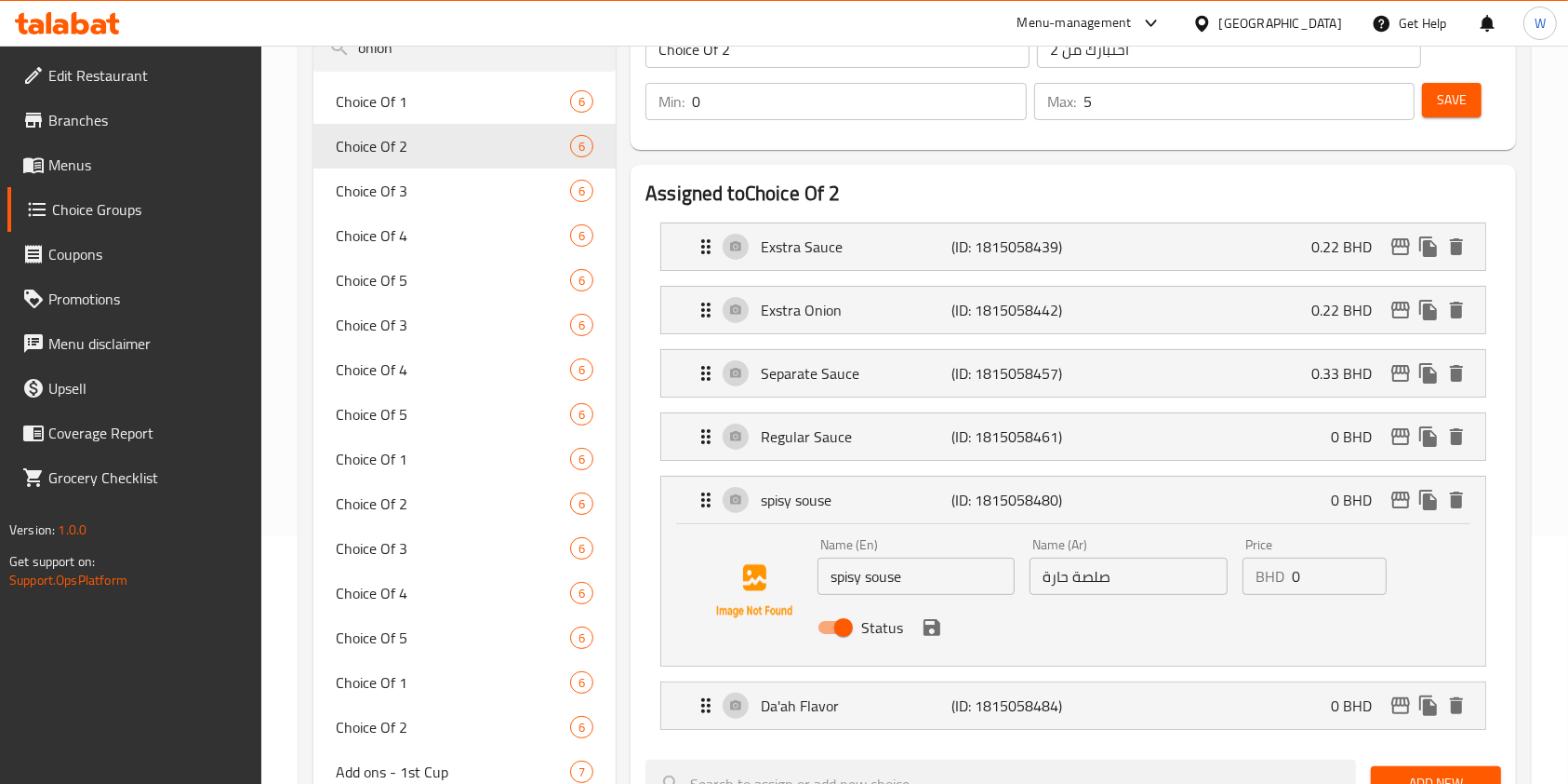
click at [850, 572] on input "spisy souse" at bounding box center [916, 576] width 197 height 37
click at [857, 573] on input "spisy souse" at bounding box center [916, 576] width 197 height 37
click at [891, 578] on input "spicy souse" at bounding box center [916, 576] width 197 height 37
click at [1186, 629] on div "Status" at bounding box center [1128, 627] width 637 height 50
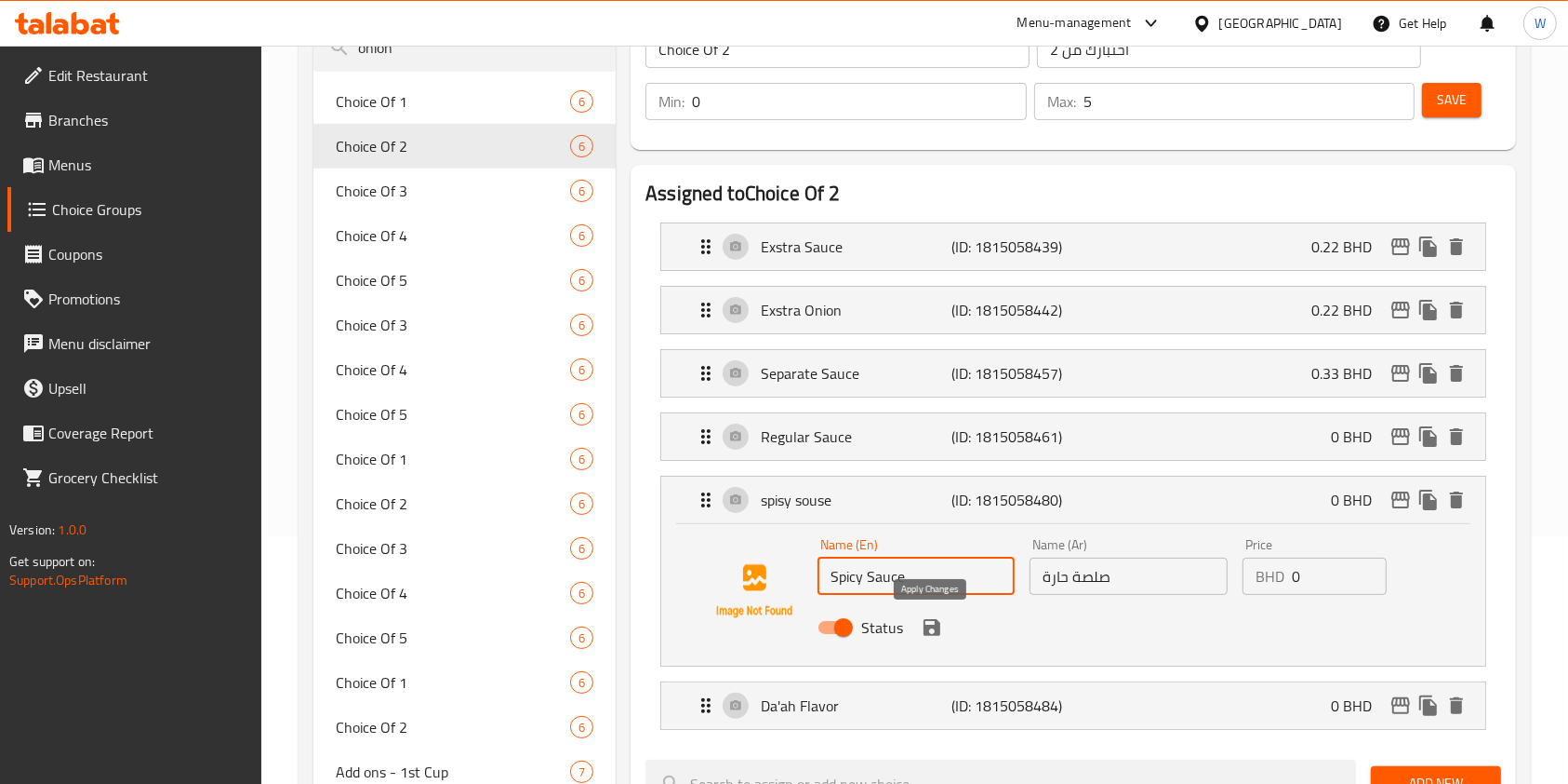
click at [931, 624] on icon "save" at bounding box center [932, 627] width 17 height 17
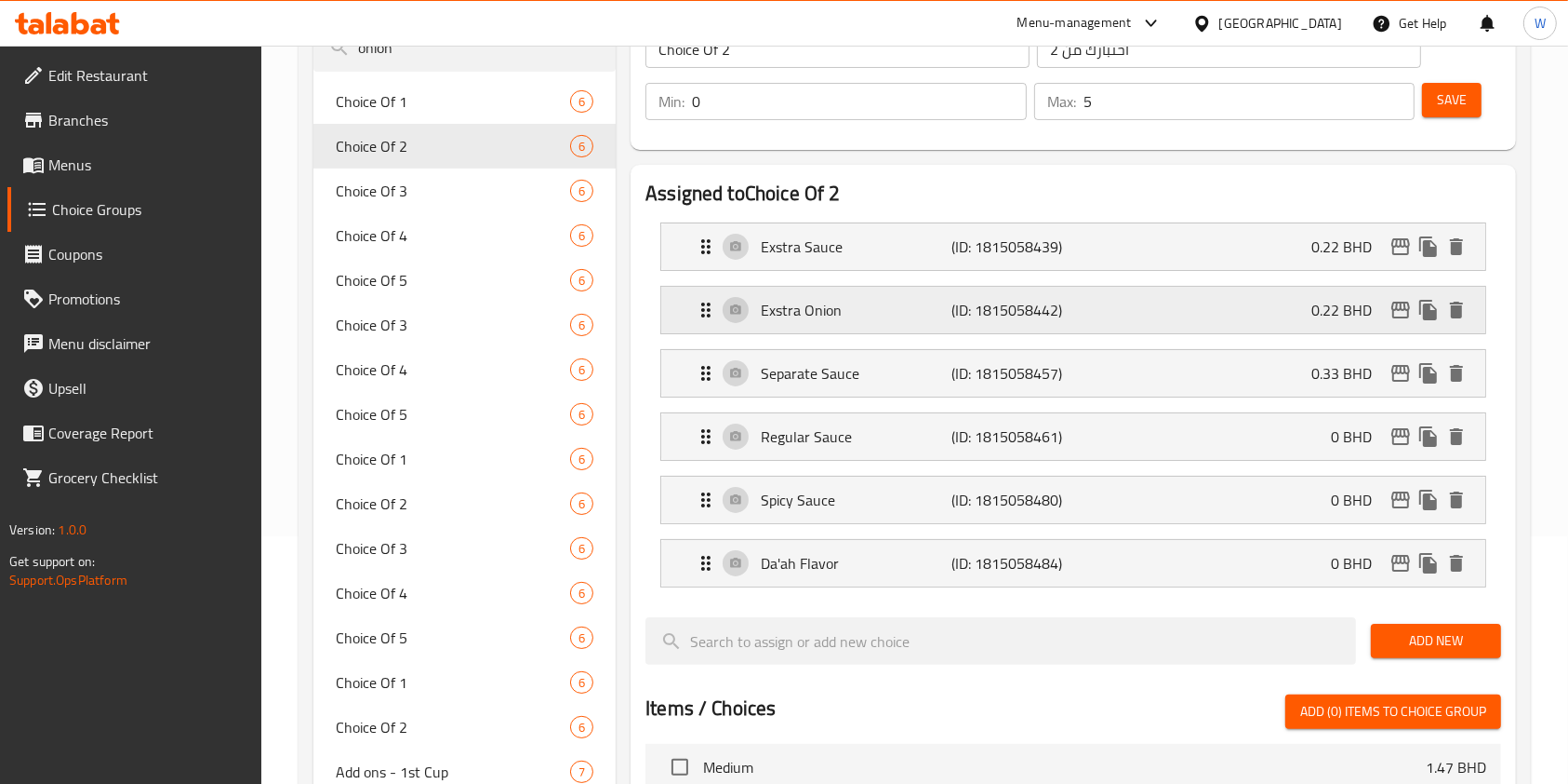
click at [849, 317] on p "Exstra Onion" at bounding box center [856, 309] width 190 height 22
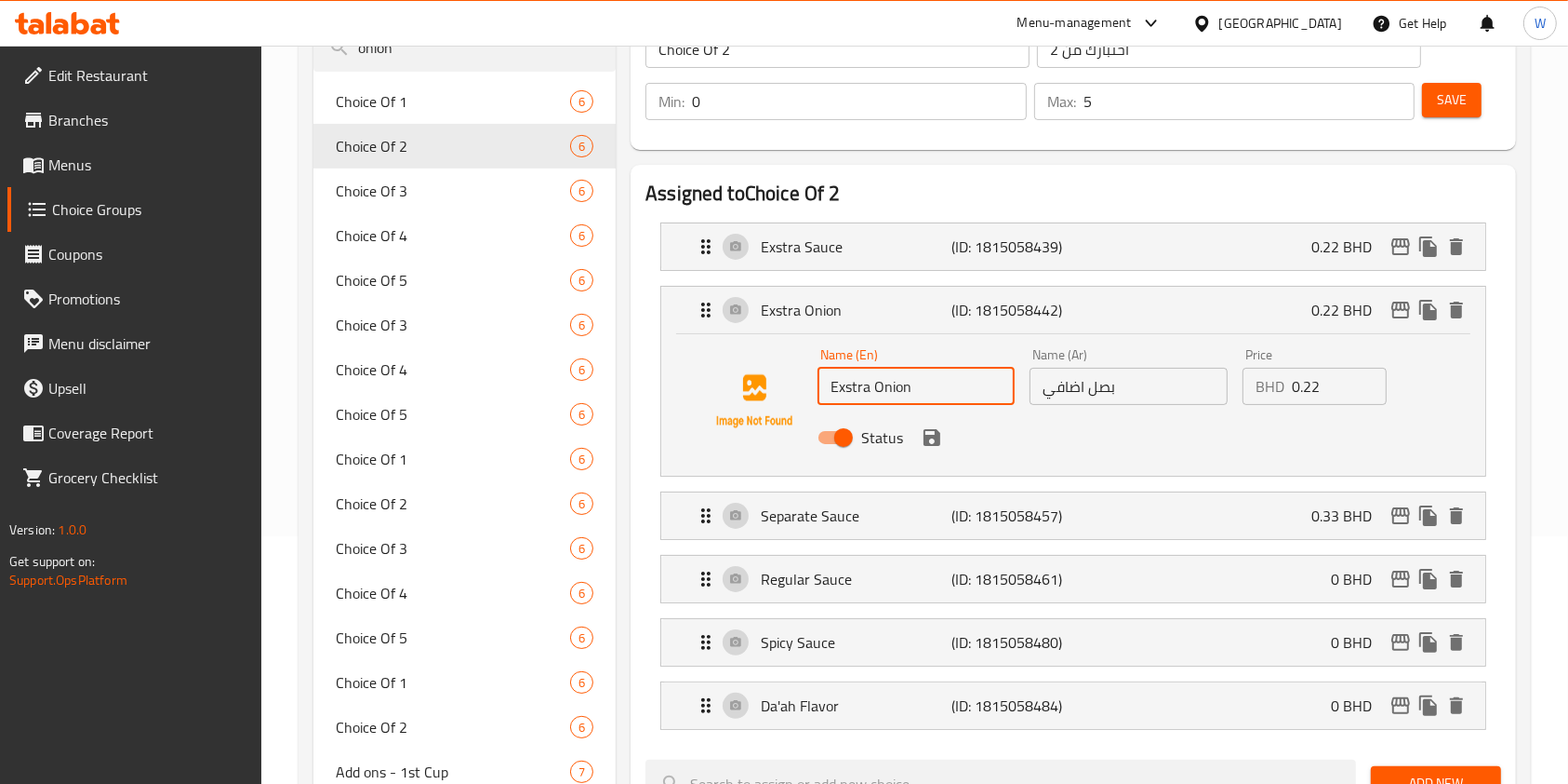
click at [851, 389] on input "Exstra Onion" at bounding box center [916, 387] width 197 height 37
click at [935, 433] on icon "save" at bounding box center [932, 437] width 17 height 17
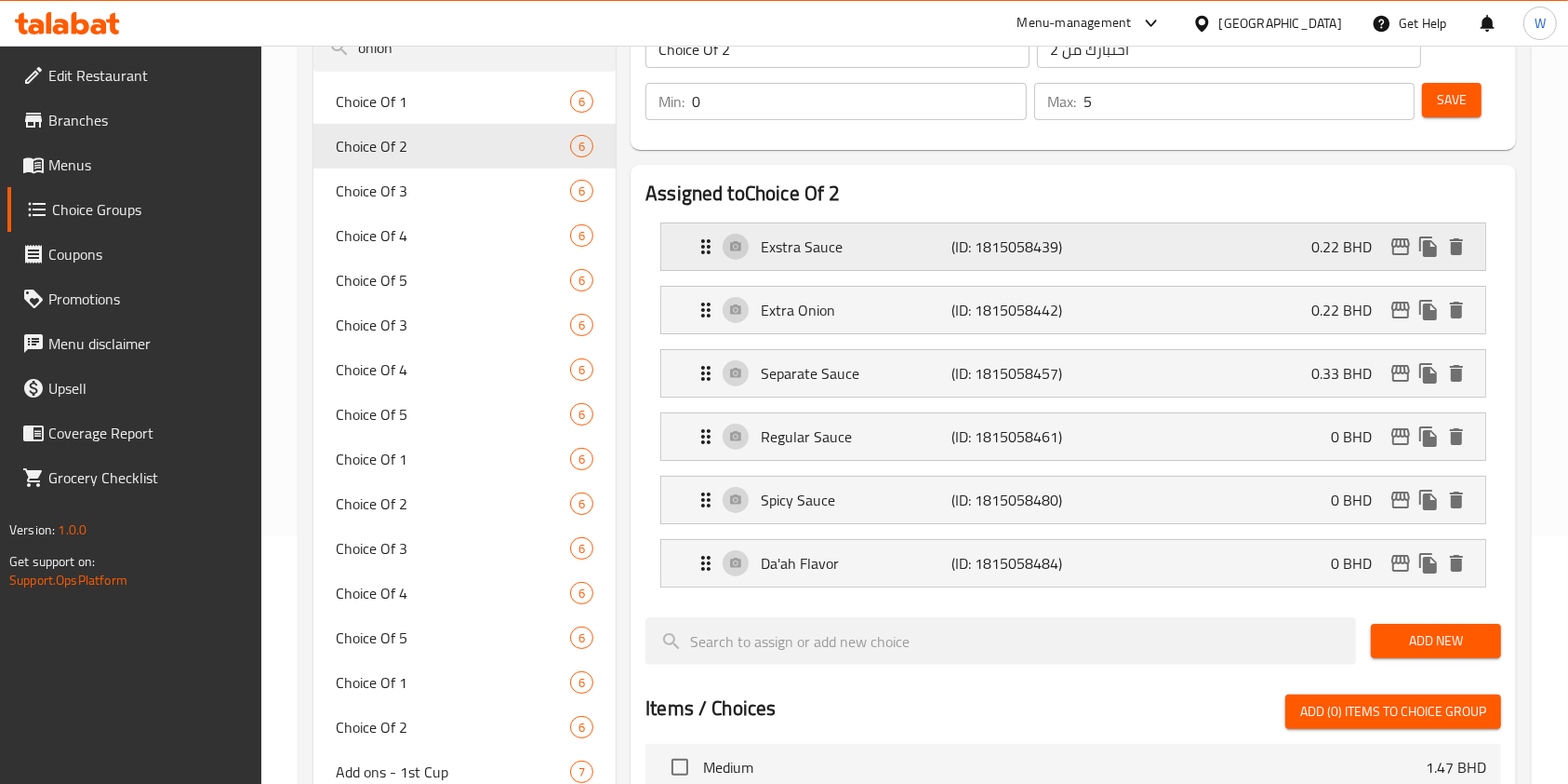
click at [783, 261] on div "Exstra Sauce (ID: 1815058439) 0.22 BHD" at bounding box center [1079, 247] width 769 height 47
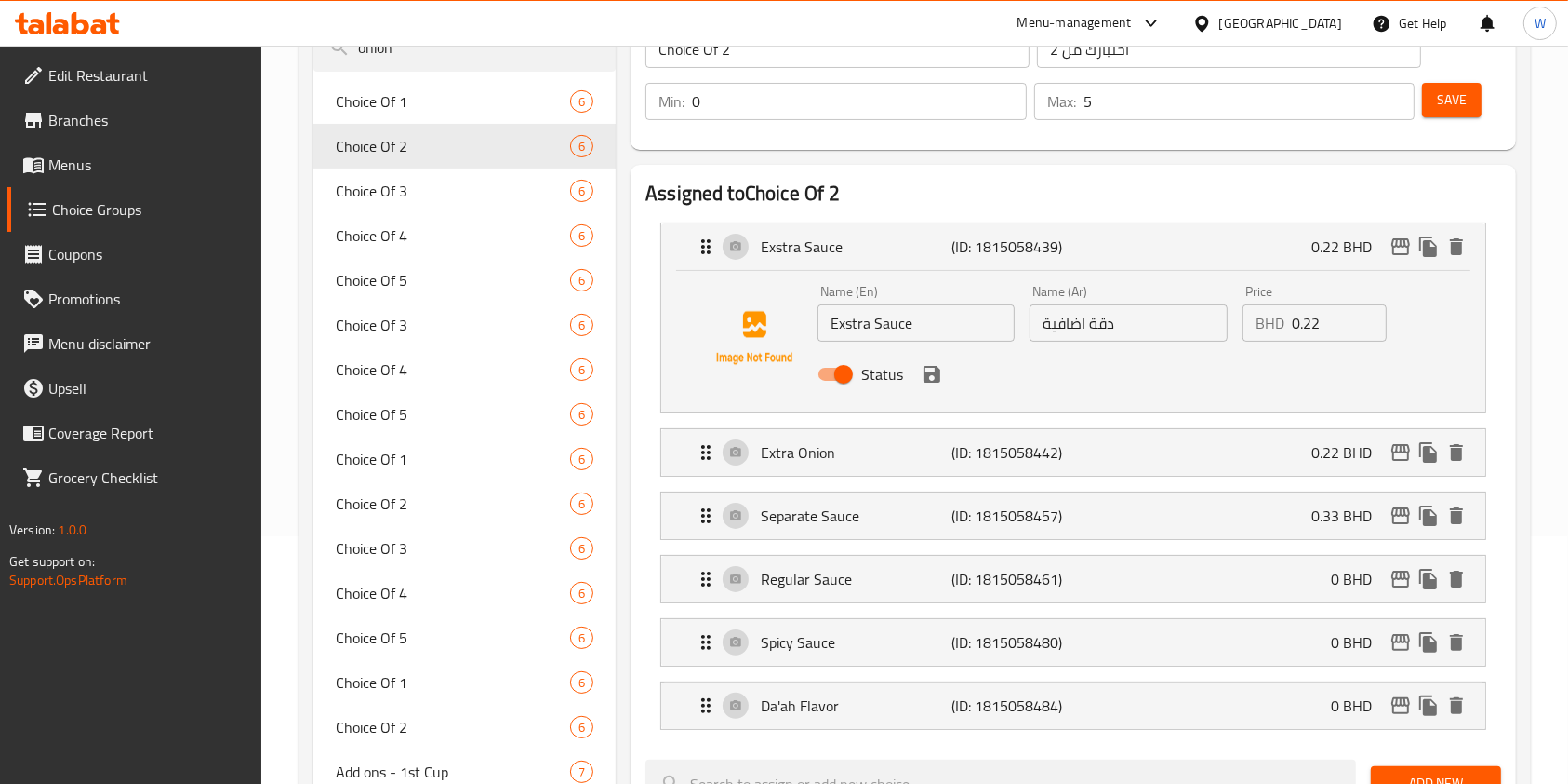
click at [849, 313] on input "Exstra Sauce" at bounding box center [916, 323] width 197 height 37
click at [914, 366] on div "Status" at bounding box center [1128, 374] width 637 height 50
click at [929, 374] on icon "save" at bounding box center [932, 374] width 17 height 17
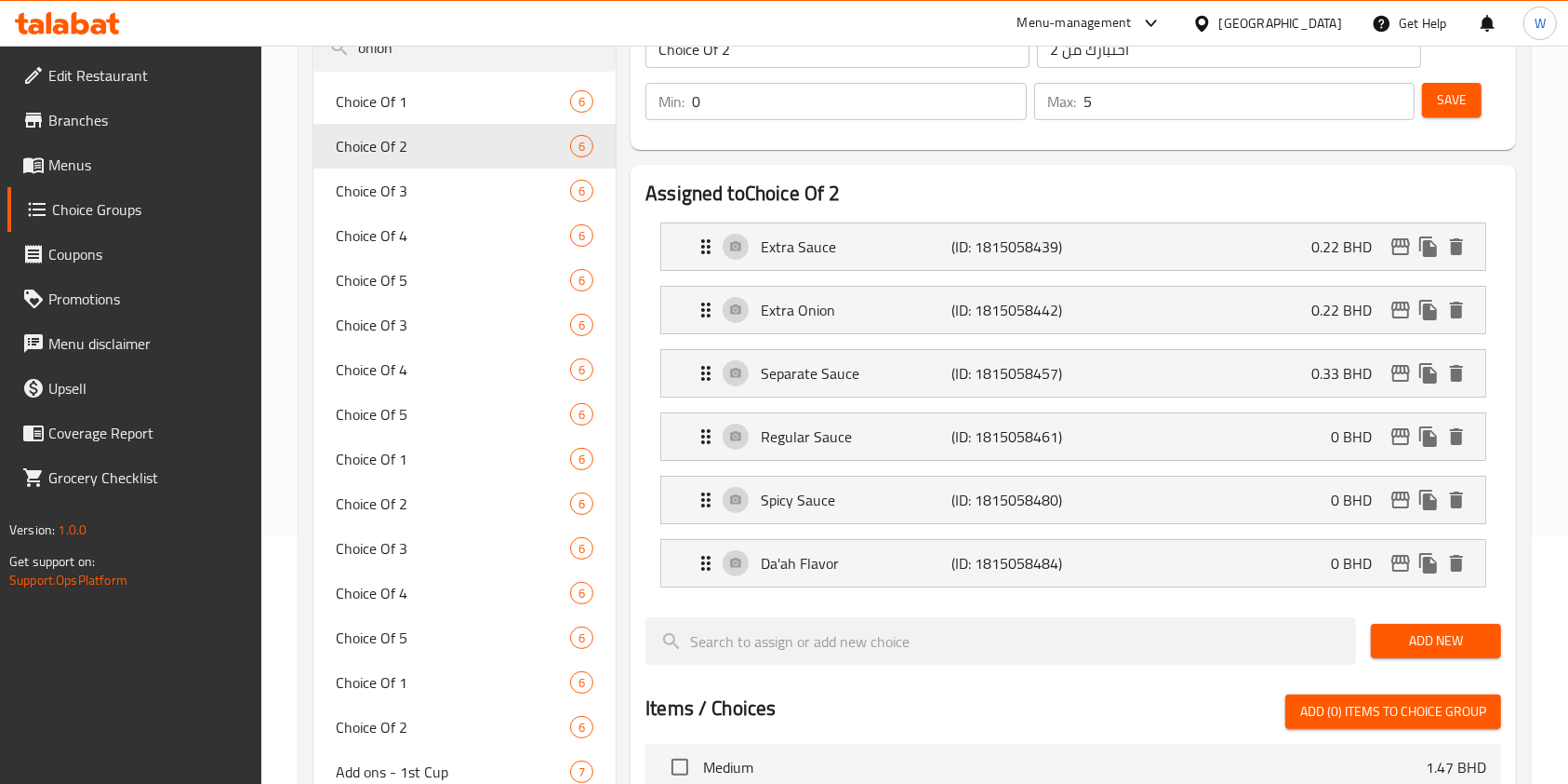
click at [1446, 111] on button "Save" at bounding box center [1452, 100] width 60 height 34
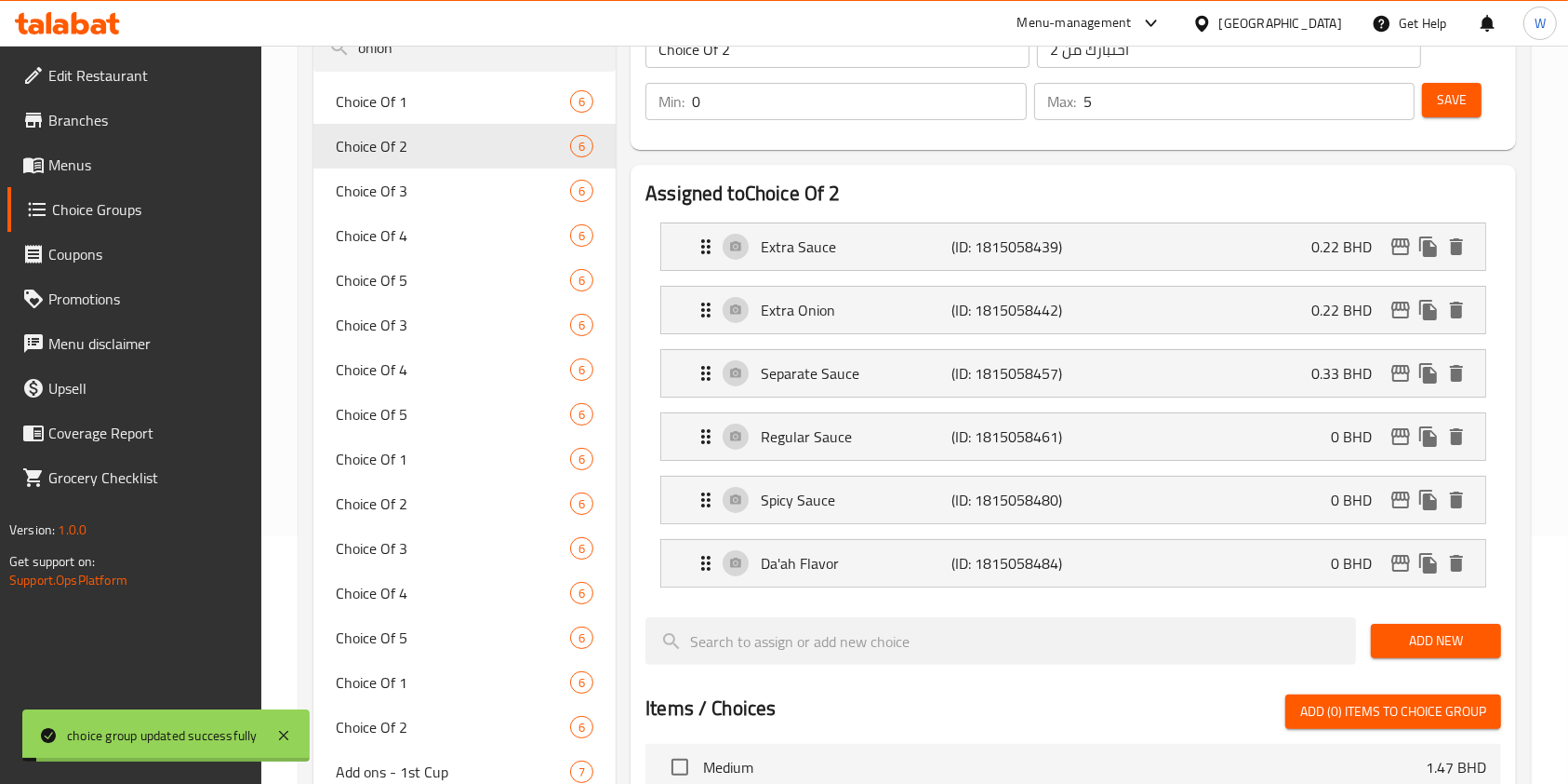
click at [890, 304] on p "Extra Onion" at bounding box center [856, 309] width 190 height 22
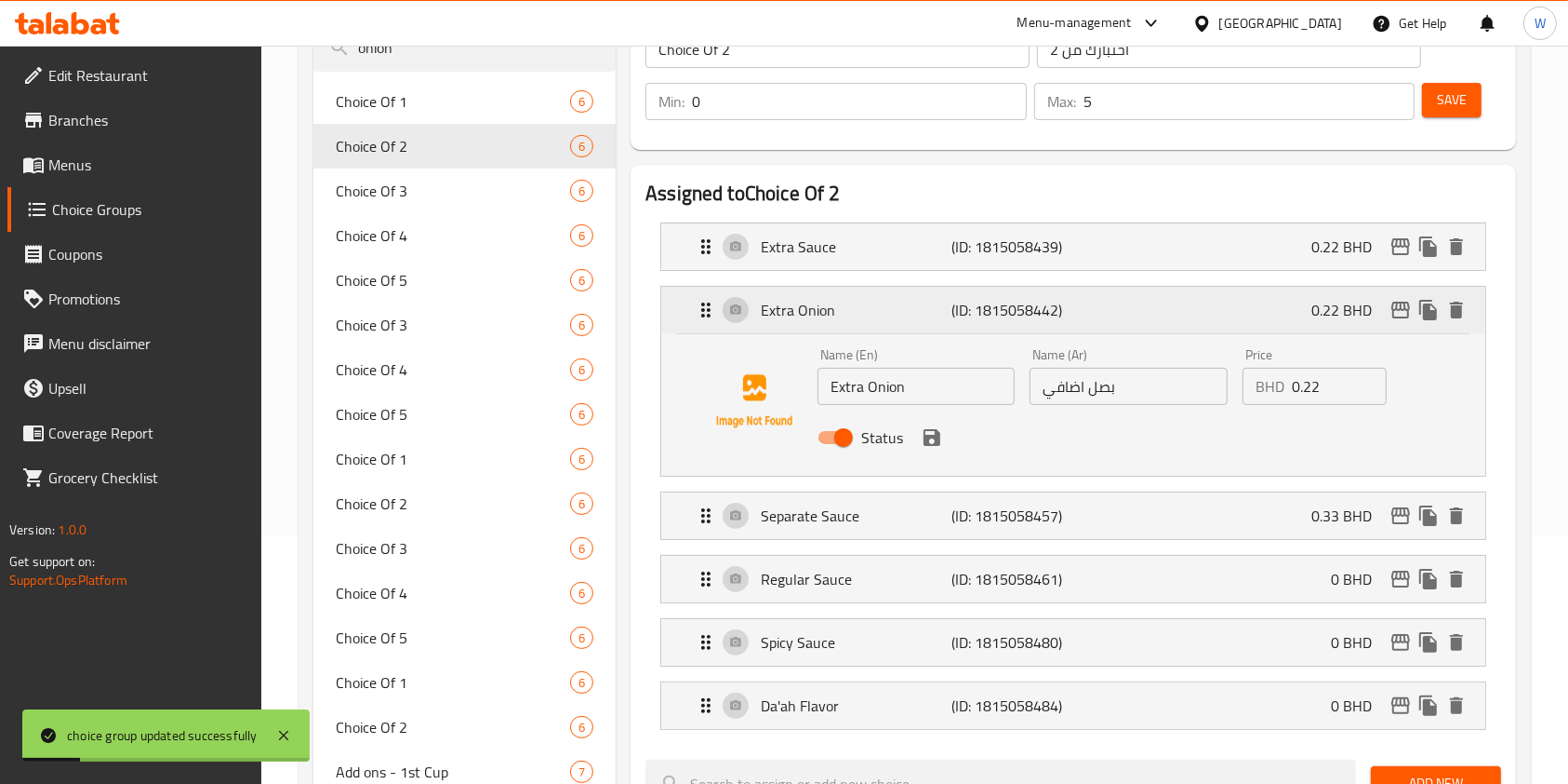
click at [1258, 317] on div "Extra Onion (ID: 1815058442) 0.22 BHD" at bounding box center [1079, 310] width 769 height 47
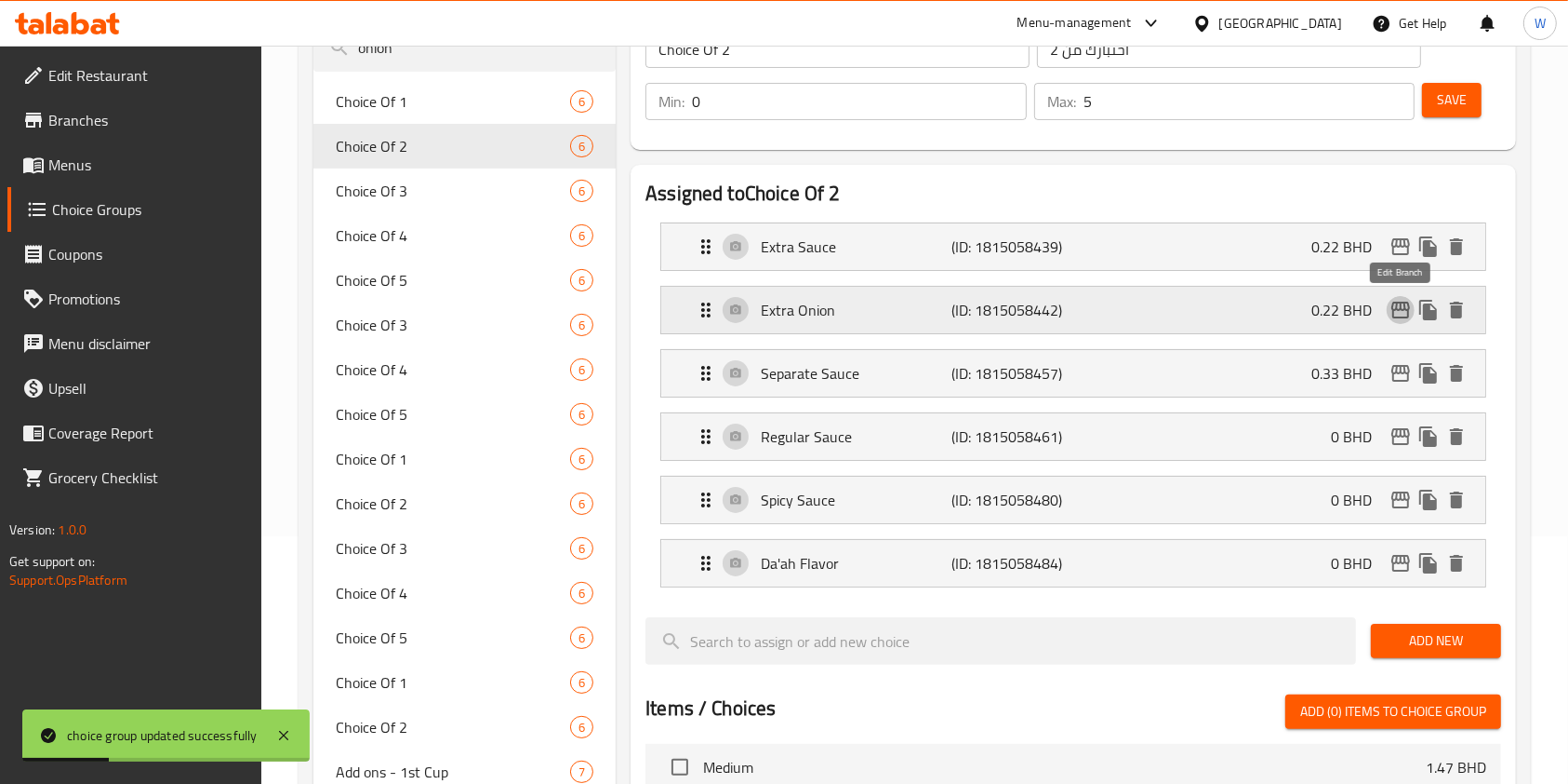
click at [1402, 309] on icon "edit" at bounding box center [1400, 309] width 19 height 17
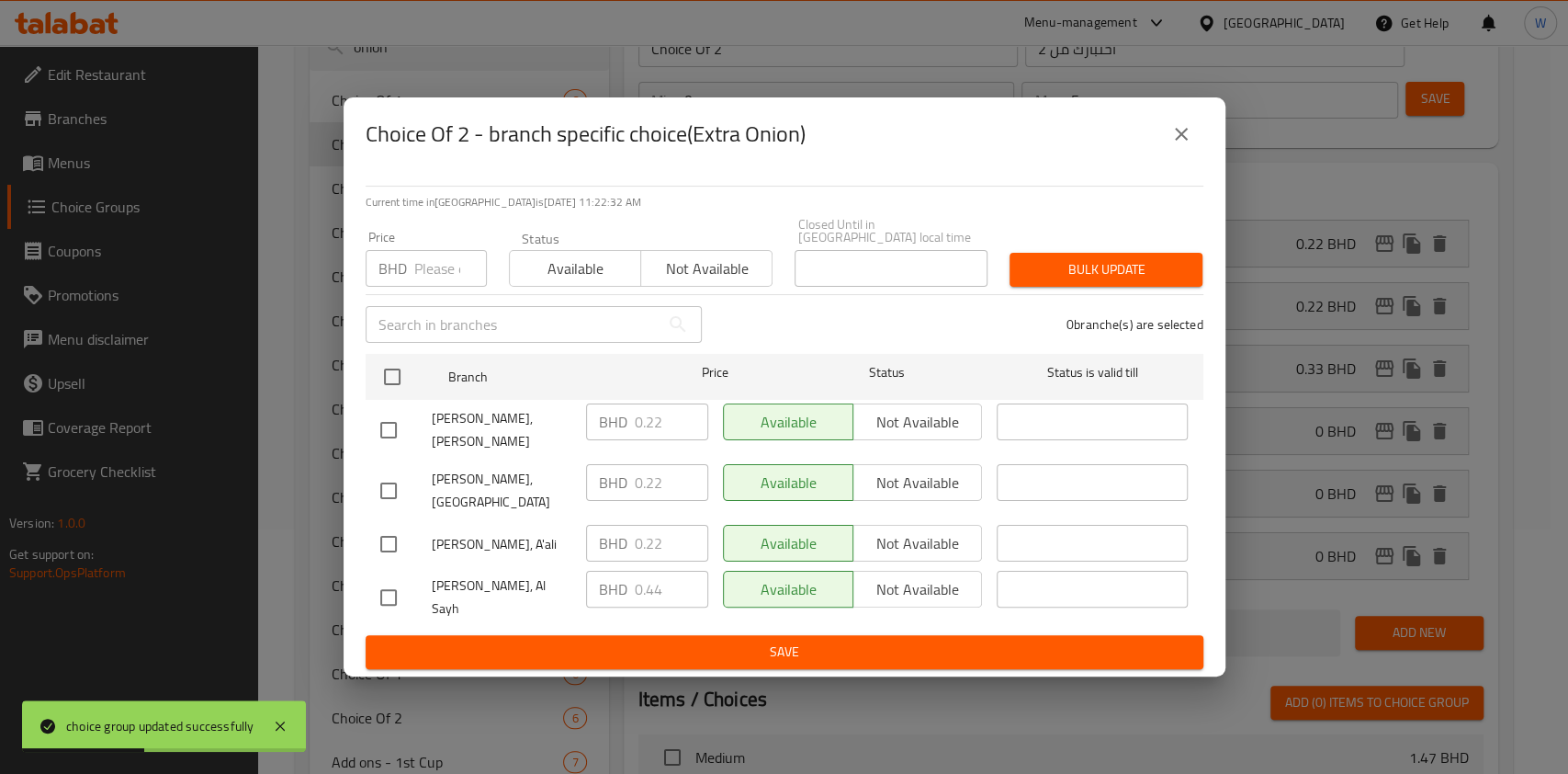
click at [419, 286] on input "number" at bounding box center [450, 268] width 72 height 37
paste input "0.33"
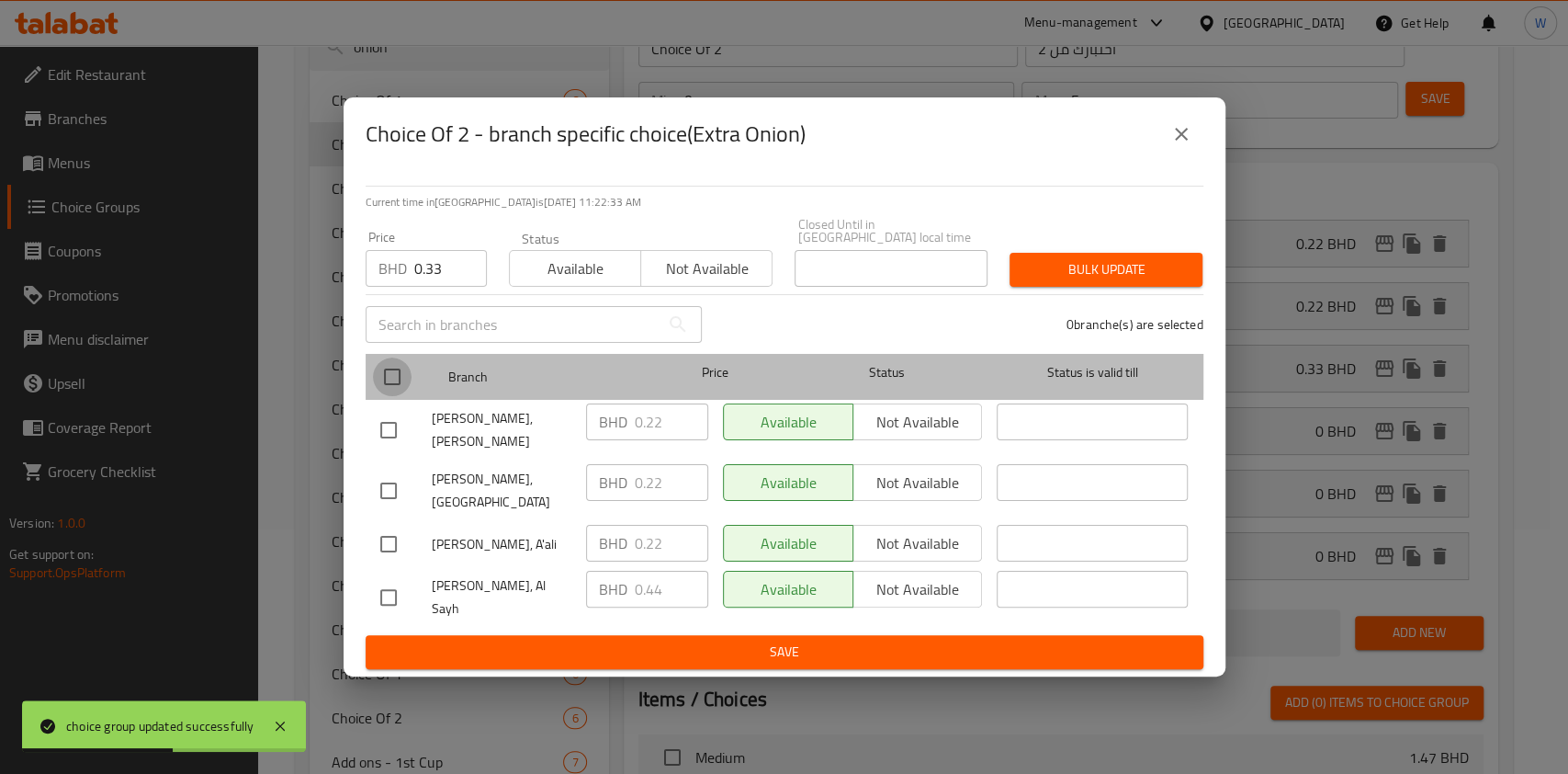
click at [399, 390] on input "checkbox" at bounding box center [392, 377] width 39 height 39
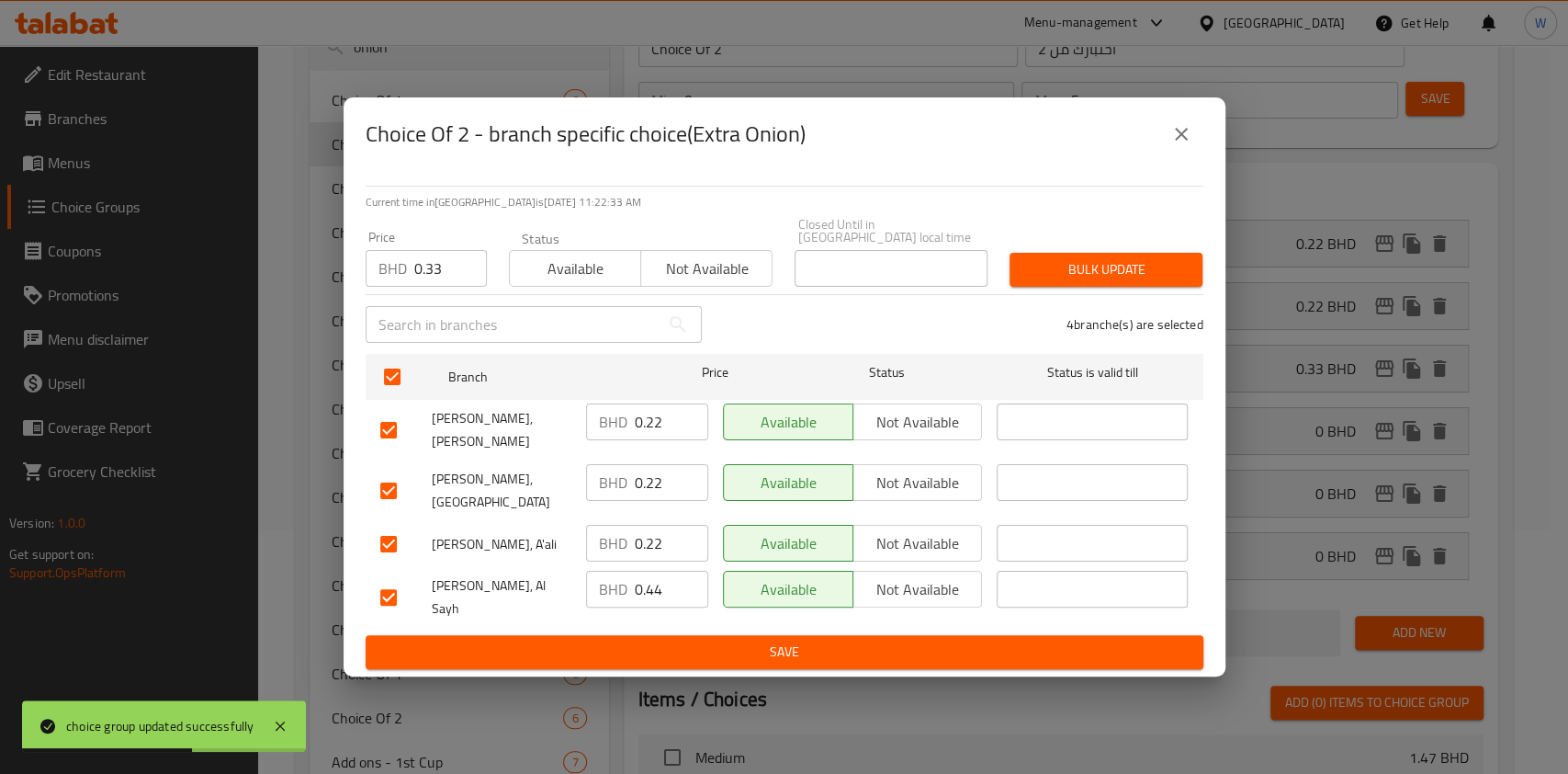
click at [1015, 285] on button "Bulk update" at bounding box center [1106, 269] width 193 height 34
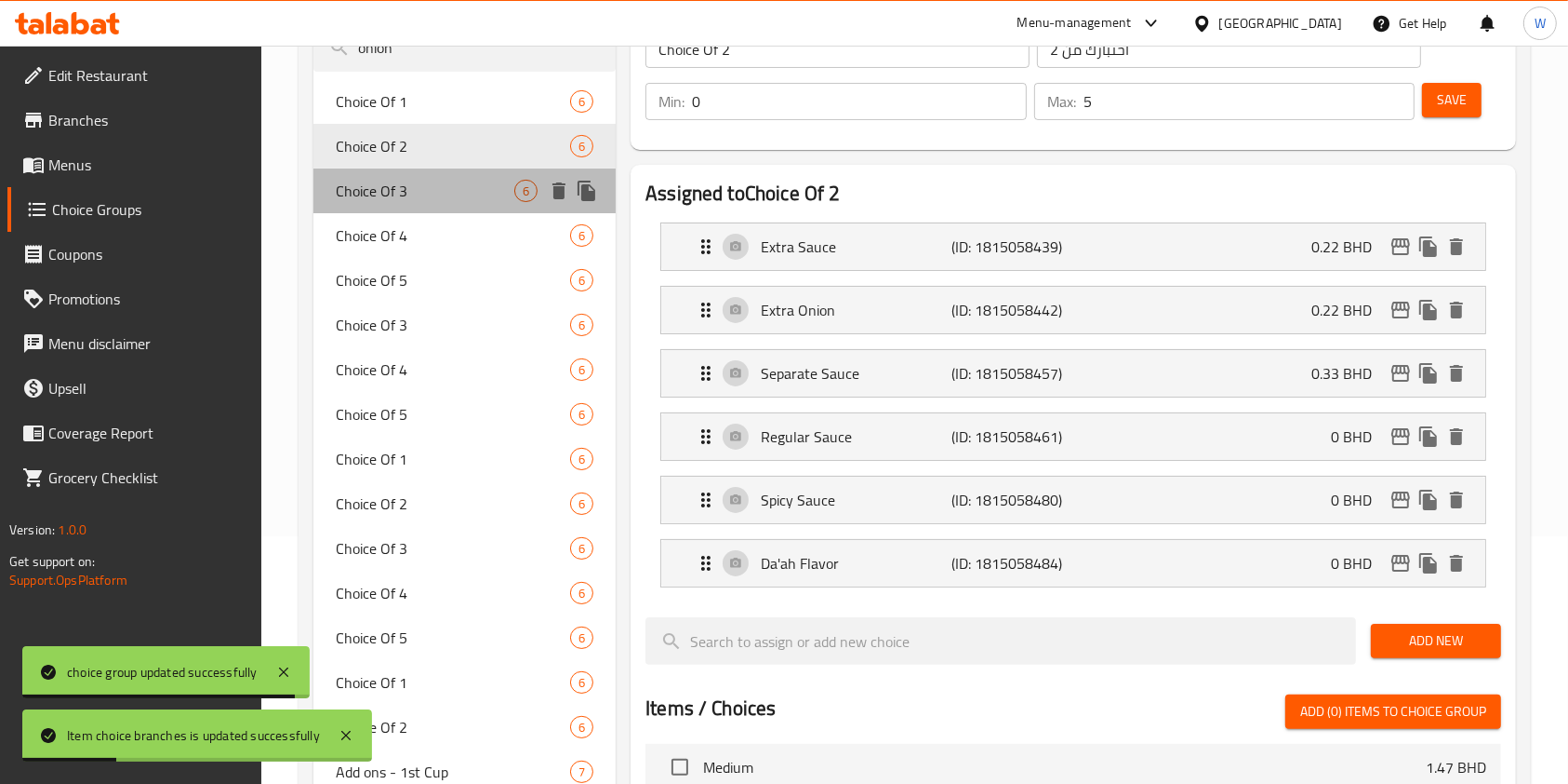
click at [426, 193] on span "Choice Of 3" at bounding box center [424, 190] width 179 height 22
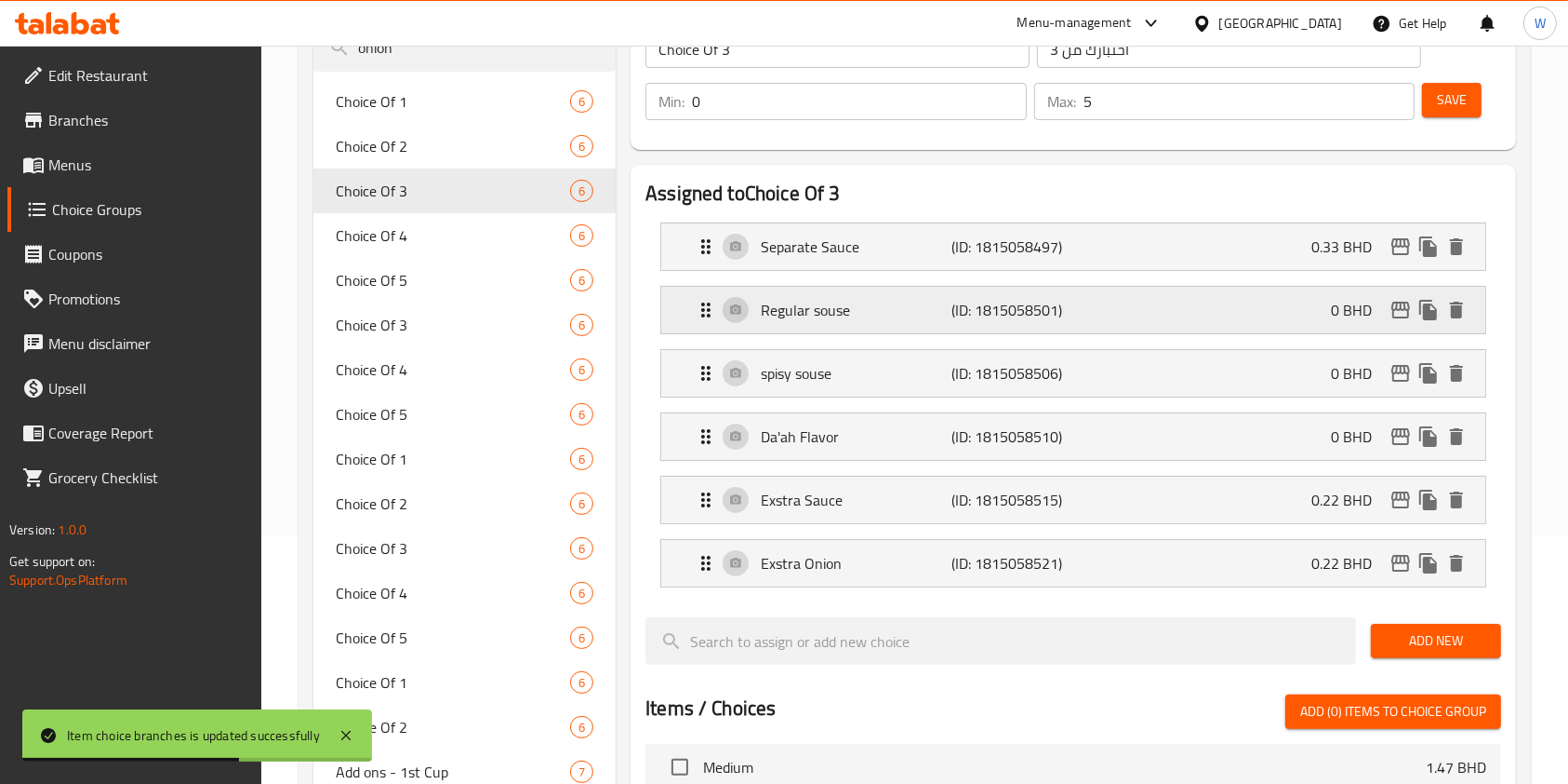
click at [963, 321] on p "(ID: 1815058501)" at bounding box center [1015, 309] width 128 height 22
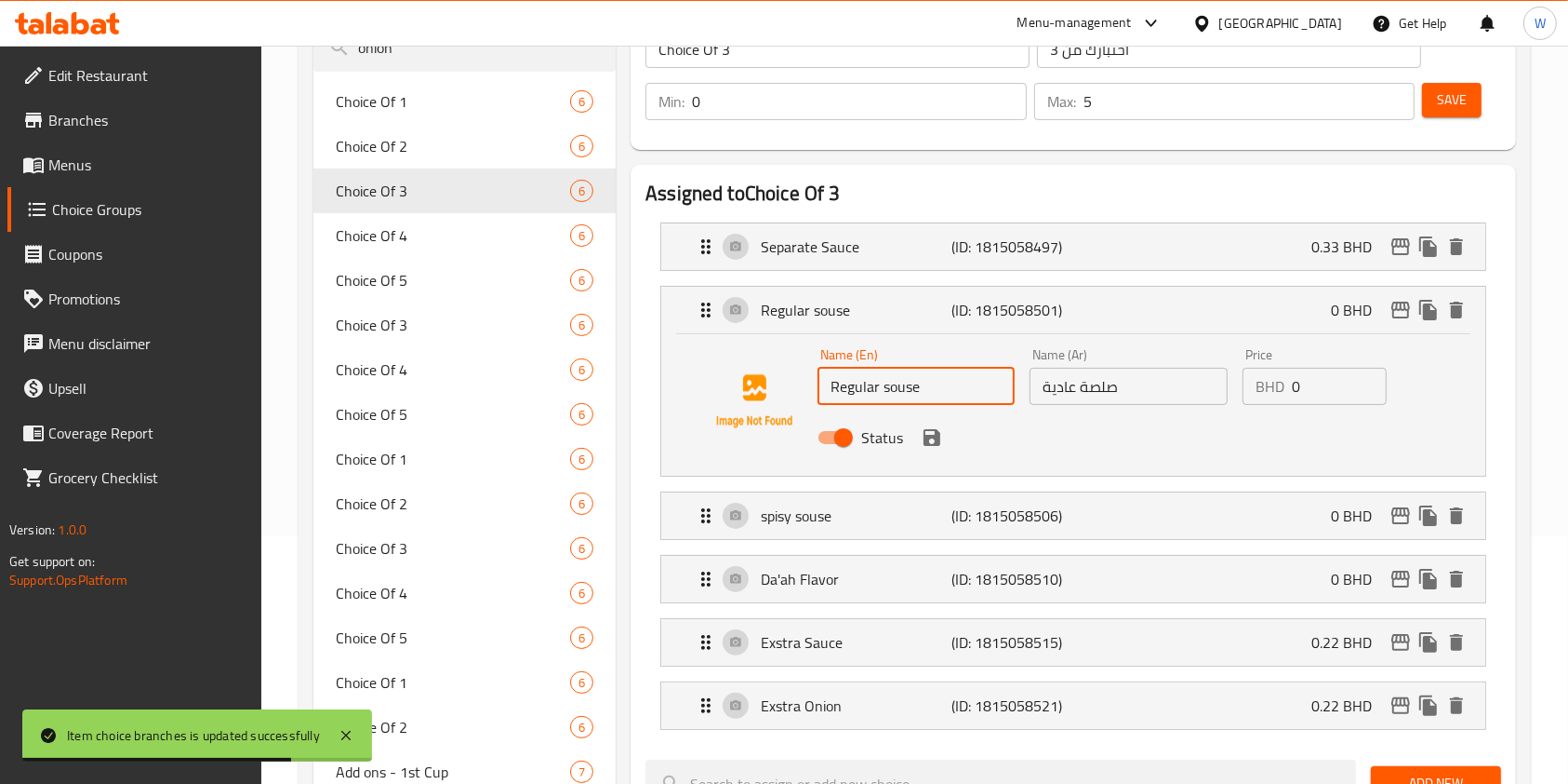
click at [901, 390] on input "Regular souse" at bounding box center [916, 387] width 197 height 37
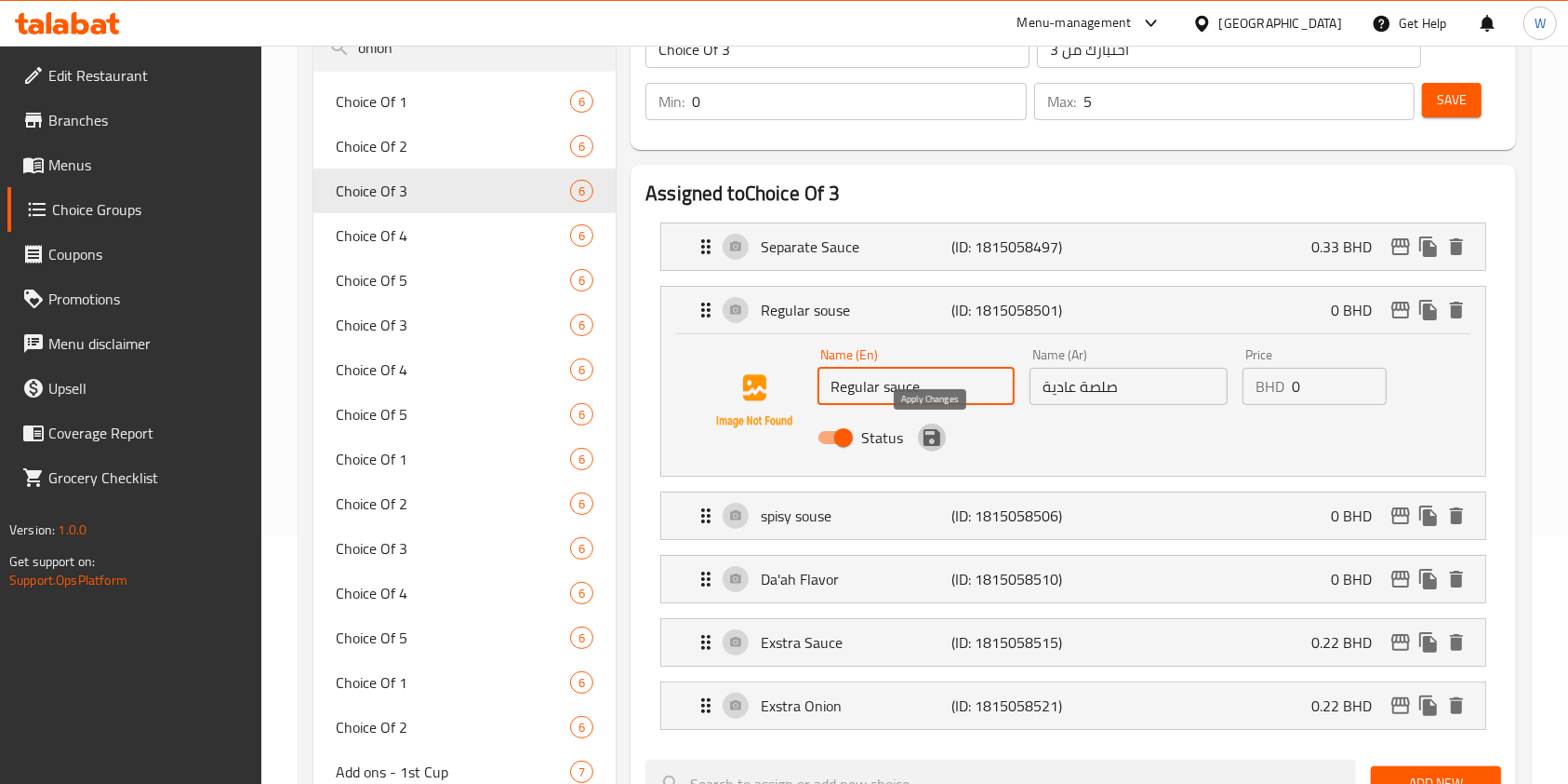
click at [934, 439] on icon "save" at bounding box center [932, 437] width 17 height 17
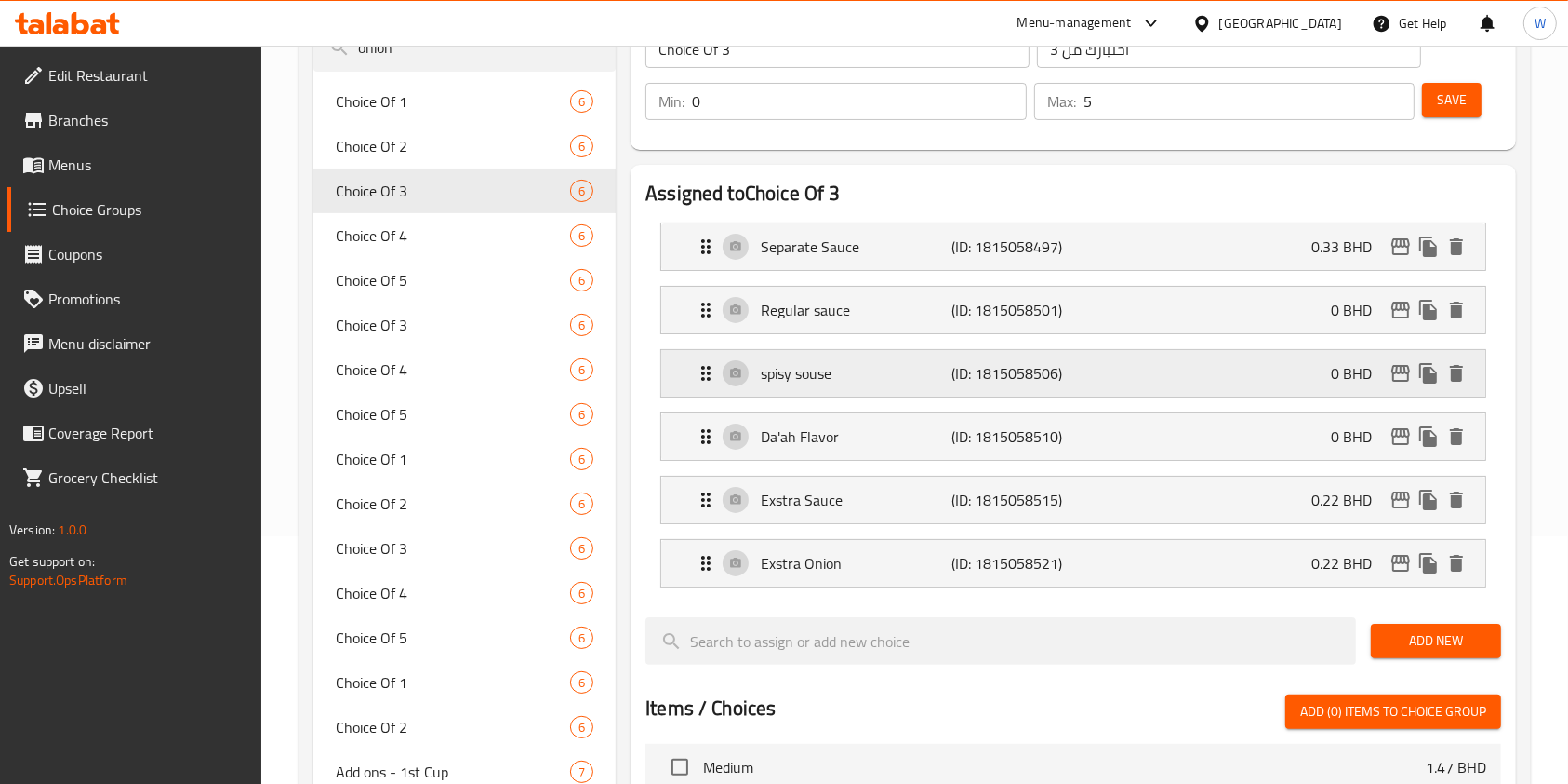
click at [869, 383] on p "spisy souse" at bounding box center [856, 373] width 190 height 22
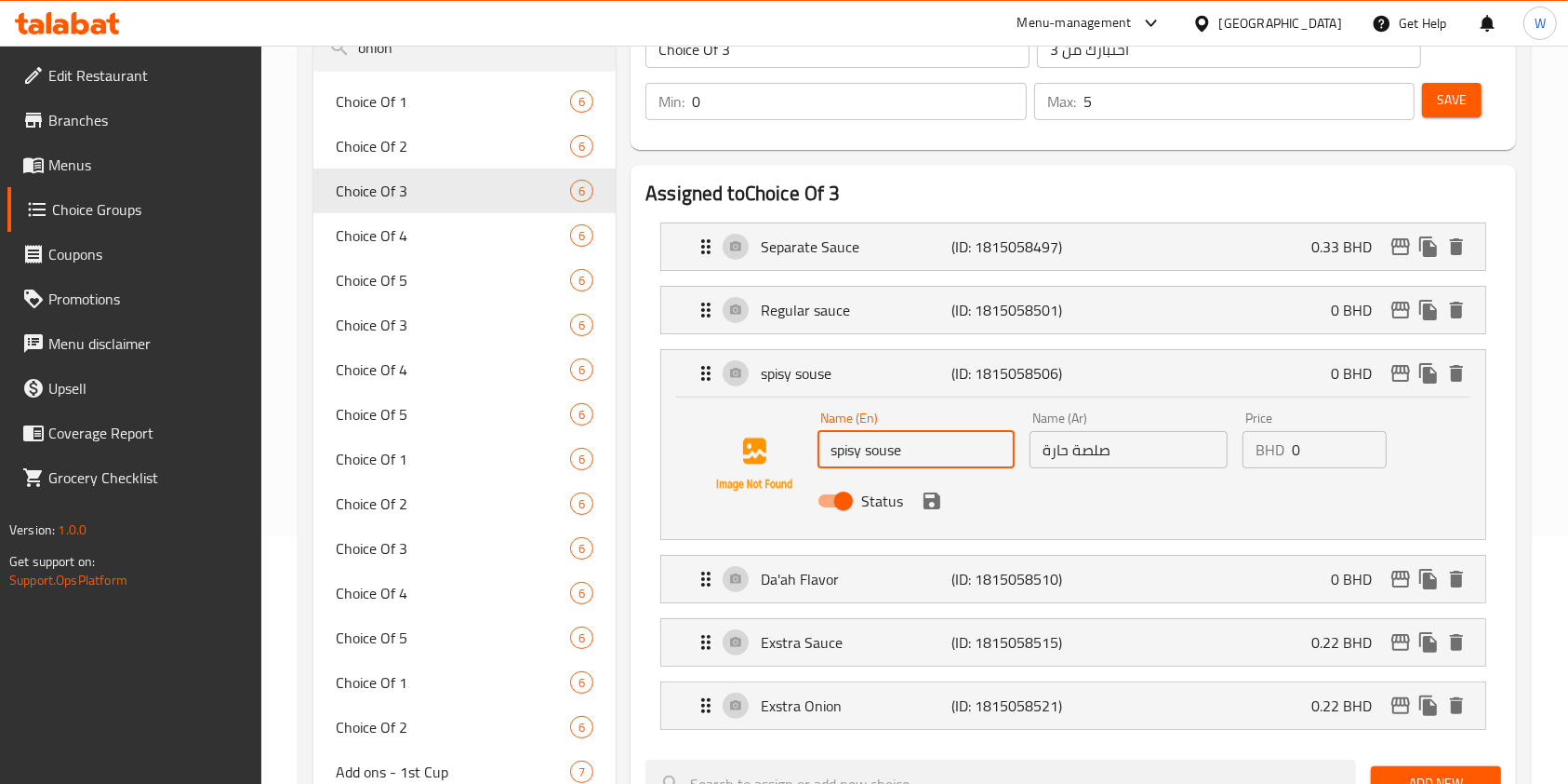
click at [859, 446] on input "spisy souse" at bounding box center [916, 449] width 197 height 37
click at [895, 446] on input "spicy souse" at bounding box center [916, 449] width 197 height 37
click at [1184, 492] on div "Status" at bounding box center [1128, 500] width 637 height 50
click at [785, 488] on img at bounding box center [754, 465] width 119 height 119
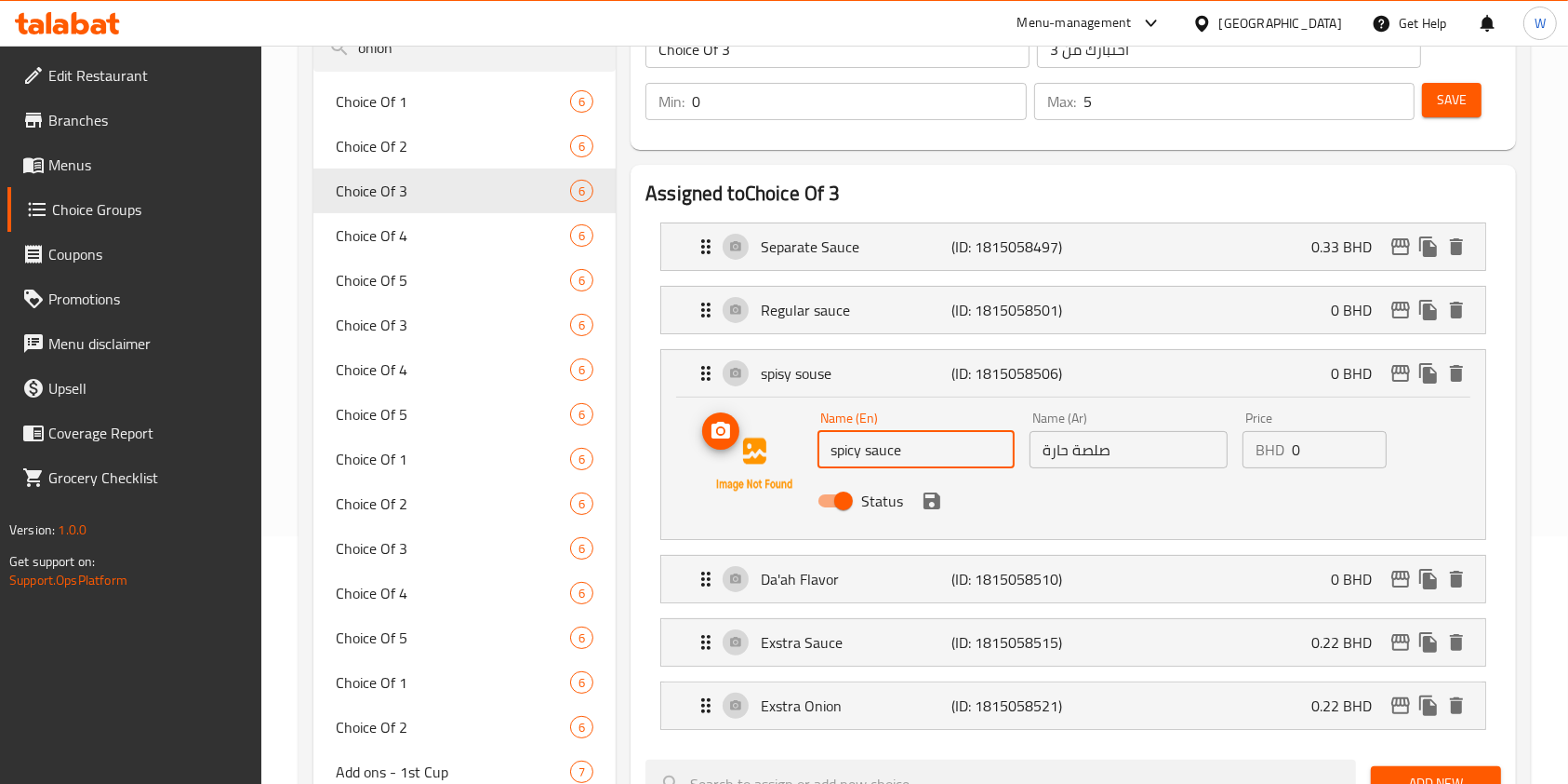
drag, startPoint x: 774, startPoint y: 516, endPoint x: 779, endPoint y: 532, distance: 16.8
click at [779, 531] on nav "Separate Sauce (ID: 1815058497) 0.33 BHD Name (En) Separate Sauce Name (En) Nam…" at bounding box center [1073, 476] width 856 height 537
click at [841, 548] on li "Da'ah Flavor (ID: 1815058510) 0 BHD Name (En) Da'ah Flavor Name (En) Name (Ar) …" at bounding box center [1073, 579] width 856 height 63
click at [924, 505] on icon "save" at bounding box center [932, 500] width 17 height 17
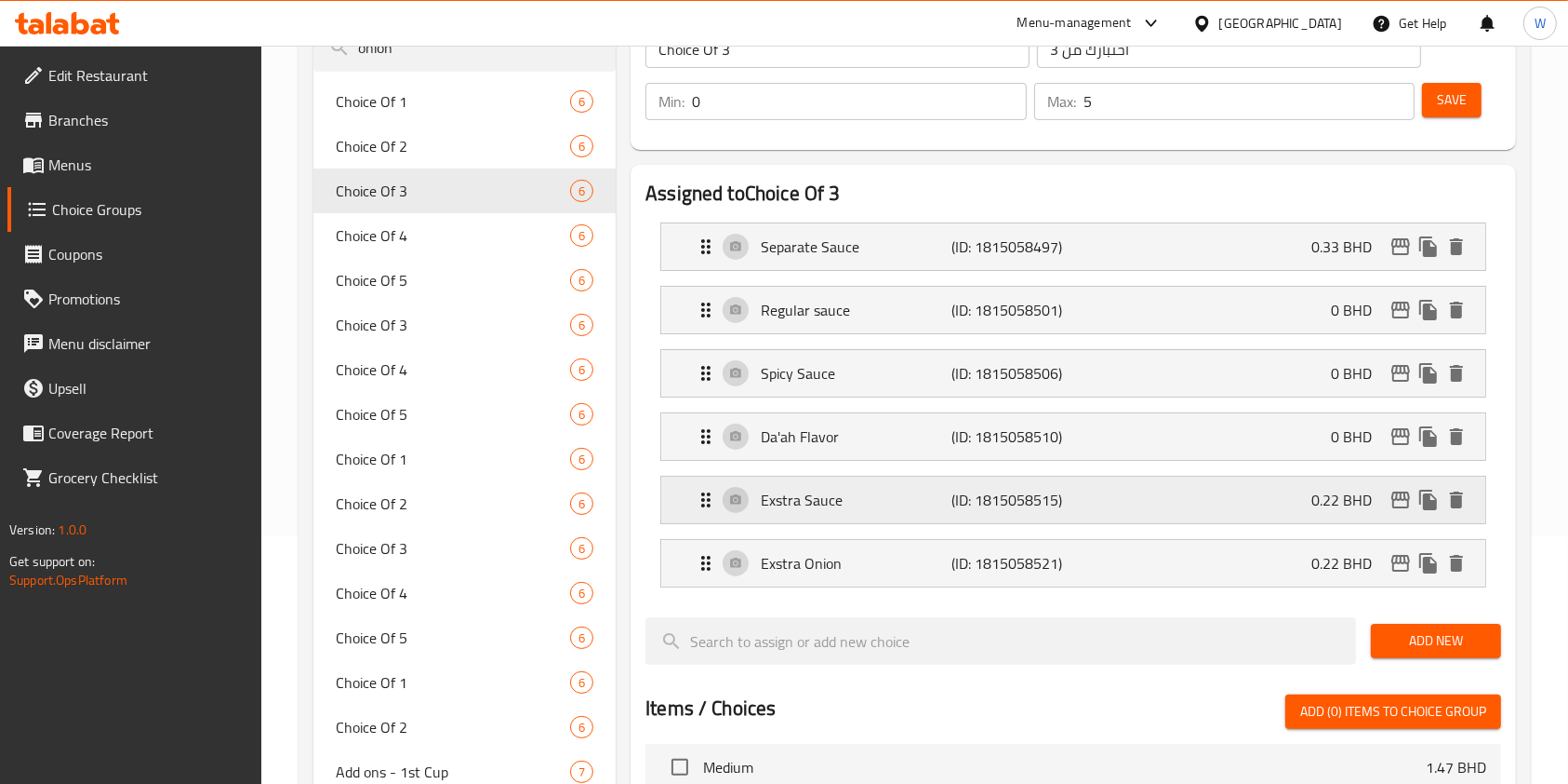
click at [846, 501] on p "Exstra Sauce" at bounding box center [856, 500] width 190 height 22
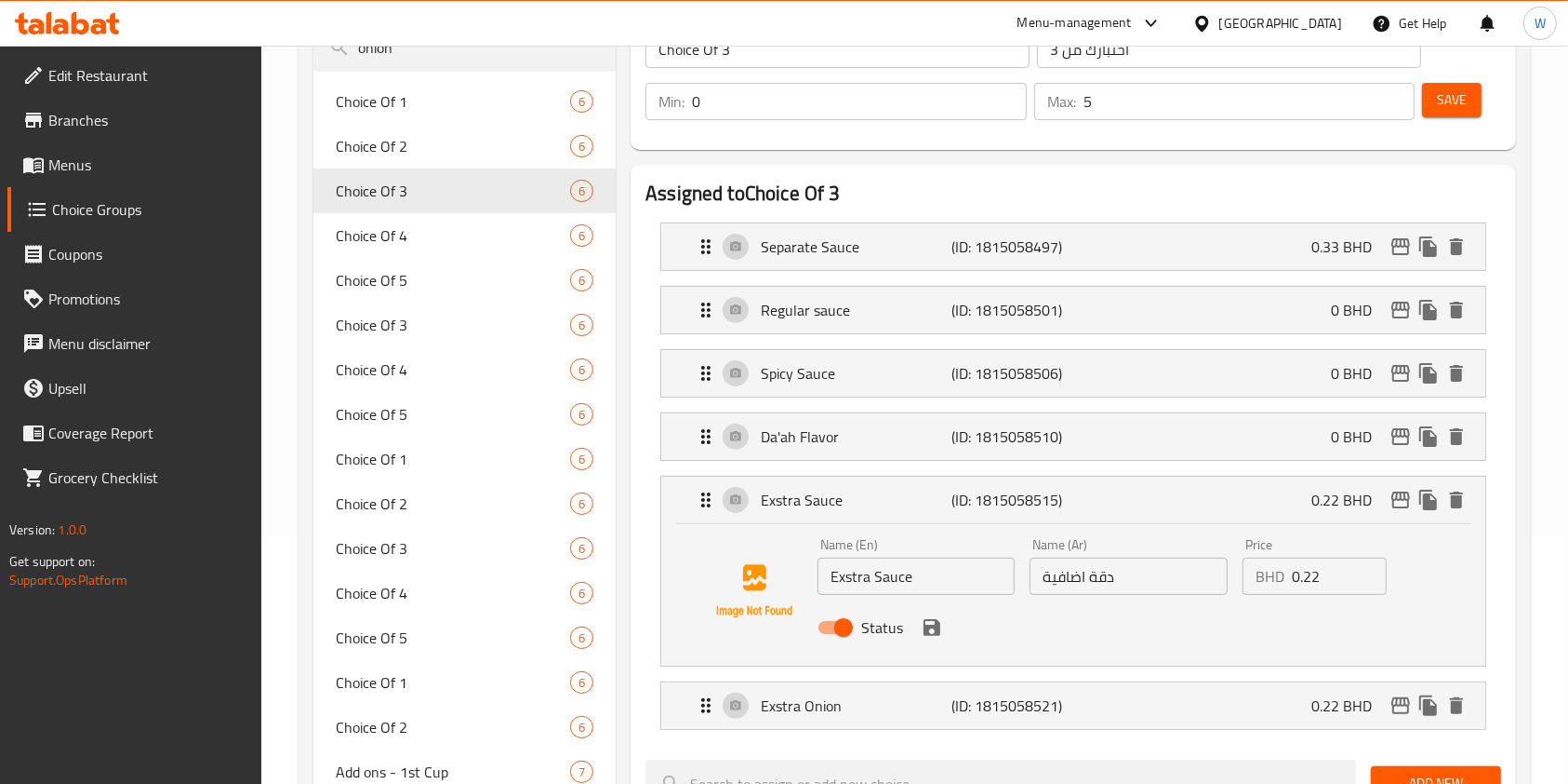
click at [857, 579] on input "Exstra Sauce" at bounding box center [916, 576] width 197 height 37
click at [932, 627] on icon "save" at bounding box center [932, 627] width 17 height 17
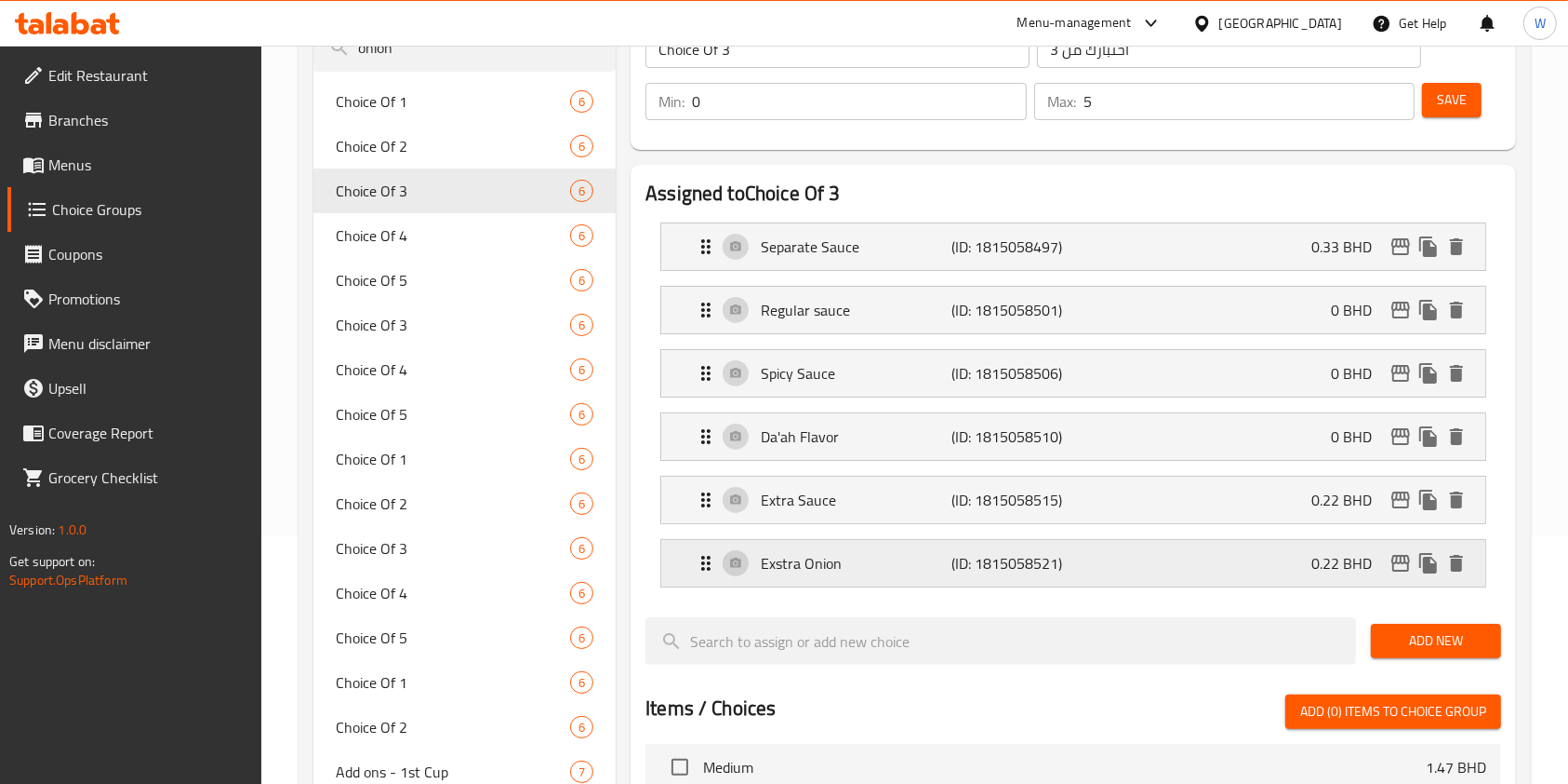
click at [798, 563] on p "Exstra Onion" at bounding box center [856, 562] width 190 height 22
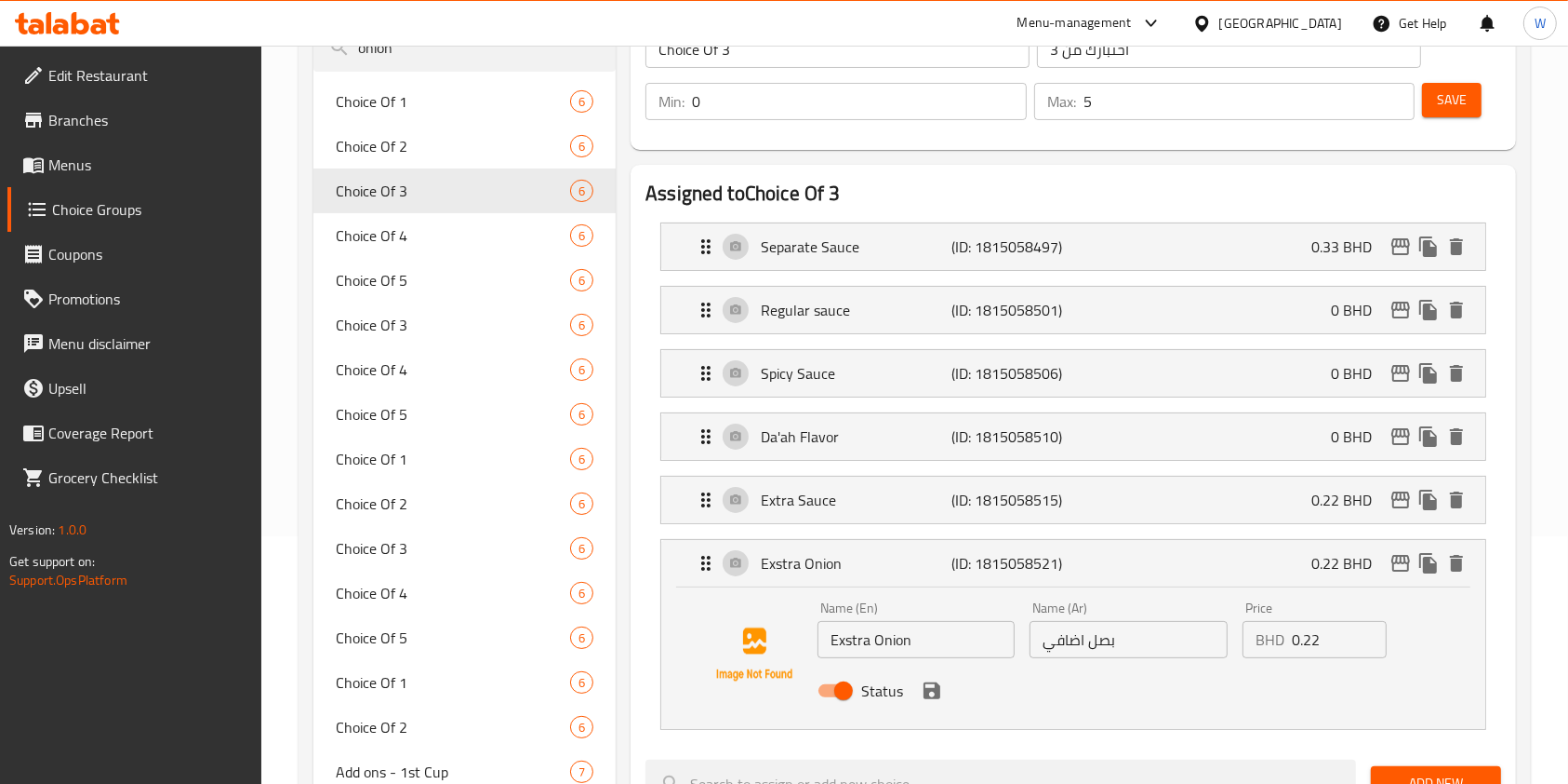
click at [856, 631] on input "Exstra Onion" at bounding box center [916, 640] width 197 height 37
click at [852, 638] on input "Exstra Onion" at bounding box center [916, 640] width 197 height 37
click at [926, 687] on icon "save" at bounding box center [932, 690] width 17 height 17
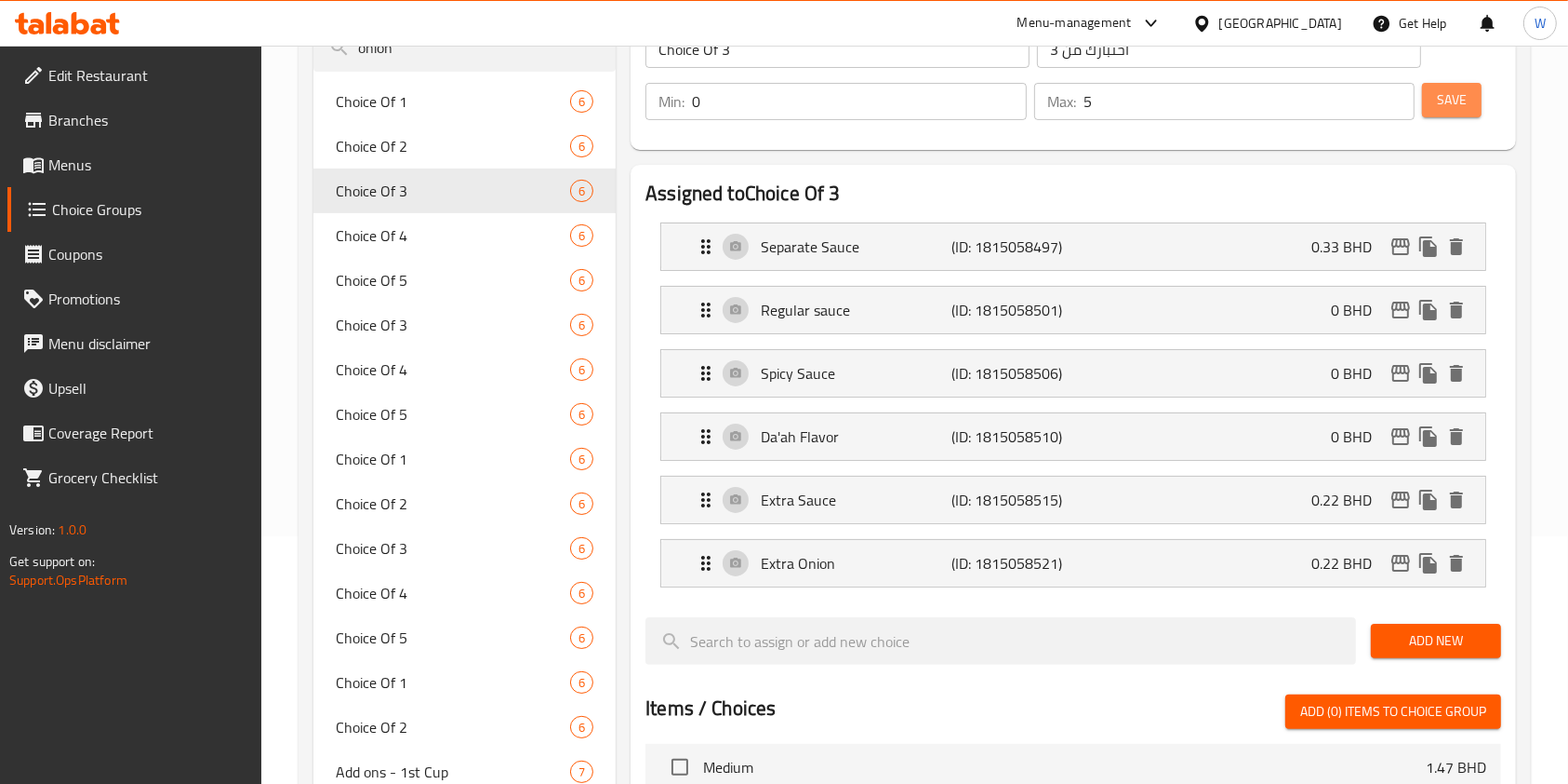
click at [1468, 104] on button "Save" at bounding box center [1452, 100] width 60 height 34
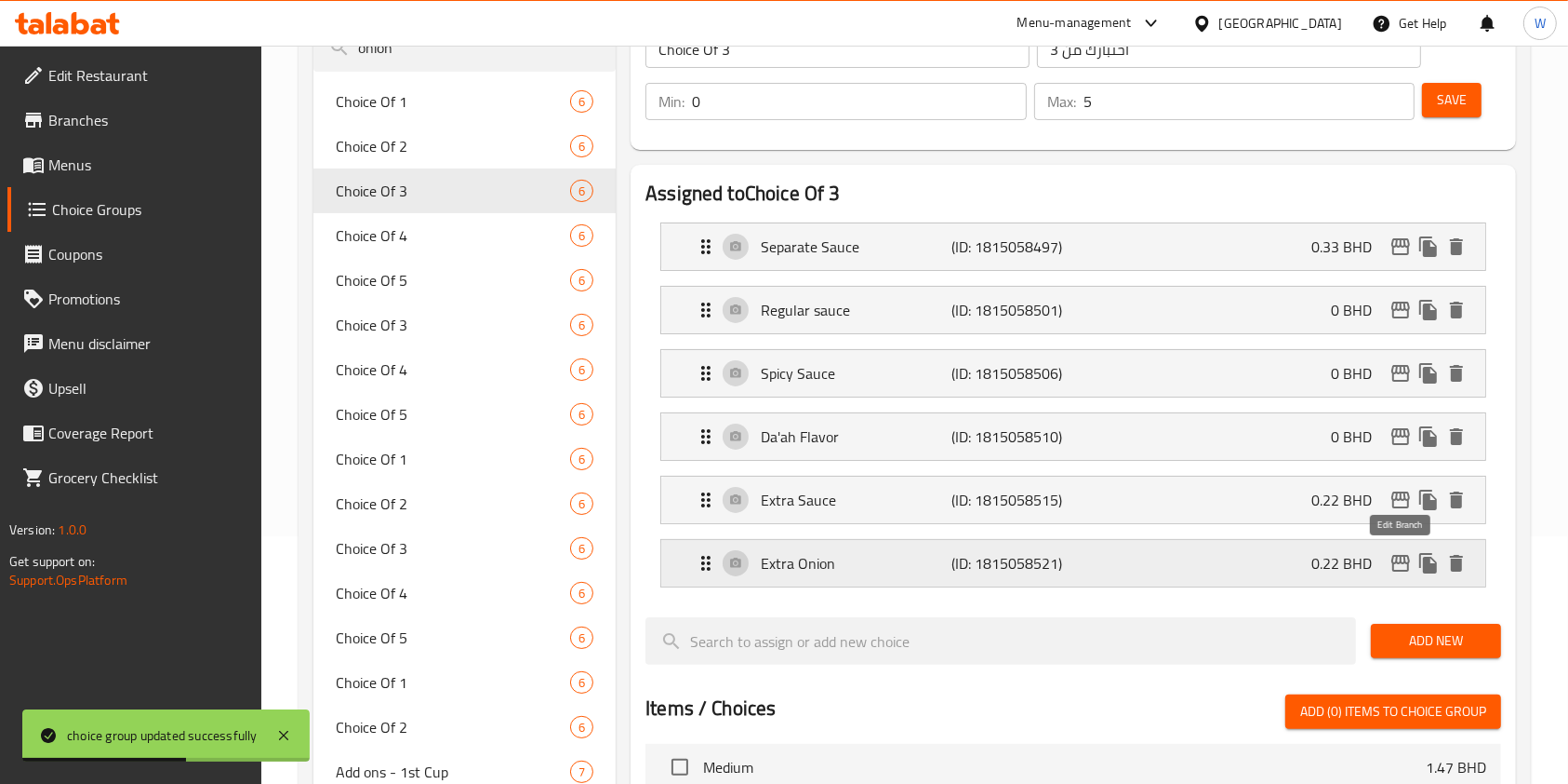
click at [1399, 561] on icon "edit" at bounding box center [1400, 562] width 19 height 17
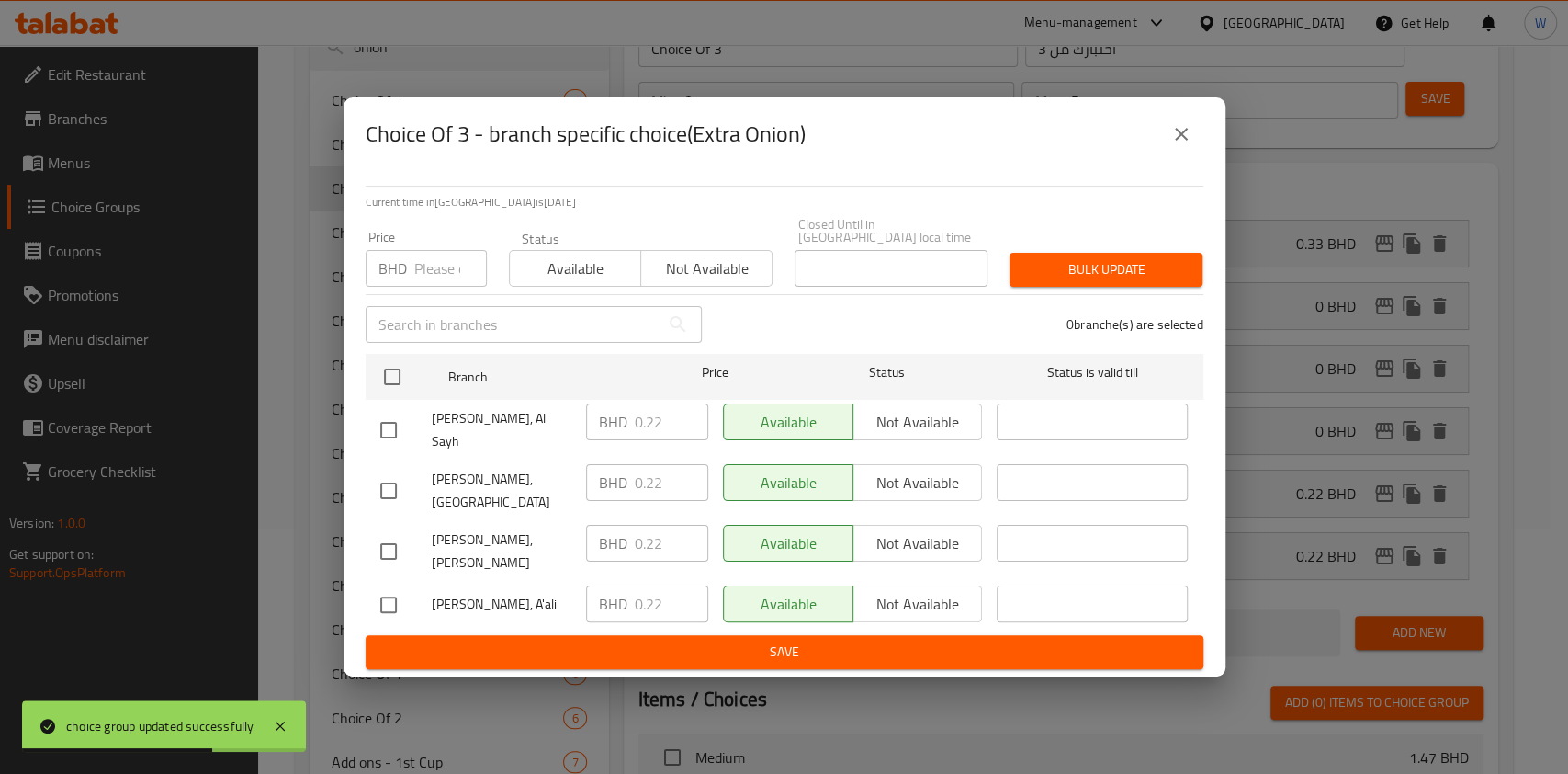
click at [458, 286] on input "number" at bounding box center [450, 268] width 72 height 37
paste input "0.33"
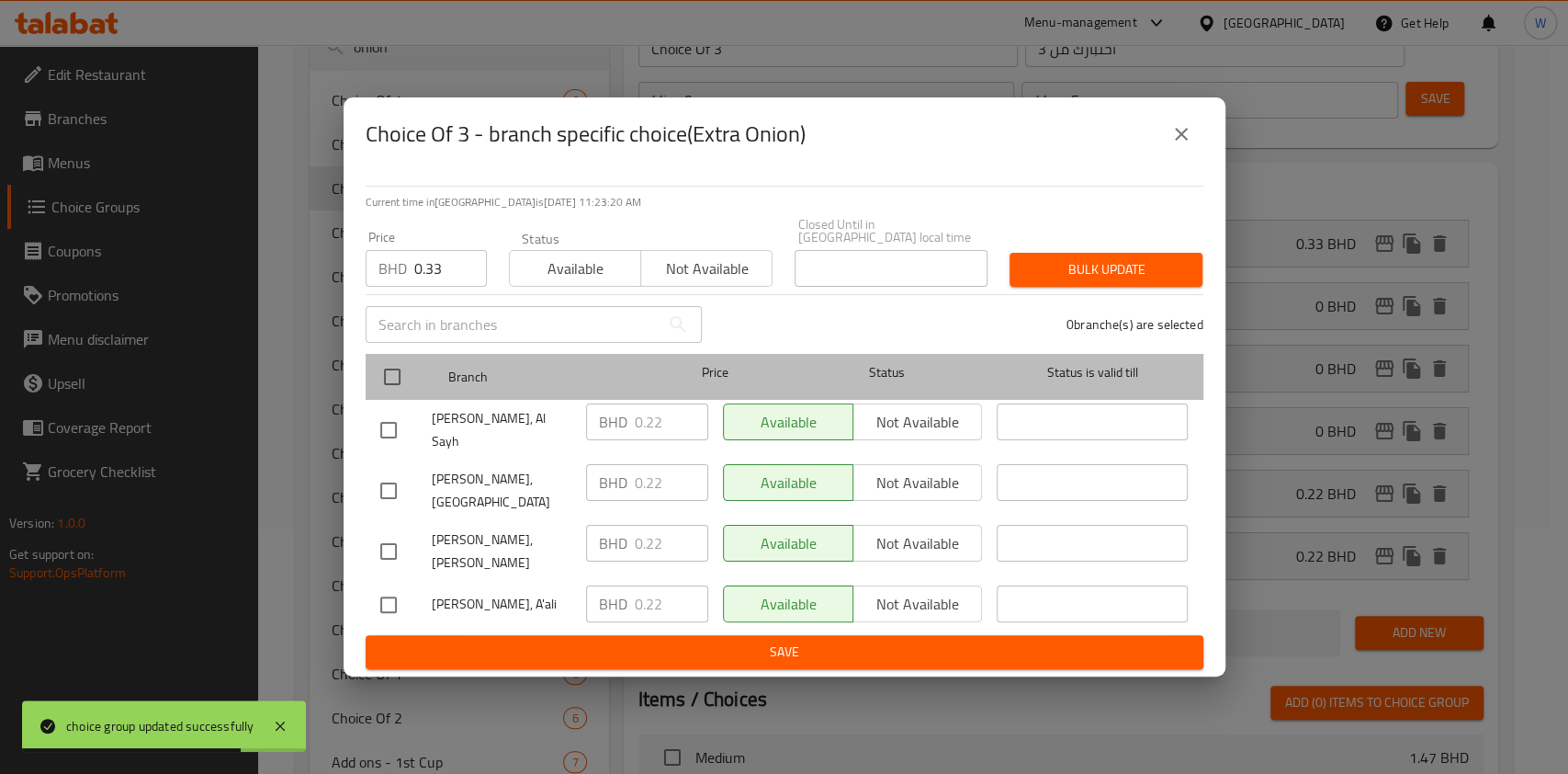
click at [411, 371] on div at bounding box center [408, 376] width 69 height 53
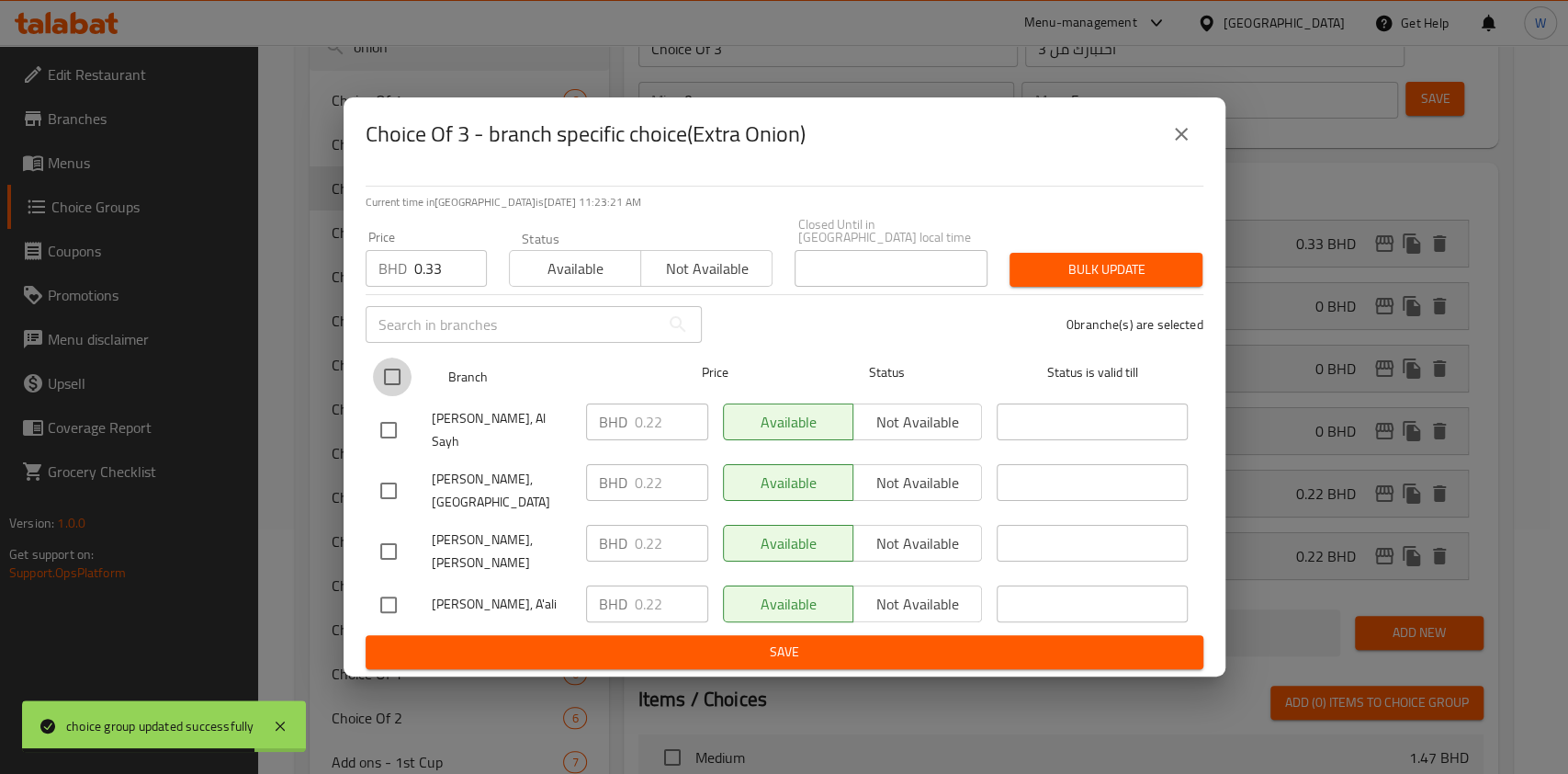
click at [404, 387] on input "checkbox" at bounding box center [392, 377] width 39 height 39
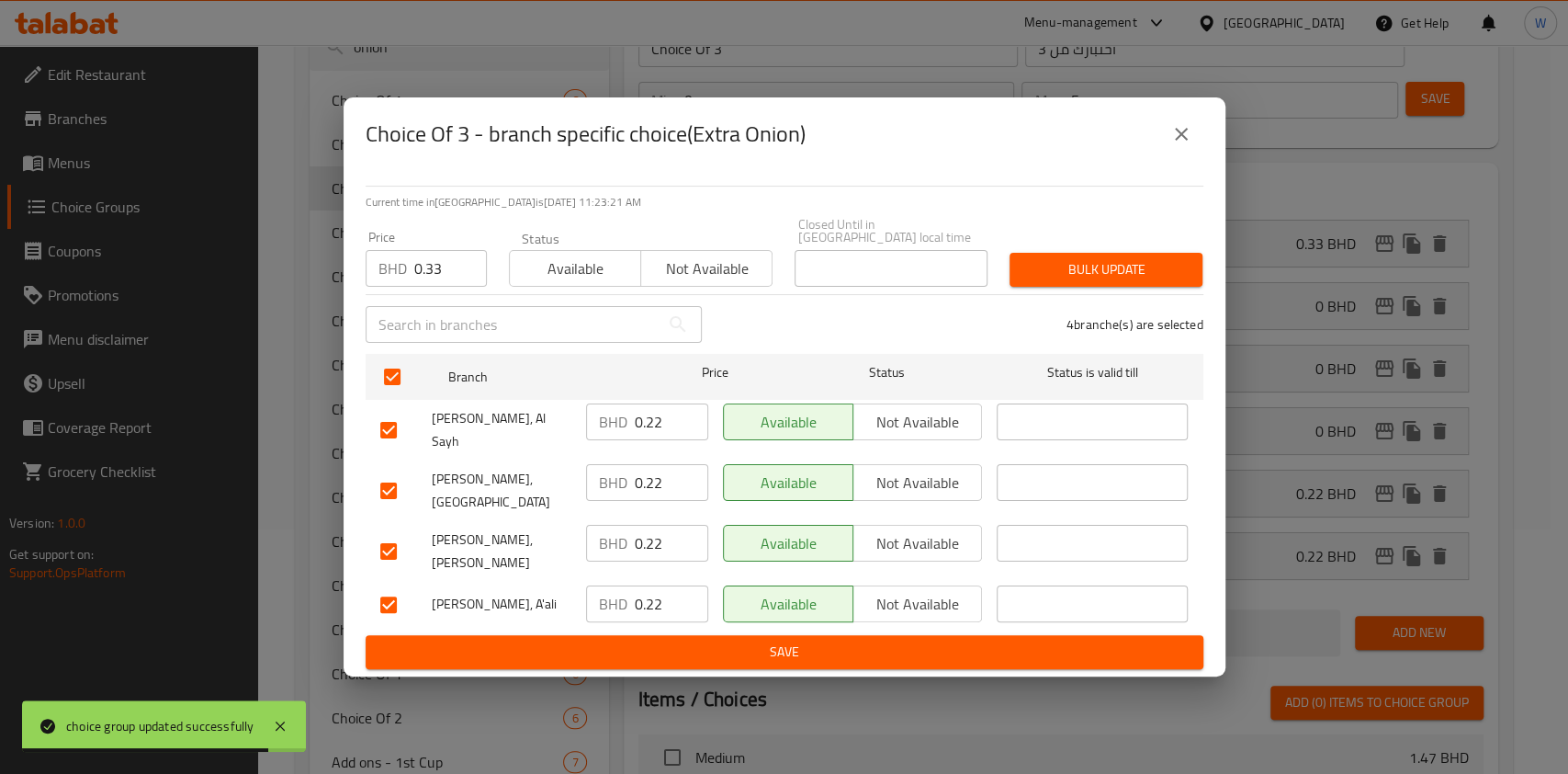
click at [1084, 276] on span "Bulk update" at bounding box center [1106, 270] width 164 height 23
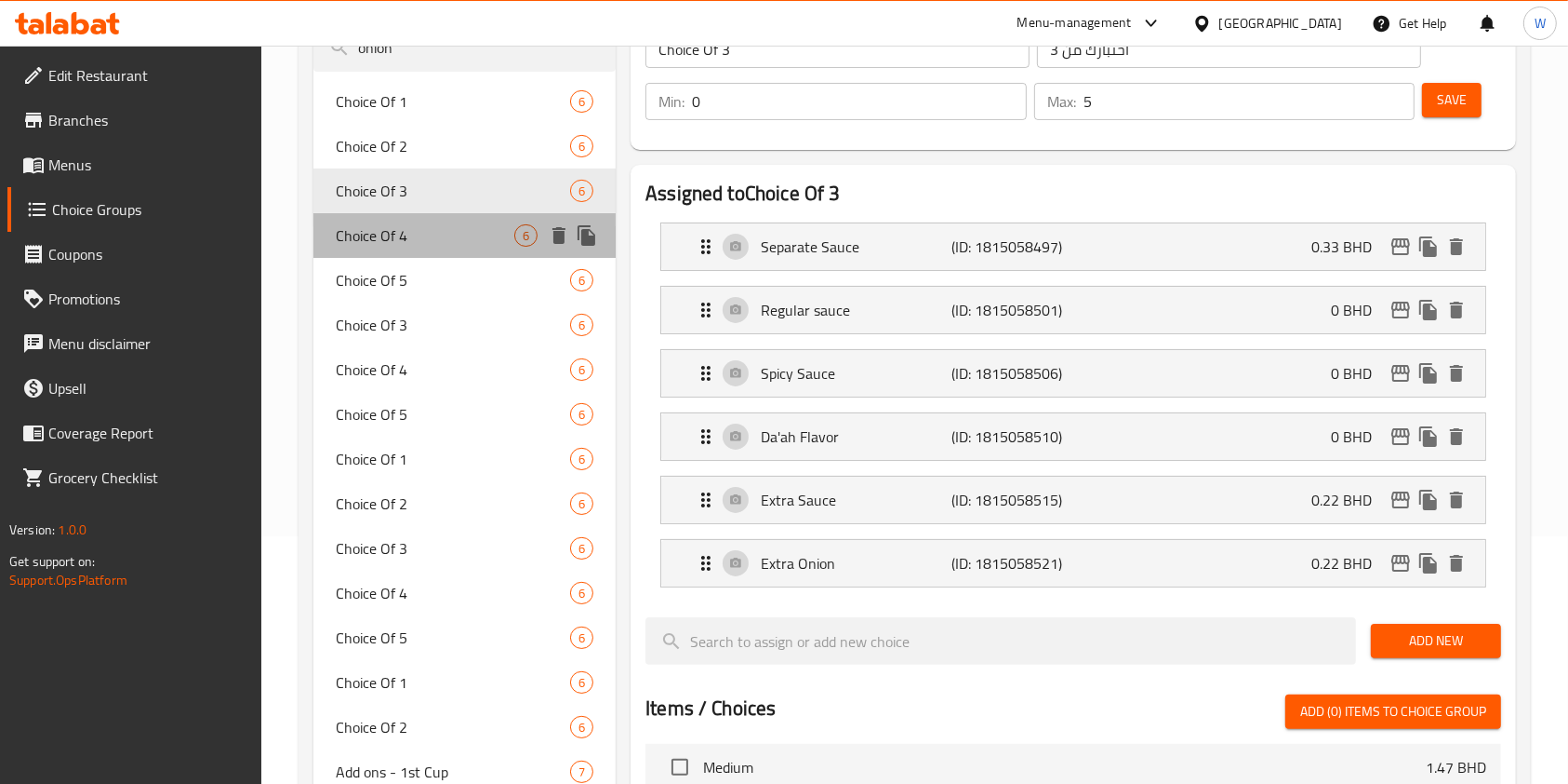
click at [419, 235] on span "Choice Of 4" at bounding box center [424, 235] width 179 height 22
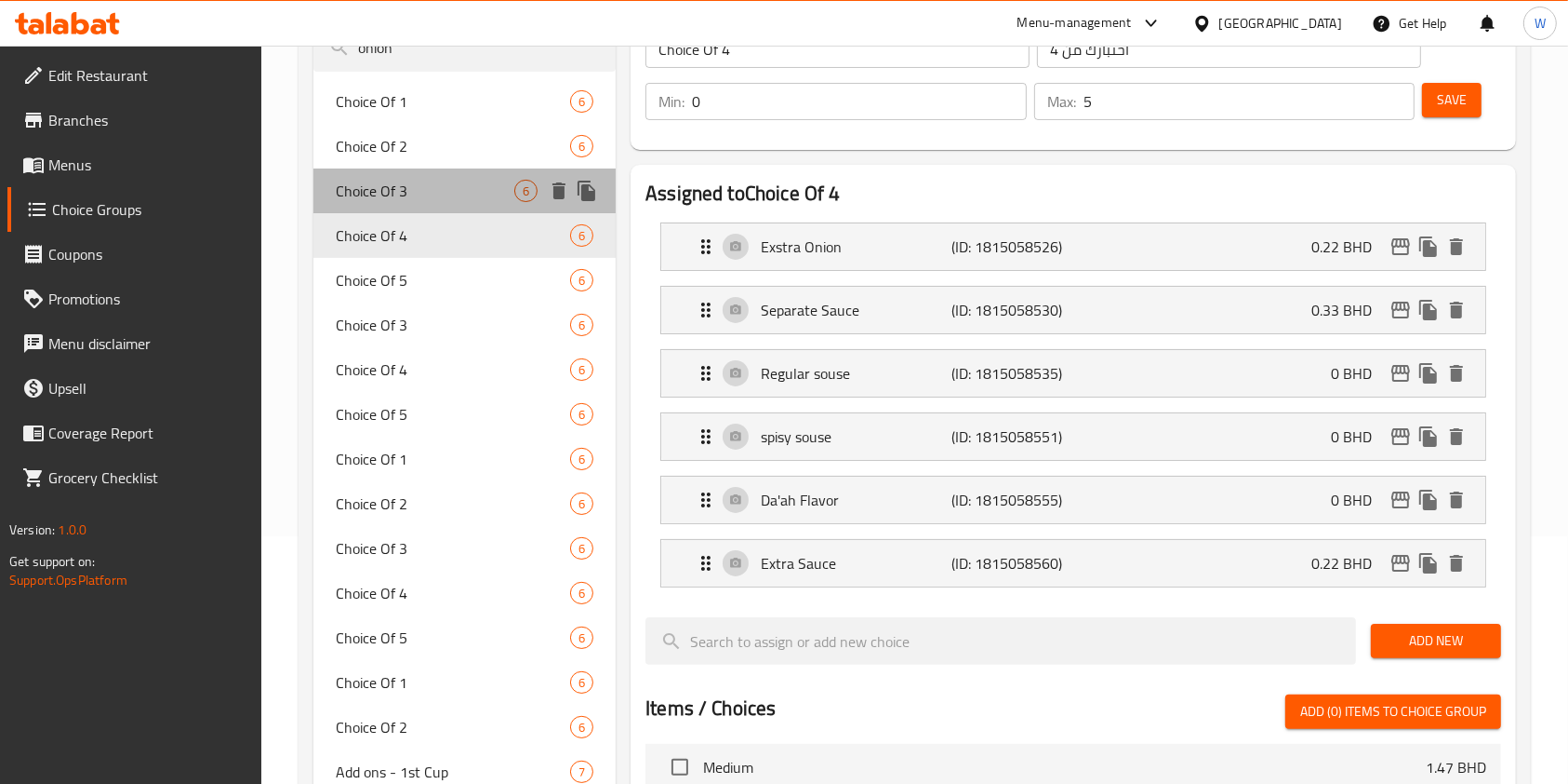
click at [388, 189] on span "Choice Of 3" at bounding box center [424, 190] width 179 height 22
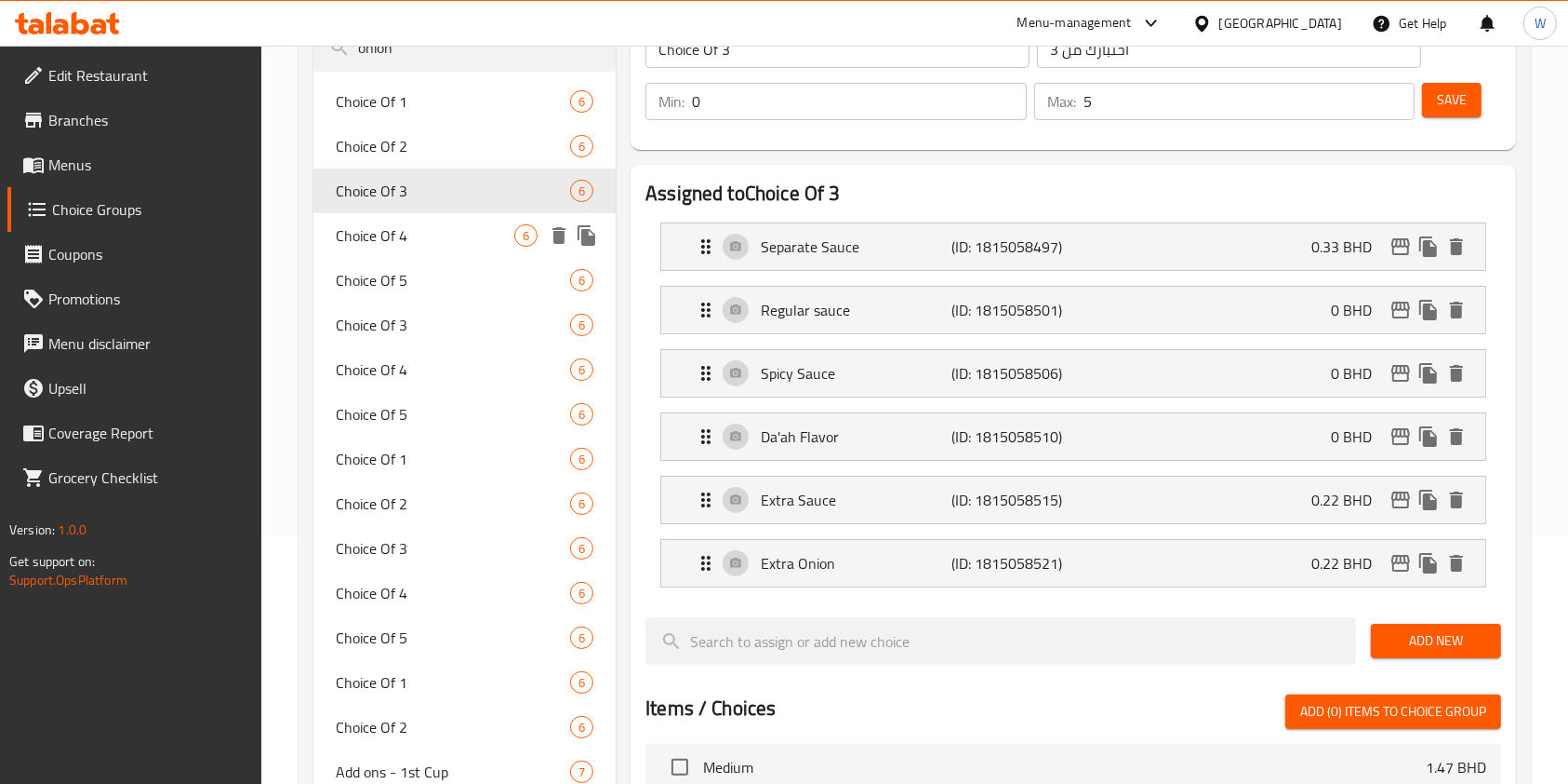
click at [439, 232] on span "Choice Of 4" at bounding box center [424, 235] width 179 height 22
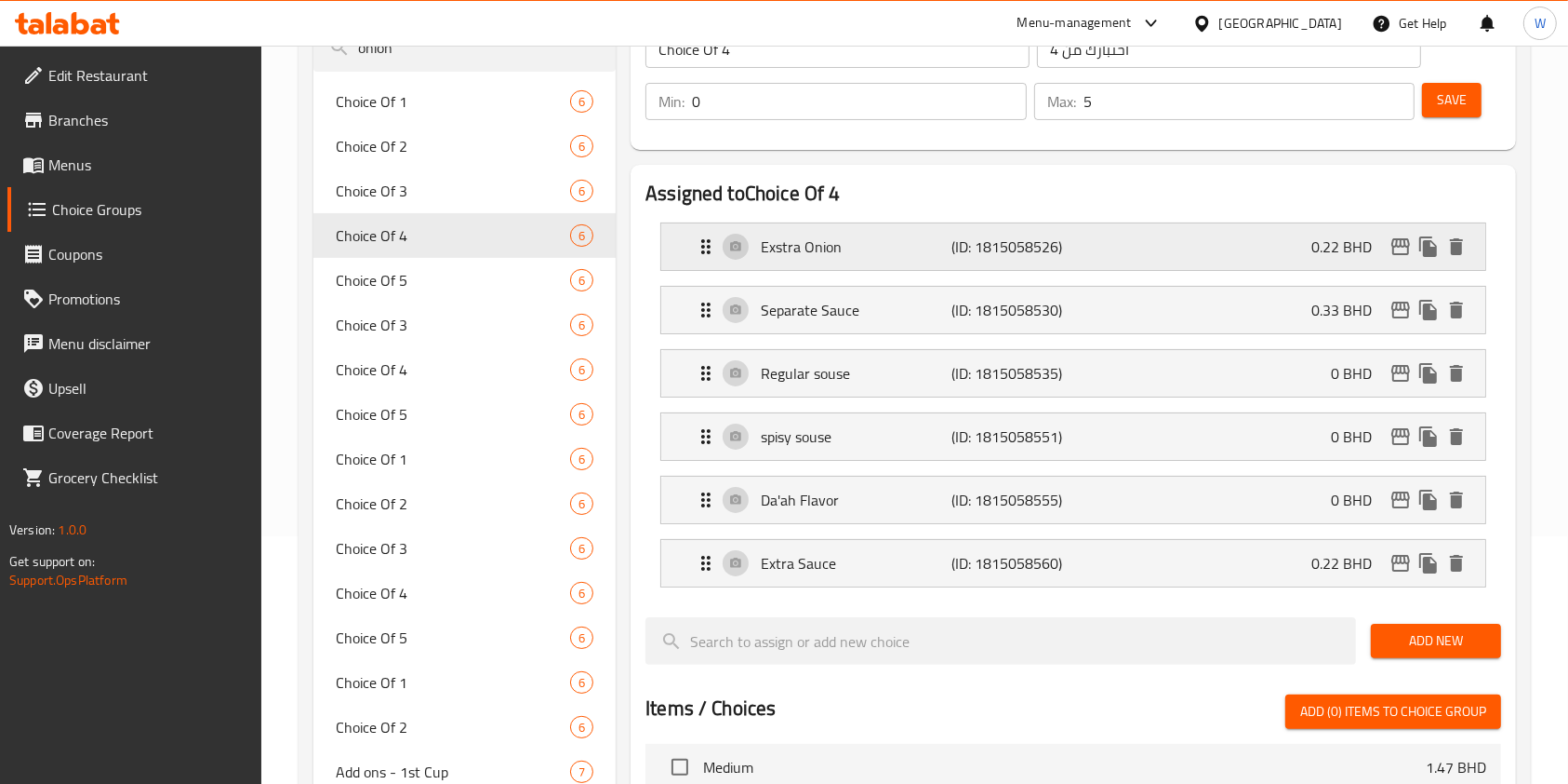
click at [850, 256] on p "Exstra Onion" at bounding box center [856, 246] width 190 height 22
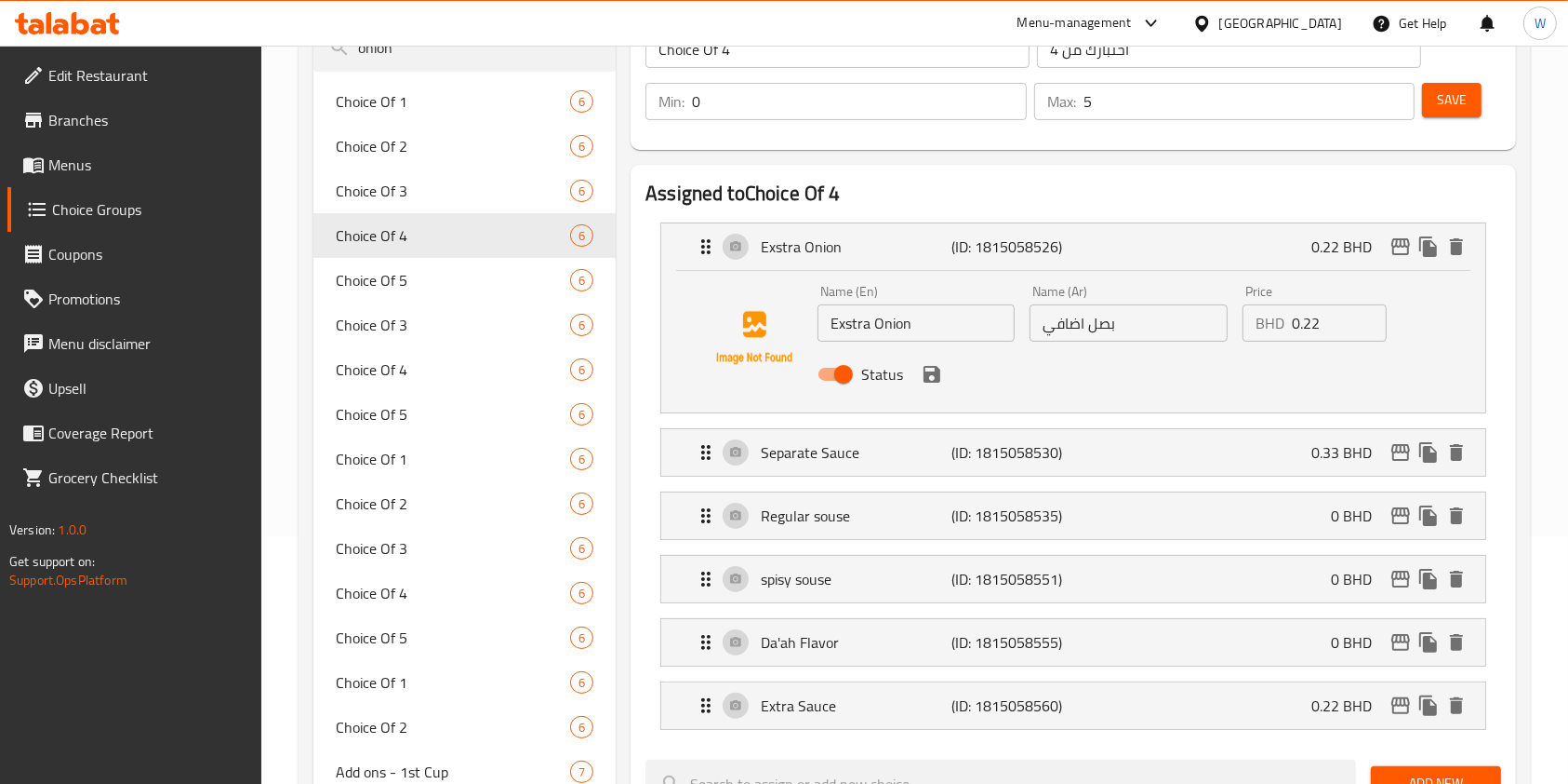
click at [855, 323] on input "Exstra Onion" at bounding box center [916, 323] width 197 height 37
click at [926, 366] on icon "save" at bounding box center [932, 374] width 17 height 17
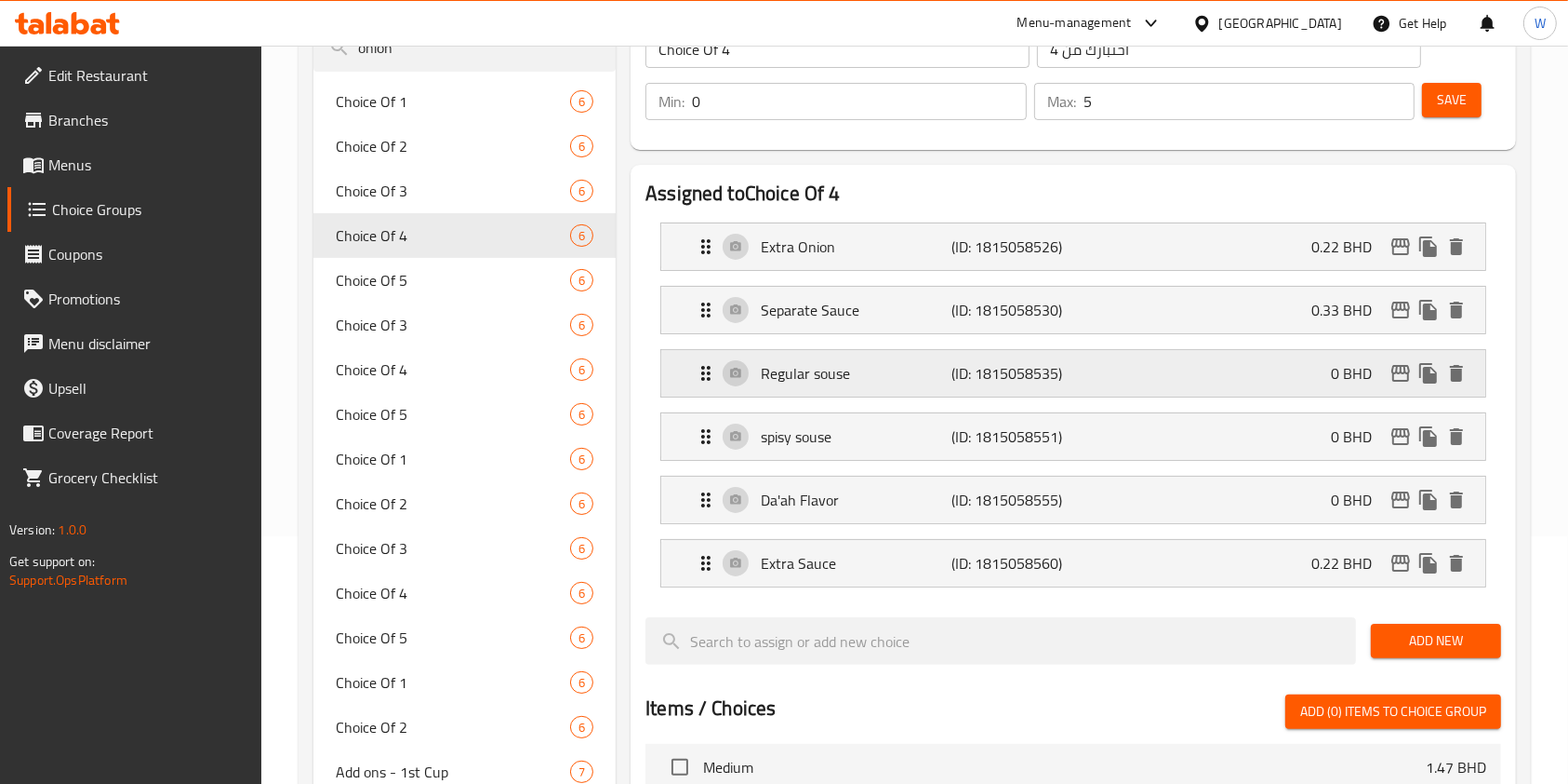
click at [856, 365] on p "Regular souse" at bounding box center [856, 373] width 190 height 22
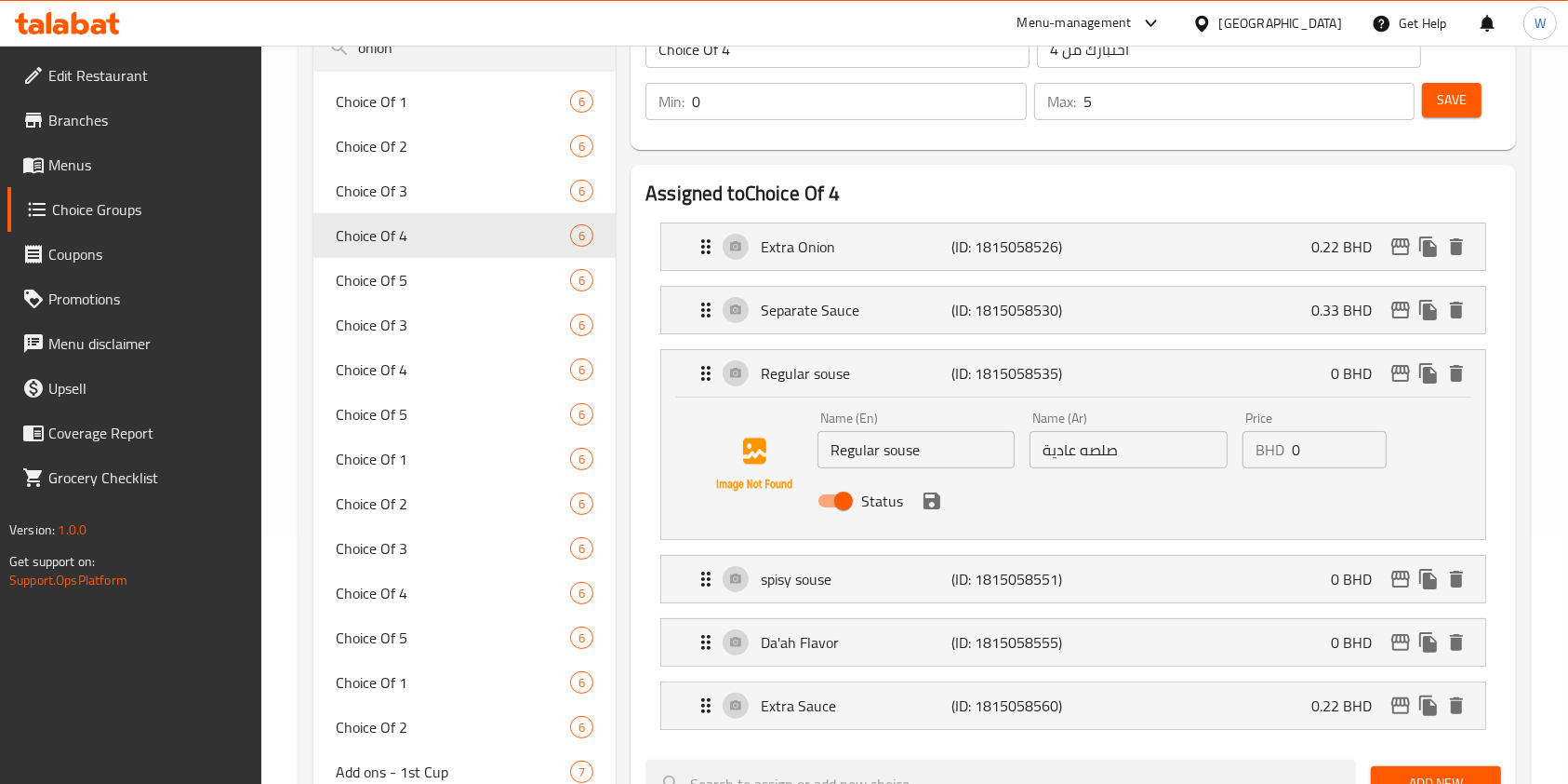
click at [898, 455] on input "Regular souse" at bounding box center [916, 449] width 197 height 37
click at [930, 492] on icon "save" at bounding box center [932, 500] width 17 height 17
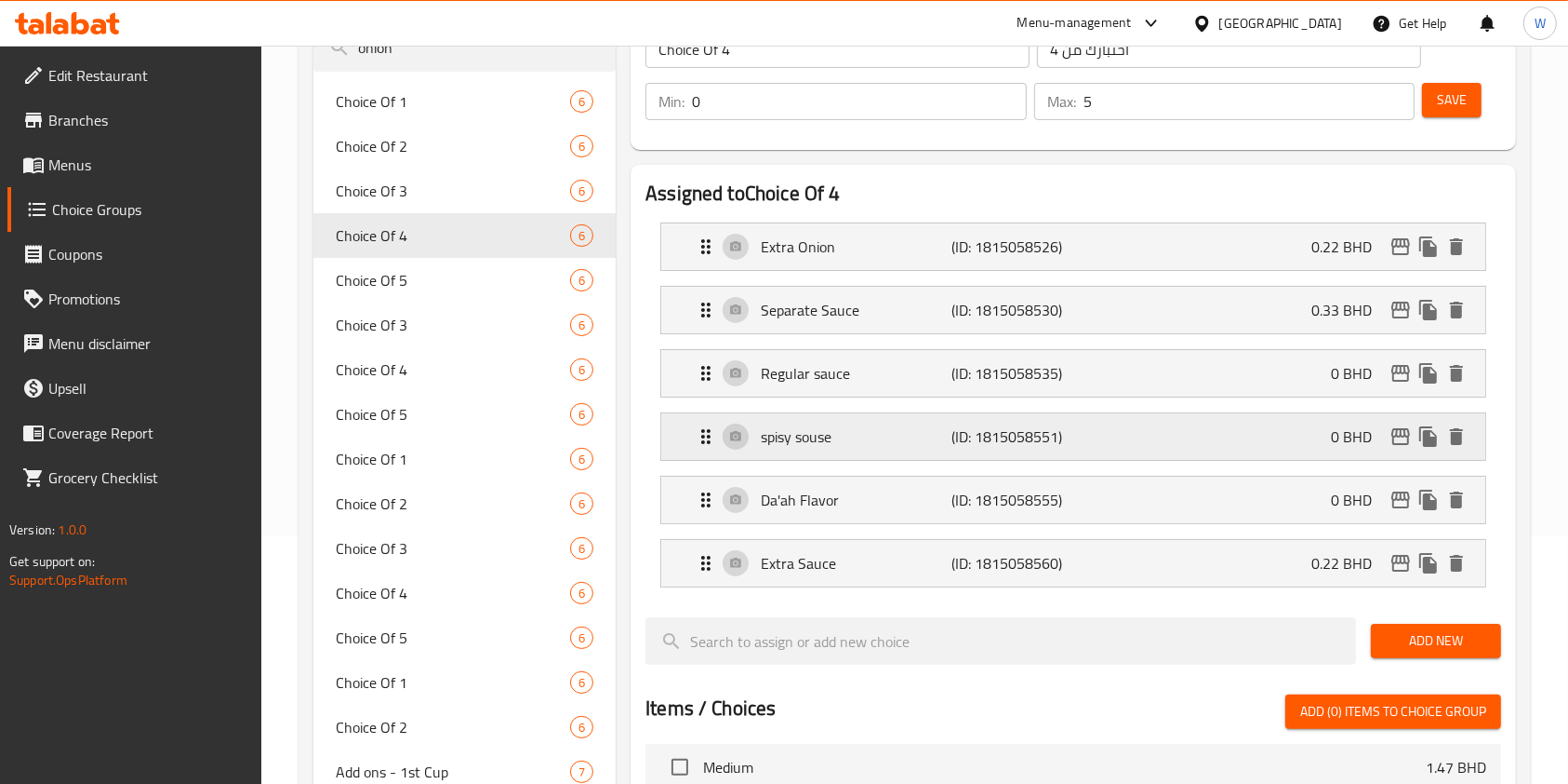
click at [838, 434] on p "spisy souse" at bounding box center [856, 436] width 190 height 22
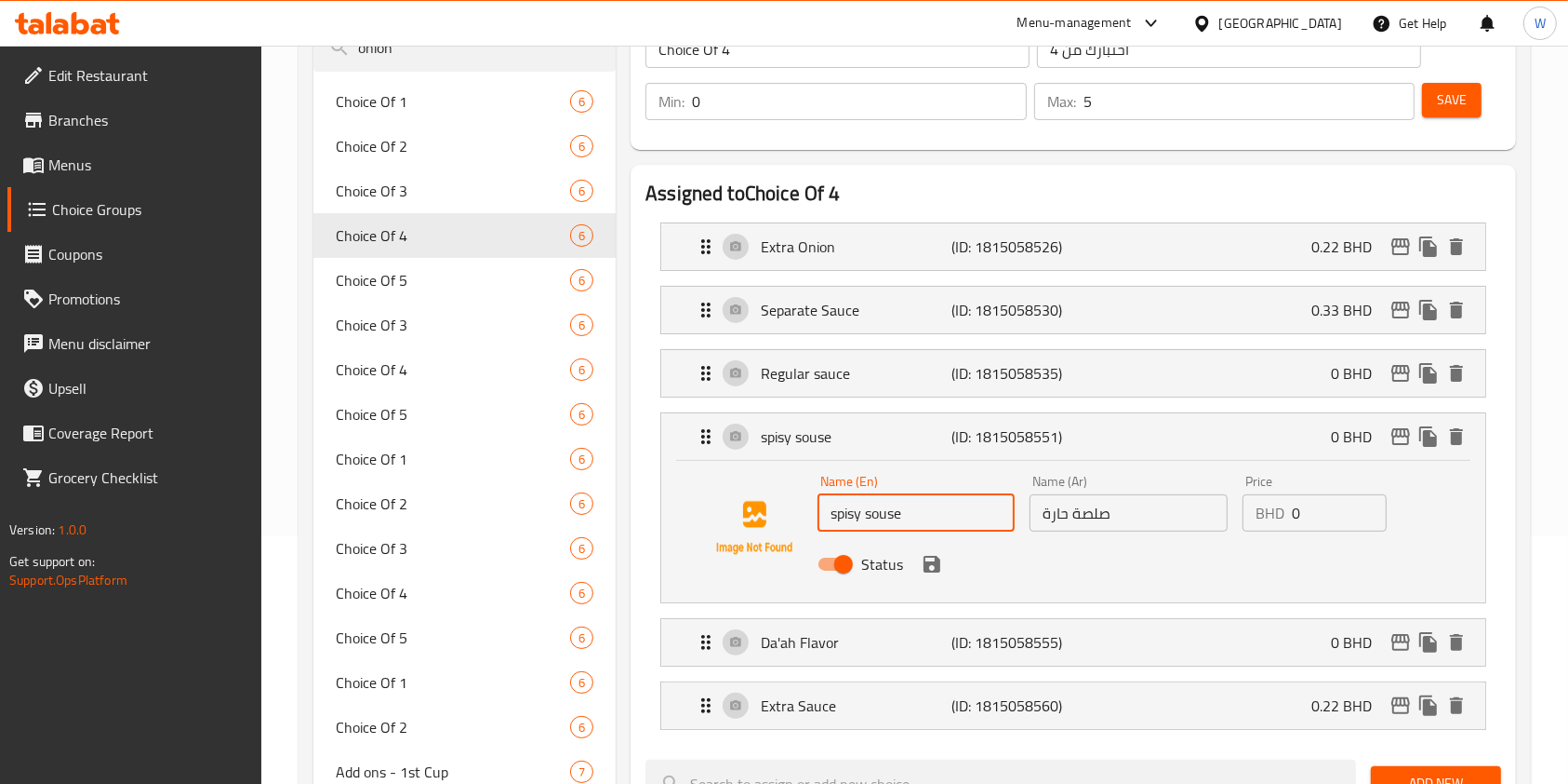
click at [858, 512] on input "spisy souse" at bounding box center [916, 513] width 197 height 37
click at [892, 509] on input "spicy souse" at bounding box center [916, 513] width 197 height 37
click at [1231, 546] on div "Status" at bounding box center [1128, 563] width 637 height 50
click at [932, 557] on icon "save" at bounding box center [932, 563] width 22 height 22
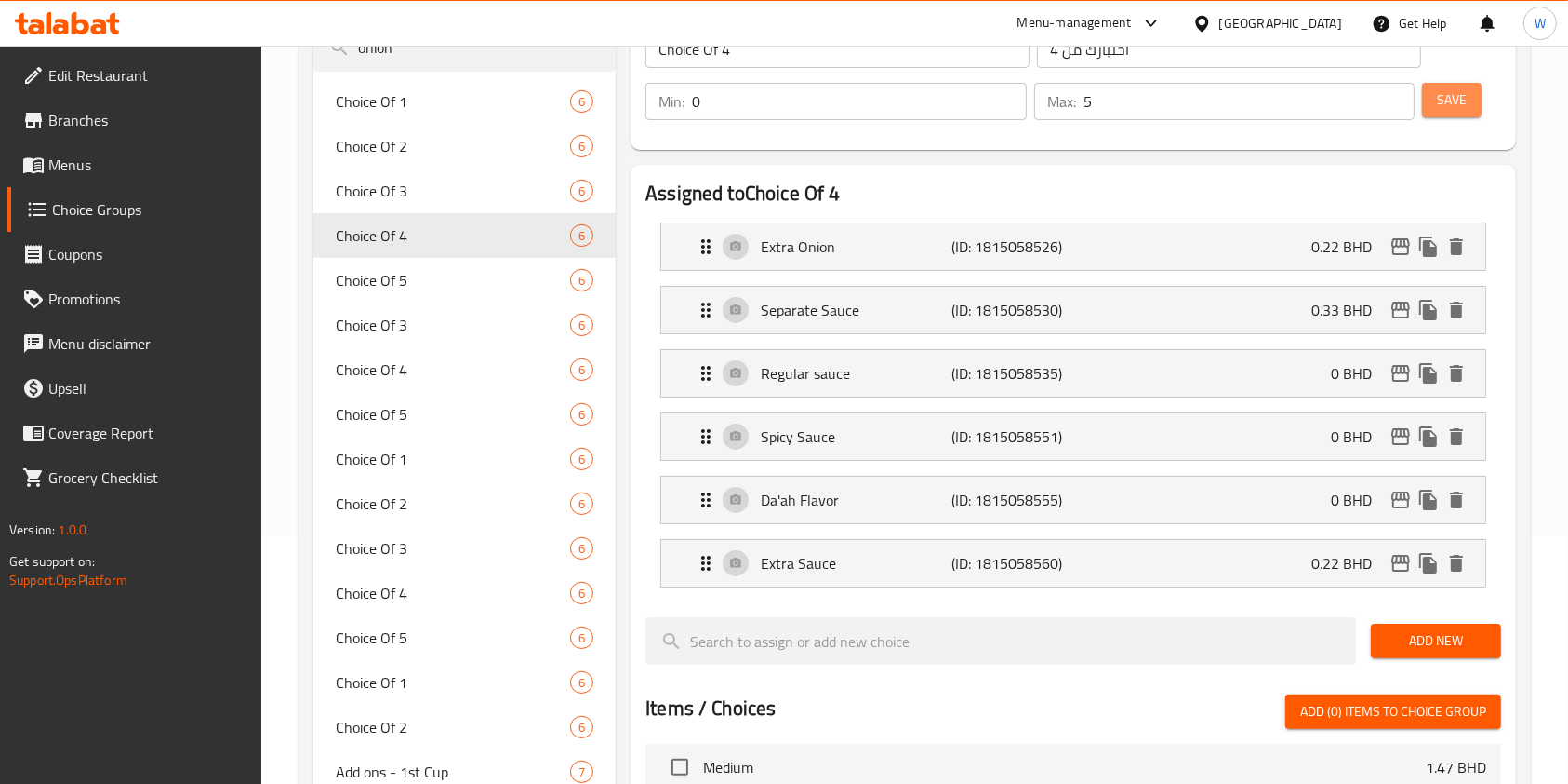
click at [1447, 108] on span "Save" at bounding box center [1452, 101] width 30 height 23
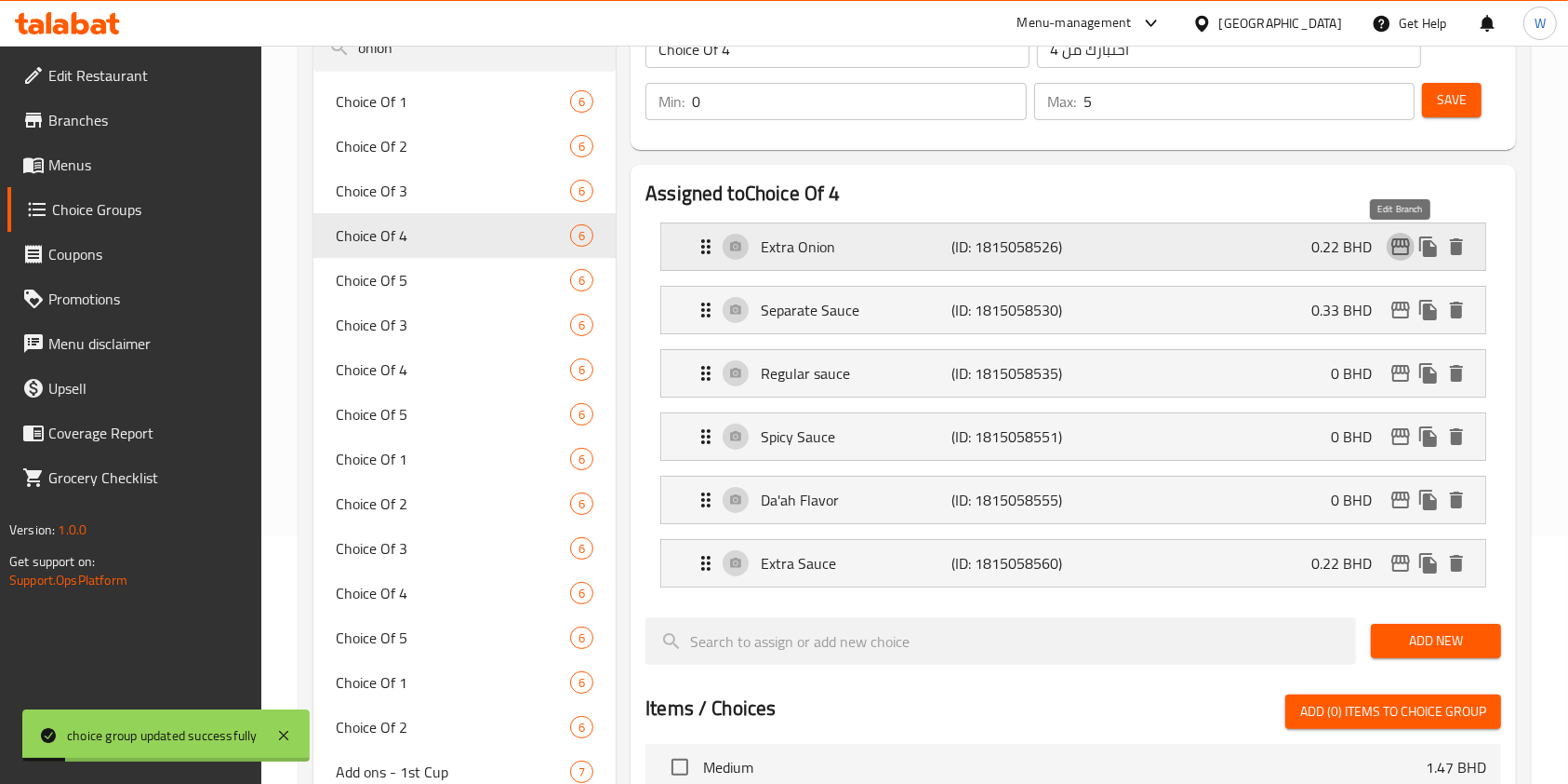
click at [1396, 244] on icon "edit" at bounding box center [1400, 246] width 19 height 17
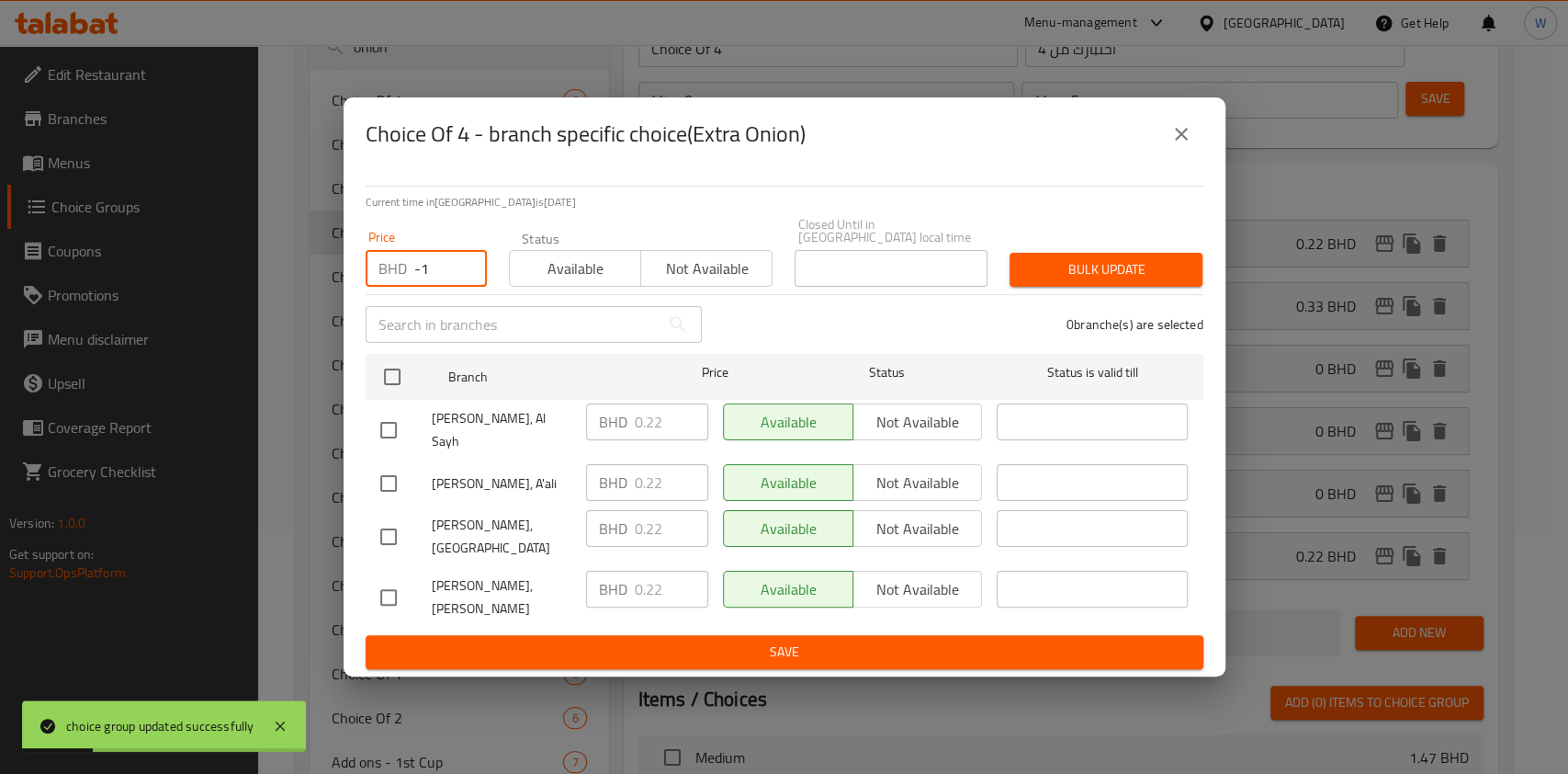
click at [462, 286] on input "-1" at bounding box center [450, 268] width 72 height 37
drag, startPoint x: 430, startPoint y: 290, endPoint x: 381, endPoint y: 292, distance: 49.0
click at [383, 286] on div "BHD -1 Price" at bounding box center [426, 268] width 121 height 37
paste input "0.33"
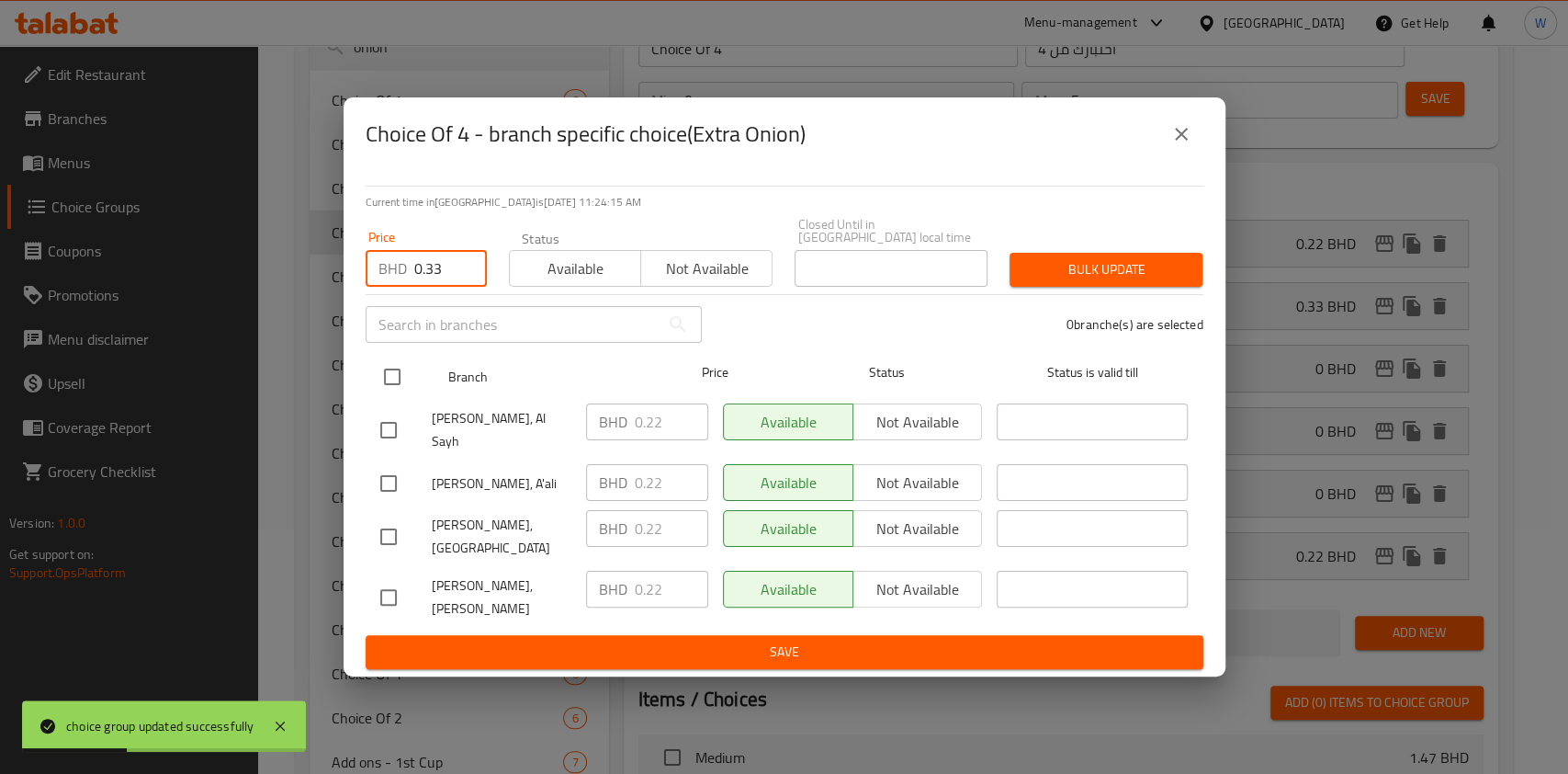
click at [404, 365] on div at bounding box center [408, 376] width 69 height 53
click at [394, 393] on input "checkbox" at bounding box center [392, 377] width 39 height 39
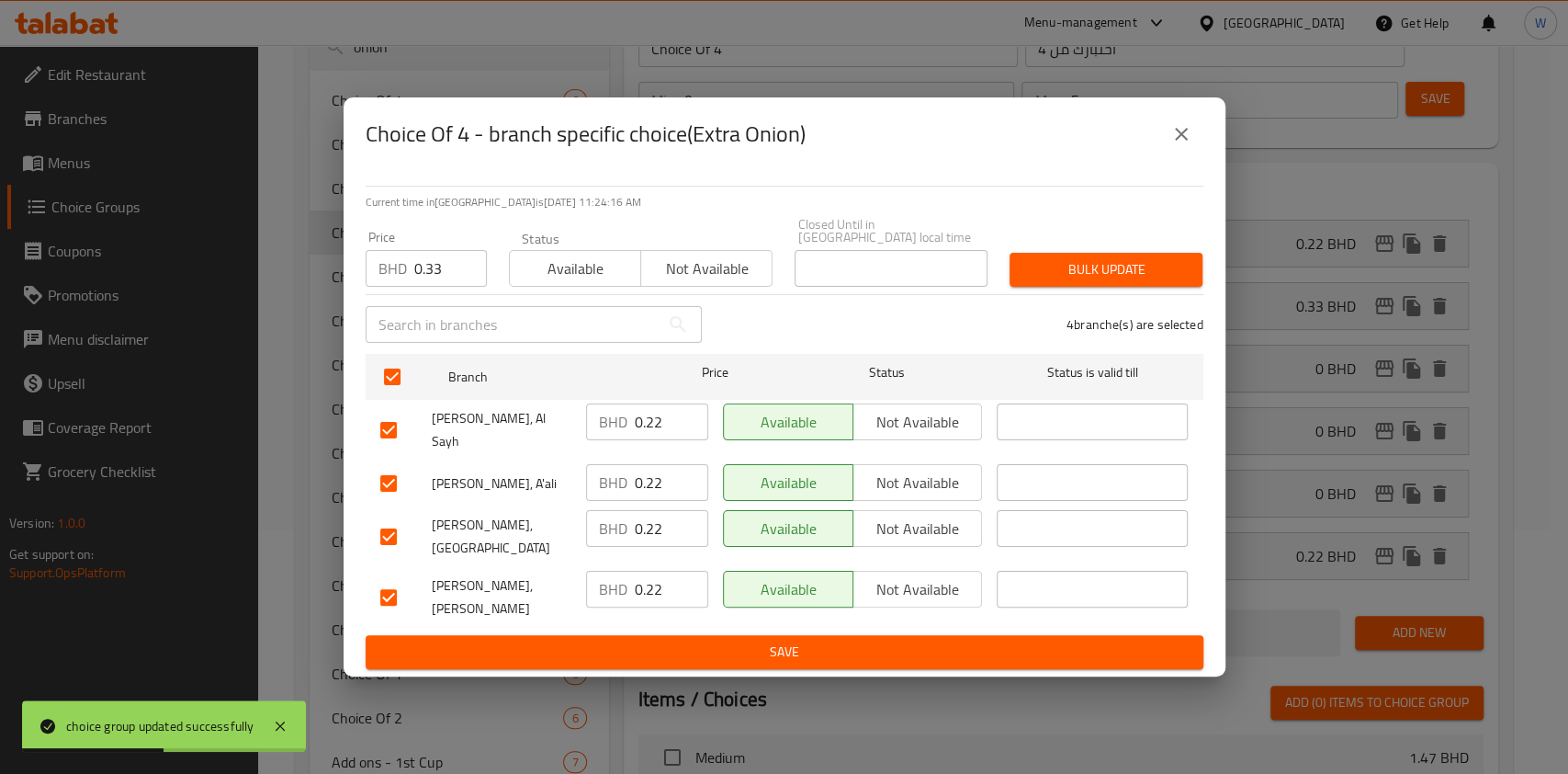
click at [1132, 272] on span "Bulk update" at bounding box center [1106, 270] width 164 height 23
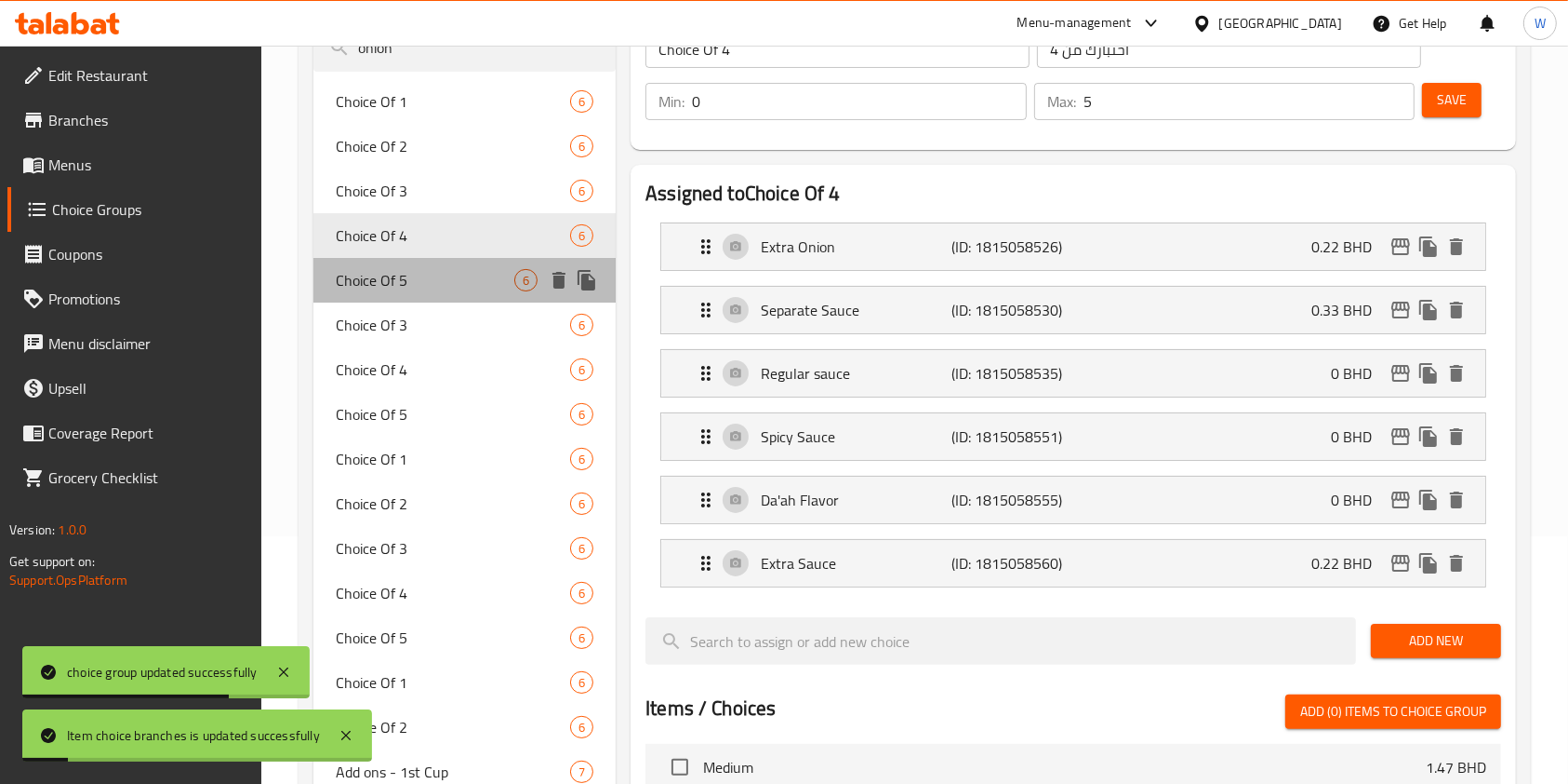
click at [417, 270] on span "Choice Of 5" at bounding box center [424, 280] width 179 height 22
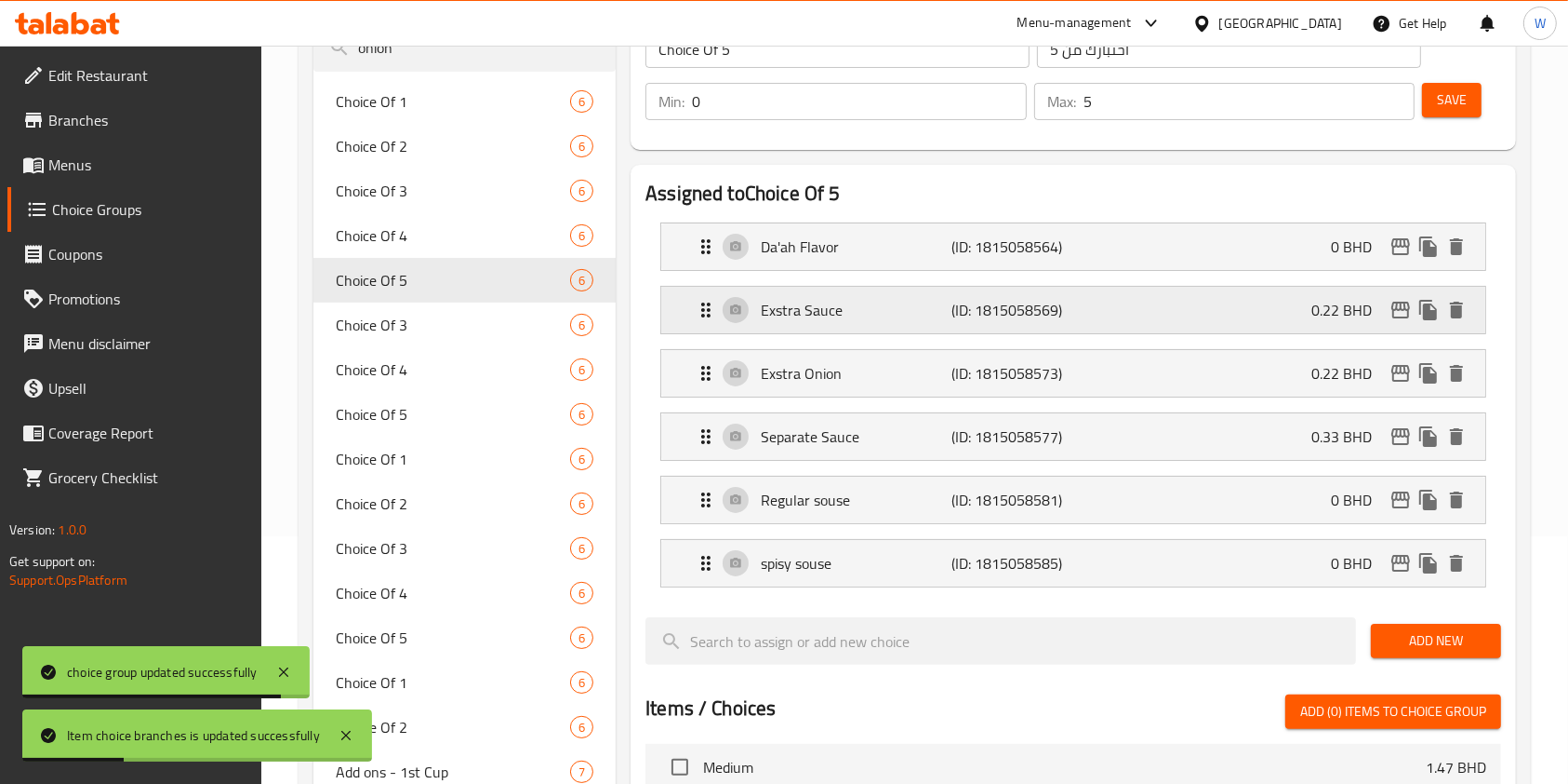
click at [933, 321] on div "Exstra Sauce (ID: 1815058569) 0.22 BHD" at bounding box center [1079, 310] width 769 height 47
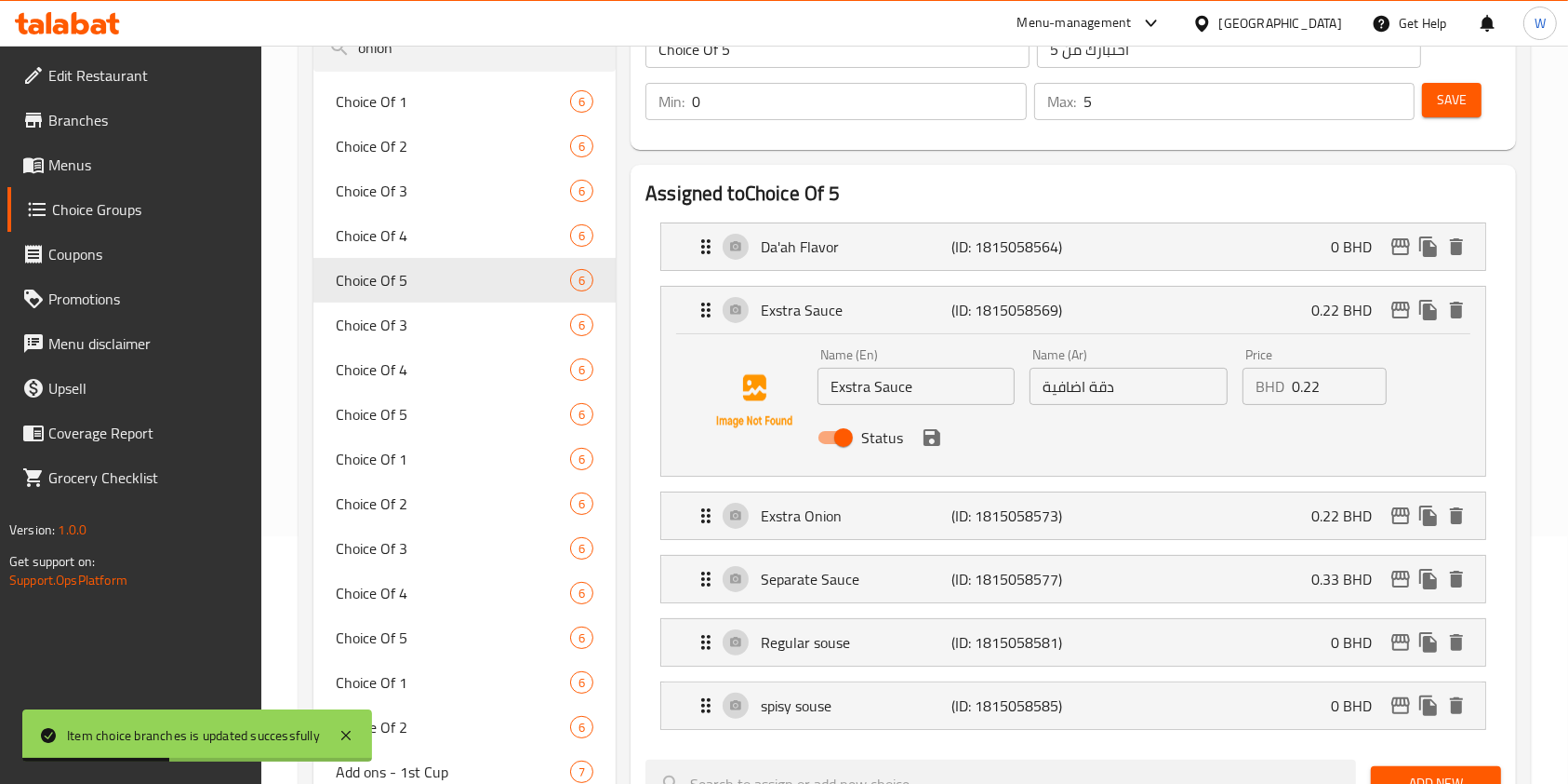
click at [852, 385] on input "Exstra Sauce" at bounding box center [916, 387] width 197 height 37
click at [936, 439] on icon "save" at bounding box center [932, 437] width 17 height 17
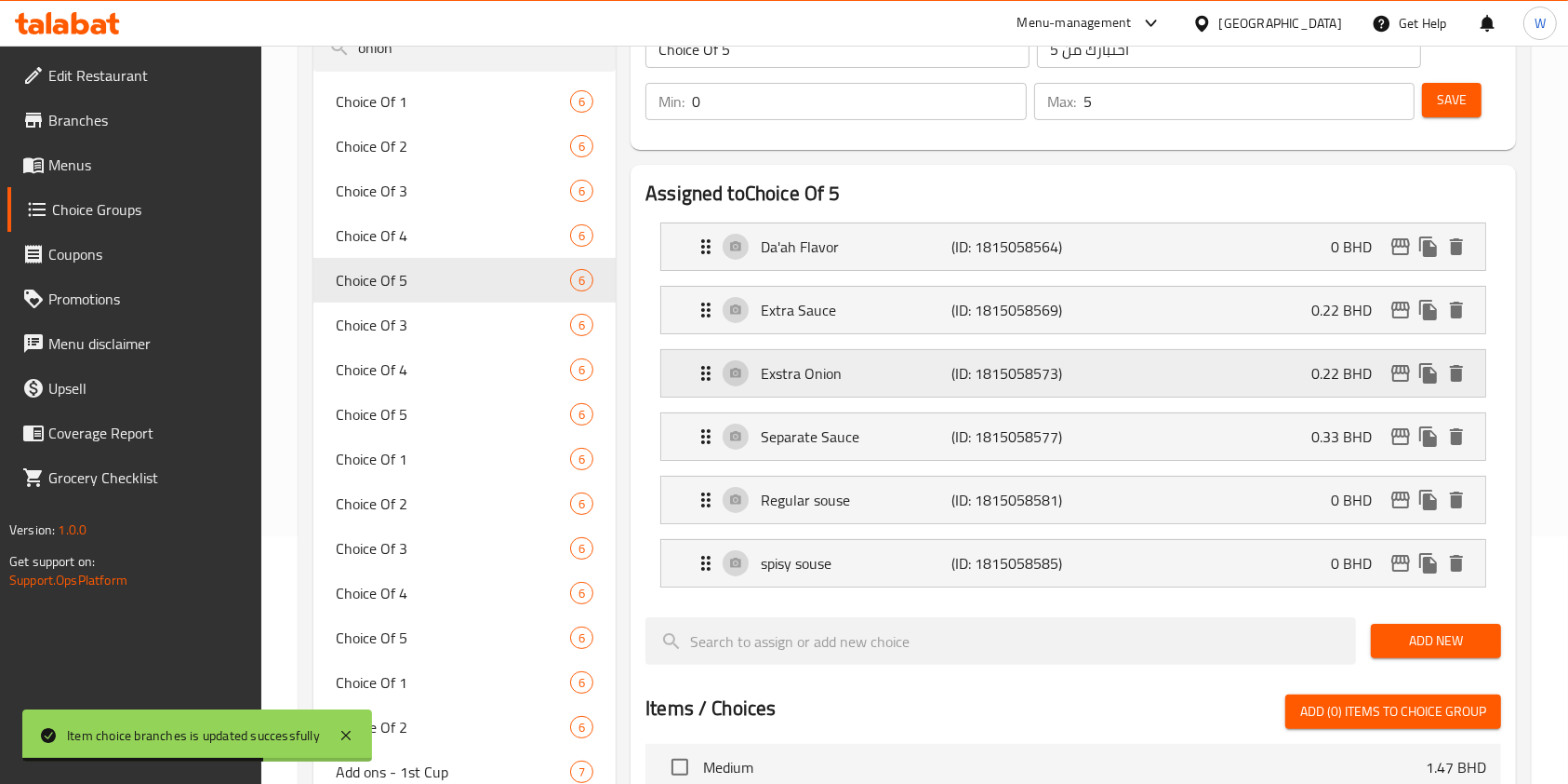
click at [785, 380] on p "Exstra Onion" at bounding box center [856, 373] width 190 height 22
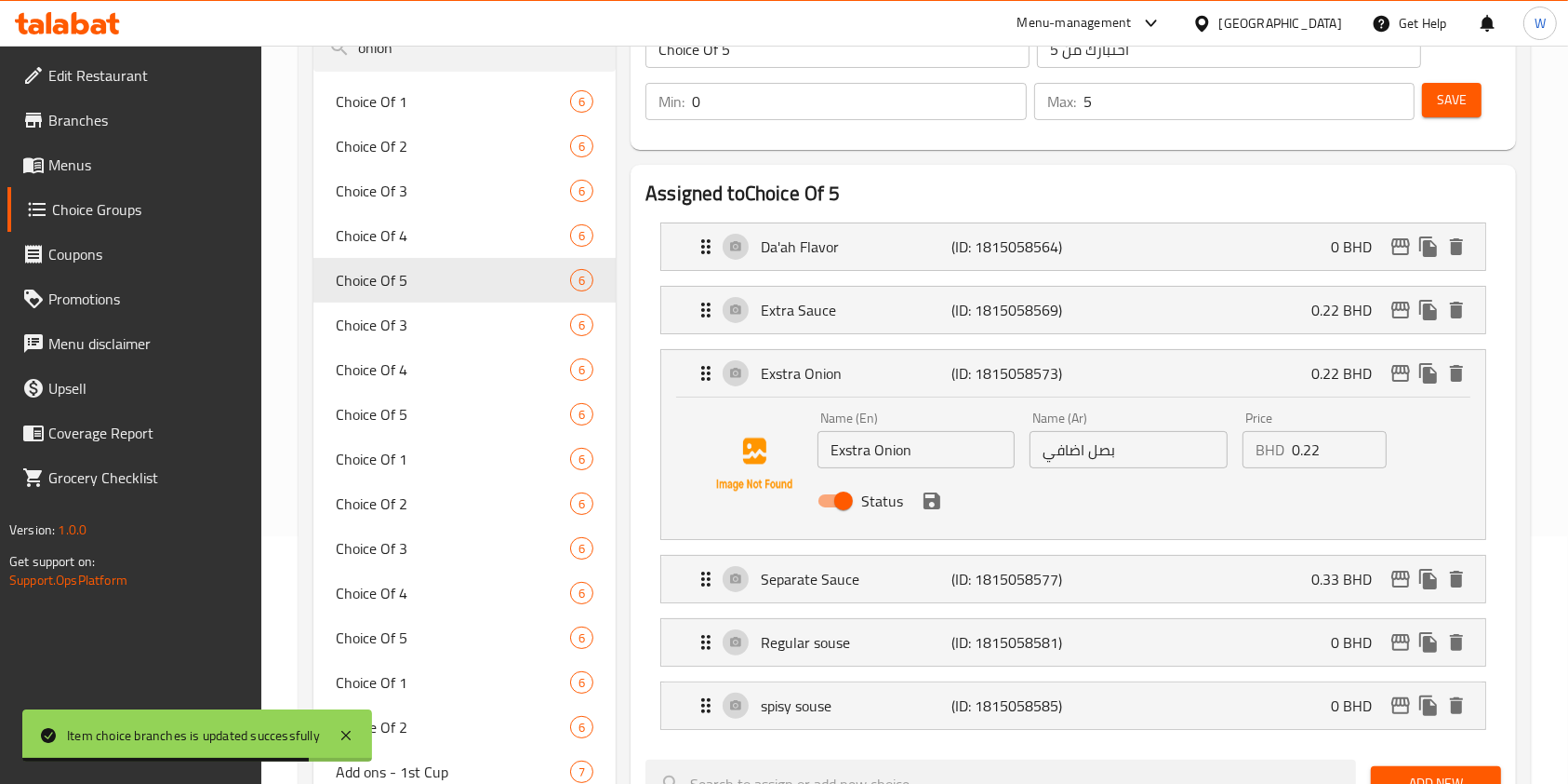
click at [851, 450] on input "Exstra Onion" at bounding box center [916, 449] width 197 height 37
click at [930, 507] on icon "save" at bounding box center [932, 500] width 17 height 17
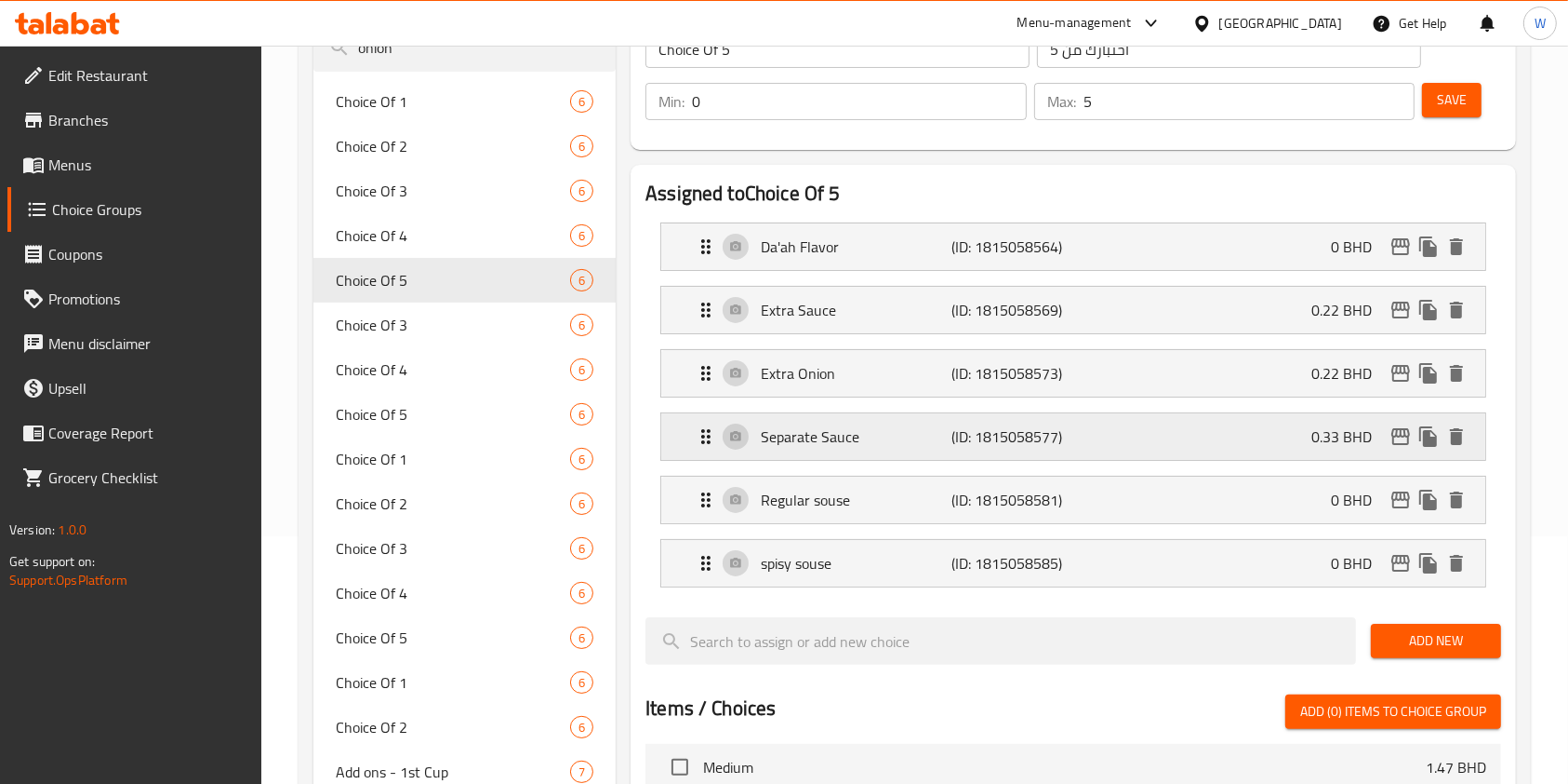
click at [824, 433] on p "Separate Sauce" at bounding box center [856, 436] width 190 height 22
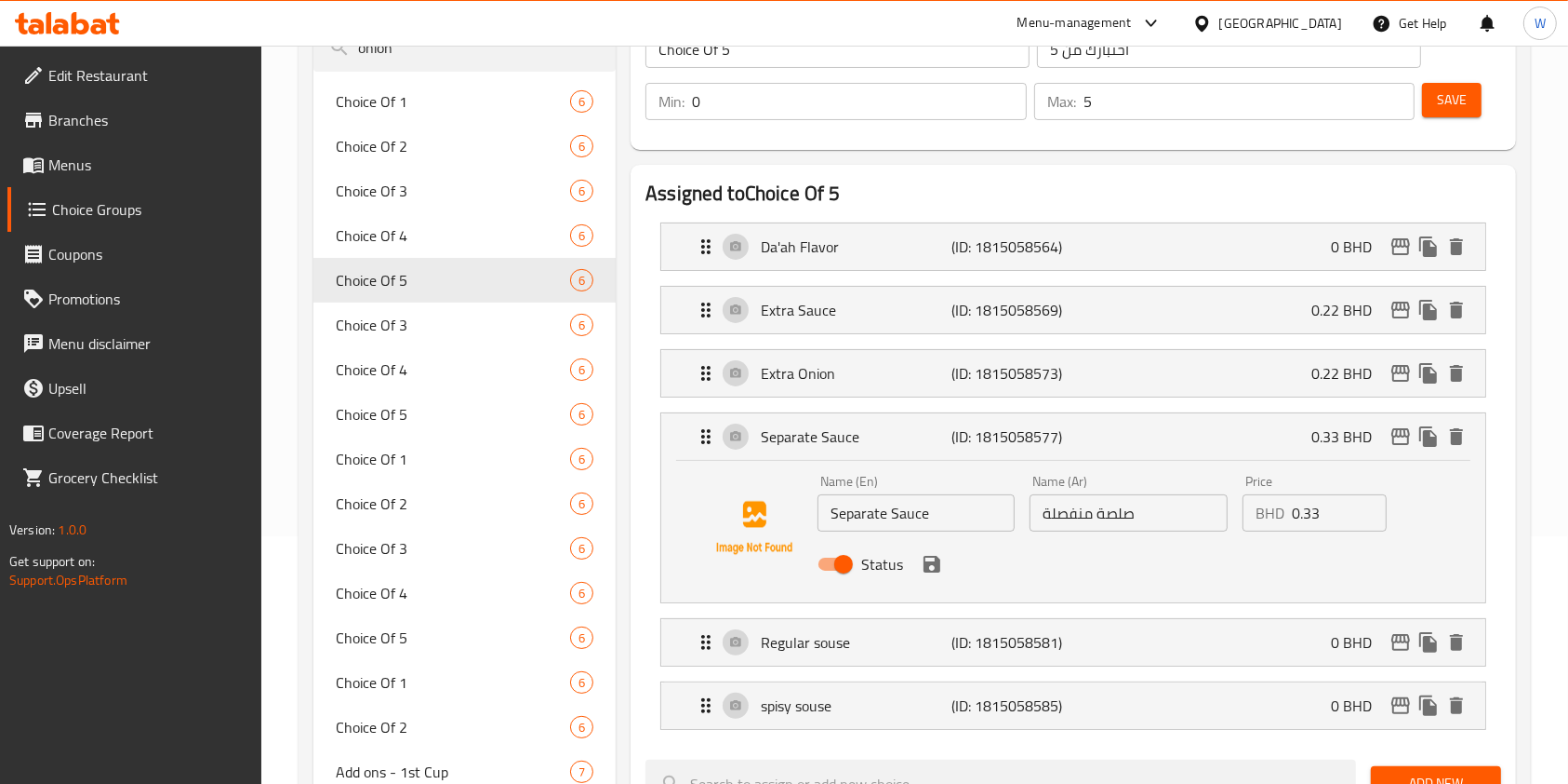
click at [913, 522] on input "Separate Sauce" at bounding box center [916, 513] width 197 height 37
click at [935, 557] on icon "save" at bounding box center [932, 563] width 17 height 17
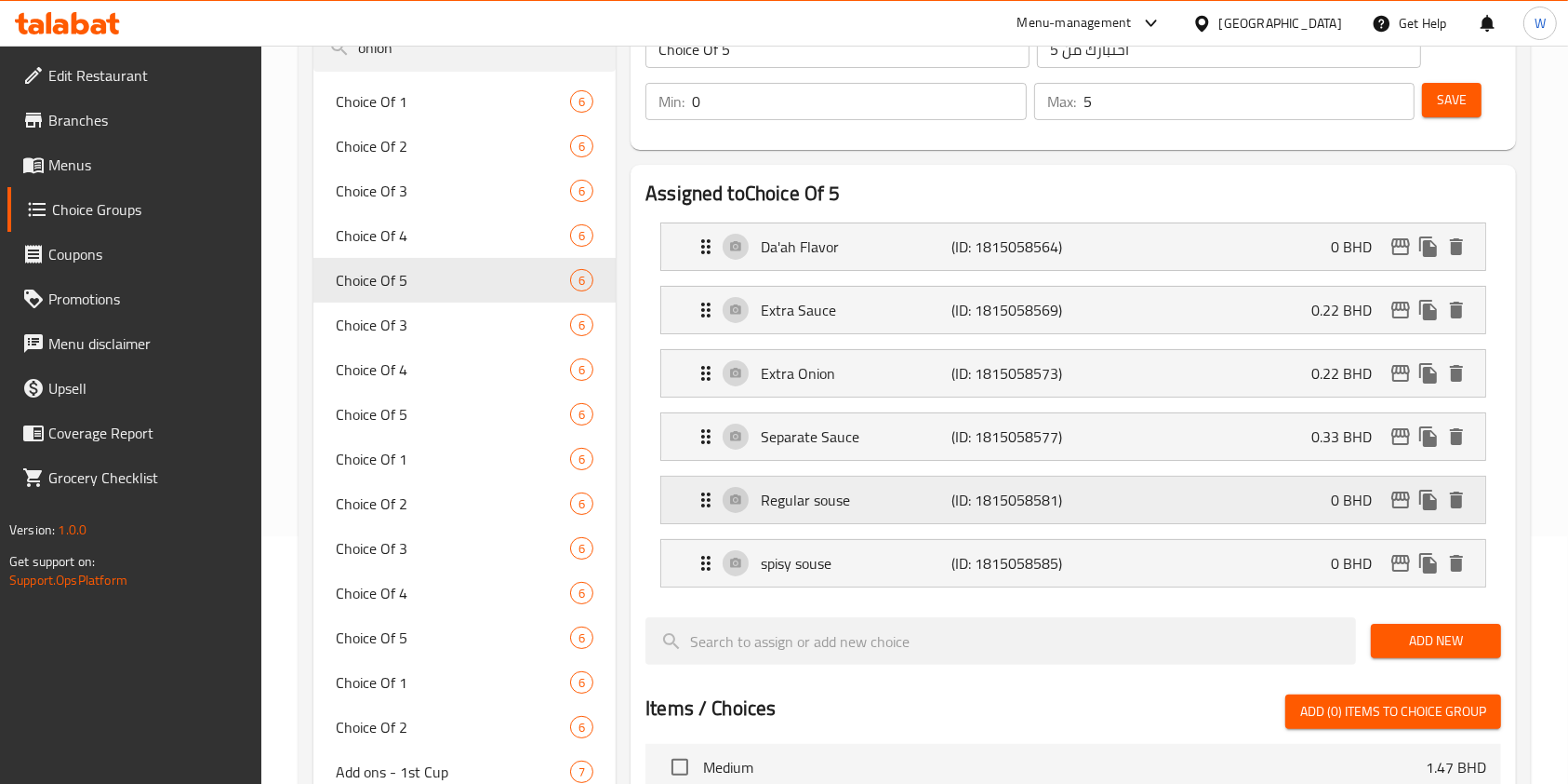
click at [833, 506] on p "Regular souse" at bounding box center [856, 500] width 190 height 22
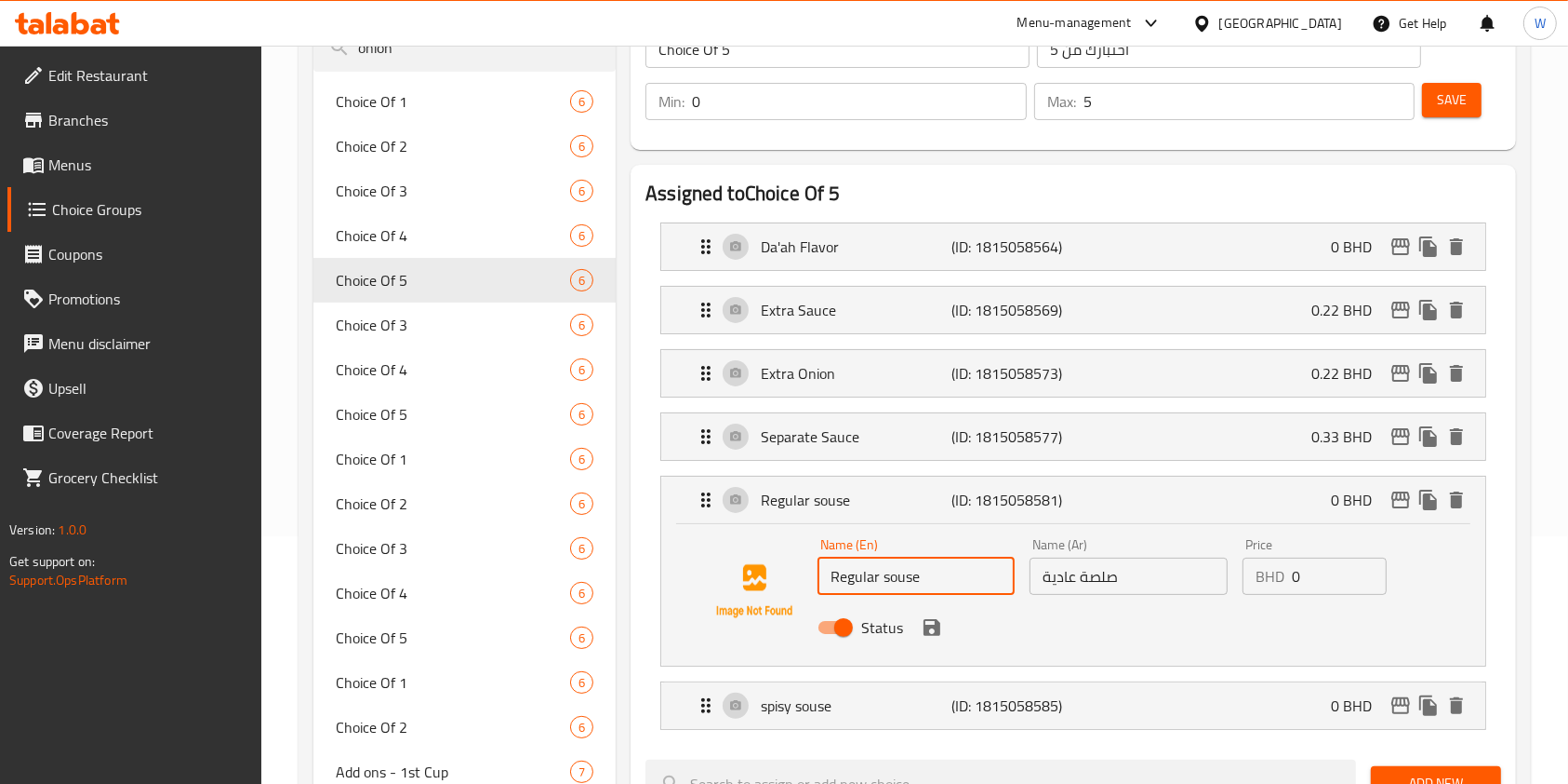
click at [911, 583] on input "Regular souse" at bounding box center [916, 576] width 197 height 37
click at [943, 631] on button "save" at bounding box center [932, 627] width 28 height 28
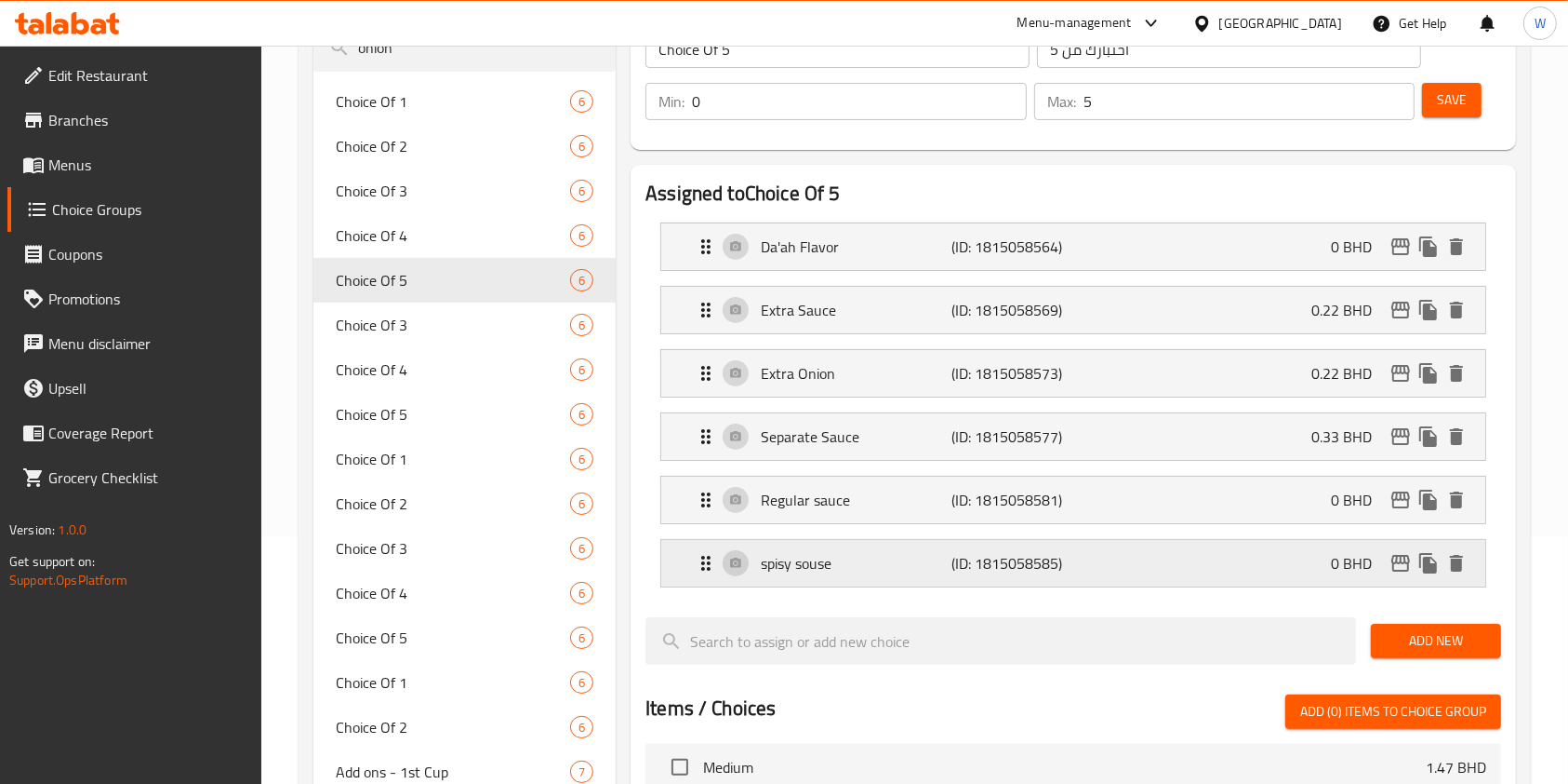
click at [887, 557] on p "spisy souse" at bounding box center [856, 562] width 190 height 22
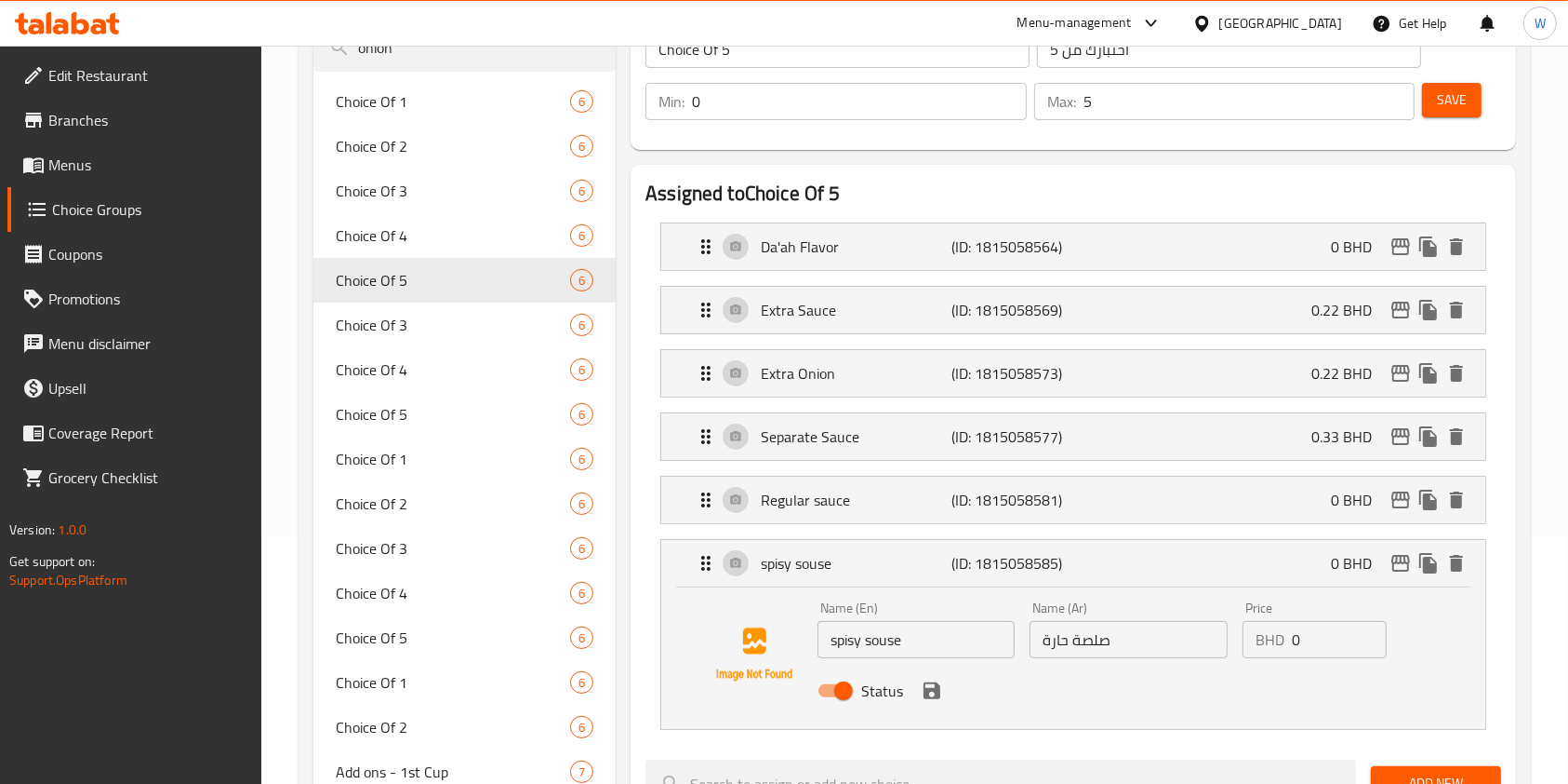
click at [869, 628] on input "spisy souse" at bounding box center [916, 640] width 197 height 37
click at [875, 640] on input "text" at bounding box center [916, 640] width 197 height 37
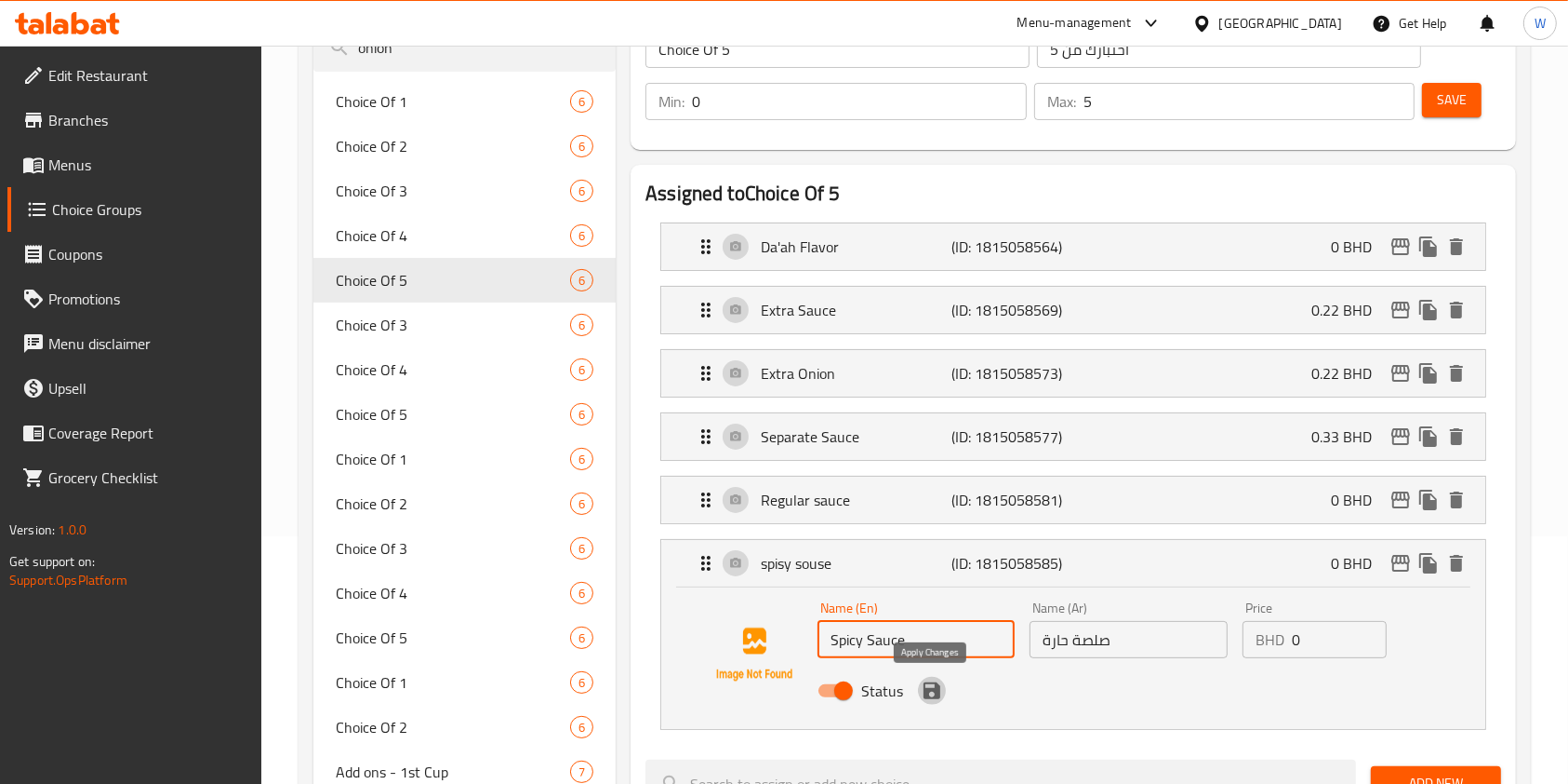
click at [935, 684] on icon "save" at bounding box center [932, 690] width 17 height 17
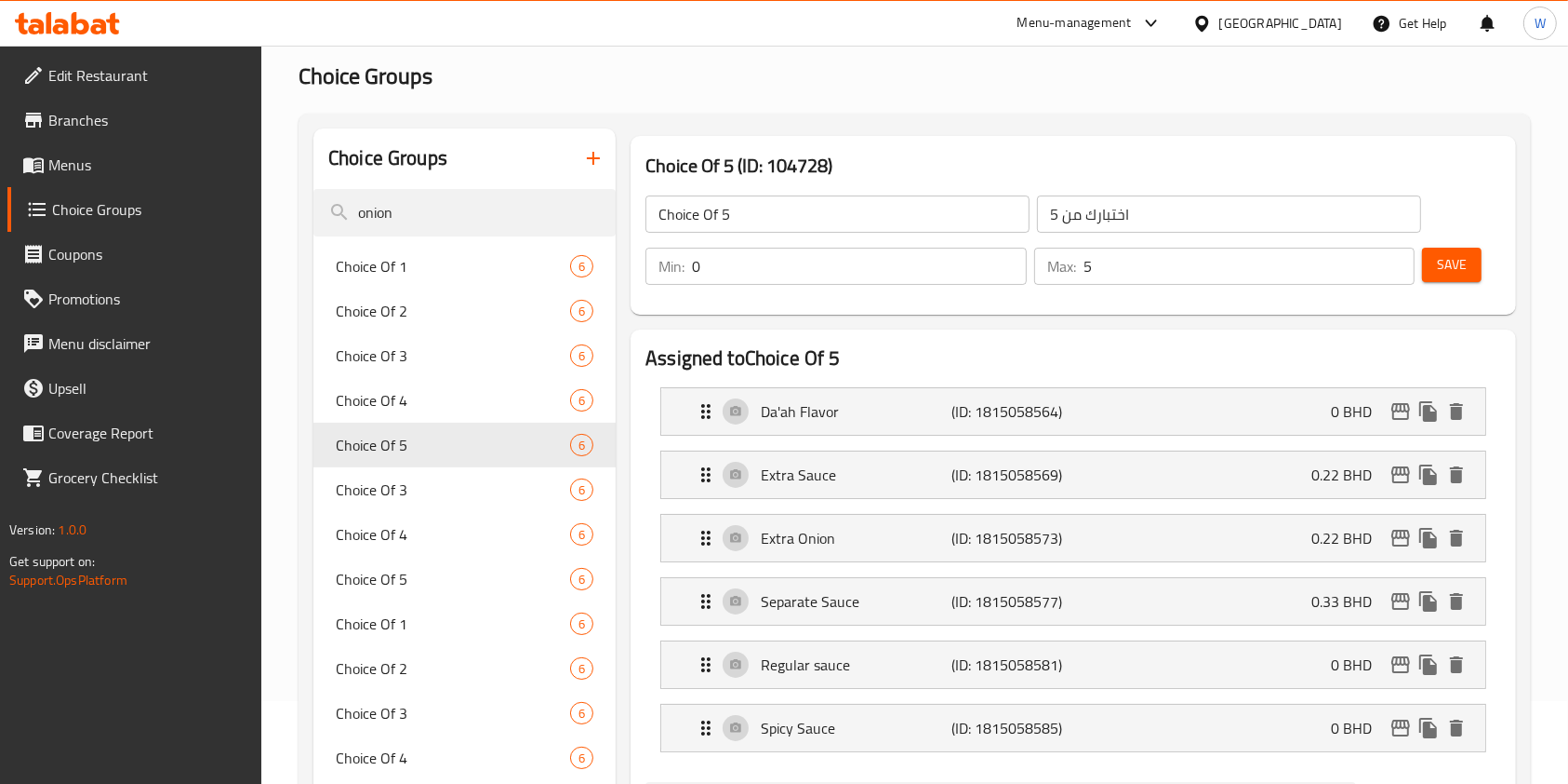
scroll to position [0, 0]
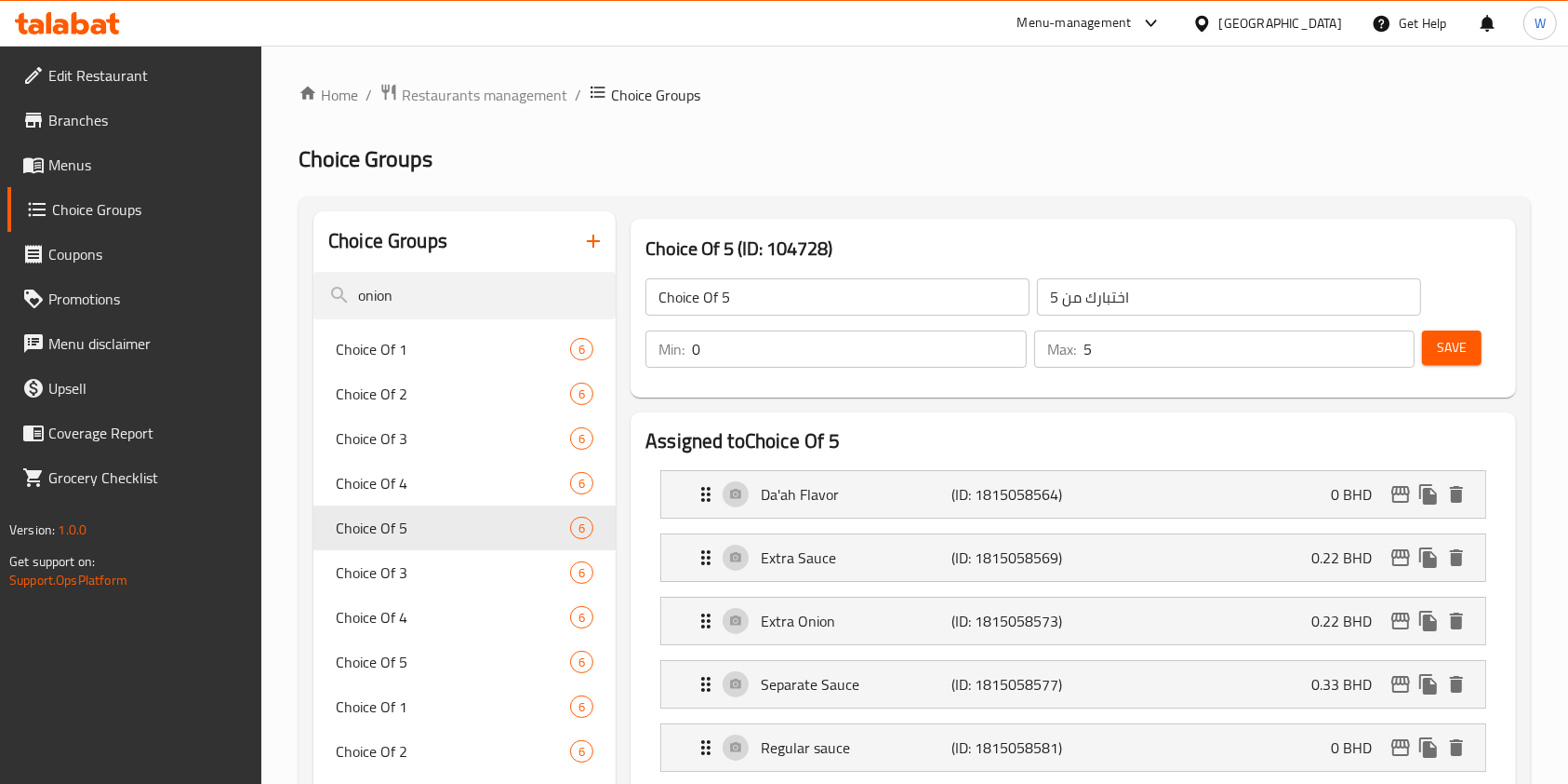
click at [1432, 361] on button "Save" at bounding box center [1452, 347] width 60 height 34
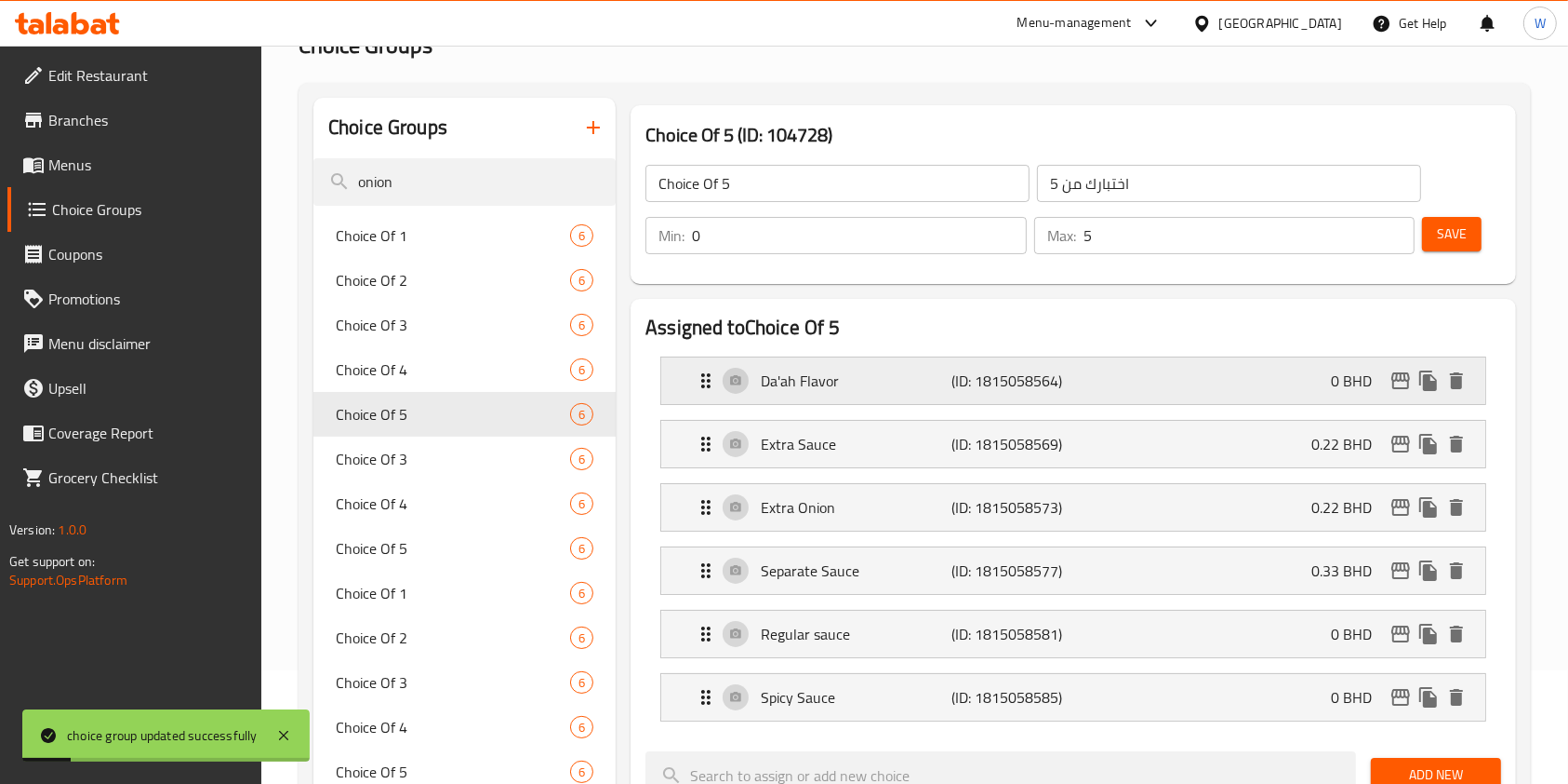
scroll to position [248, 0]
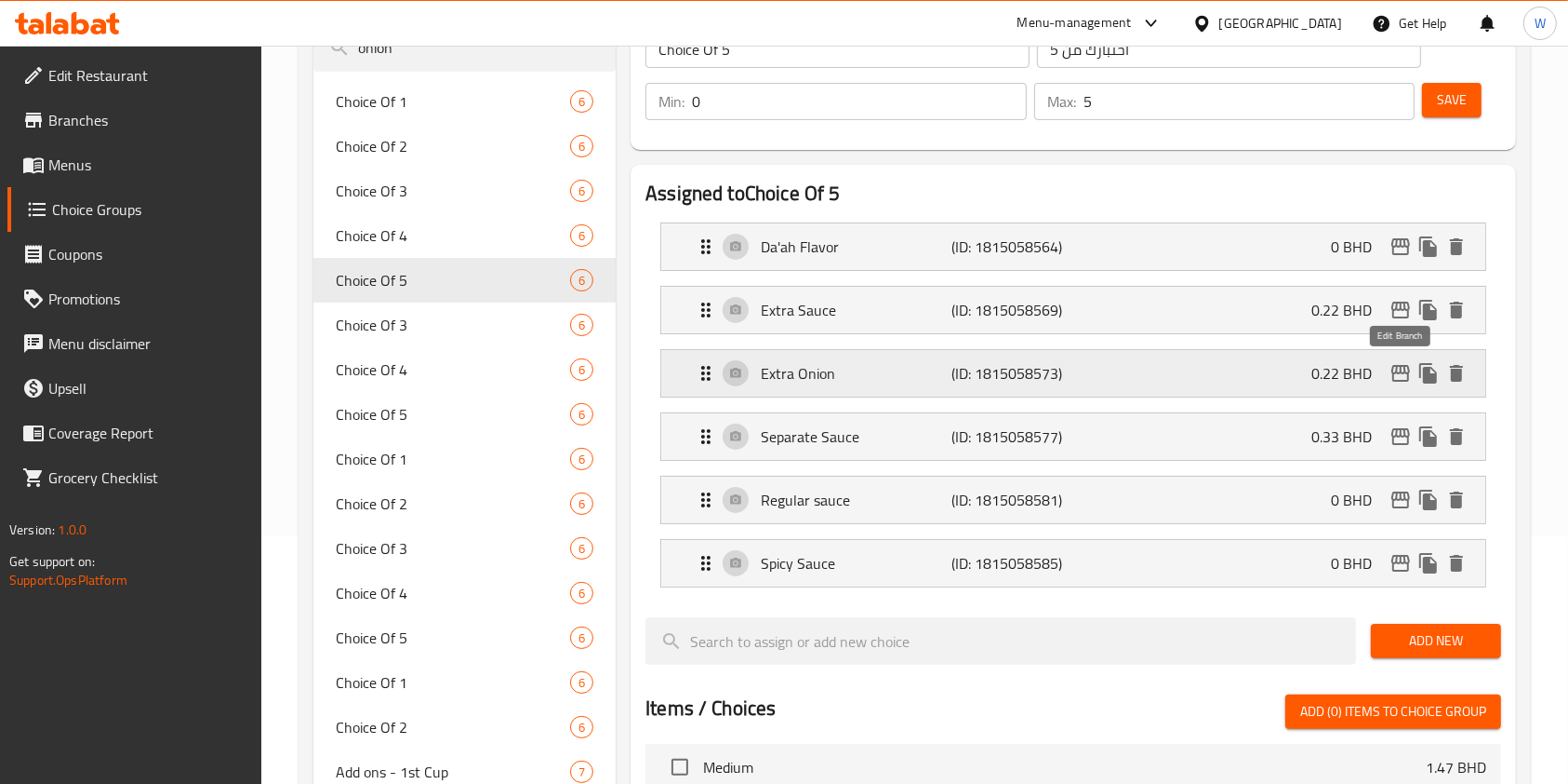
click at [1405, 367] on icon "edit" at bounding box center [1400, 373] width 19 height 17
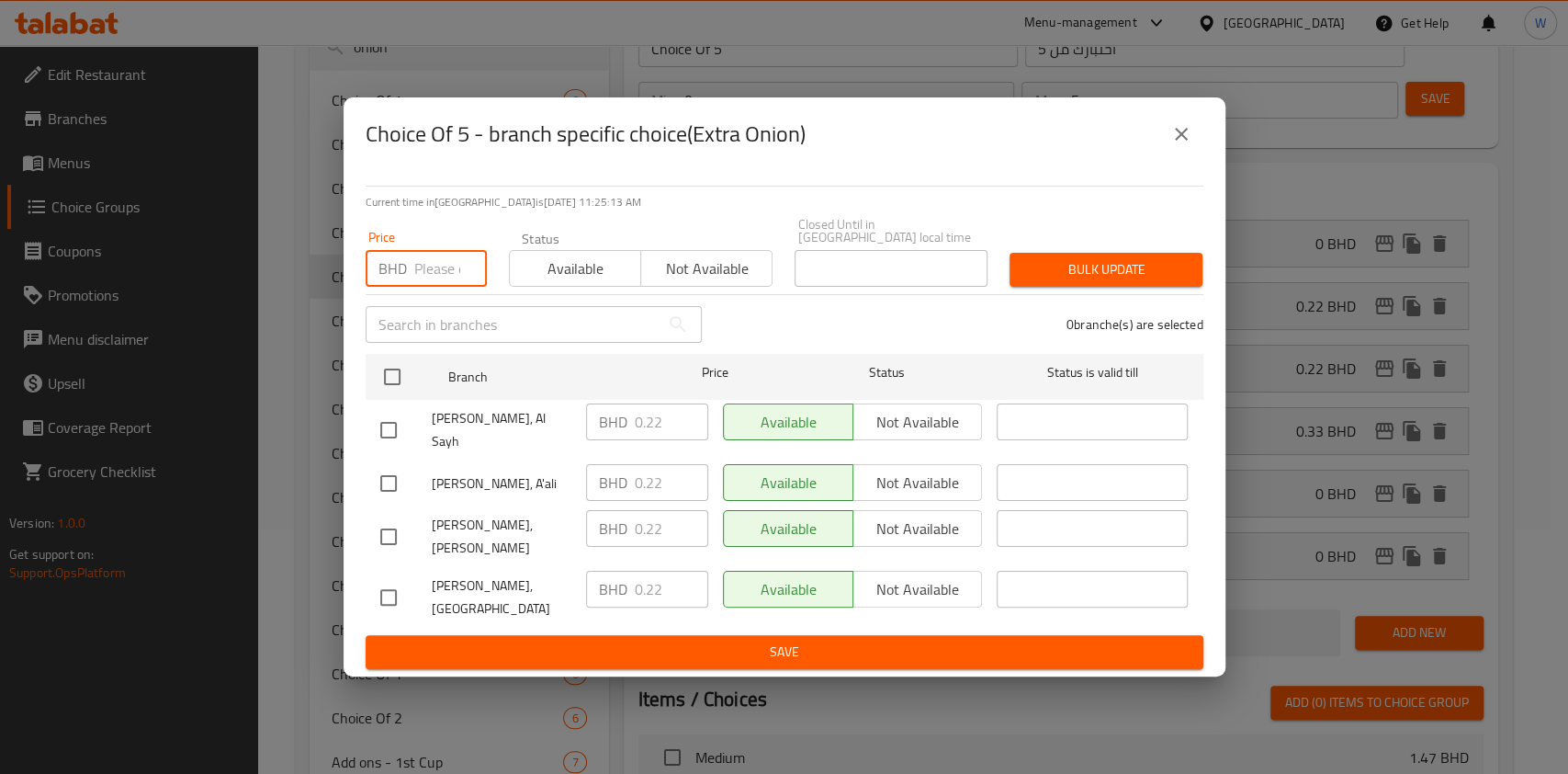
click at [443, 286] on input "number" at bounding box center [450, 268] width 72 height 37
paste input "0.33"
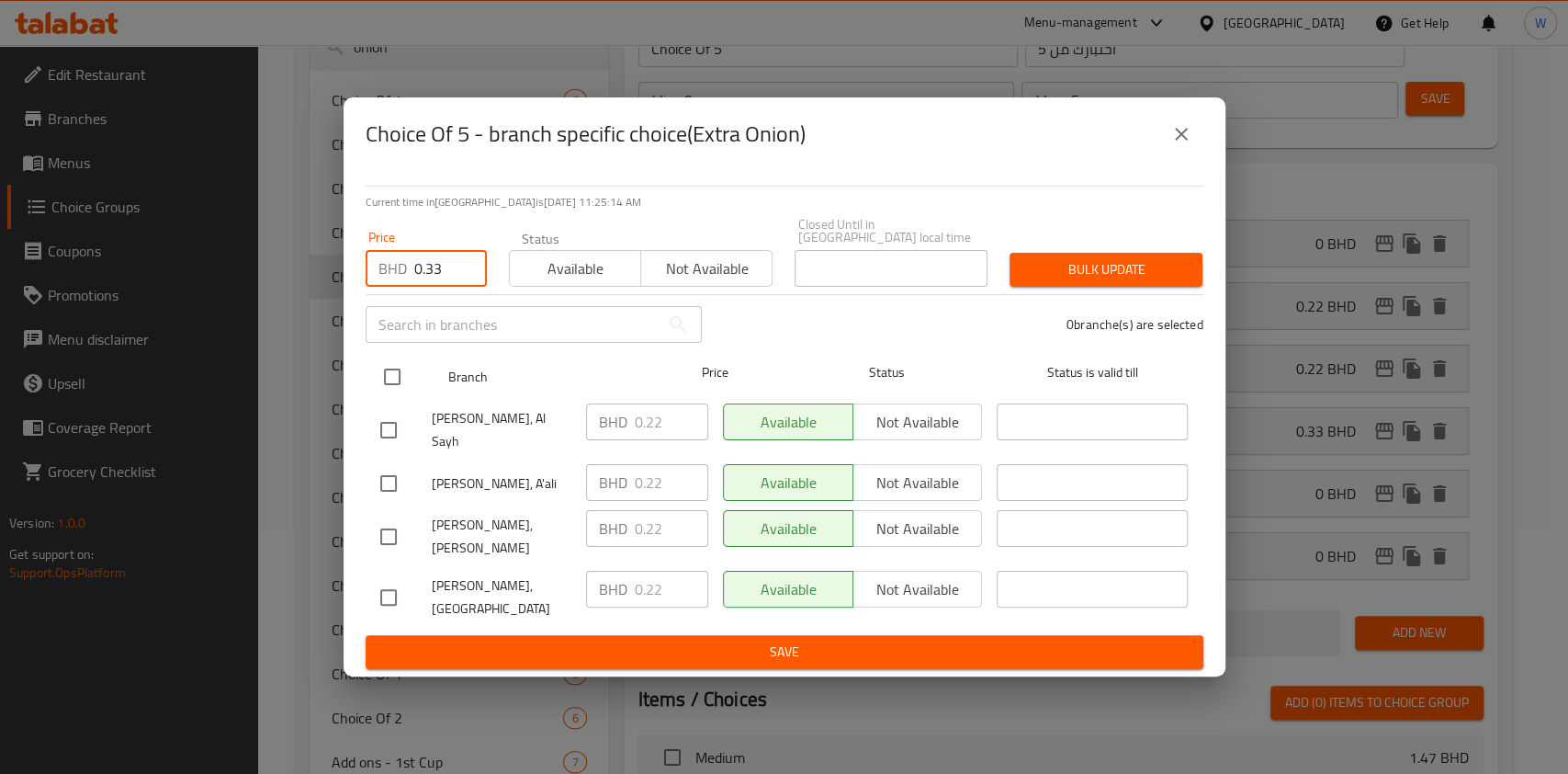
click at [400, 372] on input "checkbox" at bounding box center [392, 377] width 39 height 39
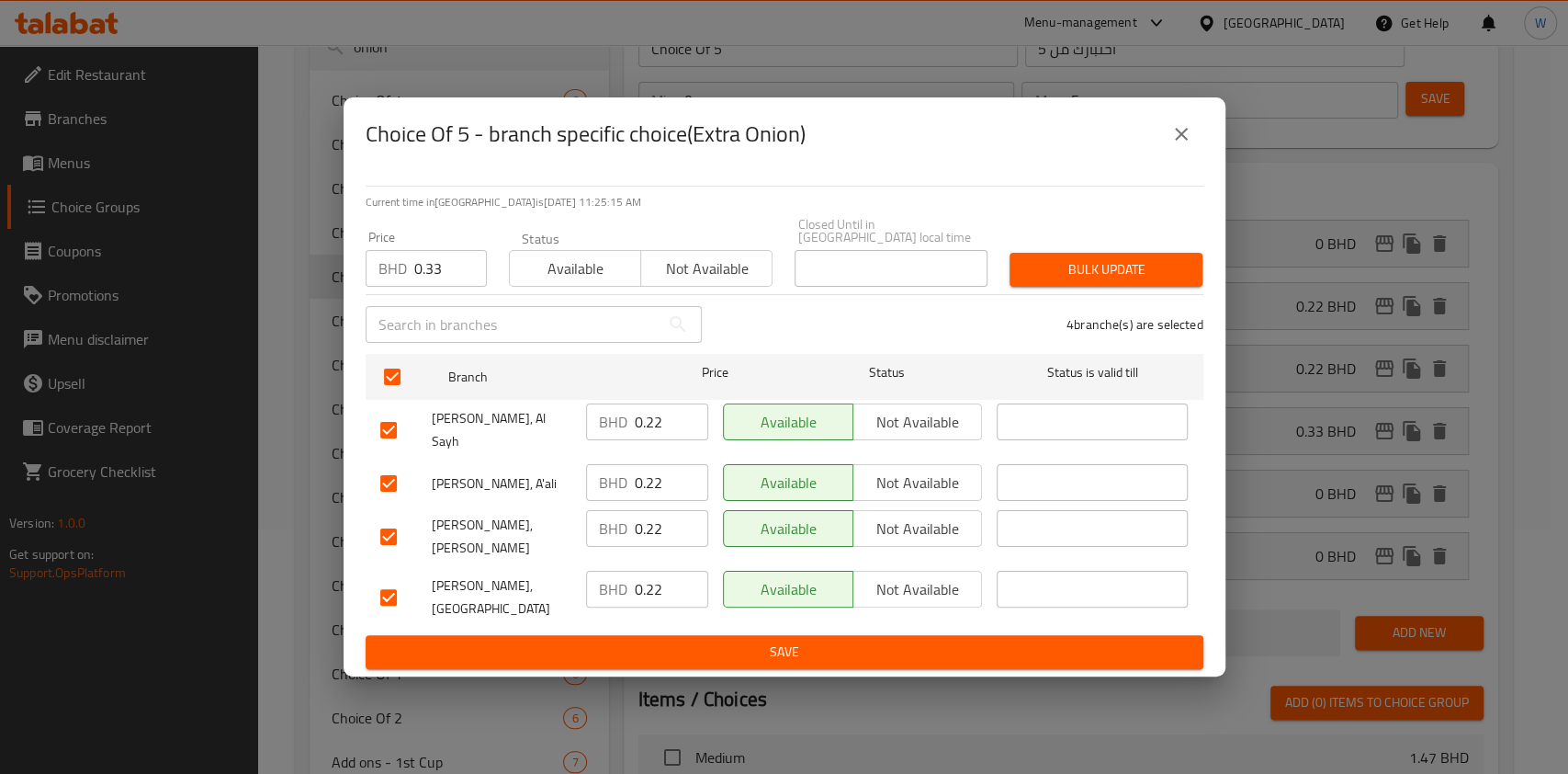
click at [1170, 268] on div "Bulk update" at bounding box center [1105, 270] width 215 height 56
click at [1170, 272] on button "Bulk update" at bounding box center [1106, 269] width 193 height 34
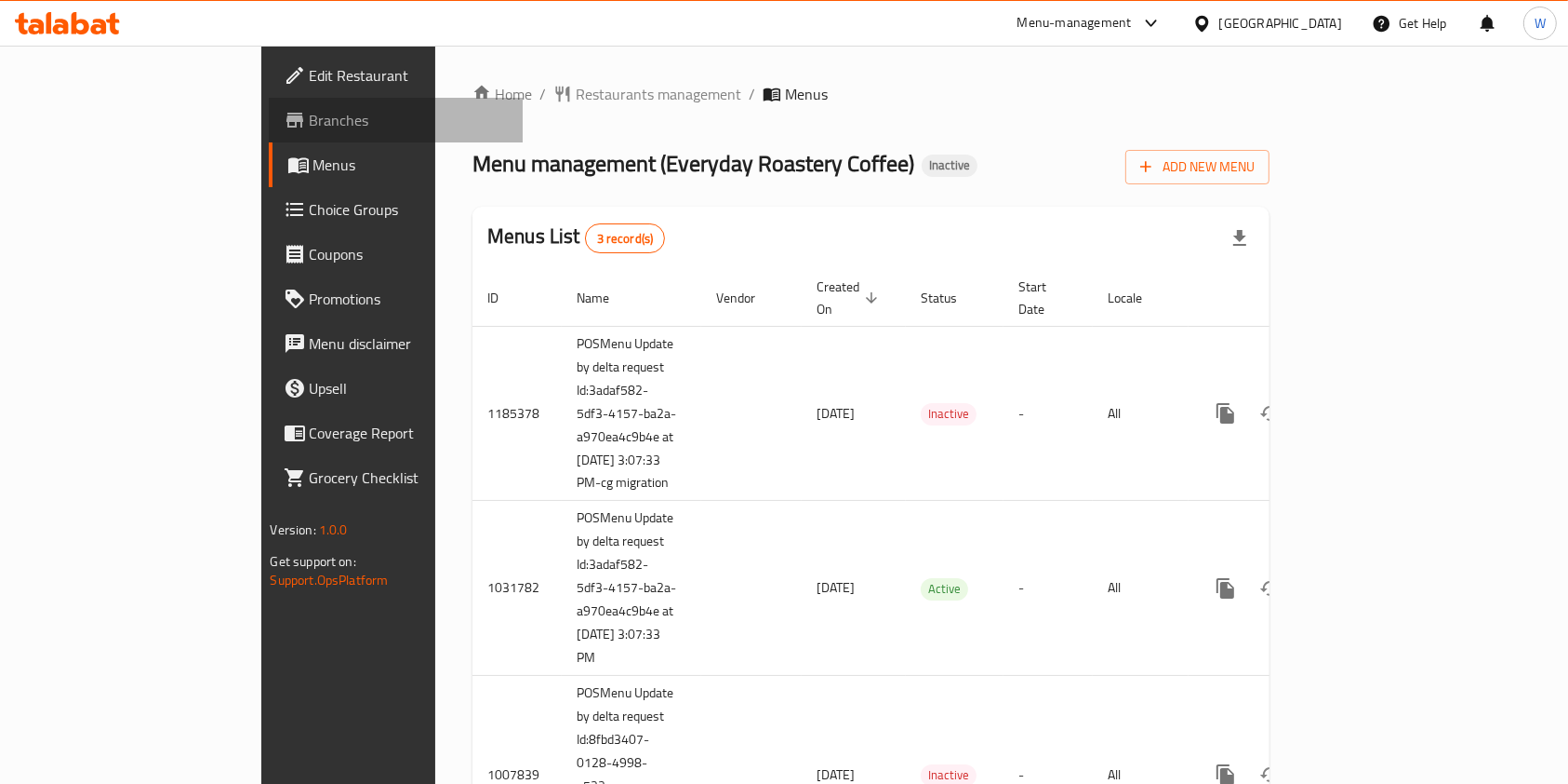
click at [309, 122] on span "Branches" at bounding box center [409, 120] width 199 height 22
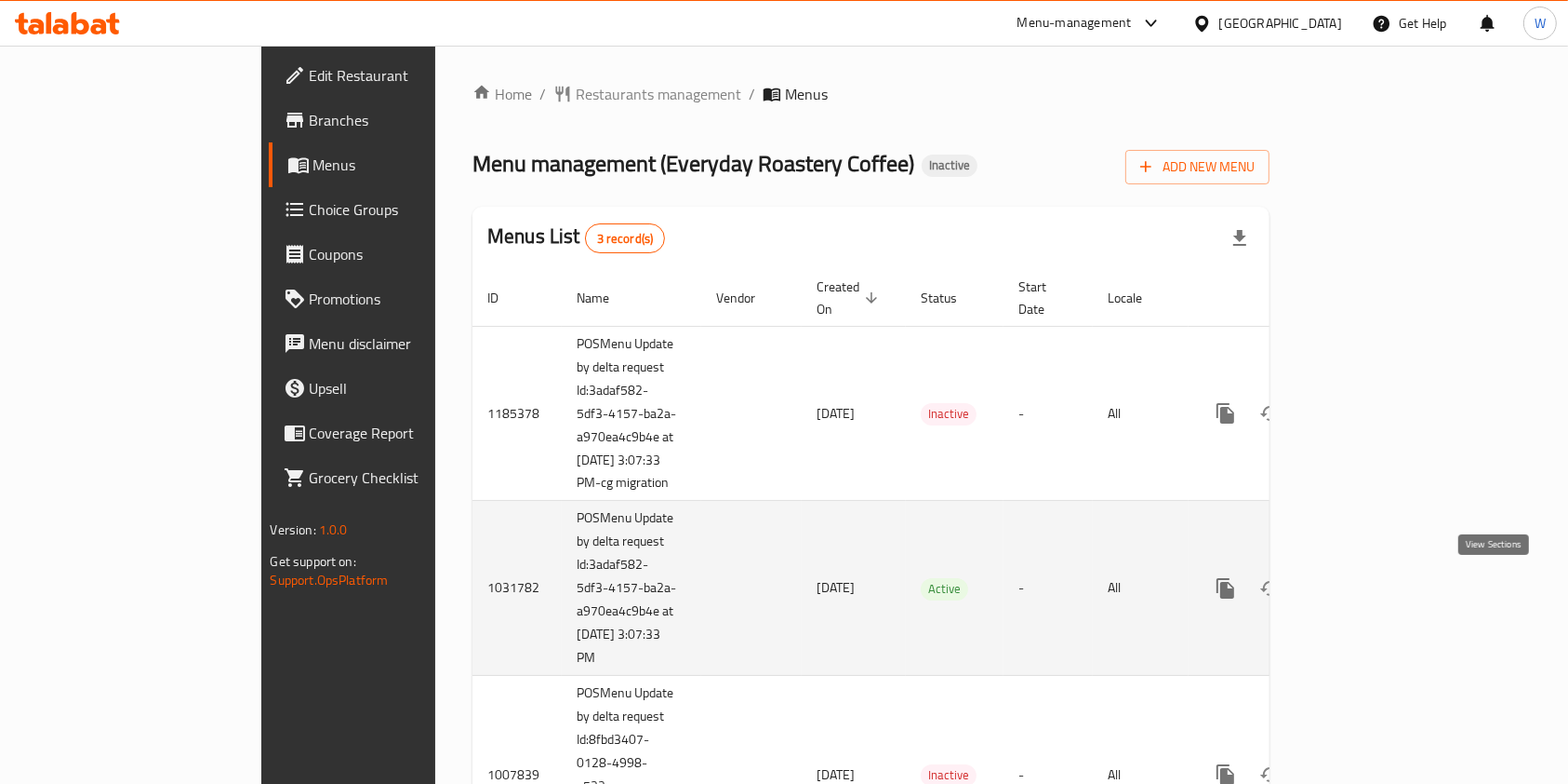
click at [1371, 579] on icon "enhanced table" at bounding box center [1359, 588] width 22 height 22
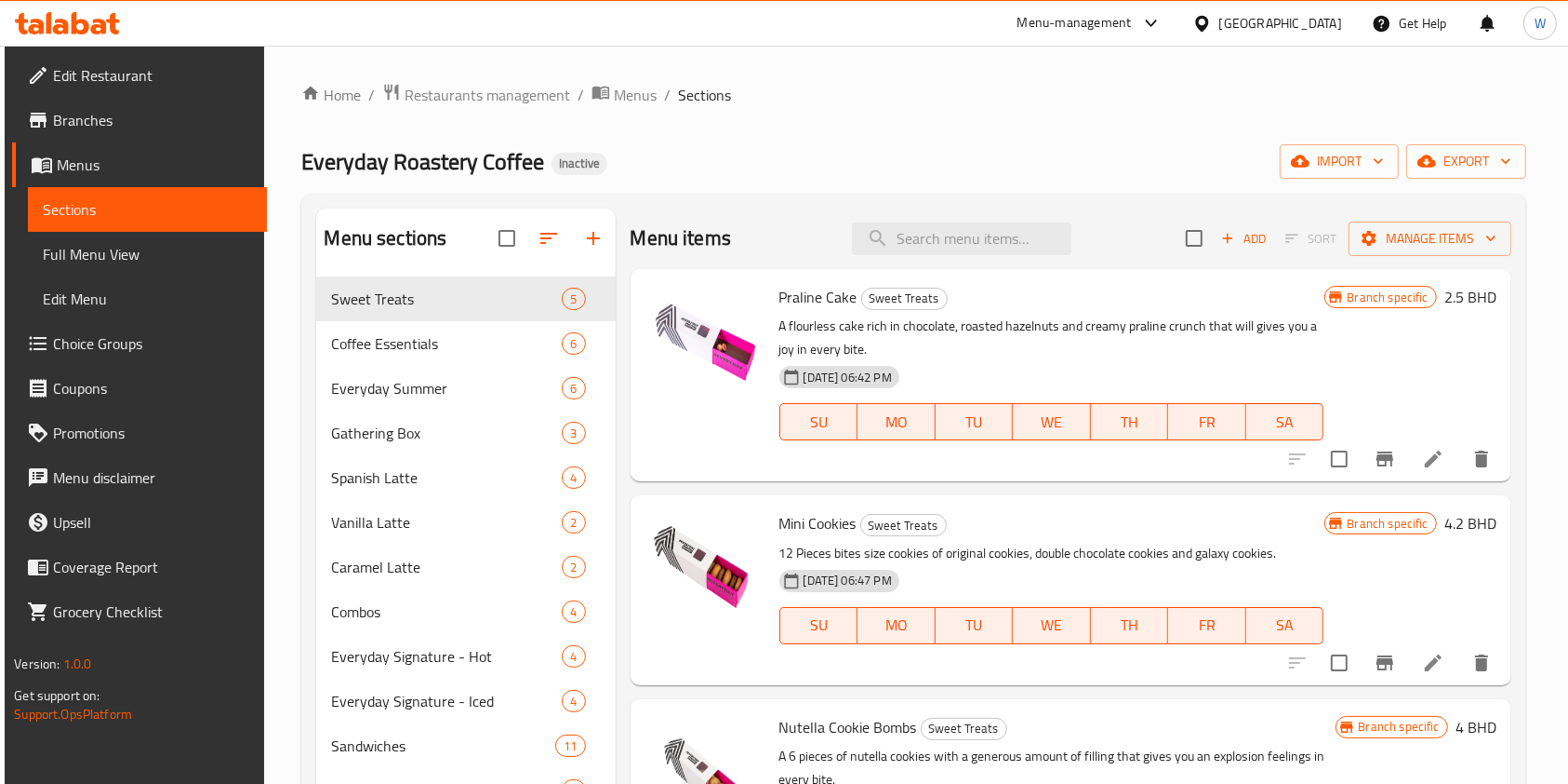
click at [457, 166] on span "Everyday Roastery Coffee" at bounding box center [422, 161] width 243 height 42
click at [807, 168] on div "Everyday Roastery Coffee Inactive import export" at bounding box center [913, 161] width 1225 height 34
click at [336, 163] on span "Everyday Roastery Coffee" at bounding box center [422, 161] width 243 height 42
click at [335, 163] on span "Everyday Roastery Coffee" at bounding box center [422, 161] width 243 height 42
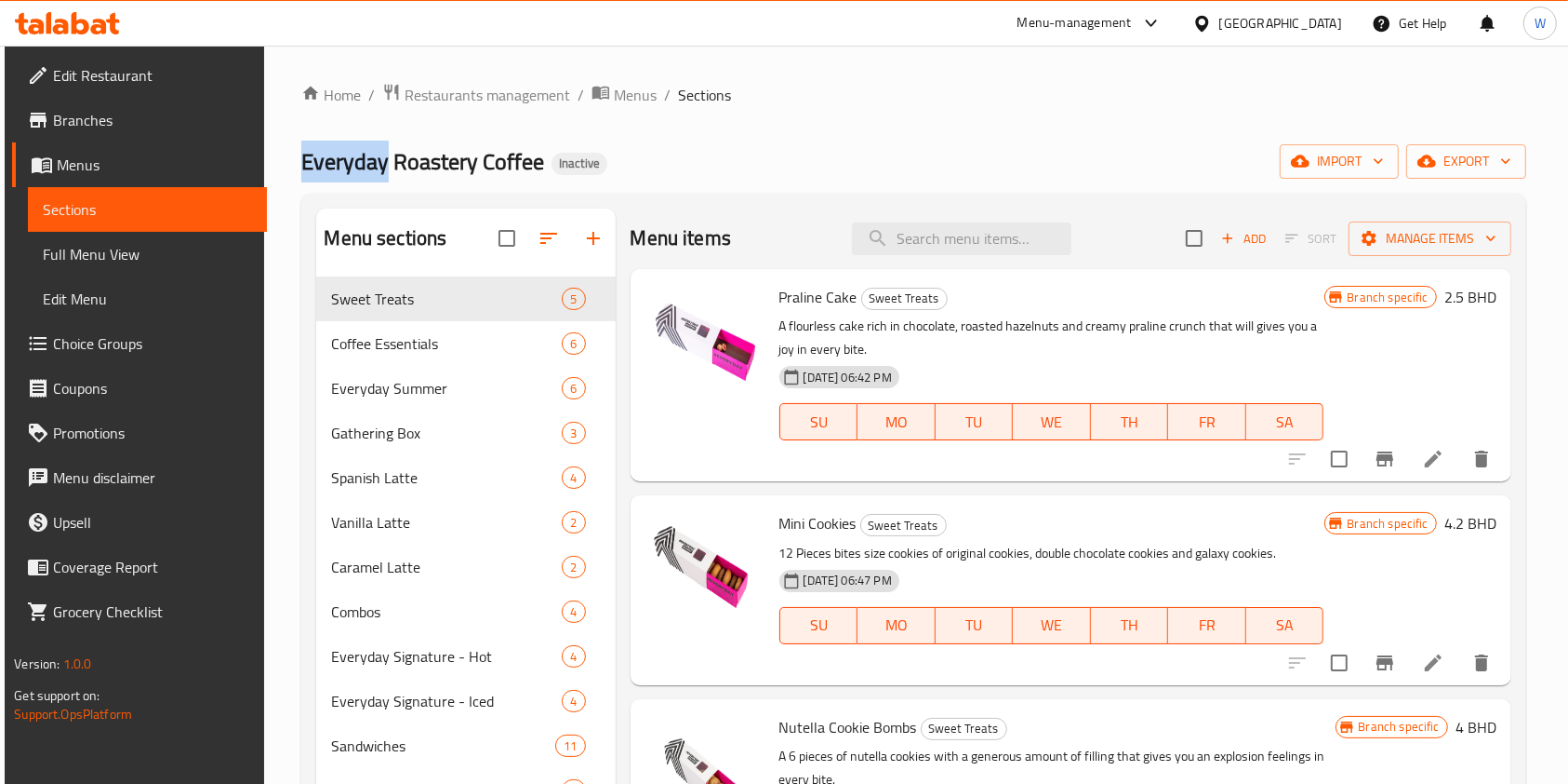
copy span "Everyday"
click at [493, 70] on div "Home / Restaurants management / Menus / Sections Everyday Roastery Coffee Inact…" at bounding box center [913, 549] width 1299 height 1006
click at [493, 78] on div "Home / Restaurants management / Menus / Sections Everyday Roastery Coffee Inact…" at bounding box center [913, 549] width 1299 height 1006
click at [503, 86] on span "Restaurants management" at bounding box center [488, 95] width 166 height 22
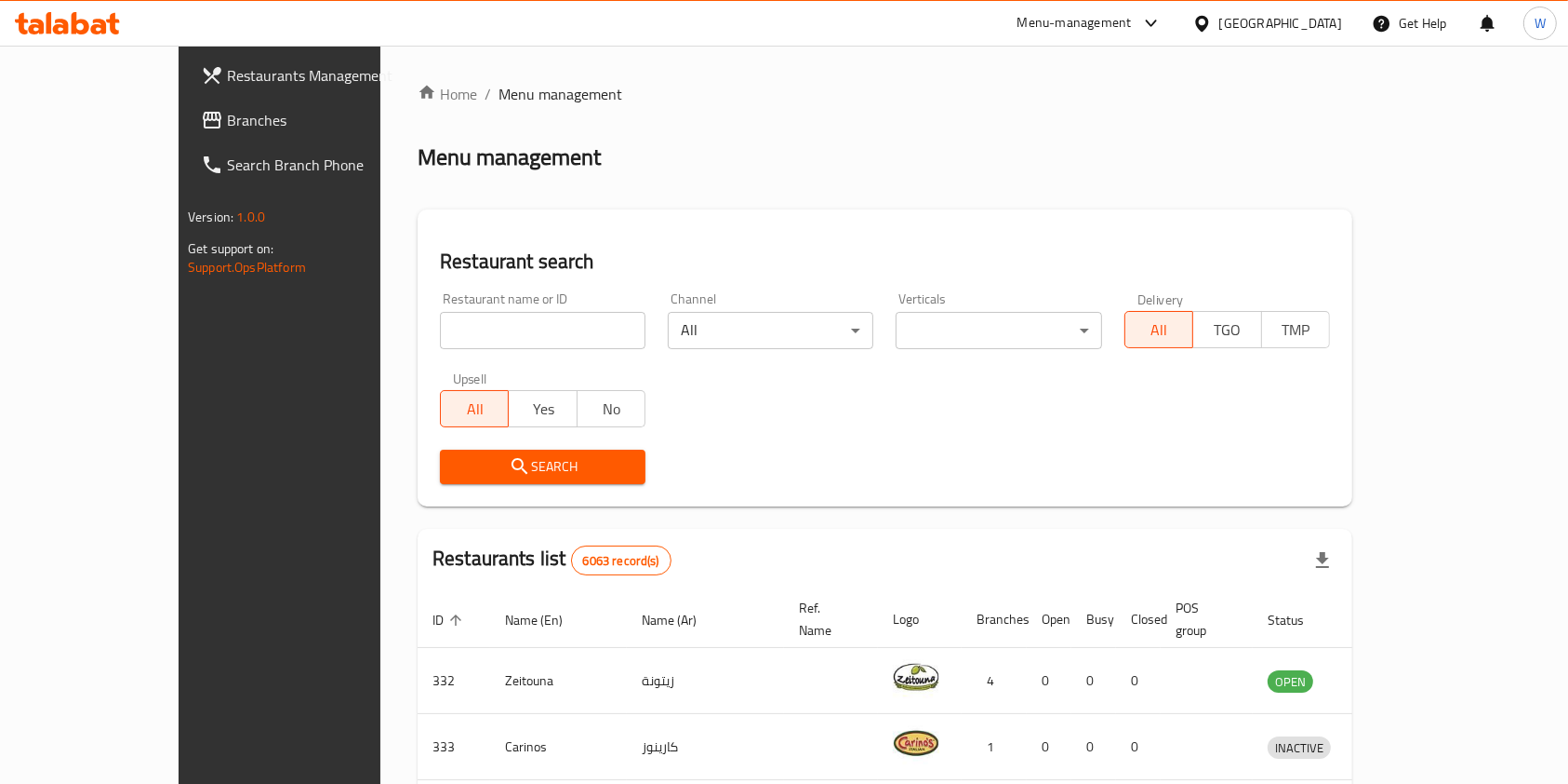
click at [431, 354] on div "Restaurant name or ID Restaurant name or ID" at bounding box center [543, 320] width 228 height 79
click at [446, 341] on input "search" at bounding box center [543, 330] width 206 height 37
paste input "Everyday"
type input "Everyday"
click button "Search" at bounding box center [543, 467] width 206 height 34
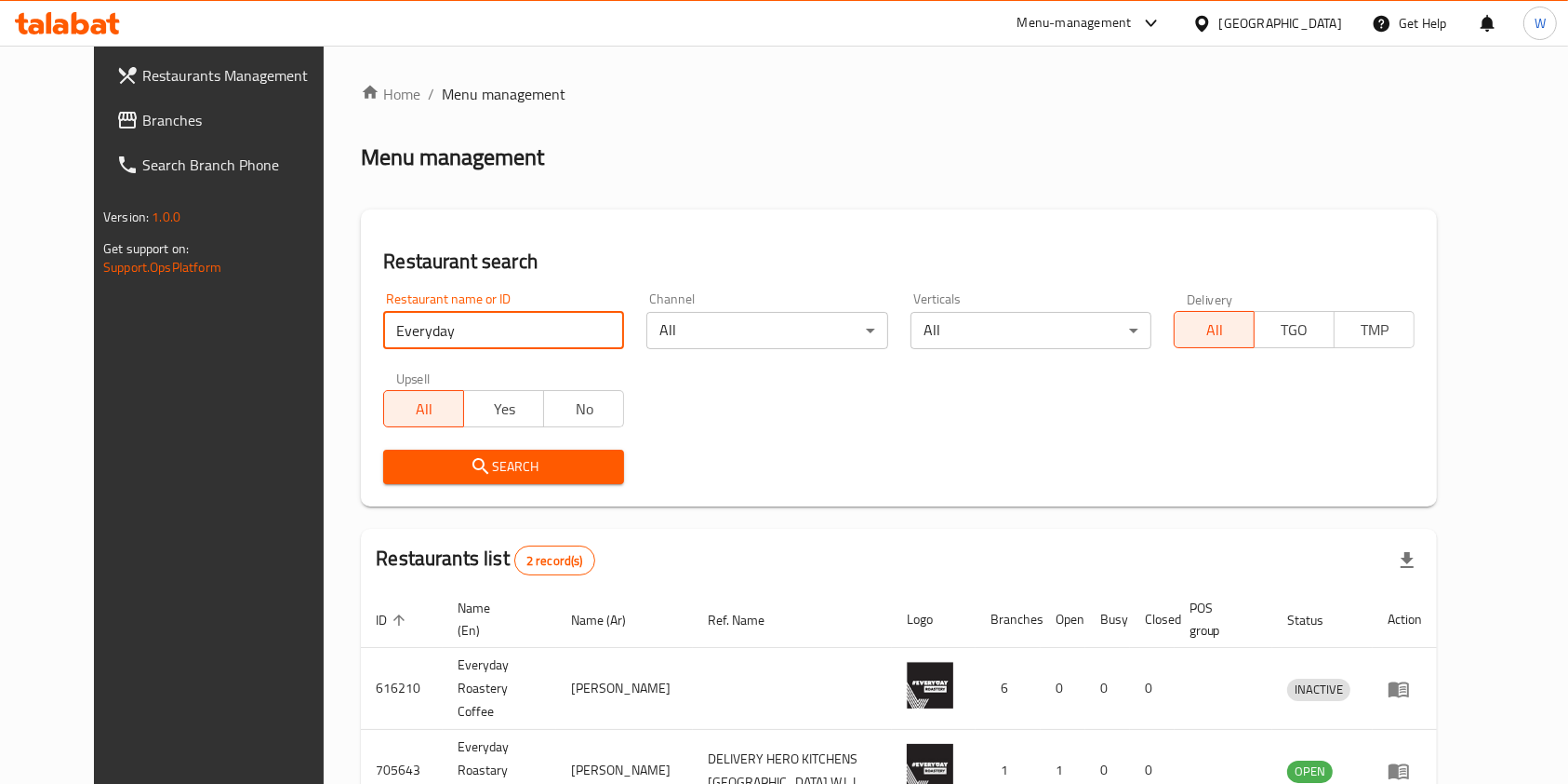
click at [747, 422] on div "Restaurant name or ID Everyday Restaurant name or ID Channel All ​ Verticals Al…" at bounding box center [899, 388] width 1054 height 214
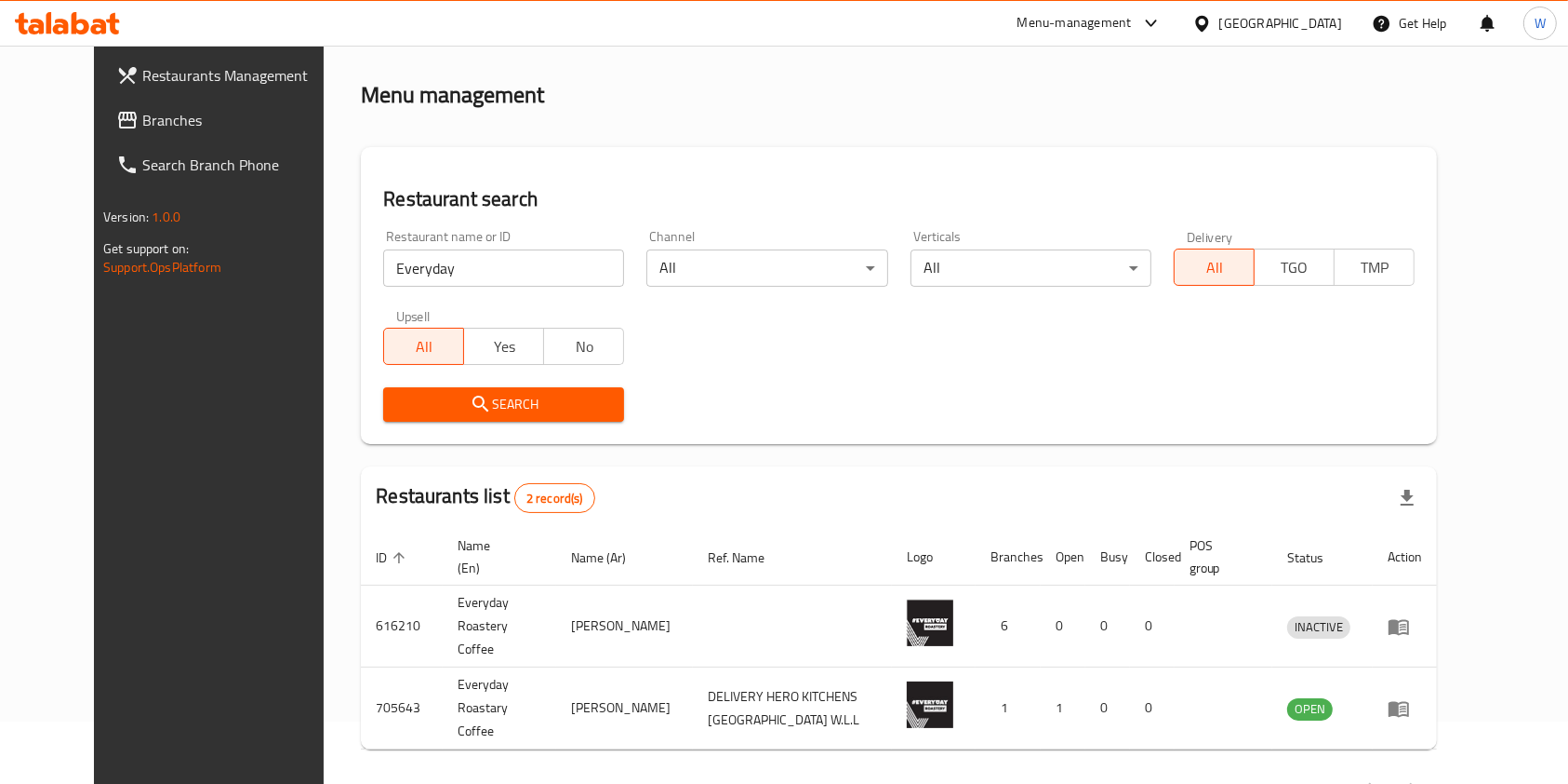
scroll to position [96, 0]
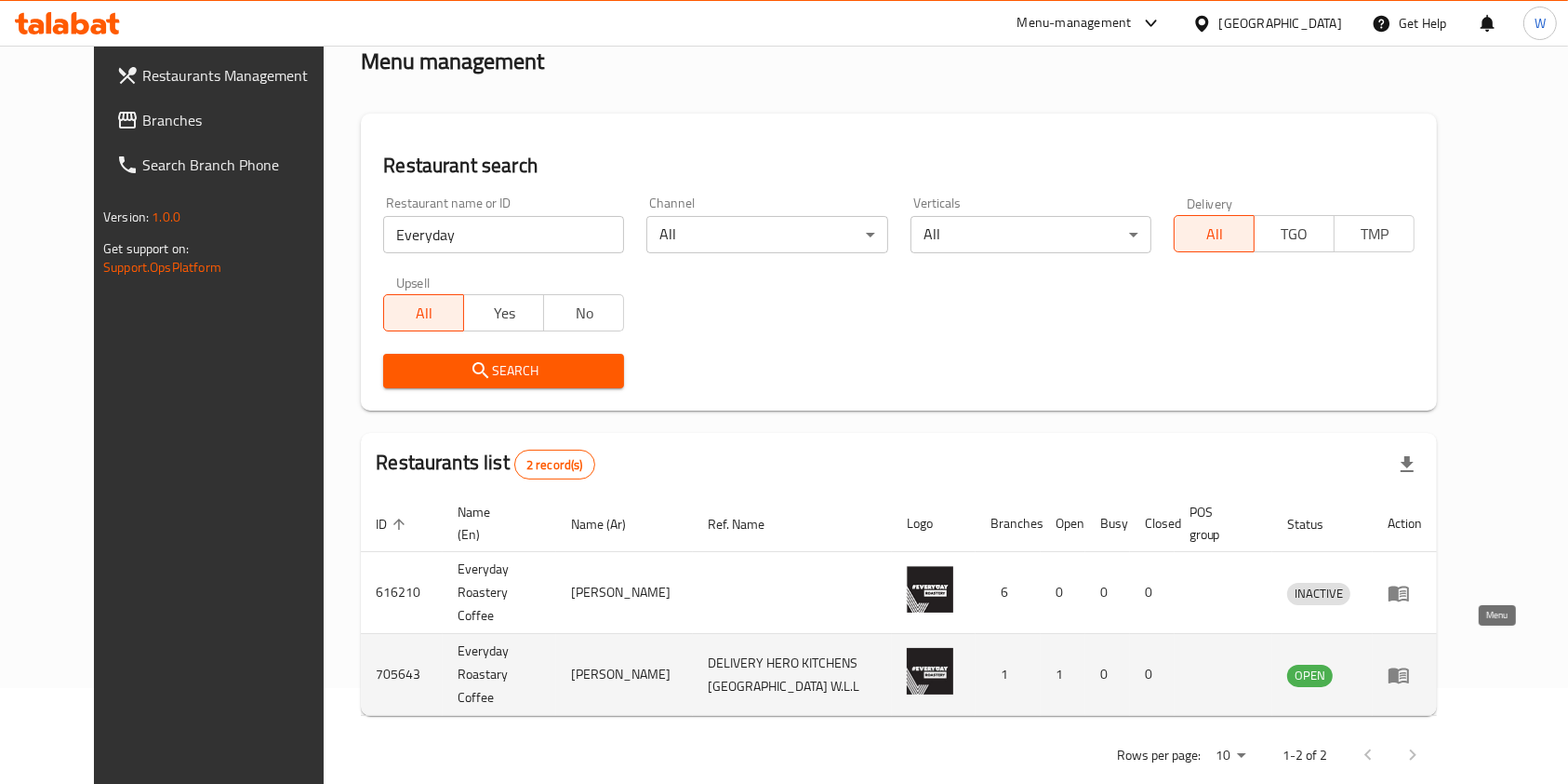
click at [1410, 664] on icon "enhanced table" at bounding box center [1399, 675] width 22 height 22
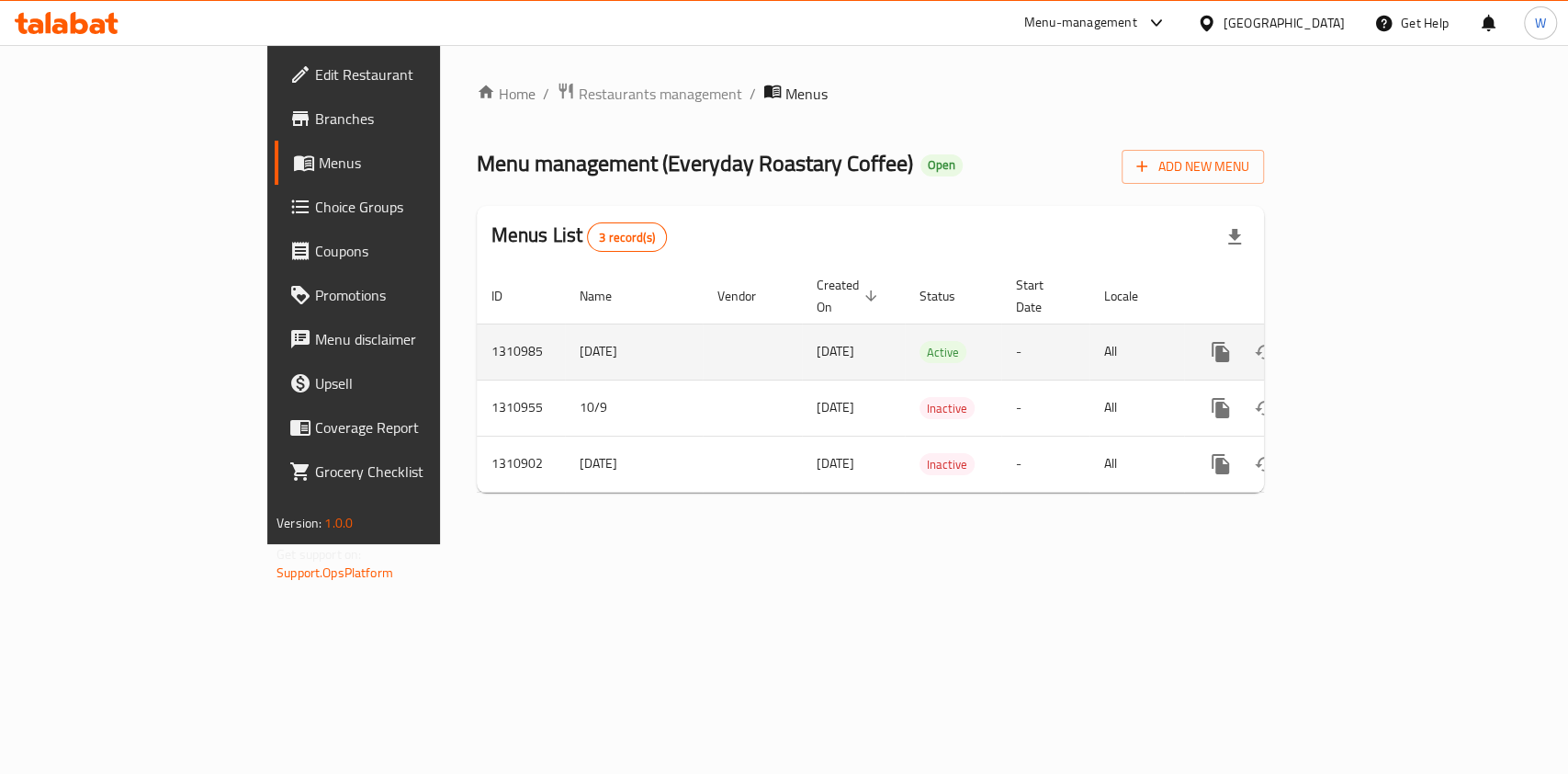
click at [1365, 341] on icon "enhanced table" at bounding box center [1353, 352] width 22 height 22
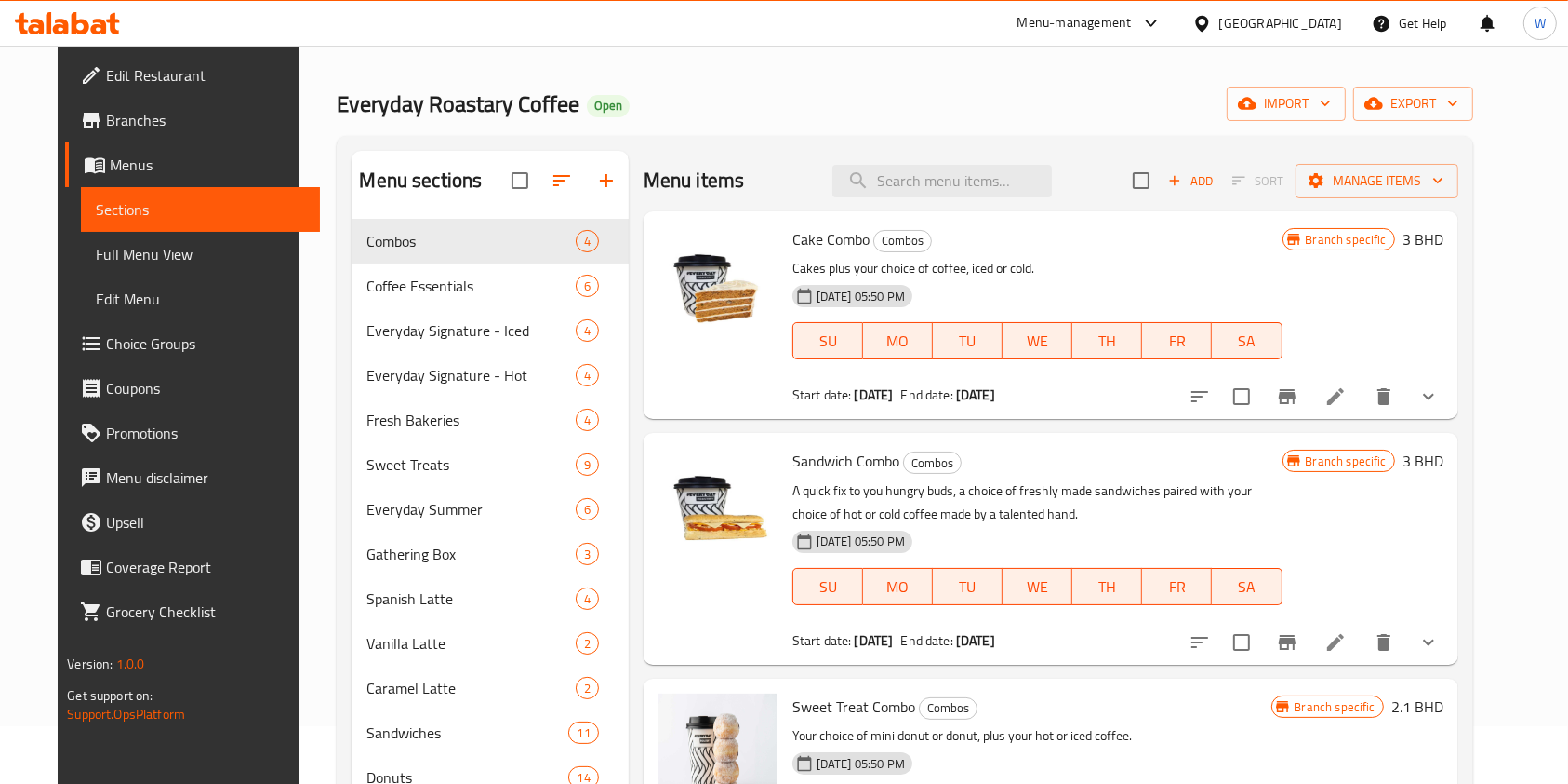
scroll to position [19, 0]
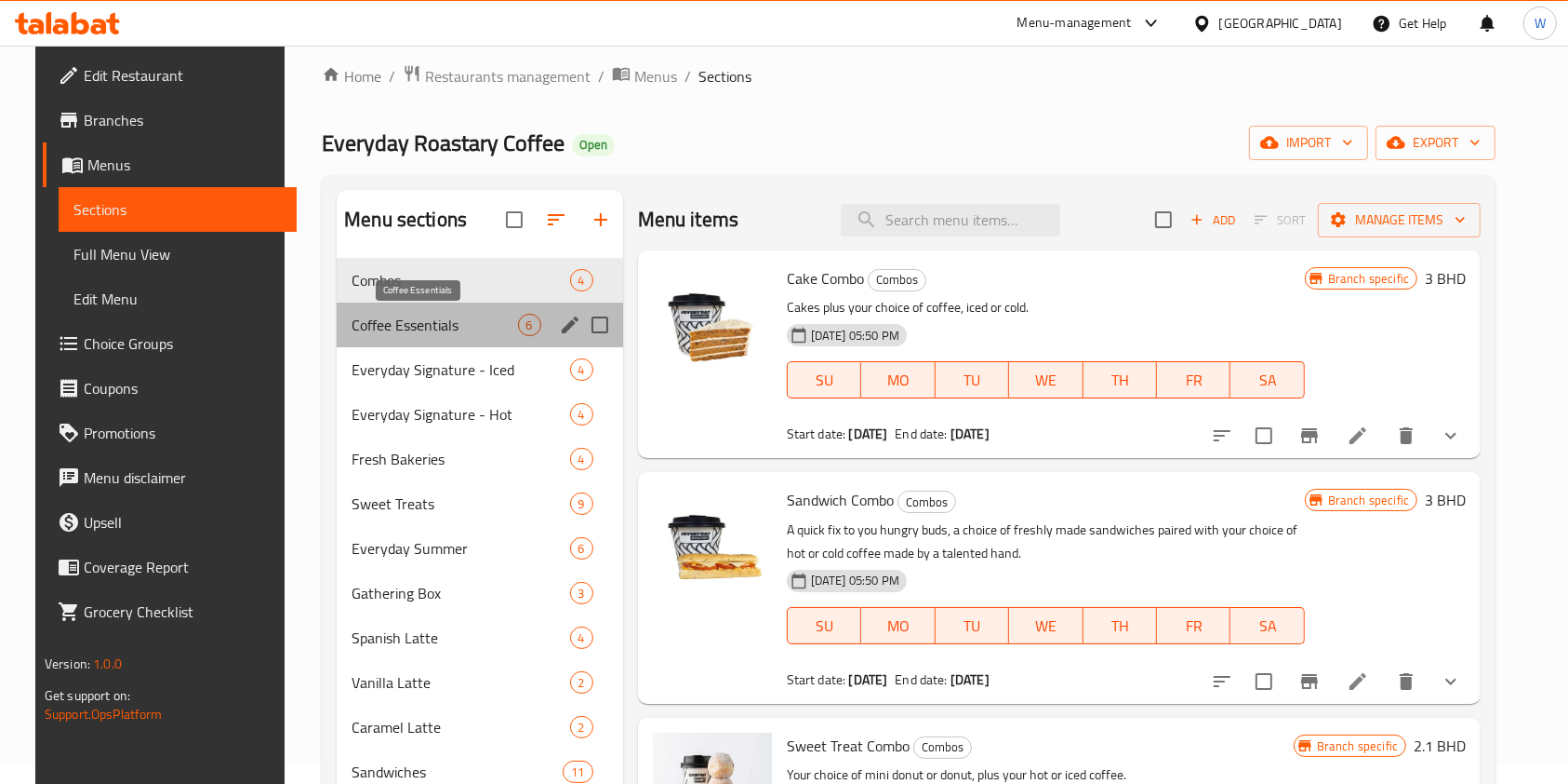
click at [461, 334] on span "Coffee Essentials" at bounding box center [434, 324] width 166 height 22
